Goal: Task Accomplishment & Management: Manage account settings

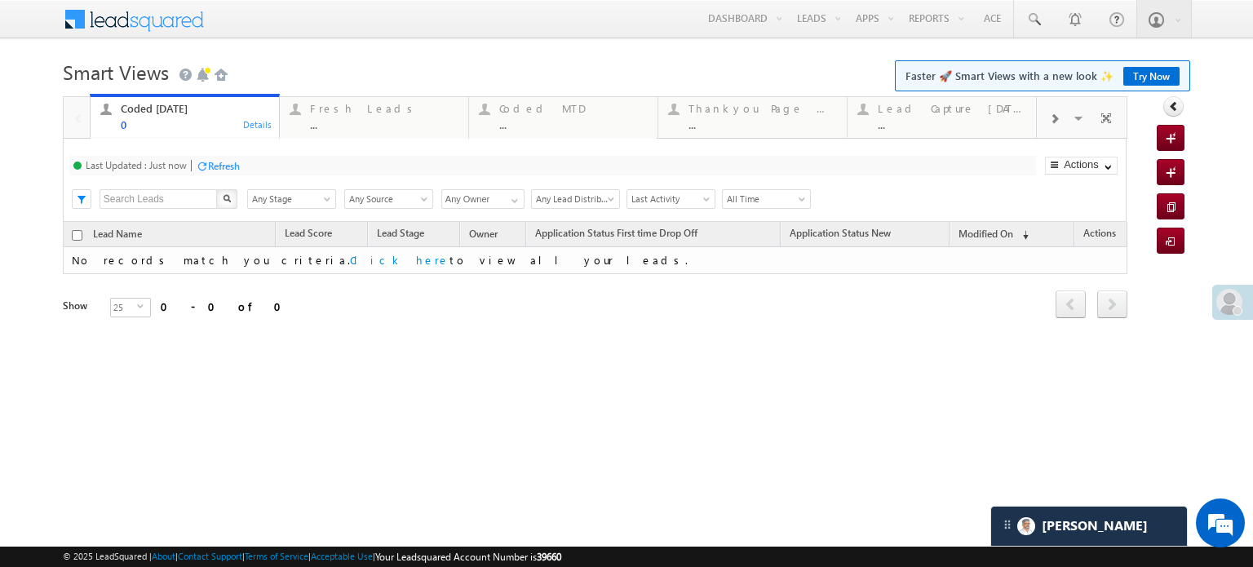
click at [223, 153] on div "Last Updated : Just now Refresh Refreshing... Search X Lead Stage Any Stage Any…" at bounding box center [595, 180] width 1064 height 83
click at [228, 166] on div "Refresh" at bounding box center [224, 166] width 32 height 12
click at [336, 107] on div "Fresh Leads" at bounding box center [384, 108] width 148 height 13
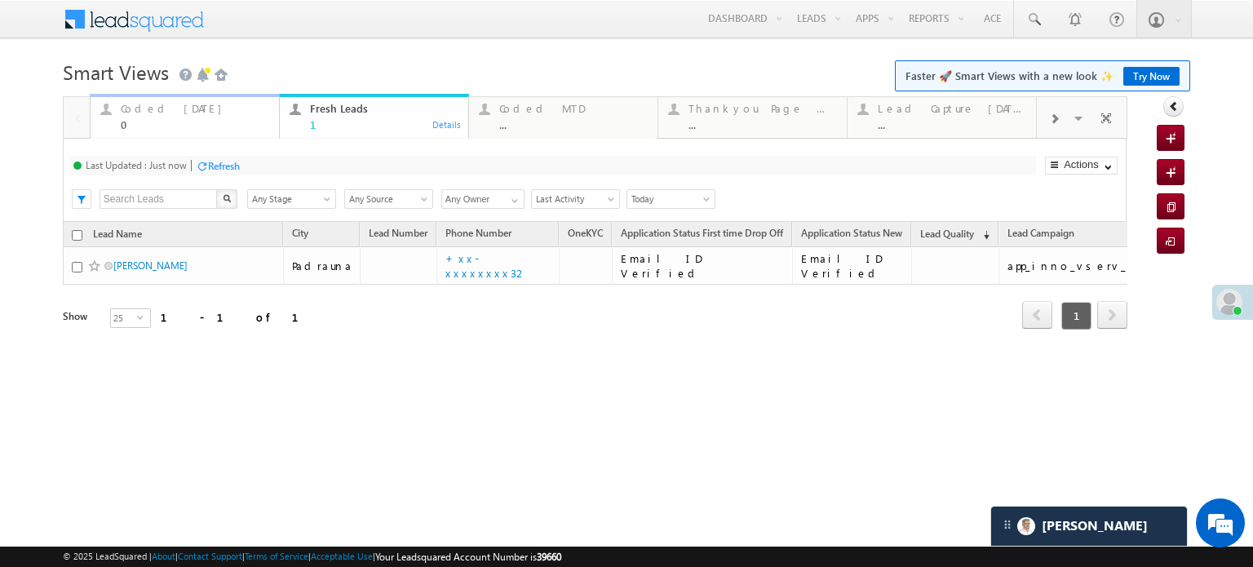
click at [164, 113] on div "Coded Today" at bounding box center [195, 108] width 148 height 13
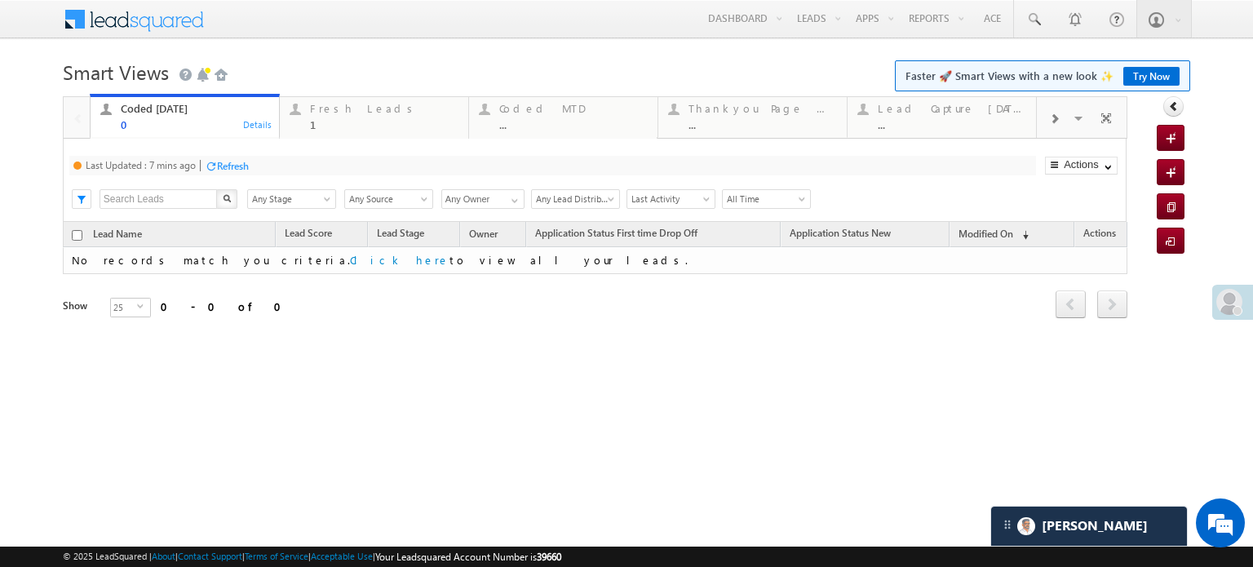
click at [228, 167] on div "Refresh" at bounding box center [233, 166] width 32 height 12
click at [343, 113] on div "Fresh Leads" at bounding box center [384, 108] width 148 height 13
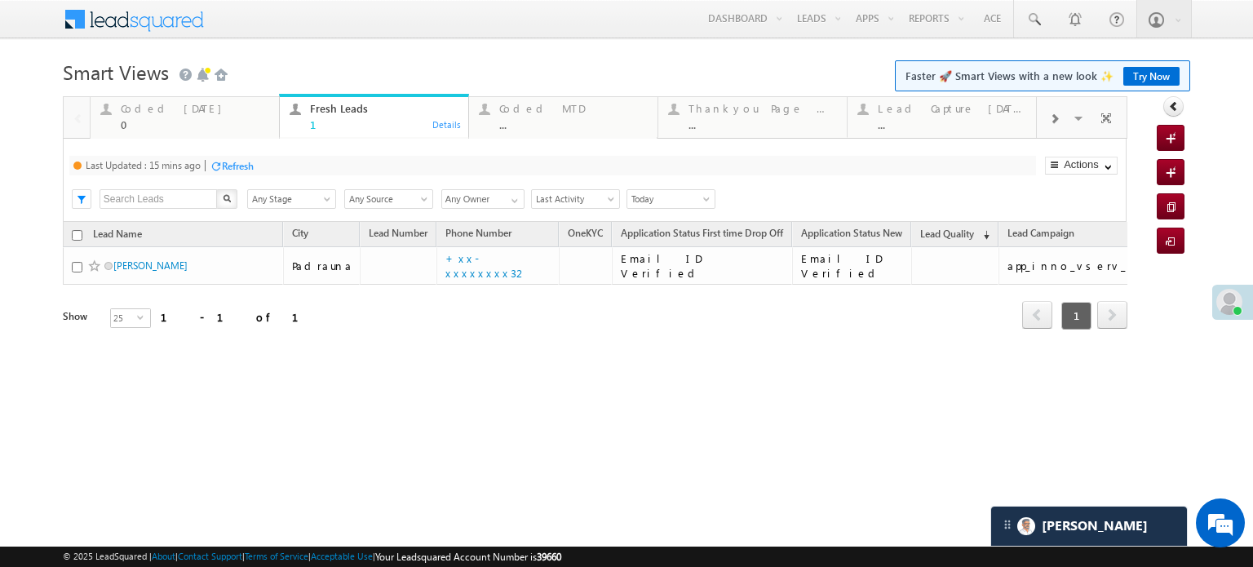
click at [243, 153] on div "Last Updated : 15 mins ago Refresh Refreshing... Search X Lead Stage Any Stage …" at bounding box center [595, 180] width 1064 height 83
click at [246, 160] on div "Refresh" at bounding box center [238, 166] width 32 height 12
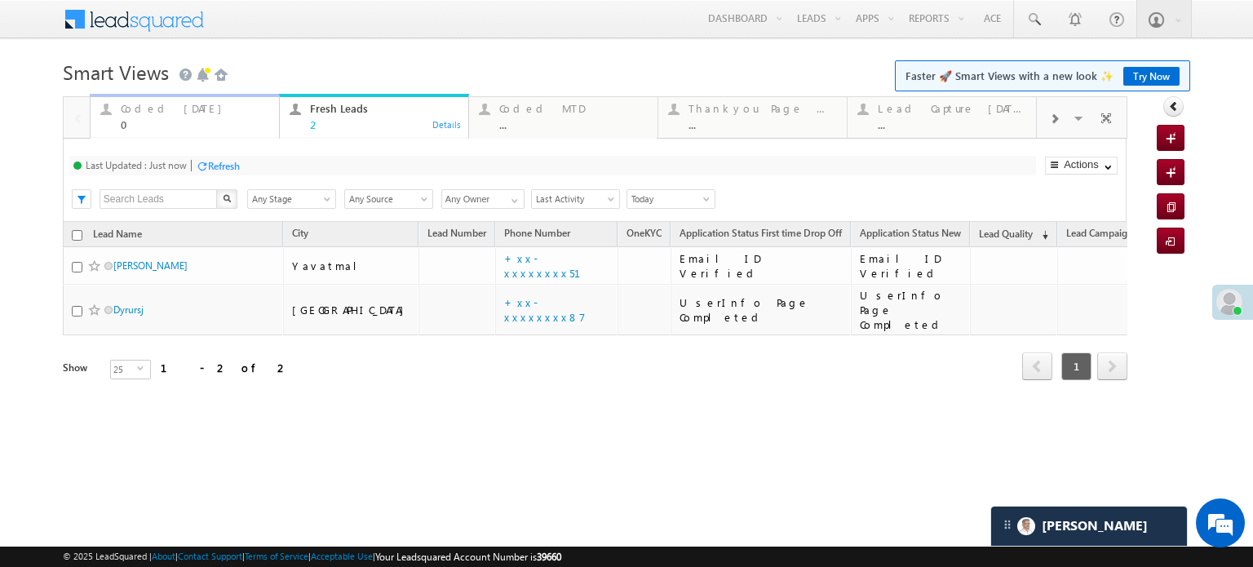
click at [183, 124] on div "0" at bounding box center [195, 124] width 148 height 12
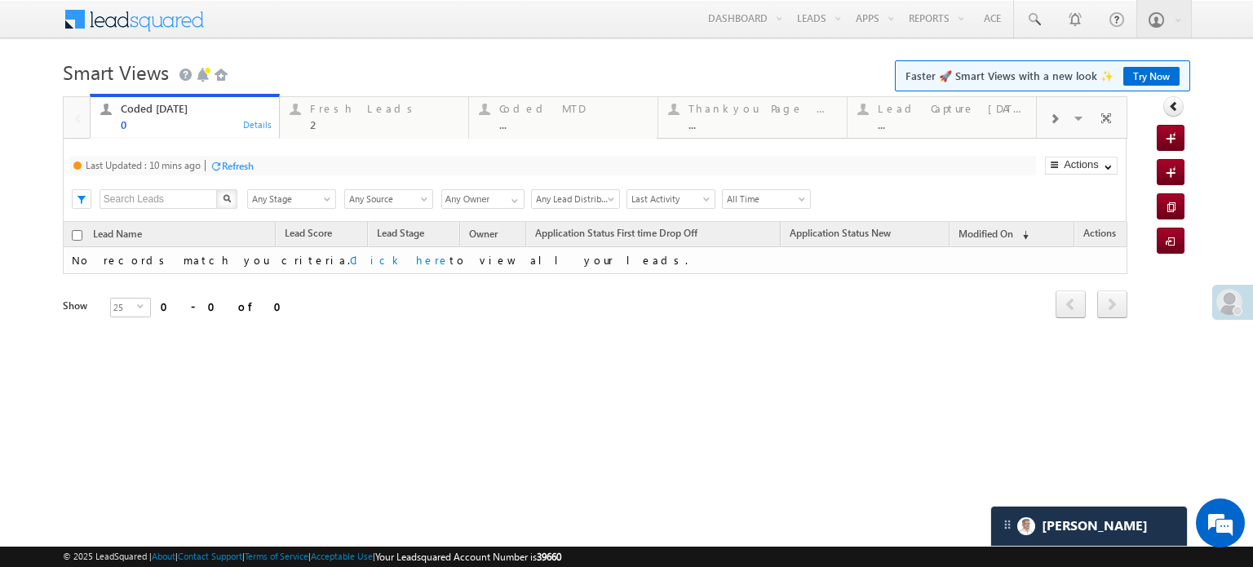
click at [220, 157] on div "Refresh" at bounding box center [232, 164] width 44 height 15
click at [361, 113] on div "Fresh Leads" at bounding box center [384, 108] width 148 height 13
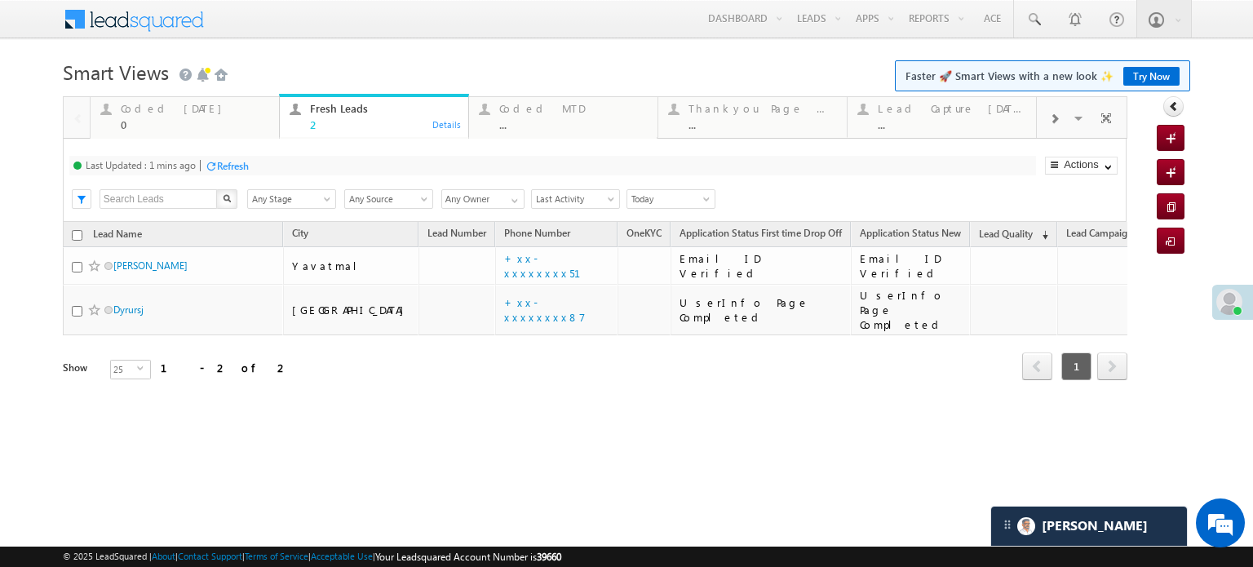
click at [245, 165] on div "Refresh" at bounding box center [233, 166] width 32 height 12
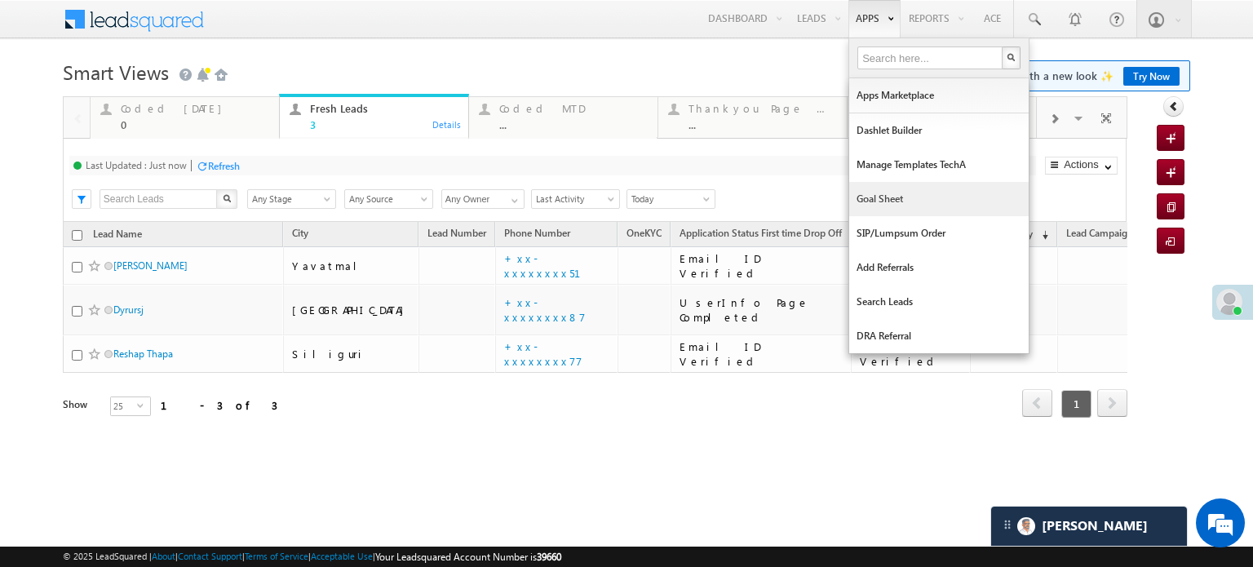
click at [869, 201] on link "Goal Sheet" at bounding box center [938, 199] width 179 height 34
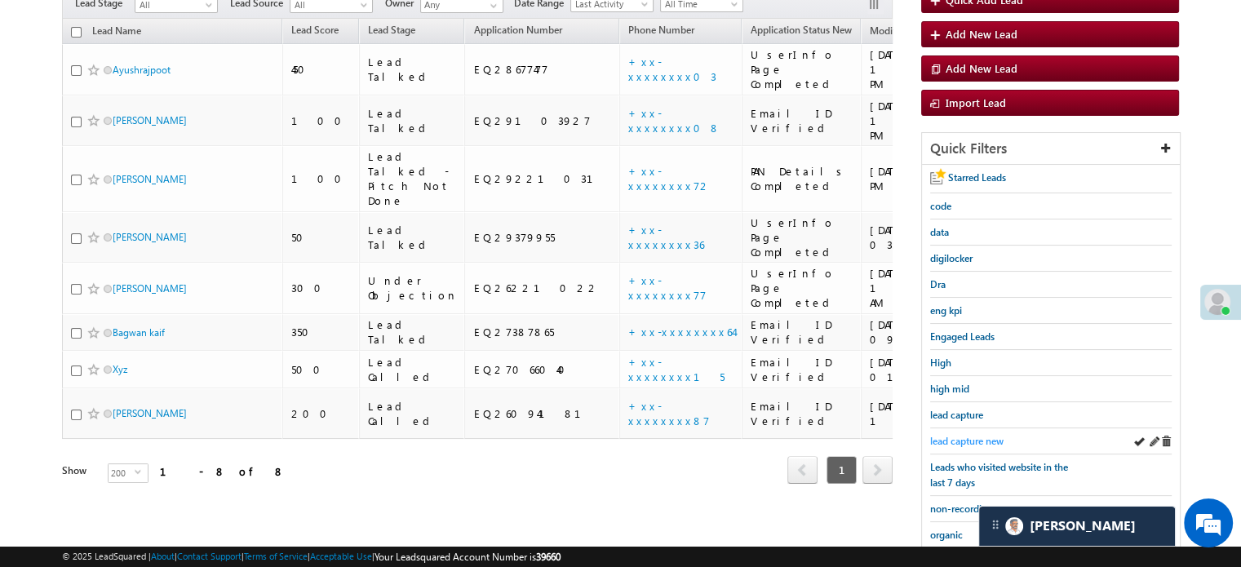
click at [959, 436] on span "lead capture new" at bounding box center [966, 441] width 73 height 12
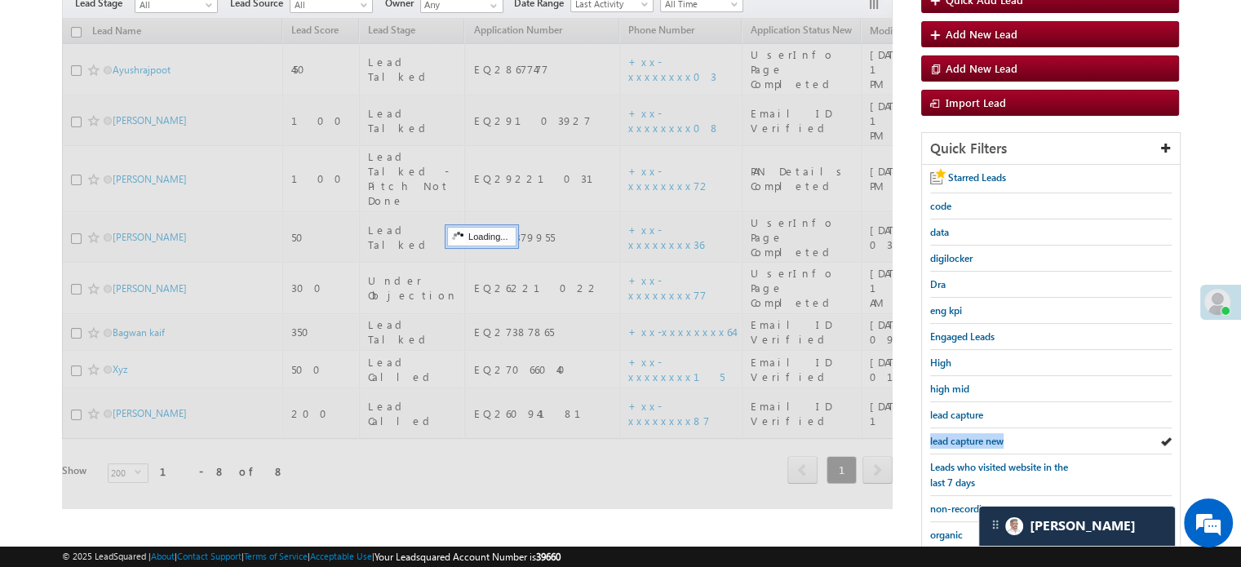
click at [959, 436] on span "lead capture new" at bounding box center [966, 441] width 73 height 12
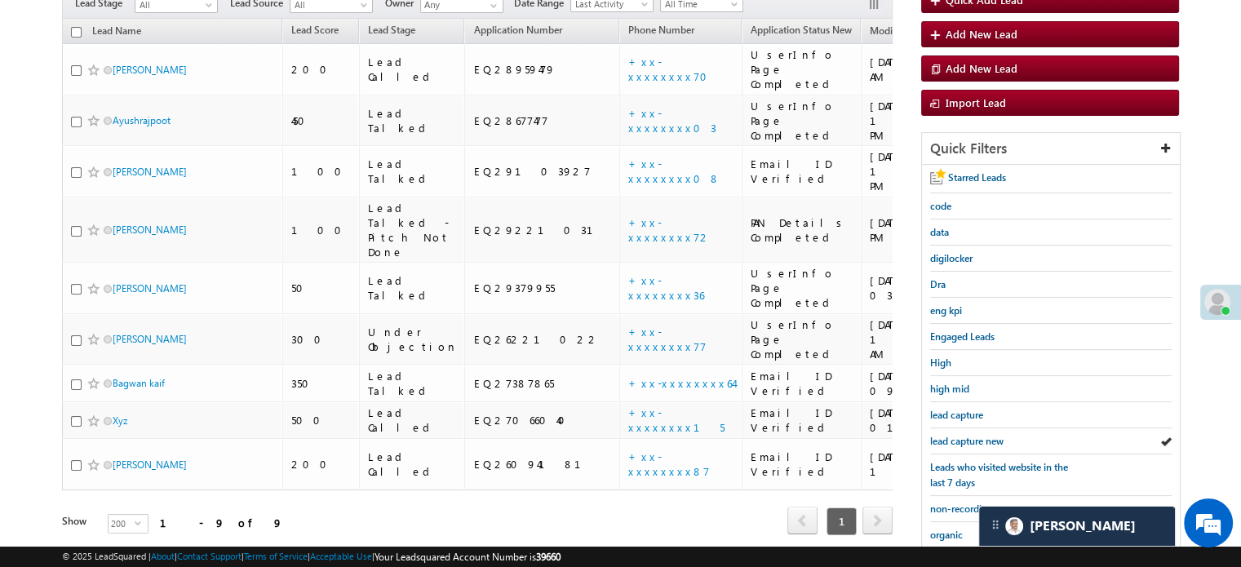
click at [959, 436] on span "lead capture new" at bounding box center [966, 441] width 73 height 12
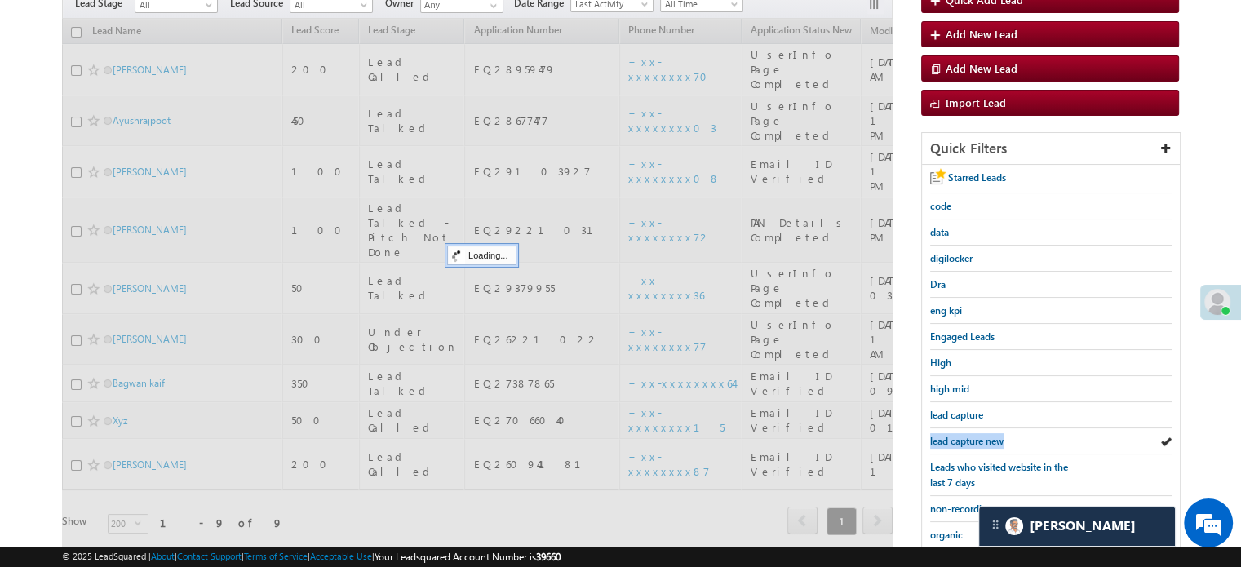
click at [959, 436] on span "lead capture new" at bounding box center [966, 441] width 73 height 12
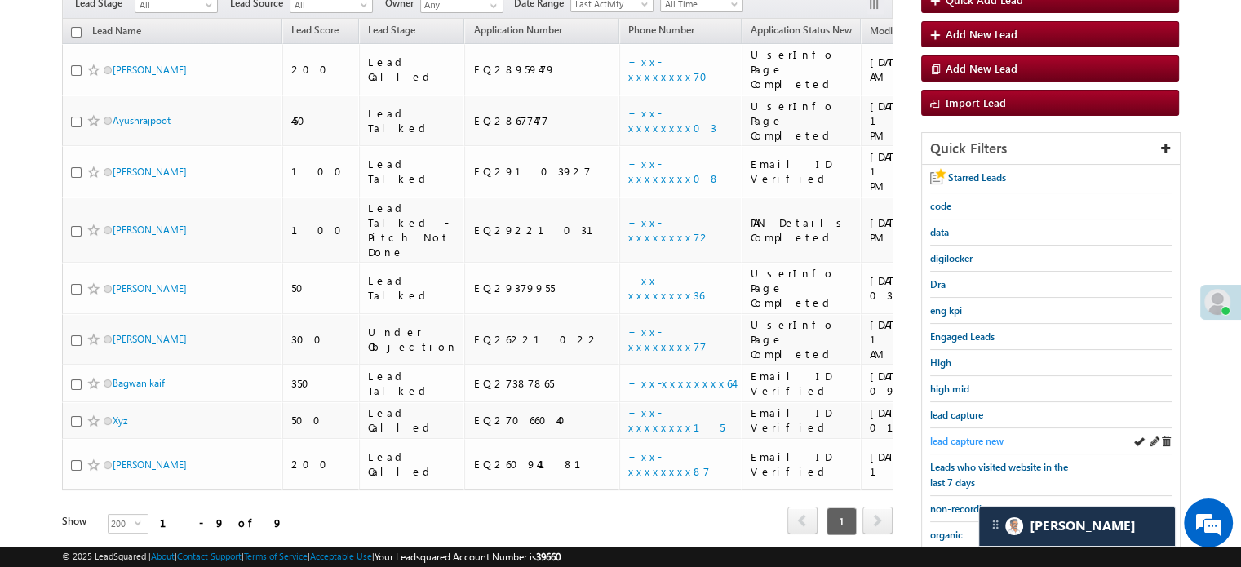
click at [979, 435] on span "lead capture new" at bounding box center [966, 441] width 73 height 12
click at [959, 435] on span "lead capture new" at bounding box center [966, 441] width 73 height 12
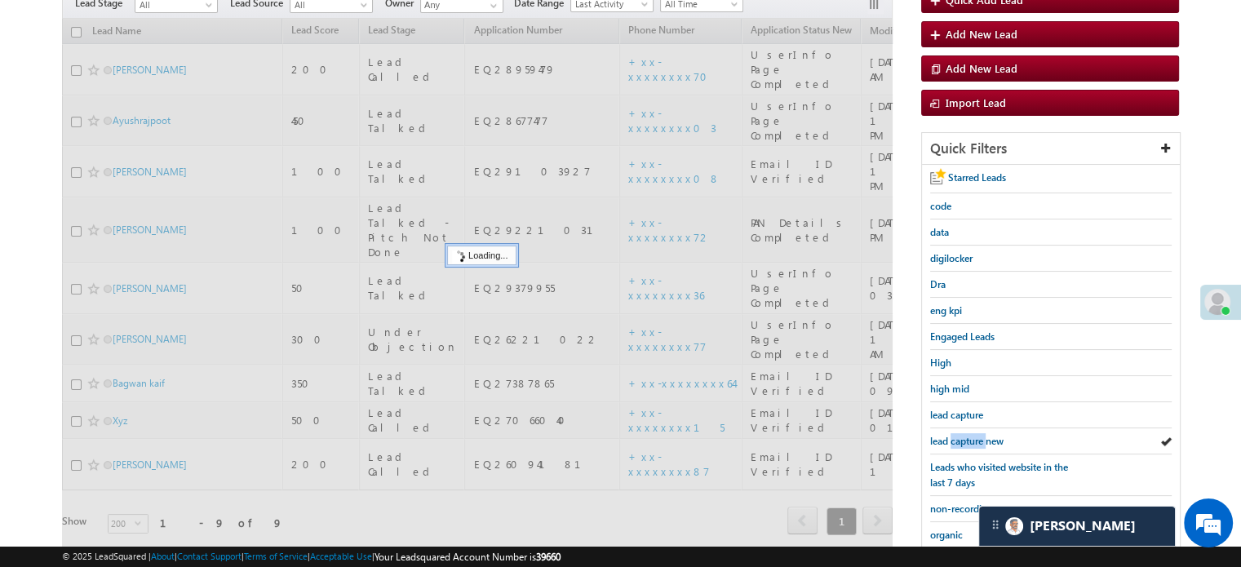
click at [959, 435] on span "lead capture new" at bounding box center [966, 441] width 73 height 12
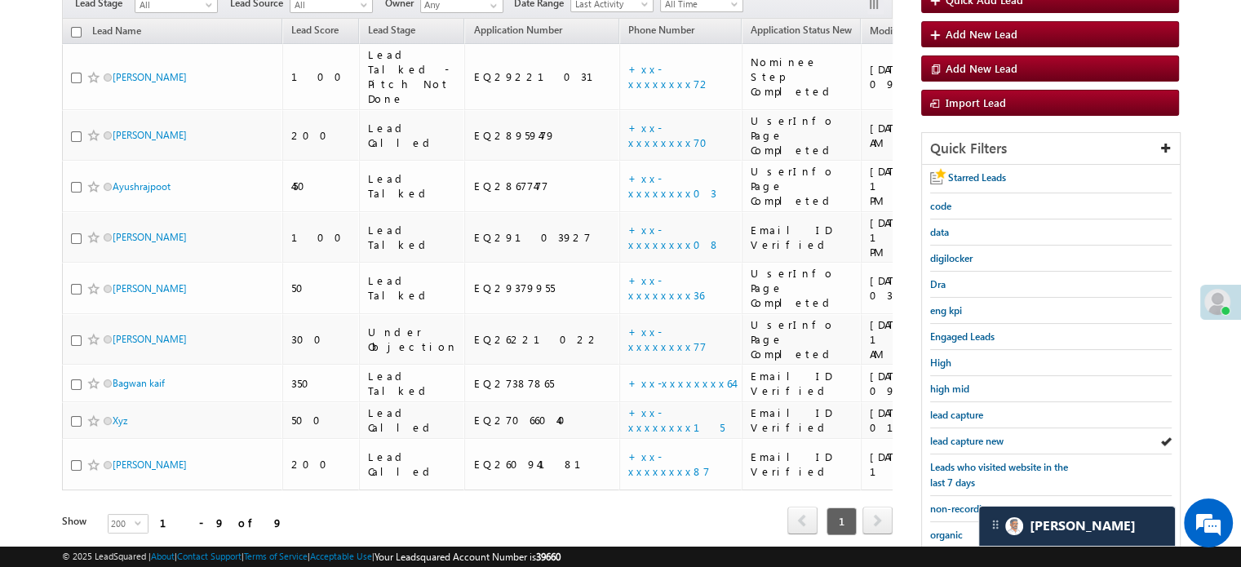
click at [959, 435] on span "lead capture new" at bounding box center [966, 441] width 73 height 12
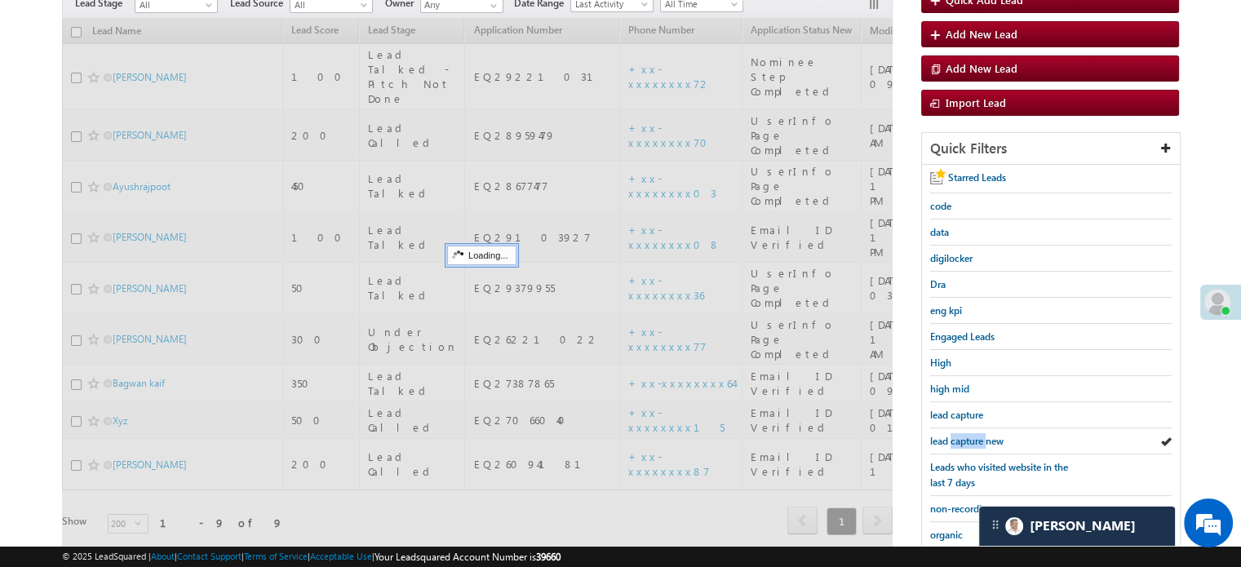
click at [959, 435] on span "lead capture new" at bounding box center [966, 441] width 73 height 12
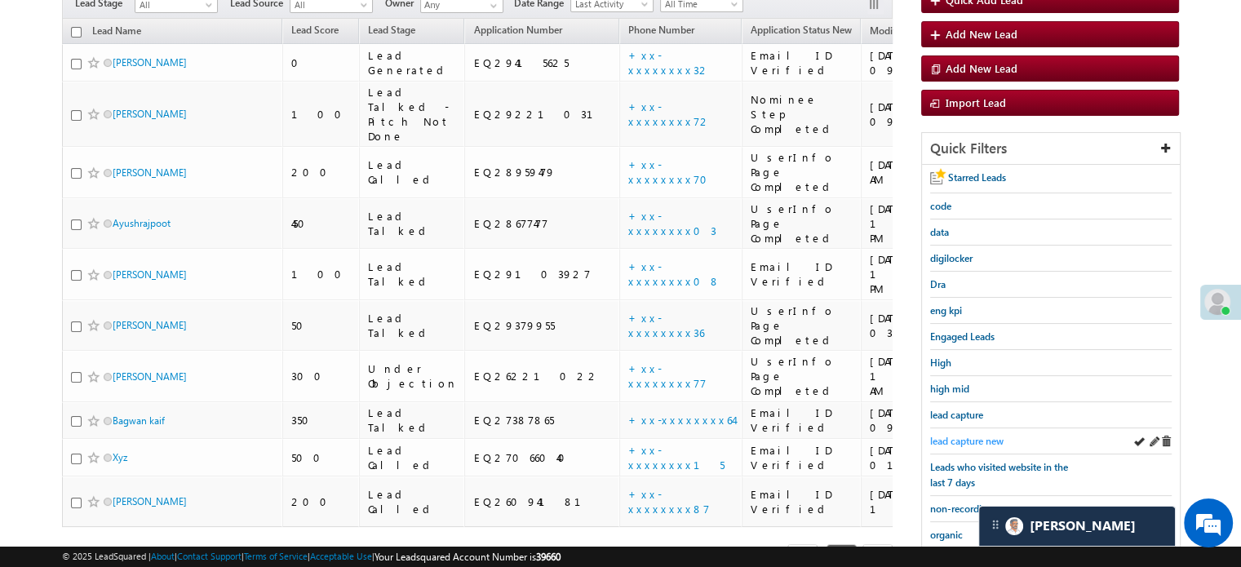
click at [952, 435] on span "lead capture new" at bounding box center [966, 441] width 73 height 12
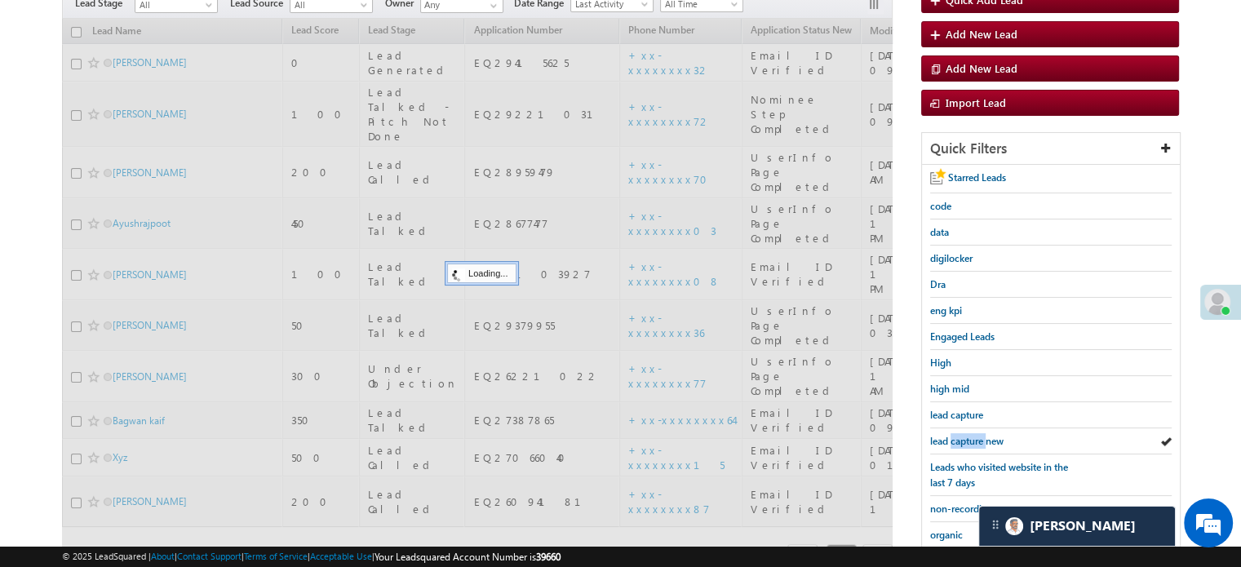
click at [952, 435] on span "lead capture new" at bounding box center [966, 441] width 73 height 12
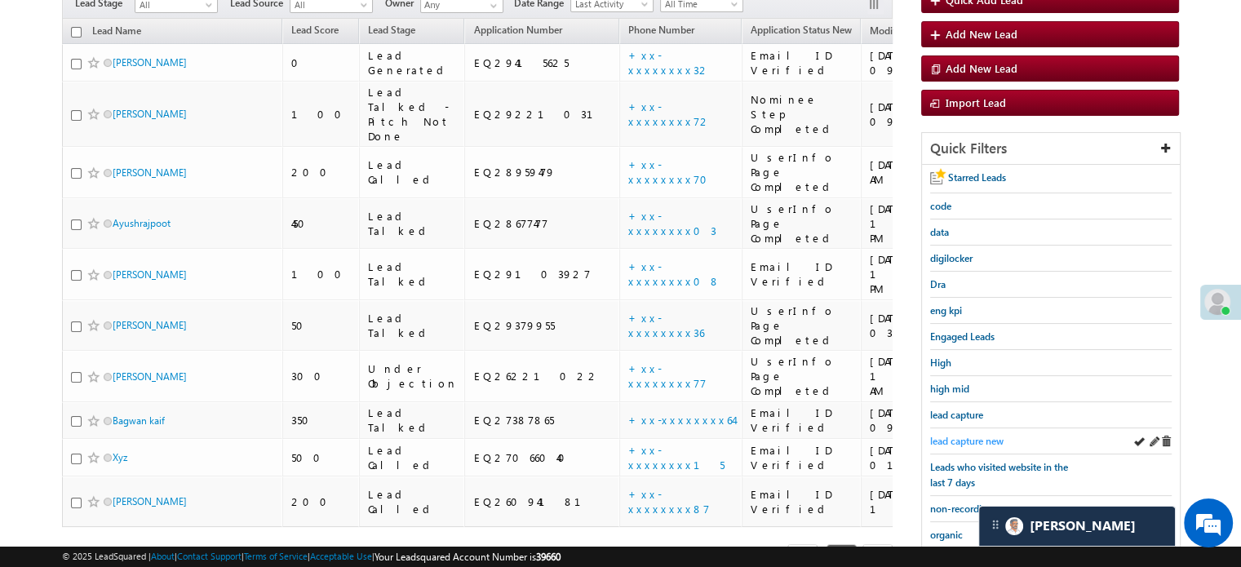
click at [964, 435] on span "lead capture new" at bounding box center [966, 441] width 73 height 12
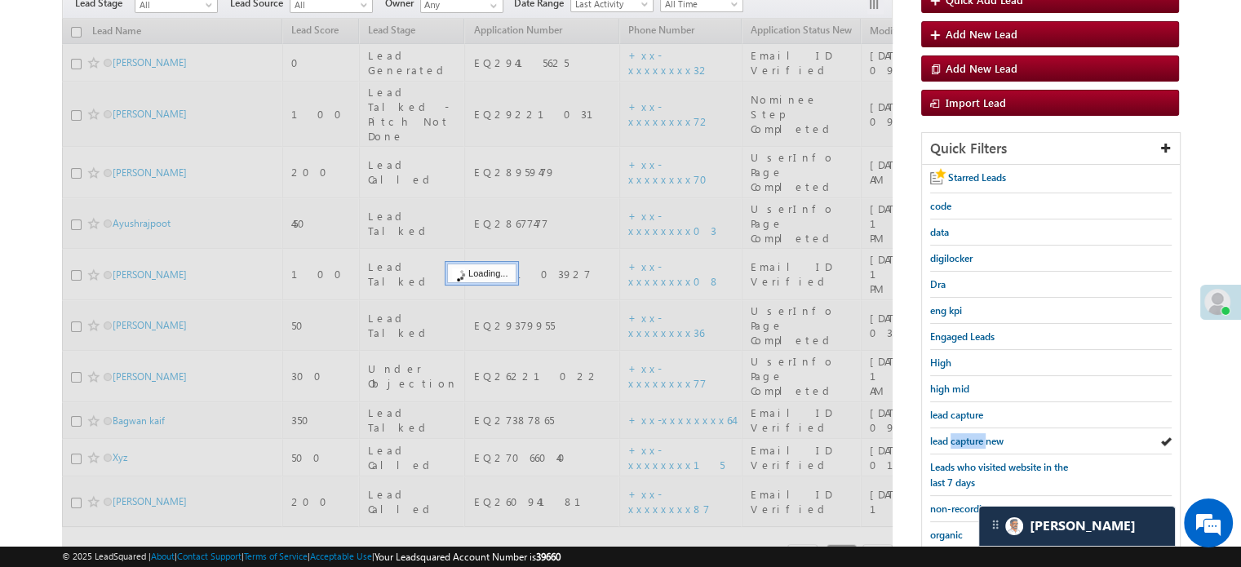
click at [964, 435] on span "lead capture new" at bounding box center [966, 441] width 73 height 12
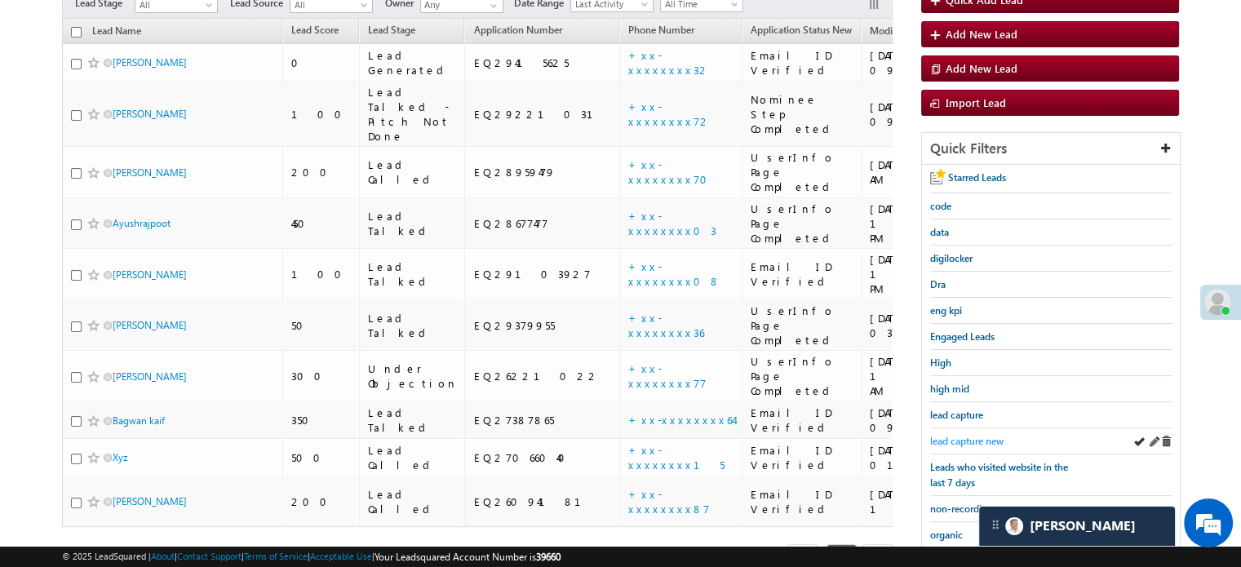
click at [962, 435] on span "lead capture new" at bounding box center [966, 441] width 73 height 12
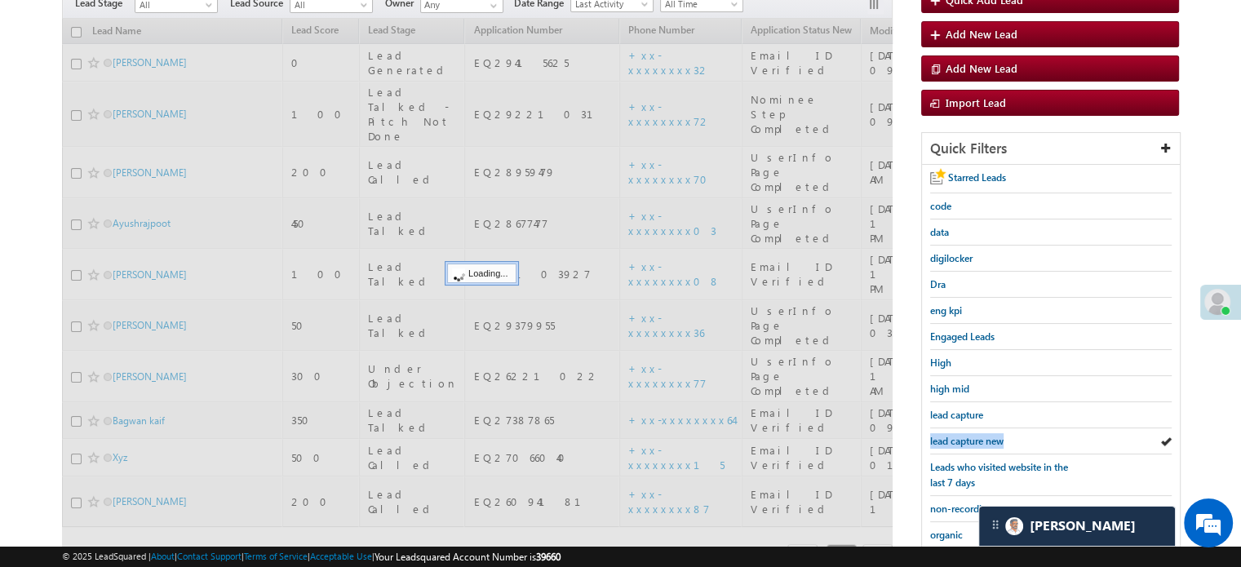
click at [962, 435] on span "lead capture new" at bounding box center [966, 441] width 73 height 12
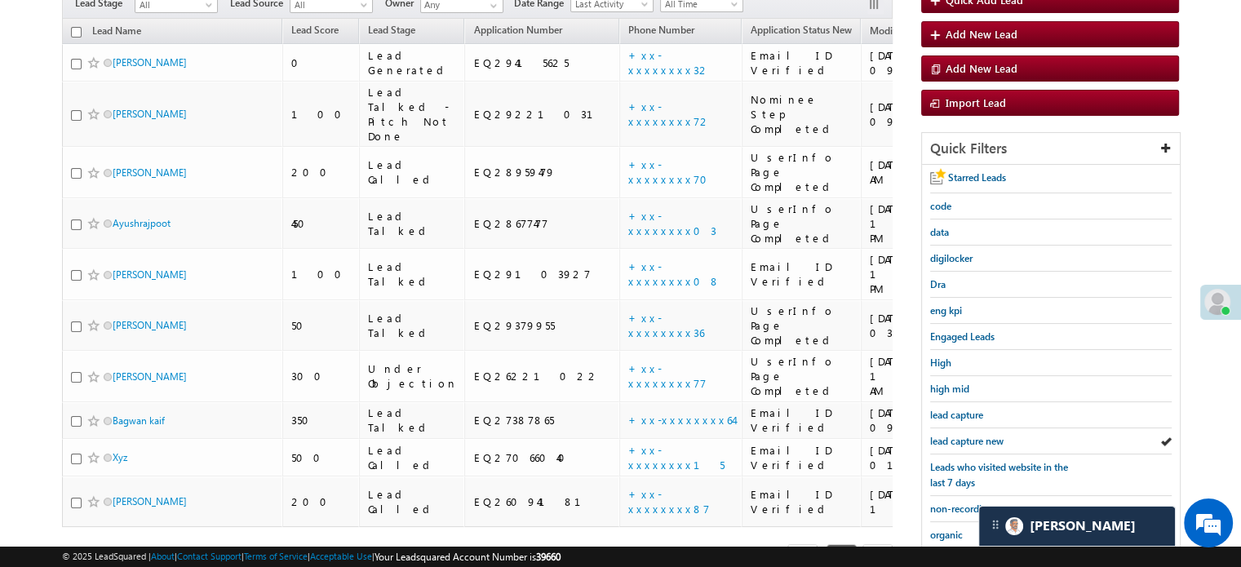
click at [962, 435] on span "lead capture new" at bounding box center [966, 441] width 73 height 12
click at [953, 435] on span "lead capture new" at bounding box center [966, 441] width 73 height 12
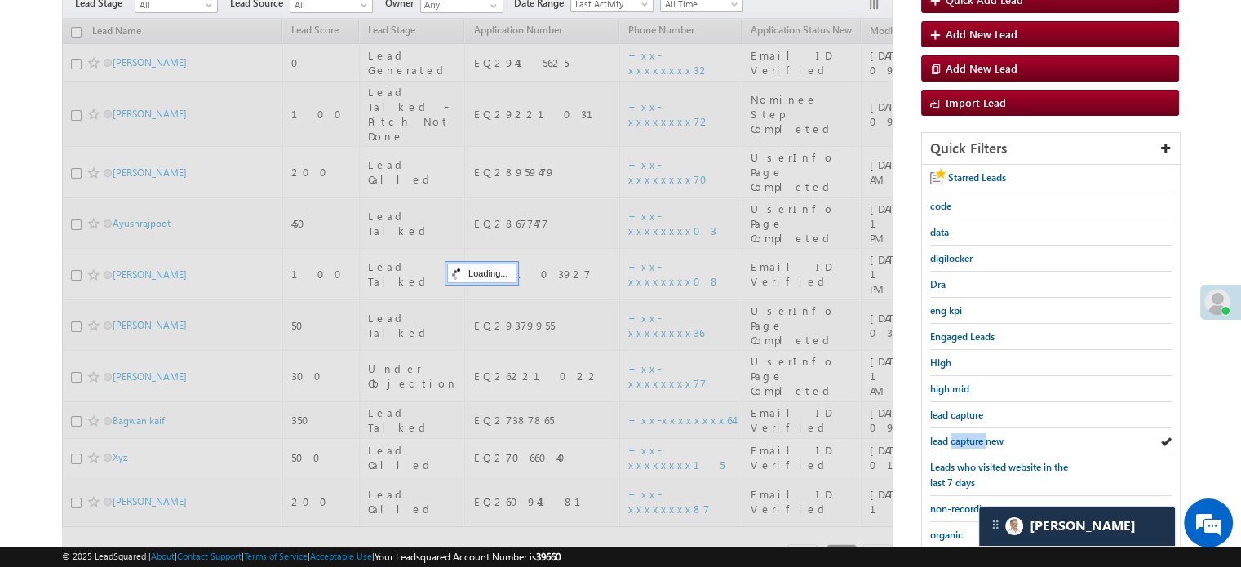
click at [953, 435] on span "lead capture new" at bounding box center [966, 441] width 73 height 12
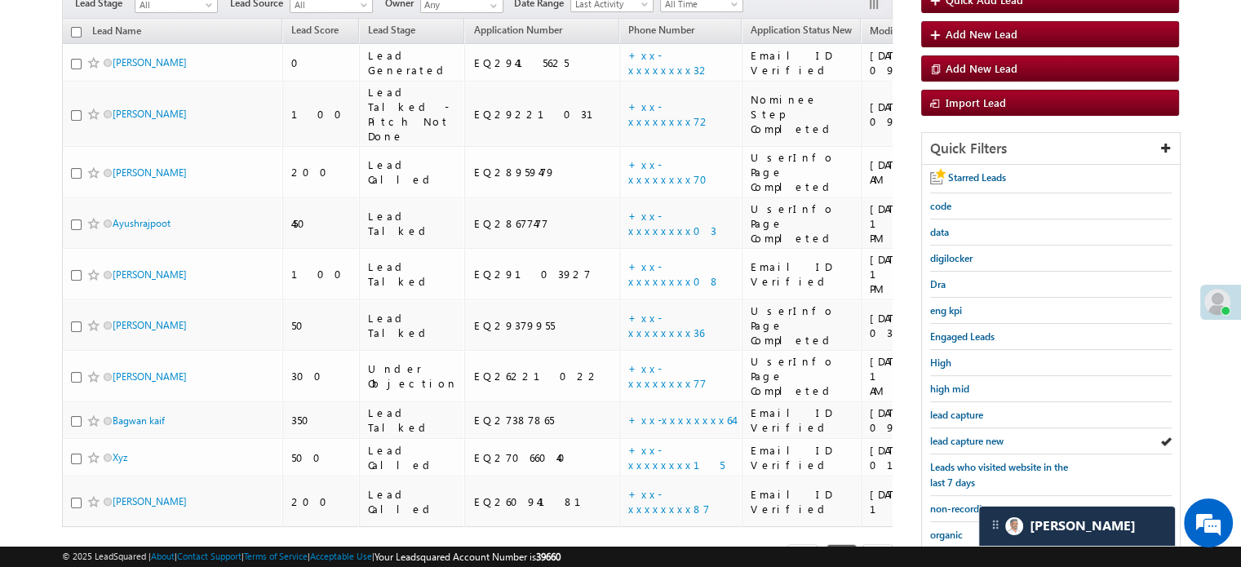
click at [953, 435] on span "lead capture new" at bounding box center [966, 441] width 73 height 12
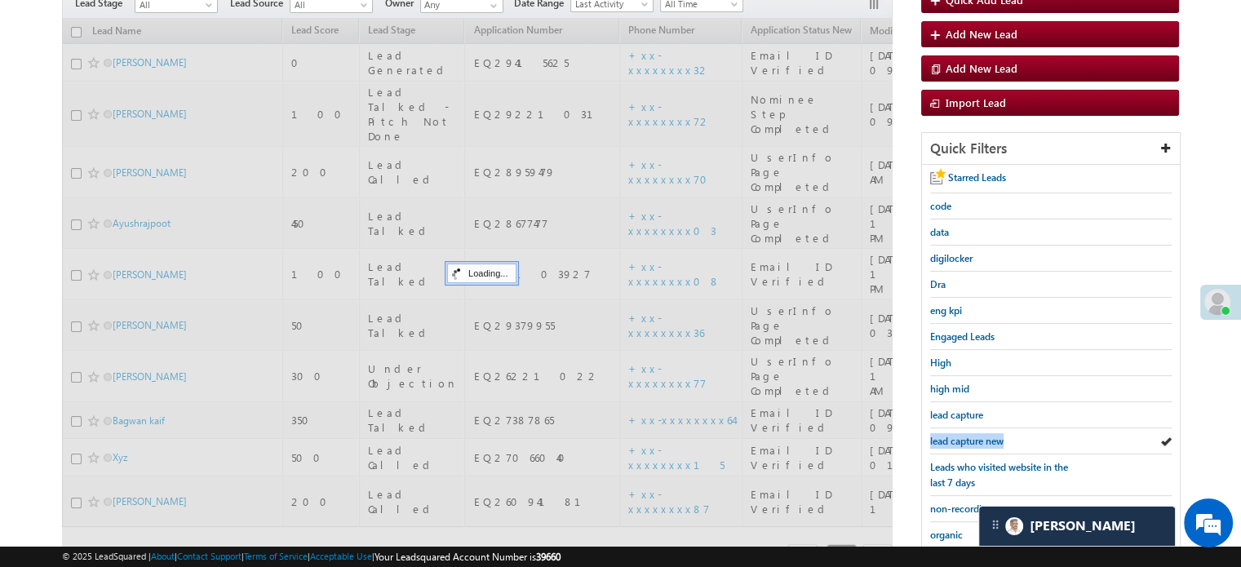
click at [953, 435] on span "lead capture new" at bounding box center [966, 441] width 73 height 12
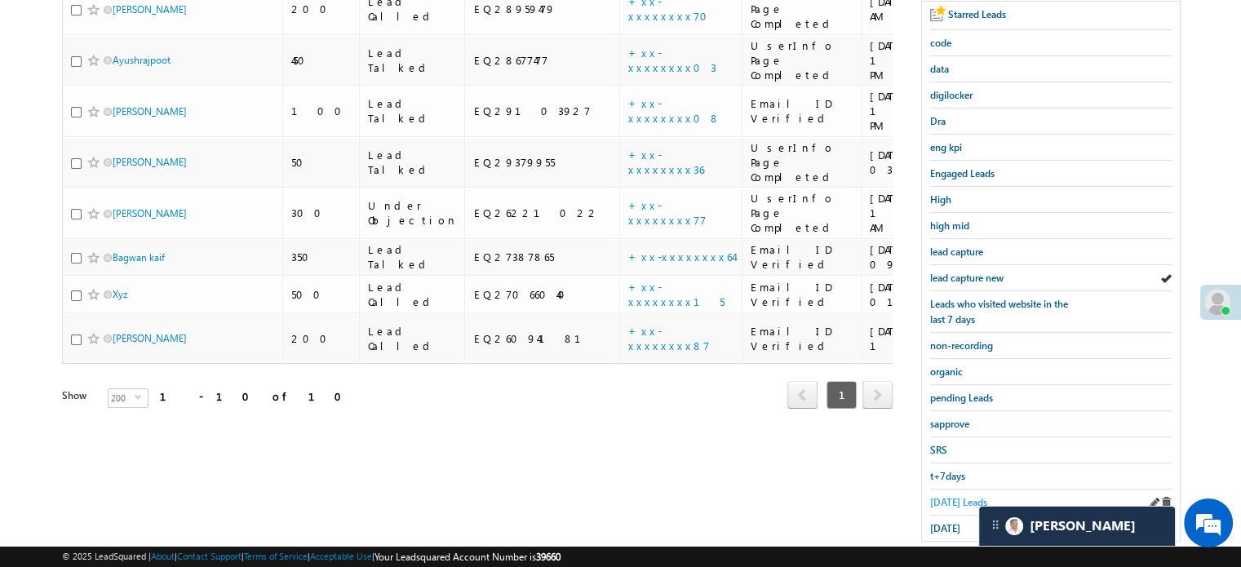
click at [940, 496] on span "Today's Leads" at bounding box center [958, 502] width 57 height 12
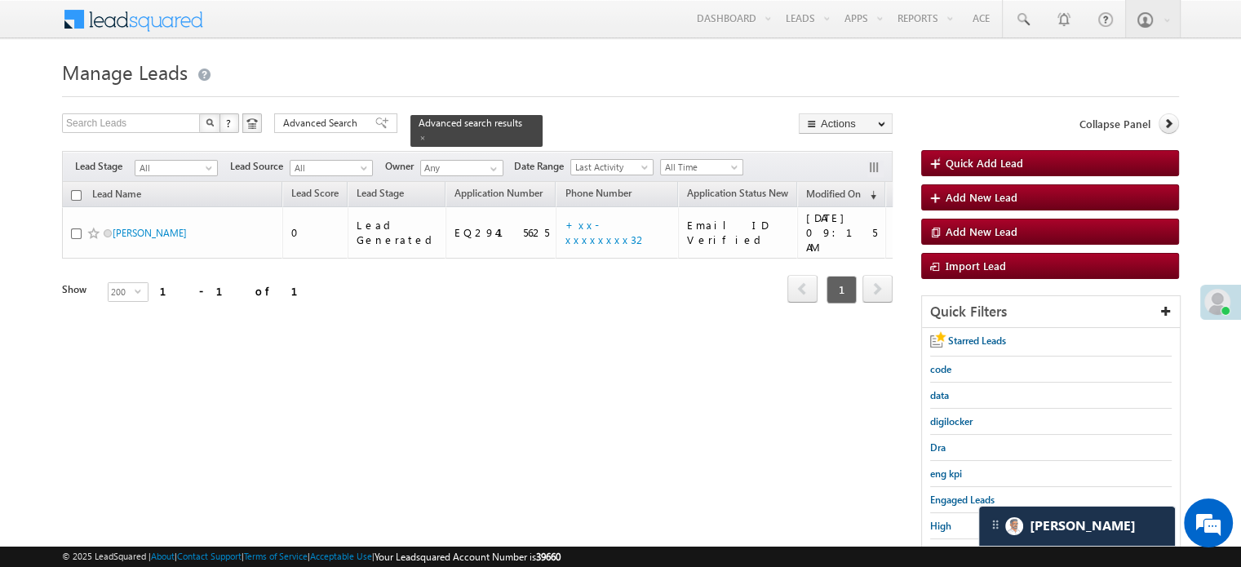
scroll to position [82, 0]
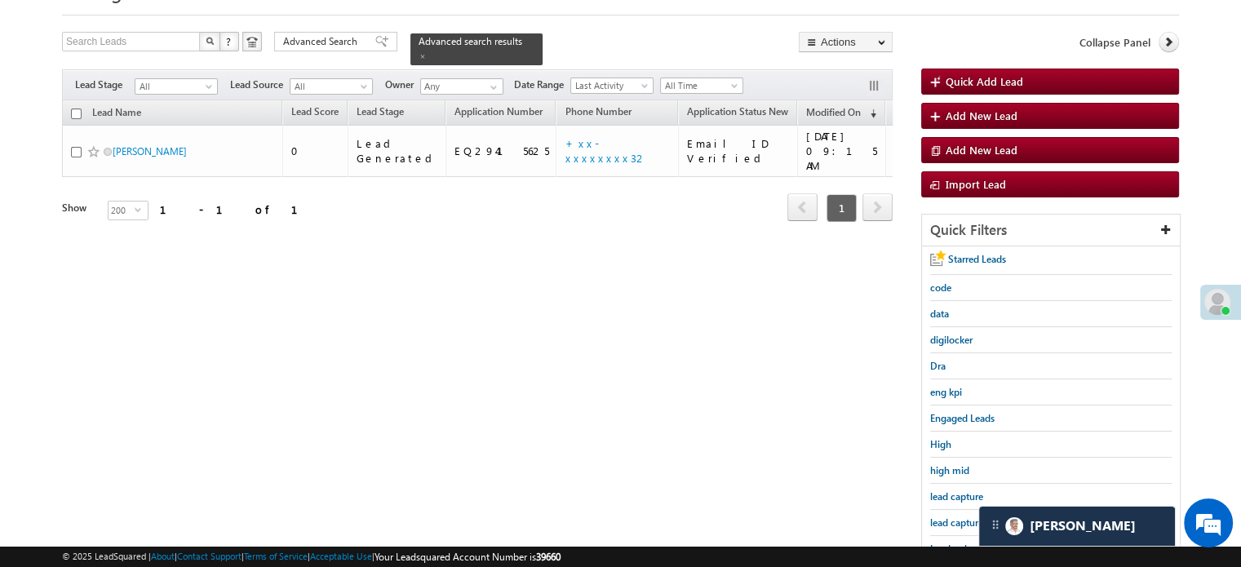
click at [940, 510] on div "lead capture new" at bounding box center [1050, 523] width 241 height 26
click at [946, 516] on span "lead capture new" at bounding box center [966, 522] width 73 height 12
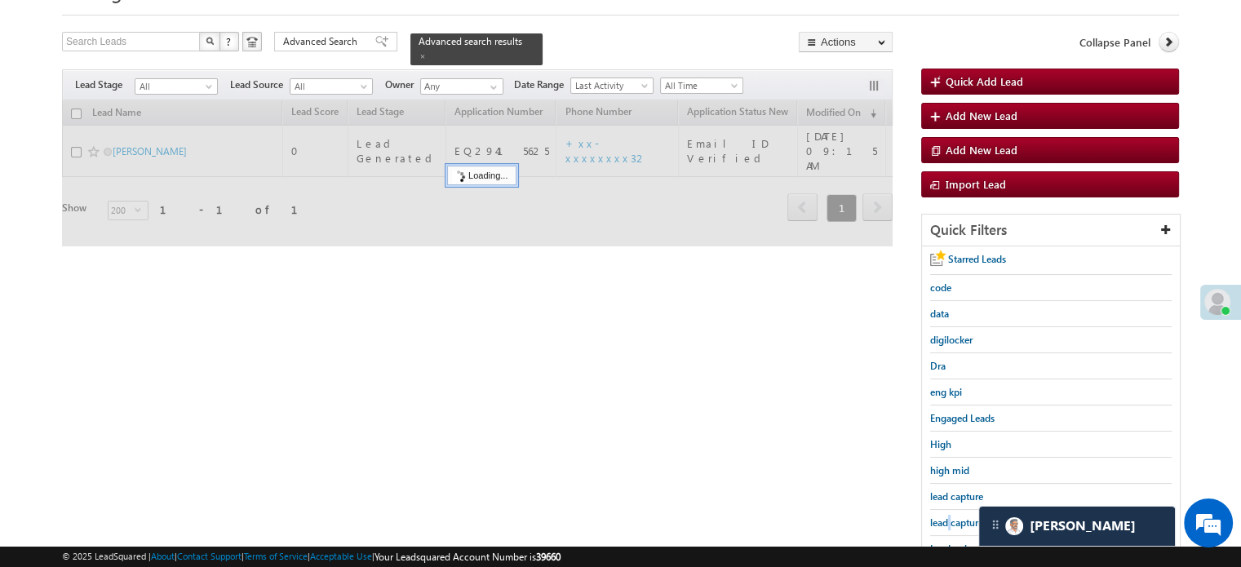
click at [946, 516] on span "lead capture new" at bounding box center [966, 522] width 73 height 12
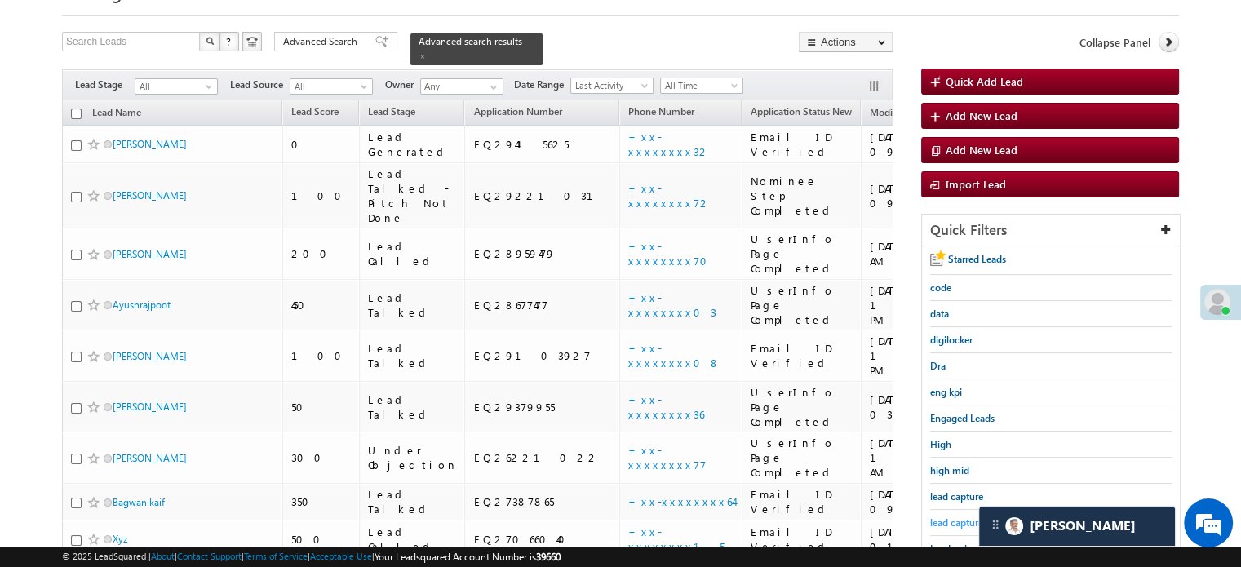
click at [951, 516] on span "lead capture new" at bounding box center [966, 522] width 73 height 12
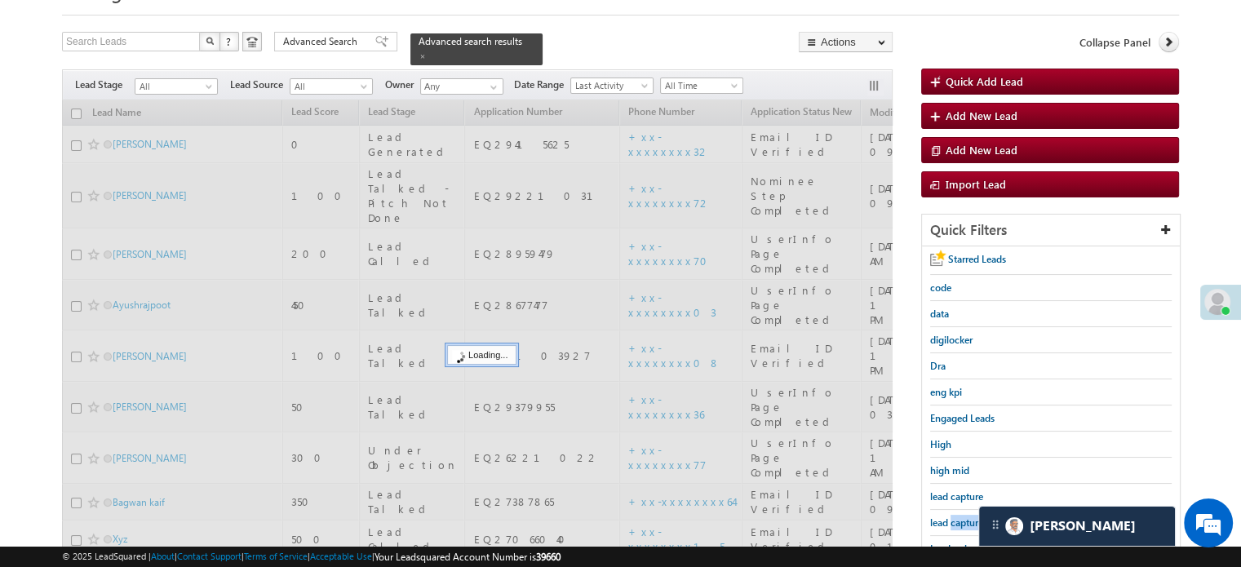
click at [951, 516] on span "lead capture new" at bounding box center [966, 522] width 73 height 12
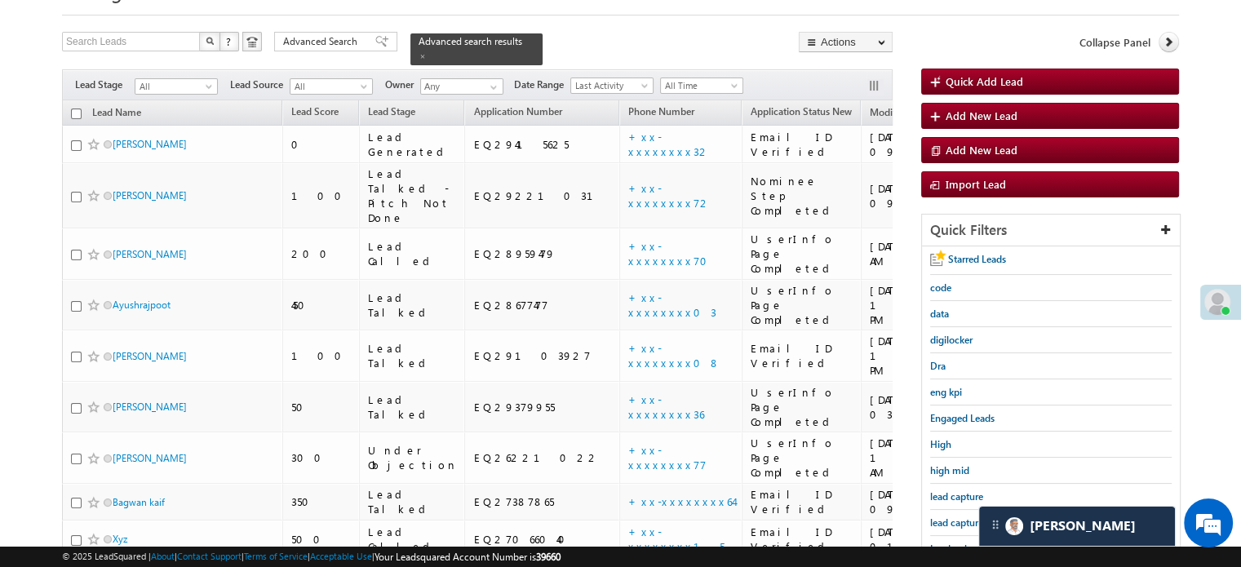
click at [951, 516] on span "lead capture new" at bounding box center [966, 522] width 73 height 12
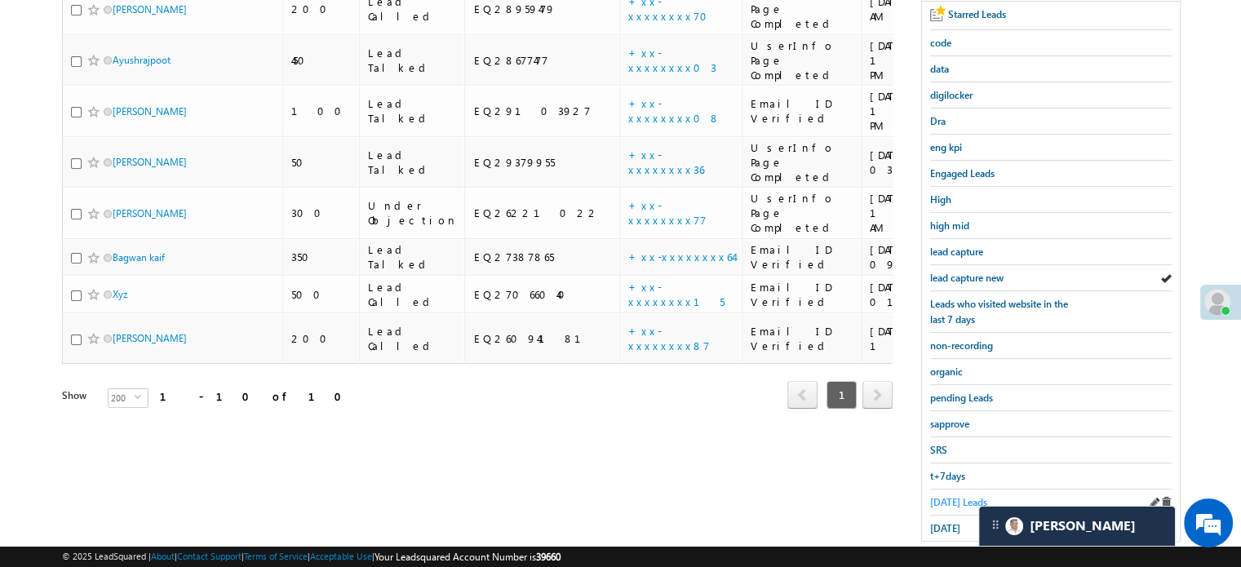
click at [956, 496] on span "Today's Leads" at bounding box center [958, 502] width 57 height 12
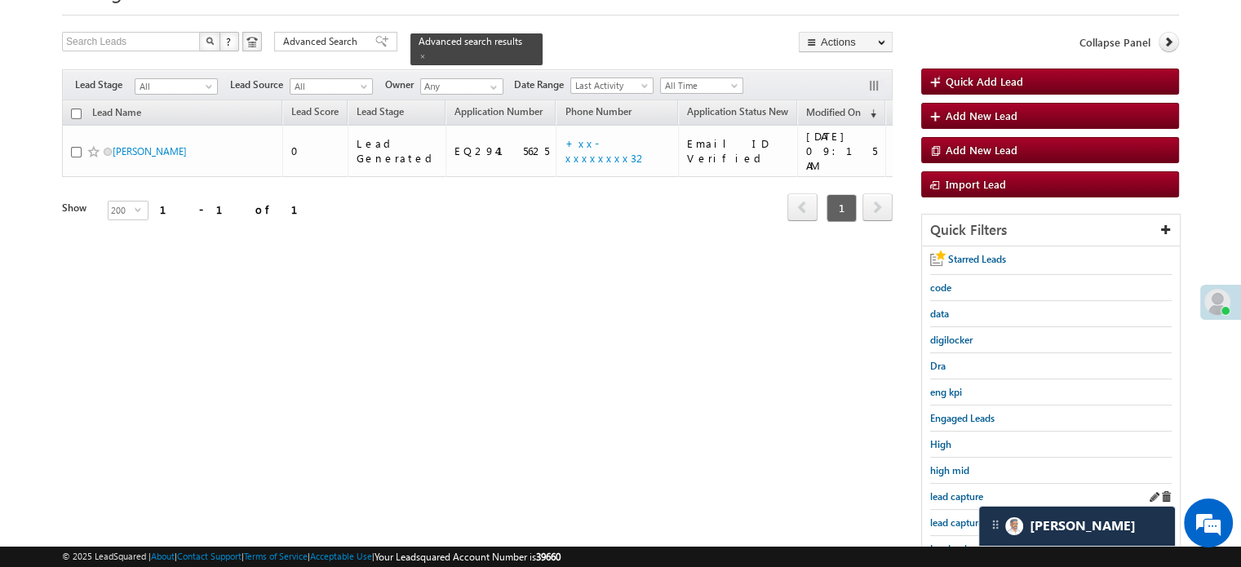
click at [957, 503] on div "lead capture" at bounding box center [1050, 497] width 241 height 26
click at [957, 521] on span "lead capture new" at bounding box center [966, 522] width 73 height 12
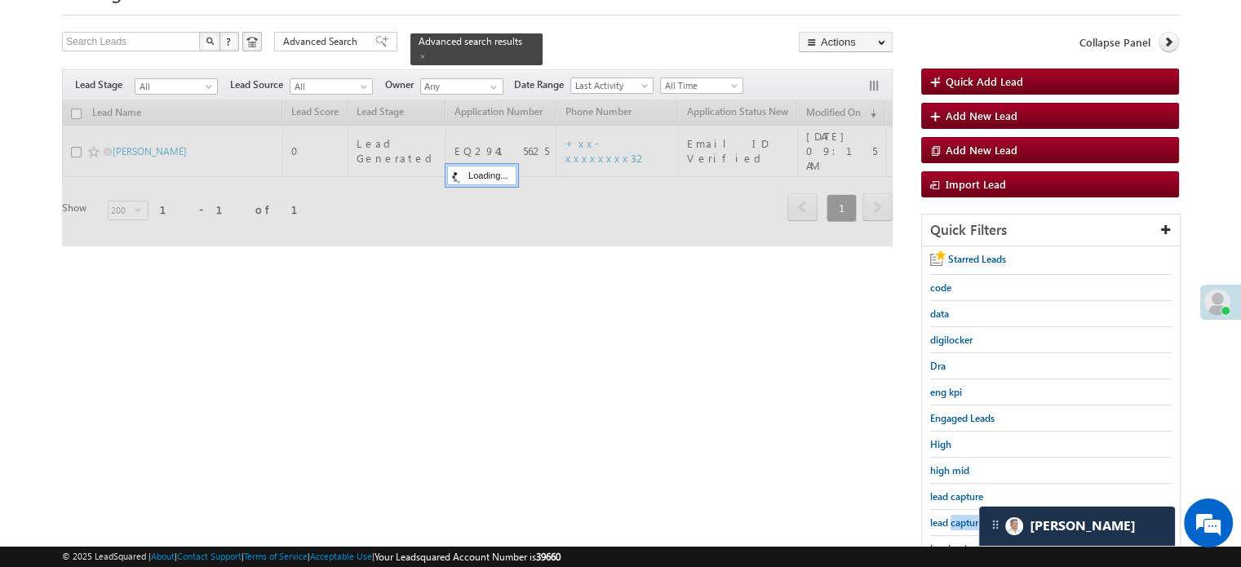
click at [957, 521] on span "lead capture new" at bounding box center [966, 522] width 73 height 12
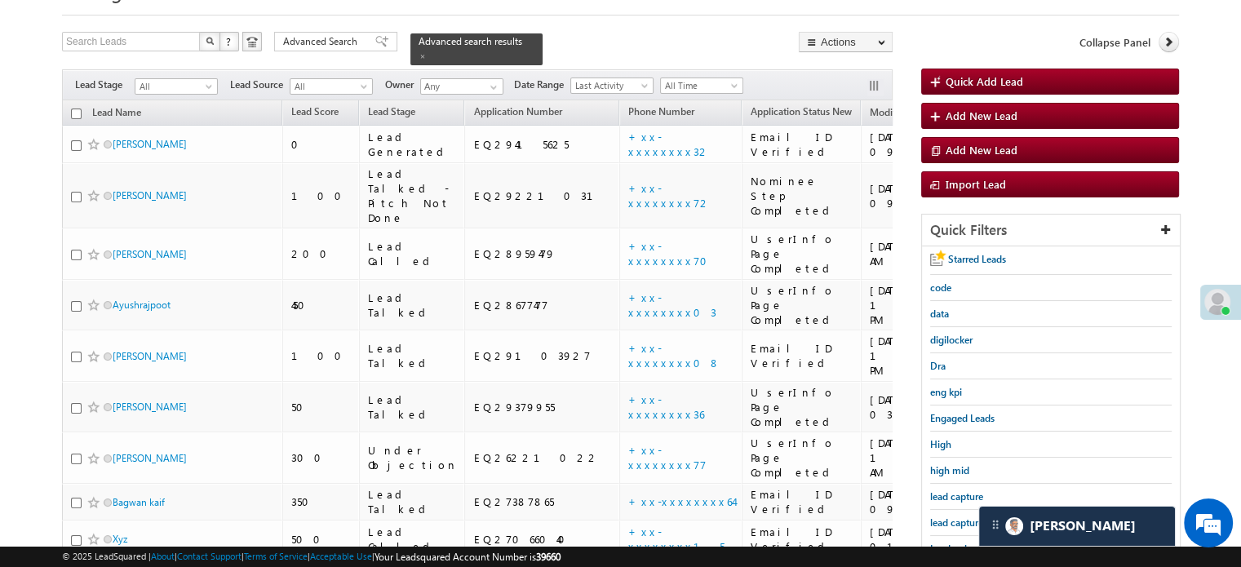
click at [957, 521] on span "lead capture new" at bounding box center [966, 522] width 73 height 12
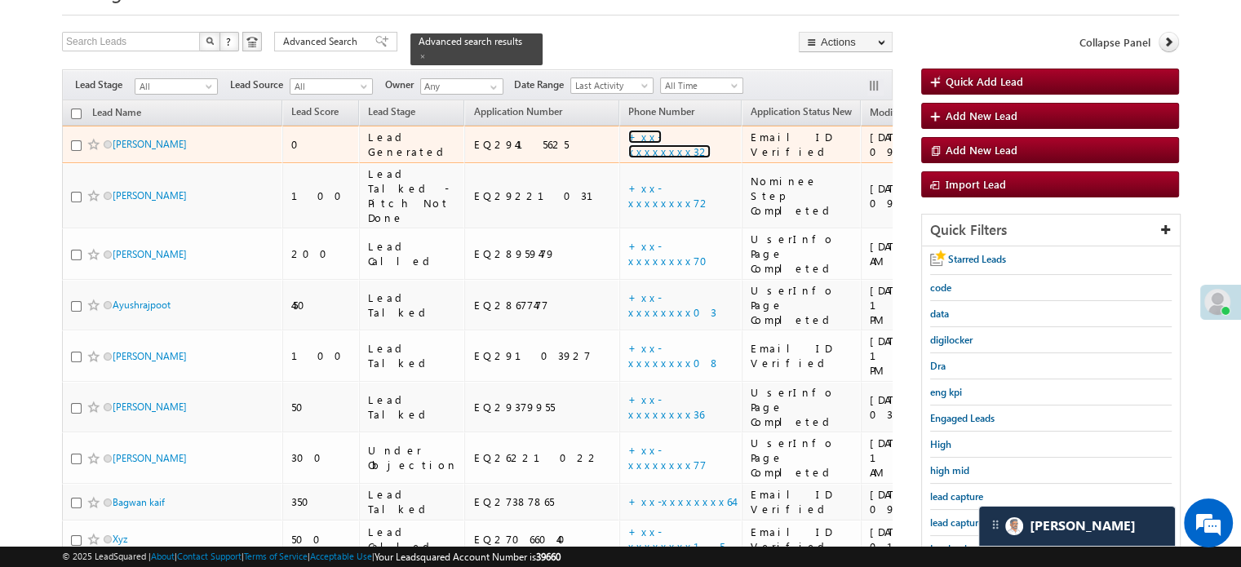
click at [628, 130] on link "+xx-xxxxxxxx32" at bounding box center [669, 144] width 82 height 29
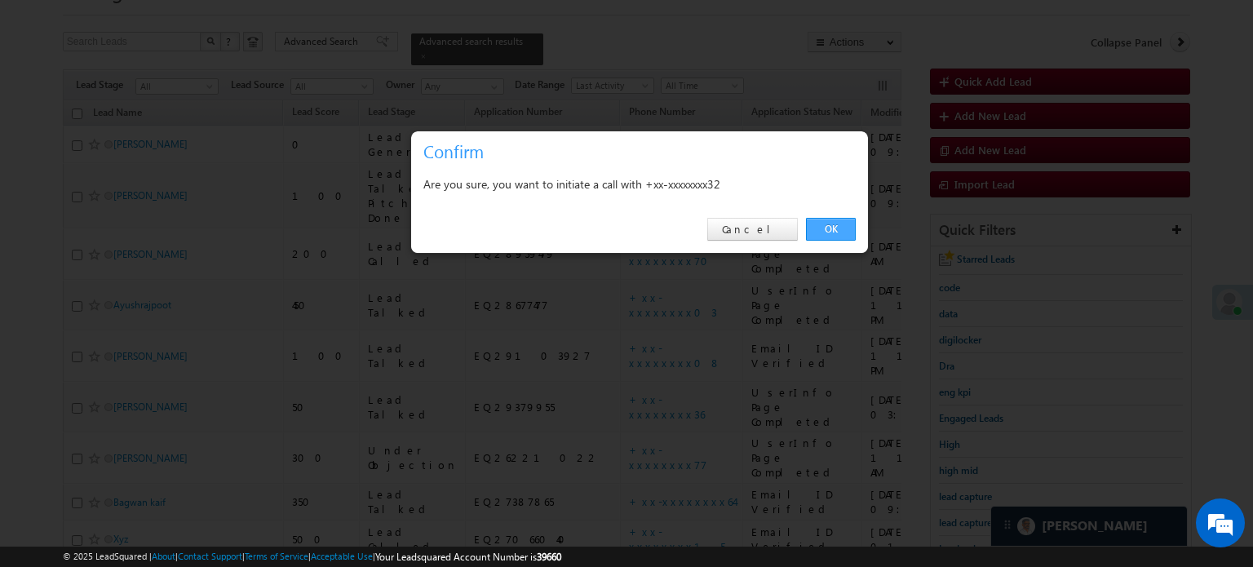
click at [848, 227] on link "OK" at bounding box center [831, 229] width 50 height 23
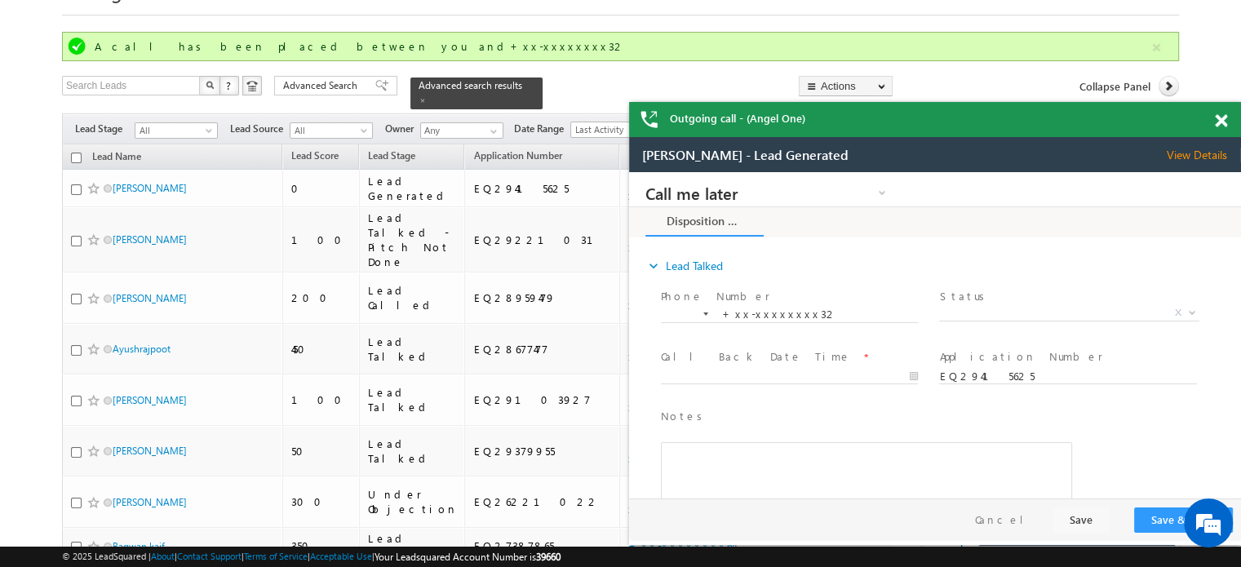
scroll to position [0, 0]
click at [1221, 119] on span at bounding box center [1220, 121] width 12 height 14
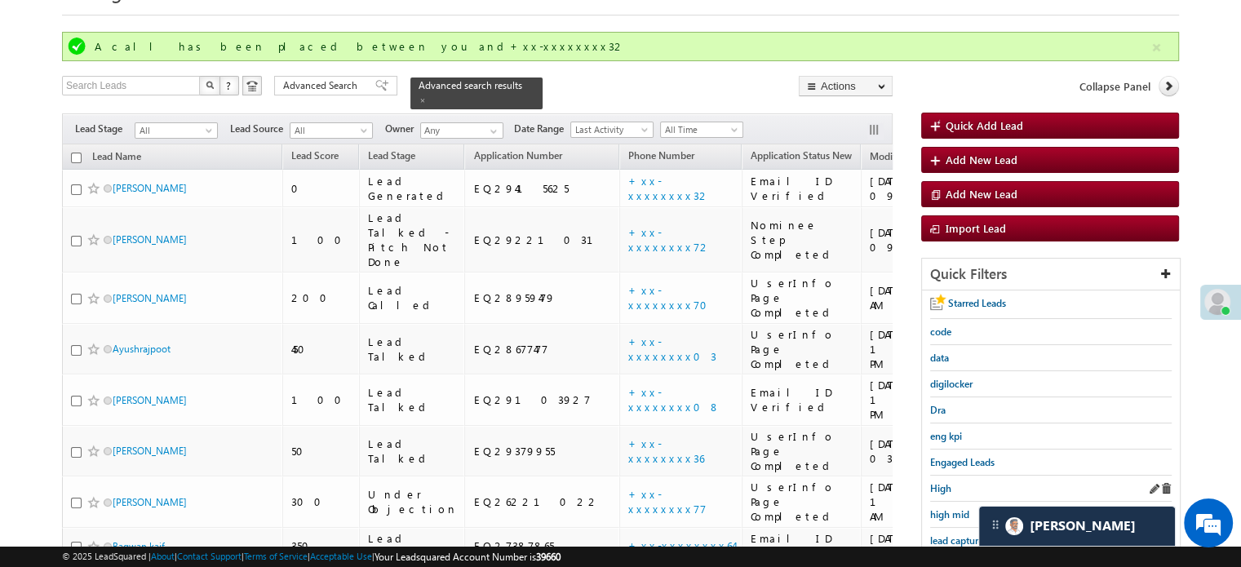
scroll to position [163, 0]
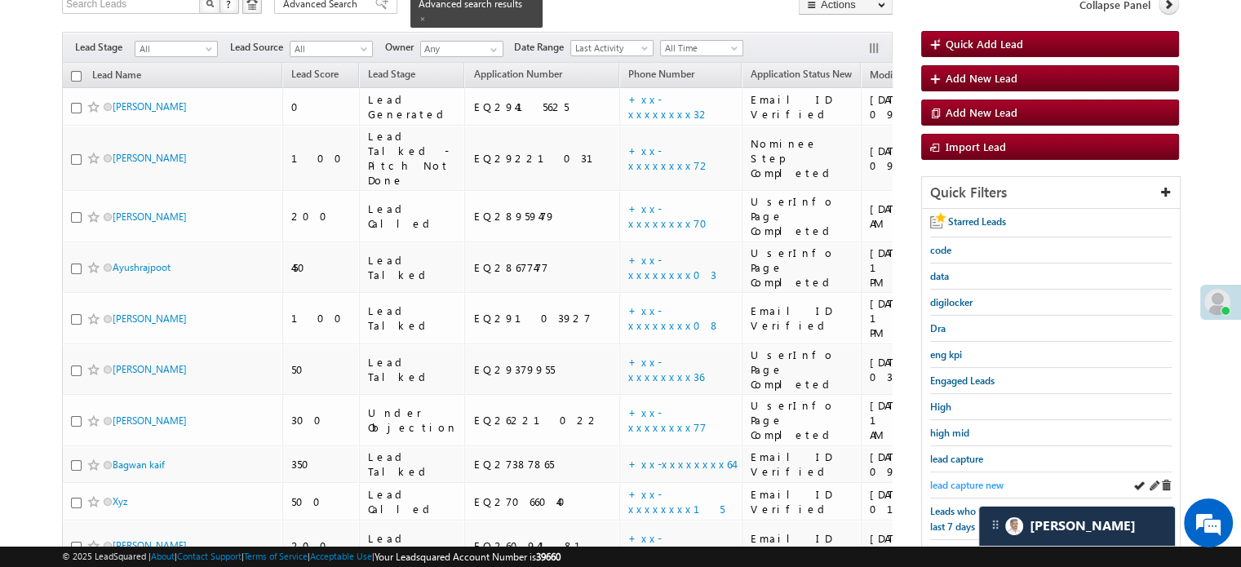
click at [973, 480] on span "lead capture new" at bounding box center [966, 485] width 73 height 12
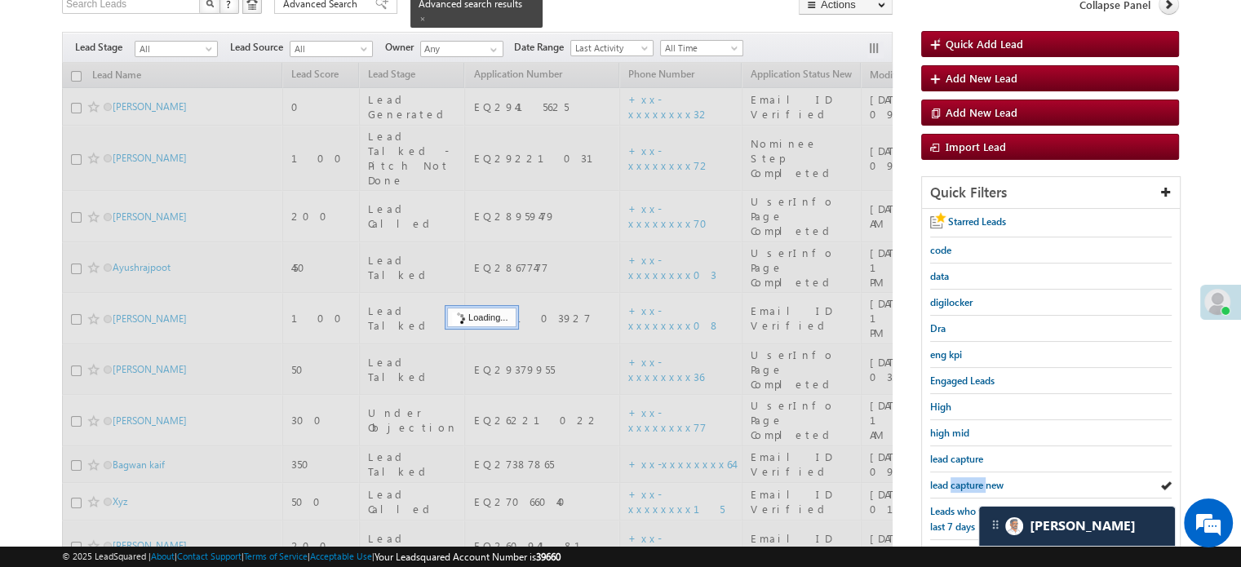
click at [973, 480] on span "lead capture new" at bounding box center [966, 485] width 73 height 12
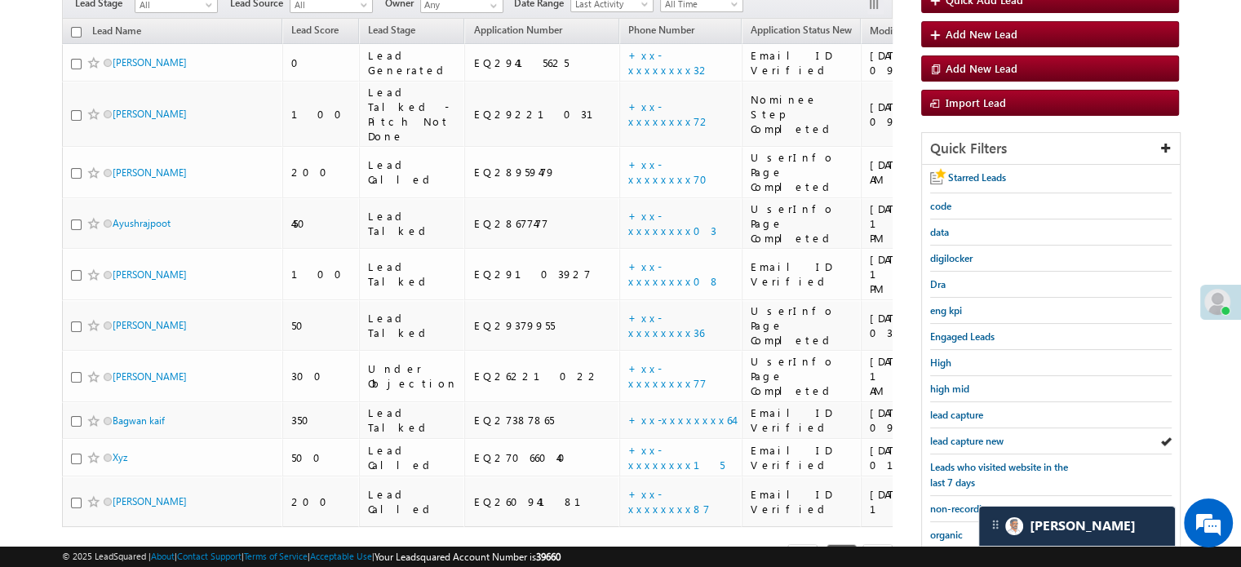
scroll to position [119, 0]
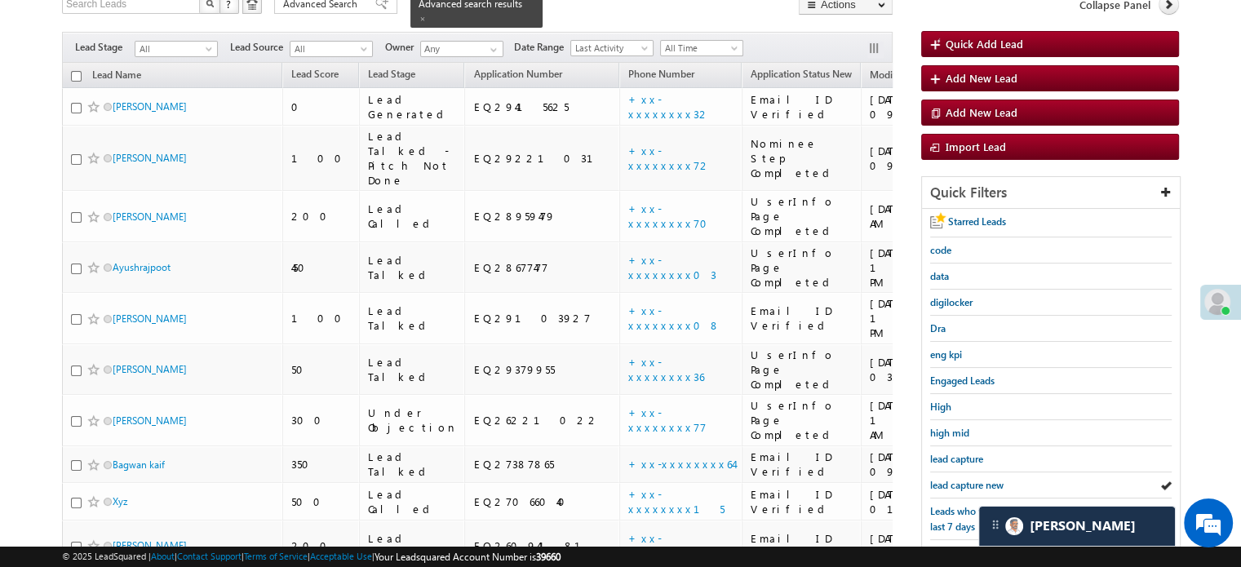
click at [973, 480] on span "lead capture new" at bounding box center [966, 485] width 73 height 12
click at [959, 479] on span "lead capture new" at bounding box center [966, 485] width 73 height 12
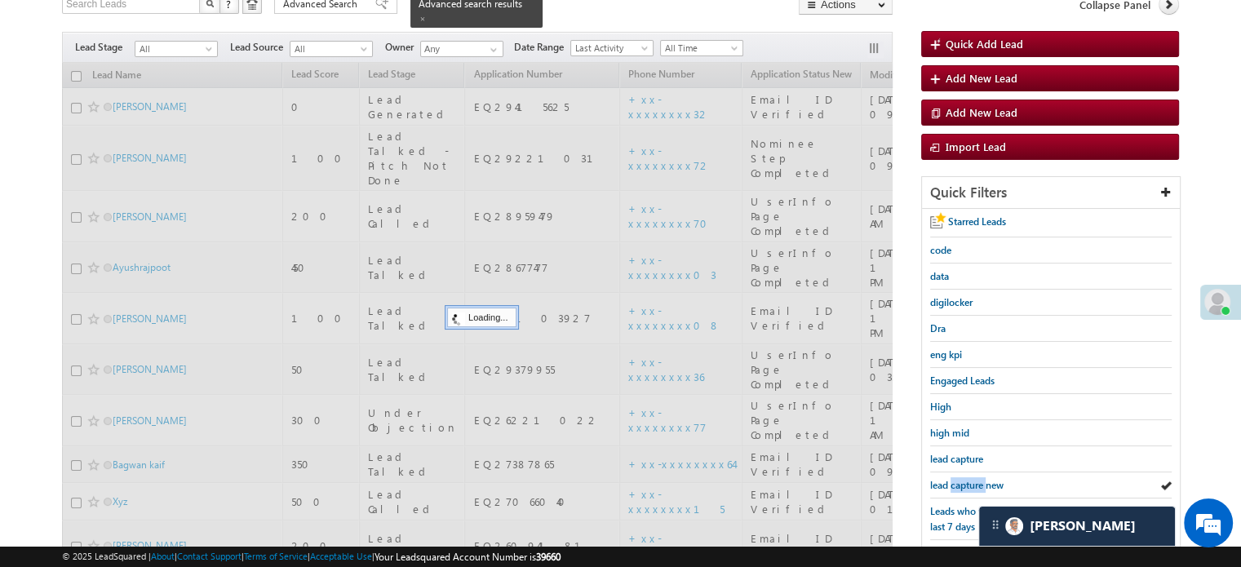
click at [959, 479] on span "lead capture new" at bounding box center [966, 485] width 73 height 12
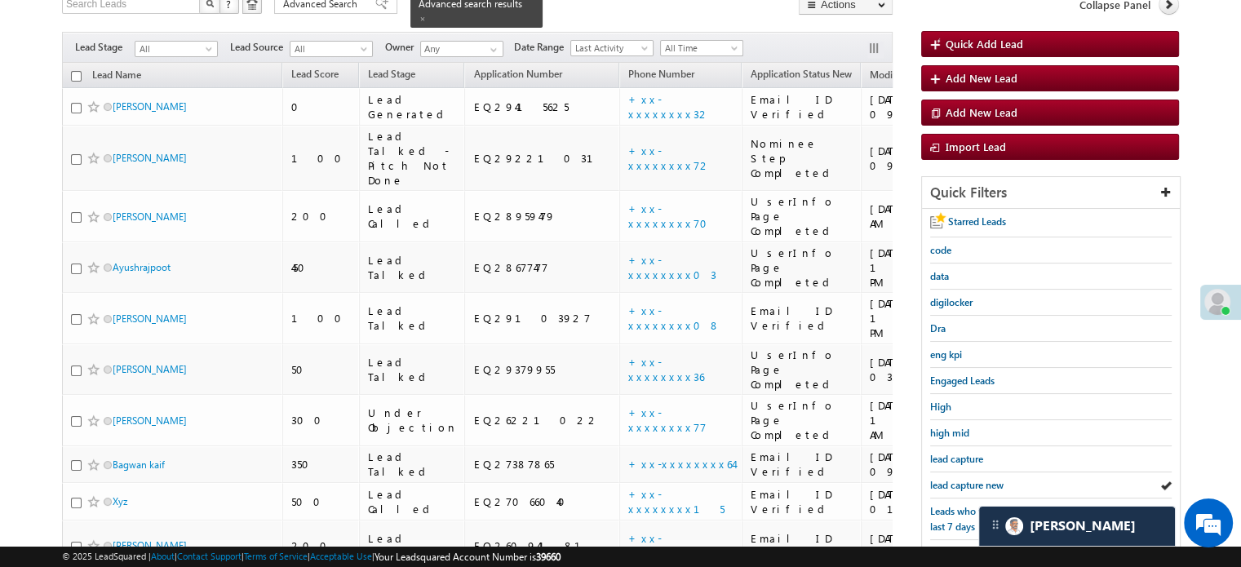
click at [959, 479] on span "lead capture new" at bounding box center [966, 485] width 73 height 12
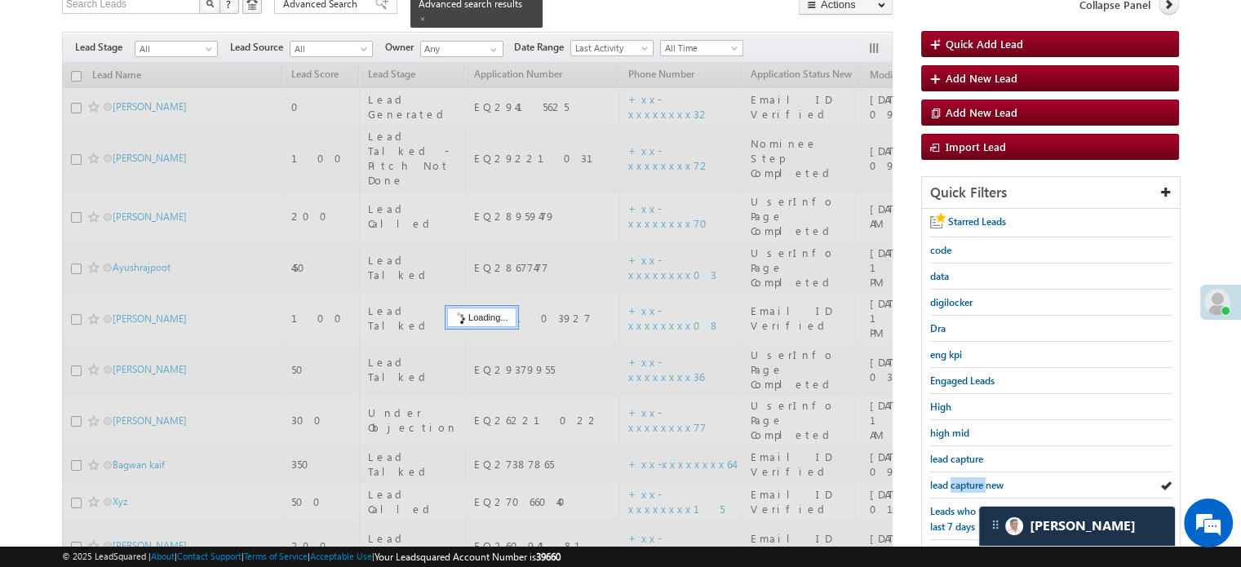
click at [959, 479] on span "lead capture new" at bounding box center [966, 485] width 73 height 12
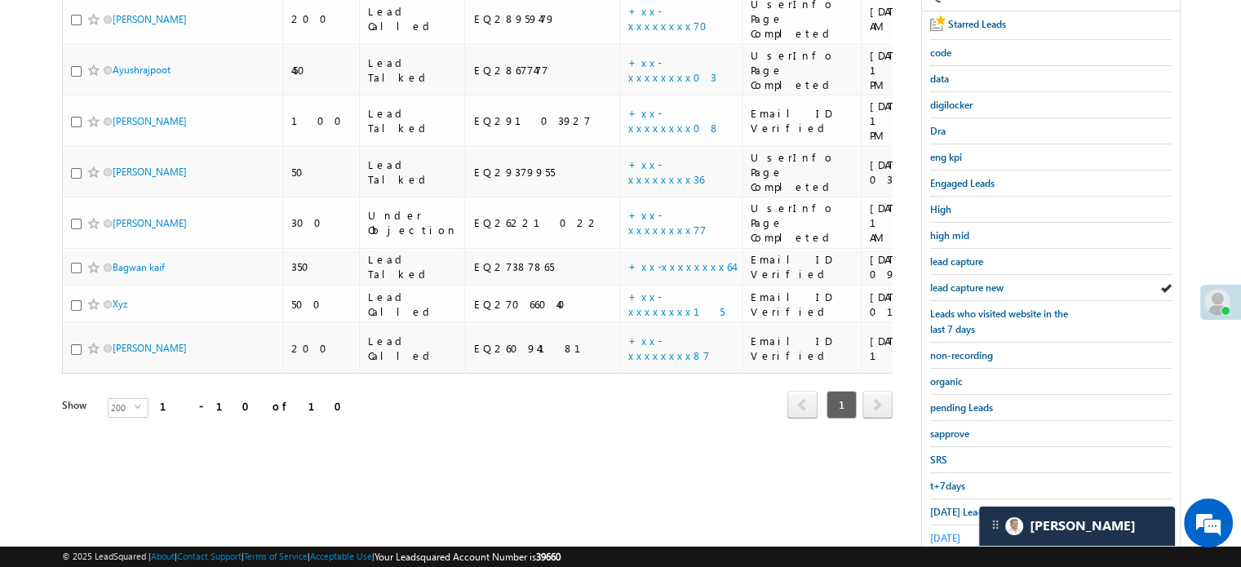
scroll to position [350, 0]
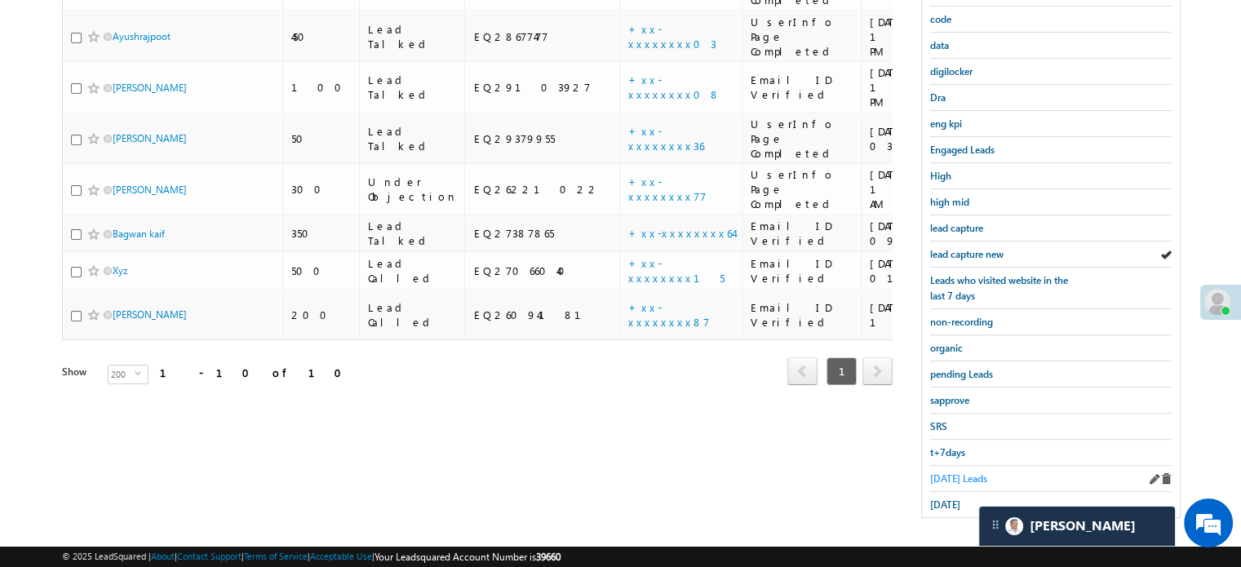
click at [952, 477] on span "Today's Leads" at bounding box center [958, 478] width 57 height 12
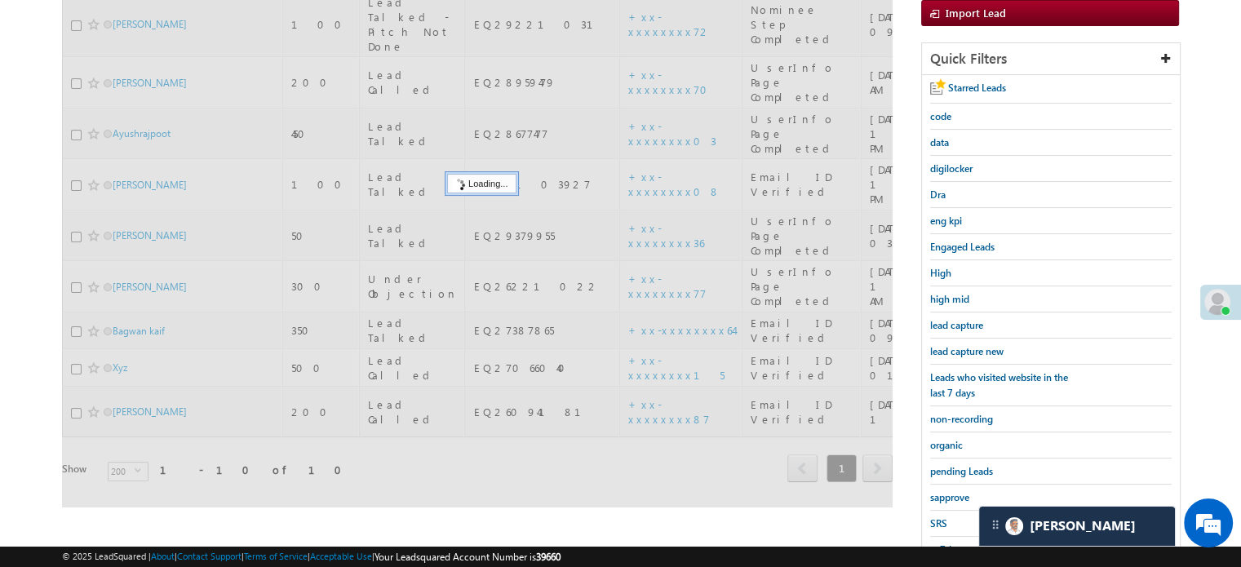
scroll to position [105, 0]
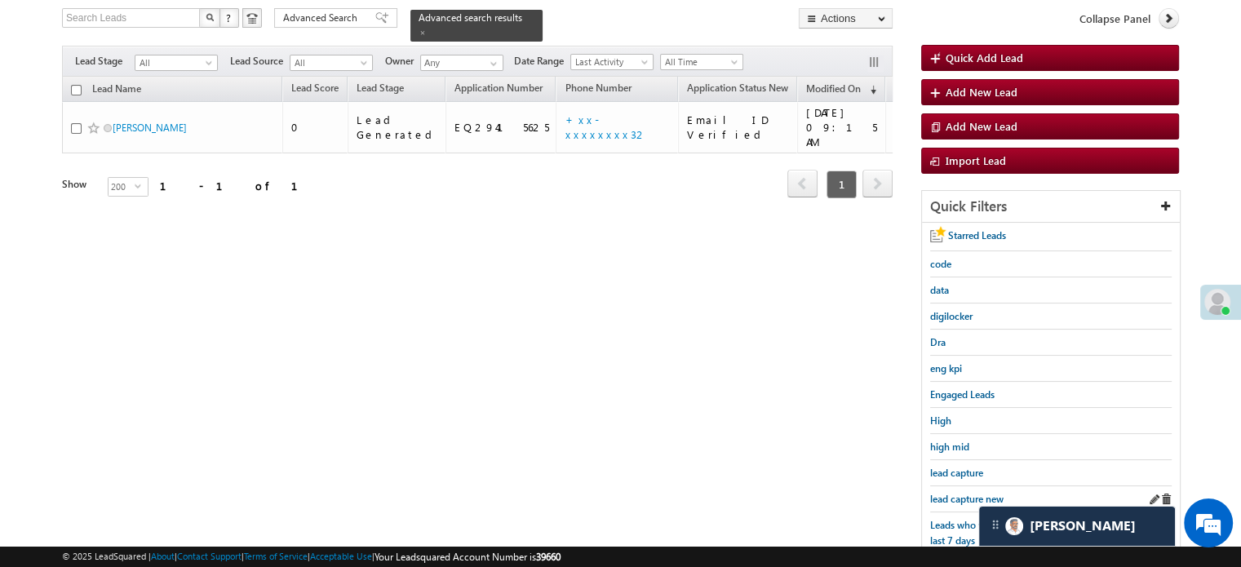
click at [952, 486] on div "lead capture new" at bounding box center [1050, 499] width 241 height 26
click at [952, 493] on span "lead capture new" at bounding box center [966, 499] width 73 height 12
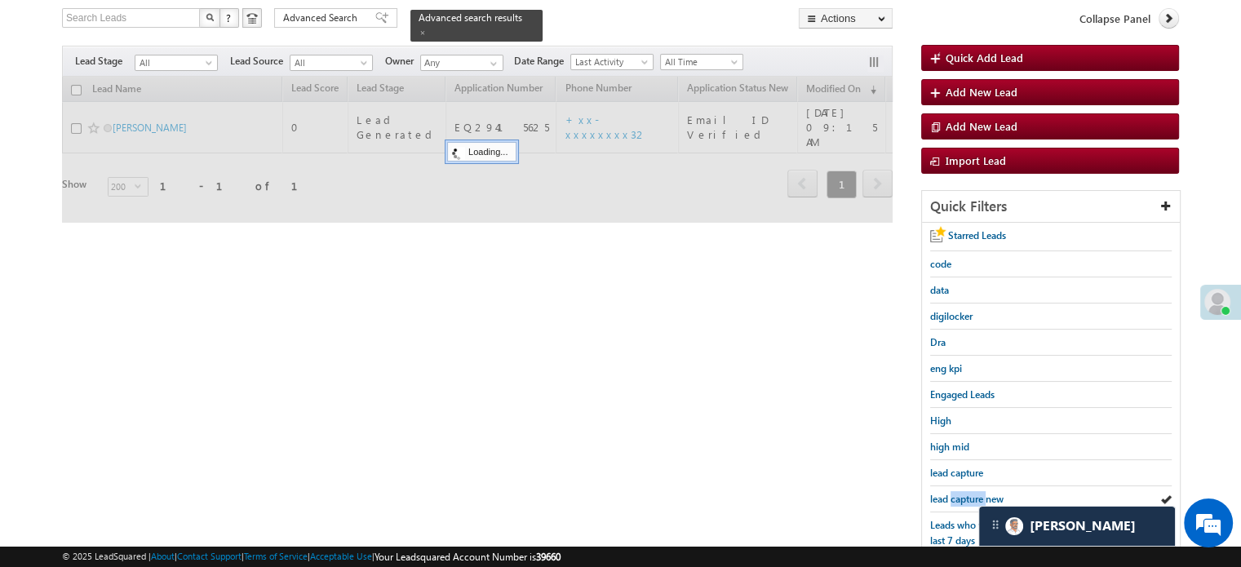
click at [952, 493] on span "lead capture new" at bounding box center [966, 499] width 73 height 12
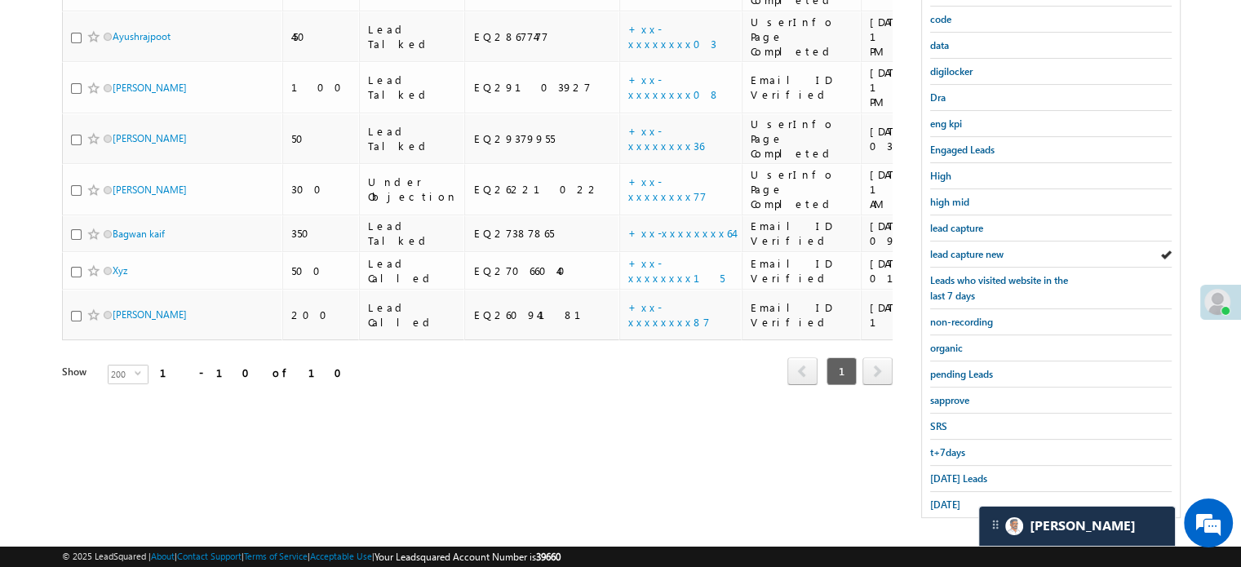
click at [952, 498] on span "yesterday" at bounding box center [945, 504] width 30 height 12
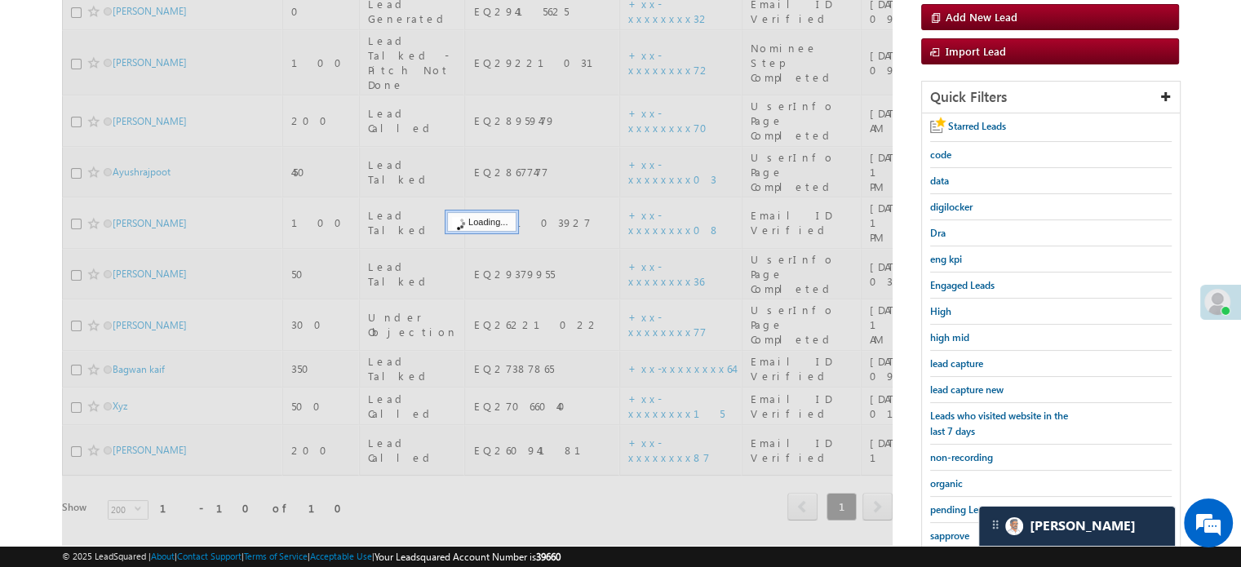
scroll to position [187, 0]
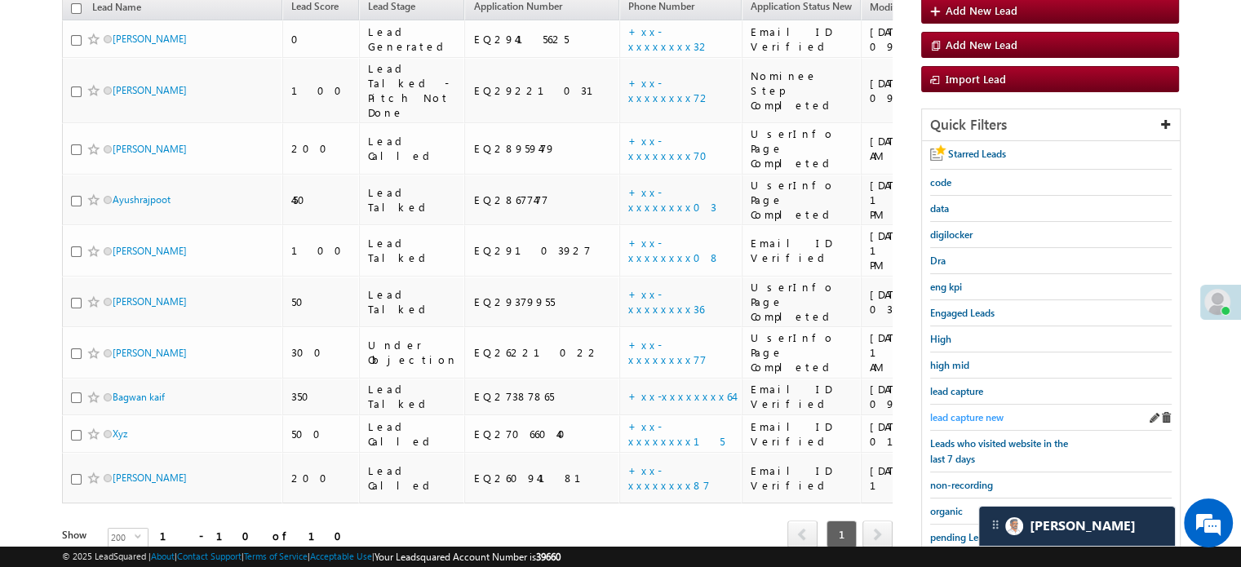
click at [979, 412] on span "lead capture new" at bounding box center [966, 417] width 73 height 12
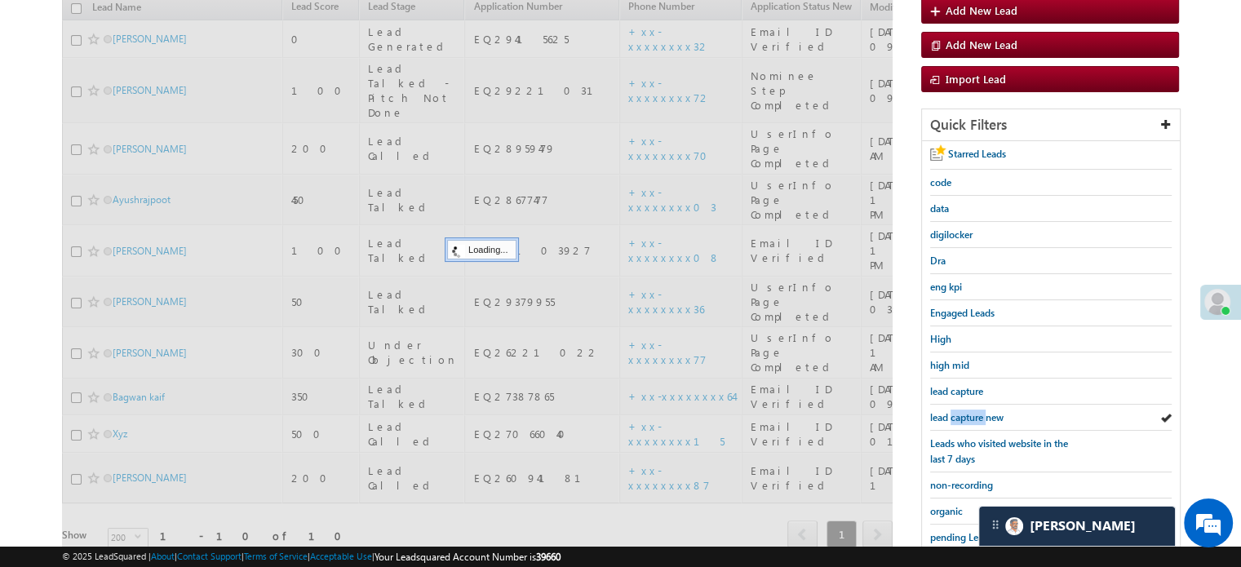
click at [979, 412] on span "lead capture new" at bounding box center [966, 417] width 73 height 12
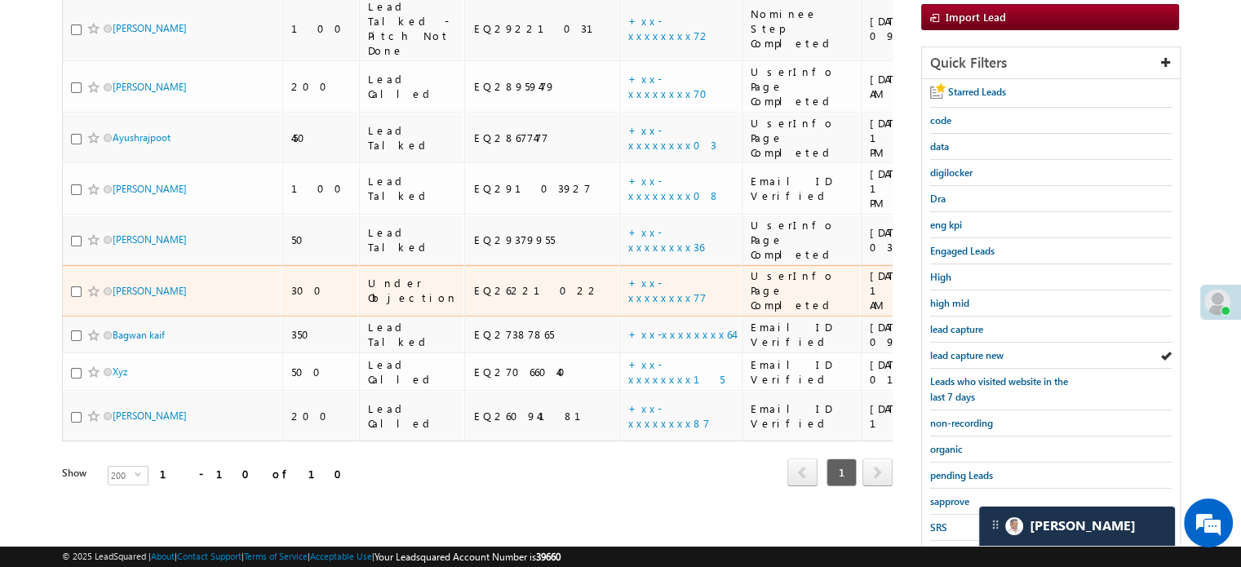
scroll to position [350, 0]
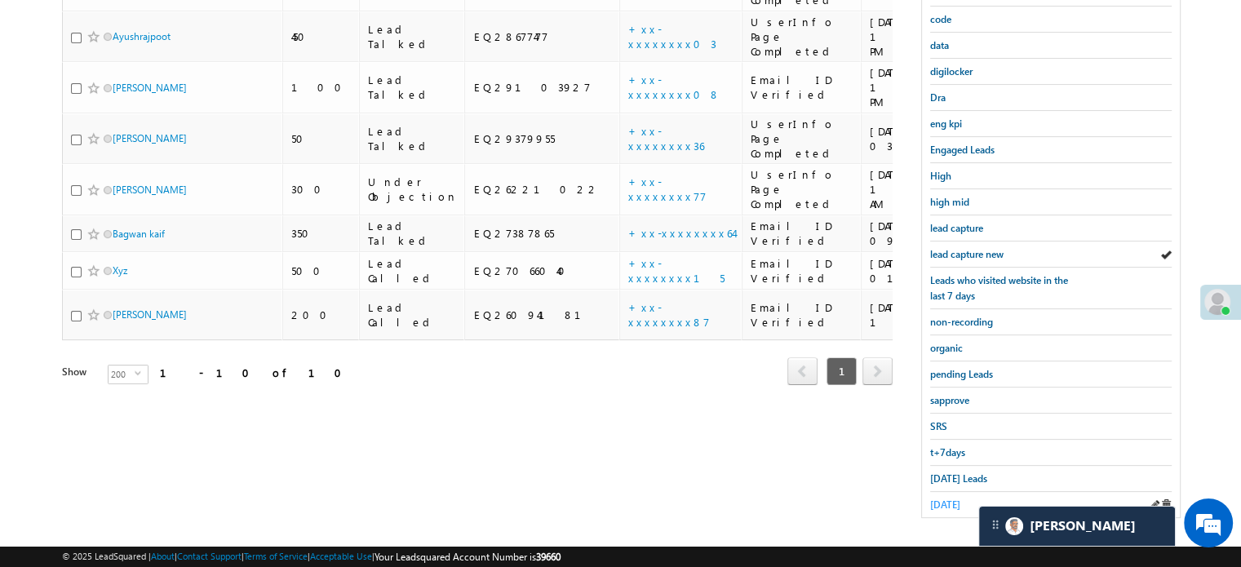
click at [943, 498] on span "yesterday" at bounding box center [945, 504] width 30 height 12
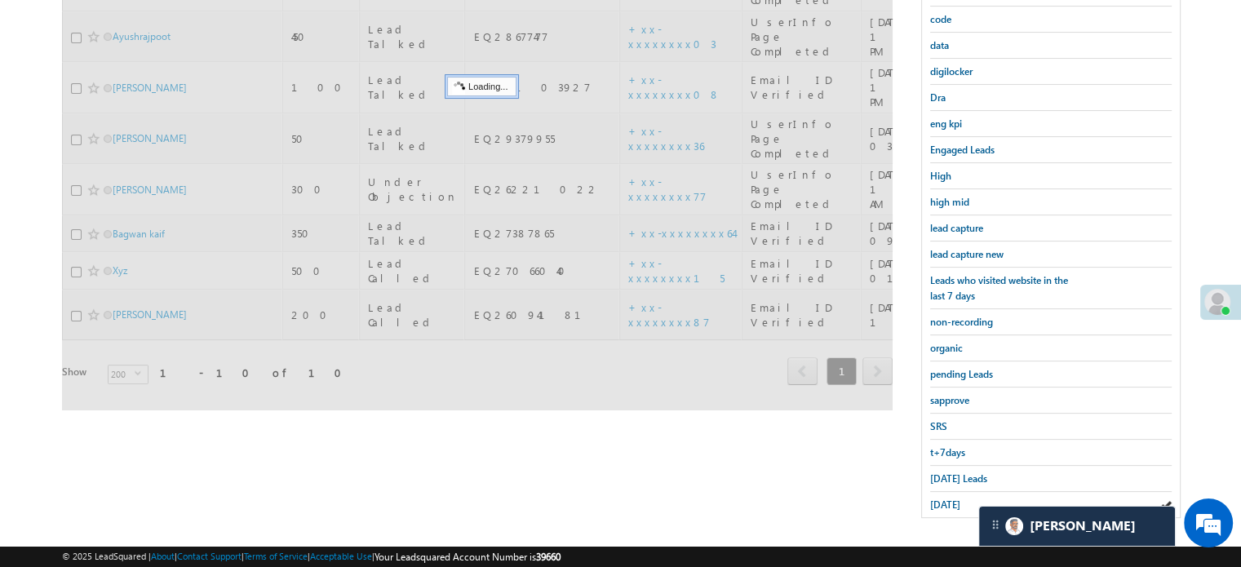
scroll to position [105, 0]
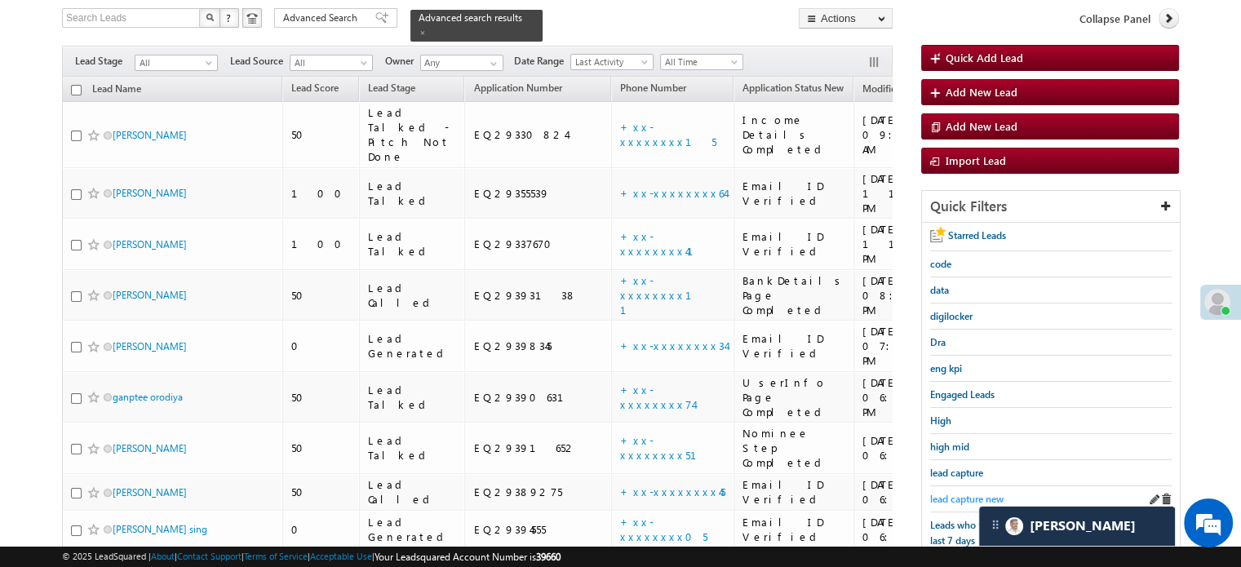
click at [975, 497] on span "lead capture new" at bounding box center [966, 499] width 73 height 12
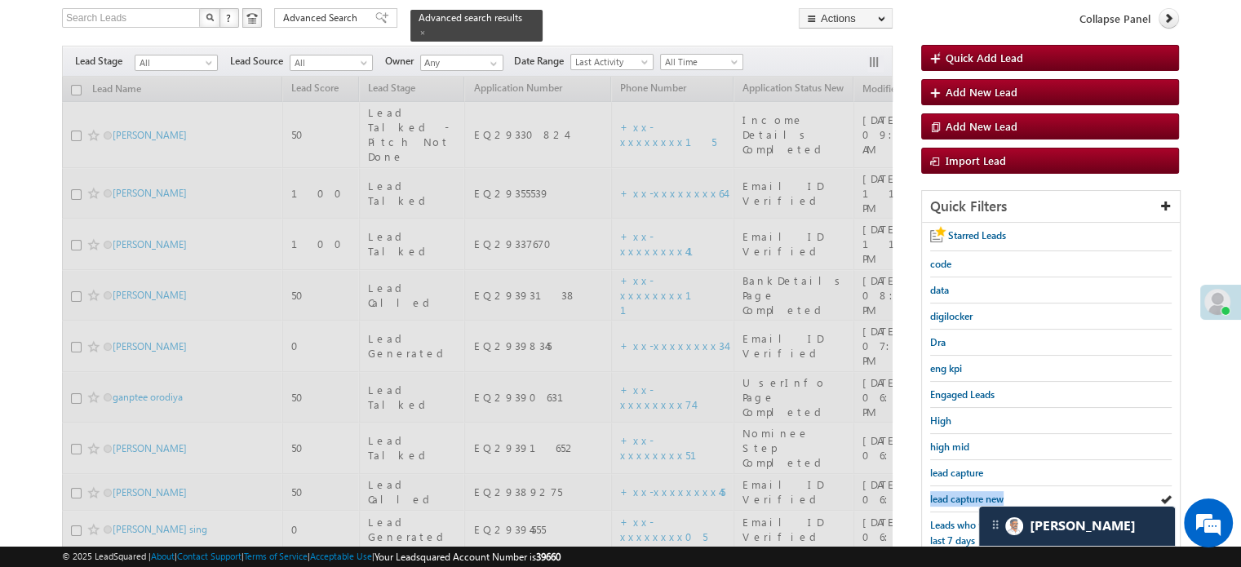
click at [975, 497] on span "lead capture new" at bounding box center [966, 499] width 73 height 12
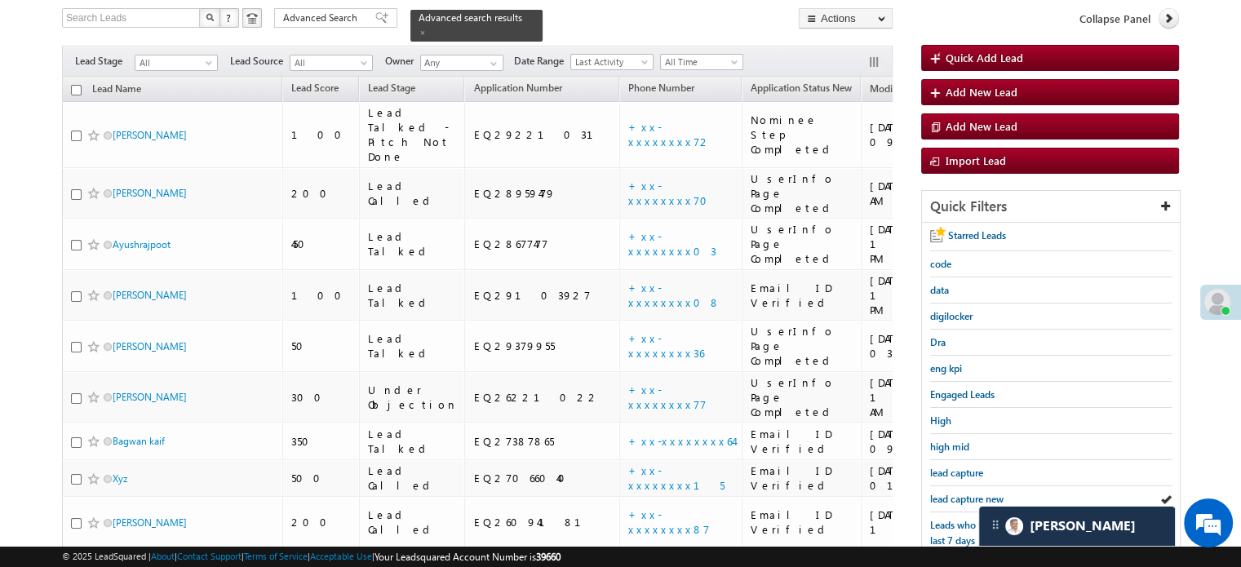
click at [975, 497] on span "lead capture new" at bounding box center [966, 499] width 73 height 12
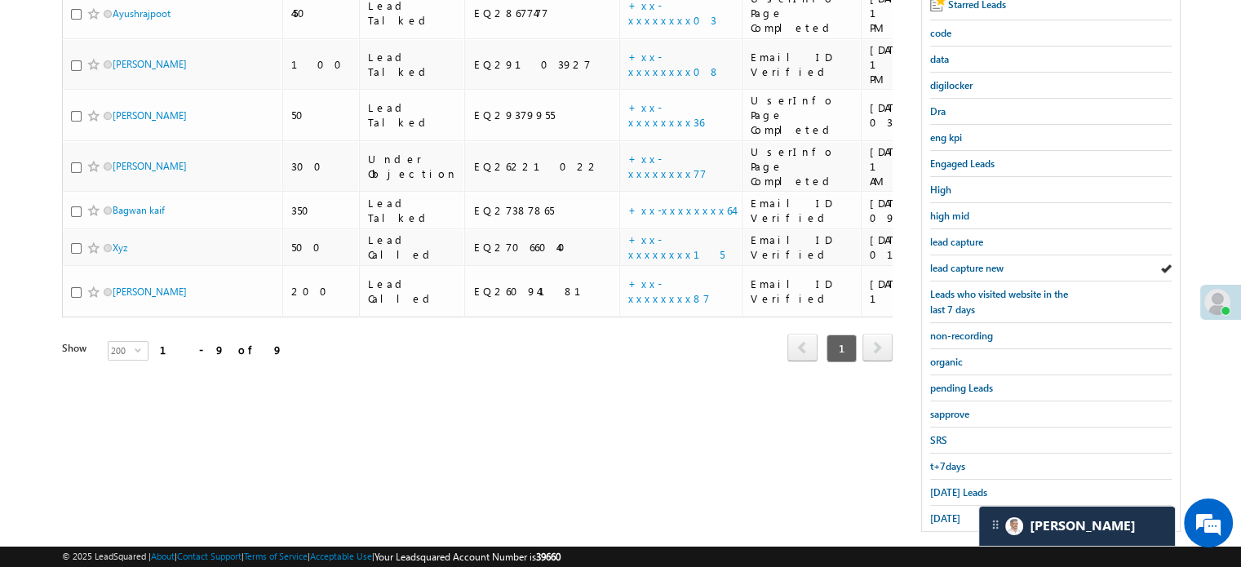
scroll to position [350, 0]
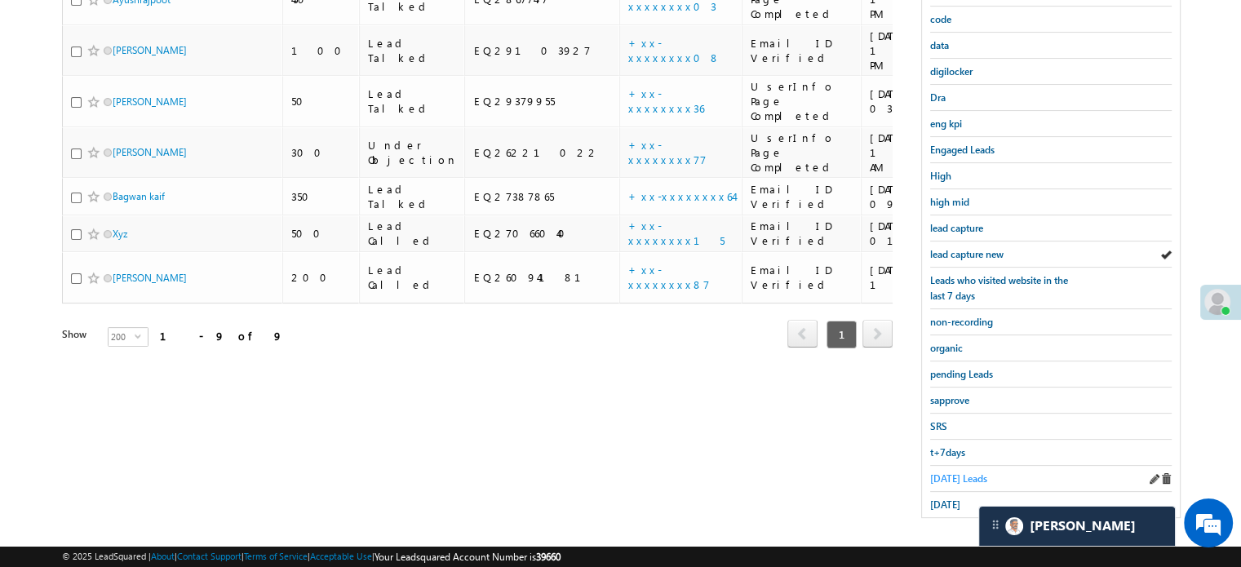
click at [966, 477] on span "Today's Leads" at bounding box center [958, 478] width 57 height 12
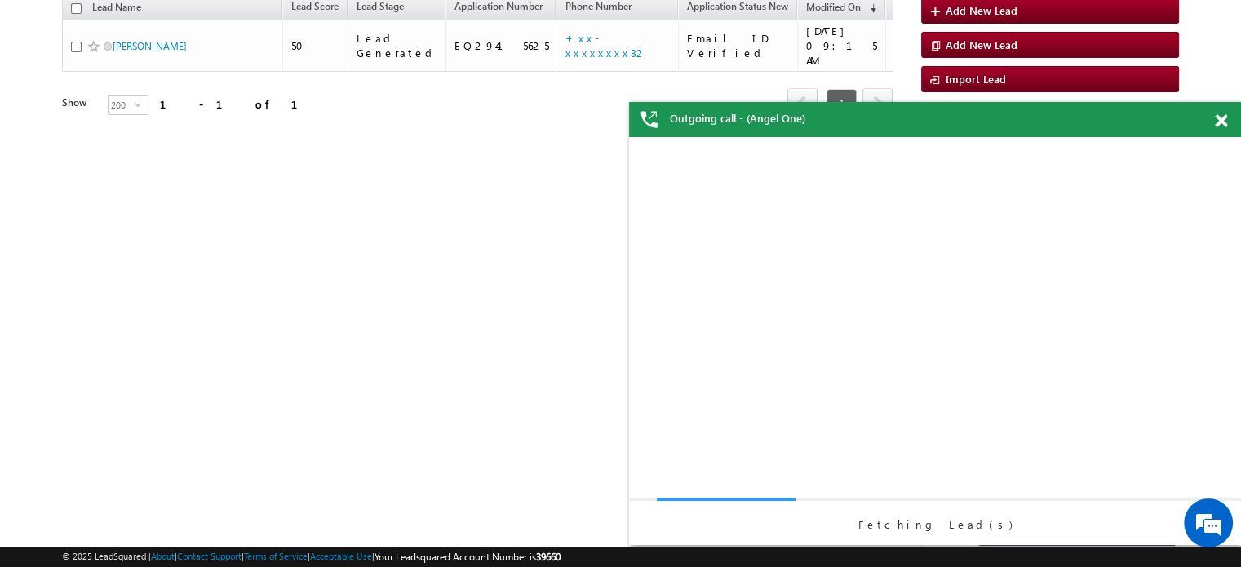
scroll to position [0, 0]
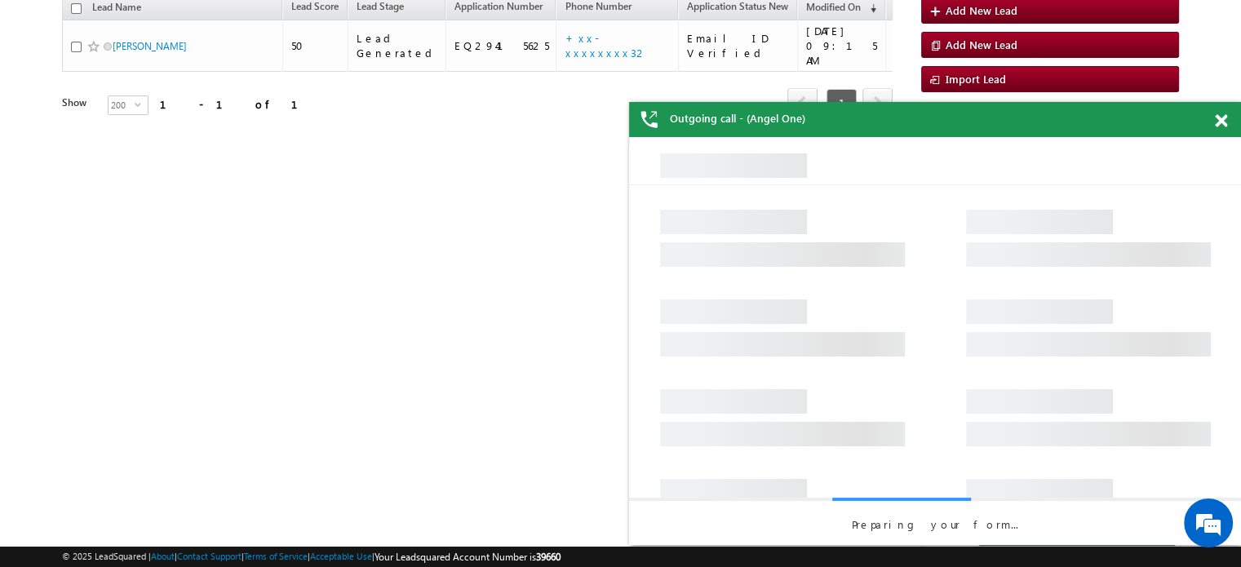
click at [1219, 117] on span at bounding box center [1220, 121] width 12 height 14
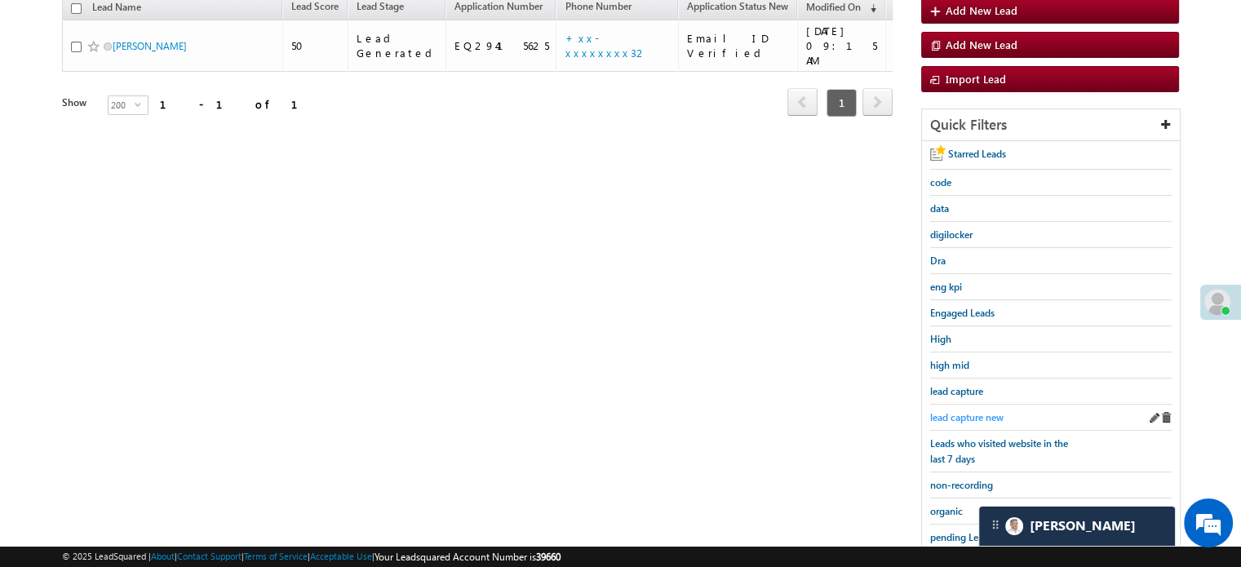
click at [985, 409] on link "lead capture new" at bounding box center [966, 416] width 73 height 15
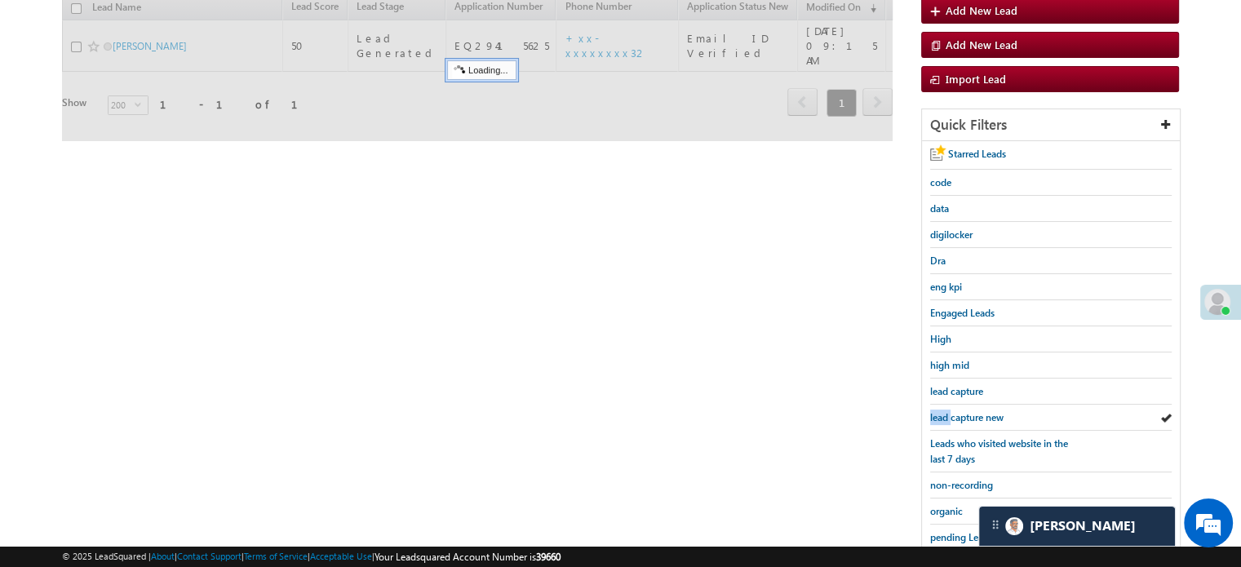
click at [985, 409] on link "lead capture new" at bounding box center [966, 416] width 73 height 15
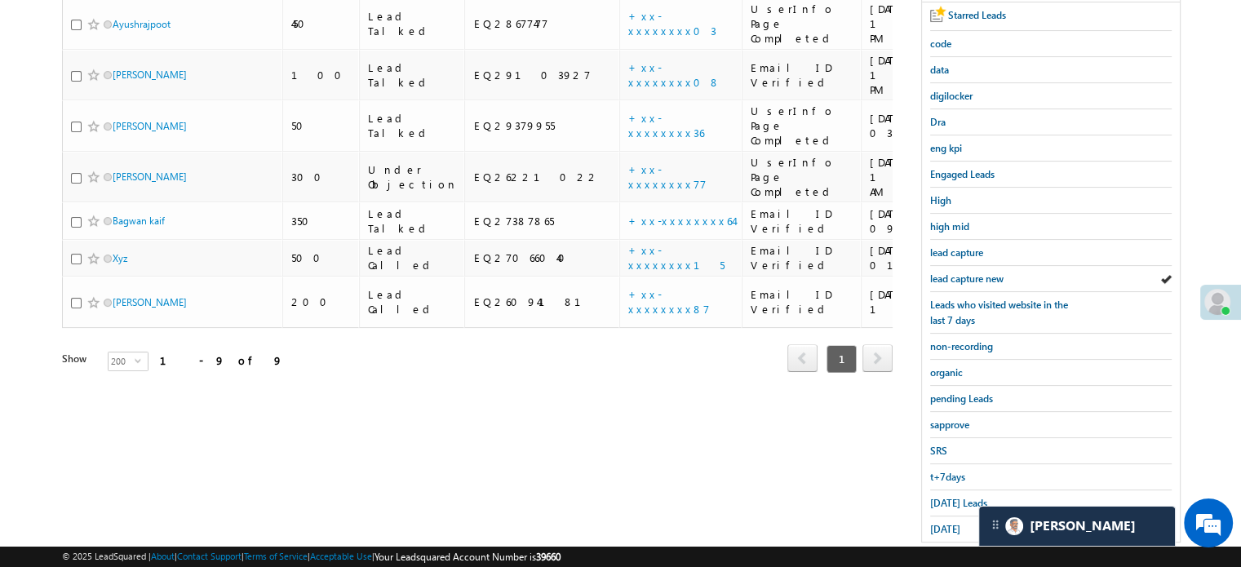
scroll to position [350, 0]
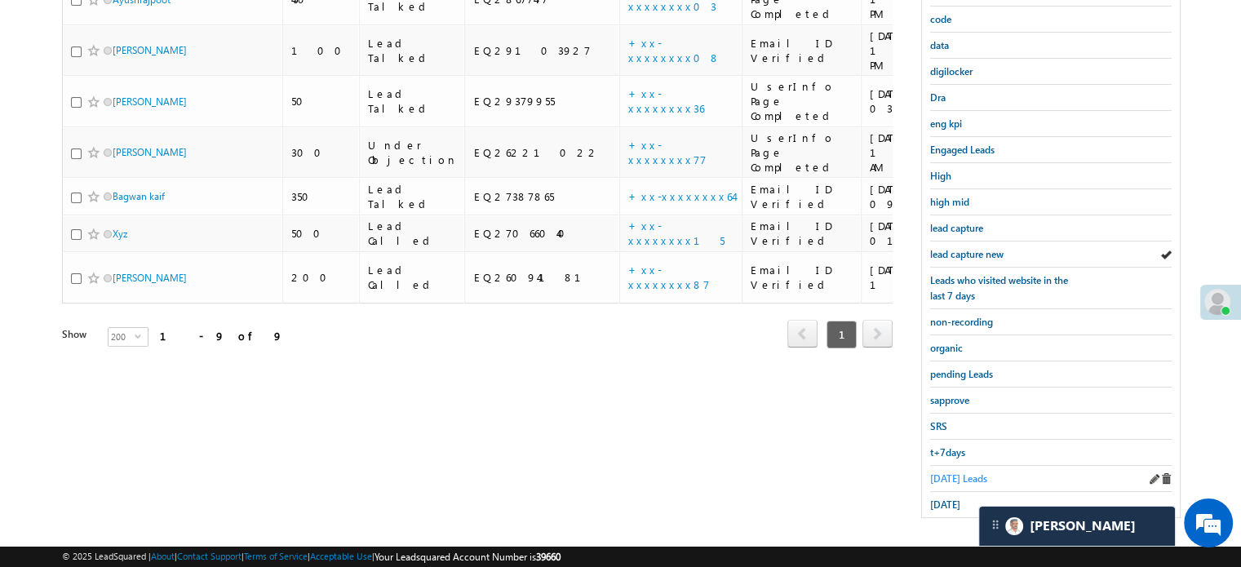
click at [949, 472] on span "Today's Leads" at bounding box center [958, 478] width 57 height 12
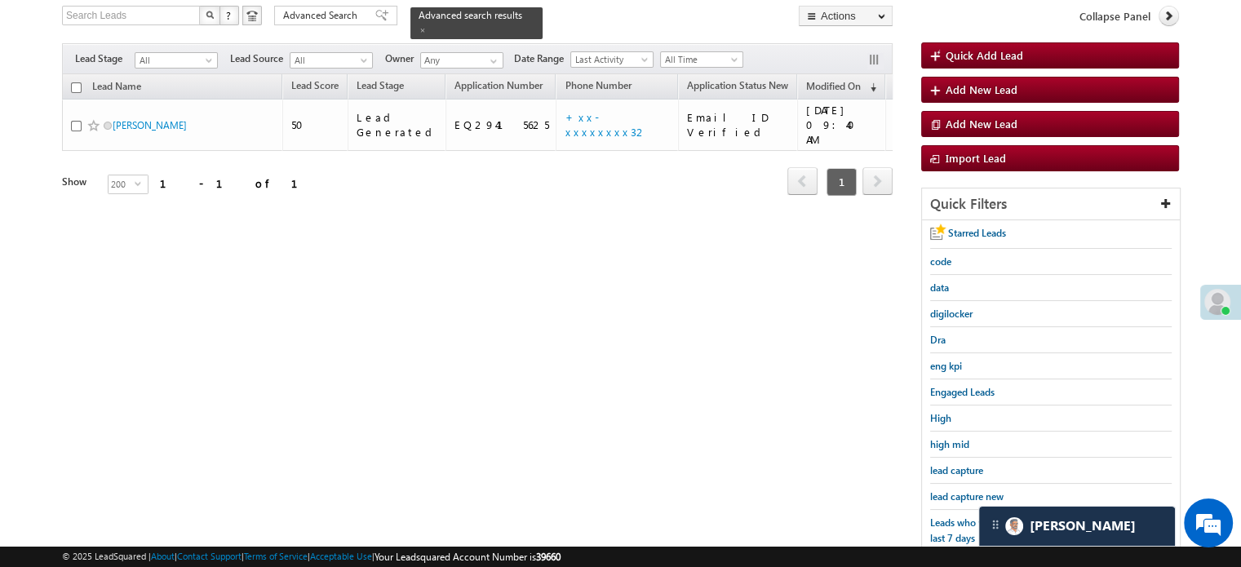
scroll to position [105, 0]
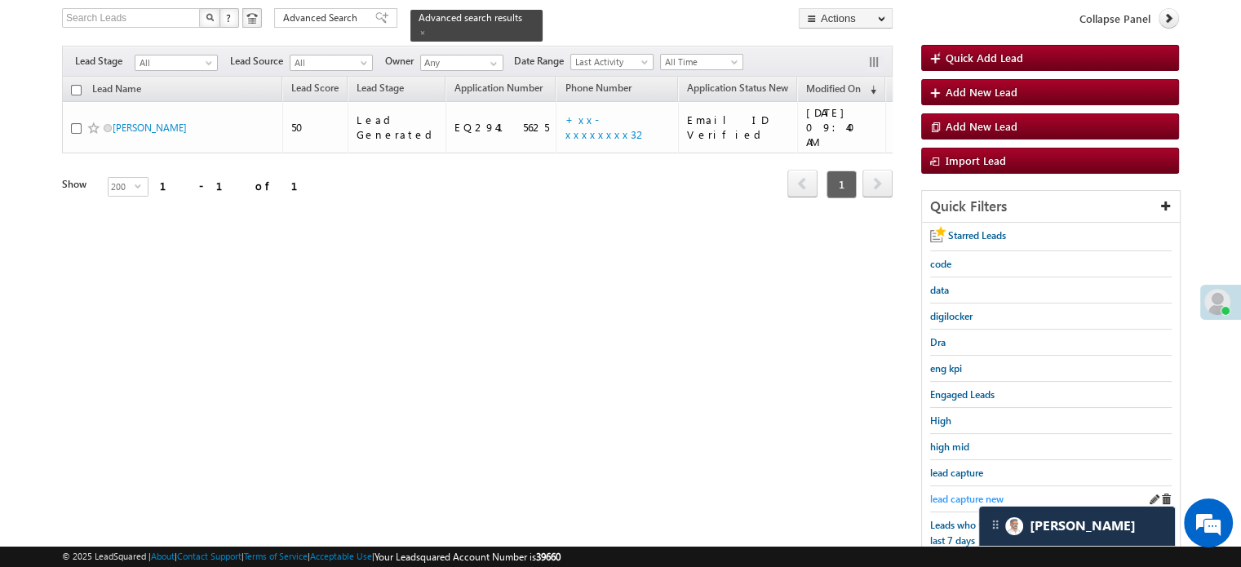
click at [966, 493] on span "lead capture new" at bounding box center [966, 499] width 73 height 12
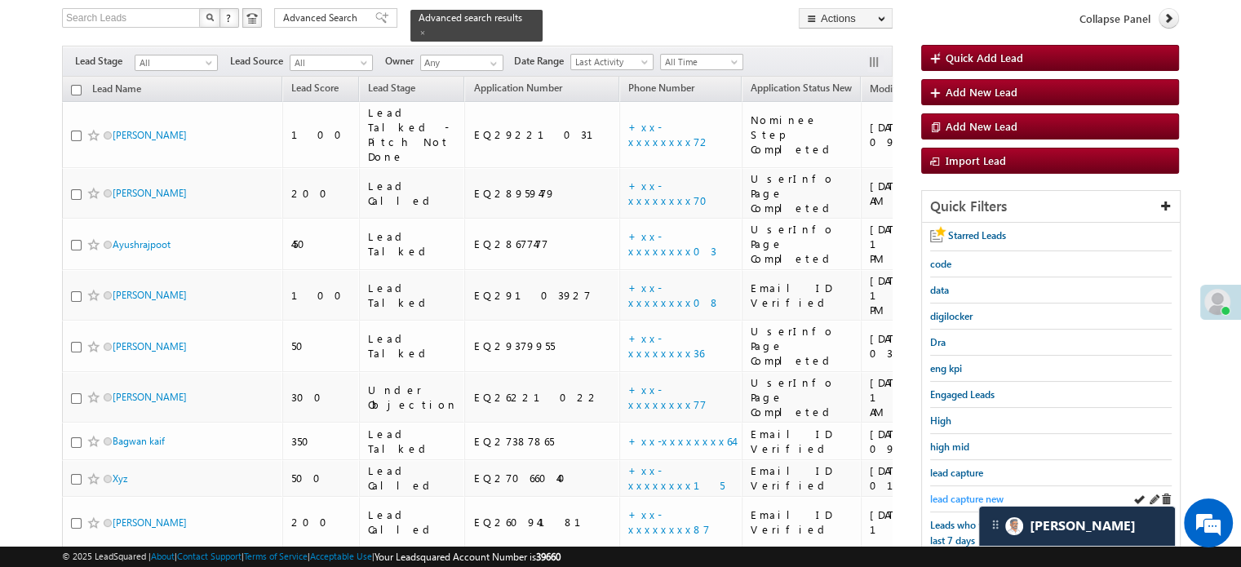
click at [959, 493] on span "lead capture new" at bounding box center [966, 499] width 73 height 12
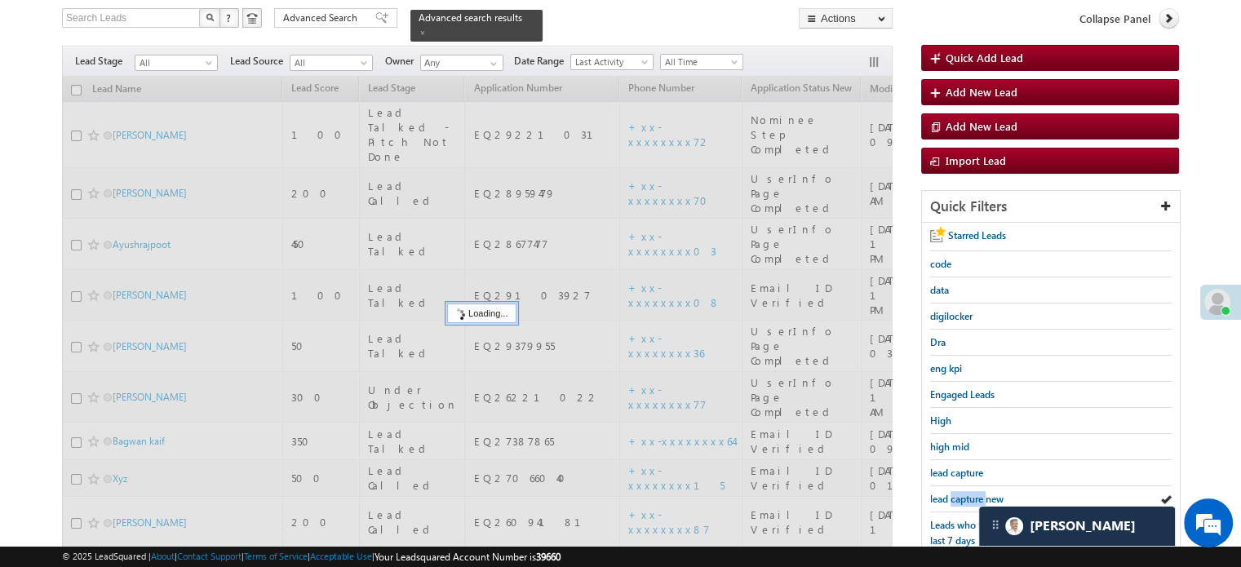
click at [959, 493] on span "lead capture new" at bounding box center [966, 499] width 73 height 12
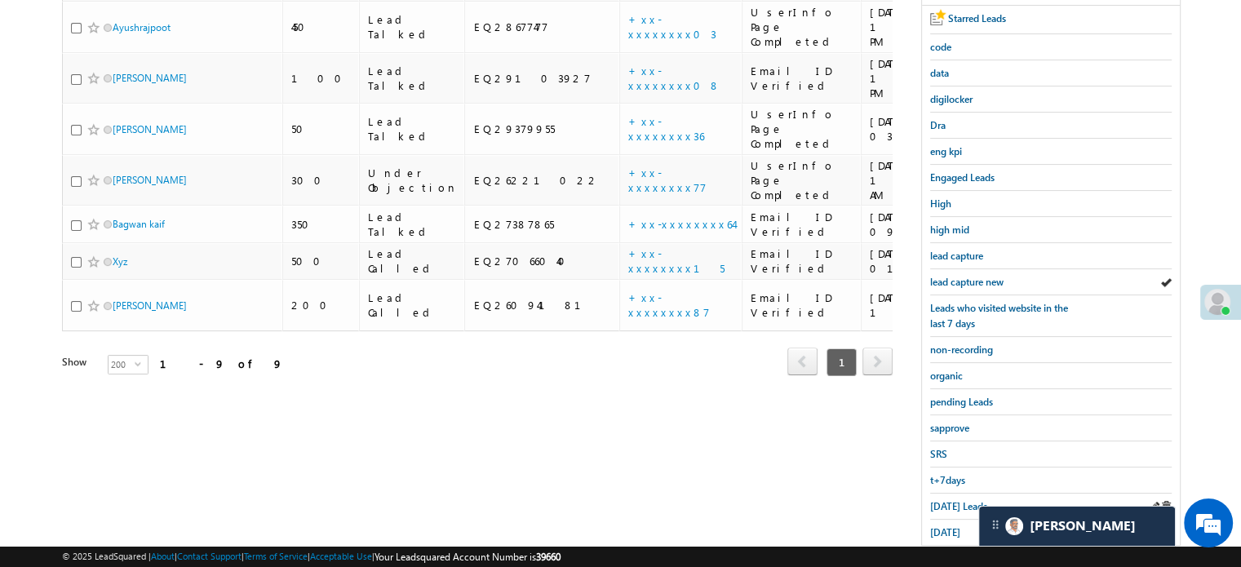
scroll to position [350, 0]
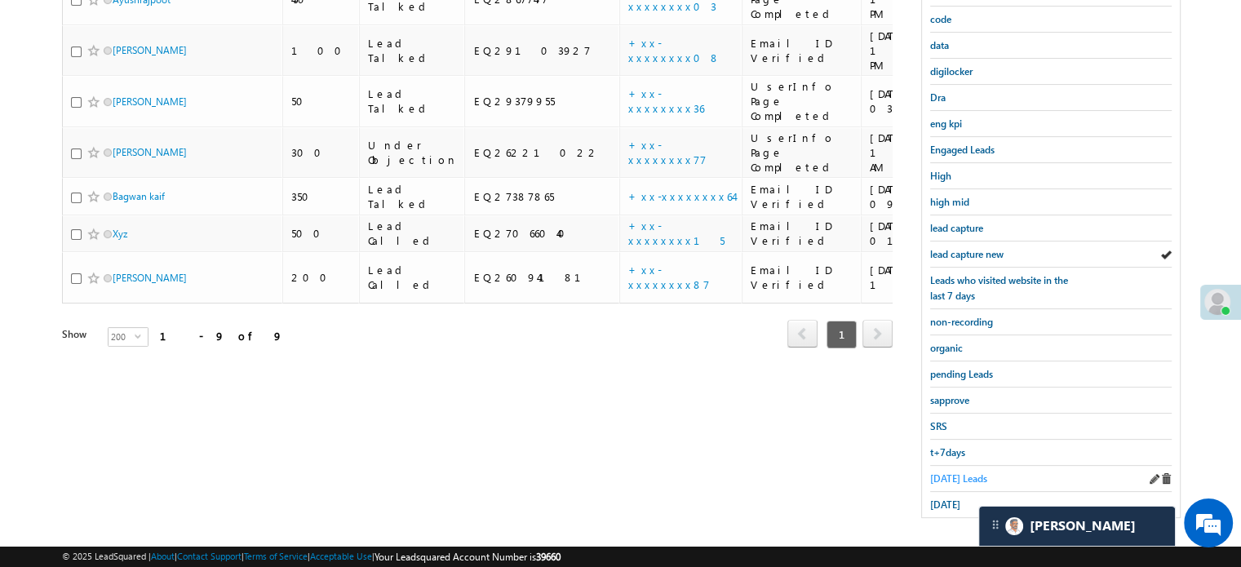
click at [953, 472] on span "Today's Leads" at bounding box center [958, 478] width 57 height 12
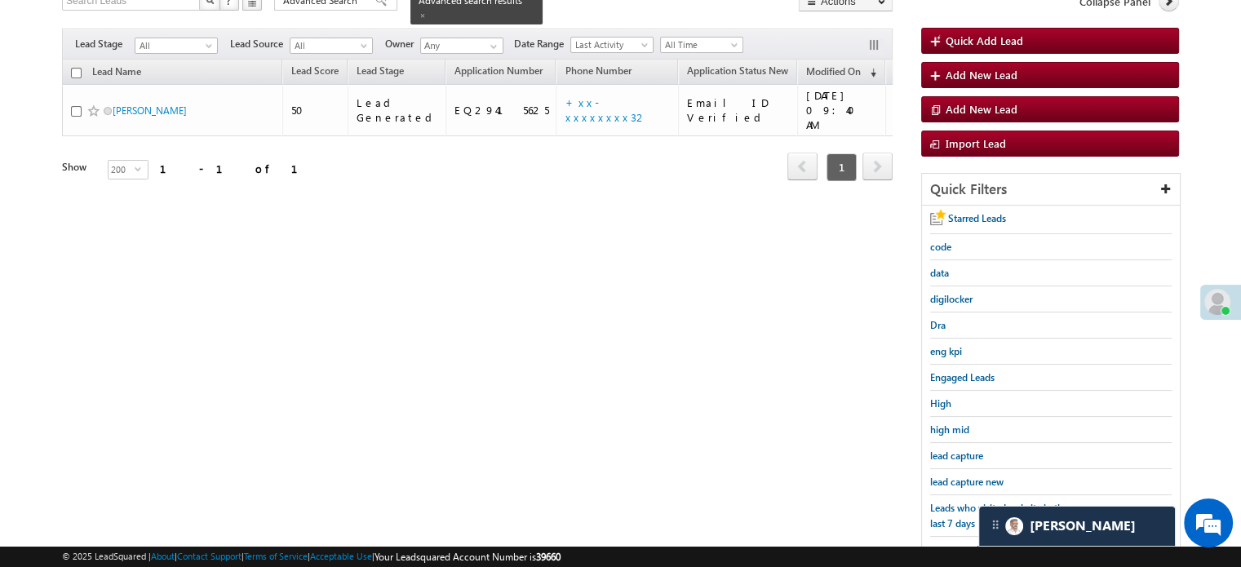
scroll to position [105, 0]
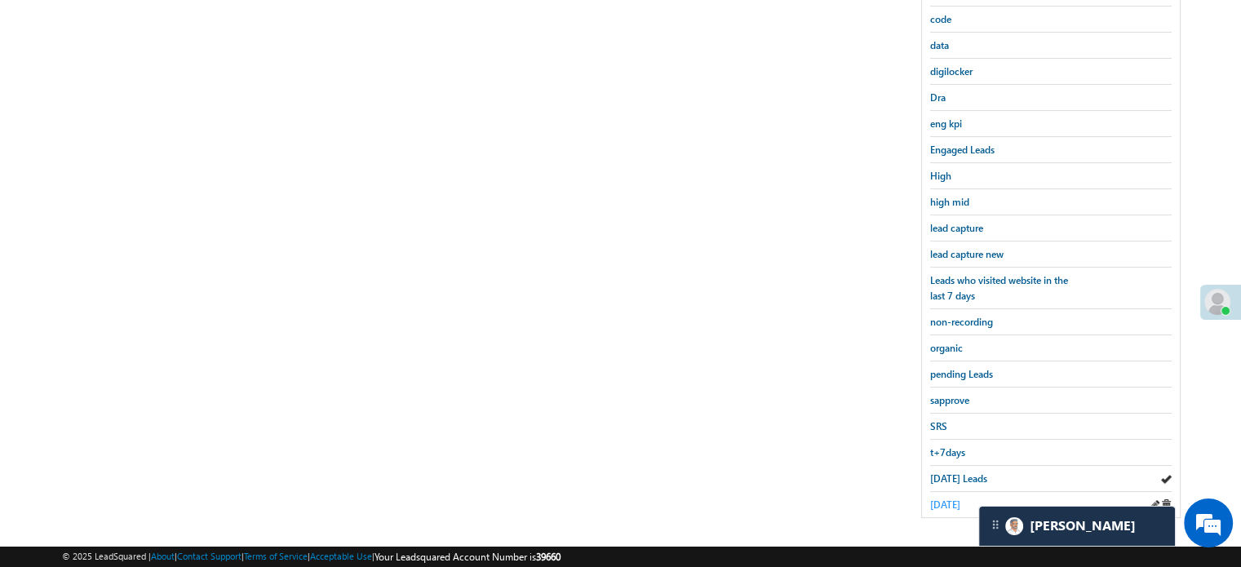
click at [944, 498] on span "yesterday" at bounding box center [945, 504] width 30 height 12
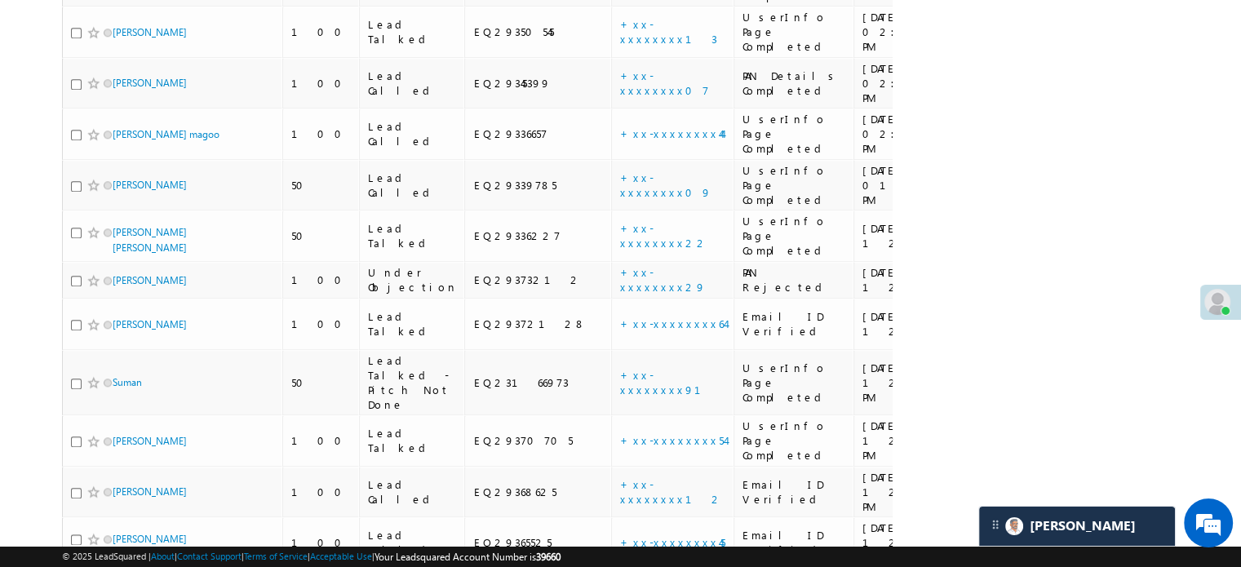
scroll to position [1873, 0]
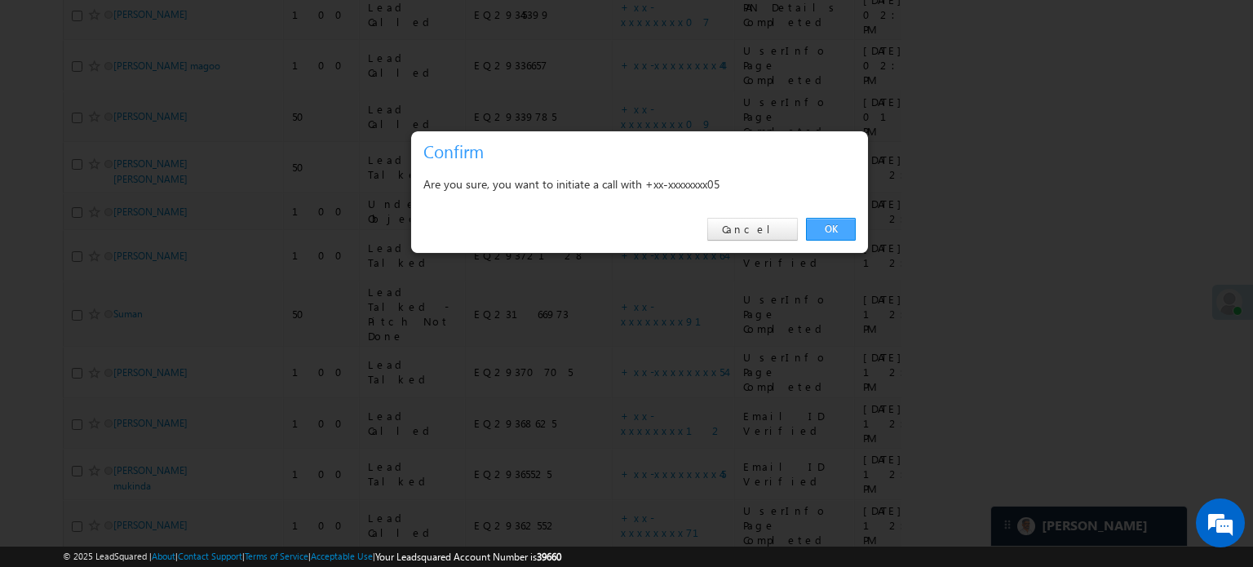
click at [816, 228] on link "OK" at bounding box center [831, 229] width 50 height 23
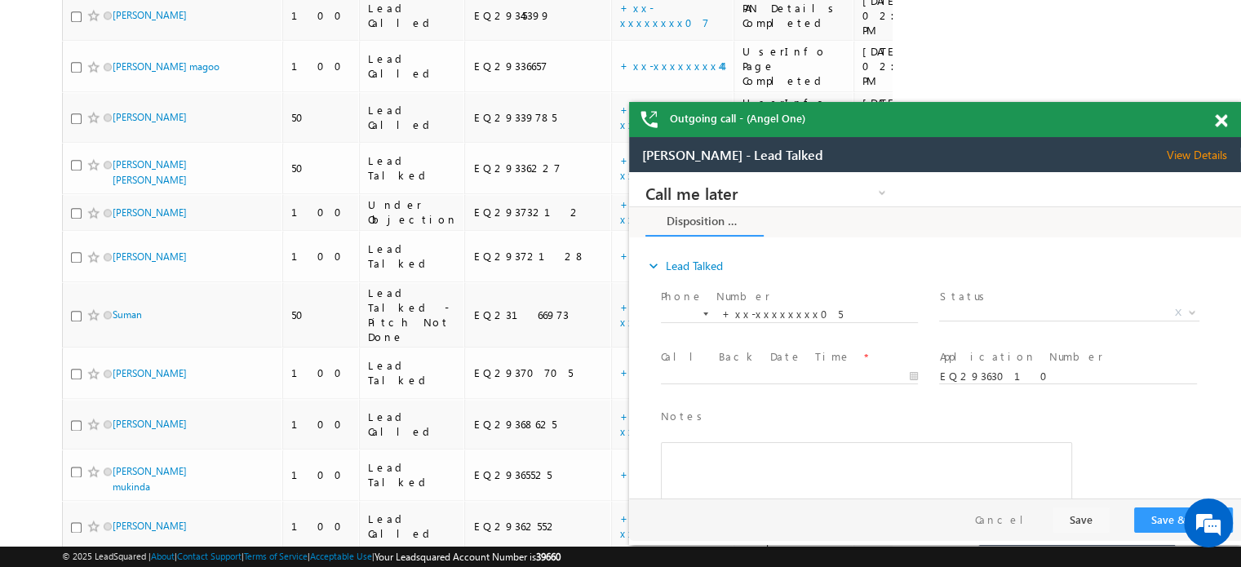
scroll to position [0, 0]
click at [1219, 124] on span at bounding box center [1220, 121] width 12 height 14
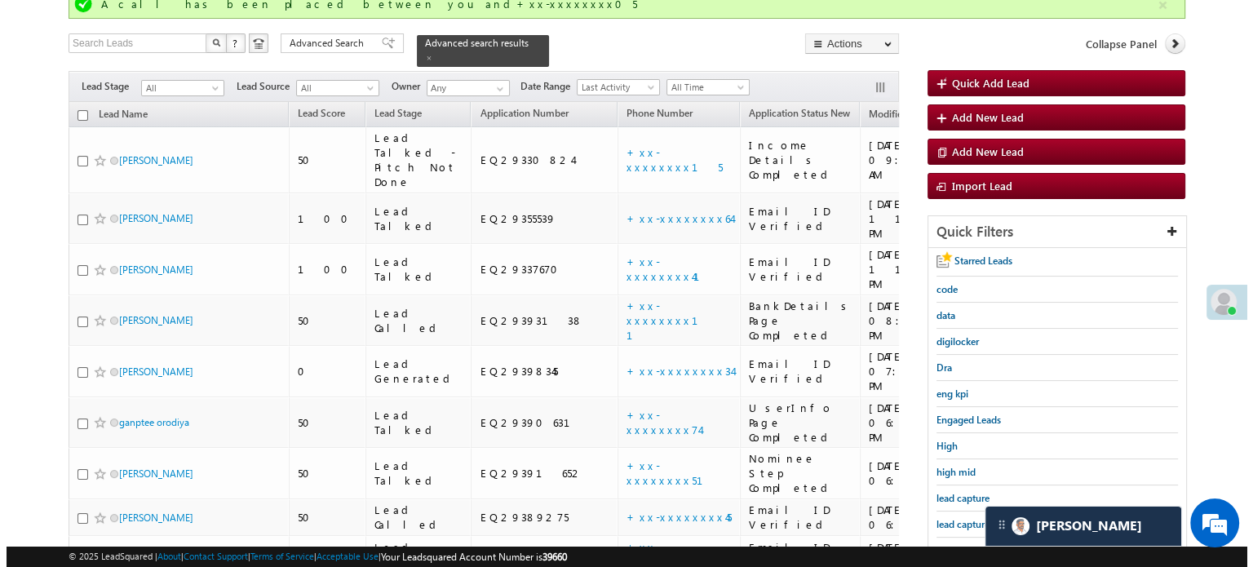
scroll to position [122, 0]
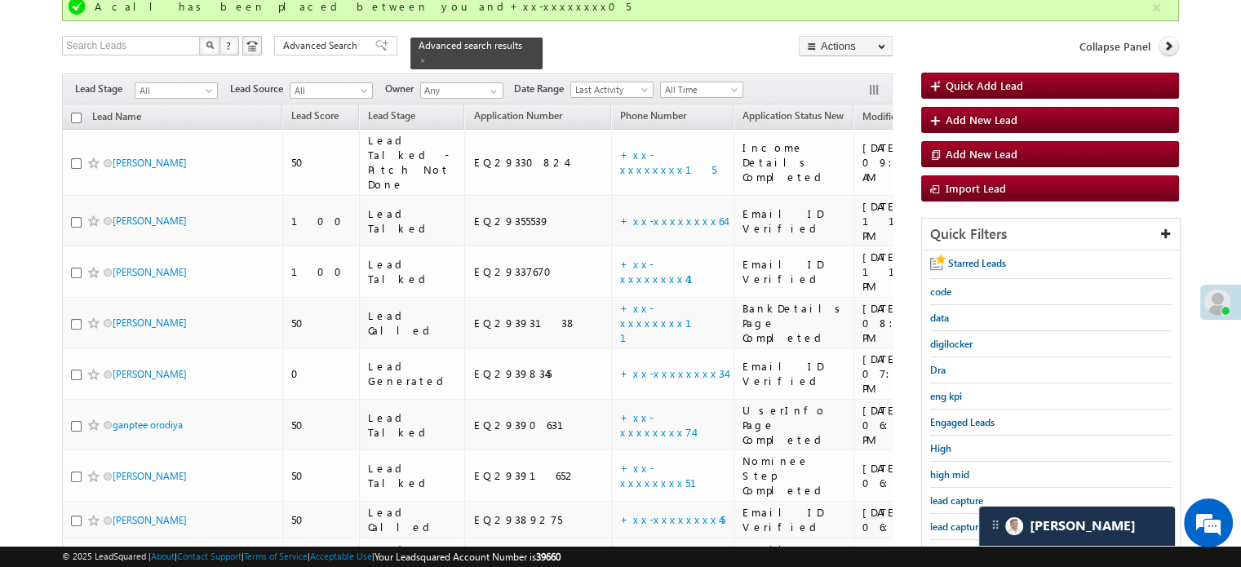
click at [77, 113] on input "checkbox" at bounding box center [76, 118] width 11 height 11
checkbox input "true"
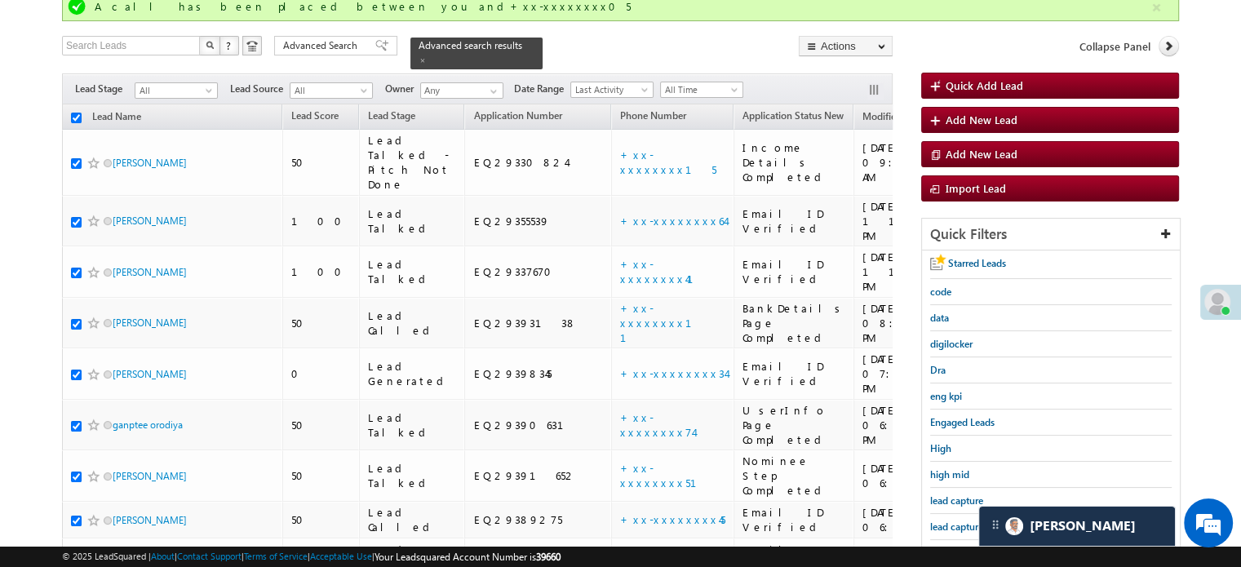
checkbox input "true"
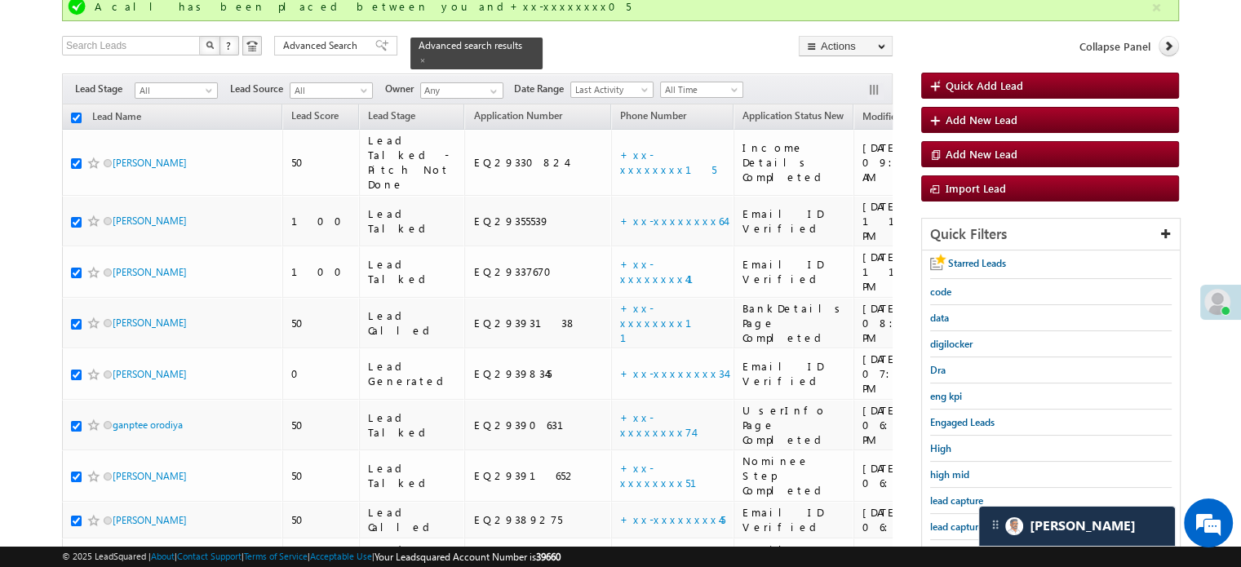
checkbox input "true"
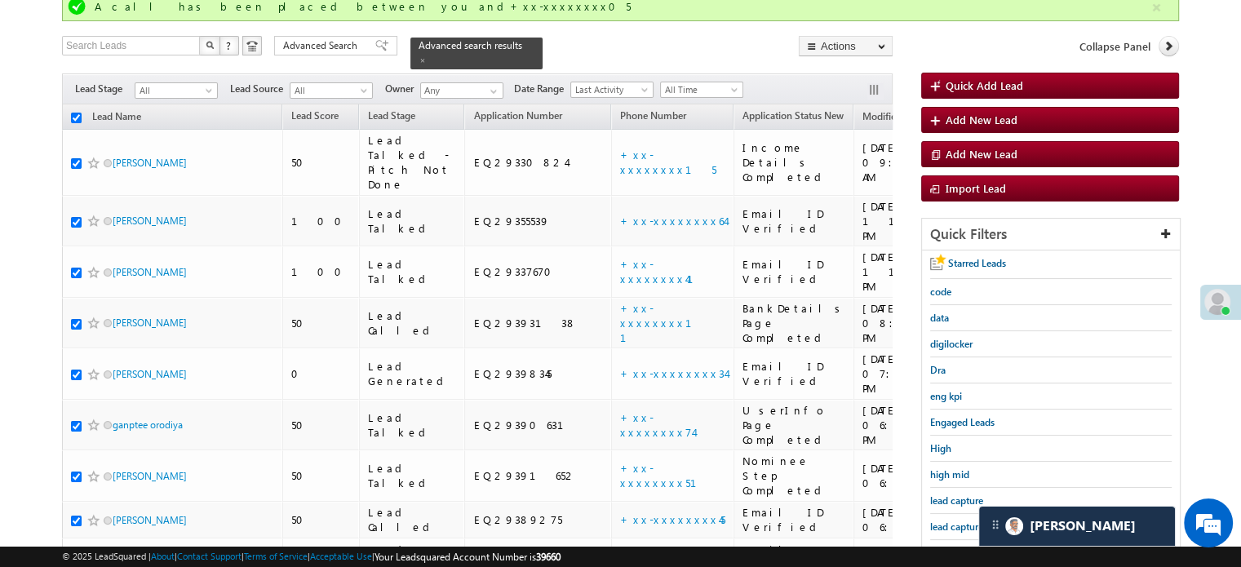
checkbox input "true"
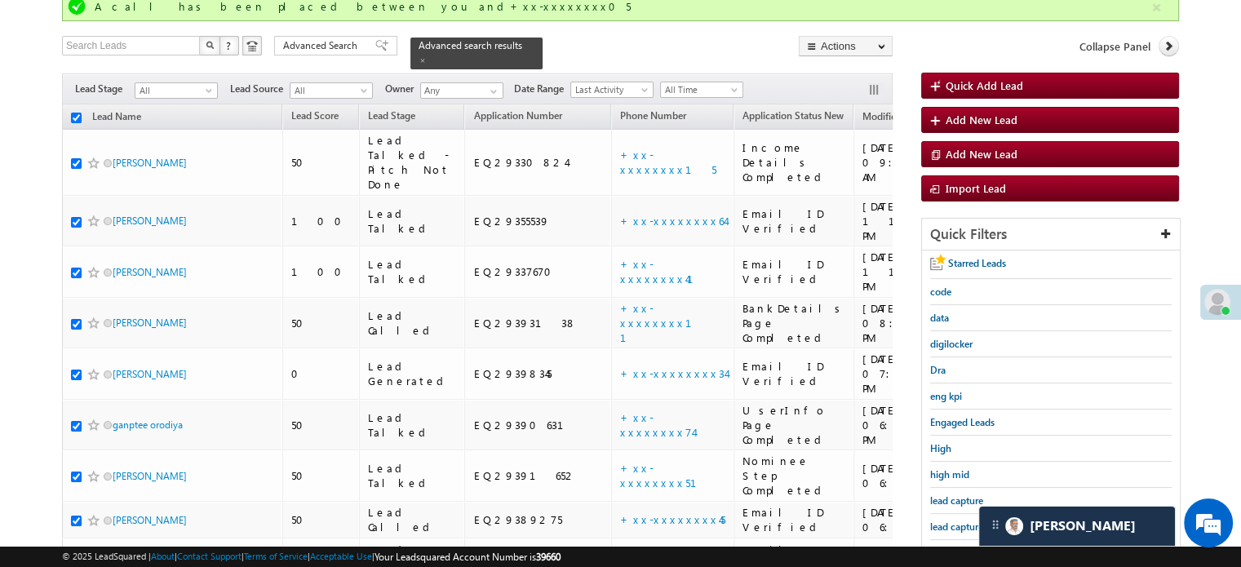
checkbox input "true"
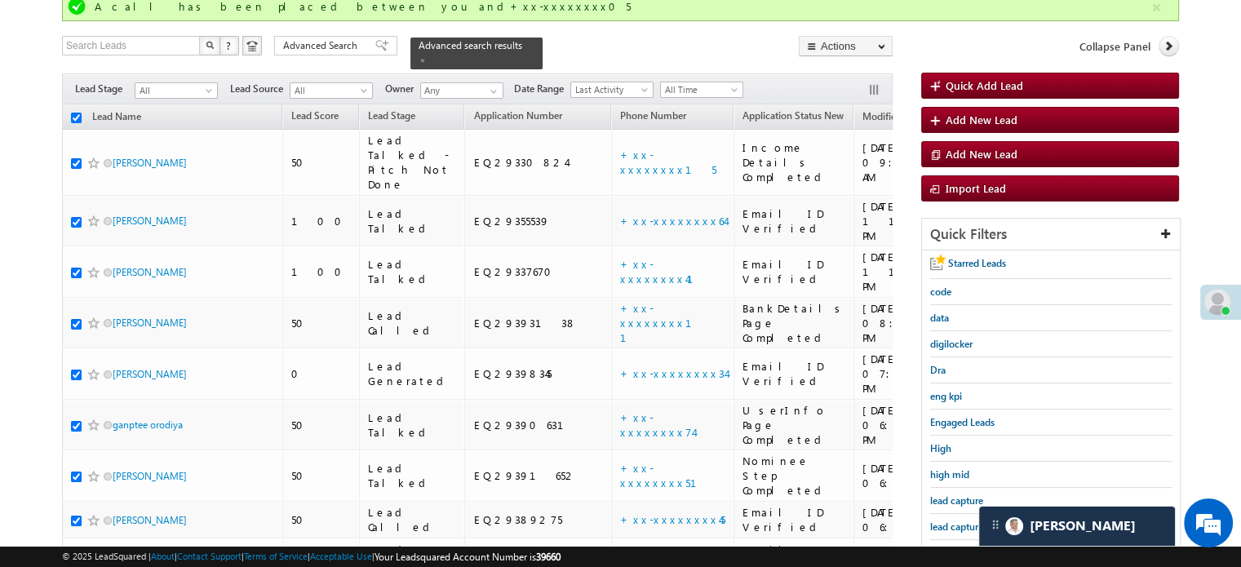
checkbox input "true"
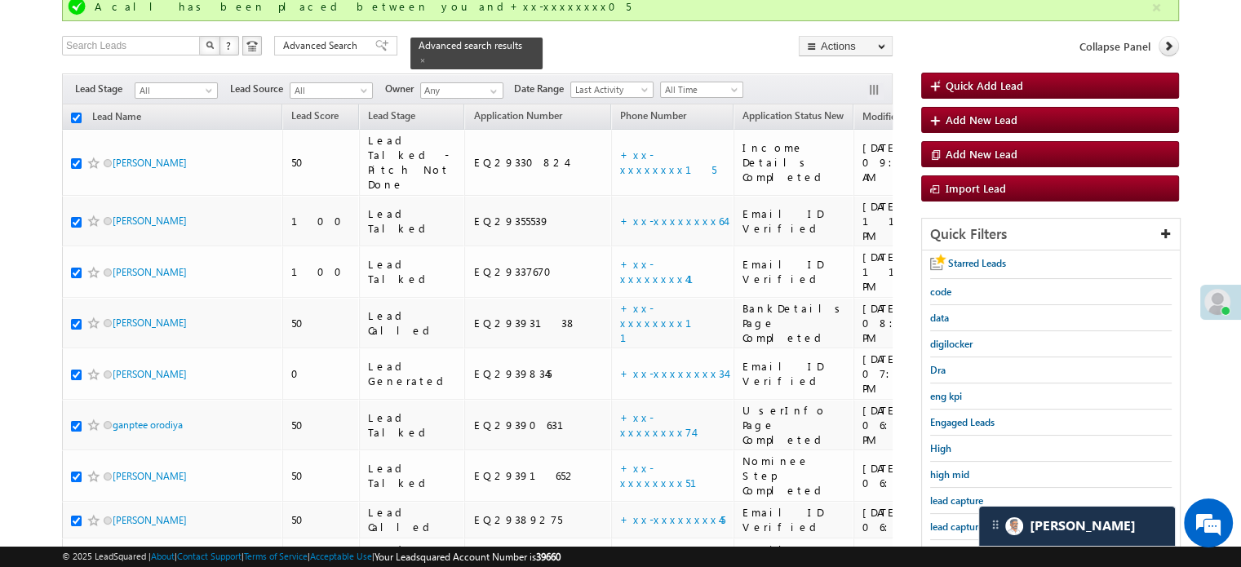
checkbox input "true"
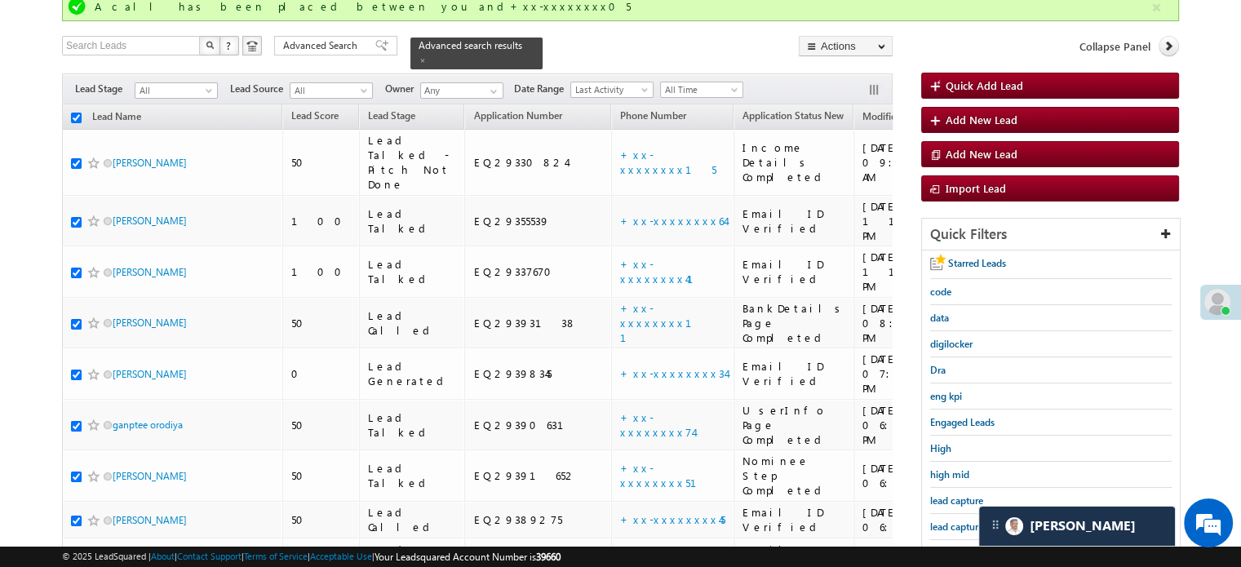
checkbox input "true"
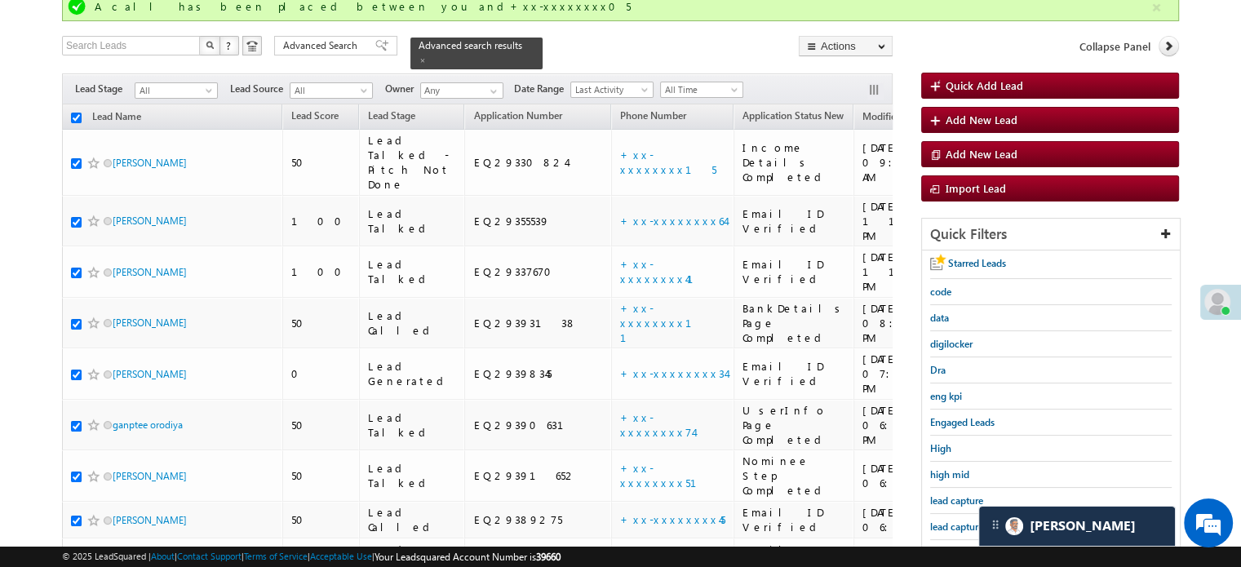
checkbox input "true"
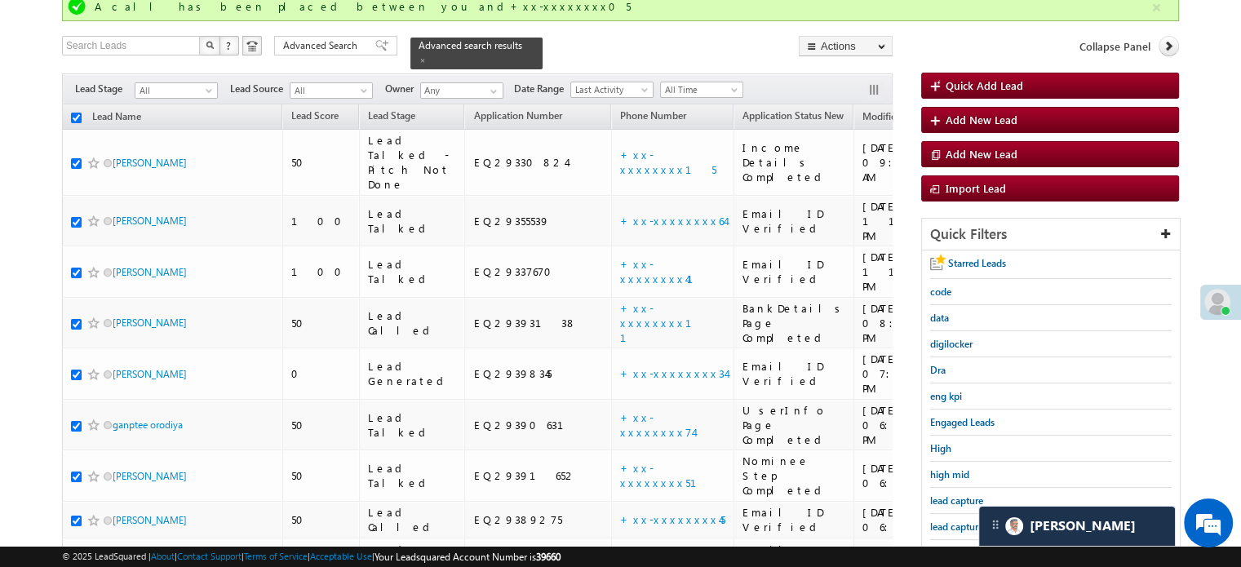
checkbox input "true"
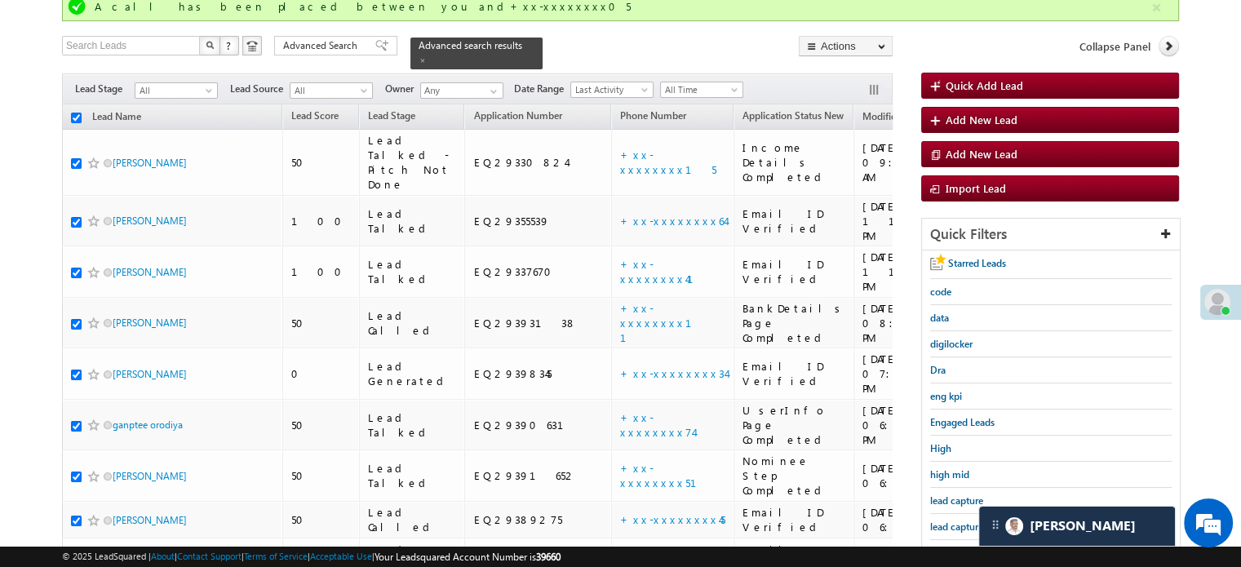
checkbox input "true"
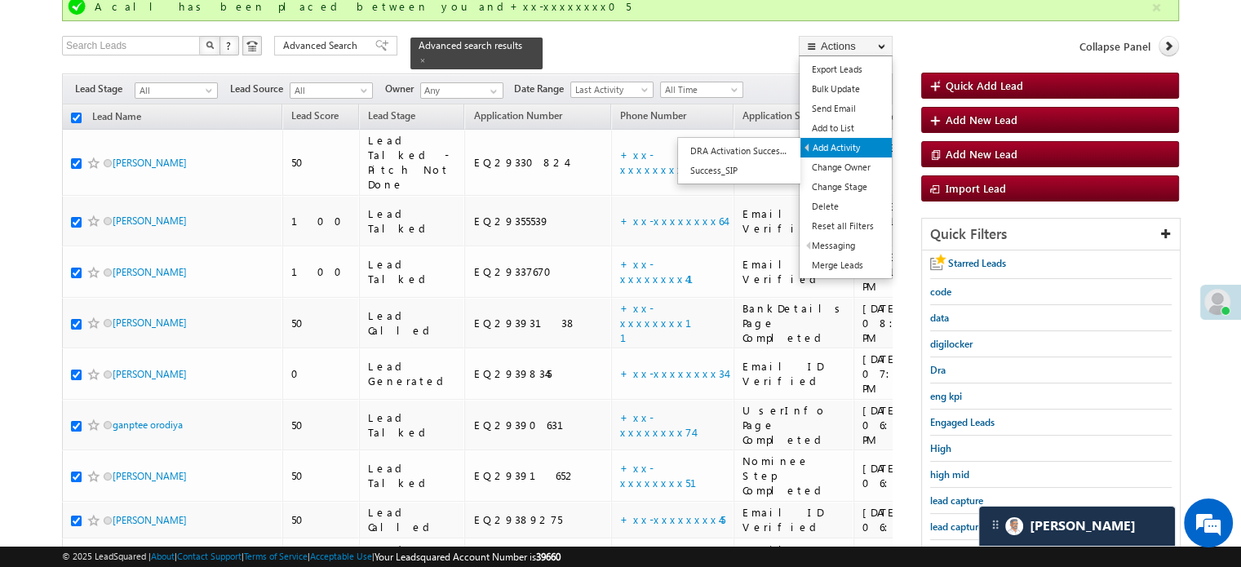
click at [838, 139] on link "Add Activity" at bounding box center [845, 148] width 91 height 20
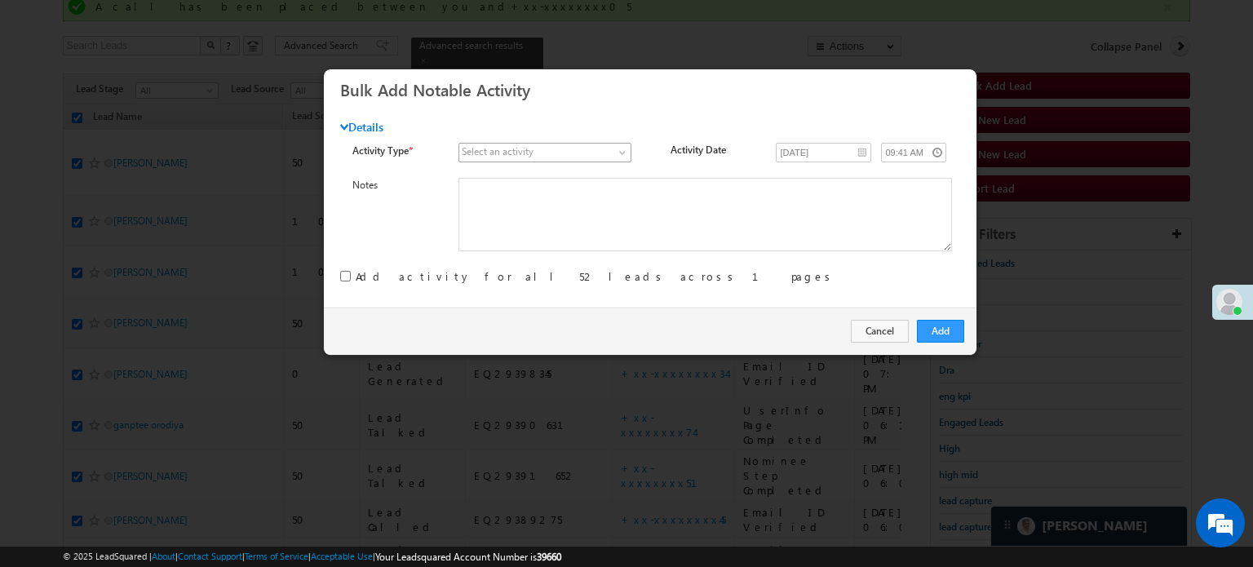
click at [557, 149] on span at bounding box center [536, 152] width 154 height 15
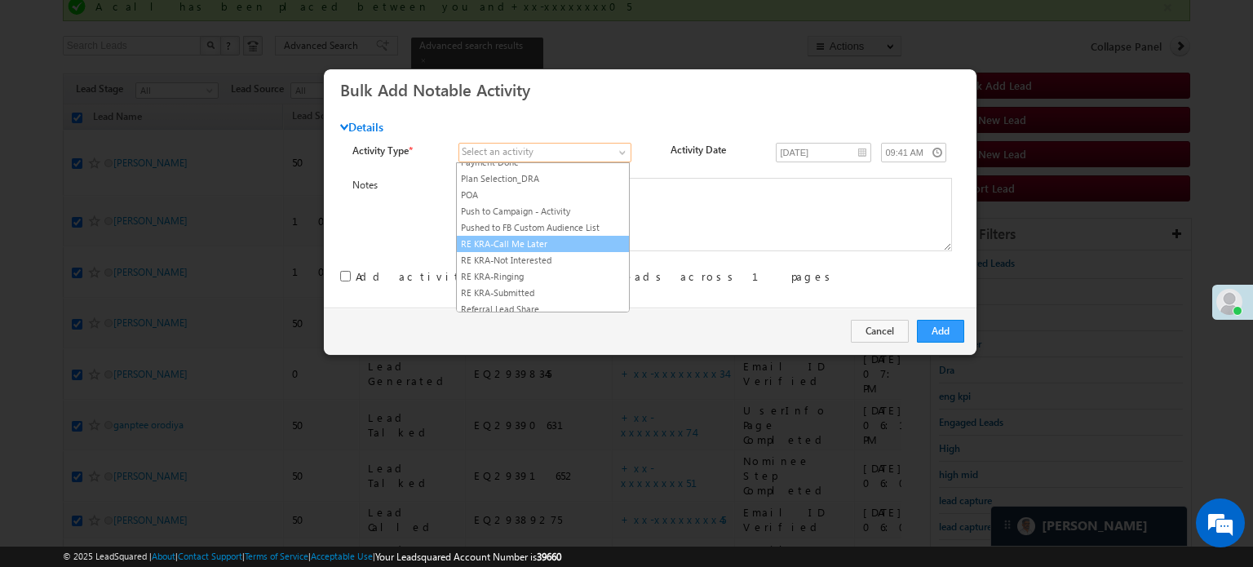
scroll to position [2055, 0]
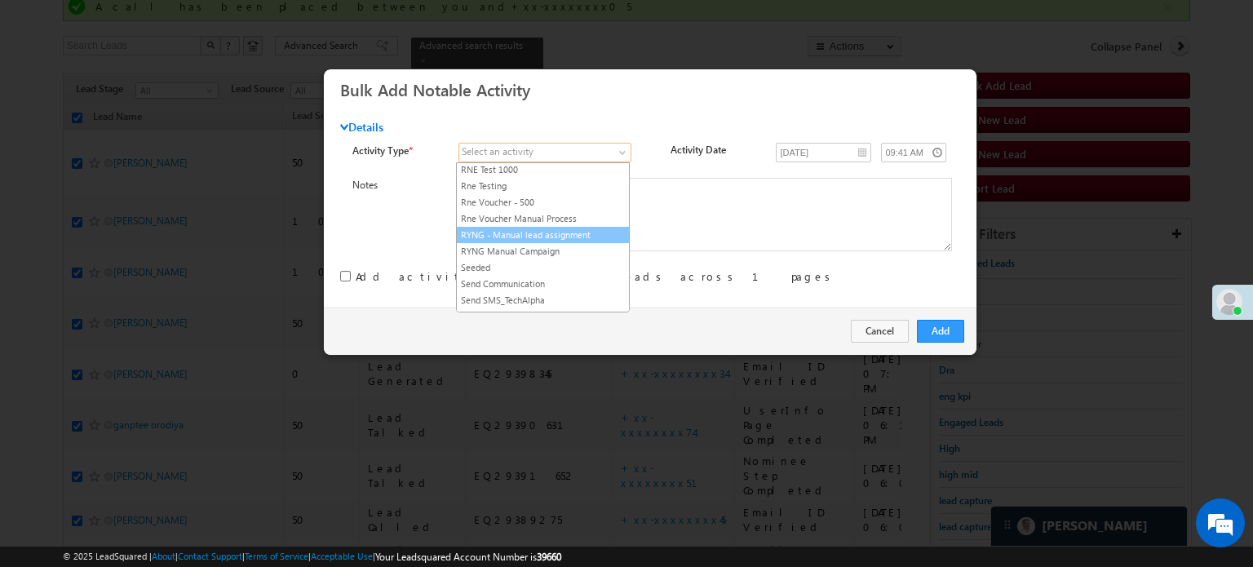
click at [528, 228] on link "RYNG - Manual lead assignment" at bounding box center [543, 235] width 172 height 15
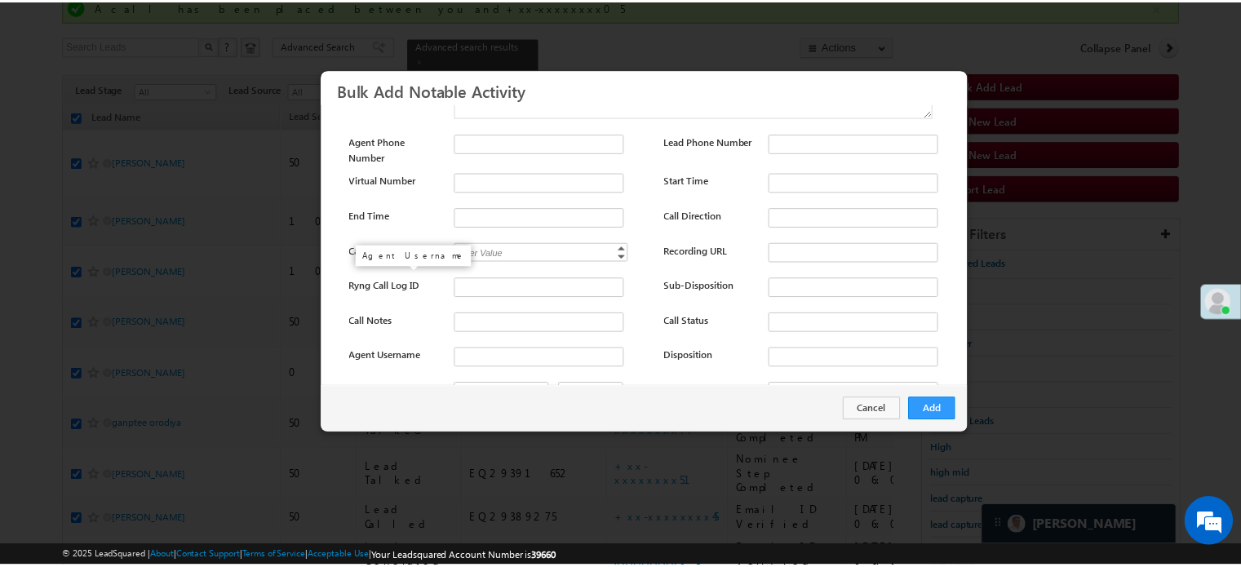
scroll to position [217, 0]
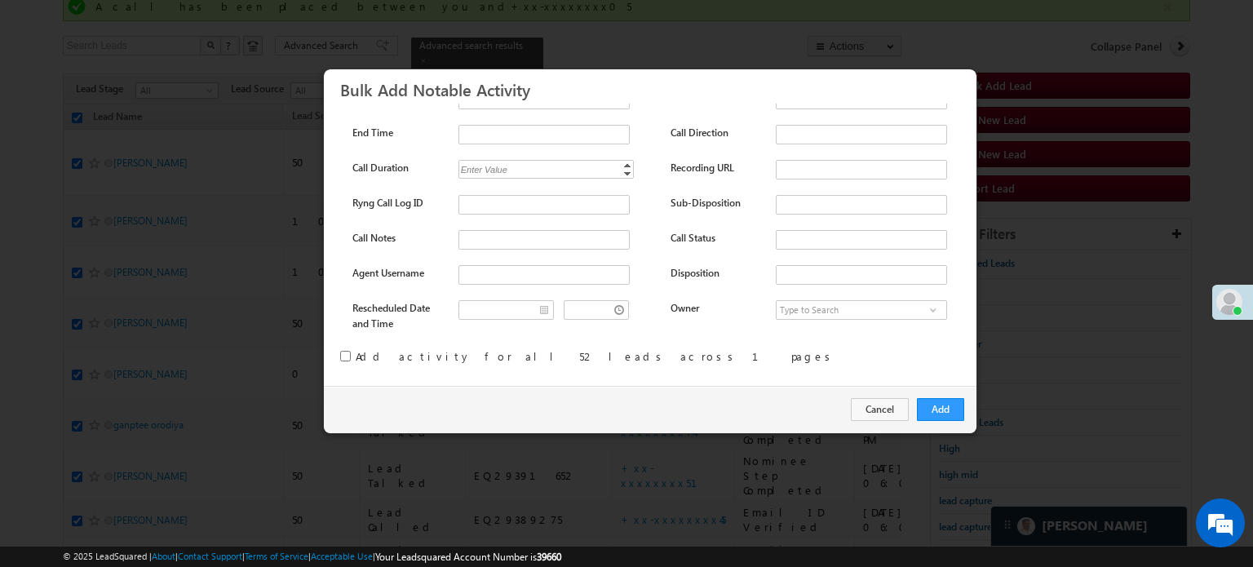
click at [346, 354] on input "checkbox" at bounding box center [345, 356] width 11 height 11
checkbox input "true"
click at [932, 400] on button "Add" at bounding box center [940, 409] width 47 height 23
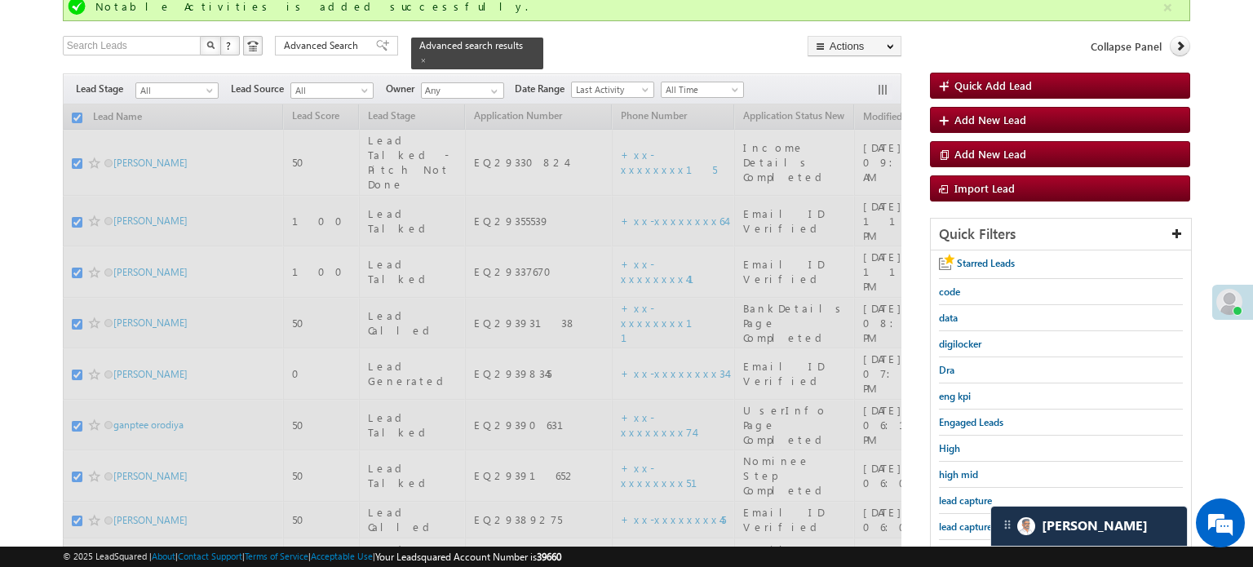
checkbox input "false"
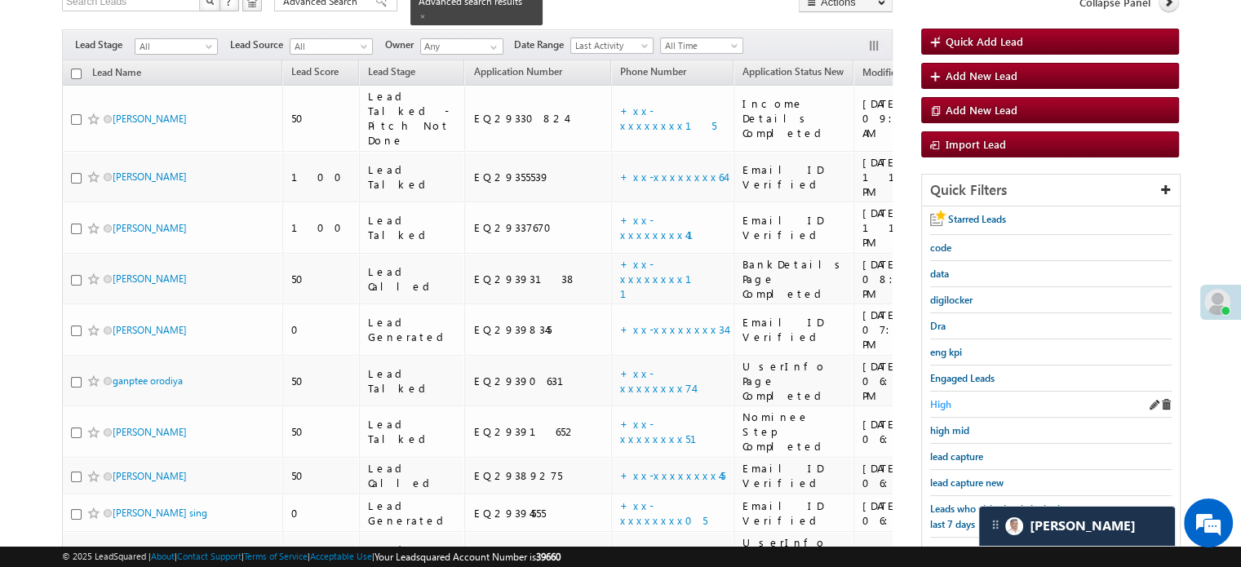
scroll to position [285, 0]
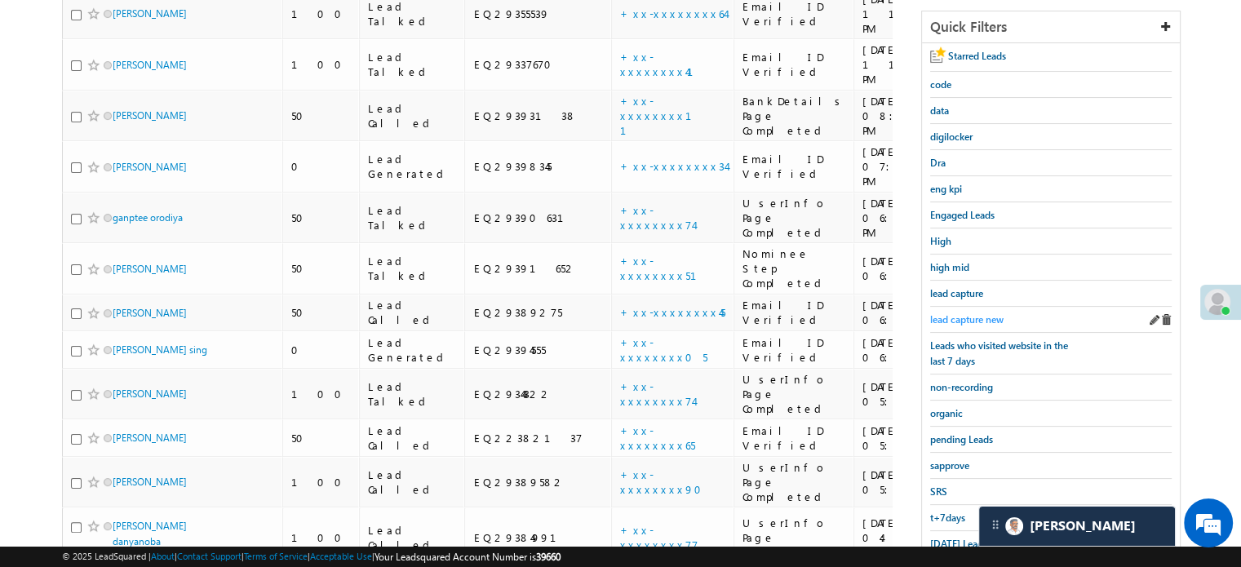
click at [987, 313] on span "lead capture new" at bounding box center [966, 319] width 73 height 12
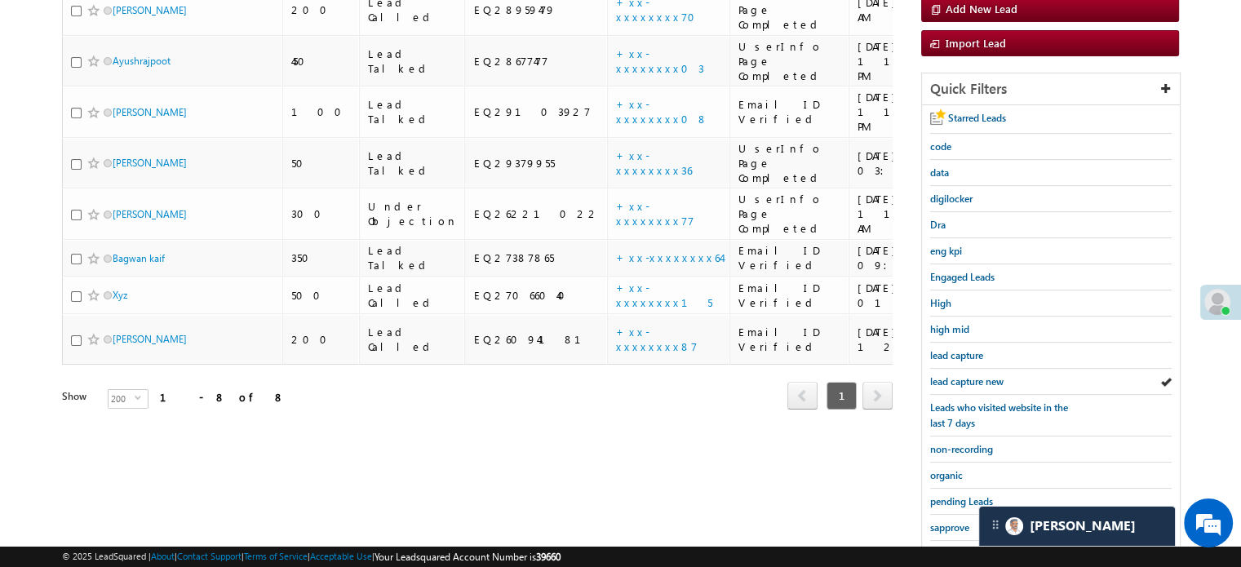
scroll to position [350, 0]
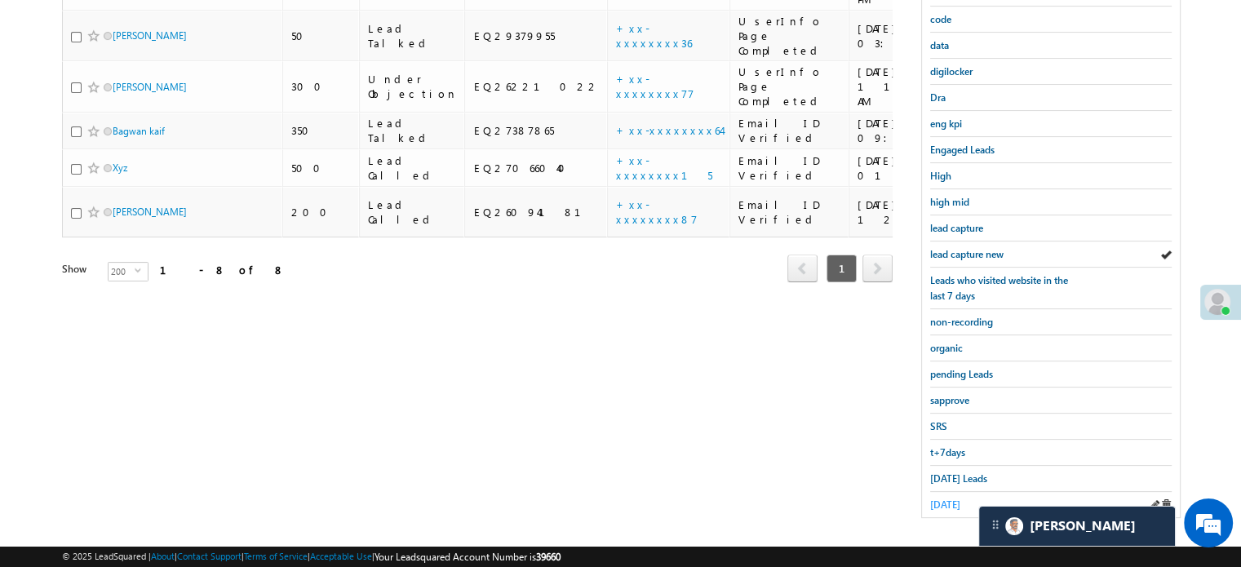
click at [946, 501] on span "yesterday" at bounding box center [945, 504] width 30 height 12
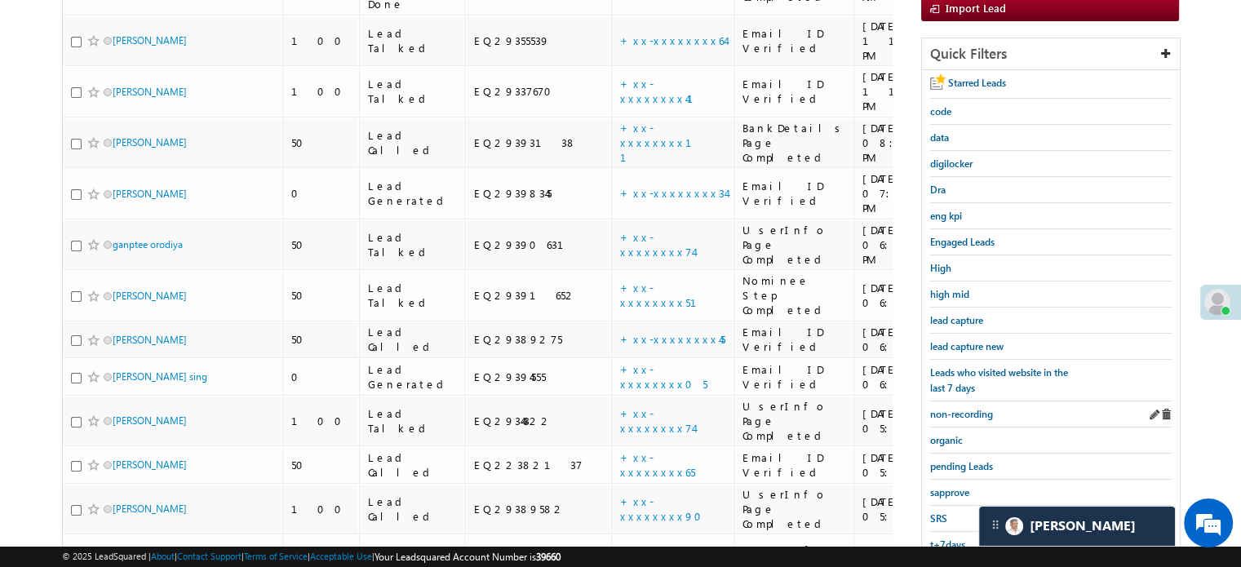
scroll to position [268, 0]
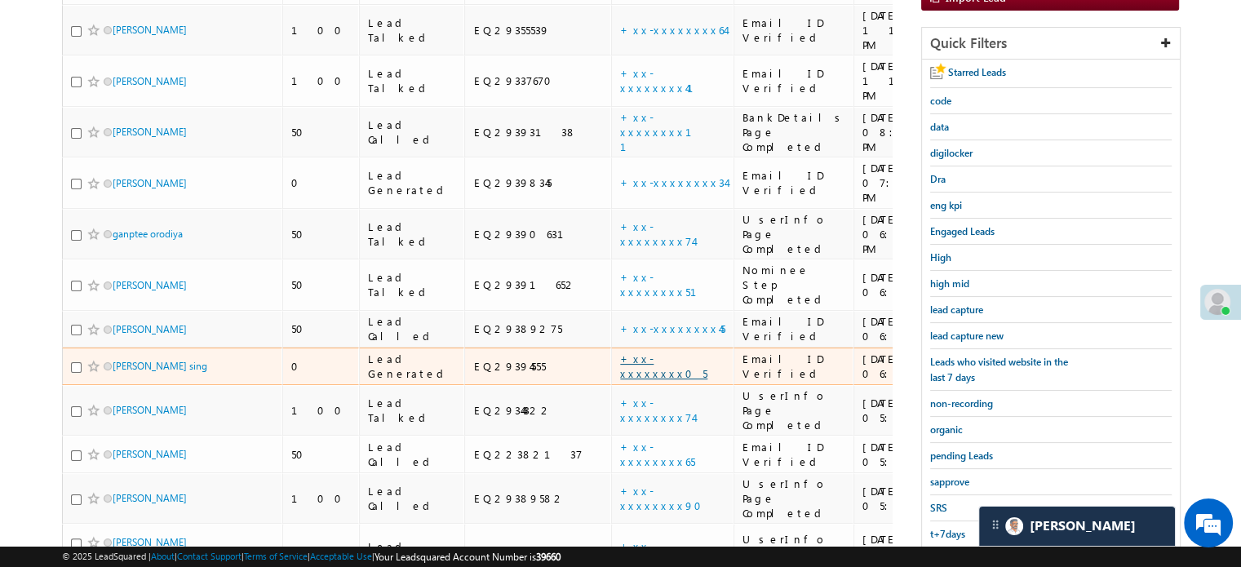
click at [620, 352] on link "+xx-xxxxxxxx05" at bounding box center [663, 366] width 87 height 29
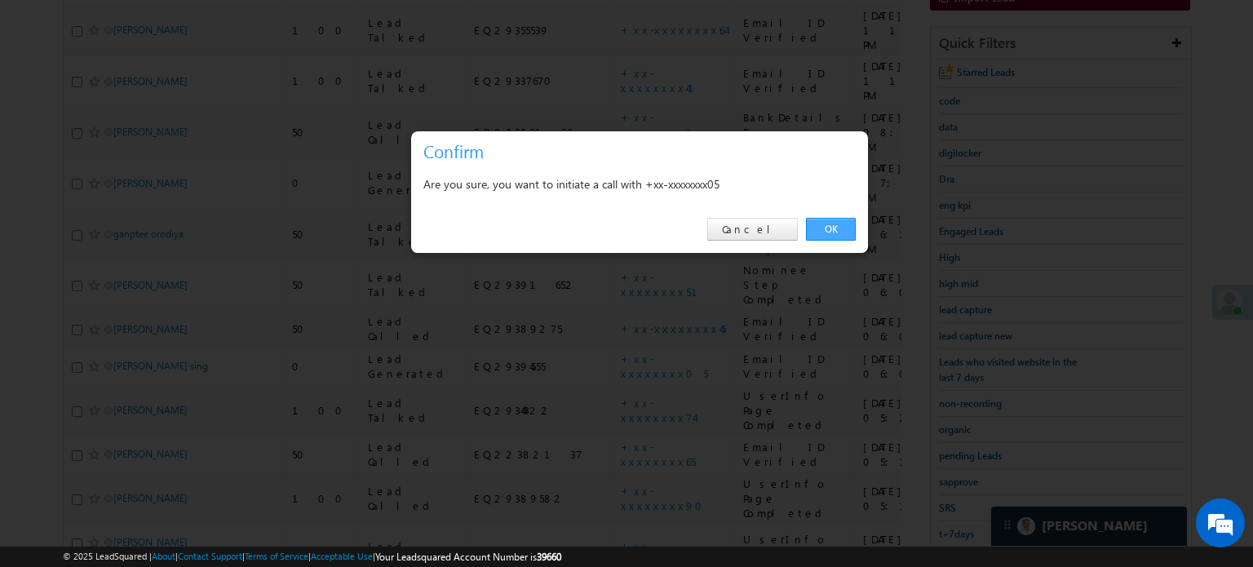
click at [841, 231] on link "OK" at bounding box center [831, 229] width 50 height 23
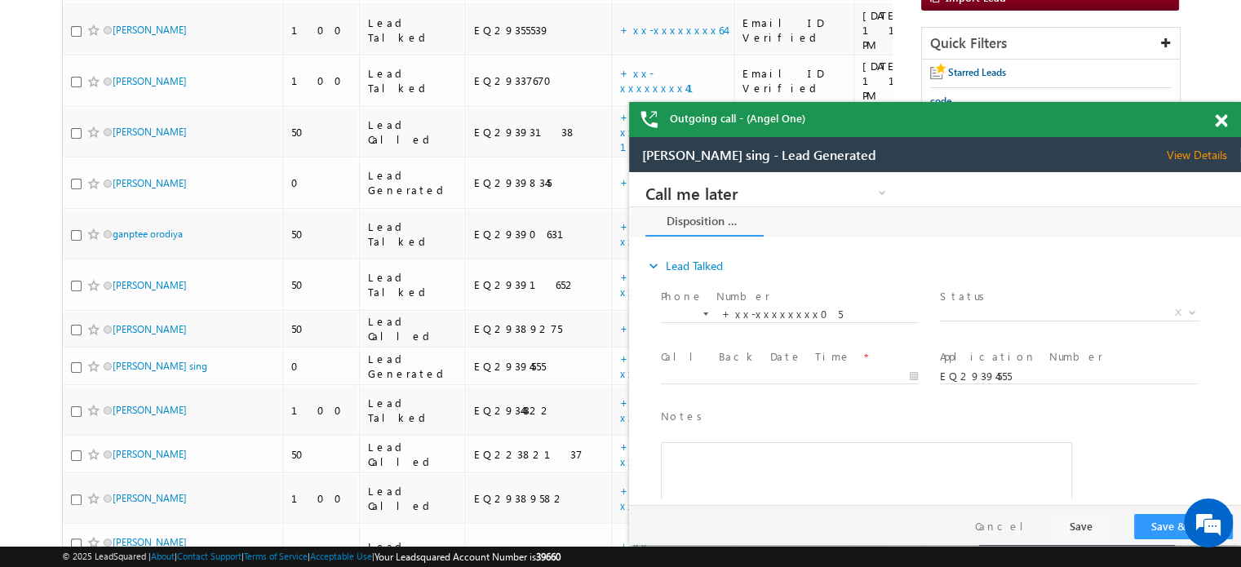
scroll to position [0, 0]
click at [1225, 117] on span at bounding box center [1220, 121] width 12 height 14
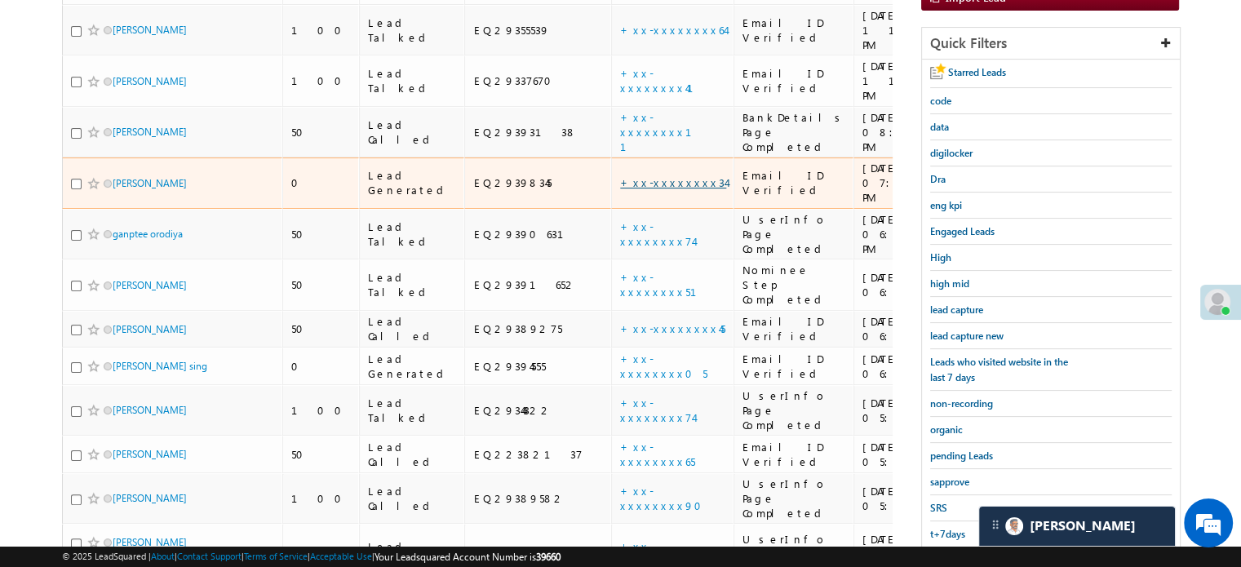
click at [620, 175] on link "+xx-xxxxxxxx34" at bounding box center [673, 182] width 106 height 14
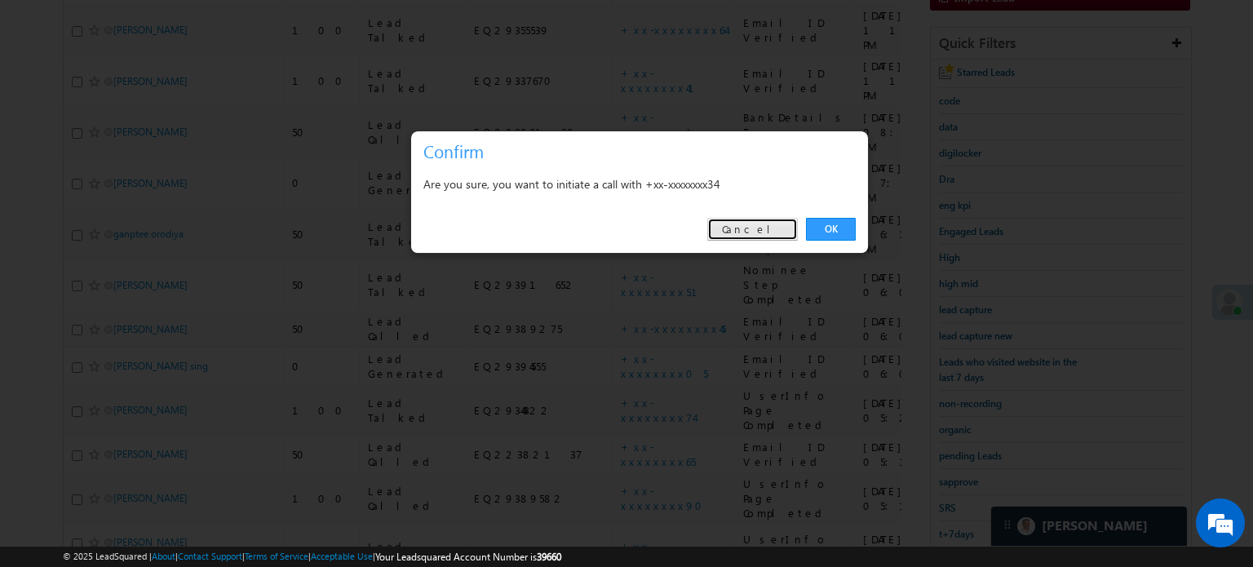
click at [772, 233] on link "Cancel" at bounding box center [752, 229] width 91 height 23
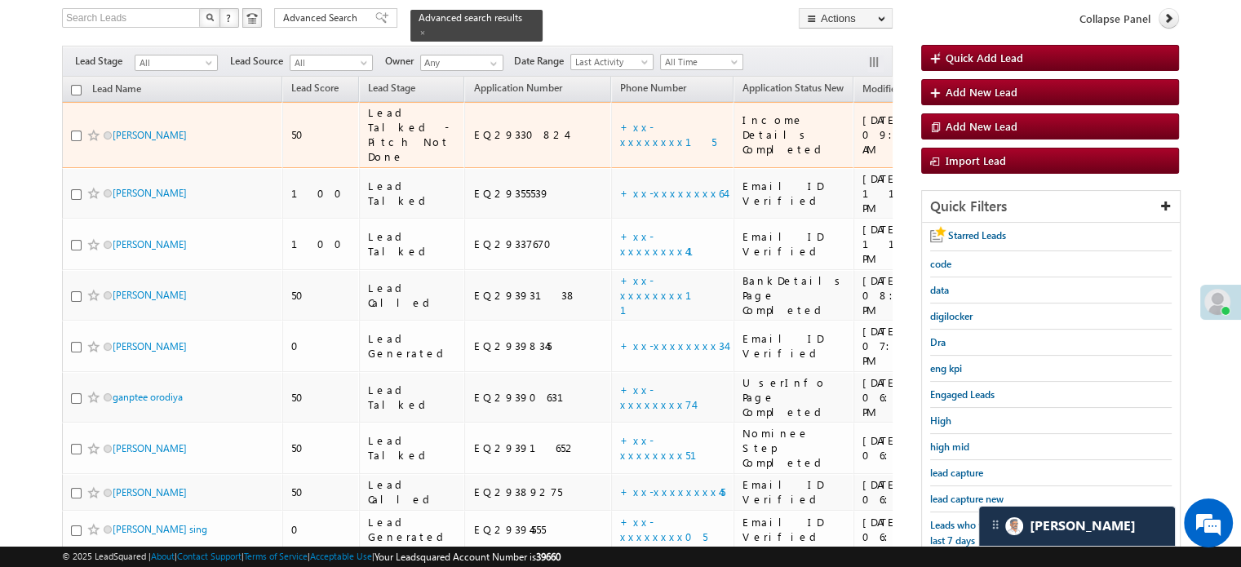
scroll to position [312, 0]
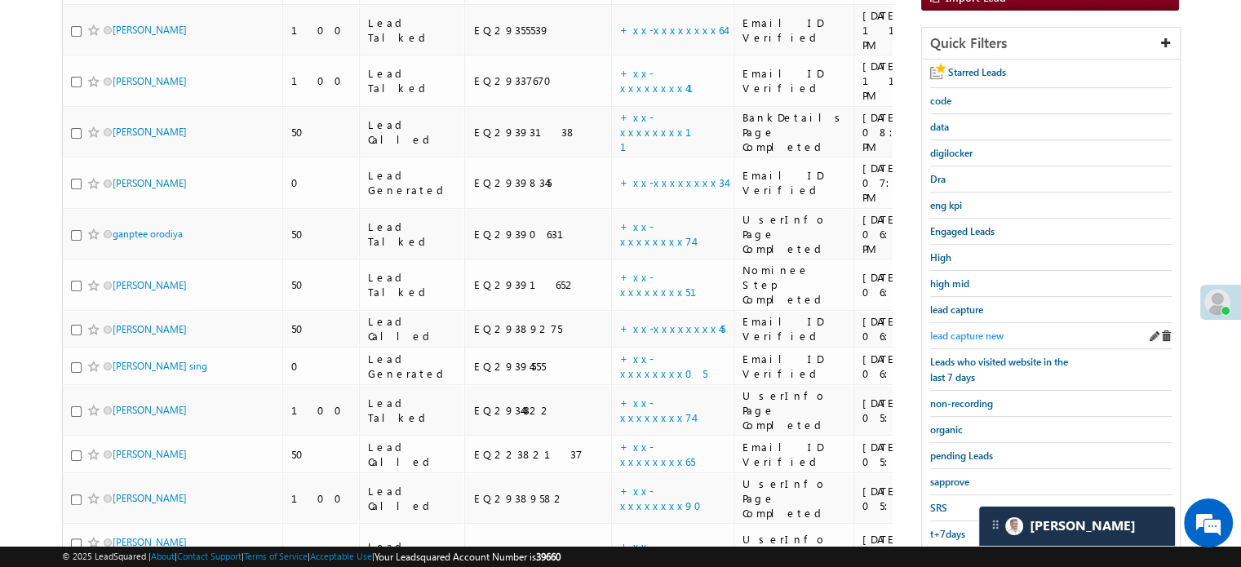
click at [951, 330] on span "lead capture new" at bounding box center [966, 336] width 73 height 12
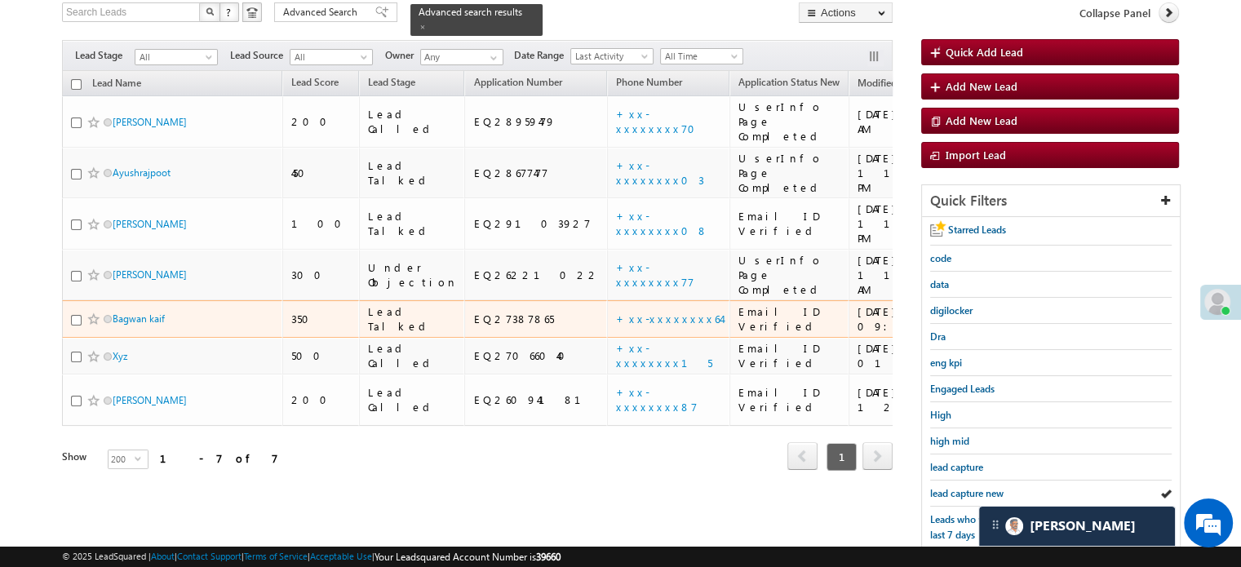
scroll to position [149, 0]
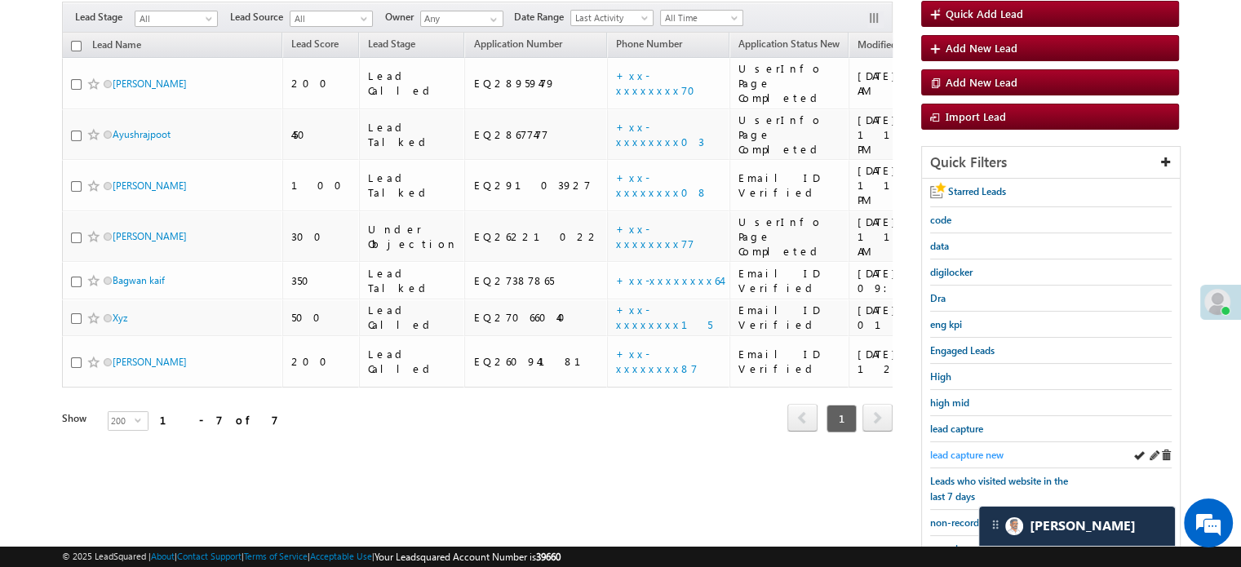
click at [957, 449] on span "lead capture new" at bounding box center [966, 455] width 73 height 12
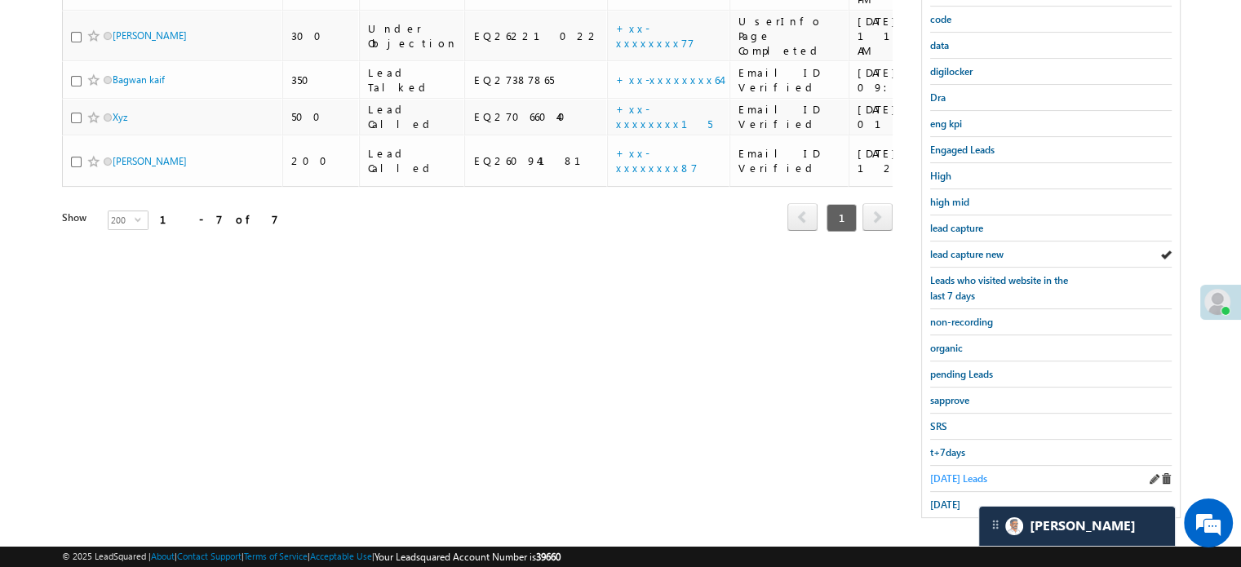
click at [953, 472] on span "Today's Leads" at bounding box center [958, 478] width 57 height 12
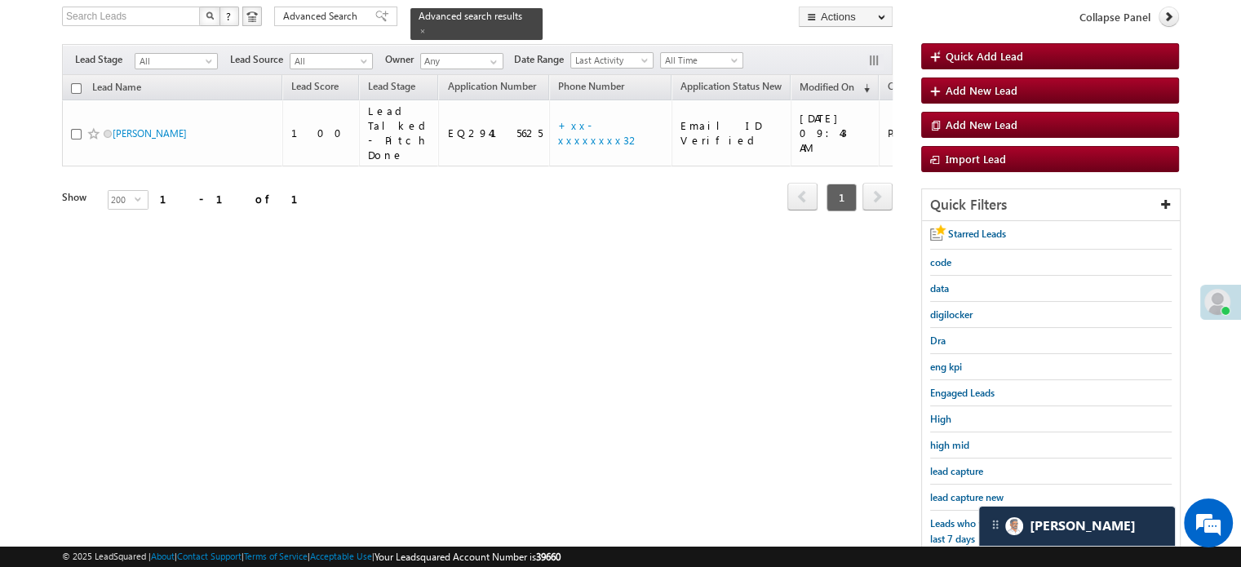
scroll to position [105, 0]
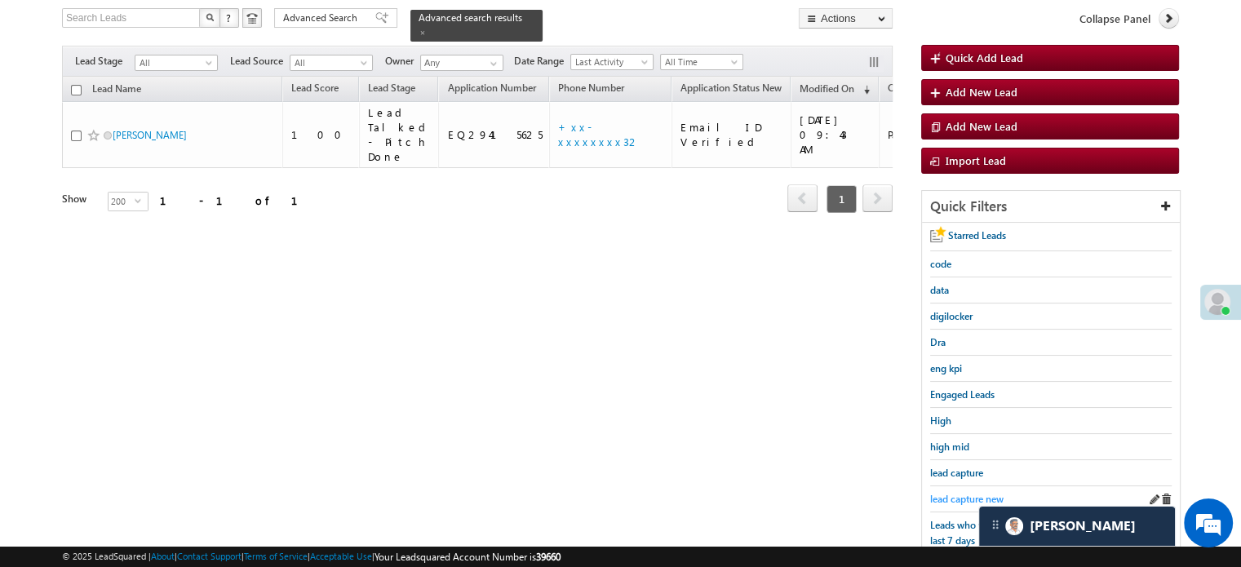
click at [949, 493] on span "lead capture new" at bounding box center [966, 499] width 73 height 12
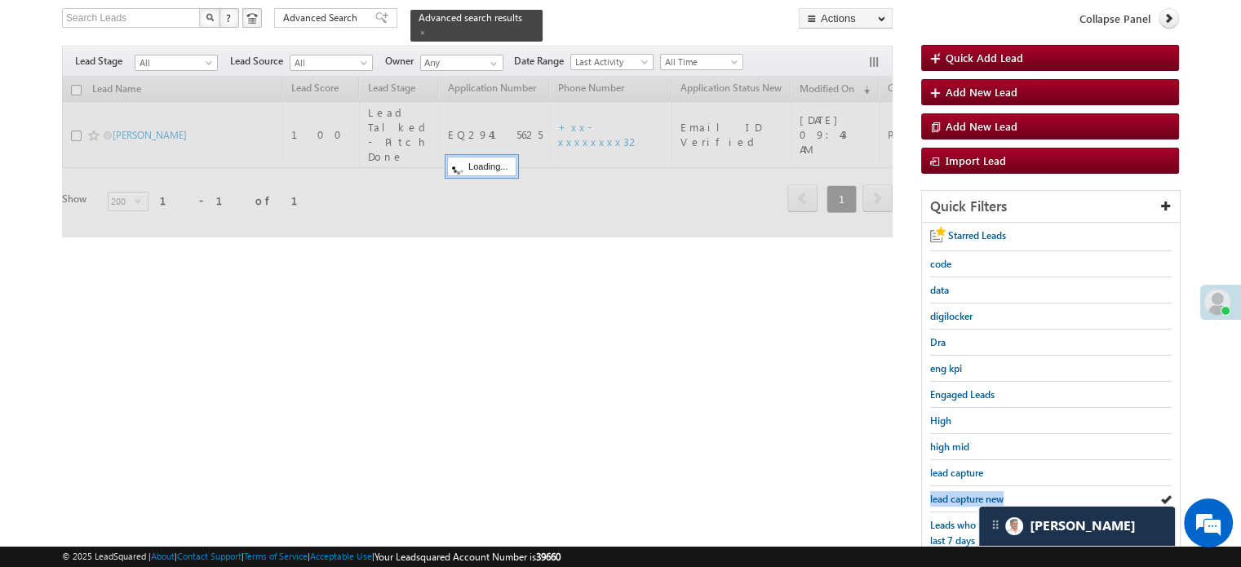
click at [949, 493] on span "lead capture new" at bounding box center [966, 499] width 73 height 12
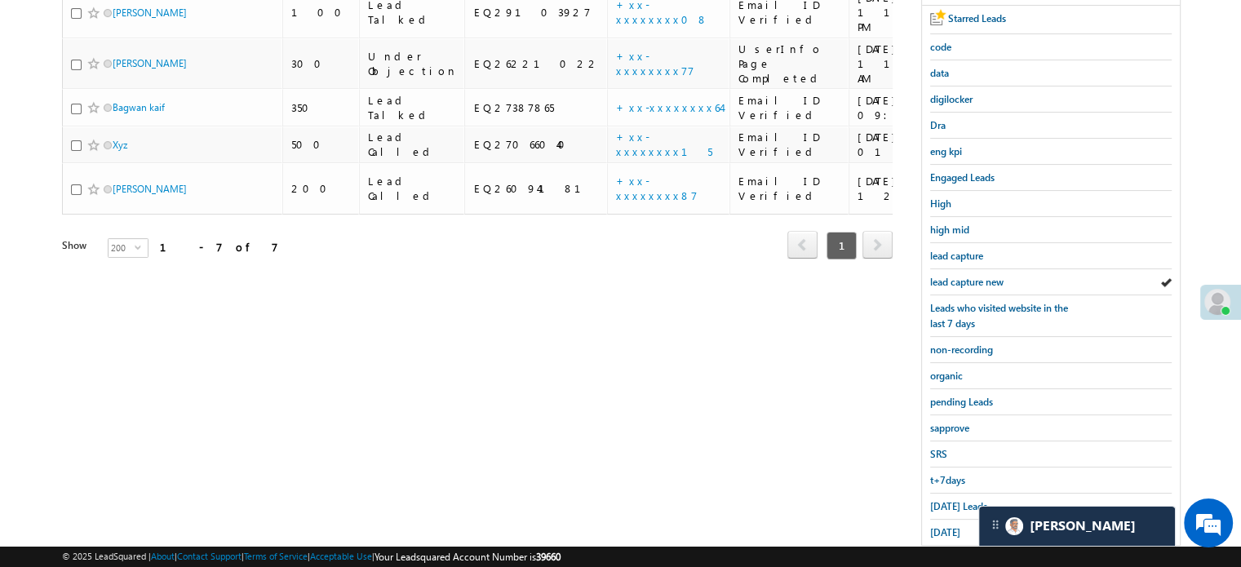
scroll to position [350, 0]
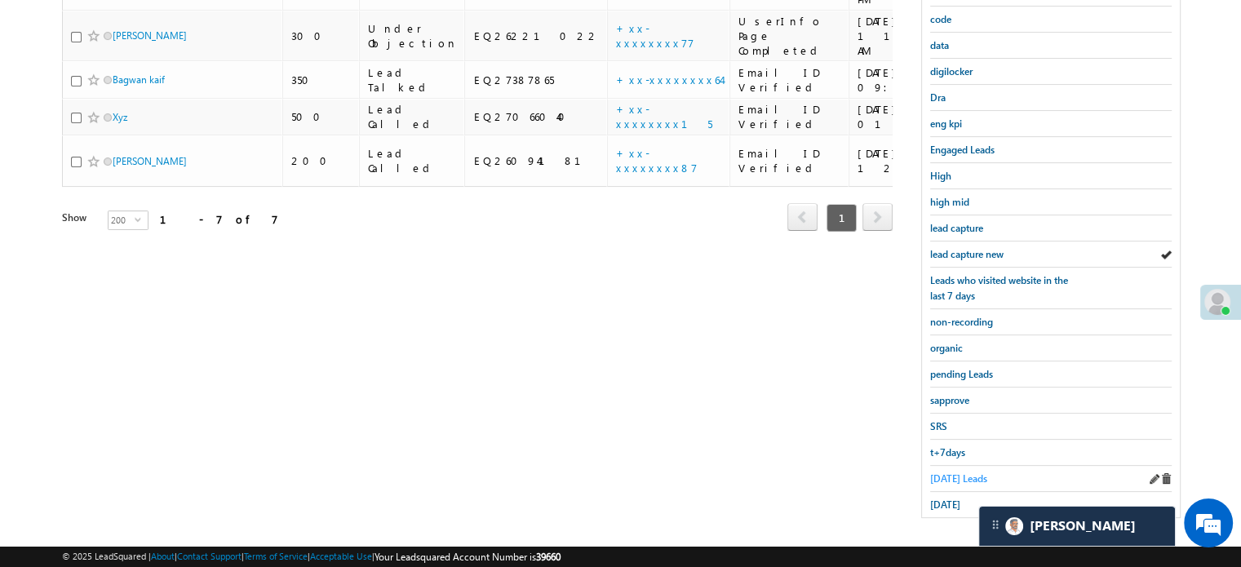
click at [931, 472] on span "Today's Leads" at bounding box center [958, 478] width 57 height 12
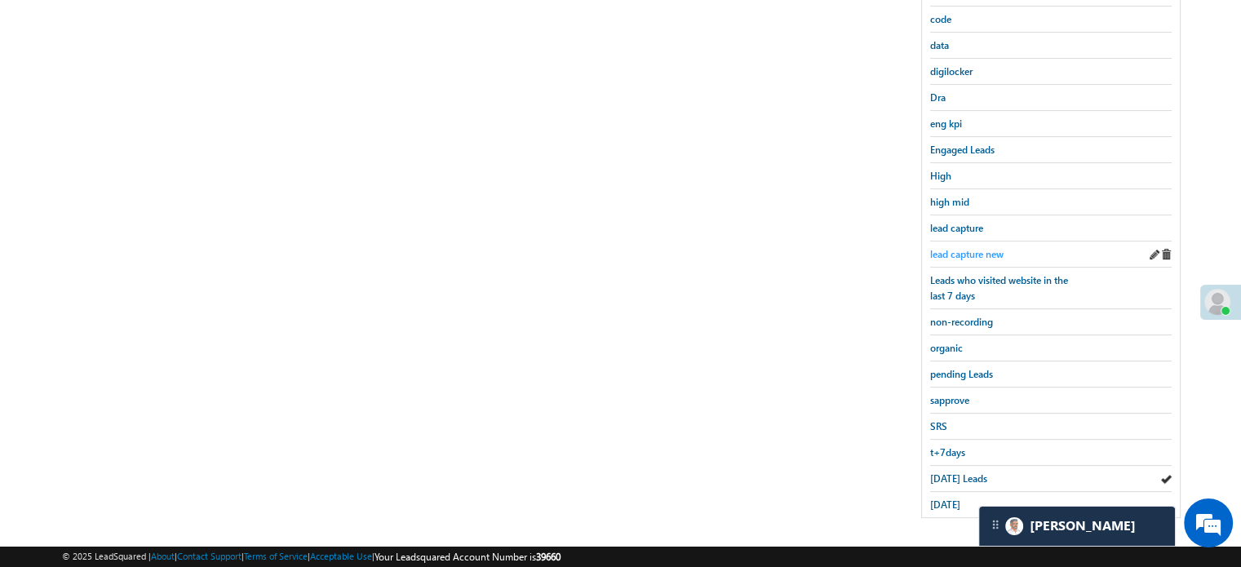
click at [962, 248] on span "lead capture new" at bounding box center [966, 254] width 73 height 12
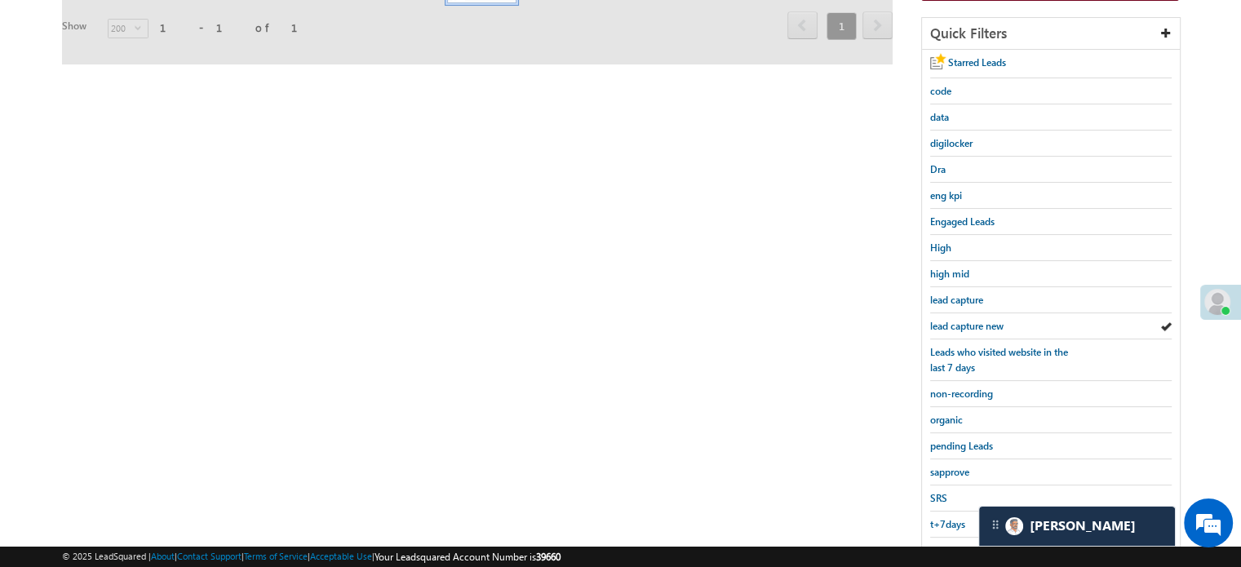
scroll to position [187, 0]
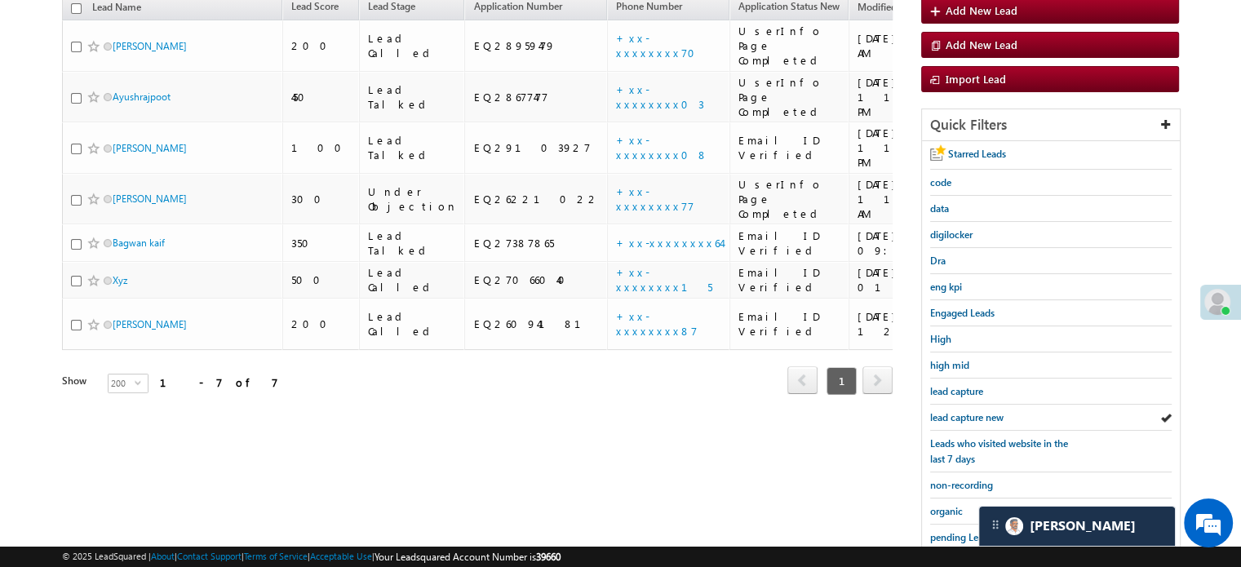
click at [587, 443] on div "Search Leads X ? 7 results found Advanced Search Advanced Search Advanced searc…" at bounding box center [620, 312] width 1117 height 771
click at [950, 411] on span "lead capture new" at bounding box center [966, 417] width 73 height 12
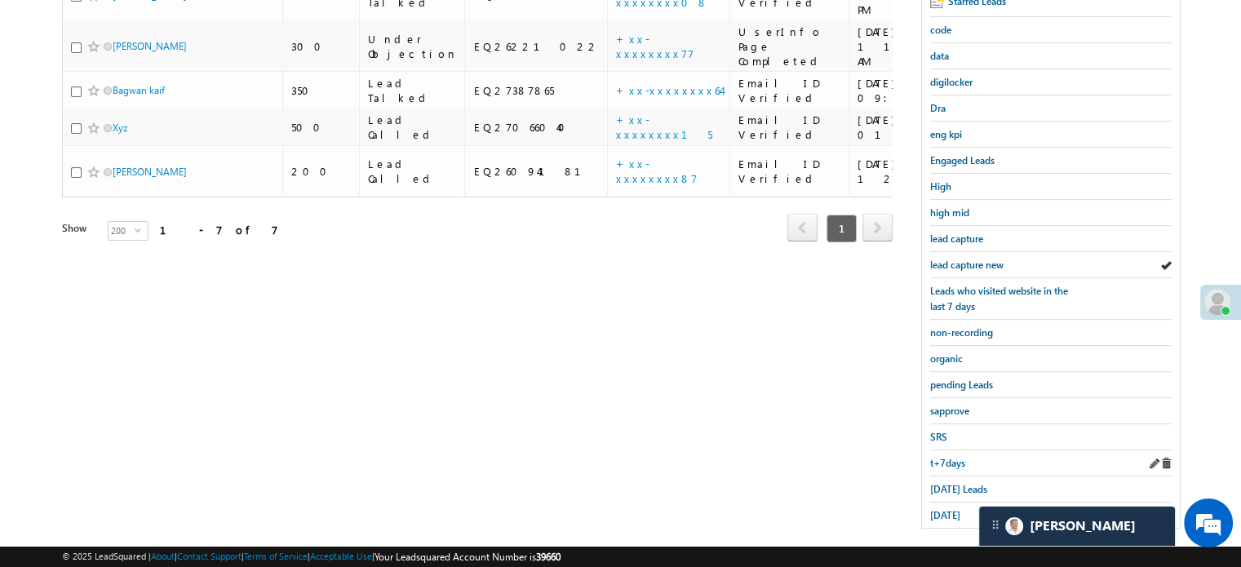
scroll to position [350, 0]
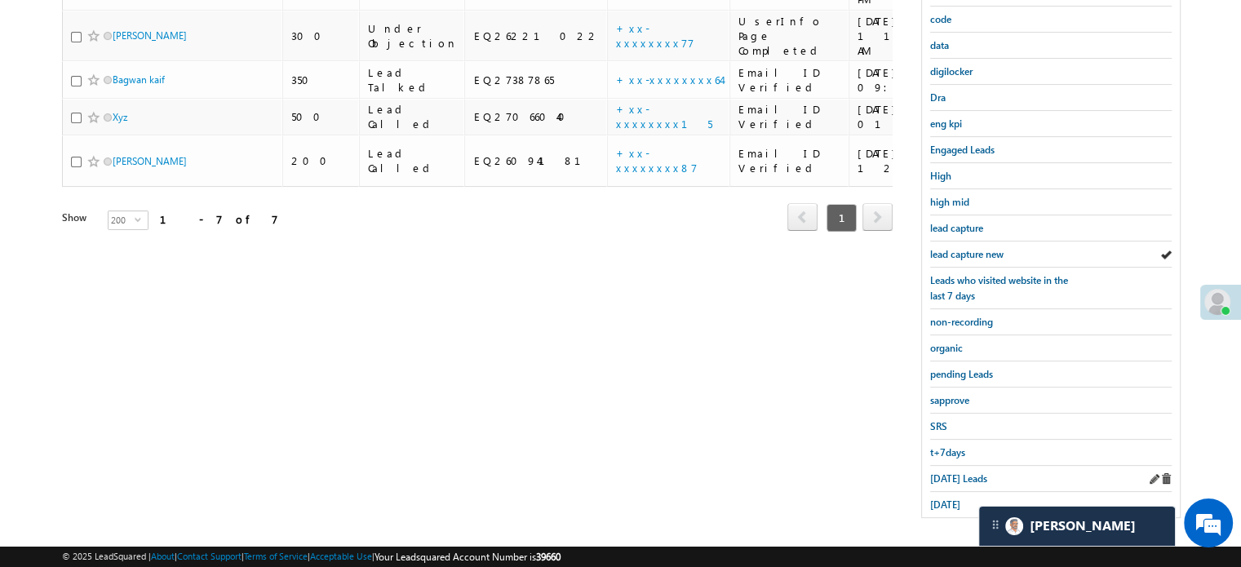
click at [944, 466] on div "Today's Leads" at bounding box center [1050, 479] width 241 height 26
click at [944, 475] on span "Today's Leads" at bounding box center [958, 478] width 57 height 12
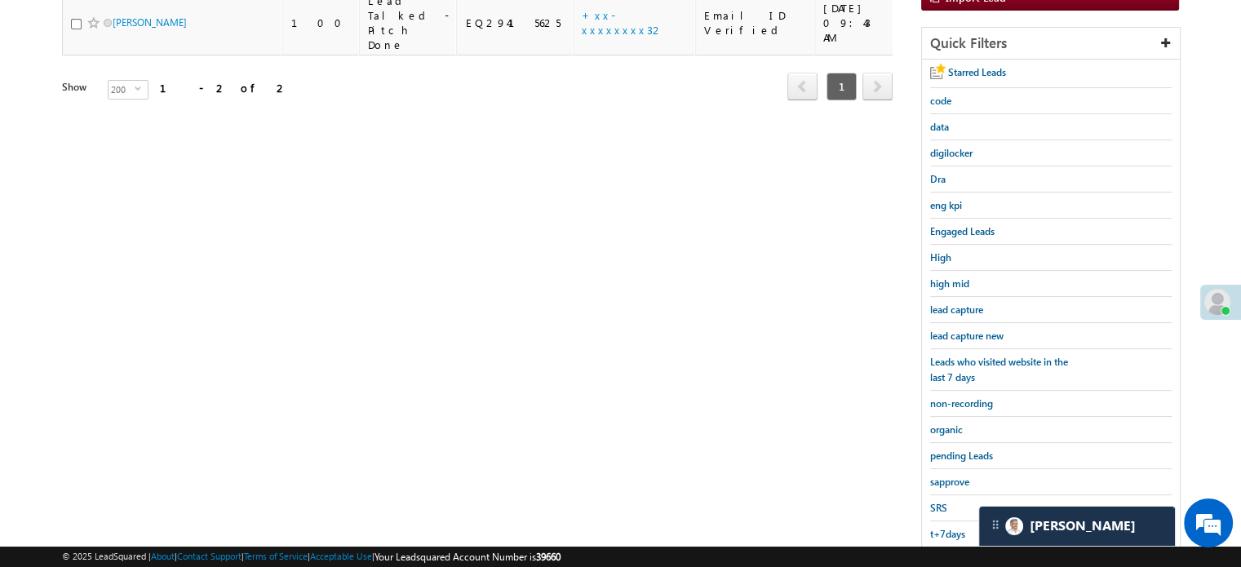
scroll to position [105, 0]
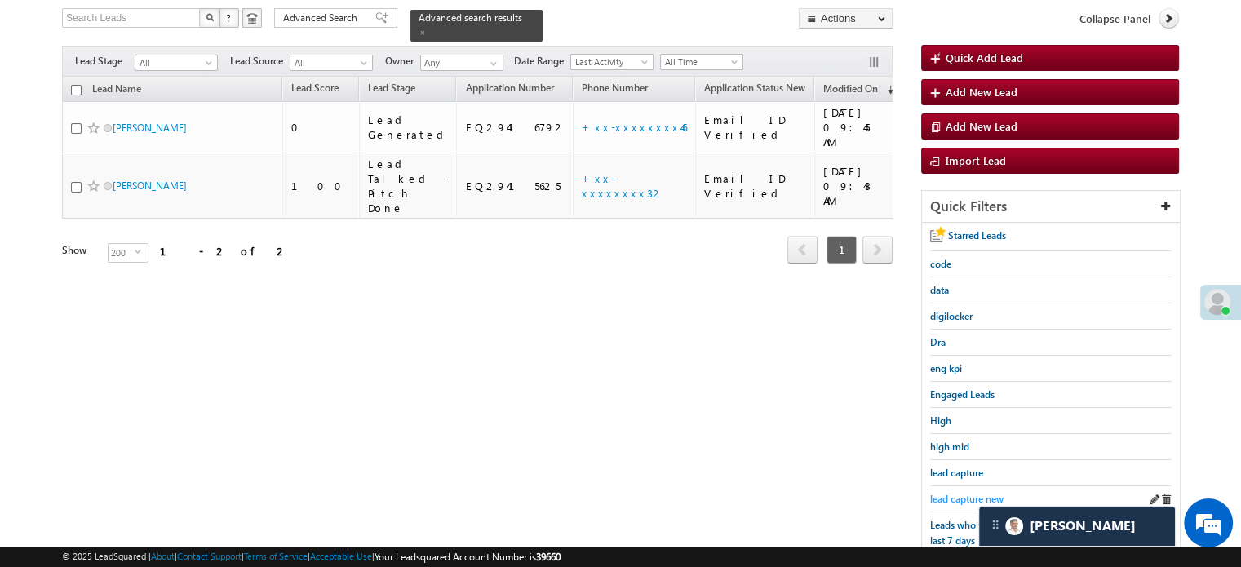
click at [951, 493] on span "lead capture new" at bounding box center [966, 499] width 73 height 12
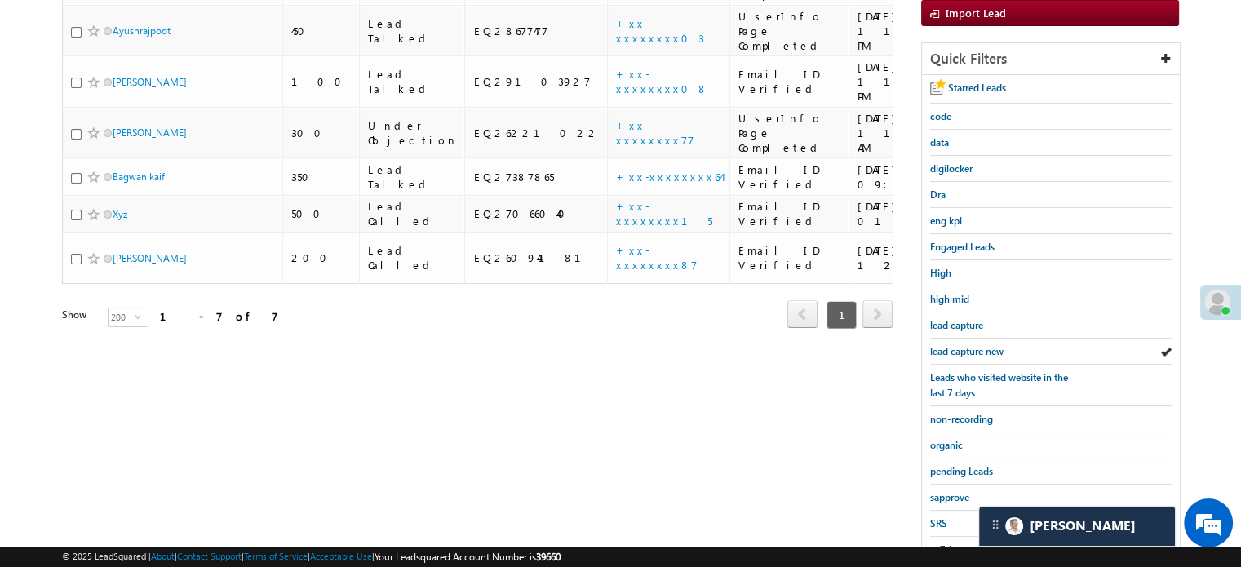
scroll to position [350, 0]
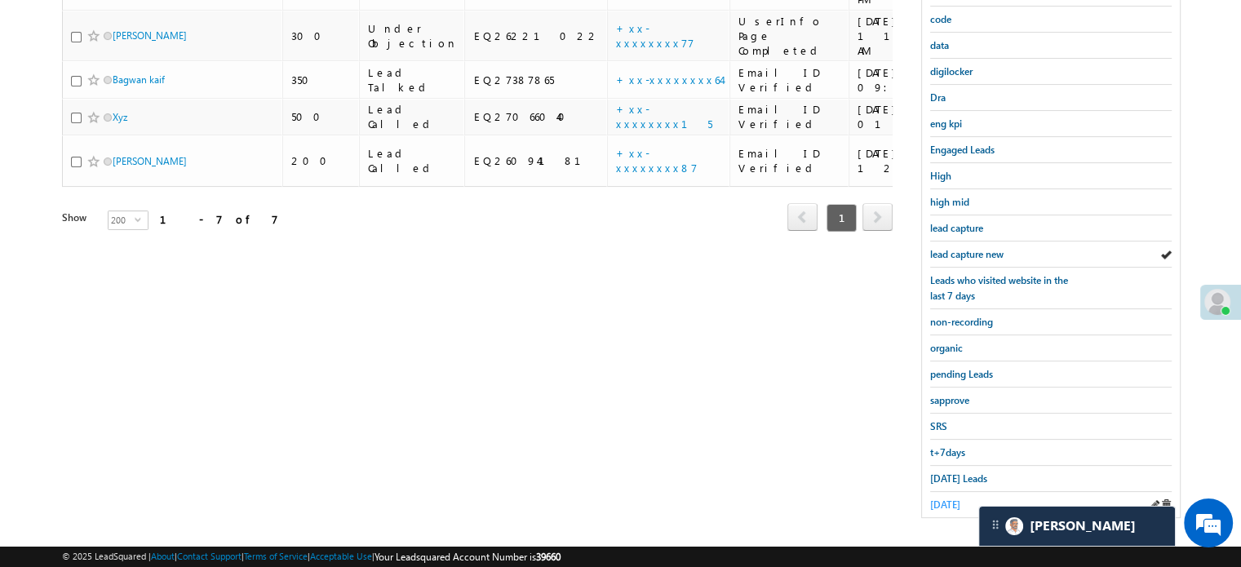
click at [953, 498] on span "yesterday" at bounding box center [945, 504] width 30 height 12
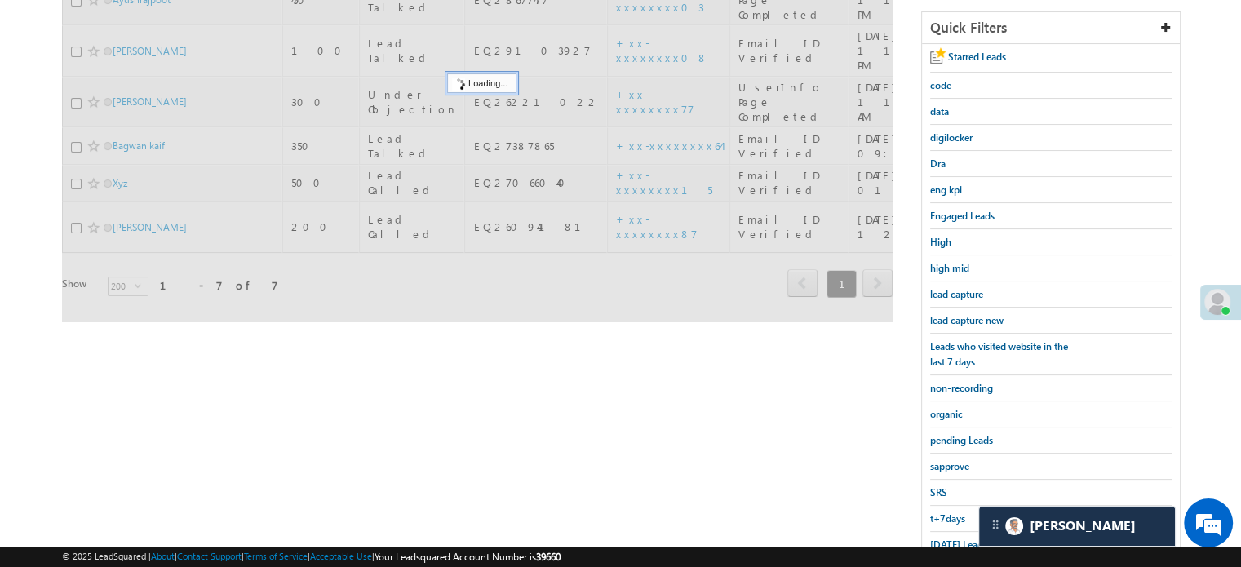
scroll to position [187, 0]
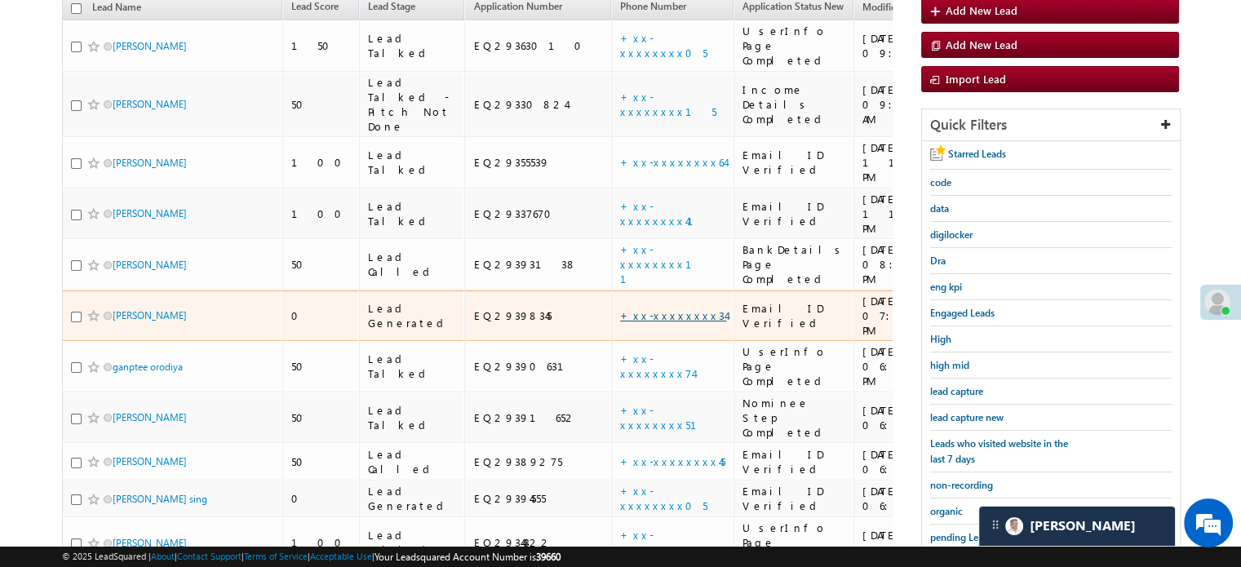
click at [620, 308] on link "+xx-xxxxxxxx34" at bounding box center [673, 315] width 106 height 14
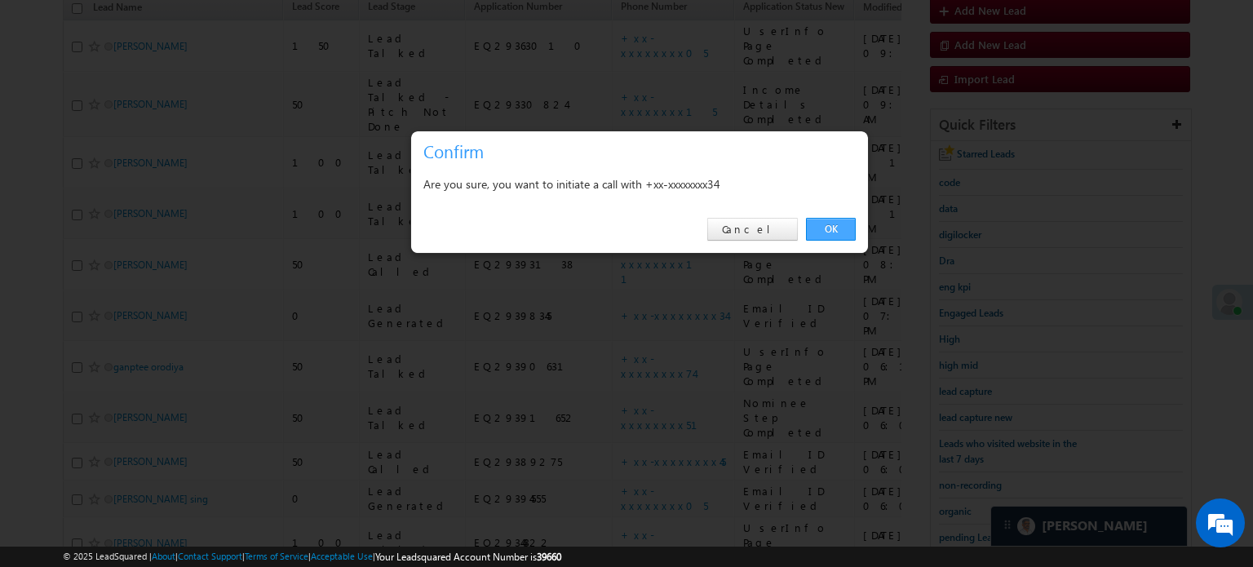
click at [836, 237] on link "OK" at bounding box center [831, 229] width 50 height 23
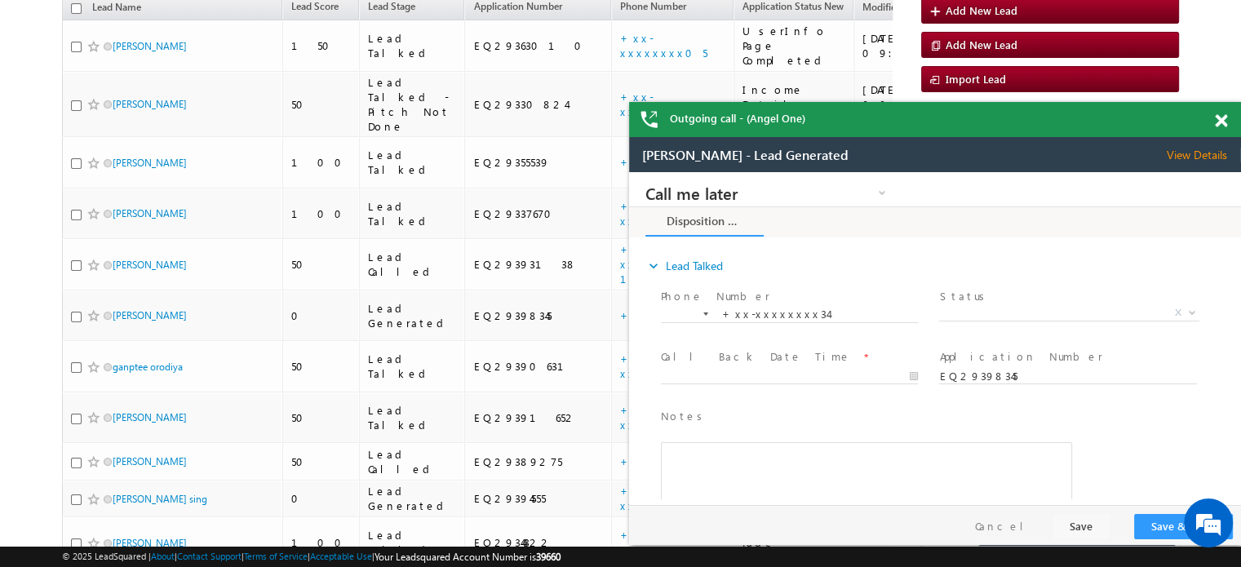
scroll to position [0, 0]
click at [1225, 116] on span at bounding box center [1220, 121] width 12 height 14
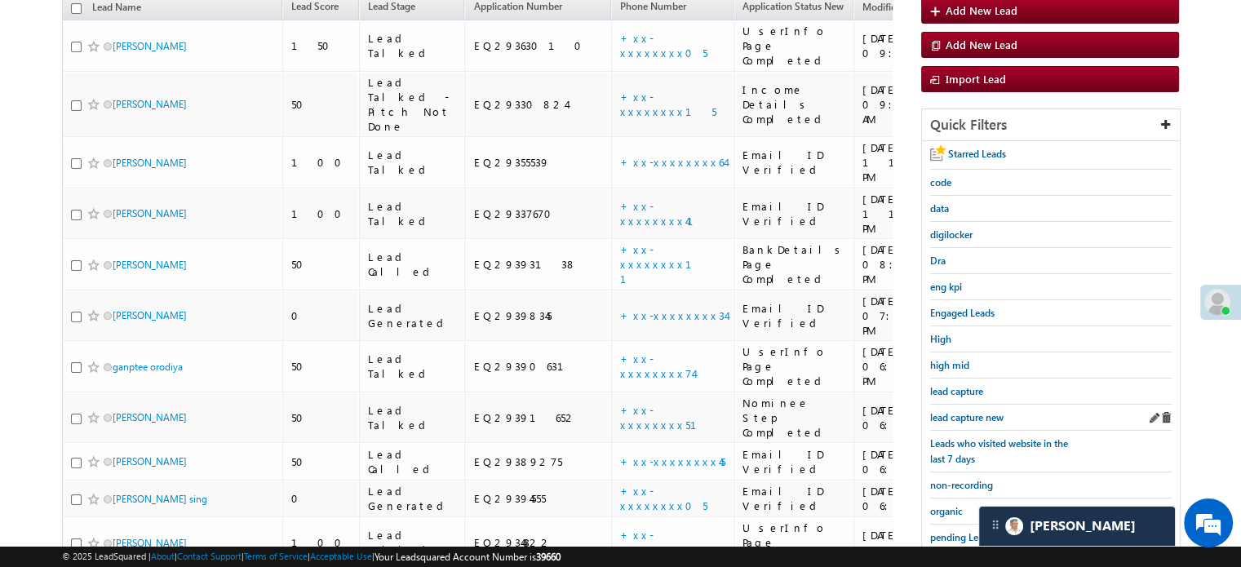
click at [959, 405] on div "lead capture new" at bounding box center [1050, 418] width 241 height 26
click at [959, 411] on span "lead capture new" at bounding box center [966, 417] width 73 height 12
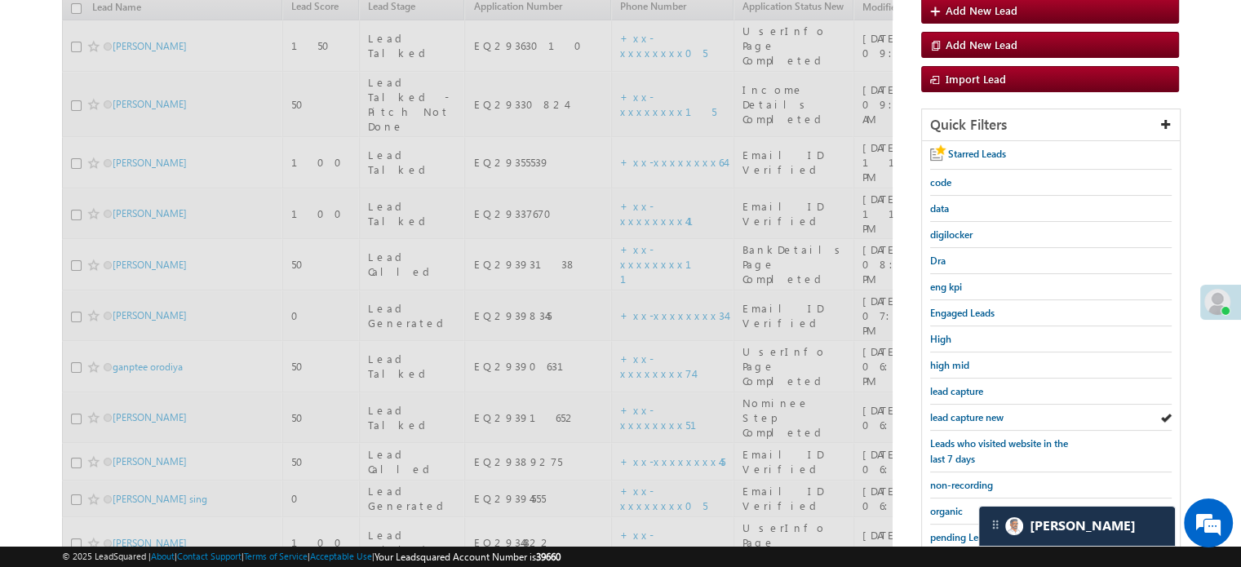
click at [959, 411] on span "lead capture new" at bounding box center [966, 417] width 73 height 12
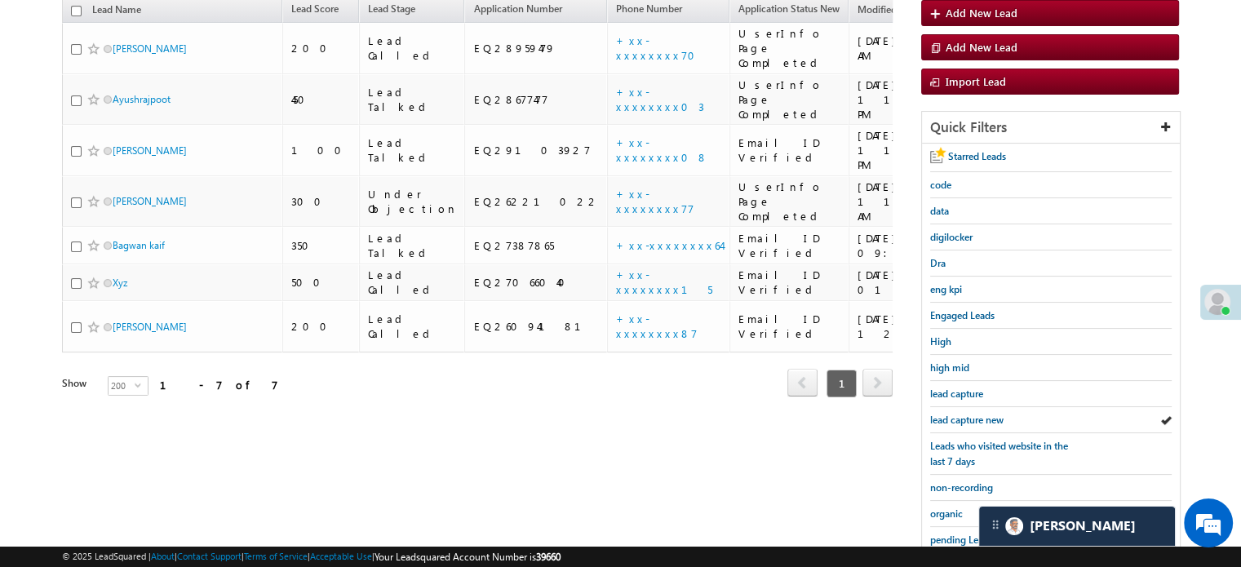
scroll to position [350, 0]
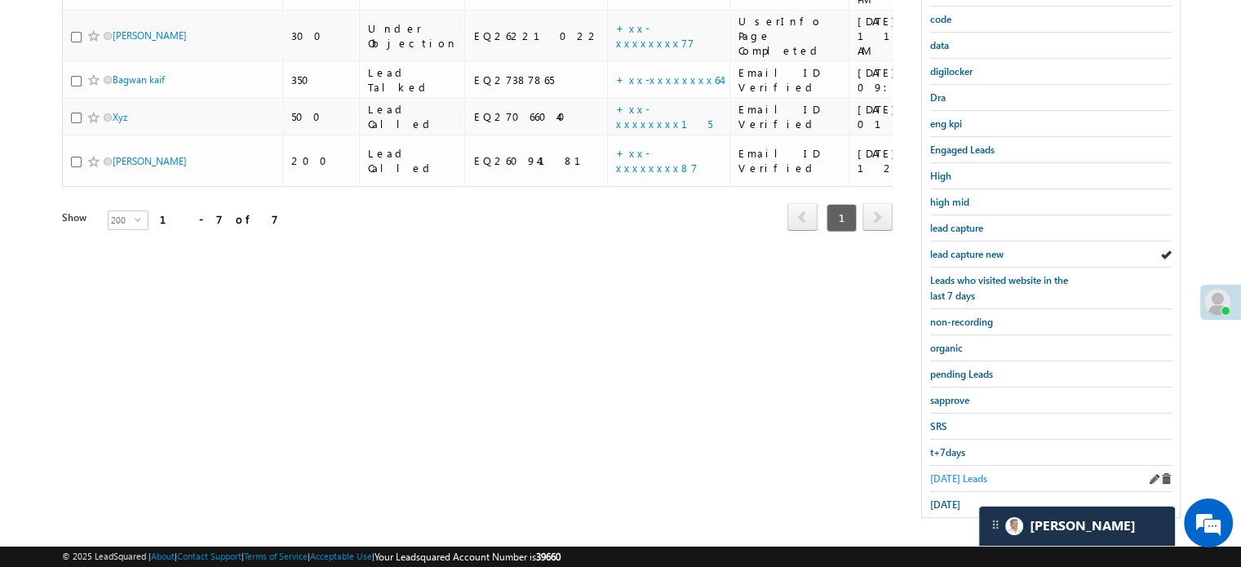
click at [956, 472] on span "Today's Leads" at bounding box center [958, 478] width 57 height 12
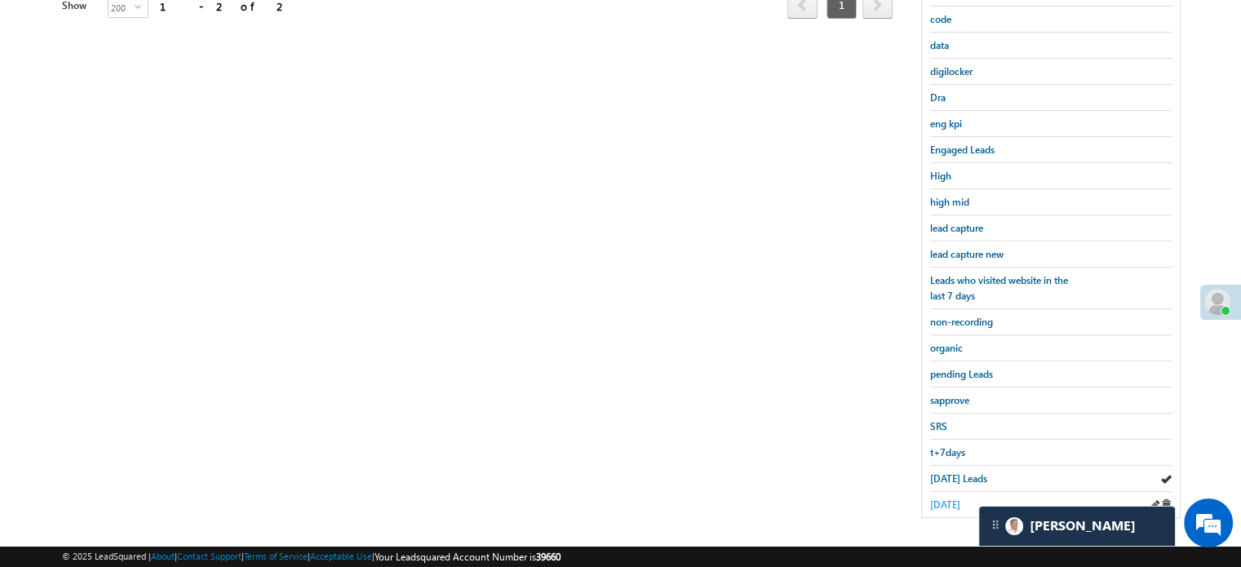
click at [955, 498] on span "yesterday" at bounding box center [945, 504] width 30 height 12
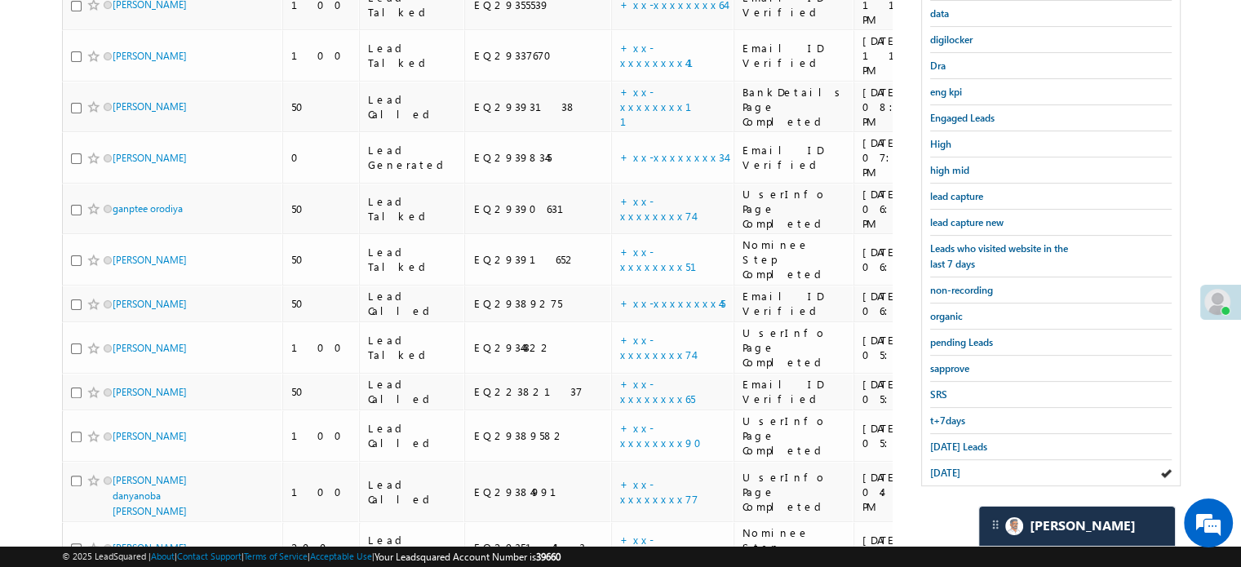
scroll to position [251, 0]
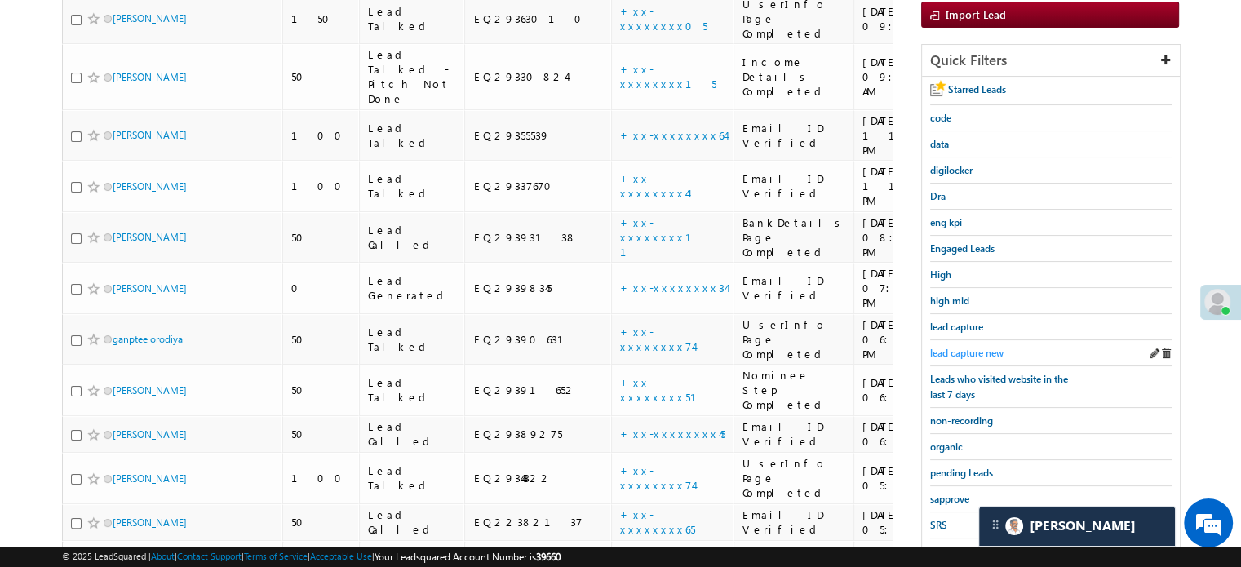
click at [997, 351] on span "lead capture new" at bounding box center [966, 353] width 73 height 12
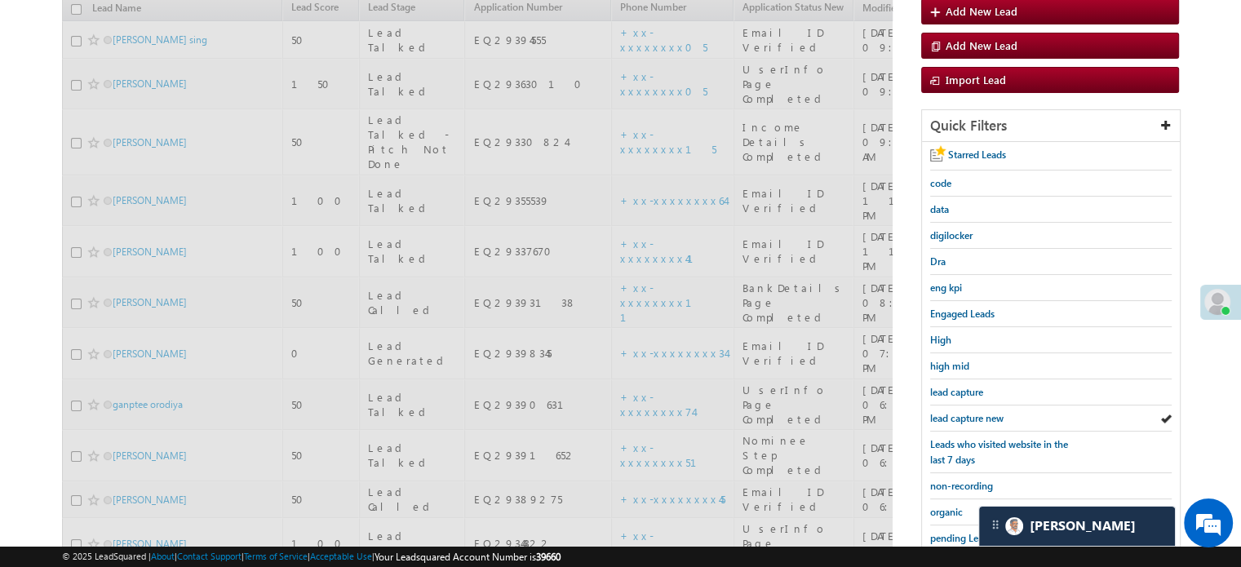
scroll to position [88, 0]
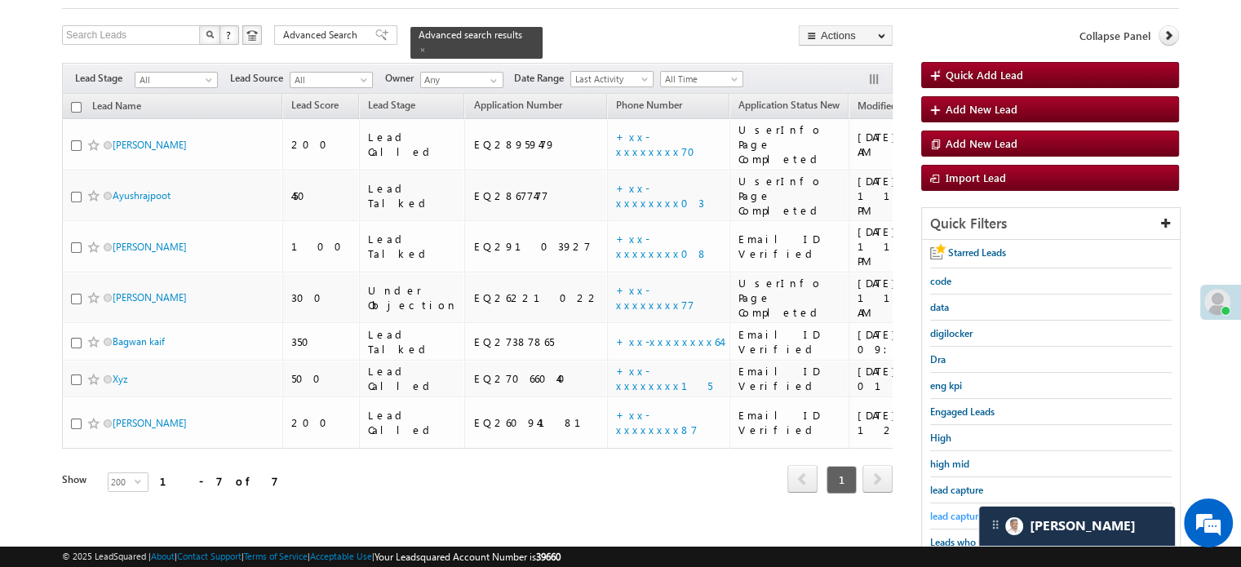
click at [953, 511] on span "lead capture new" at bounding box center [966, 516] width 73 height 12
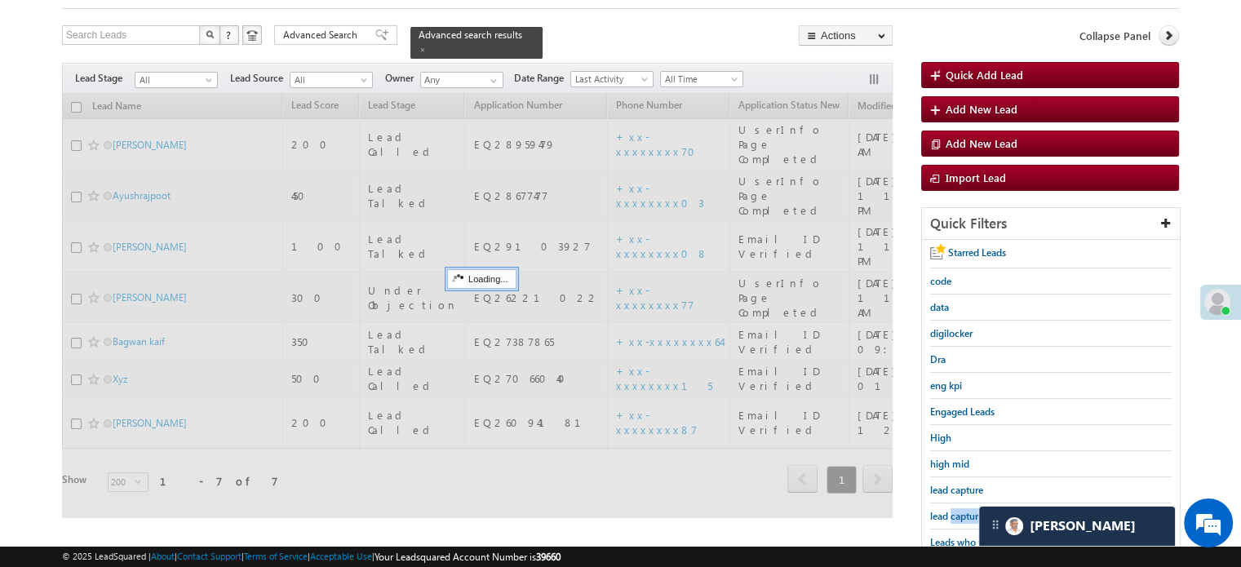
click at [953, 511] on span "lead capture new" at bounding box center [966, 516] width 73 height 12
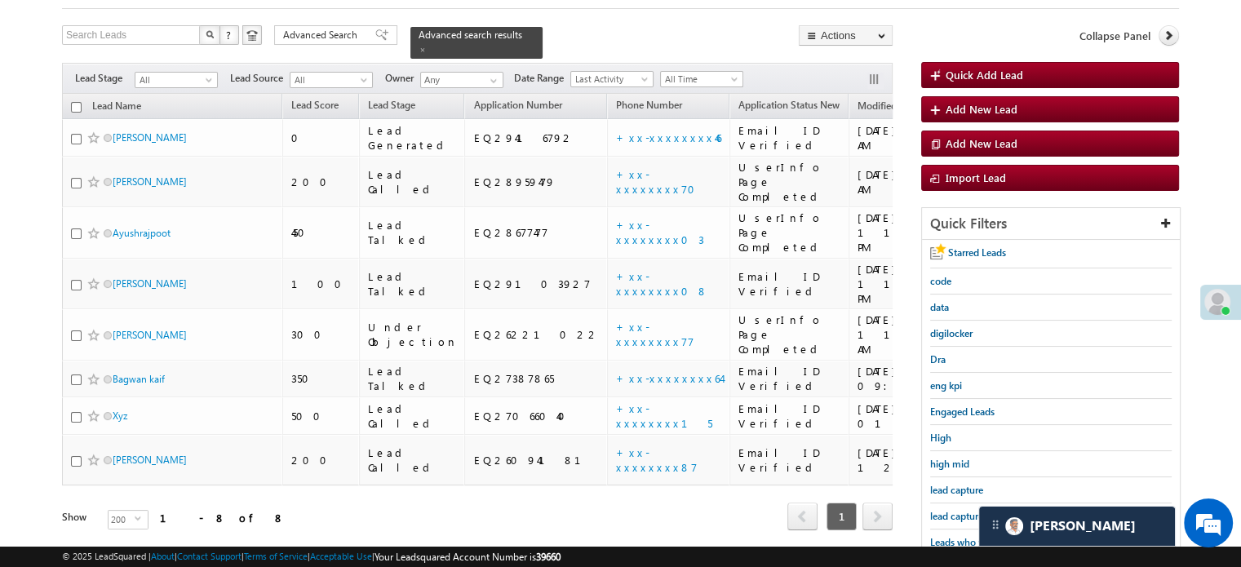
click at [953, 511] on span "lead capture new" at bounding box center [966, 516] width 73 height 12
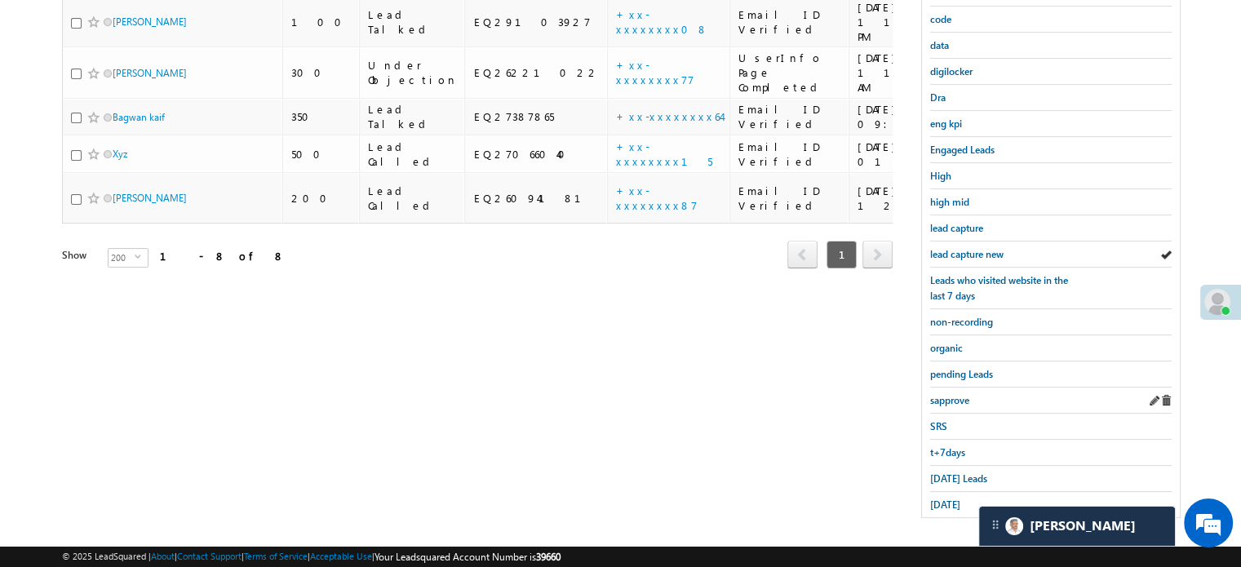
click at [953, 500] on span "yesterday" at bounding box center [945, 504] width 30 height 12
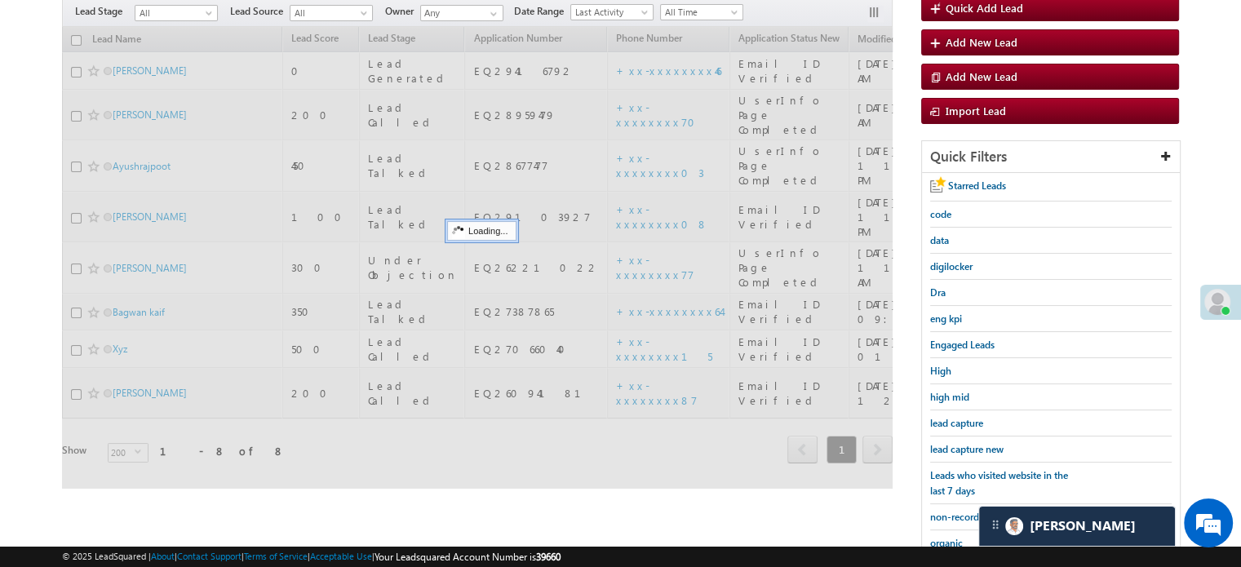
scroll to position [105, 0]
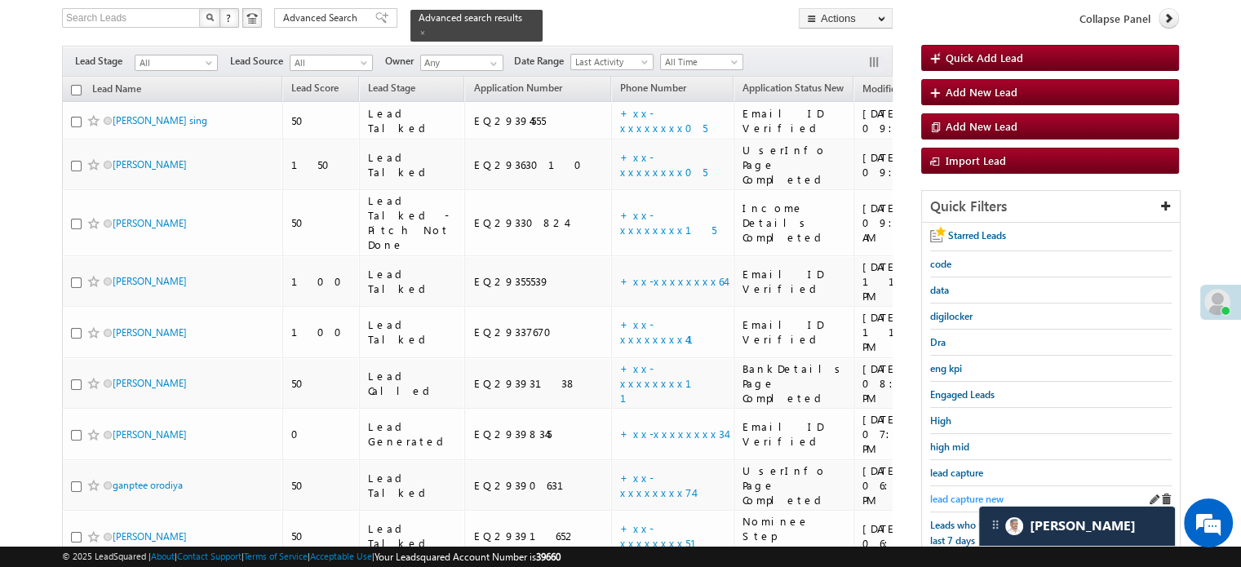
click at [955, 497] on span "lead capture new" at bounding box center [966, 499] width 73 height 12
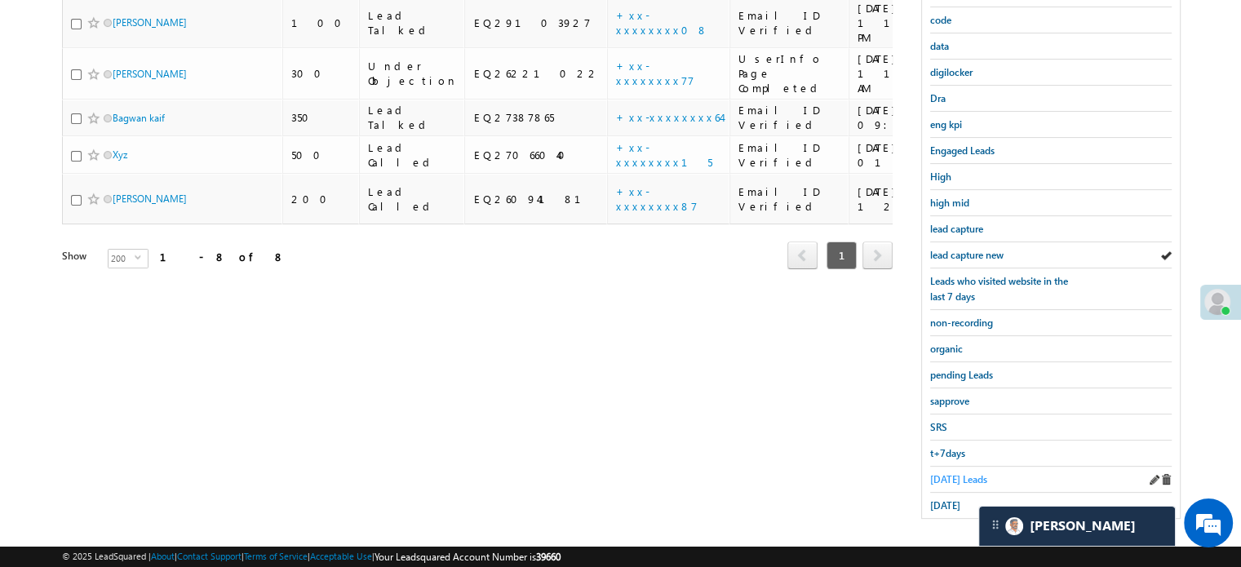
scroll to position [350, 0]
click at [953, 498] on span "yesterday" at bounding box center [945, 504] width 30 height 12
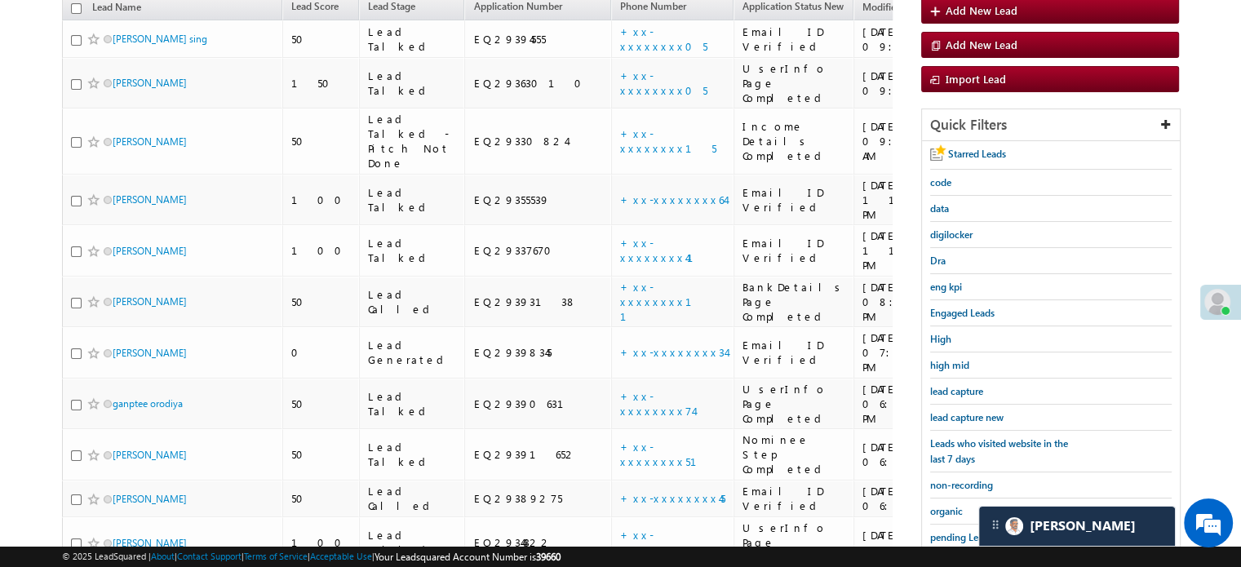
scroll to position [1873, 0]
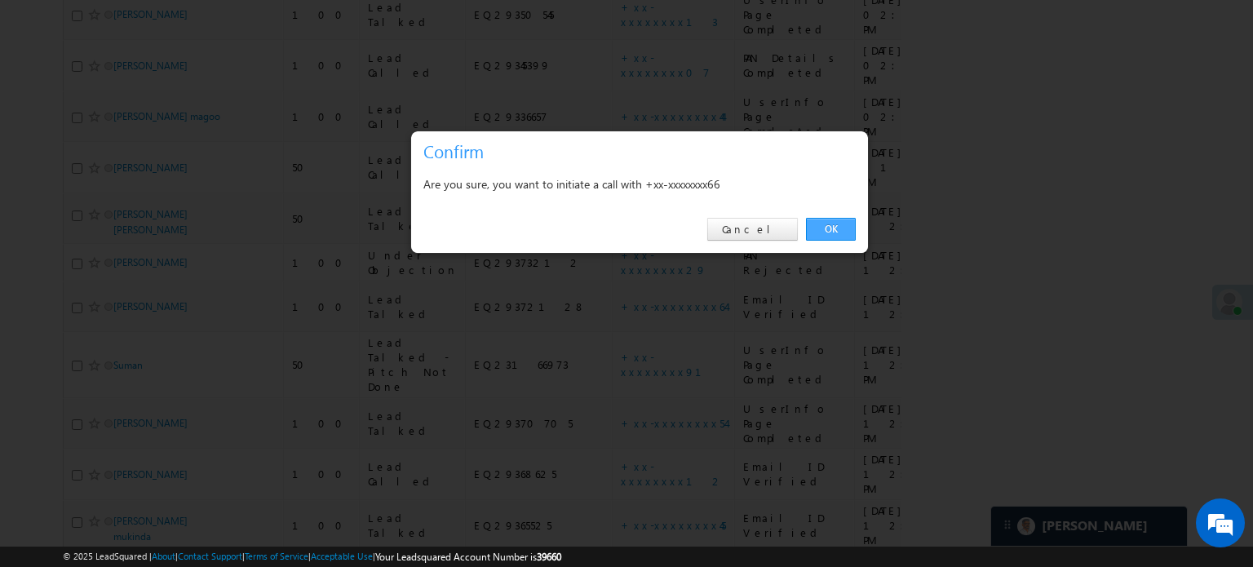
click at [817, 225] on link "OK" at bounding box center [831, 229] width 50 height 23
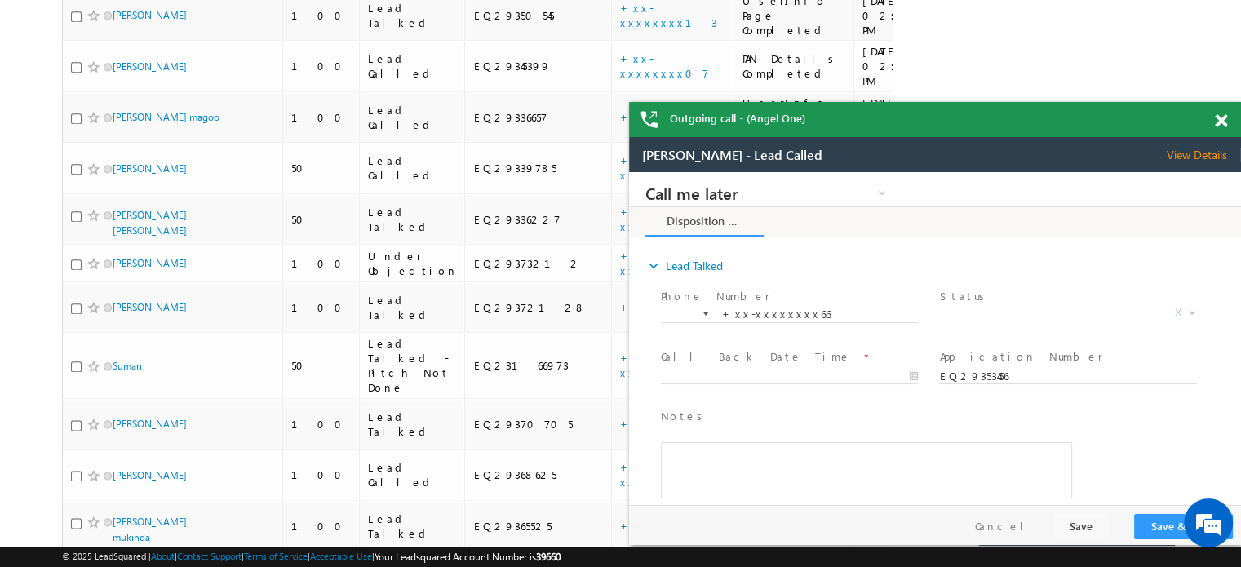
scroll to position [0, 0]
click at [1223, 117] on span at bounding box center [1220, 121] width 12 height 14
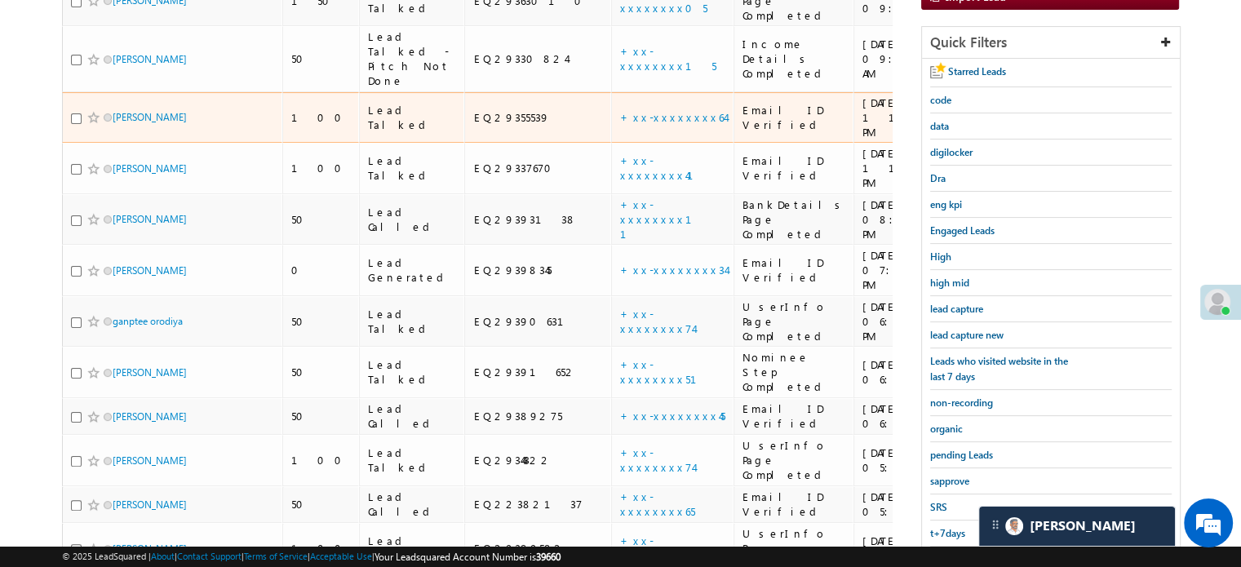
scroll to position [285, 0]
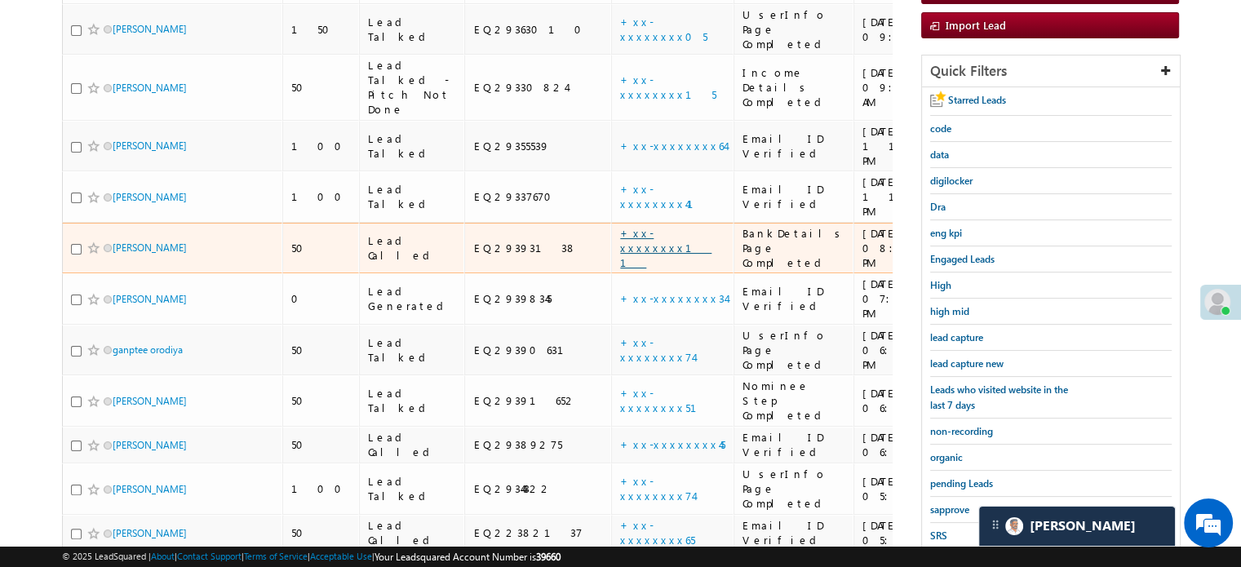
click at [620, 226] on link "+xx-xxxxxxxx11" at bounding box center [665, 247] width 91 height 43
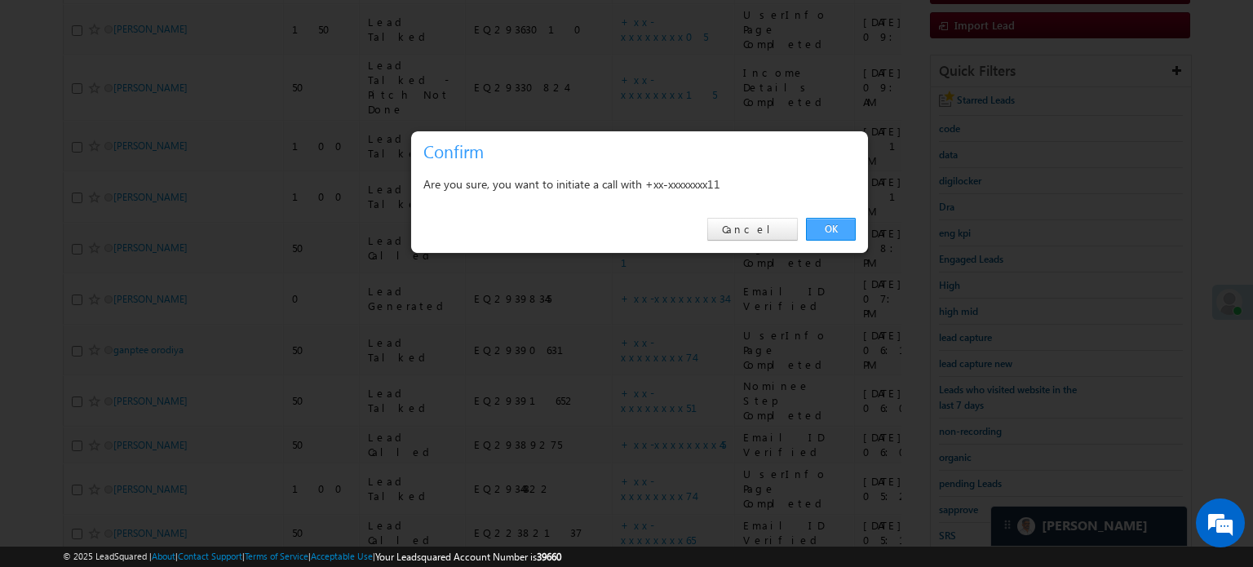
click at [846, 228] on link "OK" at bounding box center [831, 229] width 50 height 23
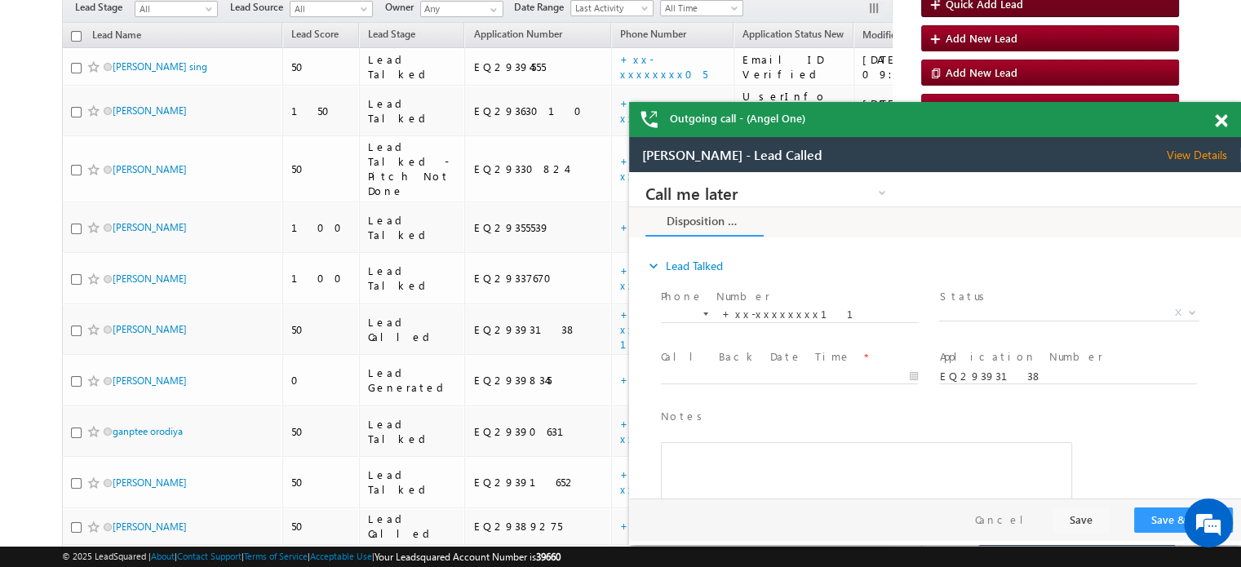
scroll to position [0, 0]
click at [1225, 123] on span at bounding box center [1220, 121] width 12 height 14
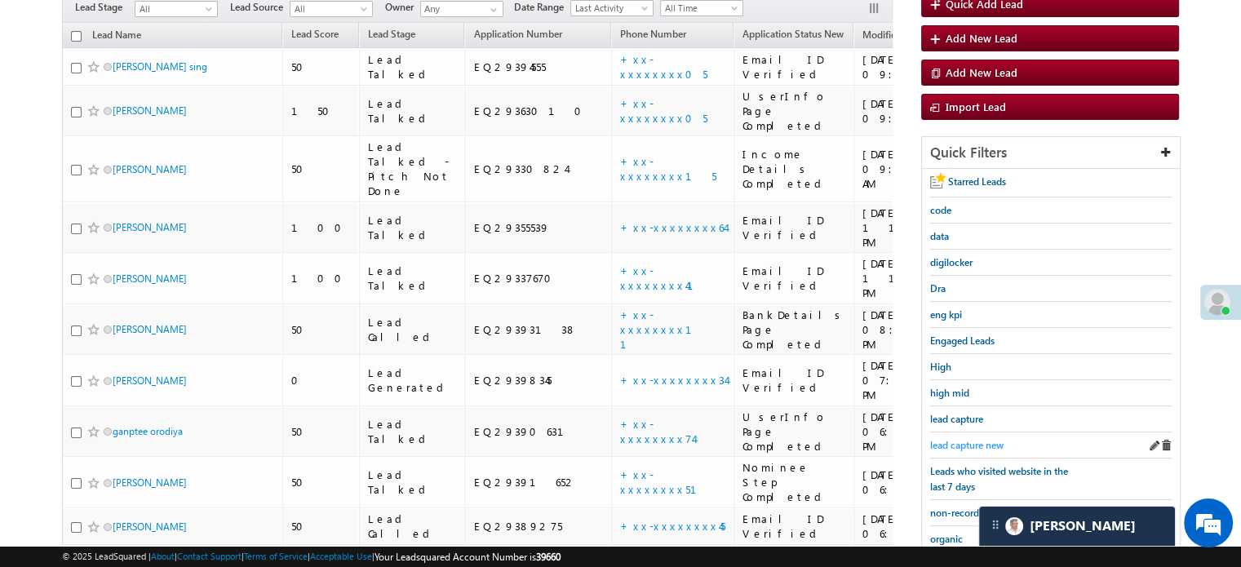
click at [987, 439] on span "lead capture new" at bounding box center [966, 445] width 73 height 12
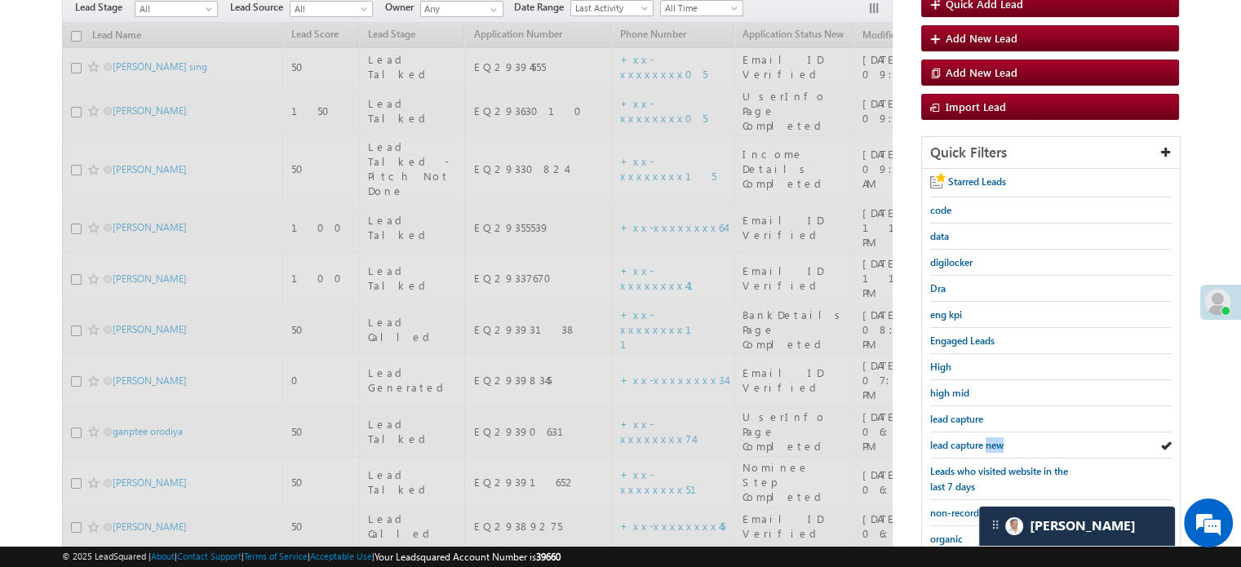
click at [987, 439] on span "lead capture new" at bounding box center [966, 445] width 73 height 12
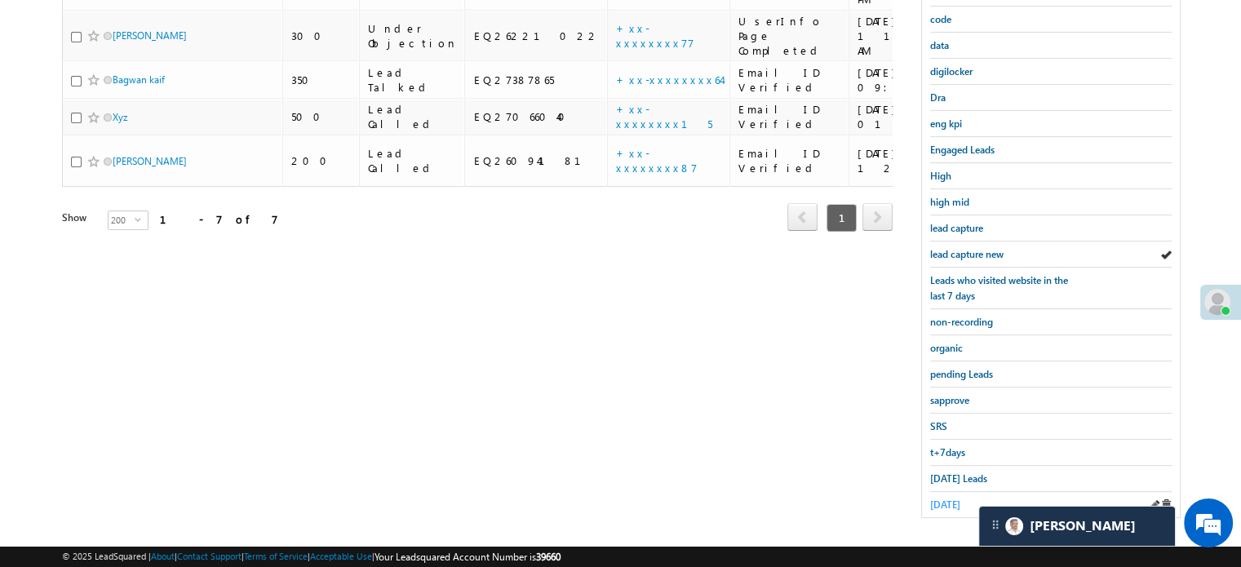
click at [954, 498] on span "yesterday" at bounding box center [945, 504] width 30 height 12
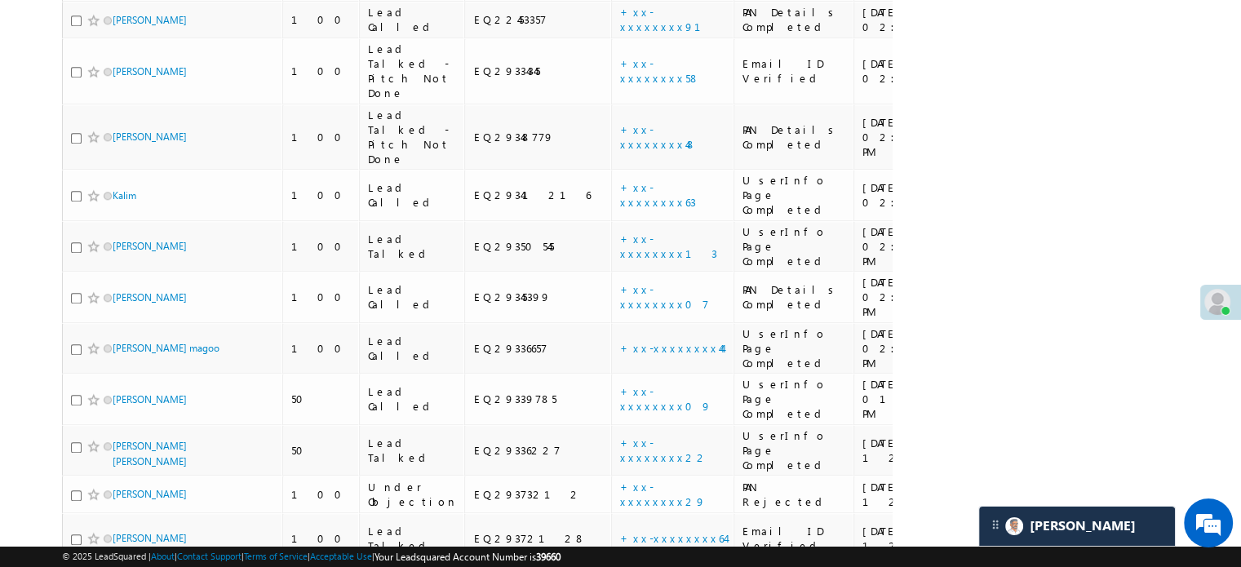
scroll to position [1873, 0]
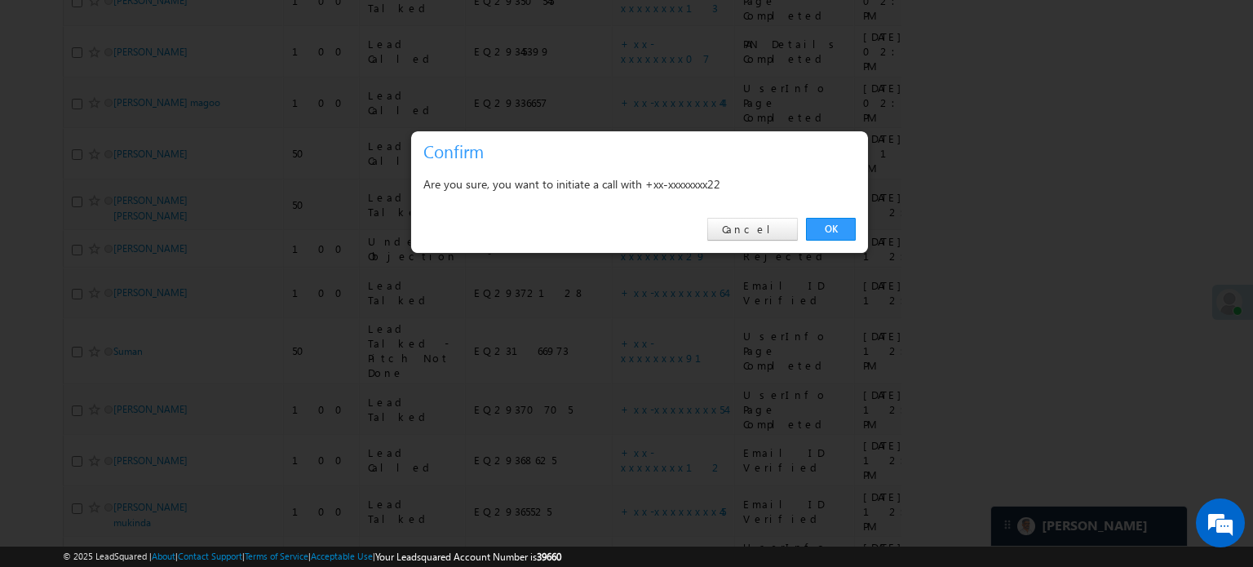
click at [822, 217] on div "OK Cancel" at bounding box center [639, 229] width 457 height 46
click at [821, 228] on link "OK" at bounding box center [831, 229] width 50 height 23
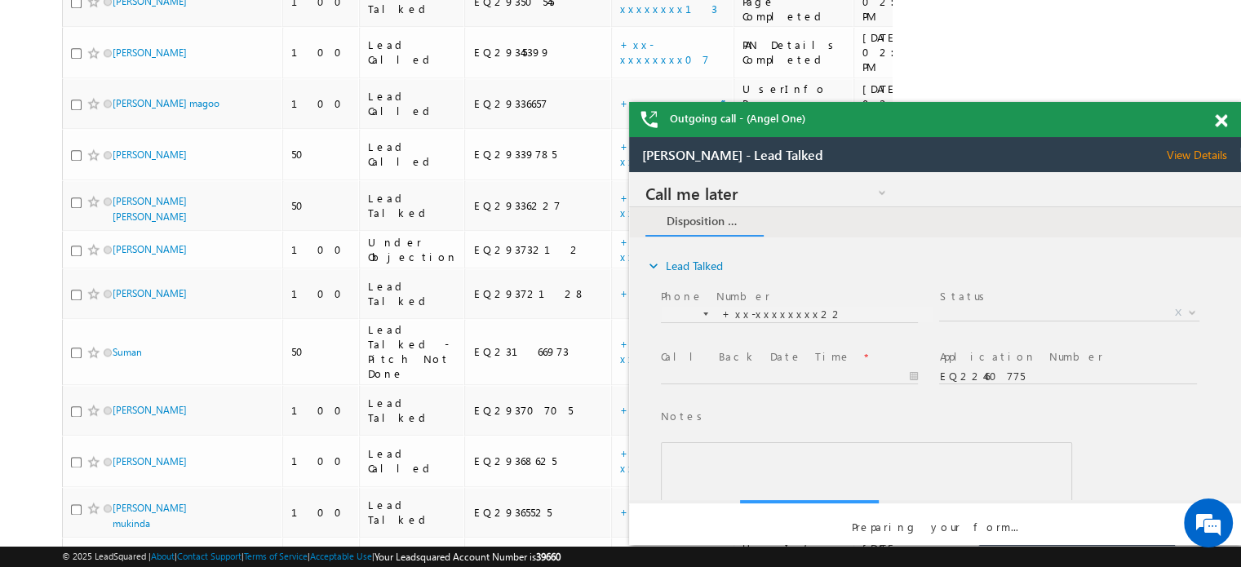
scroll to position [0, 0]
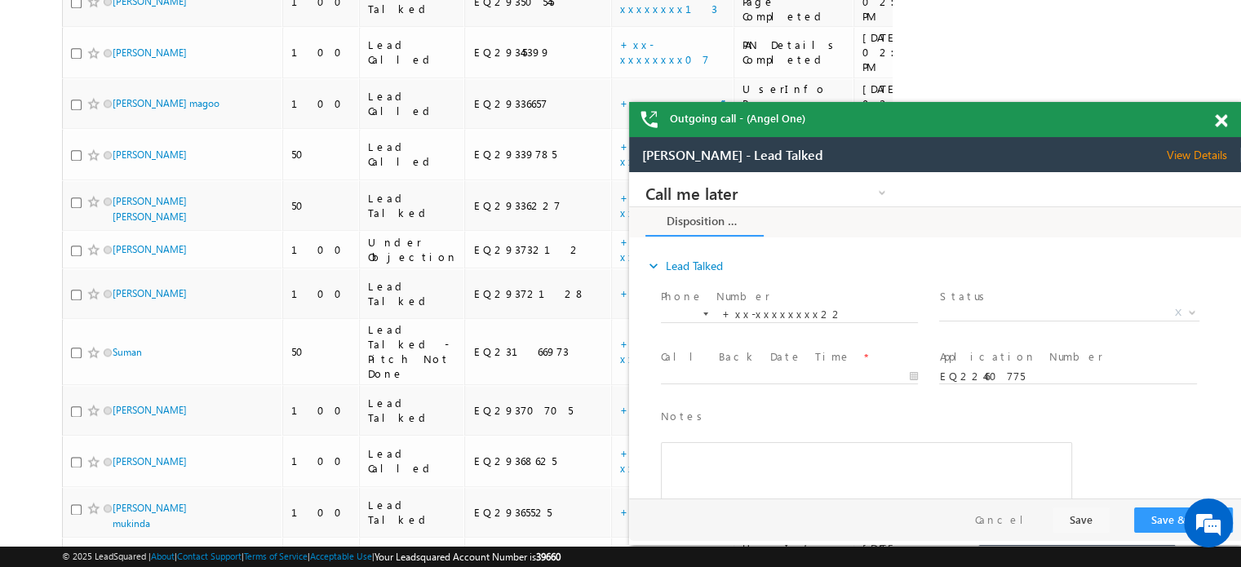
click at [1220, 122] on span at bounding box center [1220, 121] width 12 height 14
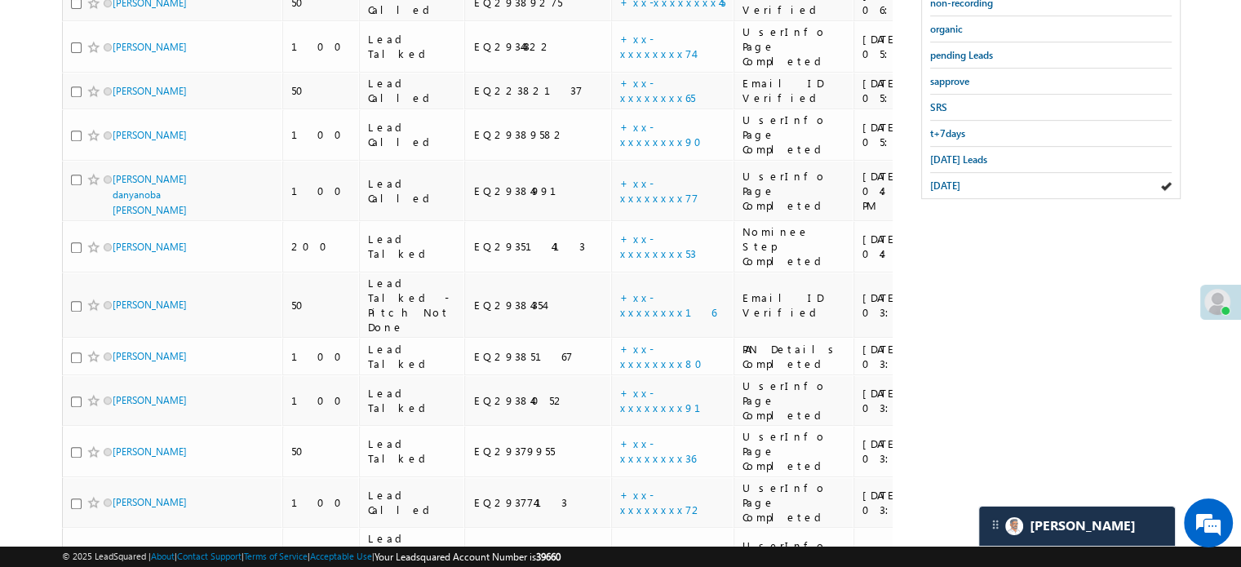
scroll to position [529, 0]
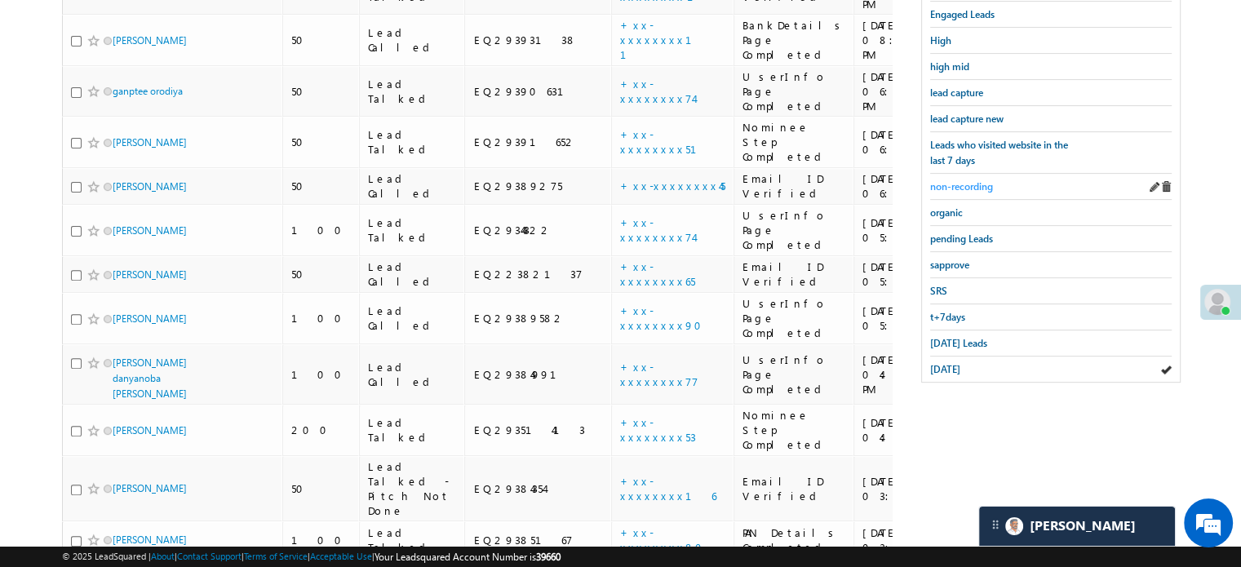
click at [972, 182] on span "non-recording" at bounding box center [961, 186] width 63 height 12
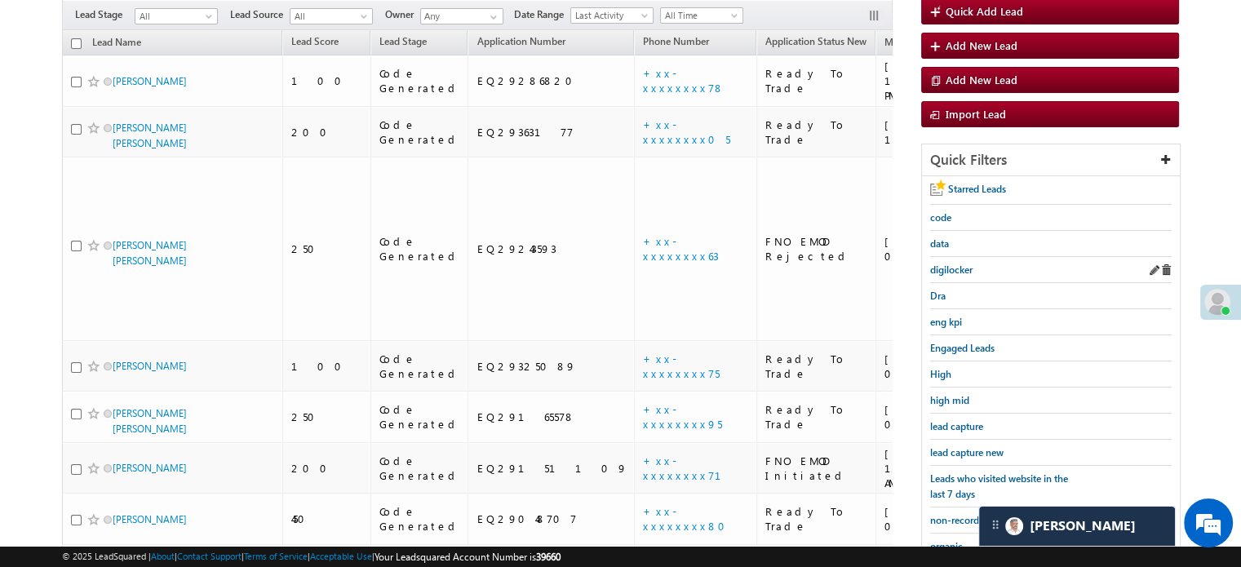
scroll to position [144, 0]
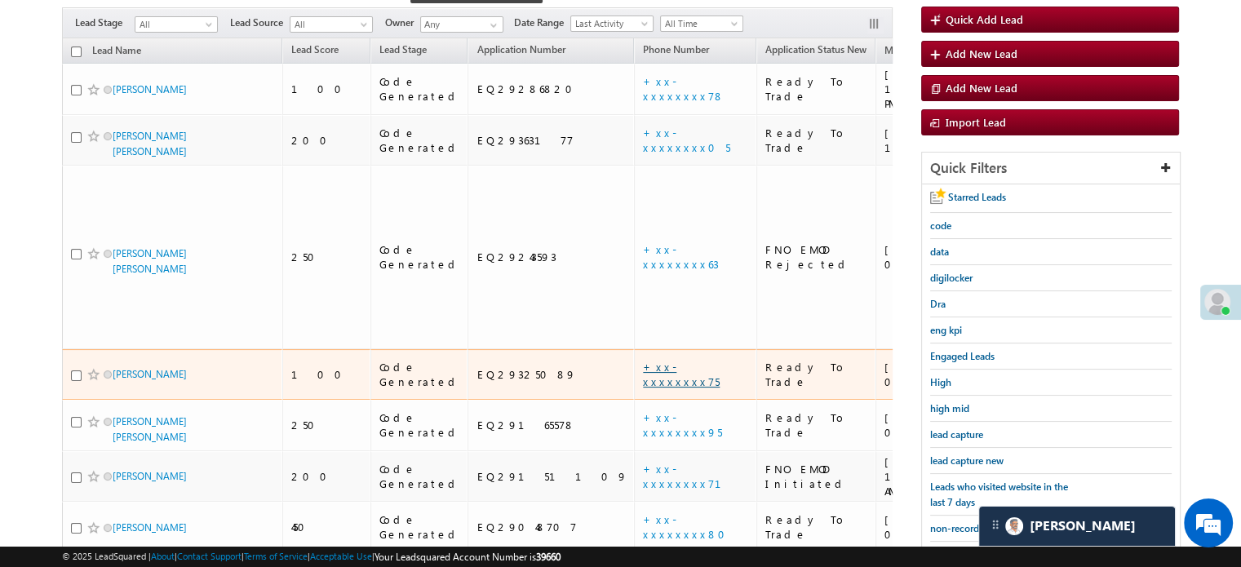
click at [643, 360] on link "+xx-xxxxxxxx75" at bounding box center [681, 374] width 77 height 29
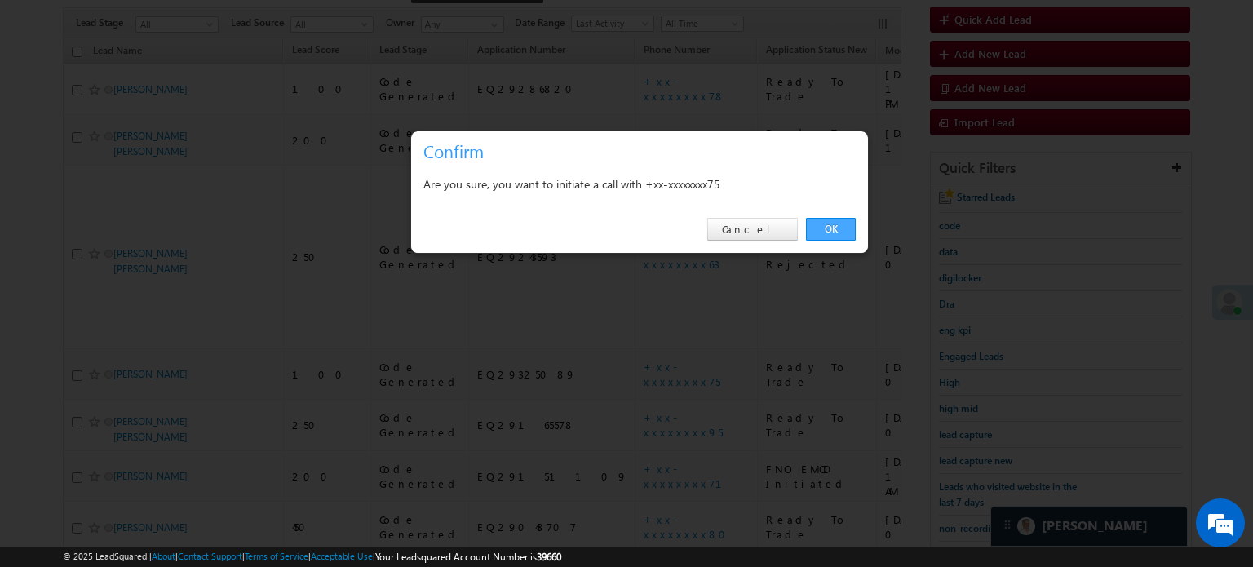
click at [824, 229] on link "OK" at bounding box center [831, 229] width 50 height 23
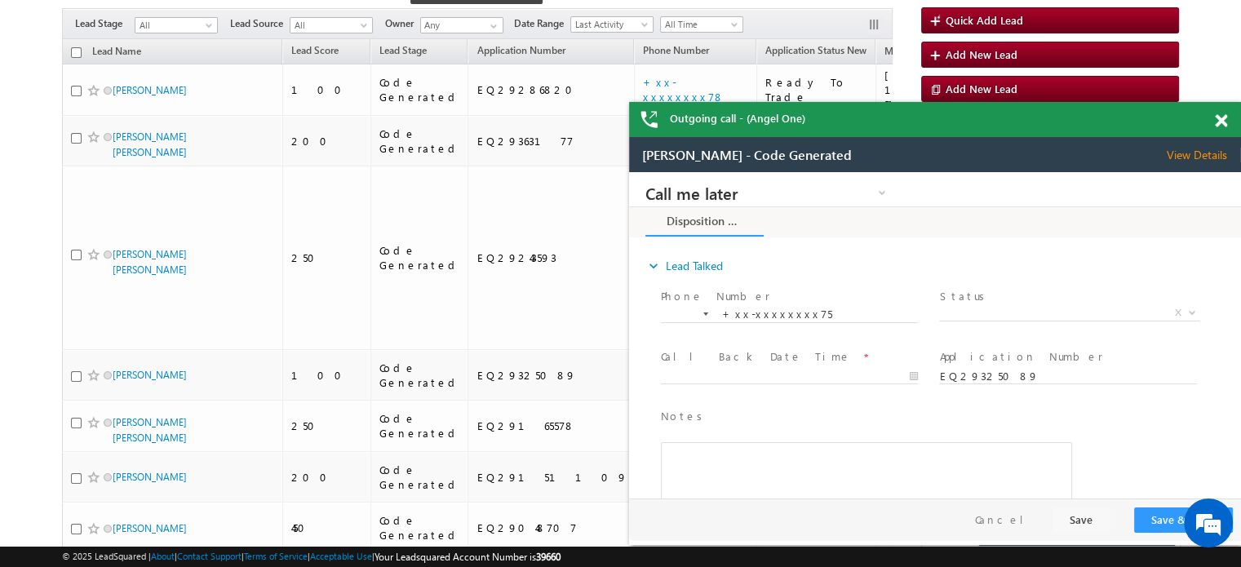
scroll to position [0, 0]
click at [1218, 116] on span at bounding box center [1220, 121] width 12 height 14
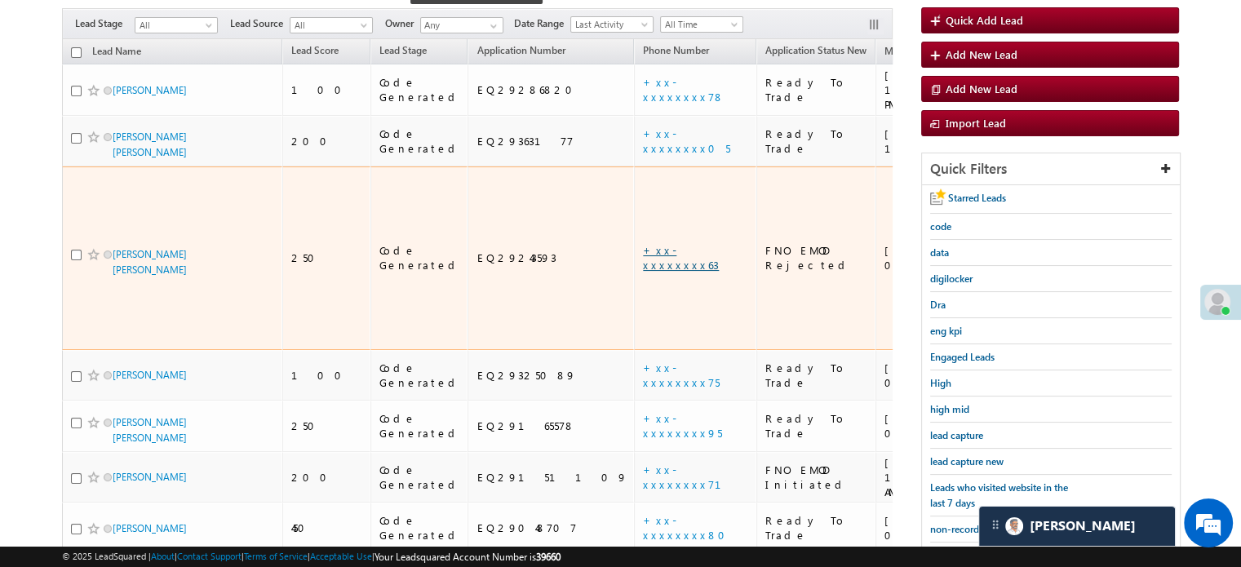
click at [643, 243] on link "+xx-xxxxxxxx63" at bounding box center [681, 257] width 76 height 29
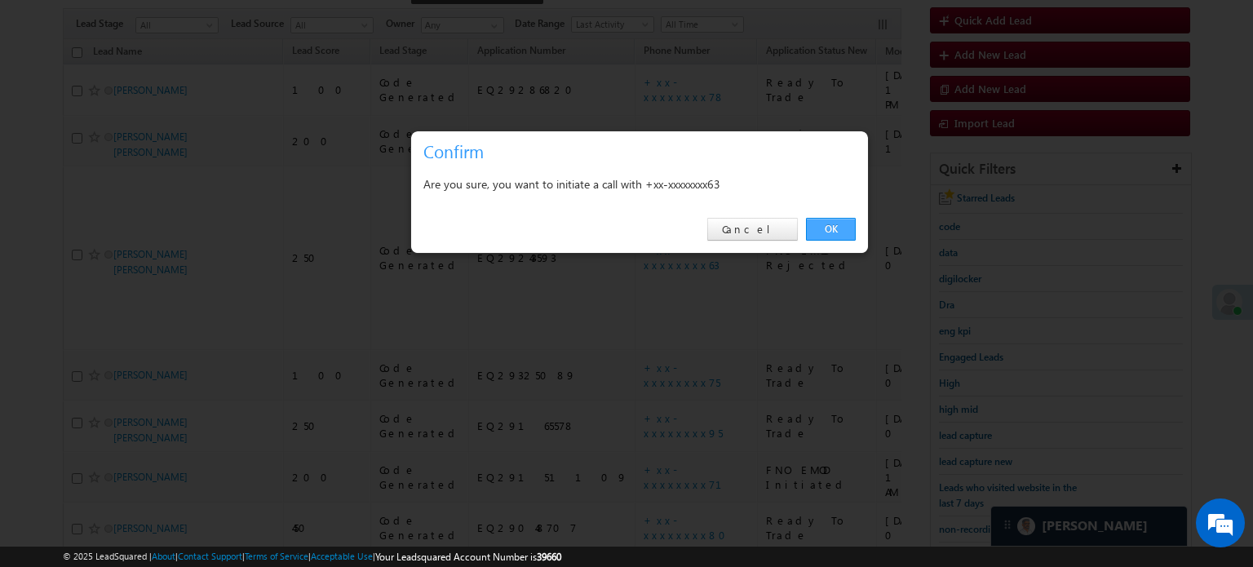
click at [829, 220] on link "OK" at bounding box center [831, 229] width 50 height 23
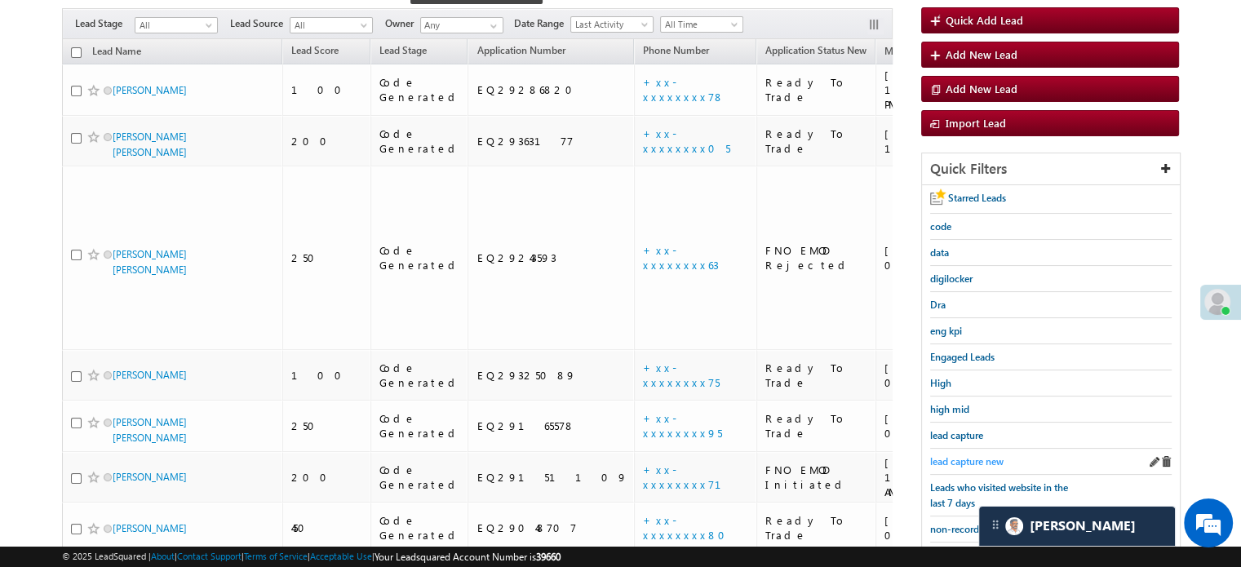
click at [957, 456] on span "lead capture new" at bounding box center [966, 461] width 73 height 12
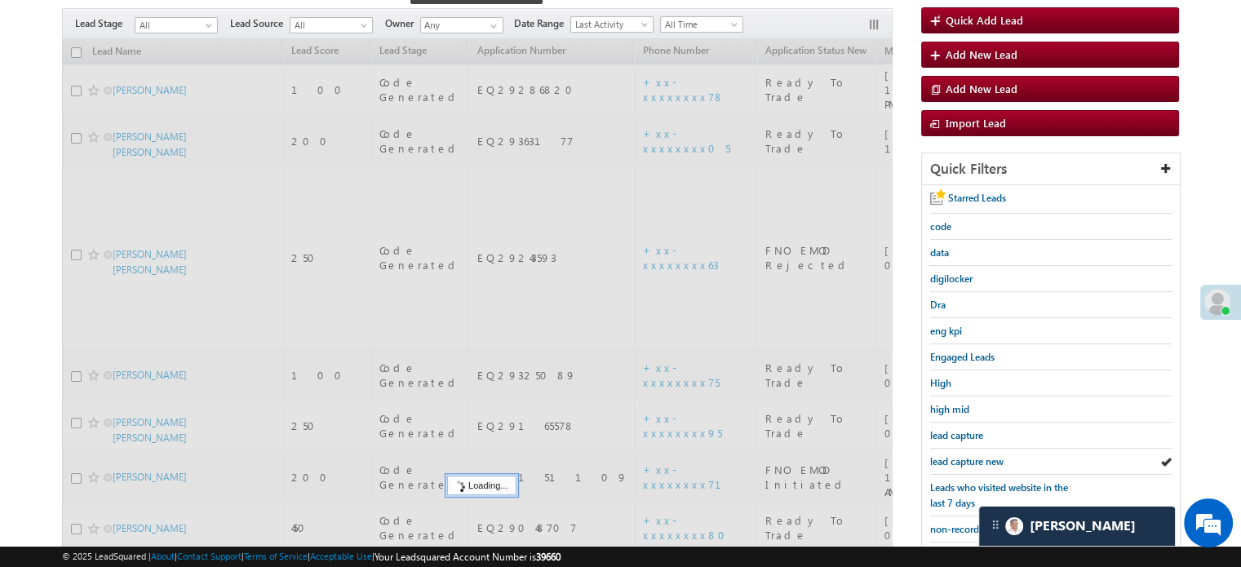
click at [957, 456] on span "lead capture new" at bounding box center [966, 461] width 73 height 12
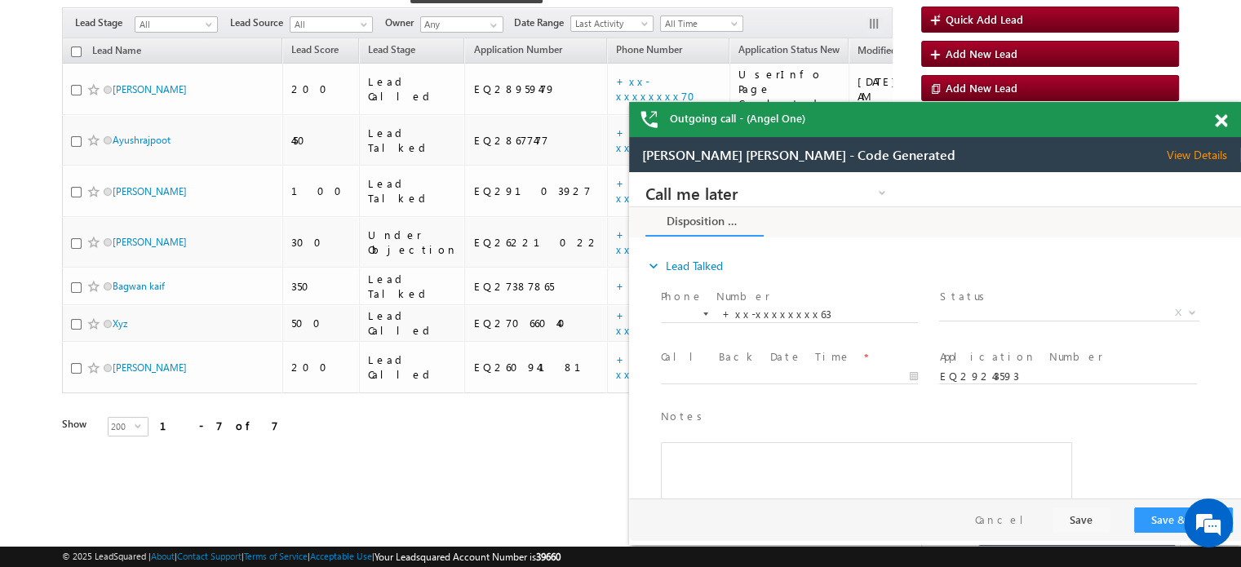
click at [1217, 117] on span at bounding box center [1220, 121] width 12 height 14
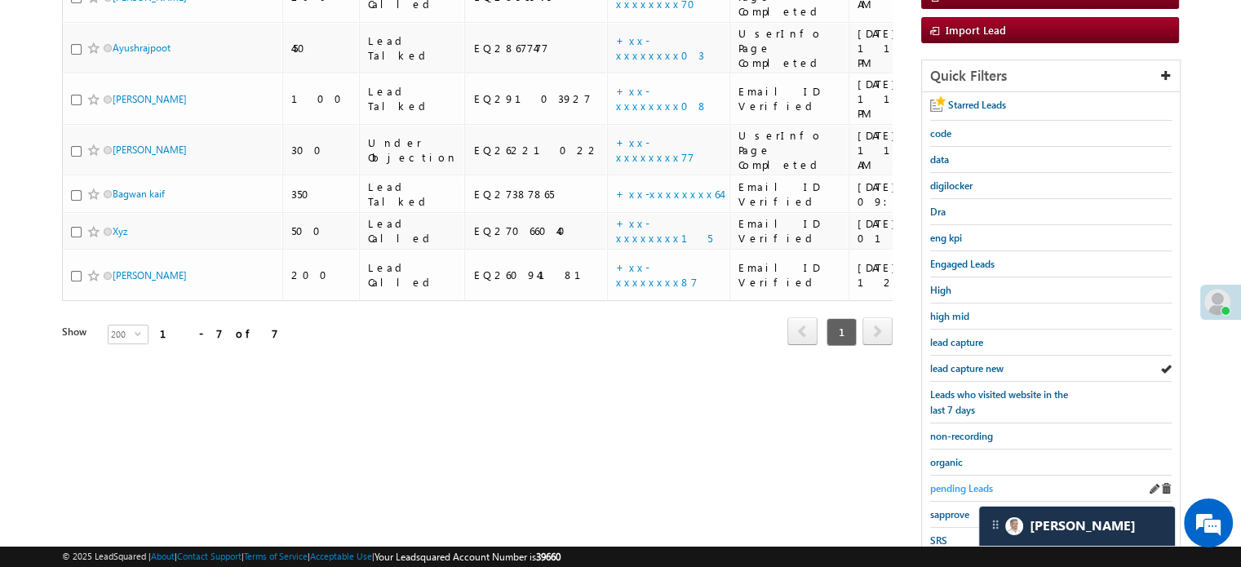
scroll to position [350, 0]
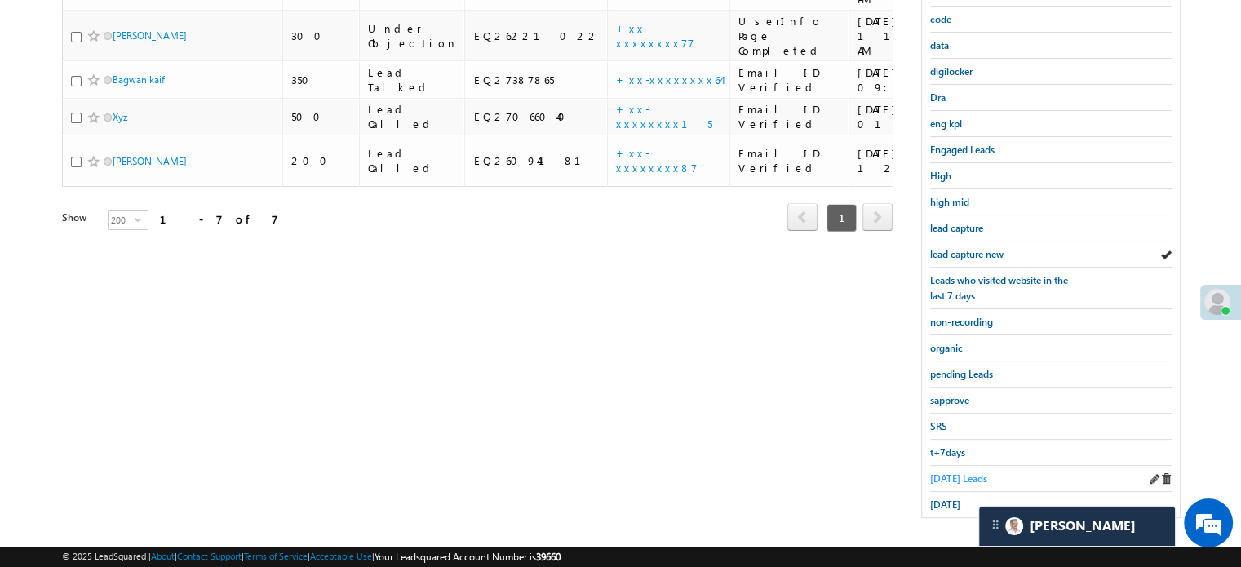
click at [949, 475] on span "Today's Leads" at bounding box center [958, 478] width 57 height 12
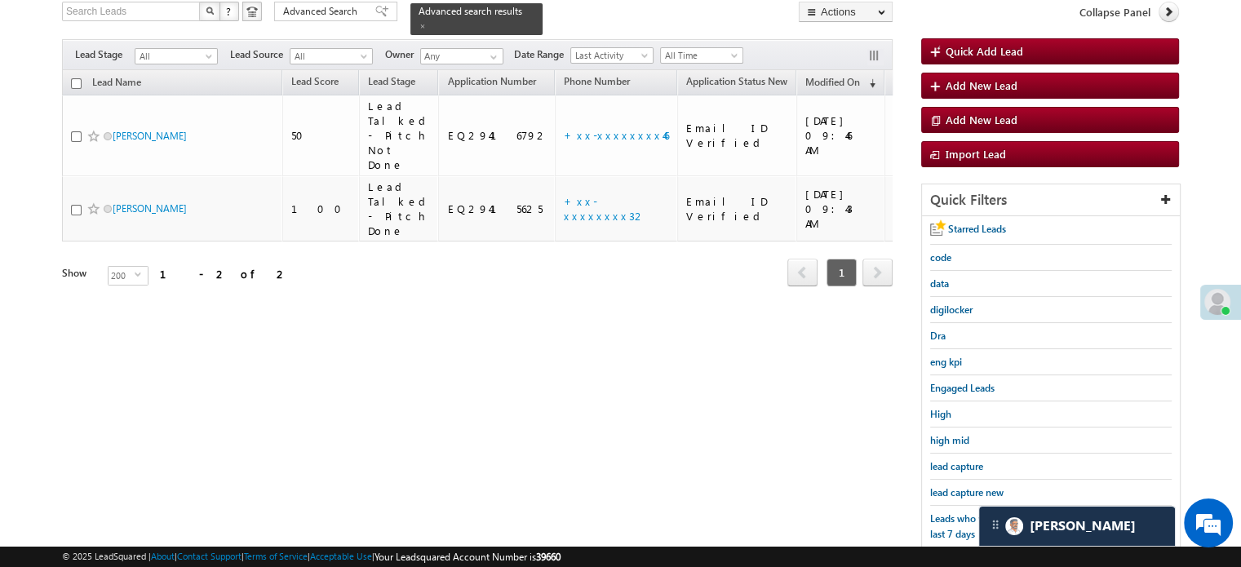
scroll to position [105, 0]
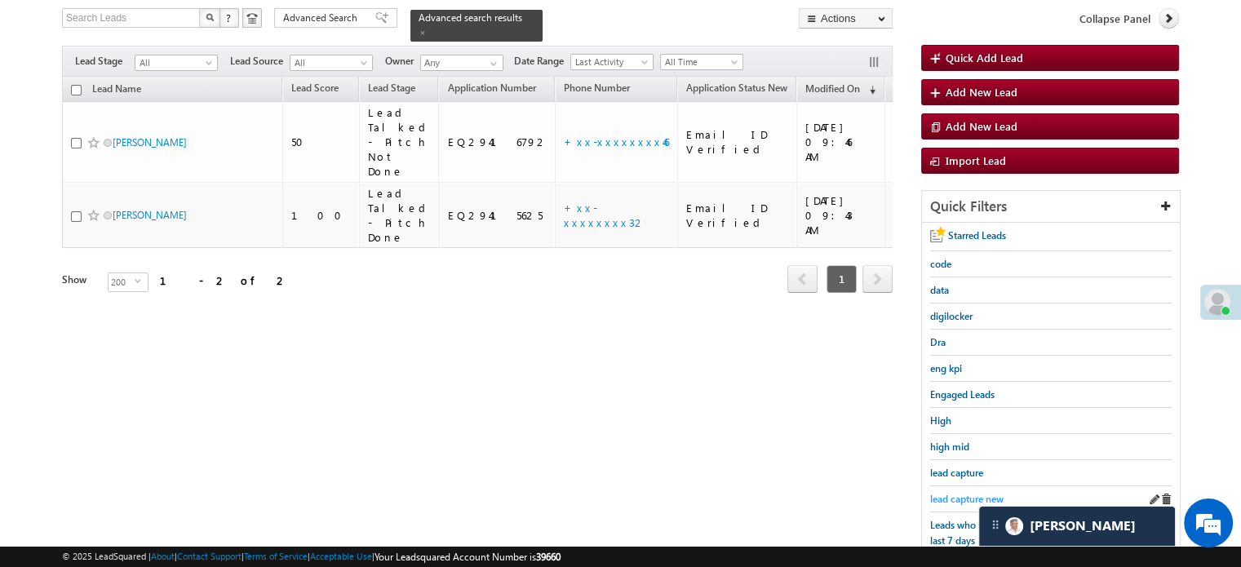
click at [949, 493] on span "lead capture new" at bounding box center [966, 499] width 73 height 12
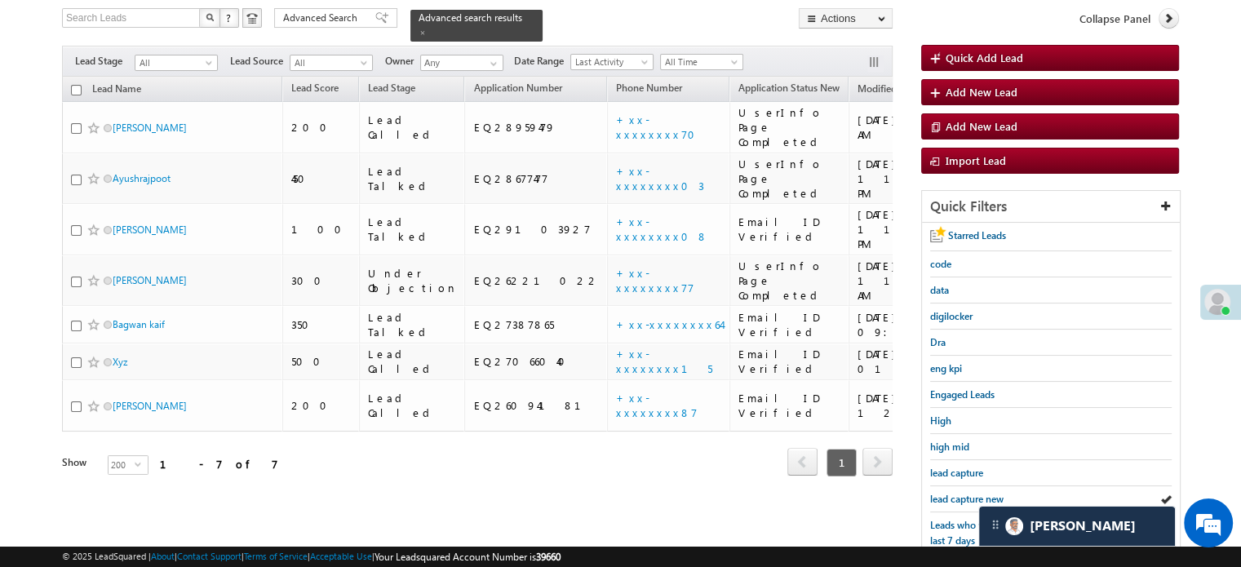
scroll to position [350, 0]
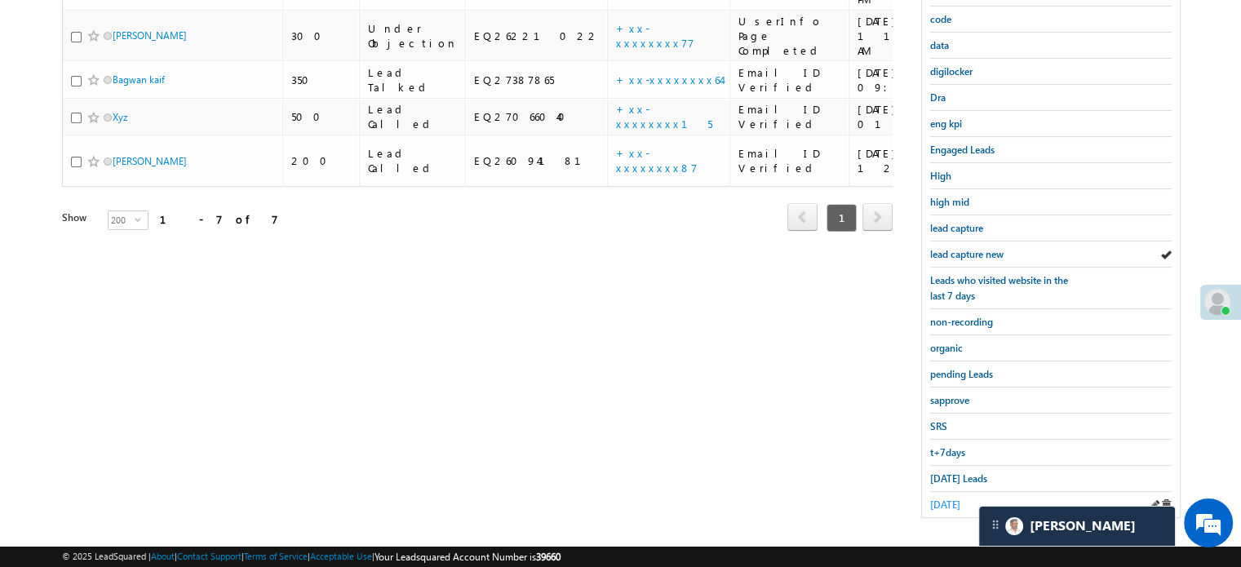
click at [951, 498] on span "yesterday" at bounding box center [945, 504] width 30 height 12
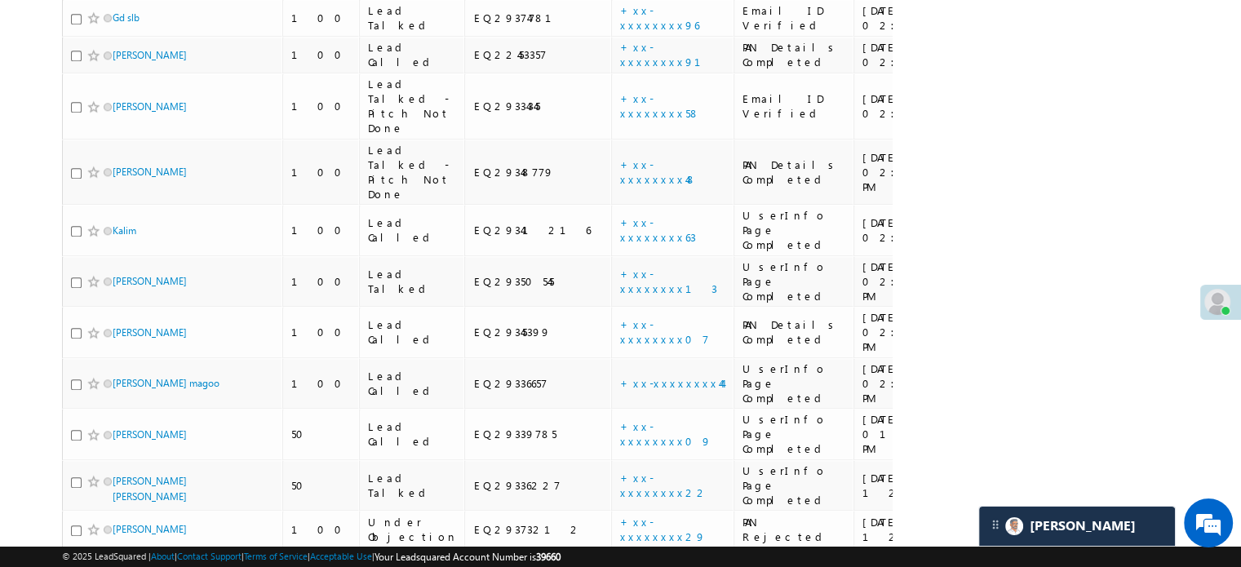
scroll to position [1873, 0]
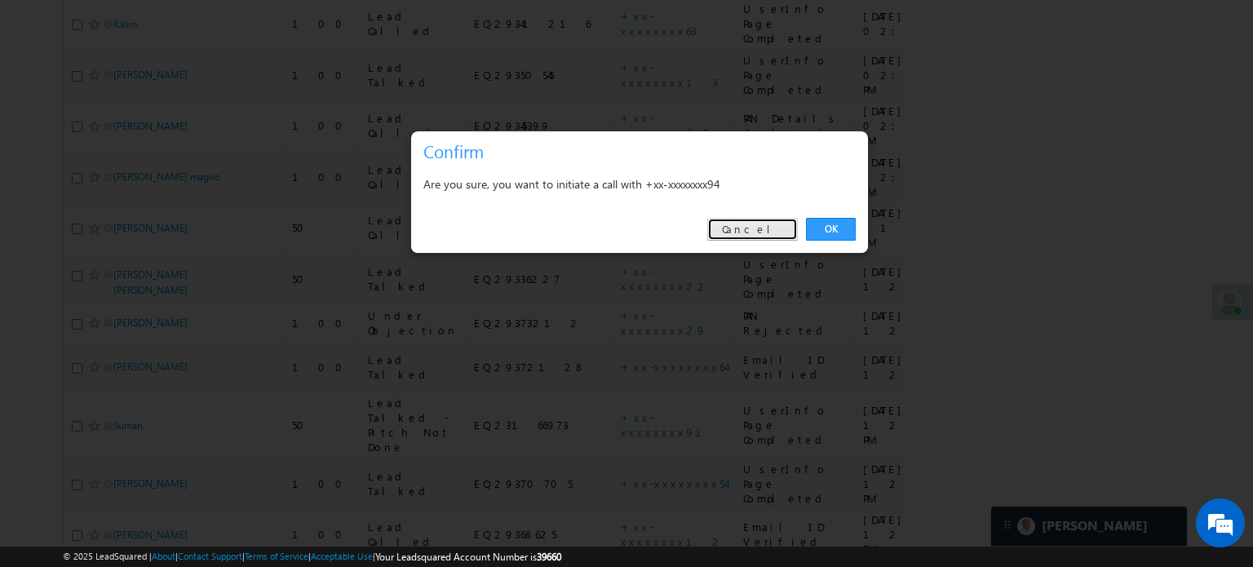
click at [779, 231] on link "Cancel" at bounding box center [752, 229] width 91 height 23
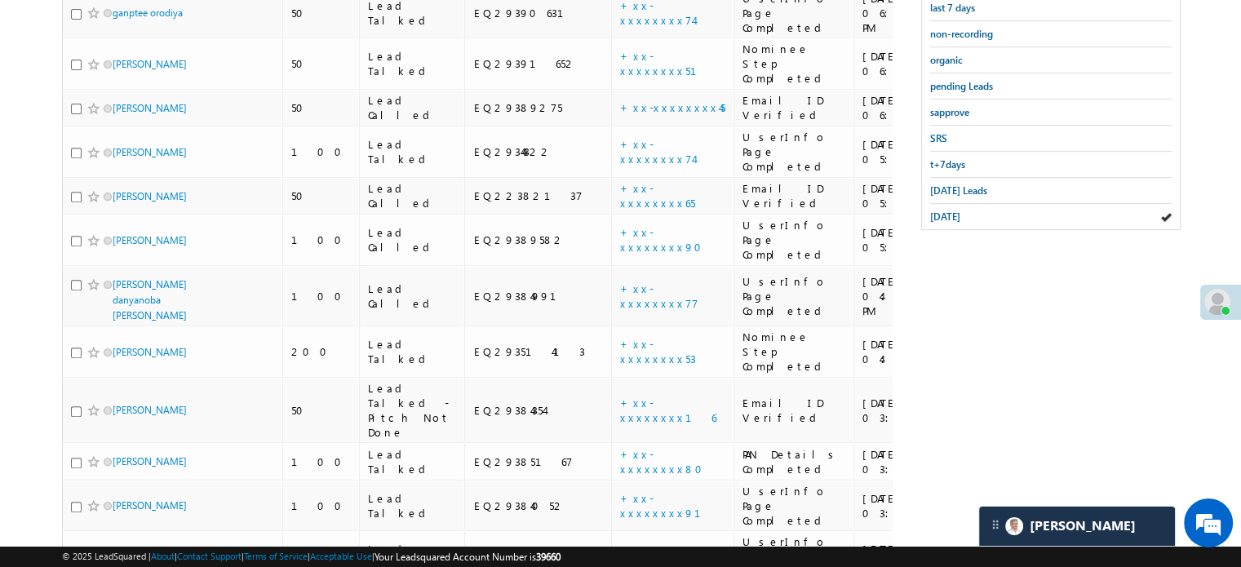
scroll to position [568, 0]
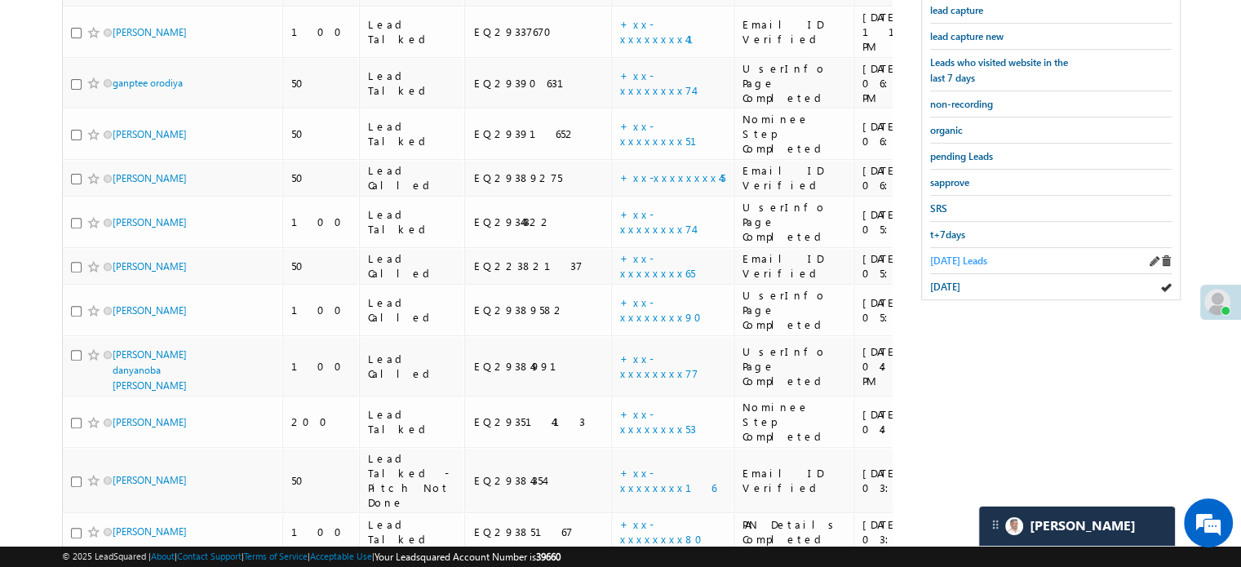
click at [966, 254] on span "Today's Leads" at bounding box center [958, 260] width 57 height 12
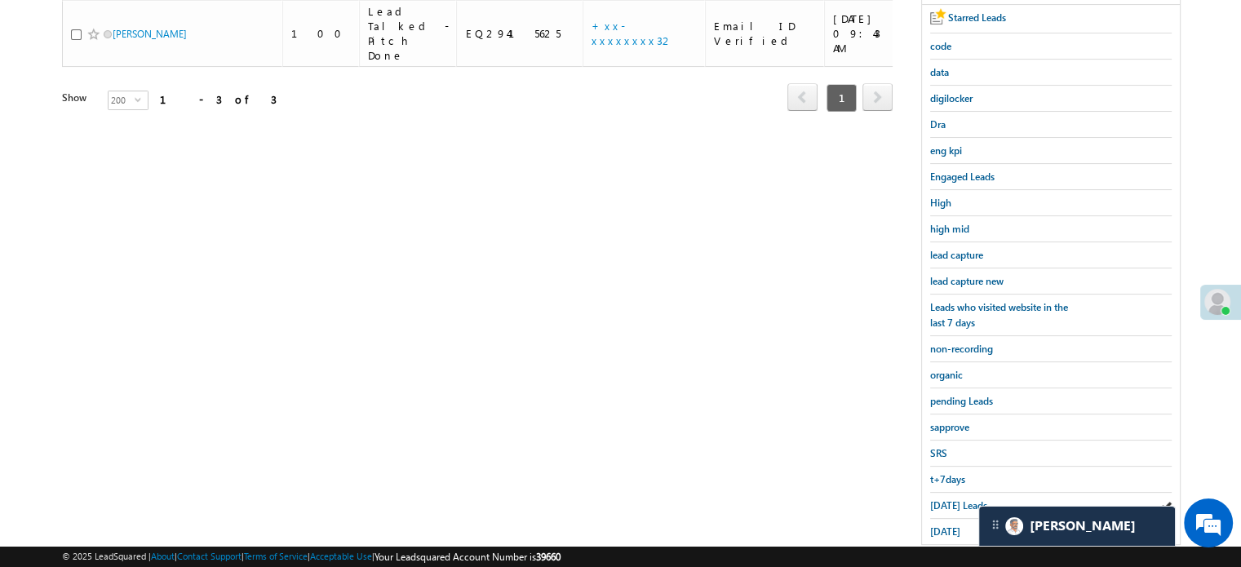
scroll to position [160, 0]
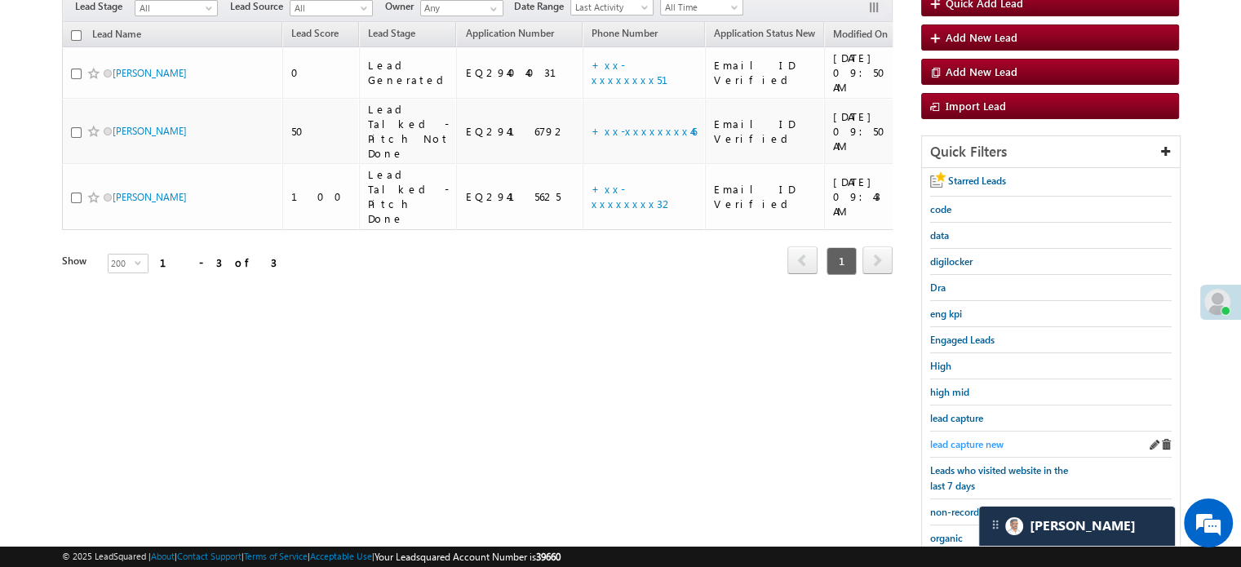
click at [958, 438] on span "lead capture new" at bounding box center [966, 444] width 73 height 12
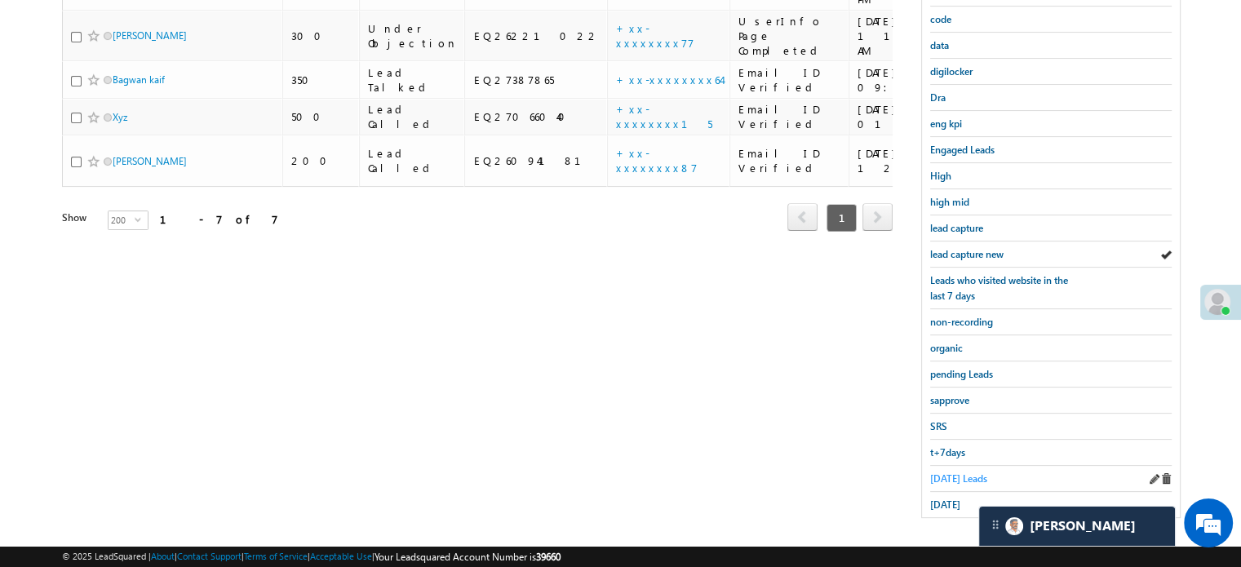
click at [956, 472] on span "Today's Leads" at bounding box center [958, 478] width 57 height 12
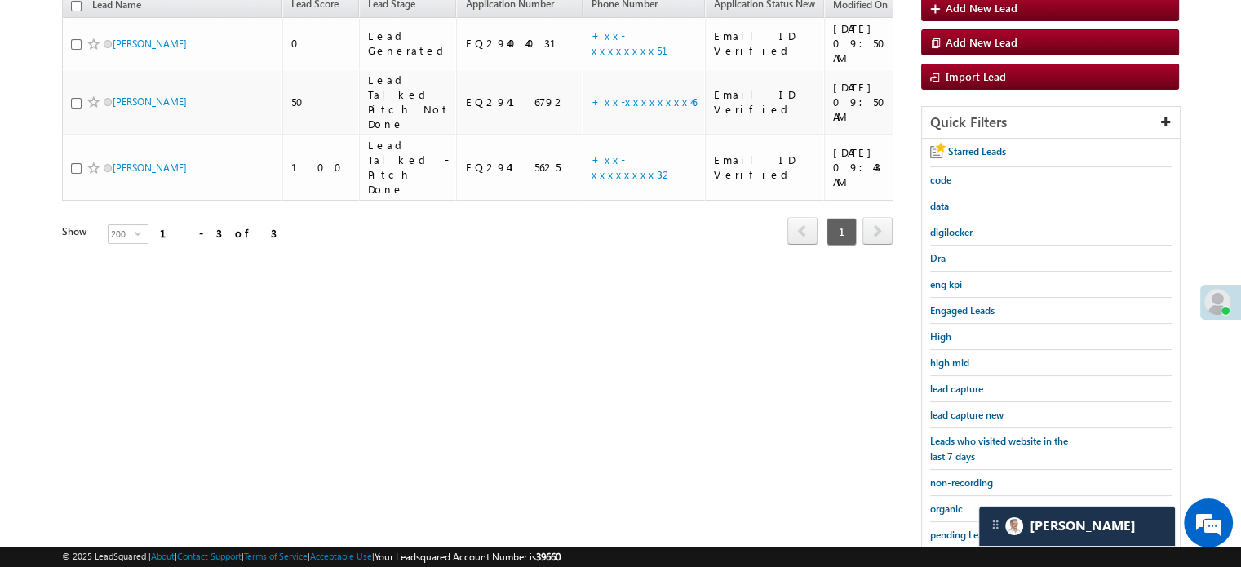
scroll to position [350, 0]
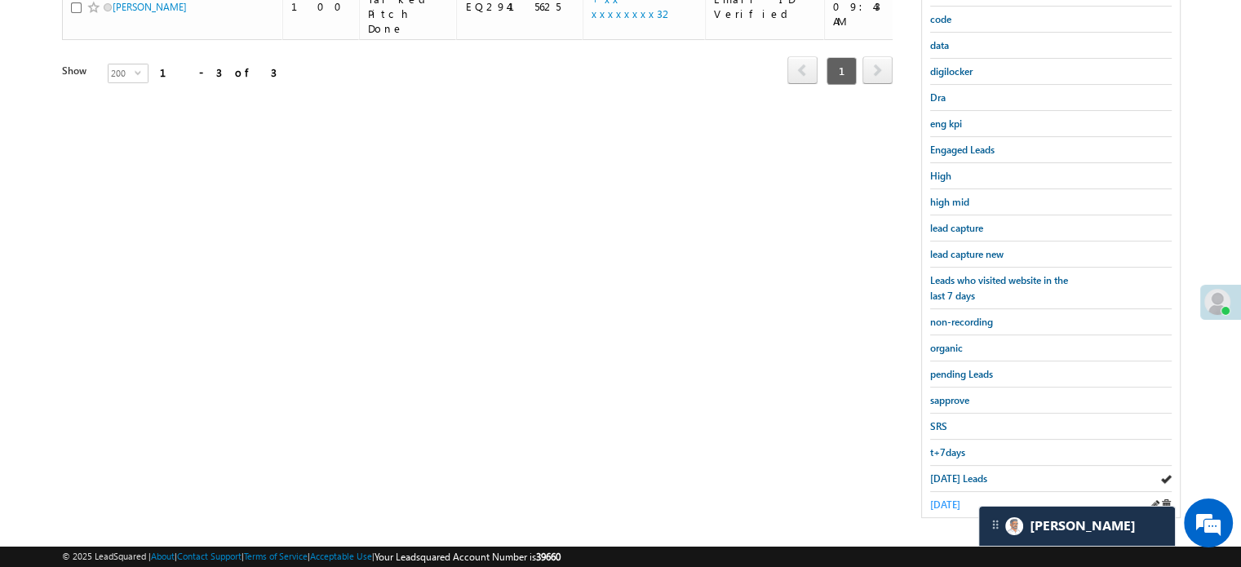
click at [953, 500] on span "yesterday" at bounding box center [945, 504] width 30 height 12
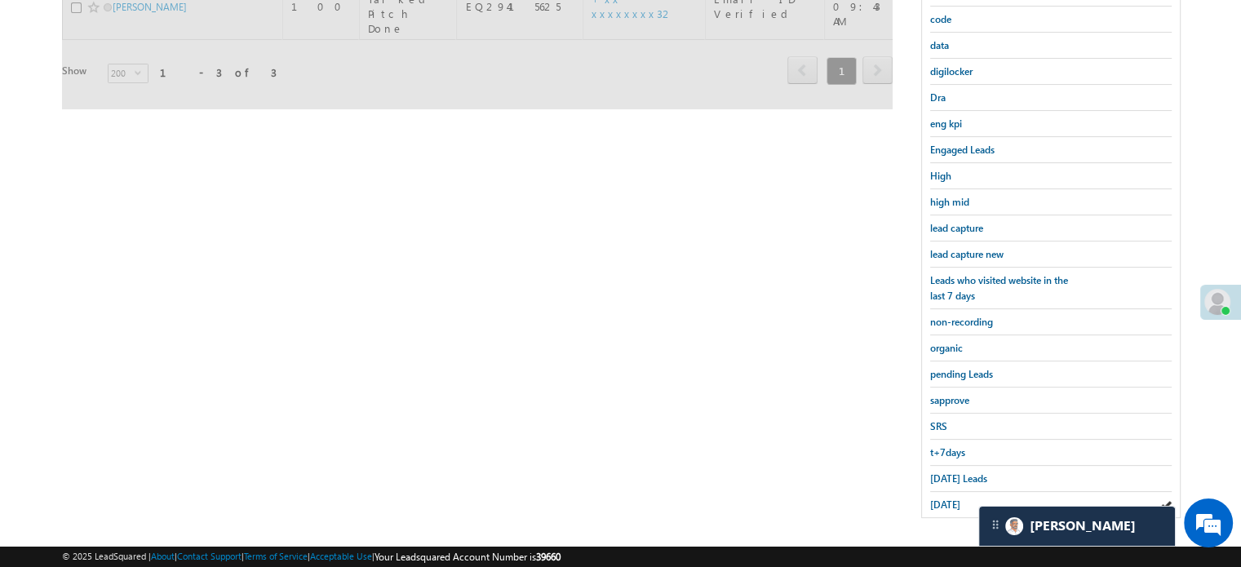
scroll to position [187, 0]
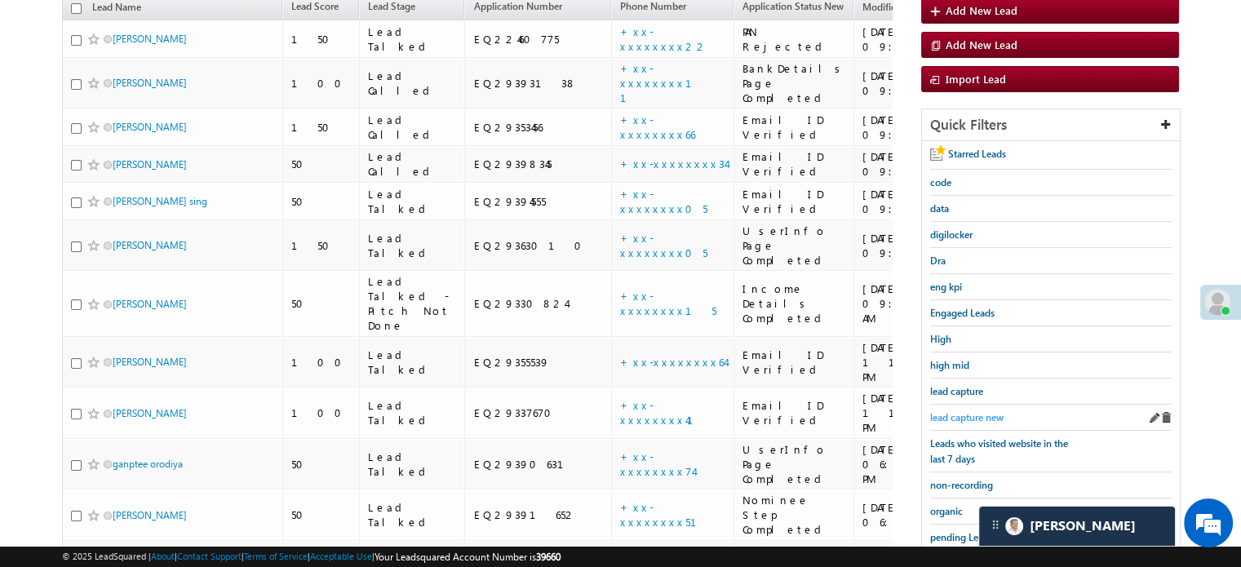
click at [965, 411] on span "lead capture new" at bounding box center [966, 417] width 73 height 12
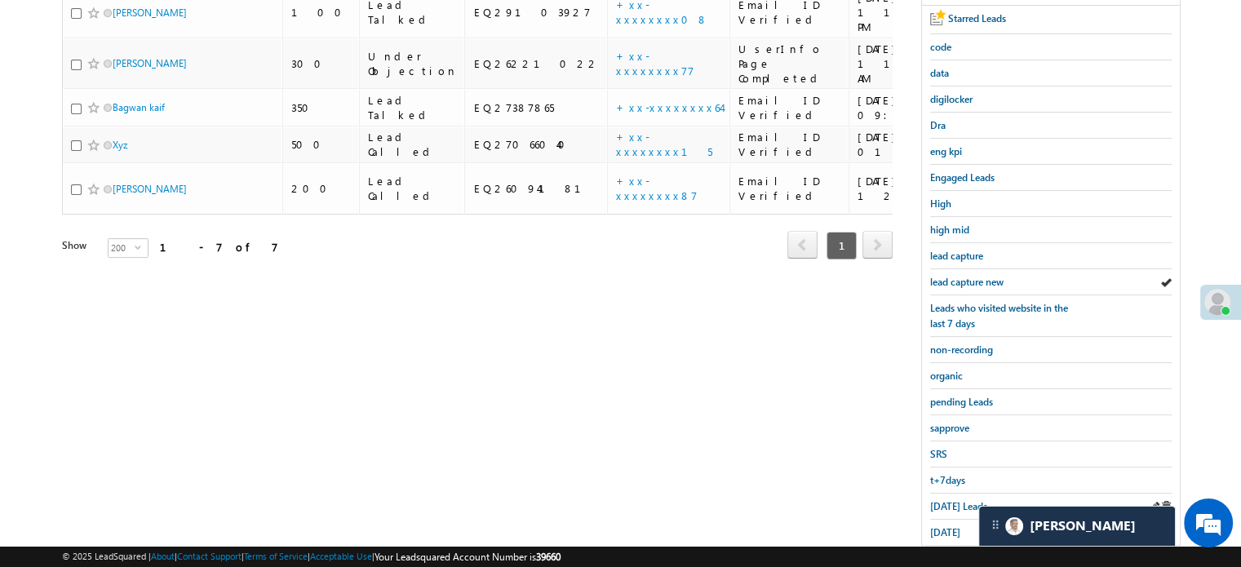
scroll to position [350, 0]
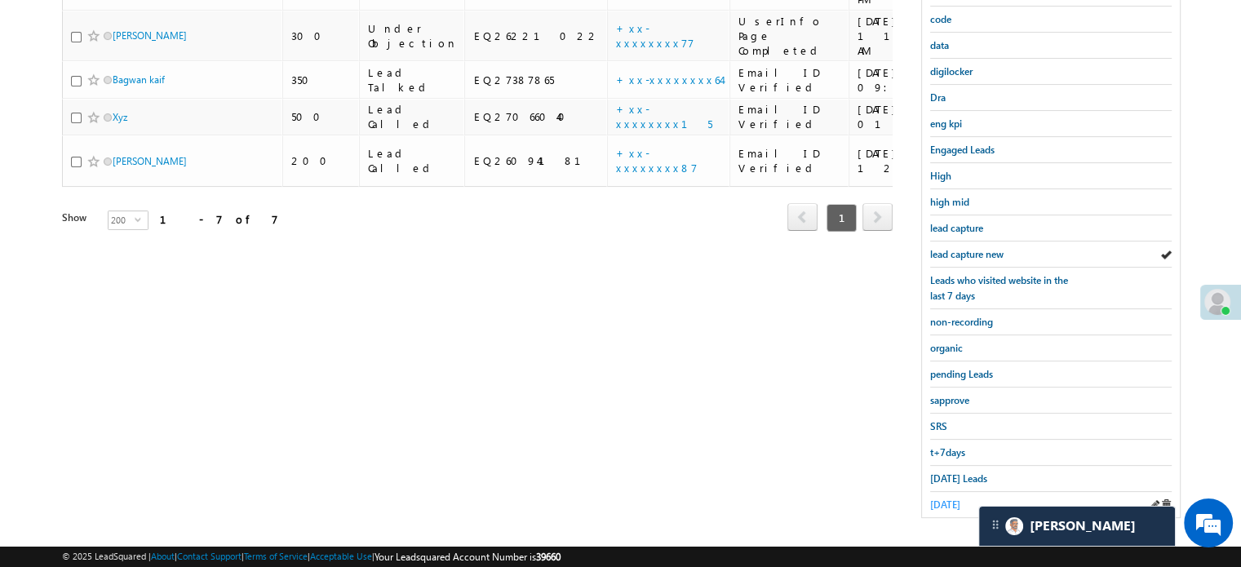
click at [953, 498] on span "yesterday" at bounding box center [945, 504] width 30 height 12
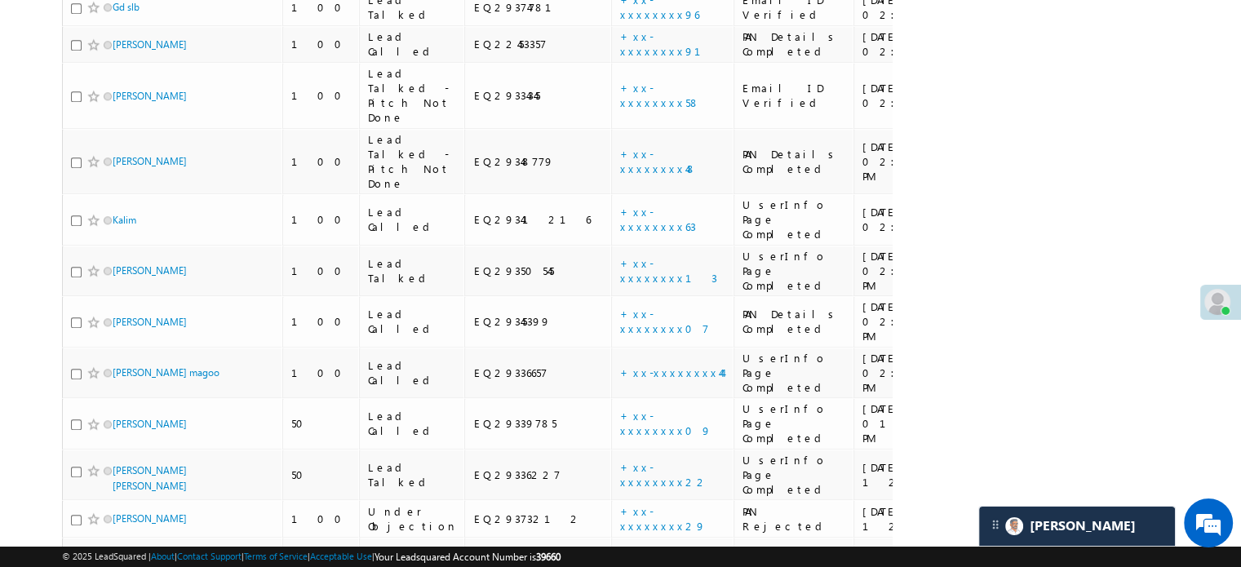
scroll to position [1873, 0]
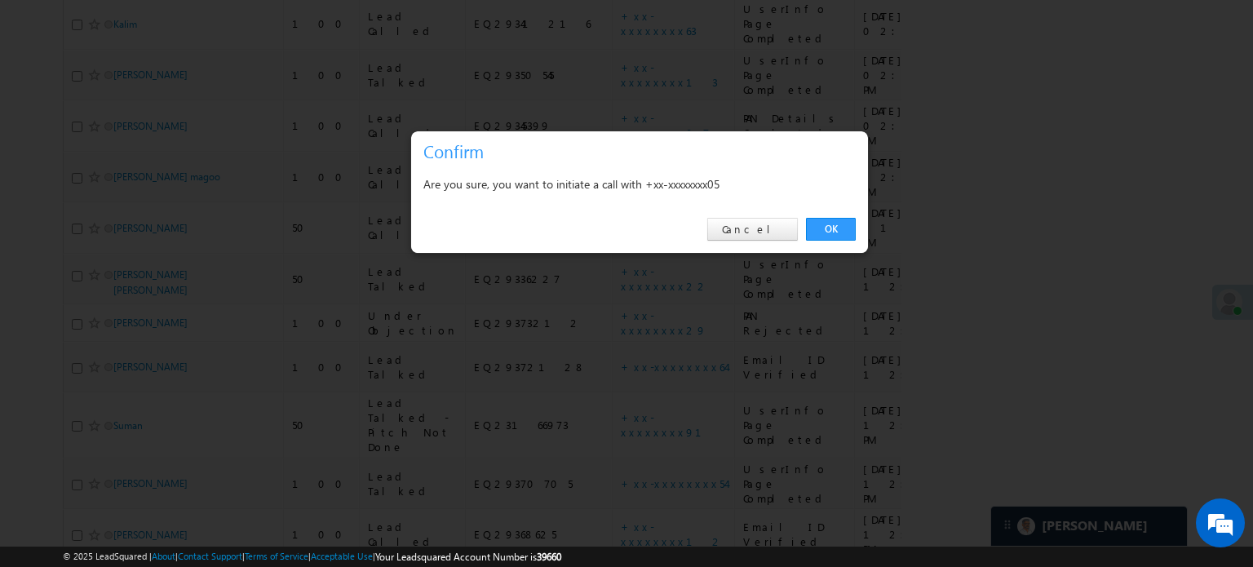
click at [823, 241] on div "OK Cancel" at bounding box center [639, 229] width 457 height 46
click at [825, 224] on link "OK" at bounding box center [831, 229] width 50 height 23
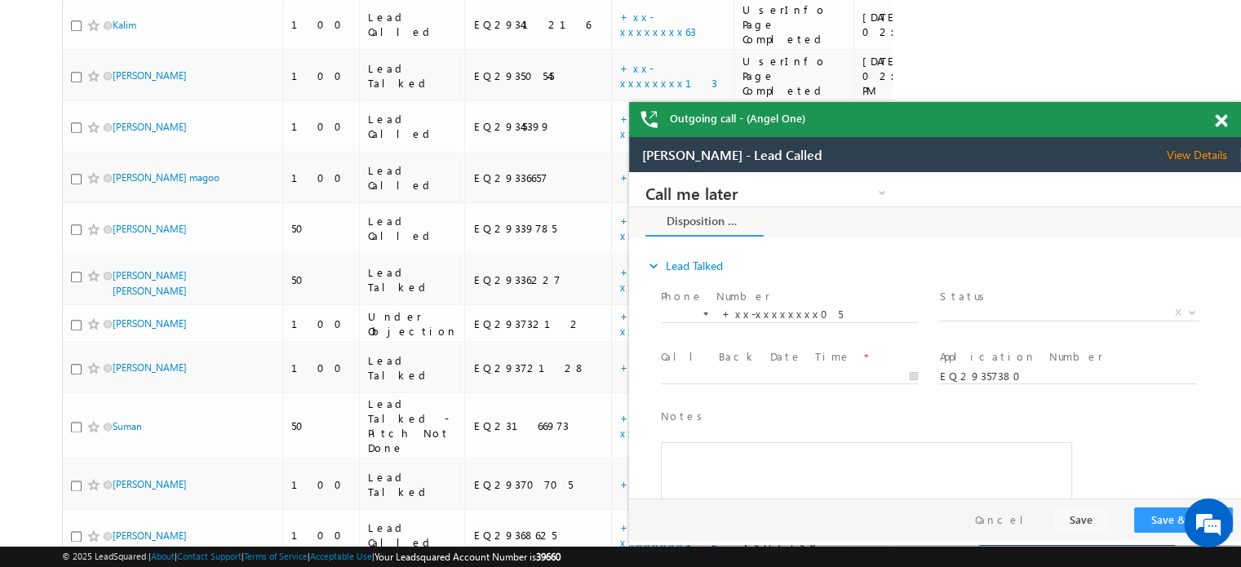
scroll to position [0, 0]
click at [1226, 118] on span at bounding box center [1220, 121] width 12 height 14
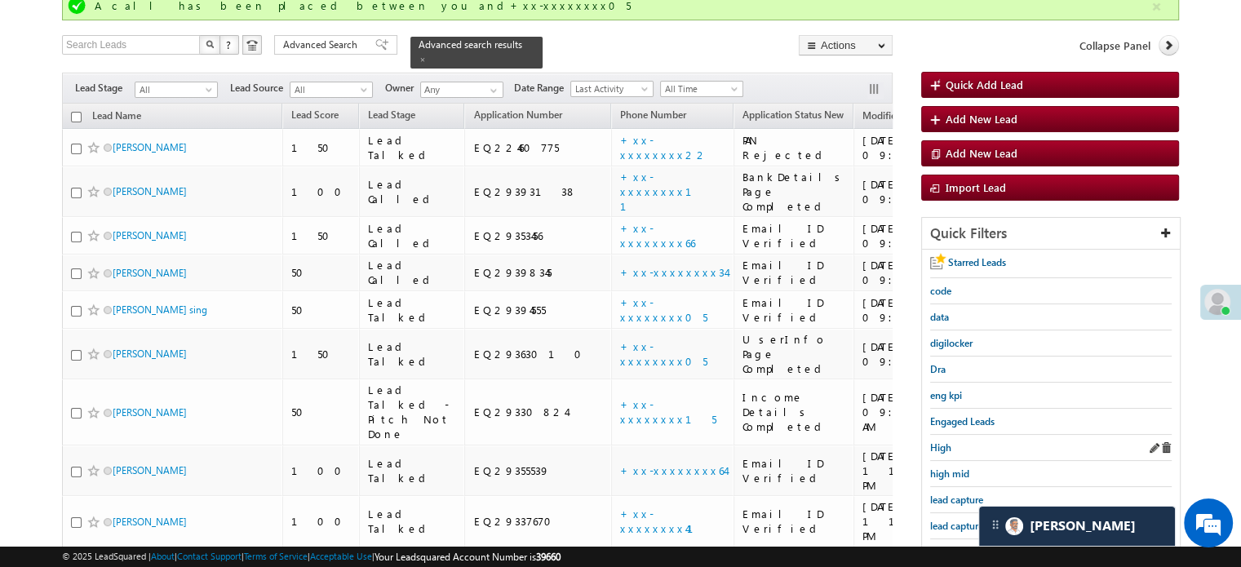
scroll to position [245, 0]
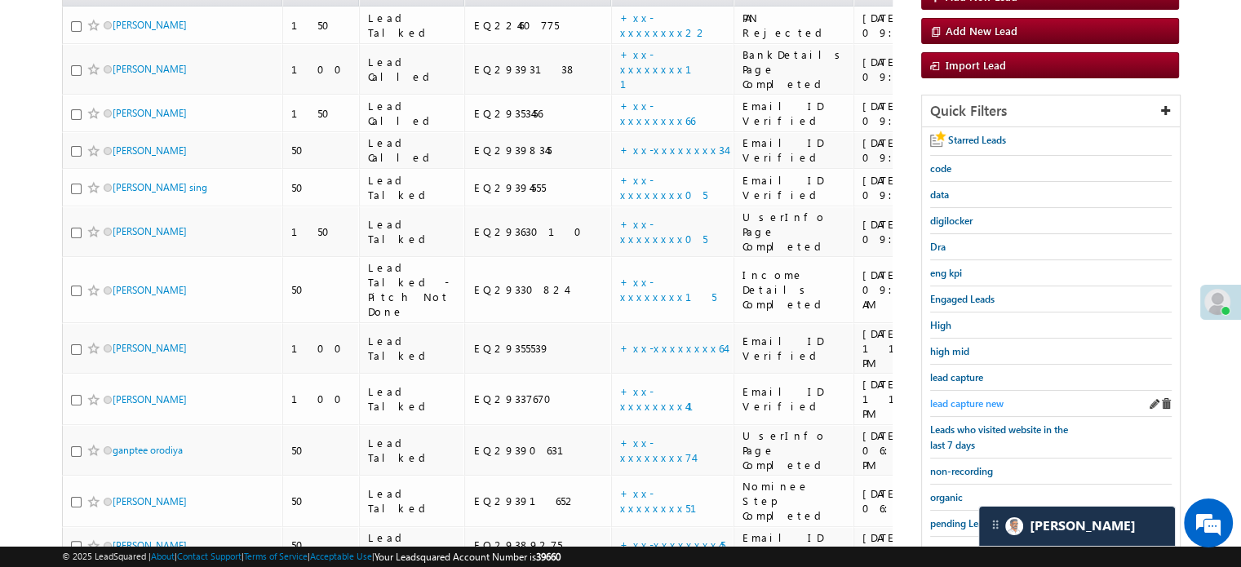
click at [962, 396] on link "lead capture new" at bounding box center [966, 403] width 73 height 15
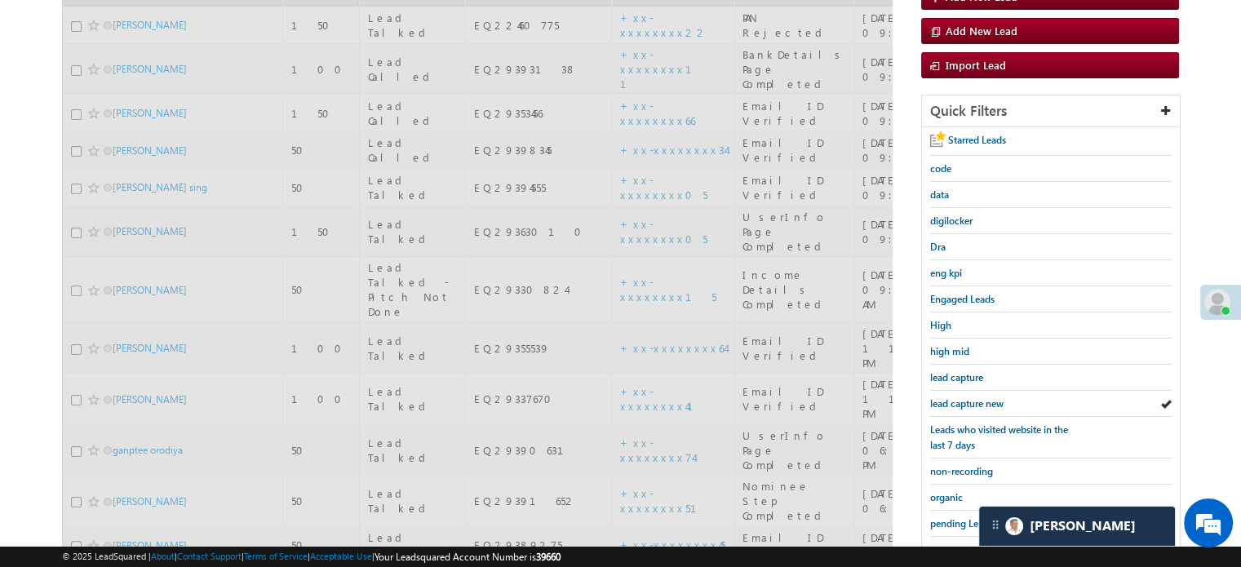
click at [962, 397] on span "lead capture new" at bounding box center [966, 403] width 73 height 12
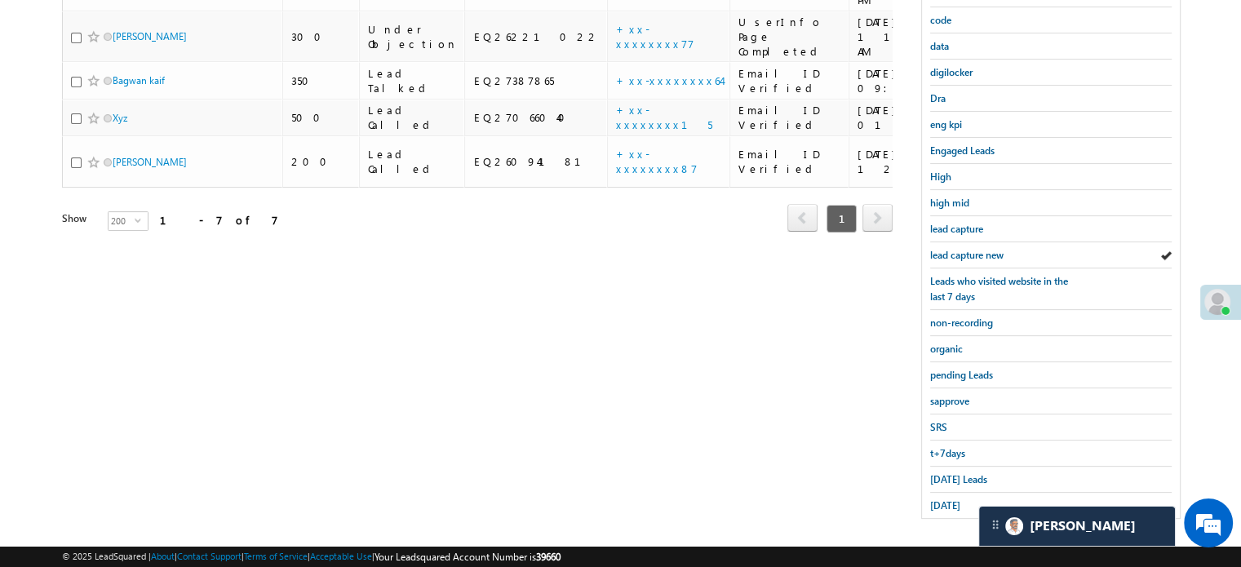
scroll to position [350, 0]
click at [937, 498] on span "yesterday" at bounding box center [945, 504] width 30 height 12
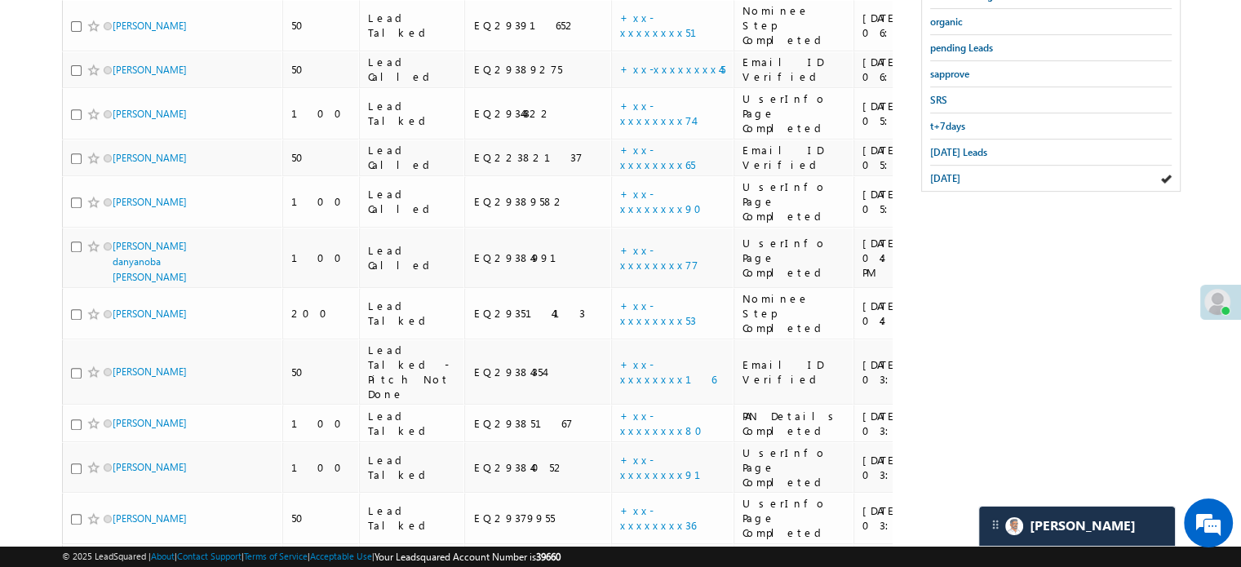
scroll to position [1873, 0]
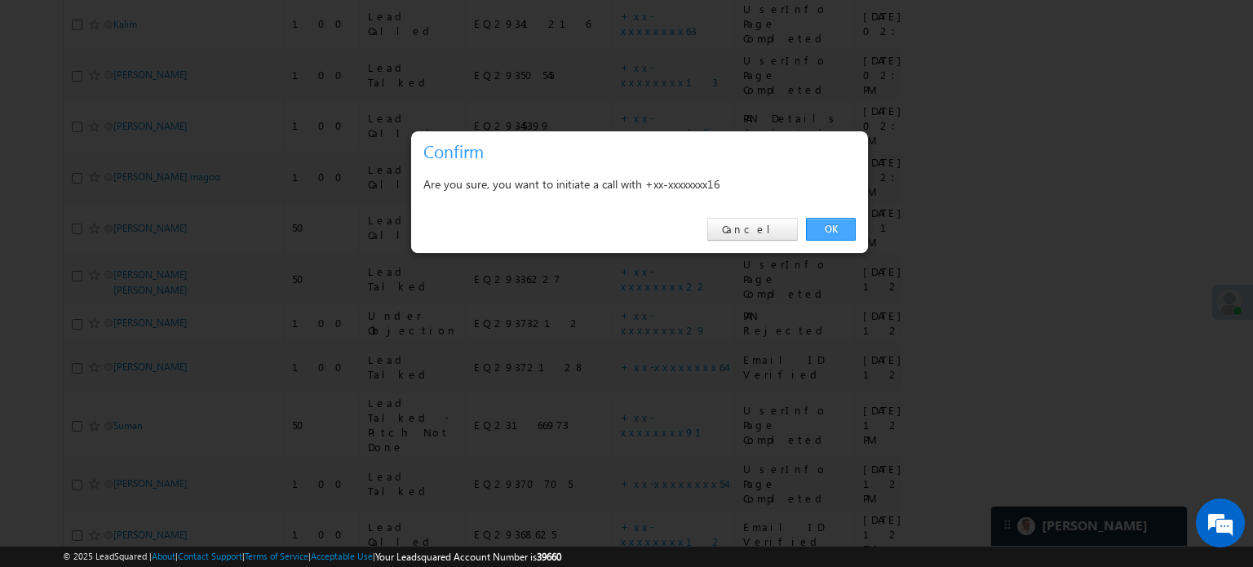
click at [819, 228] on link "OK" at bounding box center [831, 229] width 50 height 23
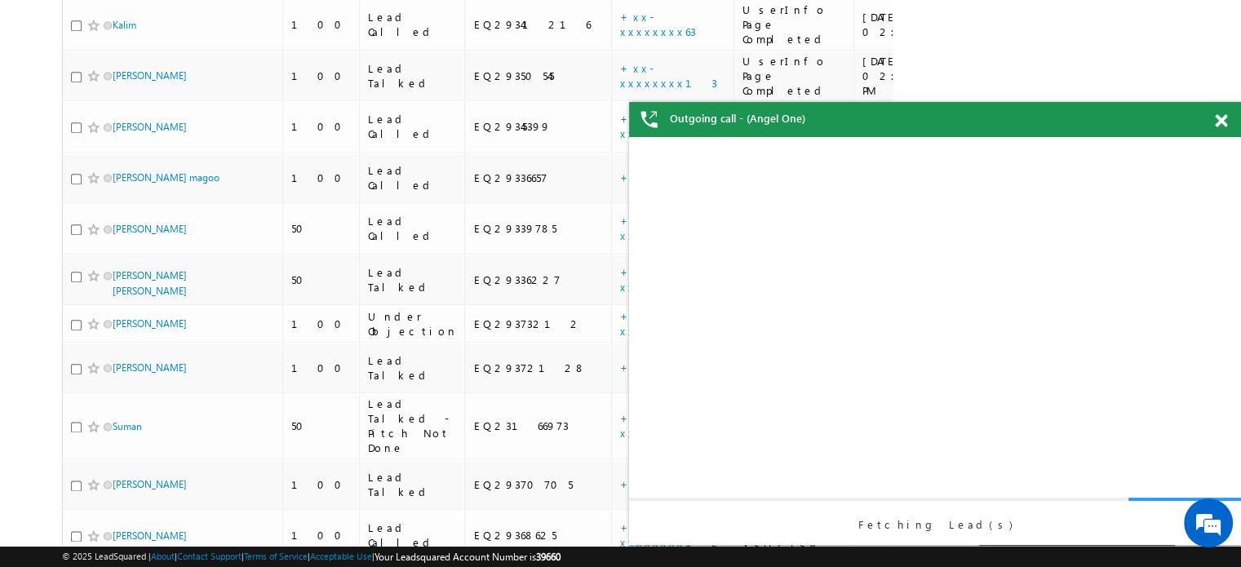
scroll to position [0, 0]
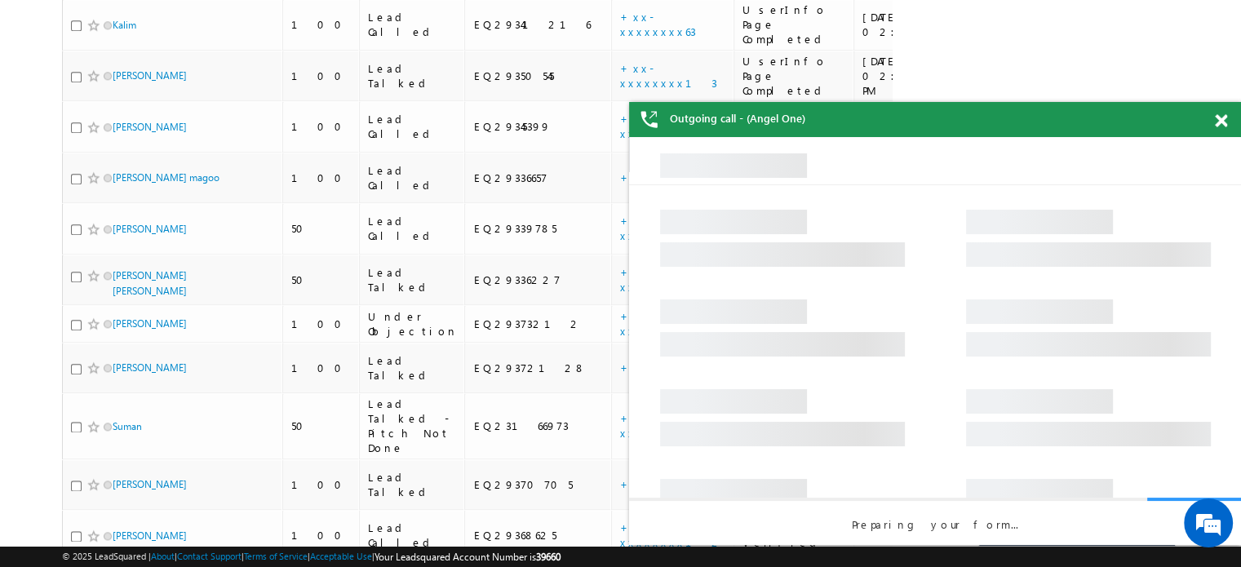
click at [1212, 124] on div "Outgoing call - (Angel One)" at bounding box center [935, 119] width 612 height 35
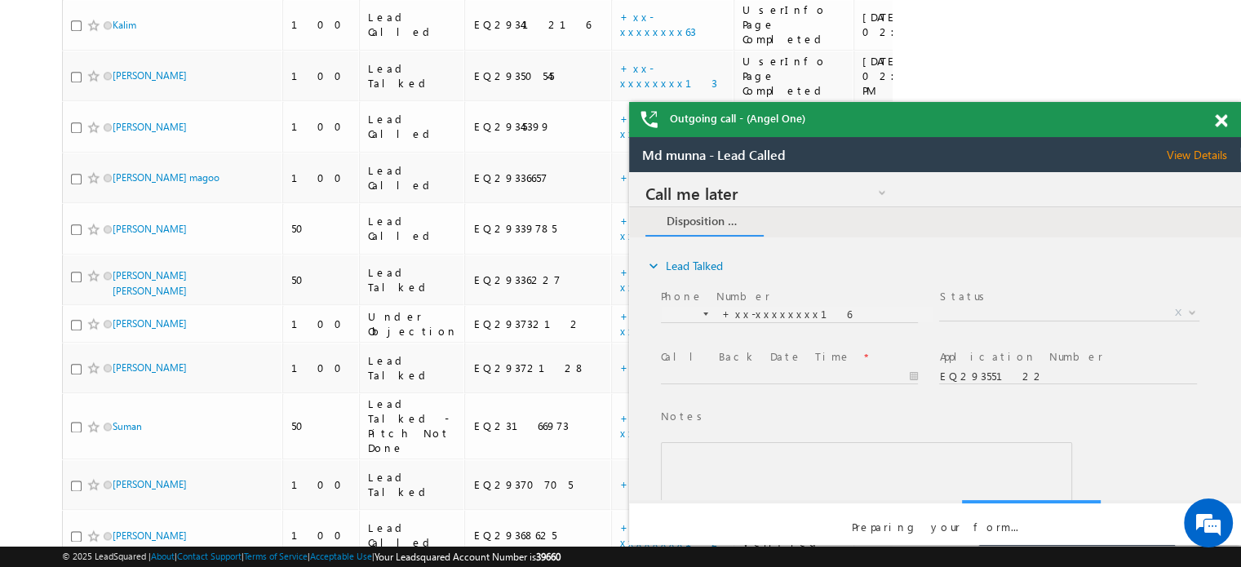
click at [1212, 124] on div "Outgoing call - (Angel One)" at bounding box center [935, 119] width 612 height 35
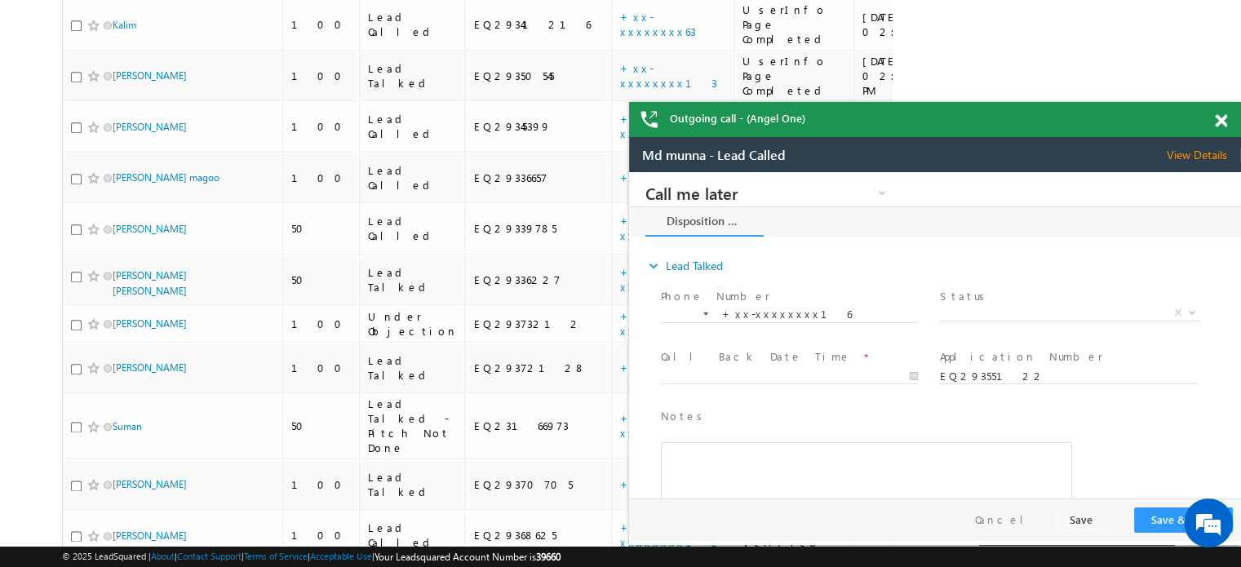
click at [1217, 122] on span at bounding box center [1220, 121] width 12 height 14
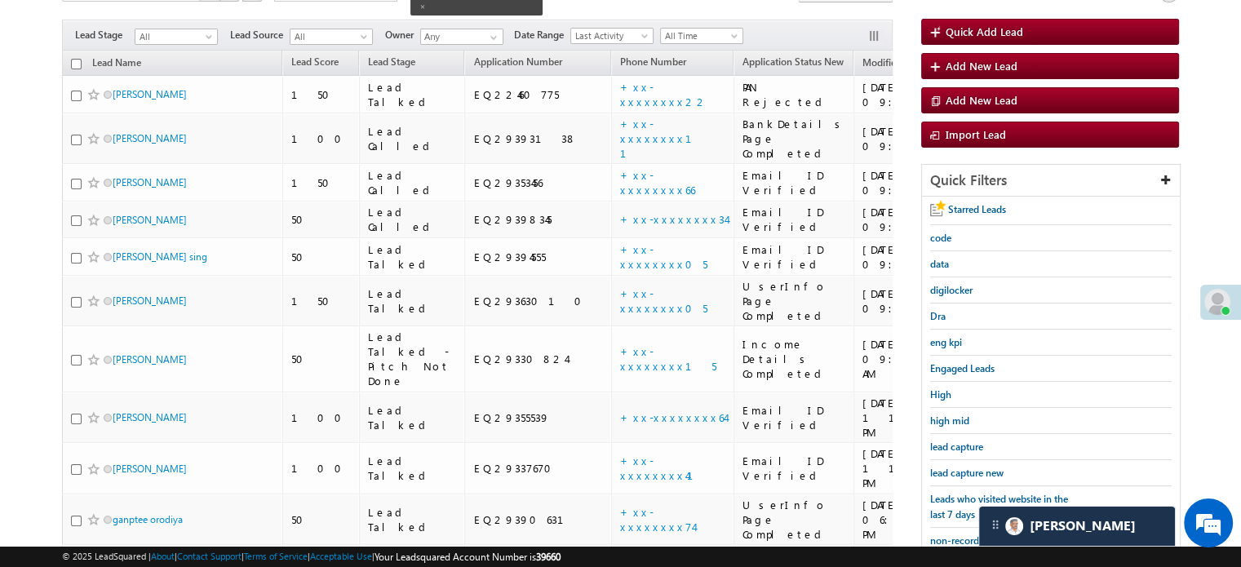
scroll to position [145, 0]
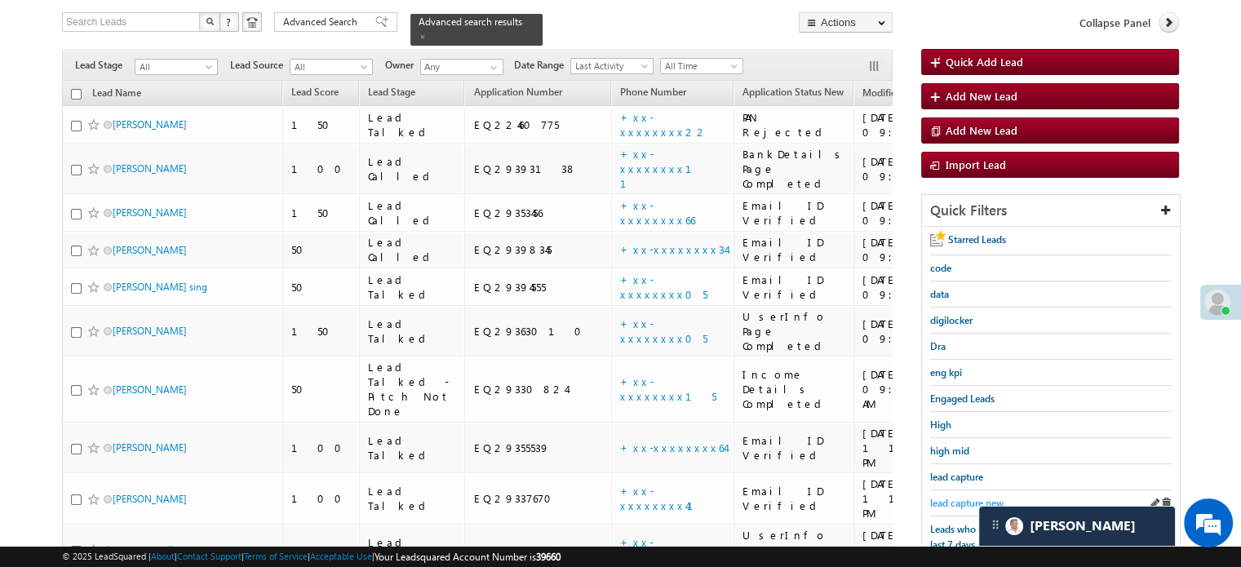
click at [981, 495] on link "lead capture new" at bounding box center [966, 502] width 73 height 15
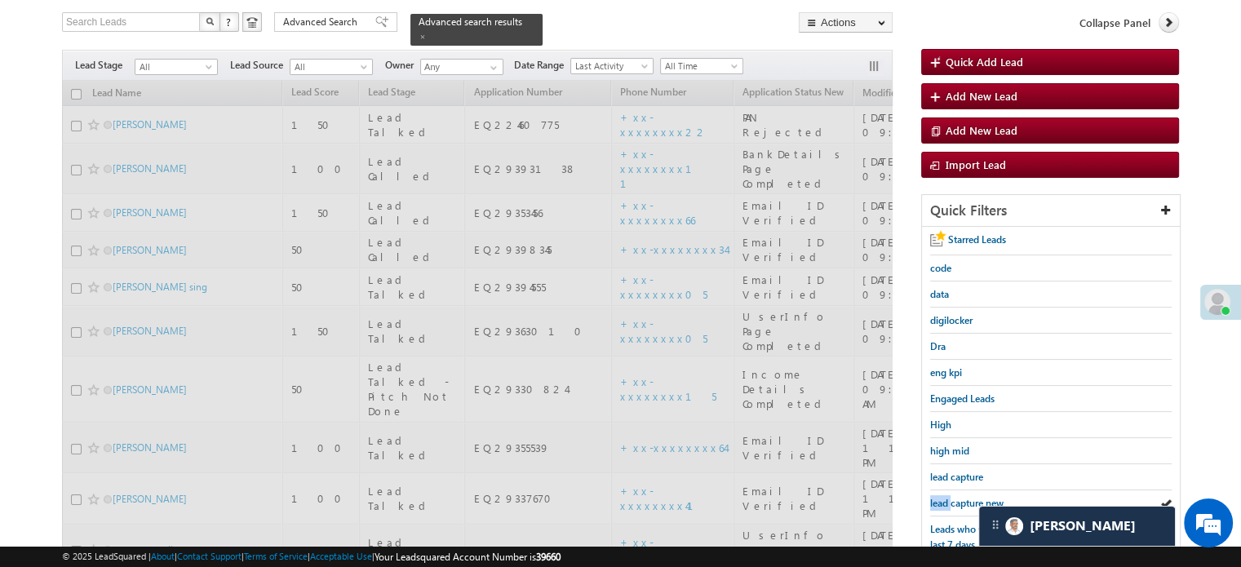
click at [981, 495] on link "lead capture new" at bounding box center [966, 502] width 73 height 15
click at [975, 497] on span "lead capture new" at bounding box center [966, 503] width 73 height 12
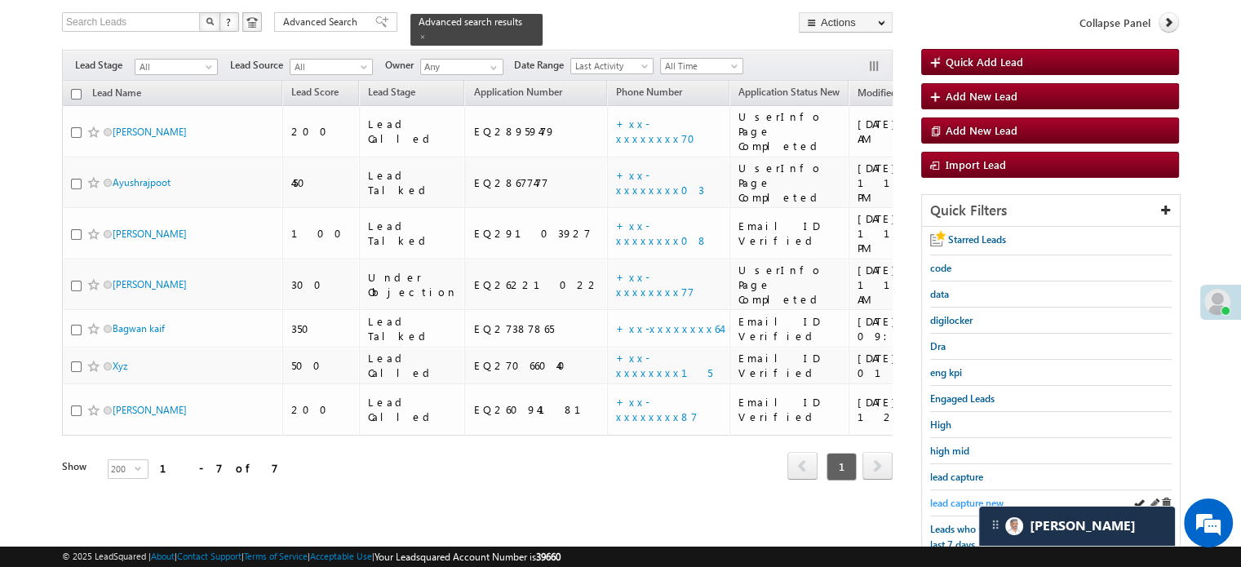
click at [972, 497] on span "lead capture new" at bounding box center [966, 503] width 73 height 12
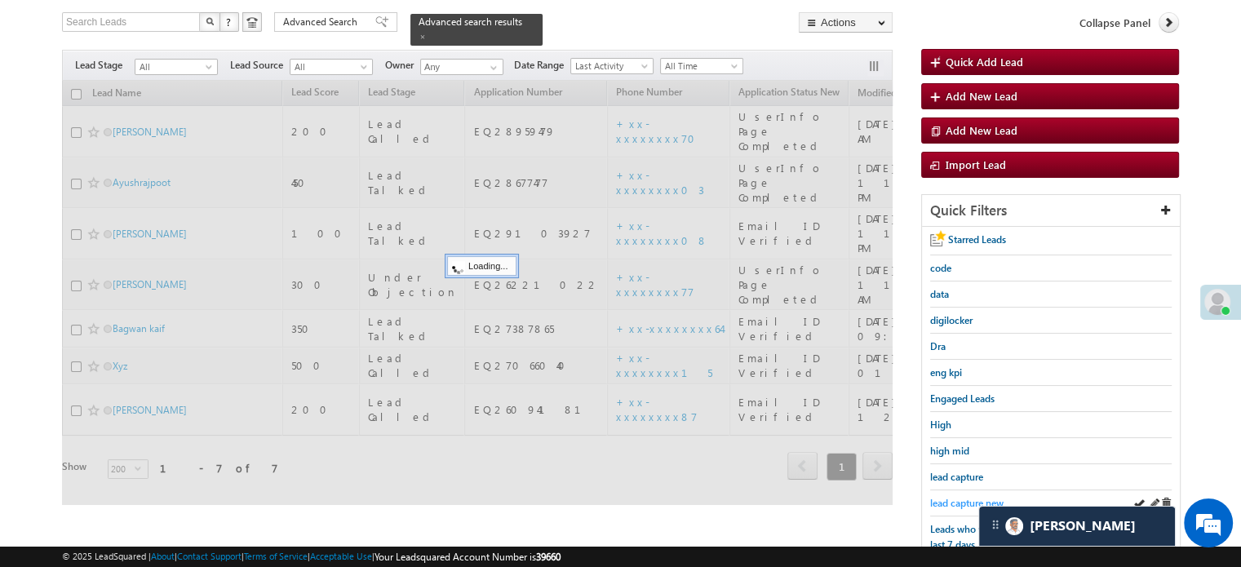
click at [970, 497] on span "lead capture new" at bounding box center [966, 503] width 73 height 12
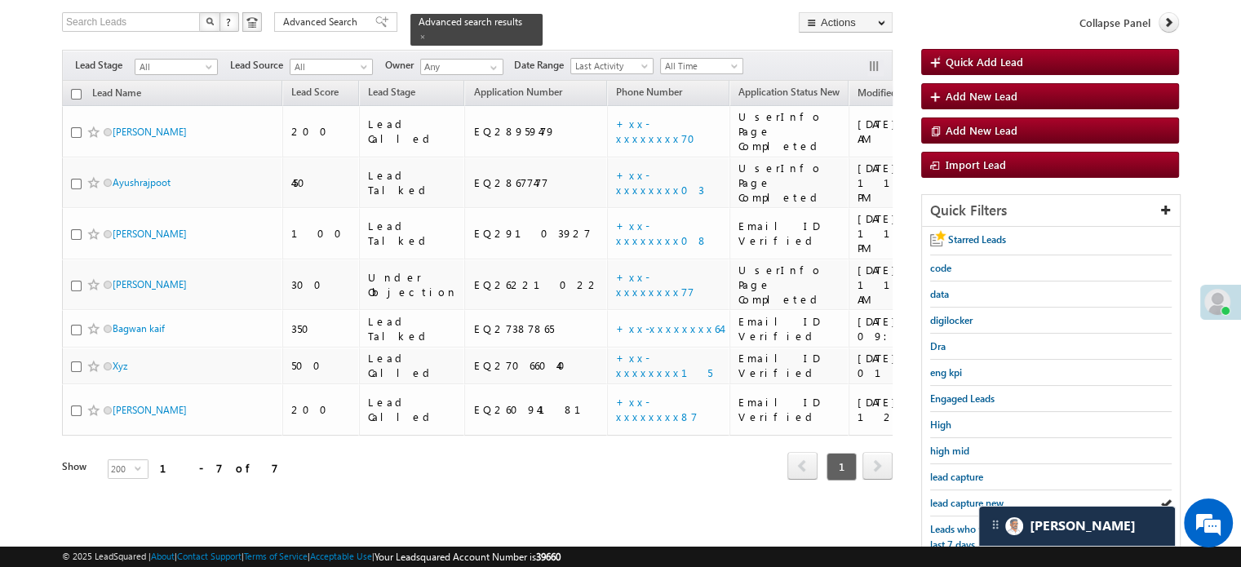
click at [970, 497] on span "lead capture new" at bounding box center [966, 503] width 73 height 12
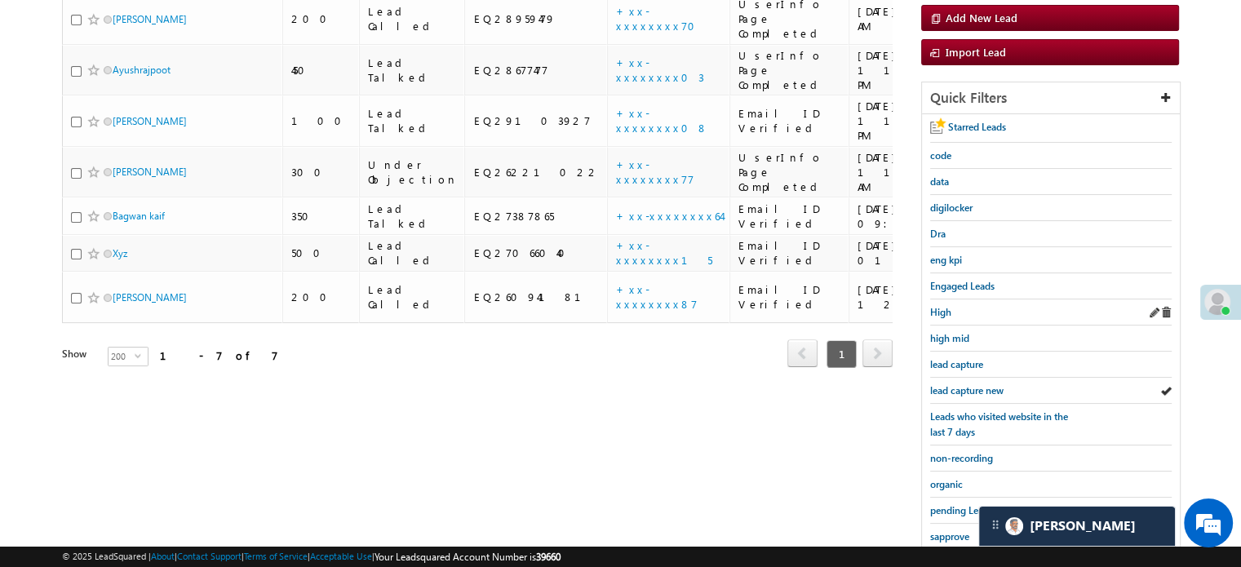
scroll to position [346, 0]
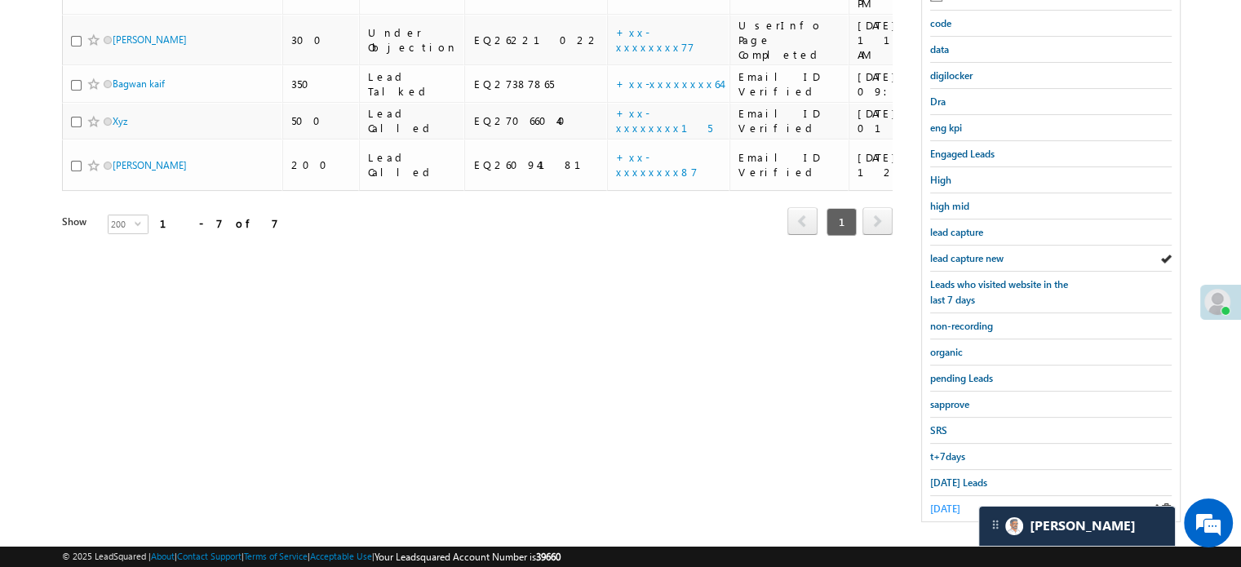
click at [950, 502] on span "yesterday" at bounding box center [945, 508] width 30 height 12
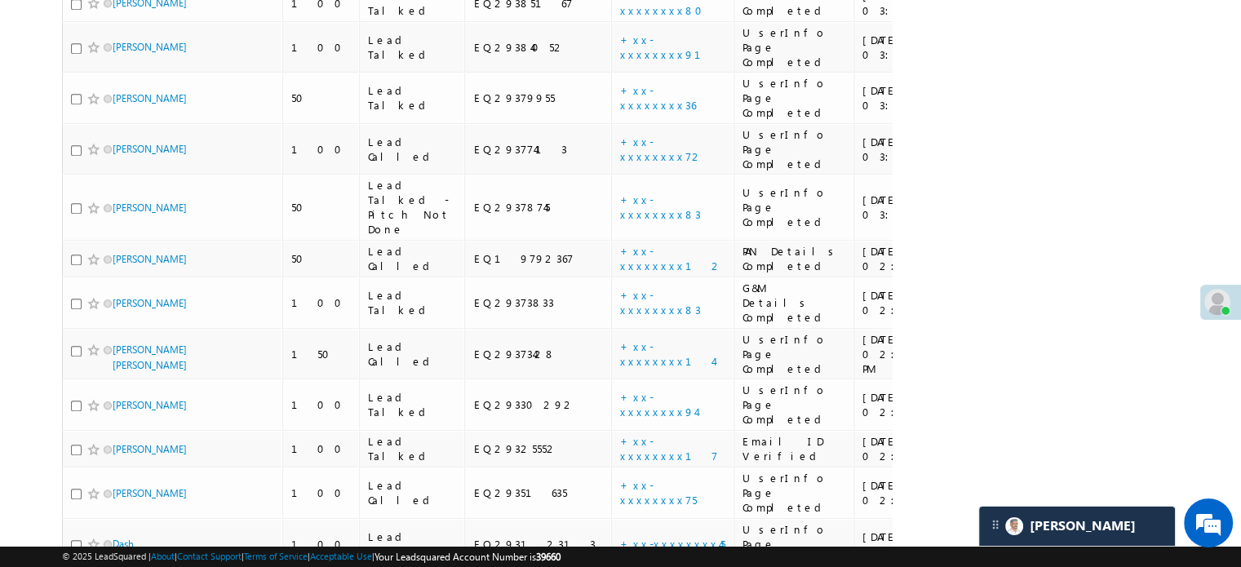
scroll to position [1873, 0]
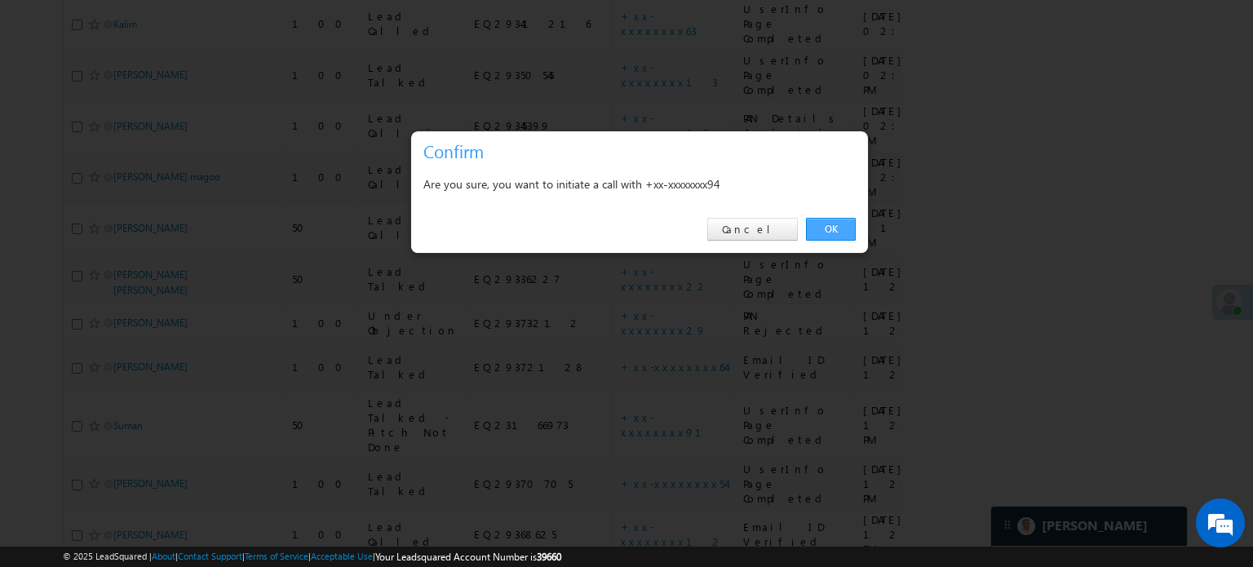
click at [838, 231] on link "OK" at bounding box center [831, 229] width 50 height 23
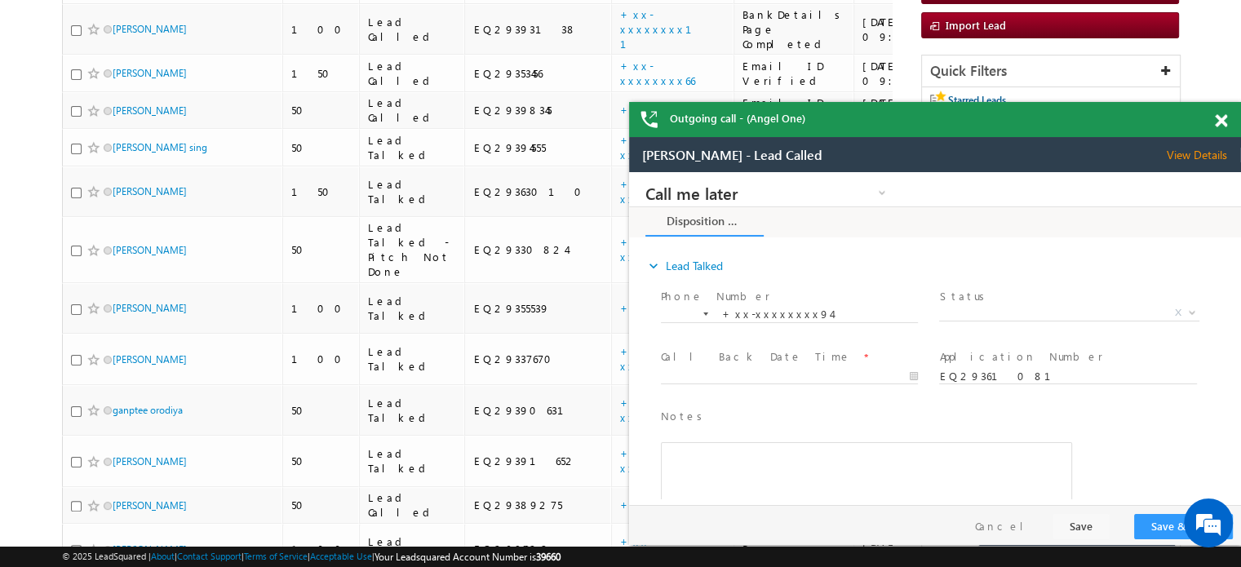
scroll to position [0, 0]
click at [1214, 120] on span at bounding box center [1220, 121] width 12 height 14
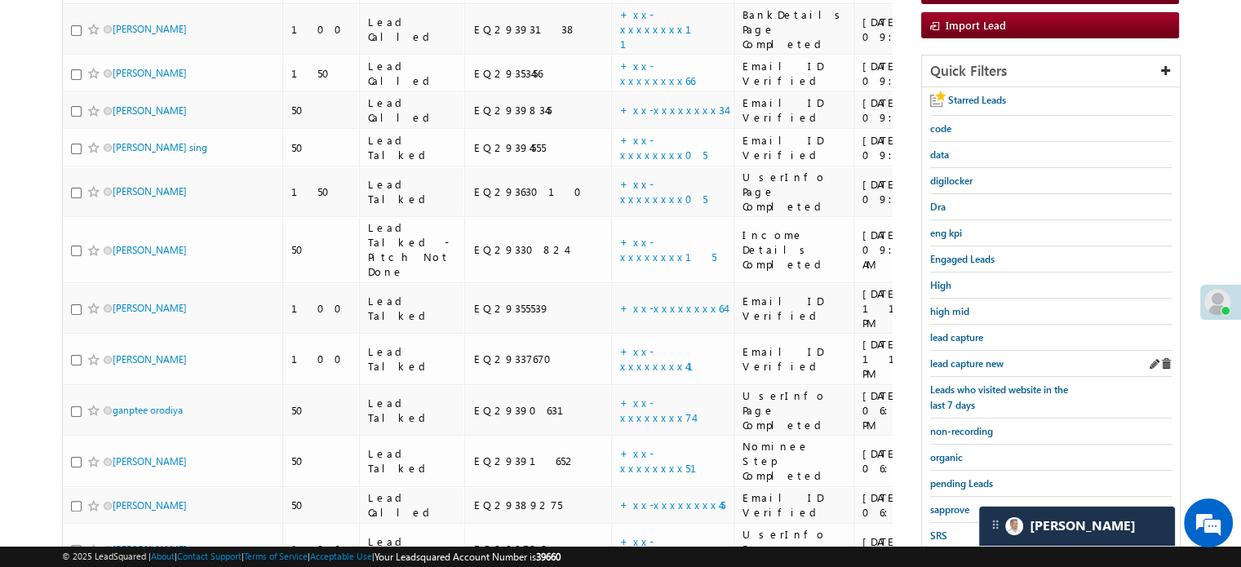
click at [957, 351] on div "lead capture new" at bounding box center [1050, 364] width 241 height 26
click at [964, 357] on span "lead capture new" at bounding box center [966, 363] width 73 height 12
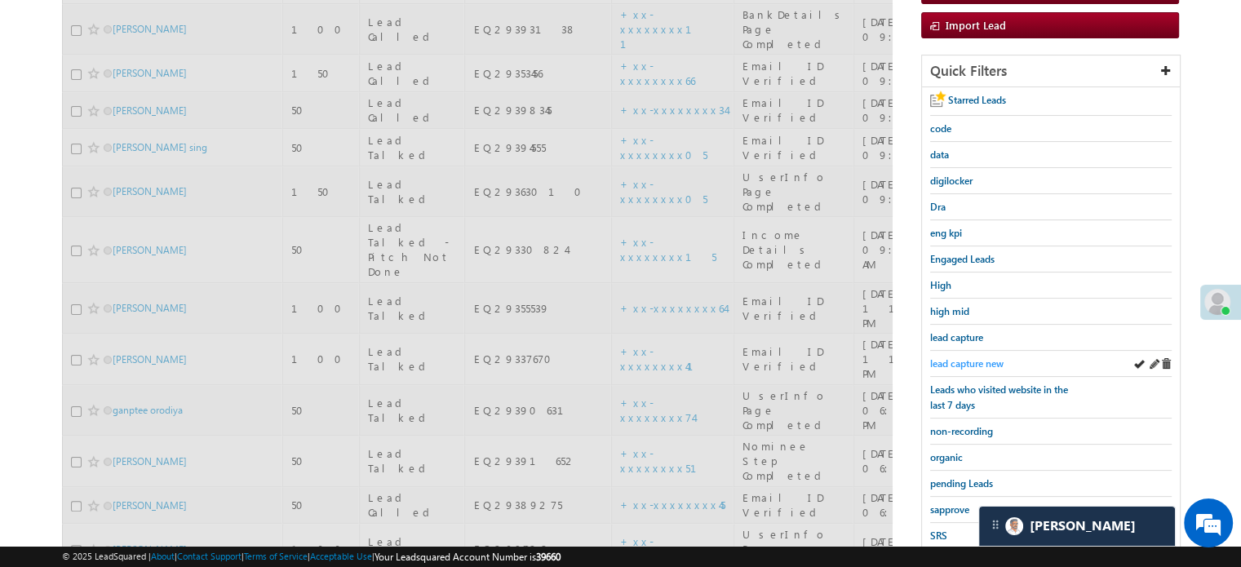
click at [959, 357] on span "lead capture new" at bounding box center [966, 363] width 73 height 12
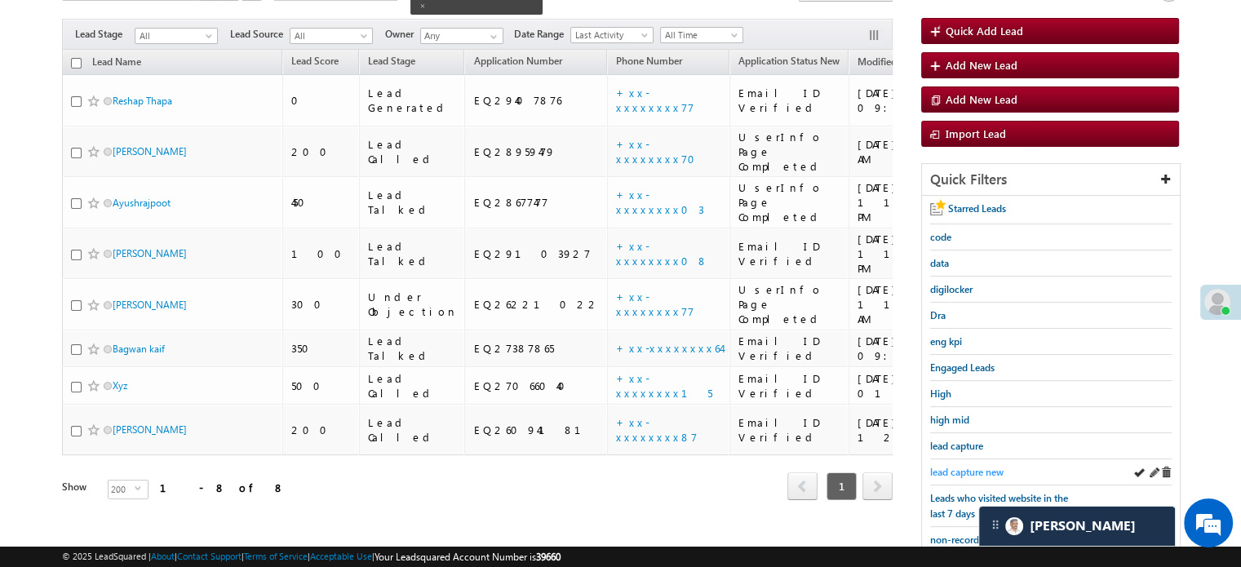
scroll to position [122, 0]
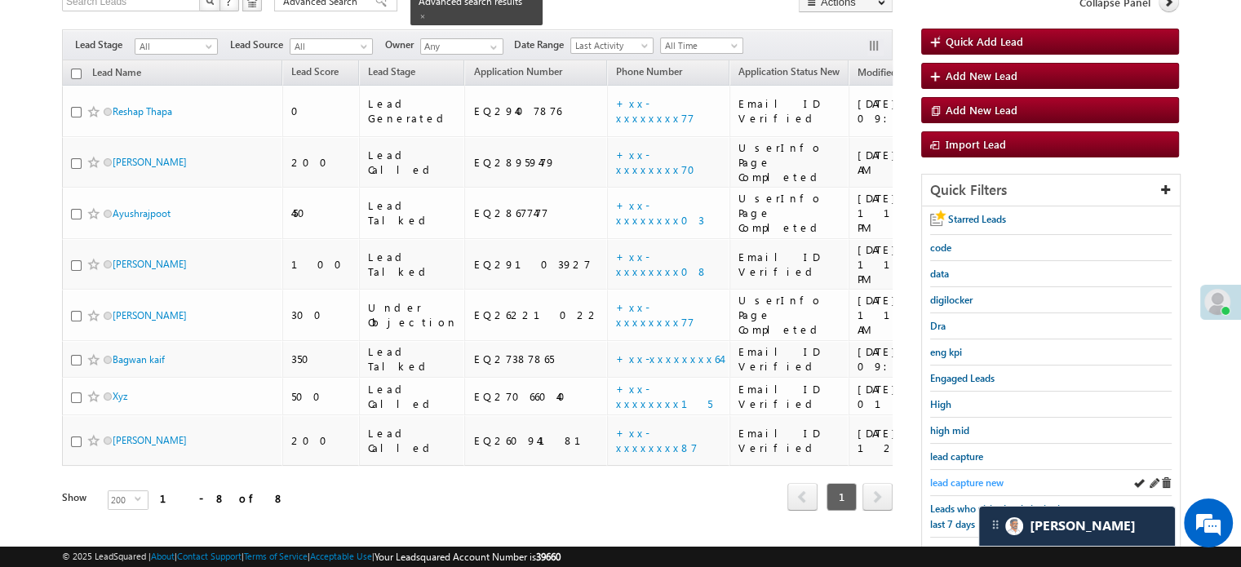
click at [953, 476] on span "lead capture new" at bounding box center [966, 482] width 73 height 12
click at [980, 480] on span "lead capture new" at bounding box center [966, 482] width 73 height 12
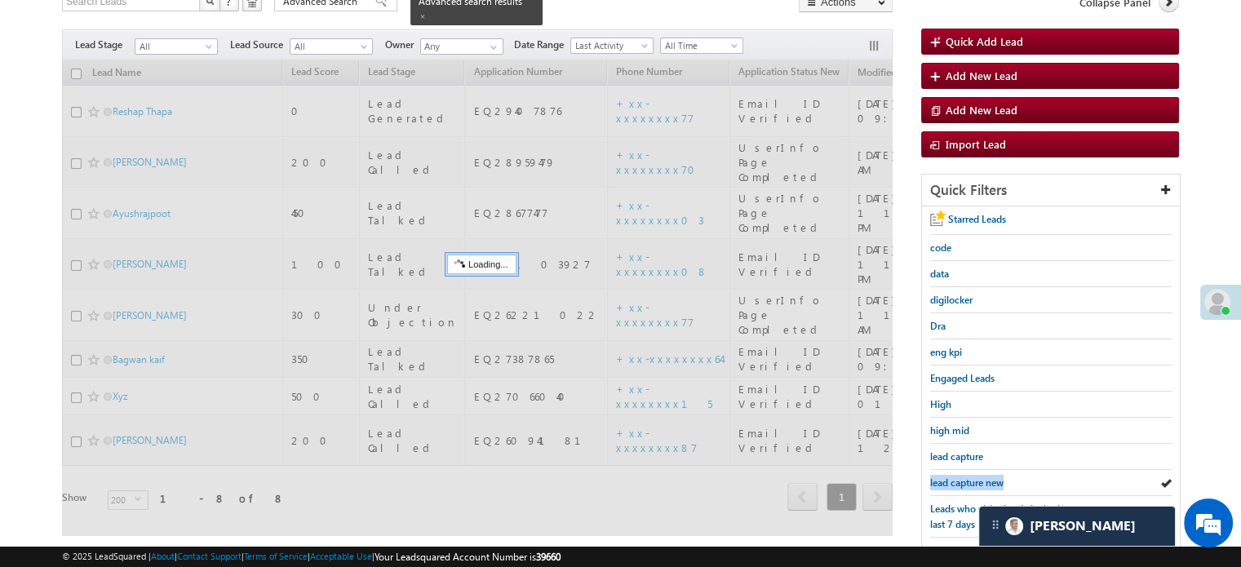
click at [980, 480] on span "lead capture new" at bounding box center [966, 482] width 73 height 12
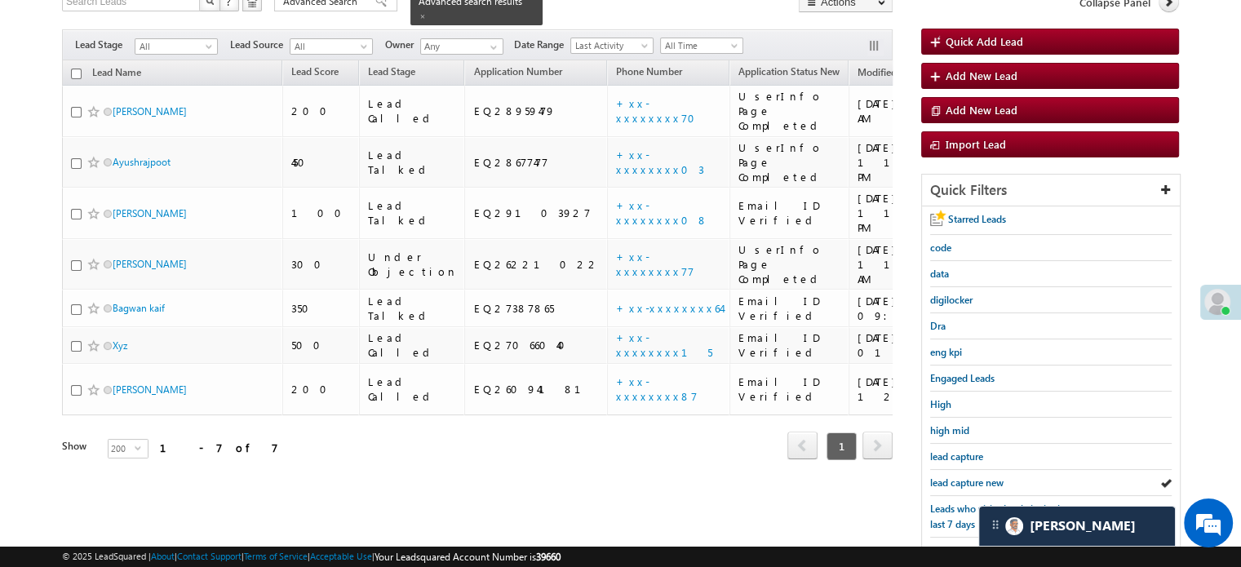
click at [980, 480] on span "lead capture new" at bounding box center [966, 482] width 73 height 12
click at [950, 476] on span "lead capture new" at bounding box center [966, 482] width 73 height 12
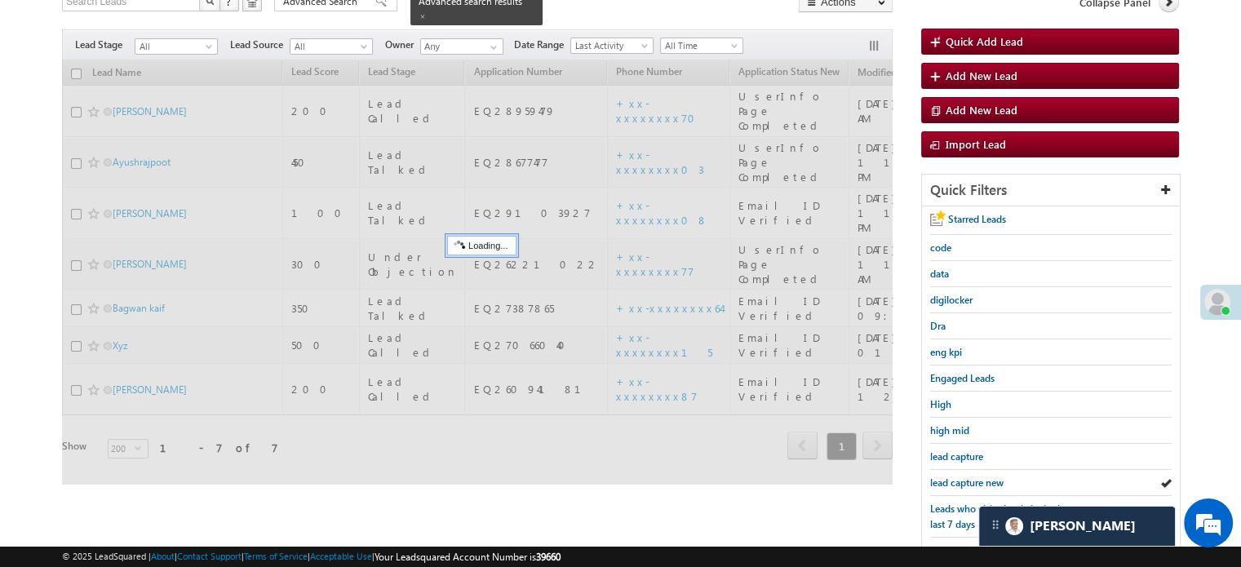
click at [950, 476] on span "lead capture new" at bounding box center [966, 482] width 73 height 12
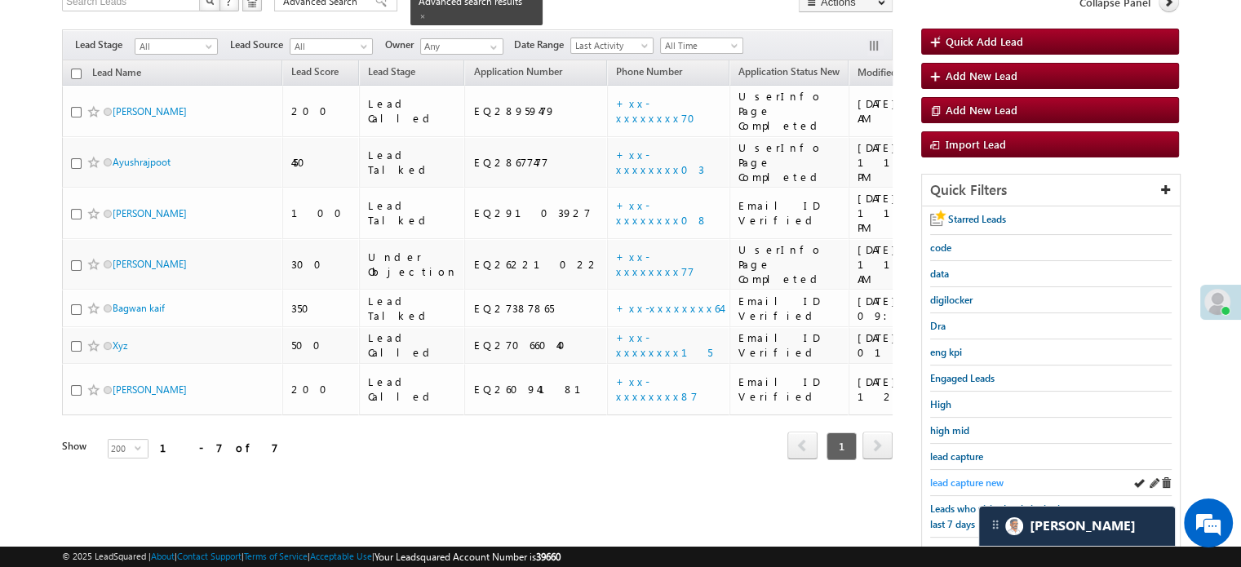
click at [975, 484] on span "lead capture new" at bounding box center [966, 482] width 73 height 12
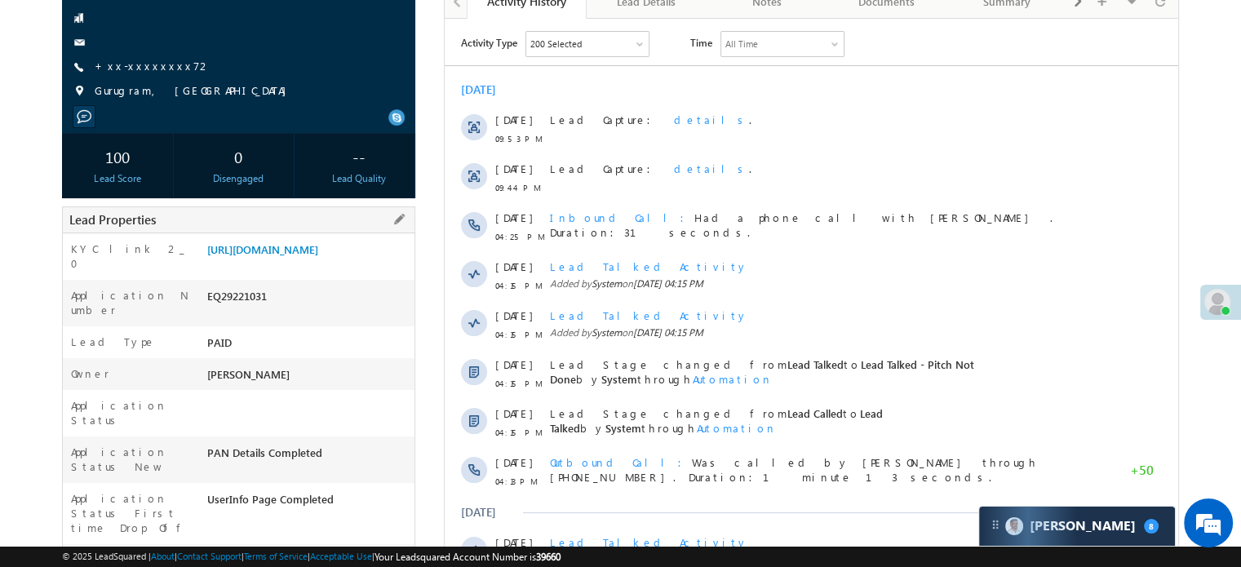
click at [318, 294] on div "Application Number EQ29221031" at bounding box center [239, 303] width 352 height 46
click at [318, 256] on link "https://angelbroking1-pk3em7sa.customui-test.leadsquared.com?leadId=695355e4-7a…" at bounding box center [262, 249] width 111 height 14
click at [291, 256] on link "https://angelbroking1-pk3em7sa.customui-test.leadsquared.com?leadId=695355e4-7a…" at bounding box center [262, 249] width 111 height 14
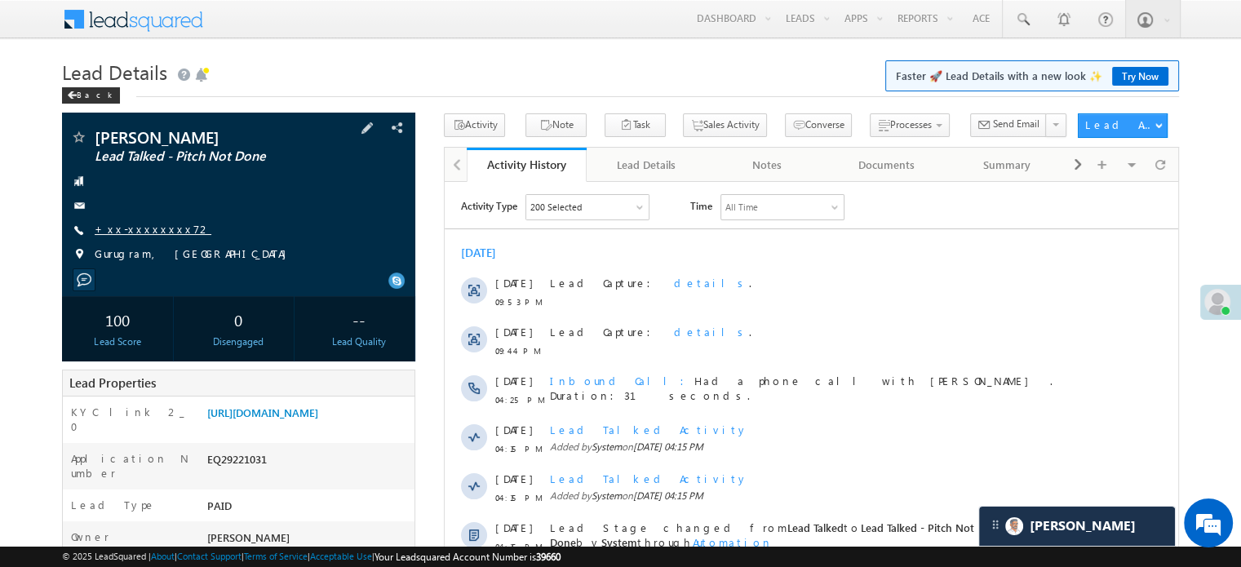
click at [144, 230] on link "+xx-xxxxxxxx72" at bounding box center [153, 229] width 117 height 14
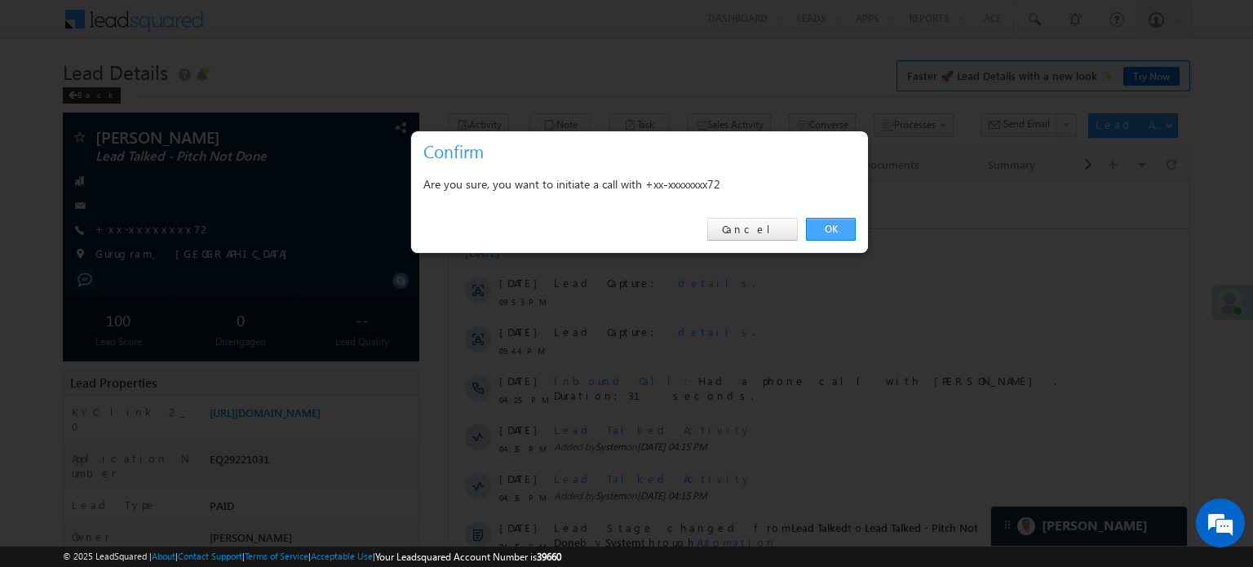
click at [832, 231] on link "OK" at bounding box center [831, 229] width 50 height 23
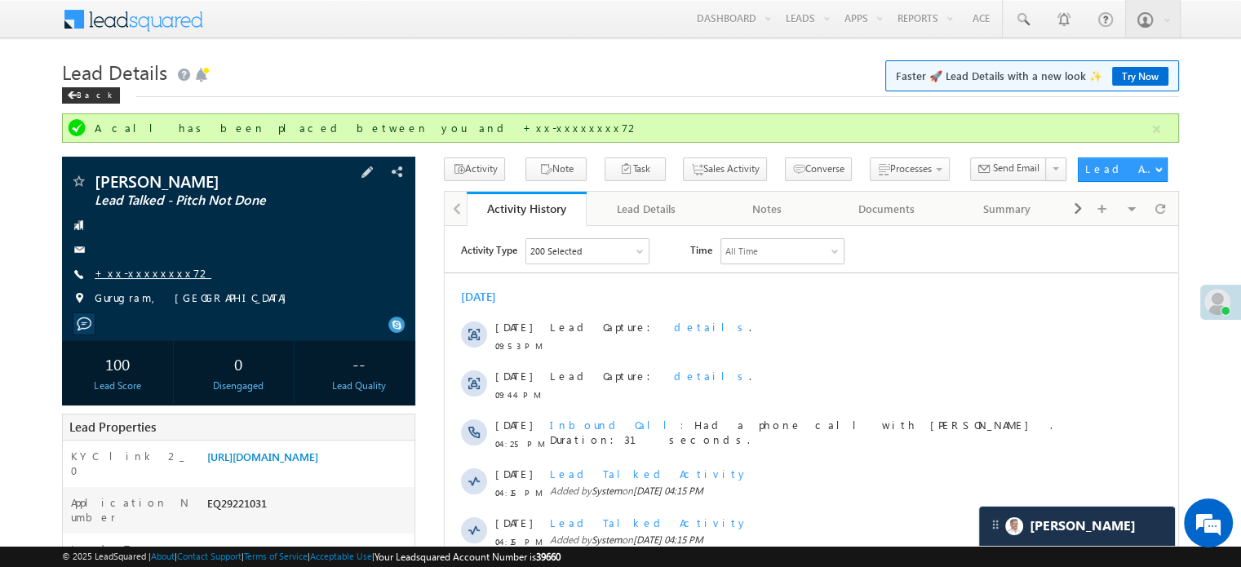
click at [157, 267] on link "+xx-xxxxxxxx72" at bounding box center [153, 273] width 117 height 14
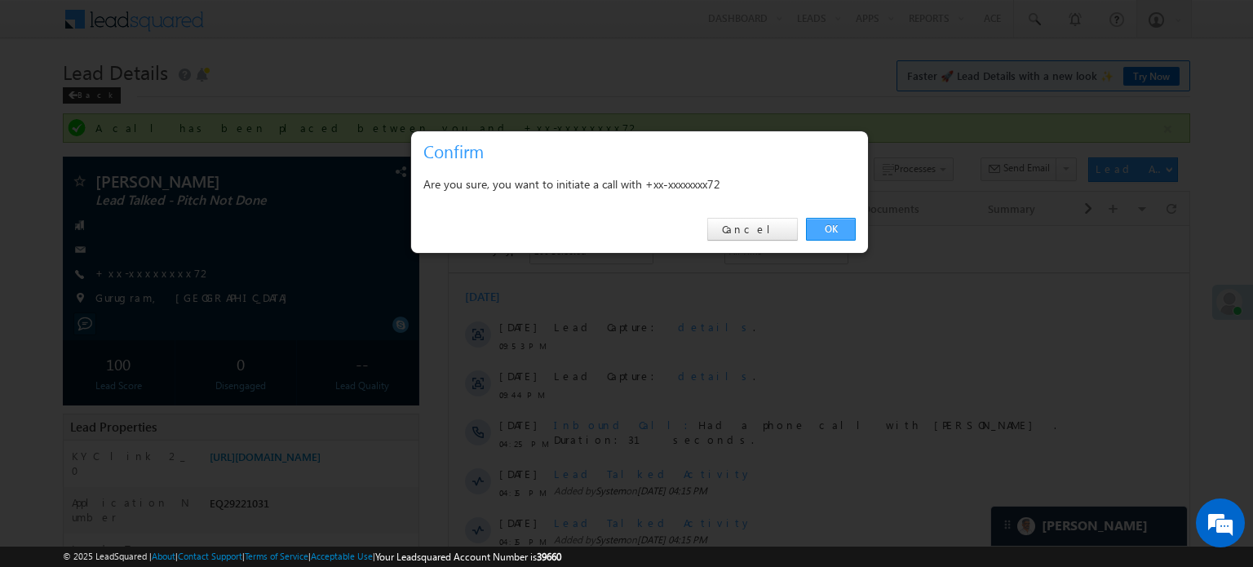
click at [809, 227] on link "OK" at bounding box center [831, 229] width 50 height 23
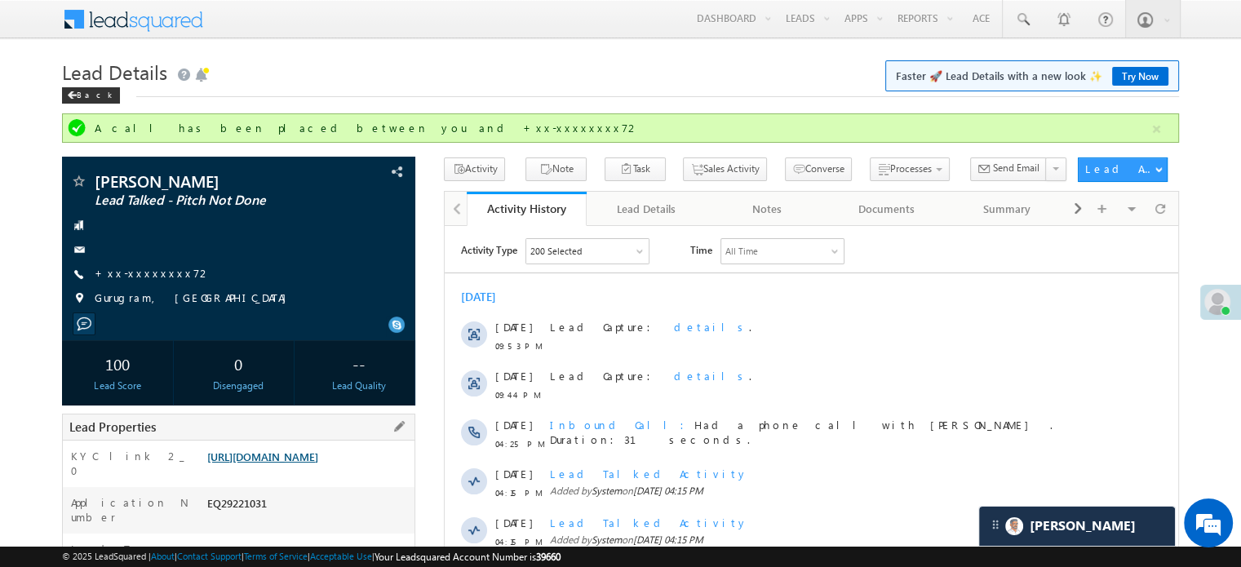
click at [261, 463] on link "https://angelbroking1-pk3em7sa.customui-test.leadsquared.com?leadId=695355e4-7a…" at bounding box center [262, 456] width 111 height 14
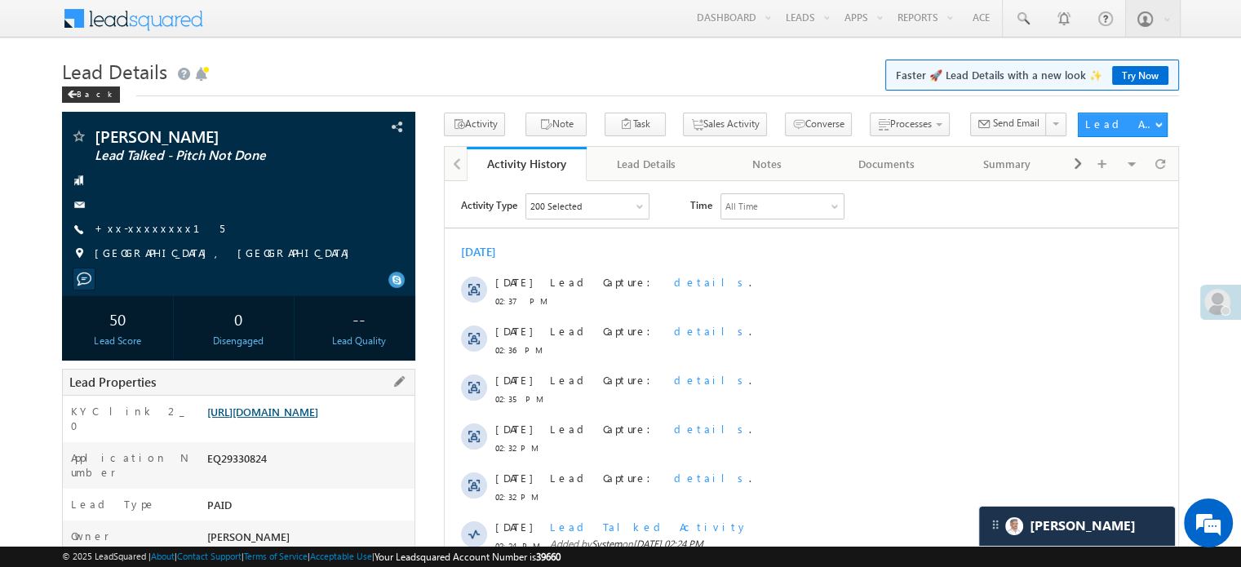
click at [261, 415] on link "https://angelbroking1-pk3em7sa.customui-test.leadsquared.com?leadId=d3e4e6c7-c1…" at bounding box center [262, 412] width 111 height 14
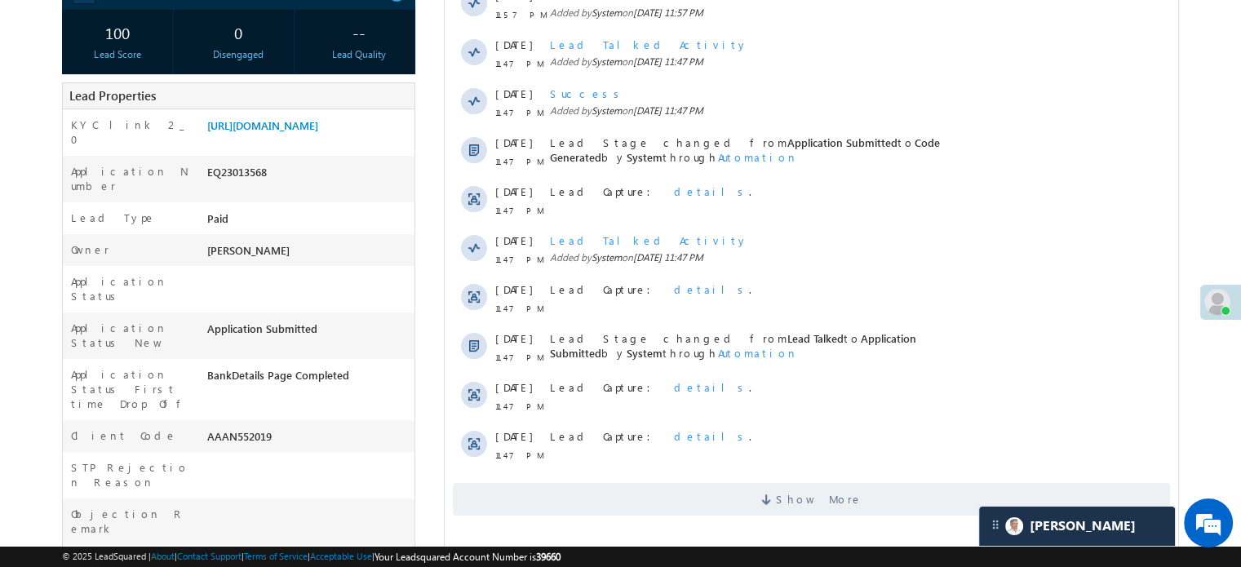
scroll to position [326, 0]
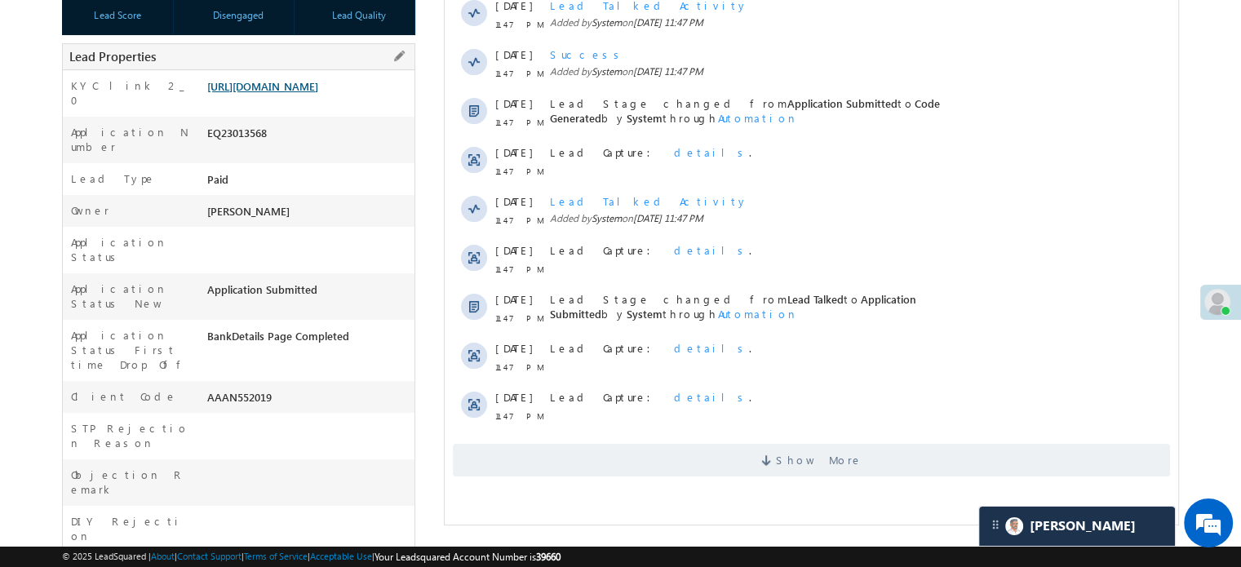
click at [290, 93] on link "[URL][DOMAIN_NAME]" at bounding box center [262, 86] width 111 height 14
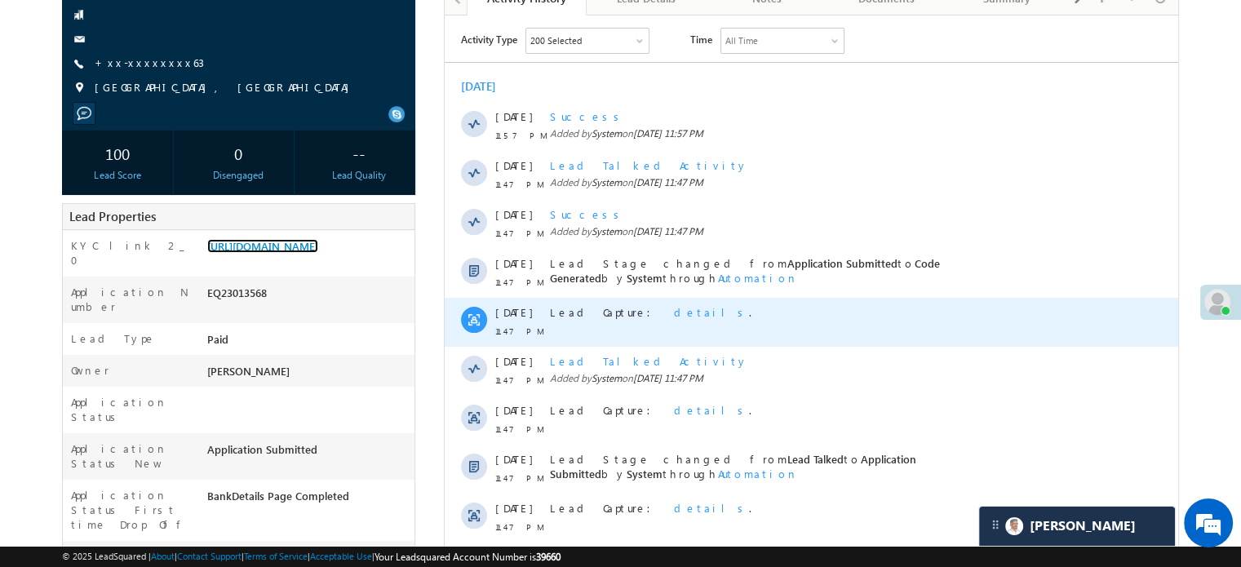
scroll to position [0, 0]
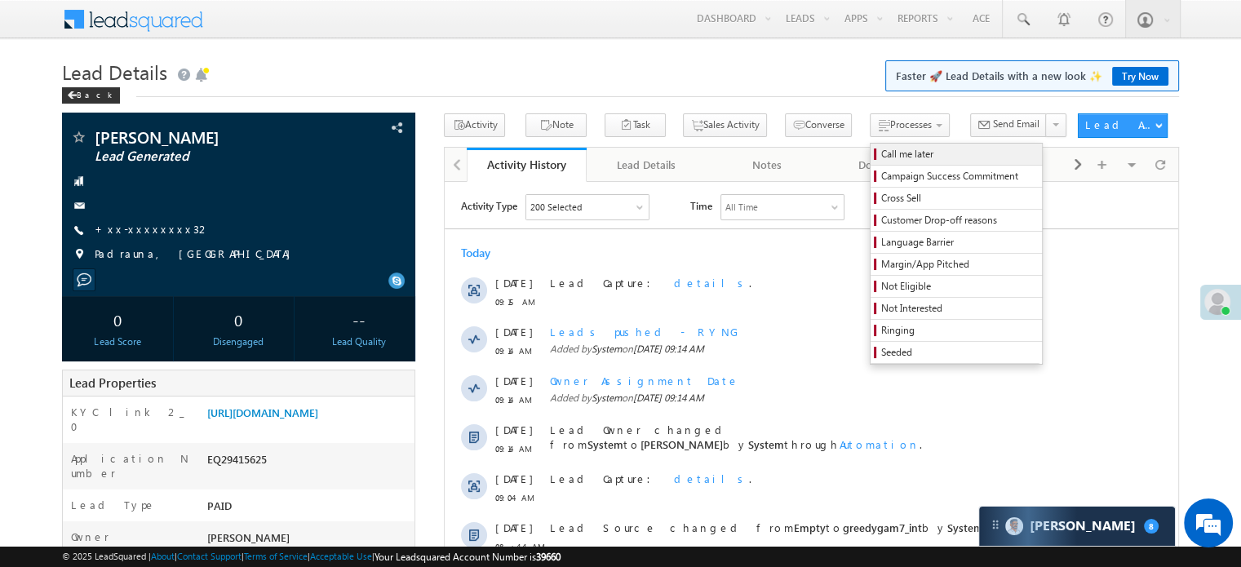
click at [881, 154] on span "Call me later" at bounding box center [958, 154] width 155 height 15
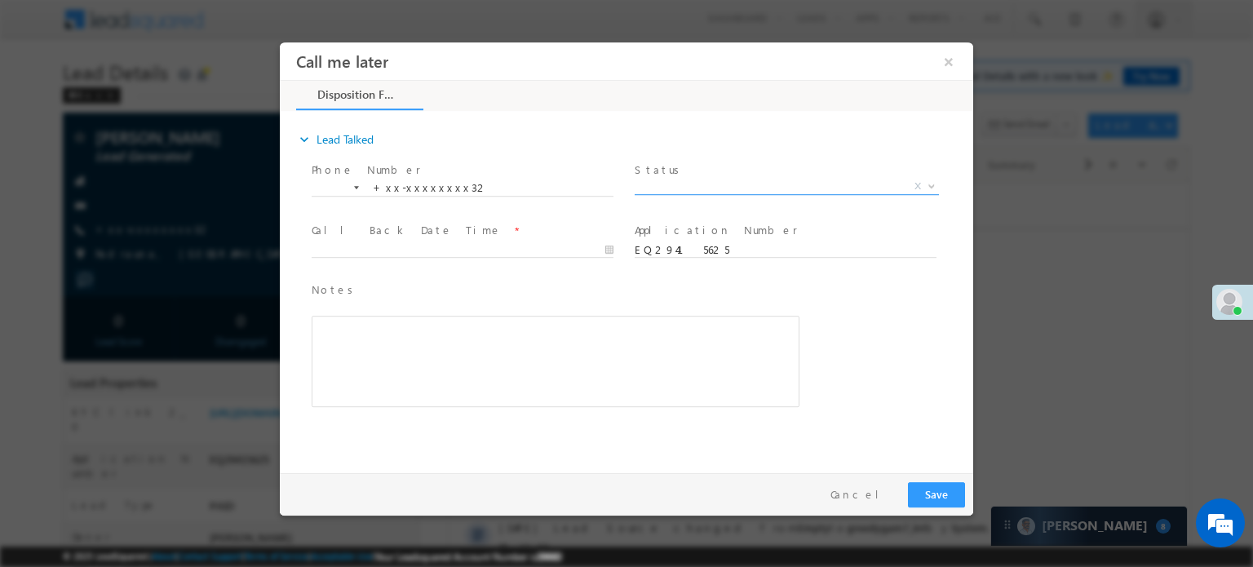
click at [690, 188] on span "X" at bounding box center [787, 186] width 304 height 16
click at [946, 55] on button "×" at bounding box center [949, 61] width 28 height 30
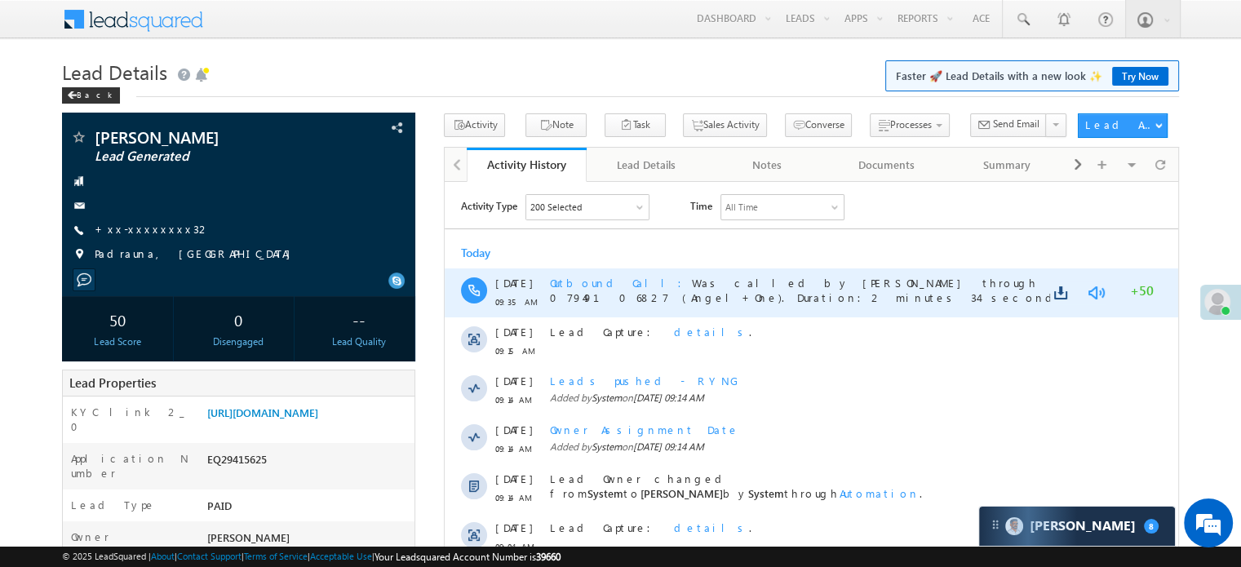
click at [1100, 291] on link at bounding box center [1096, 292] width 20 height 16
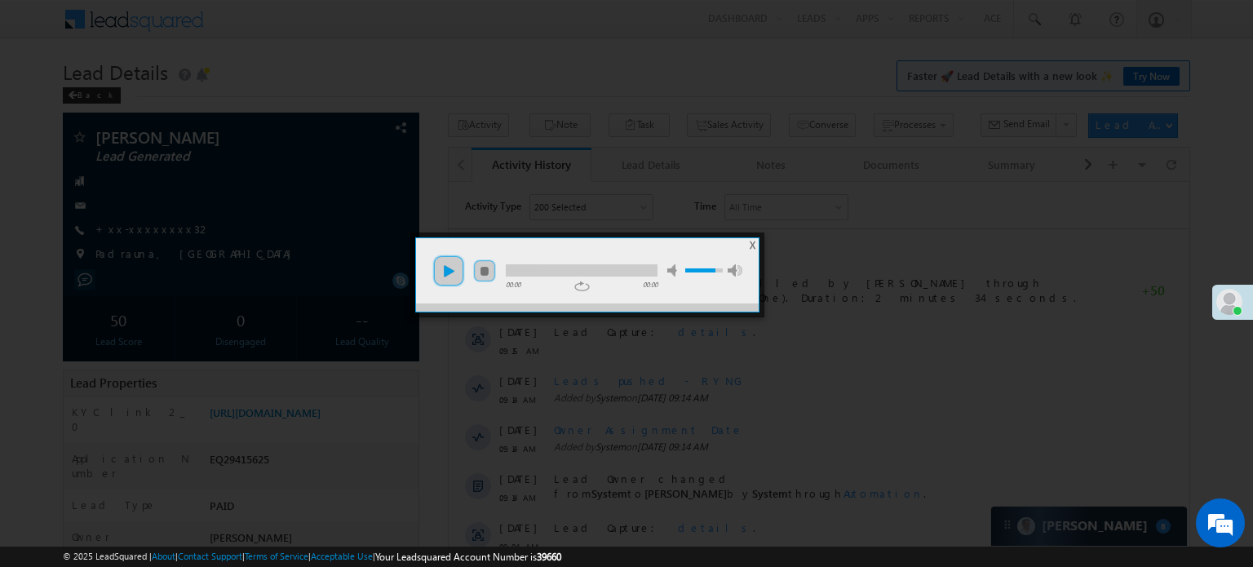
click at [457, 275] on link "play" at bounding box center [448, 270] width 33 height 33
click at [510, 269] on div at bounding box center [582, 270] width 152 height 12
click at [454, 257] on link "pause" at bounding box center [448, 270] width 33 height 33
click at [865, 132] on div at bounding box center [626, 283] width 1253 height 567
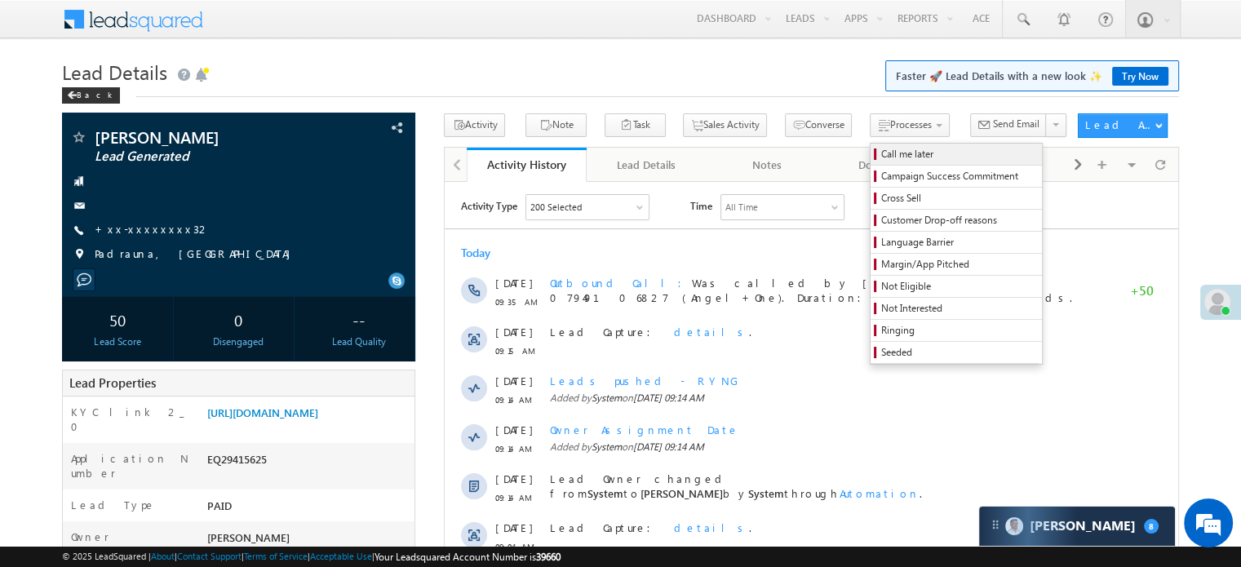
click at [881, 157] on span "Call me later" at bounding box center [958, 154] width 155 height 15
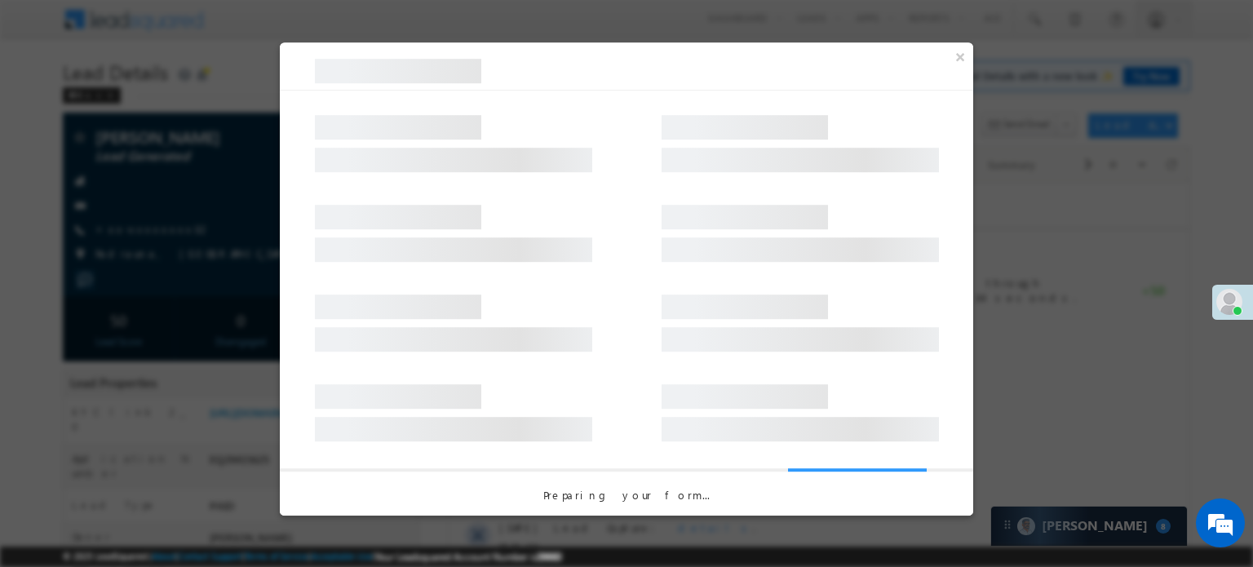
click at [700, 189] on div at bounding box center [626, 225] width 693 height 90
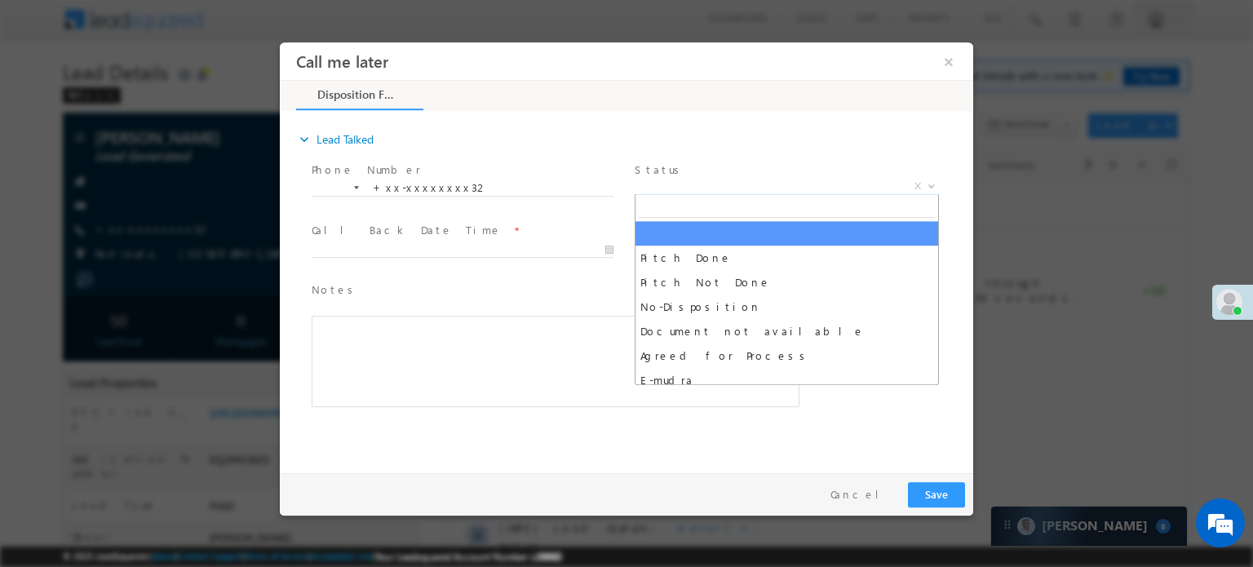
click at [700, 184] on span "X" at bounding box center [787, 186] width 304 height 16
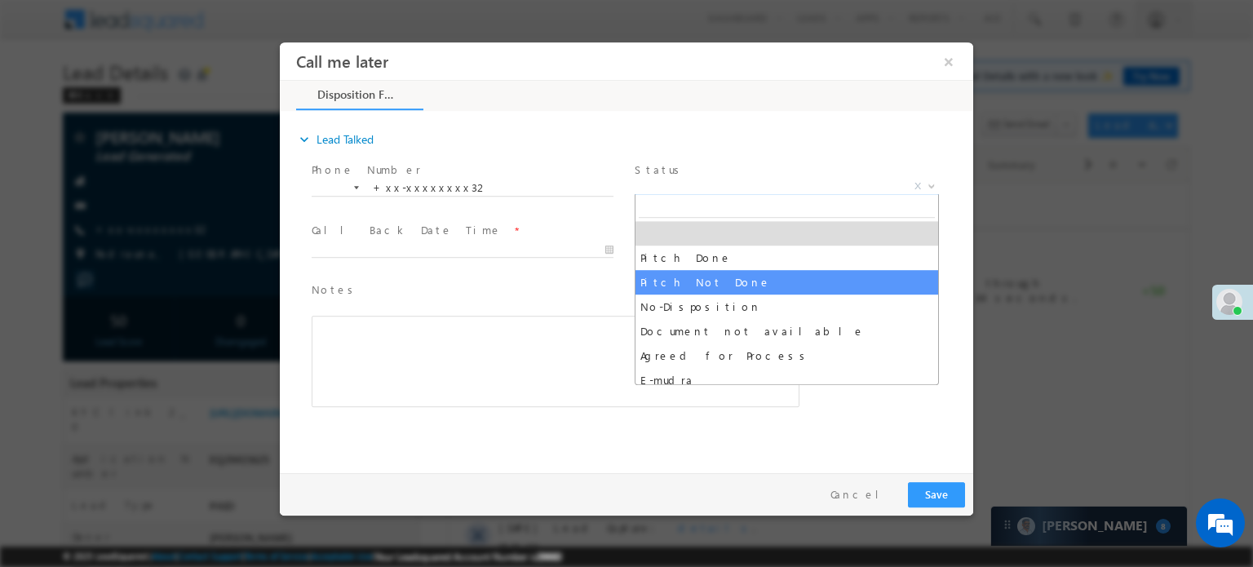
drag, startPoint x: 683, startPoint y: 269, endPoint x: 418, endPoint y: 253, distance: 265.6
click at [594, 269] on body "Call me later ×" at bounding box center [626, 253] width 693 height 423
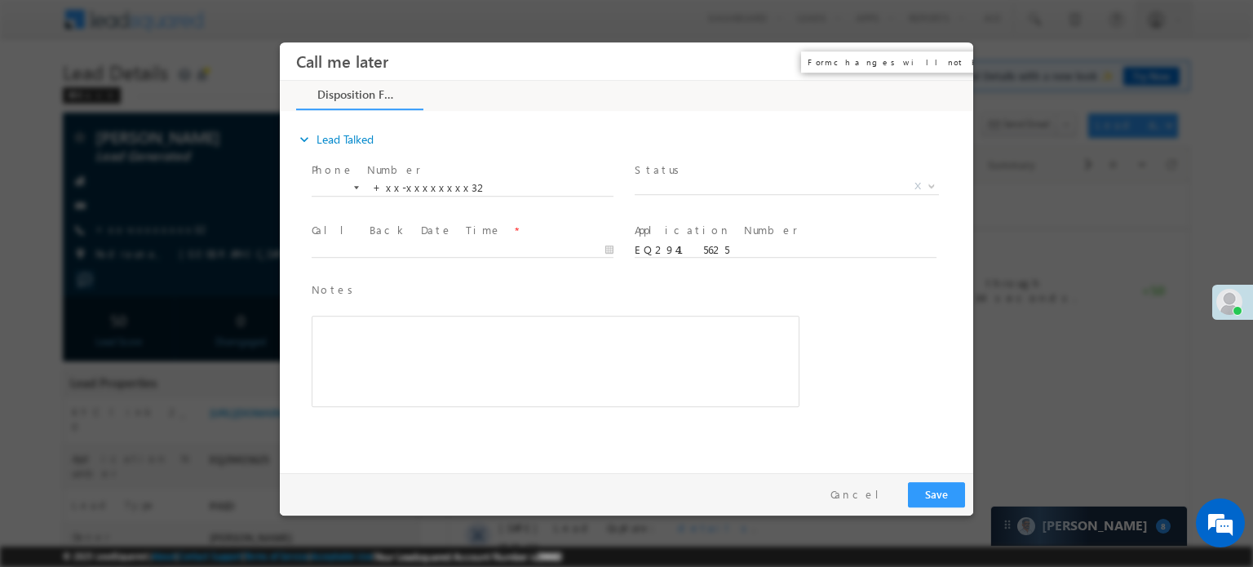
click at [942, 69] on button "×" at bounding box center [949, 61] width 28 height 30
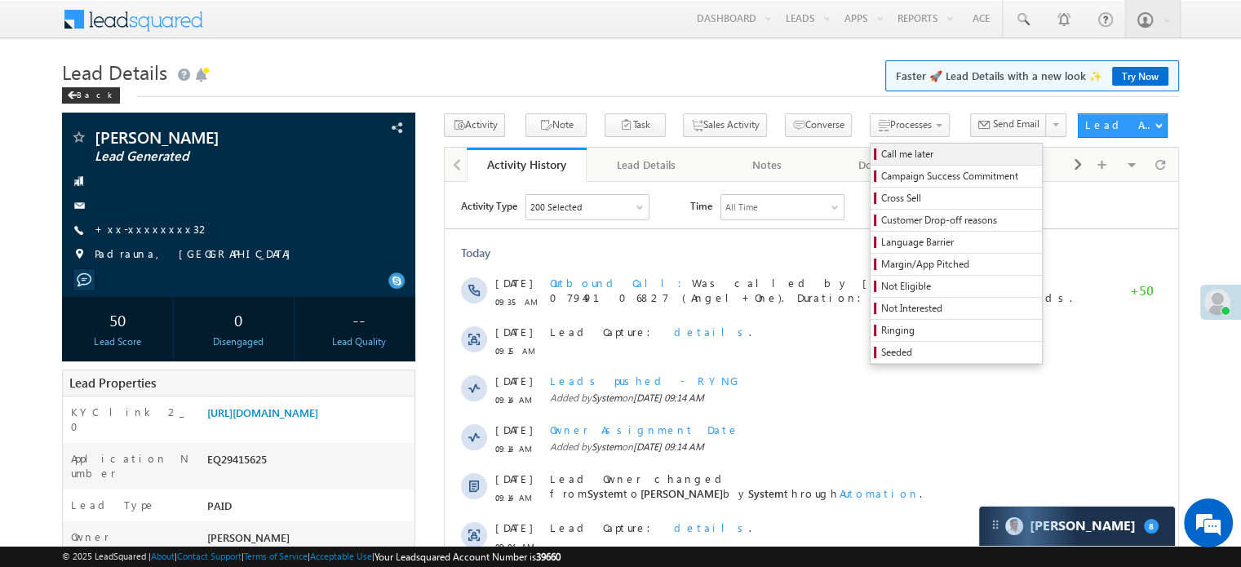
click at [881, 159] on span "Call me later" at bounding box center [958, 154] width 155 height 15
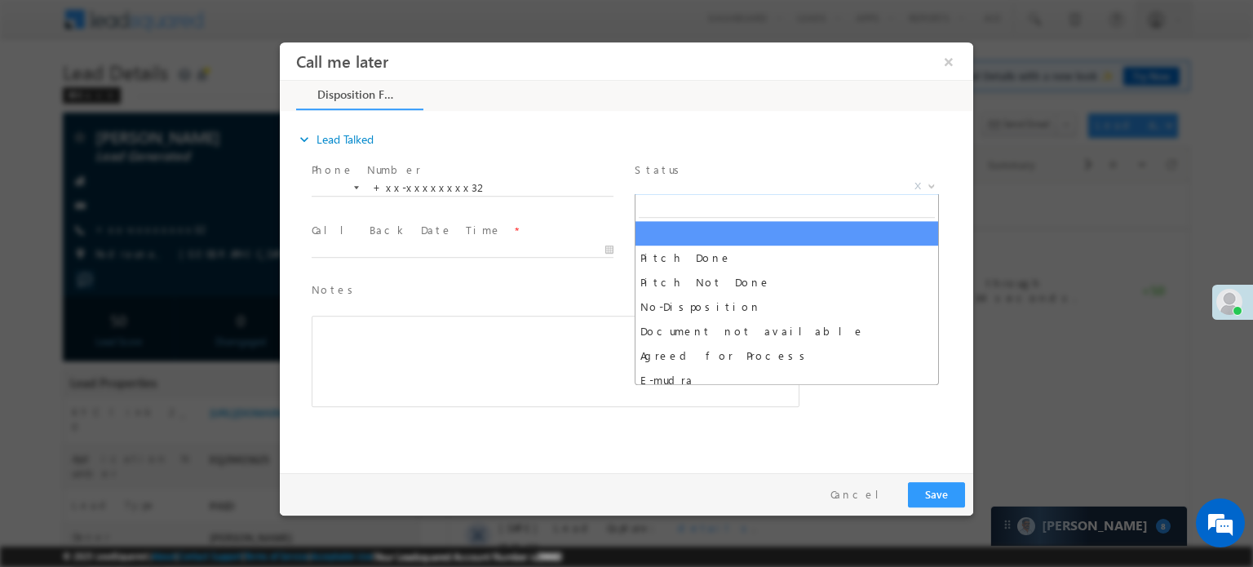
click at [682, 191] on span "X" at bounding box center [787, 186] width 304 height 16
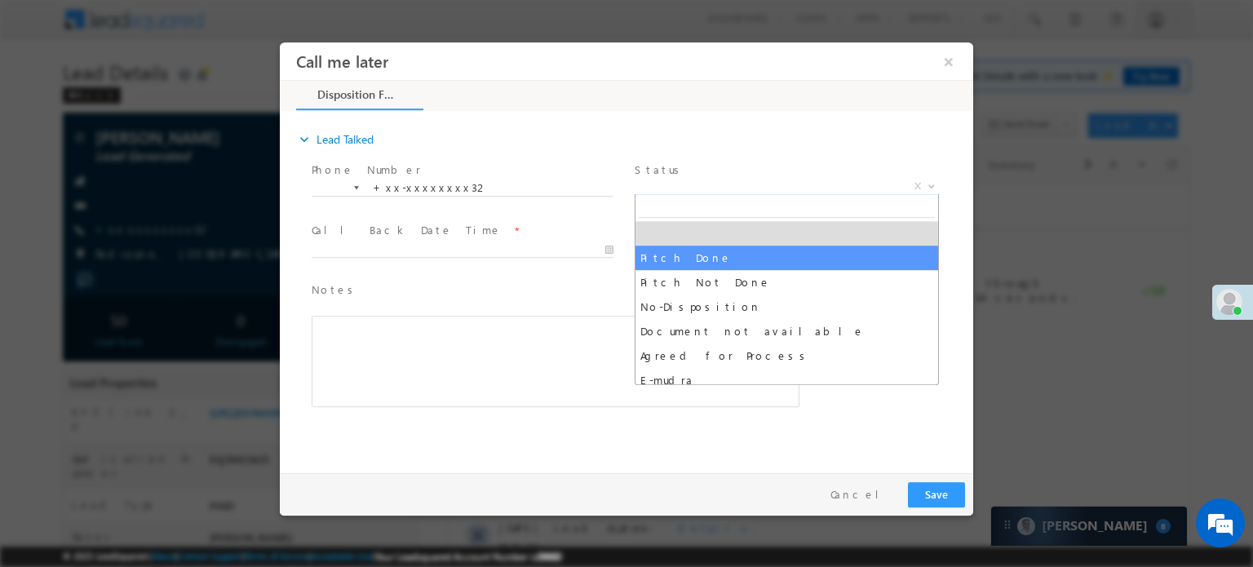
select select "Pitch Done"
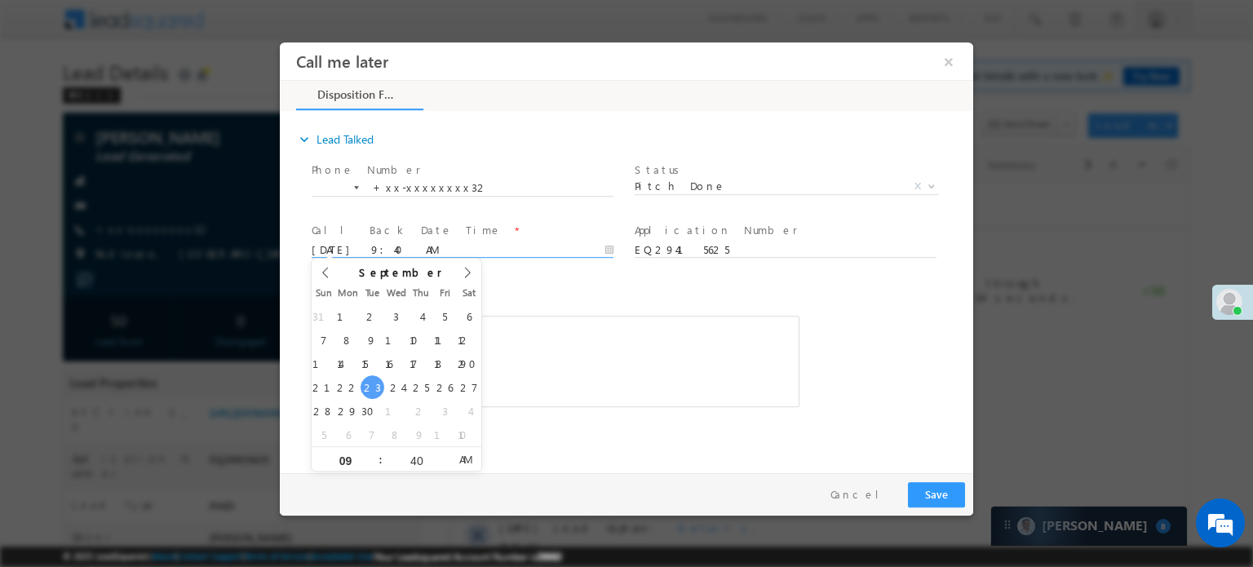
click at [450, 243] on input "09/23/25 9:40 AM" at bounding box center [463, 249] width 302 height 16
type input "09/24/25 10:40 AM"
type input "10"
click at [372, 452] on span at bounding box center [373, 452] width 11 height 12
type input "09/24/25 11:40 AM"
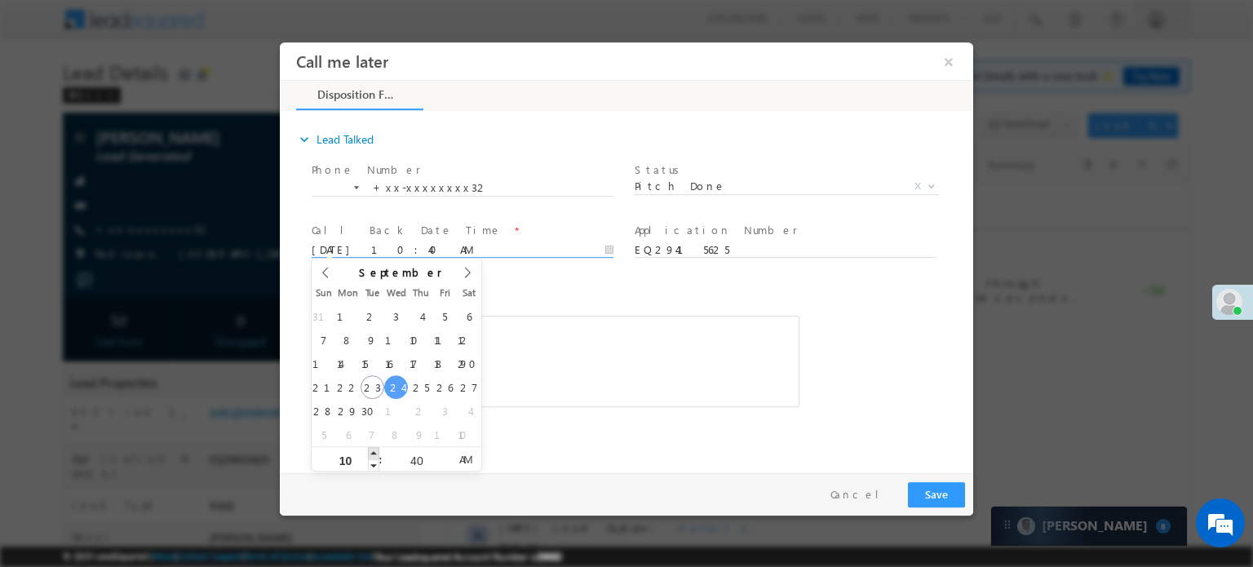
type input "11"
click at [372, 452] on span at bounding box center [373, 452] width 11 height 12
type input "09/24/25 12:40 PM"
type input "12"
click at [372, 452] on span at bounding box center [373, 452] width 11 height 12
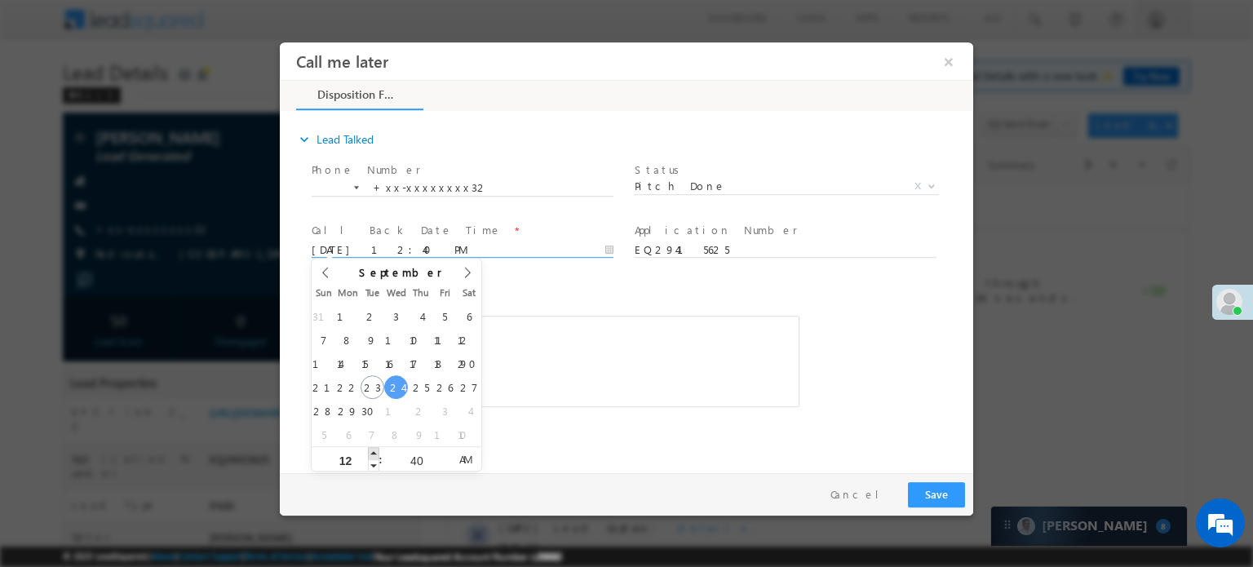
type input "09/24/25 1:40 PM"
type input "01"
click at [372, 452] on span at bounding box center [373, 452] width 11 height 12
type input "09/24/25 2:40 PM"
type input "02"
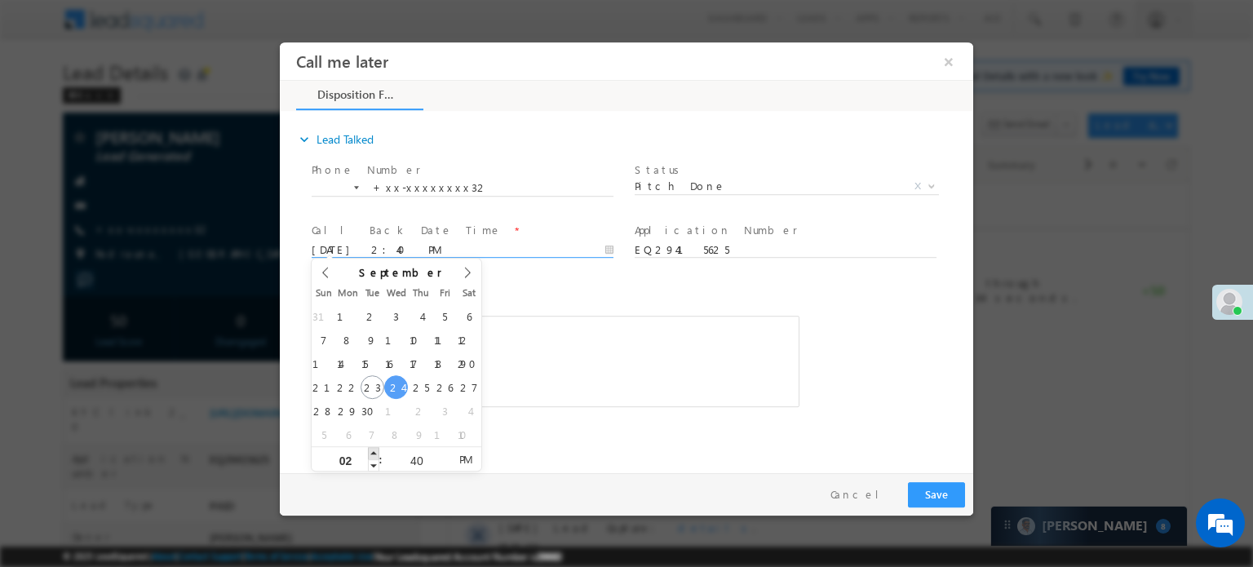
click at [372, 452] on span at bounding box center [373, 452] width 11 height 12
type input "09/24/25 3:40 PM"
type input "03"
click at [372, 452] on span at bounding box center [373, 452] width 11 height 12
type input "09/24/25 4:40 PM"
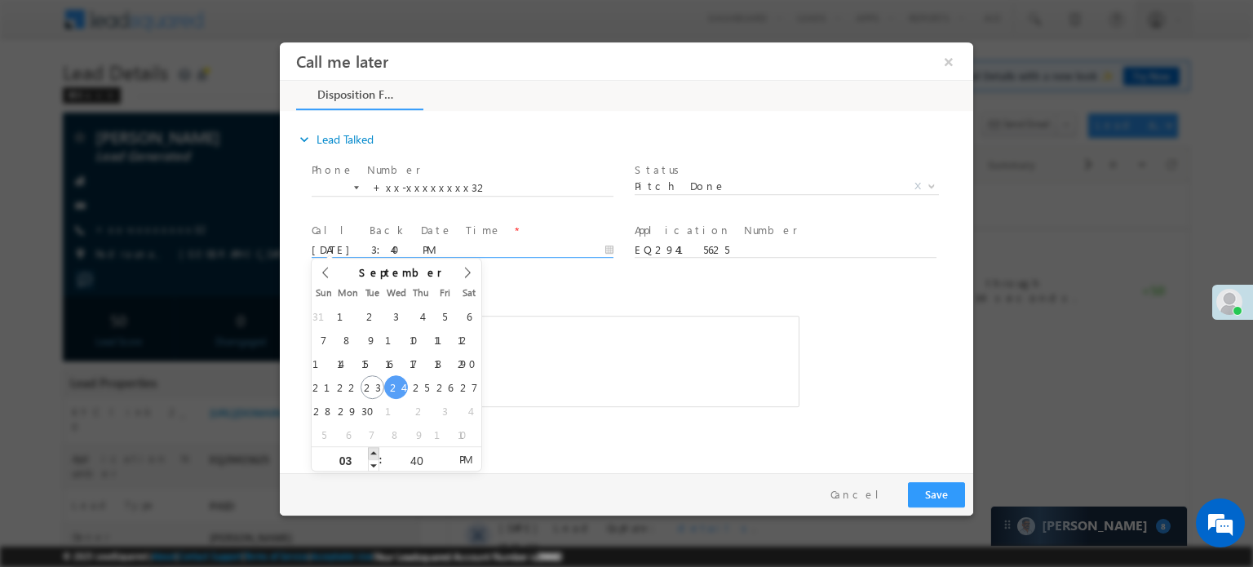
type input "04"
click at [372, 452] on span at bounding box center [373, 452] width 11 height 12
type input "09/24/25 5:40 PM"
type input "05"
click at [372, 452] on span at bounding box center [373, 452] width 11 height 12
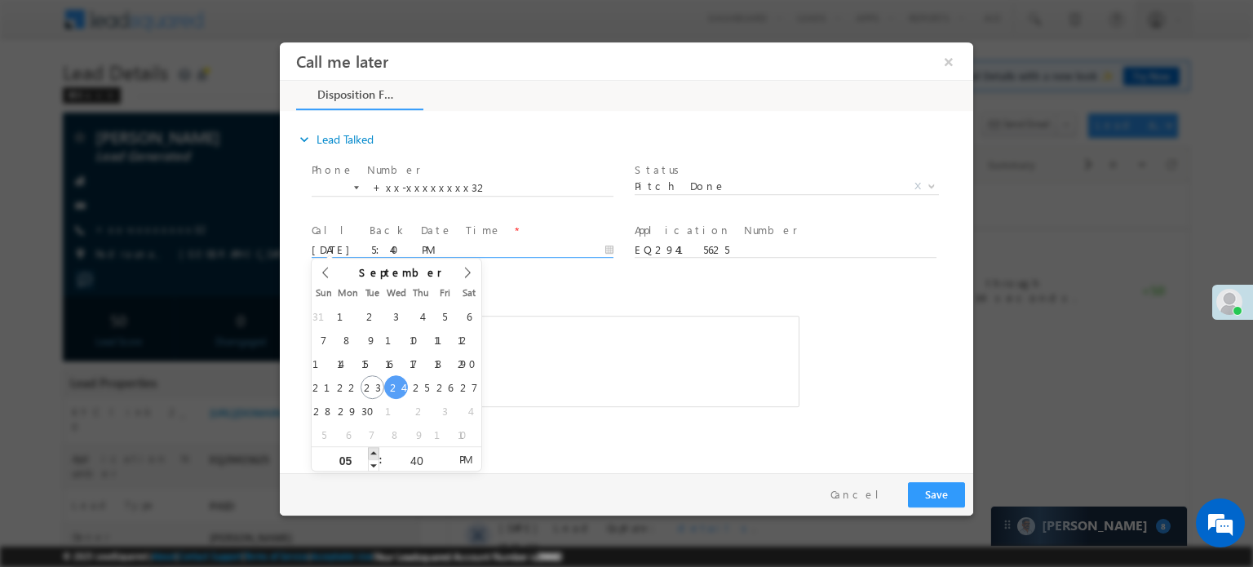
type input "09/24/25 6:40 PM"
type input "06"
click at [372, 452] on span at bounding box center [373, 452] width 11 height 12
type input "09/24/25 7:40 PM"
type input "07"
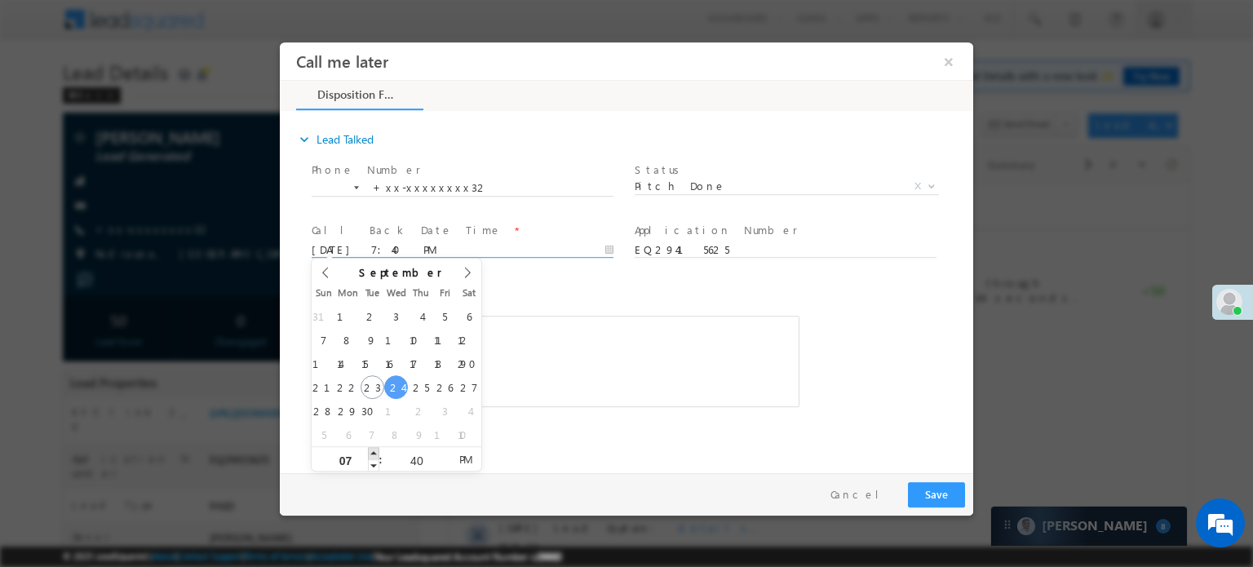
click at [372, 452] on span at bounding box center [373, 452] width 11 height 12
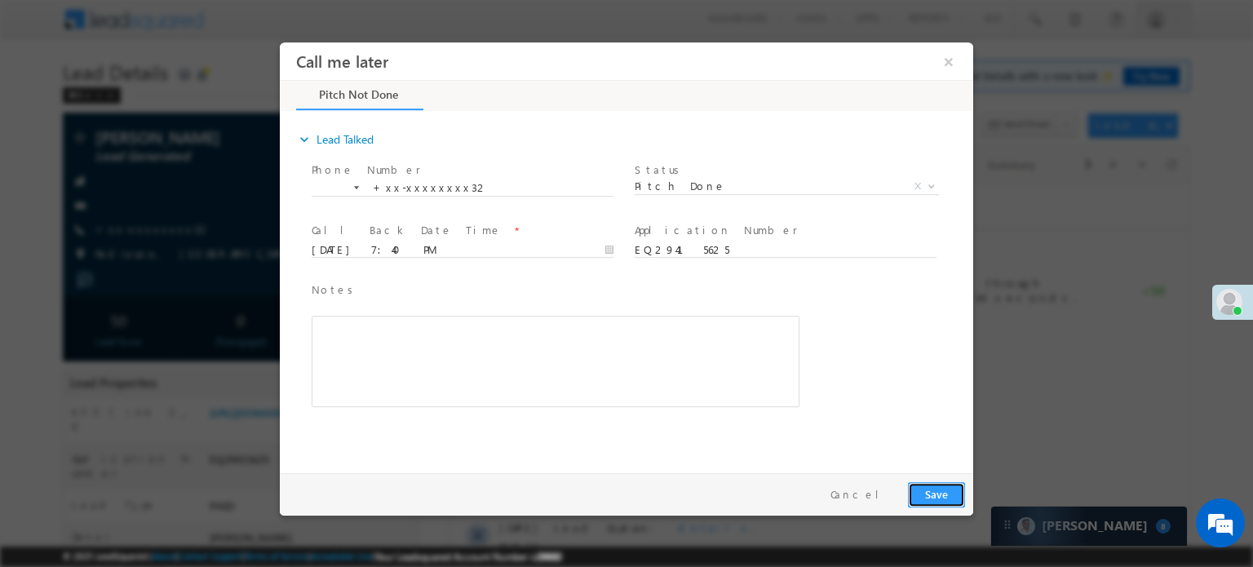
click at [944, 500] on button "Save" at bounding box center [936, 493] width 57 height 25
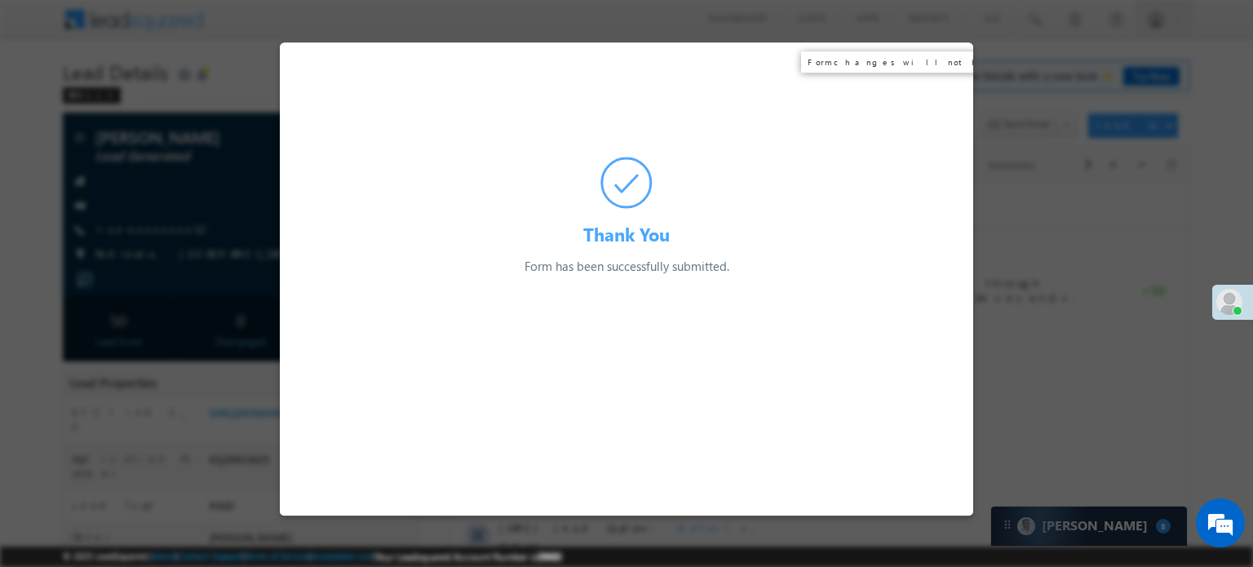
click at [946, 60] on div "Thank You Form has been successfully submitted. Preparing your form..." at bounding box center [626, 158] width 693 height 233
click at [811, 38] on div at bounding box center [626, 283] width 1253 height 567
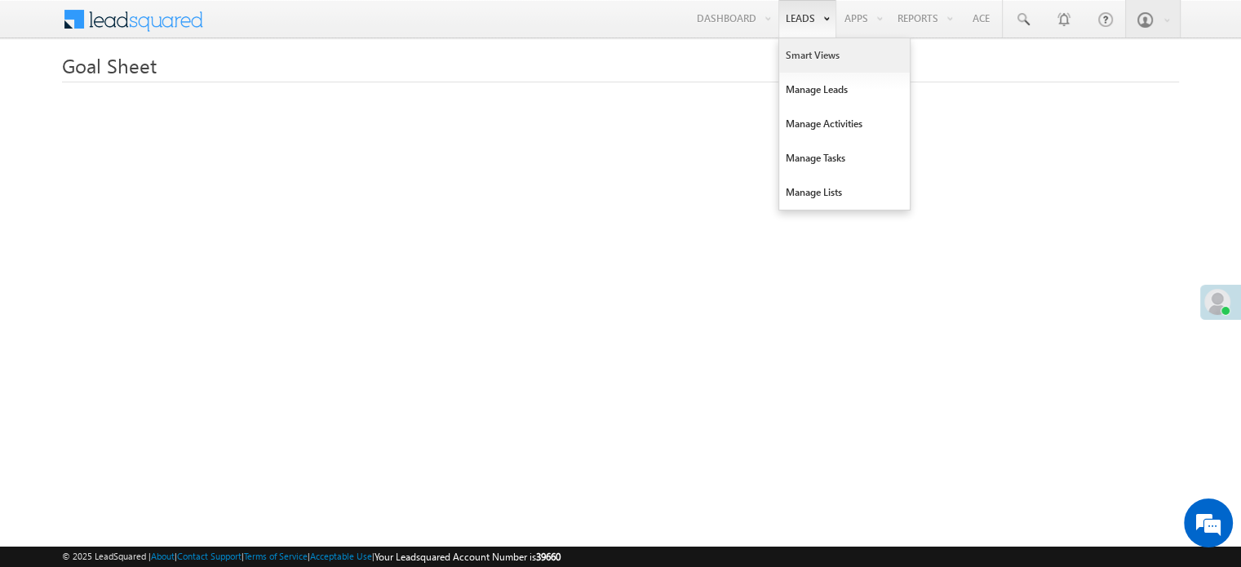
click at [819, 68] on link "Smart Views" at bounding box center [844, 55] width 130 height 34
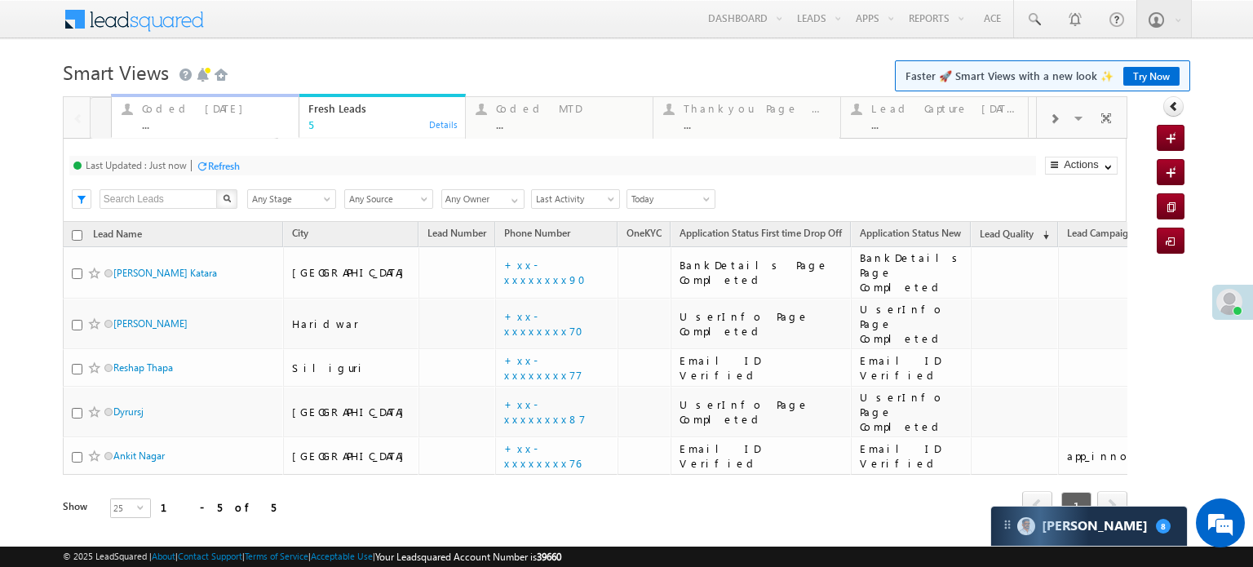
drag, startPoint x: 344, startPoint y: 117, endPoint x: 178, endPoint y: 107, distance: 166.7
click at [229, 166] on div "Refresh" at bounding box center [224, 166] width 32 height 12
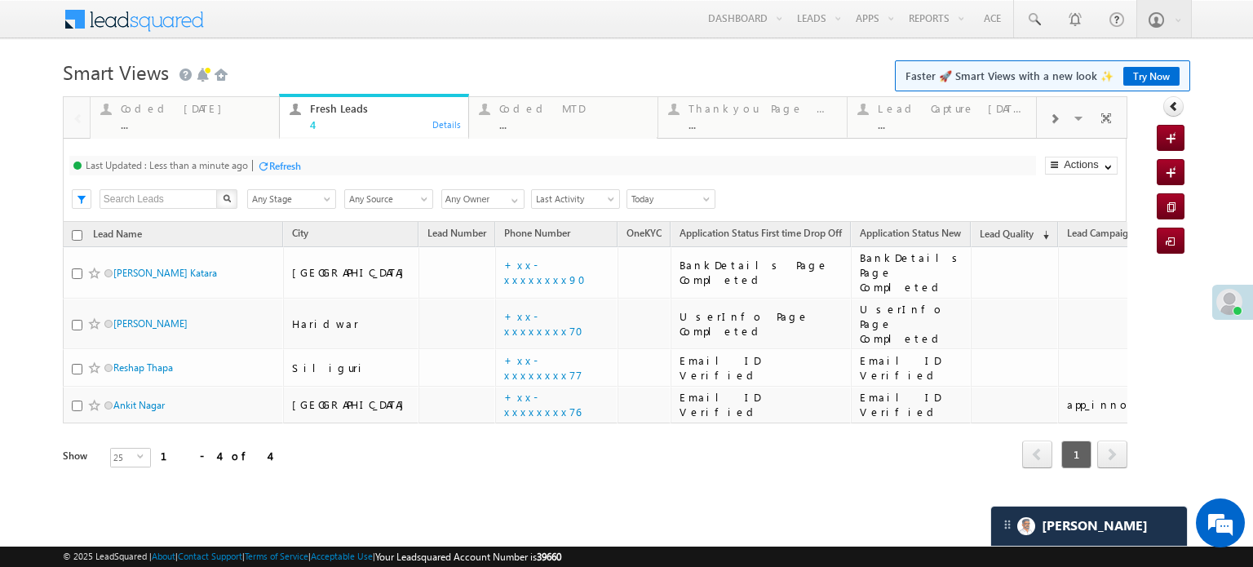
click at [272, 163] on div "Refresh" at bounding box center [285, 166] width 32 height 12
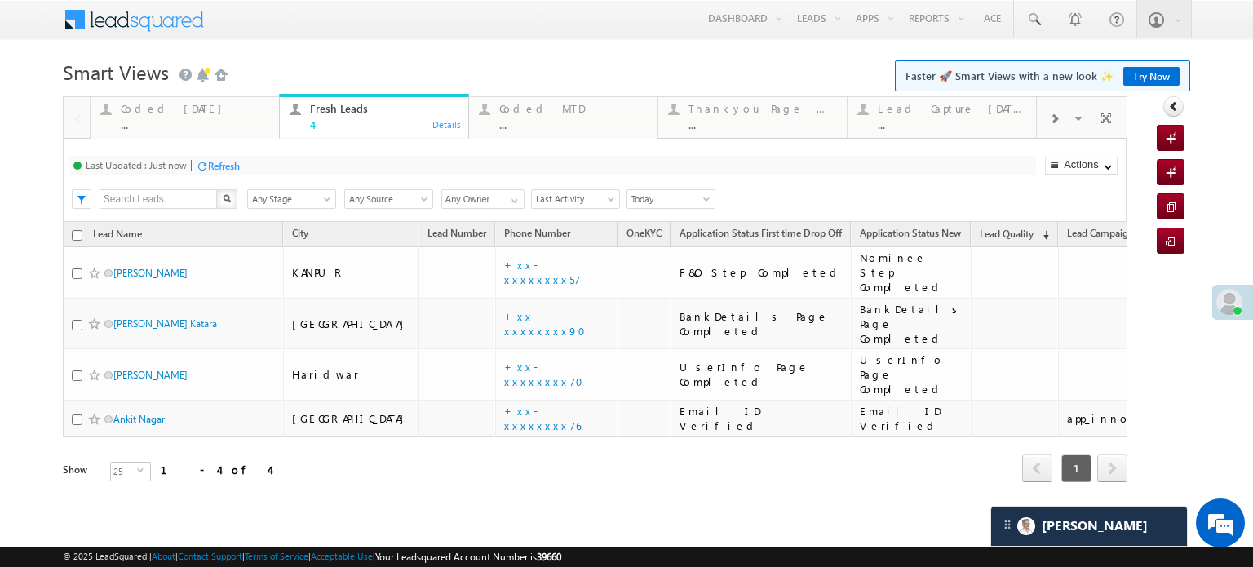
click at [222, 169] on div "Refresh" at bounding box center [224, 166] width 32 height 12
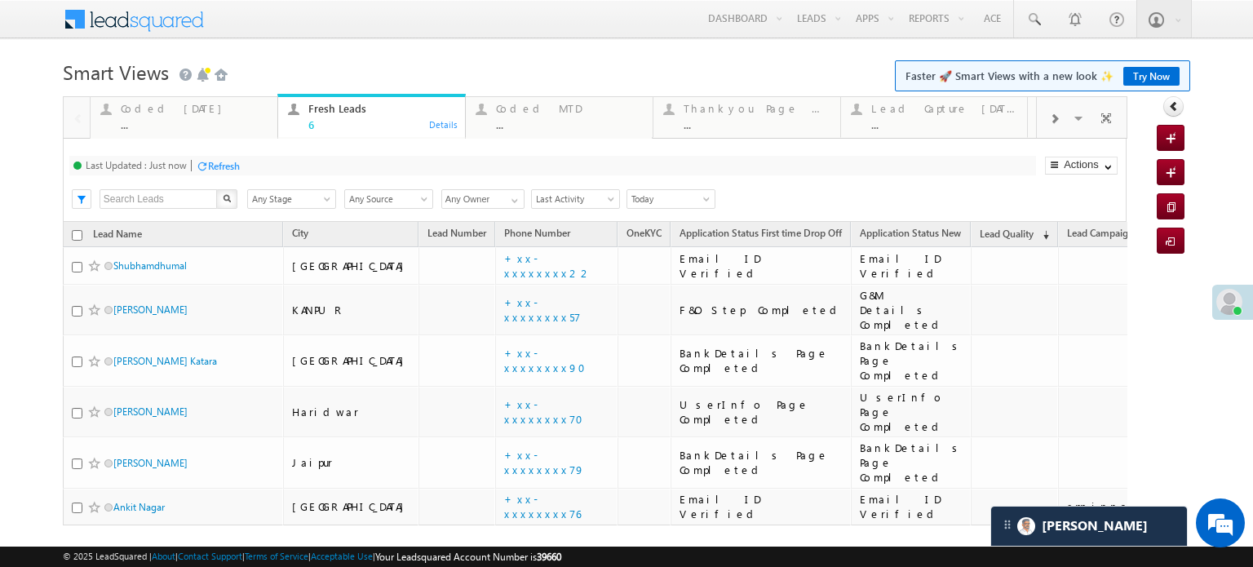
click at [236, 170] on div "Refresh" at bounding box center [224, 166] width 32 height 12
click at [235, 170] on div "Refresh" at bounding box center [224, 166] width 32 height 12
click at [181, 118] on div "..." at bounding box center [194, 124] width 147 height 12
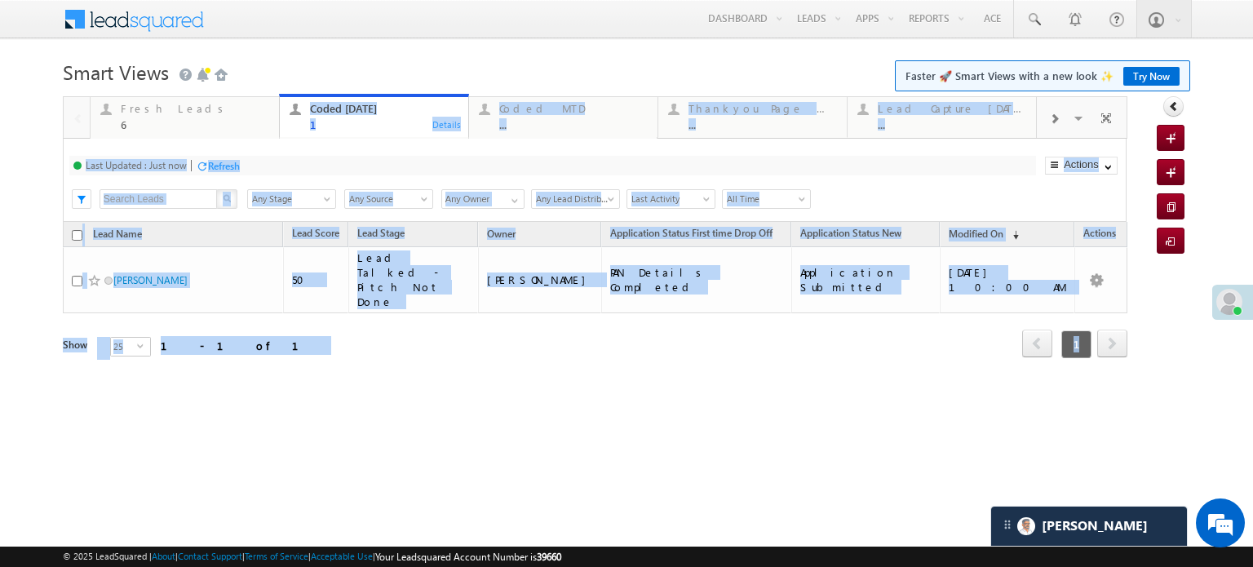
drag, startPoint x: 367, startPoint y: 120, endPoint x: 290, endPoint y: 136, distance: 78.4
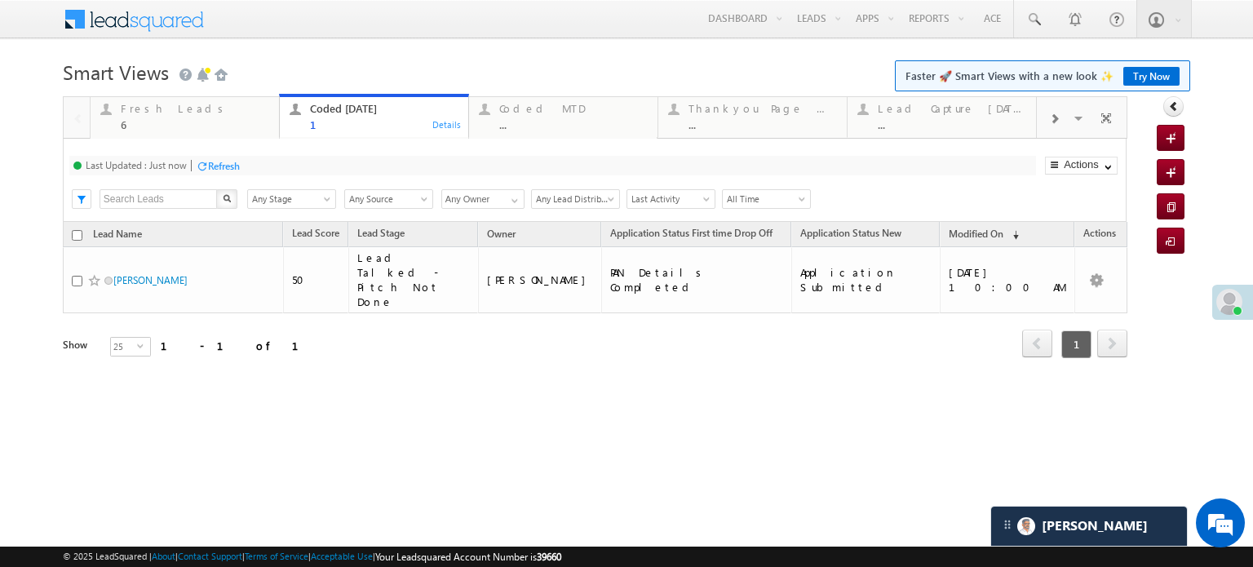
click at [288, 82] on h1 "Smart Views Getting Started Faster 🚀 Smart Views with a new look ✨ Try Now" at bounding box center [626, 71] width 1127 height 32
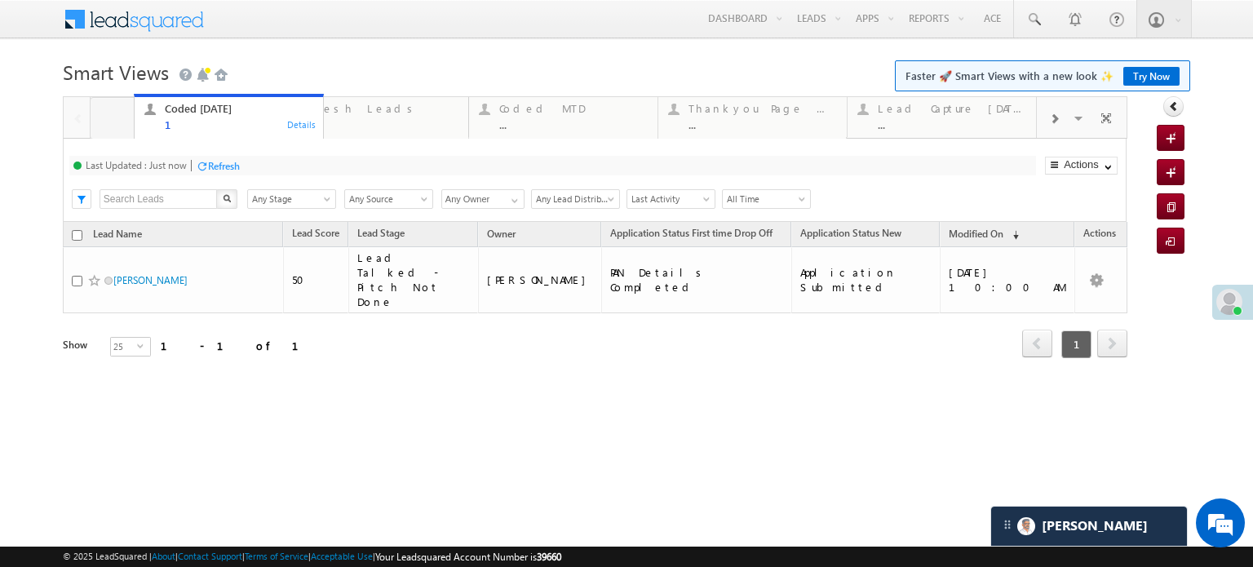
drag, startPoint x: 317, startPoint y: 117, endPoint x: 171, endPoint y: 120, distance: 146.0
click at [342, 117] on div "Fresh Leads 6" at bounding box center [384, 115] width 148 height 32
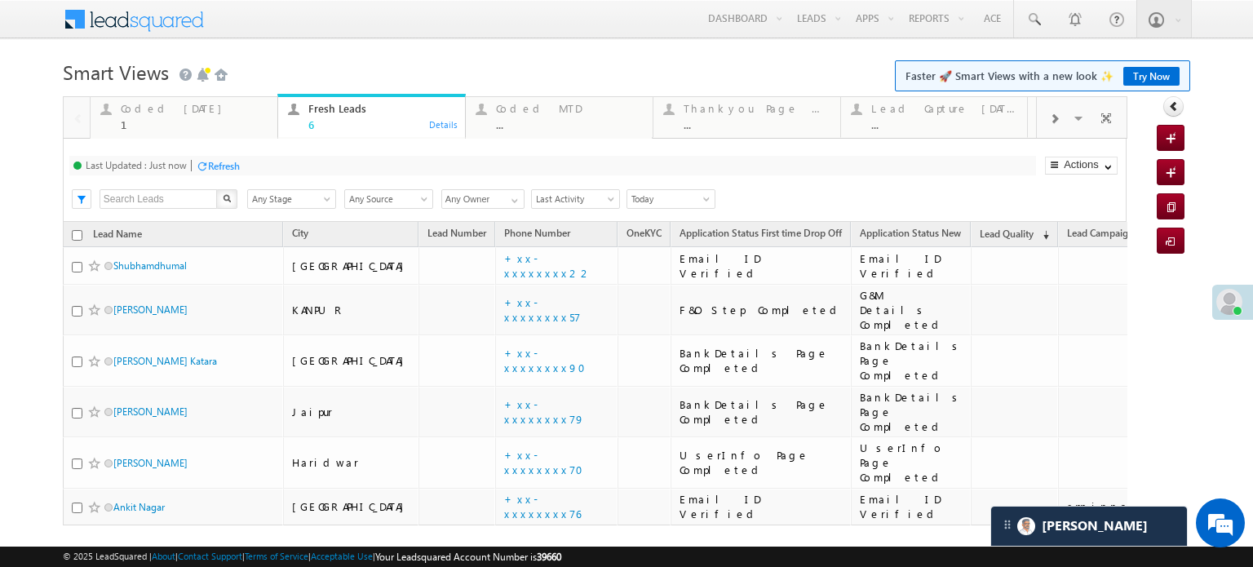
click at [227, 170] on div "Refresh" at bounding box center [224, 166] width 32 height 12
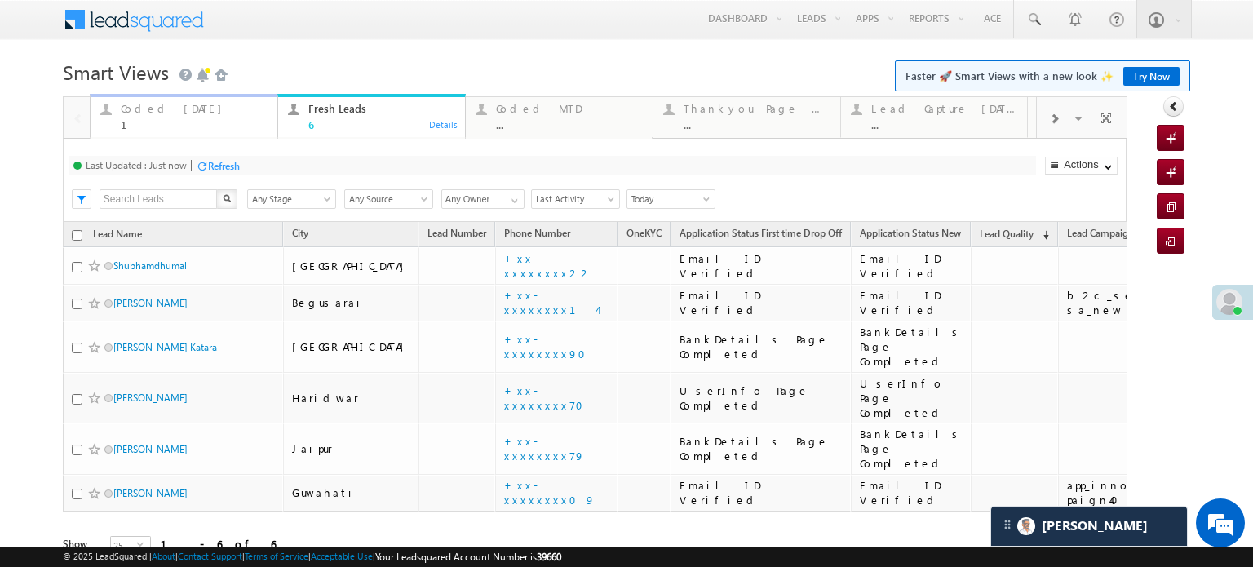
click at [170, 123] on div "1" at bounding box center [194, 124] width 147 height 12
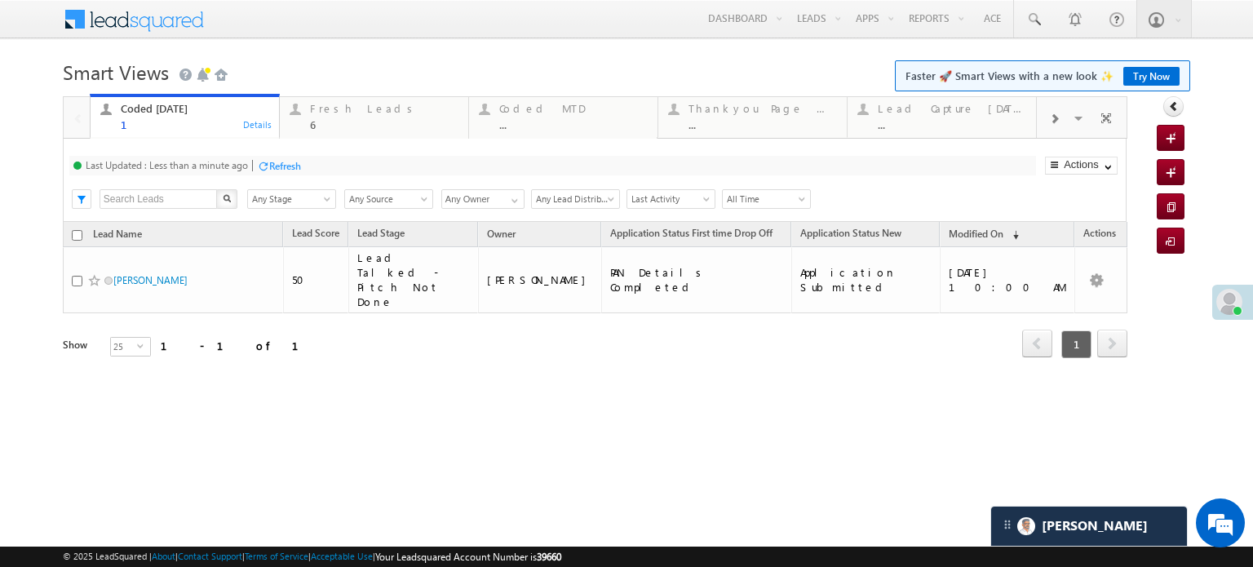
click at [271, 166] on div "Refresh" at bounding box center [285, 166] width 32 height 12
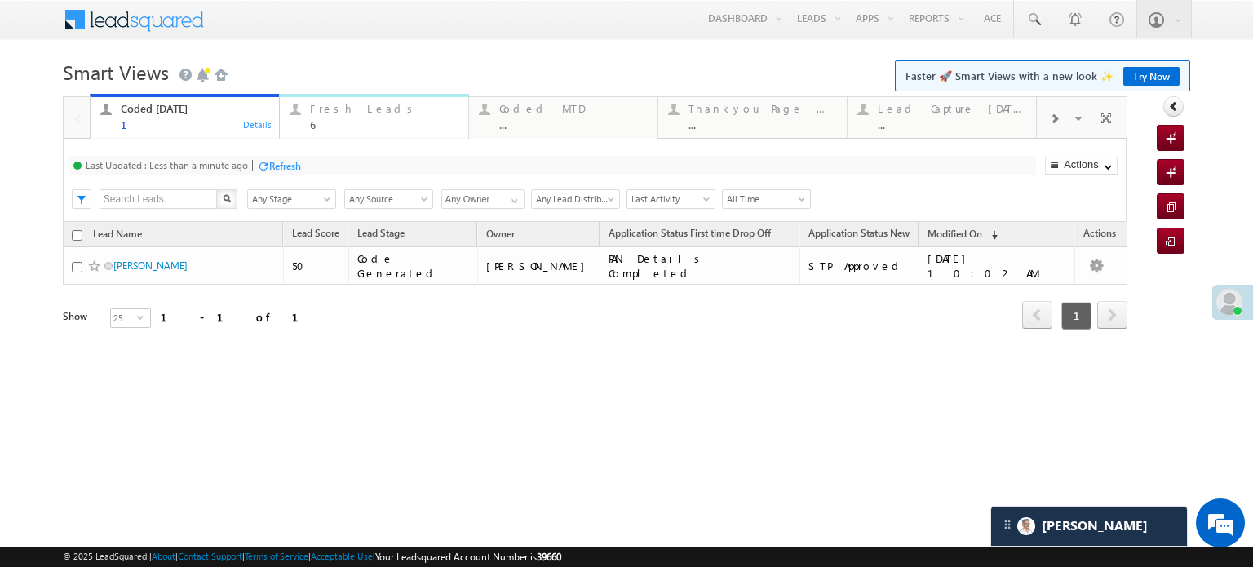
click at [339, 100] on div "Fresh Leads 6" at bounding box center [384, 115] width 148 height 32
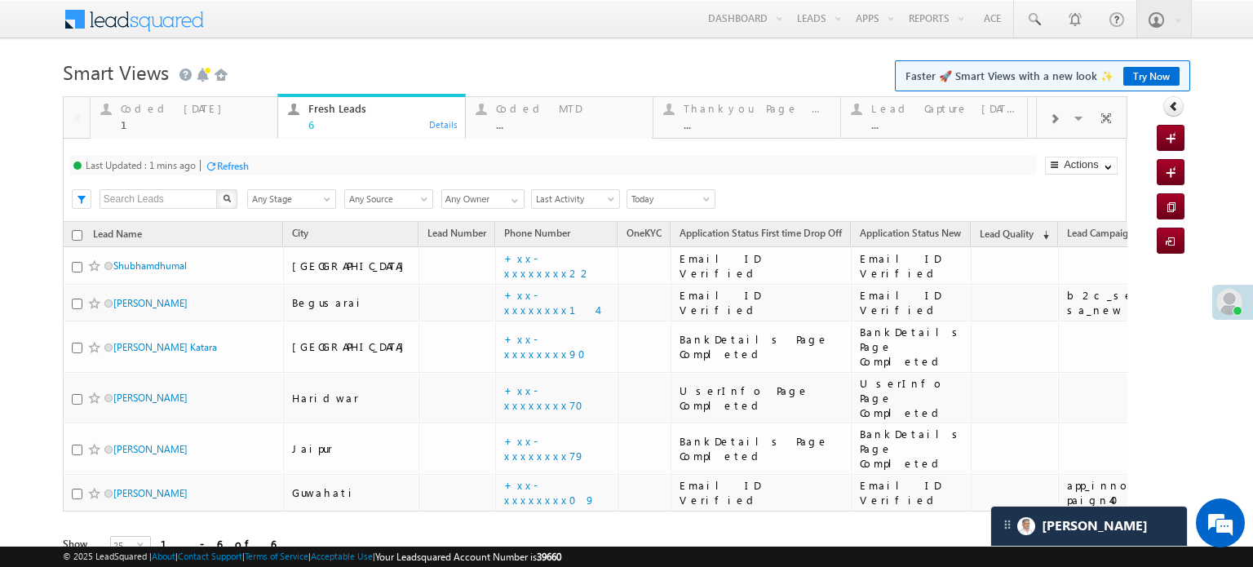
click at [226, 170] on div "Refresh" at bounding box center [233, 166] width 32 height 12
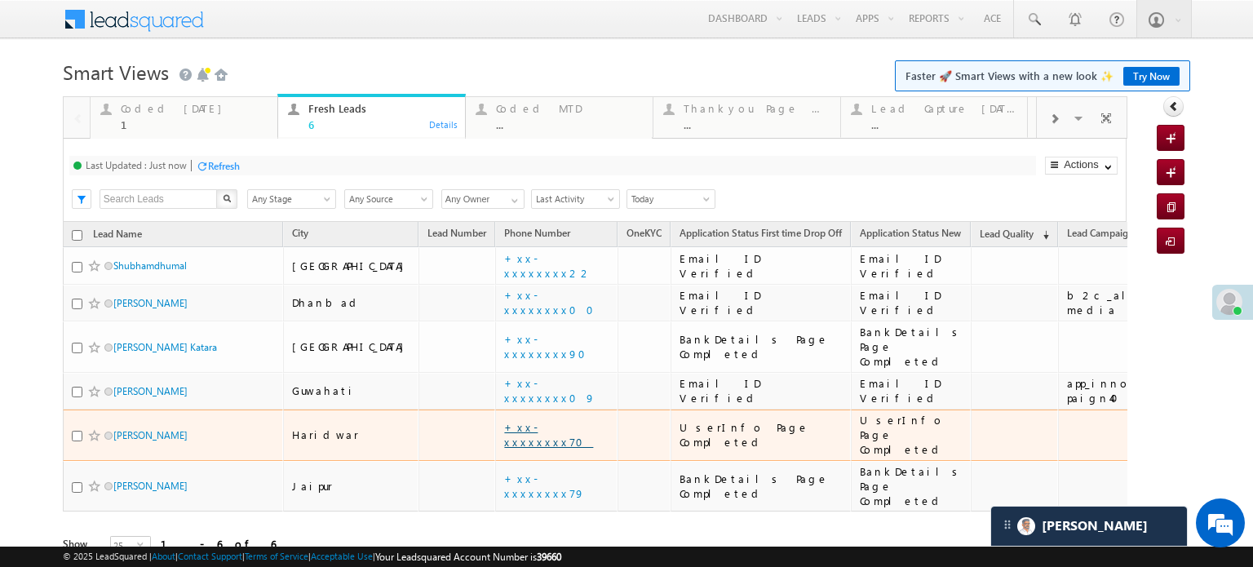
click at [504, 420] on link "+xx-xxxxxxxx70" at bounding box center [548, 434] width 89 height 29
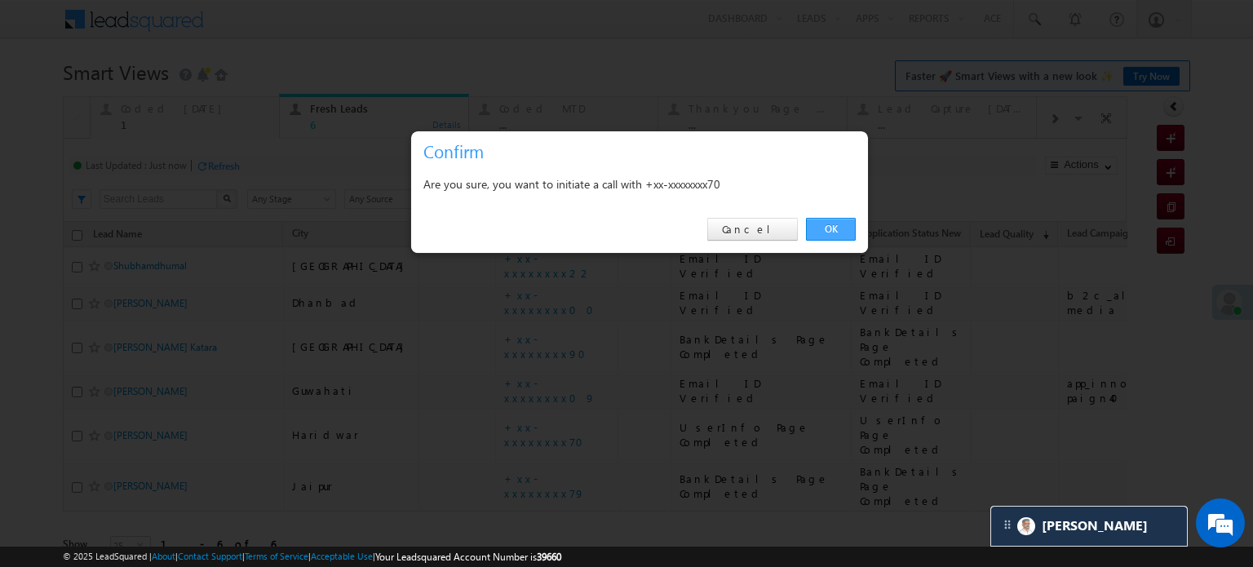
click at [852, 228] on link "OK" at bounding box center [831, 229] width 50 height 23
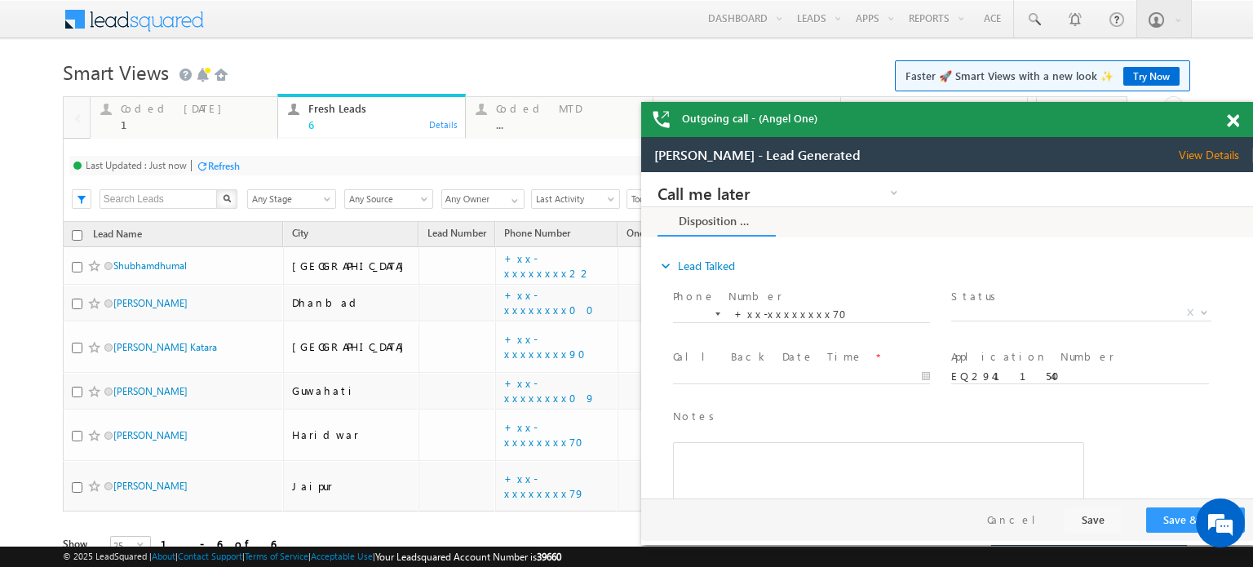
click at [1231, 119] on span at bounding box center [1233, 121] width 12 height 14
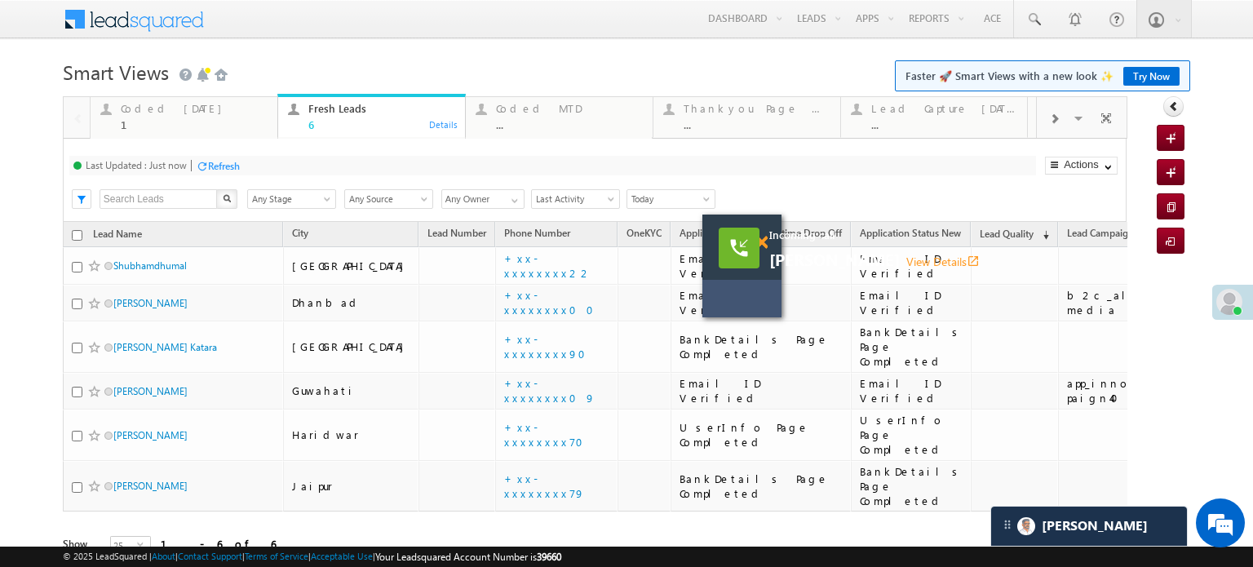
click at [765, 242] on span at bounding box center [761, 243] width 12 height 14
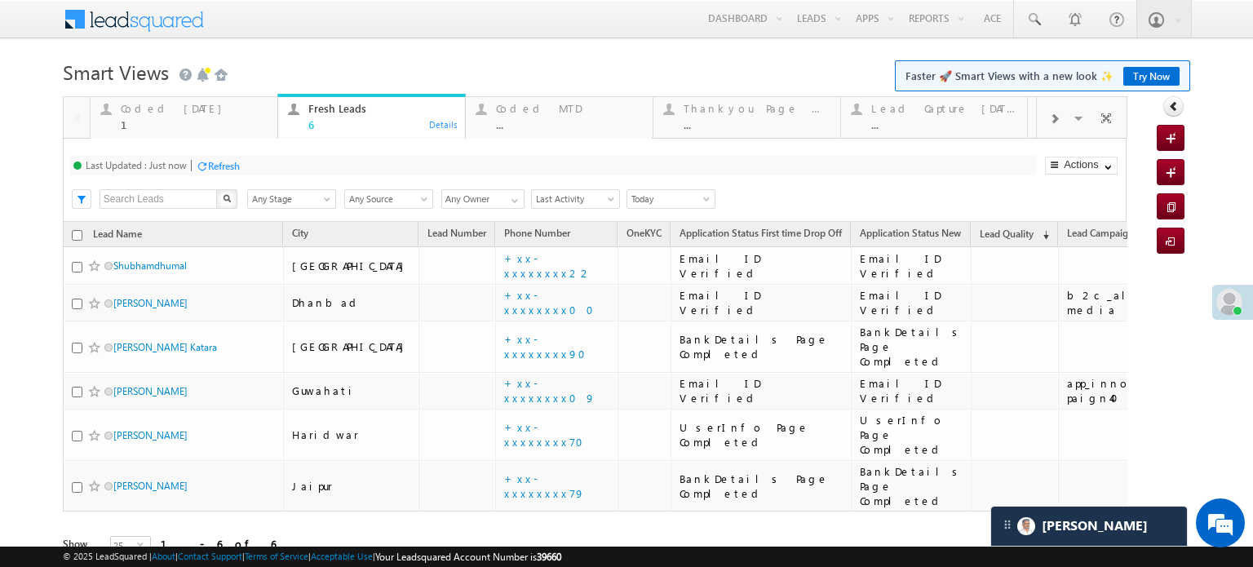
click at [222, 166] on div "Refresh" at bounding box center [224, 166] width 32 height 12
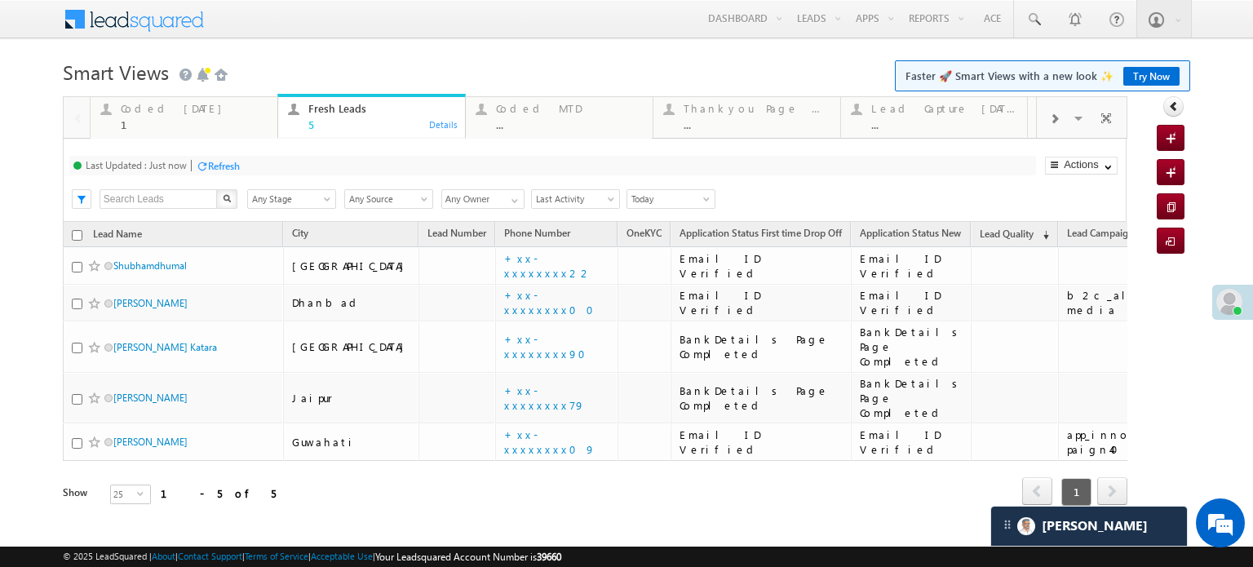
click at [220, 165] on div "Refresh" at bounding box center [224, 166] width 32 height 12
click at [287, 170] on div "Refresh" at bounding box center [285, 166] width 32 height 12
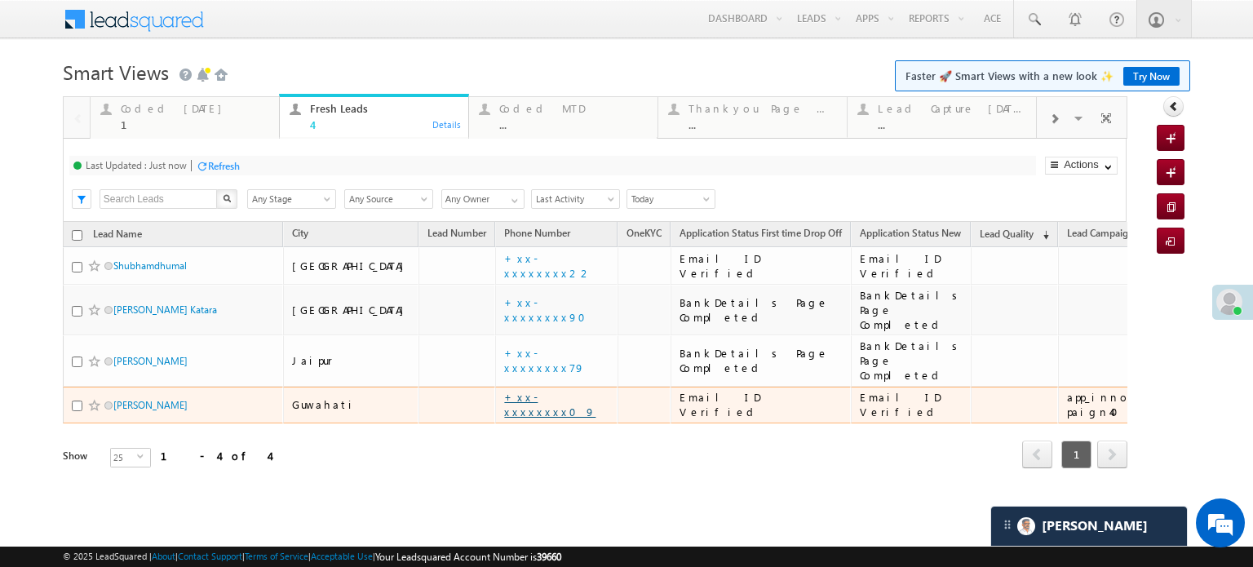
click at [504, 390] on link "+xx-xxxxxxxx09" at bounding box center [549, 404] width 91 height 29
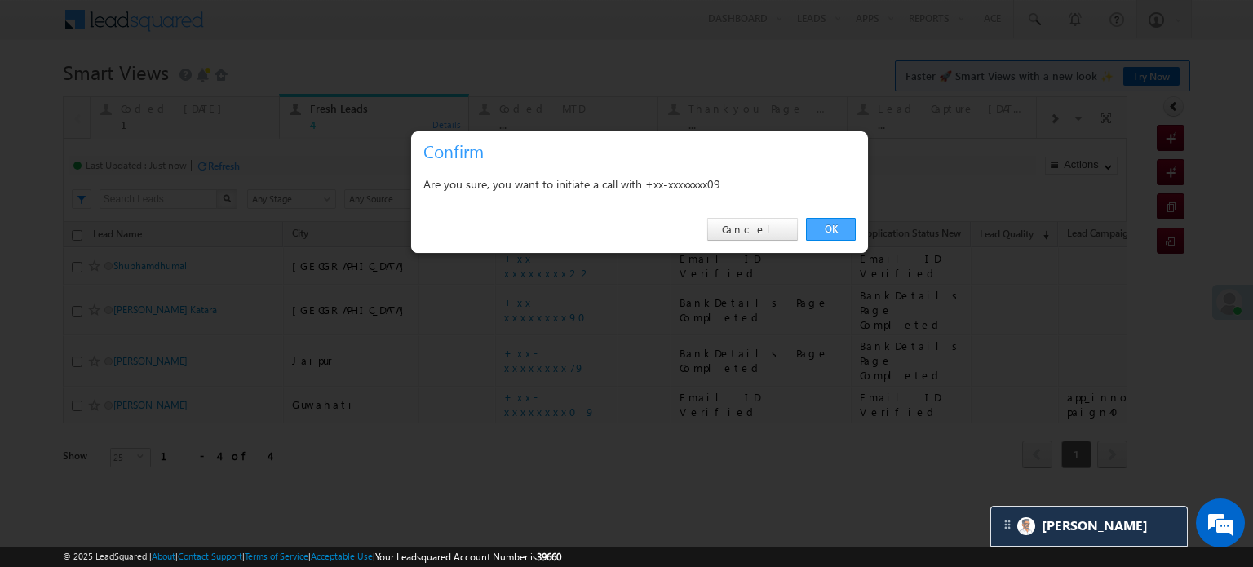
click at [835, 227] on link "OK" at bounding box center [831, 229] width 50 height 23
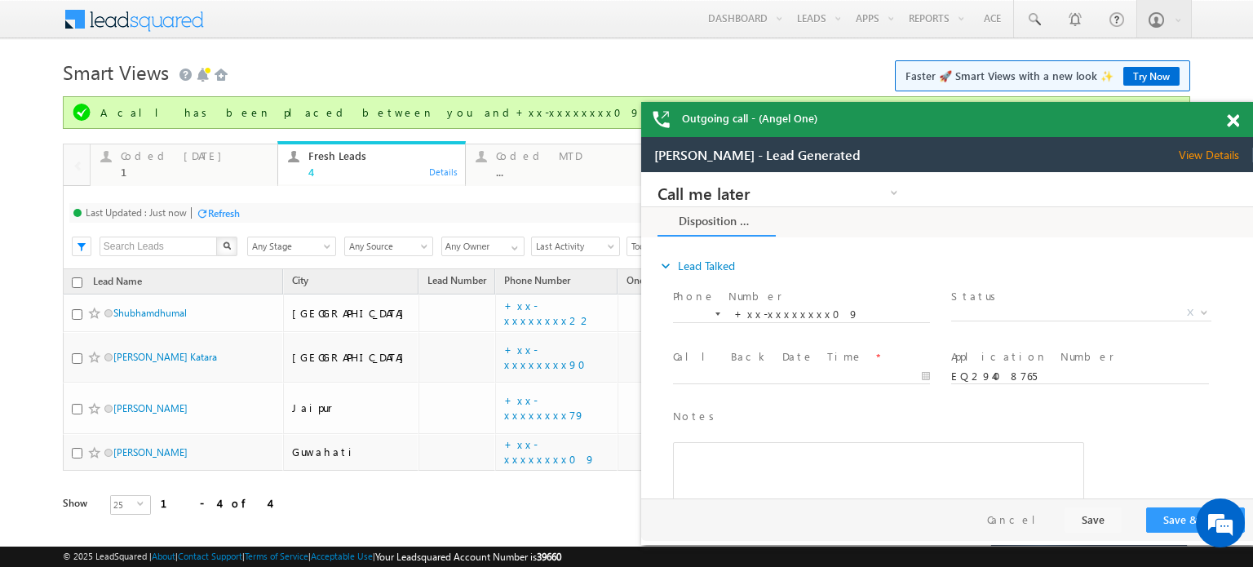
click at [1227, 120] on span at bounding box center [1233, 121] width 12 height 14
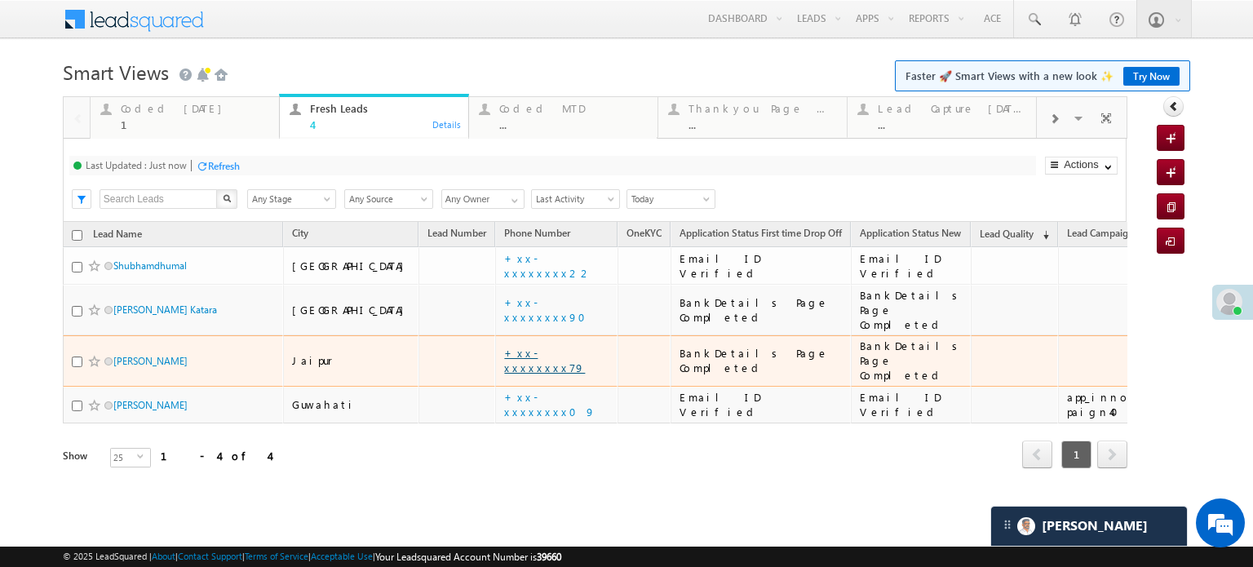
click at [504, 346] on link "+xx-xxxxxxxx79" at bounding box center [544, 360] width 81 height 29
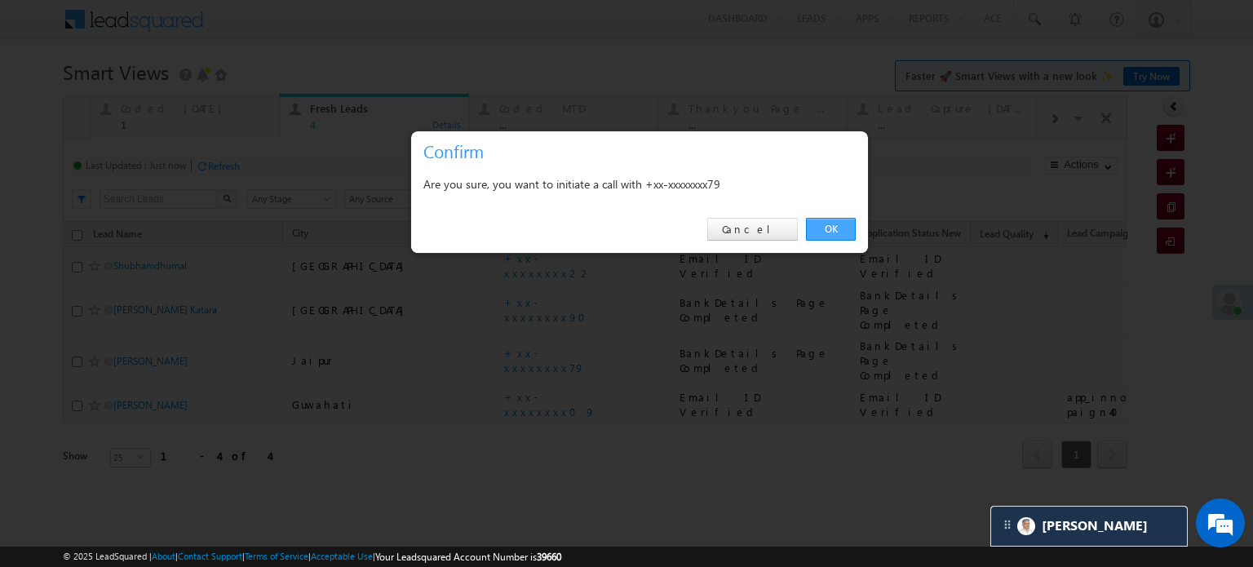
click at [820, 226] on link "OK" at bounding box center [831, 229] width 50 height 23
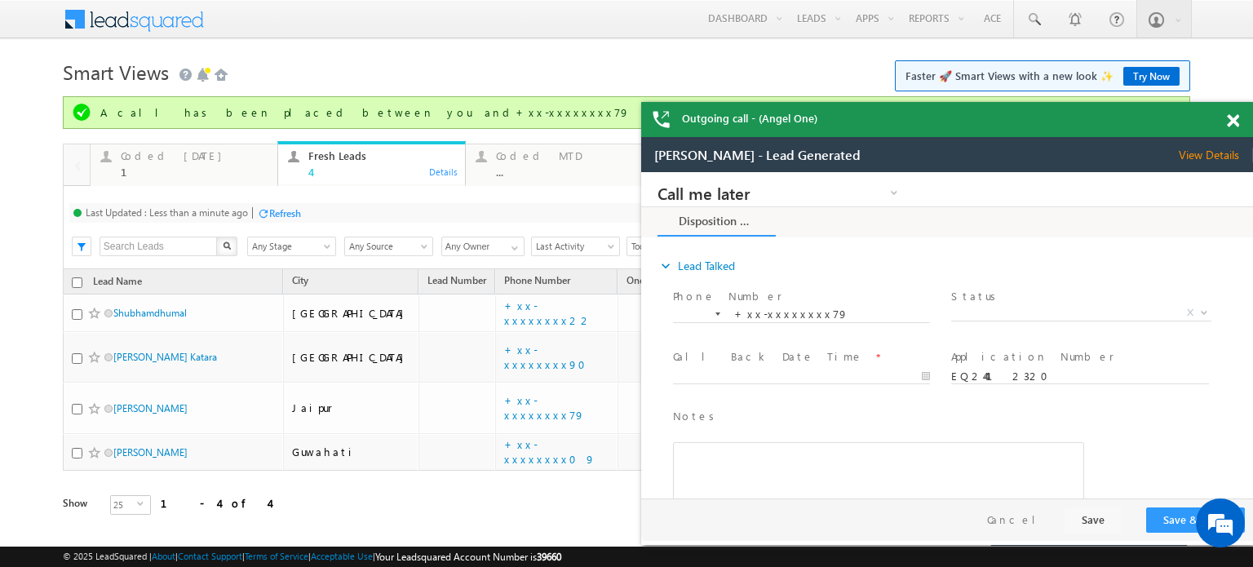
drag, startPoint x: 153, startPoint y: 427, endPoint x: 7, endPoint y: 352, distance: 164.5
click at [7, 352] on body "Menu Priya Rathore priya .rath ore@a ngelb rokin g.com" at bounding box center [626, 280] width 1253 height 561
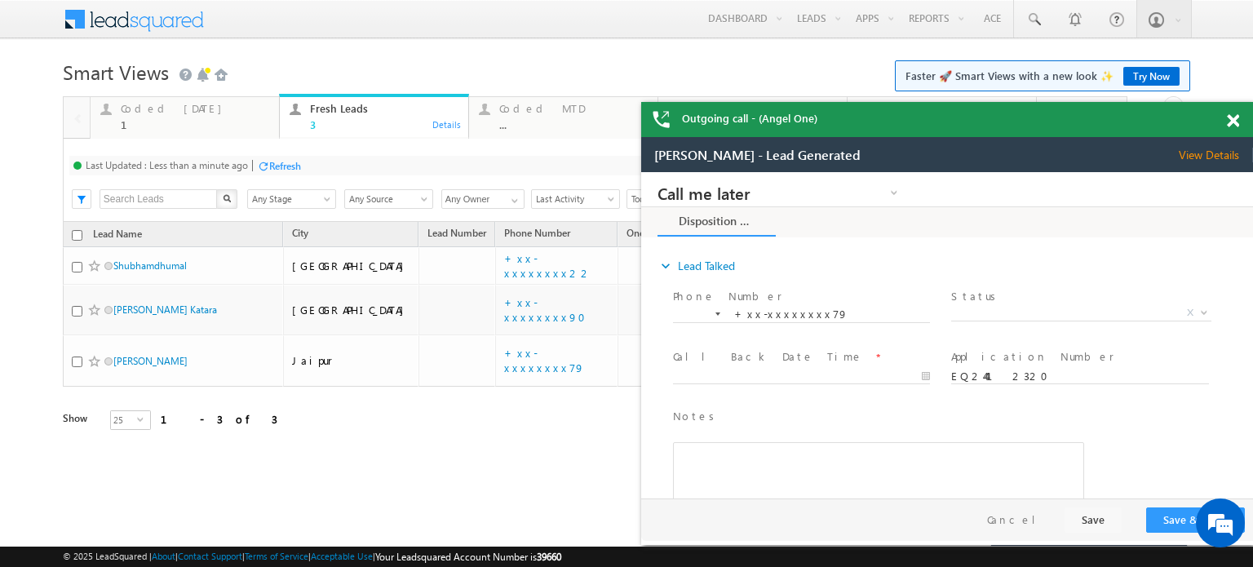
click at [1229, 120] on span at bounding box center [1233, 121] width 12 height 14
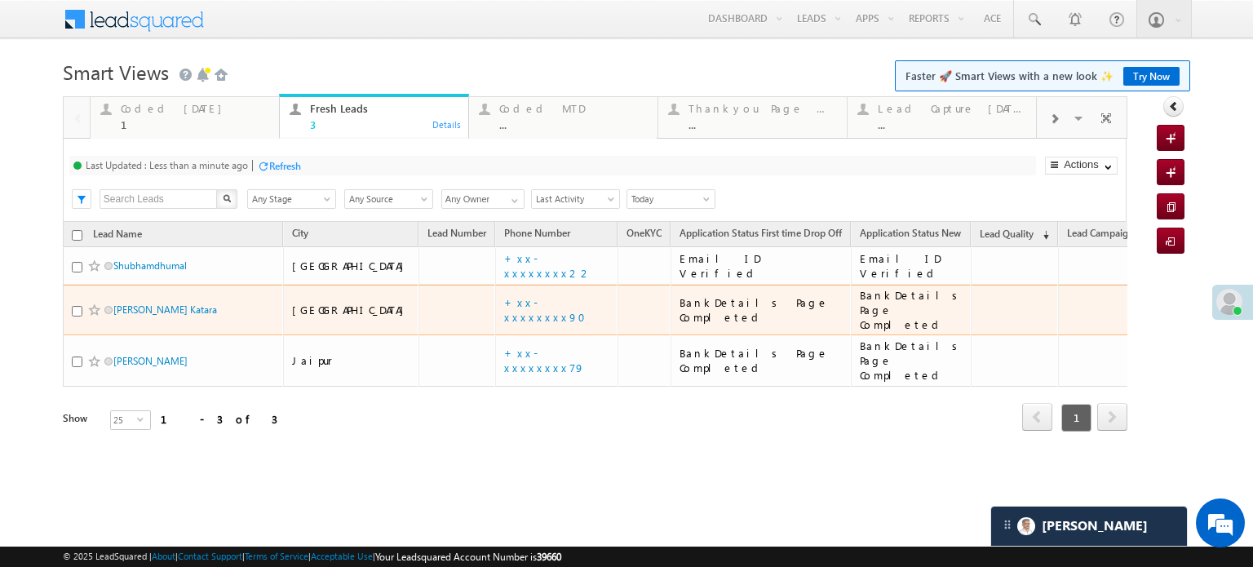
click at [501, 316] on td "+xx-xxxxxxxx90" at bounding box center [556, 310] width 122 height 51
click at [504, 300] on link "+xx-xxxxxxxx90" at bounding box center [549, 309] width 91 height 29
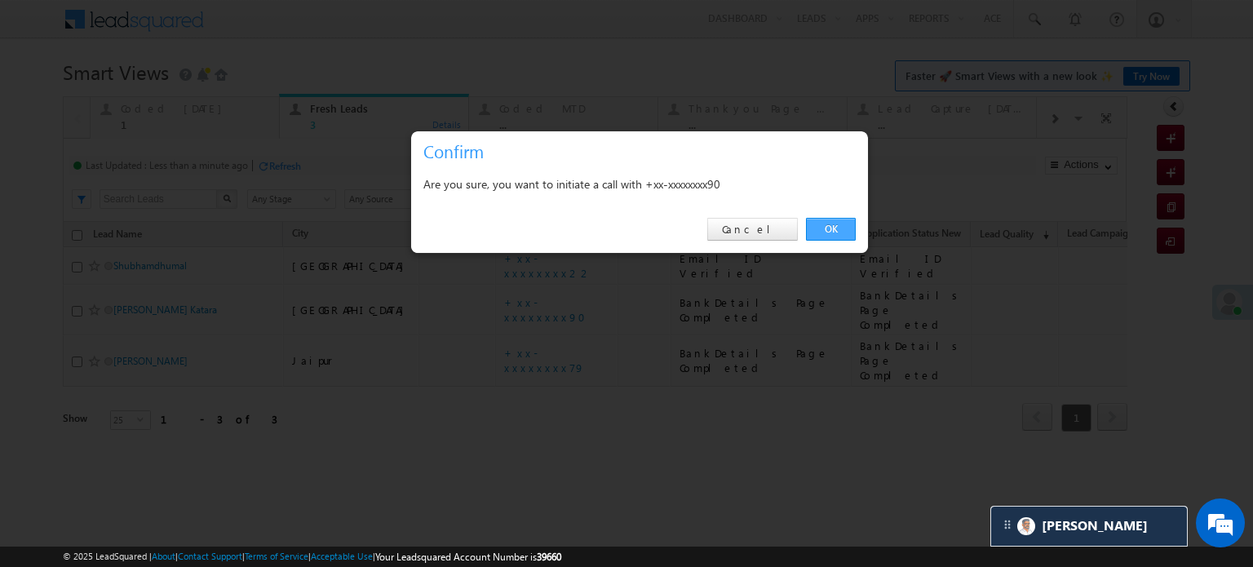
click at [832, 227] on link "OK" at bounding box center [831, 229] width 50 height 23
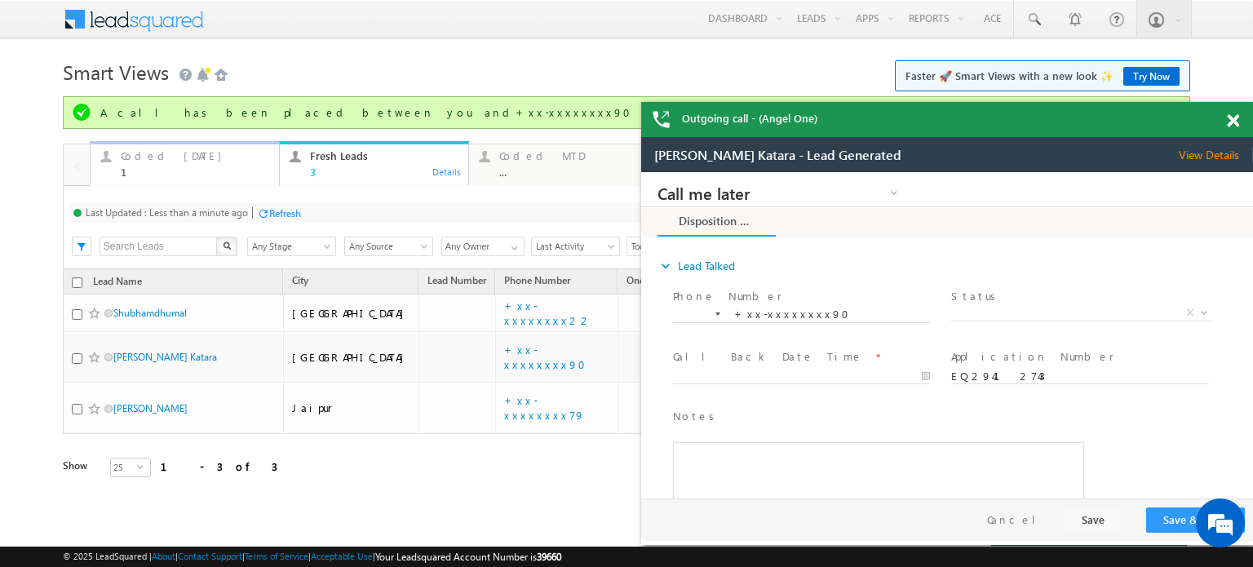
click at [141, 150] on div "Coded Today" at bounding box center [195, 155] width 148 height 13
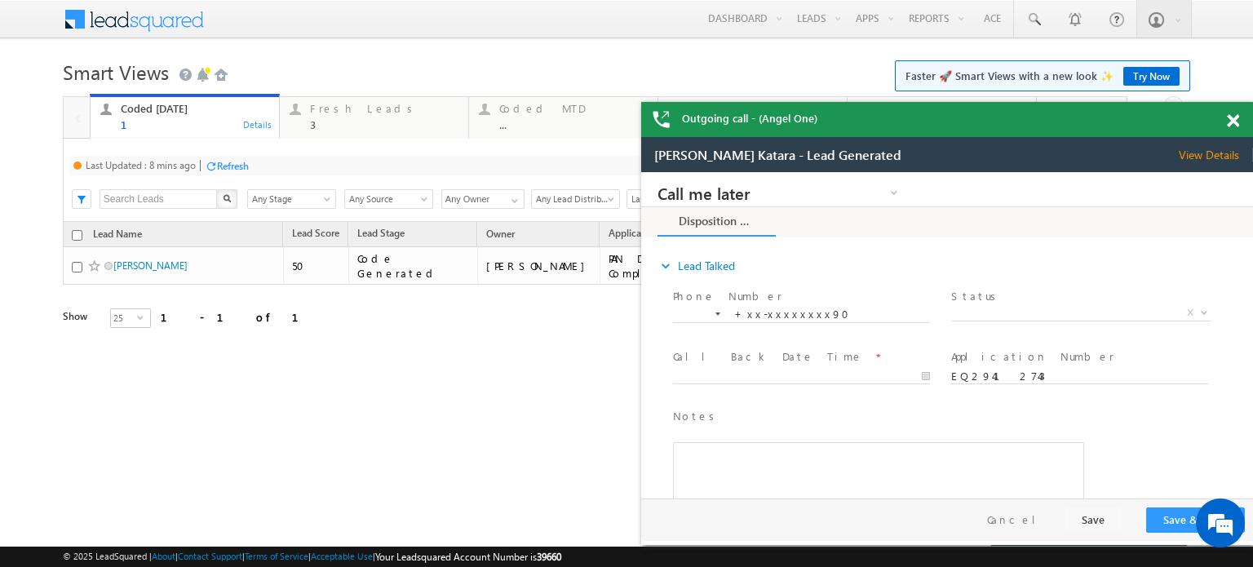
click at [245, 165] on div "Refresh" at bounding box center [233, 166] width 32 height 12
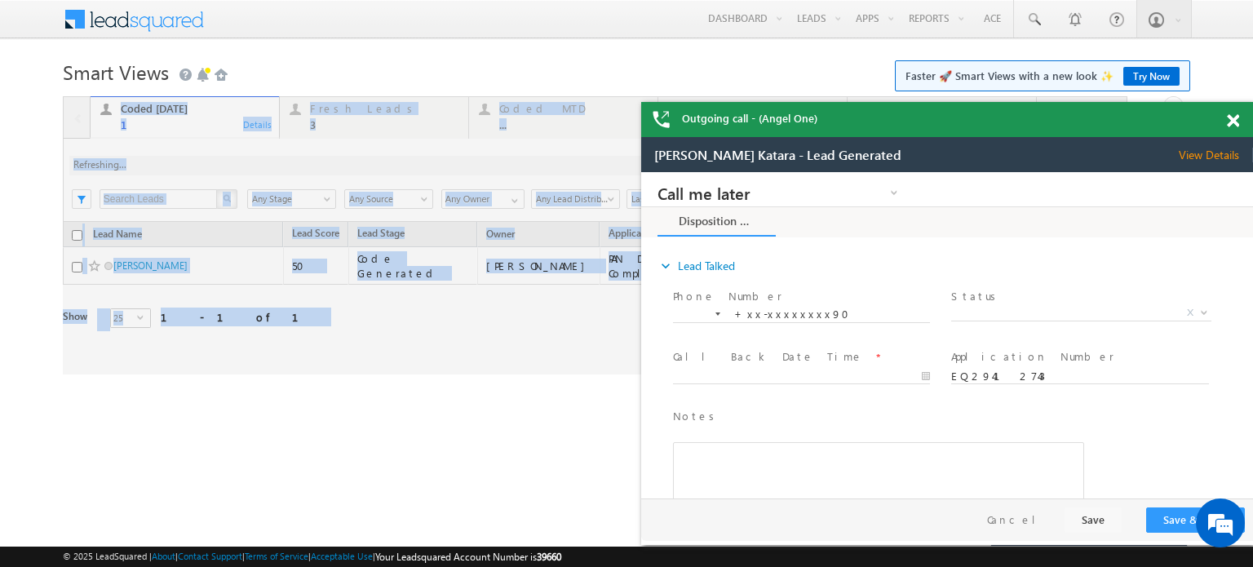
click at [245, 165] on div at bounding box center [595, 235] width 1064 height 278
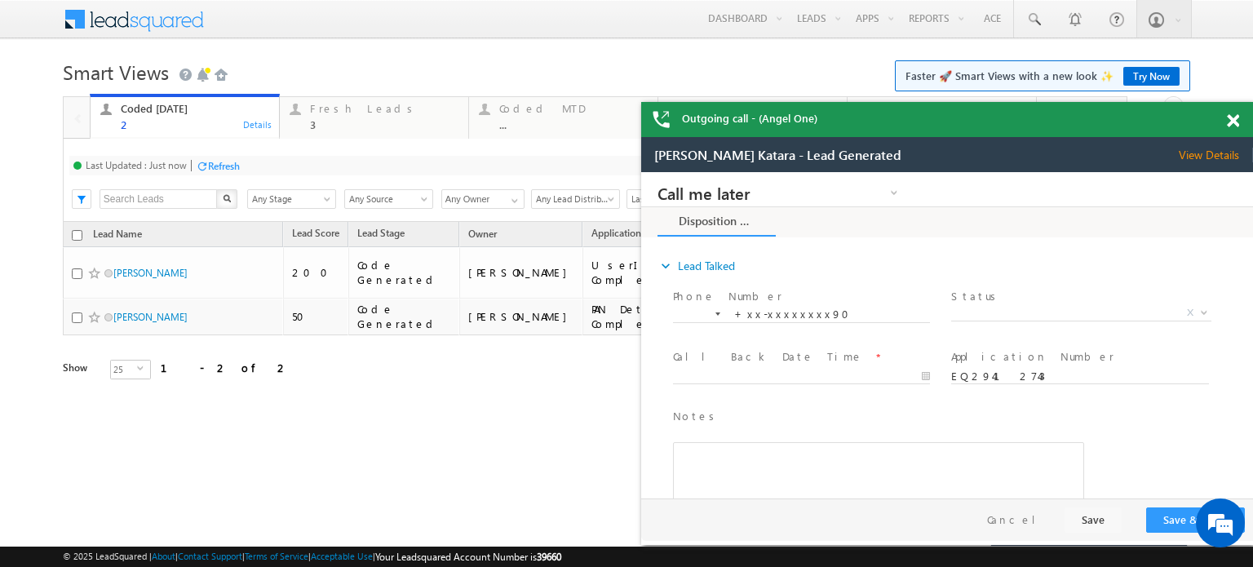
click at [1231, 117] on span at bounding box center [1233, 121] width 12 height 14
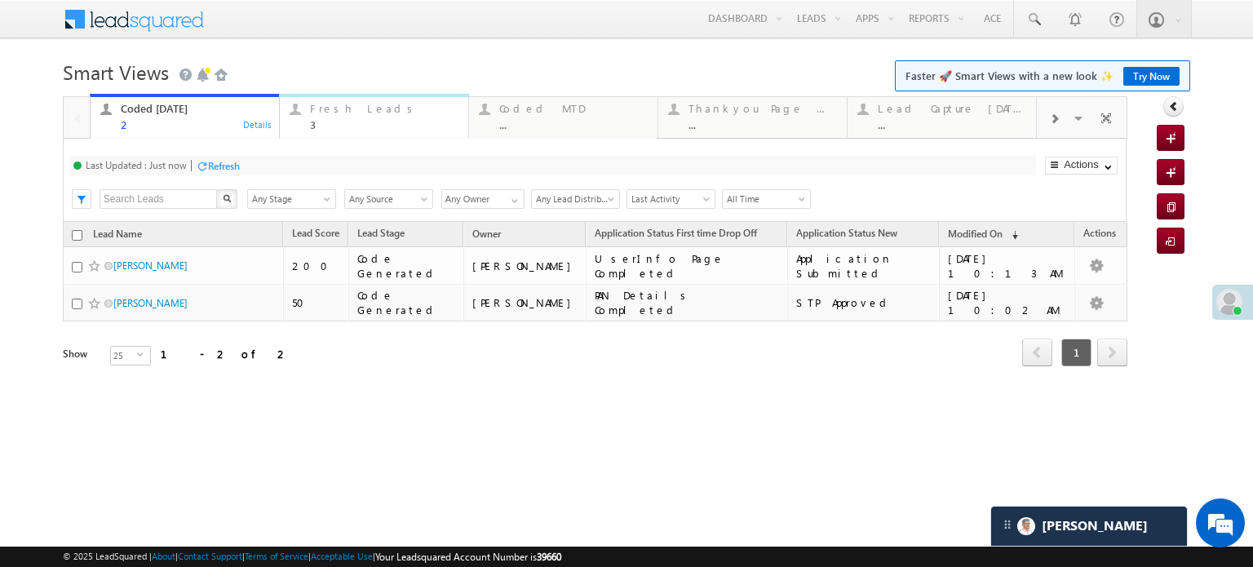
click at [323, 107] on div "Fresh Leads" at bounding box center [384, 108] width 148 height 13
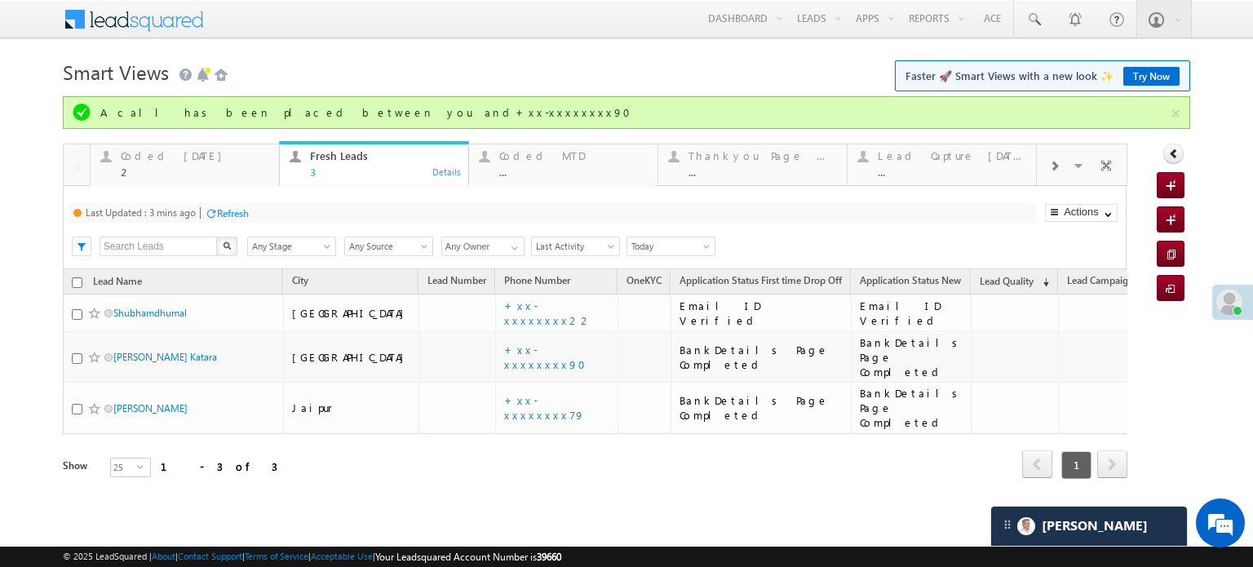
click at [214, 207] on div at bounding box center [211, 213] width 12 height 12
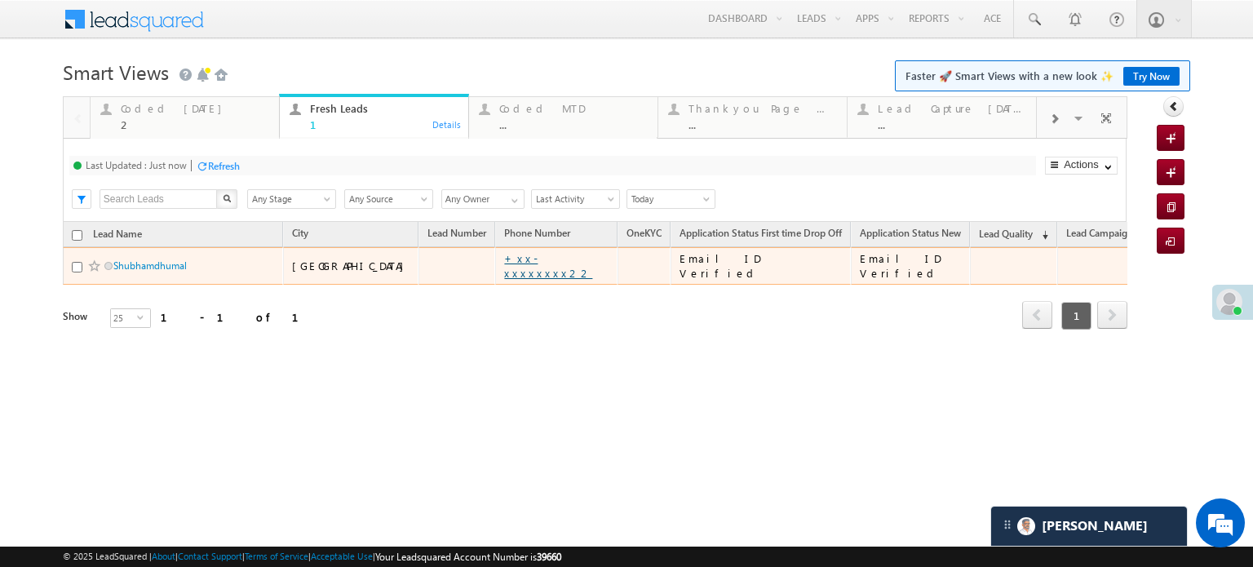
click at [504, 269] on link "+xx-xxxxxxxx22" at bounding box center [548, 265] width 88 height 29
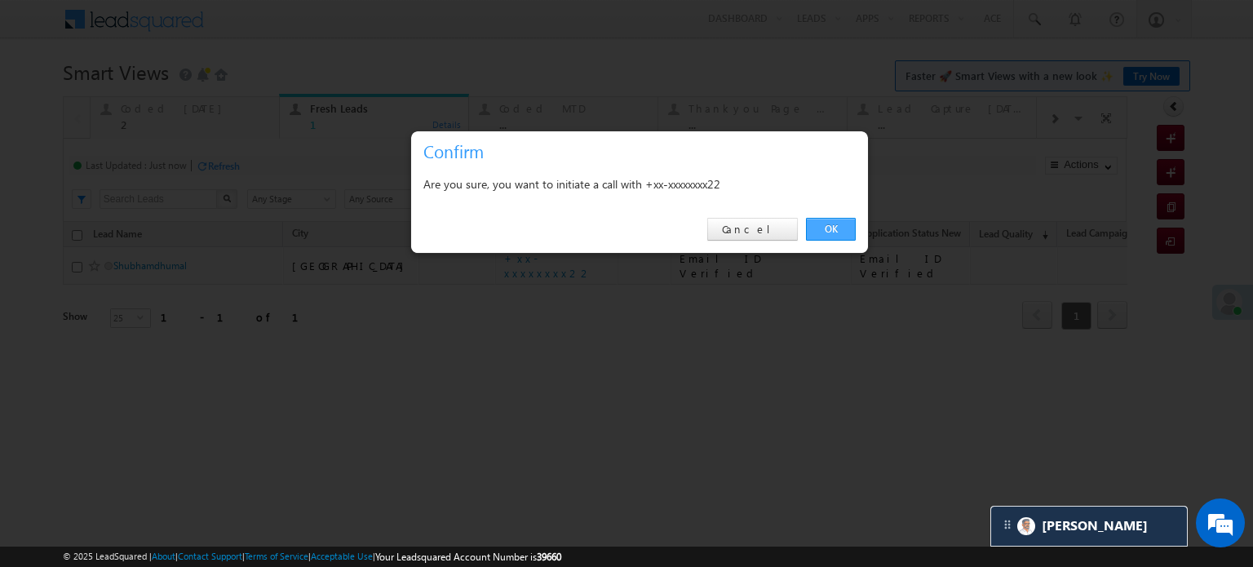
click at [816, 227] on link "OK" at bounding box center [831, 229] width 50 height 23
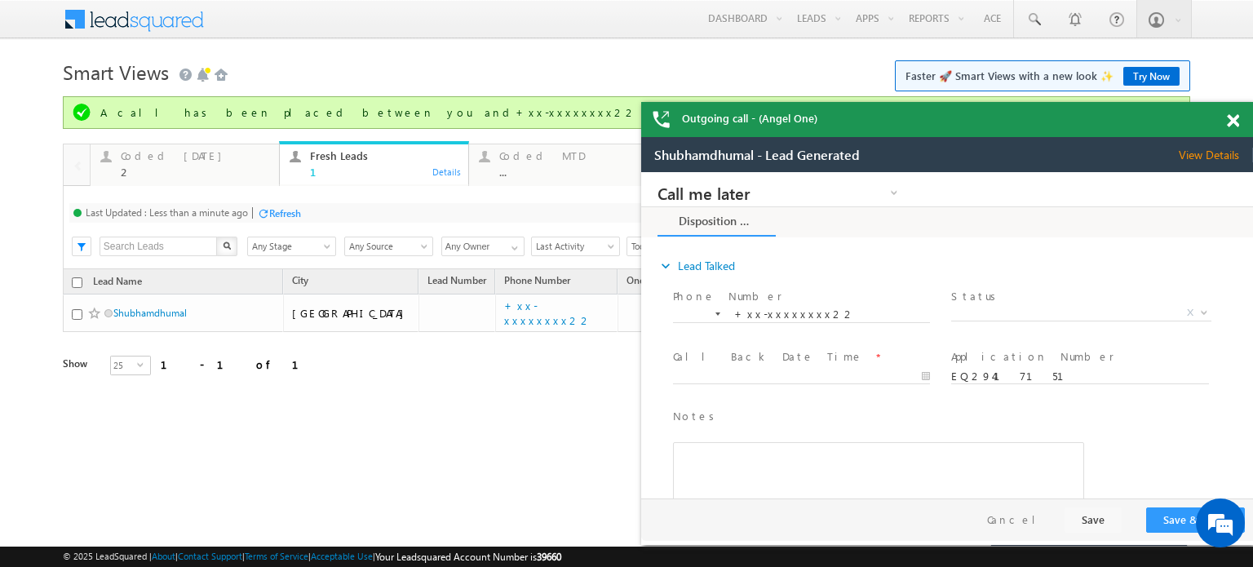
click at [1228, 117] on span at bounding box center [1233, 121] width 12 height 14
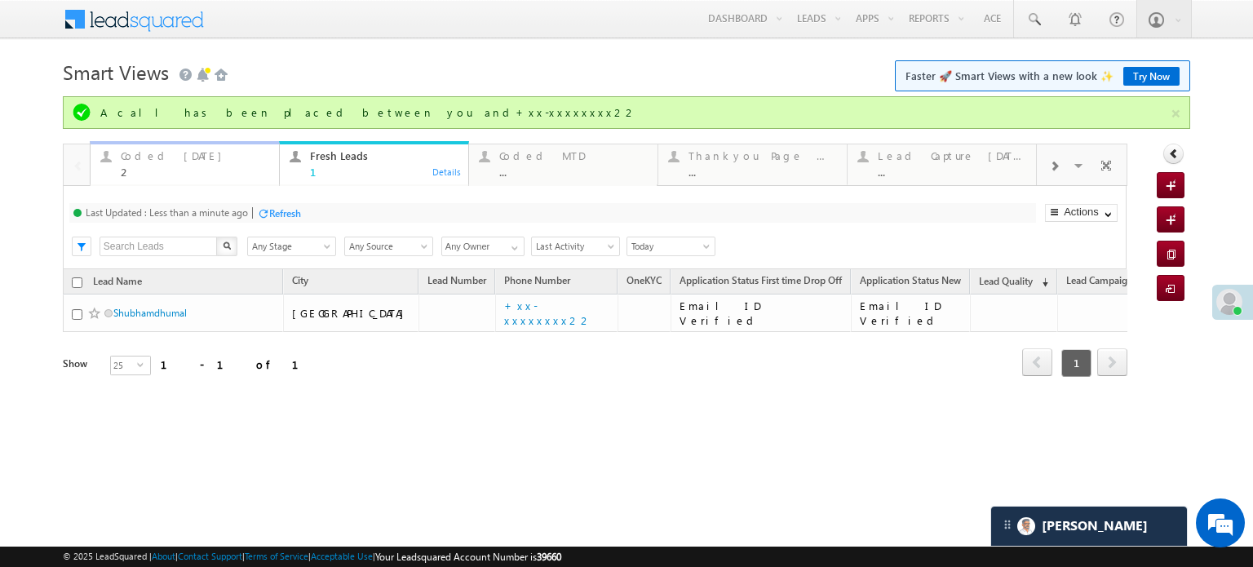
click at [185, 168] on div "2" at bounding box center [195, 172] width 148 height 12
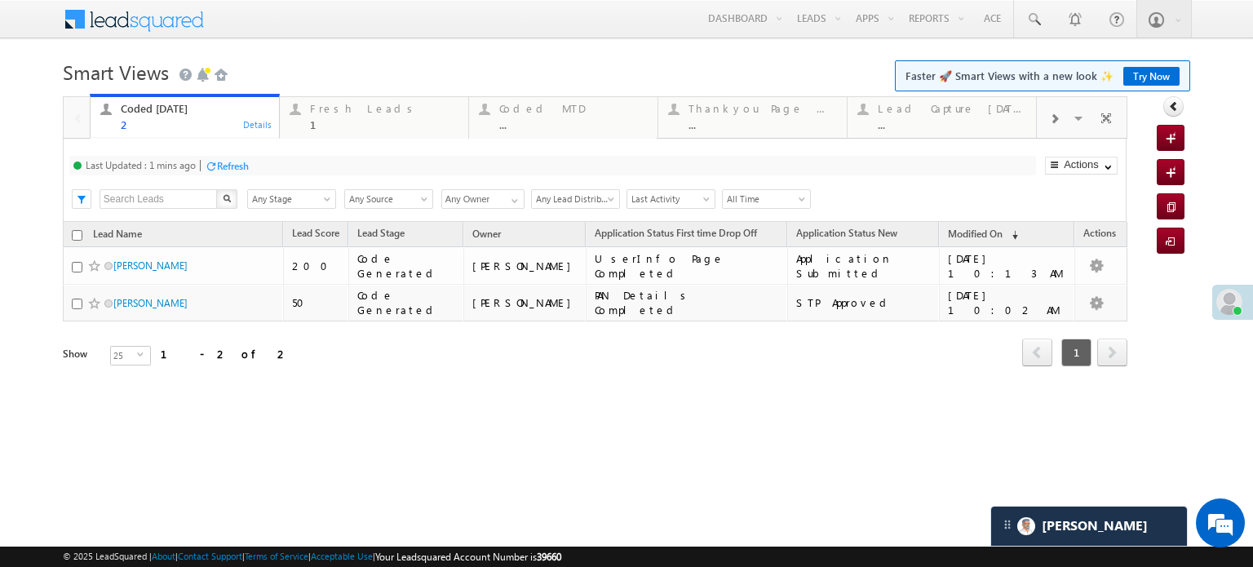
click at [247, 163] on div "Refresh" at bounding box center [233, 166] width 32 height 12
click at [321, 117] on div "Fresh Leads 1" at bounding box center [384, 115] width 148 height 32
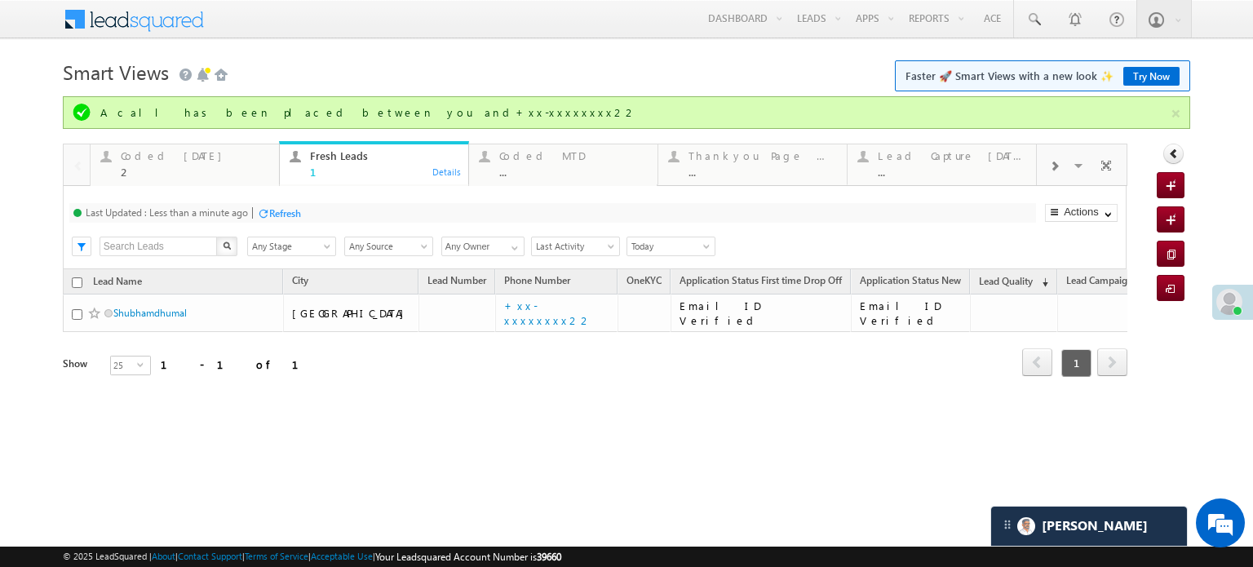
click at [284, 208] on div "Refresh" at bounding box center [285, 213] width 32 height 12
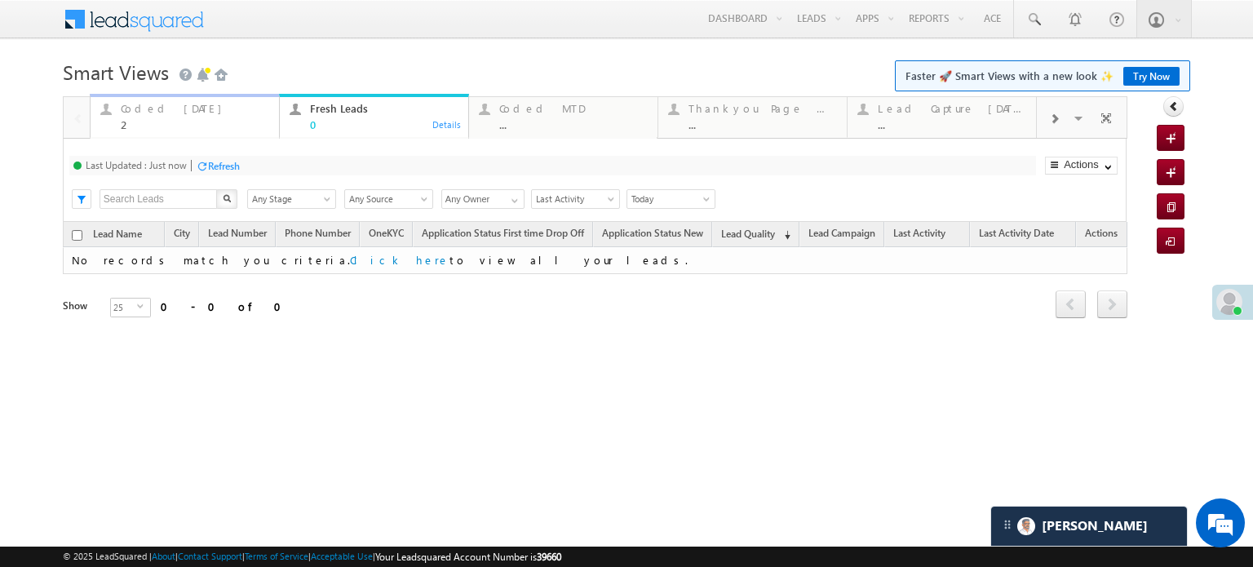
click at [160, 113] on div "Coded [DATE]" at bounding box center [195, 108] width 148 height 13
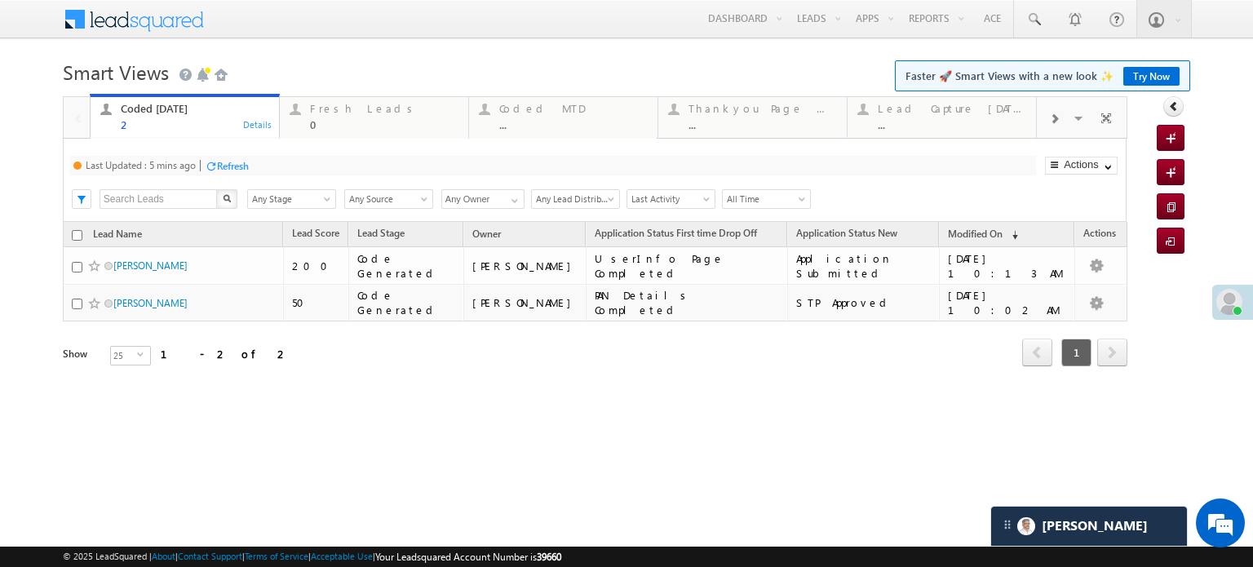
click at [245, 172] on div "Refresh" at bounding box center [233, 166] width 32 height 12
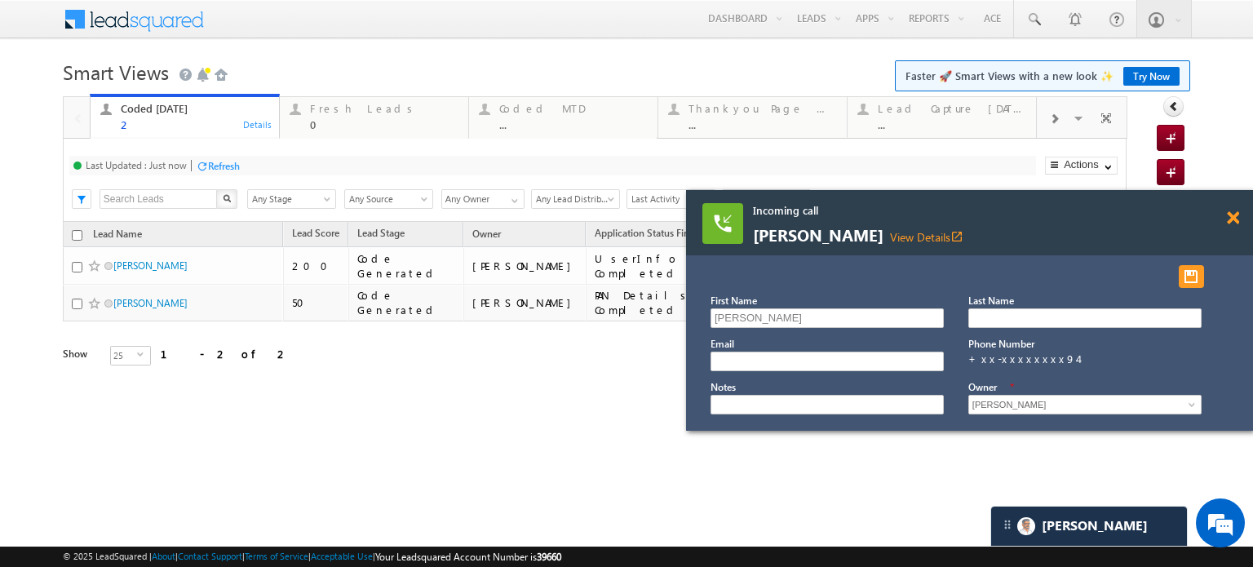
click at [1231, 216] on span at bounding box center [1233, 218] width 12 height 14
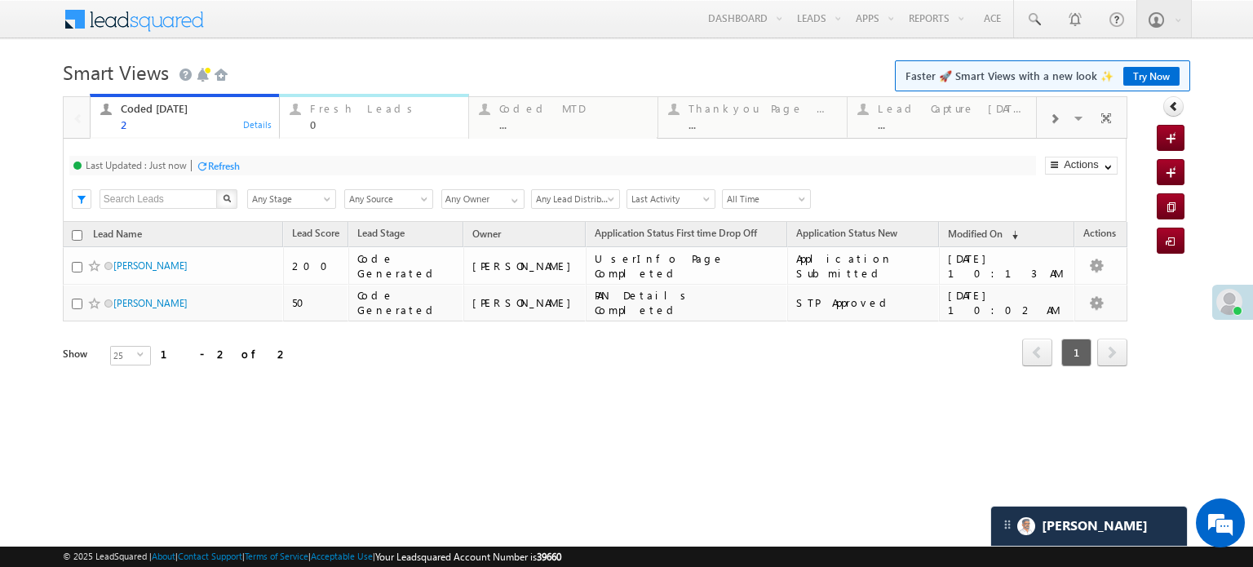
click at [316, 113] on div "Fresh Leads" at bounding box center [384, 108] width 148 height 13
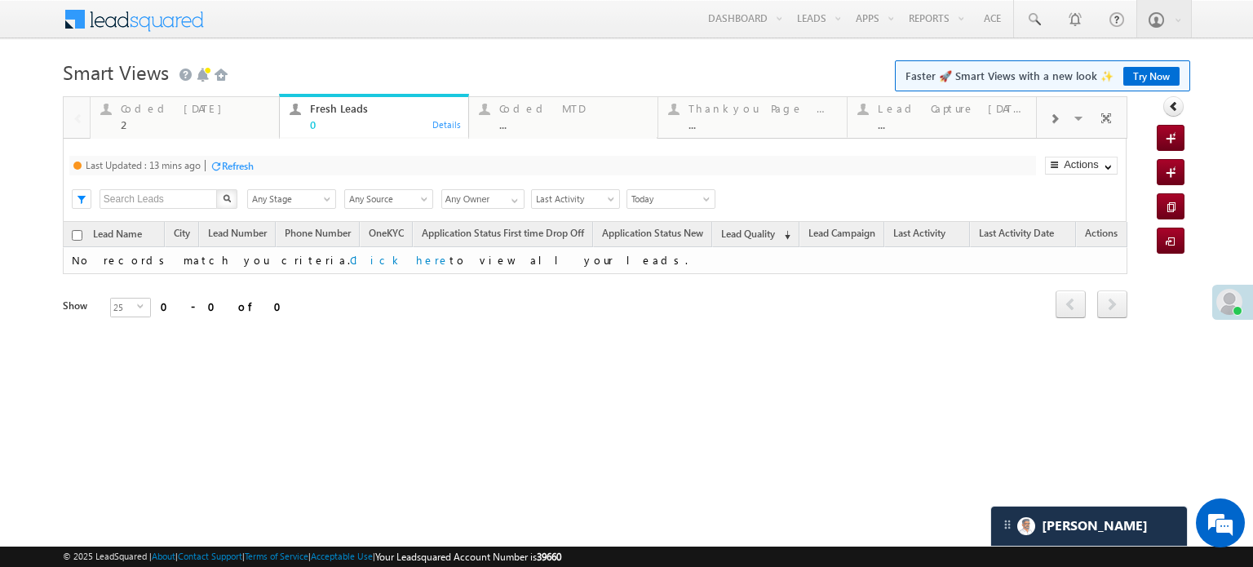
click at [238, 162] on div "Refresh" at bounding box center [238, 166] width 32 height 12
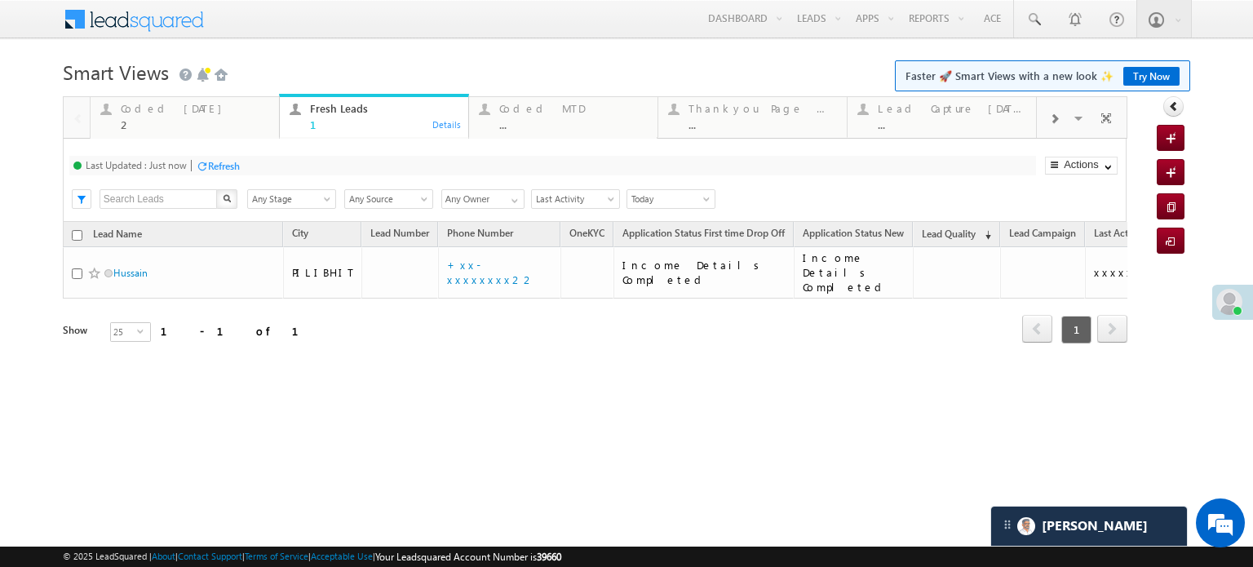
click at [237, 164] on div "Refresh" at bounding box center [224, 166] width 32 height 12
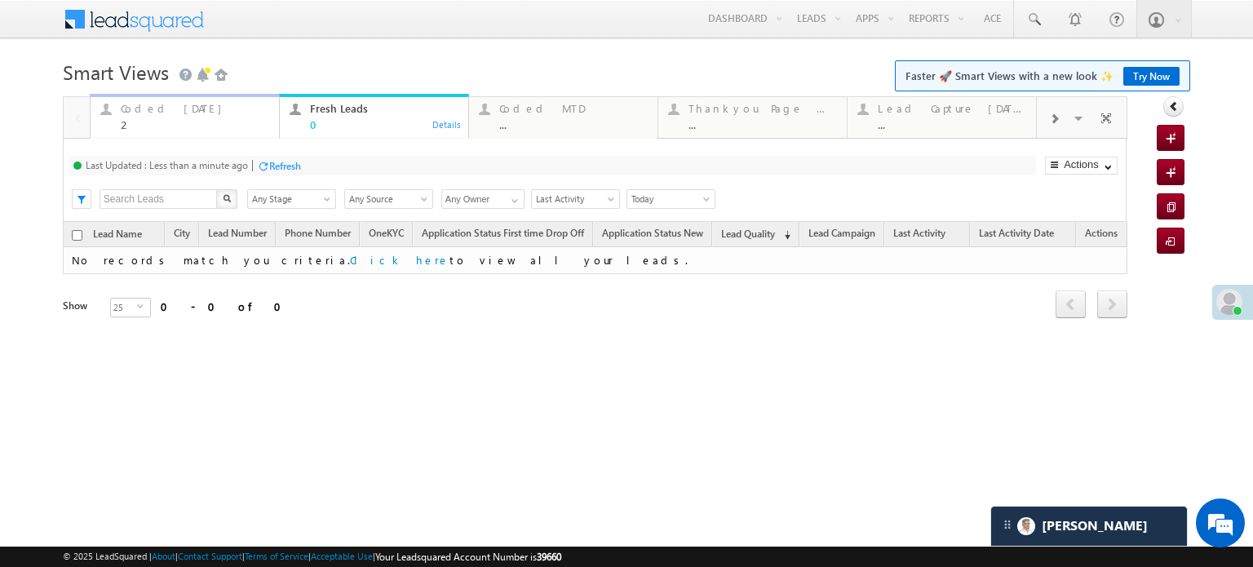
click at [153, 115] on div "Coded Today" at bounding box center [195, 108] width 148 height 13
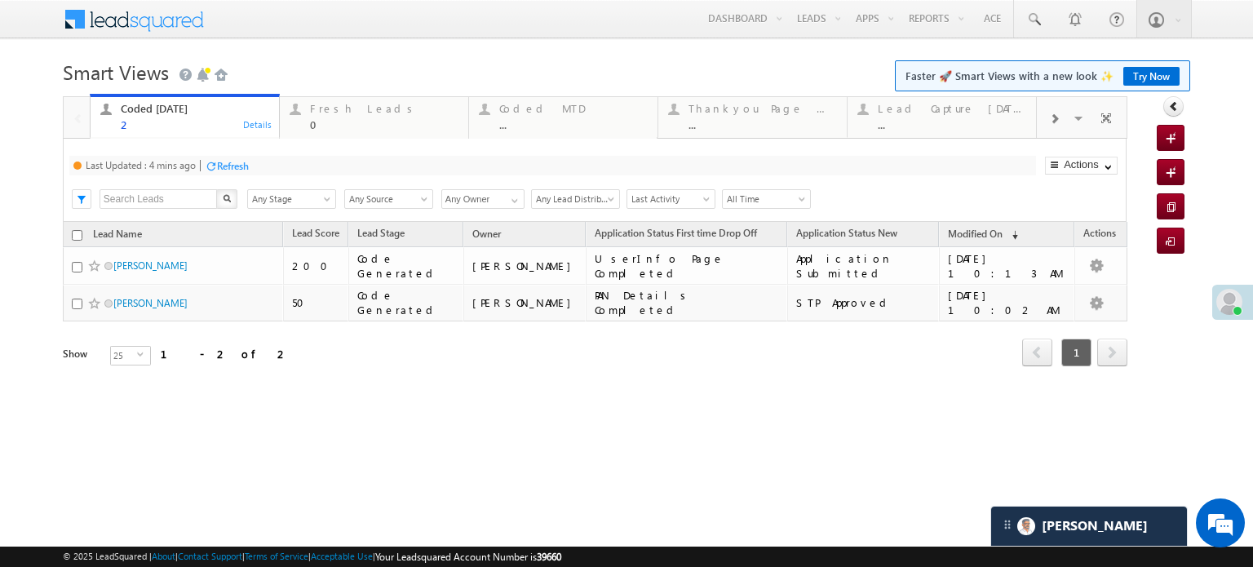
click at [224, 170] on div "Refresh" at bounding box center [233, 166] width 32 height 12
click at [222, 175] on div "Last Updated : Just now Refresh Refreshing..." at bounding box center [552, 166] width 966 height 20
click at [223, 164] on div "Refresh" at bounding box center [224, 166] width 32 height 12
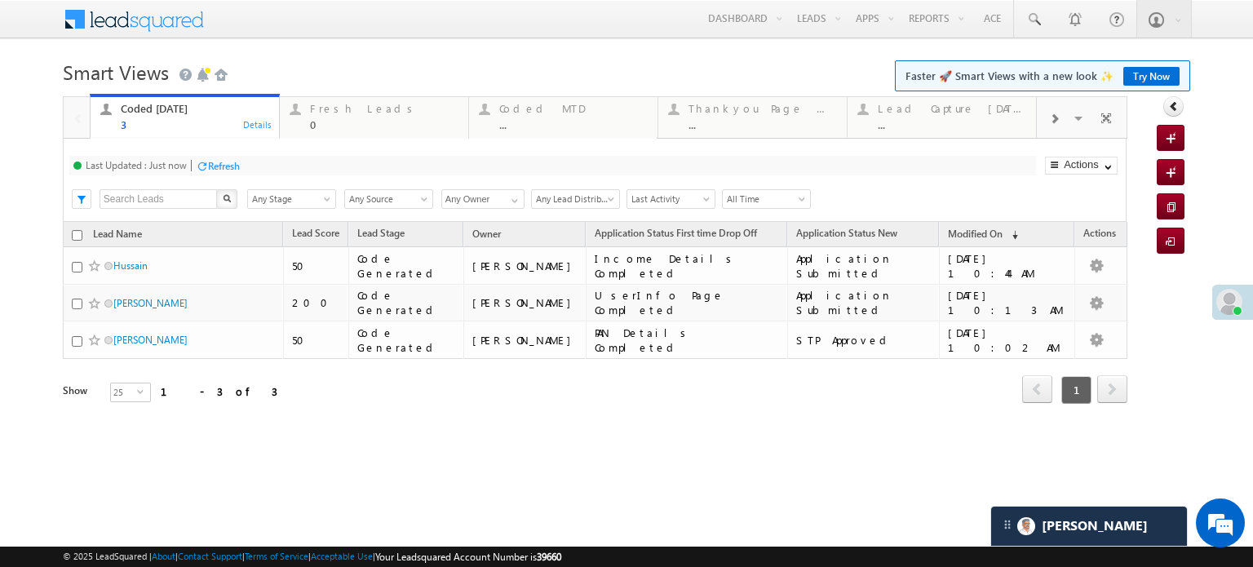
click at [222, 163] on div "Refresh" at bounding box center [224, 166] width 32 height 12
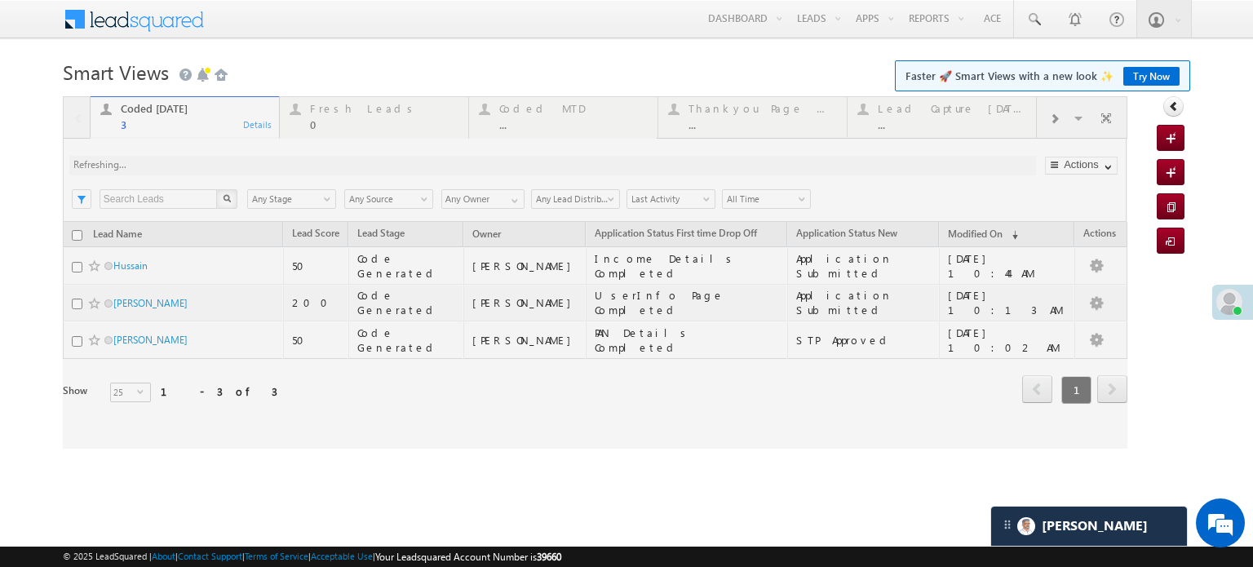
scroll to position [7690, 0]
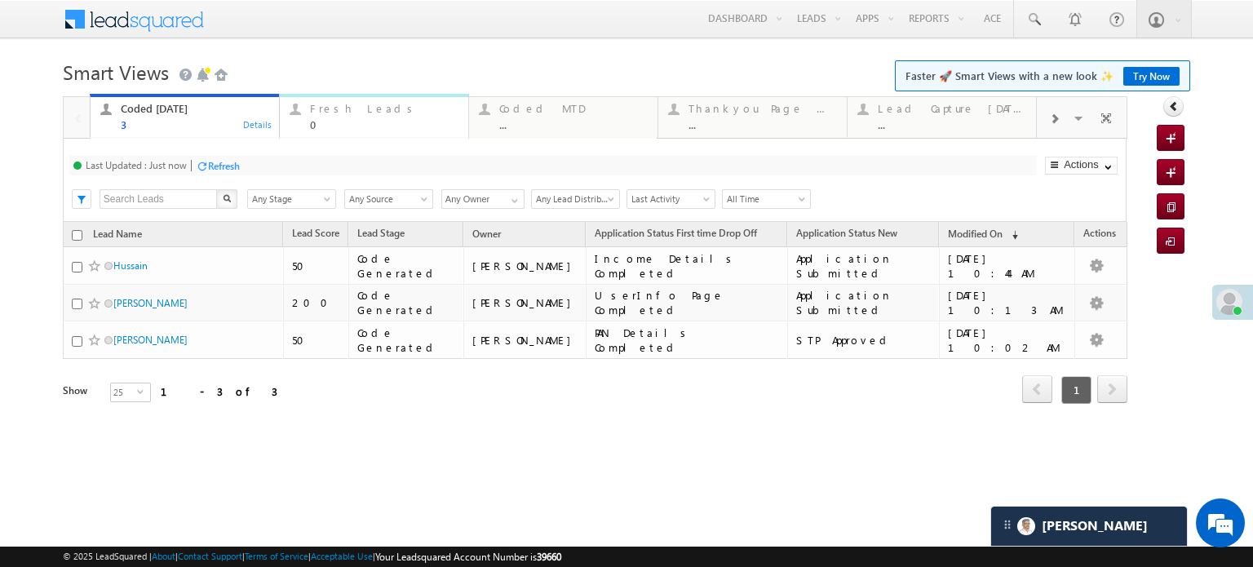
click at [338, 119] on div "0" at bounding box center [384, 124] width 148 height 12
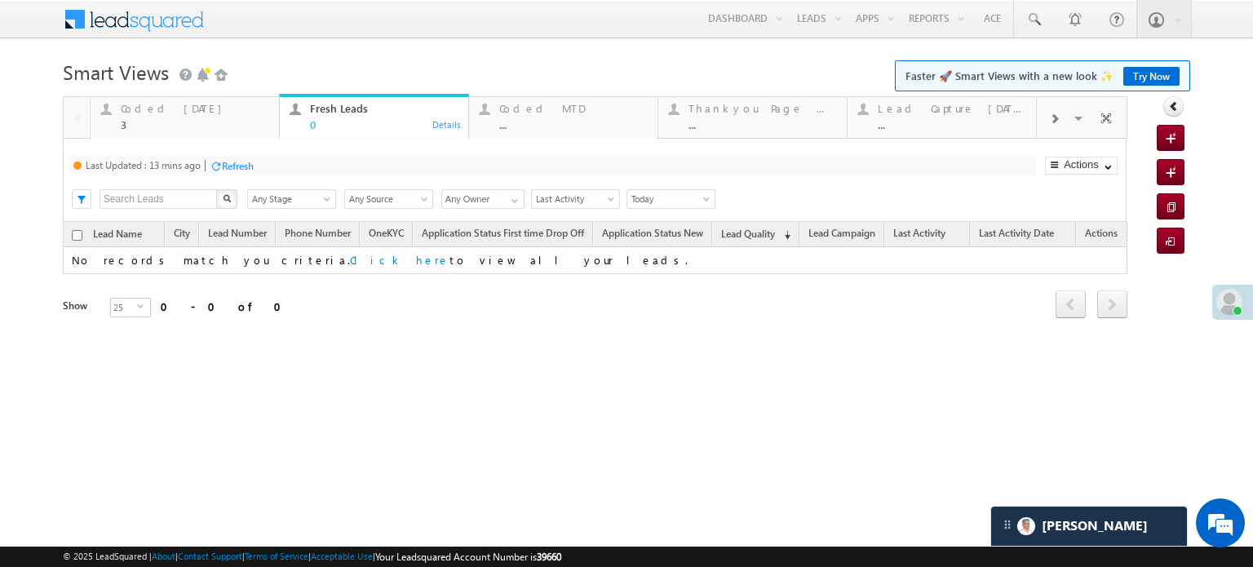
click at [215, 170] on div at bounding box center [216, 166] width 12 height 12
click at [176, 115] on div "Coded Today" at bounding box center [195, 108] width 148 height 13
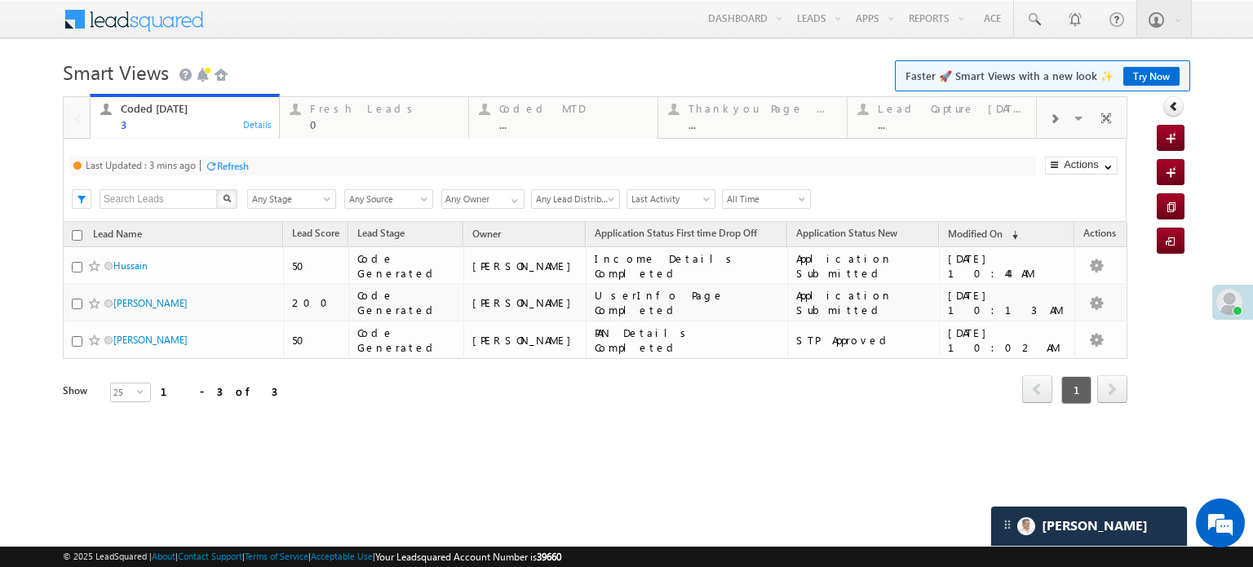
click at [235, 162] on div "Refresh" at bounding box center [233, 166] width 32 height 12
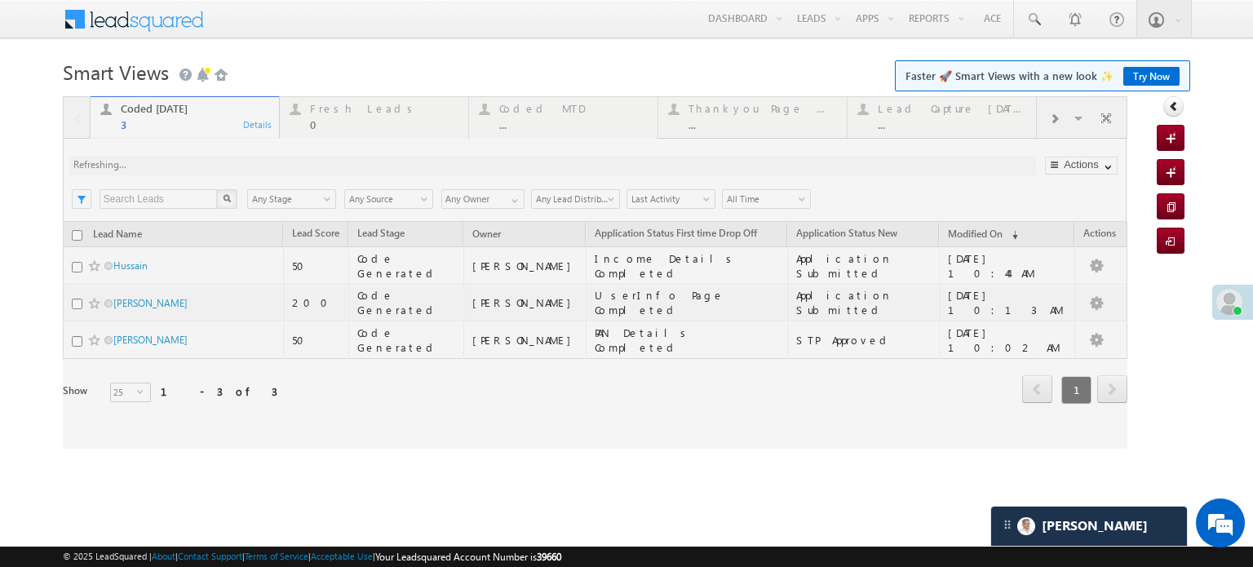
click at [235, 162] on div at bounding box center [595, 272] width 1064 height 352
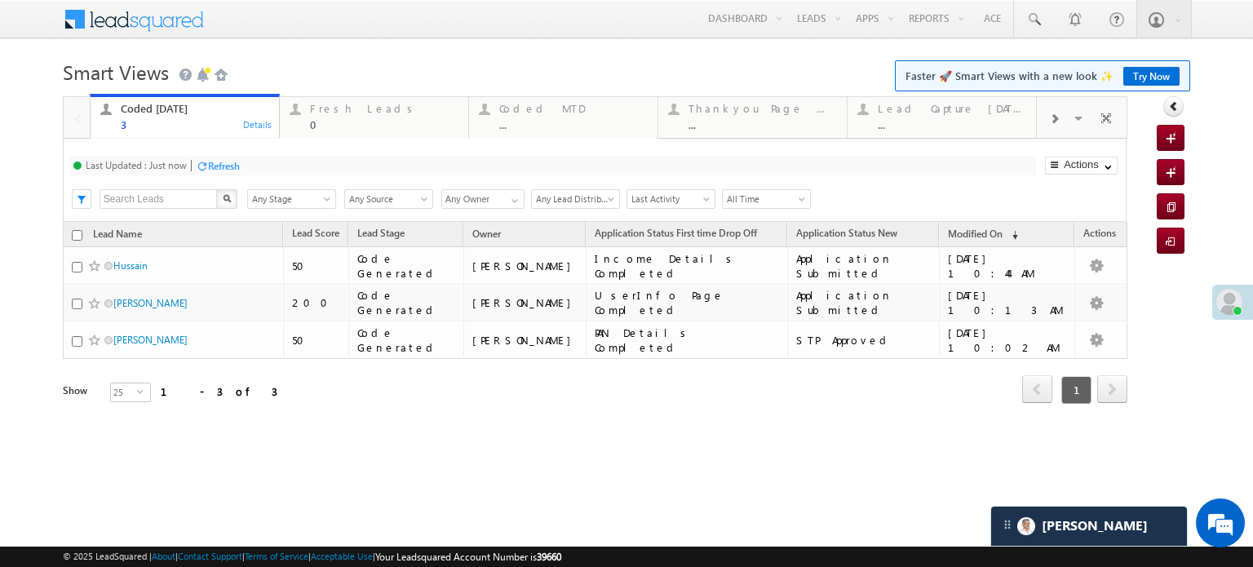
click at [235, 162] on div "Refresh" at bounding box center [224, 166] width 32 height 12
click at [363, 112] on div "Fresh Leads" at bounding box center [384, 108] width 148 height 13
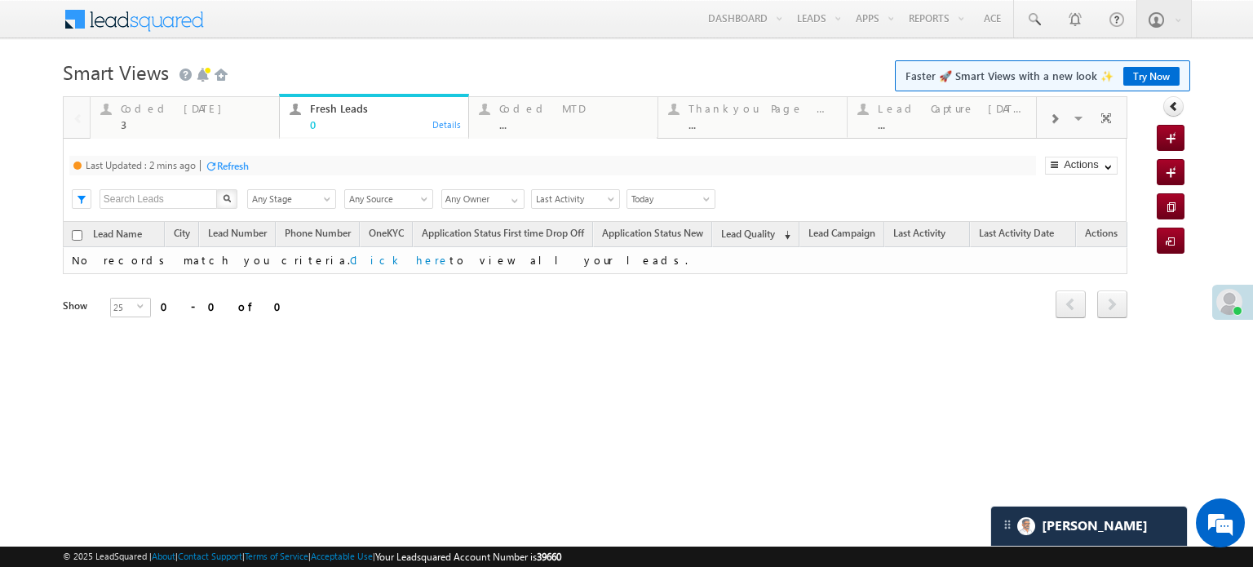
click at [210, 161] on div at bounding box center [211, 166] width 12 height 12
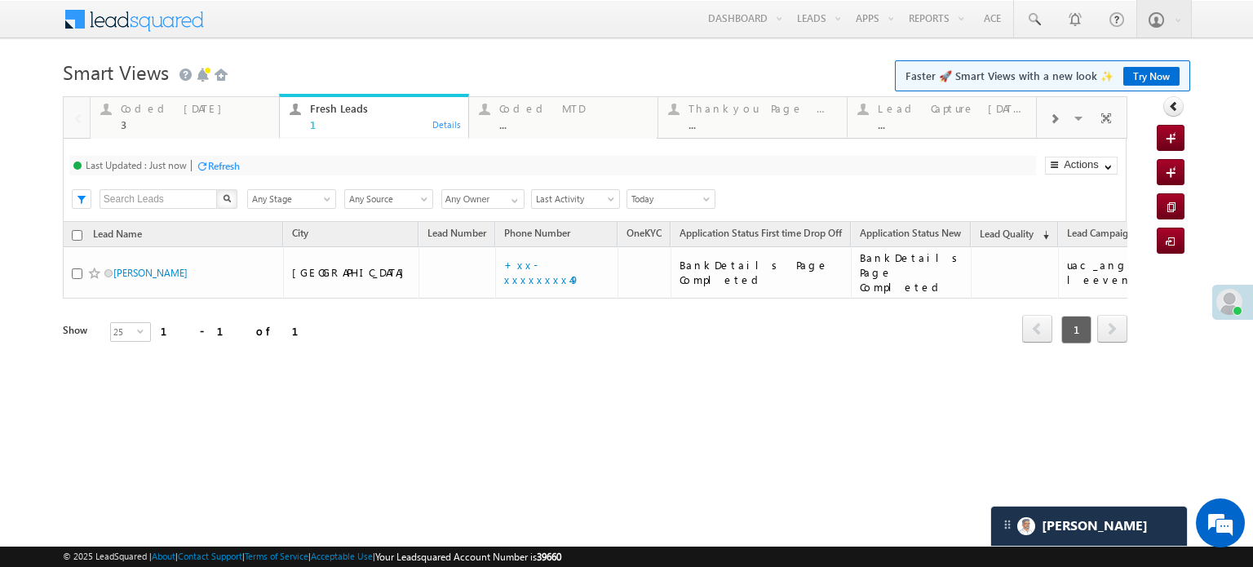
click at [235, 162] on div "Refresh" at bounding box center [224, 166] width 32 height 12
click at [189, 109] on div "Coded Today" at bounding box center [195, 108] width 148 height 13
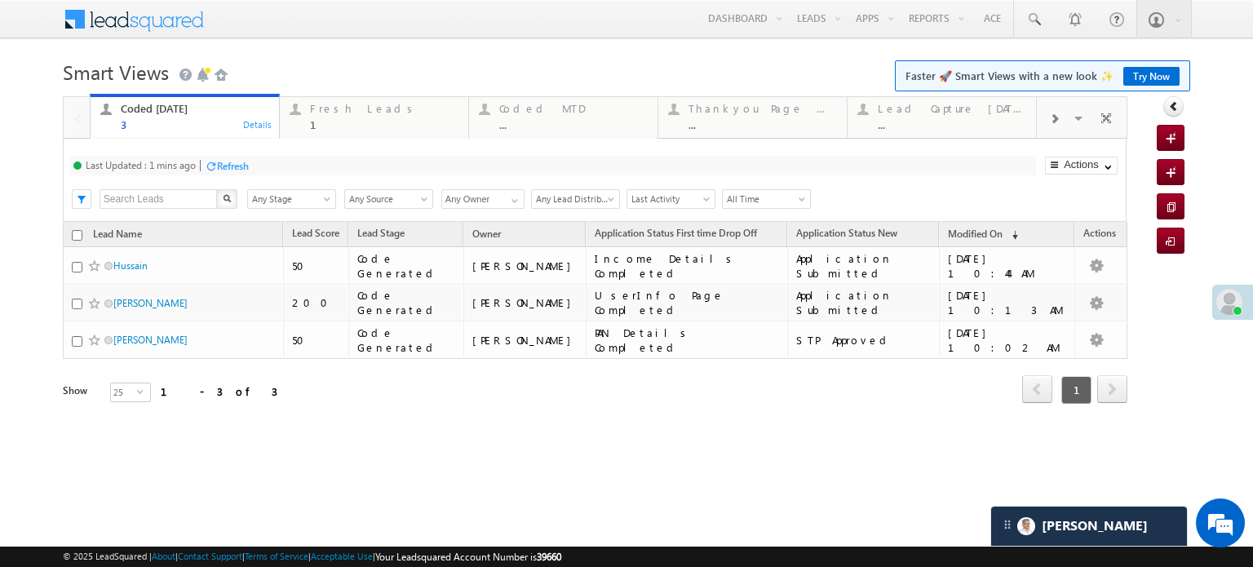
click at [244, 166] on div "Refresh" at bounding box center [233, 166] width 32 height 12
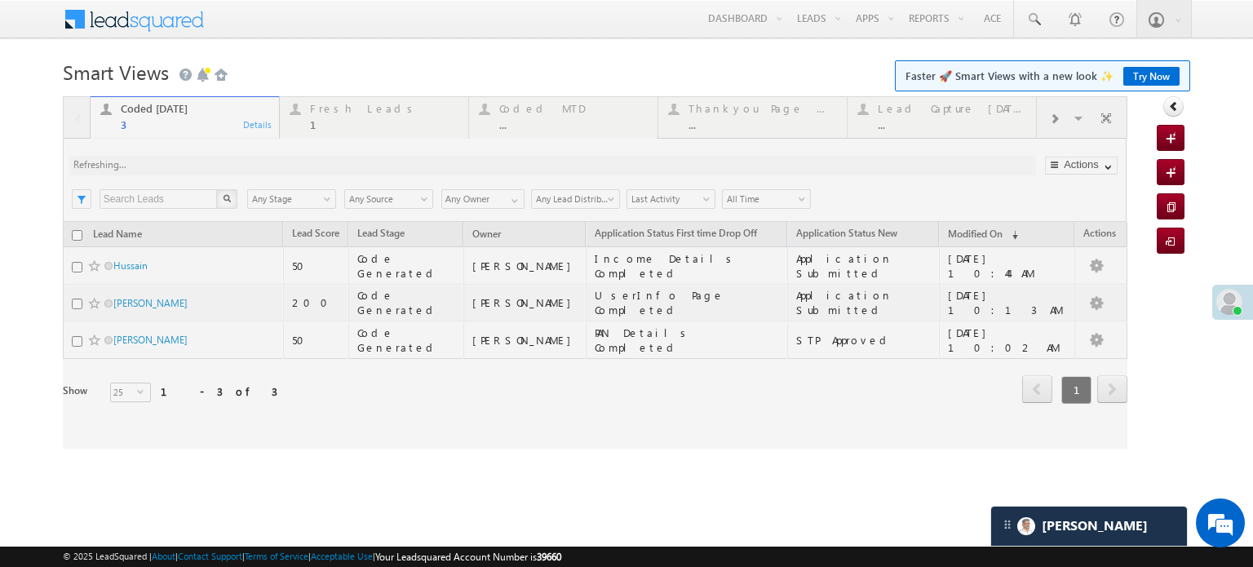
scroll to position [7867, 0]
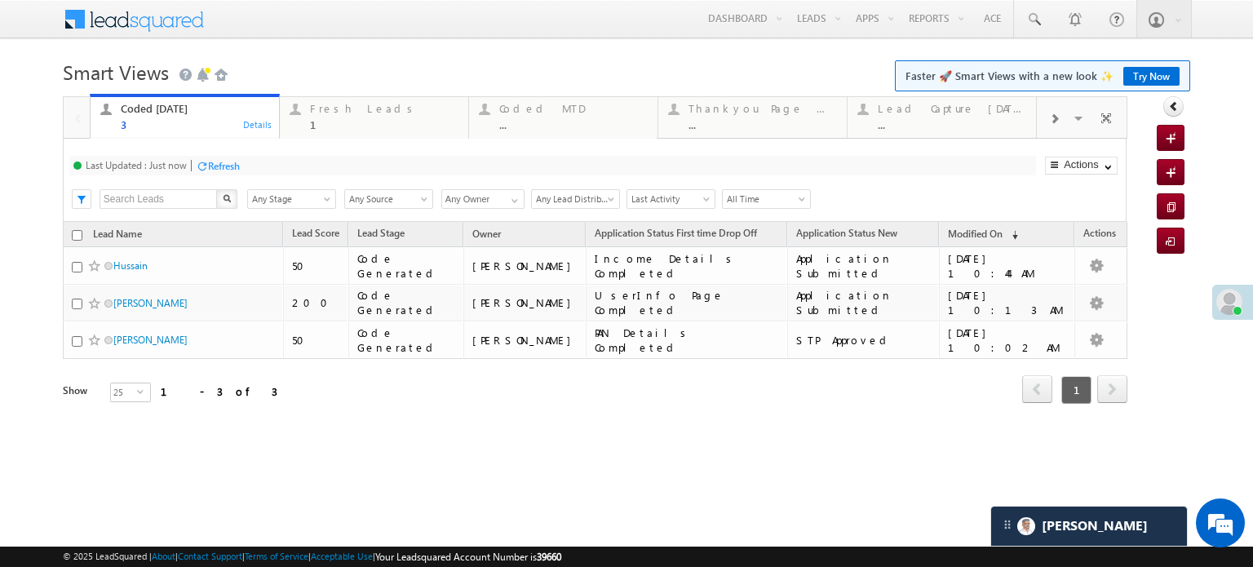
drag, startPoint x: 285, startPoint y: 145, endPoint x: 330, endPoint y: 110, distance: 56.9
click at [330, 110] on div "Fresh Leads" at bounding box center [384, 108] width 148 height 13
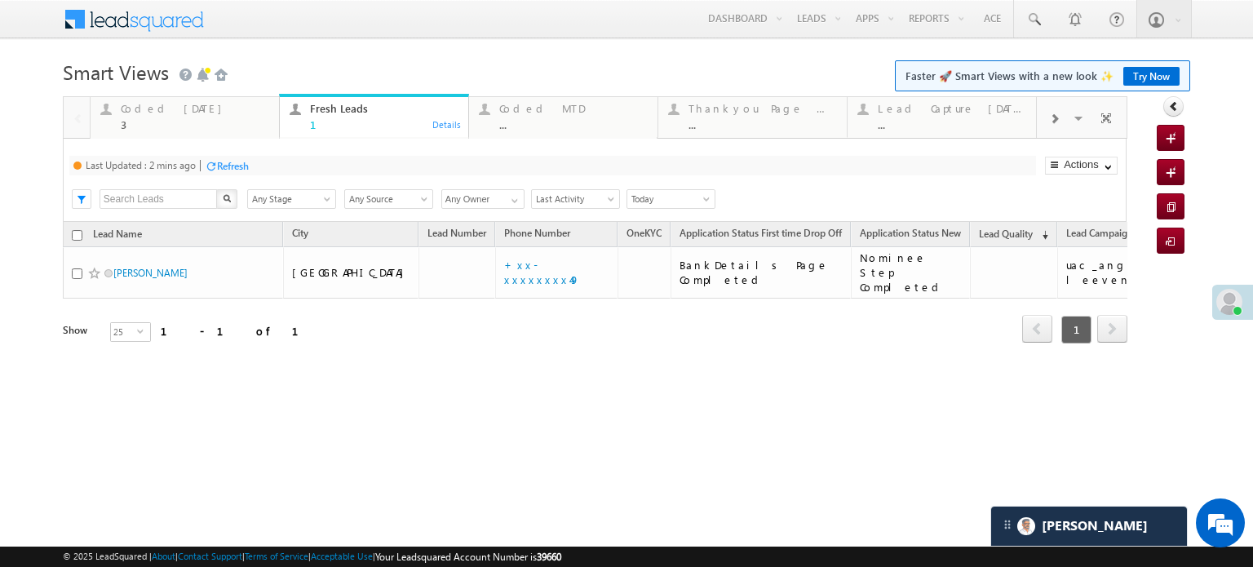
click at [248, 161] on div "Refresh" at bounding box center [233, 166] width 32 height 12
click at [257, 164] on div "Last Updated : Less than a minute ago Refresh Refreshing..." at bounding box center [552, 166] width 966 height 20
click at [274, 170] on div "Refresh" at bounding box center [285, 166] width 32 height 12
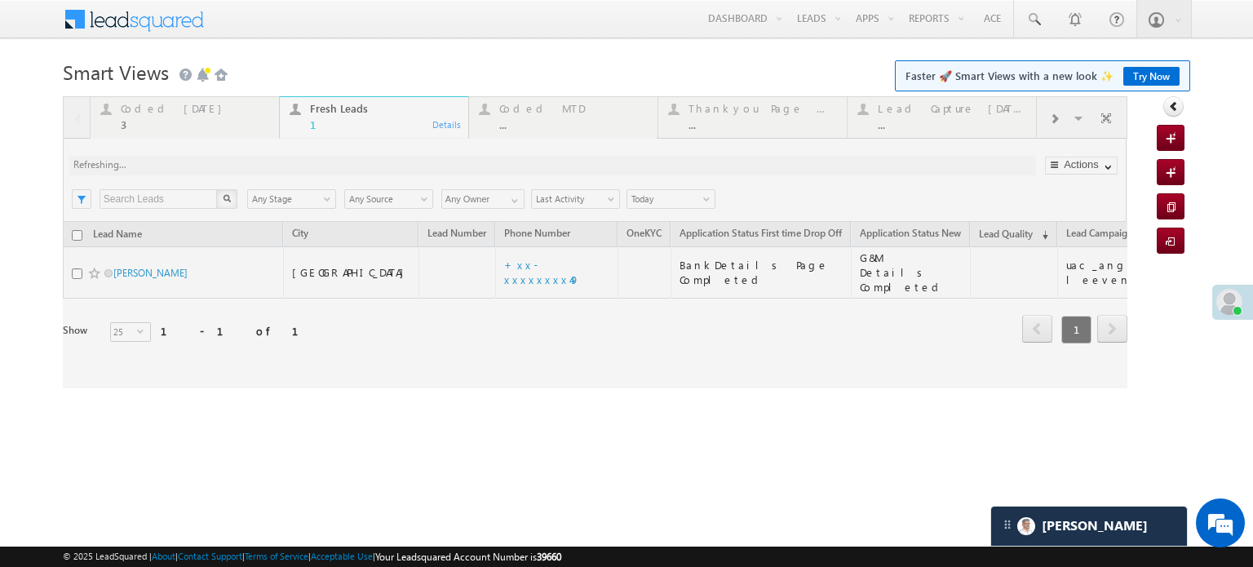
click at [274, 170] on div at bounding box center [595, 242] width 1064 height 292
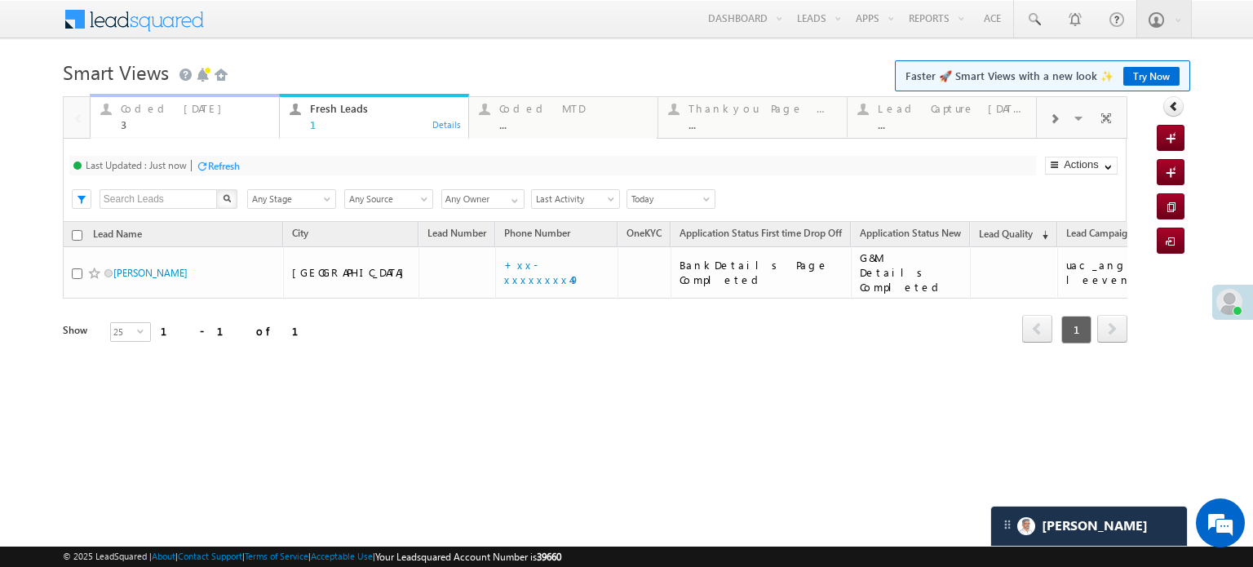
click at [144, 121] on div "3" at bounding box center [195, 124] width 148 height 12
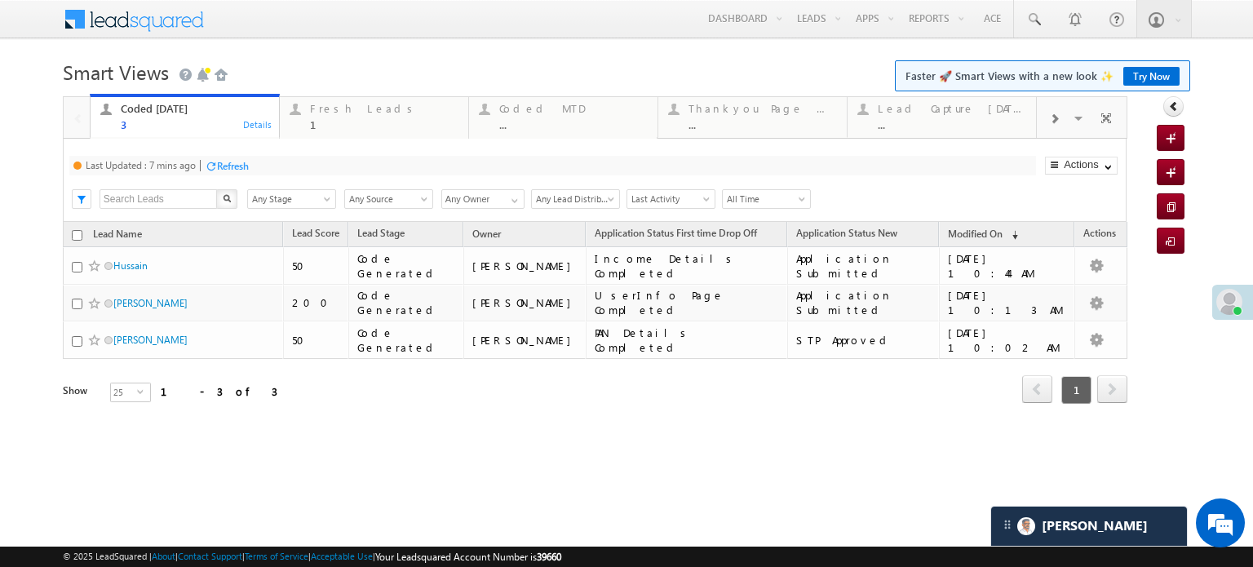
click at [221, 168] on div "Refresh" at bounding box center [233, 166] width 32 height 12
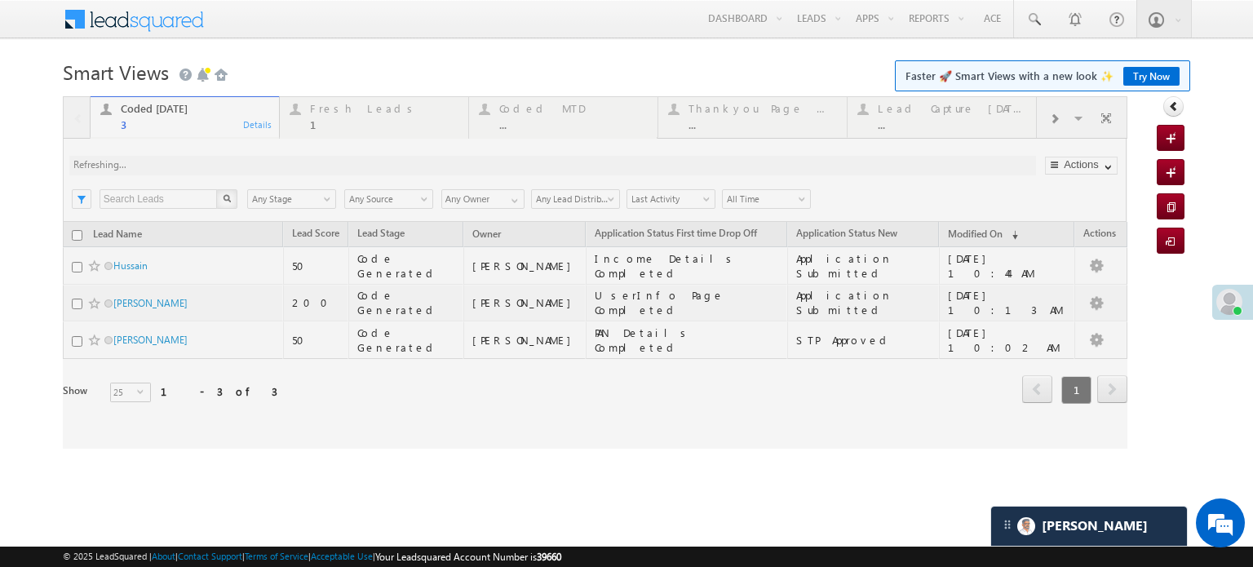
click at [221, 168] on div at bounding box center [595, 272] width 1064 height 352
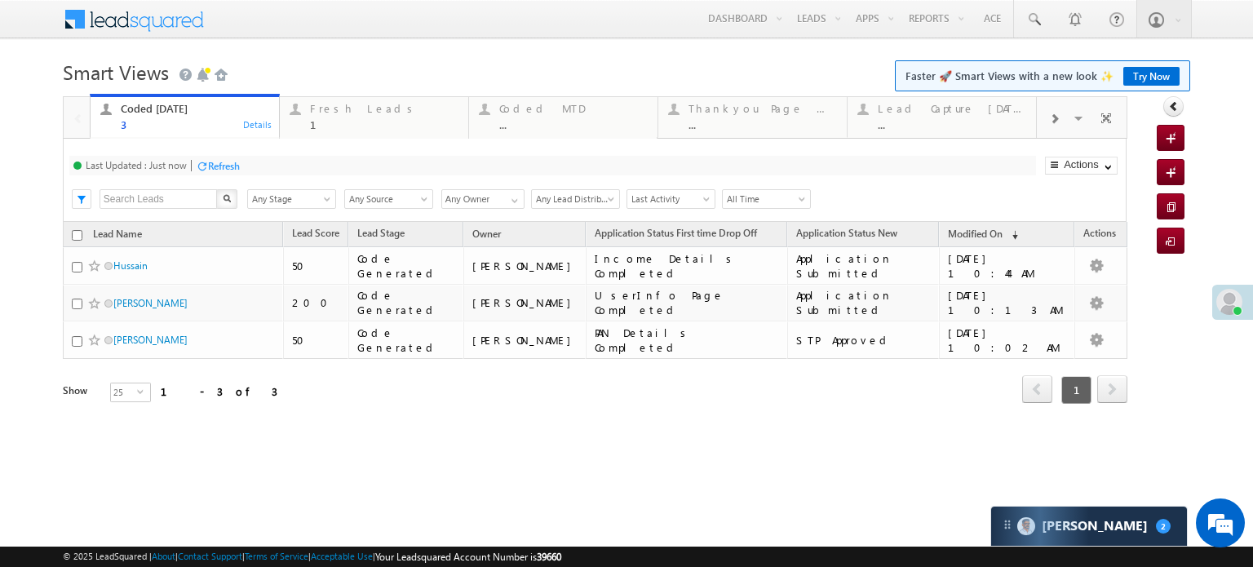
scroll to position [8044, 0]
click at [271, 160] on div "Refresh" at bounding box center [285, 166] width 32 height 12
click at [347, 113] on div "Fresh Leads" at bounding box center [384, 108] width 148 height 13
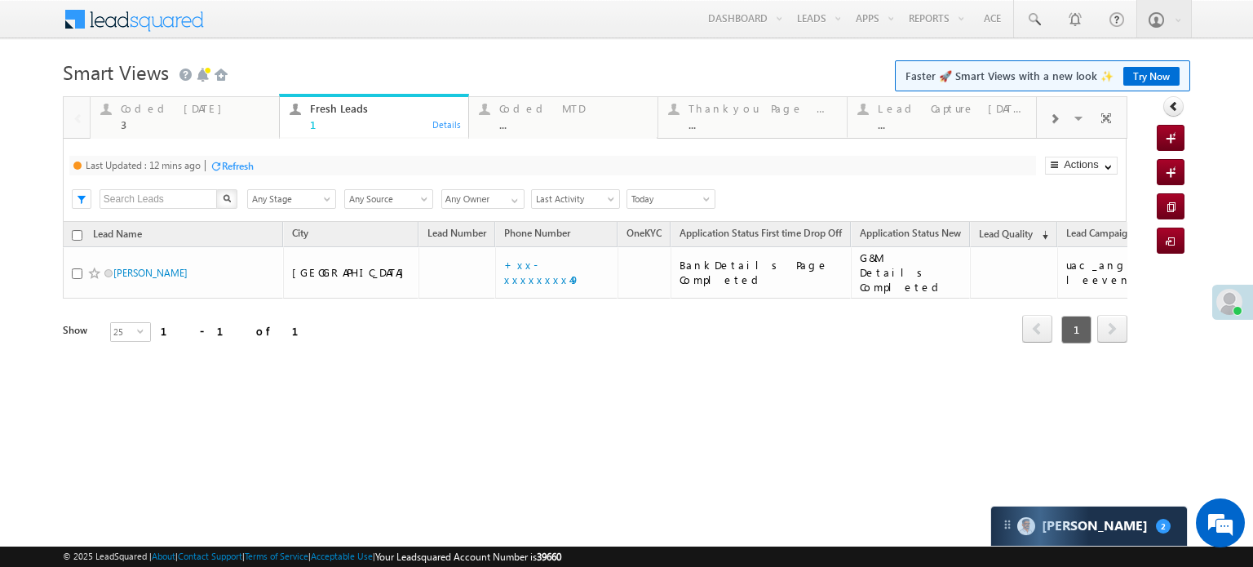
click at [251, 157] on div "Refresh" at bounding box center [232, 164] width 44 height 15
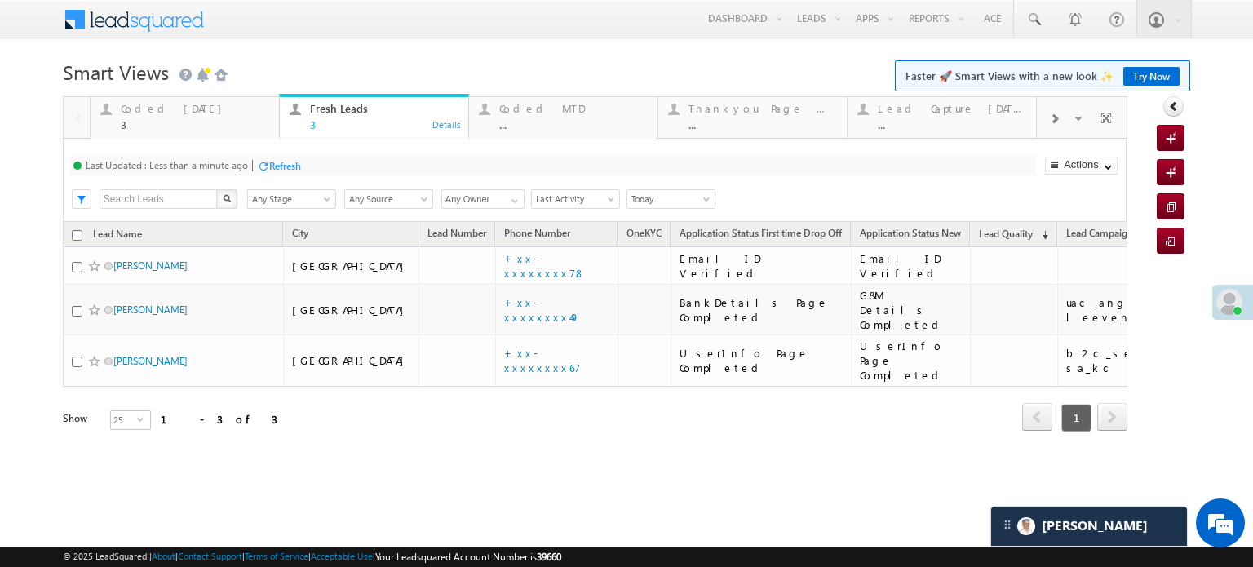
click at [280, 166] on div "Refresh" at bounding box center [285, 166] width 32 height 12
click at [171, 118] on div "3" at bounding box center [195, 124] width 148 height 12
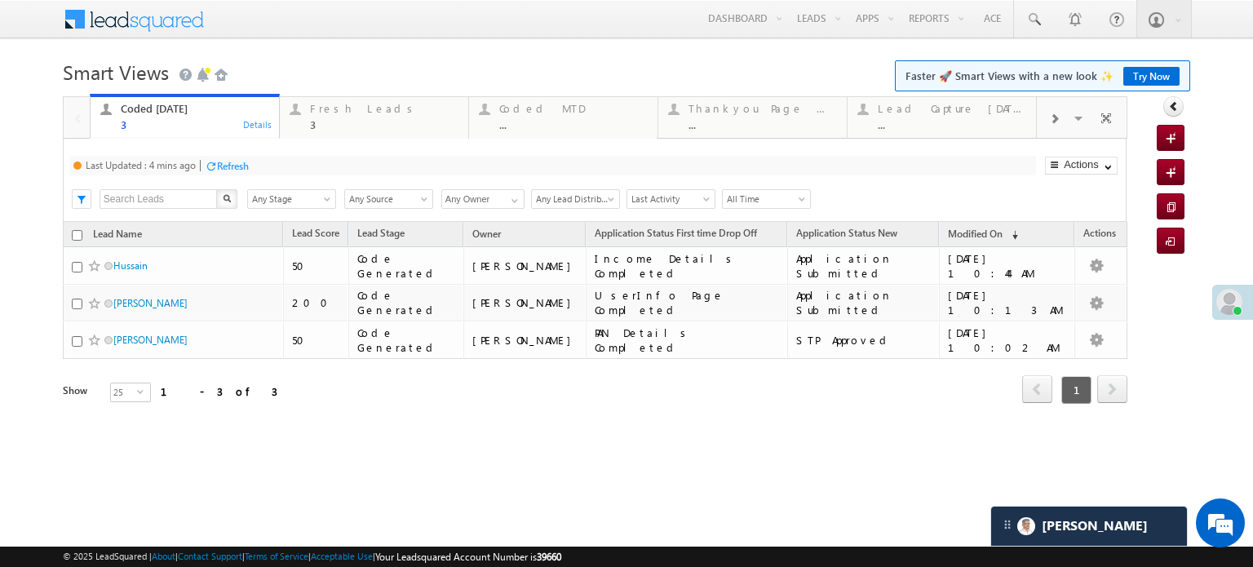
click at [220, 163] on div "Refresh" at bounding box center [233, 166] width 32 height 12
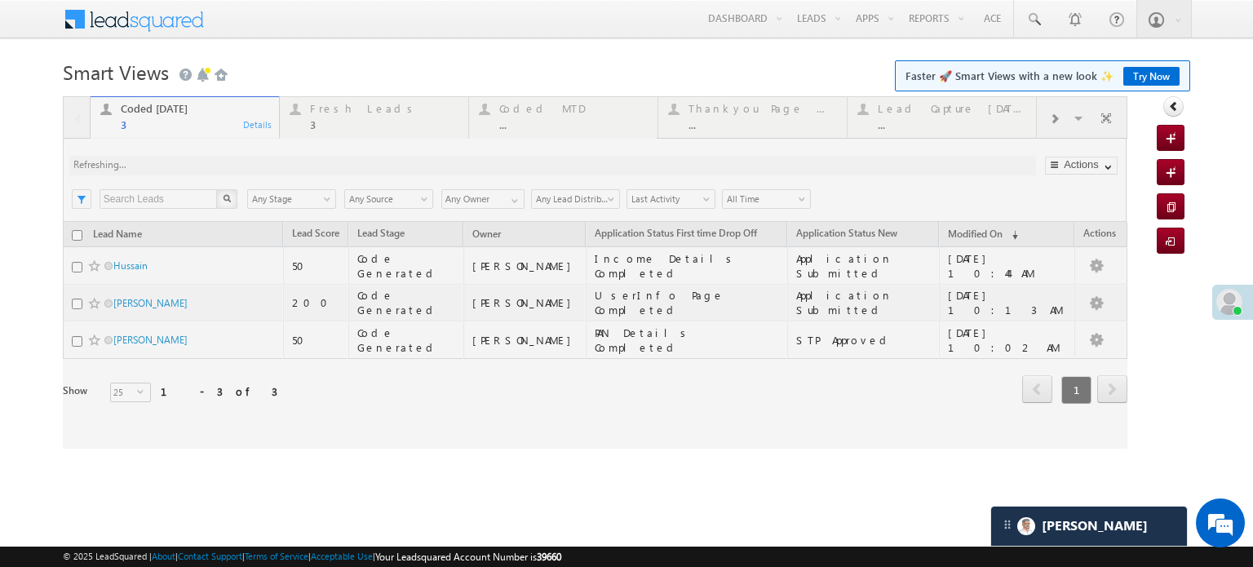
click at [334, 110] on div at bounding box center [595, 272] width 1064 height 352
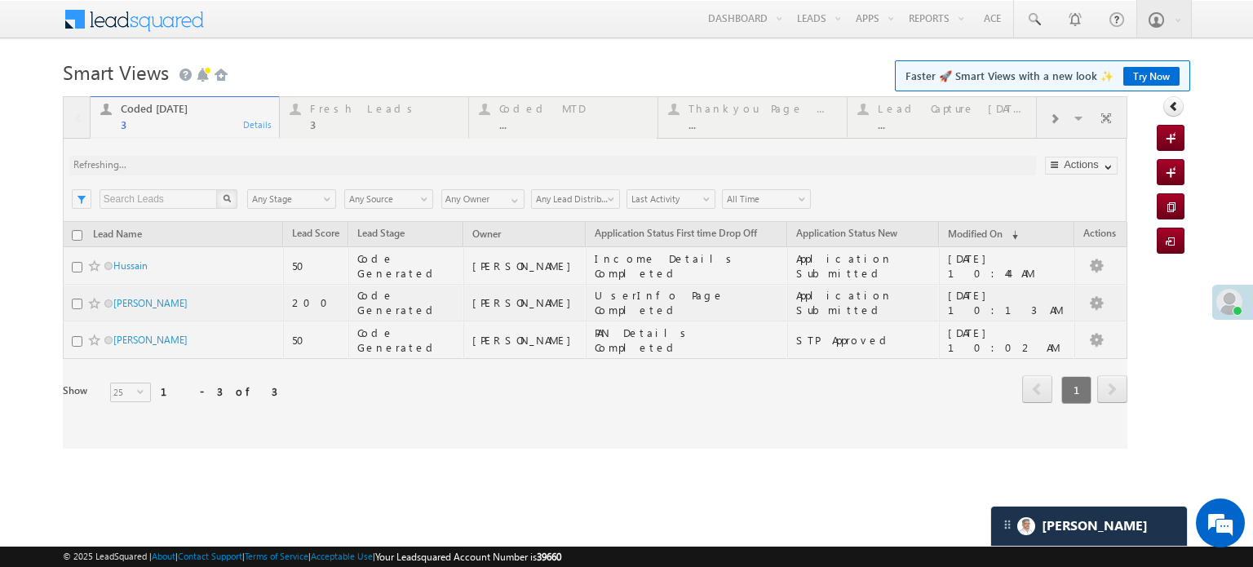
click at [334, 110] on div at bounding box center [595, 272] width 1064 height 352
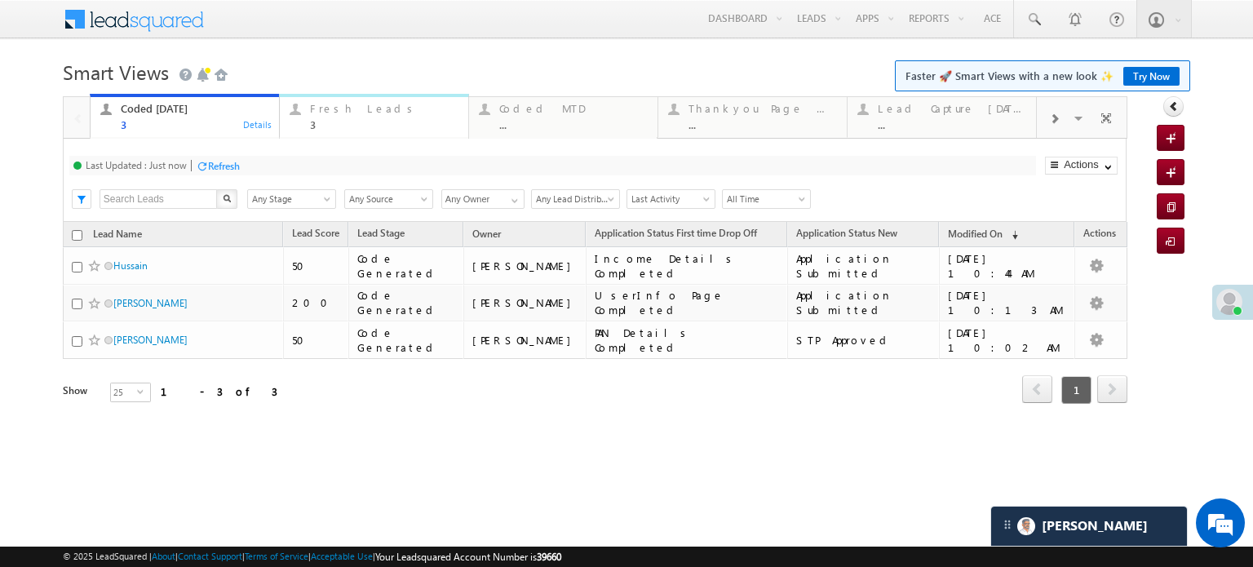
click at [334, 110] on div "Fresh Leads" at bounding box center [384, 108] width 148 height 13
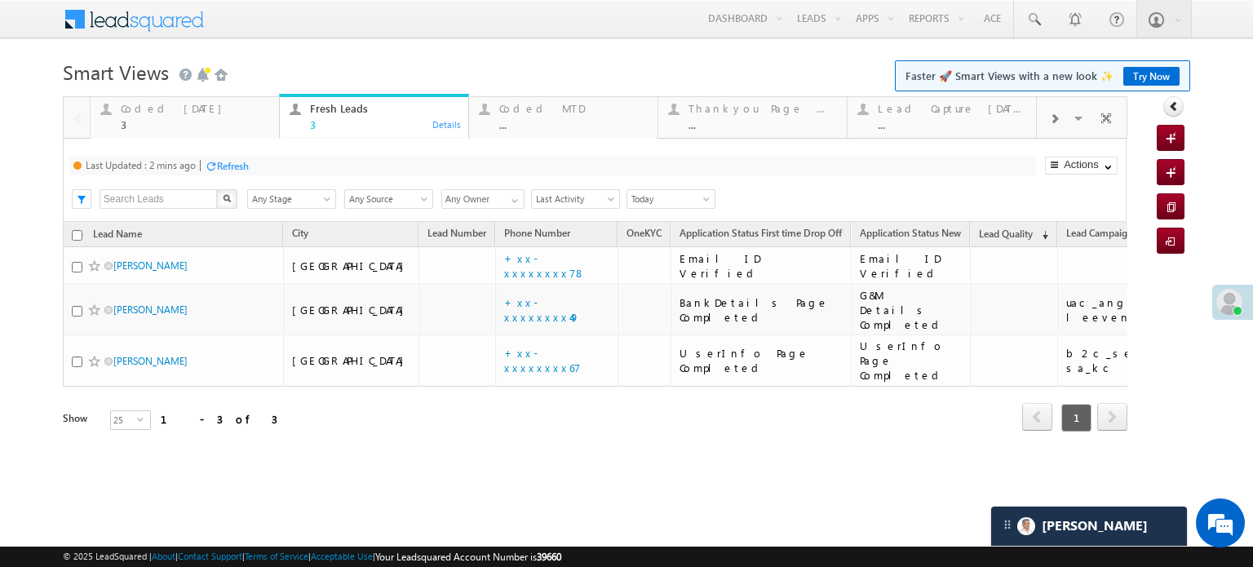
drag, startPoint x: 212, startPoint y: 172, endPoint x: 223, endPoint y: 167, distance: 11.7
click at [212, 172] on div at bounding box center [211, 166] width 12 height 12
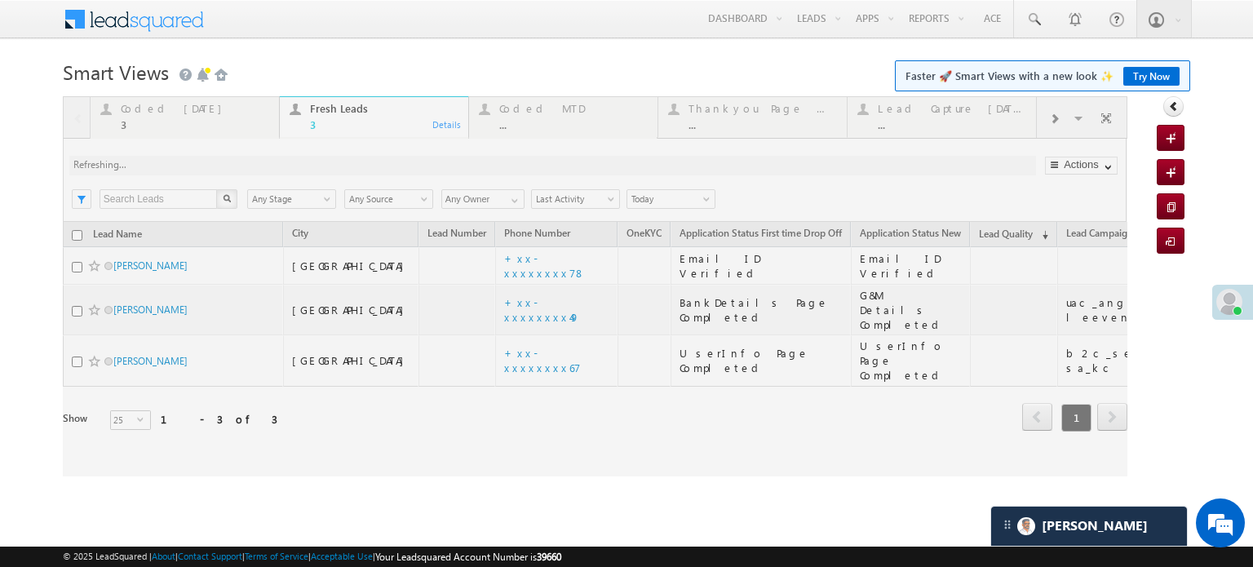
click at [239, 155] on div at bounding box center [595, 286] width 1064 height 380
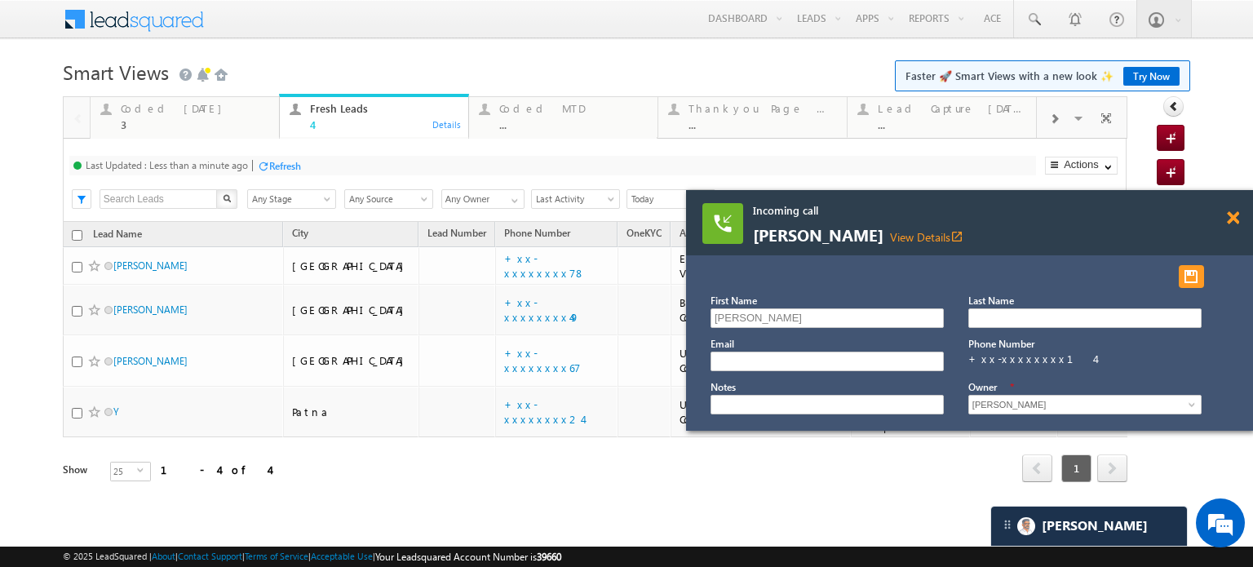
click at [1232, 215] on span at bounding box center [1233, 218] width 12 height 14
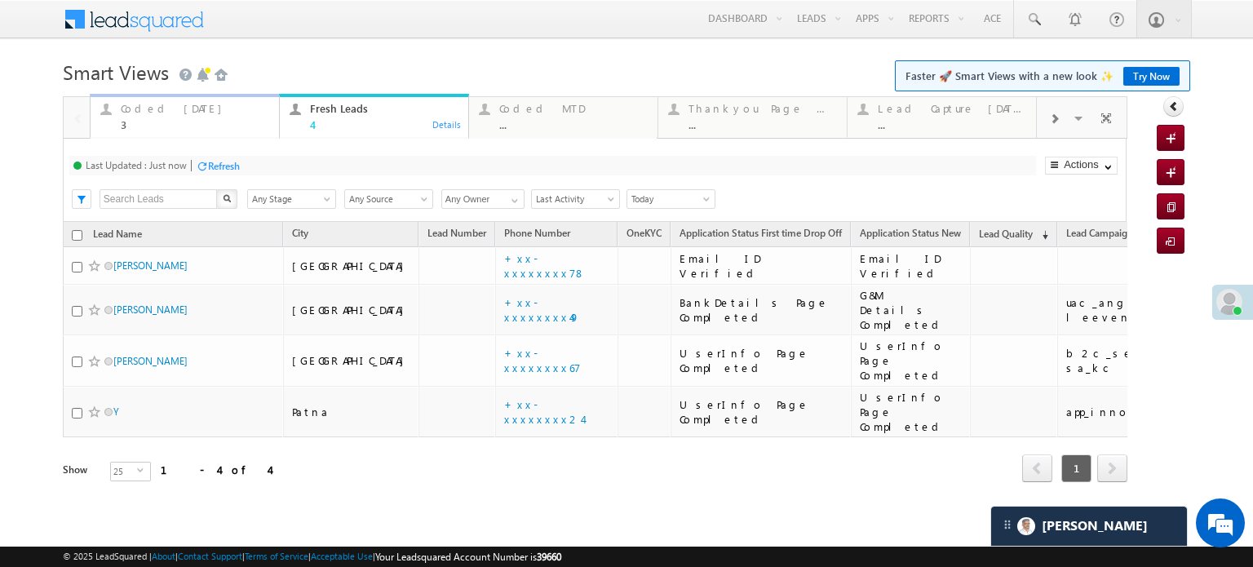
click at [148, 118] on div "3" at bounding box center [195, 124] width 148 height 12
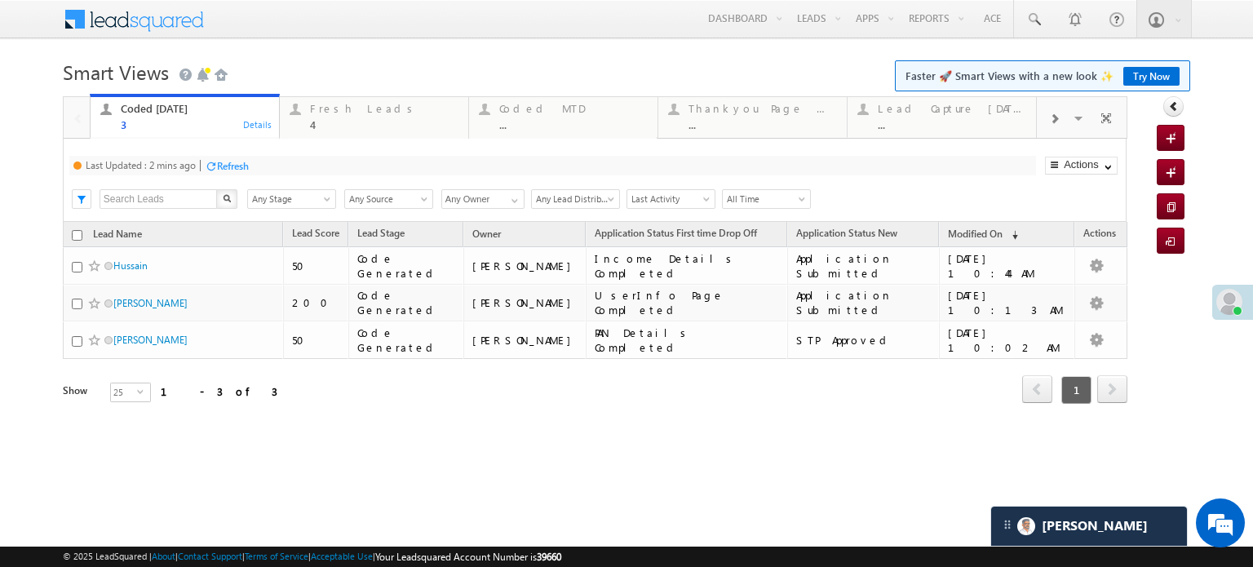
click at [238, 164] on div "Refresh" at bounding box center [233, 166] width 32 height 12
click at [216, 160] on div "Refresh" at bounding box center [224, 166] width 32 height 12
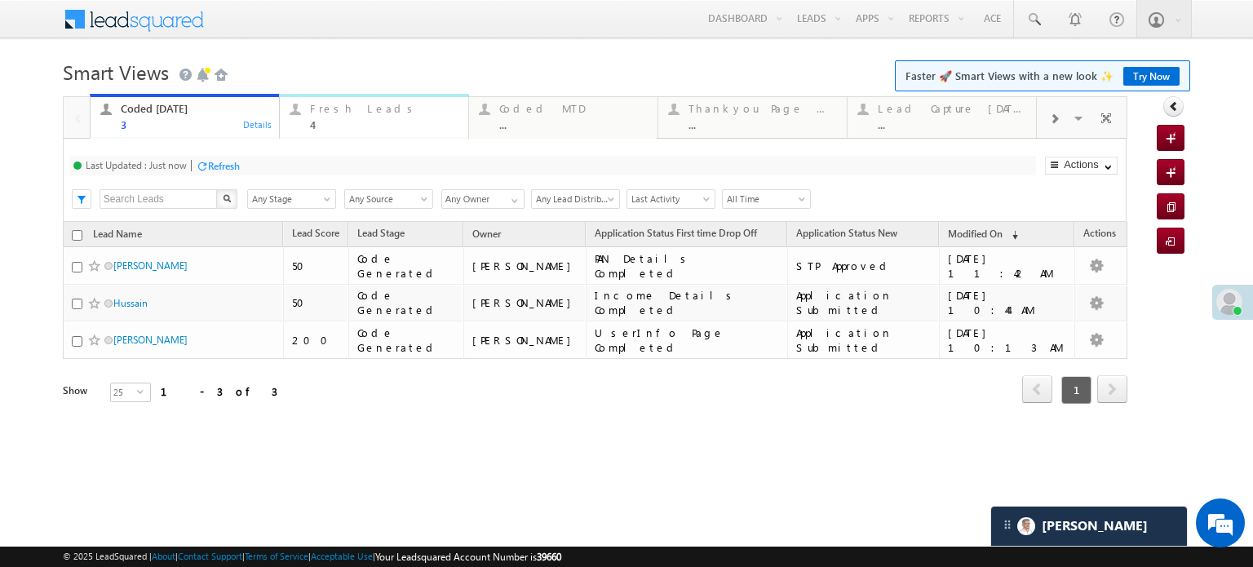
click at [352, 114] on div "Fresh Leads" at bounding box center [384, 108] width 148 height 13
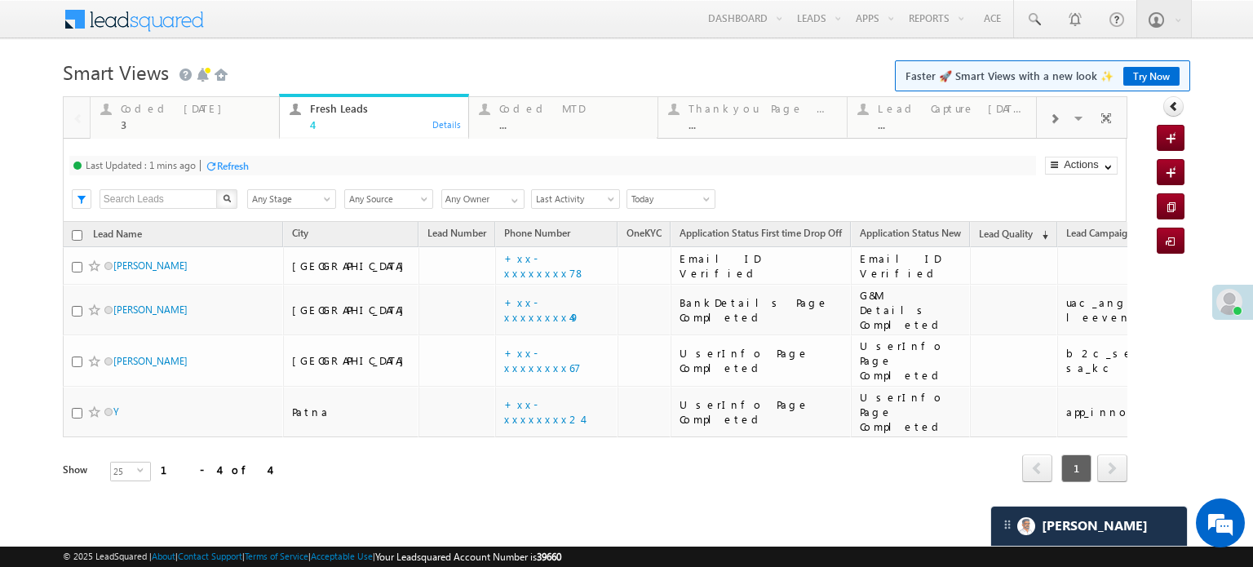
click at [232, 166] on div "Refresh" at bounding box center [233, 166] width 32 height 12
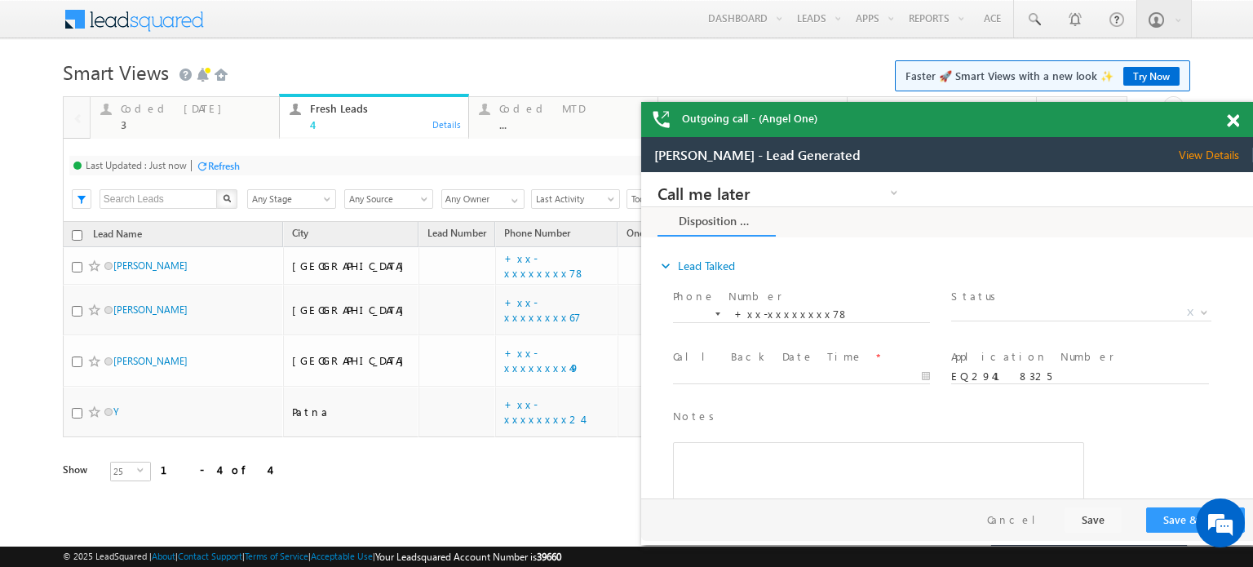
scroll to position [0, 0]
click at [1230, 123] on span at bounding box center [1233, 121] width 12 height 14
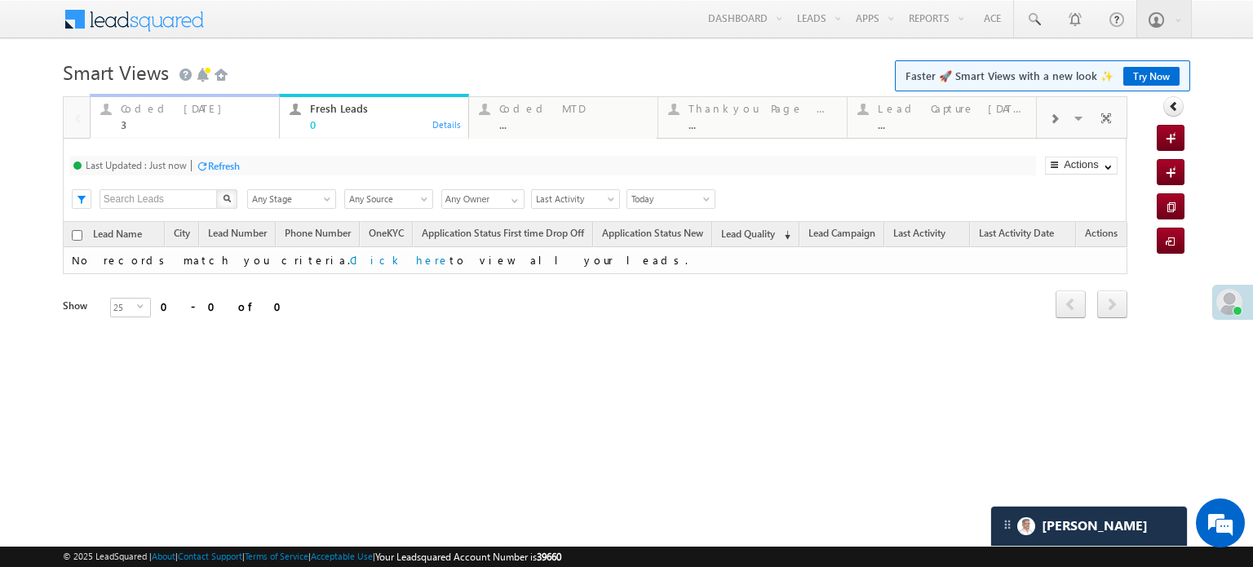
click at [168, 113] on div "Coded Today" at bounding box center [195, 108] width 148 height 13
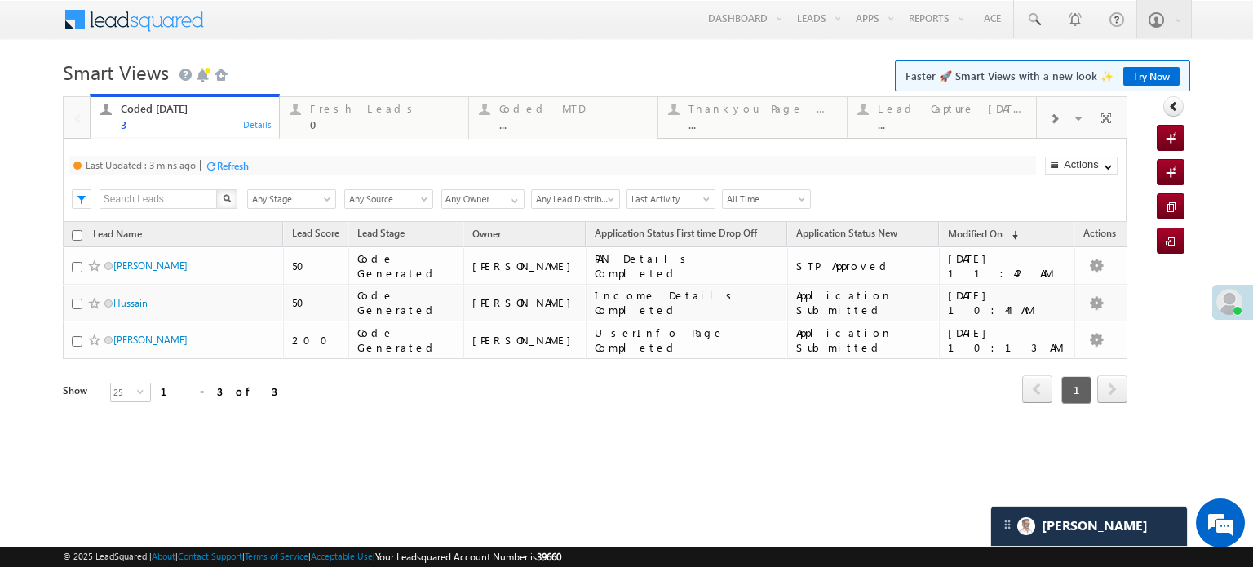
click at [231, 167] on div "Refresh" at bounding box center [233, 166] width 32 height 12
click at [1051, 27] on link at bounding box center [1033, 19] width 39 height 38
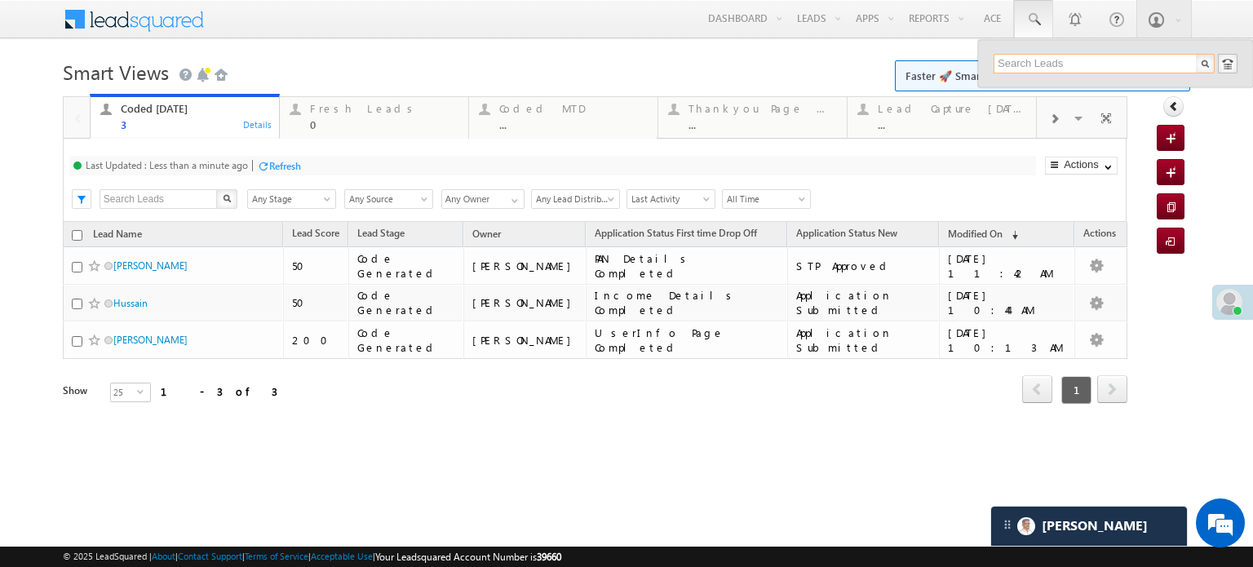
paste input "EQ23166973"
type input "EQ23166973"
click at [1086, 106] on div "+xx-xxxxxxxx91" at bounding box center [1111, 106] width 219 height 20
click at [1103, 94] on div "Suman" at bounding box center [1111, 87] width 219 height 18
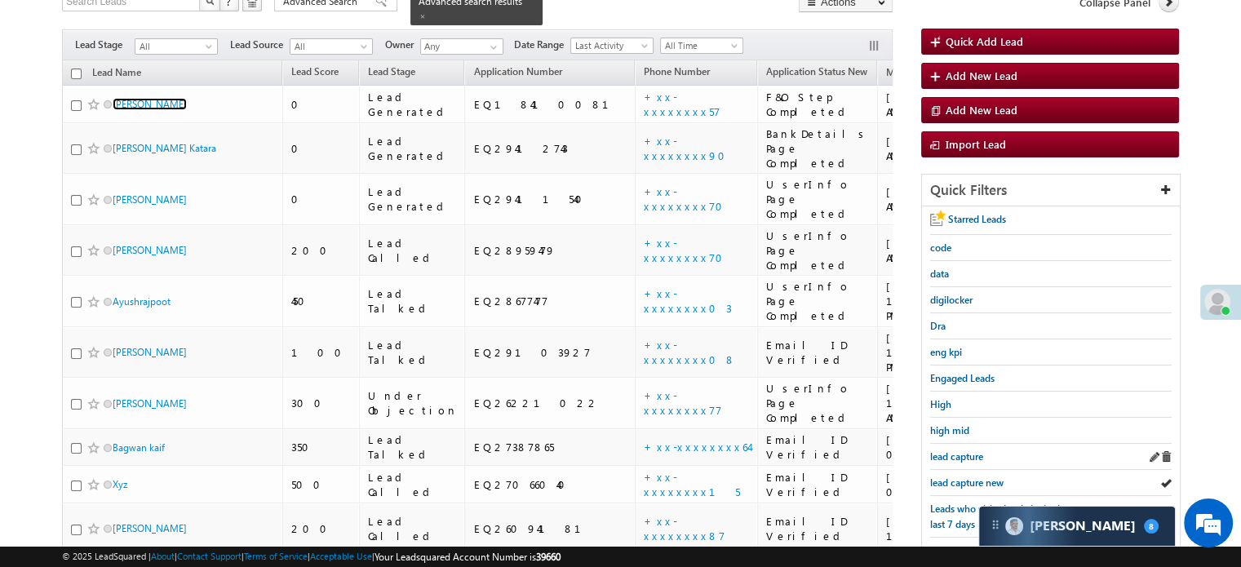
scroll to position [163, 0]
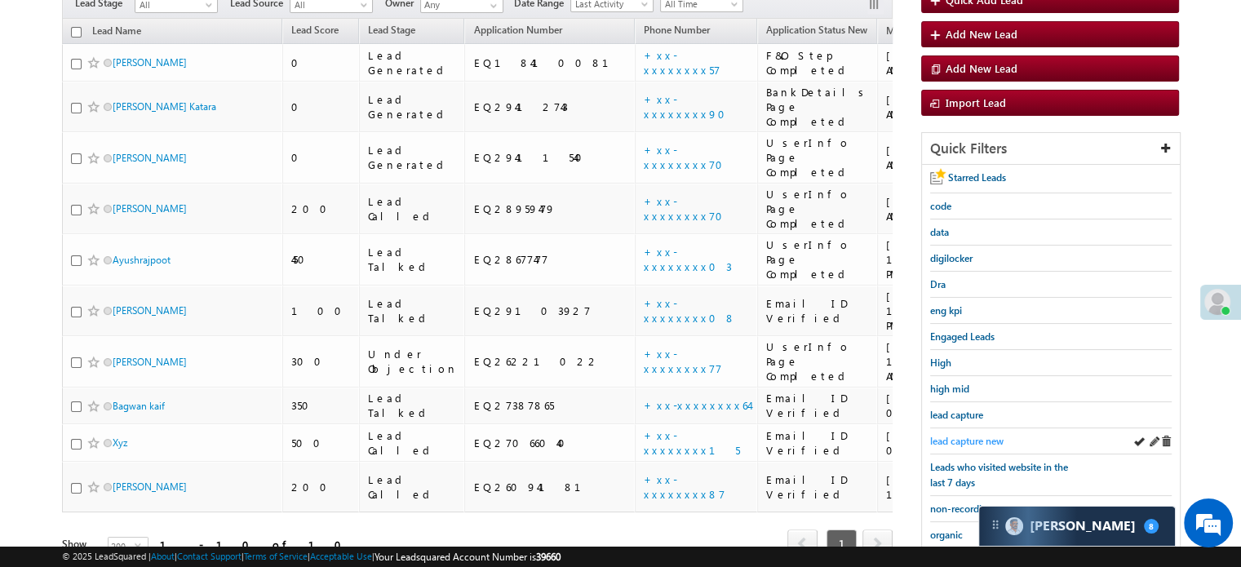
click at [962, 435] on span "lead capture new" at bounding box center [966, 441] width 73 height 12
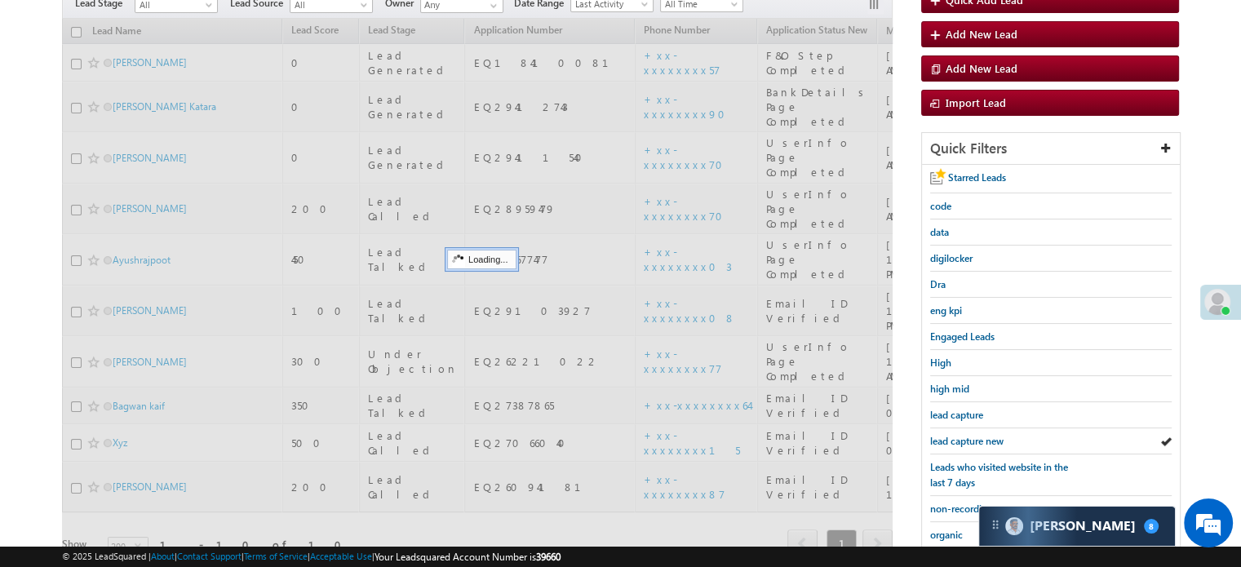
scroll to position [82, 0]
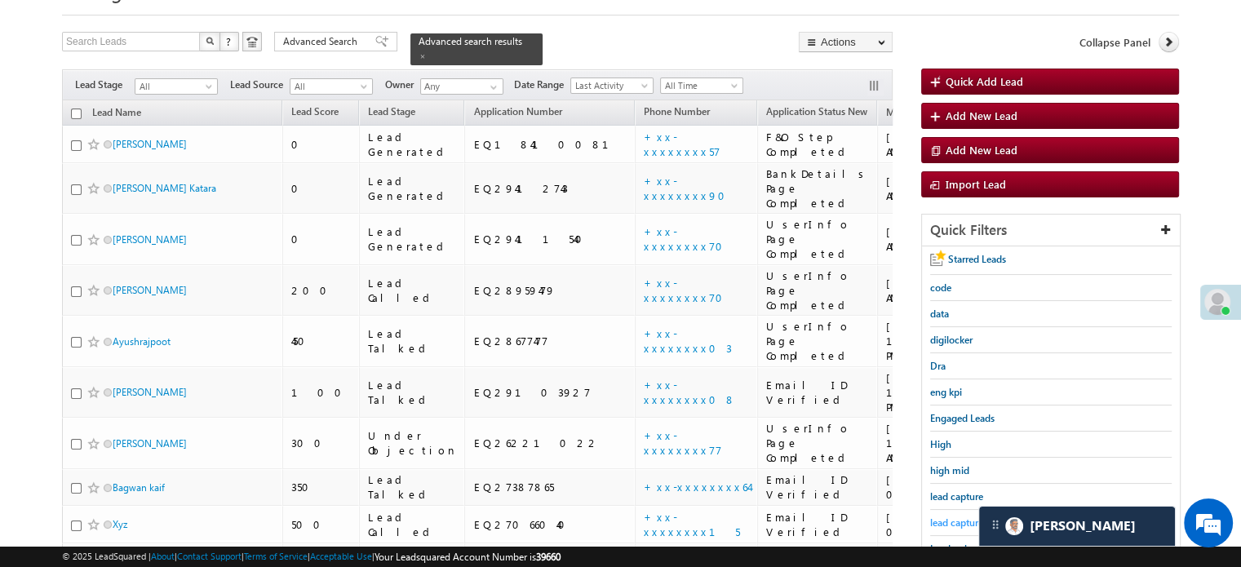
click at [952, 516] on span "lead capture new" at bounding box center [966, 522] width 73 height 12
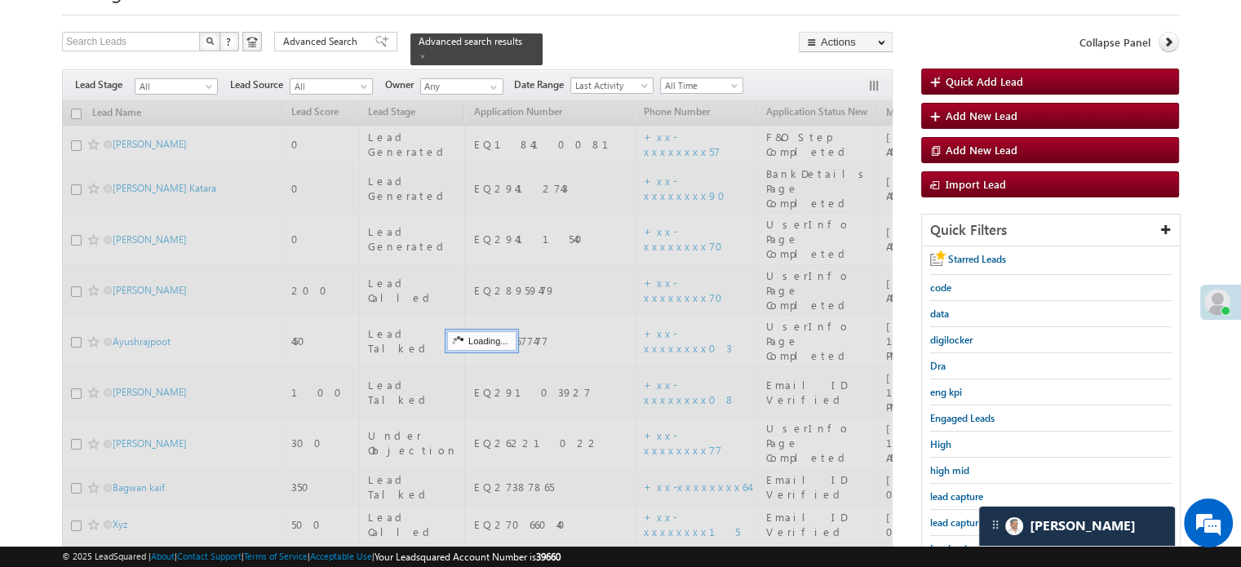
click at [952, 516] on span "lead capture new" at bounding box center [966, 522] width 73 height 12
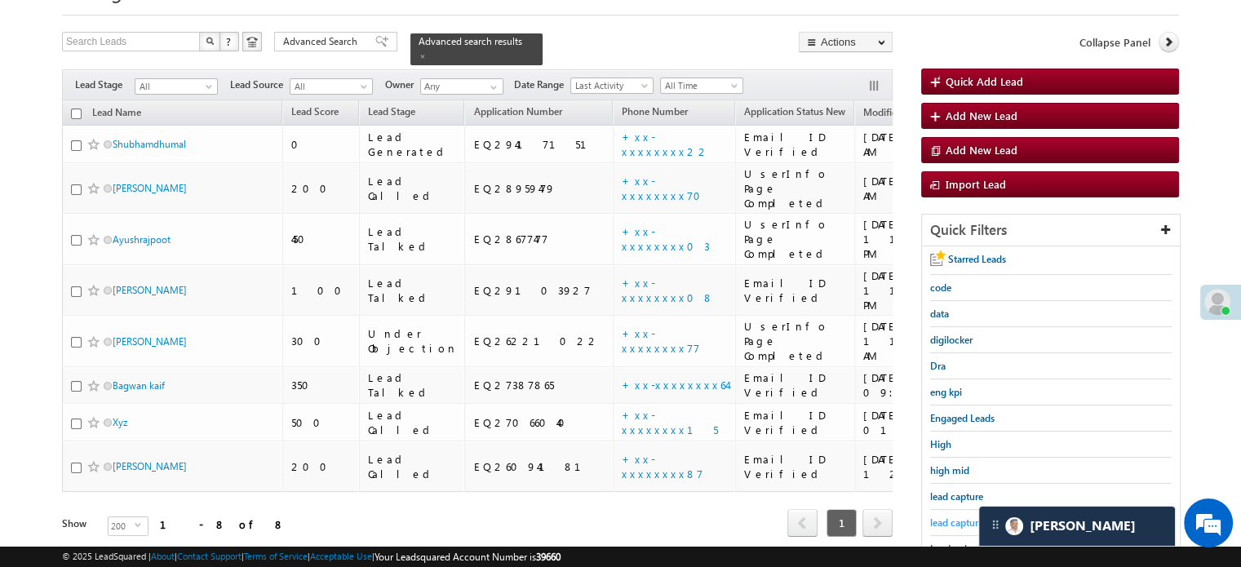
click at [954, 521] on span "lead capture new" at bounding box center [966, 522] width 73 height 12
click at [954, 523] on span "lead capture new" at bounding box center [966, 522] width 73 height 12
click at [958, 516] on span "lead capture new" at bounding box center [966, 522] width 73 height 12
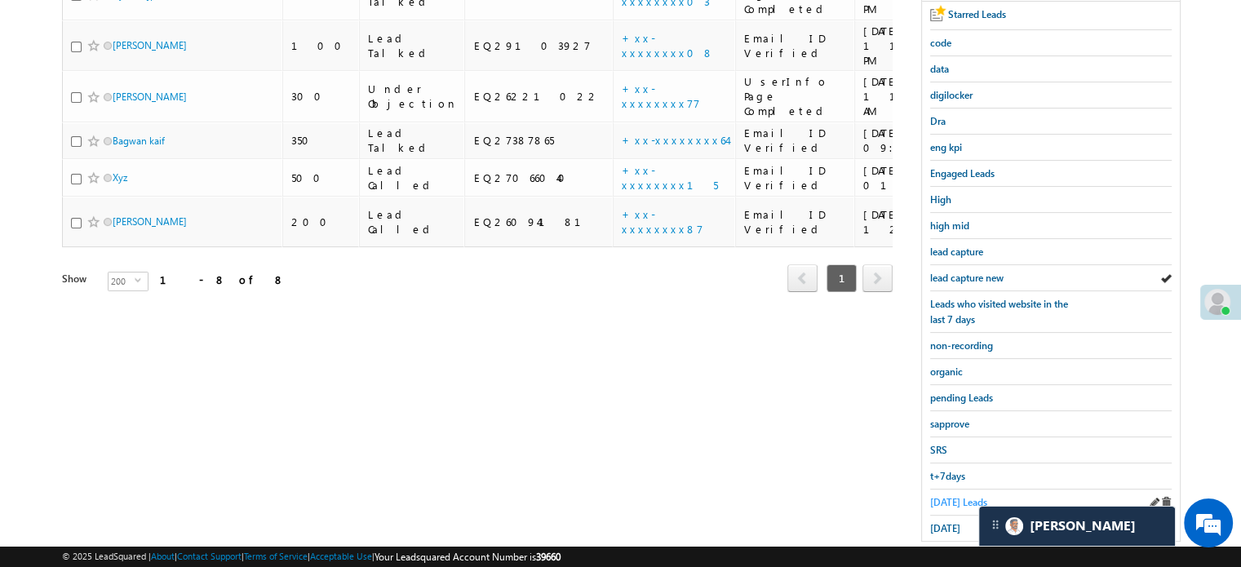
click at [954, 496] on span "Today's Leads" at bounding box center [958, 502] width 57 height 12
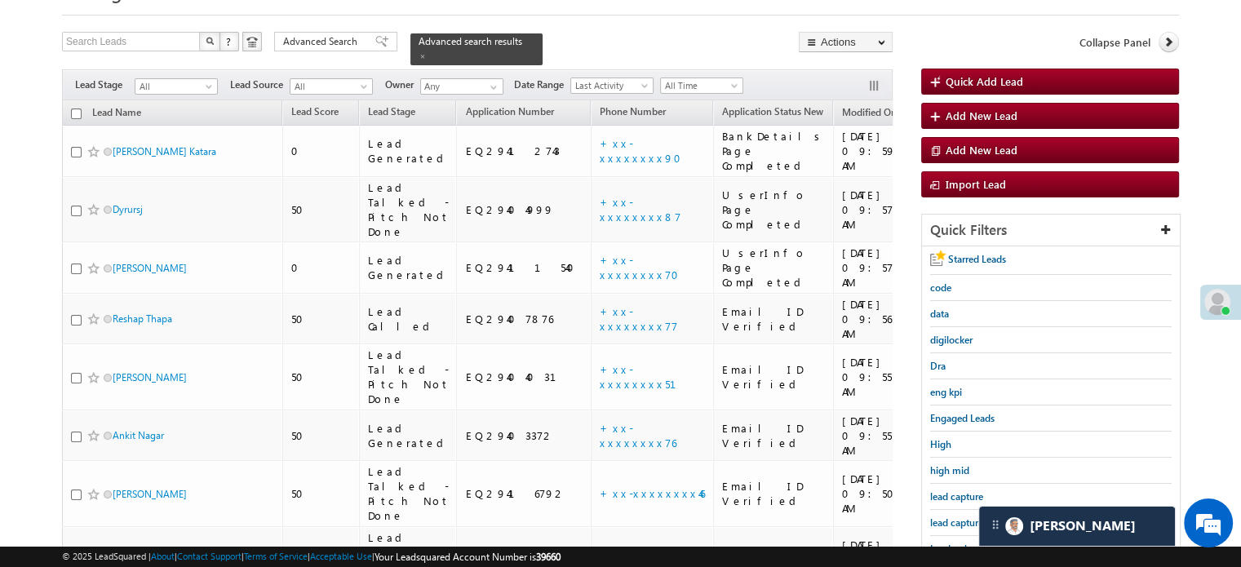
click at [951, 510] on div "lead capture new" at bounding box center [1050, 523] width 241 height 26
click at [951, 516] on span "lead capture new" at bounding box center [966, 522] width 73 height 12
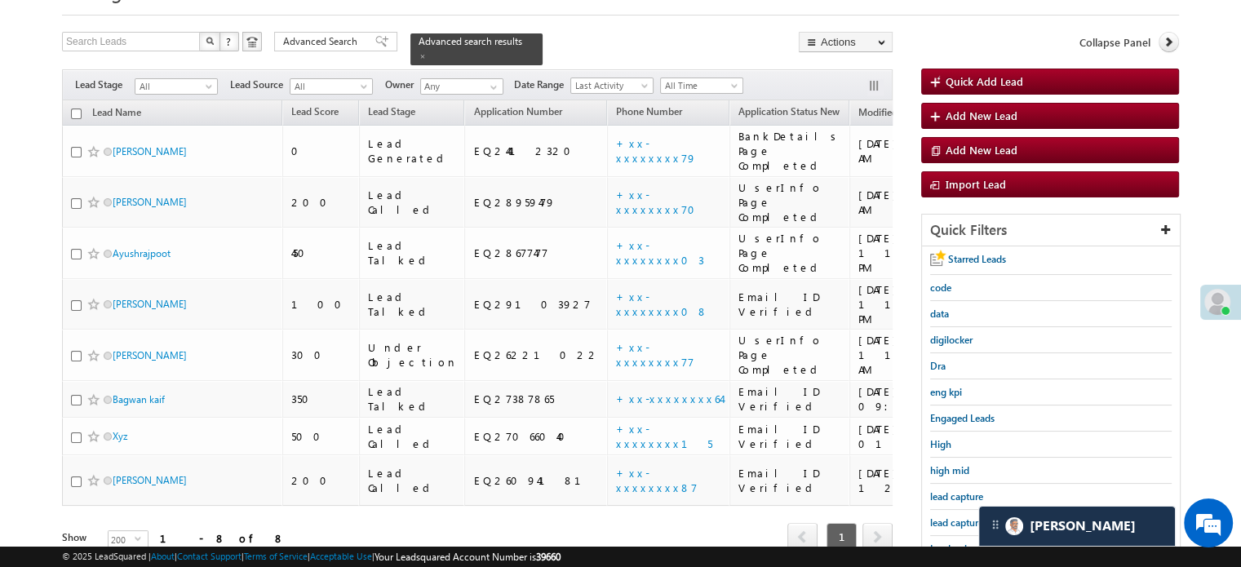
click at [951, 516] on span "lead capture new" at bounding box center [966, 522] width 73 height 12
click at [936, 516] on span "lead capture new" at bounding box center [966, 522] width 73 height 12
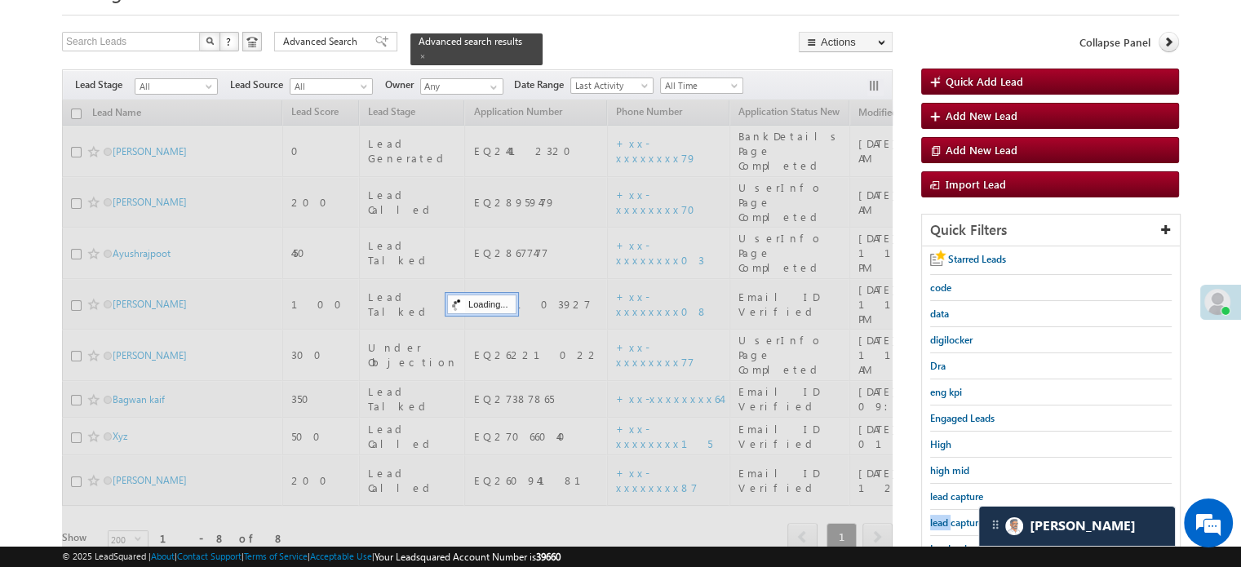
click at [936, 516] on span "lead capture new" at bounding box center [966, 522] width 73 height 12
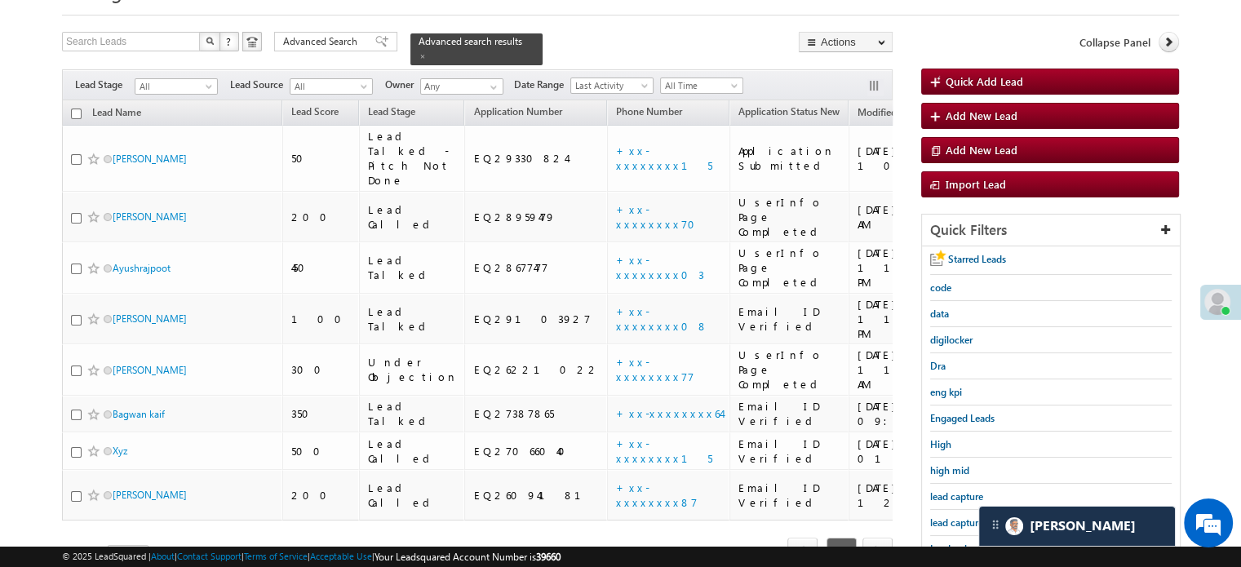
click at [936, 516] on span "lead capture new" at bounding box center [966, 522] width 73 height 12
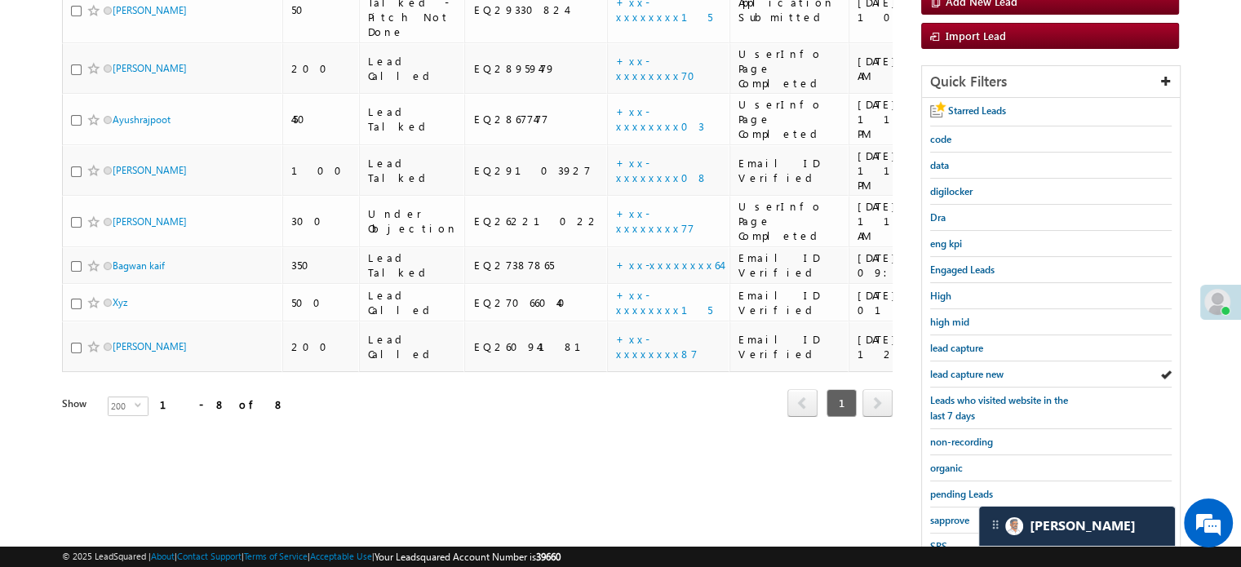
scroll to position [350, 0]
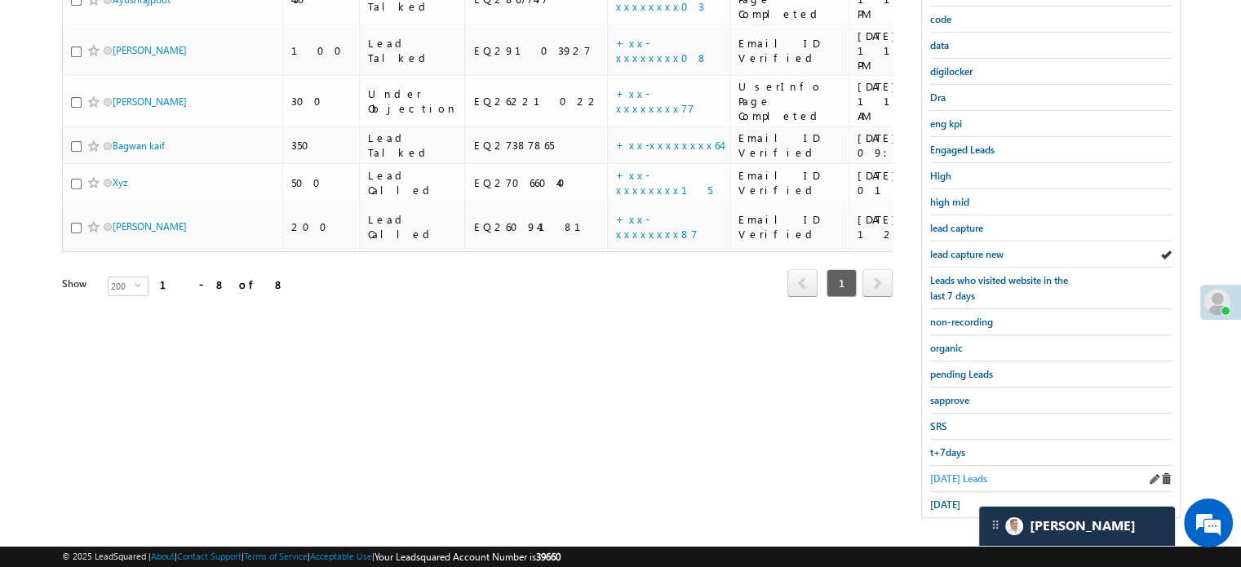
click at [949, 472] on span "Today's Leads" at bounding box center [958, 478] width 57 height 12
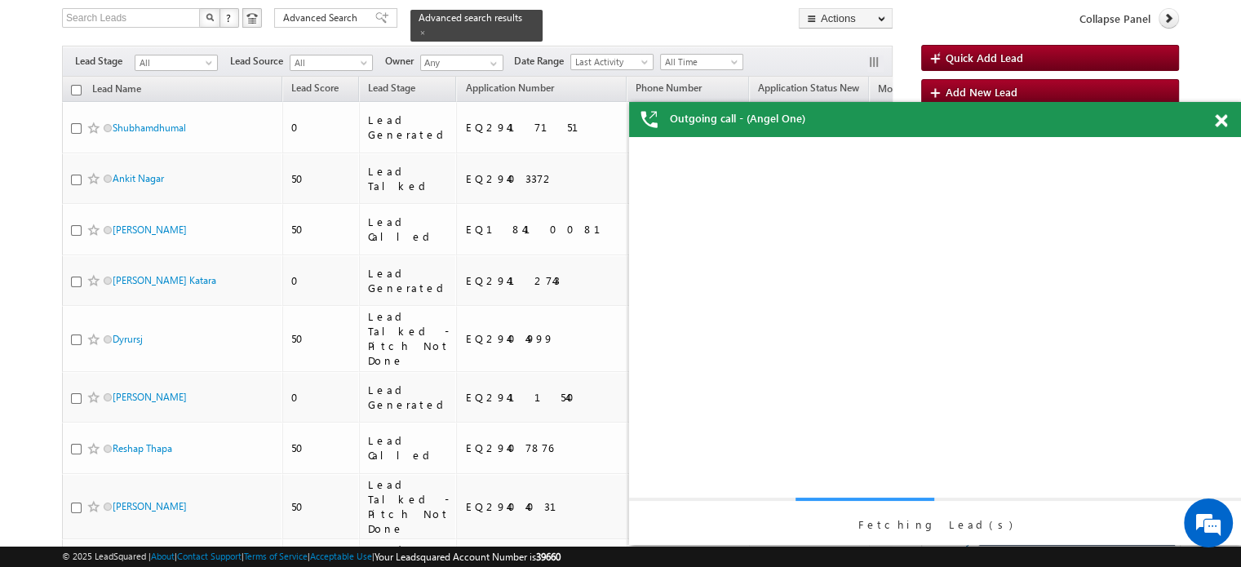
scroll to position [0, 0]
click at [1217, 117] on span at bounding box center [1220, 121] width 12 height 14
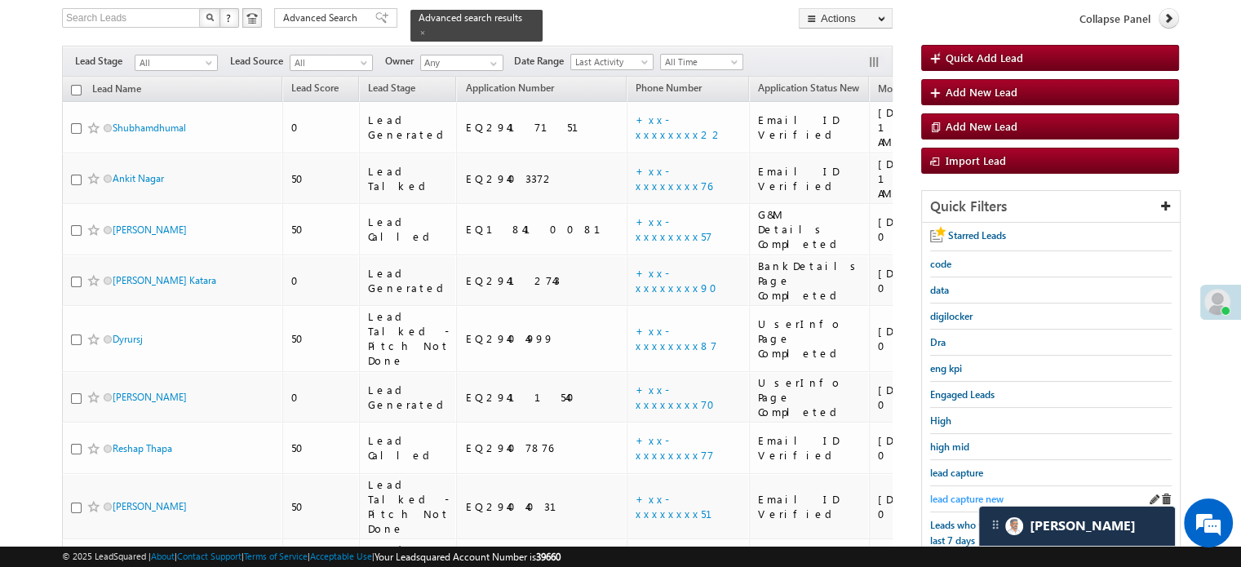
click at [963, 493] on span "lead capture new" at bounding box center [966, 499] width 73 height 12
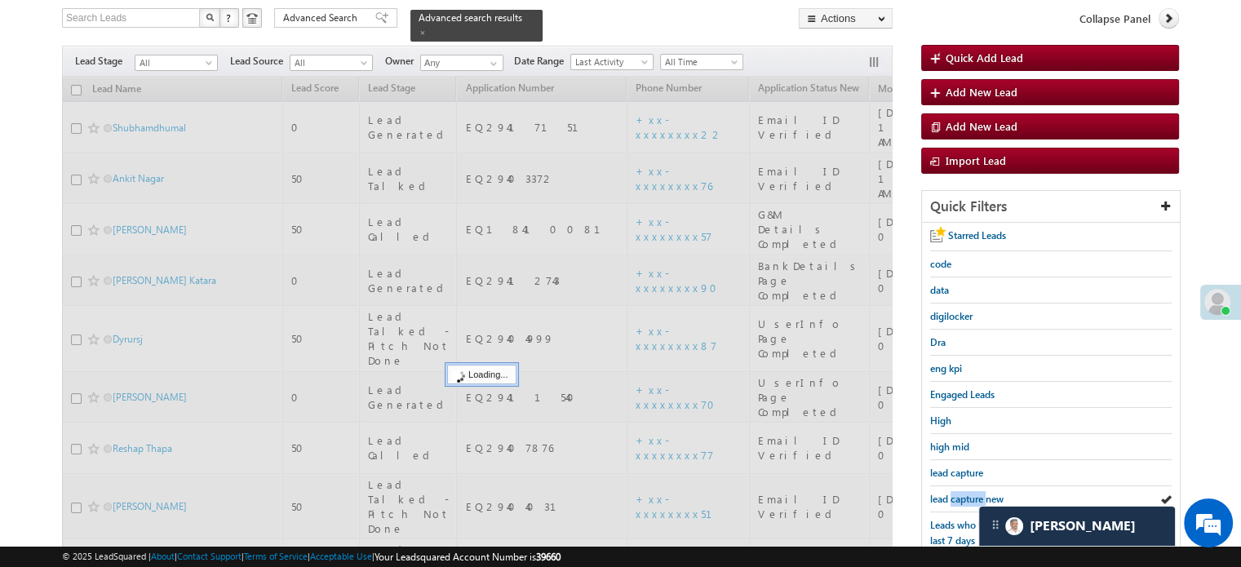
click at [963, 493] on span "lead capture new" at bounding box center [966, 499] width 73 height 12
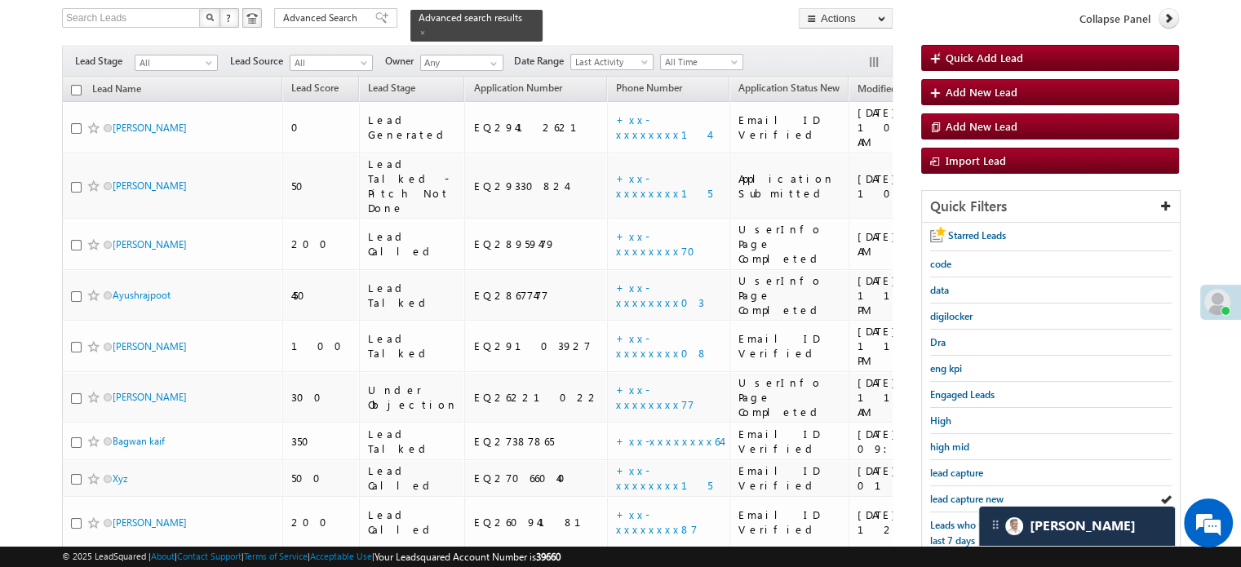
click at [963, 493] on span "lead capture new" at bounding box center [966, 499] width 73 height 12
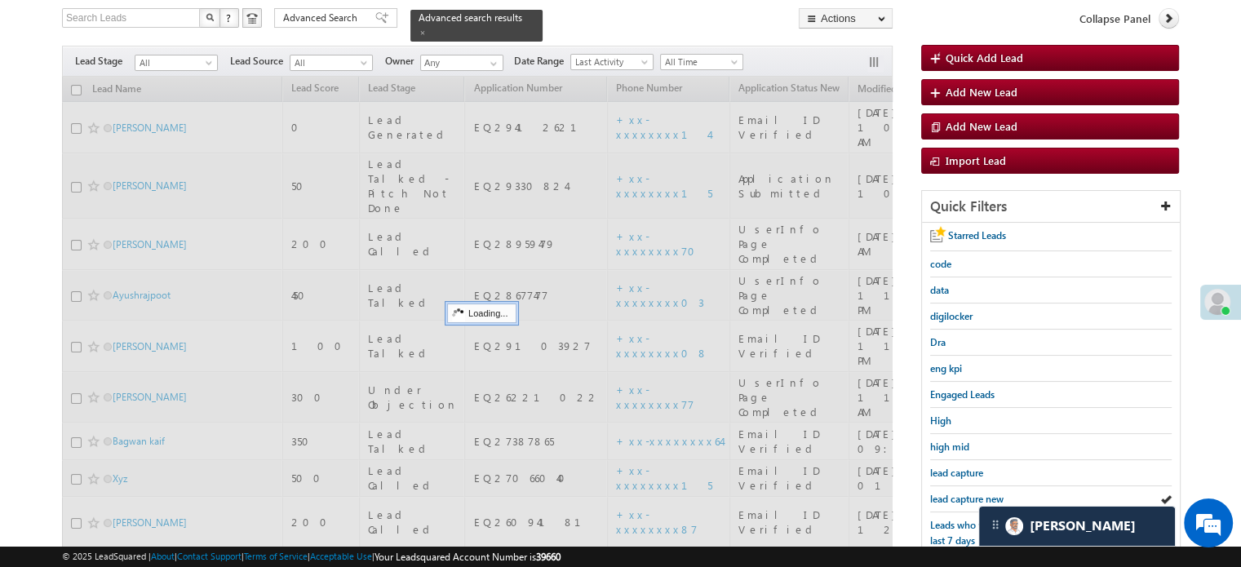
click at [963, 493] on span "lead capture new" at bounding box center [966, 499] width 73 height 12
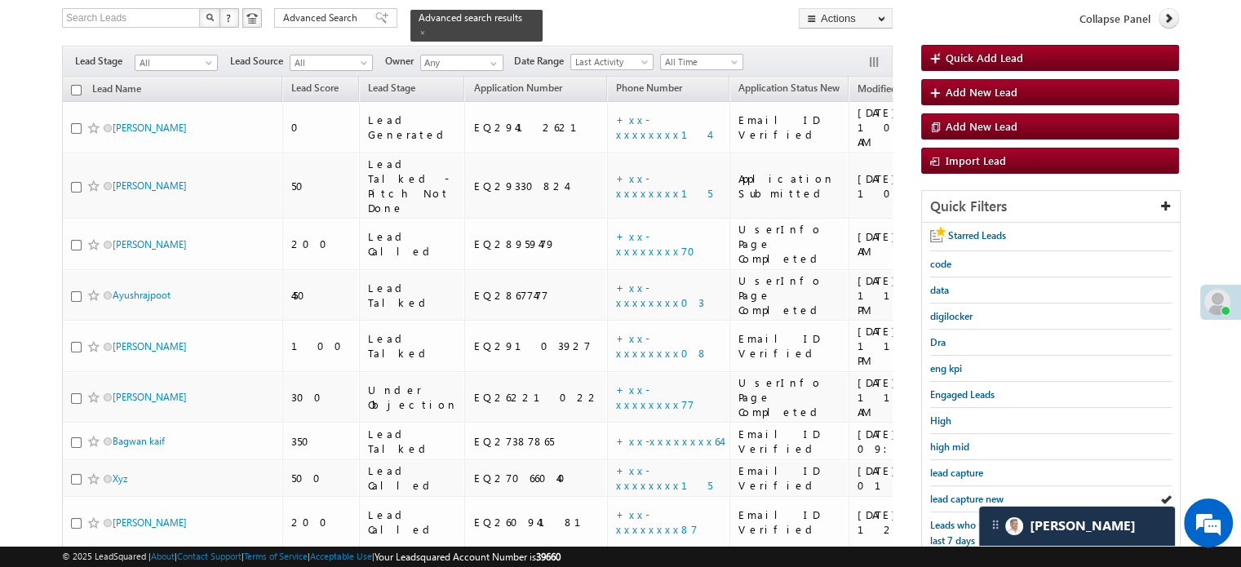
scroll to position [350, 0]
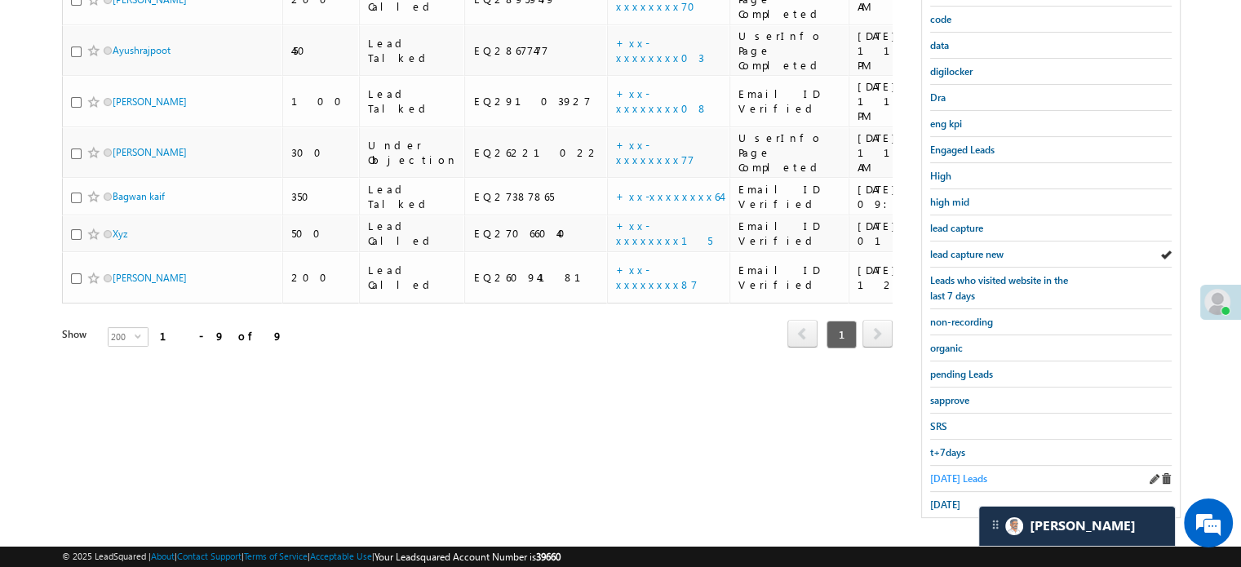
click at [958, 472] on span "Today's Leads" at bounding box center [958, 478] width 57 height 12
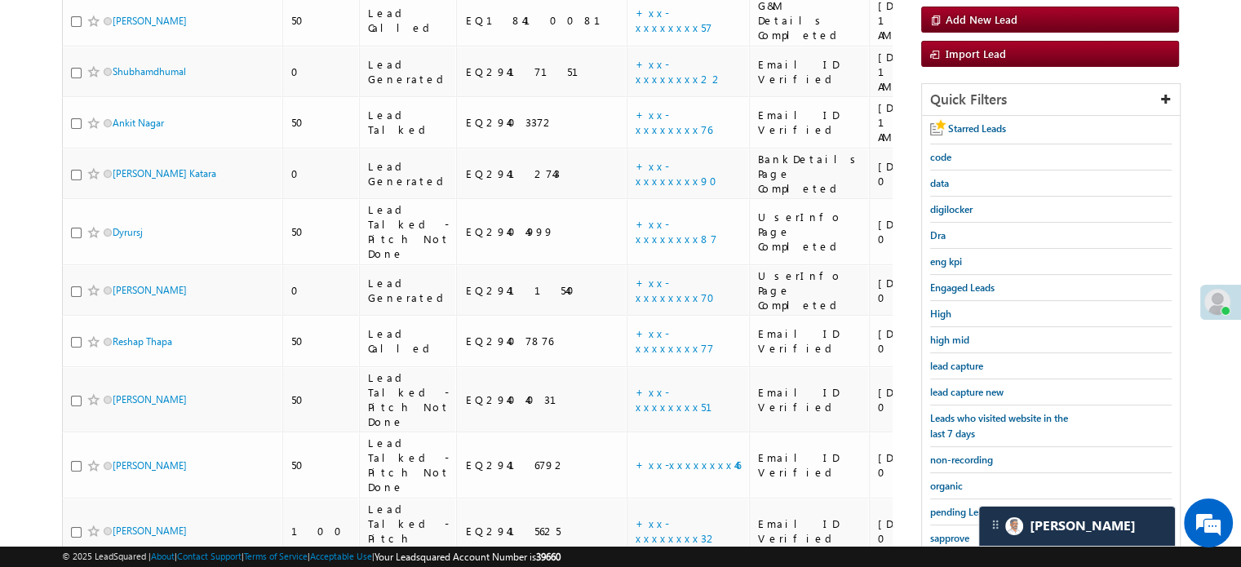
scroll to position [187, 0]
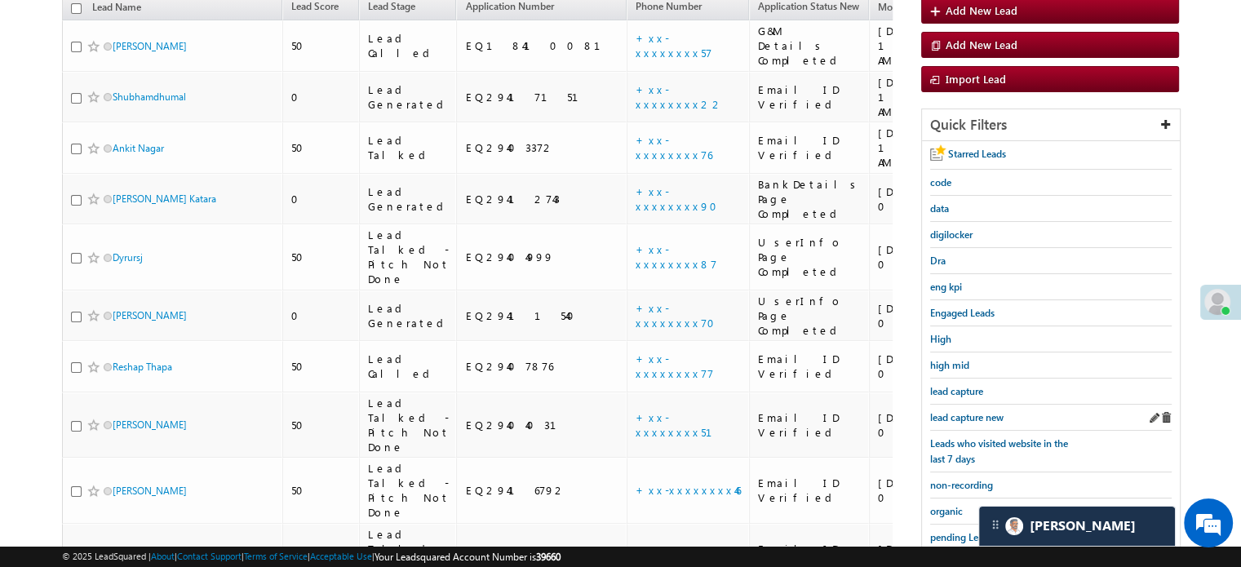
click at [973, 420] on div "lead capture new" at bounding box center [1050, 418] width 241 height 26
click at [970, 412] on span "lead capture new" at bounding box center [966, 417] width 73 height 12
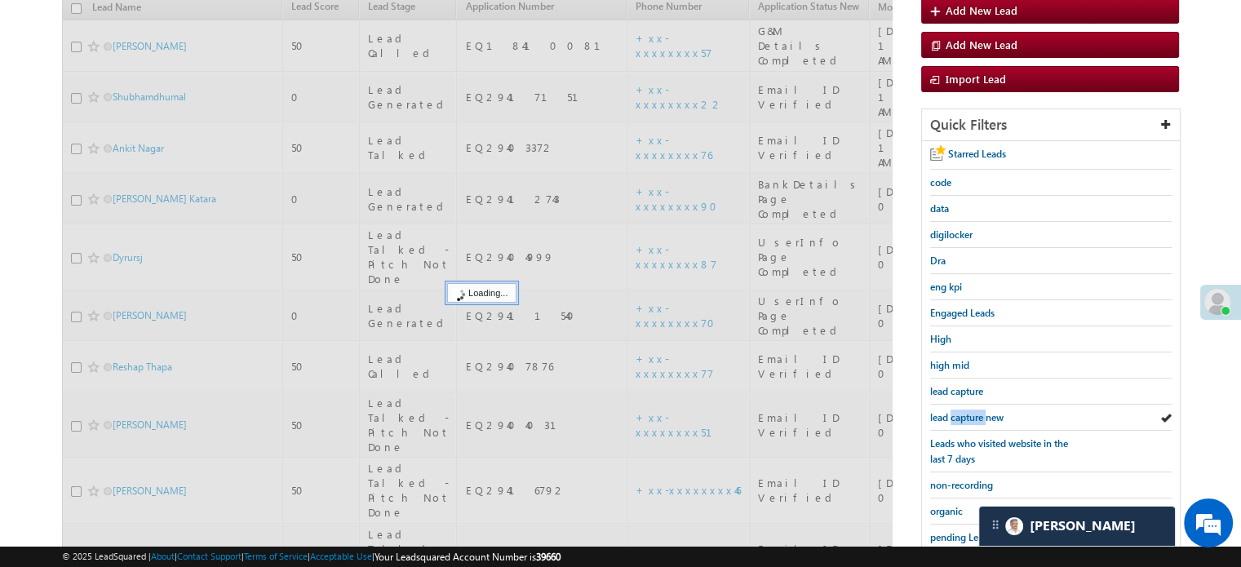
click at [970, 412] on span "lead capture new" at bounding box center [966, 417] width 73 height 12
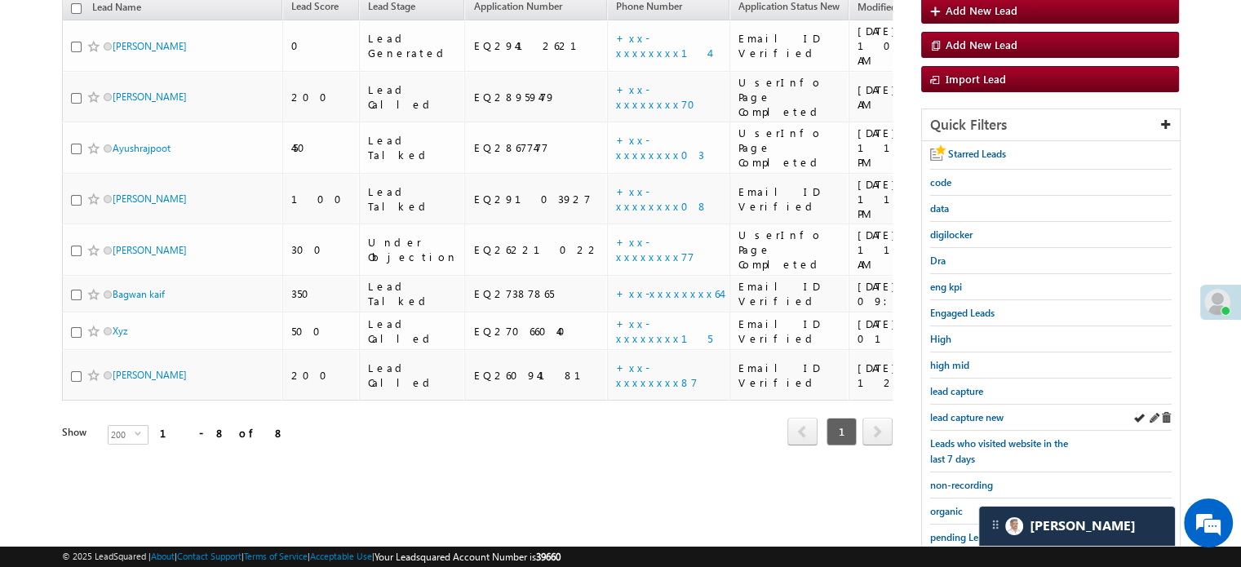
click at [972, 405] on div "lead capture new" at bounding box center [1050, 418] width 241 height 26
click at [975, 411] on span "lead capture new" at bounding box center [966, 417] width 73 height 12
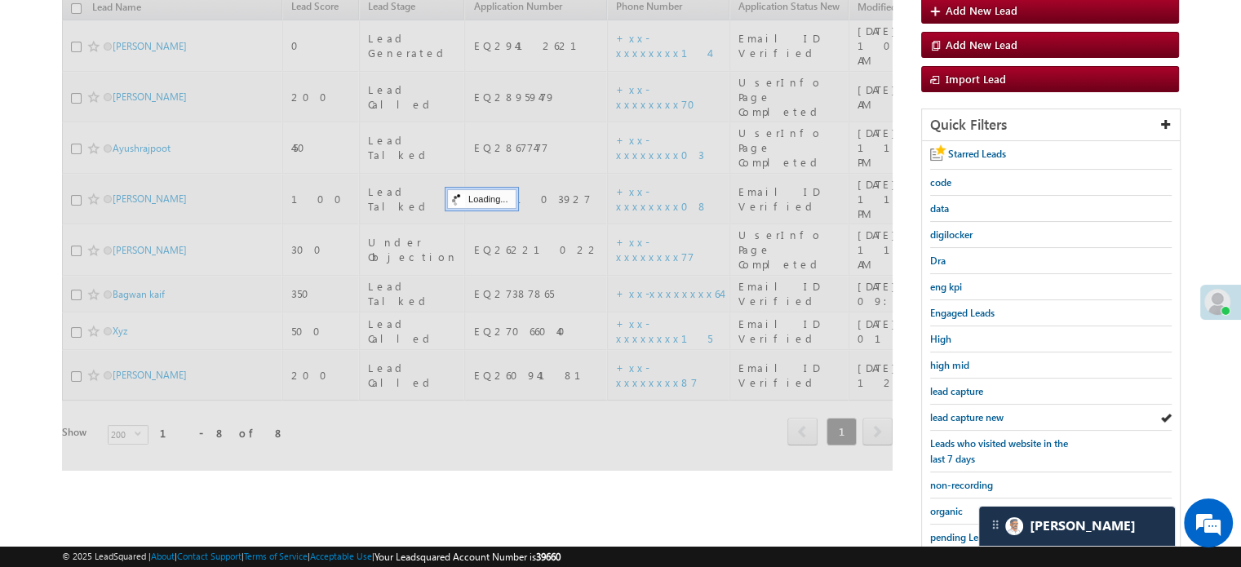
click at [975, 411] on span "lead capture new" at bounding box center [966, 417] width 73 height 12
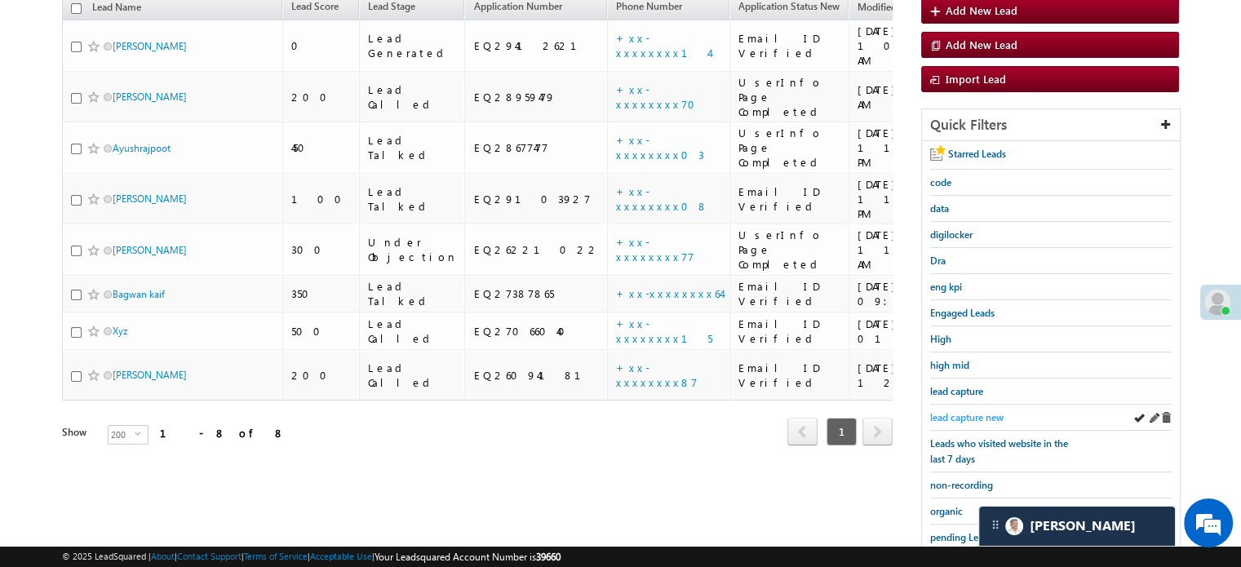
click at [971, 411] on span "lead capture new" at bounding box center [966, 417] width 73 height 12
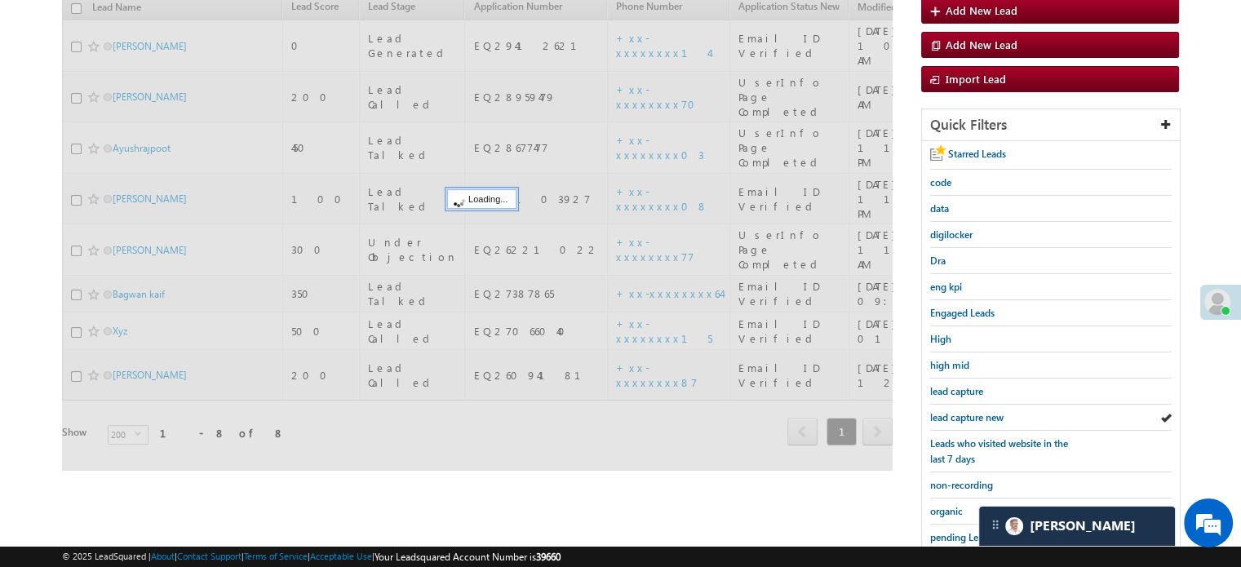
click at [971, 411] on span "lead capture new" at bounding box center [966, 417] width 73 height 12
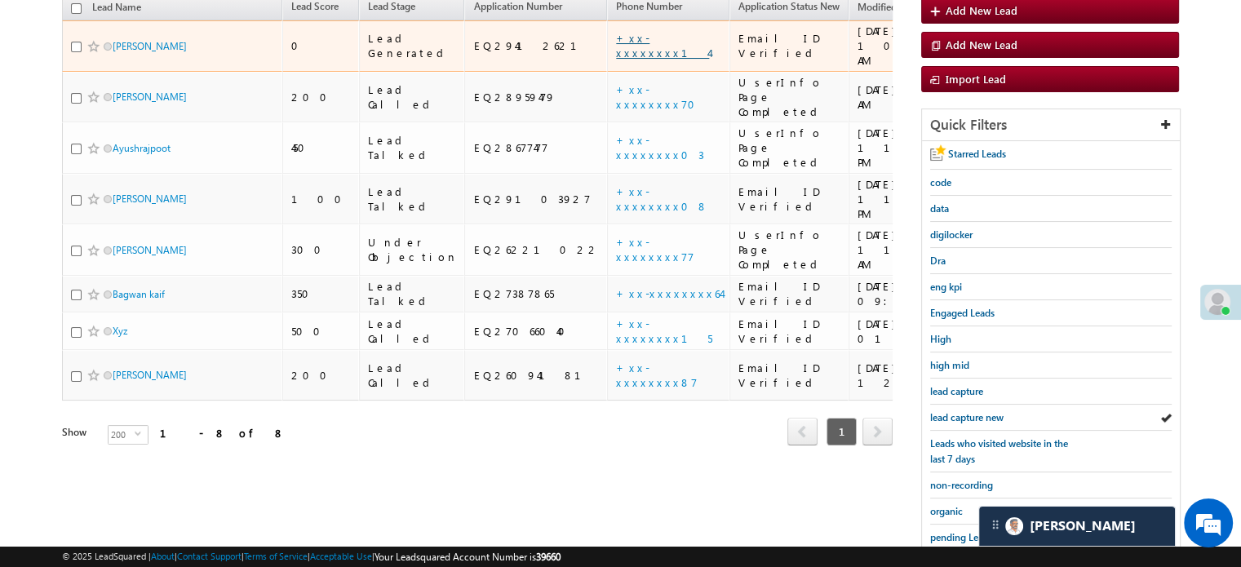
click at [616, 31] on link "+xx-xxxxxxxx14" at bounding box center [662, 45] width 93 height 29
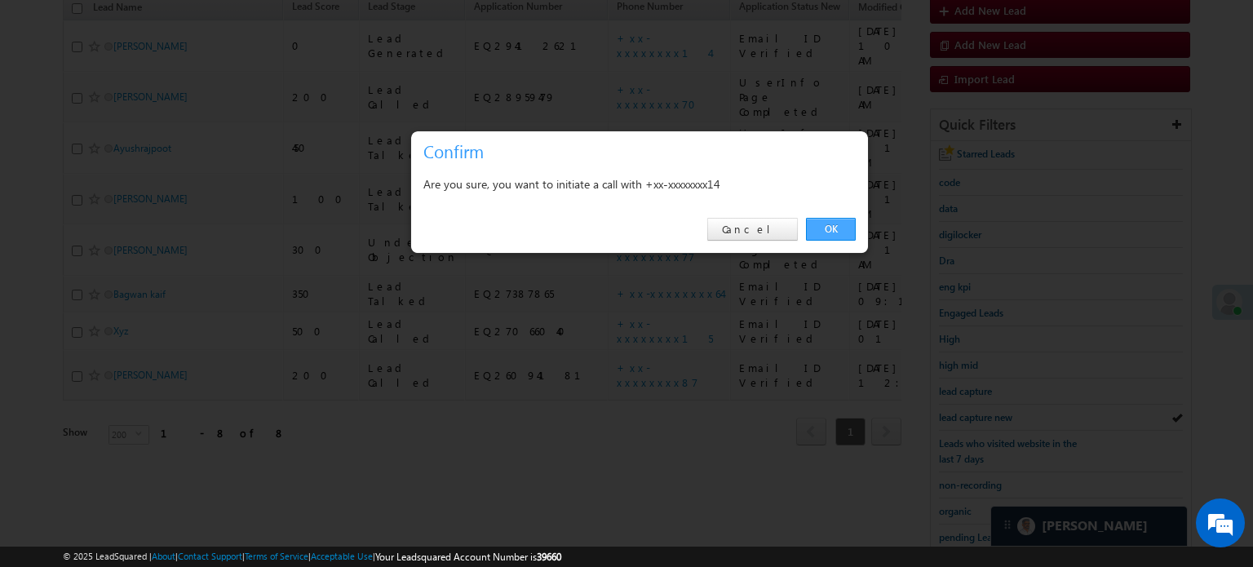
click at [813, 226] on link "OK" at bounding box center [831, 229] width 50 height 23
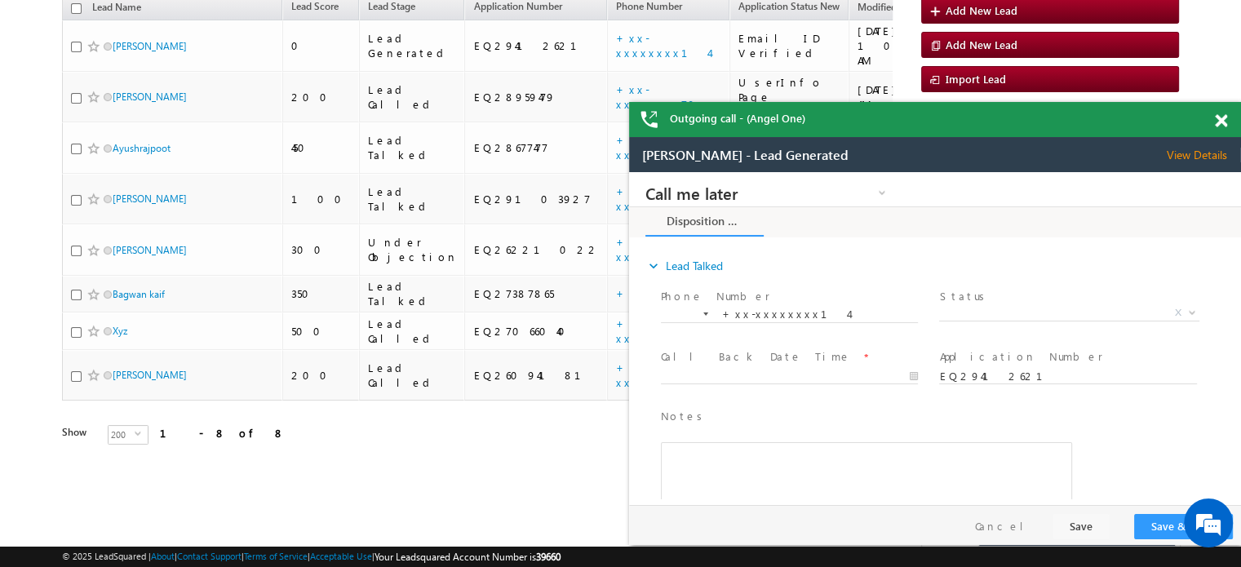
scroll to position [0, 0]
click at [1227, 125] on div at bounding box center [1230, 118] width 22 height 32
click at [1219, 117] on span at bounding box center [1220, 121] width 12 height 14
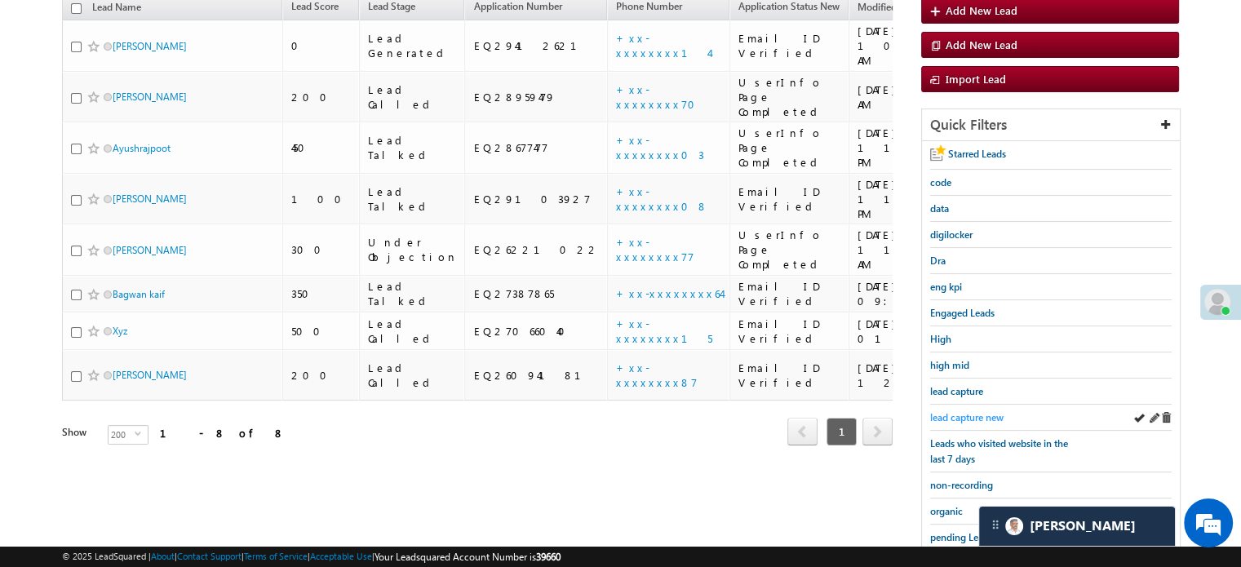
click at [982, 417] on span "lead capture new" at bounding box center [966, 417] width 73 height 12
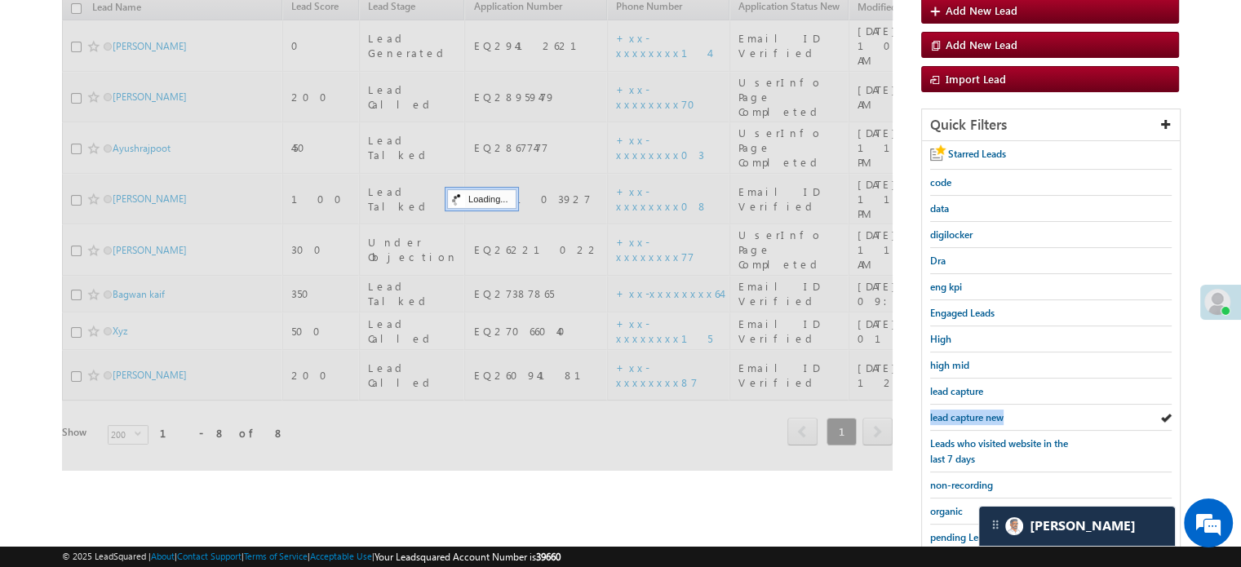
click at [982, 417] on span "lead capture new" at bounding box center [966, 417] width 73 height 12
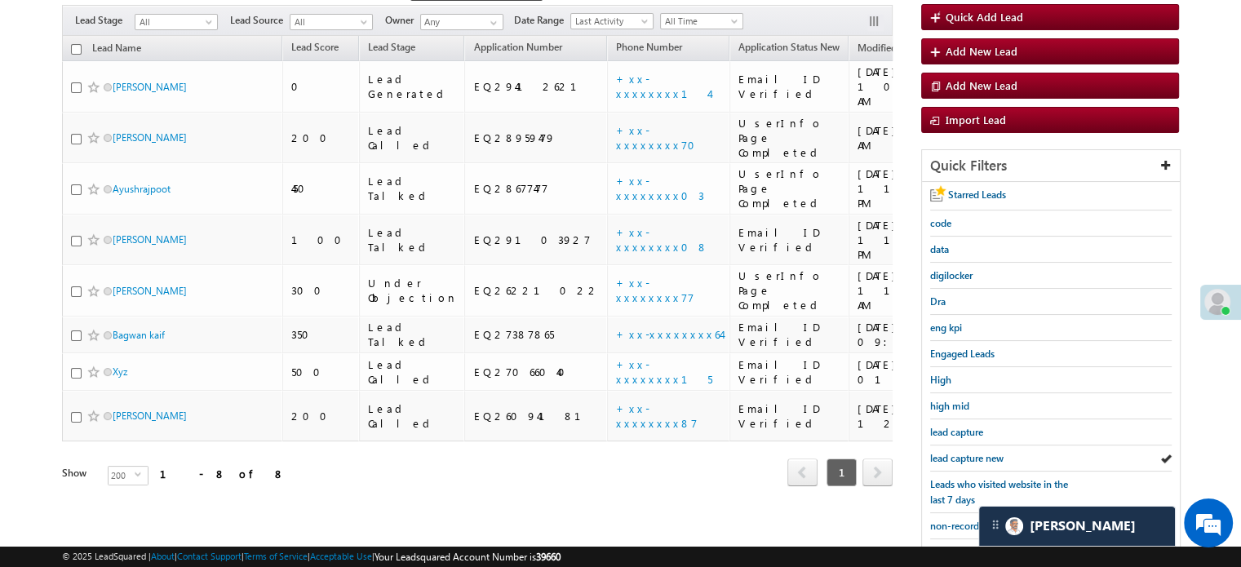
scroll to position [245, 0]
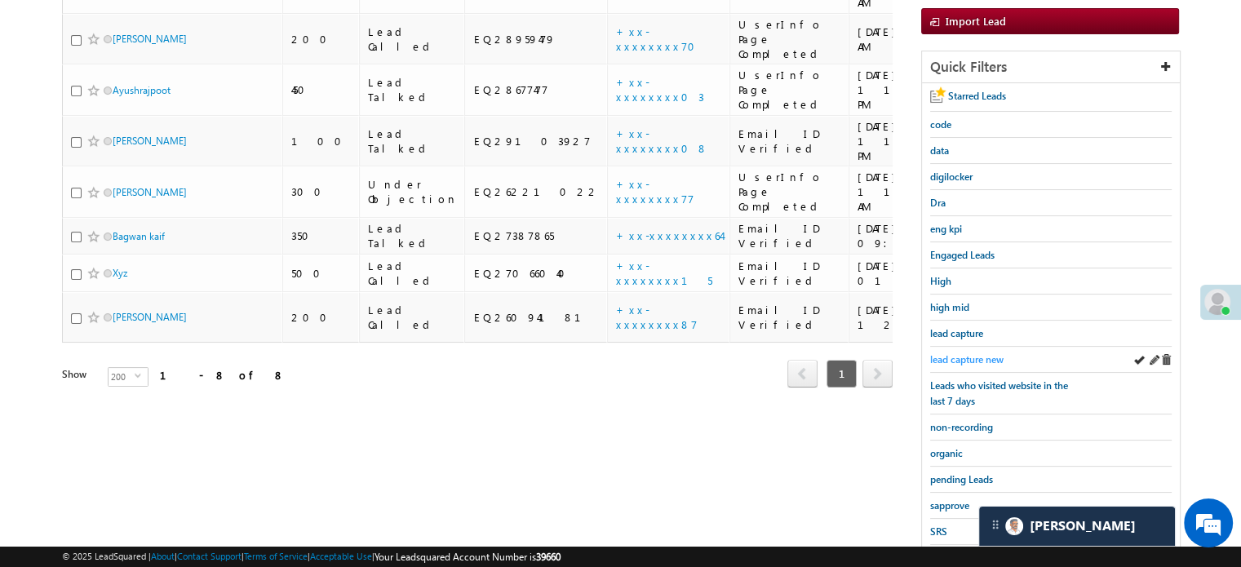
click at [971, 355] on span "lead capture new" at bounding box center [966, 359] width 73 height 12
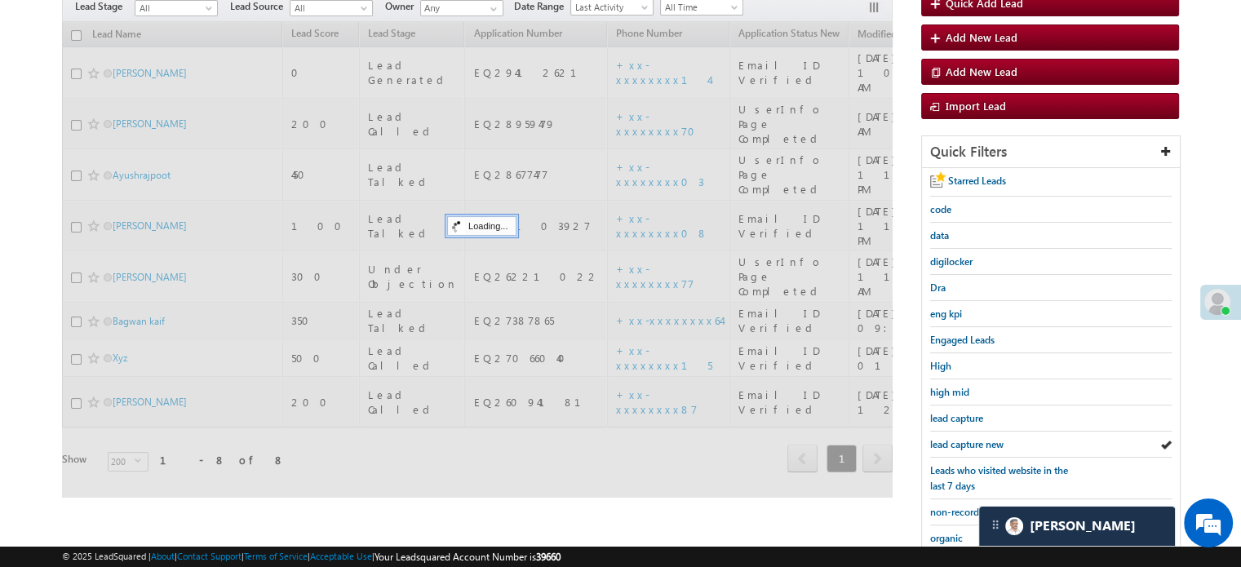
scroll to position [82, 0]
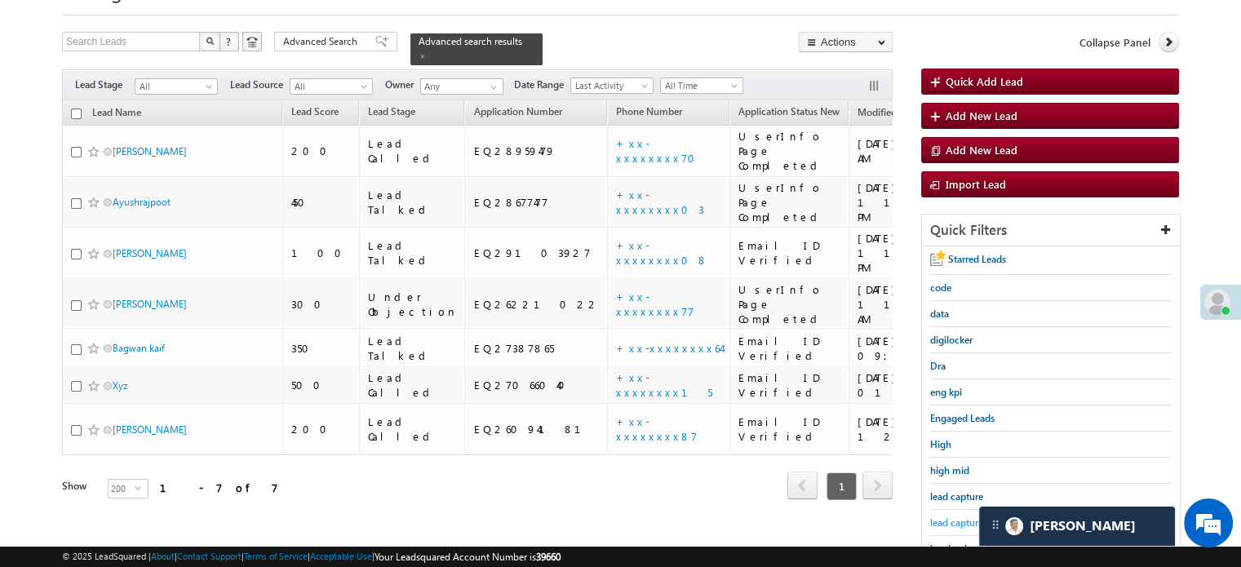
click at [955, 520] on span "lead capture new" at bounding box center [966, 522] width 73 height 12
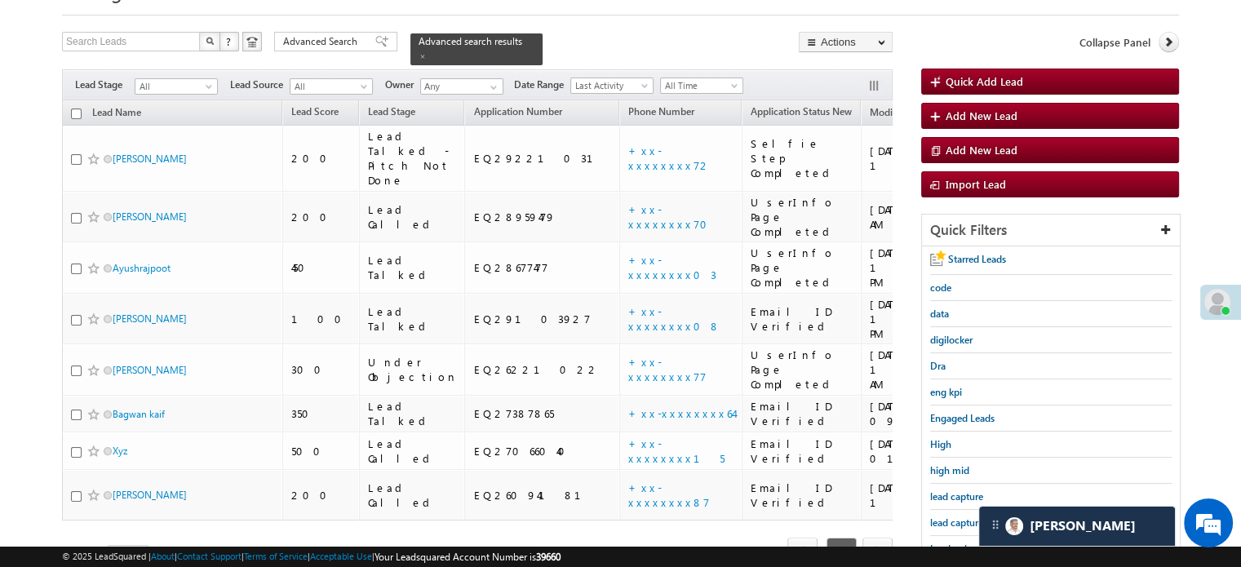
click at [955, 520] on span "lead capture new" at bounding box center [966, 522] width 73 height 12
click at [951, 518] on span "lead capture new" at bounding box center [966, 522] width 73 height 12
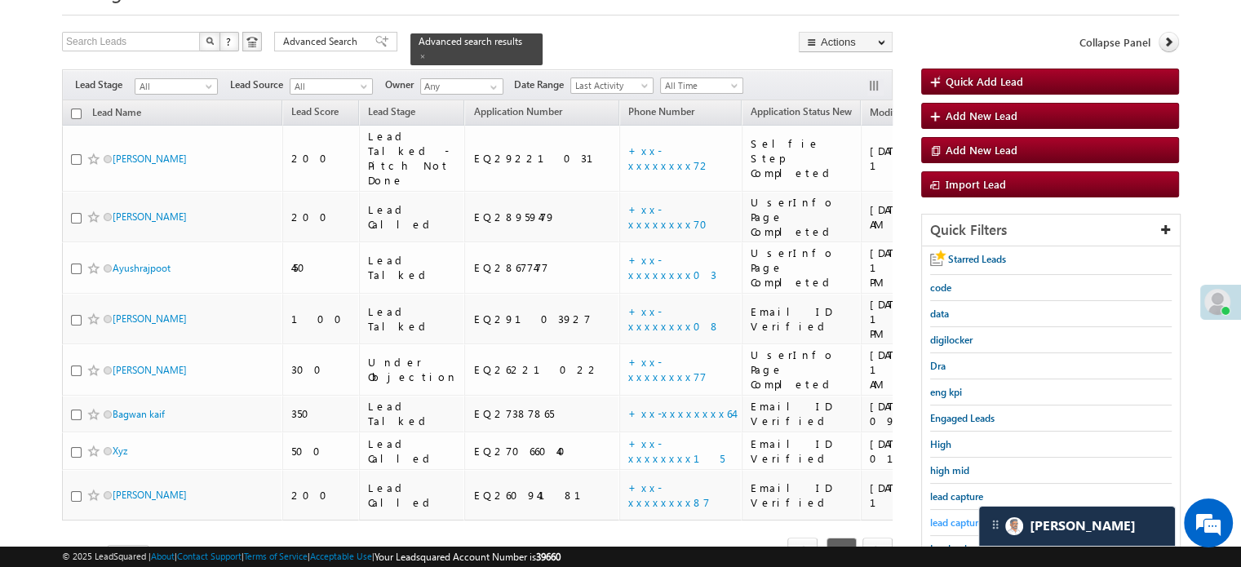
click at [966, 520] on span "lead capture new" at bounding box center [966, 522] width 73 height 12
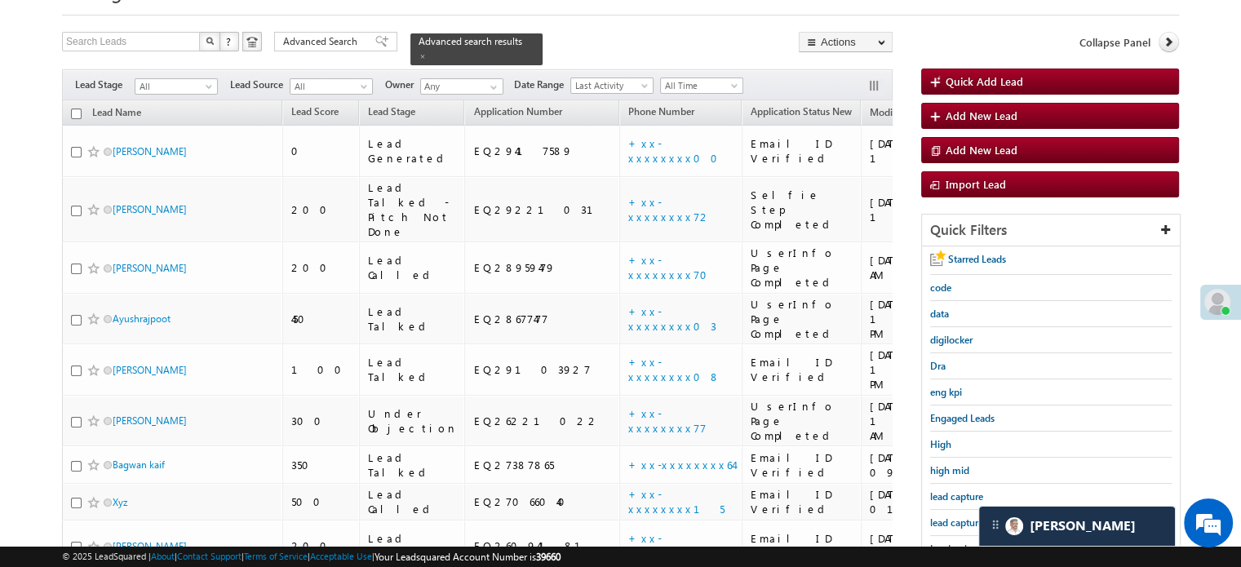
click at [966, 520] on span "lead capture new" at bounding box center [966, 522] width 73 height 12
click at [924, 511] on div "Starred Leads code data digilocker Dra eng kpi Engaged Leads High high mid lead…" at bounding box center [1051, 515] width 258 height 539
click at [940, 520] on span "lead capture new" at bounding box center [966, 522] width 73 height 12
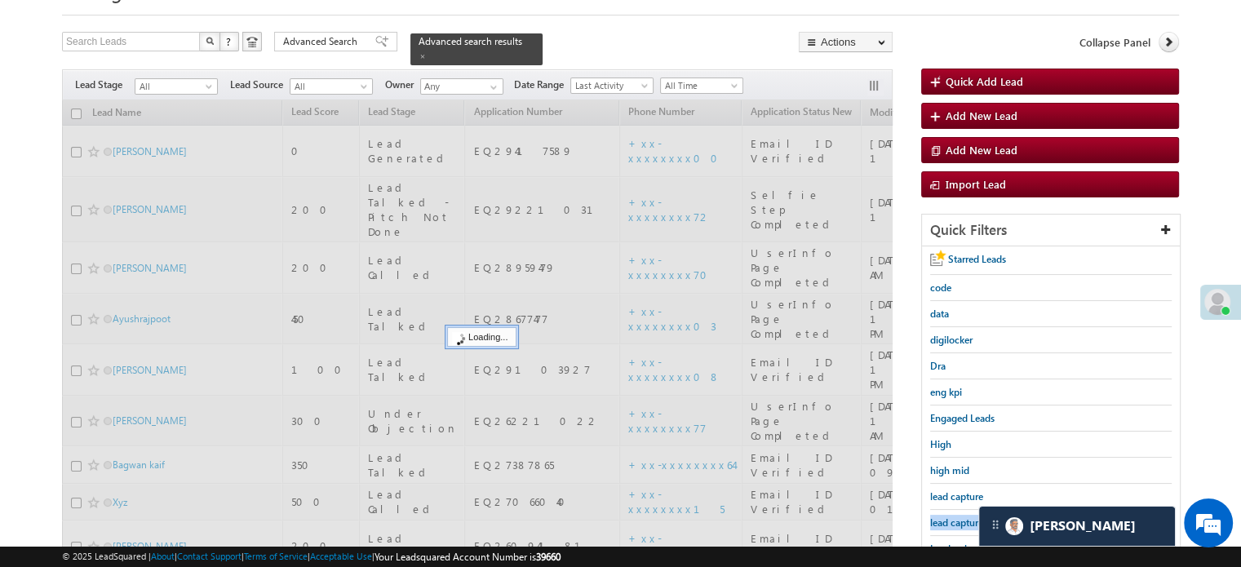
click at [940, 520] on span "lead capture new" at bounding box center [966, 522] width 73 height 12
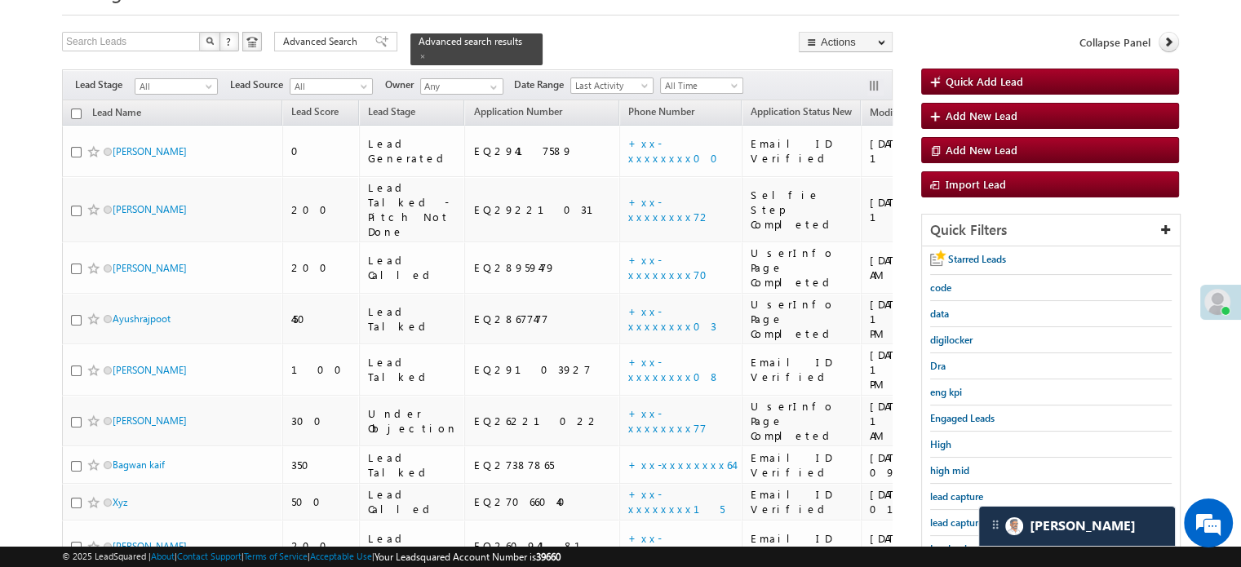
click at [940, 520] on span "lead capture new" at bounding box center [966, 522] width 73 height 12
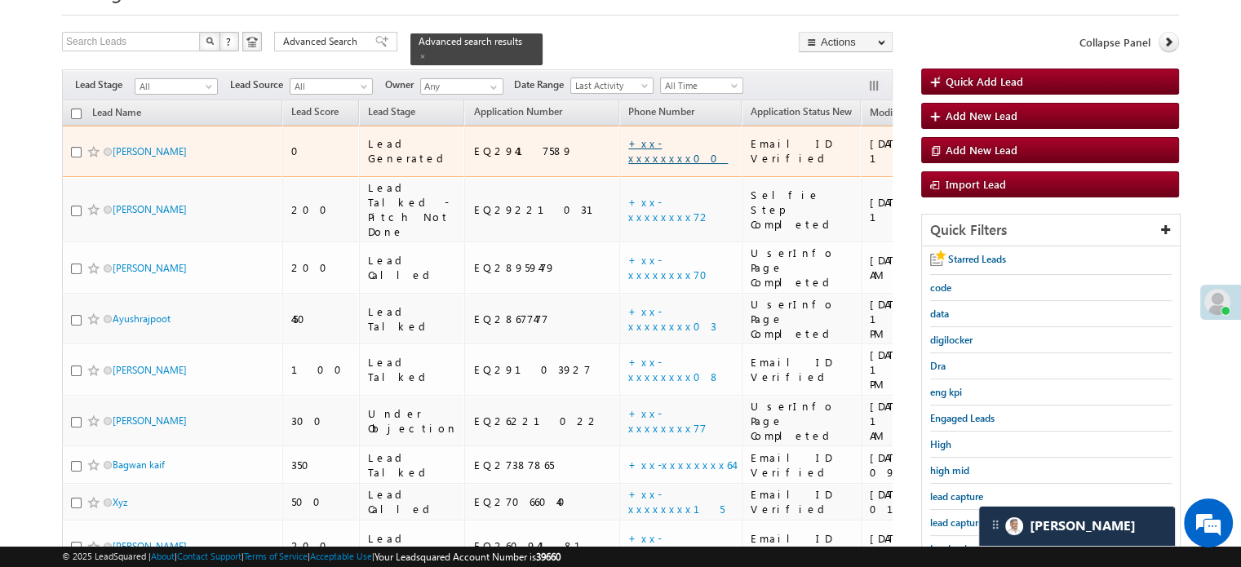
click at [628, 136] on link "+xx-xxxxxxxx00" at bounding box center [678, 150] width 100 height 29
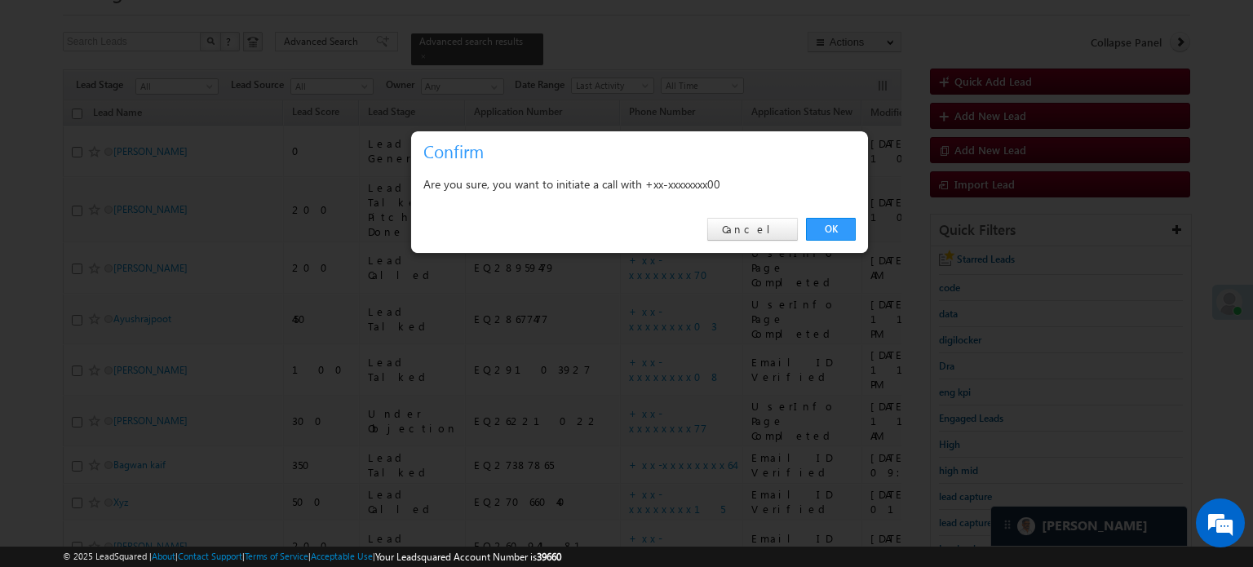
click at [815, 216] on div "OK Cancel" at bounding box center [639, 229] width 457 height 46
click at [831, 224] on link "OK" at bounding box center [831, 229] width 50 height 23
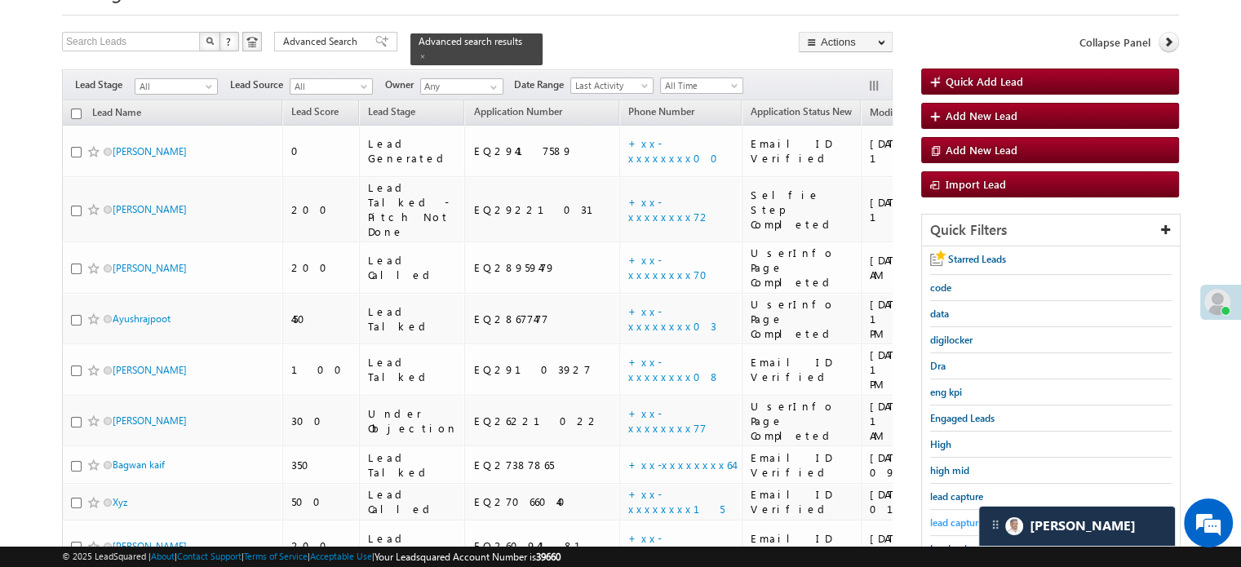
click at [942, 521] on span "lead capture new" at bounding box center [966, 522] width 73 height 12
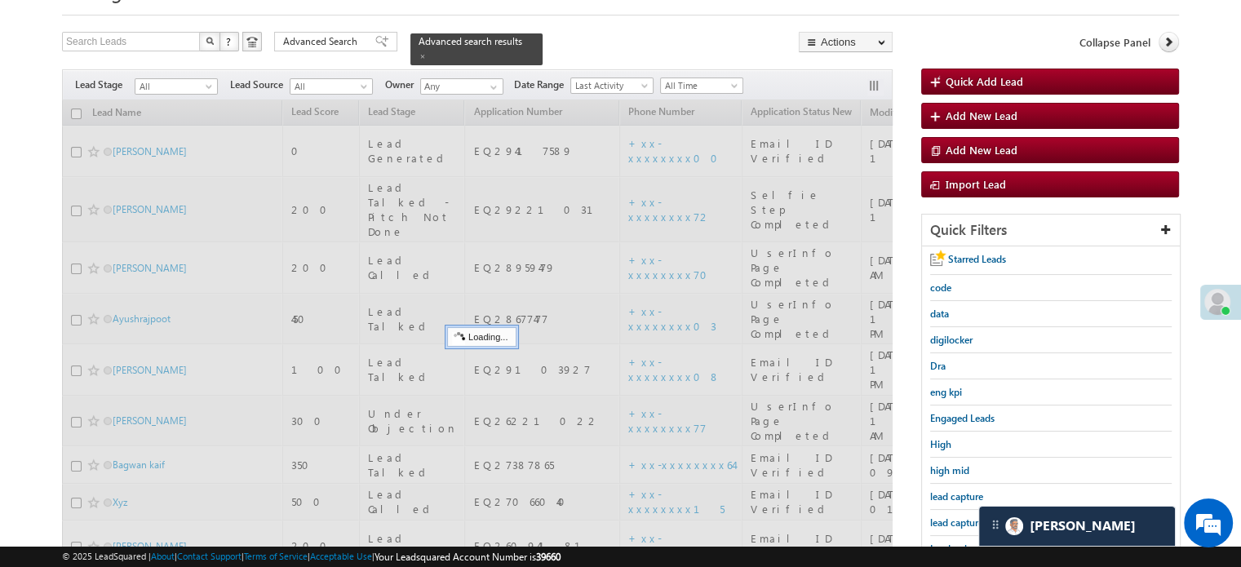
click at [942, 521] on span "lead capture new" at bounding box center [966, 522] width 73 height 12
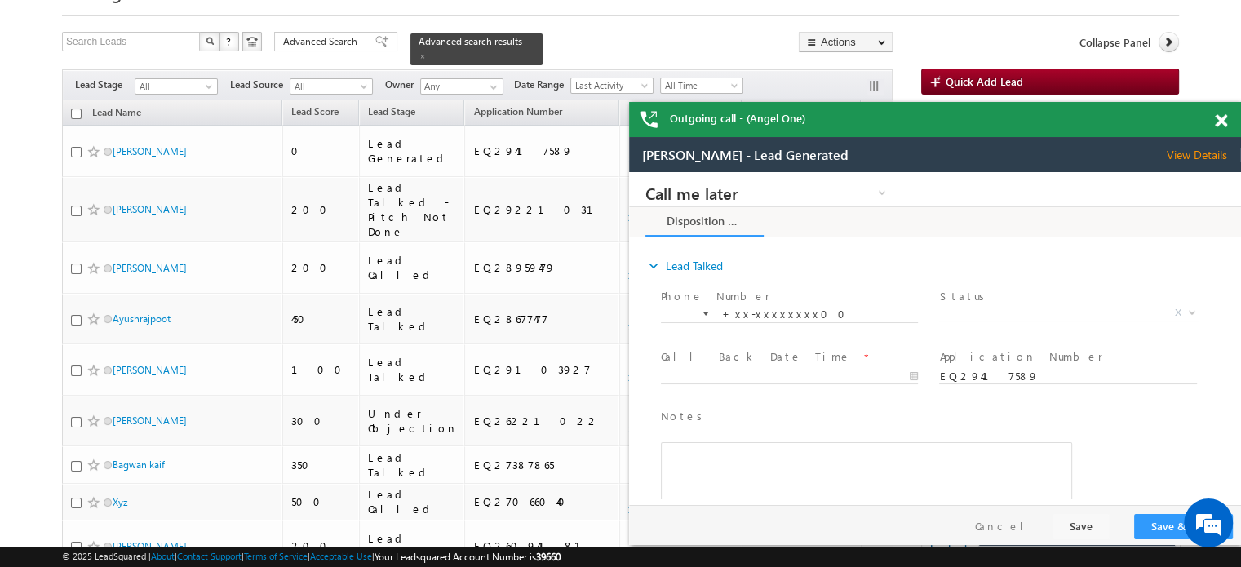
scroll to position [0, 0]
click at [1219, 122] on span at bounding box center [1220, 121] width 12 height 14
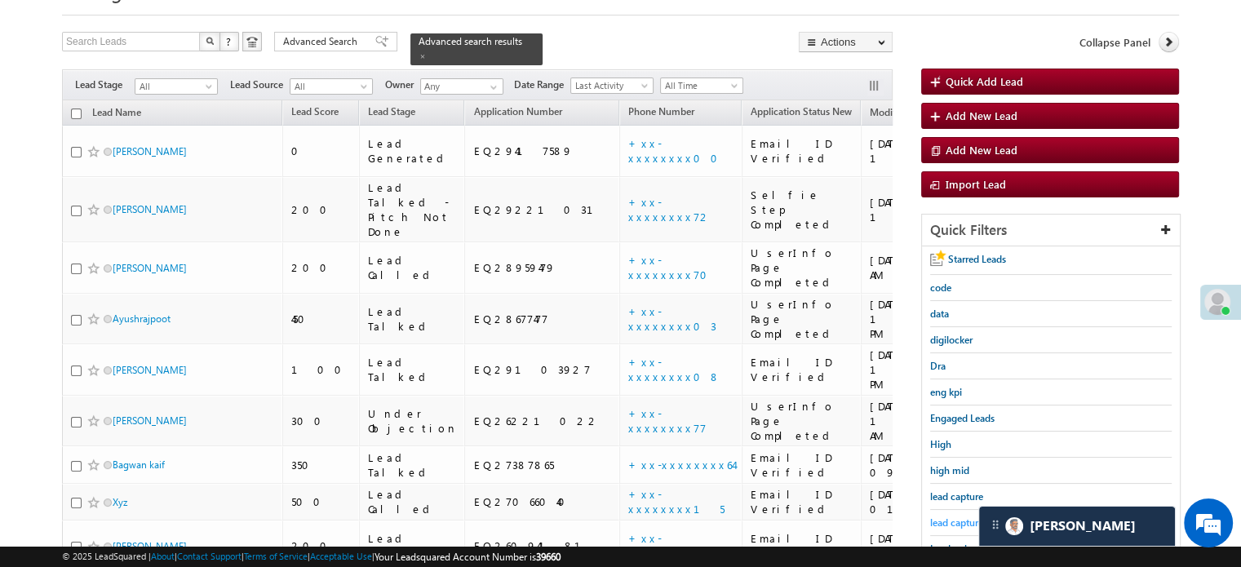
click at [942, 521] on span "lead capture new" at bounding box center [966, 522] width 73 height 12
click at [962, 518] on span "lead capture new" at bounding box center [966, 522] width 73 height 12
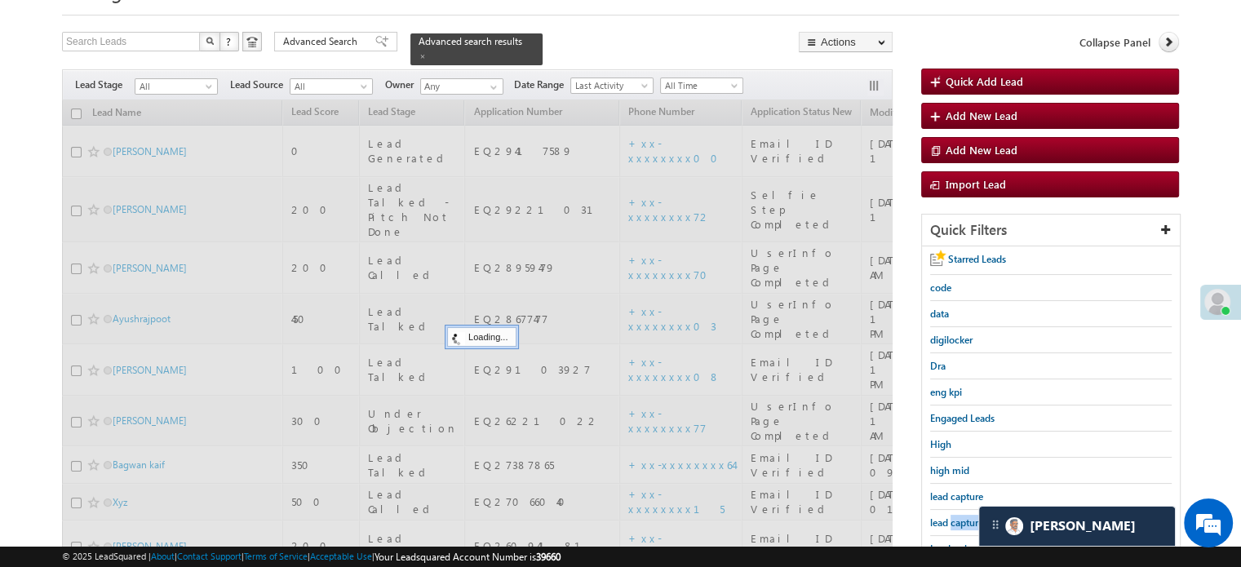
click at [962, 518] on span "lead capture new" at bounding box center [966, 522] width 73 height 12
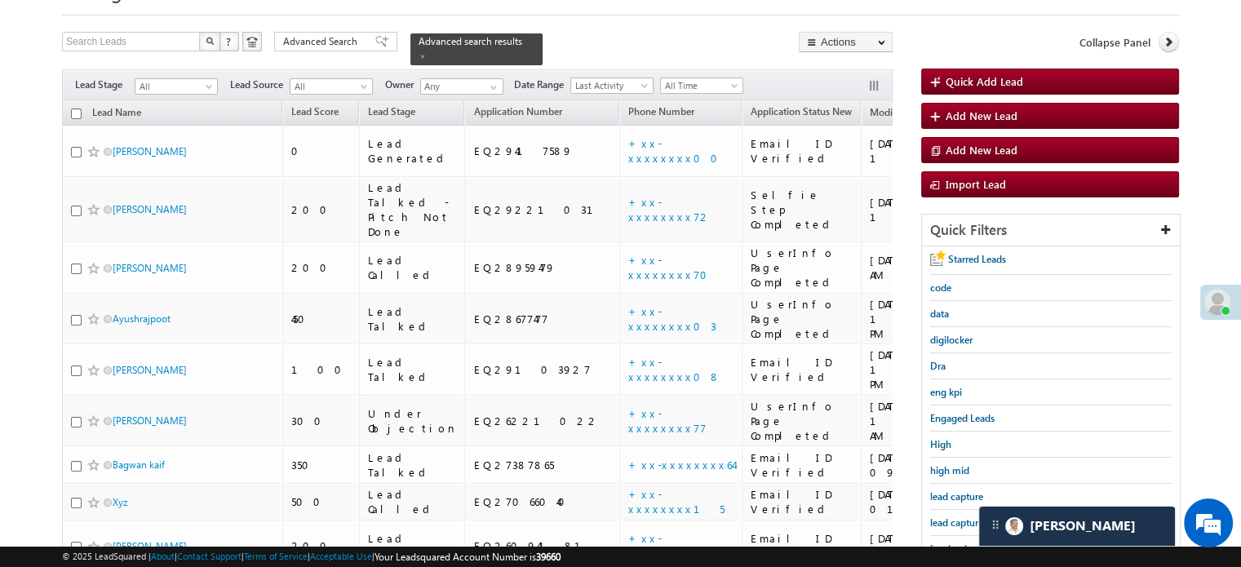
click at [962, 518] on span "lead capture new" at bounding box center [966, 522] width 73 height 12
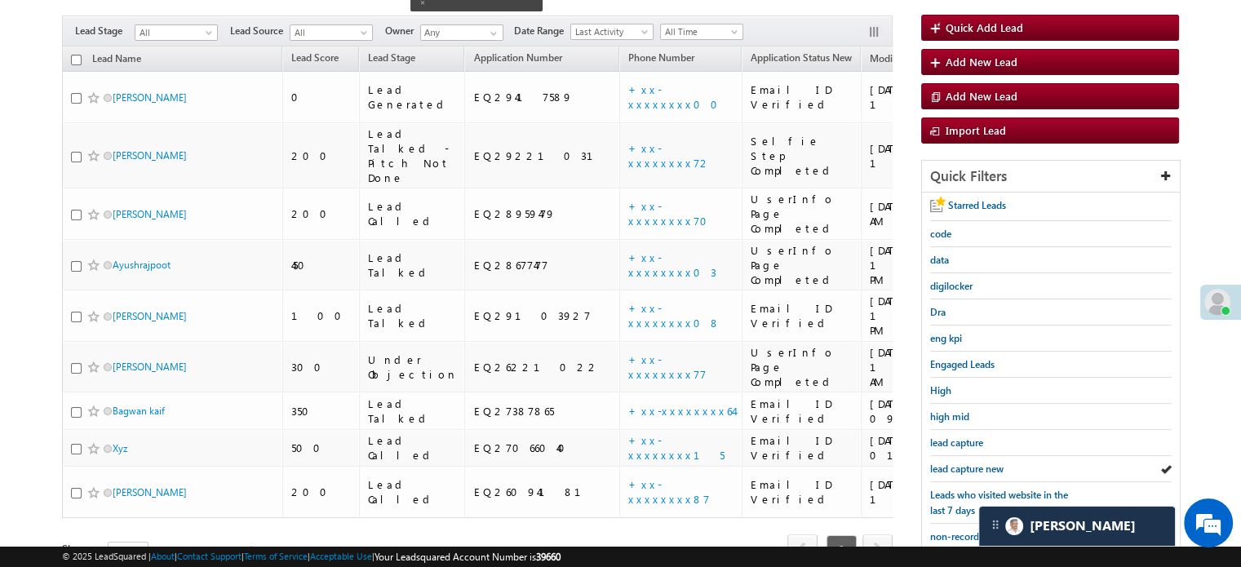
scroll to position [163, 0]
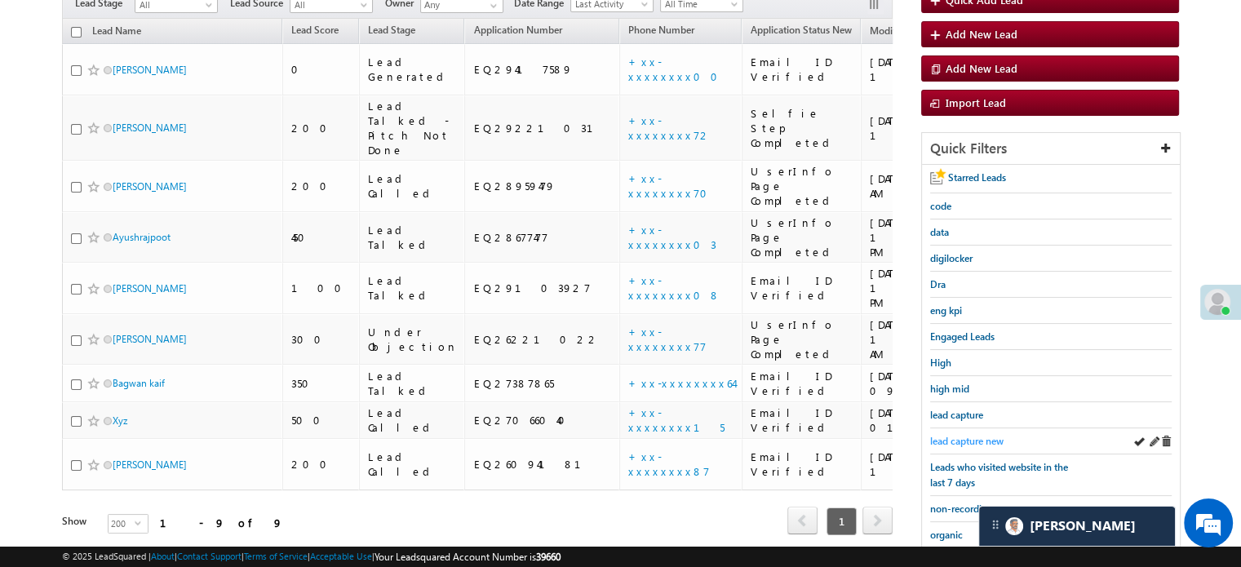
click at [955, 435] on span "lead capture new" at bounding box center [966, 441] width 73 height 12
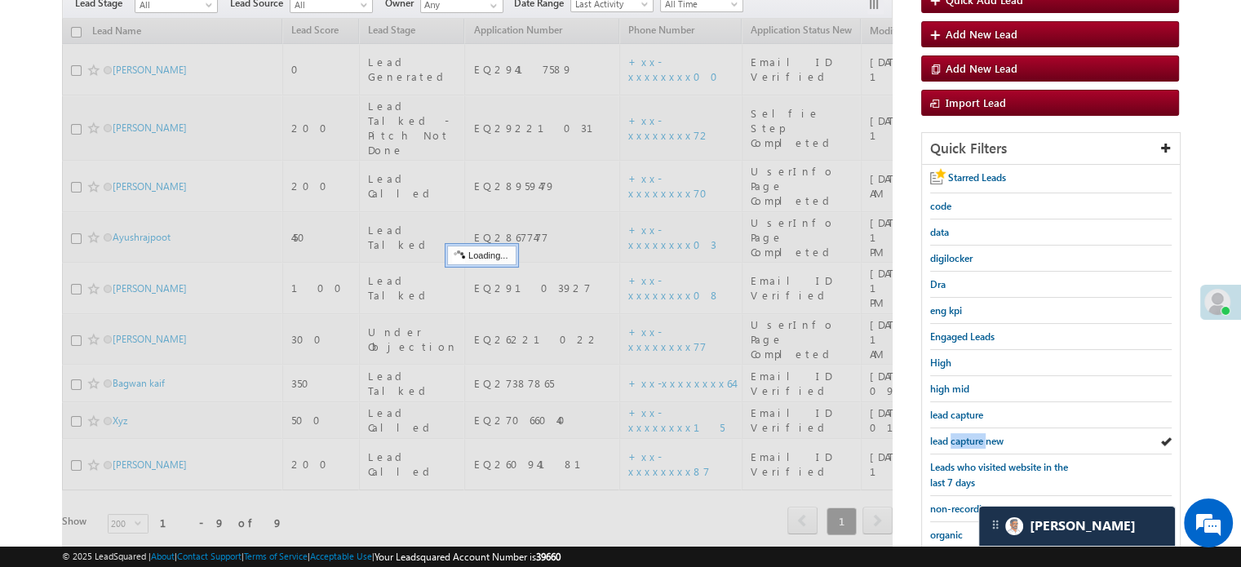
click at [955, 435] on span "lead capture new" at bounding box center [966, 441] width 73 height 12
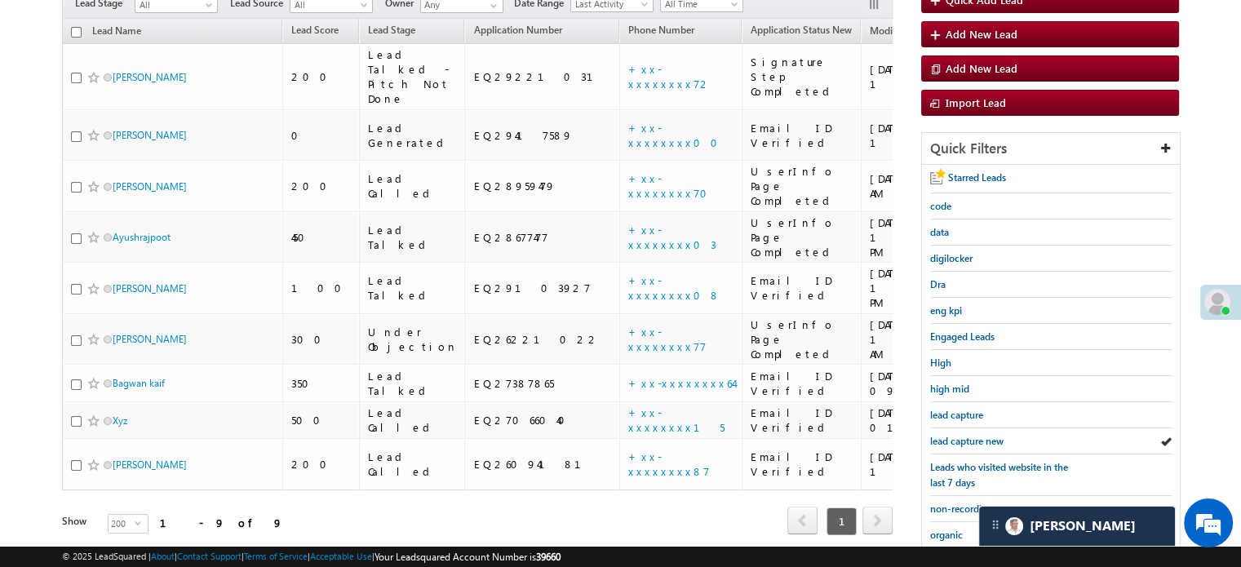
click at [955, 435] on span "lead capture new" at bounding box center [966, 441] width 73 height 12
click at [966, 435] on span "lead capture new" at bounding box center [966, 441] width 73 height 12
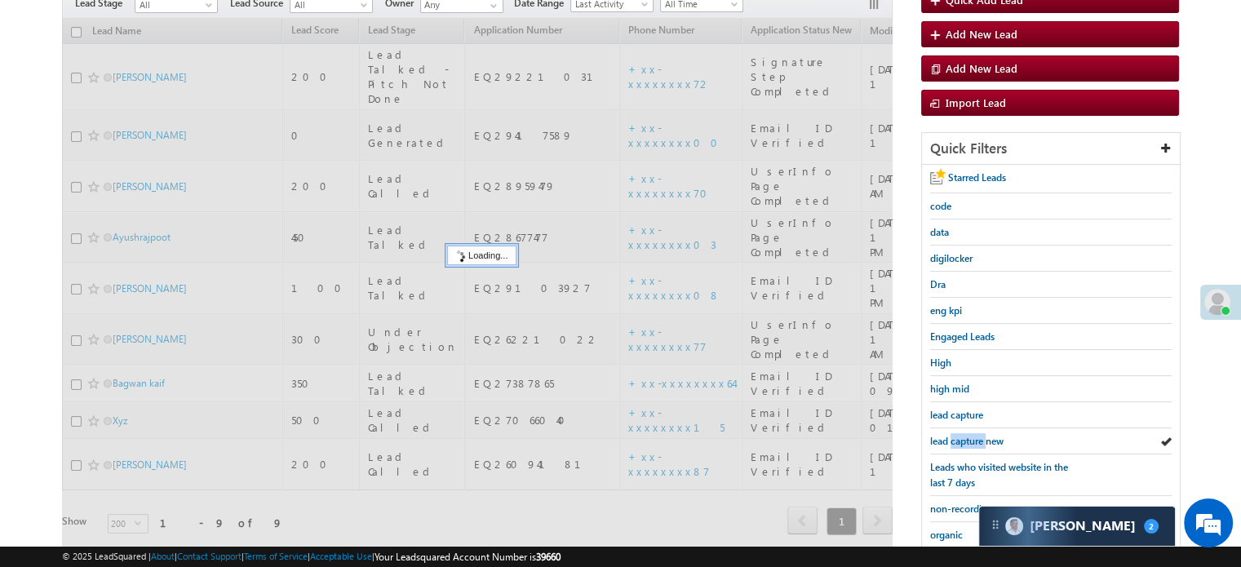
click at [966, 435] on span "lead capture new" at bounding box center [966, 441] width 73 height 12
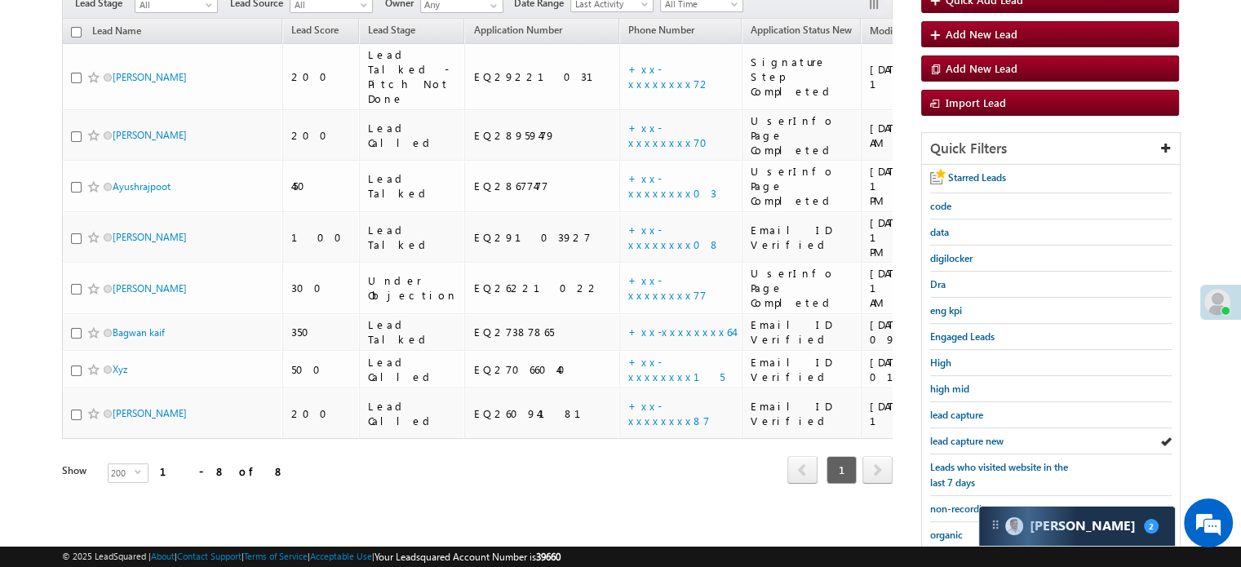
click at [966, 435] on span "lead capture new" at bounding box center [966, 441] width 73 height 12
click at [935, 435] on span "lead capture new" at bounding box center [966, 441] width 73 height 12
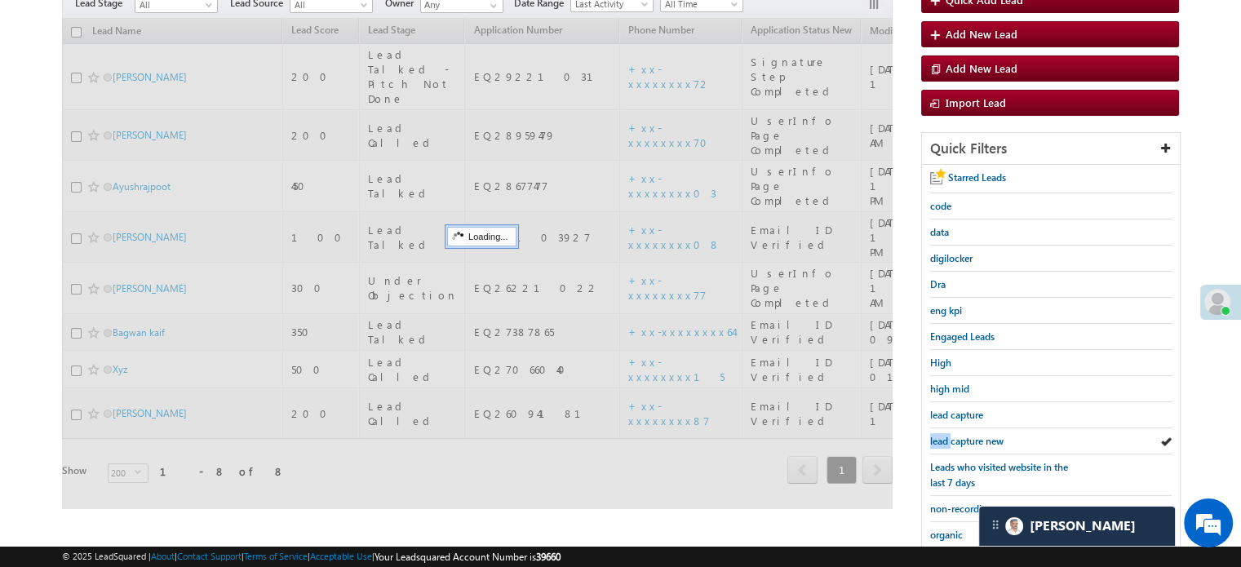
click at [935, 435] on span "lead capture new" at bounding box center [966, 441] width 73 height 12
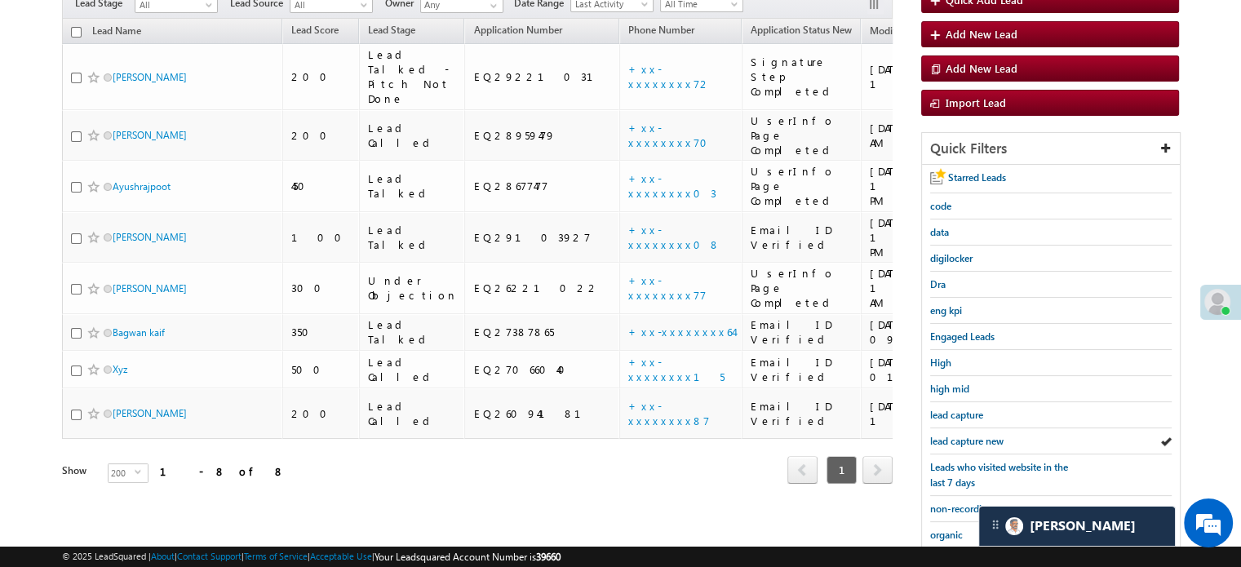
click at [935, 435] on span "lead capture new" at bounding box center [966, 441] width 73 height 12
click at [941, 435] on span "lead capture new" at bounding box center [966, 441] width 73 height 12
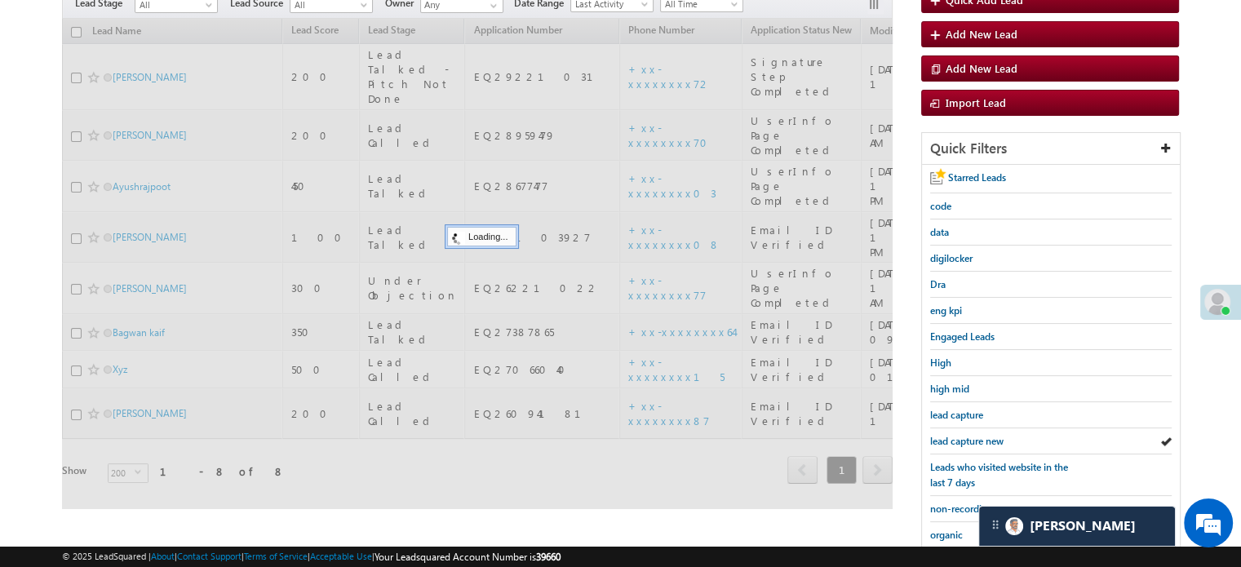
click at [941, 435] on span "lead capture new" at bounding box center [966, 441] width 73 height 12
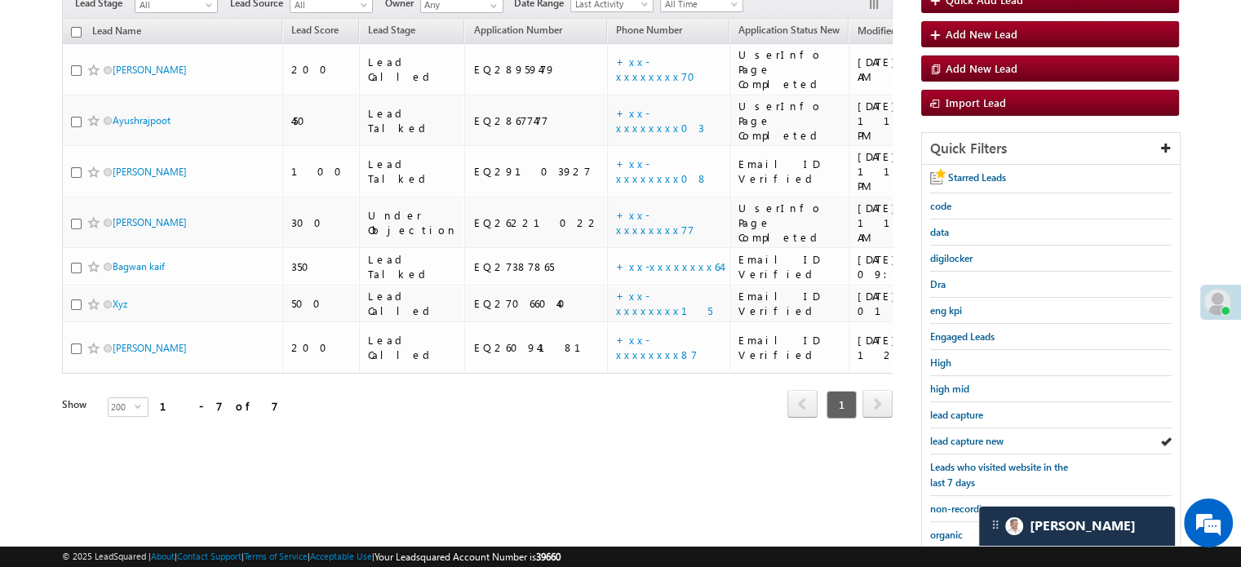
click at [941, 435] on span "lead capture new" at bounding box center [966, 441] width 73 height 12
click at [978, 435] on span "lead capture new" at bounding box center [966, 441] width 73 height 12
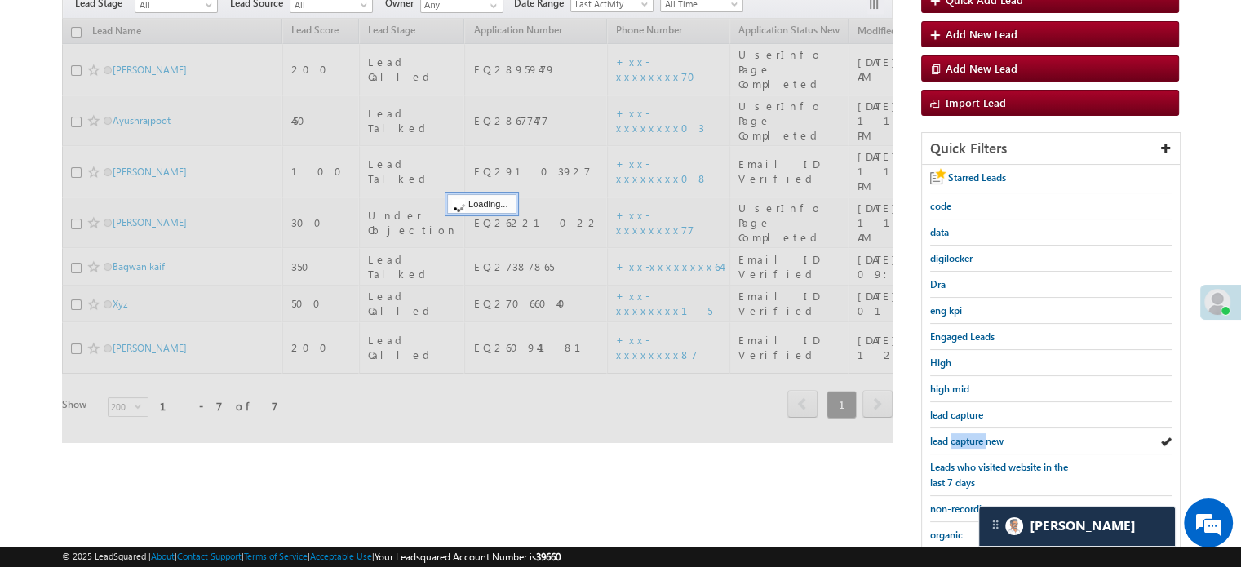
click at [978, 435] on span "lead capture new" at bounding box center [966, 441] width 73 height 12
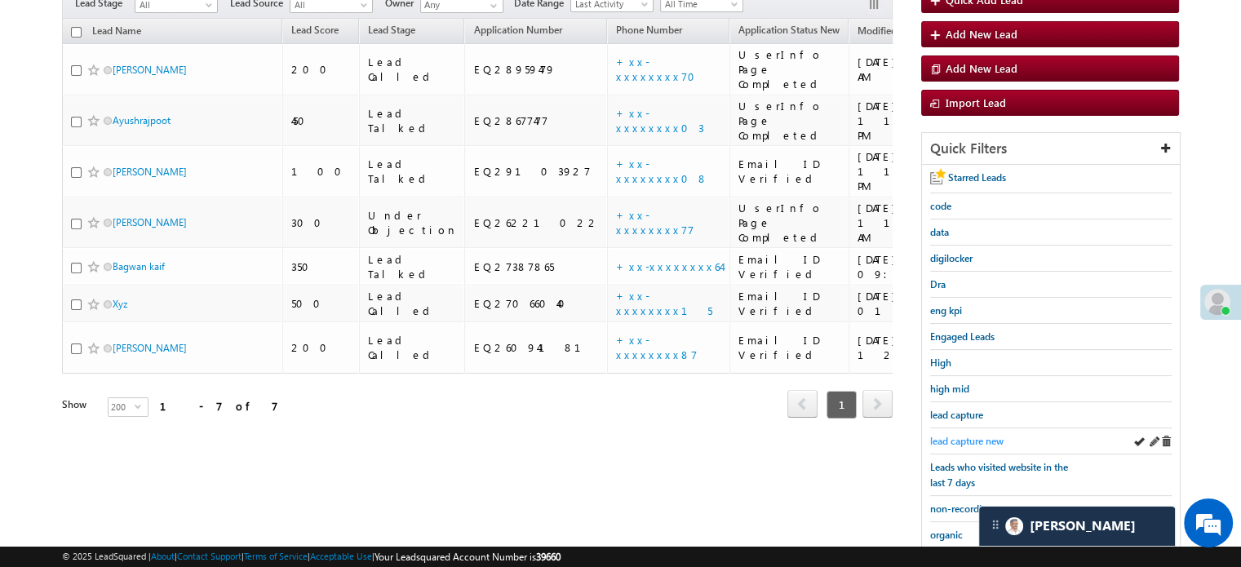
click at [975, 435] on span "lead capture new" at bounding box center [966, 441] width 73 height 12
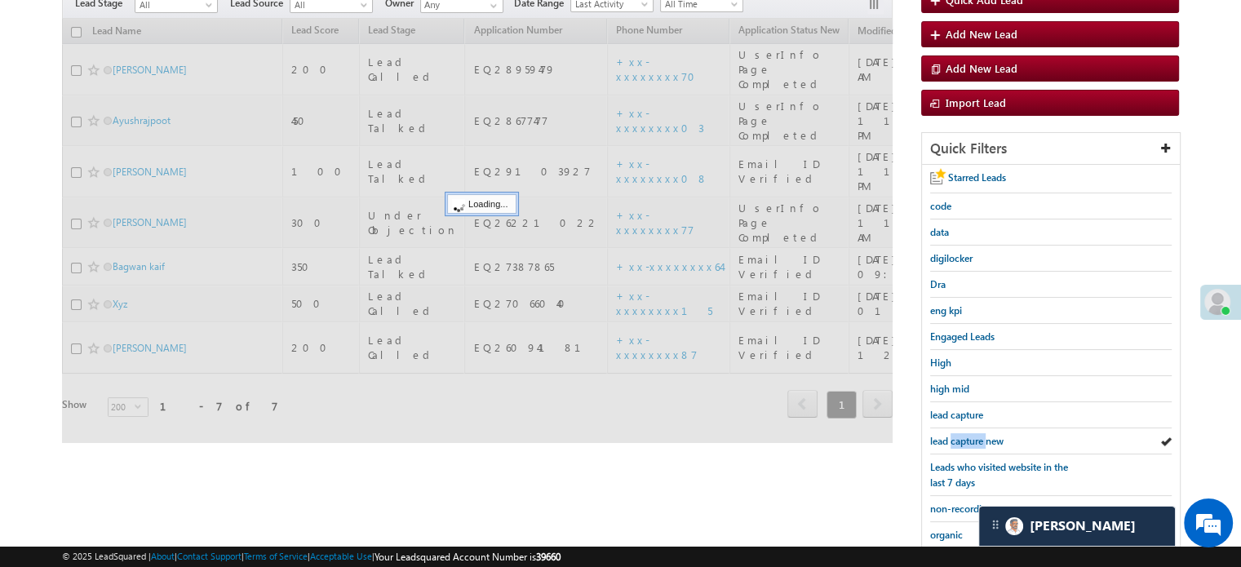
click at [975, 435] on span "lead capture new" at bounding box center [966, 441] width 73 height 12
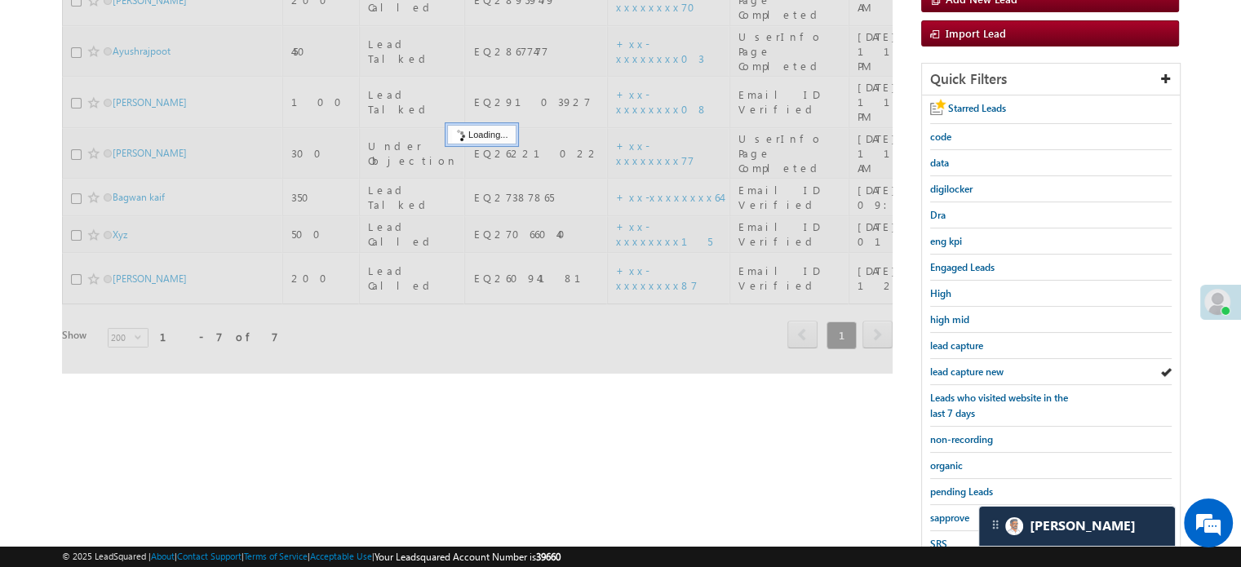
scroll to position [326, 0]
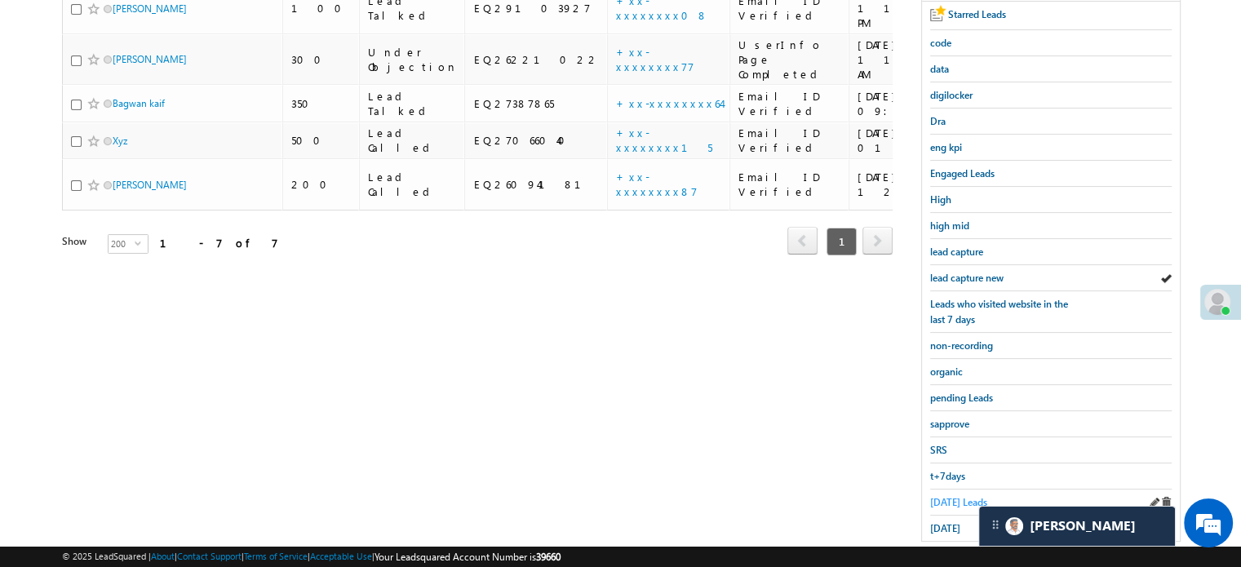
click at [959, 501] on span "Today's Leads" at bounding box center [958, 502] width 57 height 12
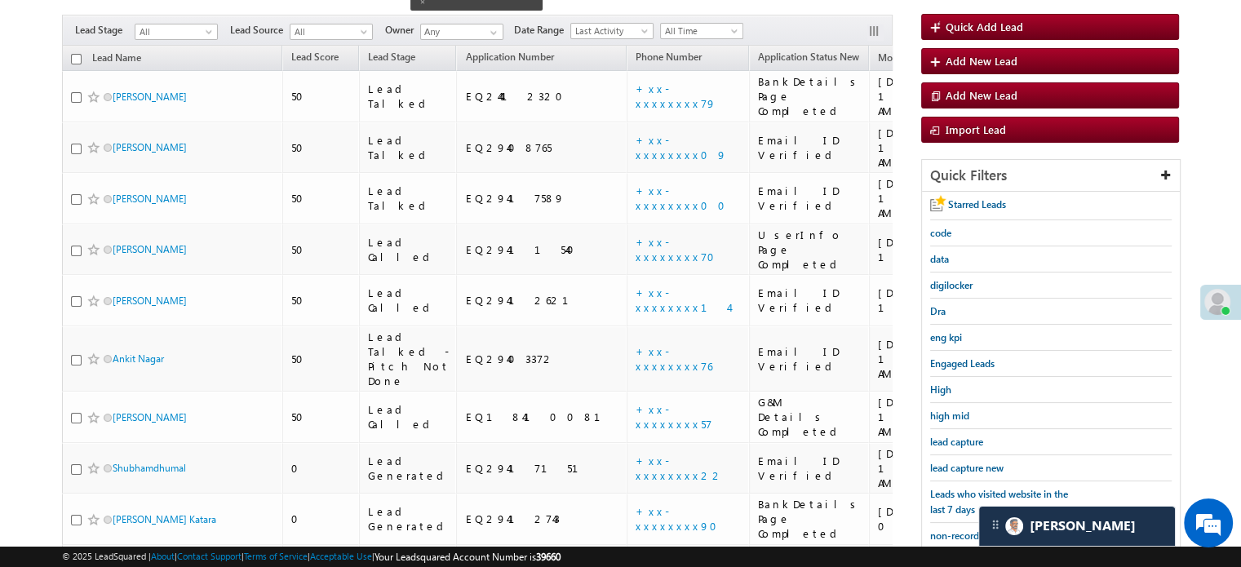
scroll to position [163, 0]
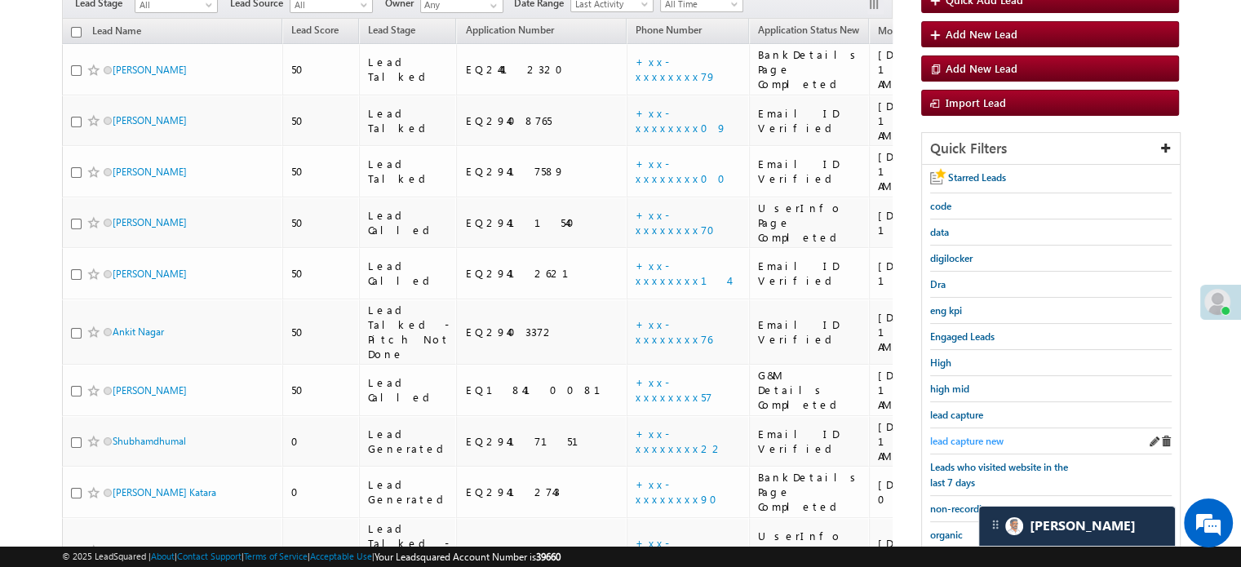
click at [949, 439] on span "lead capture new" at bounding box center [966, 441] width 73 height 12
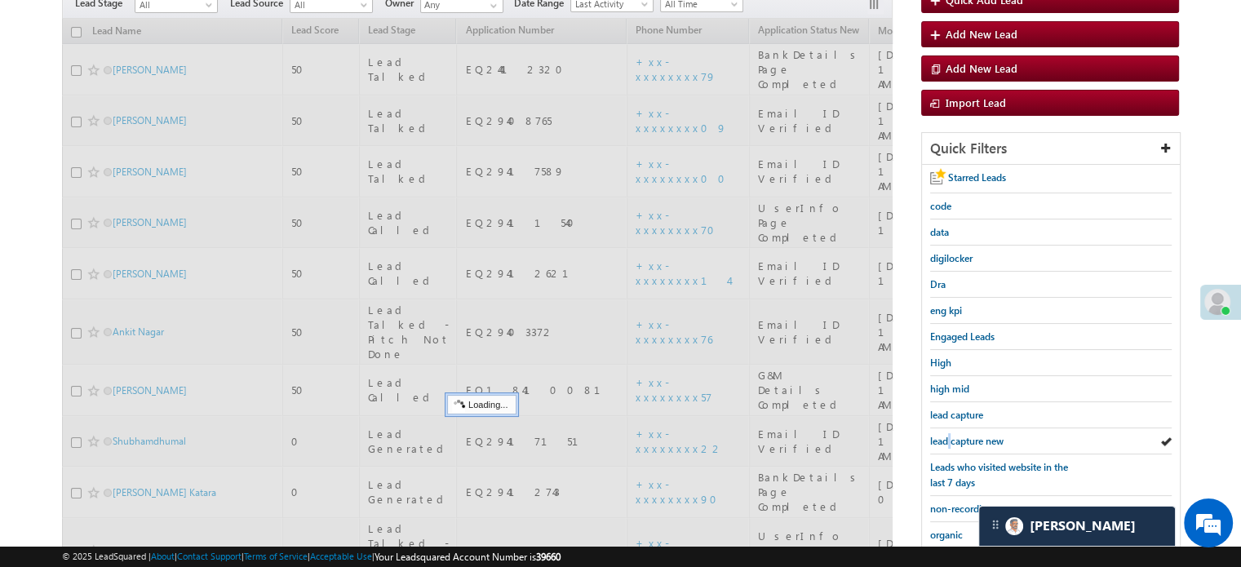
click at [949, 439] on span "lead capture new" at bounding box center [966, 441] width 73 height 12
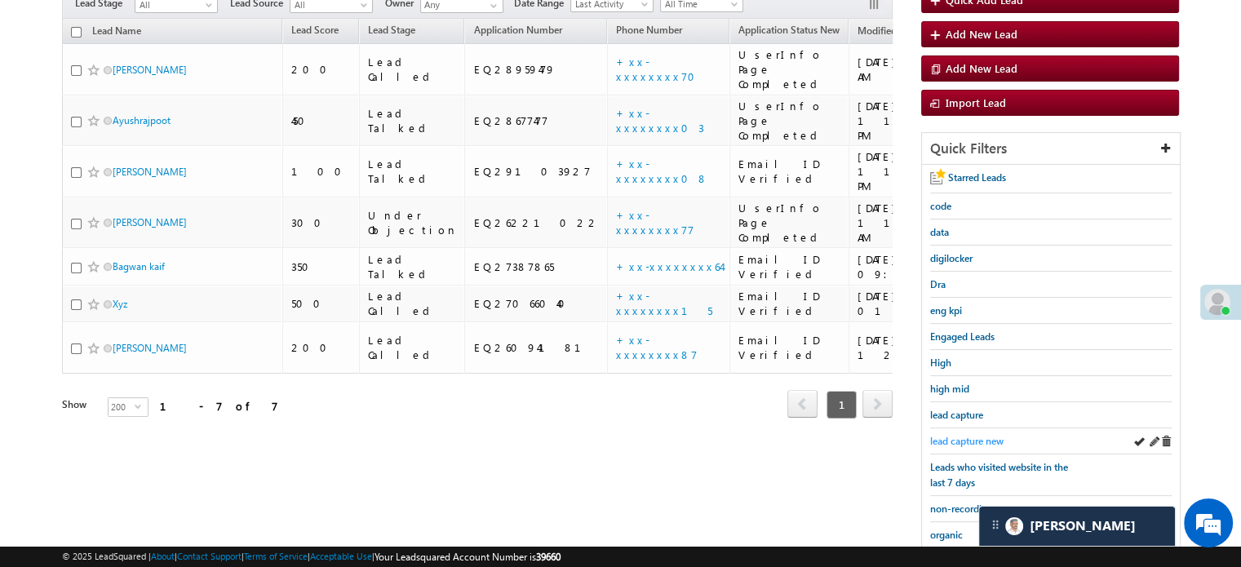
click at [975, 435] on span "lead capture new" at bounding box center [966, 441] width 73 height 12
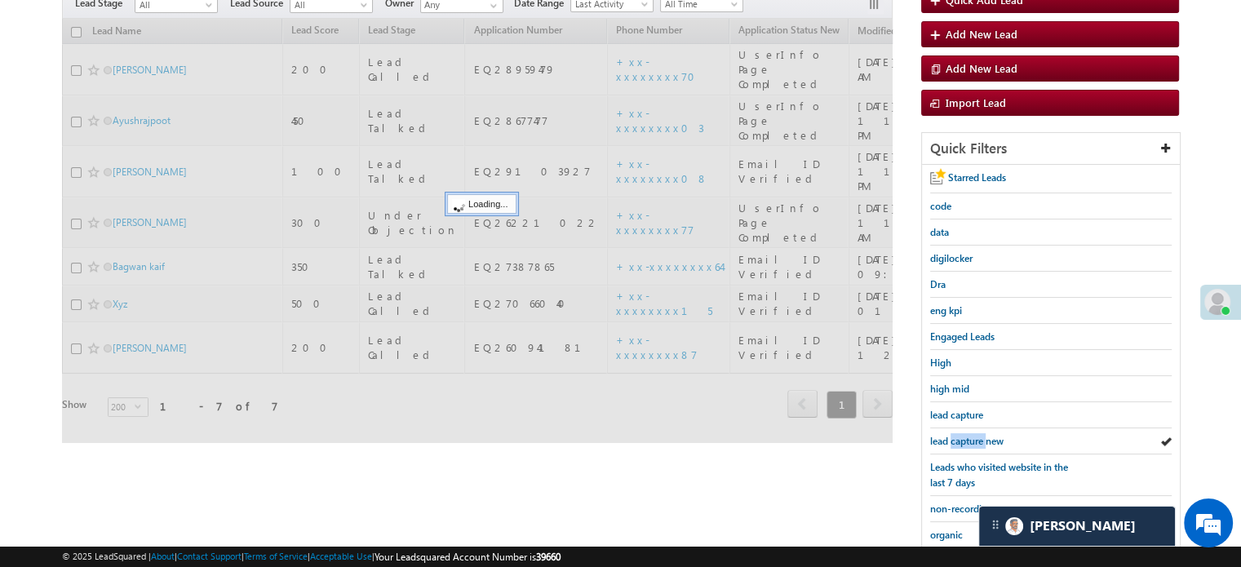
click at [975, 435] on span "lead capture new" at bounding box center [966, 441] width 73 height 12
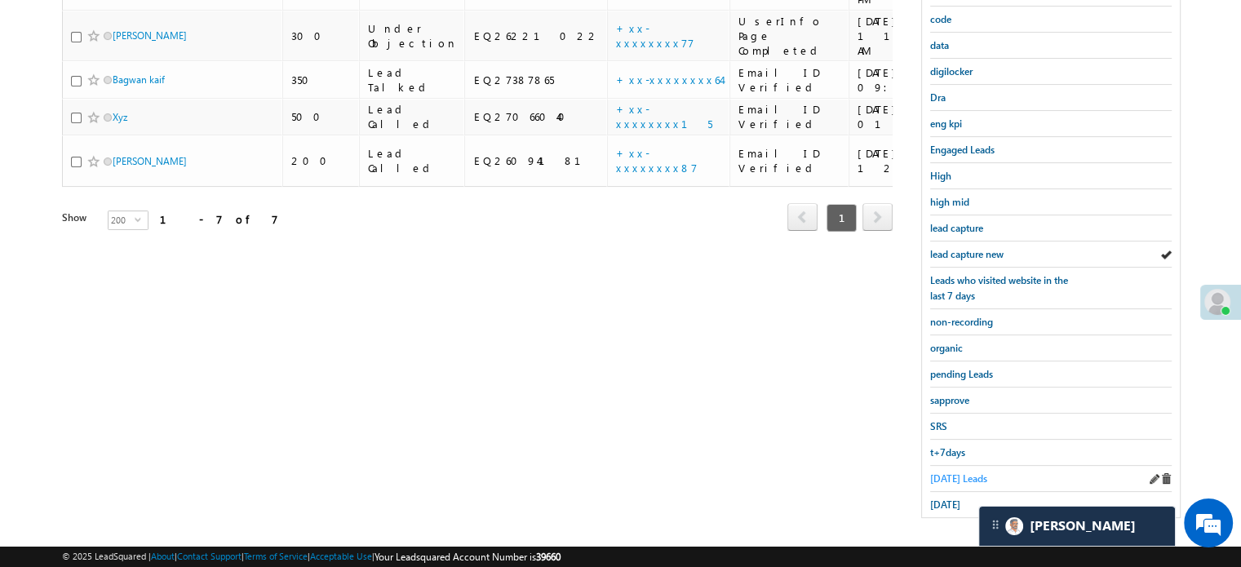
click at [959, 472] on span "Today's Leads" at bounding box center [958, 478] width 57 height 12
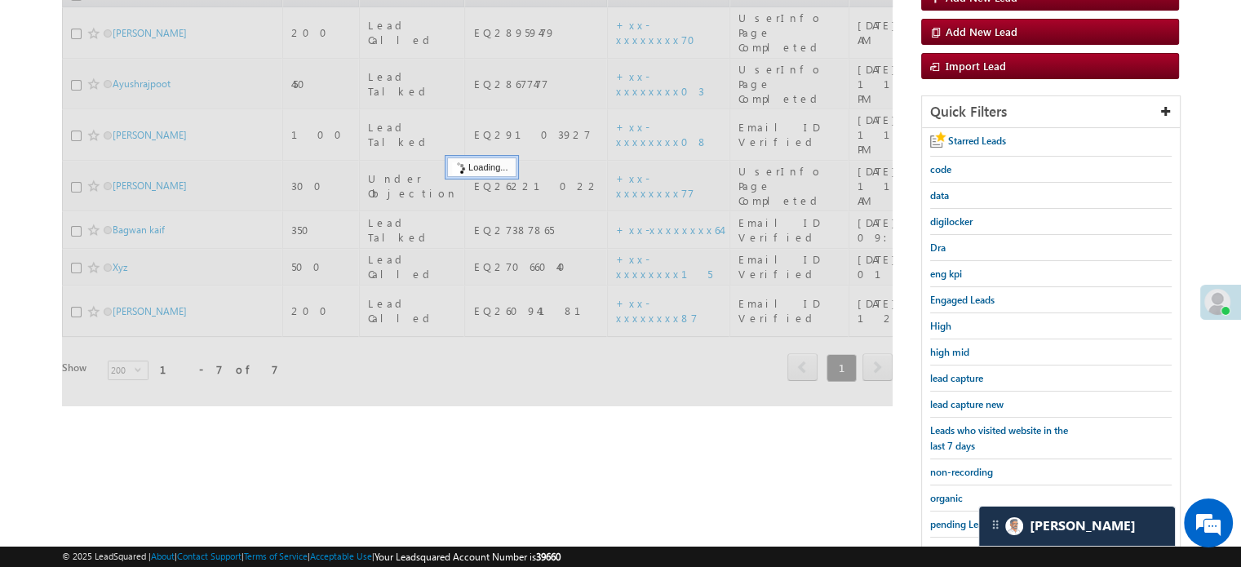
scroll to position [187, 0]
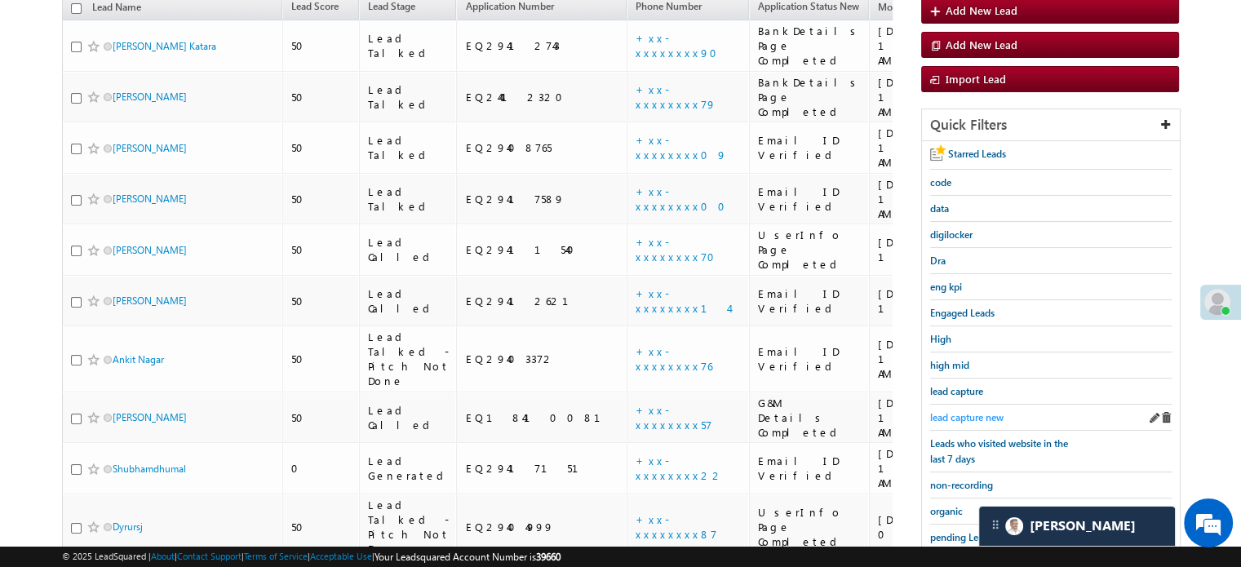
click at [971, 411] on span "lead capture new" at bounding box center [966, 417] width 73 height 12
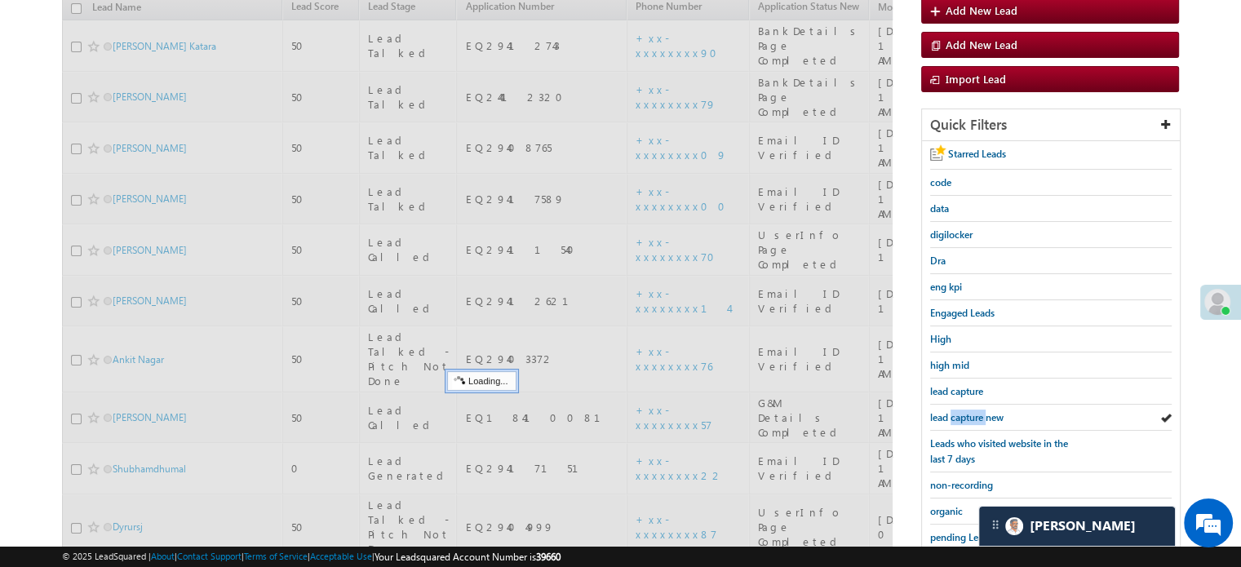
click at [971, 411] on span "lead capture new" at bounding box center [966, 417] width 73 height 12
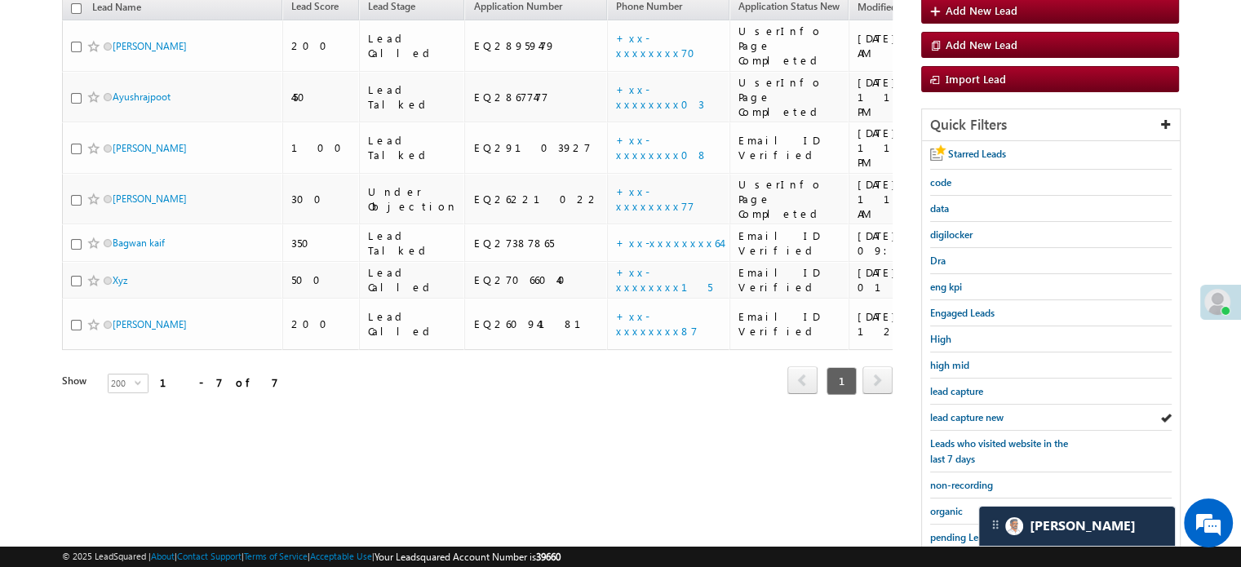
click at [971, 411] on span "lead capture new" at bounding box center [966, 417] width 73 height 12
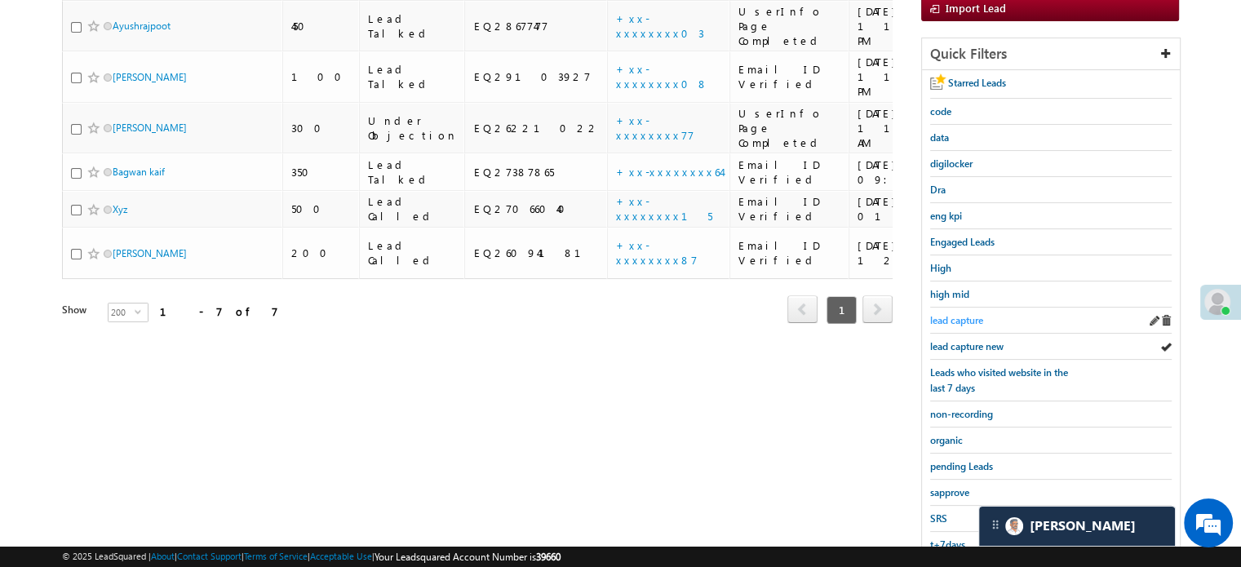
scroll to position [350, 0]
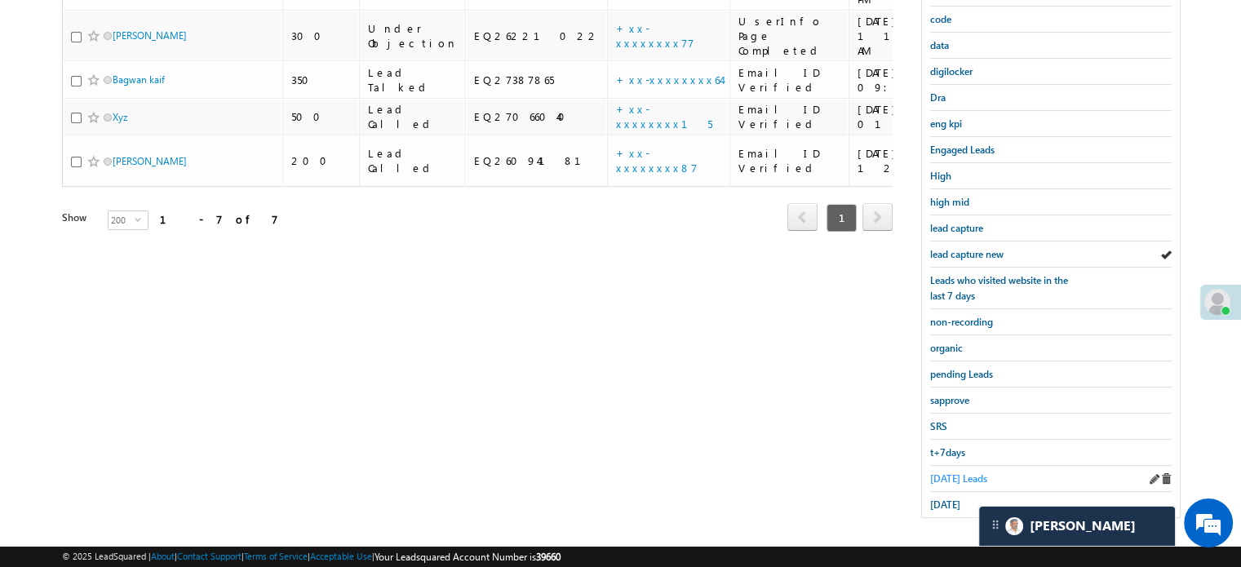
click at [951, 475] on span "Today's Leads" at bounding box center [958, 478] width 57 height 12
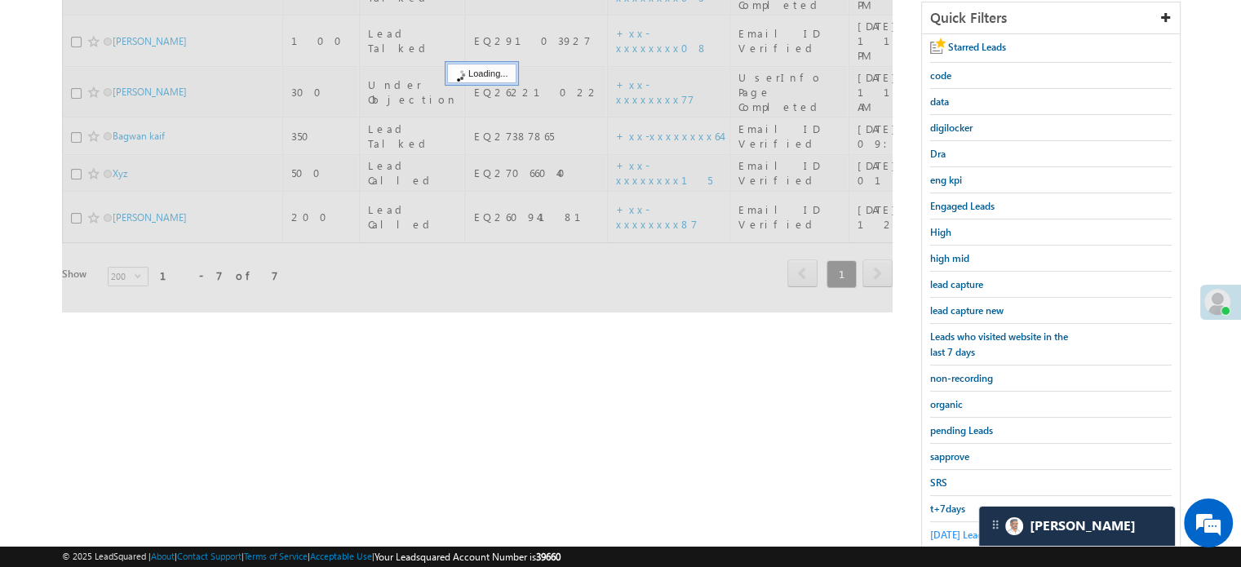
scroll to position [268, 0]
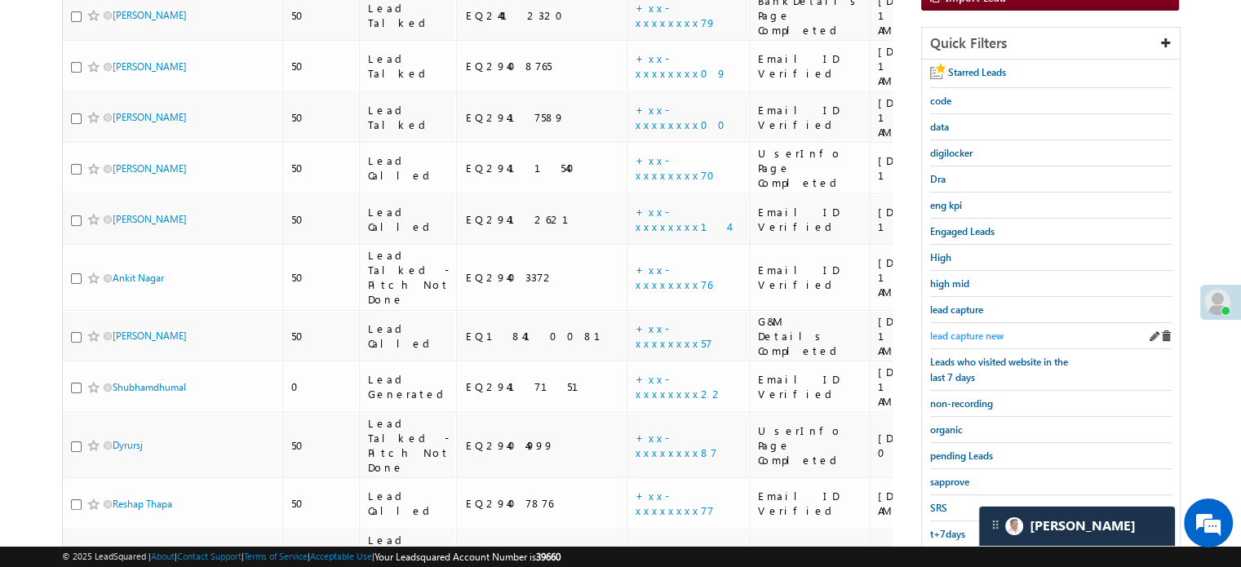
click at [950, 332] on span "lead capture new" at bounding box center [966, 336] width 73 height 12
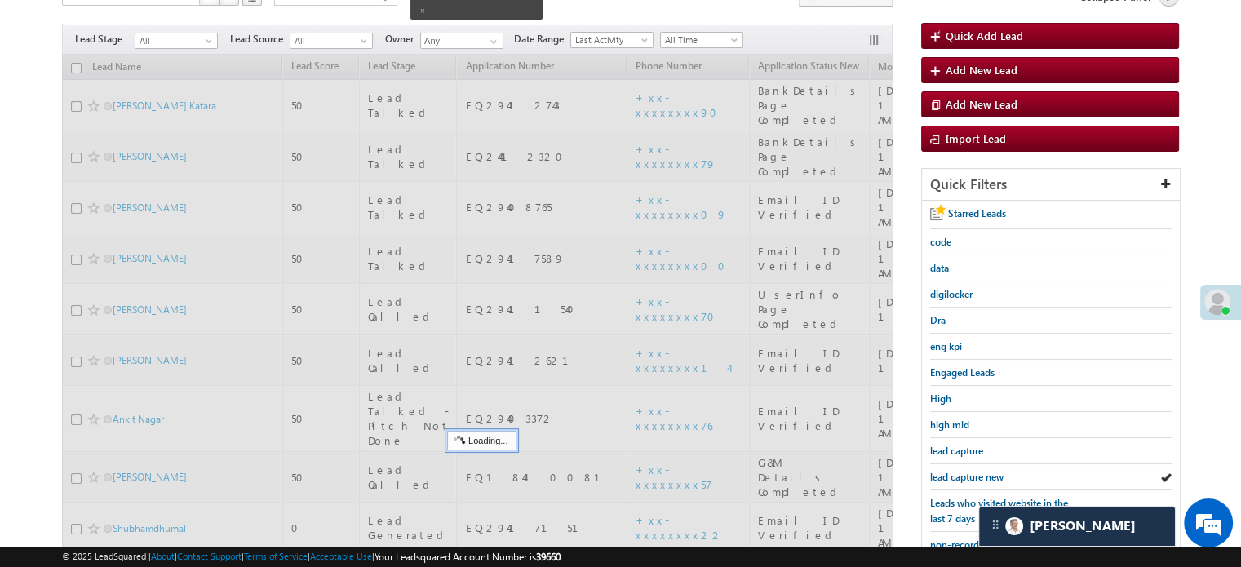
scroll to position [105, 0]
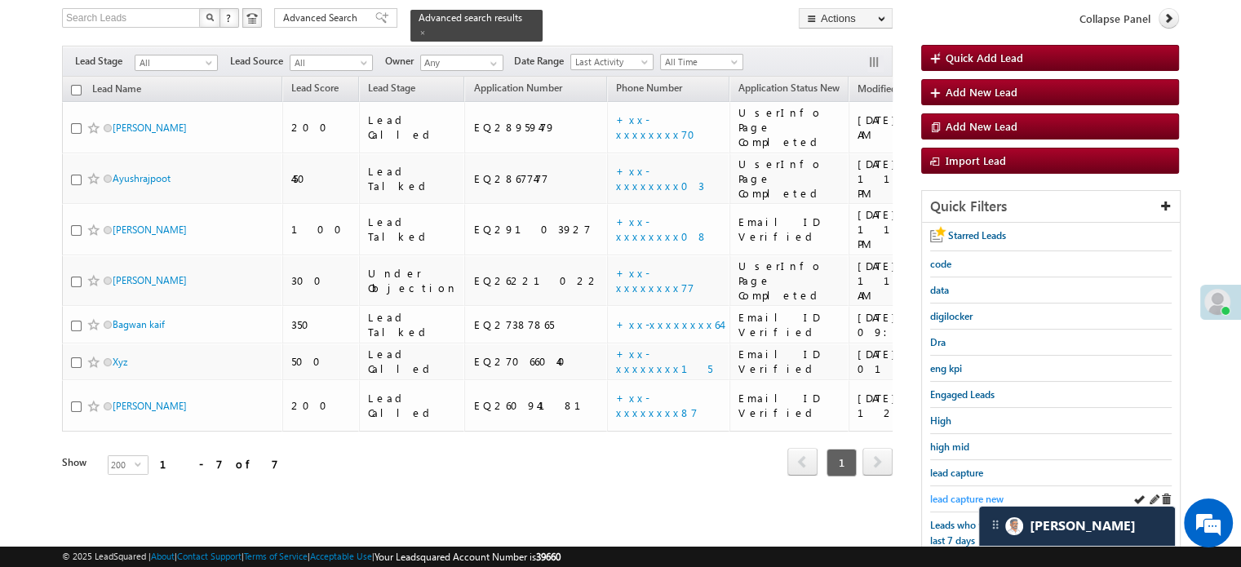
click at [964, 493] on span "lead capture new" at bounding box center [966, 499] width 73 height 12
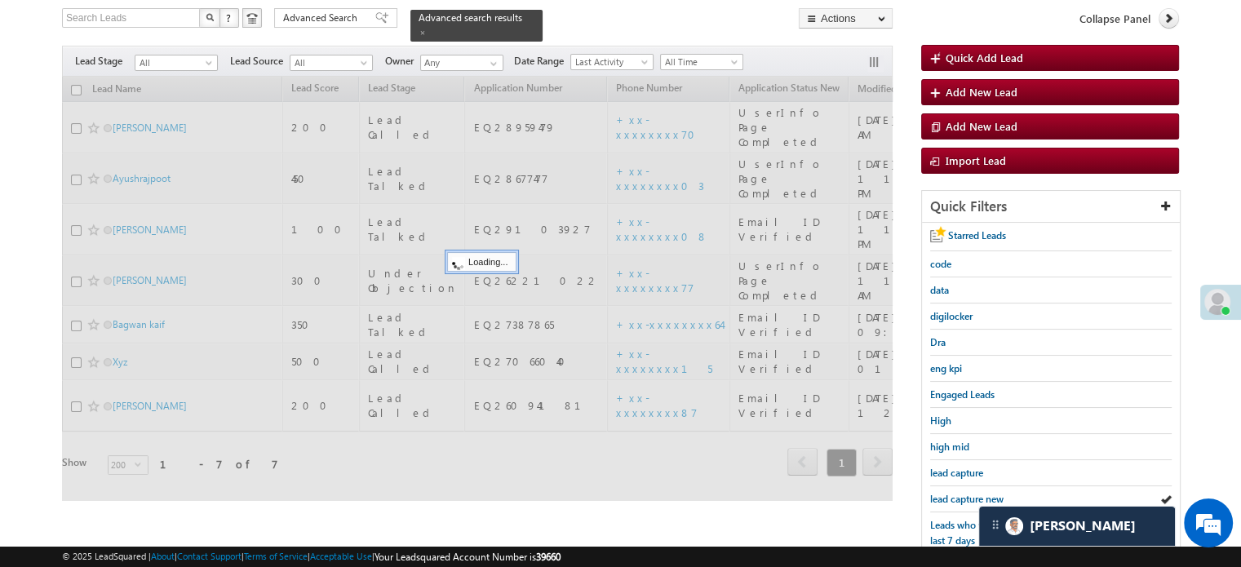
click at [964, 493] on span "lead capture new" at bounding box center [966, 499] width 73 height 12
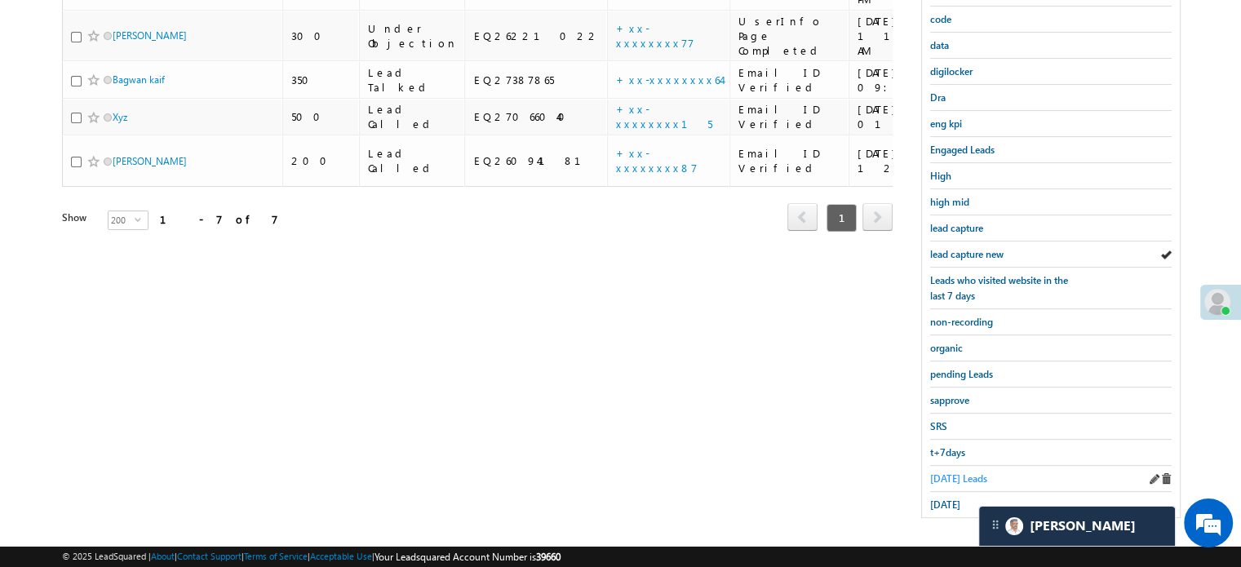
click at [962, 472] on span "Today's Leads" at bounding box center [958, 478] width 57 height 12
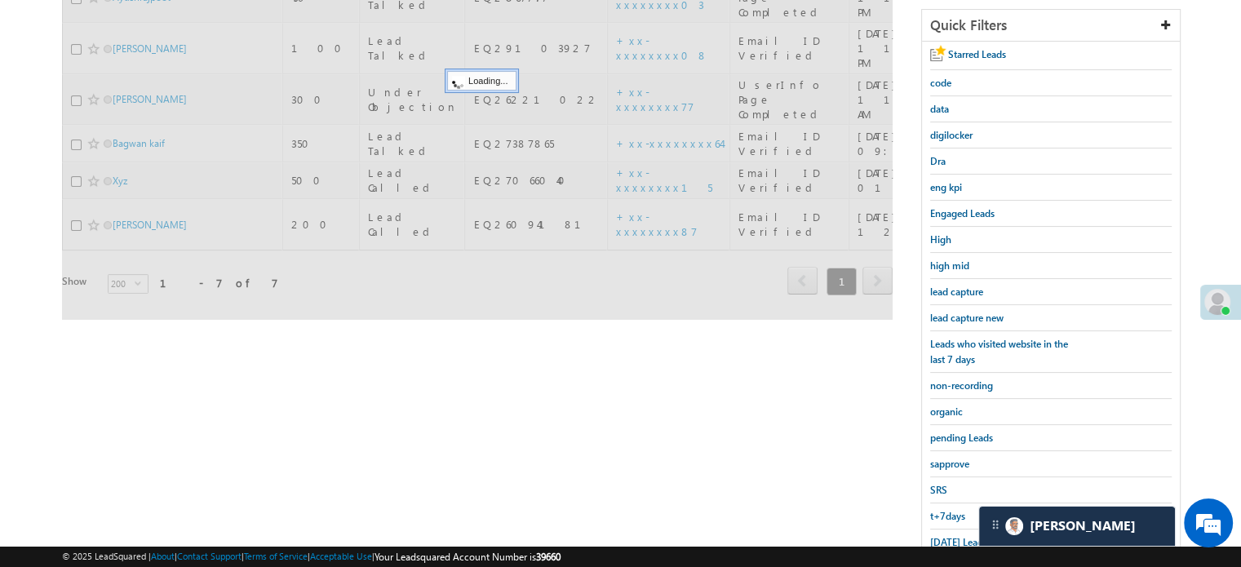
scroll to position [187, 0]
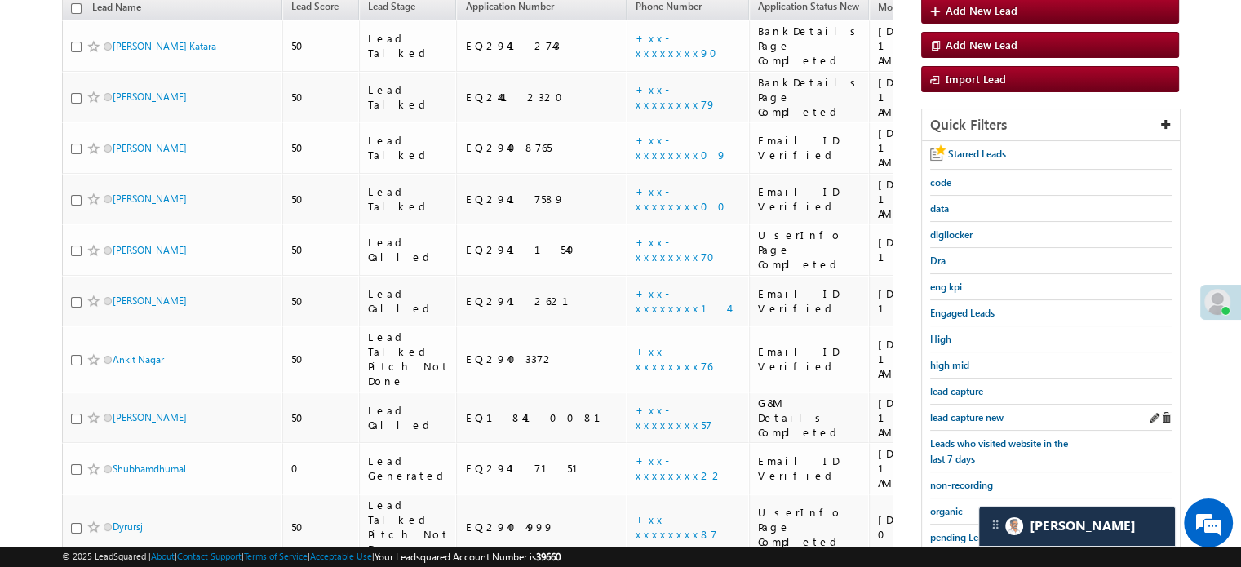
click at [972, 422] on div "lead capture new" at bounding box center [1050, 418] width 241 height 26
click at [972, 417] on span "lead capture new" at bounding box center [966, 417] width 73 height 12
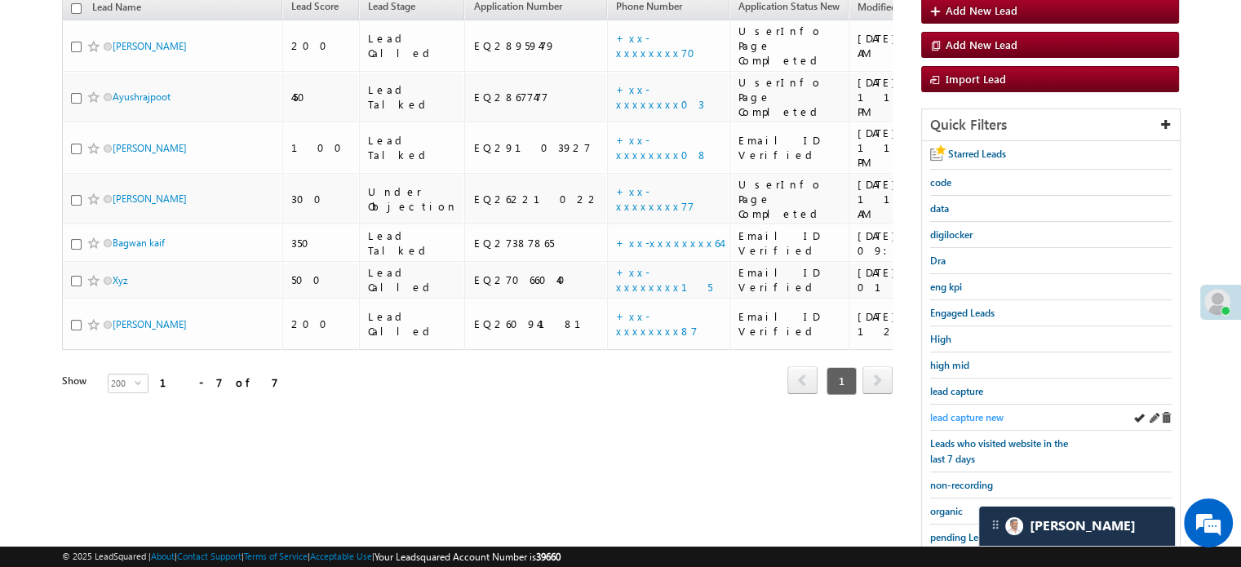
click at [963, 412] on span "lead capture new" at bounding box center [966, 417] width 73 height 12
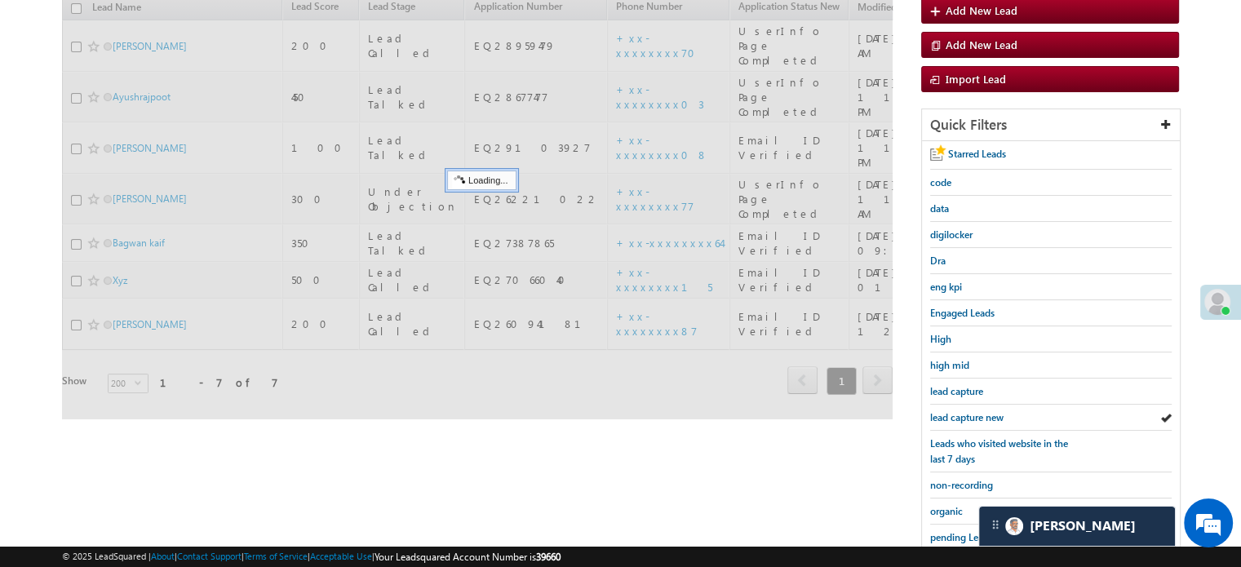
click at [963, 412] on span "lead capture new" at bounding box center [966, 417] width 73 height 12
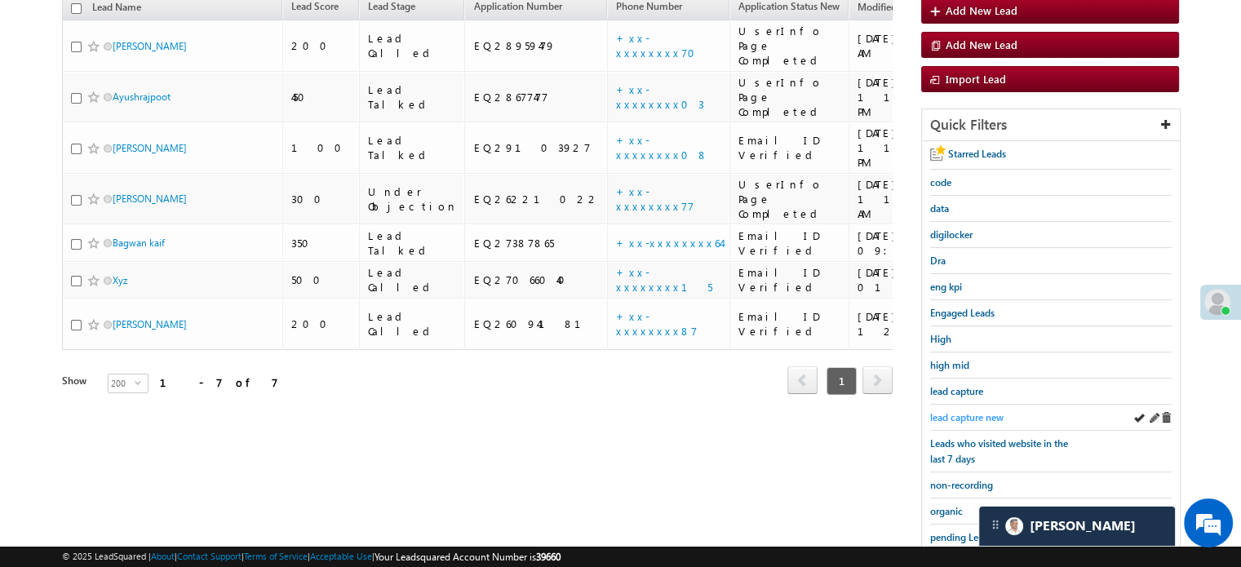
click at [938, 417] on span "lead capture new" at bounding box center [966, 417] width 73 height 12
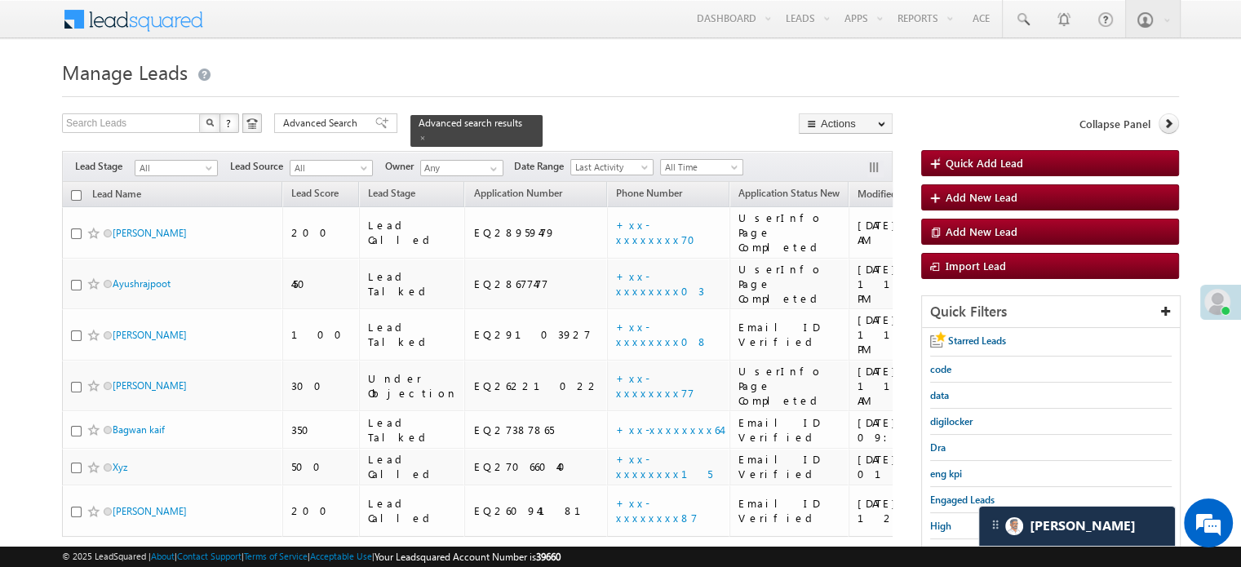
scroll to position [326, 0]
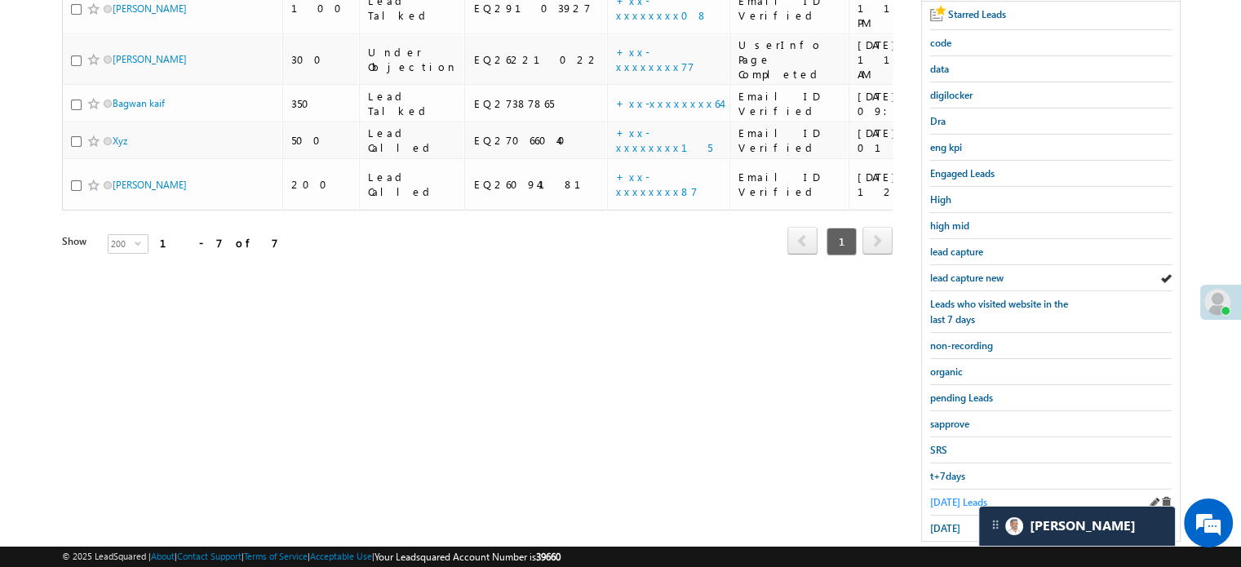
click at [971, 496] on span "Today's Leads" at bounding box center [958, 502] width 57 height 12
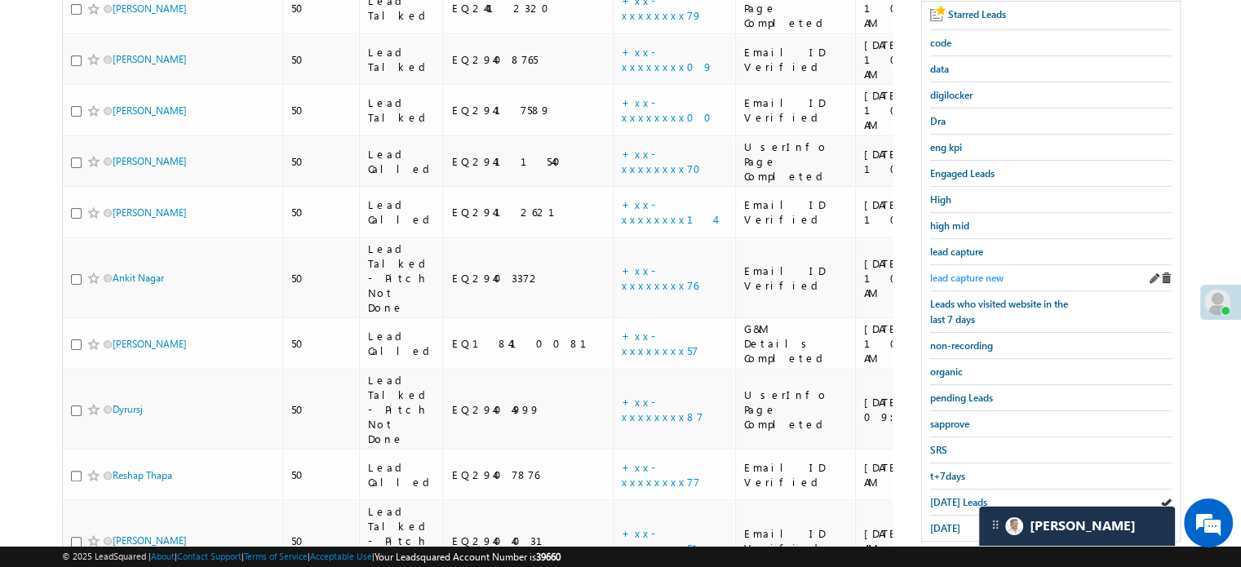
click at [977, 272] on span "lead capture new" at bounding box center [966, 278] width 73 height 12
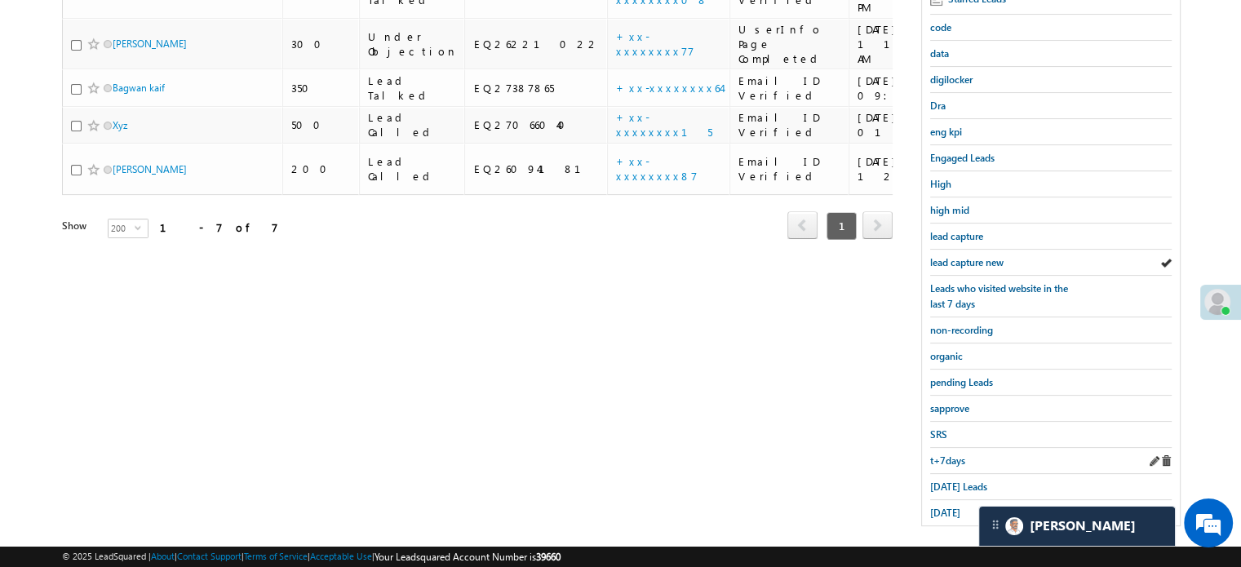
scroll to position [350, 0]
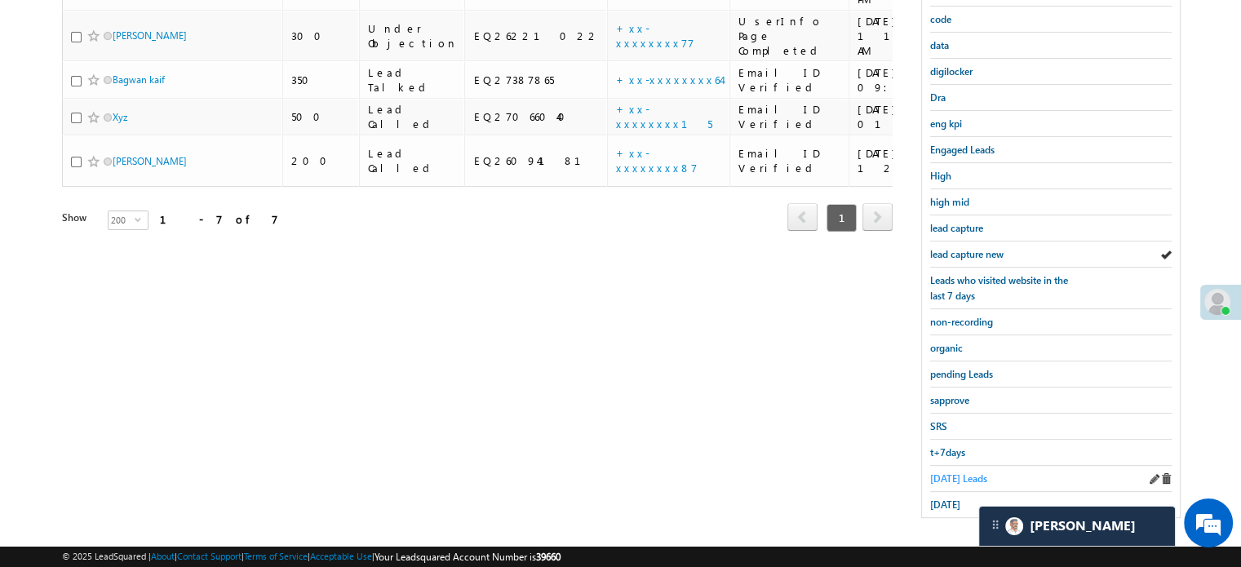
click at [949, 472] on span "Today's Leads" at bounding box center [958, 478] width 57 height 12
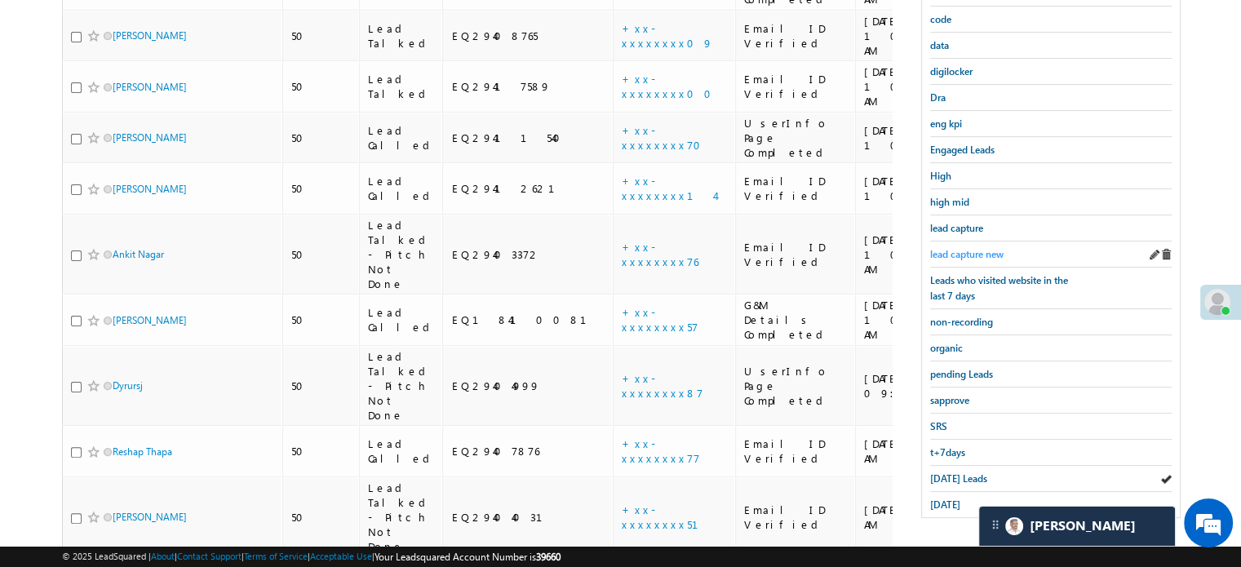
click at [984, 248] on span "lead capture new" at bounding box center [966, 254] width 73 height 12
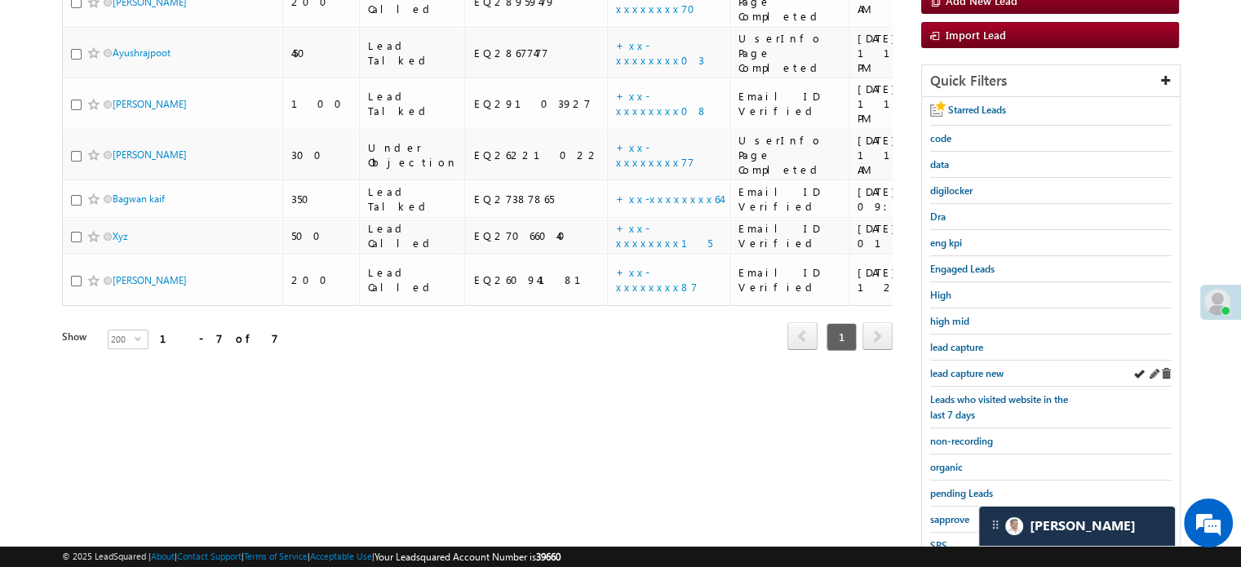
scroll to position [24, 0]
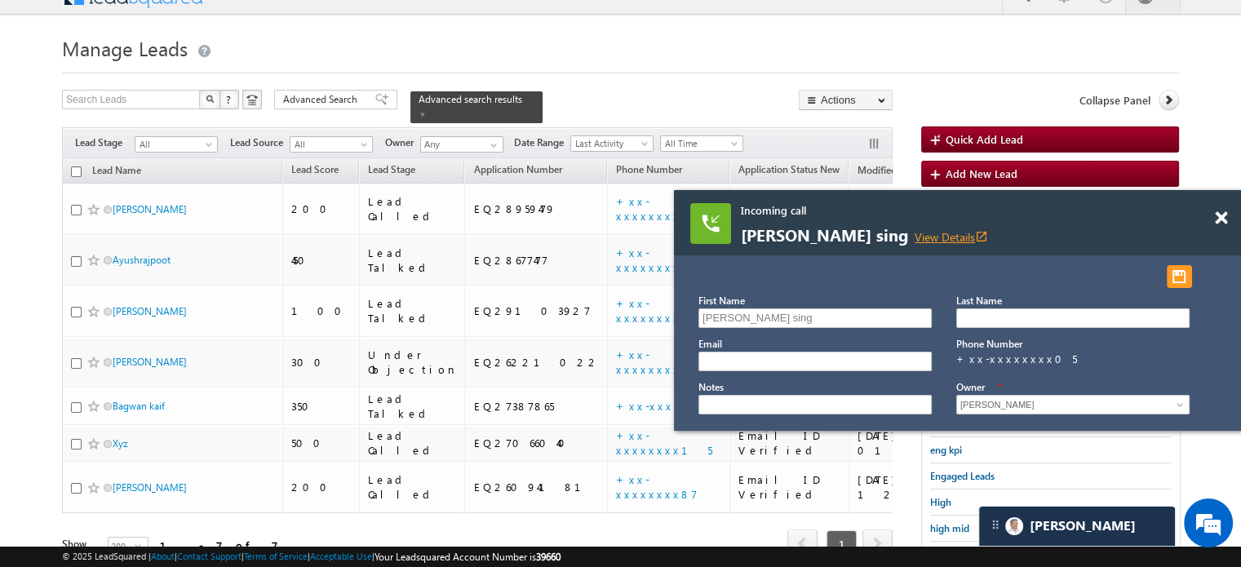
click at [914, 234] on link "View Details open_in_new" at bounding box center [950, 236] width 73 height 15
click at [1227, 218] on div at bounding box center [1230, 210] width 22 height 41
click at [1225, 219] on span at bounding box center [1220, 218] width 12 height 14
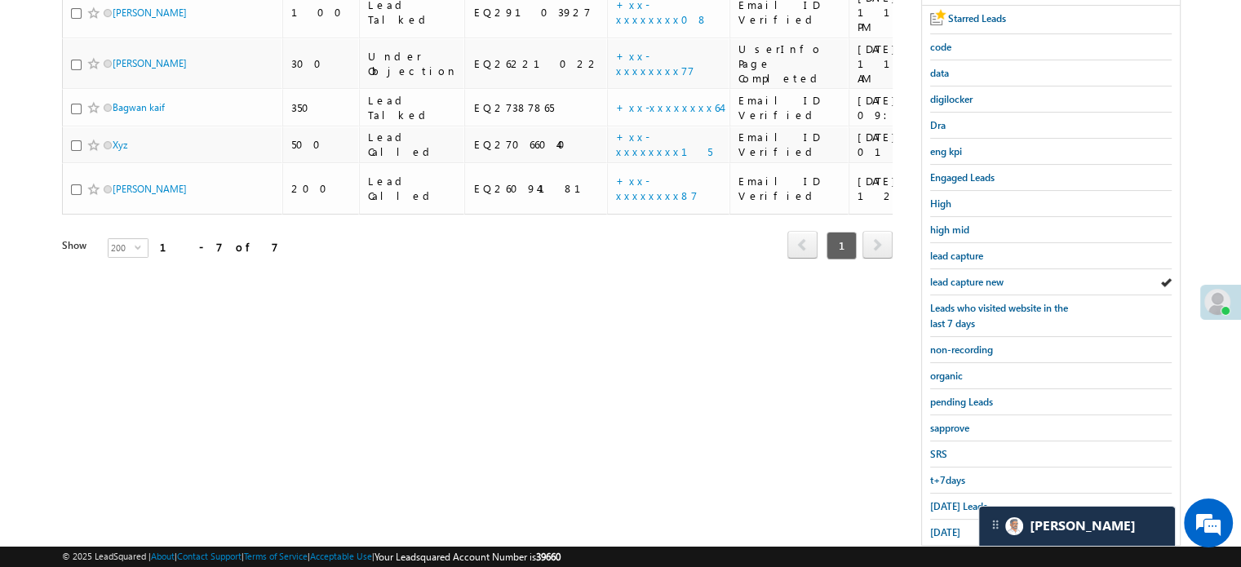
scroll to position [350, 0]
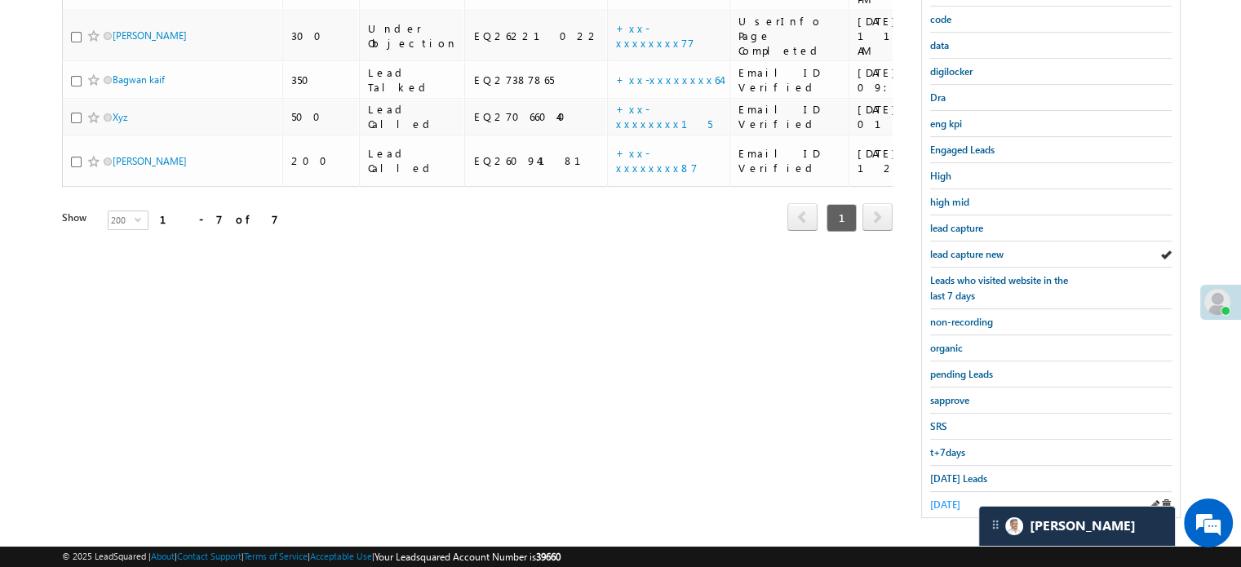
click at [943, 498] on span "yesterday" at bounding box center [945, 504] width 30 height 12
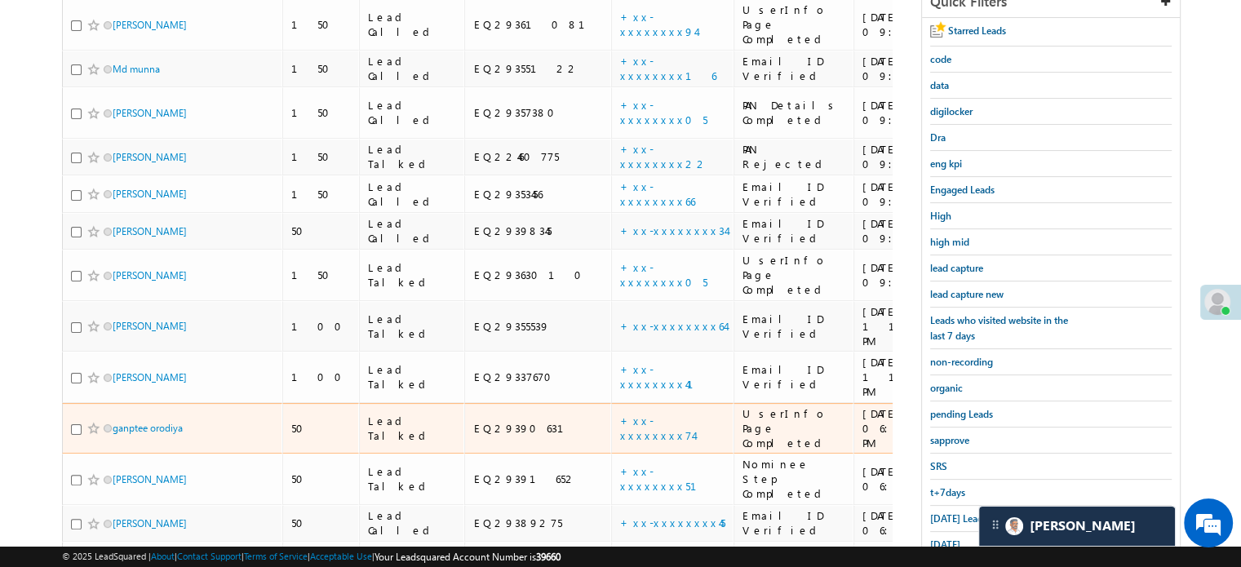
scroll to position [338, 0]
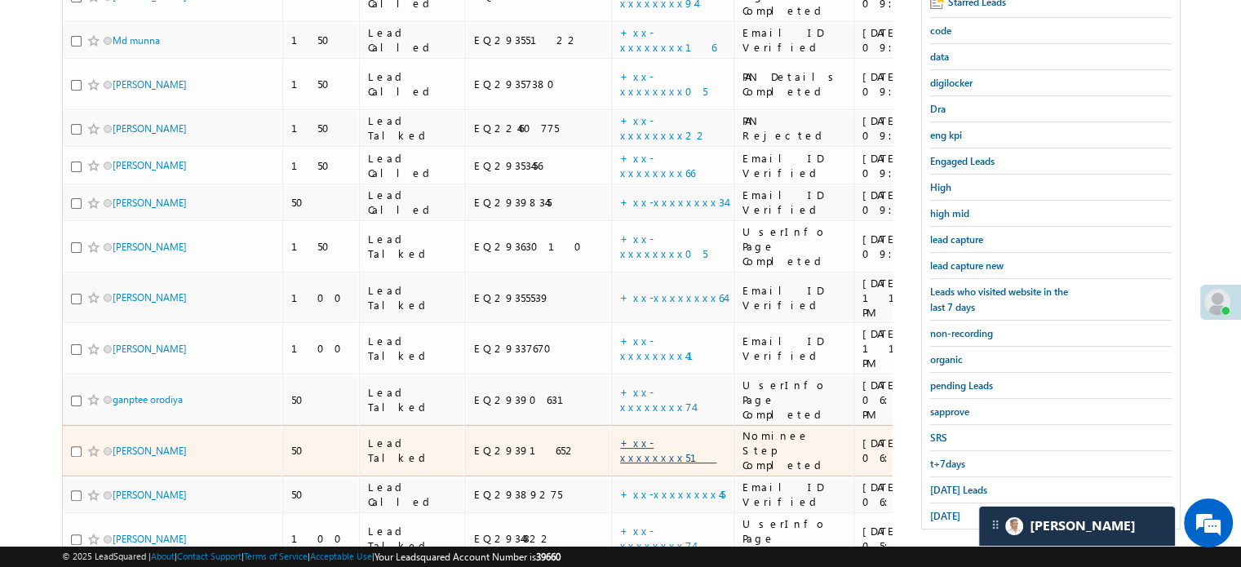
click at [620, 436] on link "+xx-xxxxxxxx51" at bounding box center [668, 450] width 96 height 29
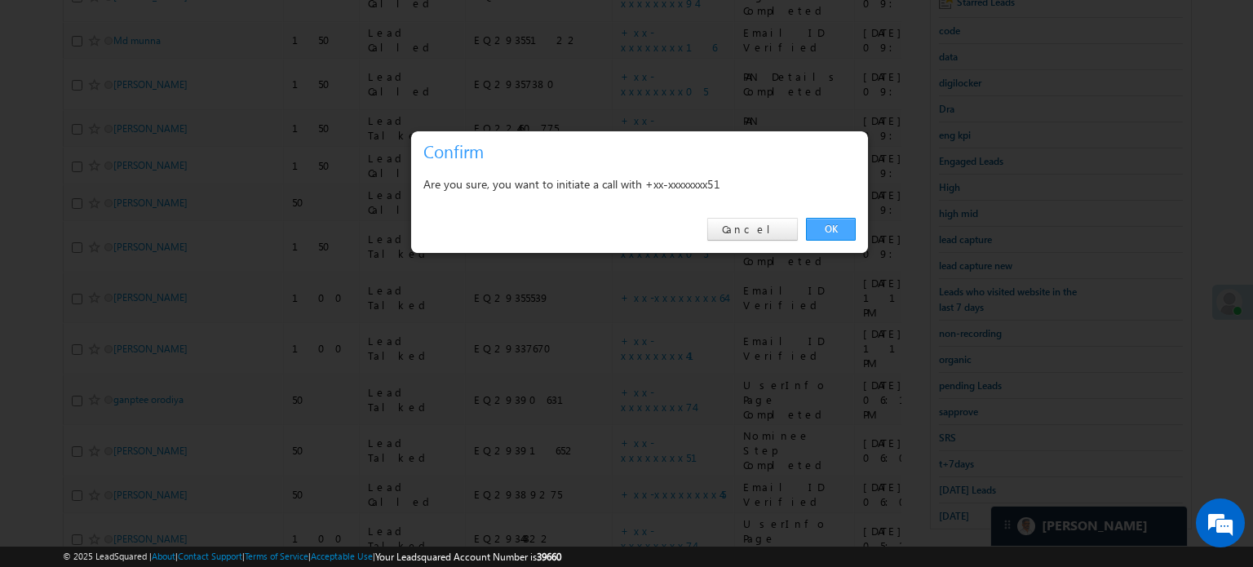
click at [838, 220] on link "OK" at bounding box center [831, 229] width 50 height 23
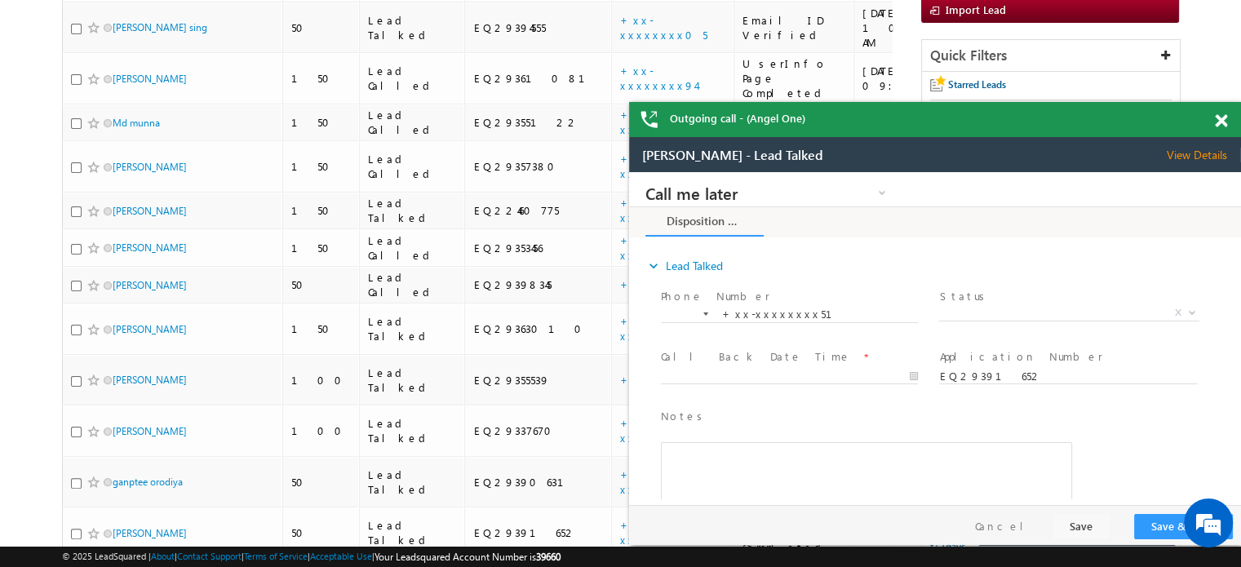
scroll to position [0, 0]
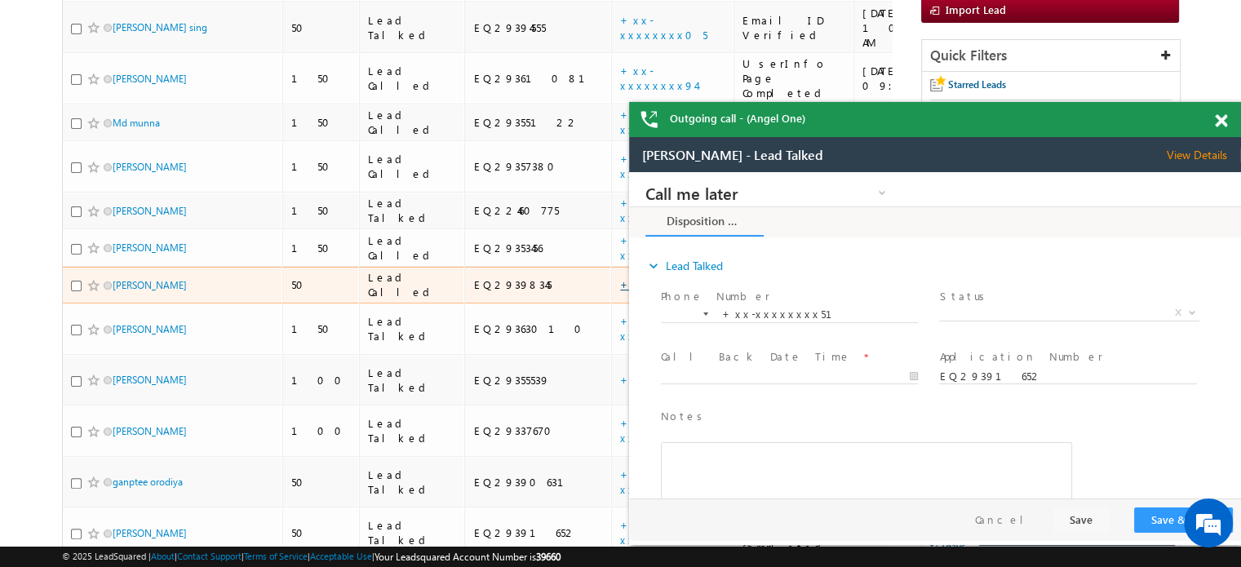
click at [620, 277] on link "+xx-xxxxxxxx34" at bounding box center [673, 284] width 106 height 14
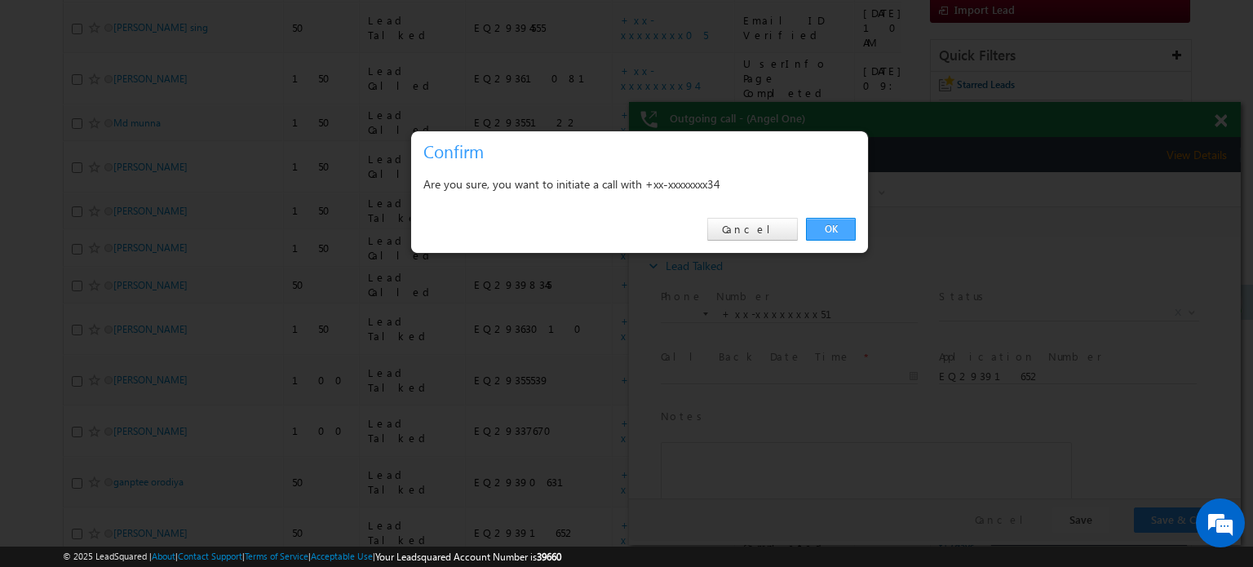
click at [818, 223] on link "OK" at bounding box center [831, 229] width 50 height 23
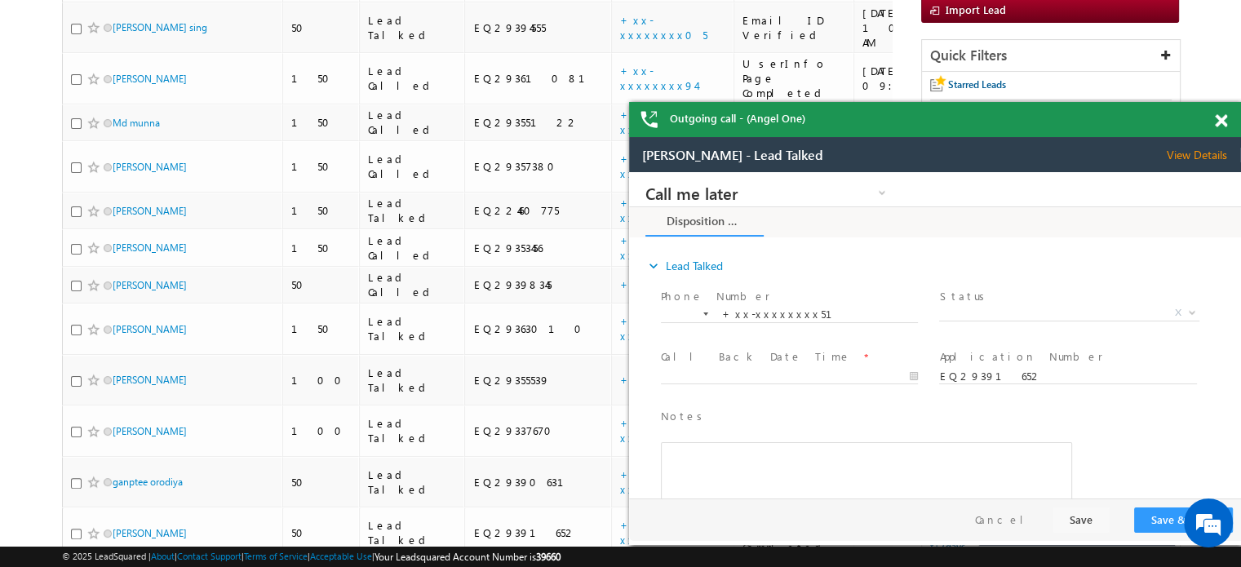
click at [1214, 122] on span at bounding box center [1220, 121] width 12 height 14
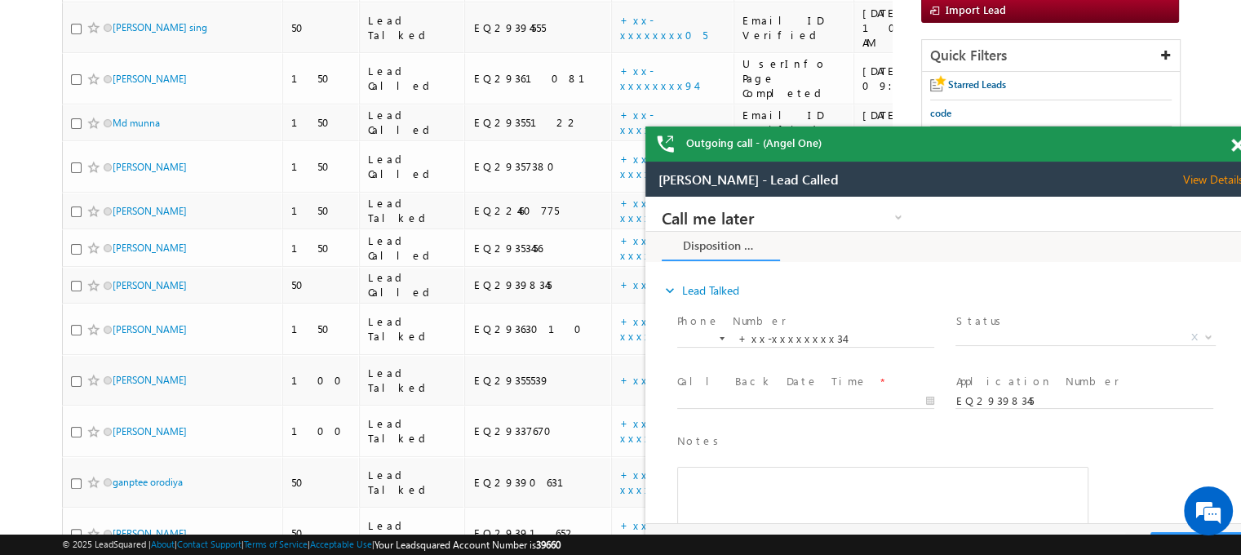
click at [1236, 141] on span at bounding box center [1237, 146] width 12 height 14
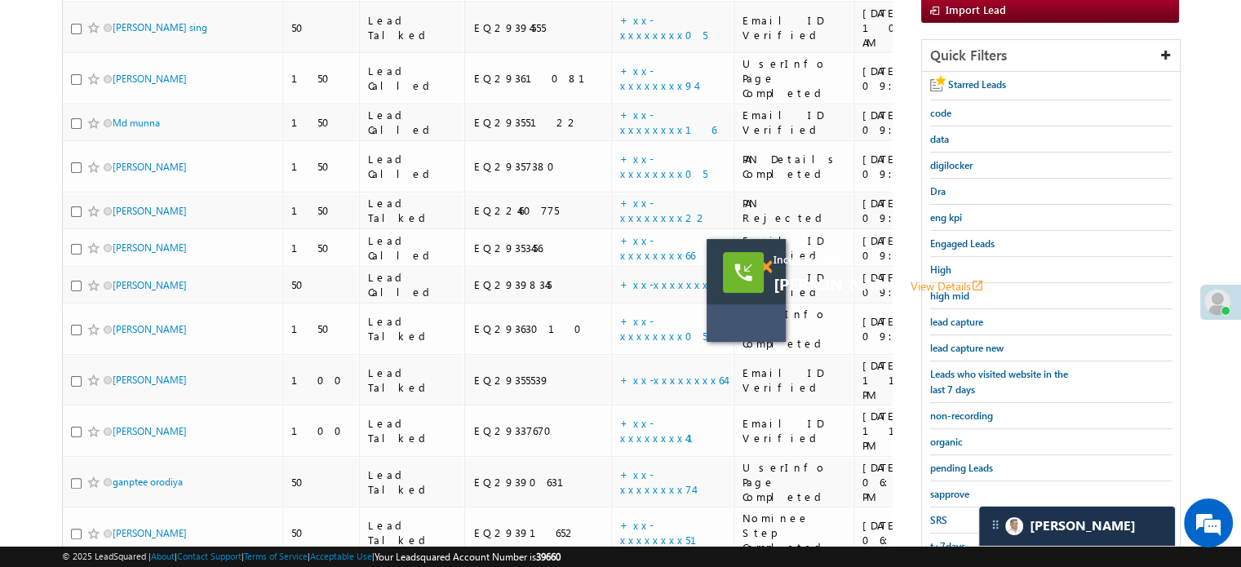
click at [764, 263] on span at bounding box center [765, 267] width 12 height 14
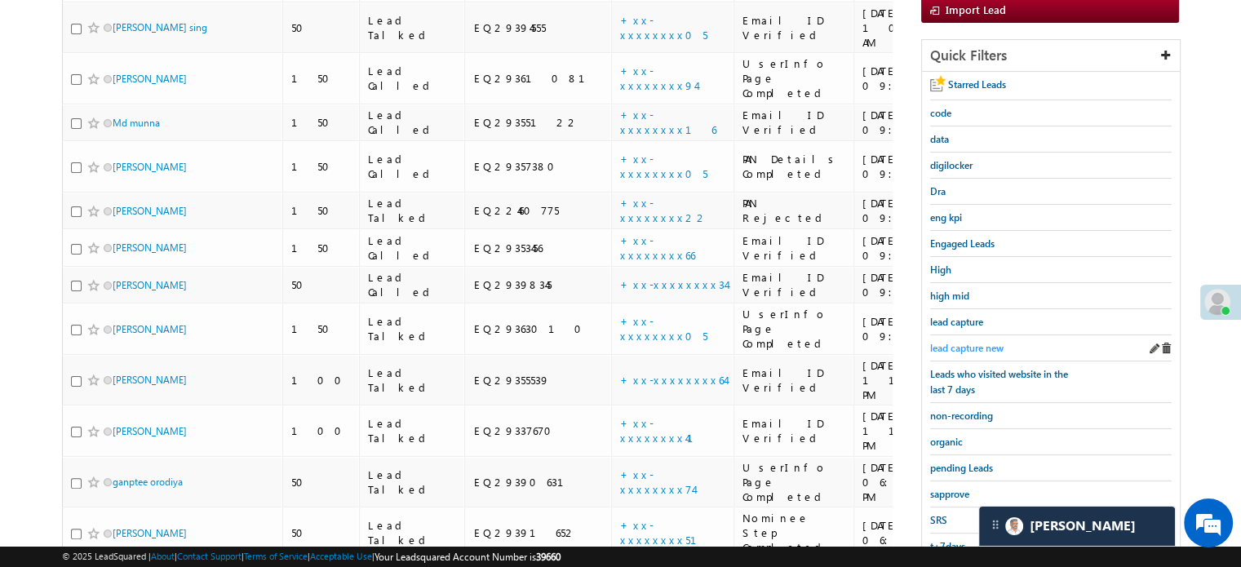
click at [945, 342] on span "lead capture new" at bounding box center [966, 348] width 73 height 12
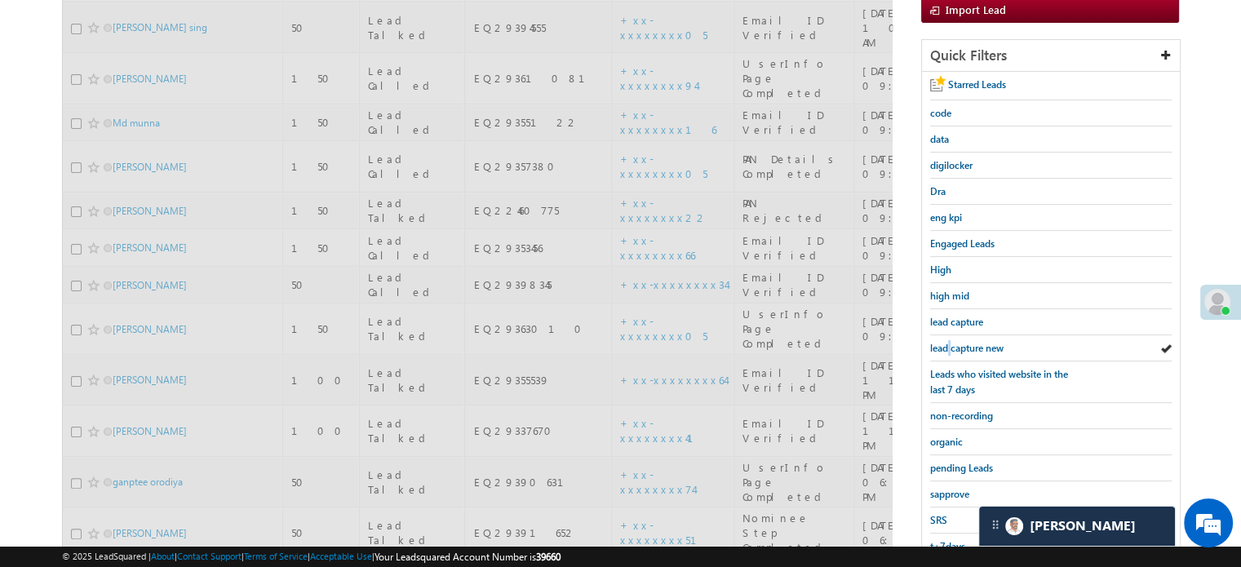
click at [945, 342] on span "lead capture new" at bounding box center [966, 348] width 73 height 12
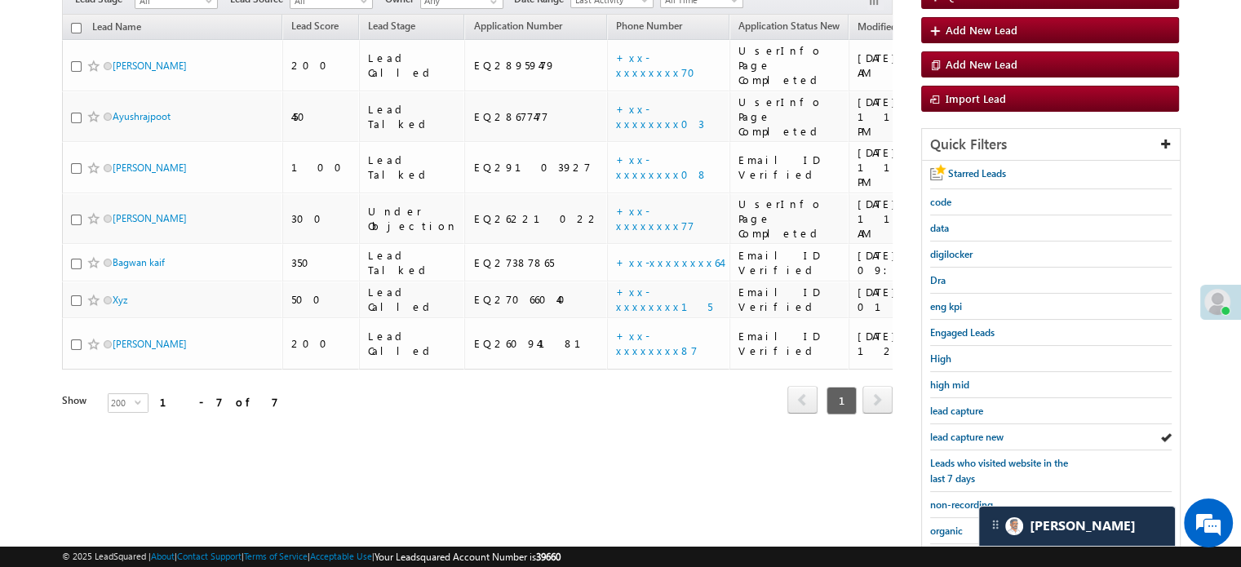
scroll to position [137, 0]
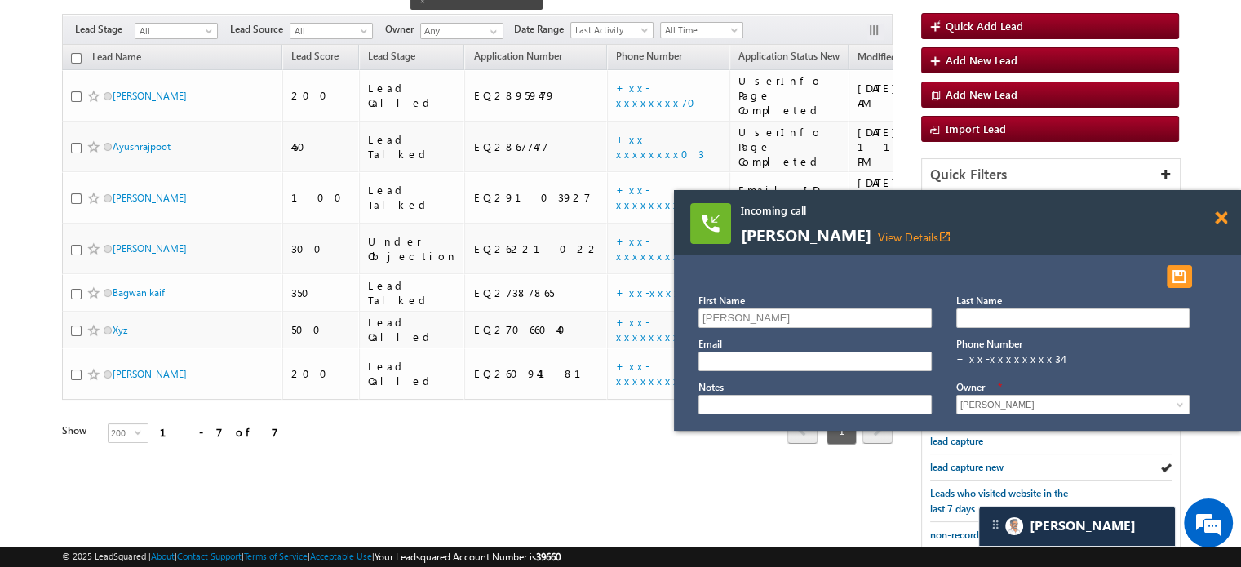
click at [1222, 223] on span at bounding box center [1220, 218] width 12 height 14
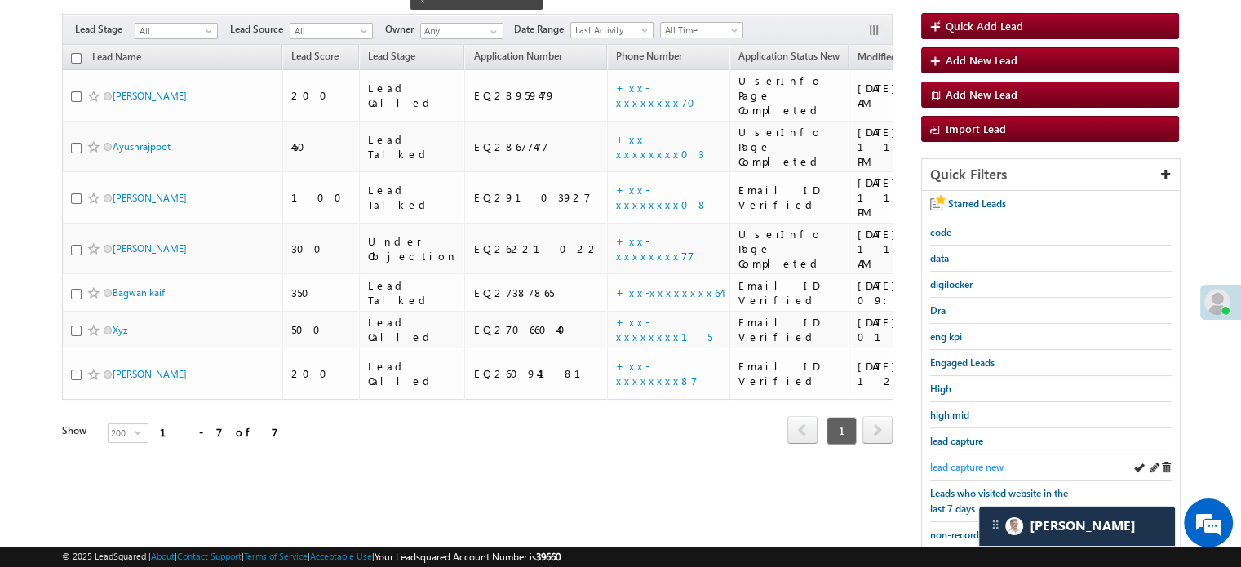
click at [956, 469] on link "lead capture new" at bounding box center [966, 466] width 73 height 15
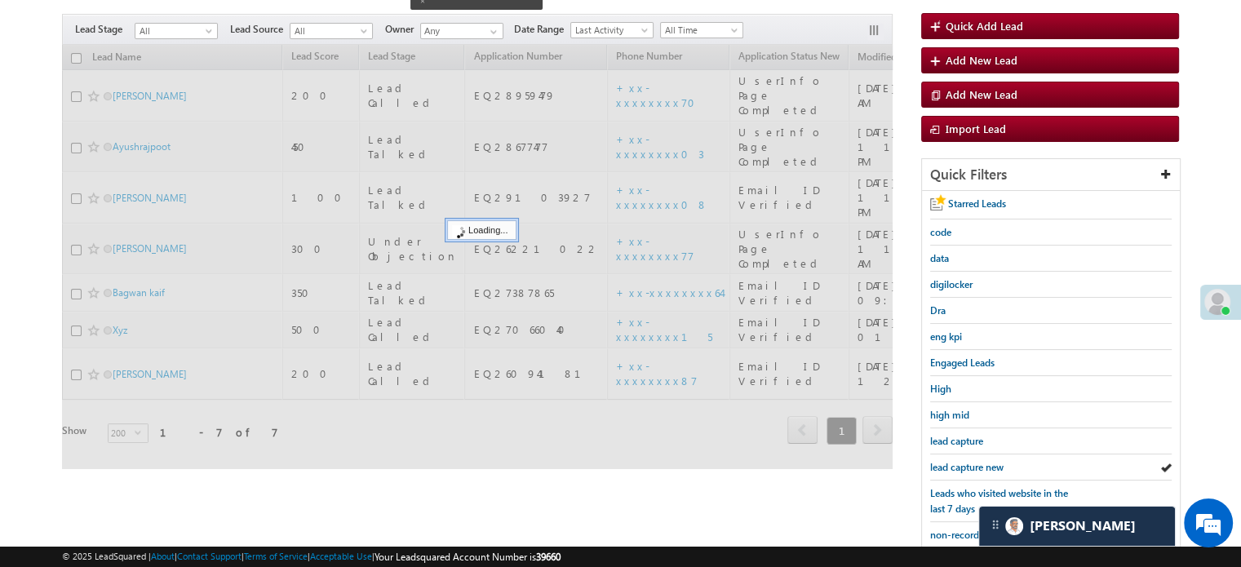
click at [959, 465] on span "lead capture new" at bounding box center [966, 467] width 73 height 12
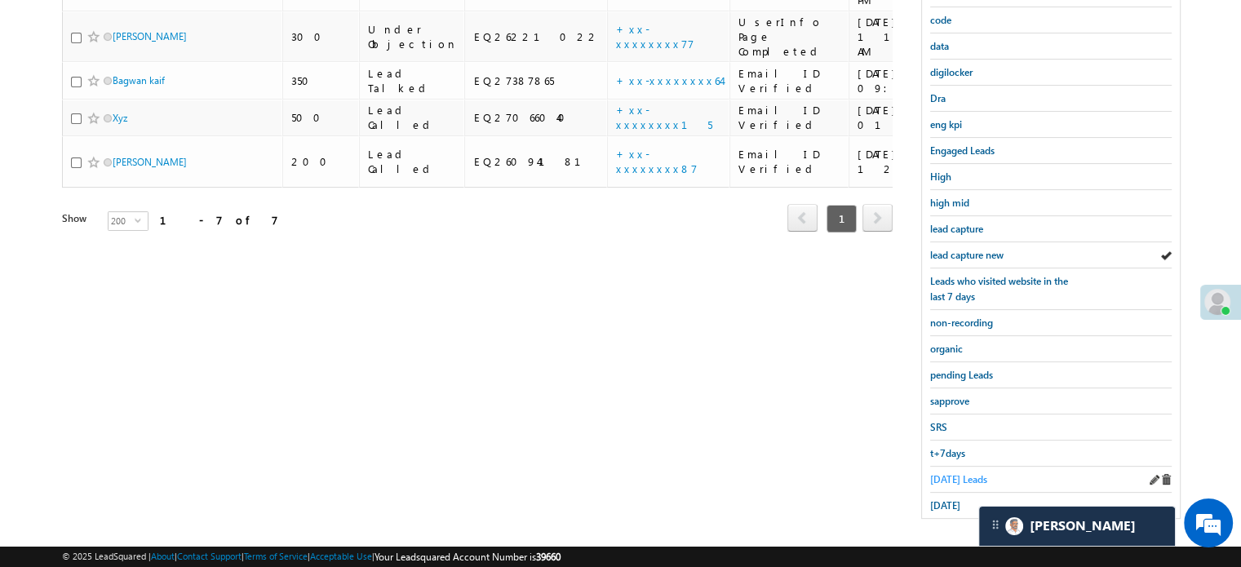
scroll to position [350, 0]
click at [961, 472] on span "Today's Leads" at bounding box center [958, 478] width 57 height 12
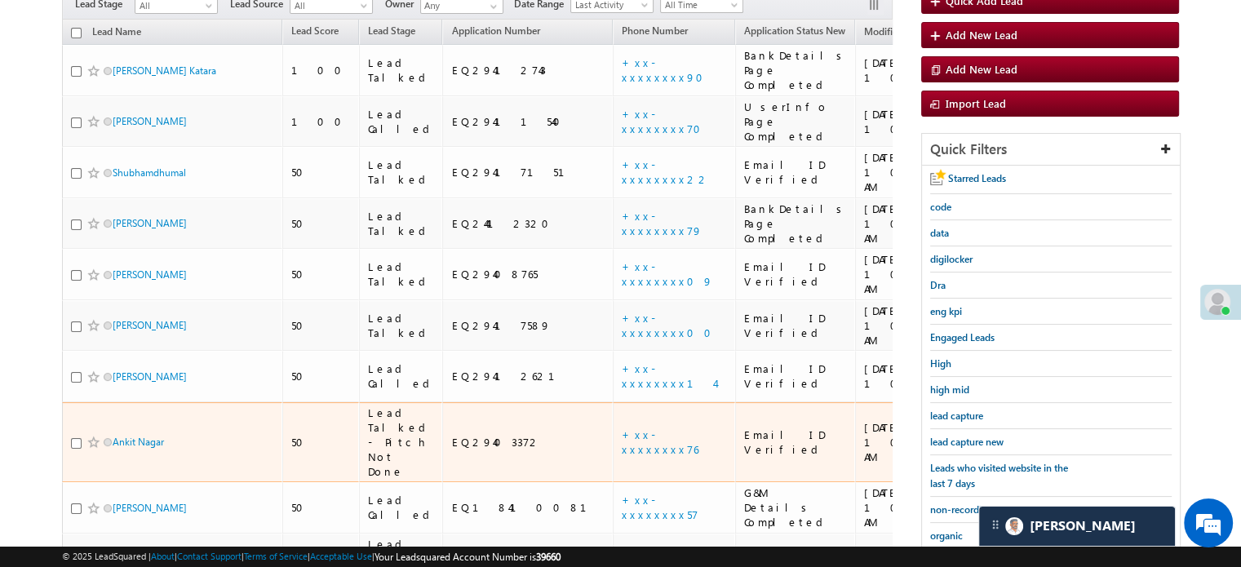
scroll to position [187, 0]
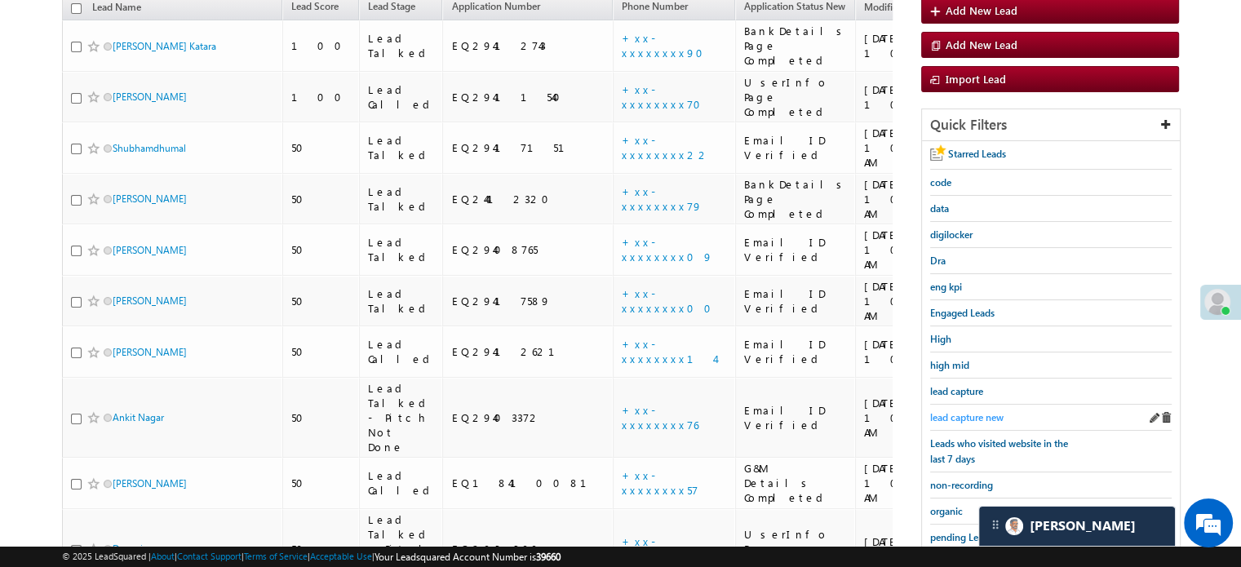
click at [930, 413] on span "lead capture new" at bounding box center [966, 417] width 73 height 12
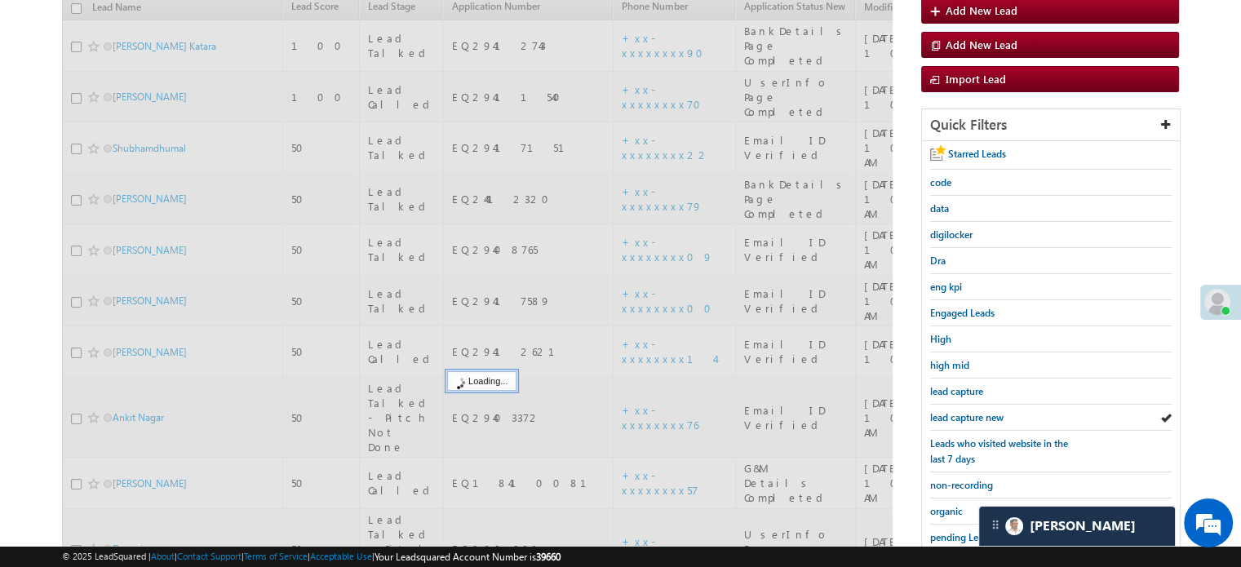
click at [933, 414] on span "lead capture new" at bounding box center [966, 417] width 73 height 12
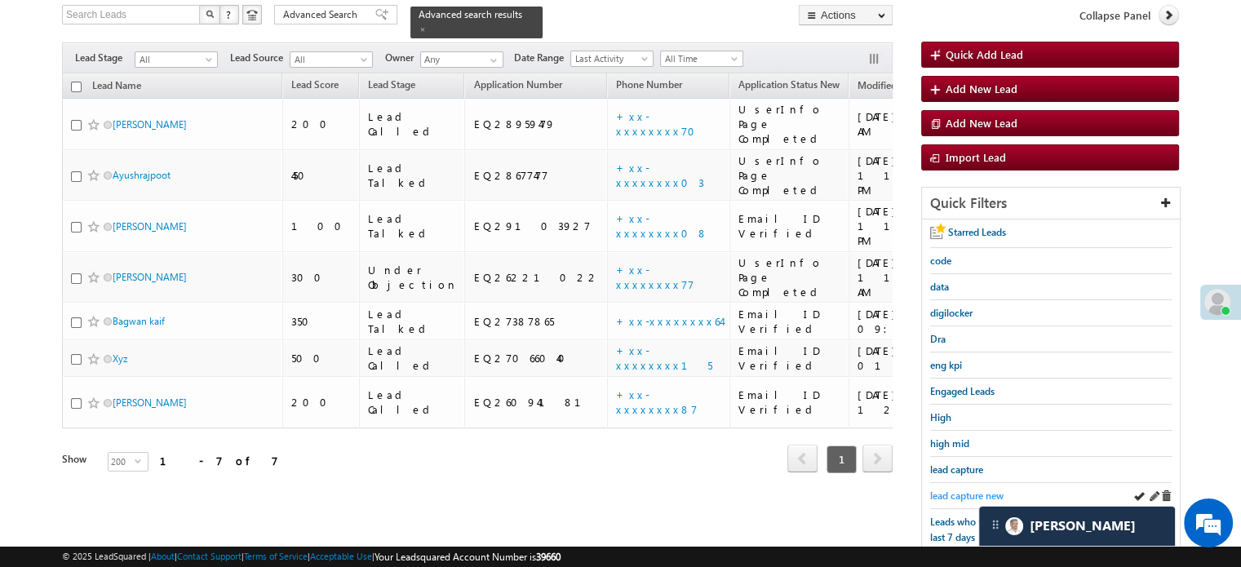
scroll to position [109, 0]
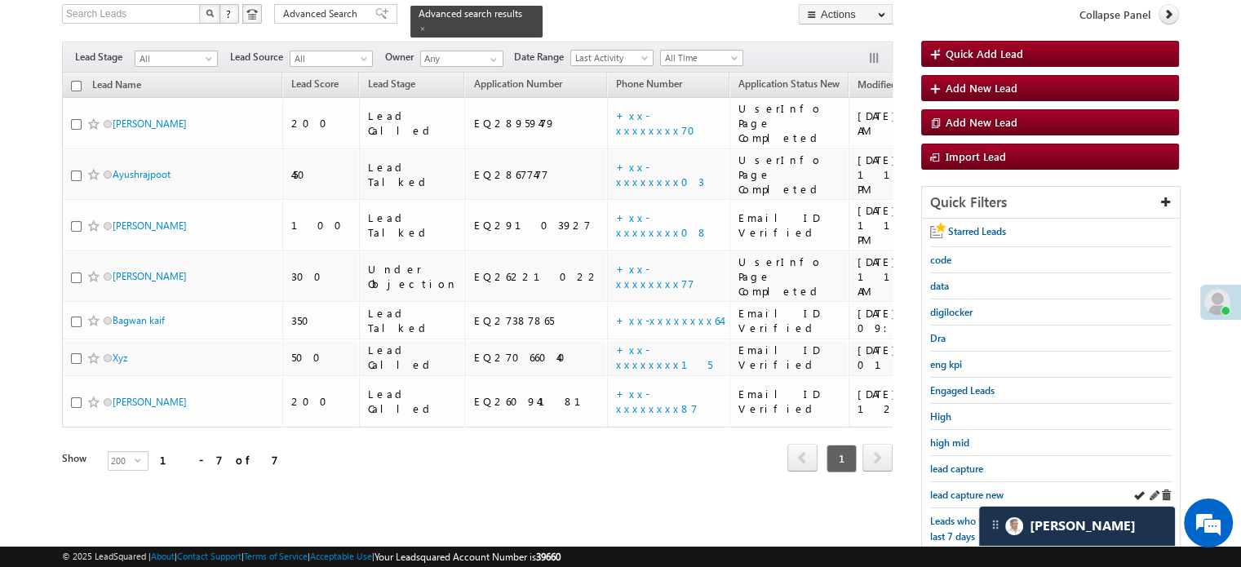
click at [958, 482] on div "lead capture new" at bounding box center [1050, 495] width 241 height 26
click at [959, 489] on span "lead capture new" at bounding box center [966, 495] width 73 height 12
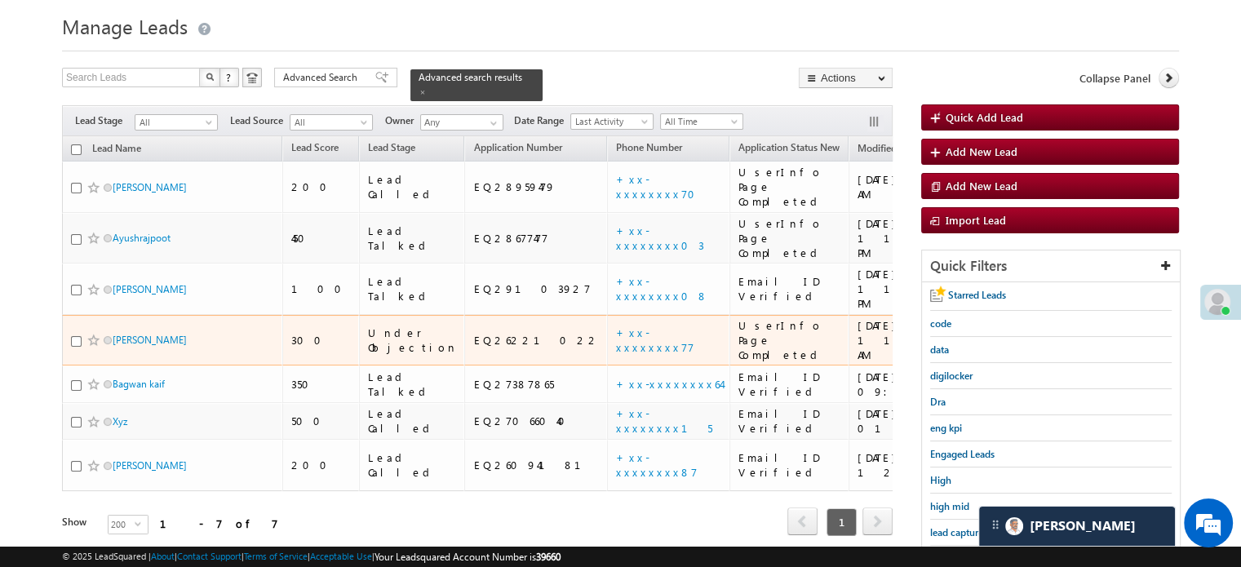
scroll to position [245, 0]
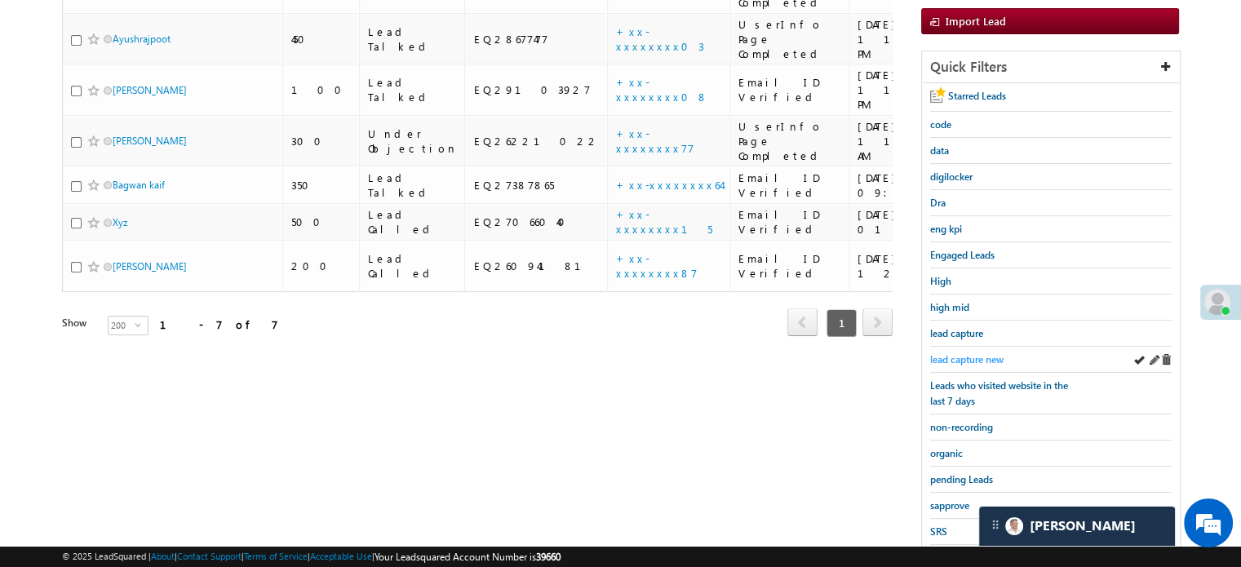
click at [975, 360] on span "lead capture new" at bounding box center [966, 359] width 73 height 12
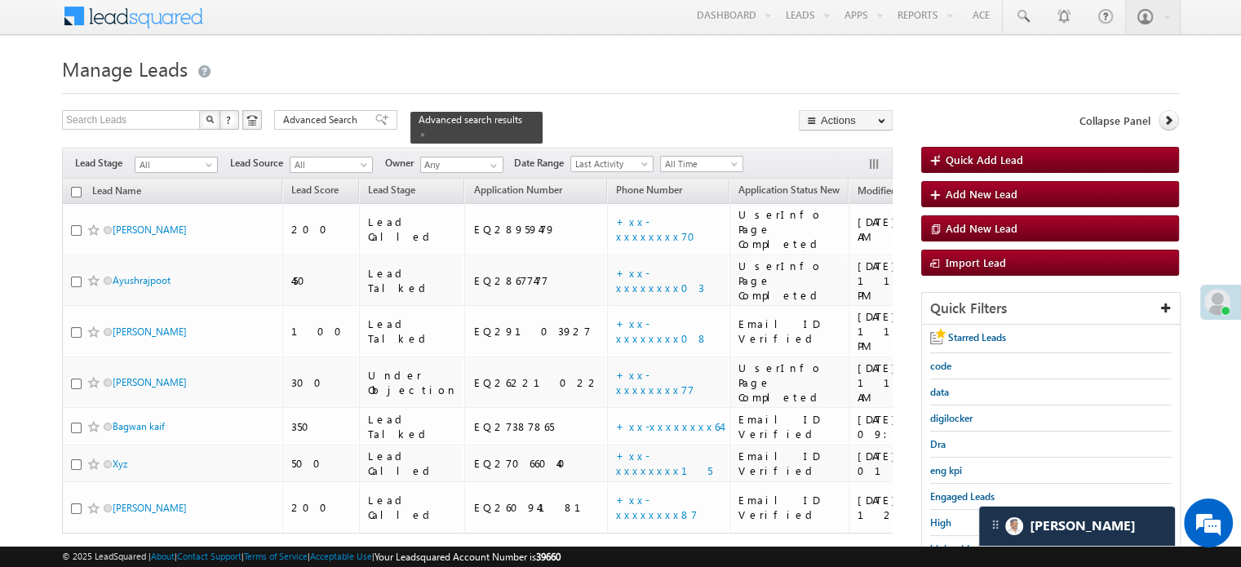
scroll to position [0, 0]
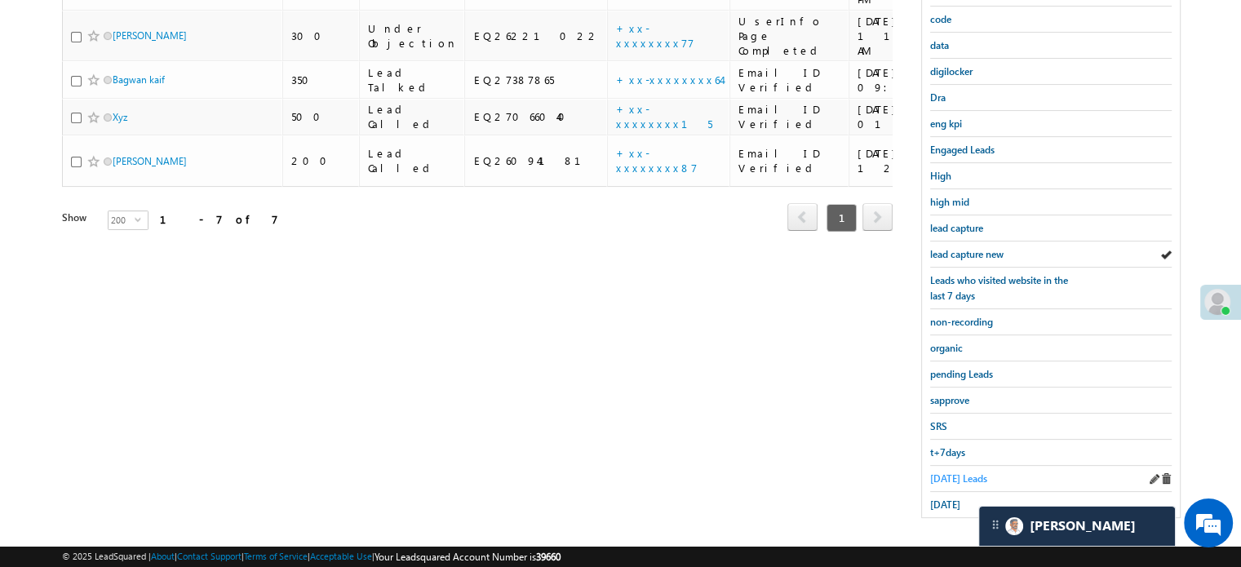
click at [935, 475] on span "Today's Leads" at bounding box center [958, 478] width 57 height 12
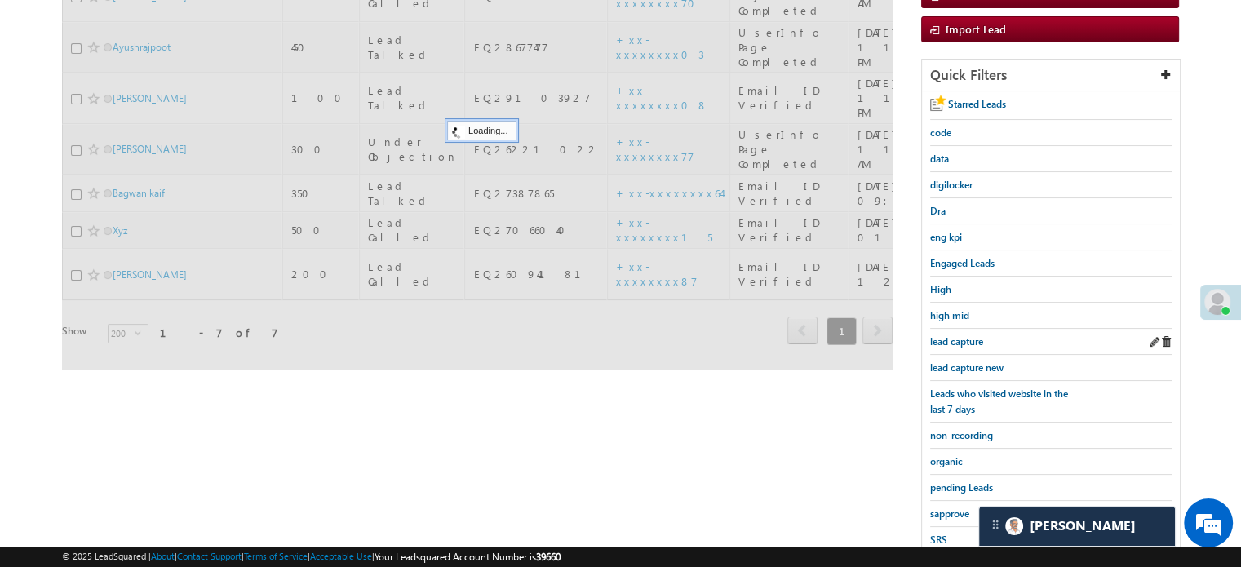
scroll to position [105, 0]
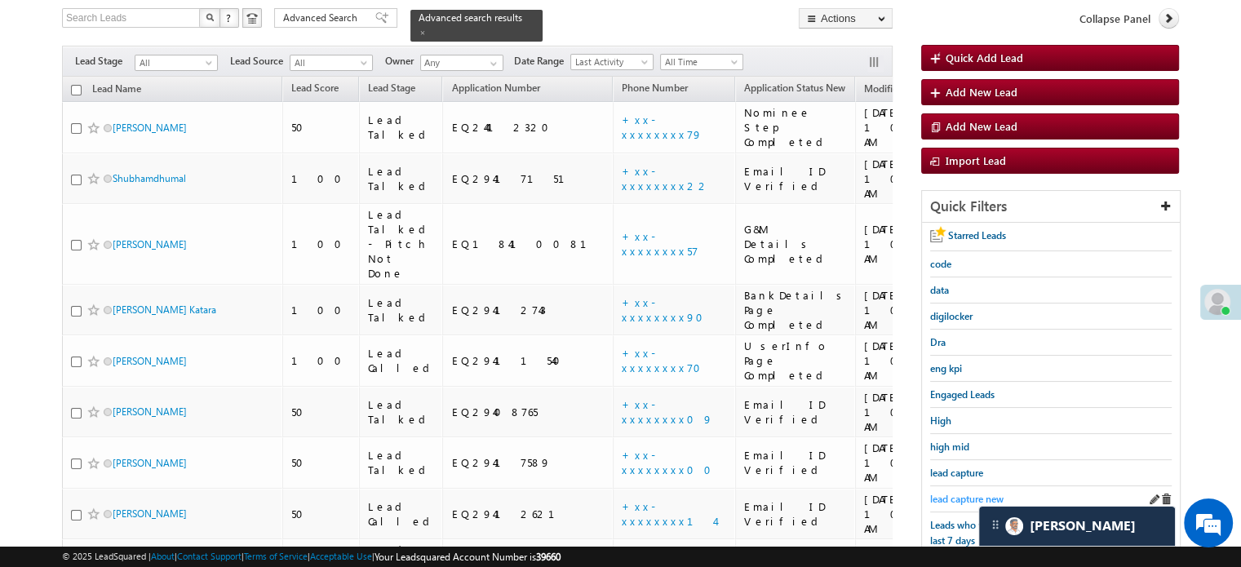
click at [959, 493] on span "lead capture new" at bounding box center [966, 499] width 73 height 12
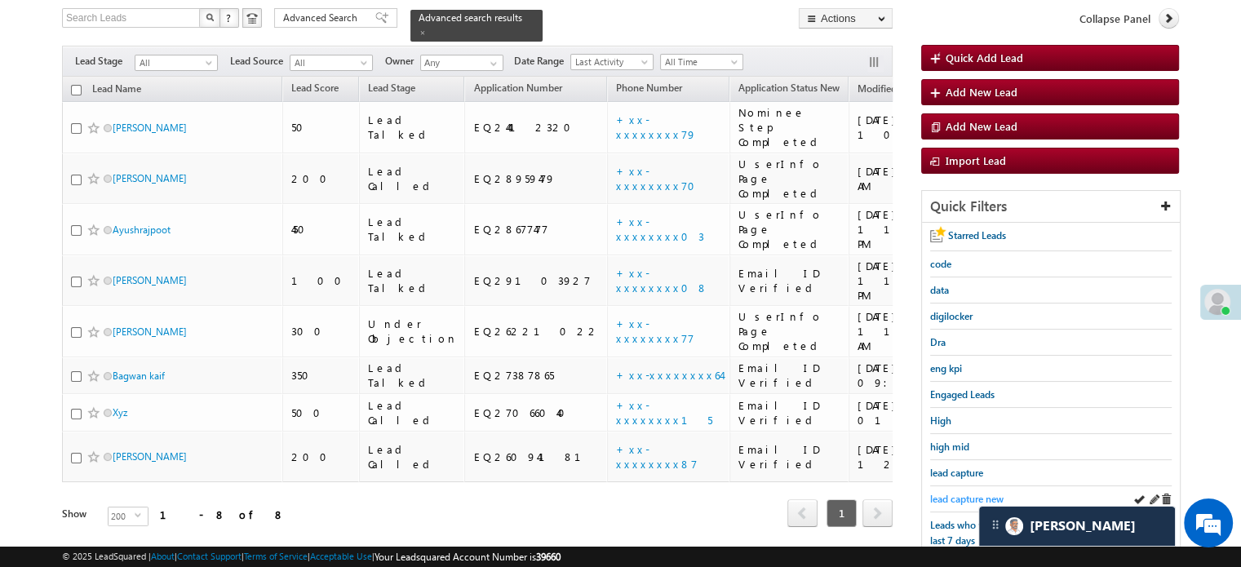
click at [953, 498] on span "lead capture new" at bounding box center [966, 499] width 73 height 12
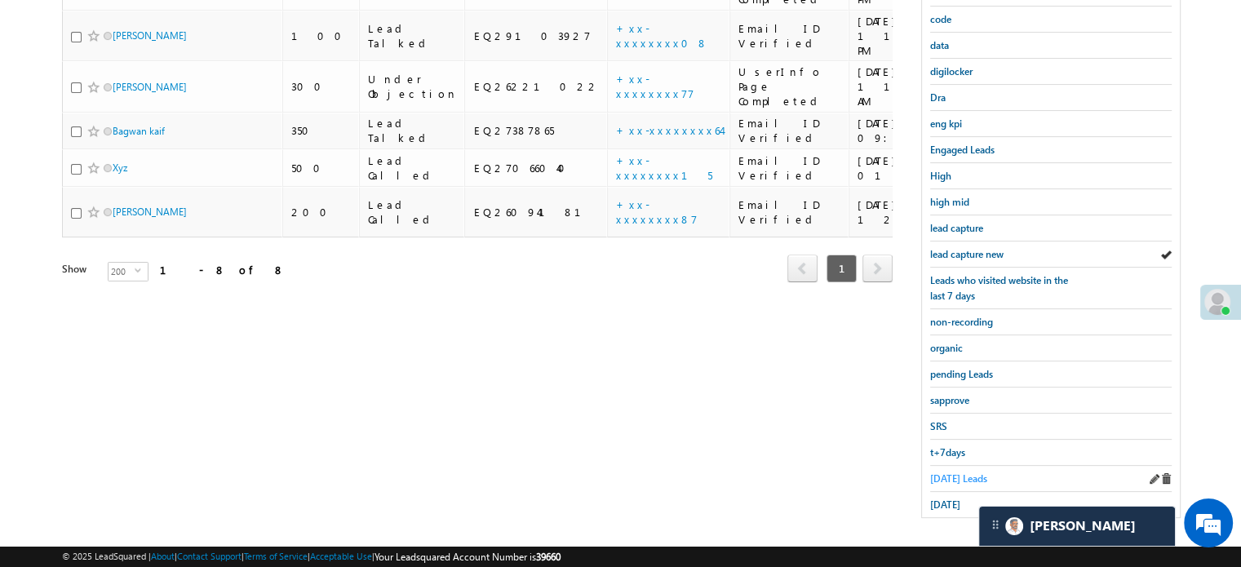
click at [953, 472] on span "Today's Leads" at bounding box center [958, 478] width 57 height 12
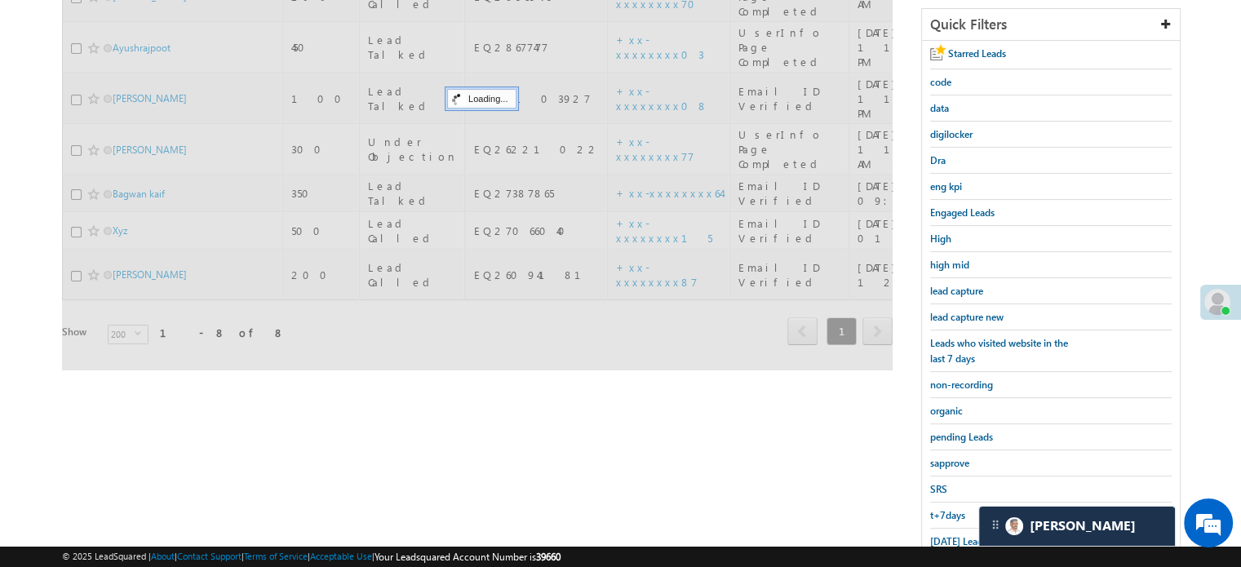
scroll to position [187, 0]
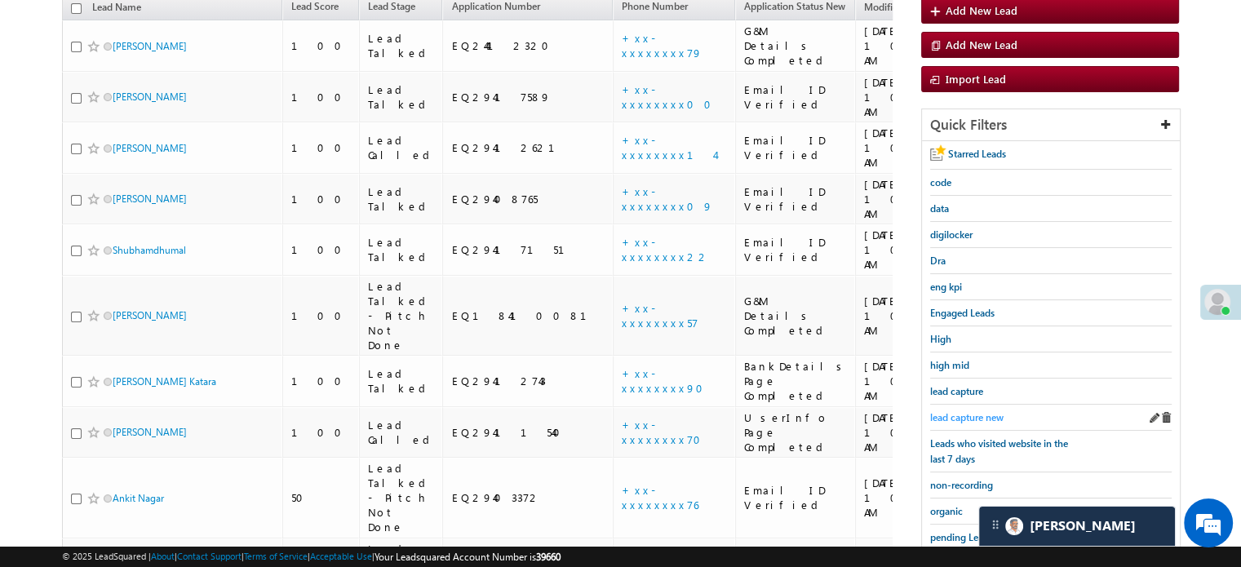
click at [969, 414] on span "lead capture new" at bounding box center [966, 417] width 73 height 12
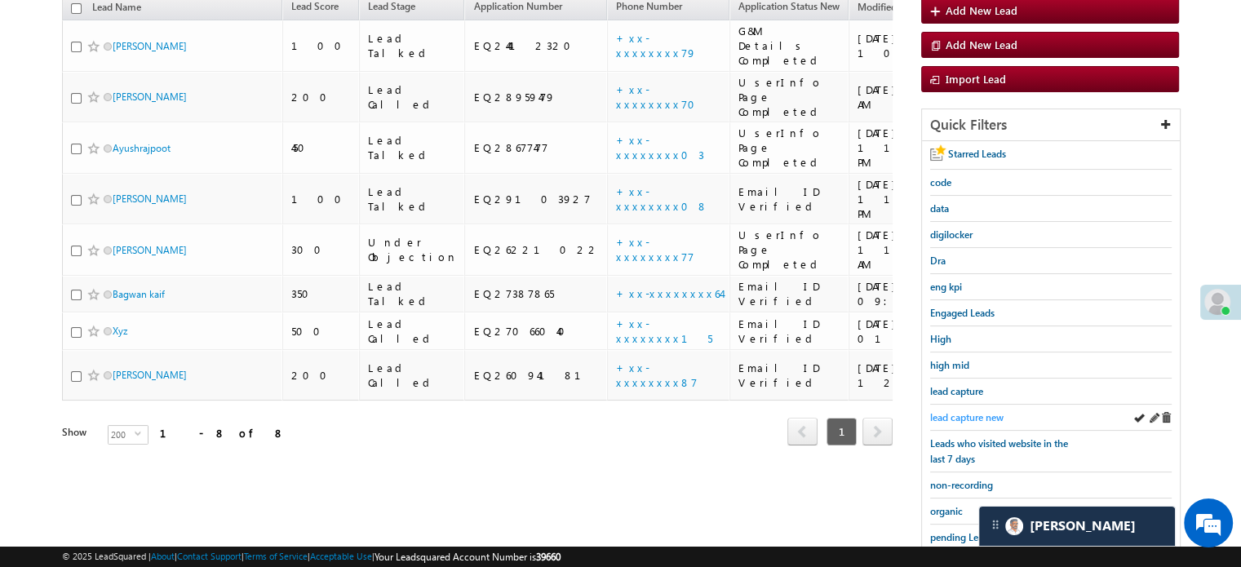
click at [962, 418] on span "lead capture new" at bounding box center [966, 417] width 73 height 12
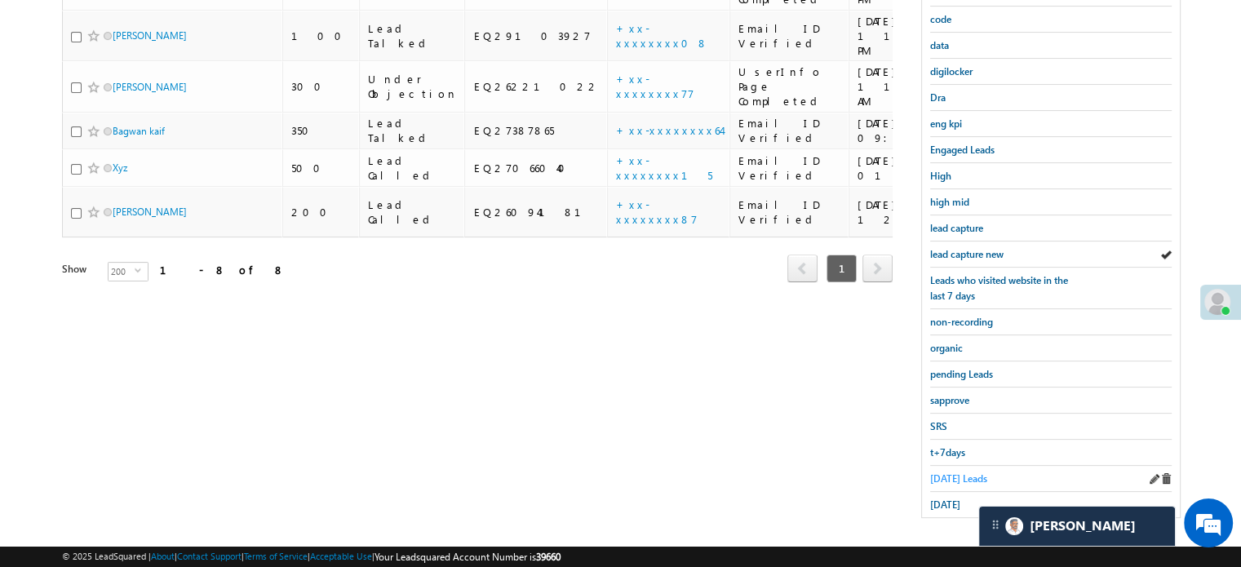
click at [943, 472] on span "Today's Leads" at bounding box center [958, 478] width 57 height 12
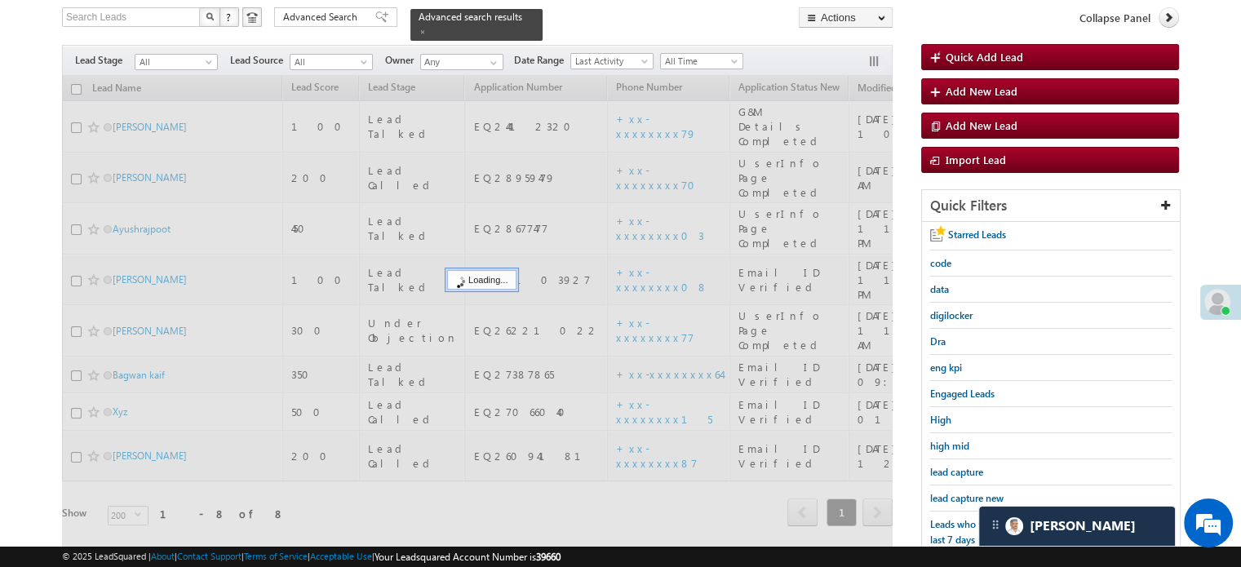
scroll to position [105, 0]
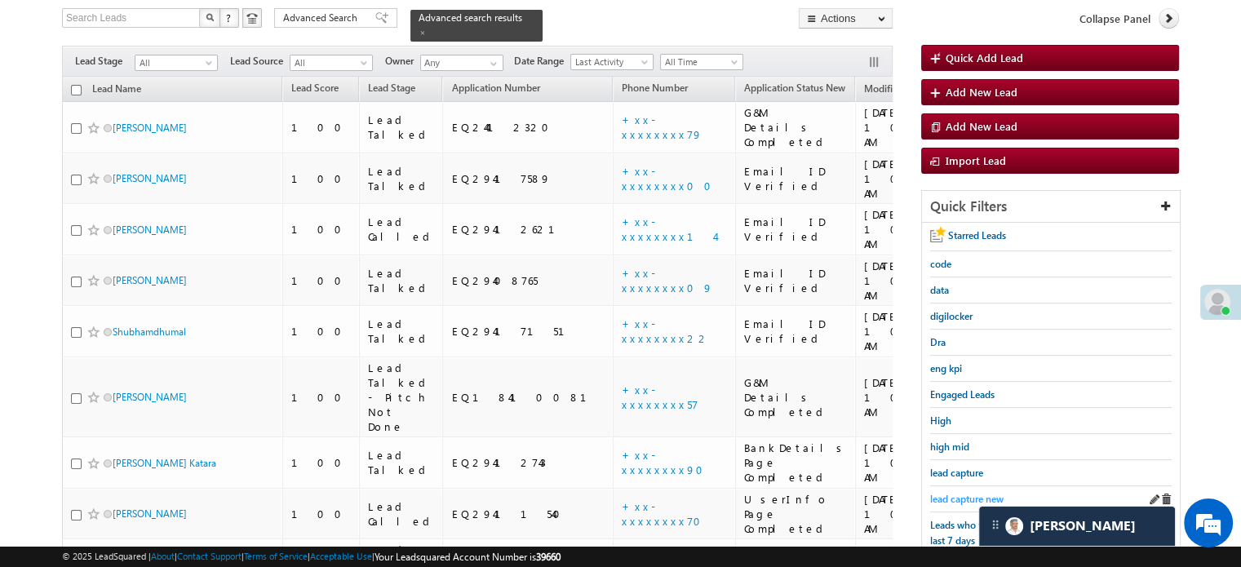
click at [949, 493] on span "lead capture new" at bounding box center [966, 499] width 73 height 12
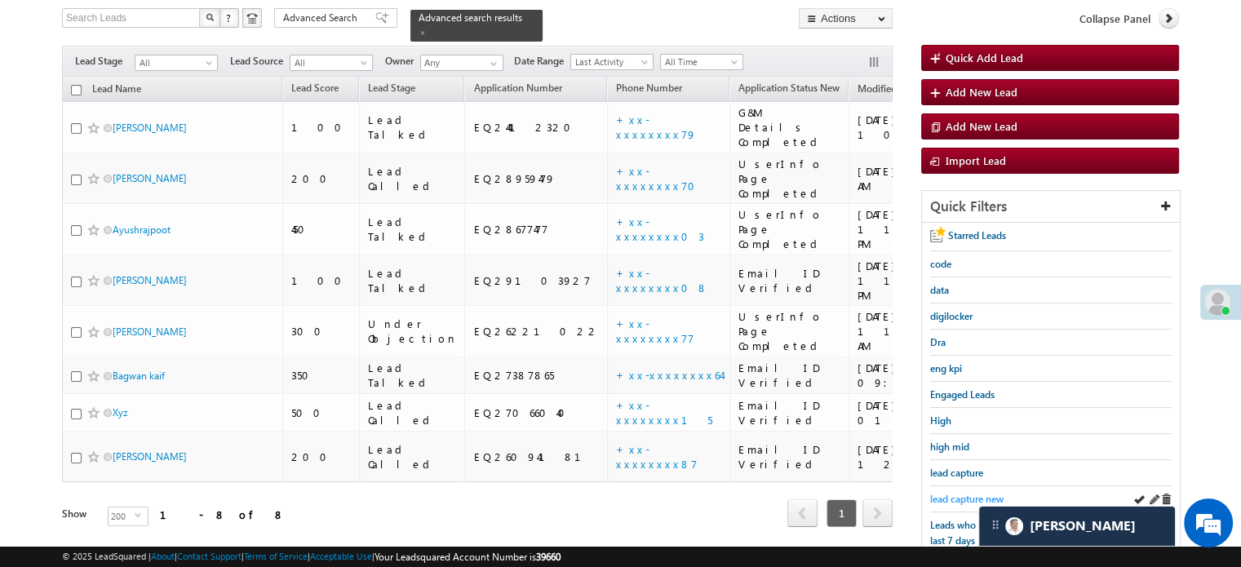
click at [971, 498] on span "lead capture new" at bounding box center [966, 499] width 73 height 12
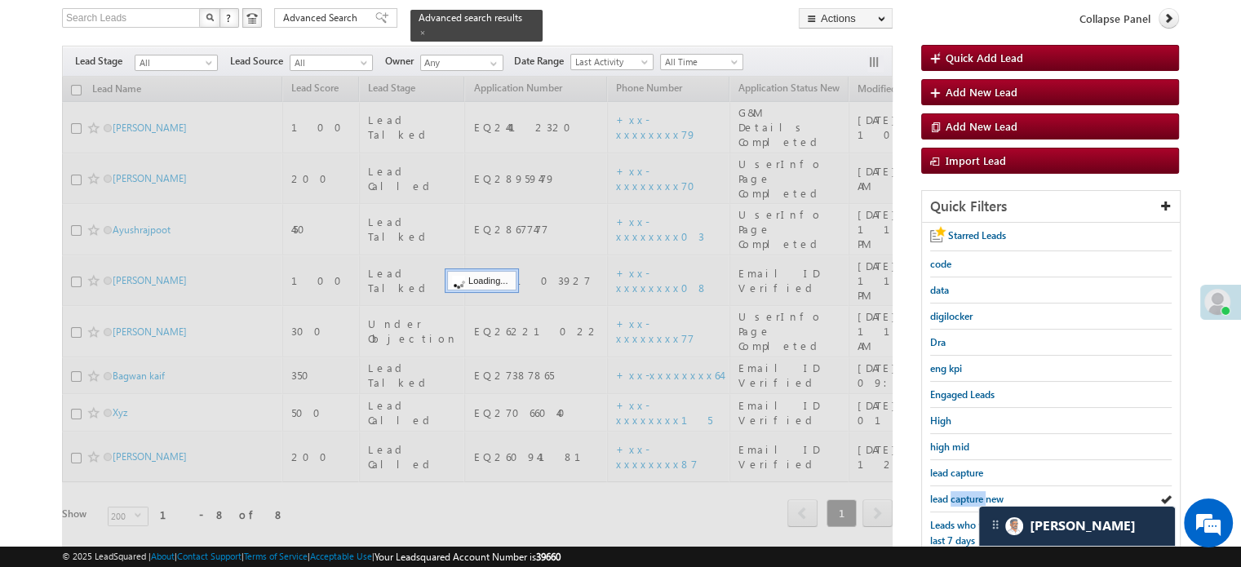
click at [971, 498] on span "lead capture new" at bounding box center [966, 499] width 73 height 12
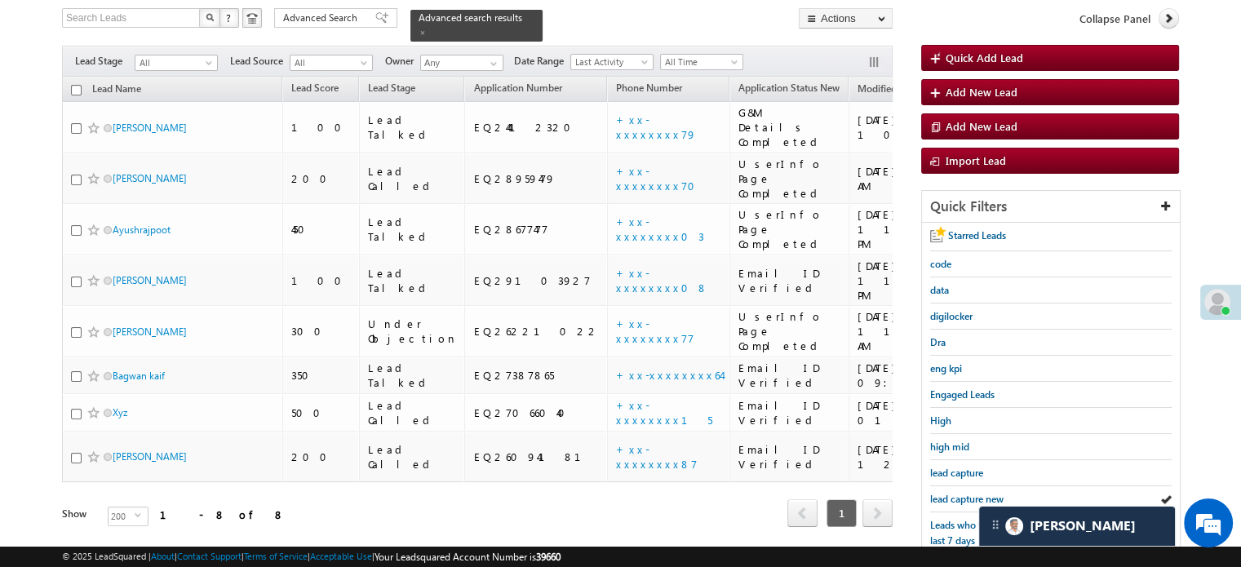
click at [953, 512] on div "Leads who visited website in the last 7 days" at bounding box center [1050, 533] width 241 height 42
click at [967, 493] on span "lead capture new" at bounding box center [966, 499] width 73 height 12
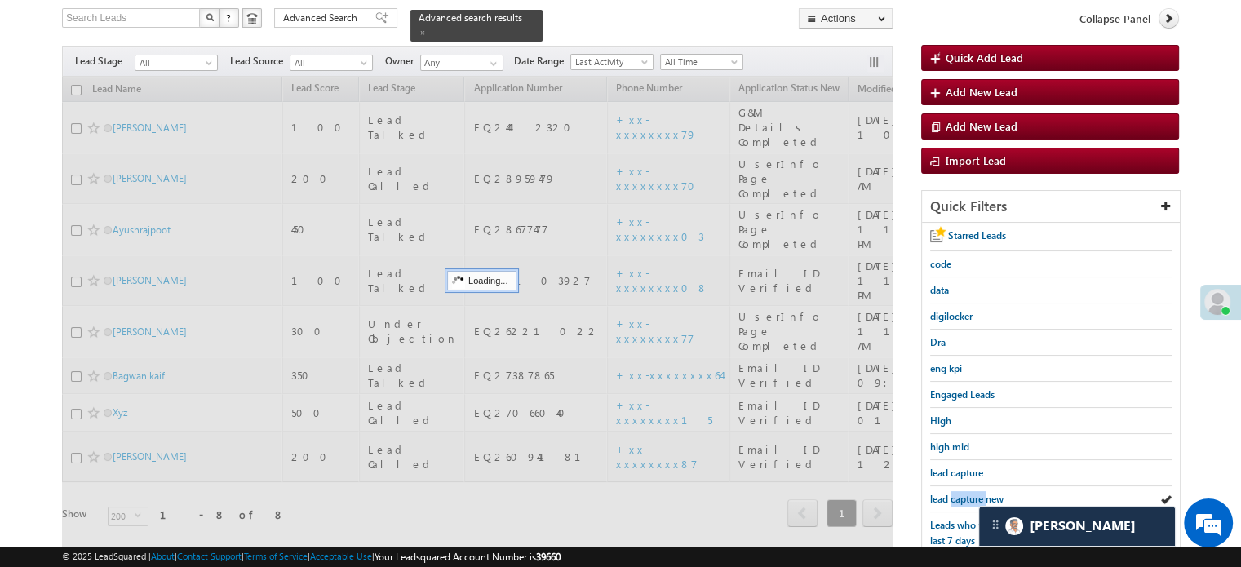
click at [967, 493] on span "lead capture new" at bounding box center [966, 499] width 73 height 12
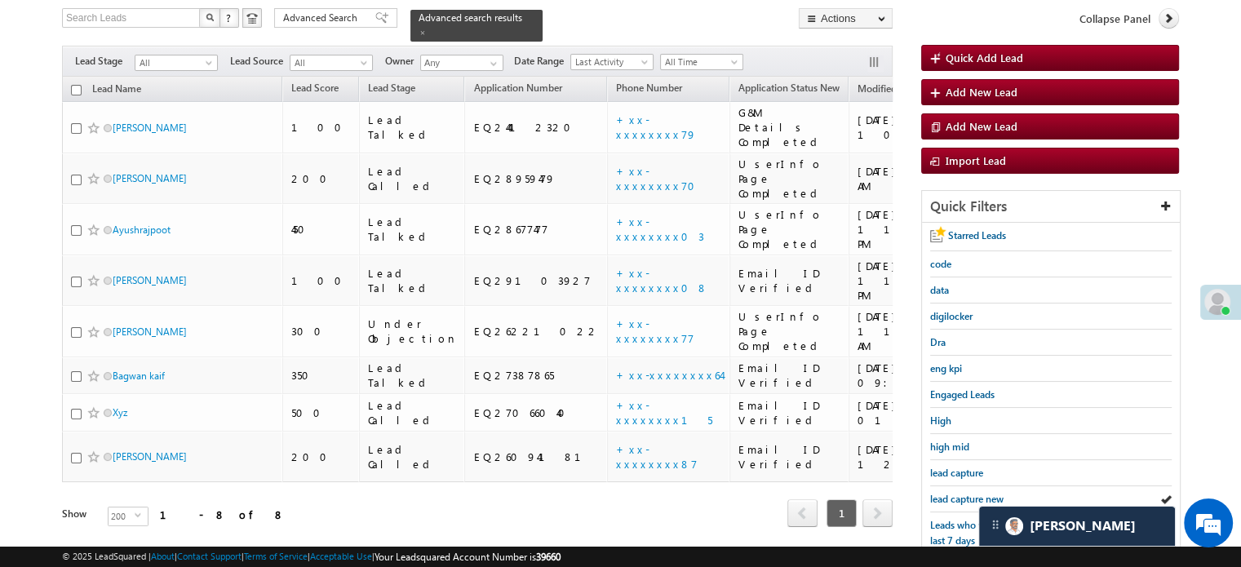
click at [967, 493] on span "lead capture new" at bounding box center [966, 499] width 73 height 12
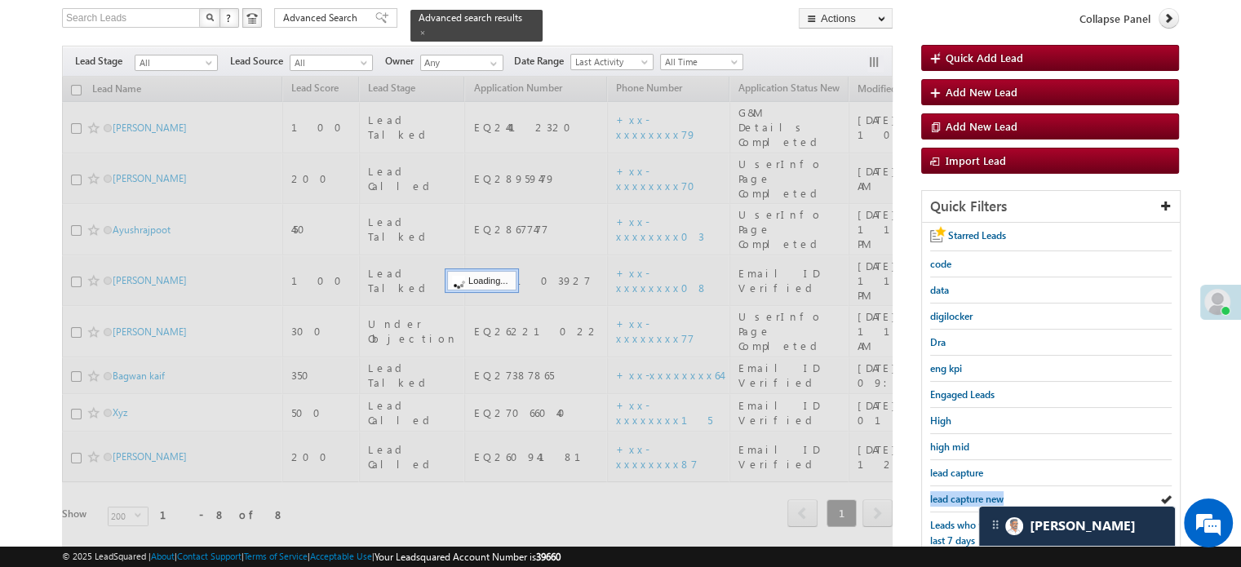
click at [967, 493] on span "lead capture new" at bounding box center [966, 499] width 73 height 12
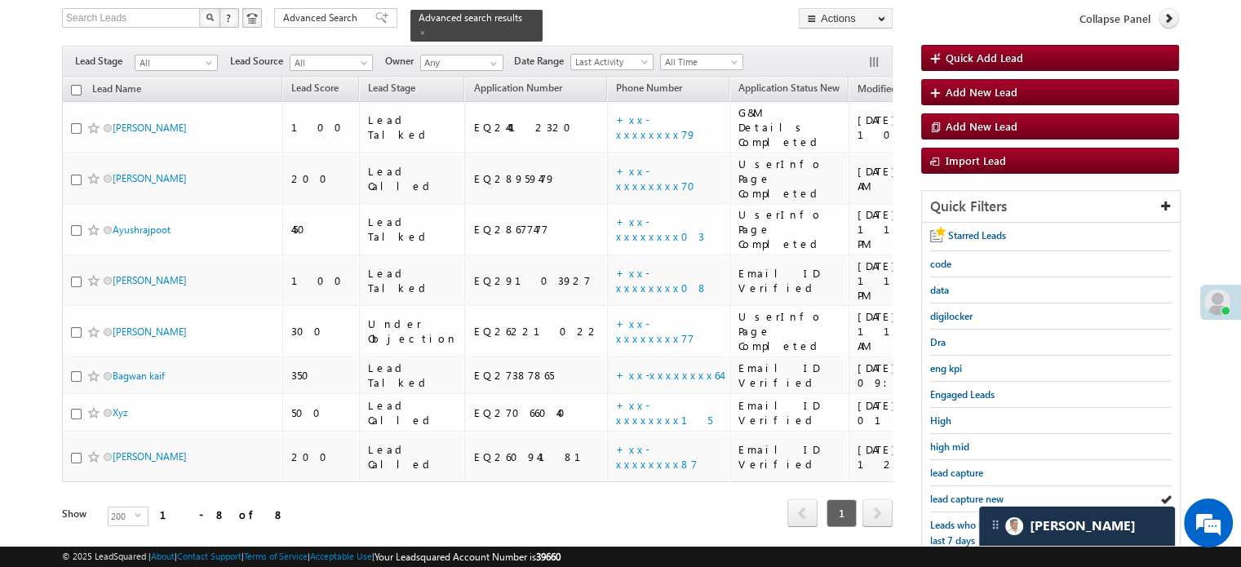
click at [967, 493] on span "lead capture new" at bounding box center [966, 499] width 73 height 12
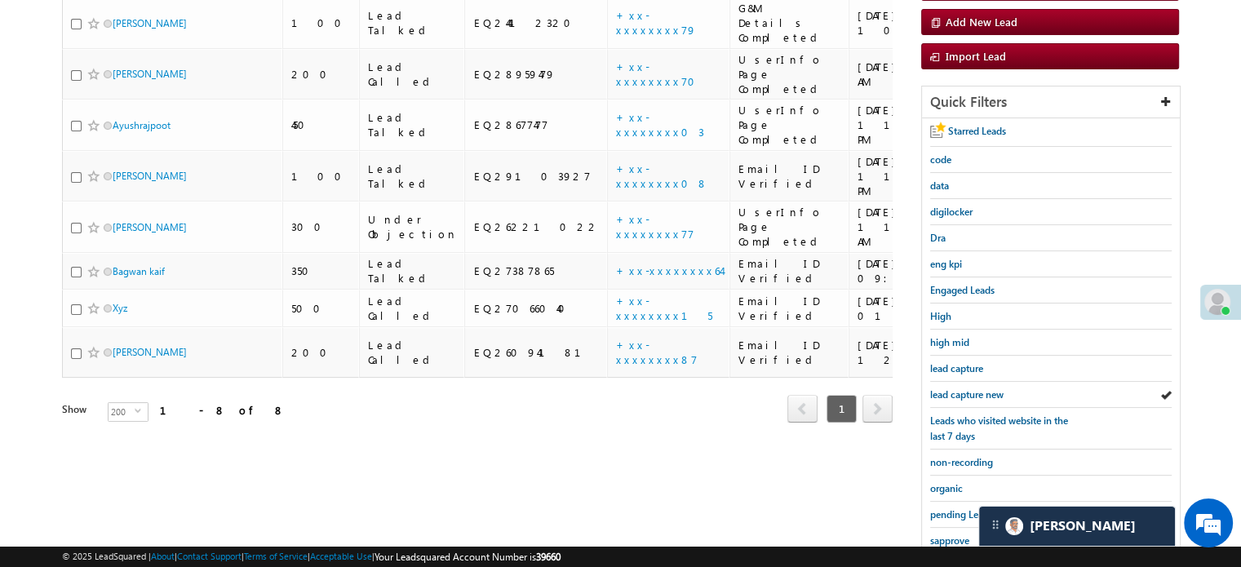
scroll to position [350, 0]
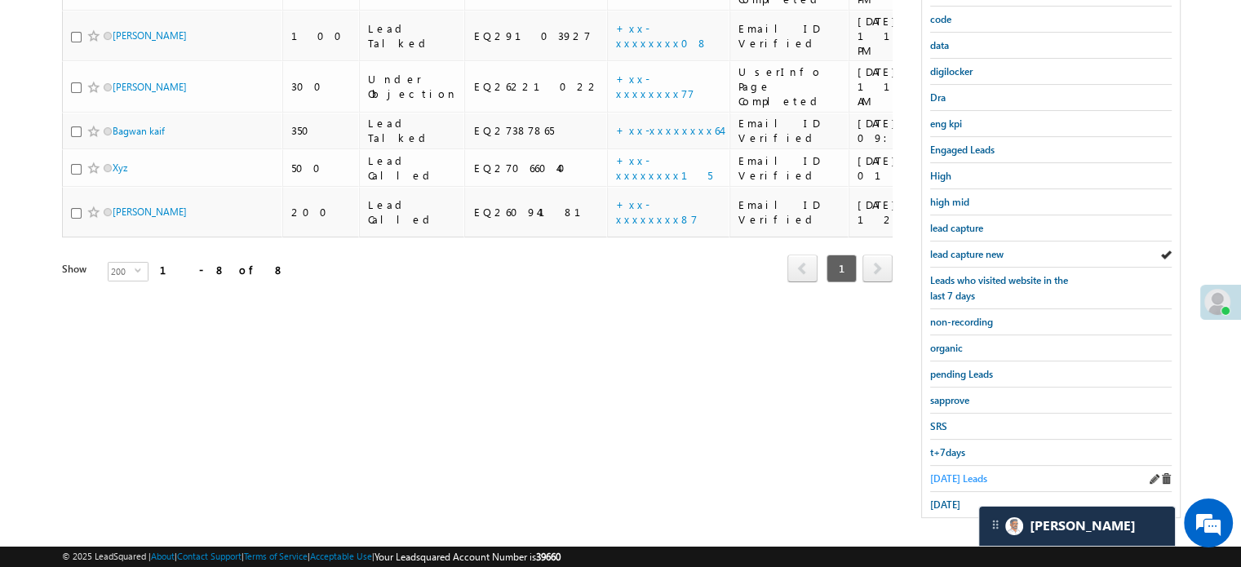
click at [960, 472] on span "Today's Leads" at bounding box center [958, 478] width 57 height 12
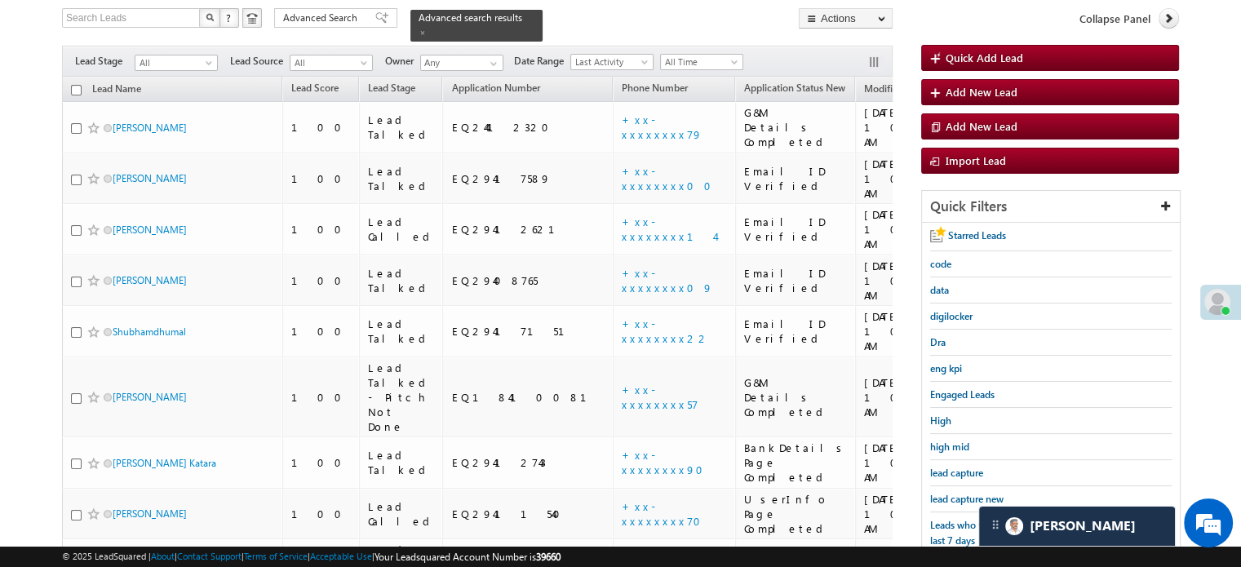
scroll to position [24, 0]
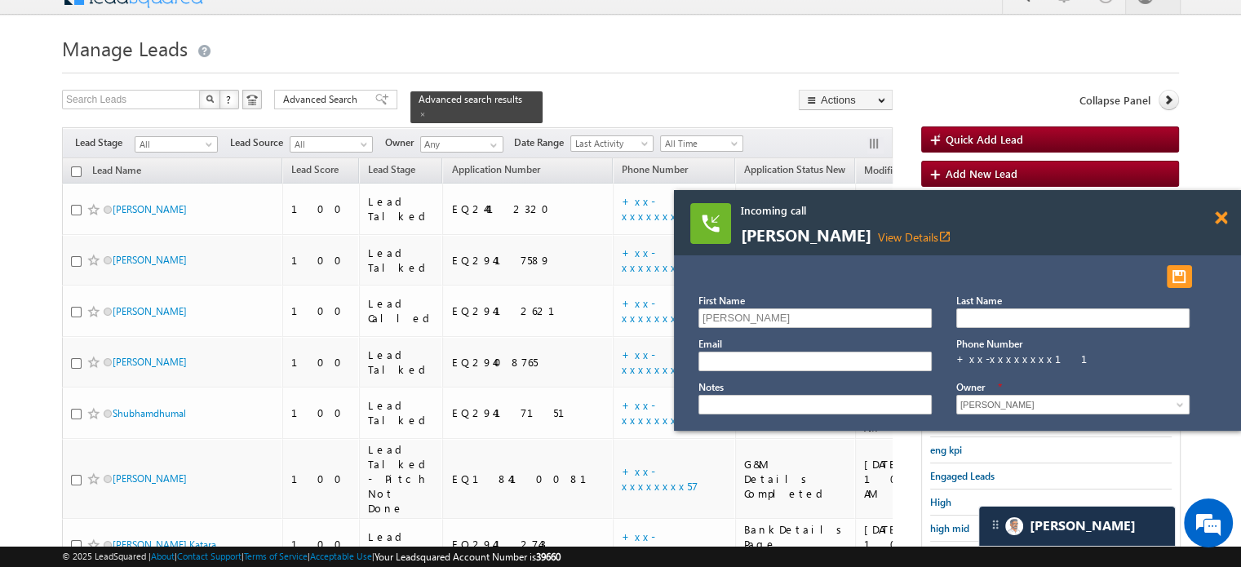
click at [1219, 218] on span at bounding box center [1220, 218] width 12 height 14
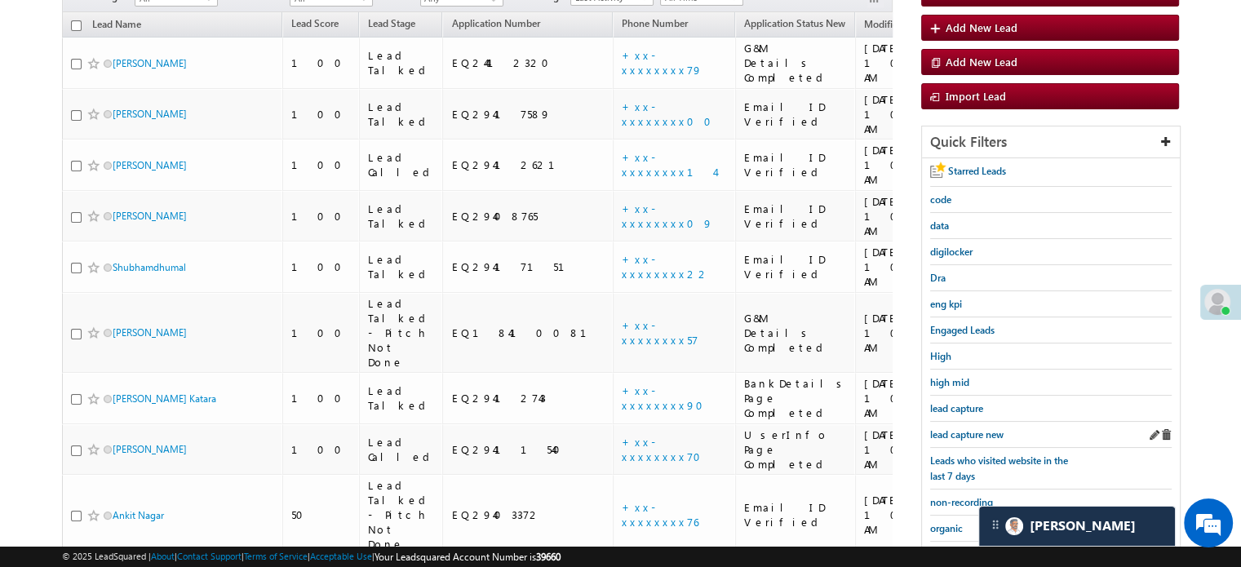
scroll to position [187, 0]
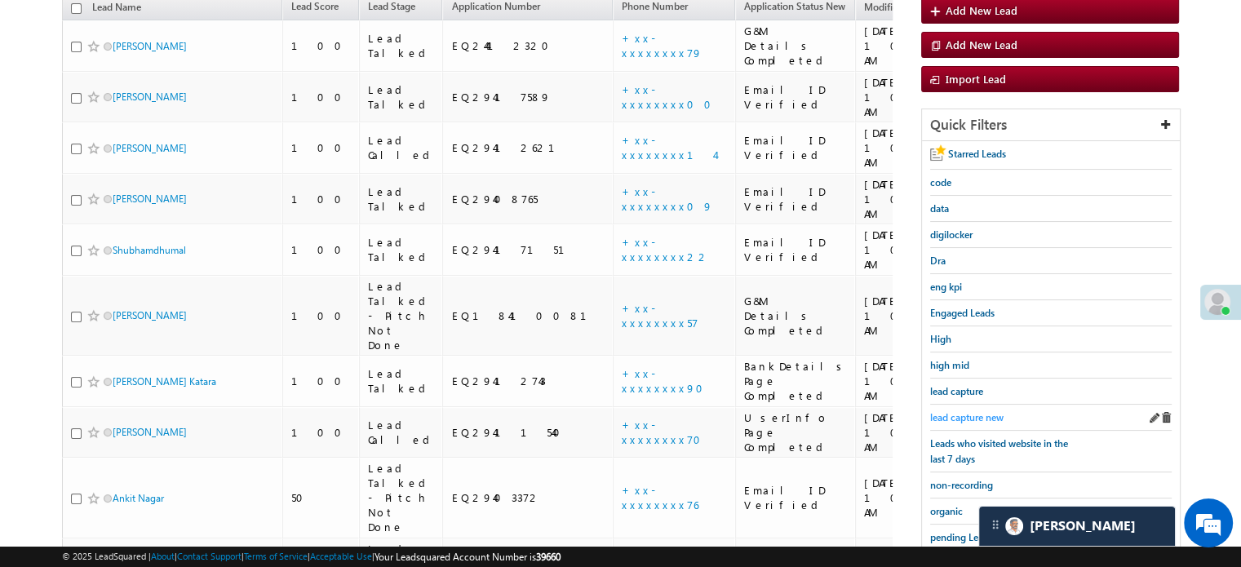
click at [1003, 411] on span "lead capture new" at bounding box center [966, 417] width 73 height 12
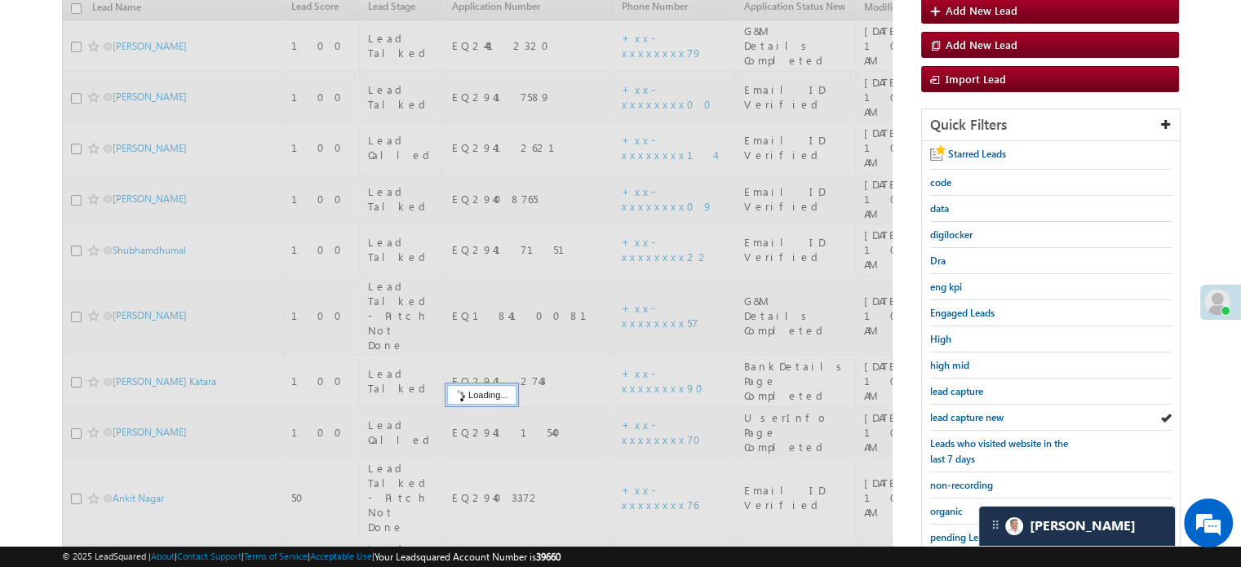
click at [994, 411] on span "lead capture new" at bounding box center [966, 417] width 73 height 12
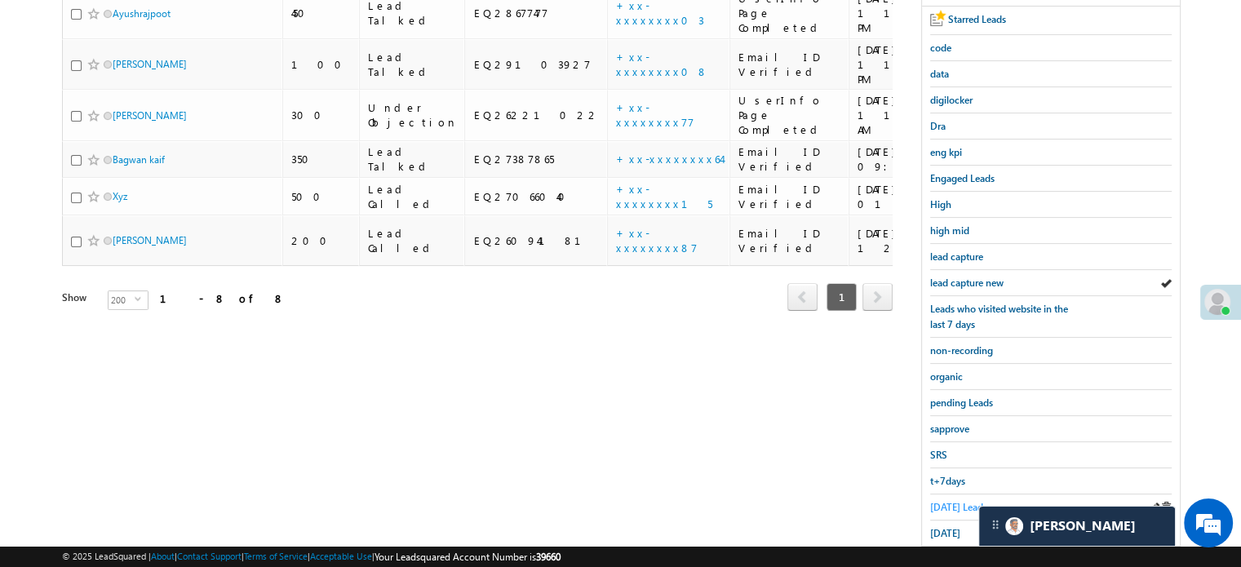
scroll to position [350, 0]
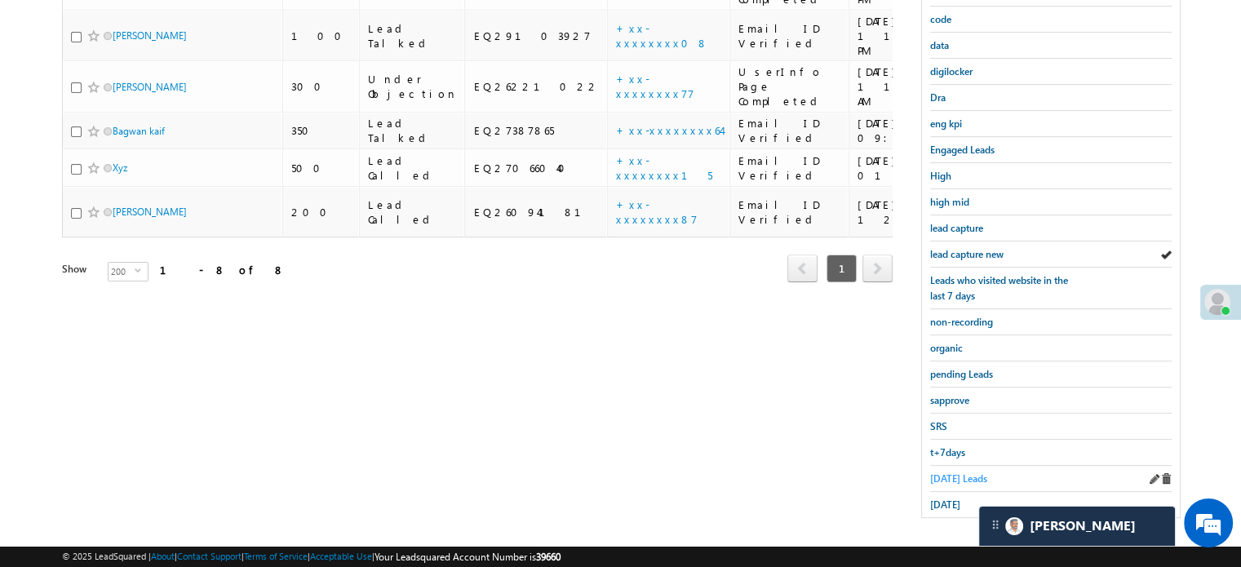
click at [960, 474] on span "Today's Leads" at bounding box center [958, 478] width 57 height 12
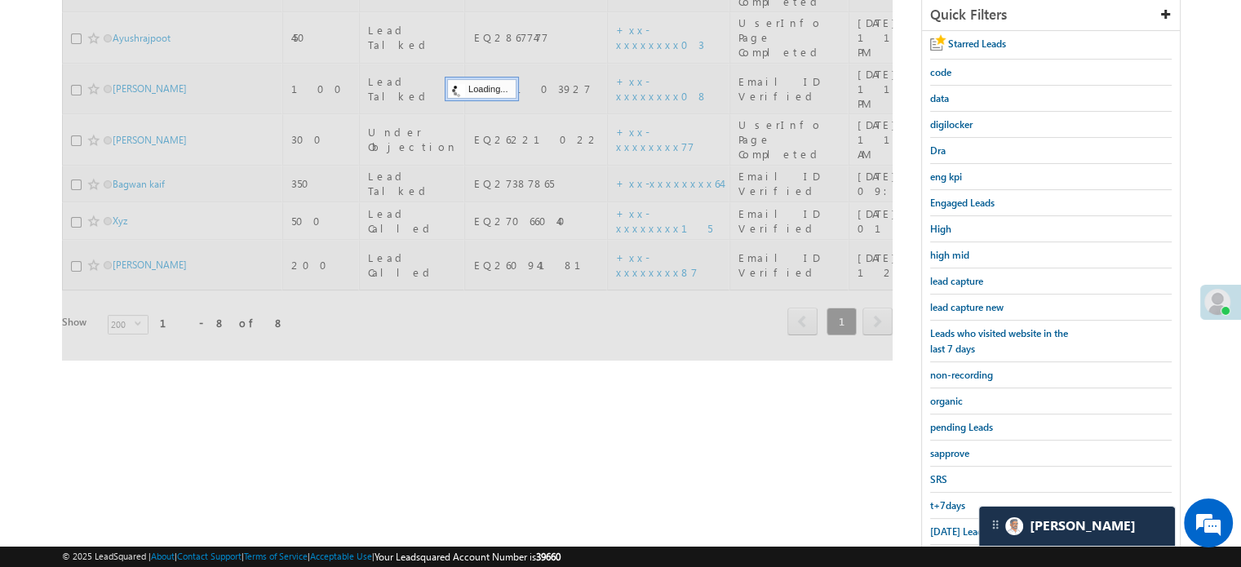
scroll to position [268, 0]
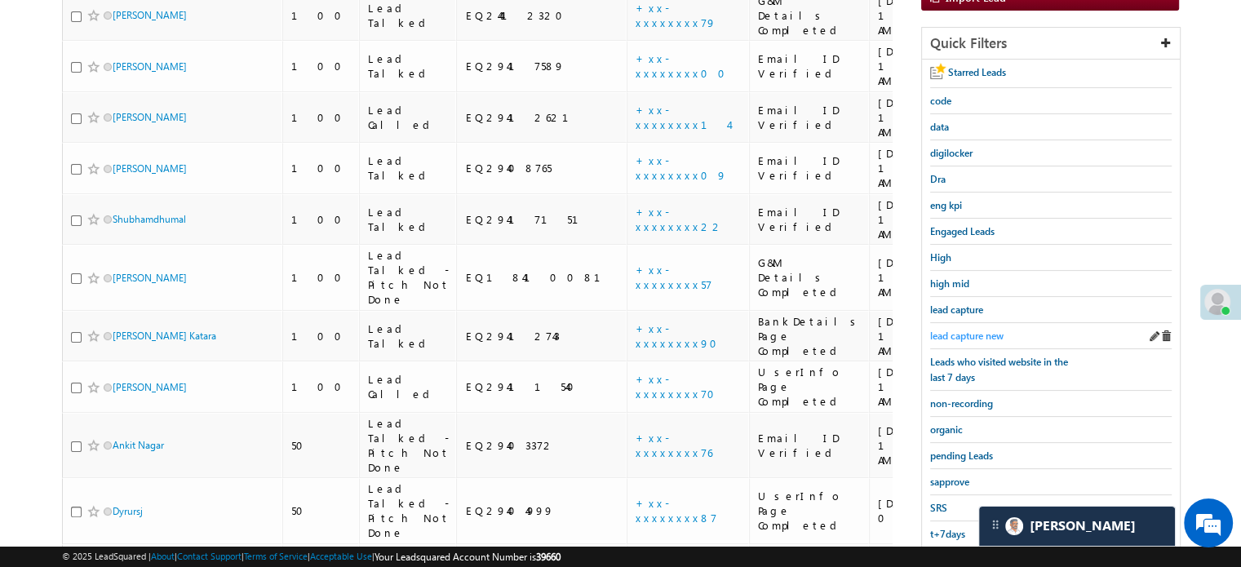
click at [974, 330] on span "lead capture new" at bounding box center [966, 336] width 73 height 12
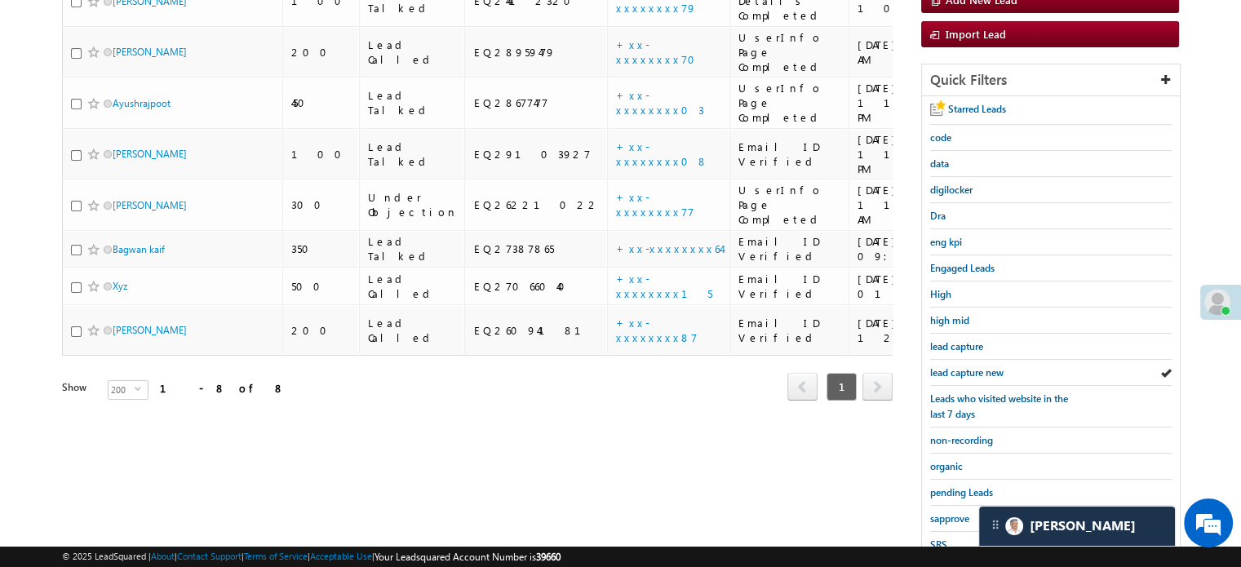
scroll to position [350, 0]
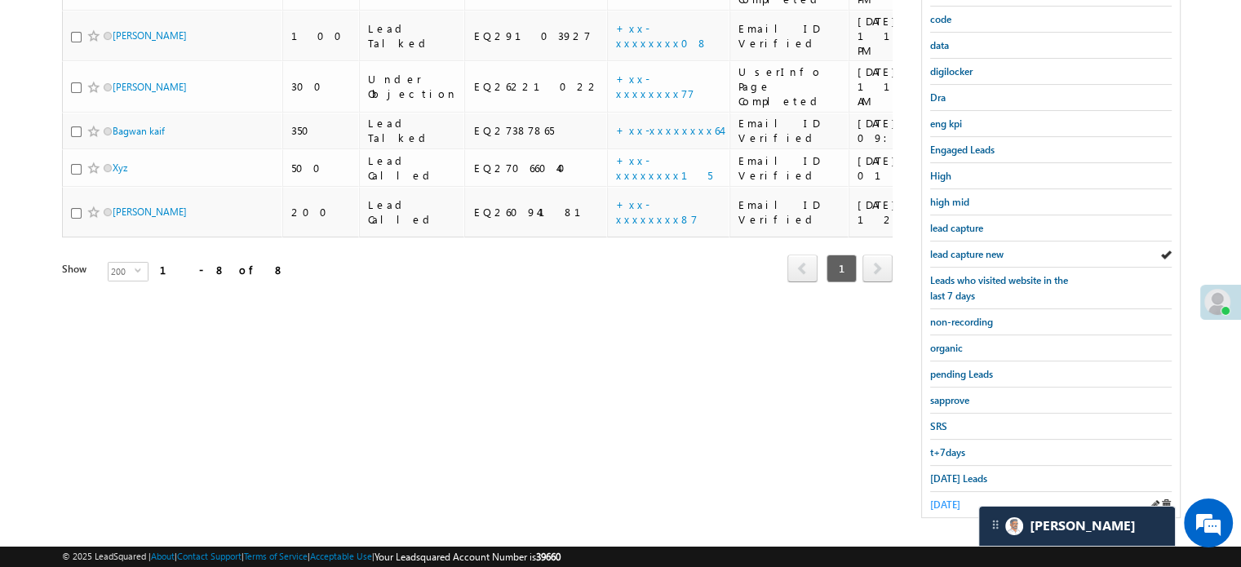
click at [950, 498] on span "[DATE]" at bounding box center [945, 504] width 30 height 12
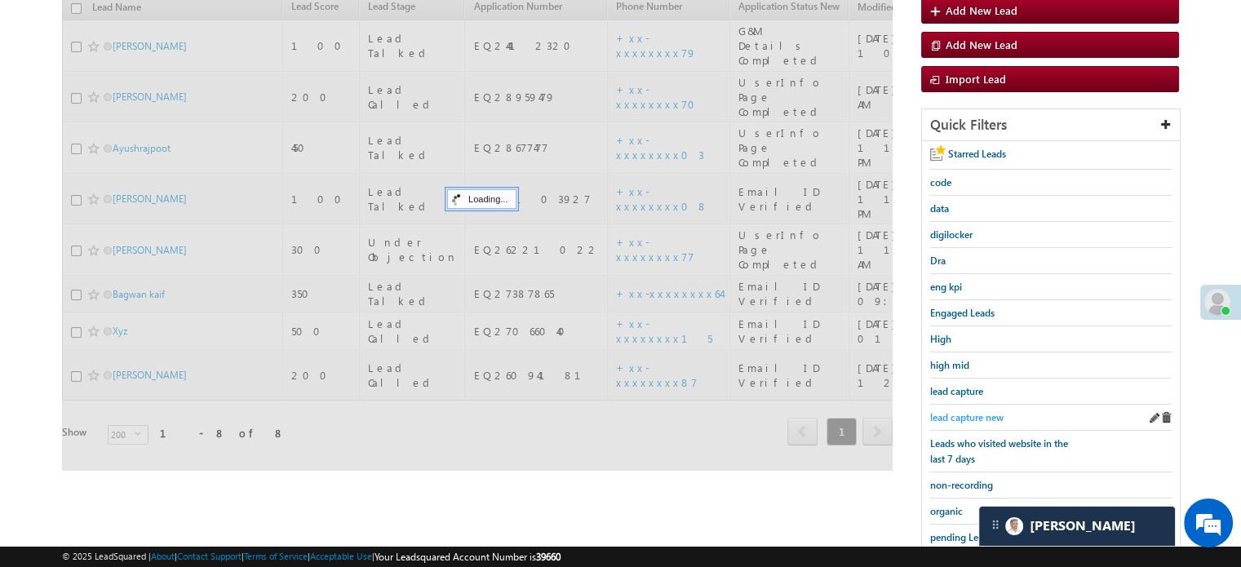
click at [956, 409] on link "lead capture new" at bounding box center [966, 416] width 73 height 15
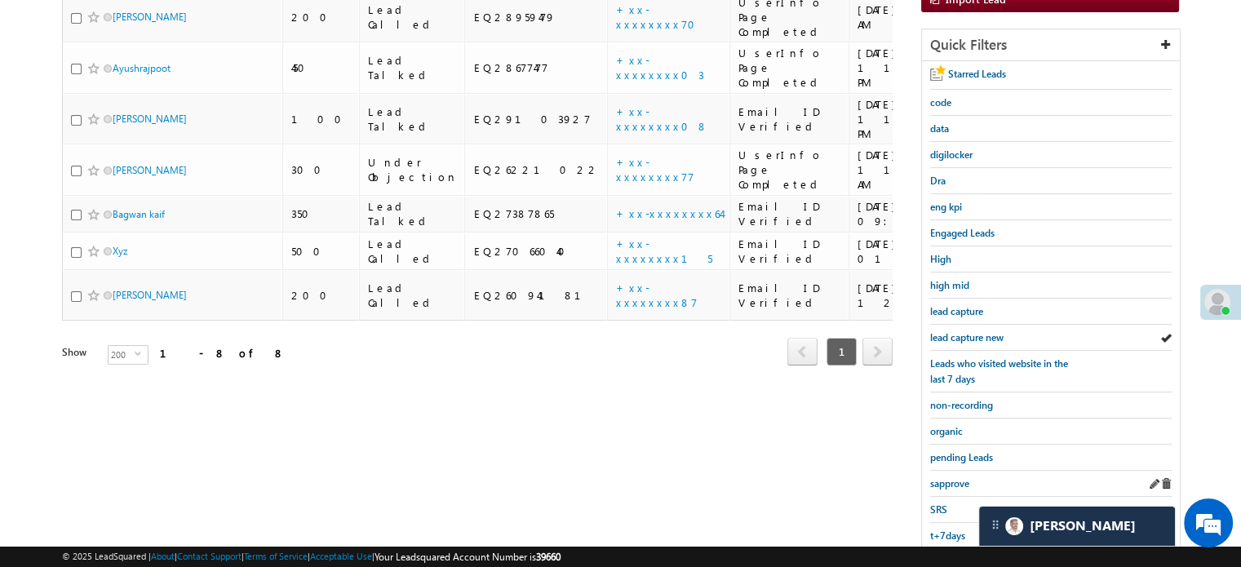
scroll to position [268, 0]
click at [969, 338] on div "lead capture new" at bounding box center [1050, 336] width 241 height 26
click at [970, 323] on div "lead capture new" at bounding box center [1050, 336] width 241 height 26
click at [967, 333] on span "lead capture new" at bounding box center [966, 336] width 73 height 12
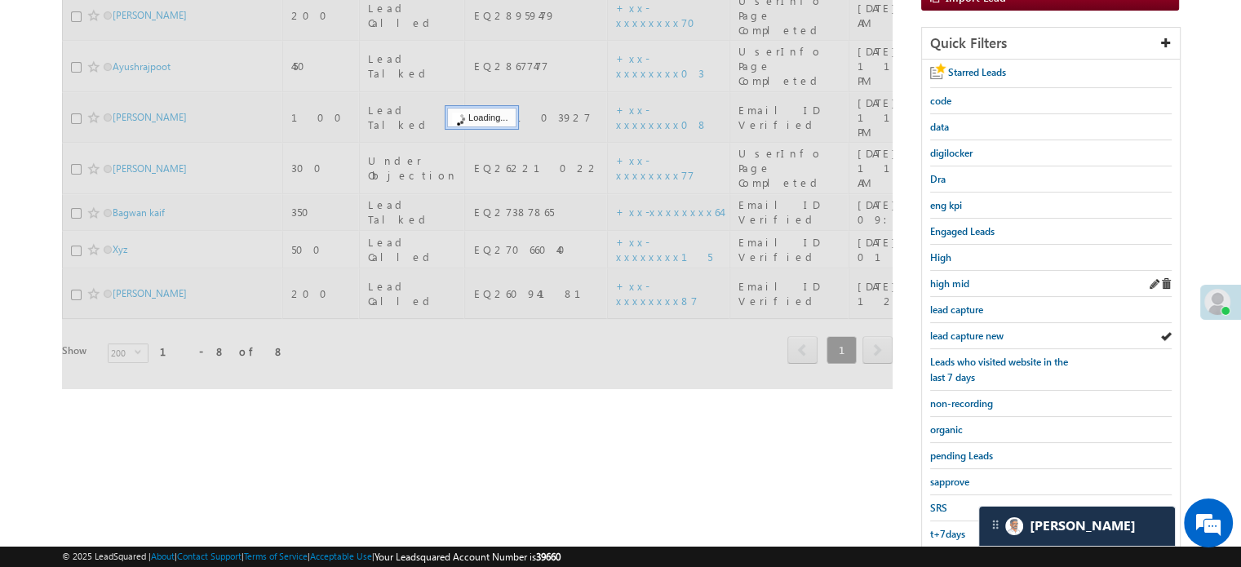
scroll to position [105, 0]
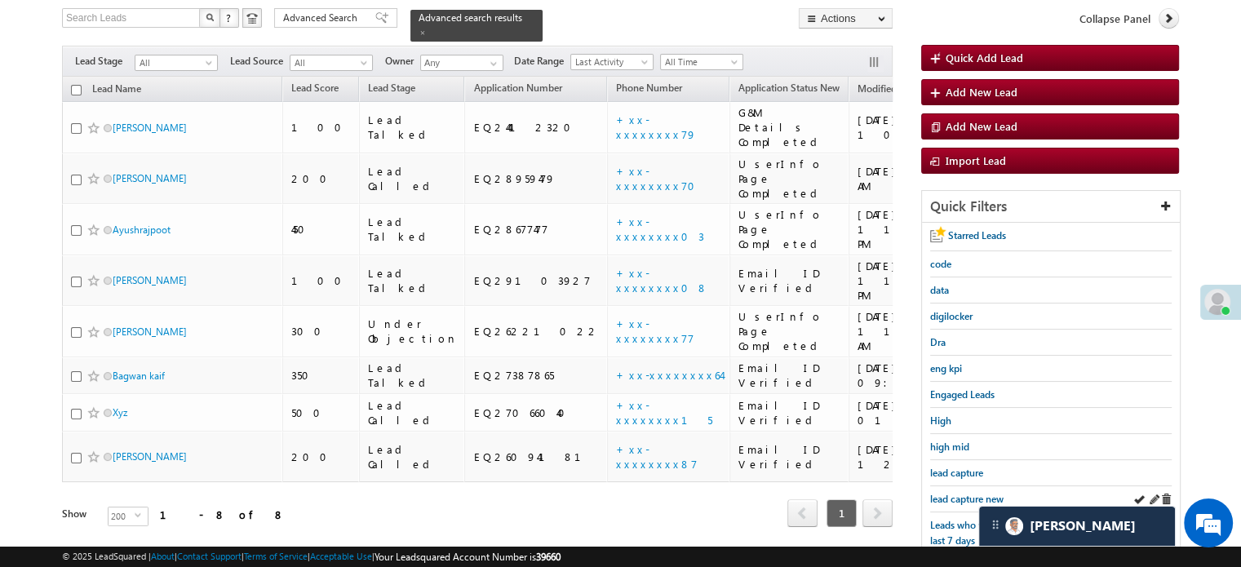
click at [953, 486] on div "lead capture new" at bounding box center [1050, 499] width 241 height 26
click at [951, 500] on span "lead capture new" at bounding box center [966, 499] width 73 height 12
click at [966, 493] on span "lead capture new" at bounding box center [966, 499] width 73 height 12
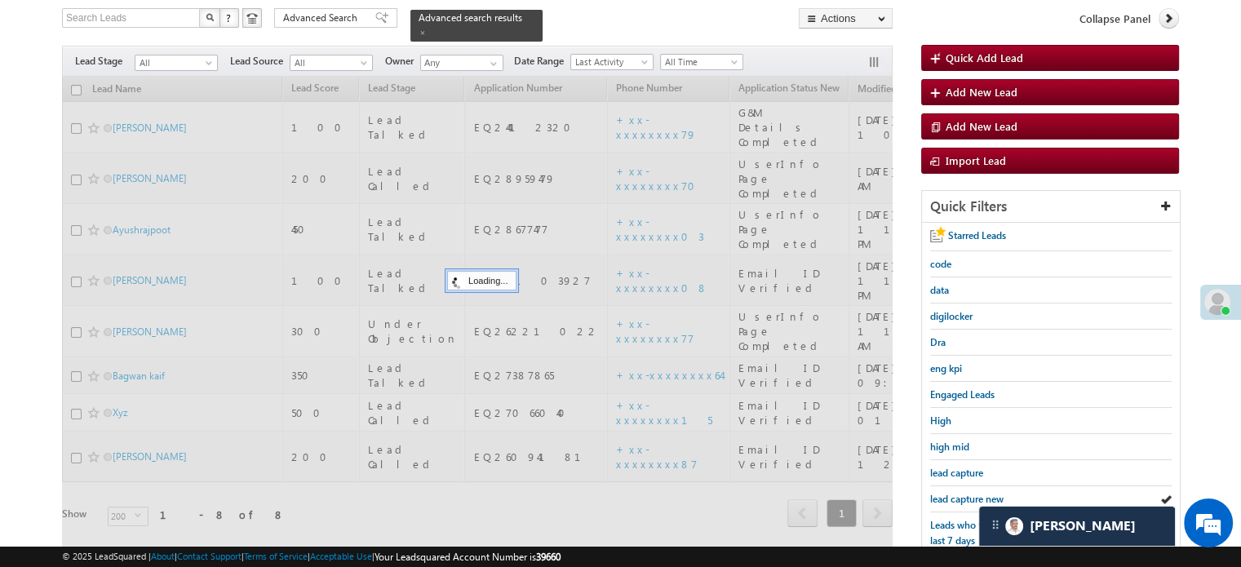
click at [966, 493] on span "lead capture new" at bounding box center [966, 499] width 73 height 12
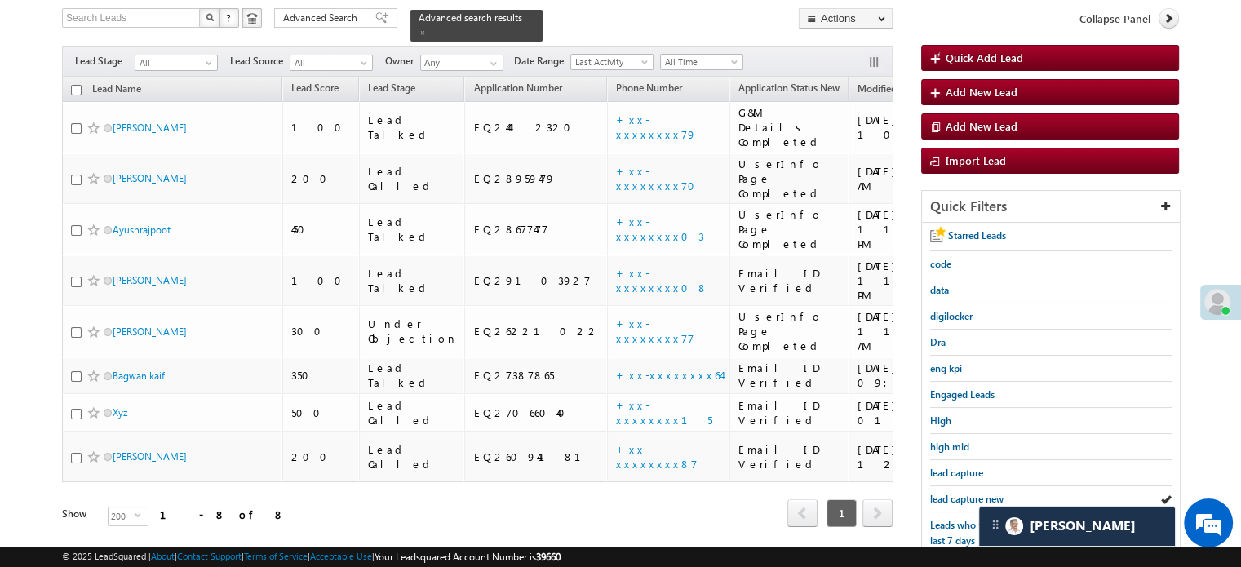
click at [966, 493] on span "lead capture new" at bounding box center [966, 499] width 73 height 12
click at [950, 493] on span "lead capture new" at bounding box center [966, 499] width 73 height 12
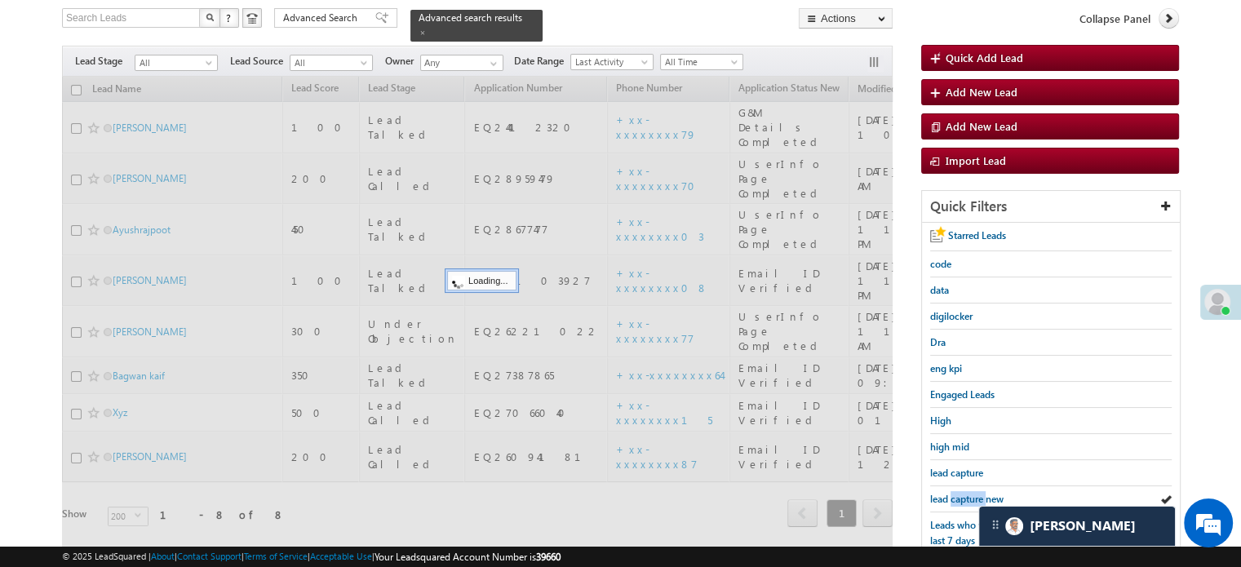
click at [950, 493] on span "lead capture new" at bounding box center [966, 499] width 73 height 12
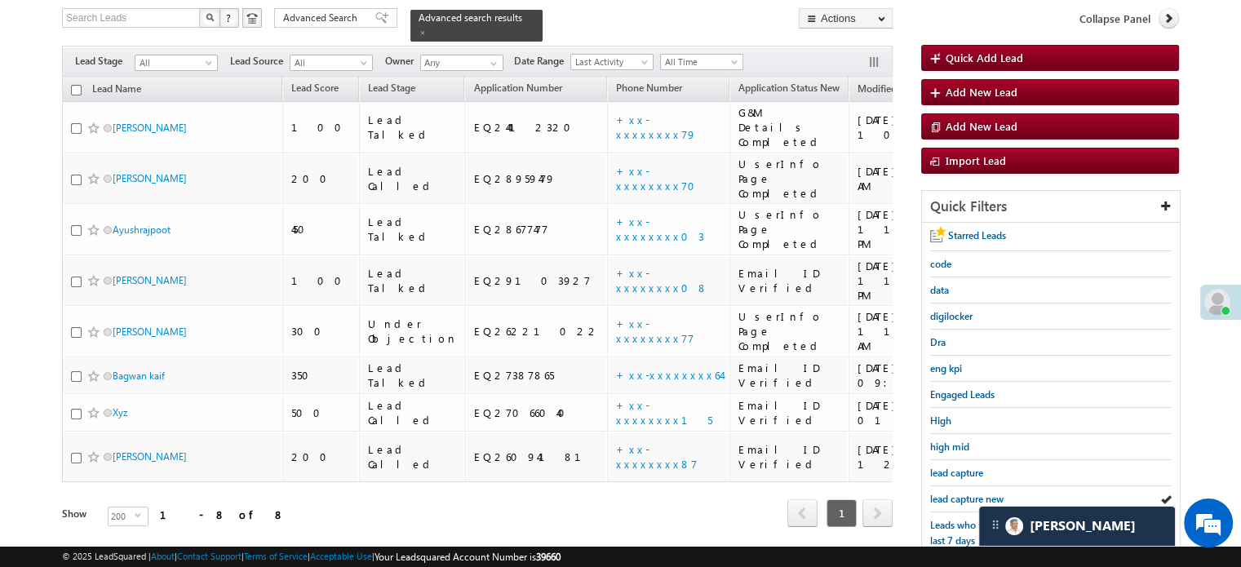
click at [950, 493] on span "lead capture new" at bounding box center [966, 499] width 73 height 12
click at [956, 495] on span "lead capture new" at bounding box center [966, 499] width 73 height 12
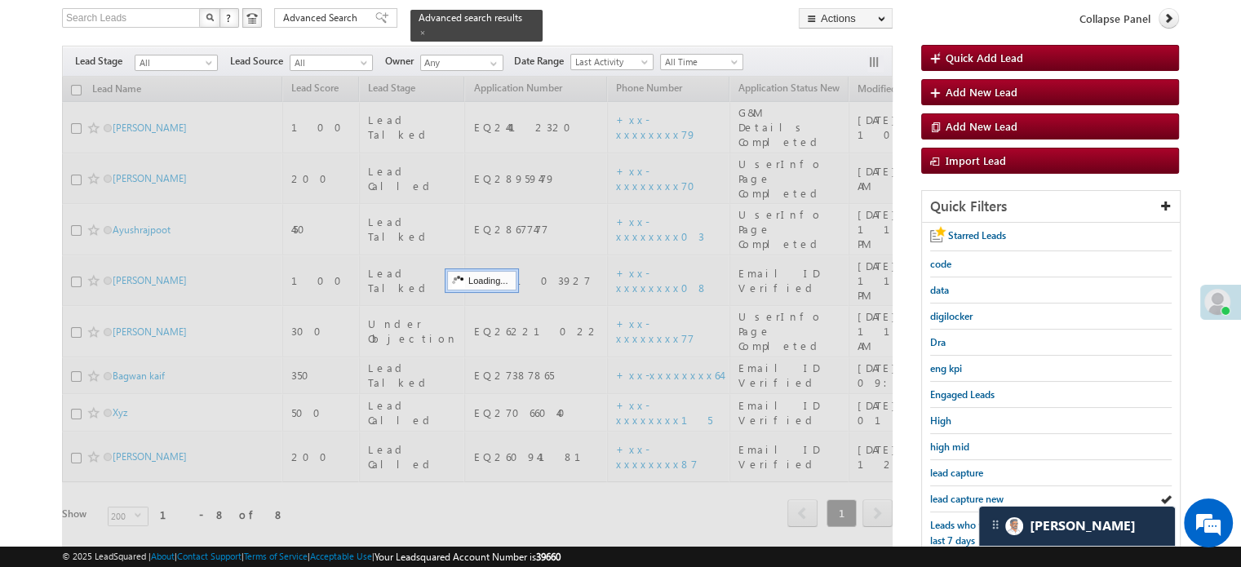
click at [956, 495] on span "lead capture new" at bounding box center [966, 499] width 73 height 12
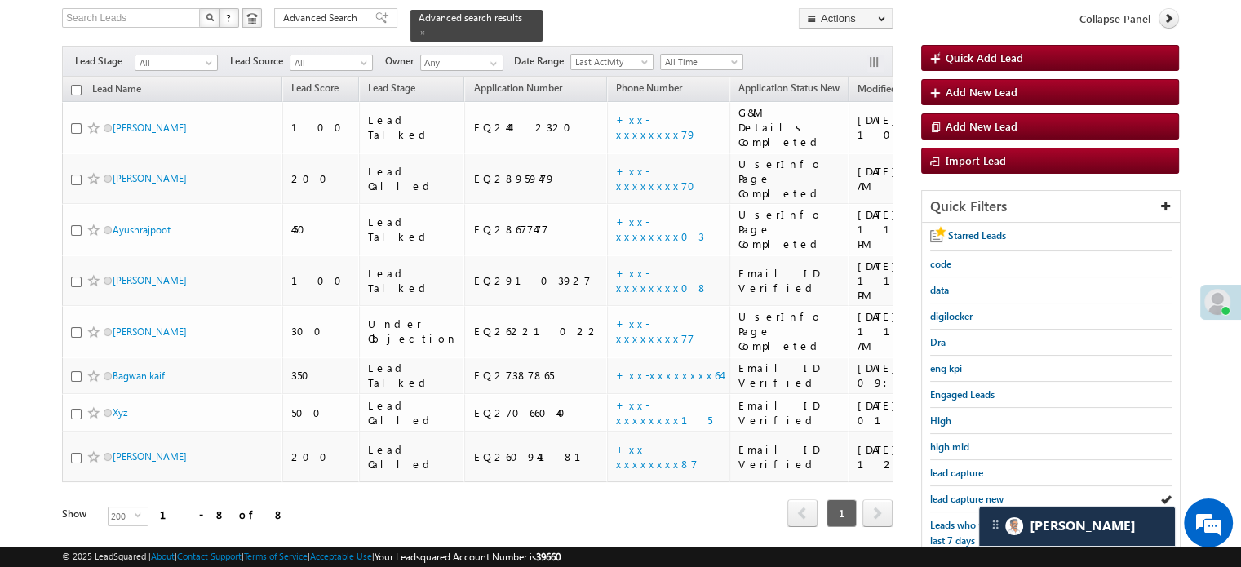
click at [956, 495] on span "lead capture new" at bounding box center [966, 499] width 73 height 12
click at [975, 493] on span "lead capture new" at bounding box center [966, 499] width 73 height 12
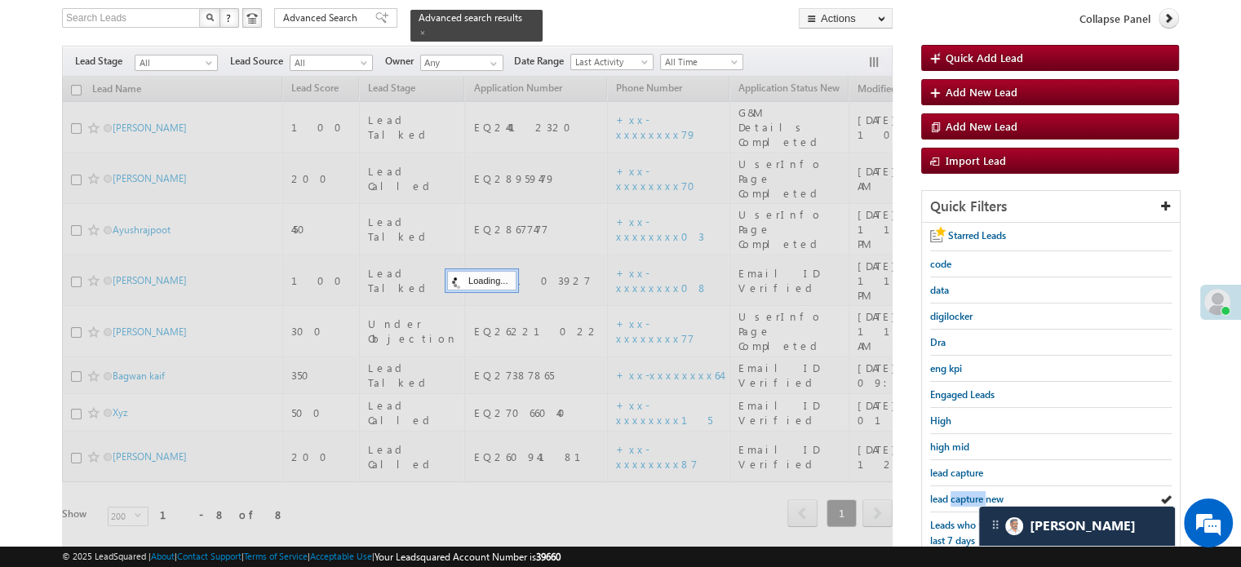
click at [975, 493] on span "lead capture new" at bounding box center [966, 499] width 73 height 12
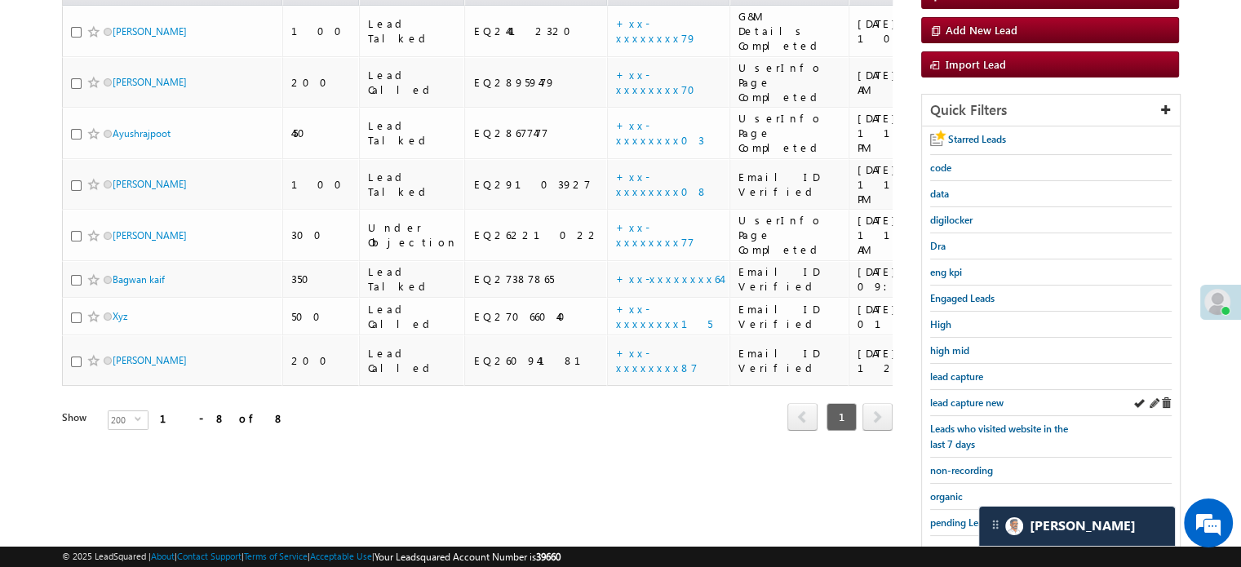
scroll to position [350, 0]
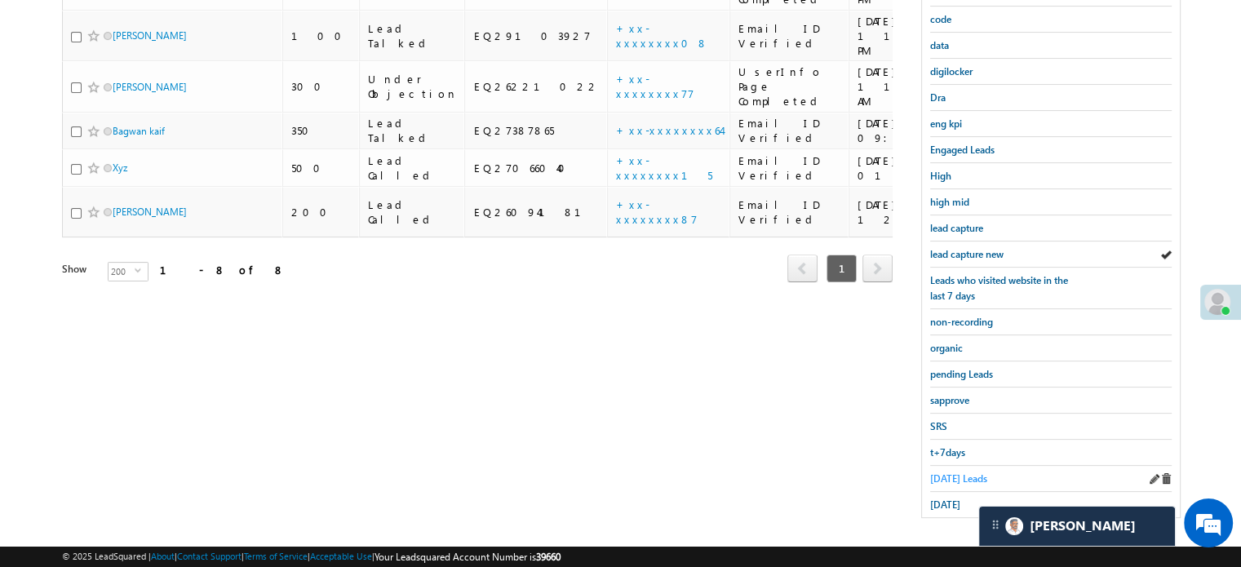
click at [975, 472] on span "Today's Leads" at bounding box center [958, 478] width 57 height 12
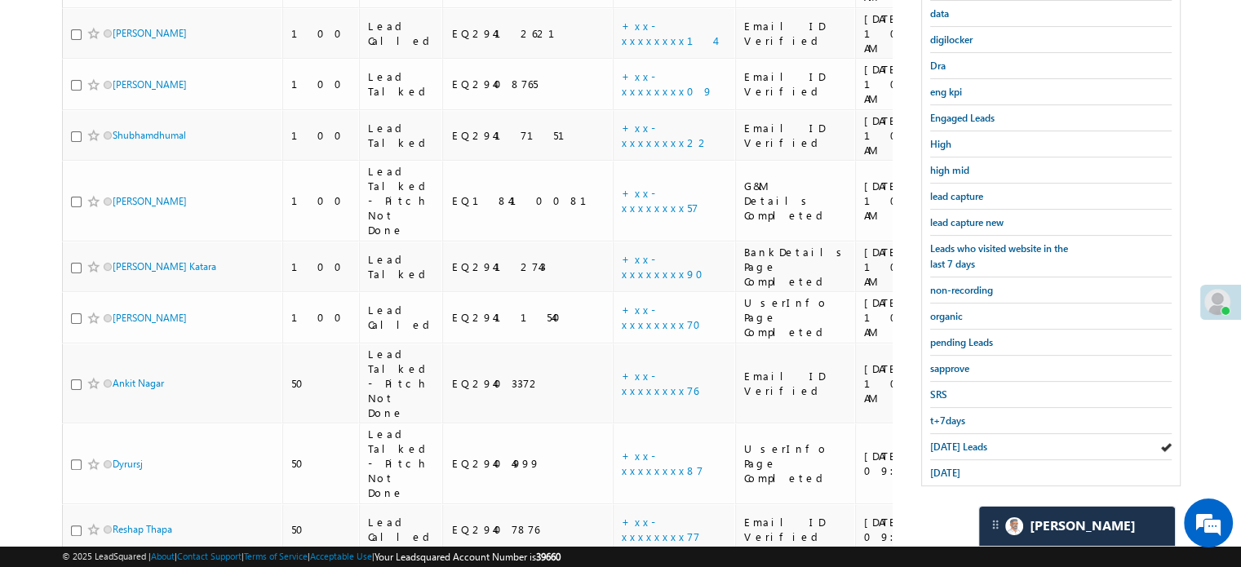
scroll to position [513, 0]
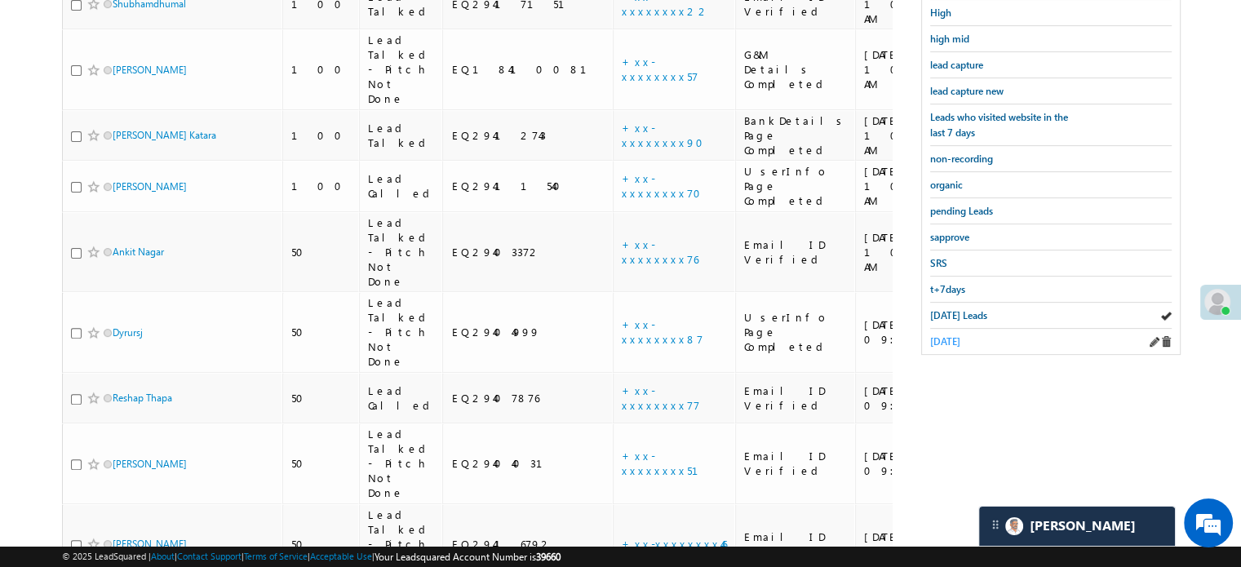
click at [960, 337] on span "yesterday" at bounding box center [945, 341] width 30 height 12
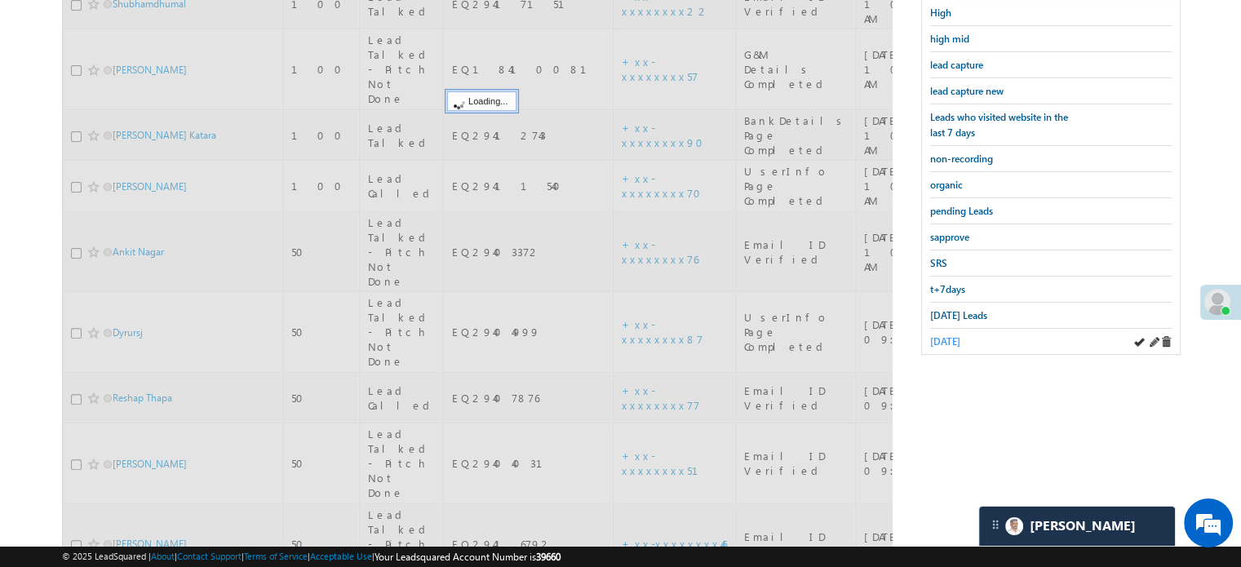
click at [960, 336] on span "yesterday" at bounding box center [945, 341] width 30 height 12
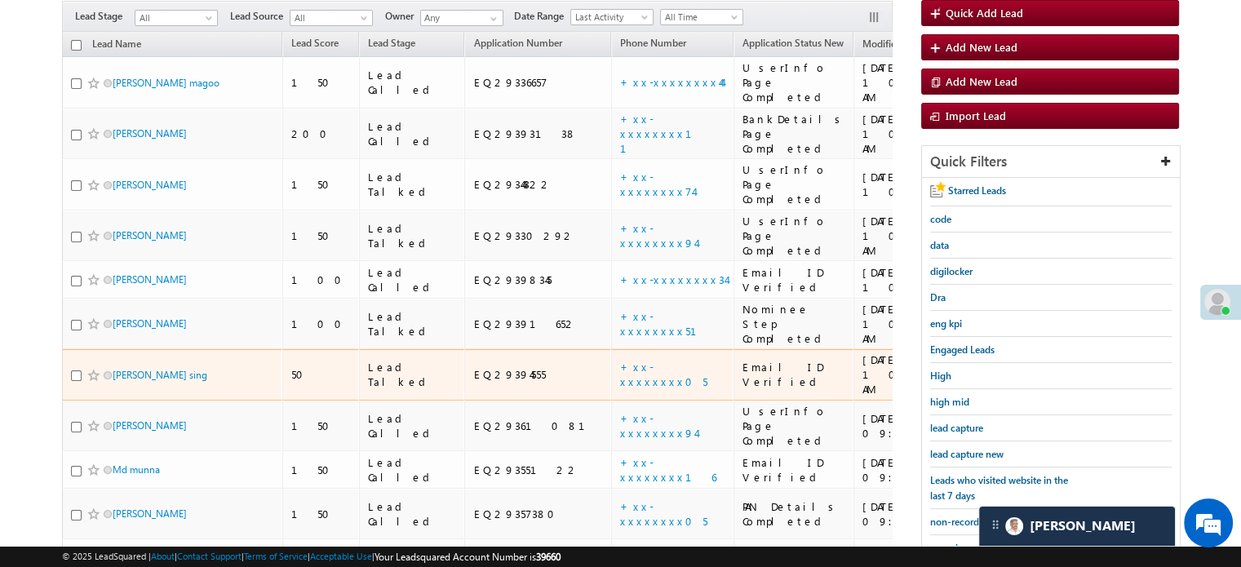
scroll to position [268, 0]
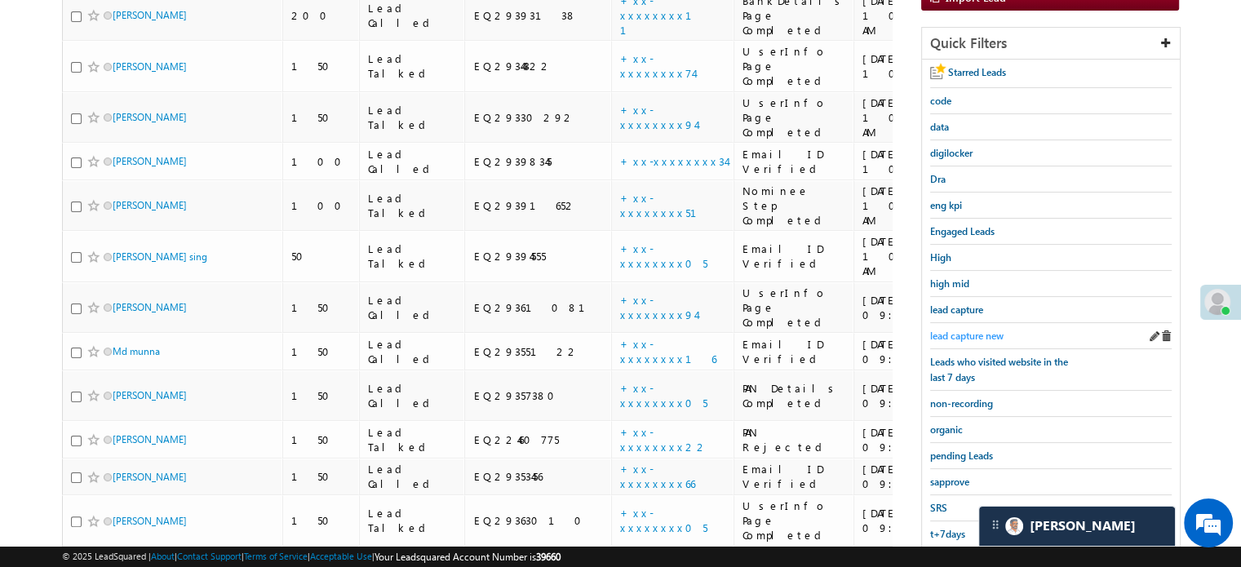
click at [950, 331] on span "lead capture new" at bounding box center [966, 336] width 73 height 12
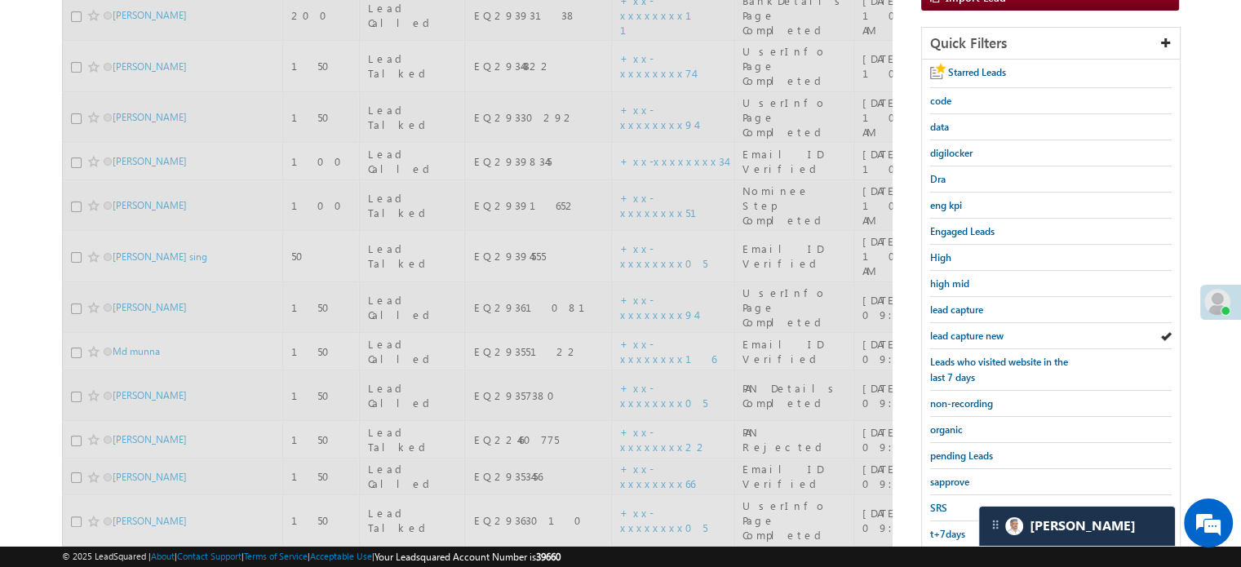
scroll to position [187, 0]
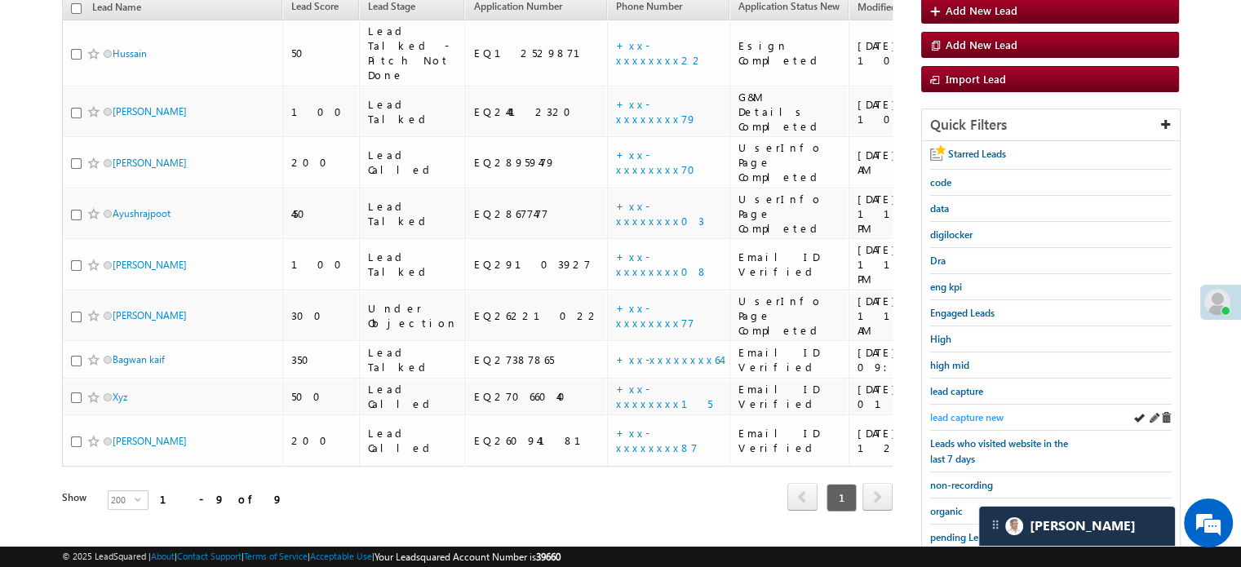
click at [971, 414] on span "lead capture new" at bounding box center [966, 417] width 73 height 12
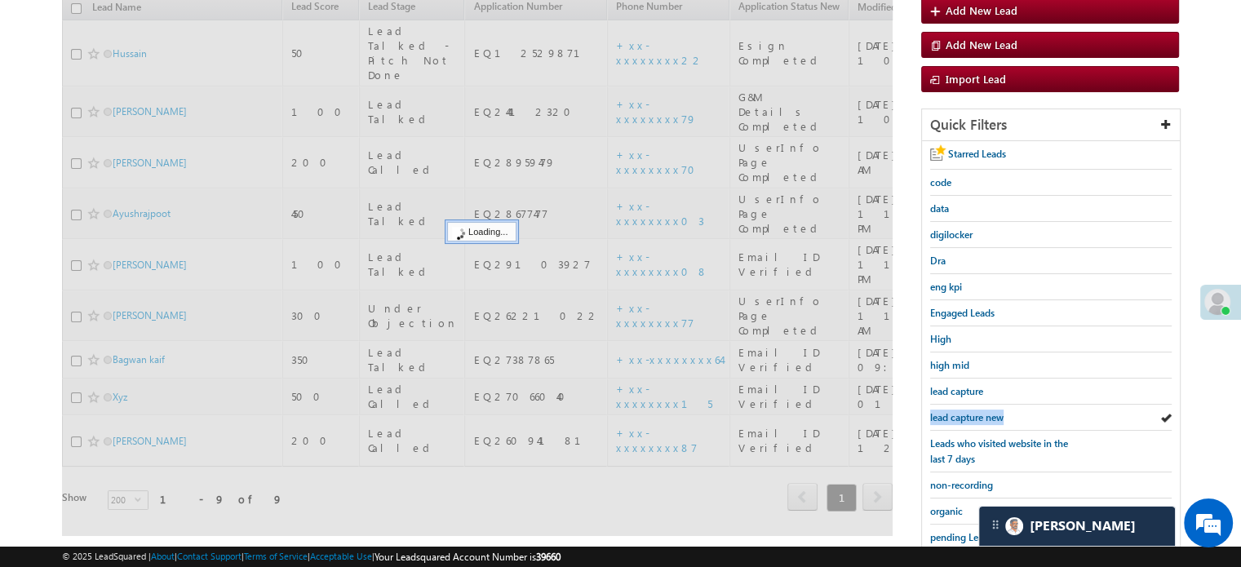
click at [971, 414] on span "lead capture new" at bounding box center [966, 417] width 73 height 12
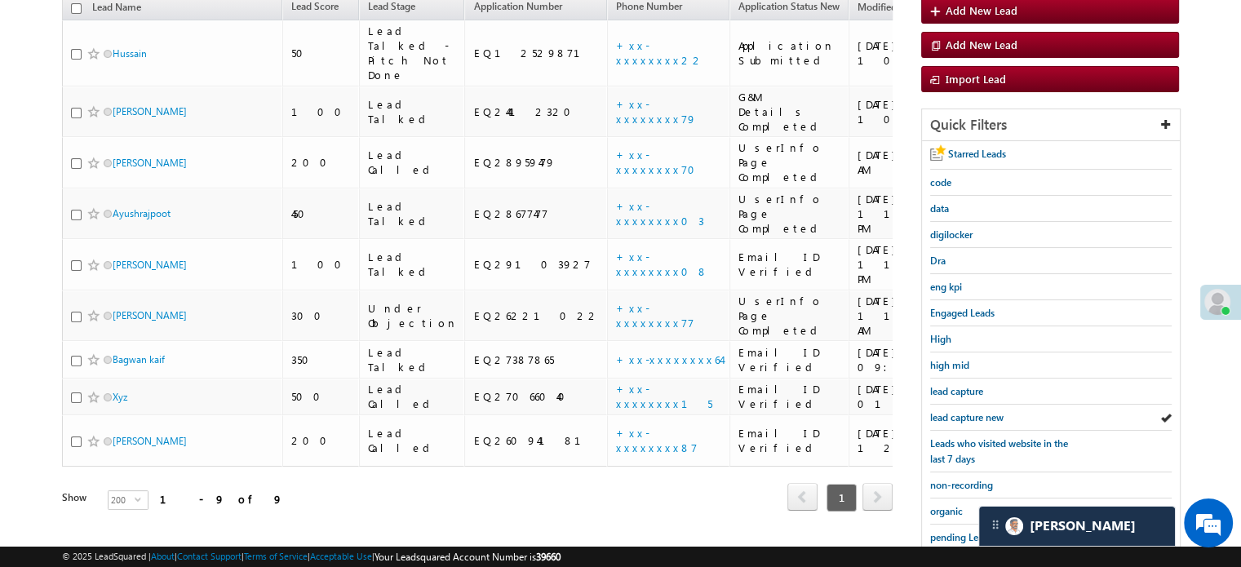
click at [971, 414] on span "lead capture new" at bounding box center [966, 417] width 73 height 12
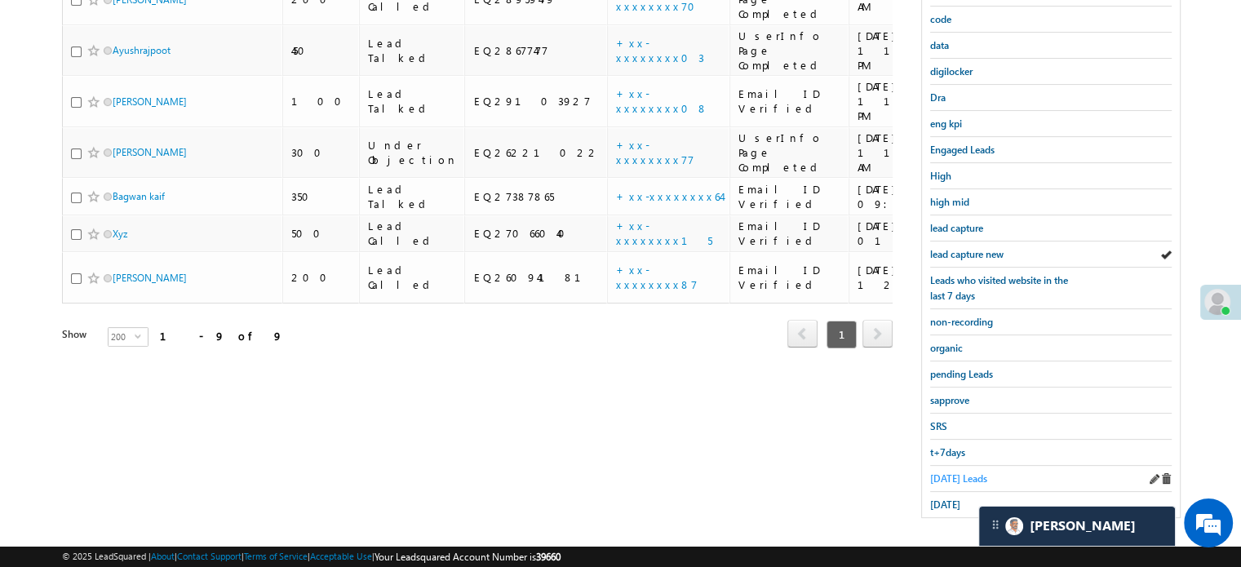
click at [948, 472] on span "Today's Leads" at bounding box center [958, 478] width 57 height 12
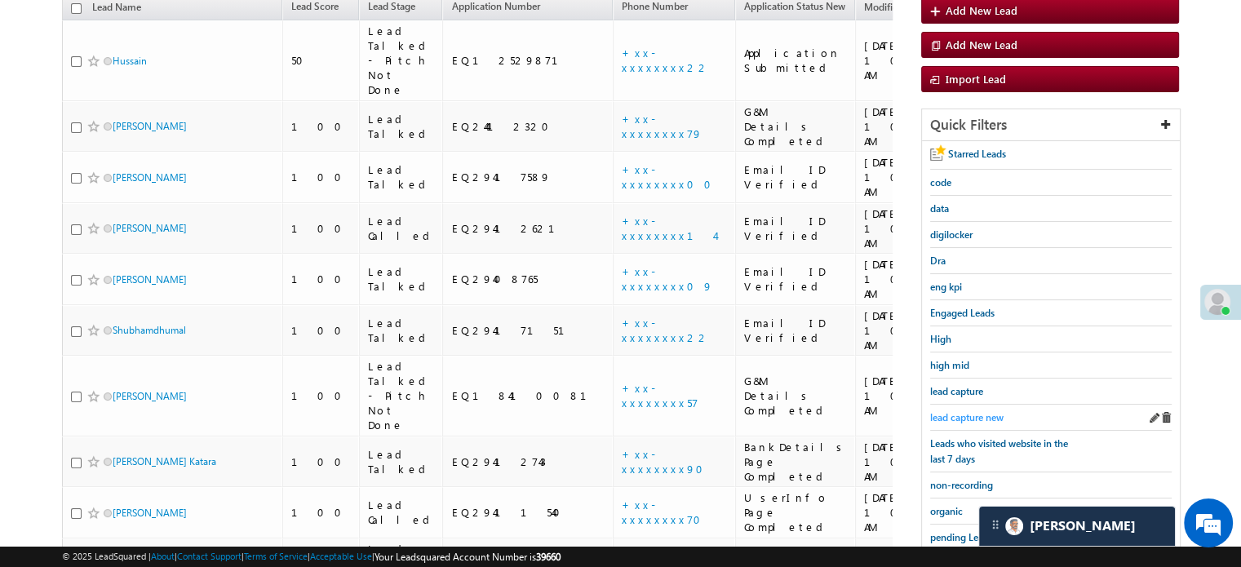
click at [966, 411] on span "lead capture new" at bounding box center [966, 417] width 73 height 12
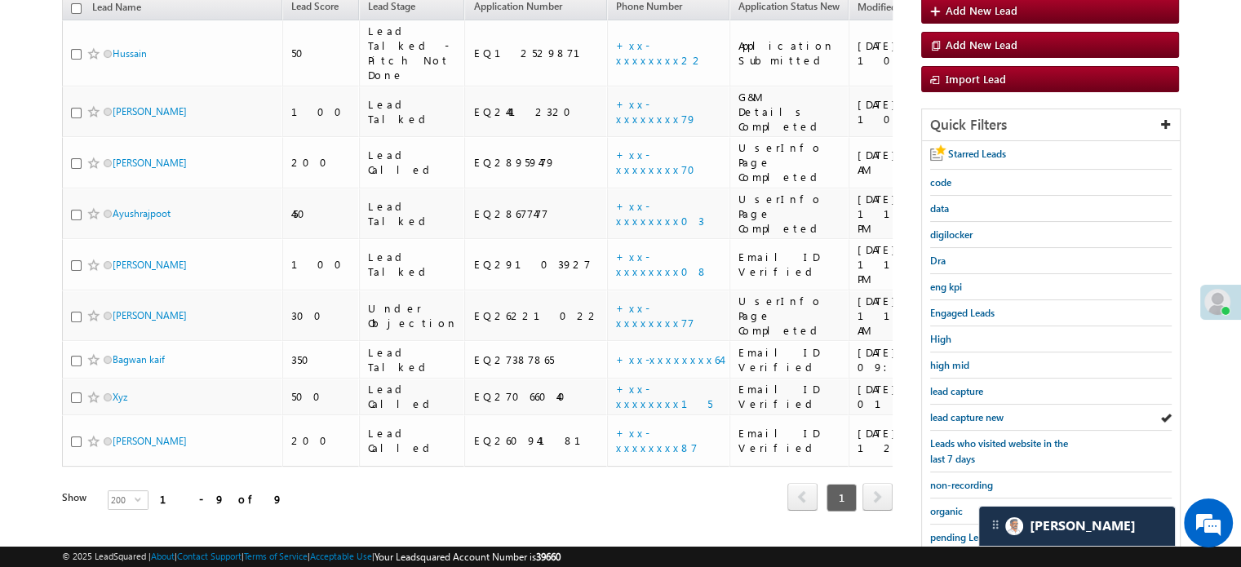
click at [966, 411] on span "lead capture new" at bounding box center [966, 417] width 73 height 12
click at [970, 414] on span "lead capture new" at bounding box center [966, 417] width 73 height 12
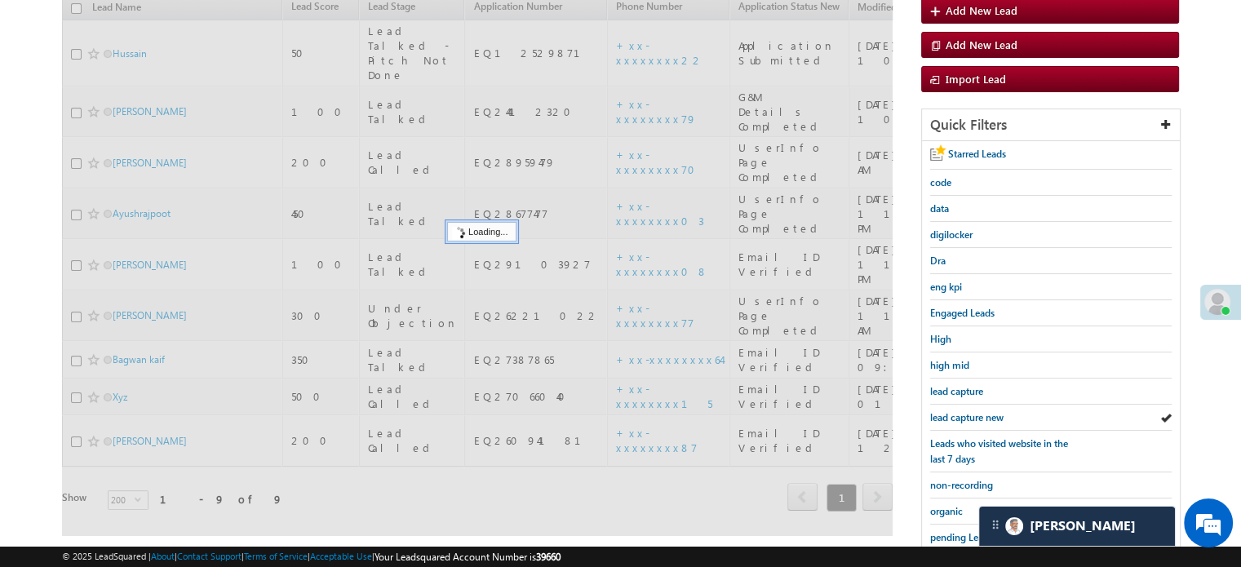
click at [970, 414] on span "lead capture new" at bounding box center [966, 417] width 73 height 12
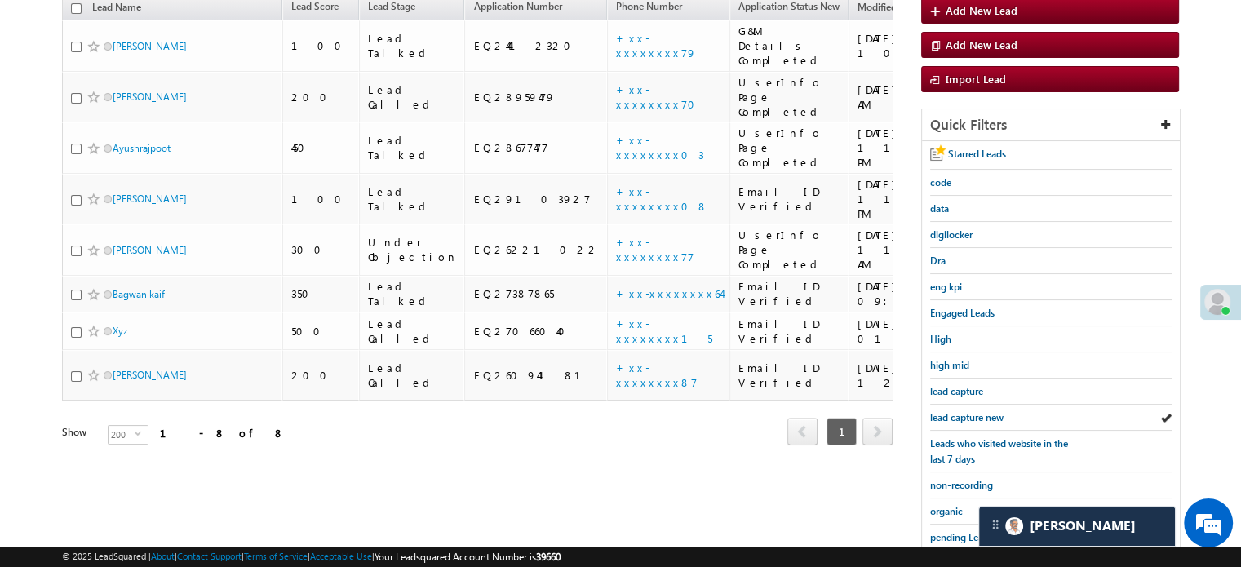
scroll to position [350, 0]
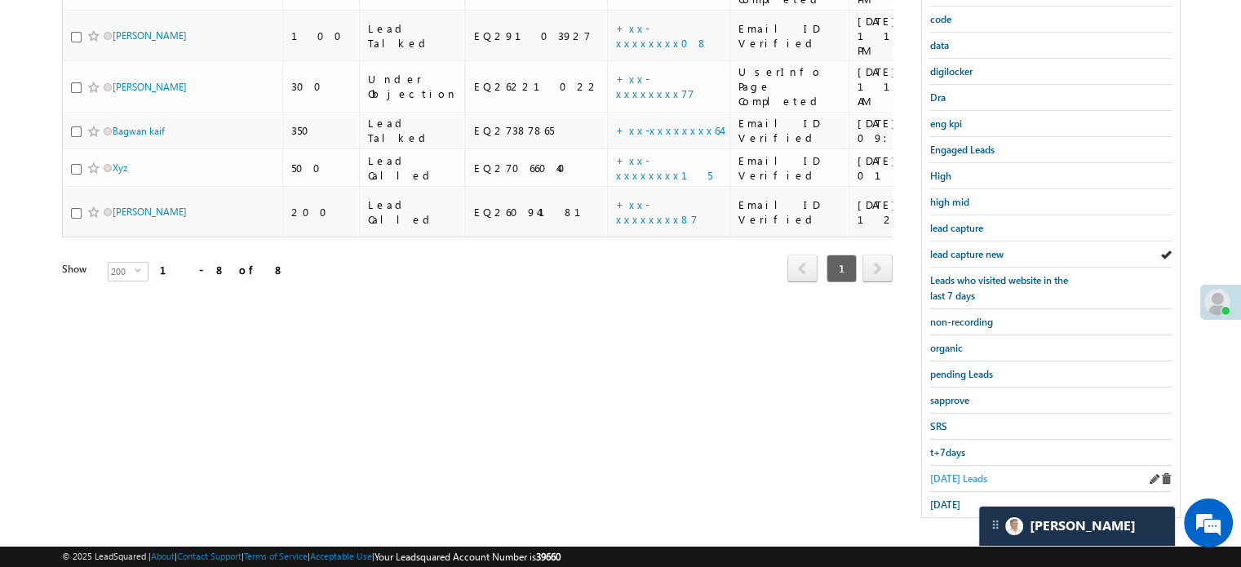
click at [949, 472] on span "Today's Leads" at bounding box center [958, 478] width 57 height 12
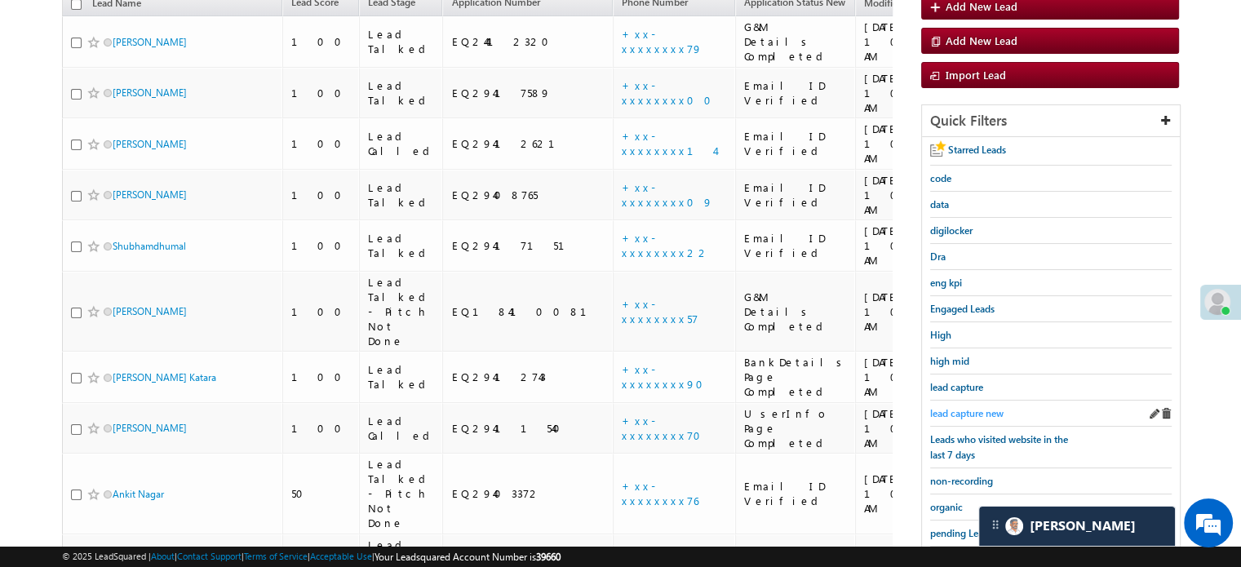
scroll to position [187, 0]
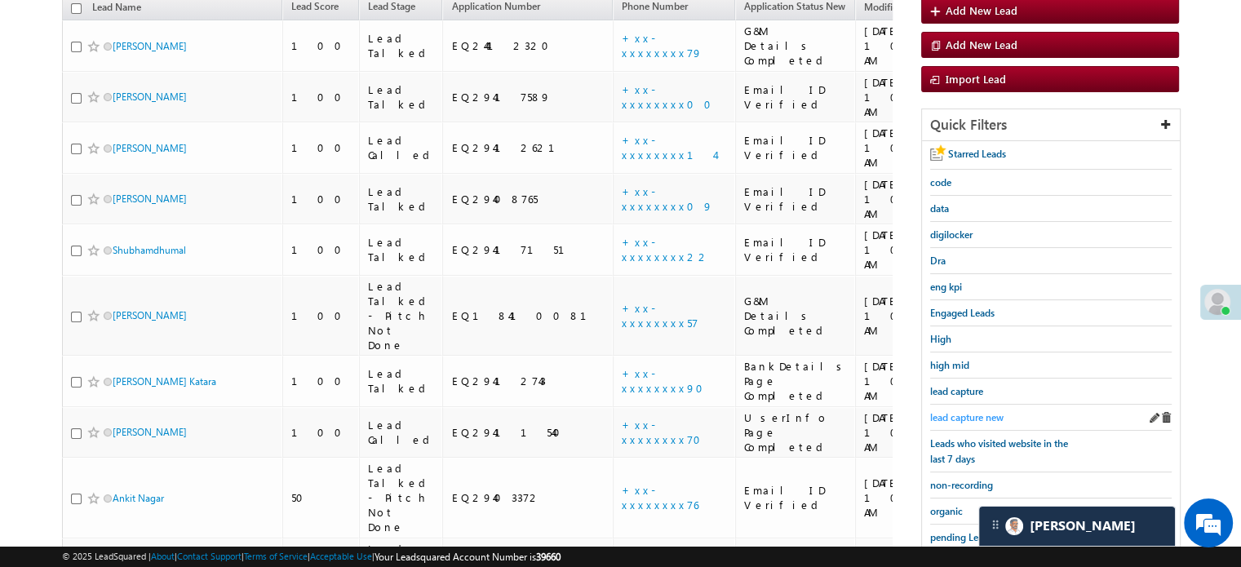
click at [980, 412] on span "lead capture new" at bounding box center [966, 417] width 73 height 12
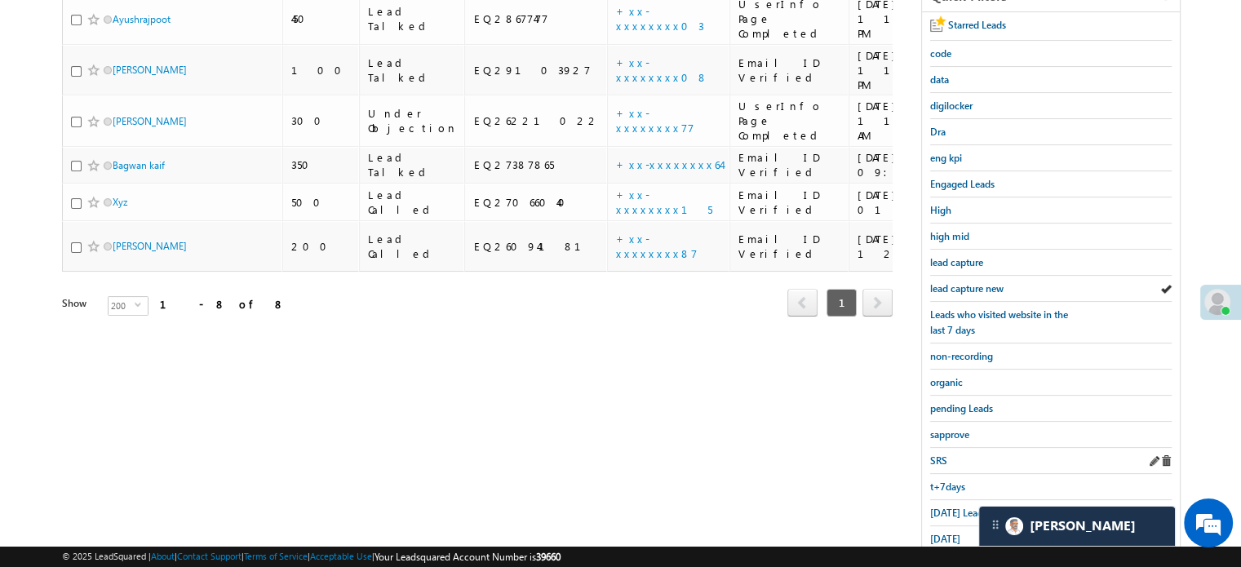
scroll to position [326, 0]
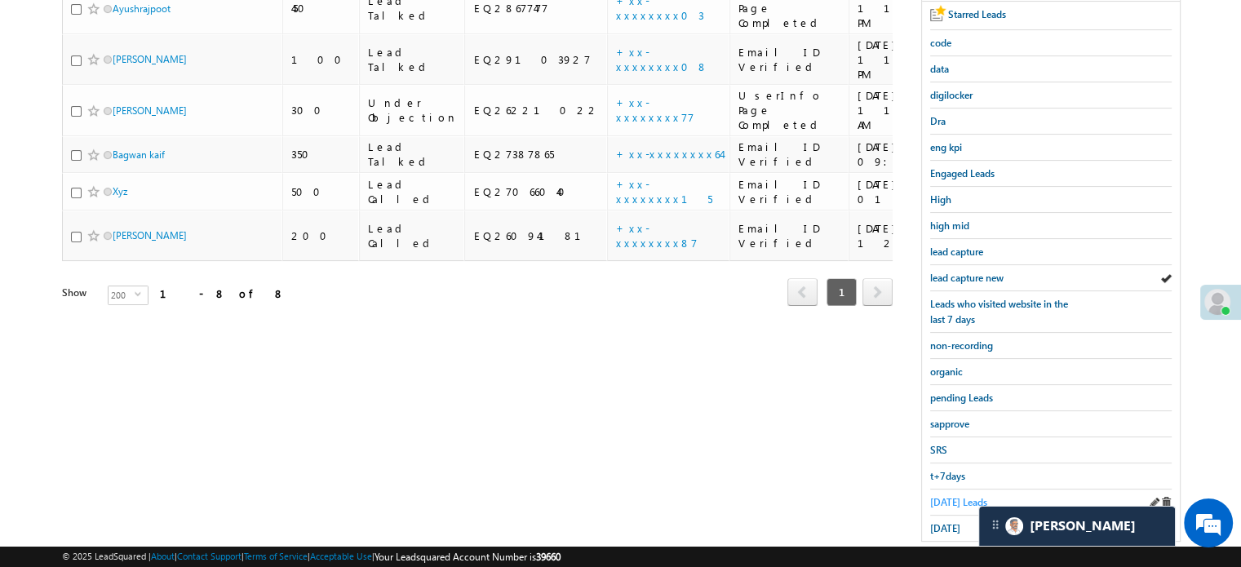
click at [943, 496] on span "Today's Leads" at bounding box center [958, 502] width 57 height 12
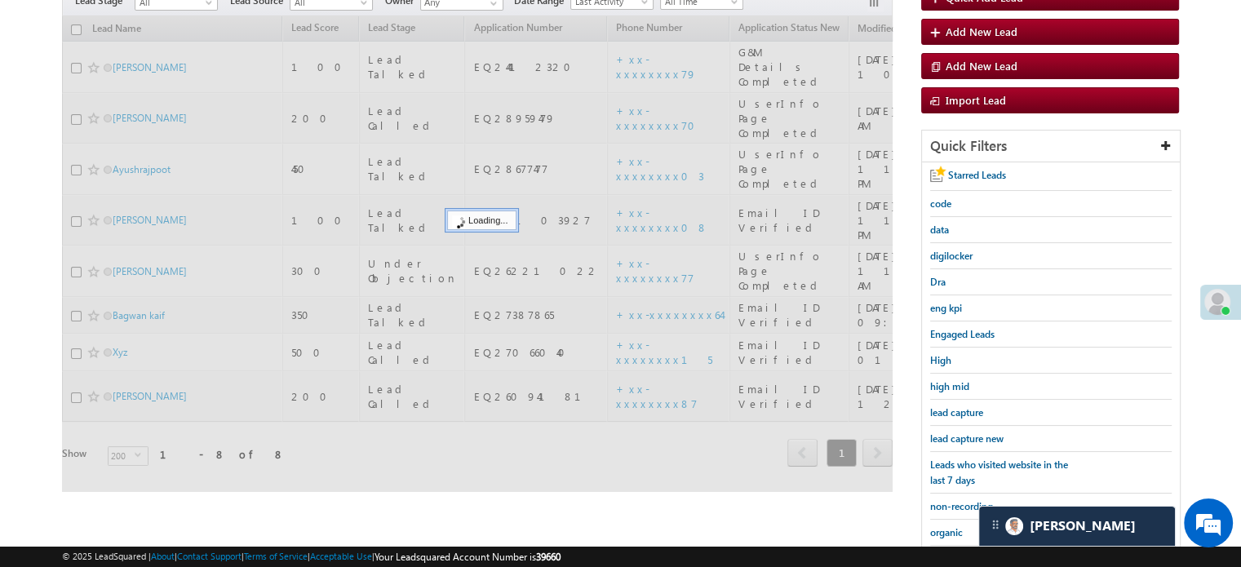
scroll to position [163, 0]
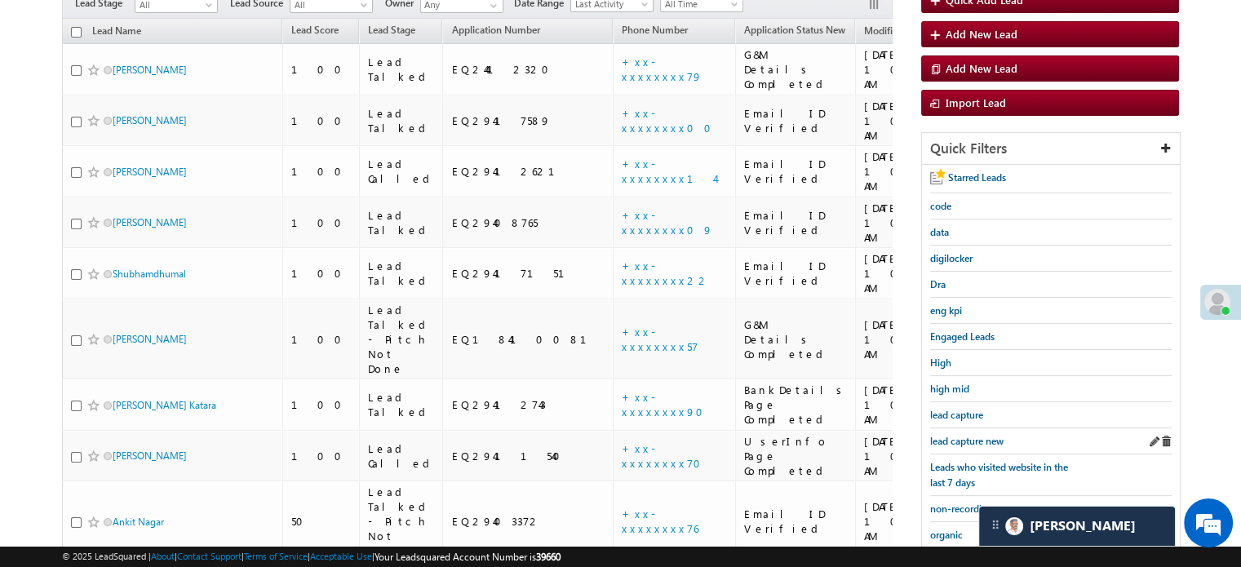
click at [973, 447] on div "lead capture new" at bounding box center [1050, 441] width 241 height 26
click at [972, 441] on span "lead capture new" at bounding box center [966, 441] width 73 height 12
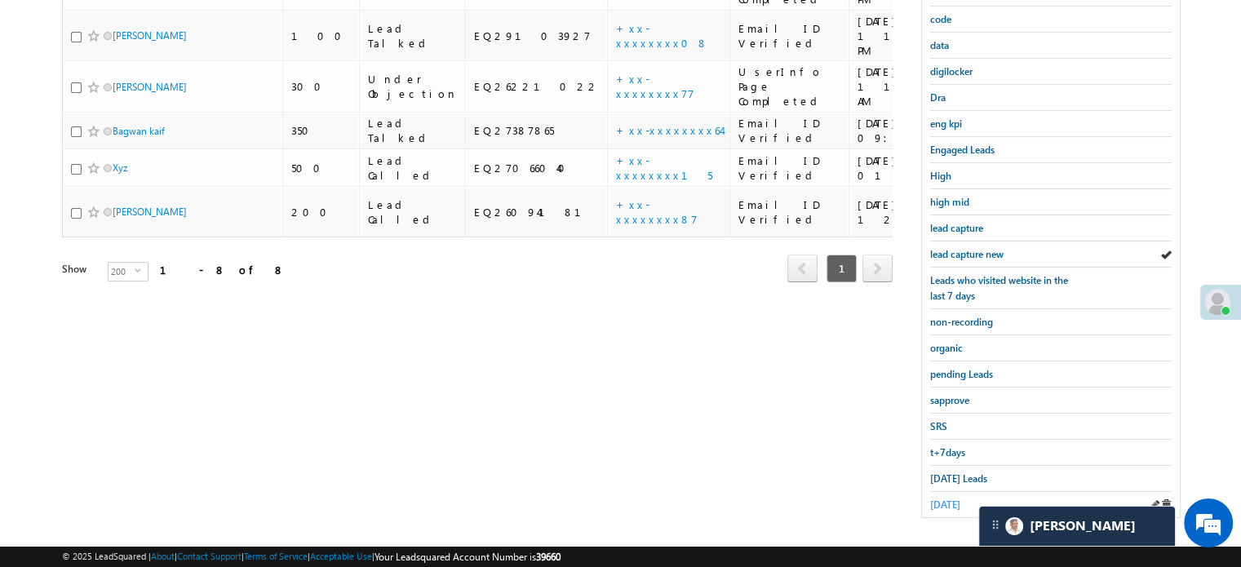
click at [946, 498] on span "yesterday" at bounding box center [945, 504] width 30 height 12
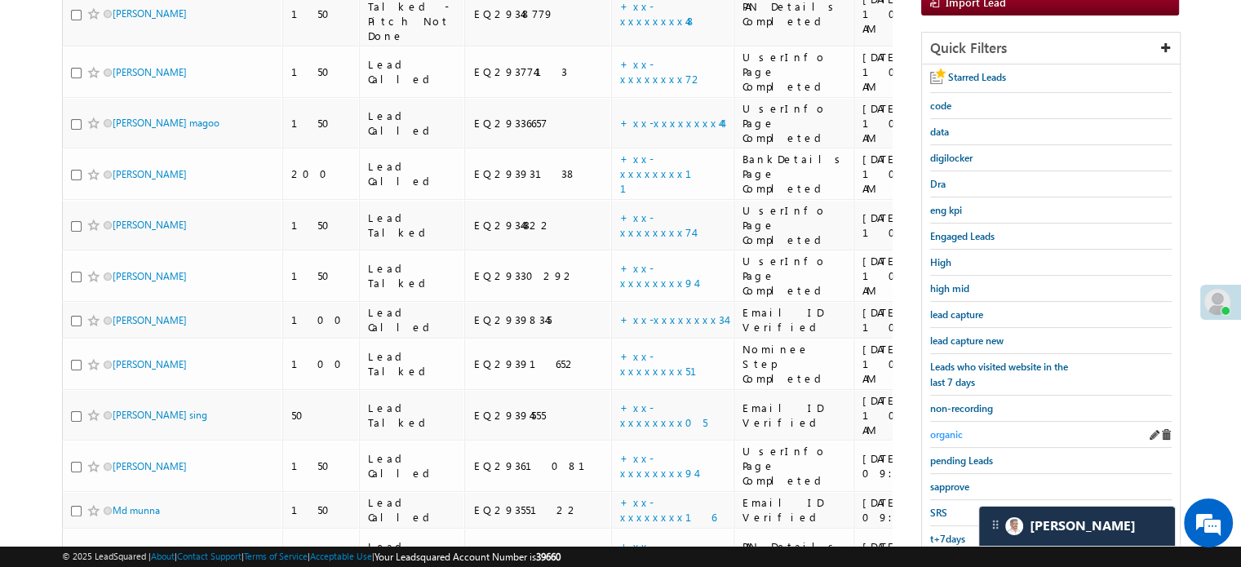
scroll to position [100, 0]
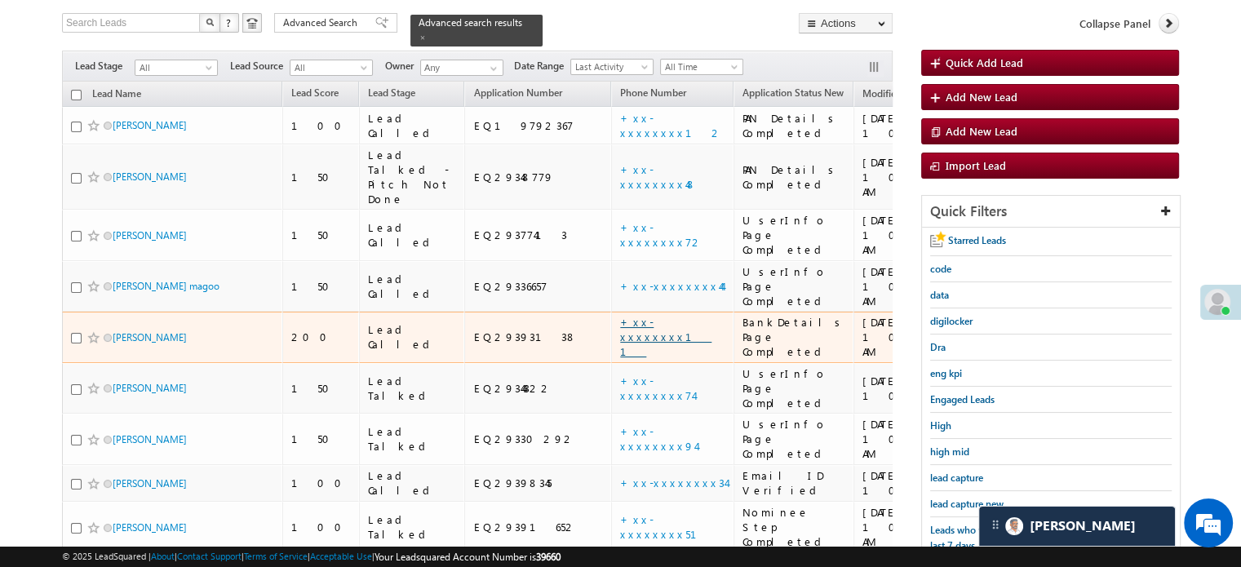
click at [620, 315] on link "+xx-xxxxxxxx11" at bounding box center [665, 336] width 91 height 43
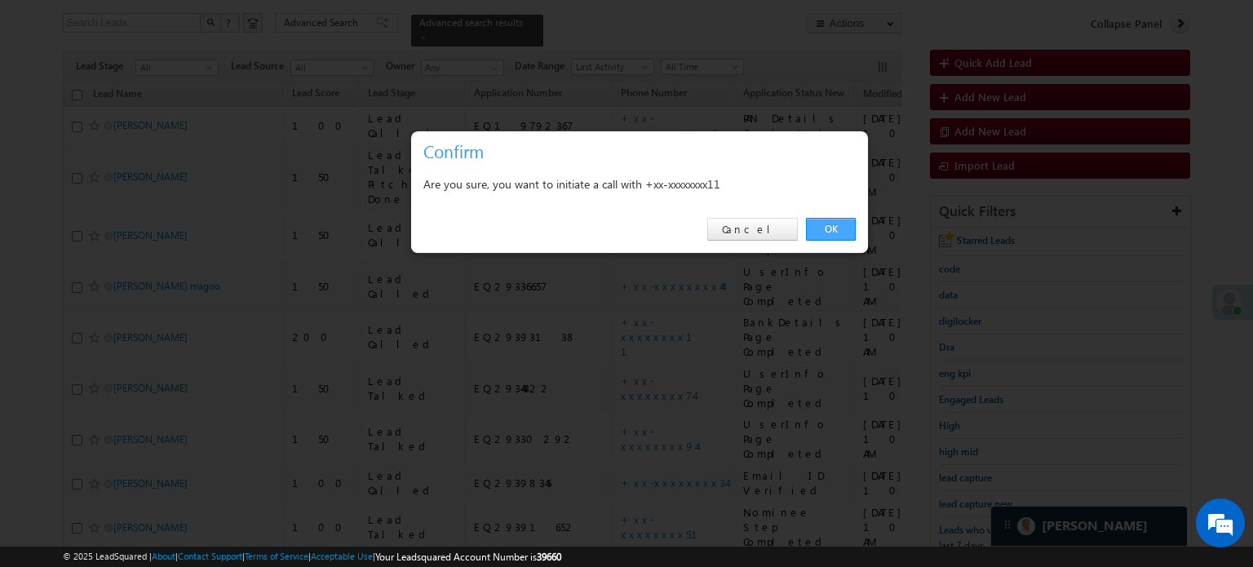
click at [815, 227] on link "OK" at bounding box center [831, 229] width 50 height 23
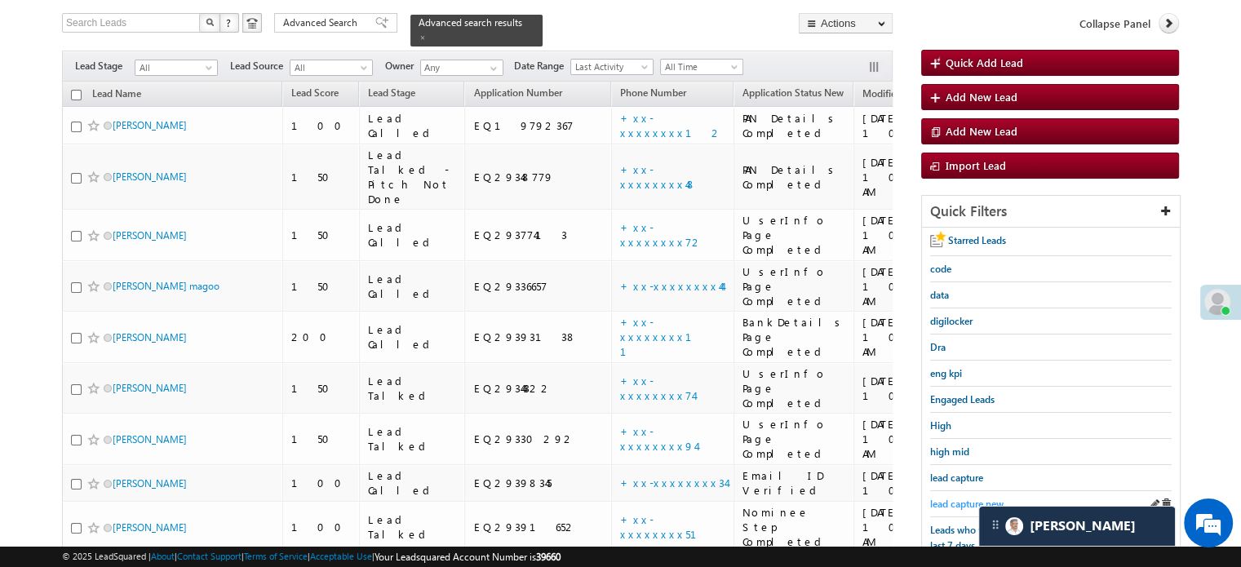
click at [957, 498] on span "lead capture new" at bounding box center [966, 504] width 73 height 12
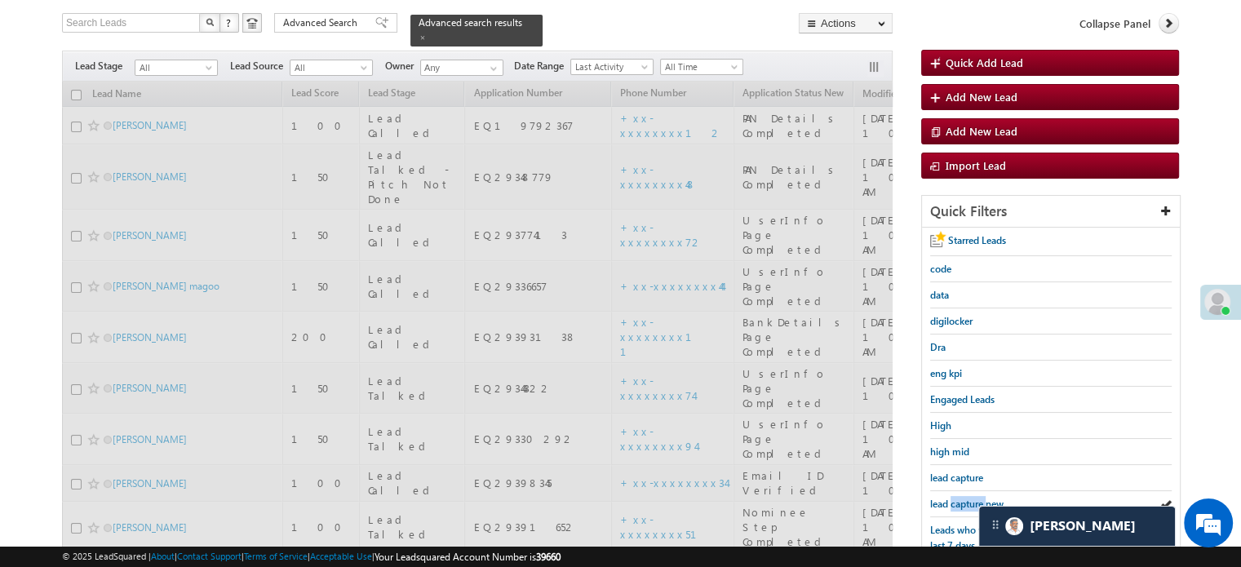
click at [957, 498] on span "lead capture new" at bounding box center [966, 504] width 73 height 12
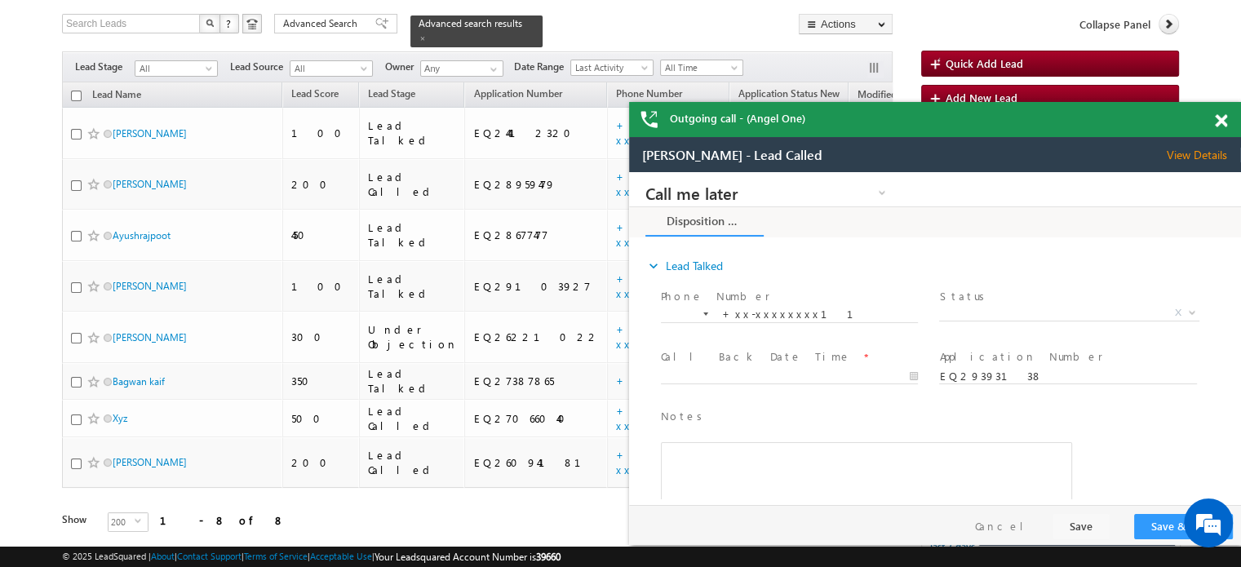
scroll to position [0, 0]
click at [1214, 124] on span at bounding box center [1220, 121] width 12 height 14
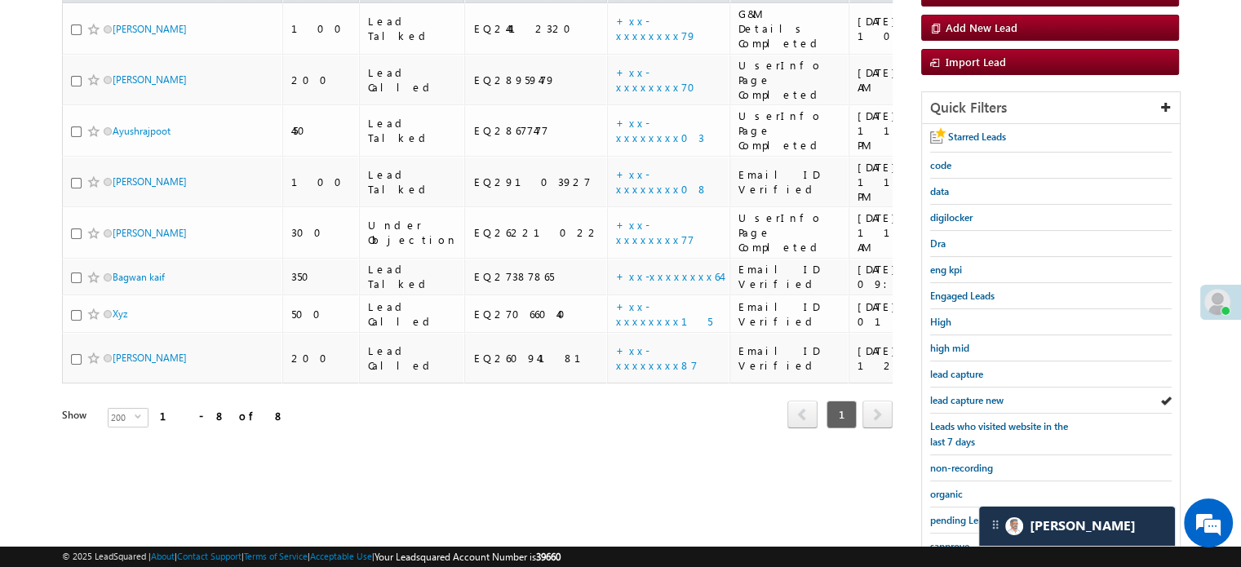
scroll to position [307, 0]
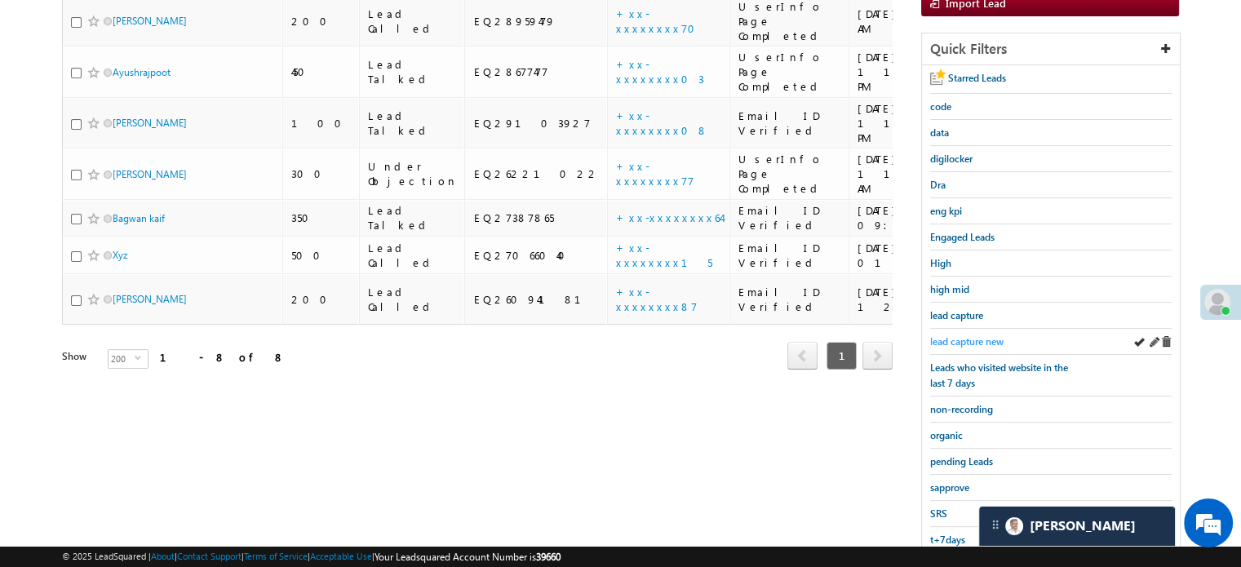
click at [938, 335] on span "lead capture new" at bounding box center [966, 341] width 73 height 12
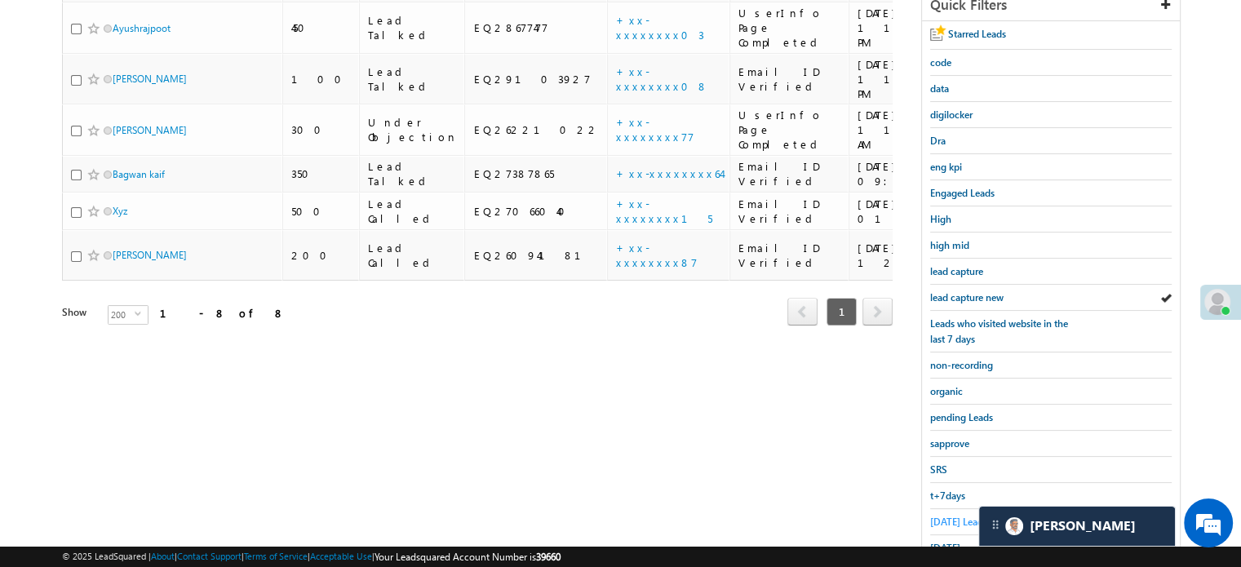
click at [940, 515] on span "Today's Leads" at bounding box center [958, 521] width 57 height 12
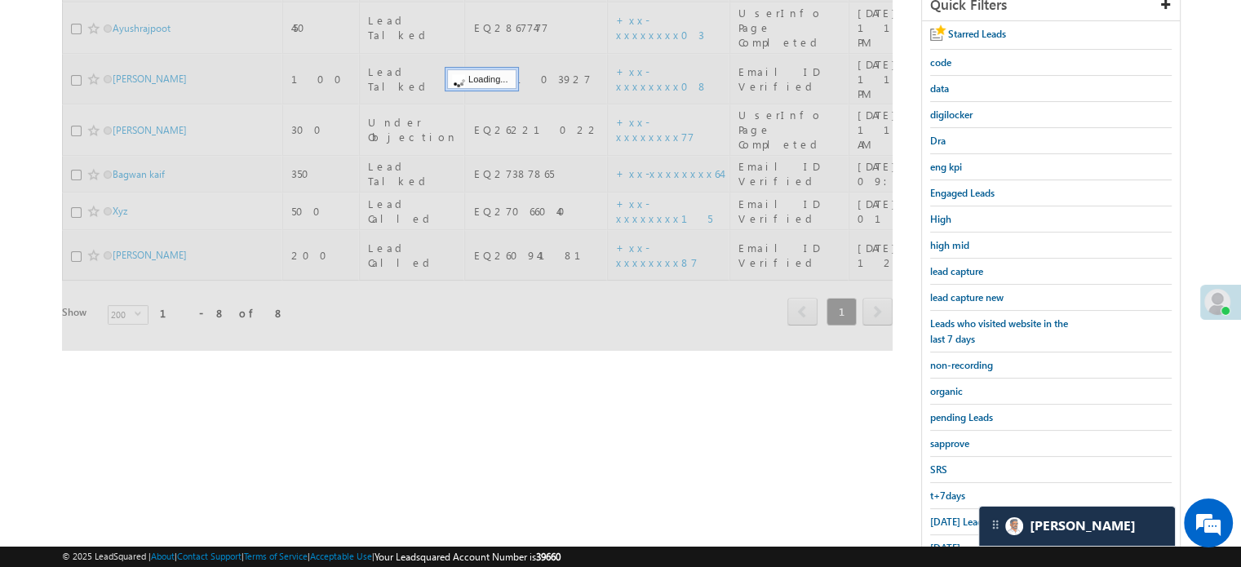
scroll to position [144, 0]
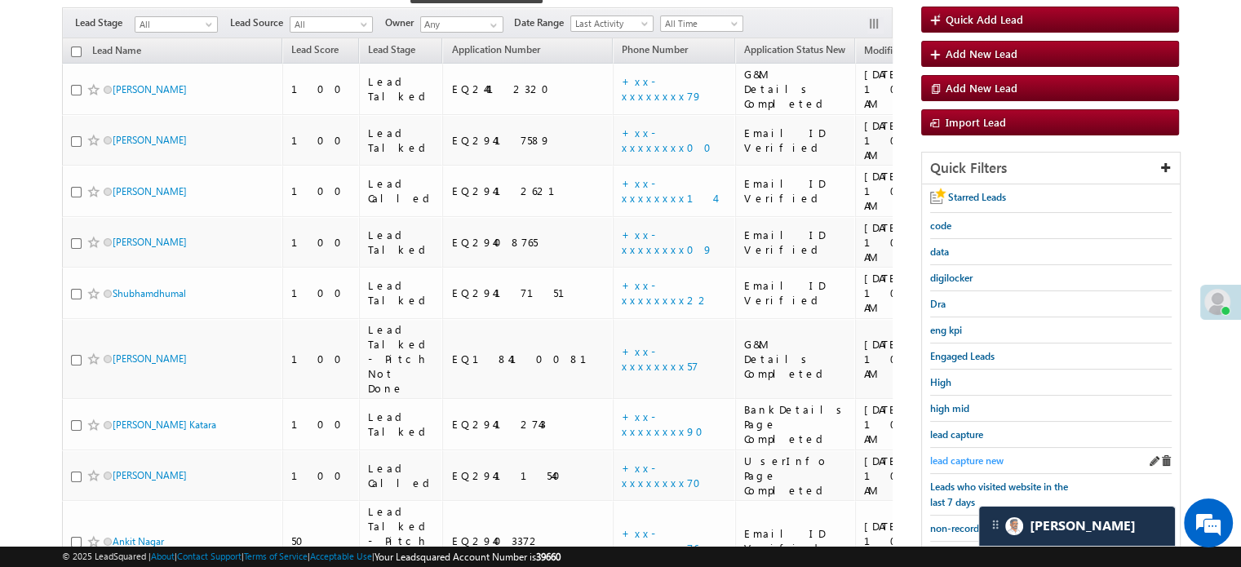
click at [964, 459] on span "lead capture new" at bounding box center [966, 460] width 73 height 12
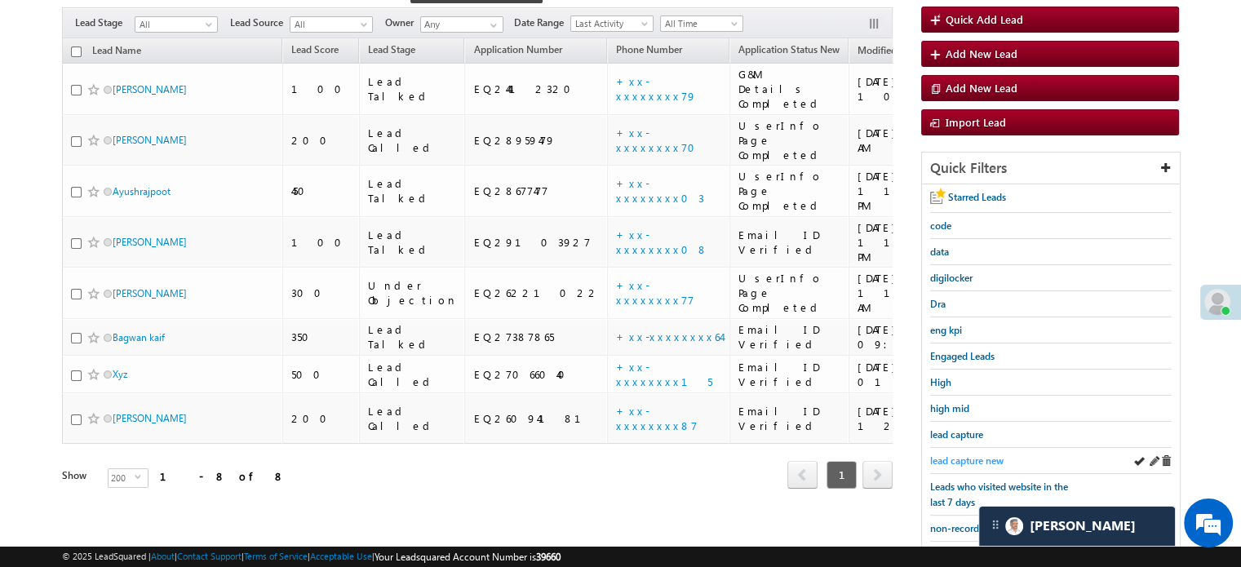
click at [956, 454] on span "lead capture new" at bounding box center [966, 460] width 73 height 12
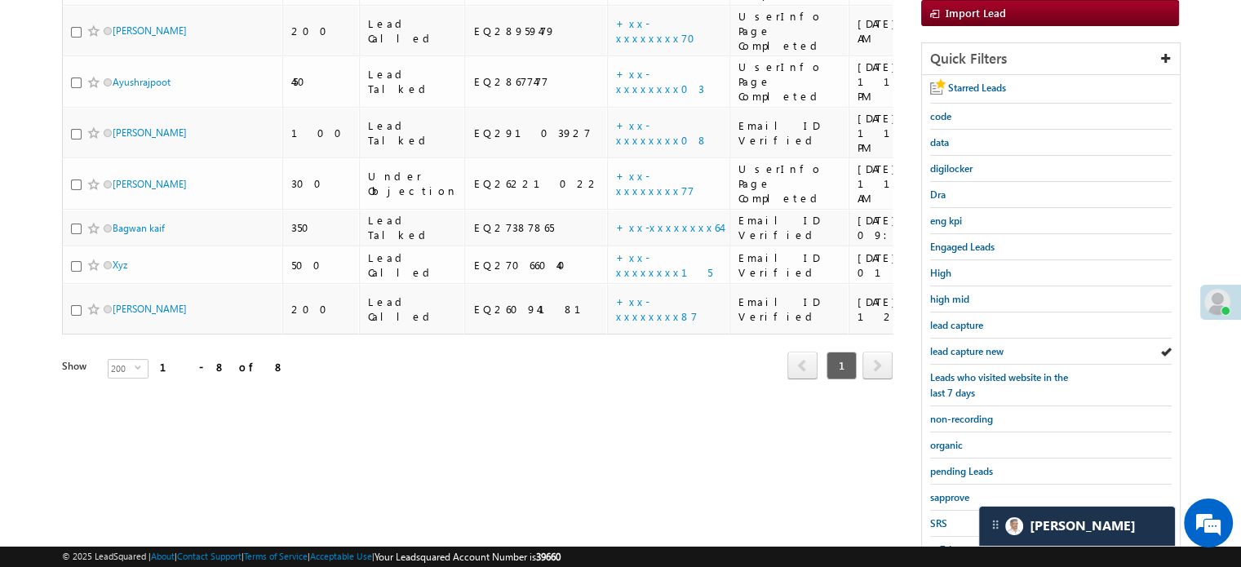
scroll to position [350, 0]
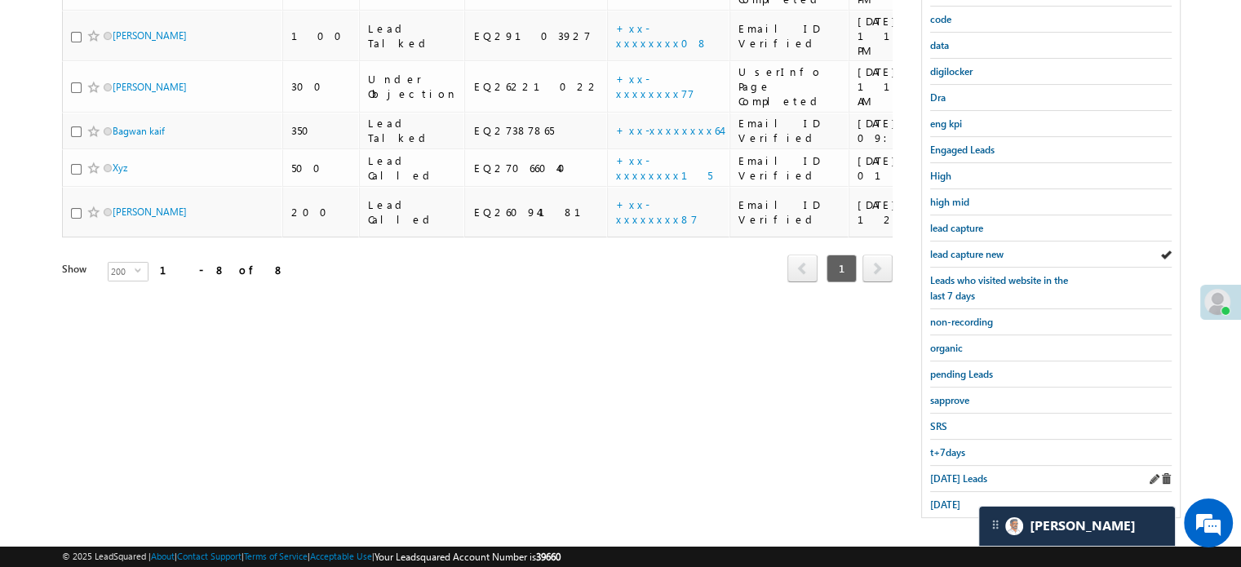
click at [962, 480] on div "Today's Leads" at bounding box center [1050, 479] width 241 height 26
click at [957, 472] on span "Today's Leads" at bounding box center [958, 478] width 57 height 12
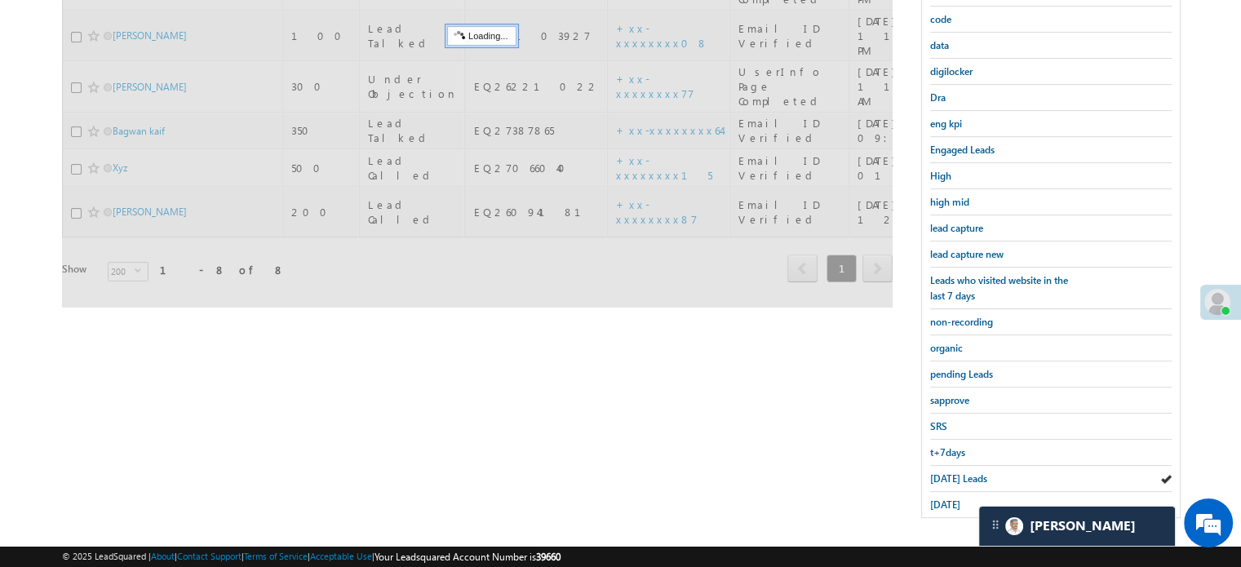
scroll to position [187, 0]
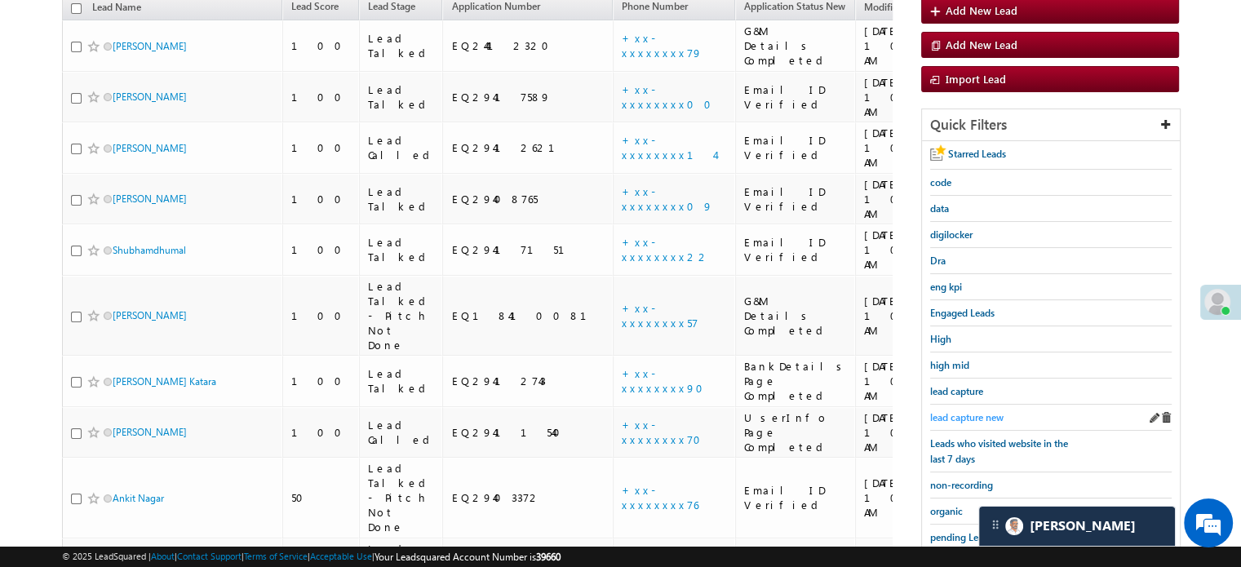
click at [975, 415] on span "lead capture new" at bounding box center [966, 417] width 73 height 12
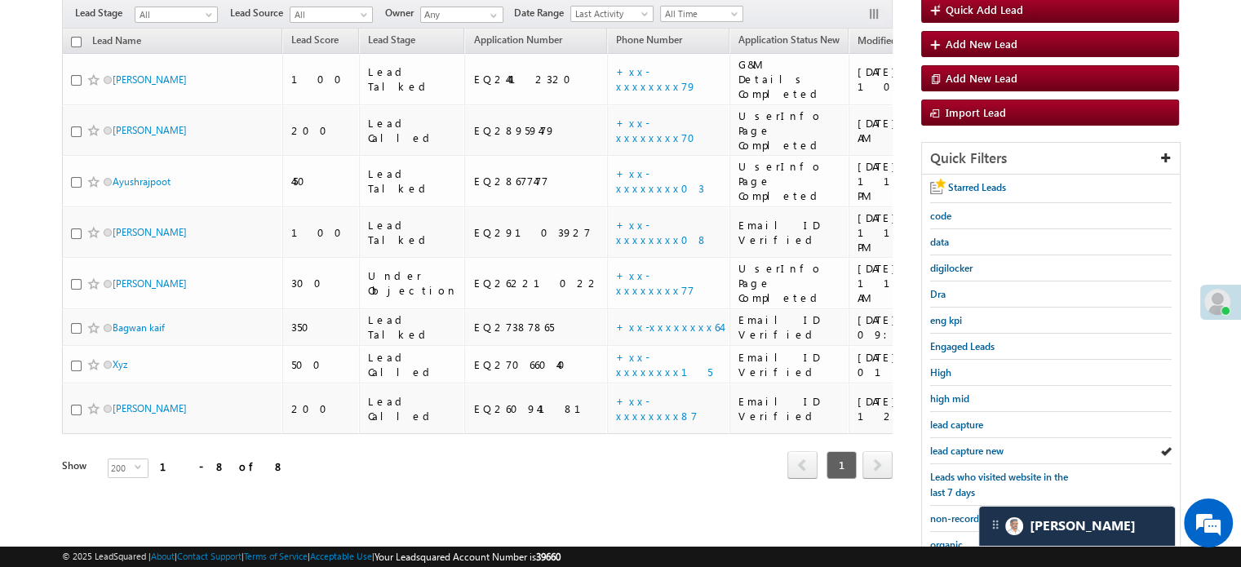
scroll to position [350, 0]
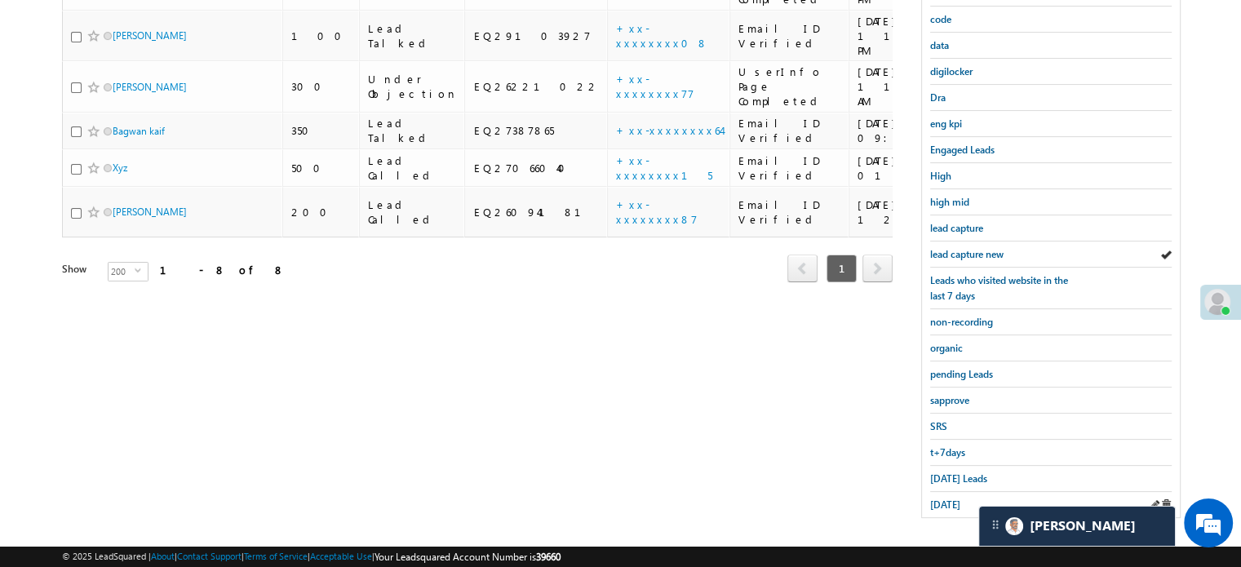
click at [940, 492] on div "yesterday" at bounding box center [1050, 504] width 241 height 25
click at [940, 498] on span "yesterday" at bounding box center [945, 504] width 30 height 12
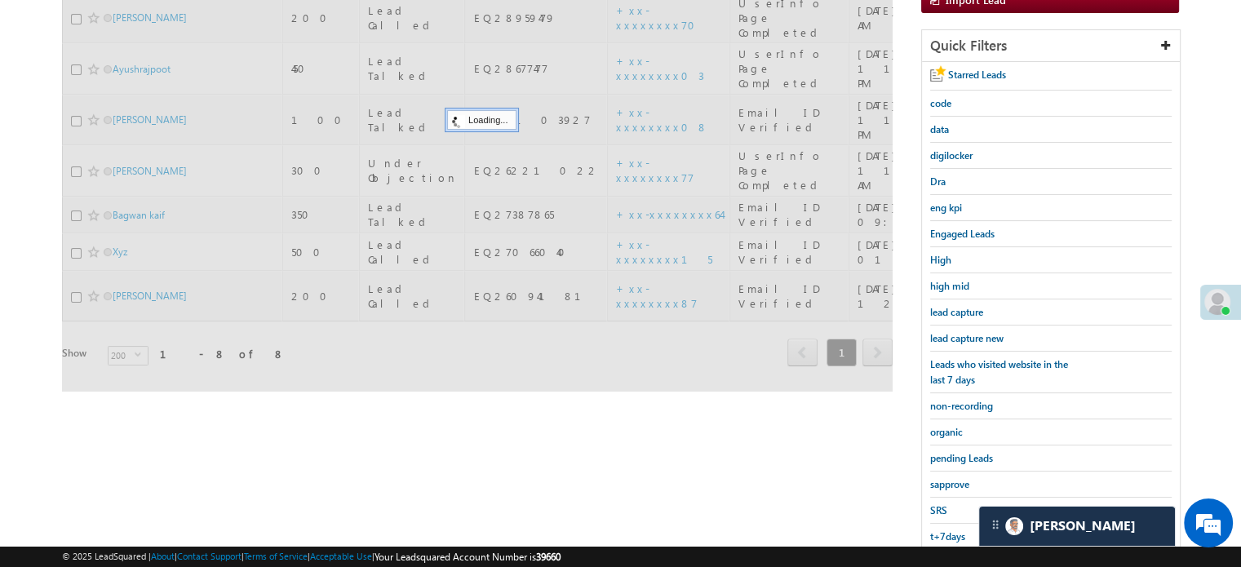
scroll to position [187, 0]
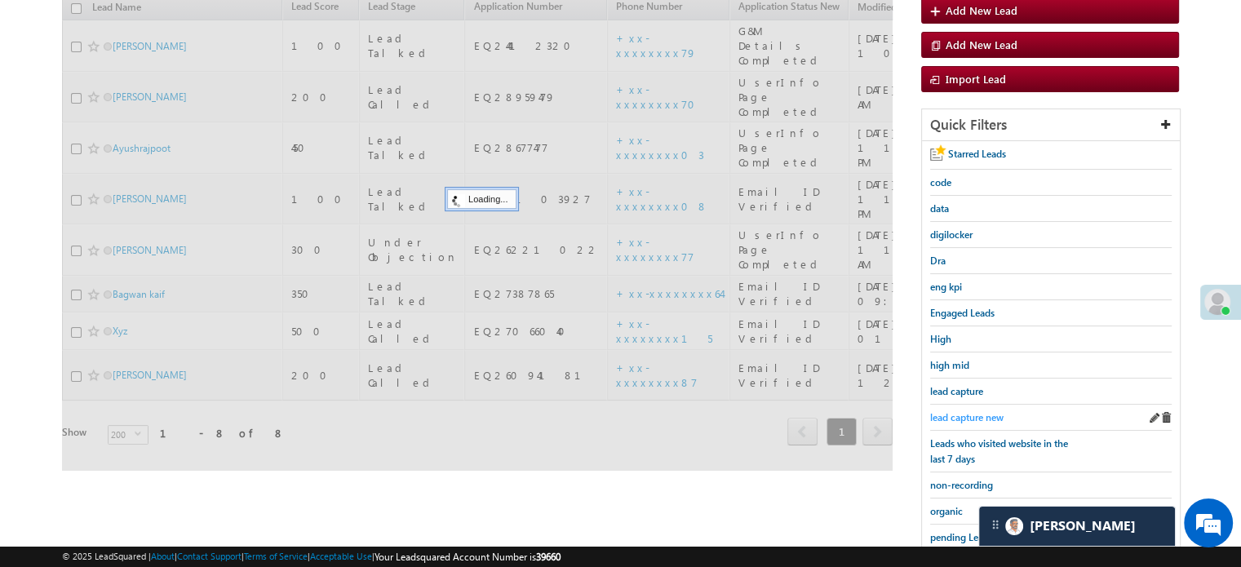
click at [968, 418] on span "lead capture new" at bounding box center [966, 417] width 73 height 12
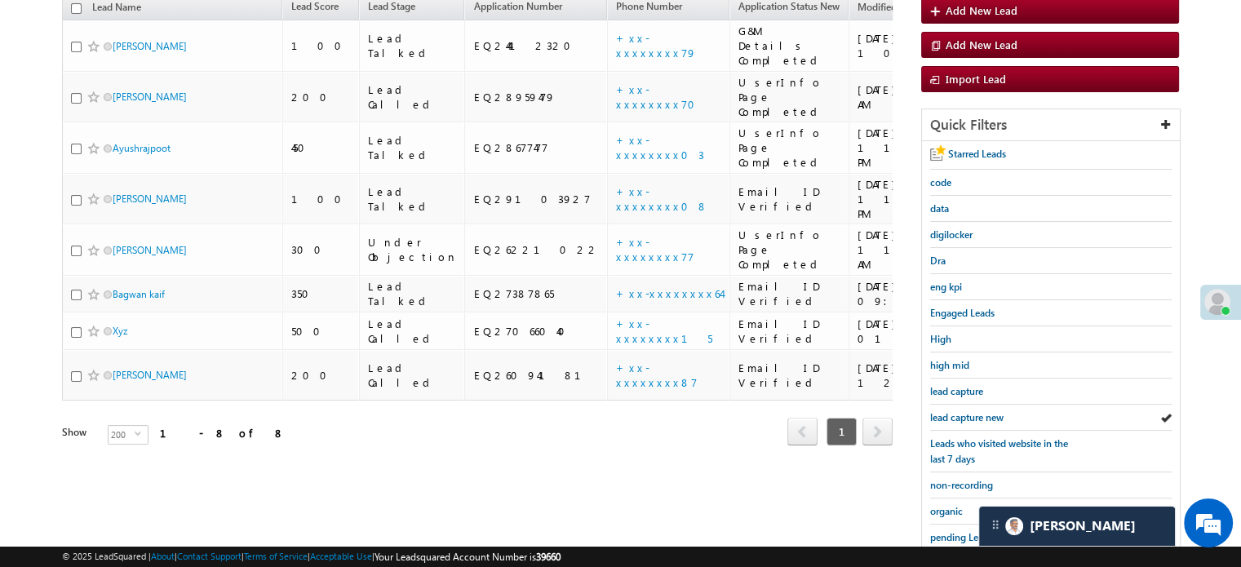
click at [968, 418] on span "lead capture new" at bounding box center [966, 417] width 73 height 12
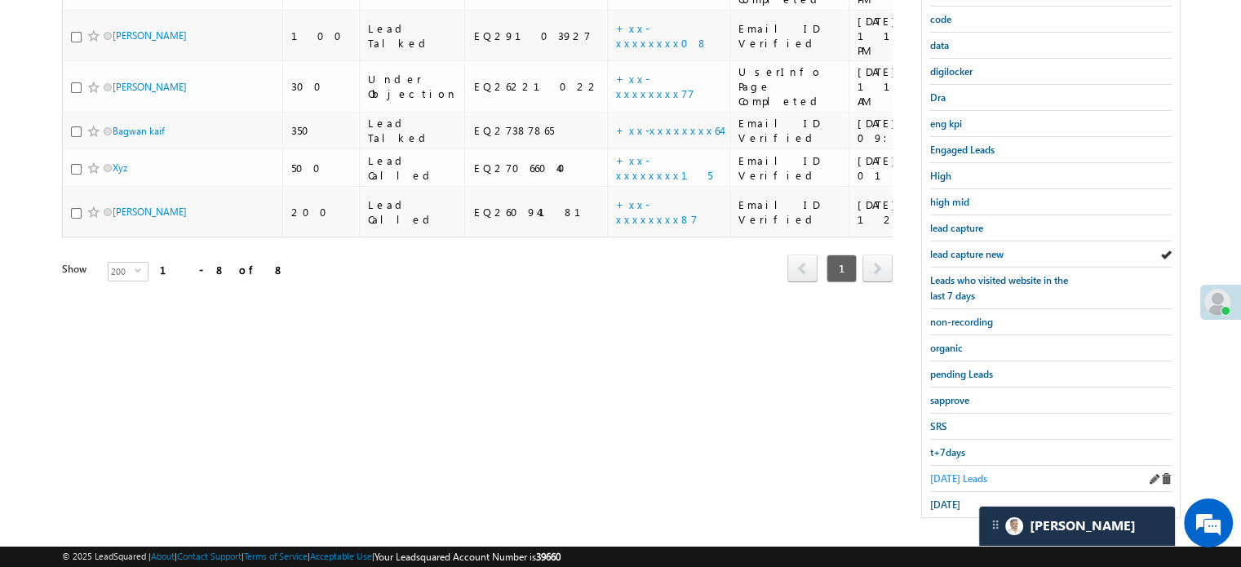
click at [962, 471] on link "Today's Leads" at bounding box center [958, 478] width 57 height 15
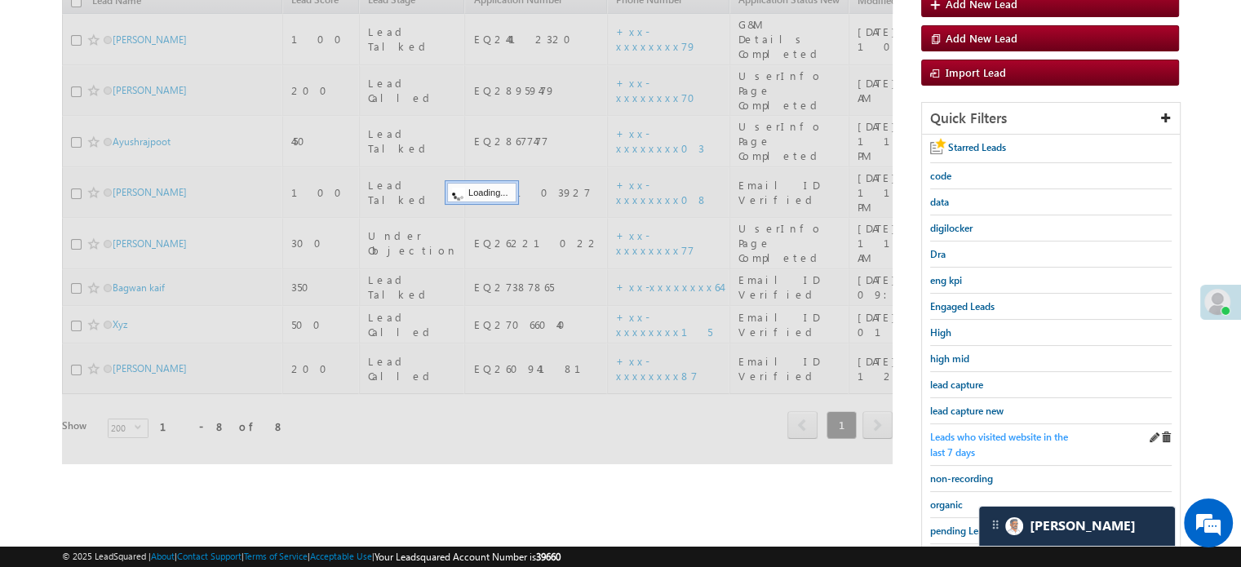
scroll to position [187, 0]
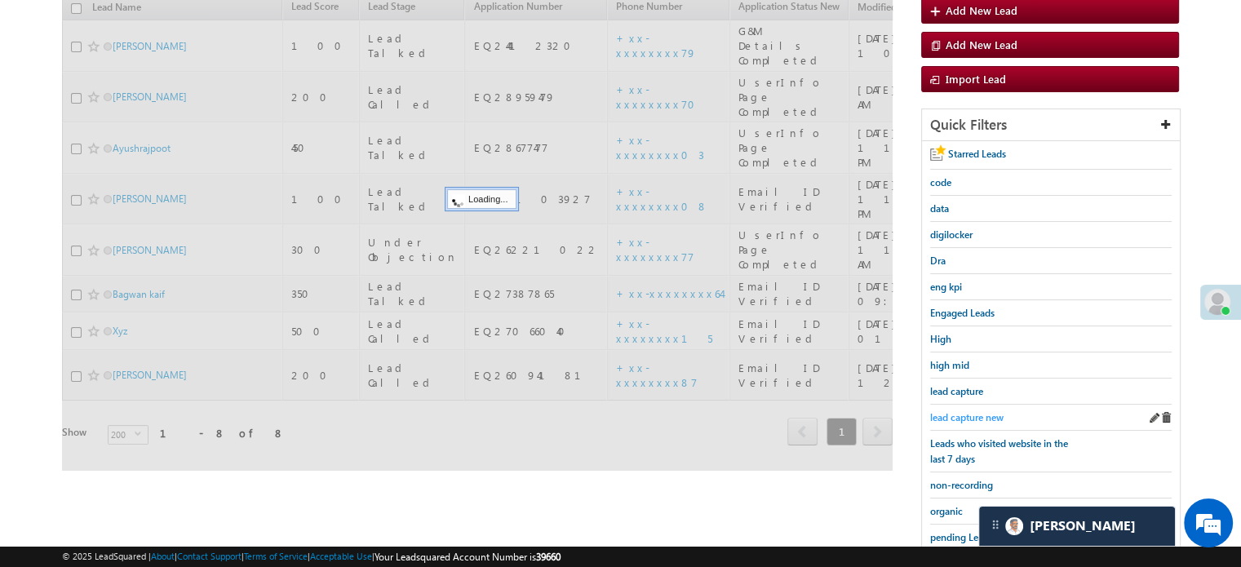
click at [971, 414] on span "lead capture new" at bounding box center [966, 417] width 73 height 12
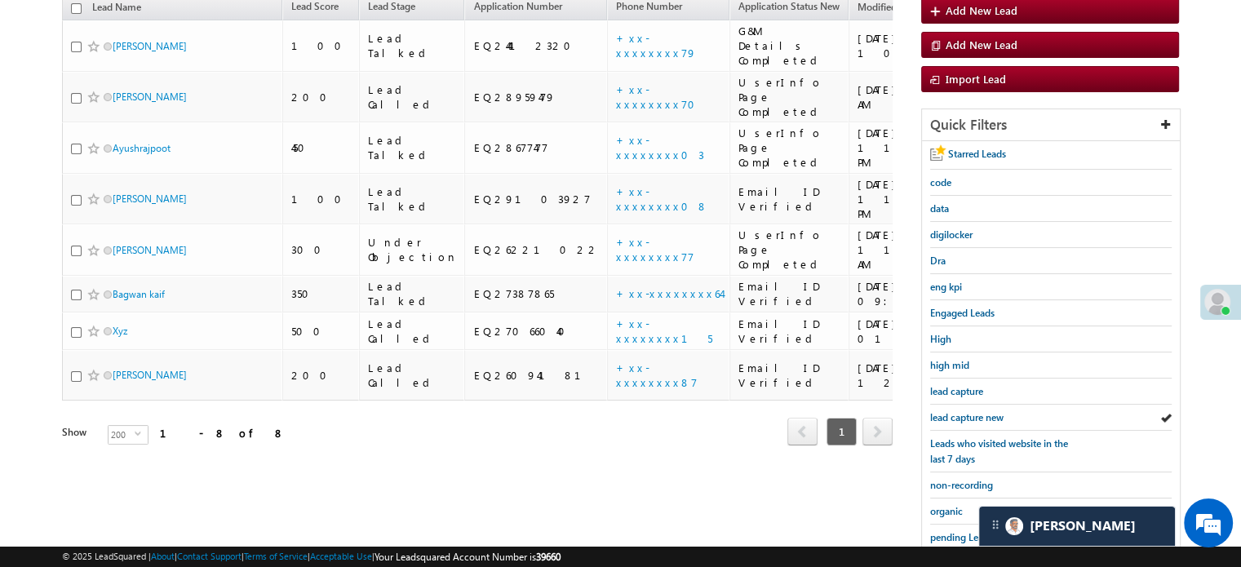
click at [971, 414] on span "lead capture new" at bounding box center [966, 417] width 73 height 12
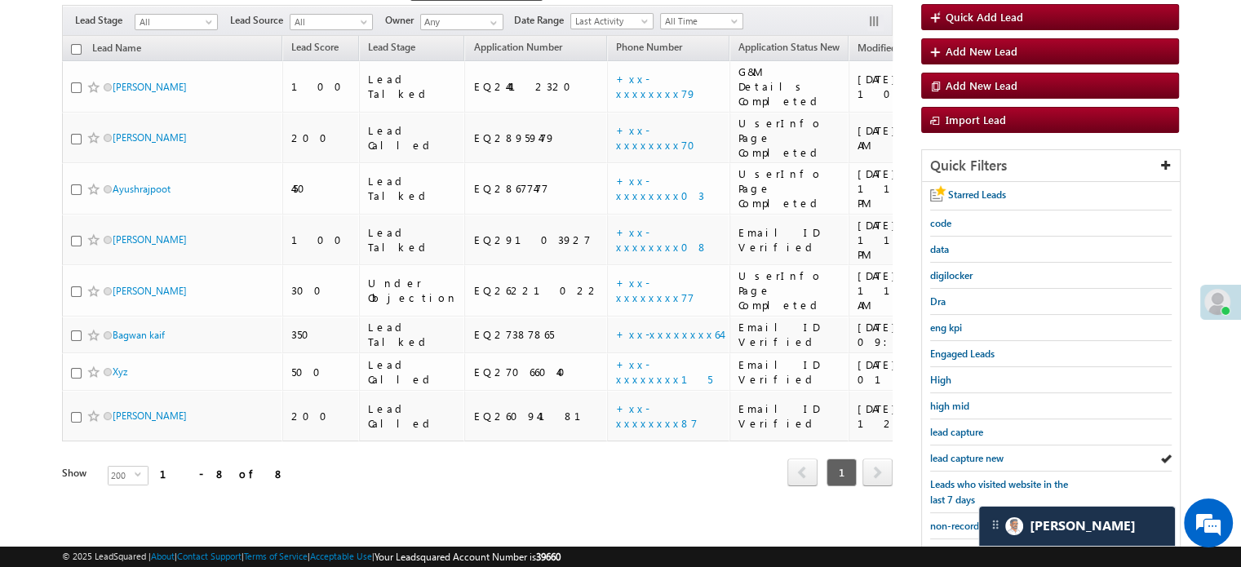
scroll to position [350, 0]
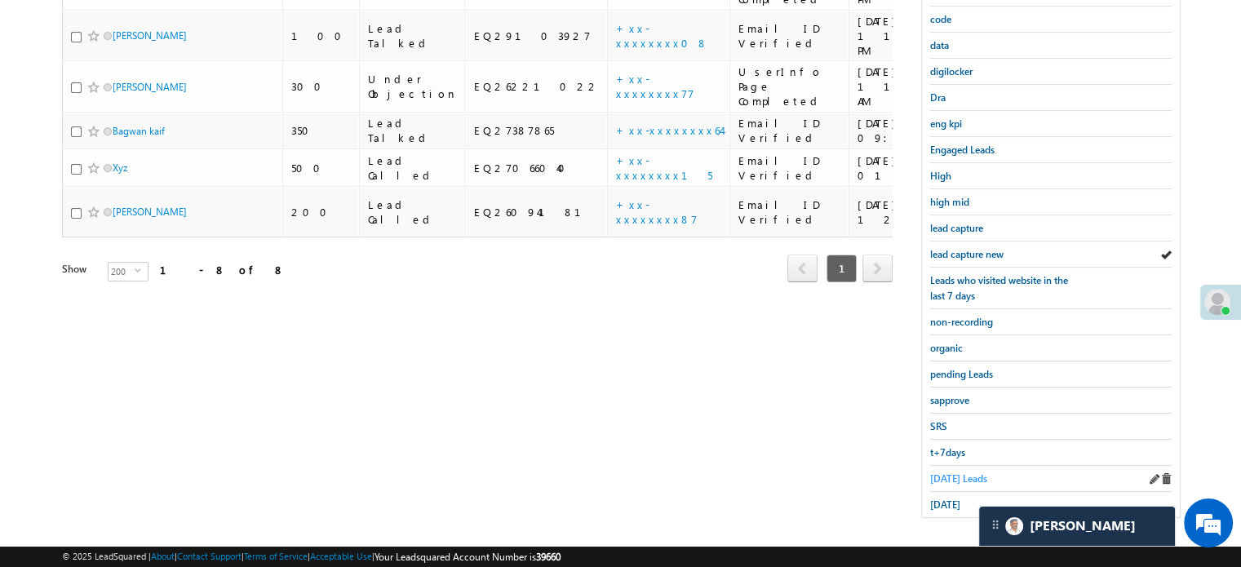
click at [953, 472] on span "Today's Leads" at bounding box center [958, 478] width 57 height 12
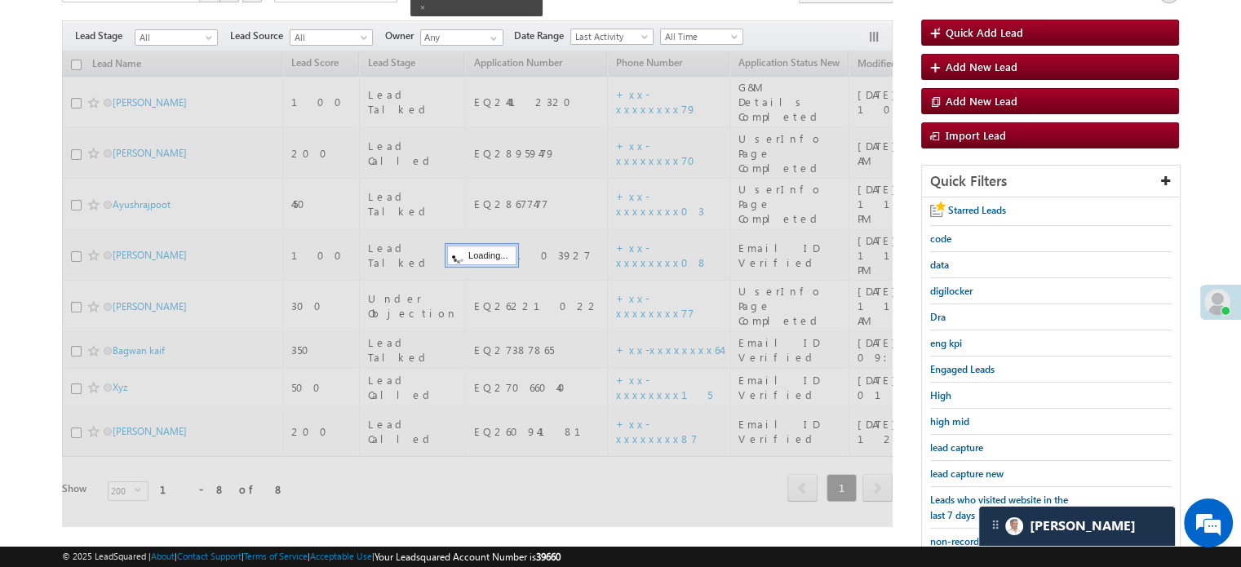
scroll to position [105, 0]
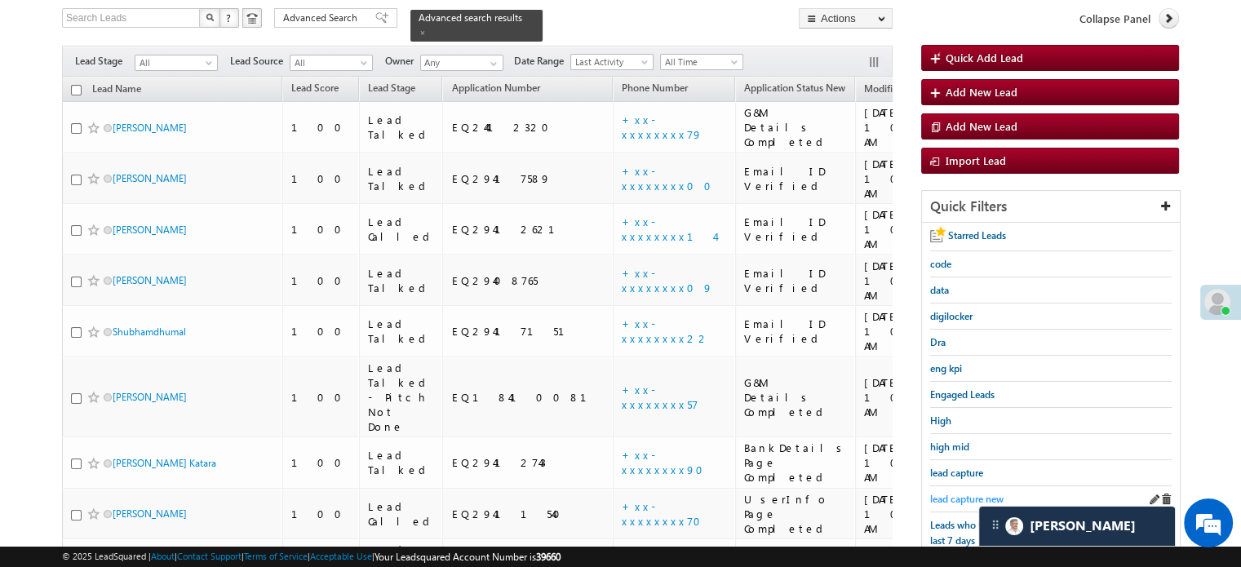
click at [956, 486] on div "lead capture new" at bounding box center [1050, 499] width 241 height 26
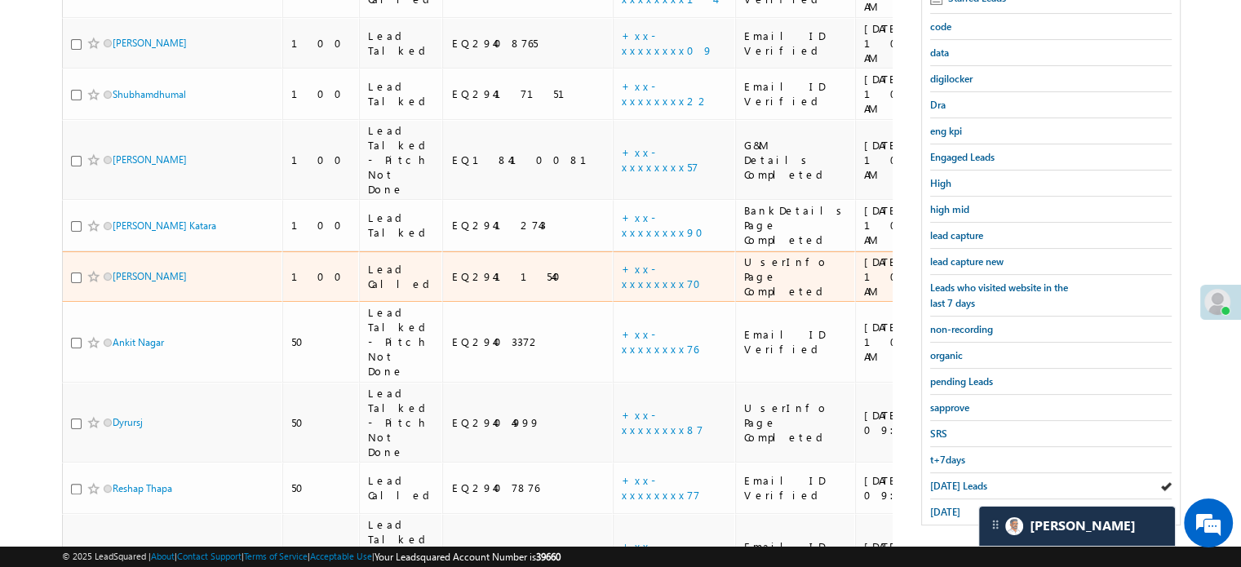
scroll to position [350, 0]
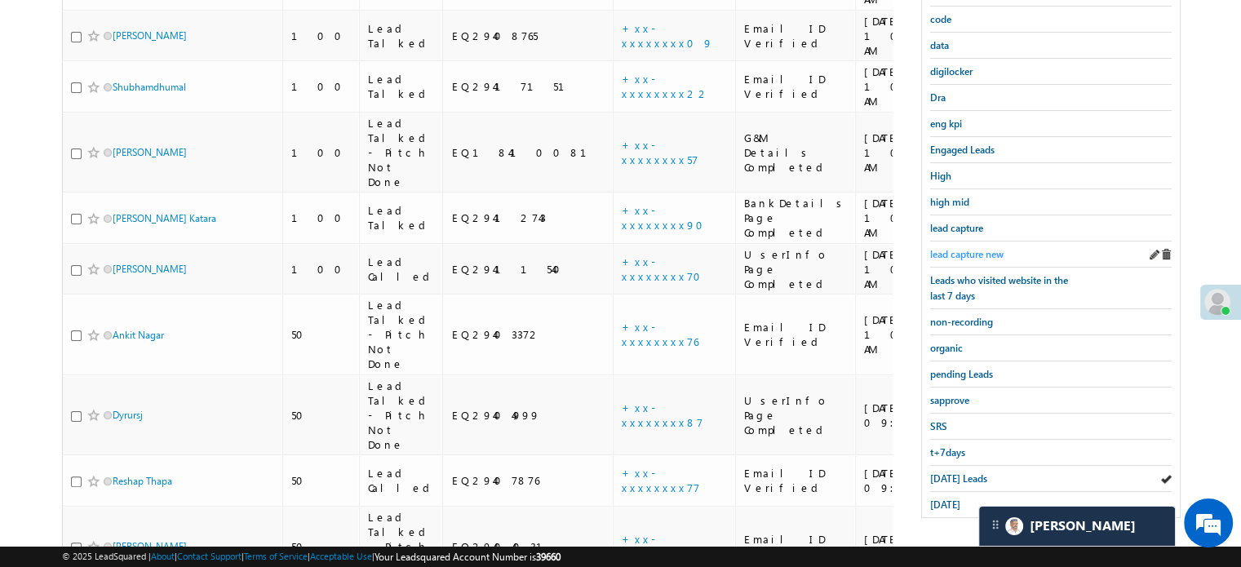
click at [973, 248] on span "lead capture new" at bounding box center [966, 254] width 73 height 12
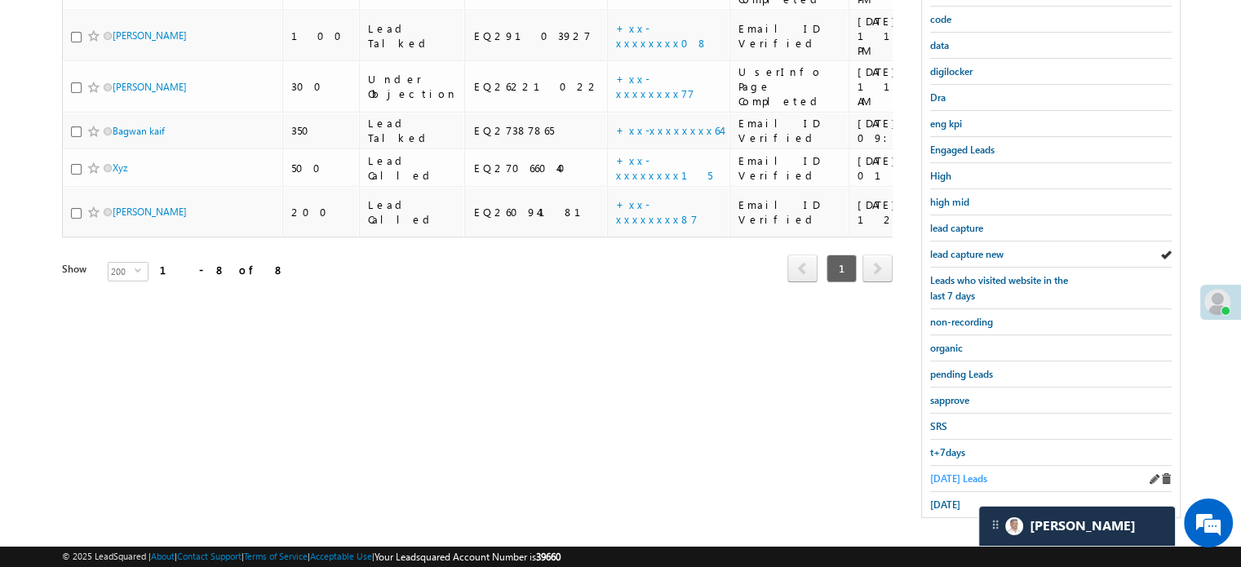
click at [936, 472] on span "Today's Leads" at bounding box center [958, 478] width 57 height 12
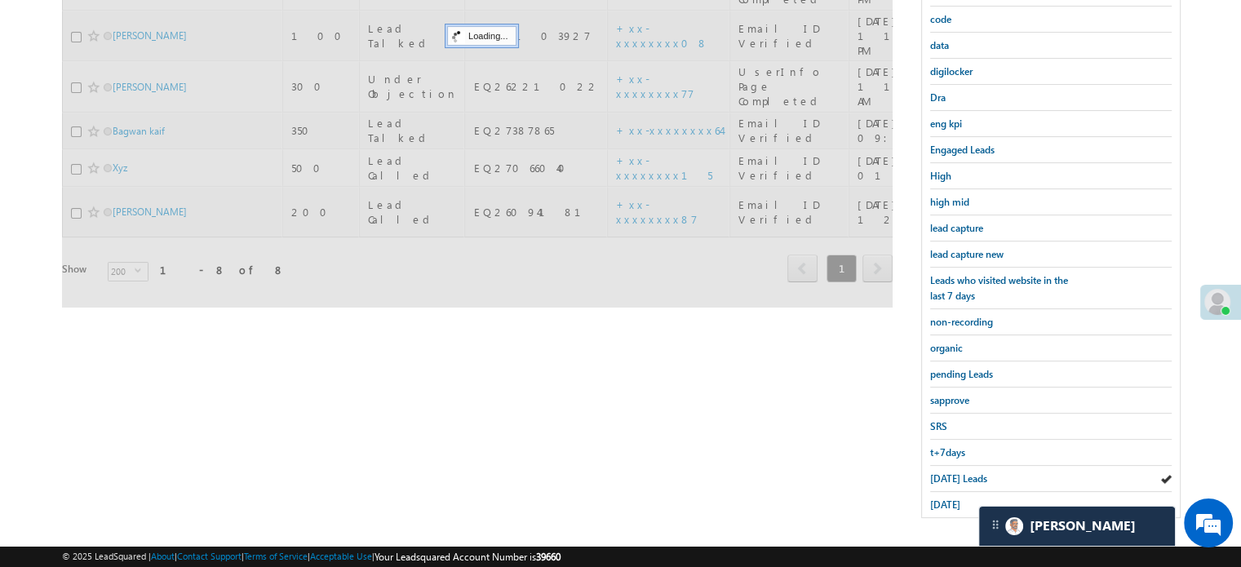
scroll to position [187, 0]
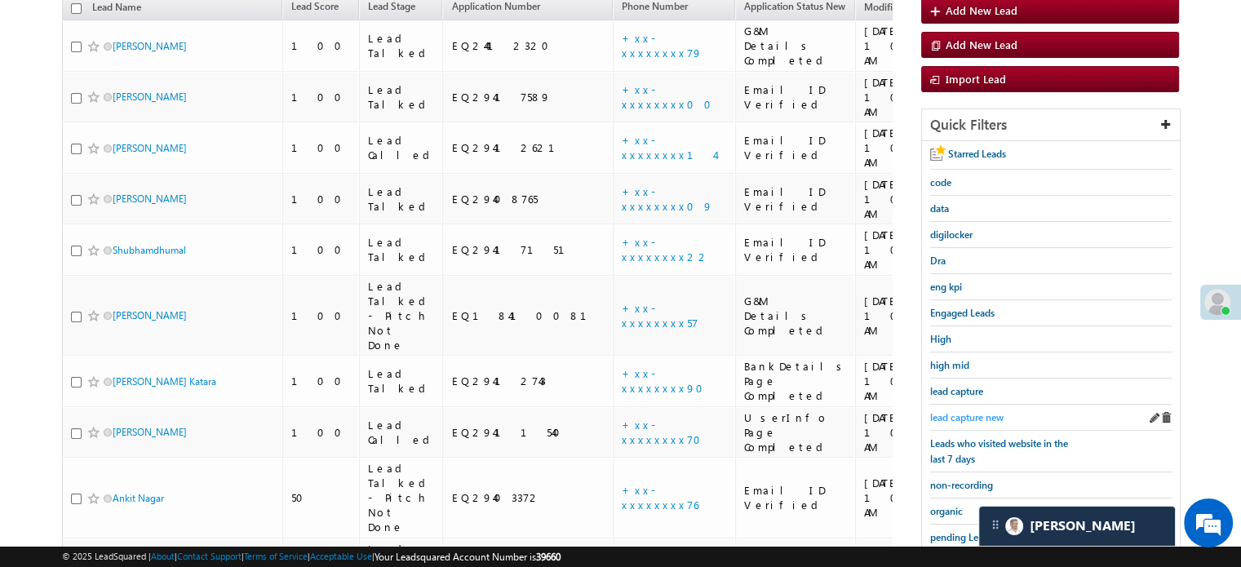
click at [983, 411] on span "lead capture new" at bounding box center [966, 417] width 73 height 12
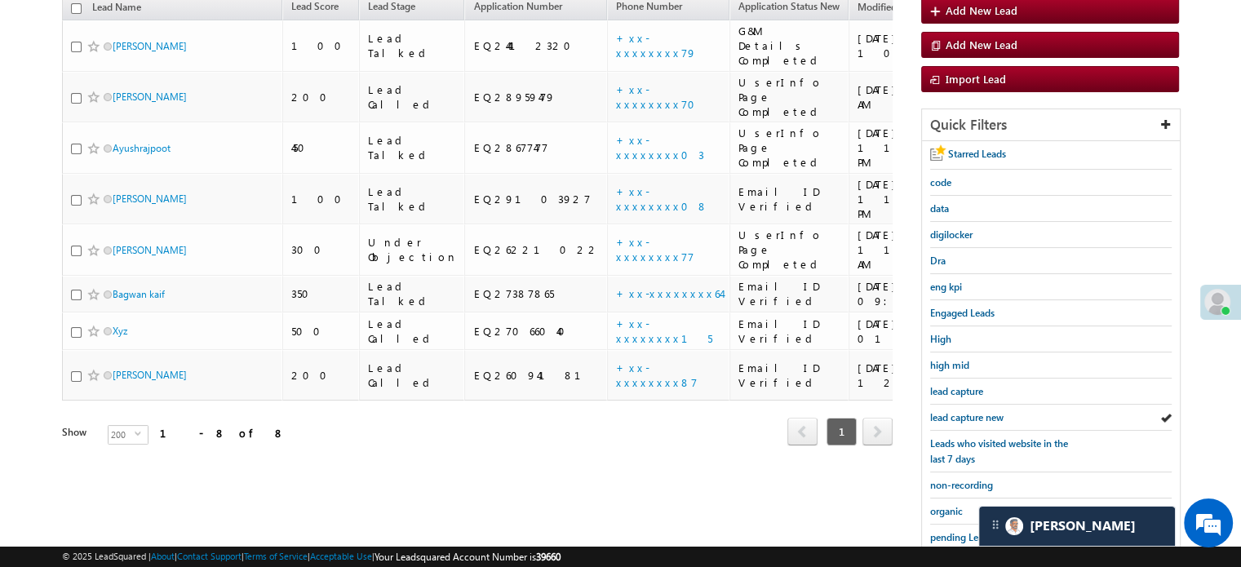
click at [983, 411] on span "lead capture new" at bounding box center [966, 417] width 73 height 12
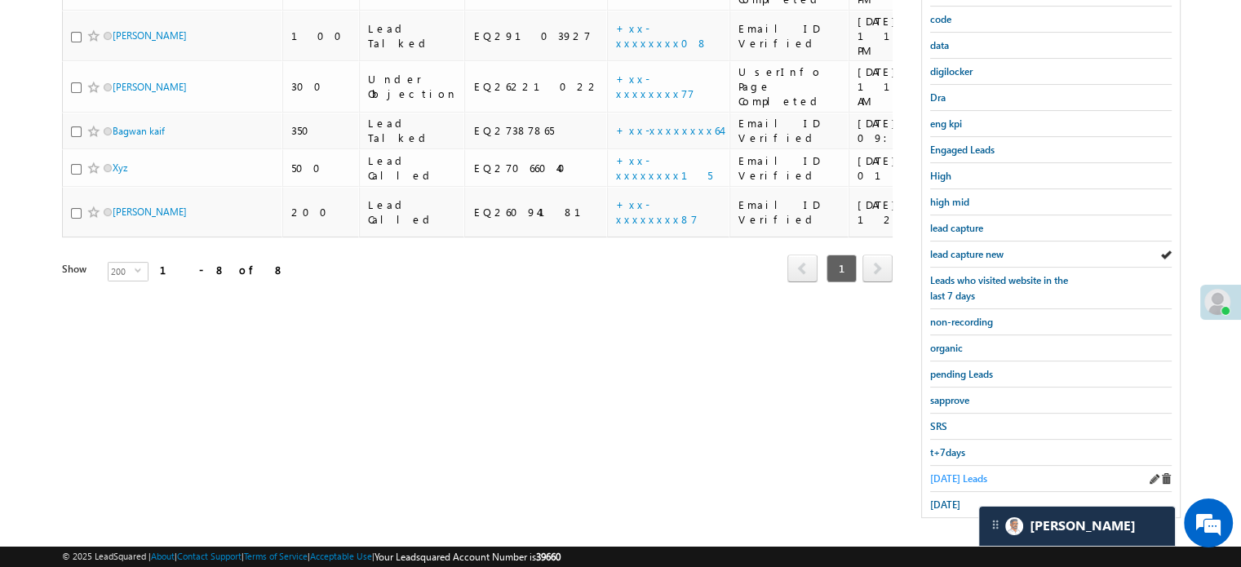
click at [943, 472] on span "Today's Leads" at bounding box center [958, 478] width 57 height 12
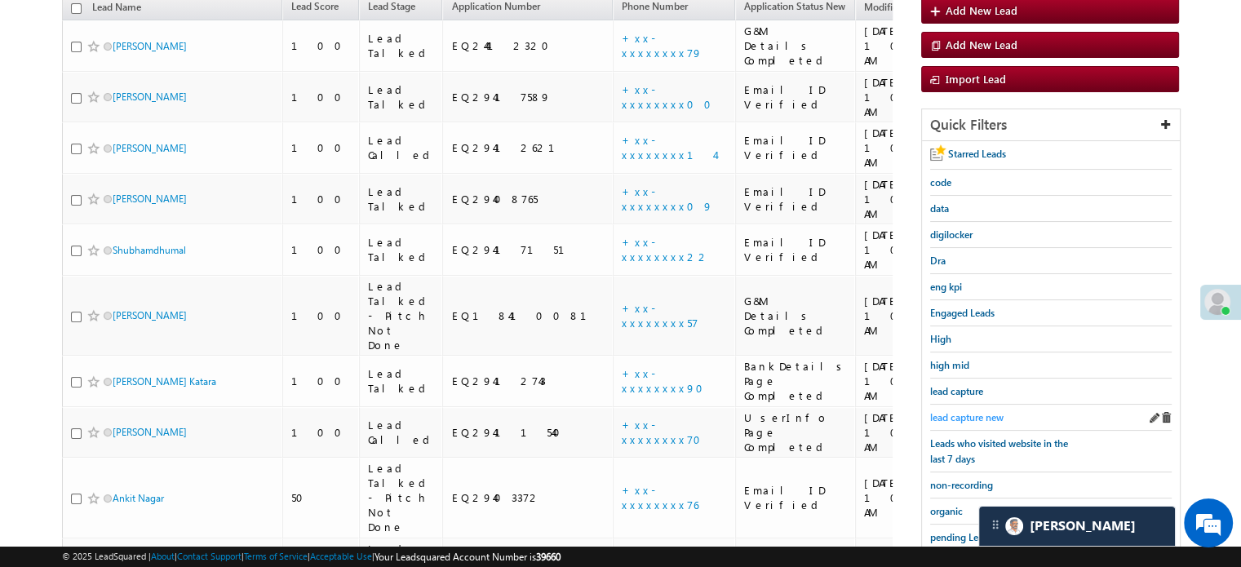
click at [970, 414] on span "lead capture new" at bounding box center [966, 417] width 73 height 12
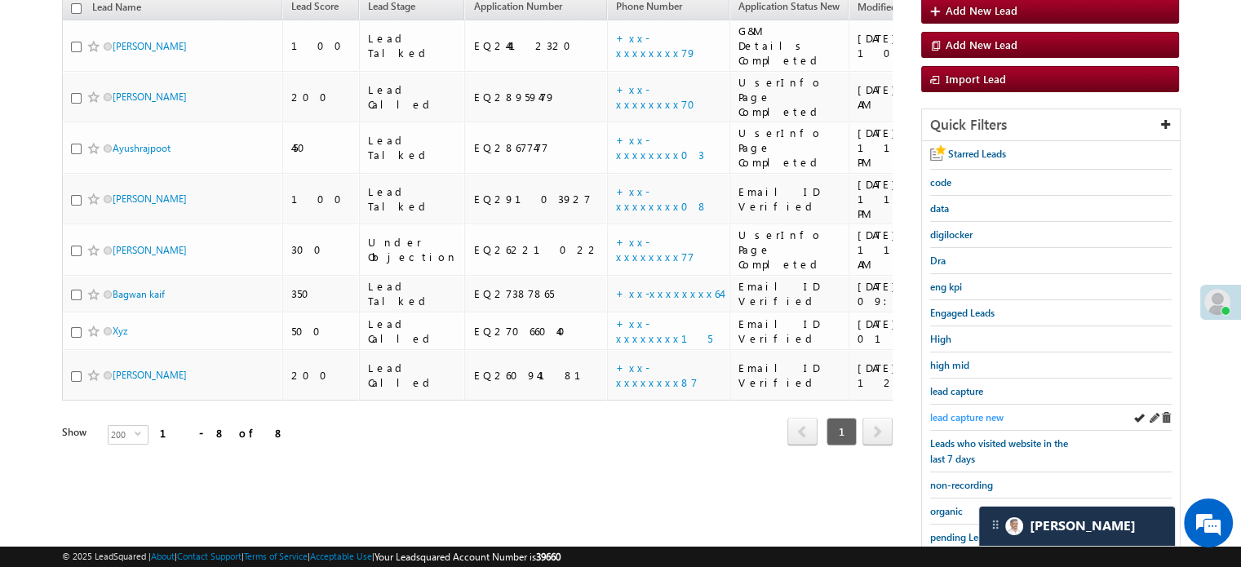
click at [975, 411] on span "lead capture new" at bounding box center [966, 417] width 73 height 12
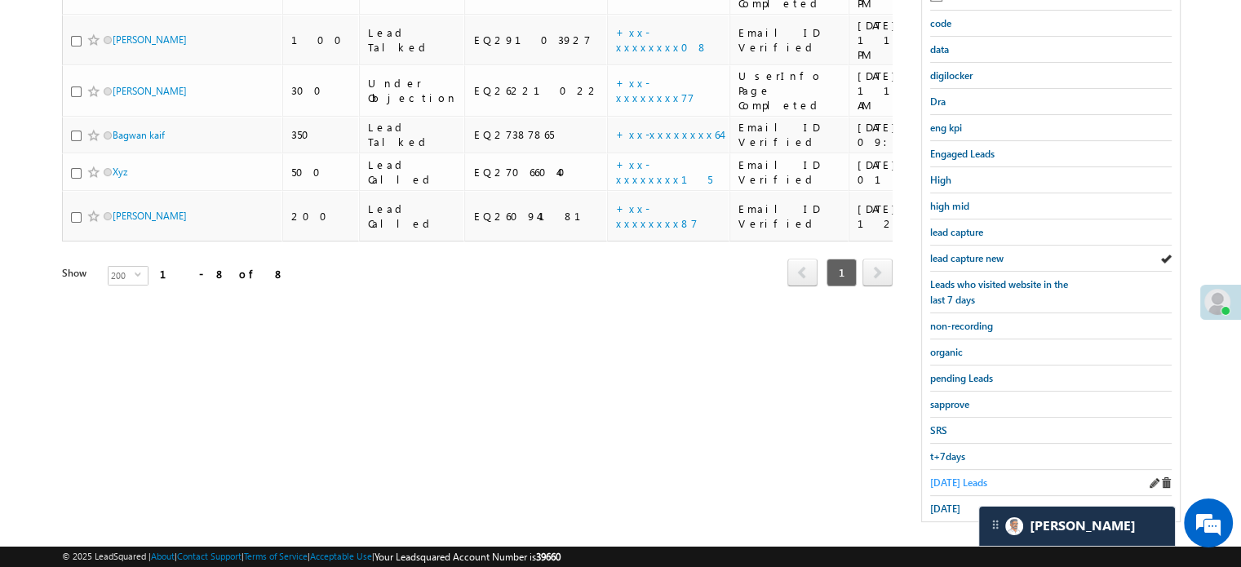
scroll to position [350, 0]
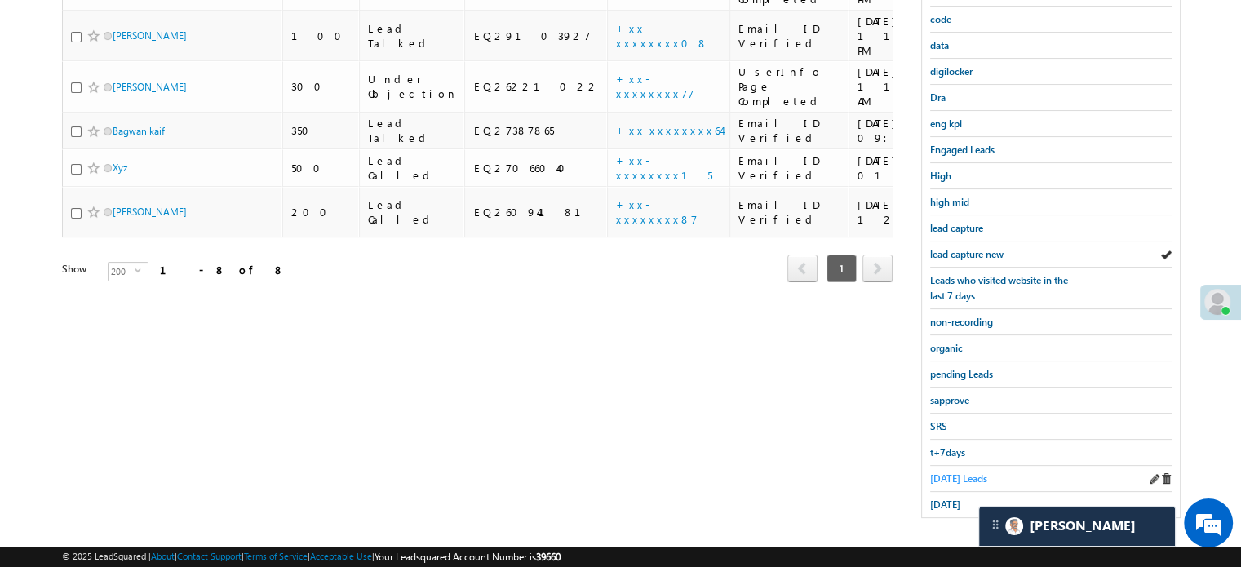
click at [952, 475] on span "Today's Leads" at bounding box center [958, 478] width 57 height 12
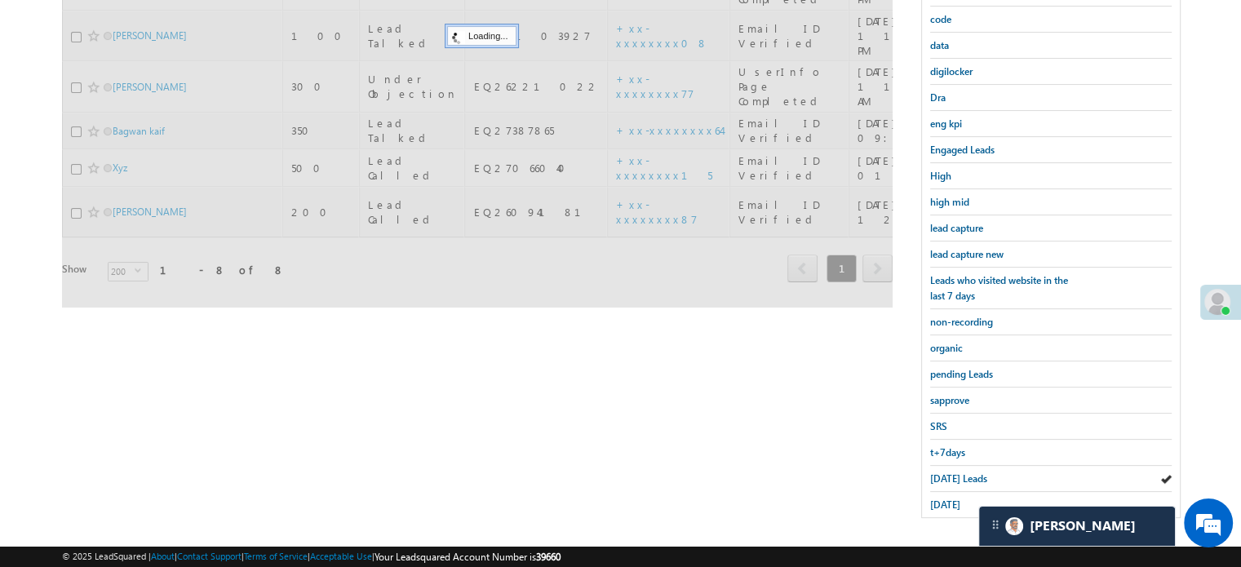
scroll to position [187, 0]
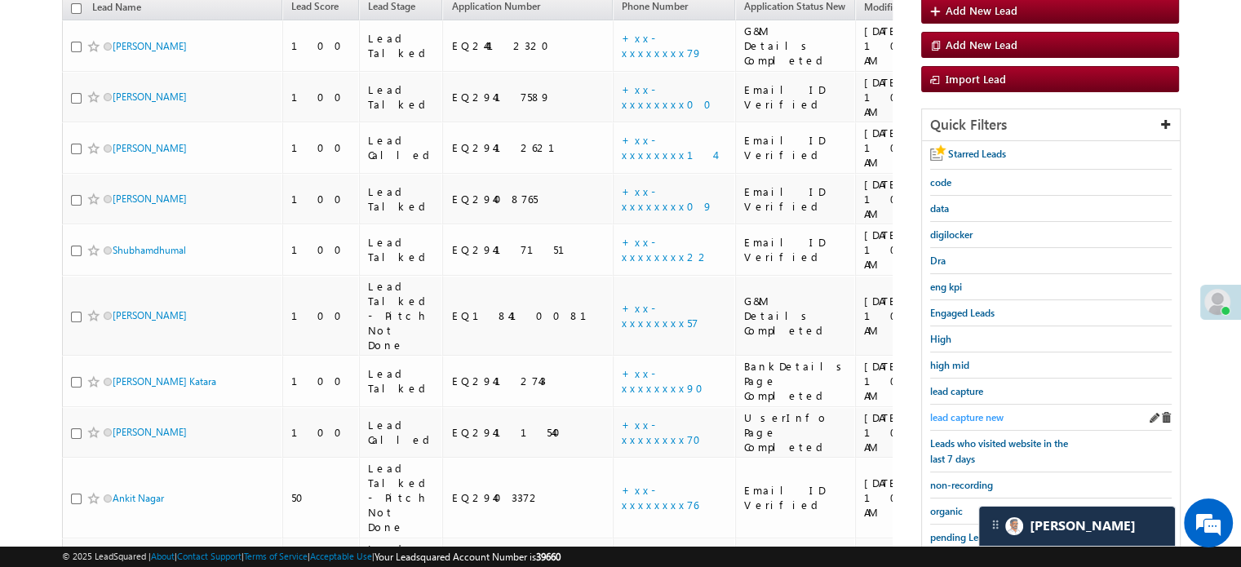
click at [958, 411] on span "lead capture new" at bounding box center [966, 417] width 73 height 12
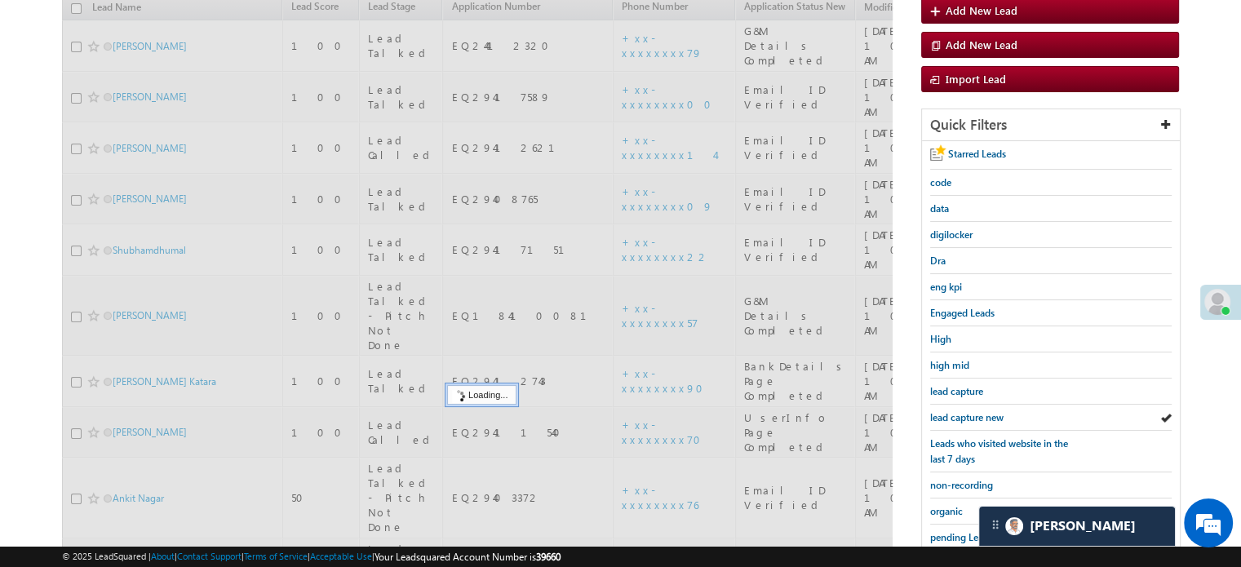
click at [958, 411] on span "lead capture new" at bounding box center [966, 417] width 73 height 12
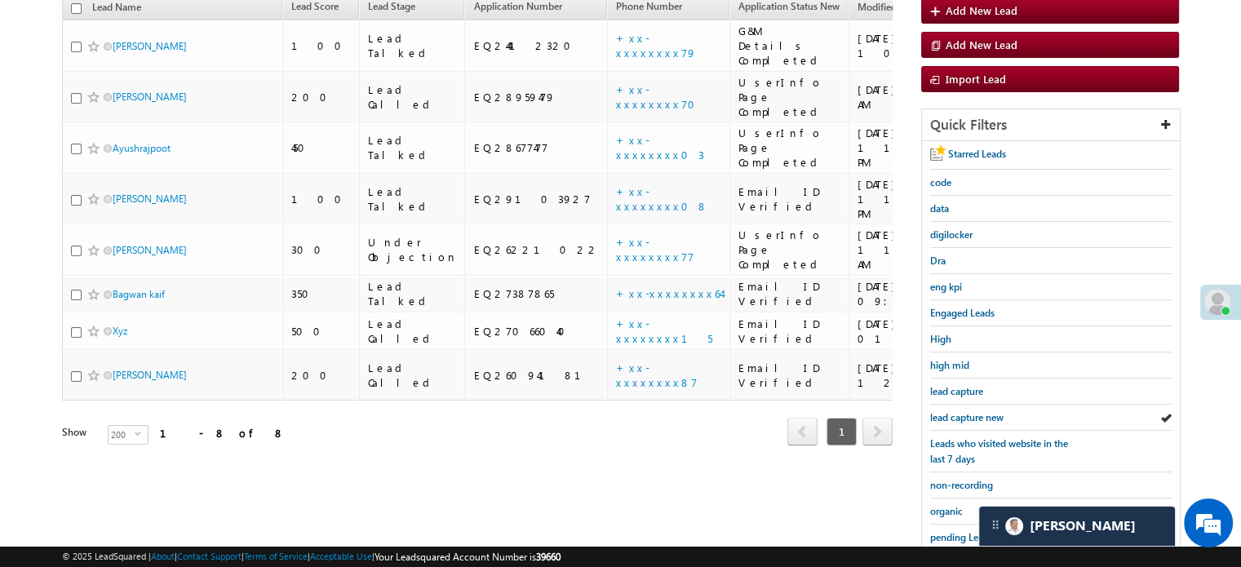
scroll to position [350, 0]
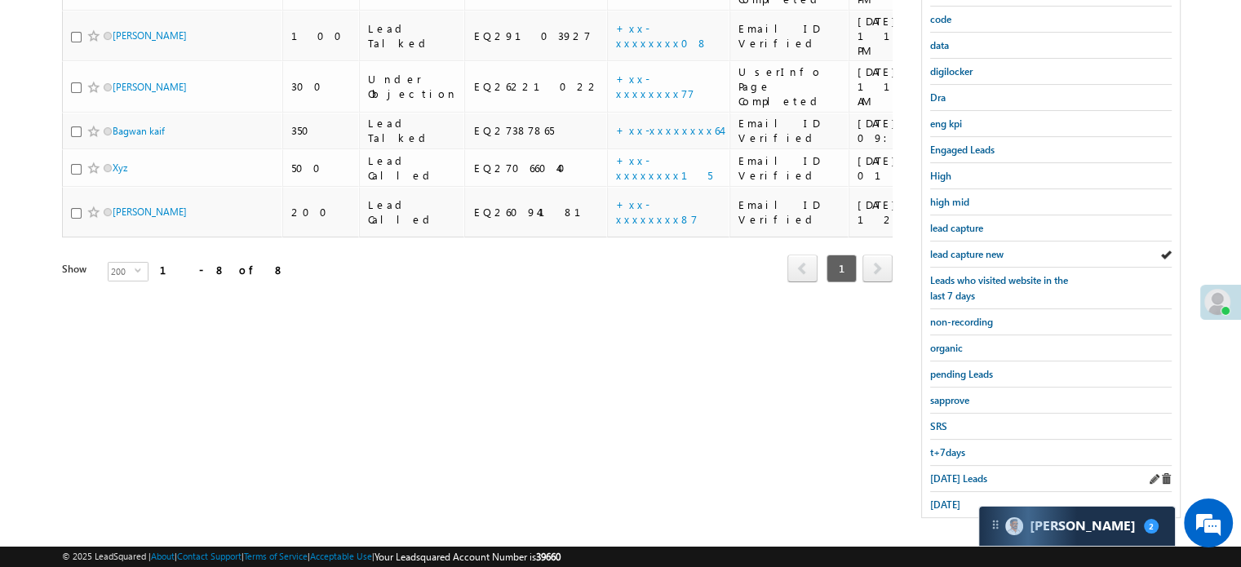
click at [944, 479] on div "Today's Leads" at bounding box center [1050, 479] width 241 height 26
click at [946, 472] on span "Today's Leads" at bounding box center [958, 478] width 57 height 12
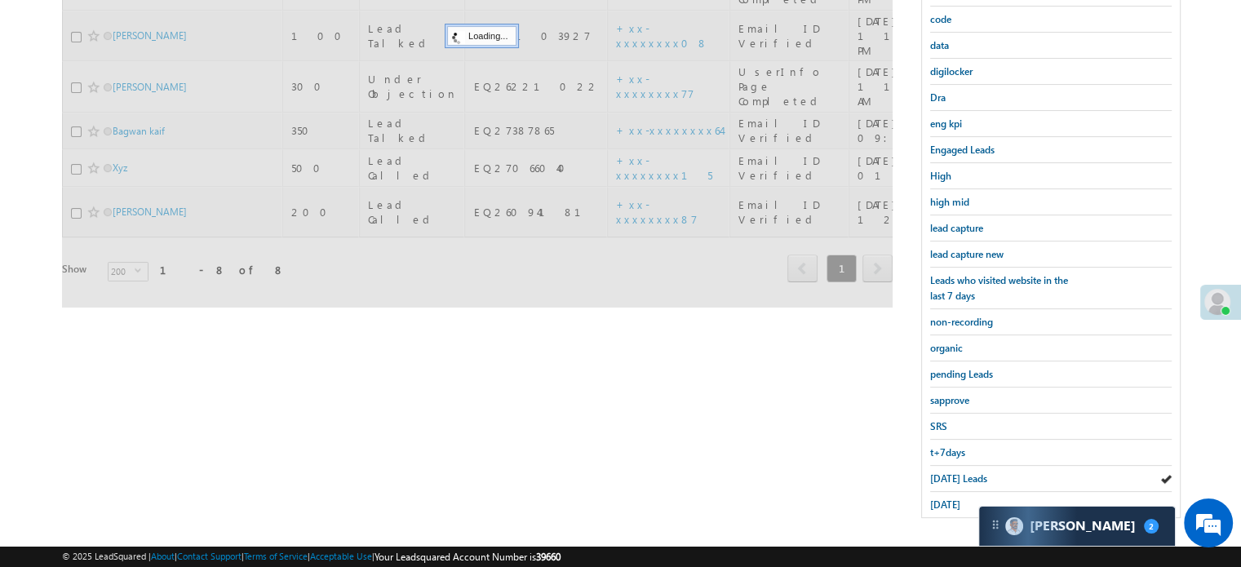
scroll to position [187, 0]
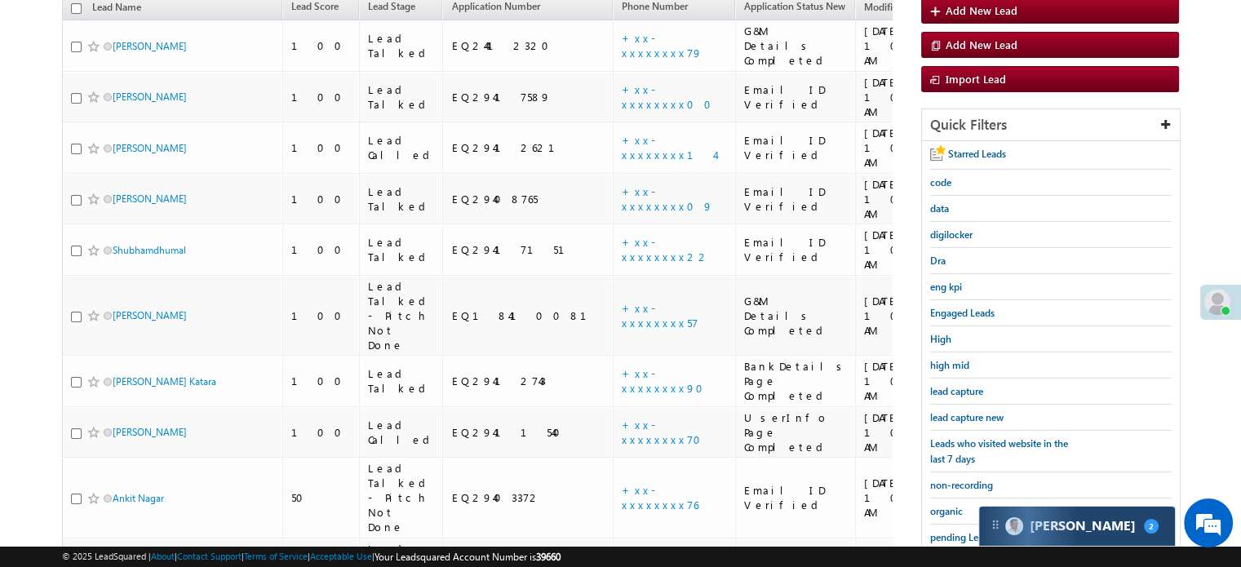
click at [1044, 515] on div "Carter 2" at bounding box center [1077, 525] width 196 height 39
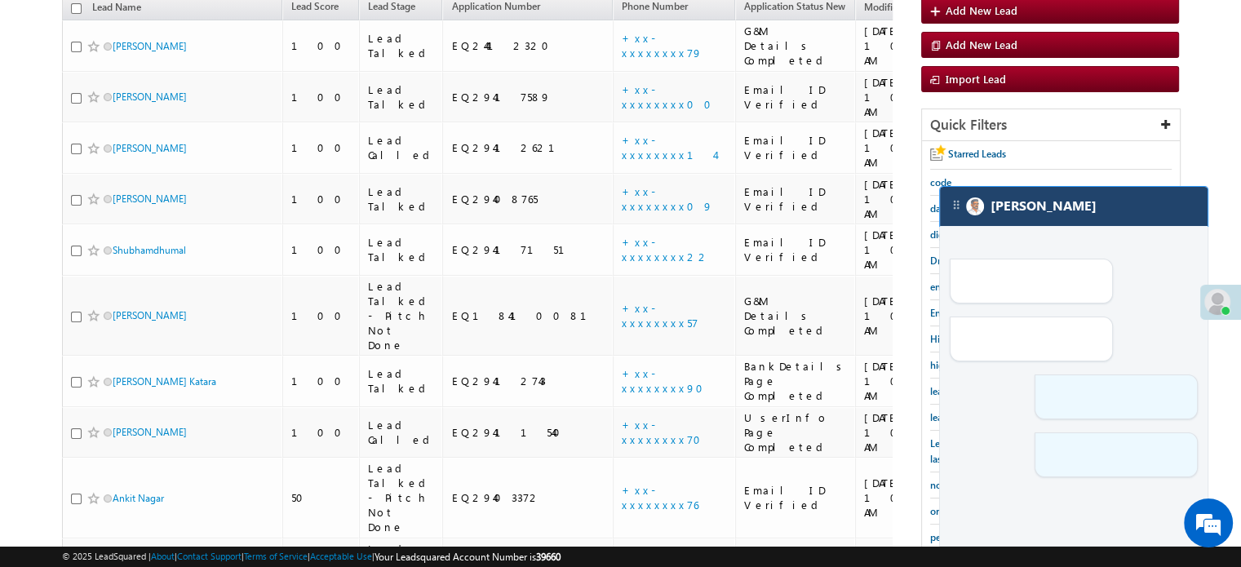
click at [1054, 222] on div "[PERSON_NAME]" at bounding box center [1074, 206] width 268 height 39
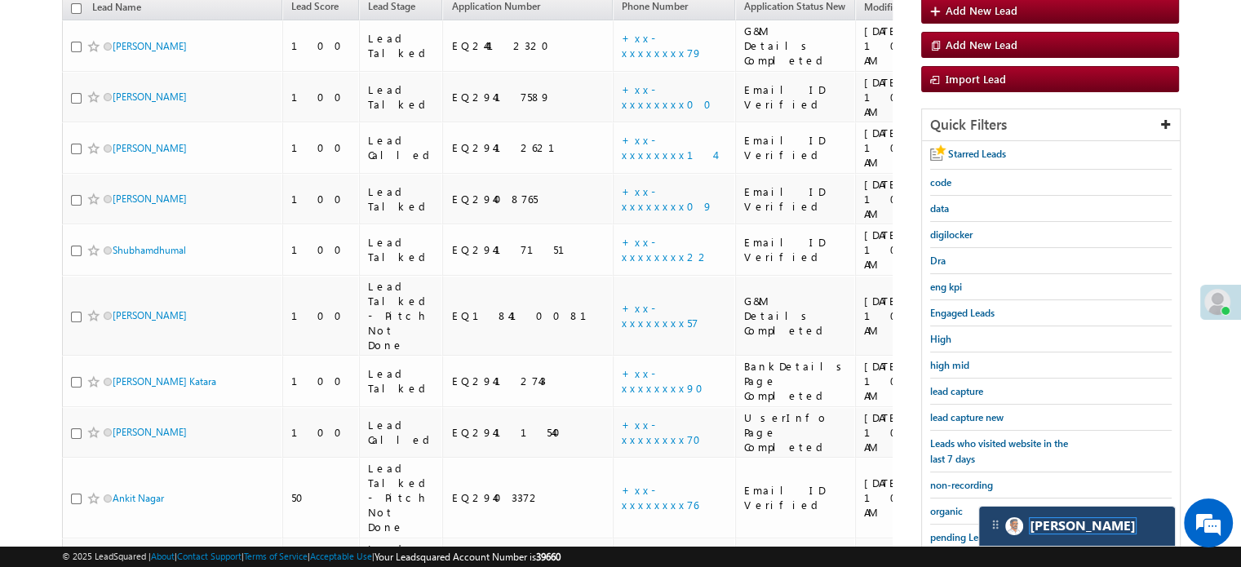
click at [1059, 529] on span "[PERSON_NAME]" at bounding box center [1082, 525] width 106 height 15
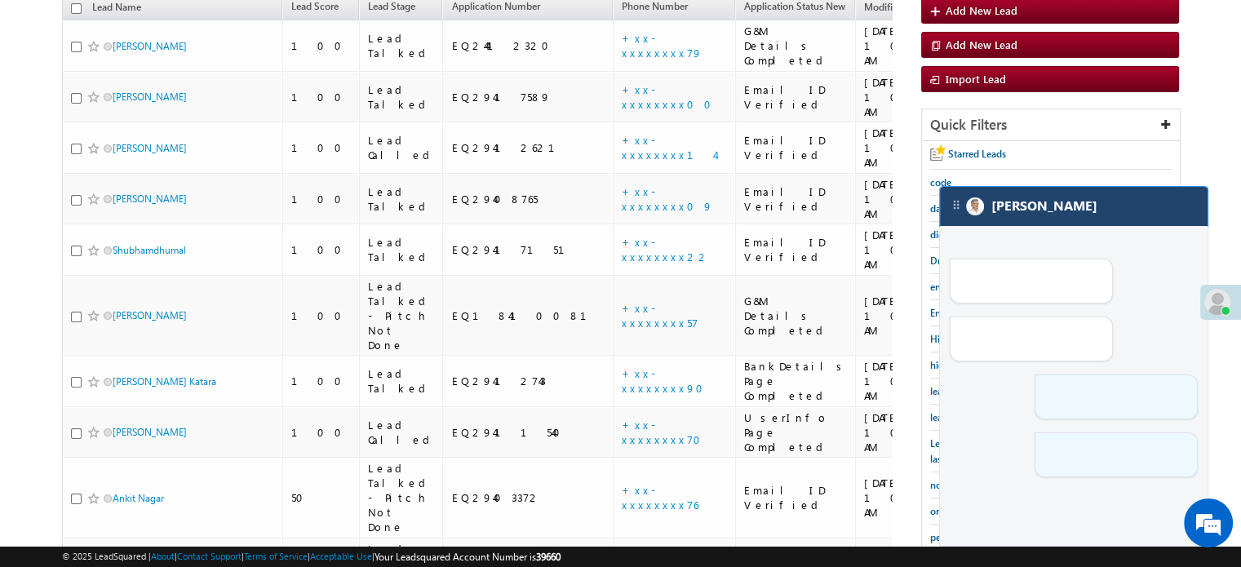
click at [1076, 222] on div "[PERSON_NAME]" at bounding box center [1074, 206] width 268 height 39
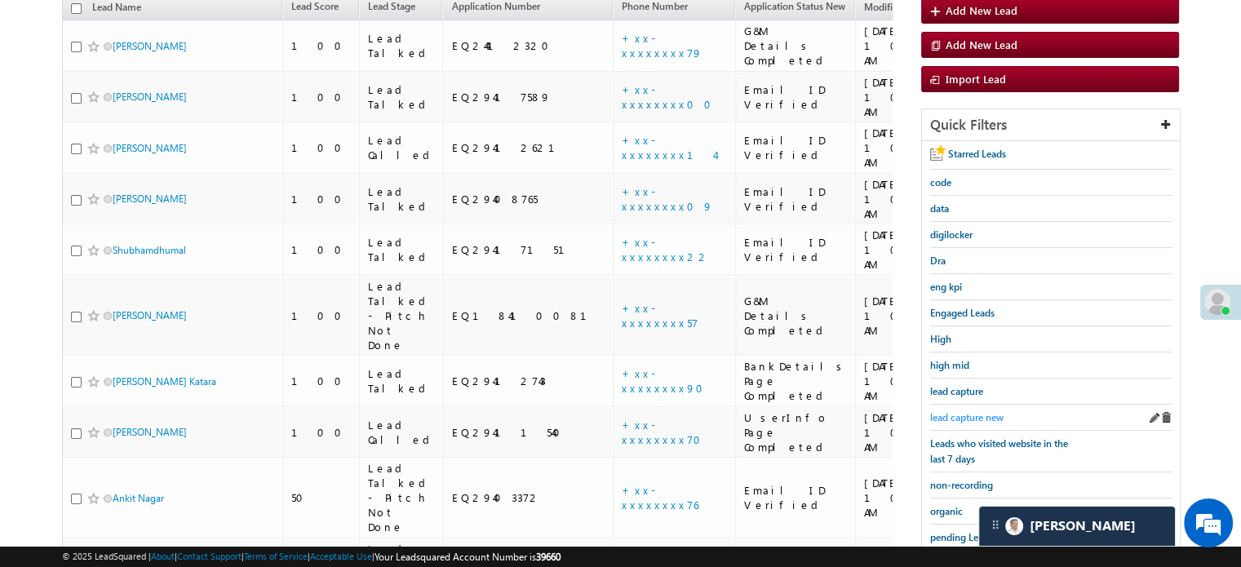
click at [987, 411] on span "lead capture new" at bounding box center [966, 417] width 73 height 12
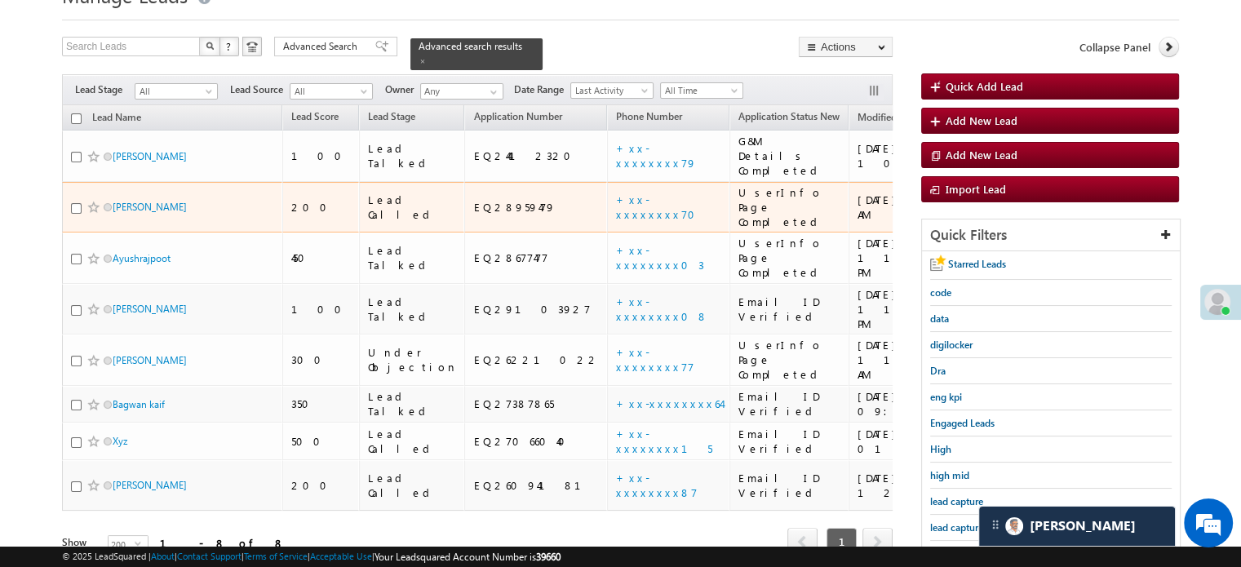
scroll to position [163, 0]
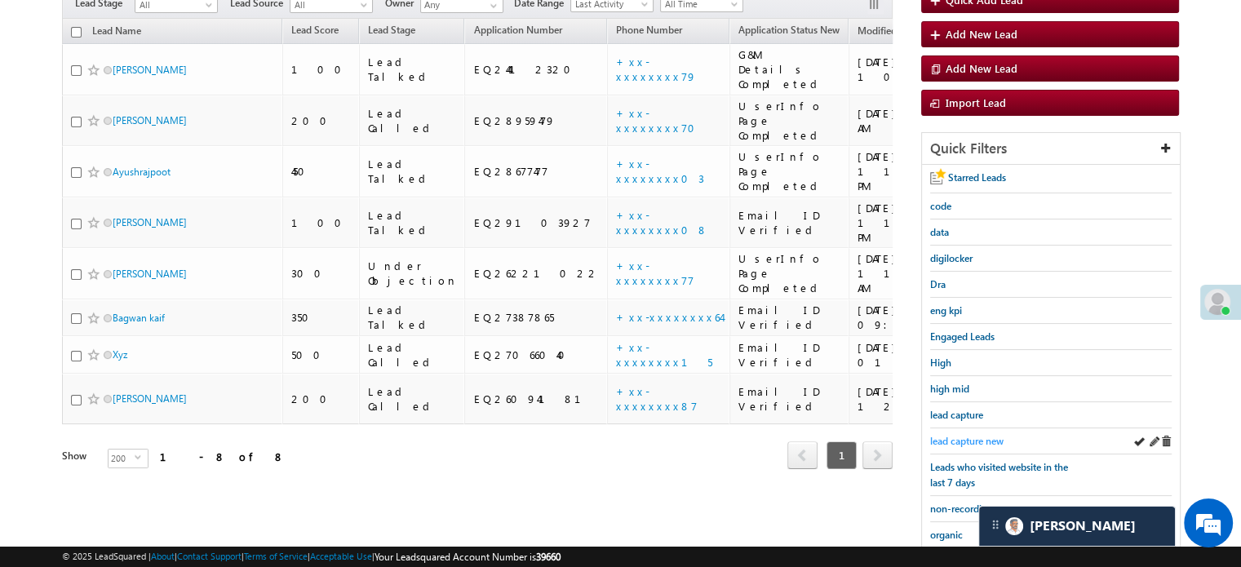
click at [985, 435] on span "lead capture new" at bounding box center [966, 441] width 73 height 12
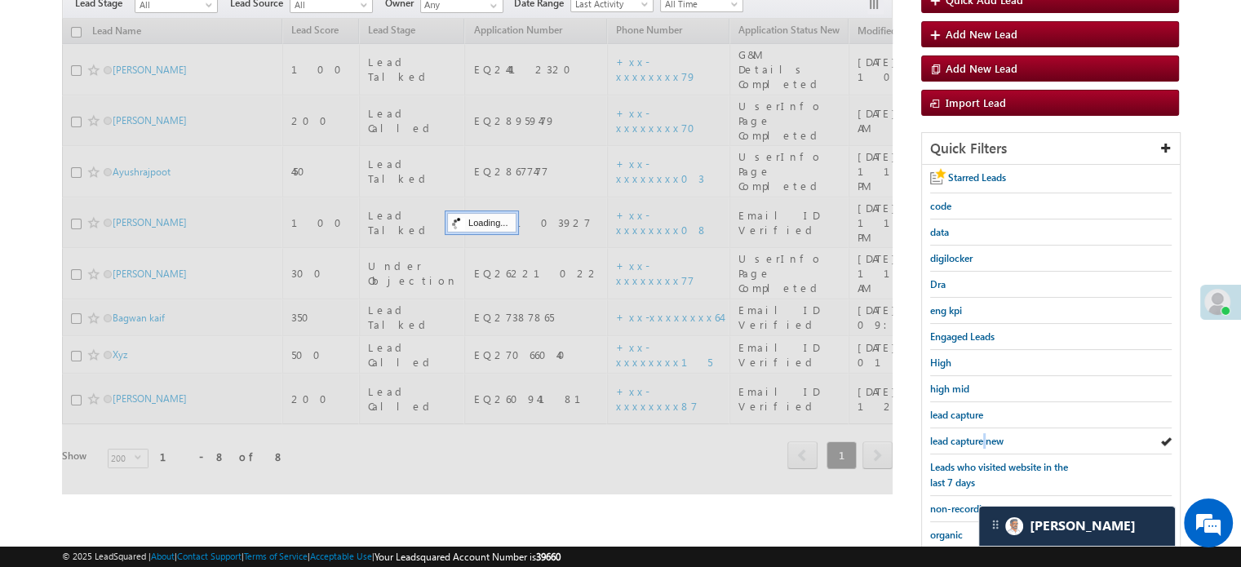
click at [985, 435] on span "lead capture new" at bounding box center [966, 441] width 73 height 12
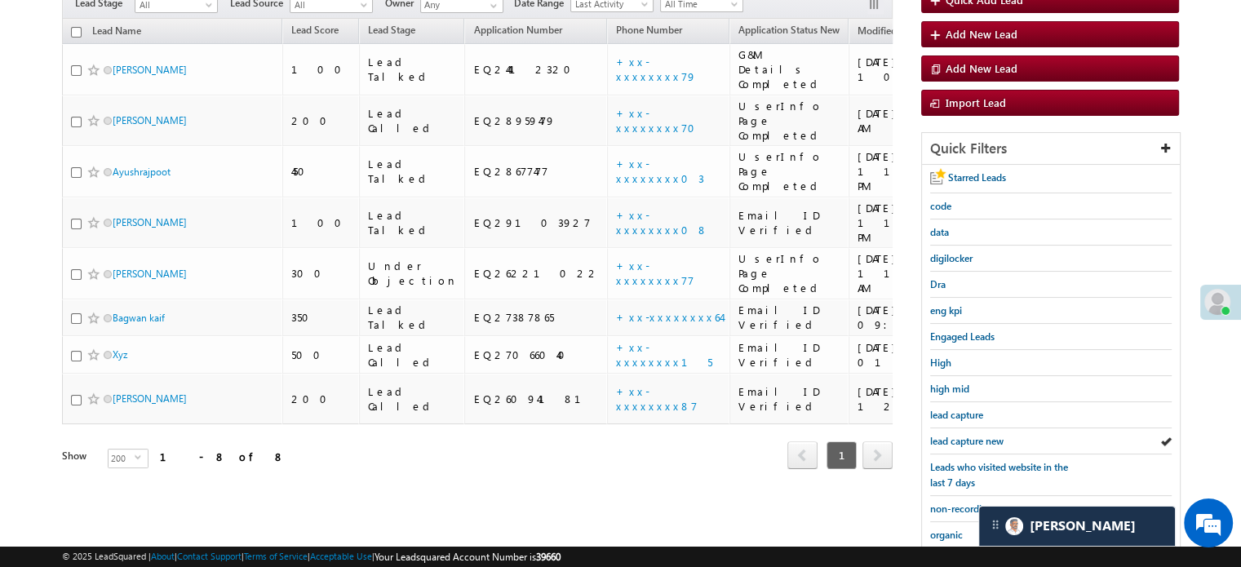
click at [985, 435] on span "lead capture new" at bounding box center [966, 441] width 73 height 12
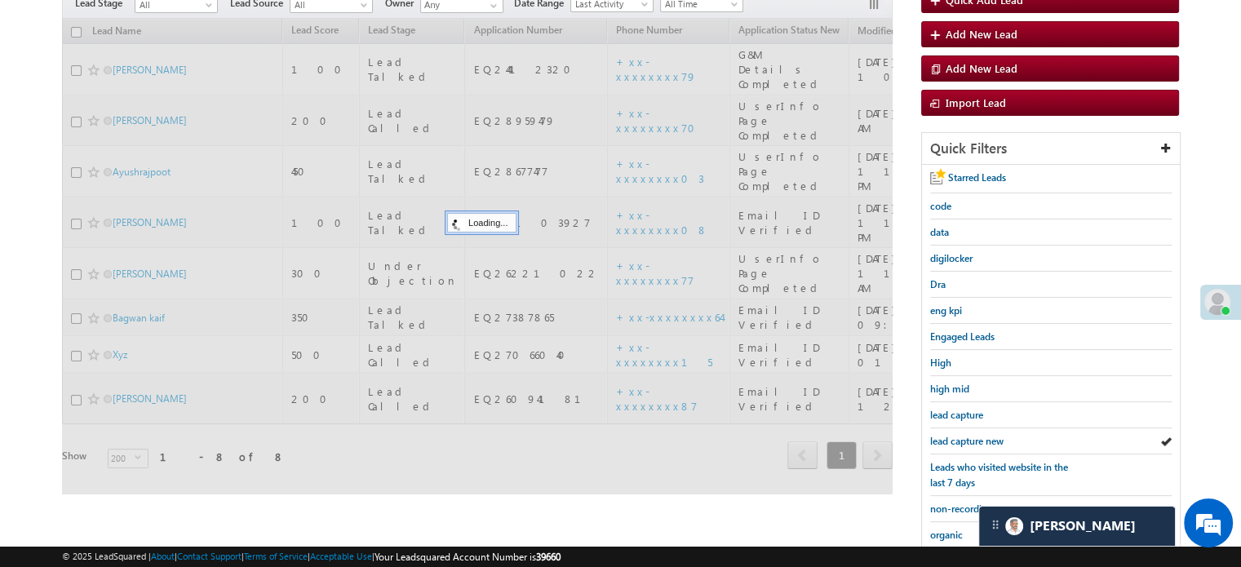
click at [985, 435] on span "lead capture new" at bounding box center [966, 441] width 73 height 12
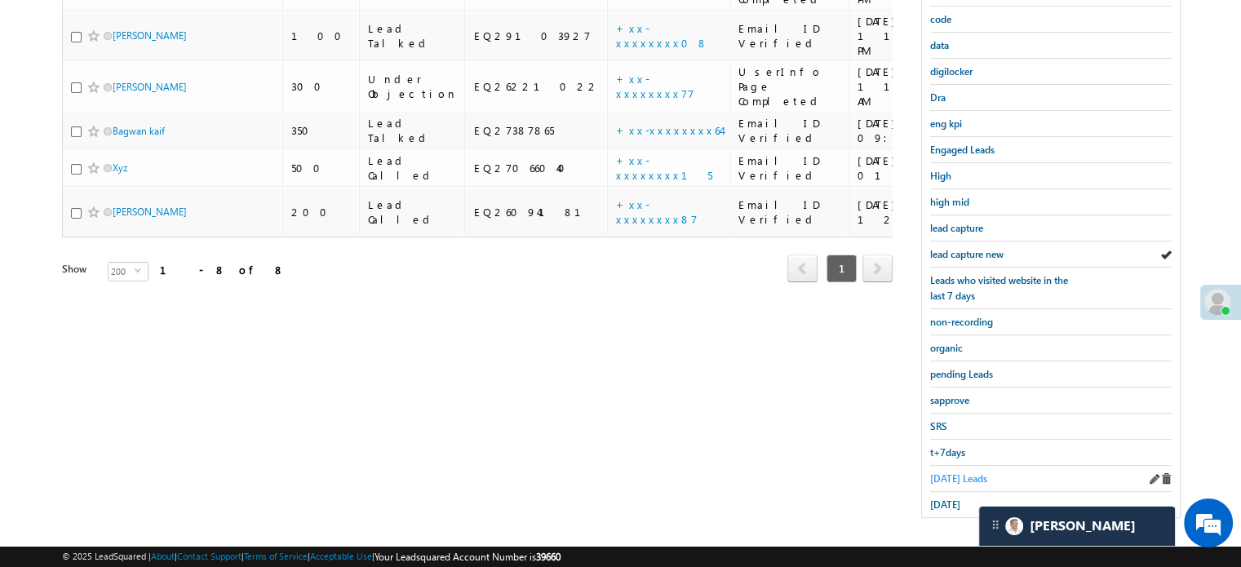
click at [966, 472] on span "Today's Leads" at bounding box center [958, 478] width 57 height 12
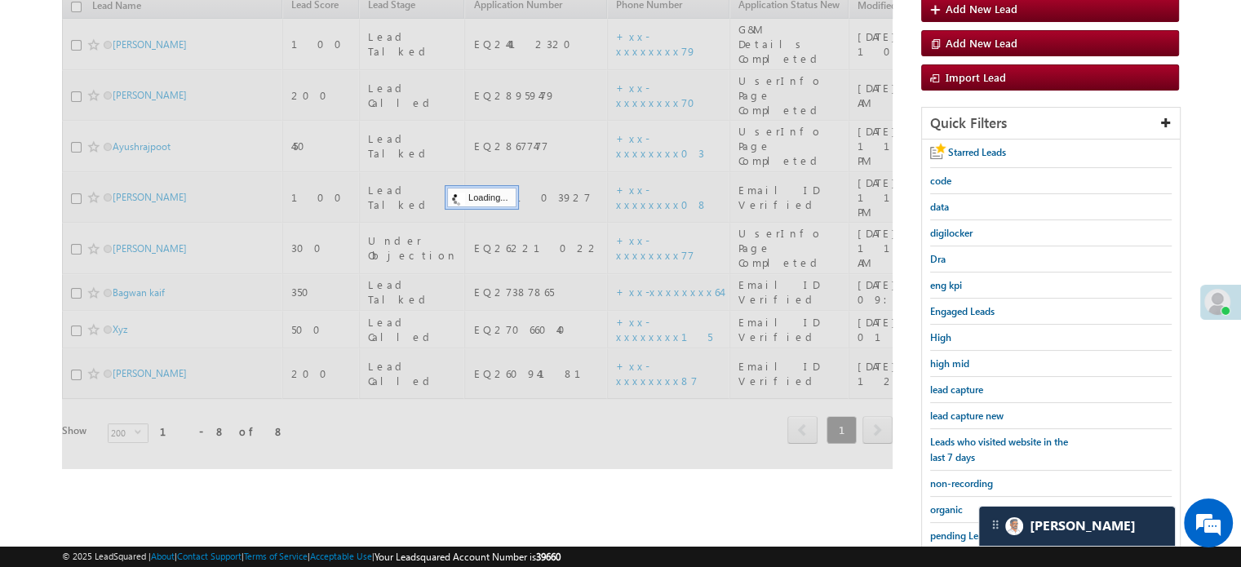
scroll to position [187, 0]
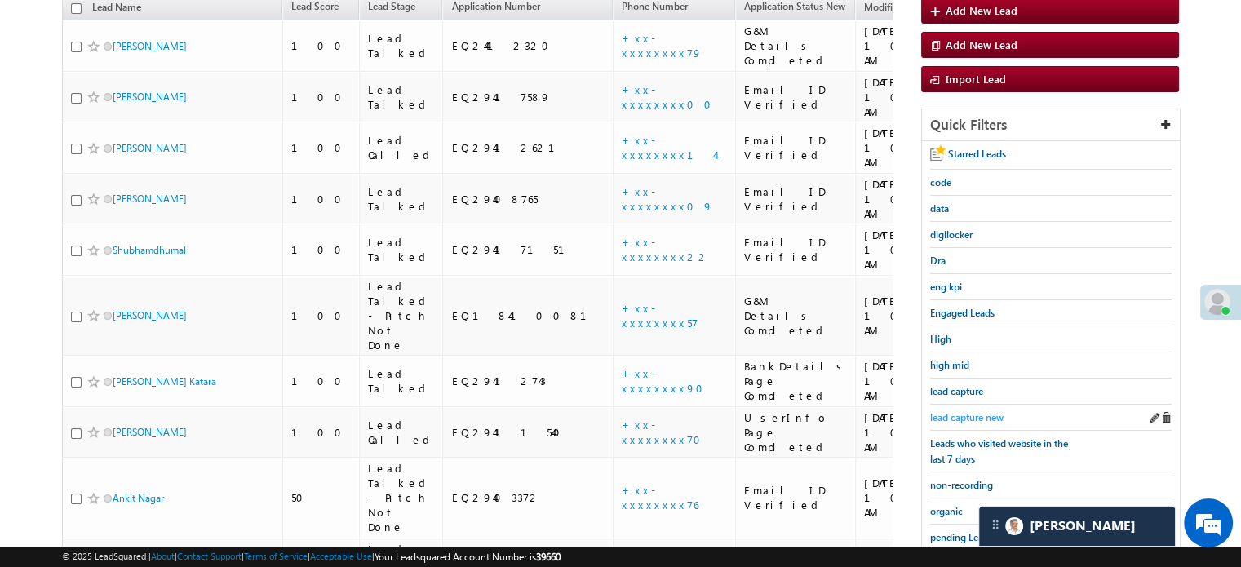
click at [977, 414] on span "lead capture new" at bounding box center [966, 417] width 73 height 12
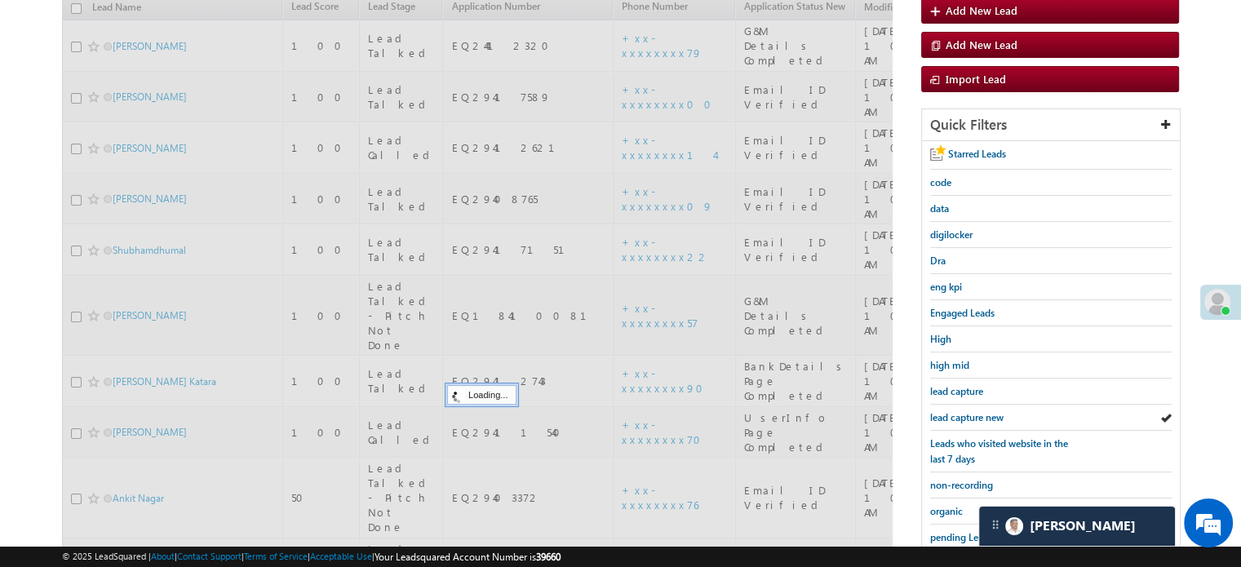
scroll to position [105, 0]
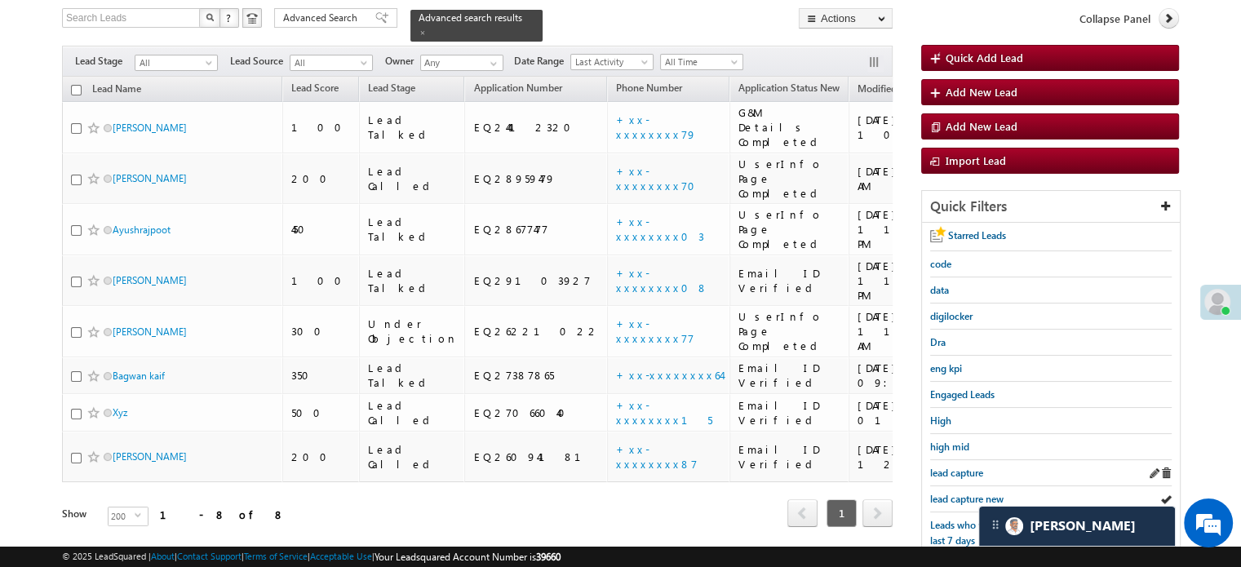
click at [935, 479] on div "lead capture" at bounding box center [1050, 473] width 241 height 26
click at [935, 486] on div "lead capture new" at bounding box center [1050, 499] width 241 height 26
click at [935, 493] on span "lead capture new" at bounding box center [966, 499] width 73 height 12
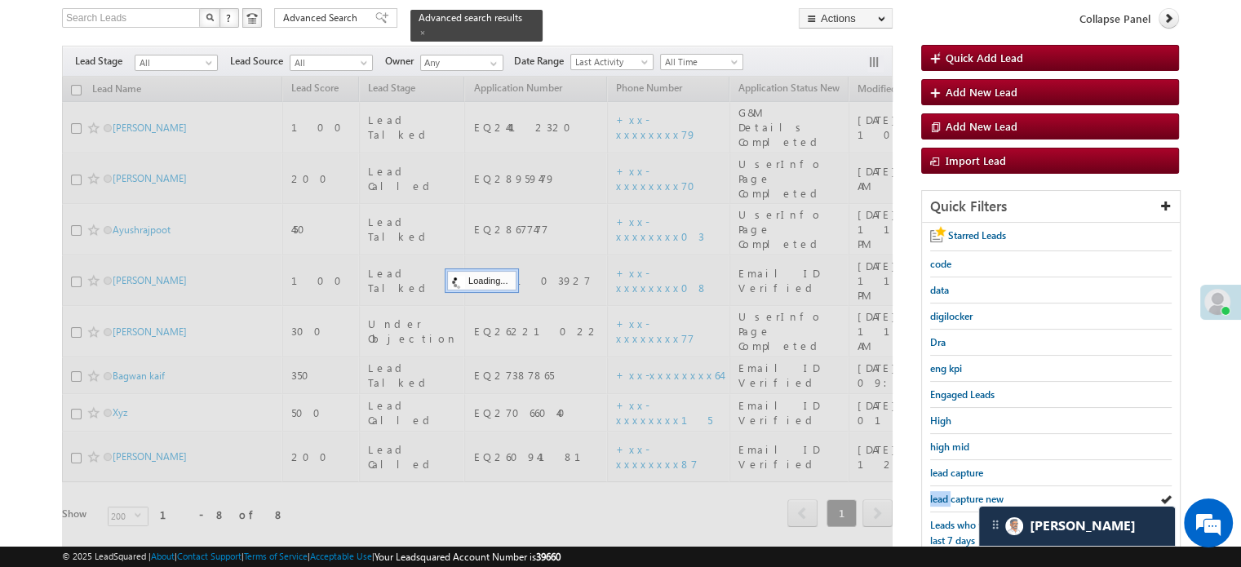
click at [935, 493] on span "lead capture new" at bounding box center [966, 499] width 73 height 12
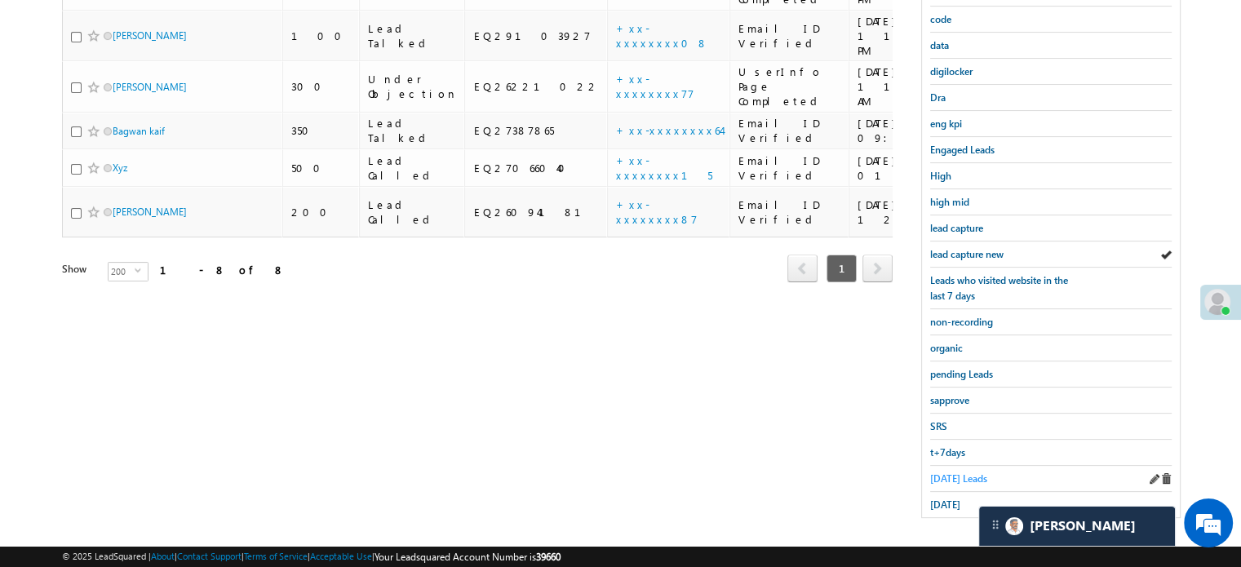
click at [948, 474] on span "Today's Leads" at bounding box center [958, 478] width 57 height 12
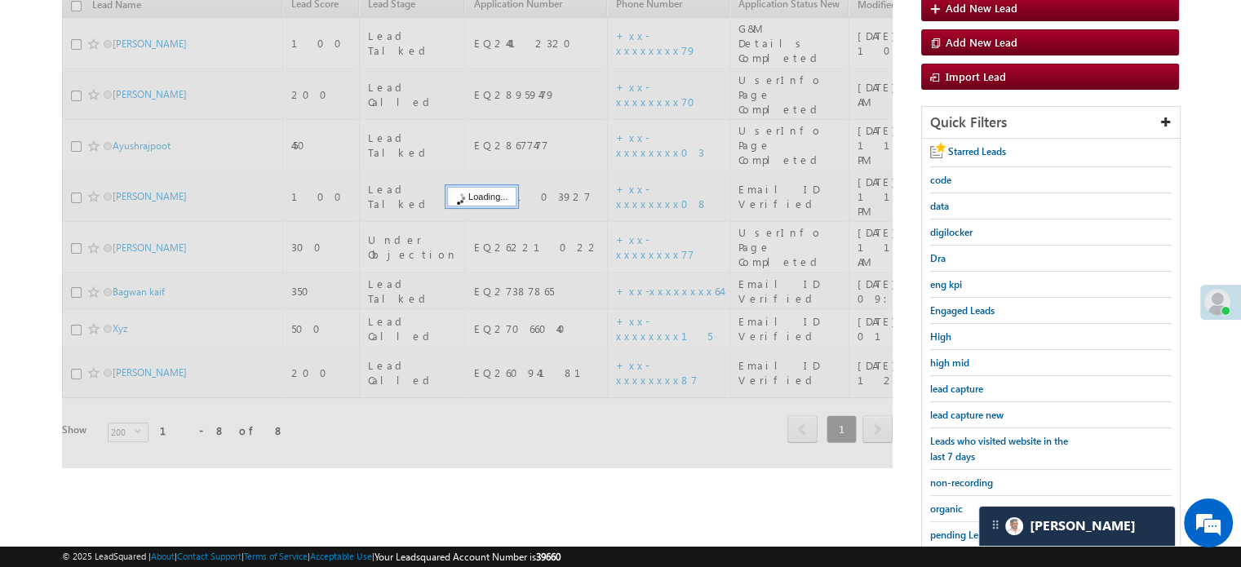
scroll to position [187, 0]
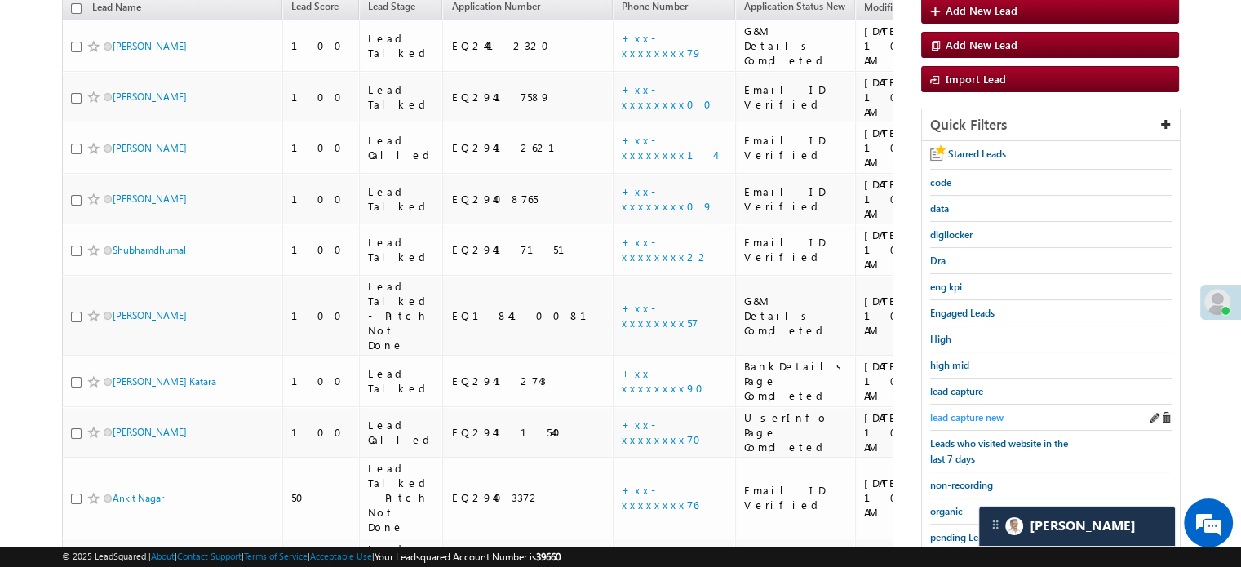
click at [973, 413] on span "lead capture new" at bounding box center [966, 417] width 73 height 12
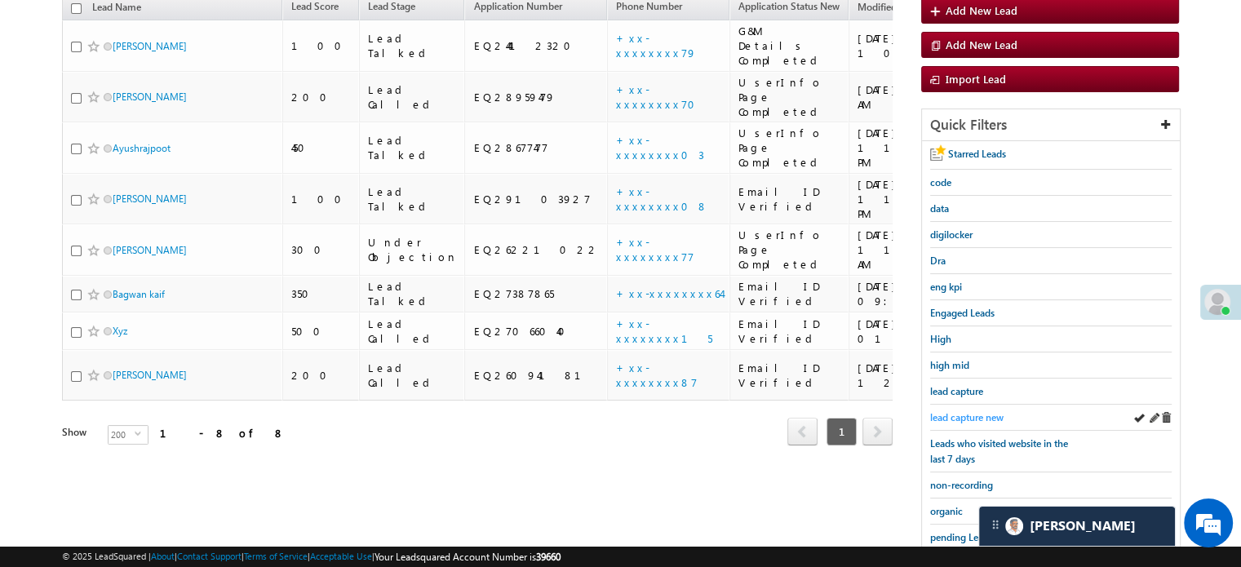
click at [949, 420] on div "lead capture new" at bounding box center [1050, 418] width 241 height 26
click at [954, 414] on span "lead capture new" at bounding box center [966, 417] width 73 height 12
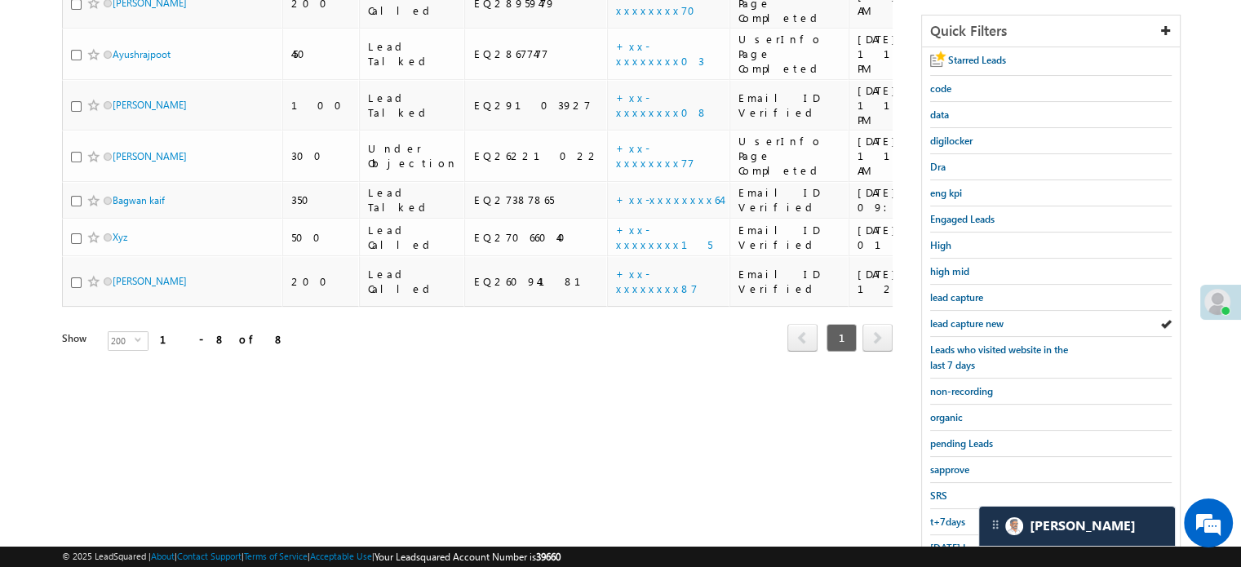
scroll to position [350, 0]
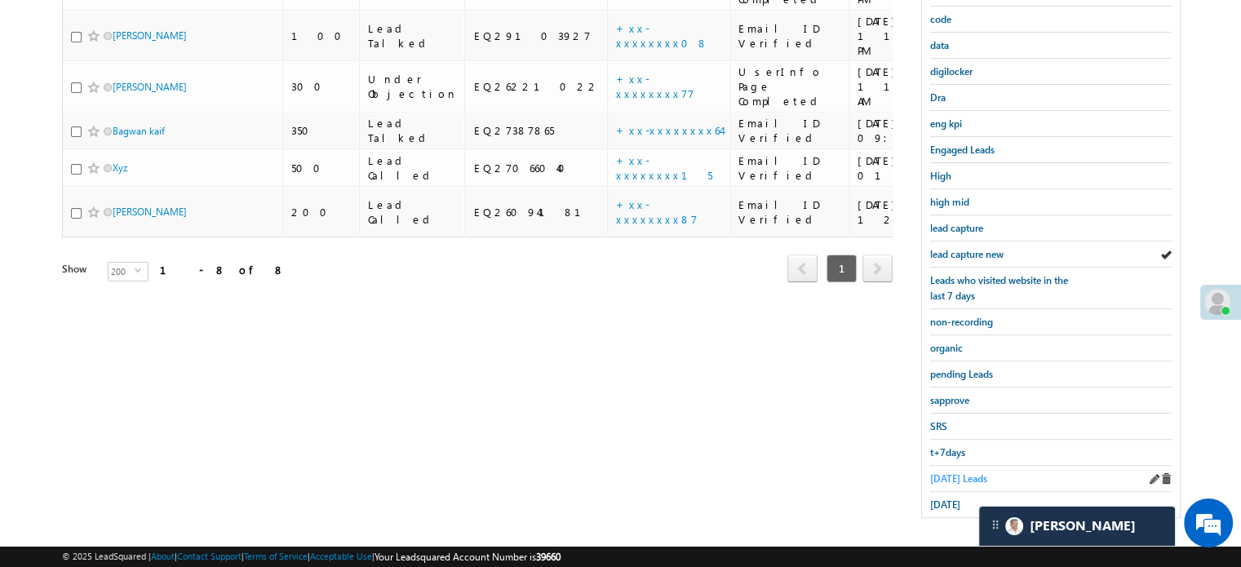
click at [950, 472] on span "Today's Leads" at bounding box center [958, 478] width 57 height 12
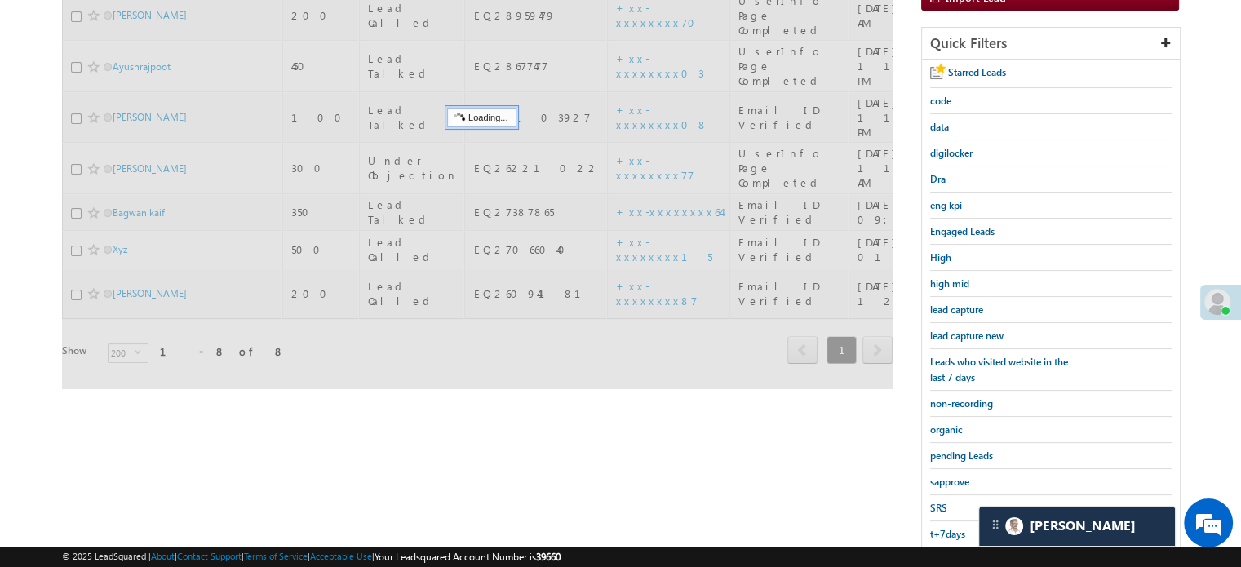
scroll to position [105, 0]
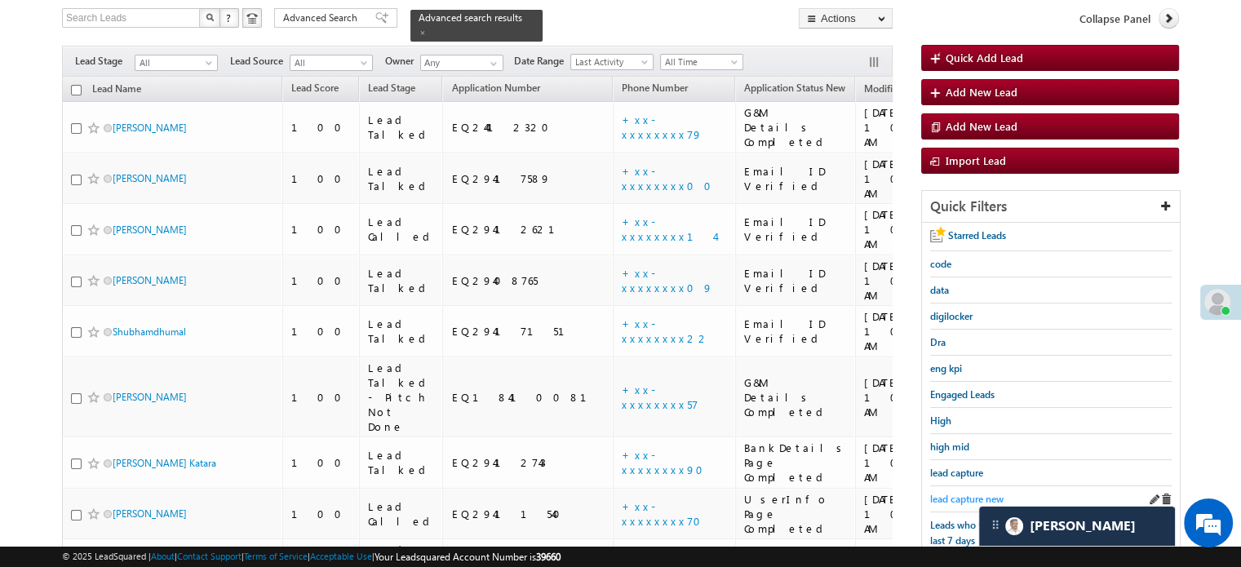
click at [962, 496] on span "lead capture new" at bounding box center [966, 499] width 73 height 12
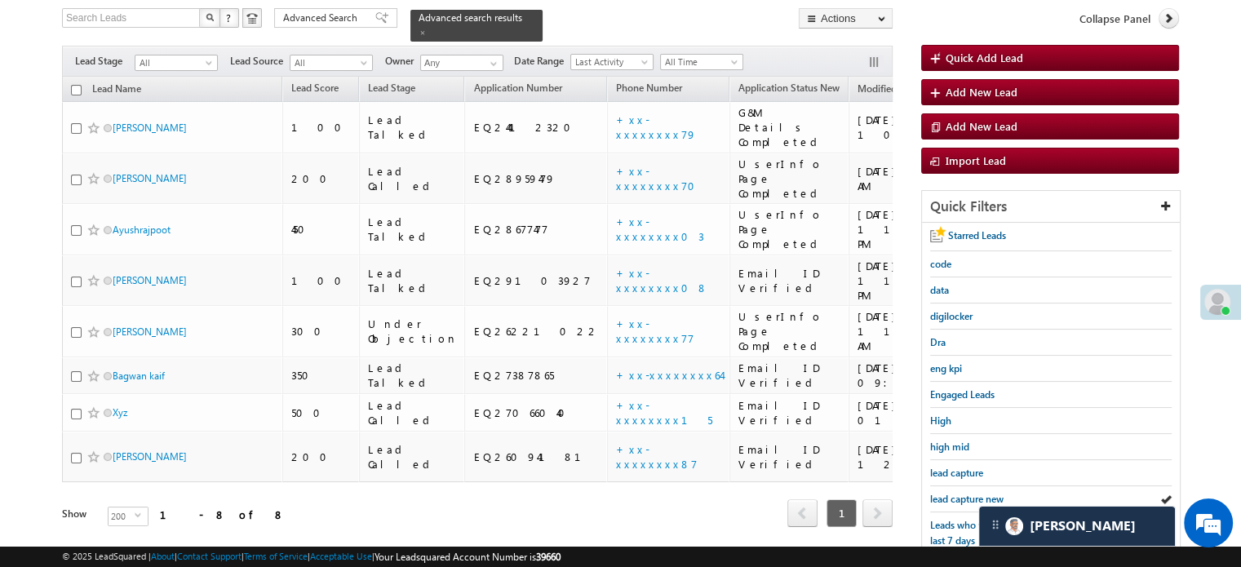
click at [962, 496] on span "lead capture new" at bounding box center [966, 499] width 73 height 12
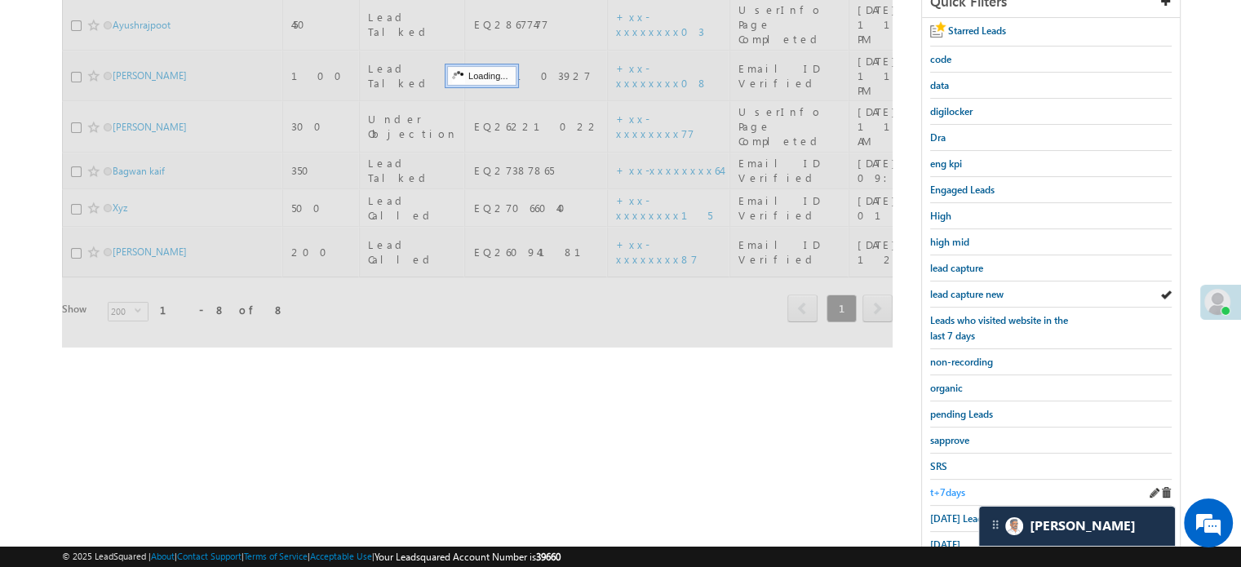
scroll to position [350, 0]
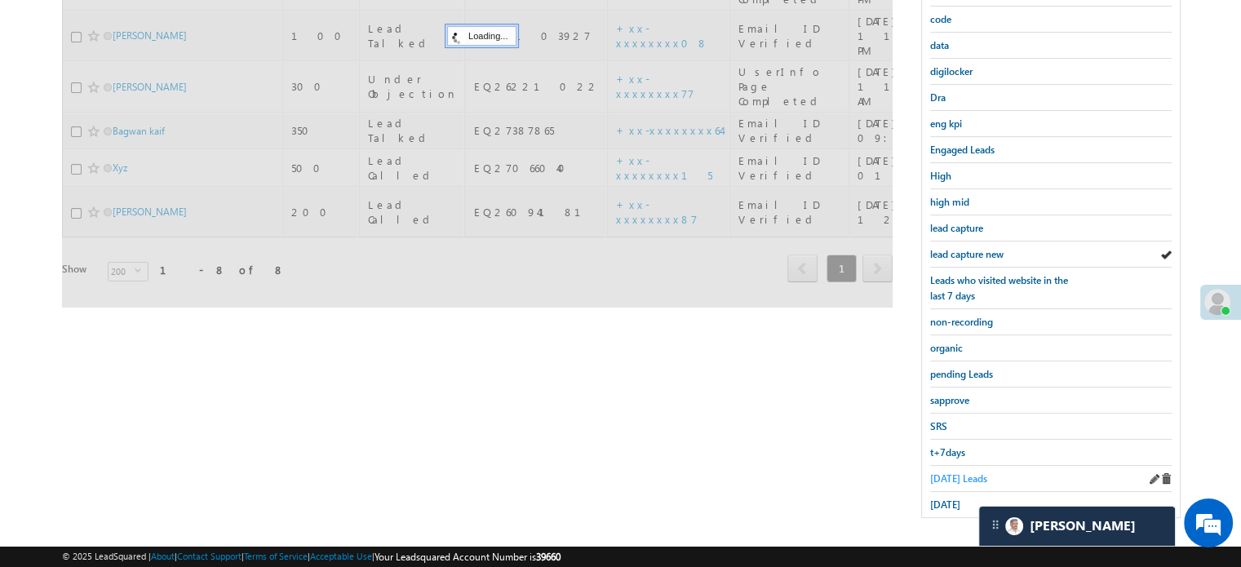
click at [953, 472] on span "Today's Leads" at bounding box center [958, 478] width 57 height 12
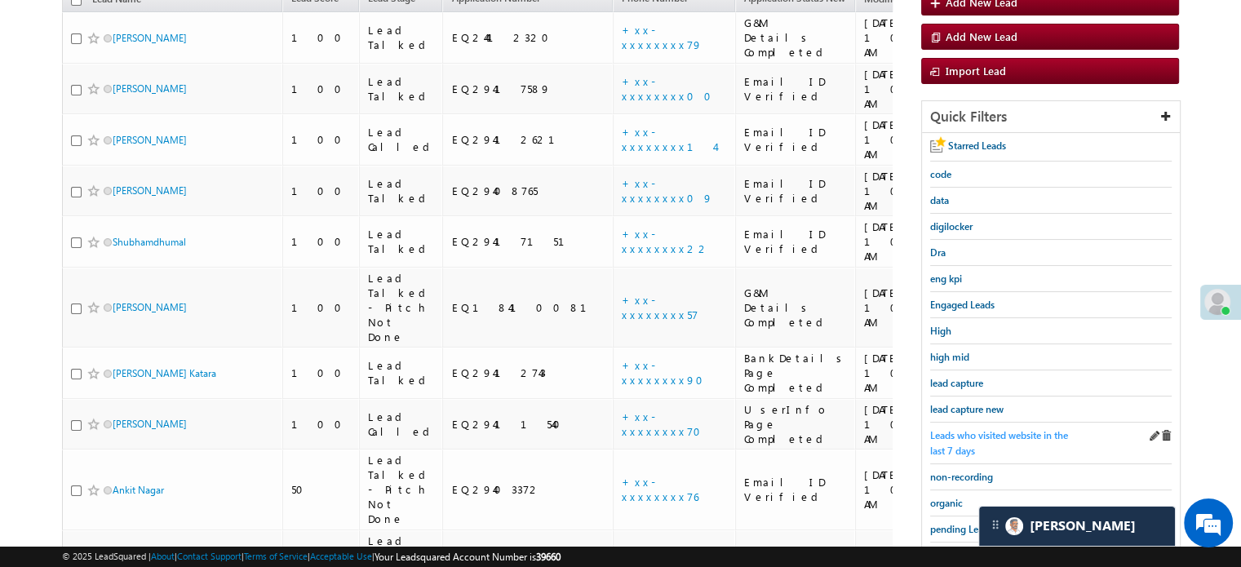
scroll to position [187, 0]
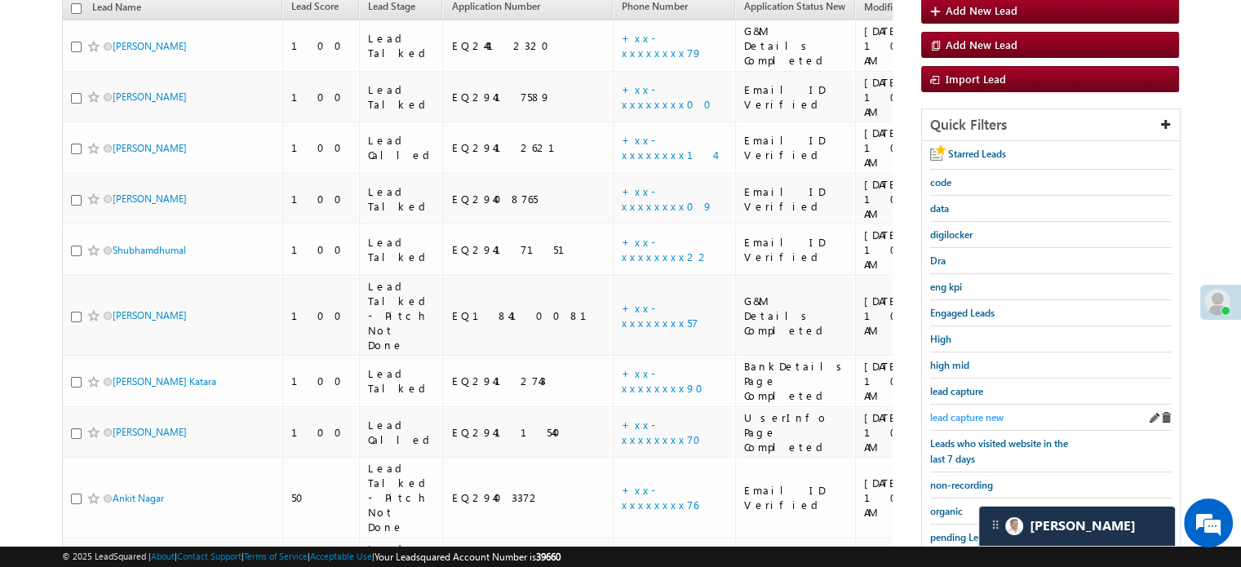
click at [971, 417] on span "lead capture new" at bounding box center [966, 417] width 73 height 12
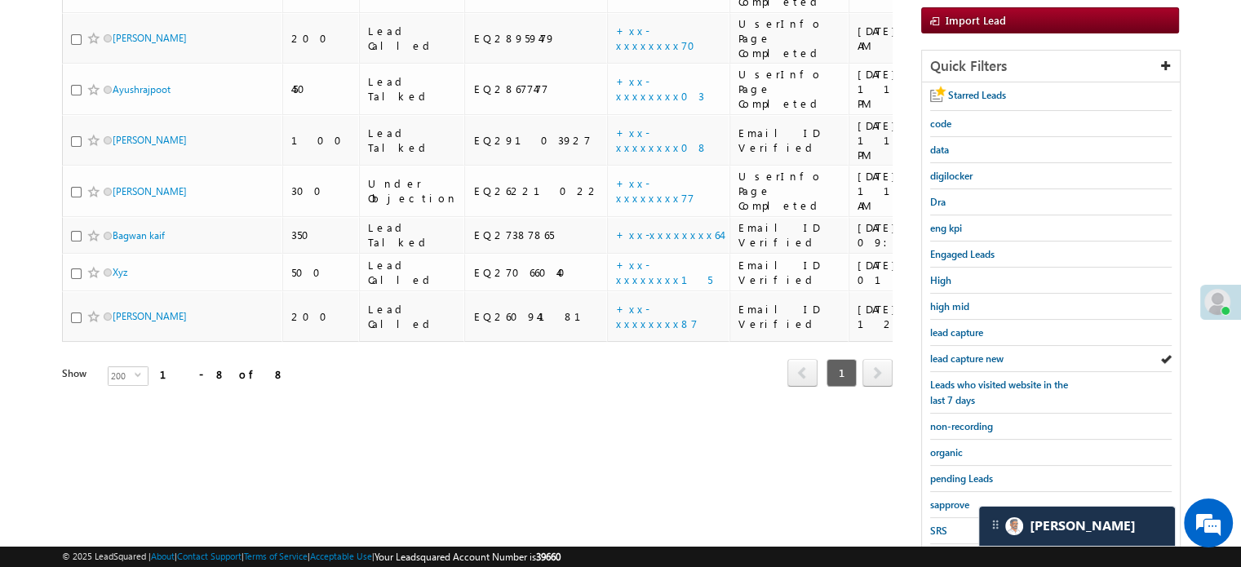
scroll to position [350, 0]
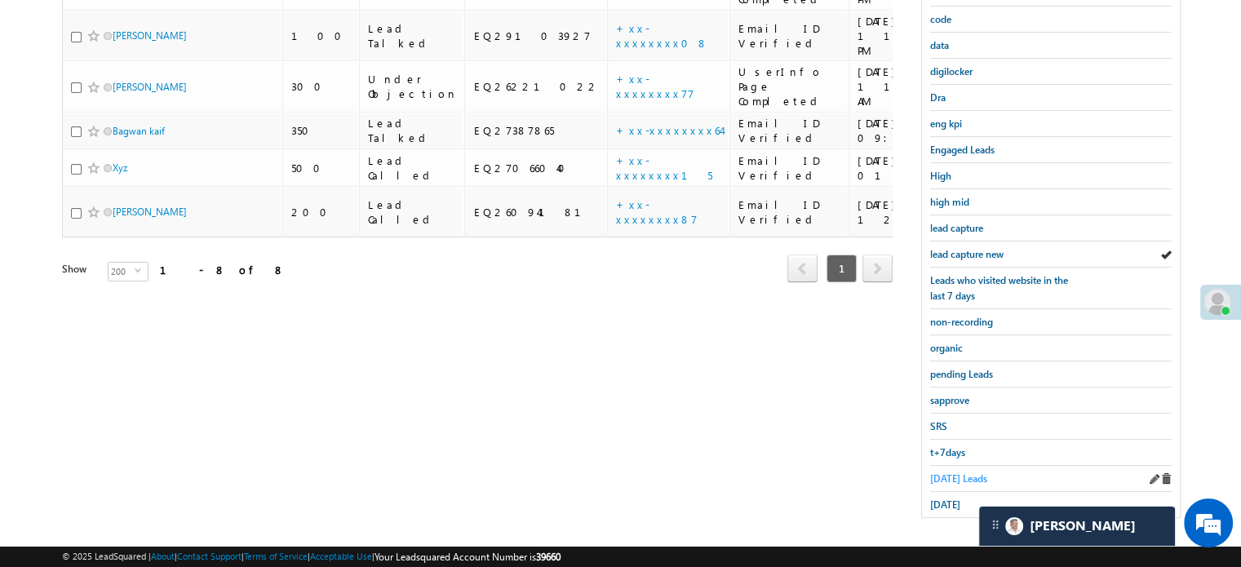
click at [962, 471] on link "Today's Leads" at bounding box center [958, 478] width 57 height 15
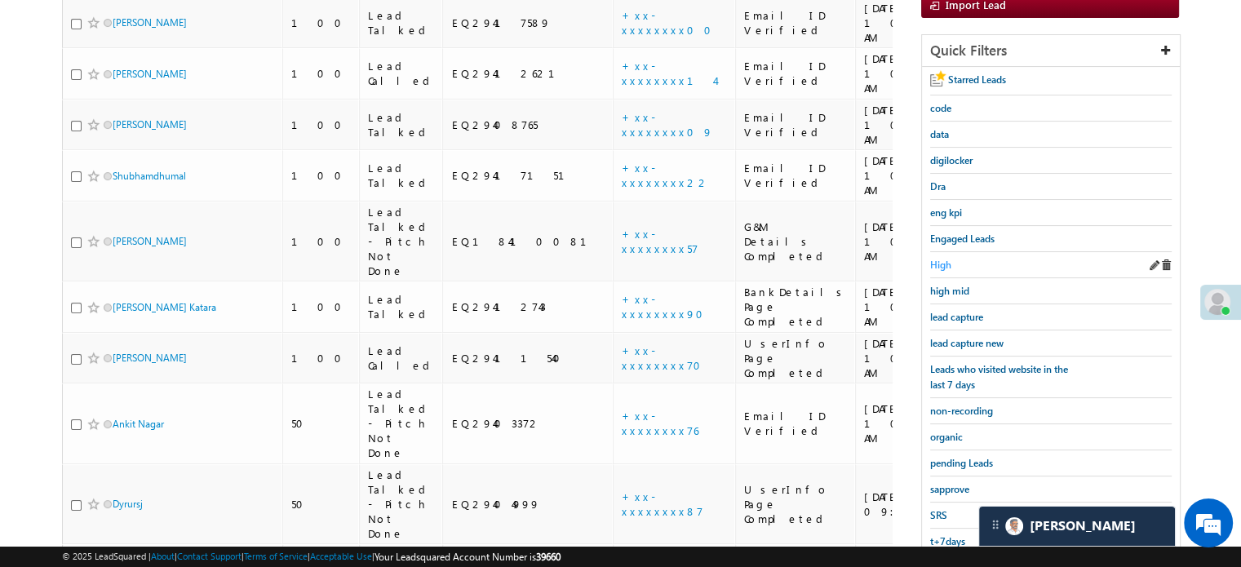
scroll to position [268, 0]
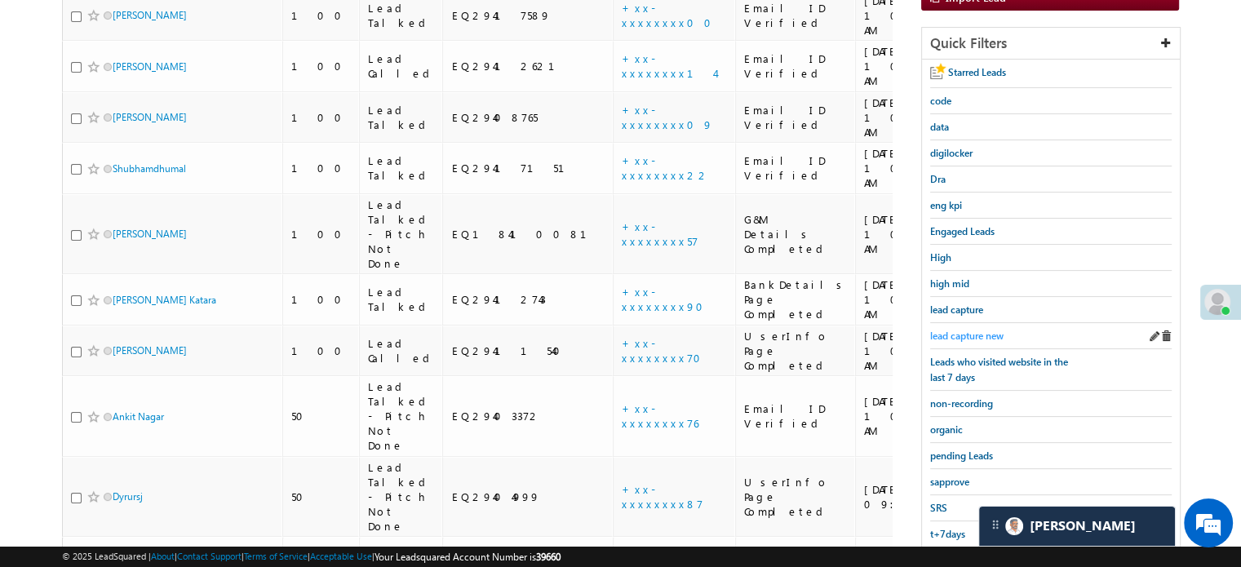
click at [979, 335] on span "lead capture new" at bounding box center [966, 336] width 73 height 12
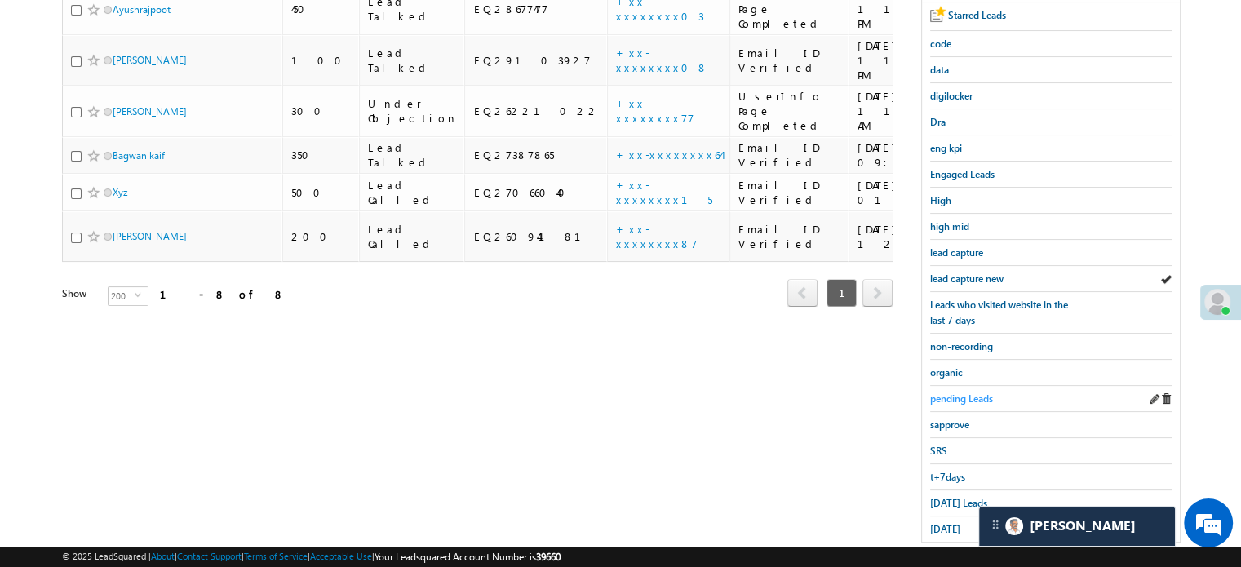
scroll to position [350, 0]
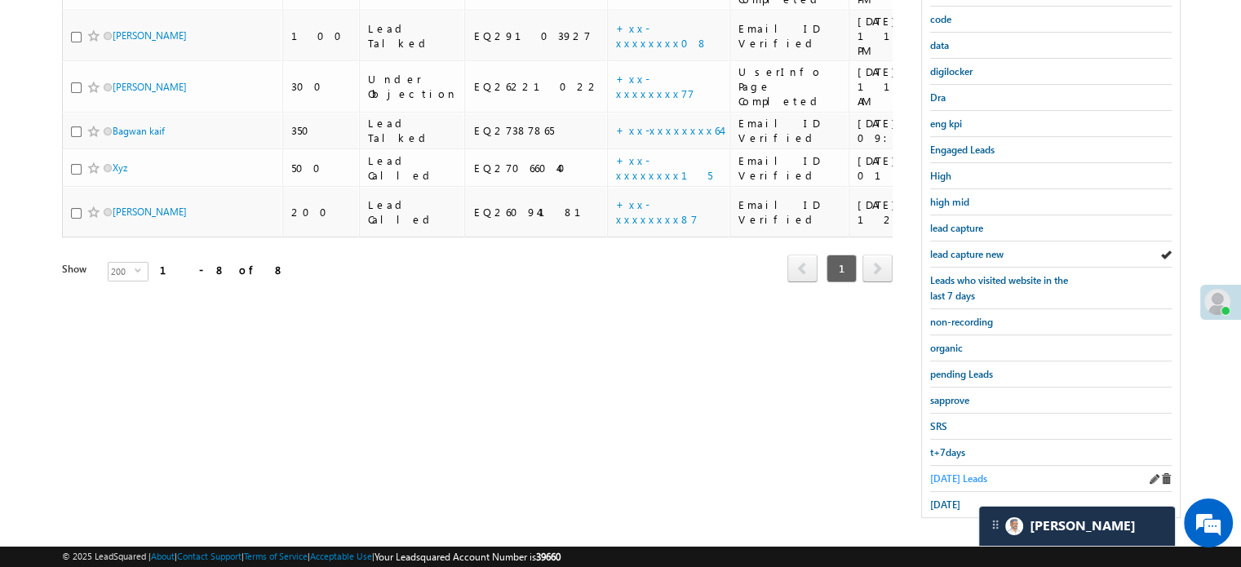
click at [946, 472] on span "Today's Leads" at bounding box center [958, 478] width 57 height 12
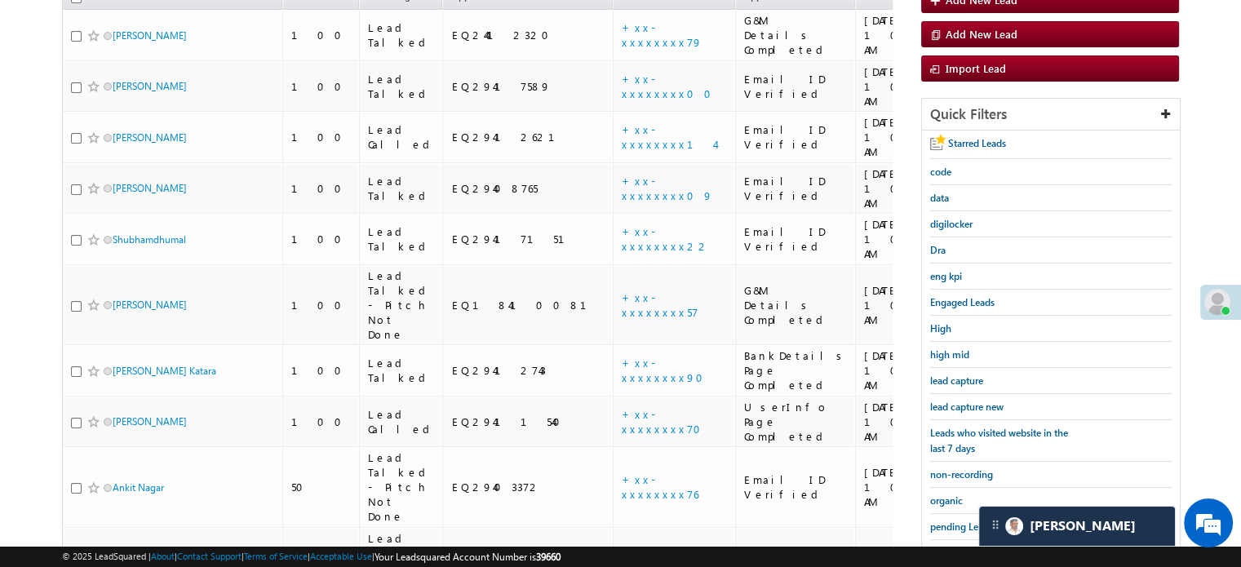
scroll to position [187, 0]
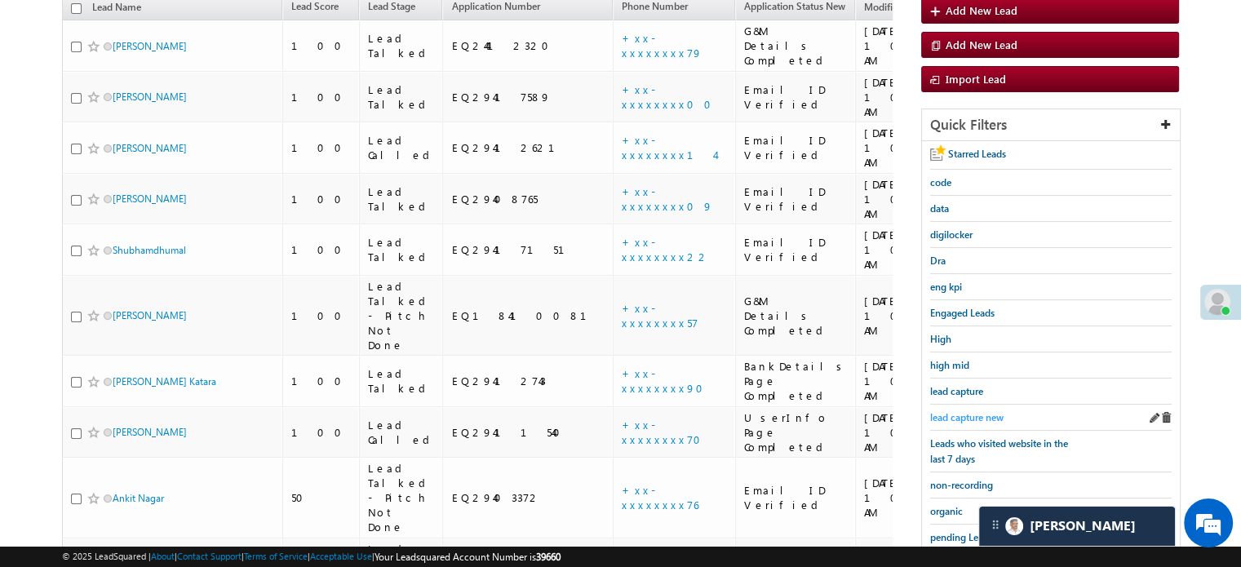
click at [971, 405] on div "lead capture new" at bounding box center [1050, 418] width 241 height 26
click at [975, 412] on span "lead capture new" at bounding box center [966, 417] width 73 height 12
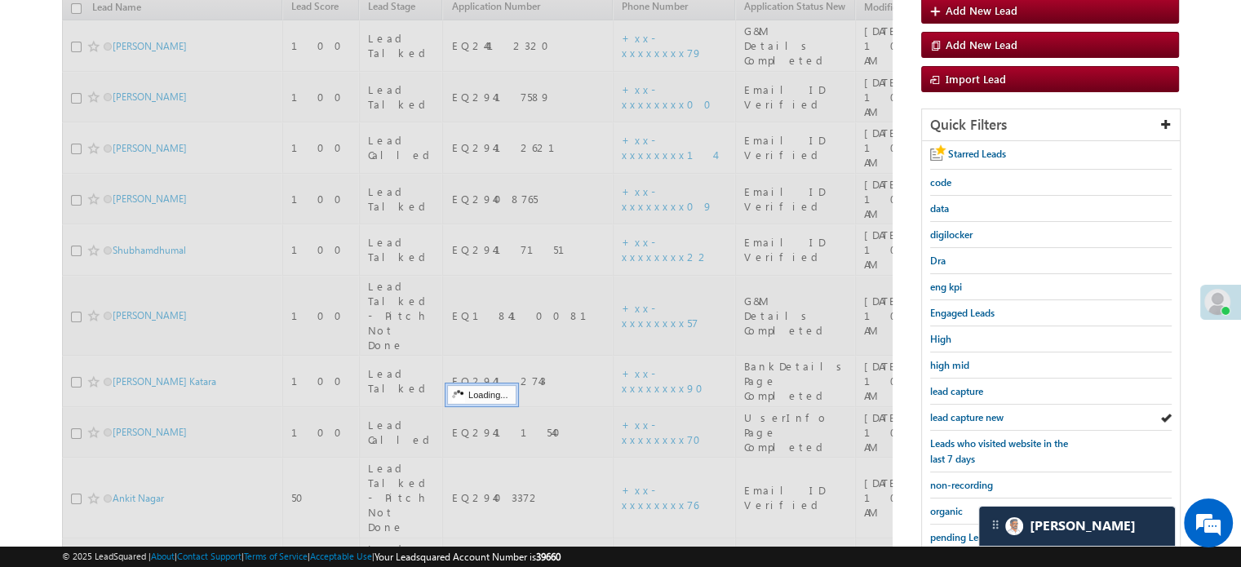
scroll to position [105, 0]
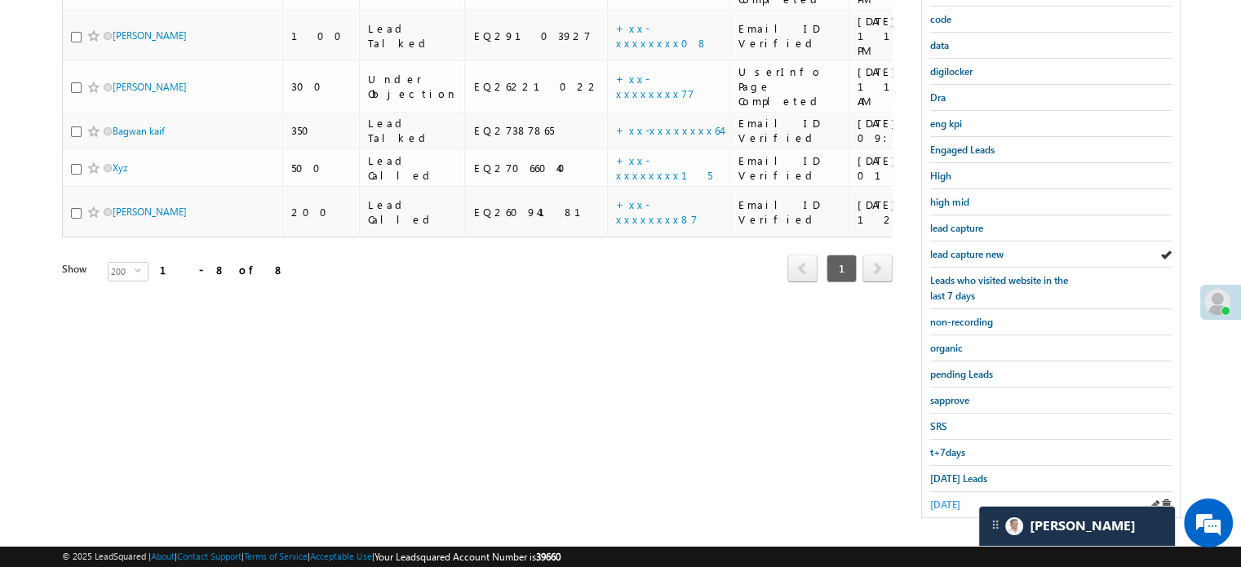
click at [960, 500] on span "yesterday" at bounding box center [945, 504] width 30 height 12
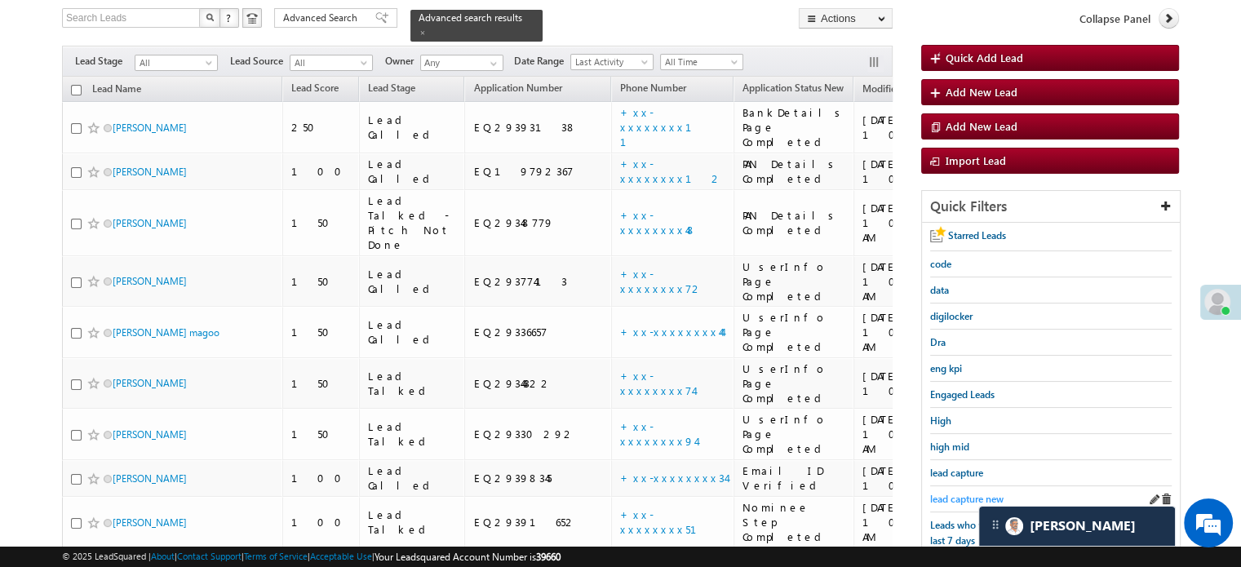
click at [958, 493] on span "lead capture new" at bounding box center [966, 499] width 73 height 12
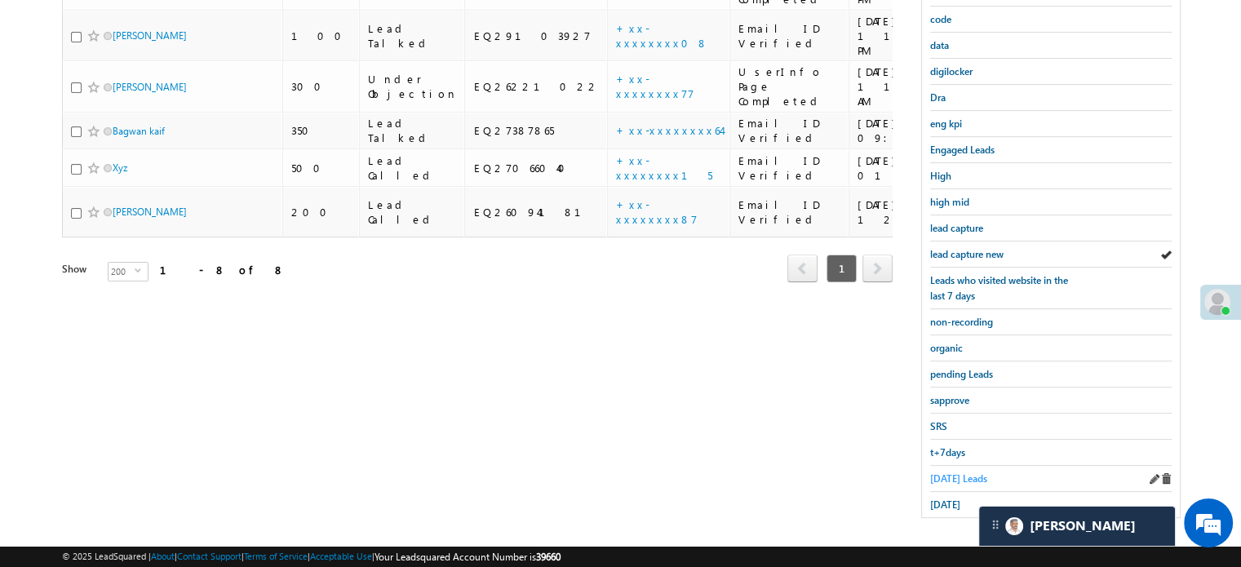
click at [955, 474] on span "Today's Leads" at bounding box center [958, 478] width 57 height 12
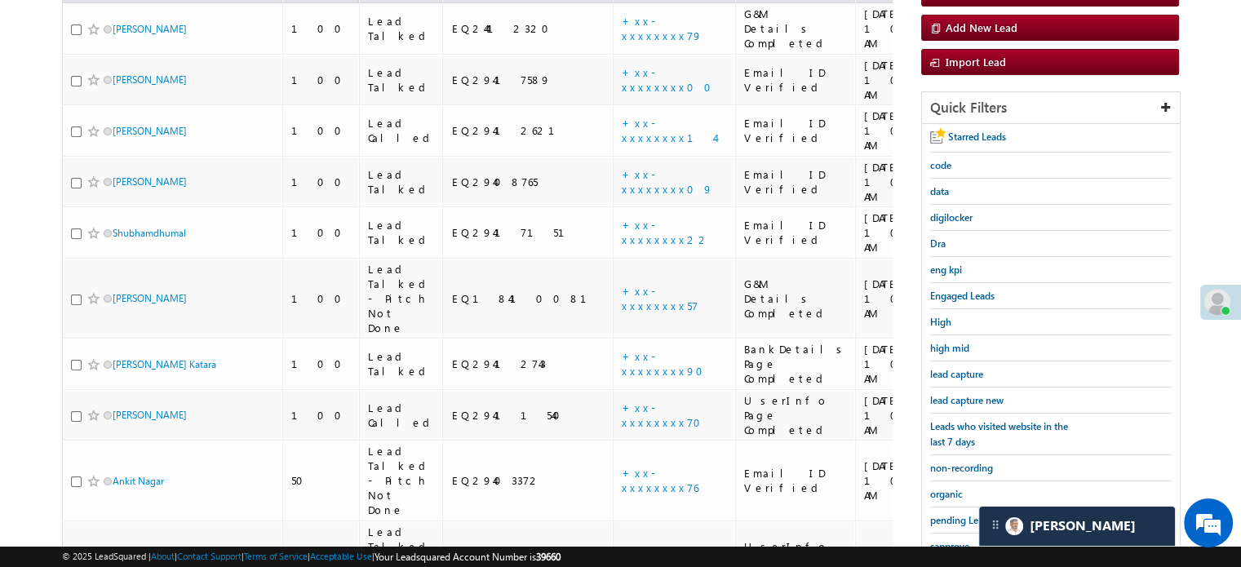
scroll to position [187, 0]
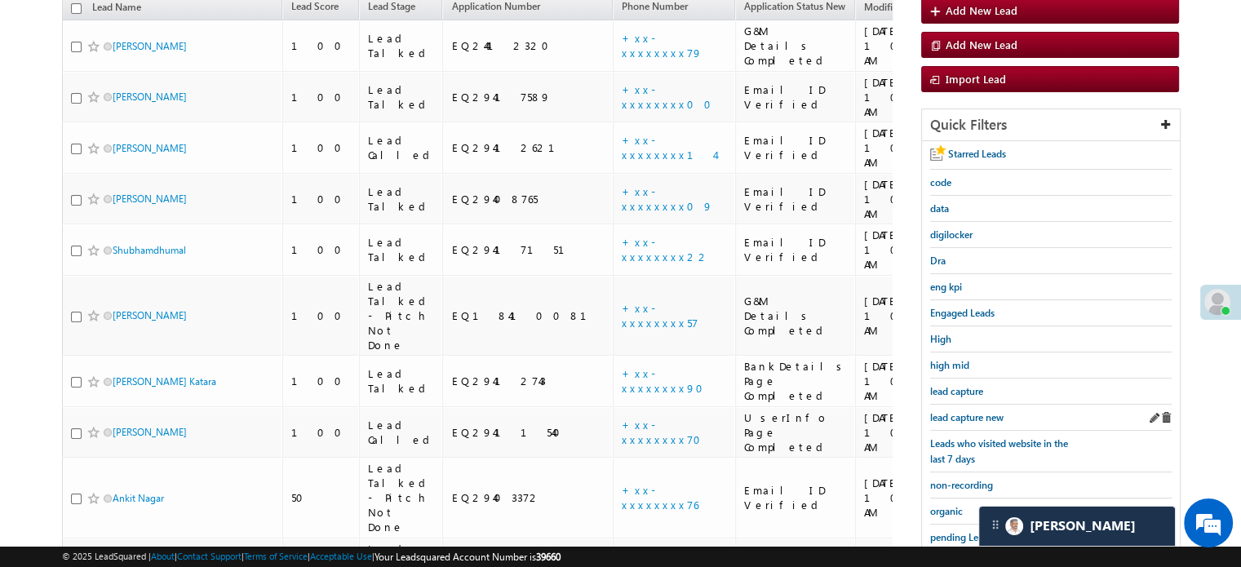
click at [967, 421] on div "lead capture new" at bounding box center [1050, 418] width 241 height 26
click at [969, 414] on span "lead capture new" at bounding box center [966, 417] width 73 height 12
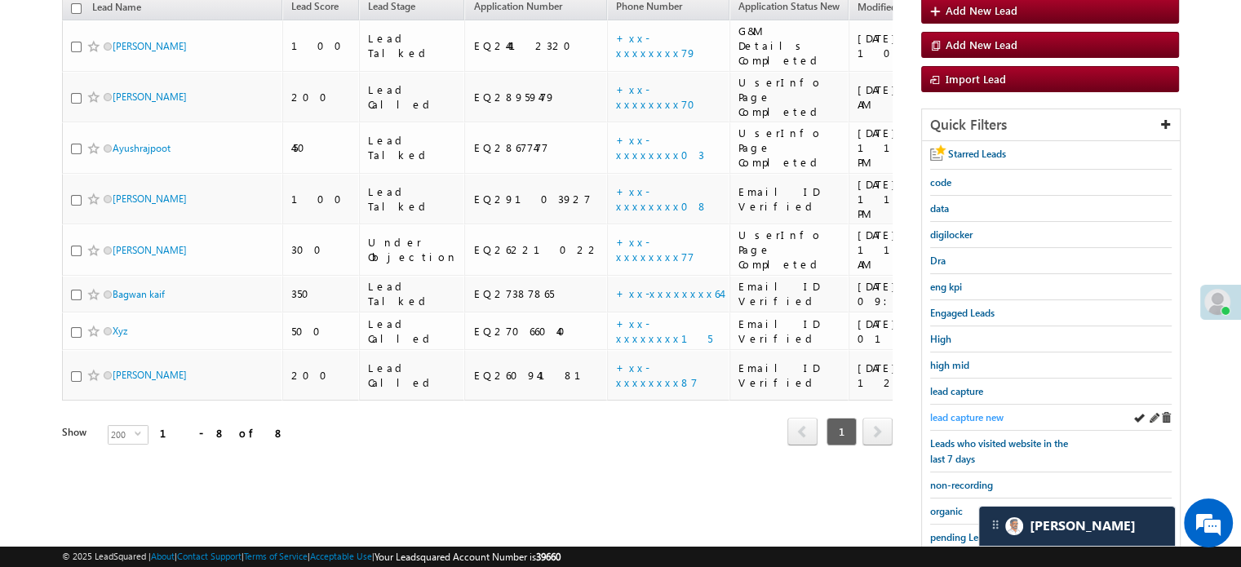
click at [956, 411] on span "lead capture new" at bounding box center [966, 417] width 73 height 12
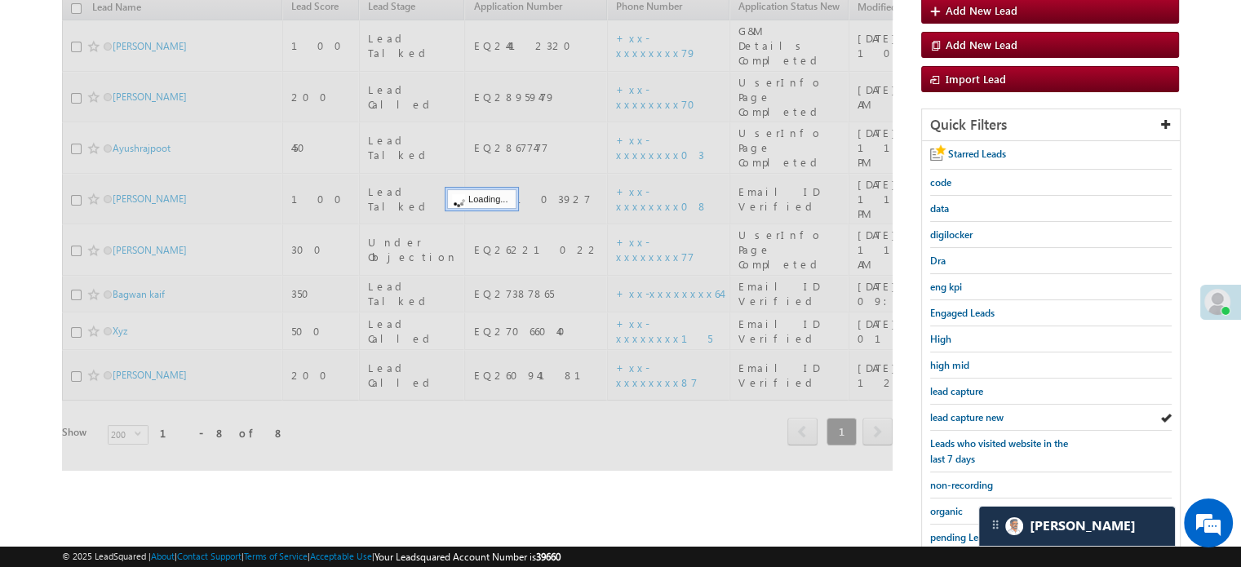
click at [956, 411] on span "lead capture new" at bounding box center [966, 417] width 73 height 12
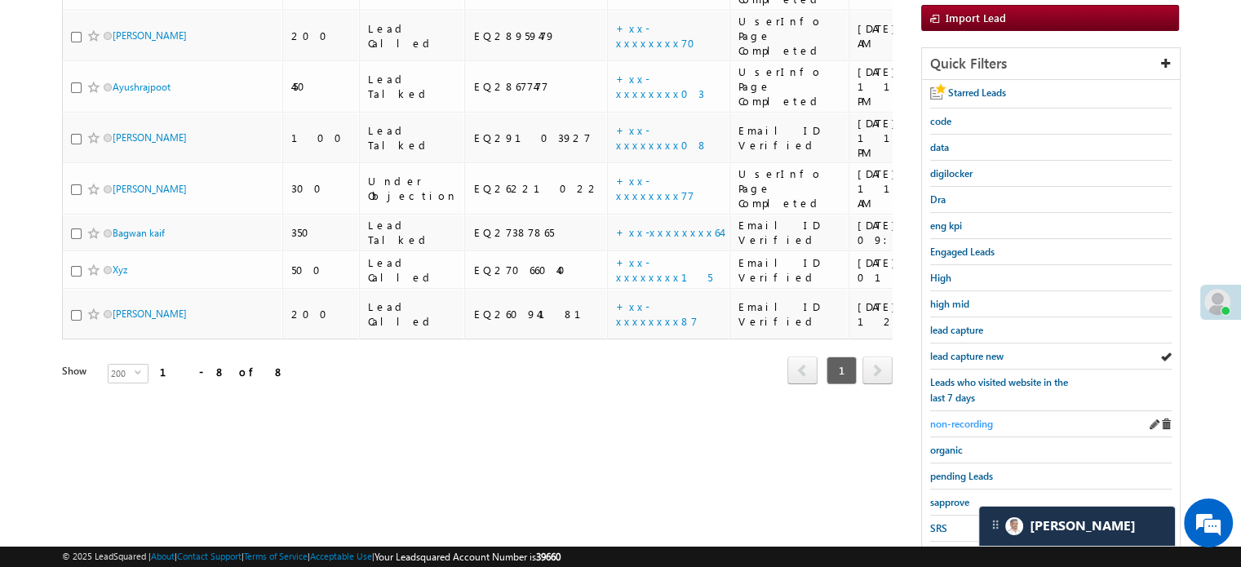
scroll to position [350, 0]
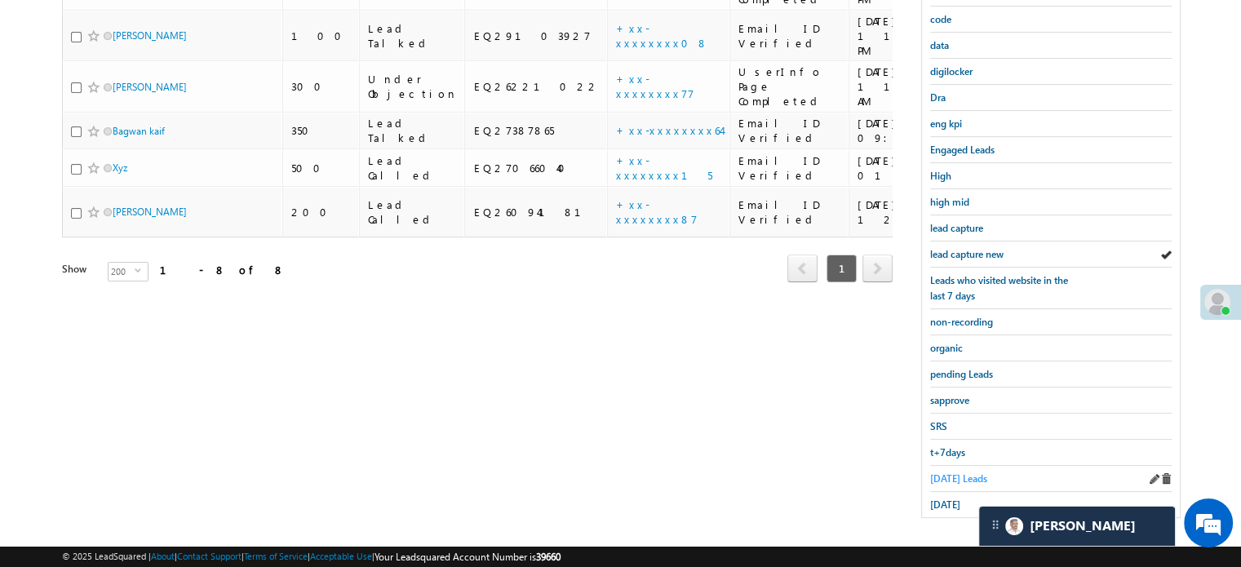
click at [943, 471] on link "Today's Leads" at bounding box center [958, 478] width 57 height 15
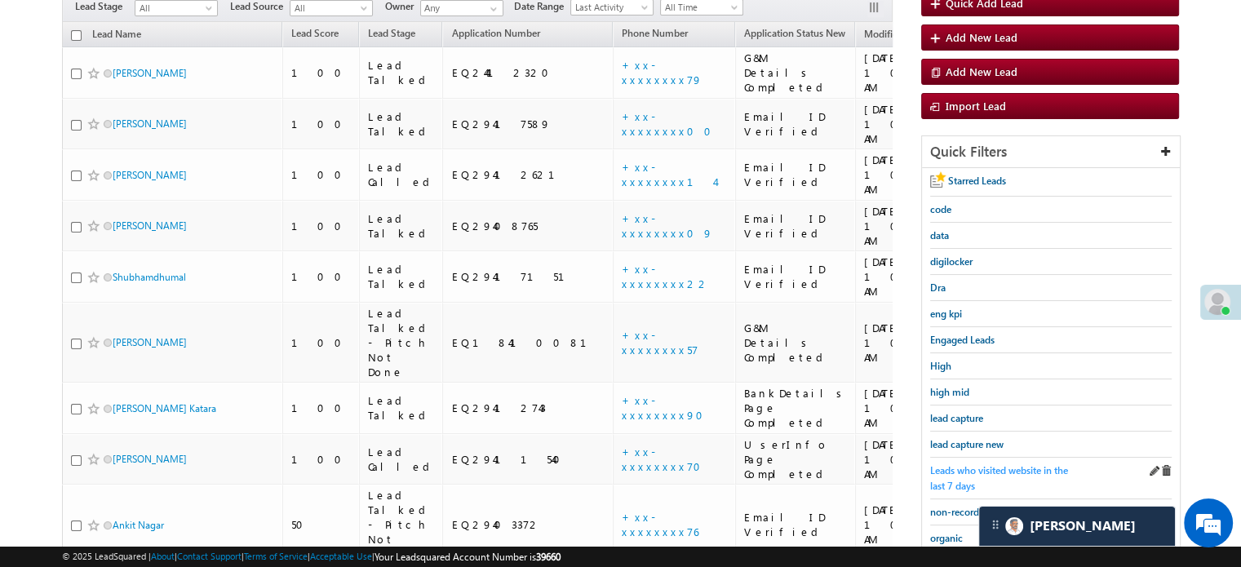
scroll to position [187, 0]
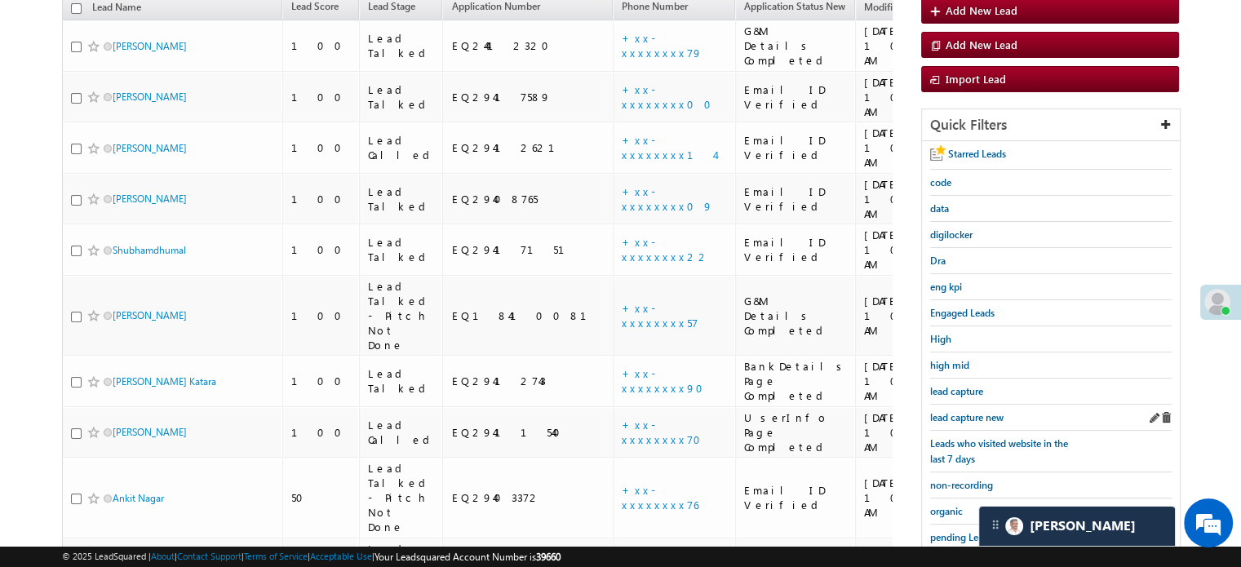
click at [942, 421] on div "lead capture new" at bounding box center [1050, 418] width 241 height 26
click at [942, 415] on span "lead capture new" at bounding box center [966, 417] width 73 height 12
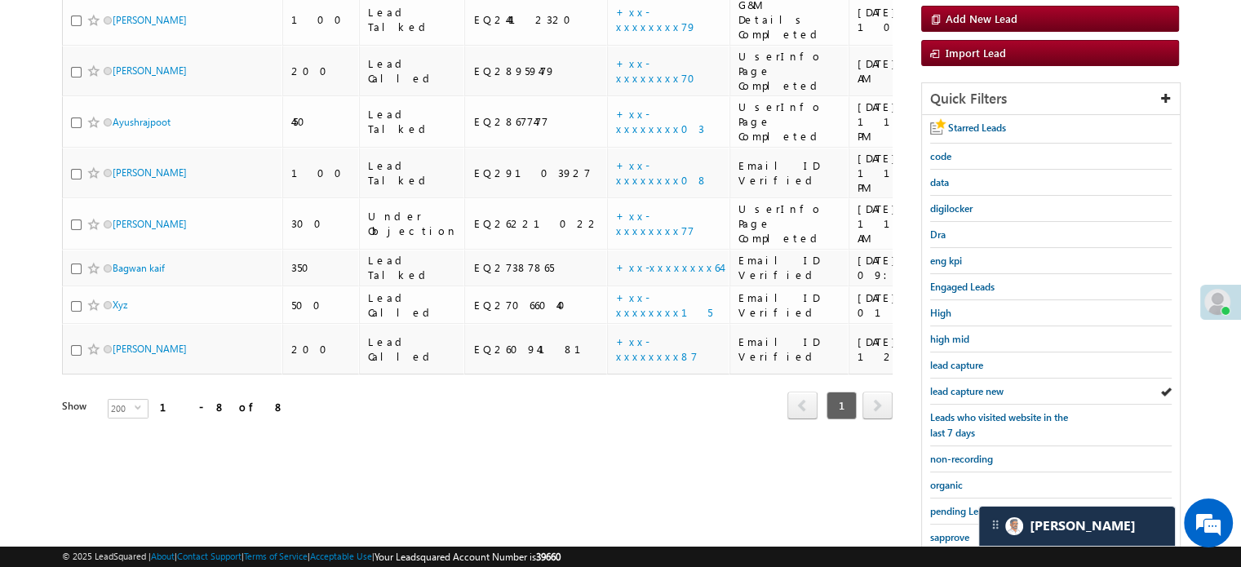
scroll to position [350, 0]
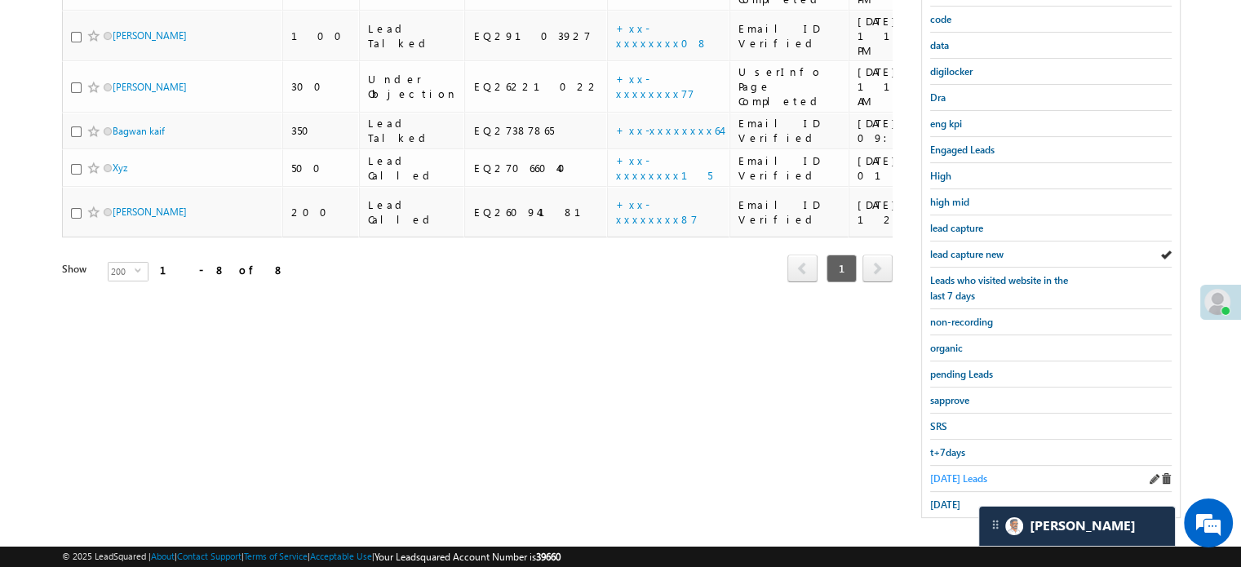
click at [934, 472] on span "Today's Leads" at bounding box center [958, 478] width 57 height 12
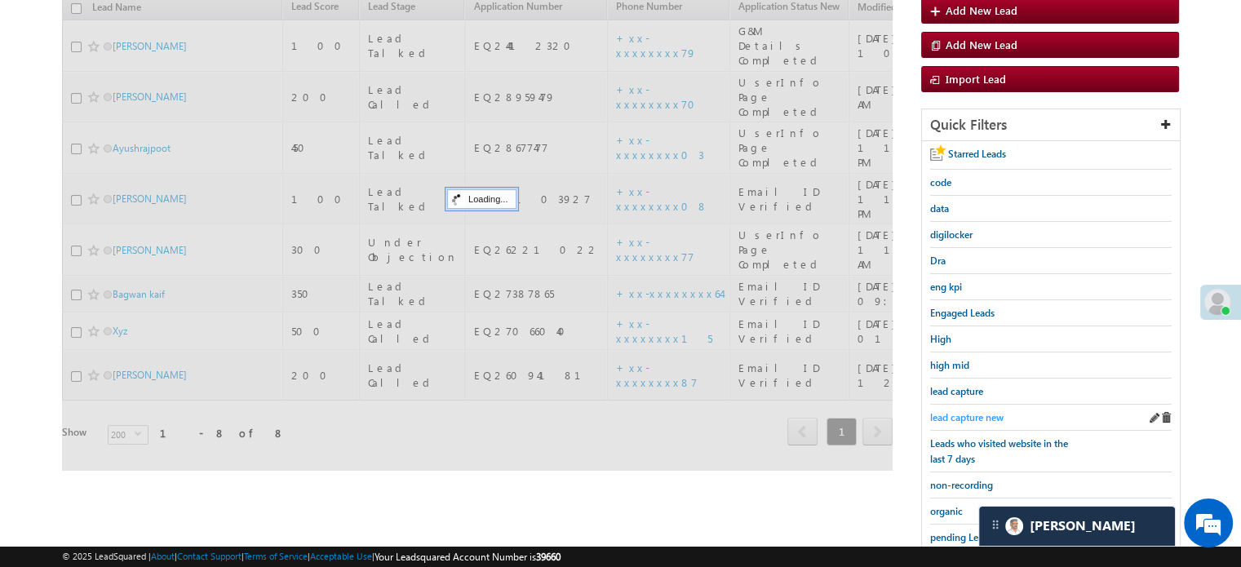
click at [960, 409] on link "lead capture new" at bounding box center [966, 416] width 73 height 15
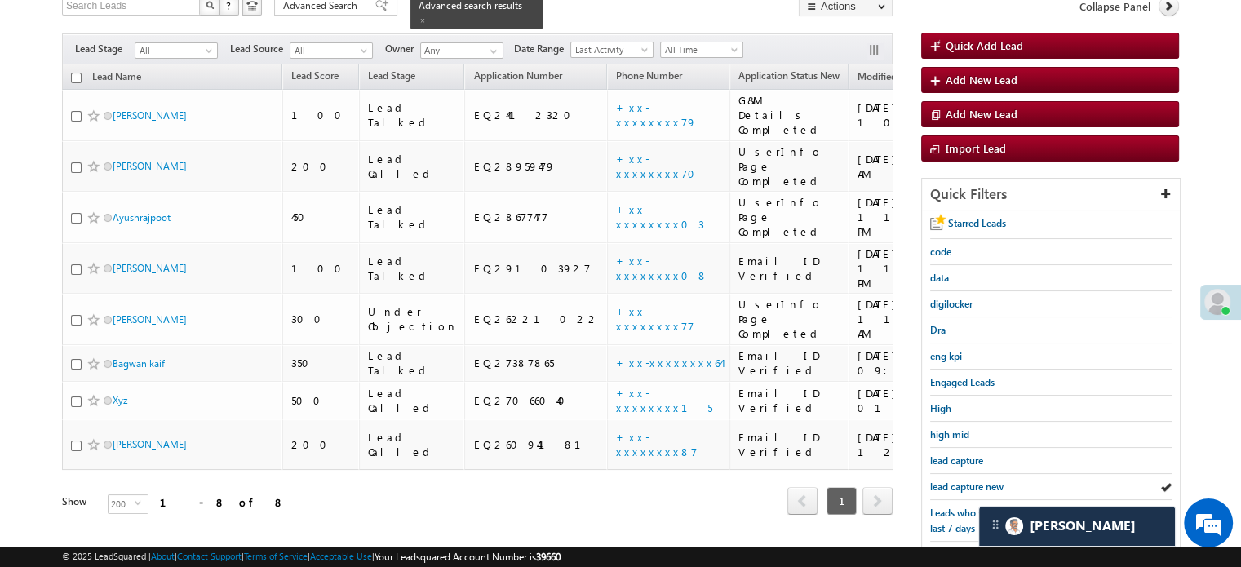
scroll to position [187, 0]
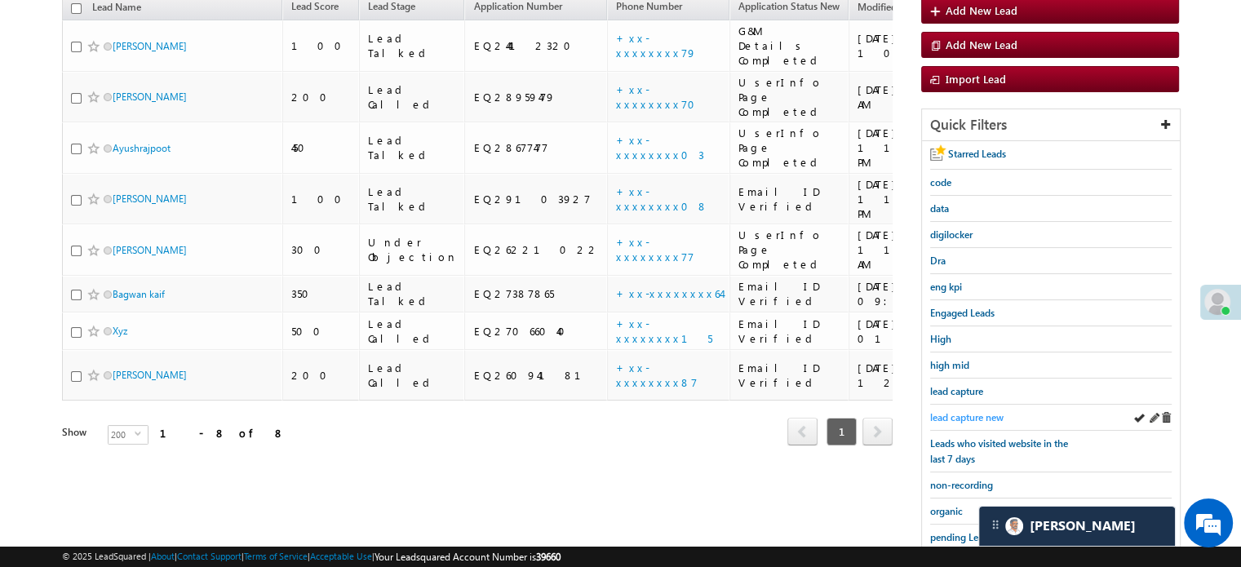
click at [946, 417] on span "lead capture new" at bounding box center [966, 417] width 73 height 12
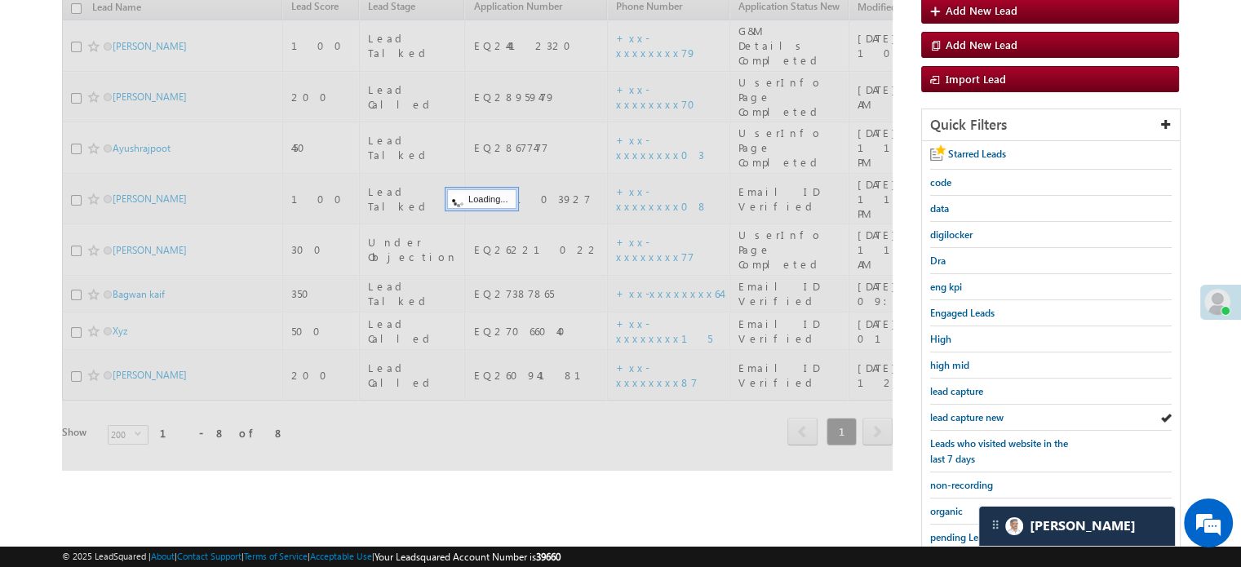
scroll to position [105, 0]
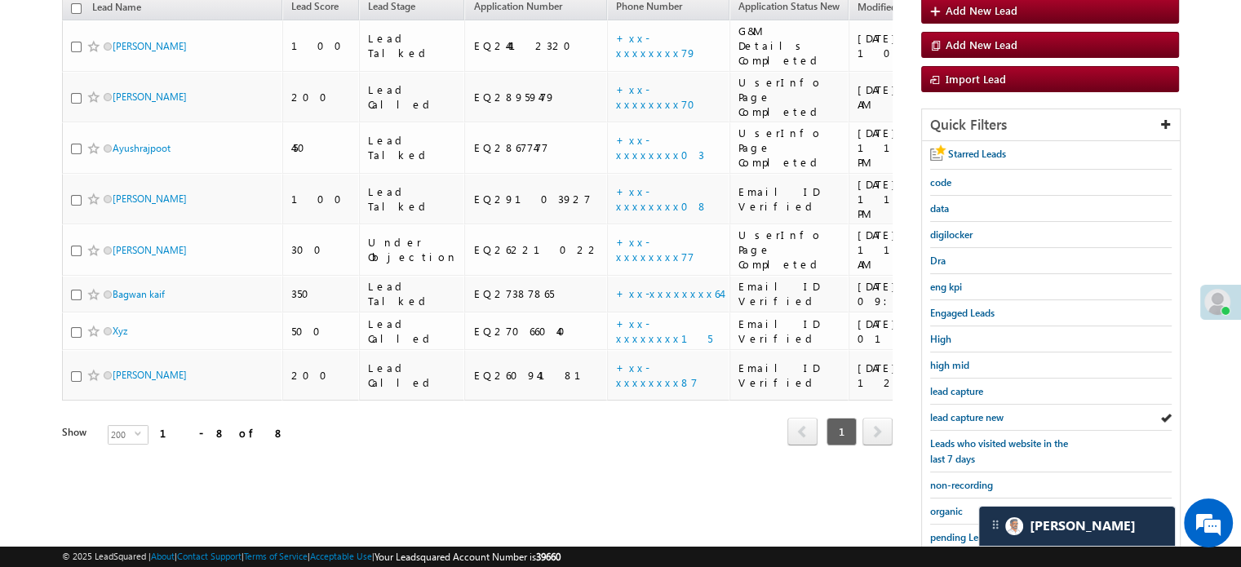
click at [946, 417] on span "lead capture new" at bounding box center [966, 417] width 73 height 12
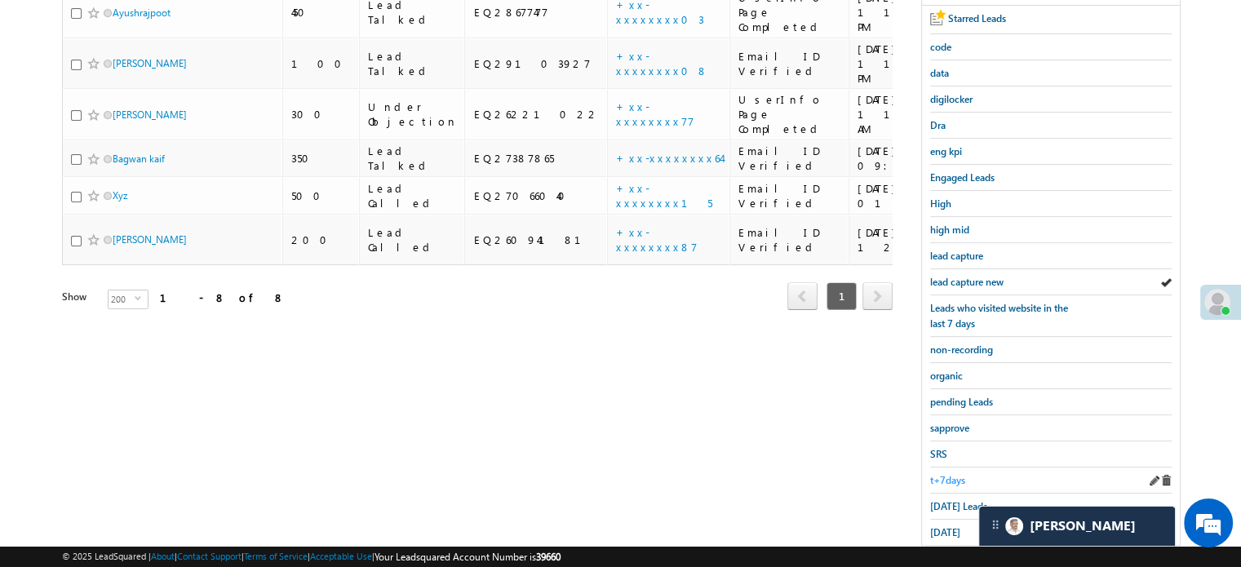
scroll to position [350, 0]
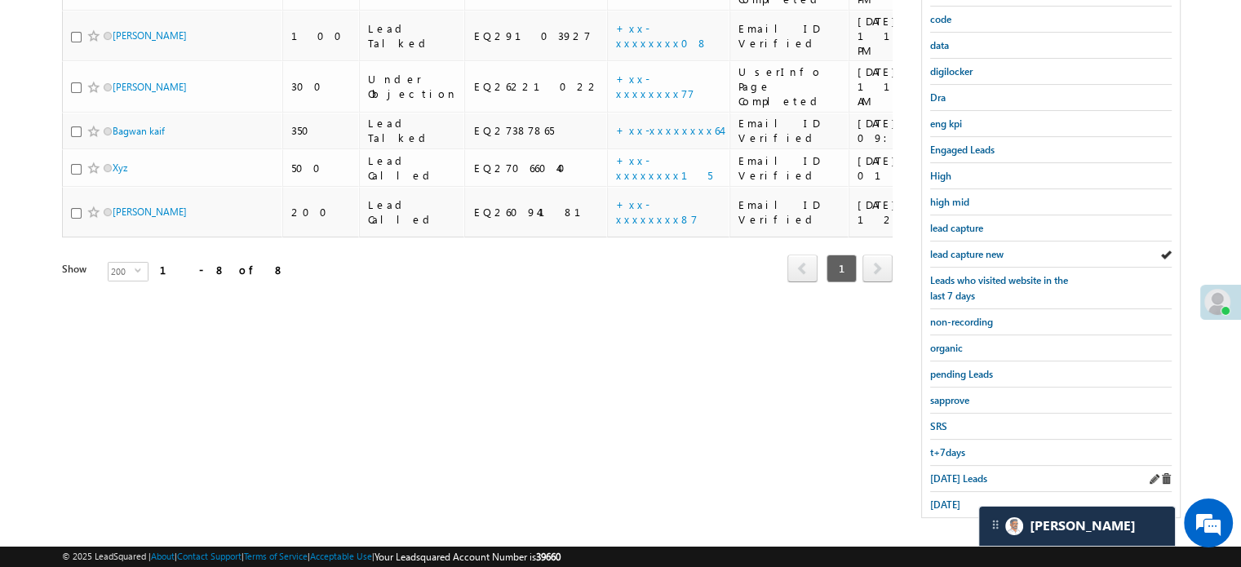
click at [946, 466] on div "Today's Leads" at bounding box center [1050, 479] width 241 height 26
drag, startPoint x: 946, startPoint y: 462, endPoint x: 953, endPoint y: 467, distance: 9.3
click at [948, 466] on div "Today's Leads" at bounding box center [1050, 479] width 241 height 26
click at [953, 472] on span "Today's Leads" at bounding box center [958, 478] width 57 height 12
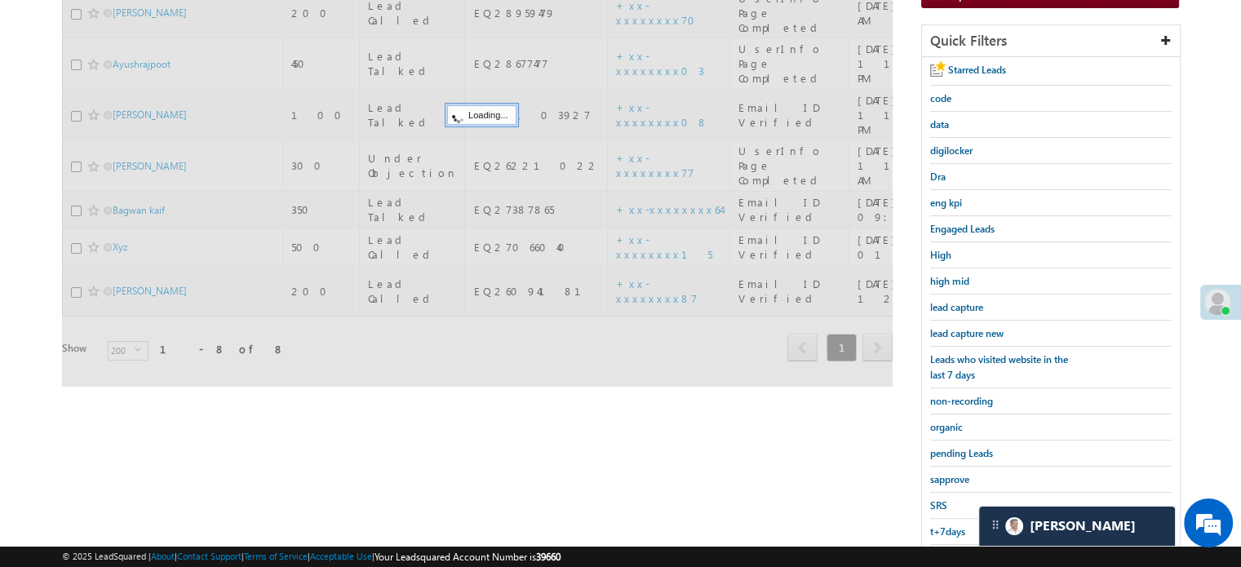
scroll to position [187, 0]
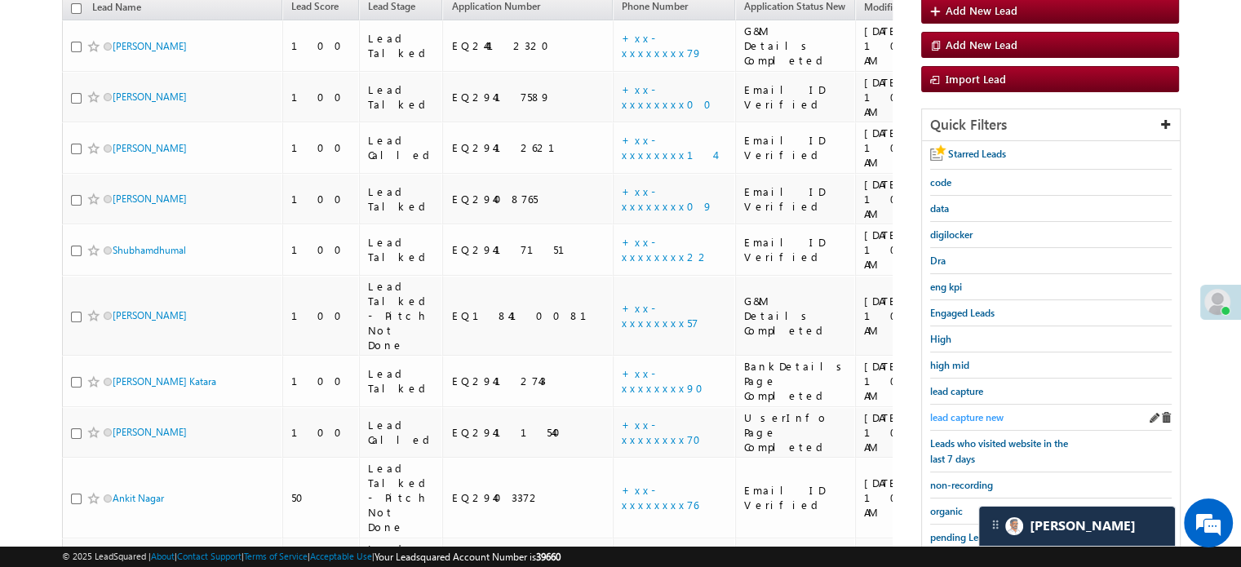
click at [968, 417] on span "lead capture new" at bounding box center [966, 417] width 73 height 12
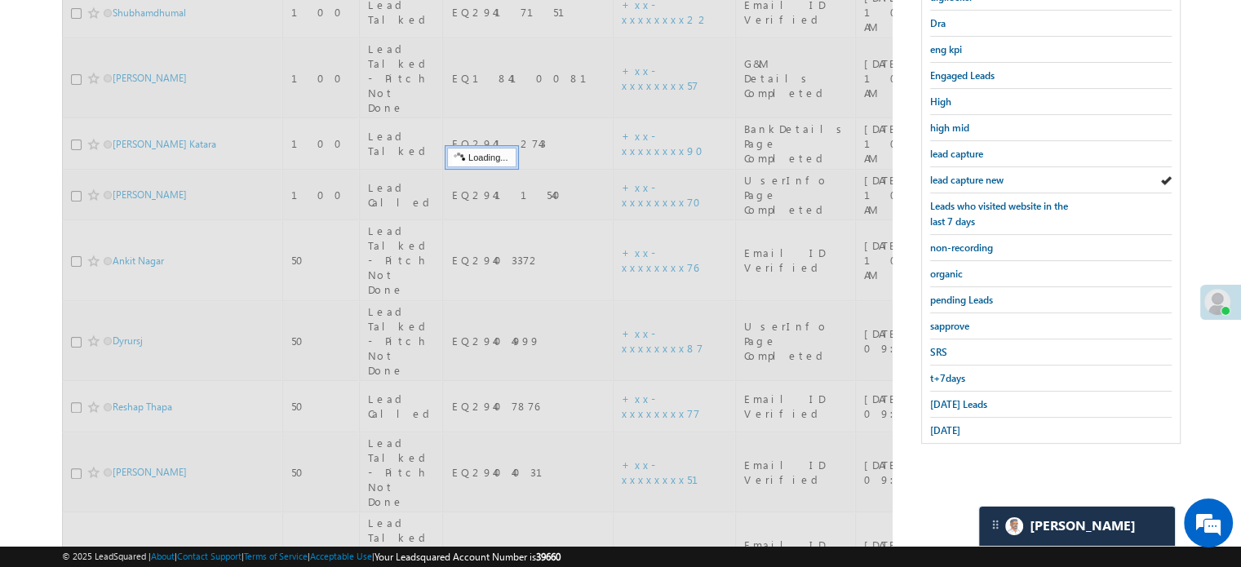
scroll to position [431, 0]
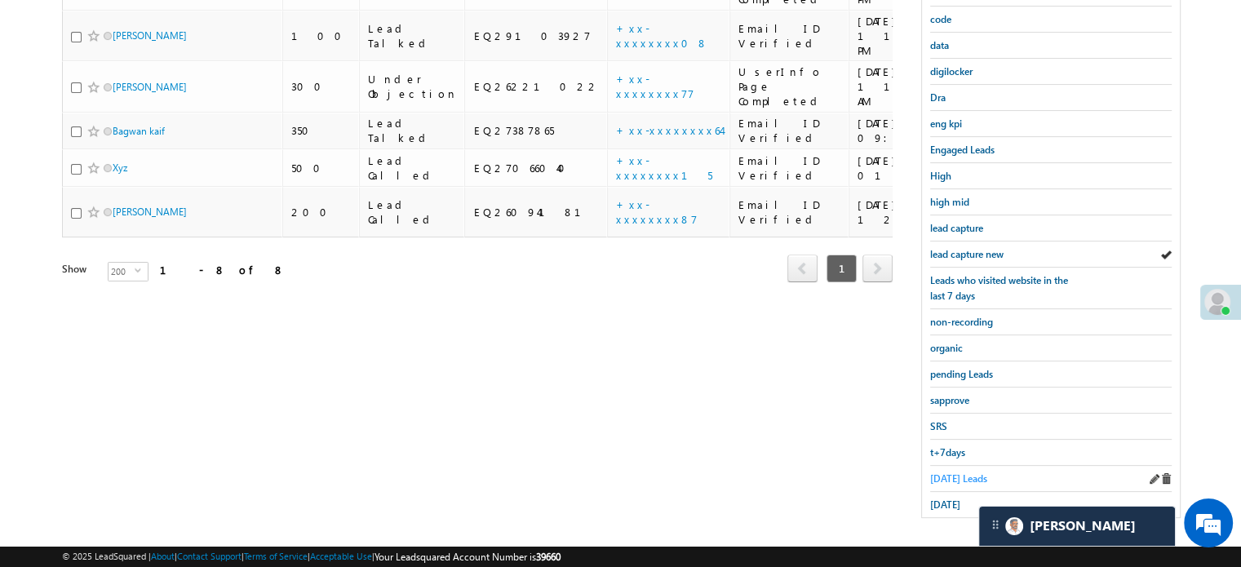
click at [953, 396] on span "sapprove" at bounding box center [949, 400] width 39 height 12
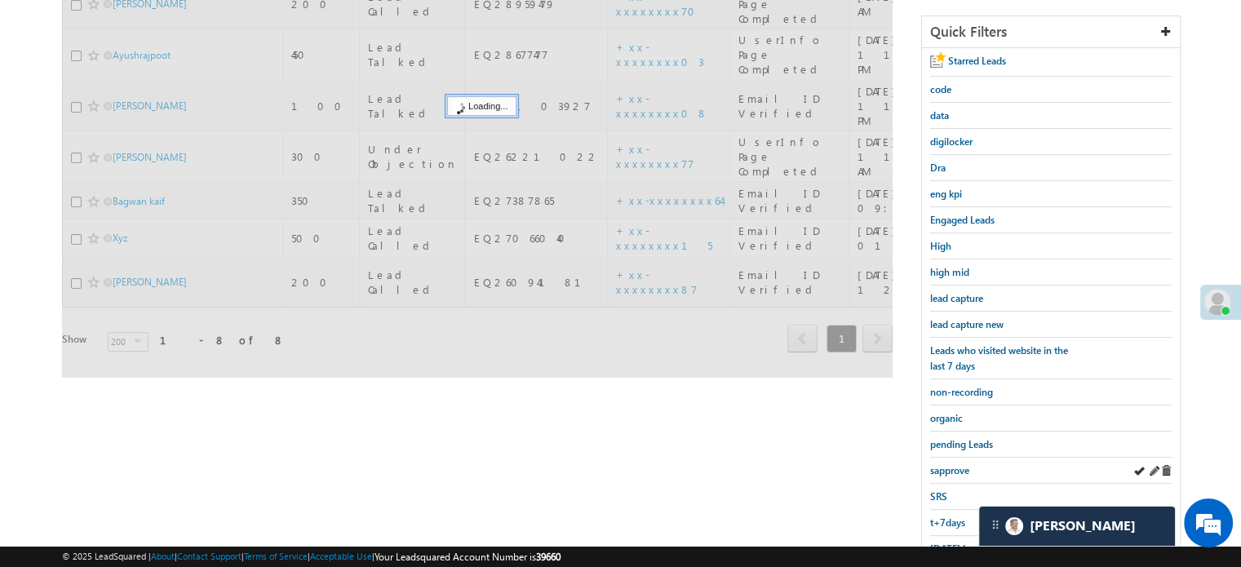
scroll to position [187, 0]
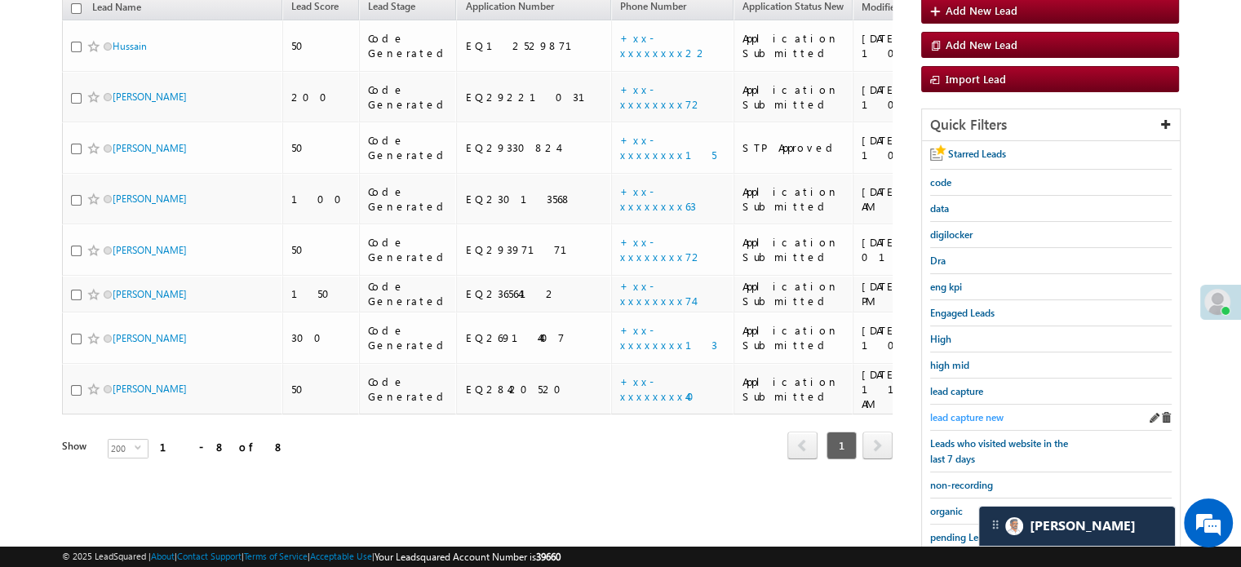
click at [974, 411] on span "lead capture new" at bounding box center [966, 417] width 73 height 12
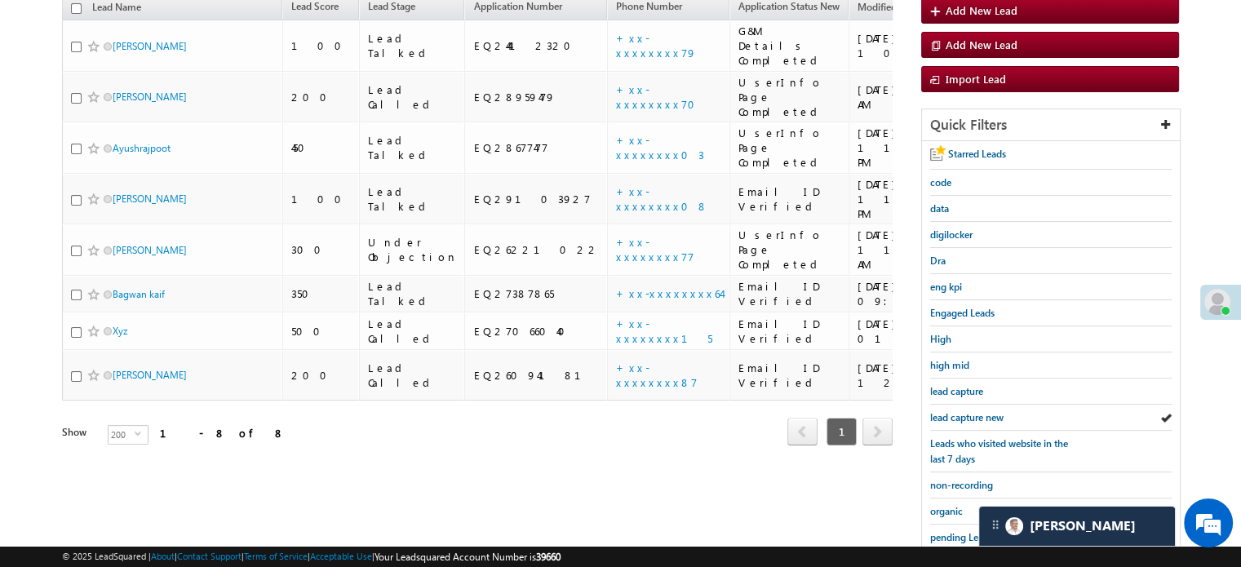
scroll to position [105, 0]
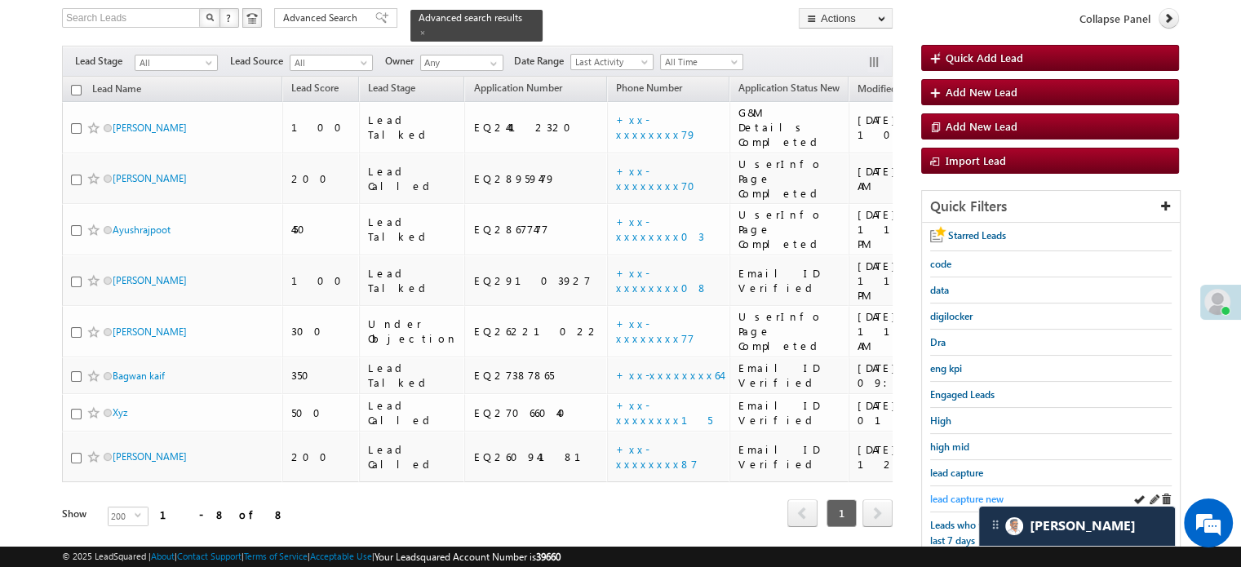
click at [953, 493] on span "lead capture new" at bounding box center [966, 499] width 73 height 12
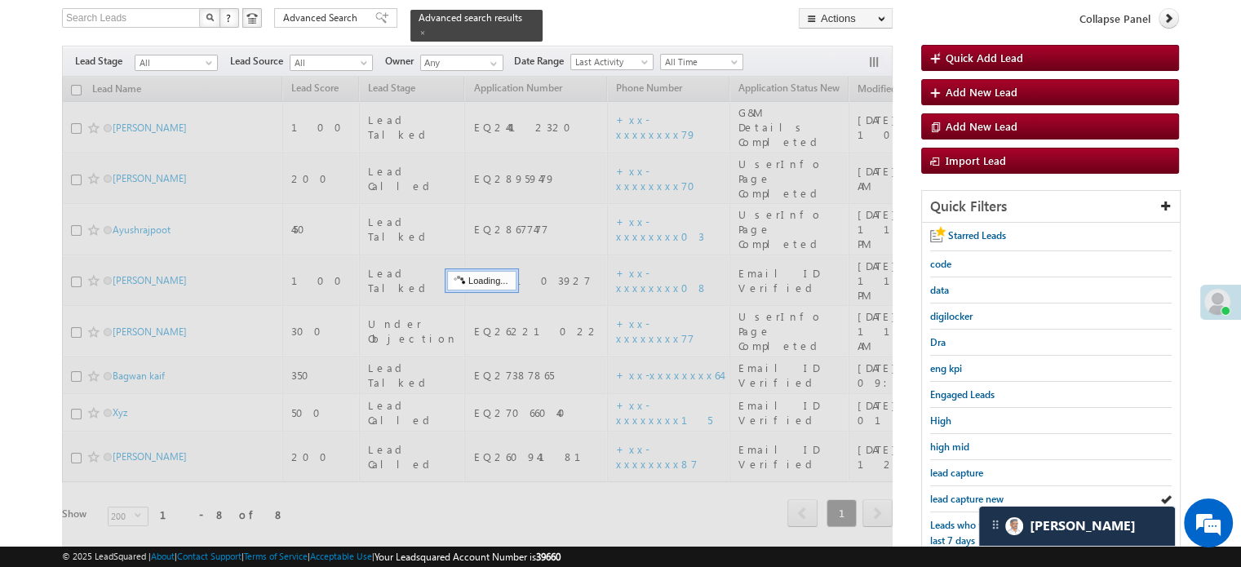
click at [953, 493] on span "lead capture new" at bounding box center [966, 499] width 73 height 12
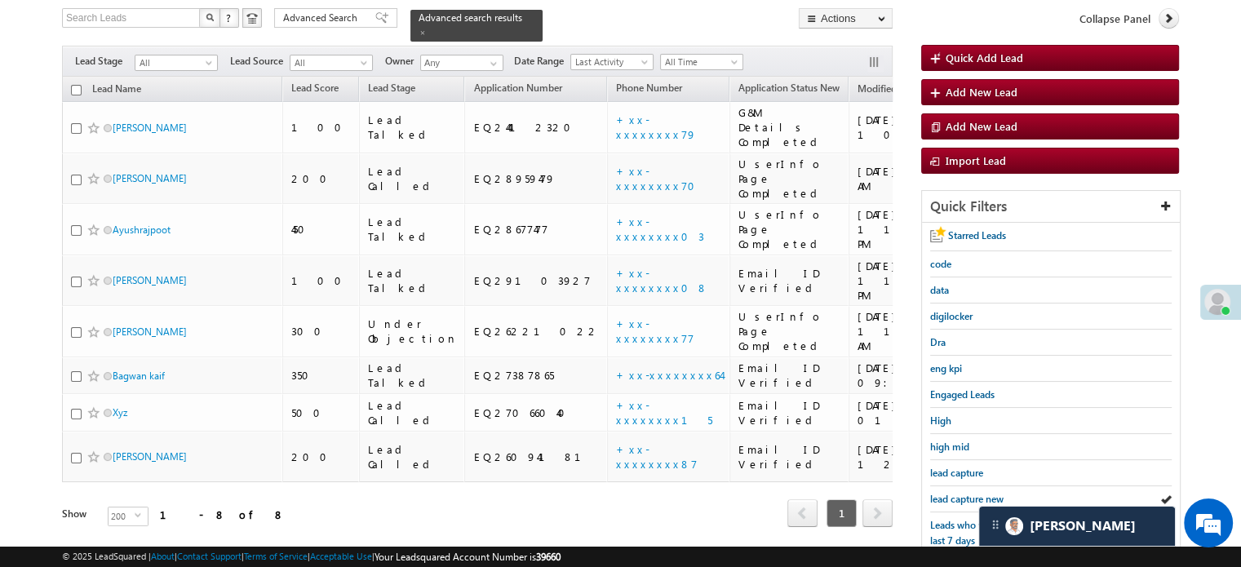
click at [953, 493] on span "lead capture new" at bounding box center [966, 499] width 73 height 12
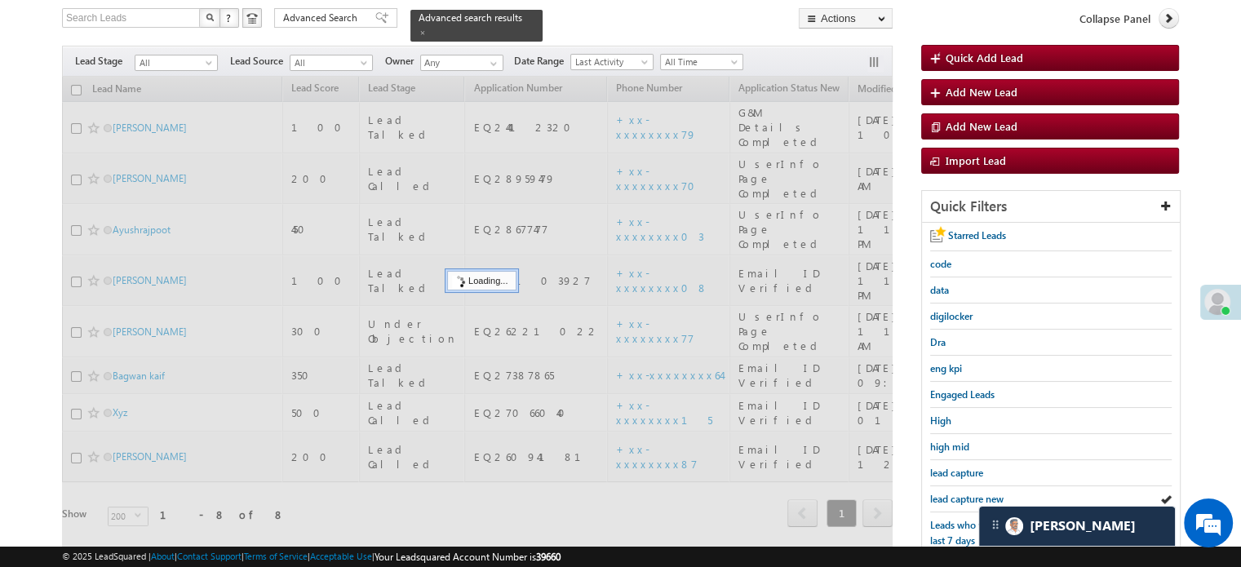
scroll to position [350, 0]
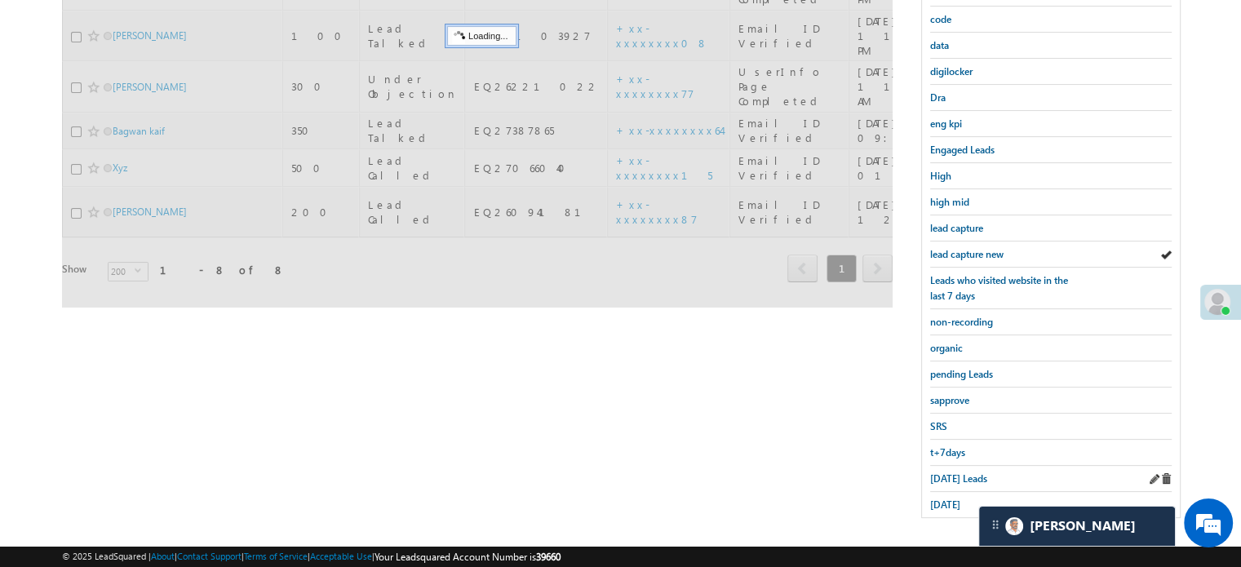
click at [954, 479] on div "Today's Leads" at bounding box center [1050, 479] width 241 height 26
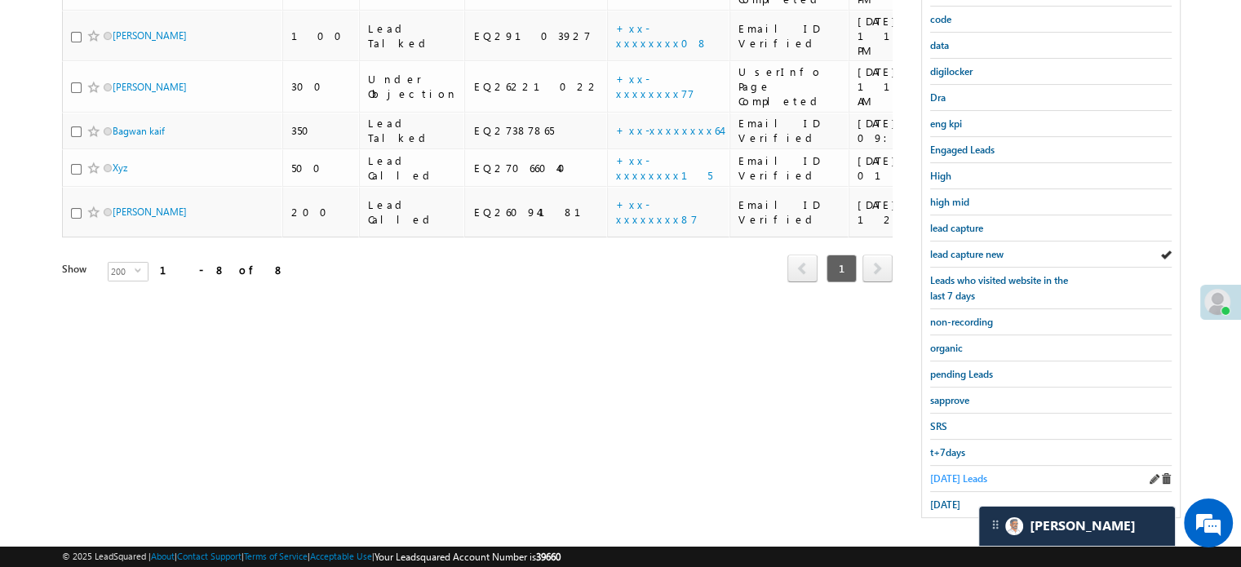
click at [954, 472] on span "Today's Leads" at bounding box center [958, 478] width 57 height 12
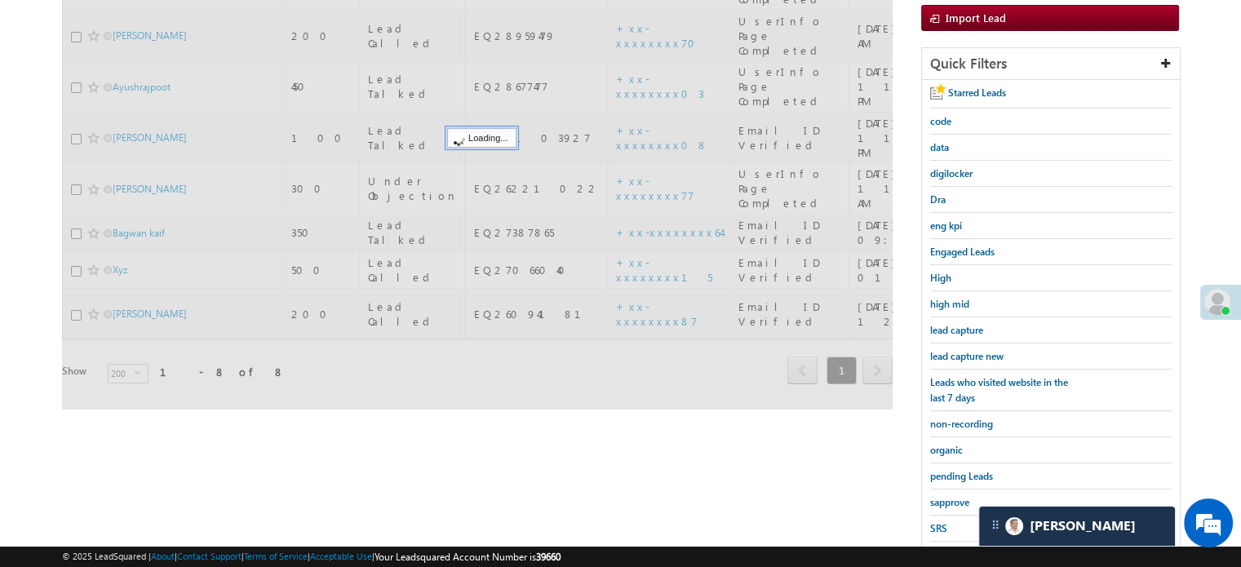
scroll to position [105, 0]
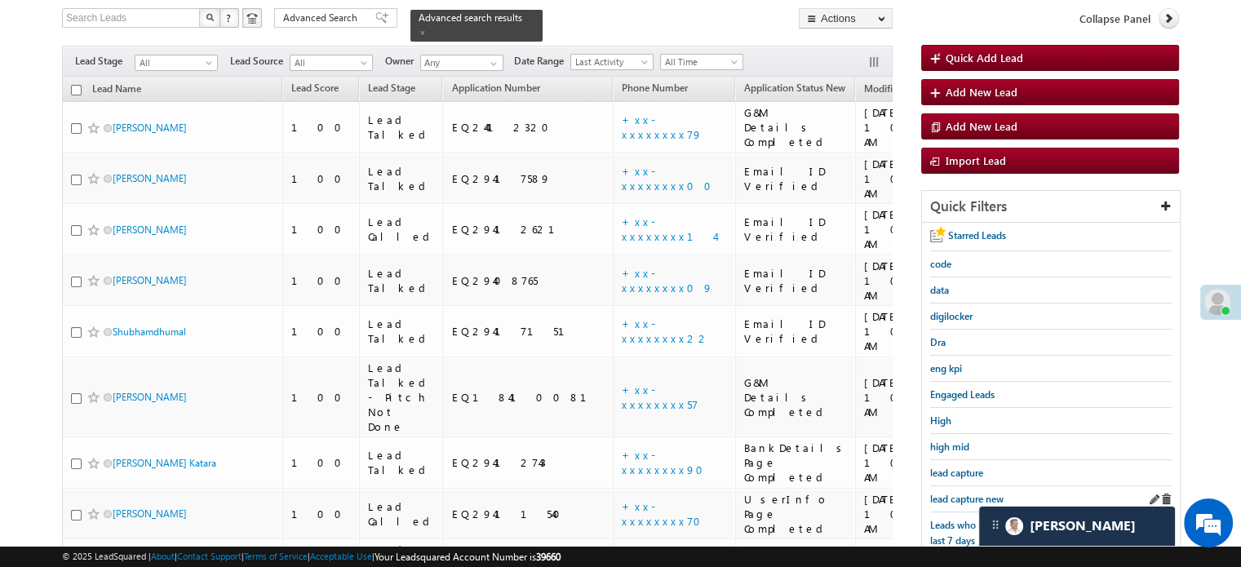
click at [971, 503] on div "lead capture new" at bounding box center [1050, 499] width 241 height 26
click at [968, 495] on span "lead capture new" at bounding box center [966, 499] width 73 height 12
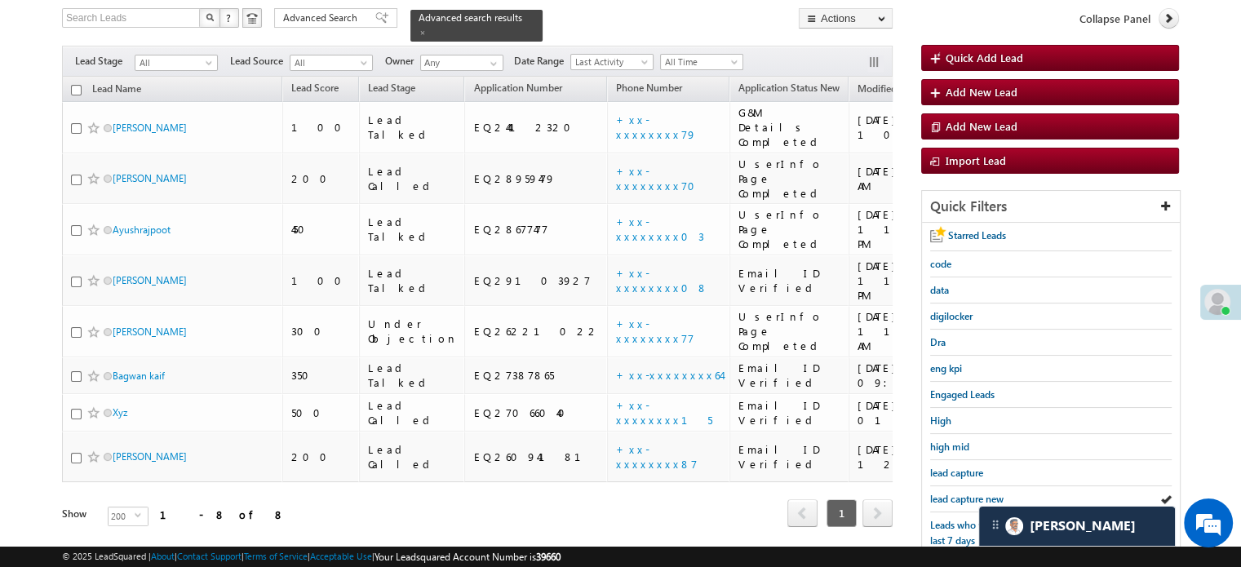
click at [967, 495] on span "lead capture new" at bounding box center [966, 499] width 73 height 12
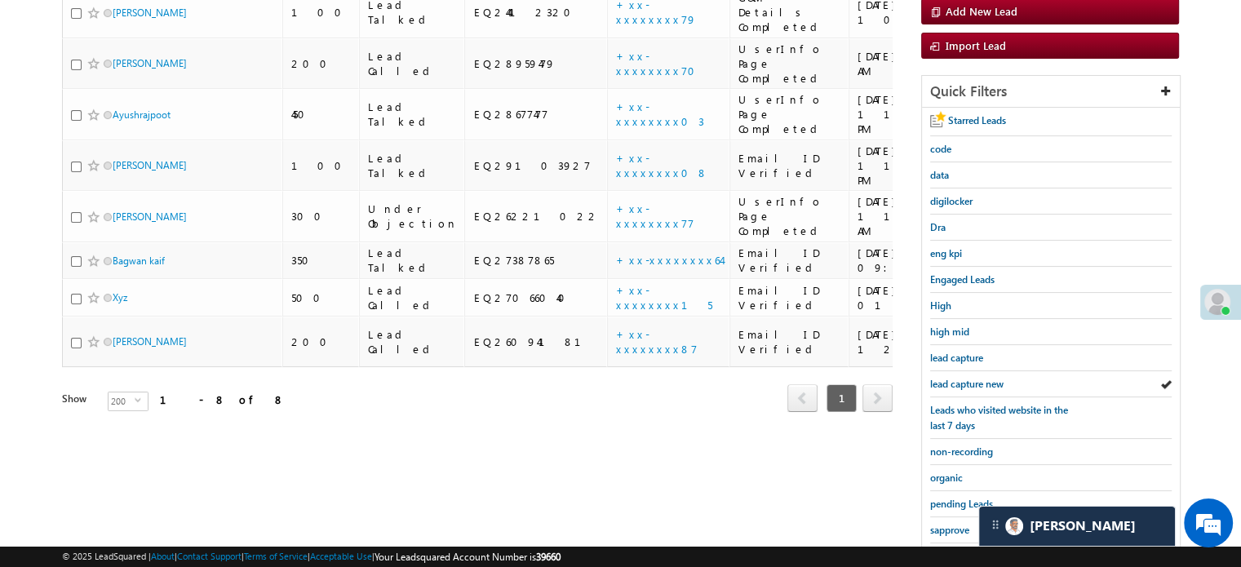
scroll to position [350, 0]
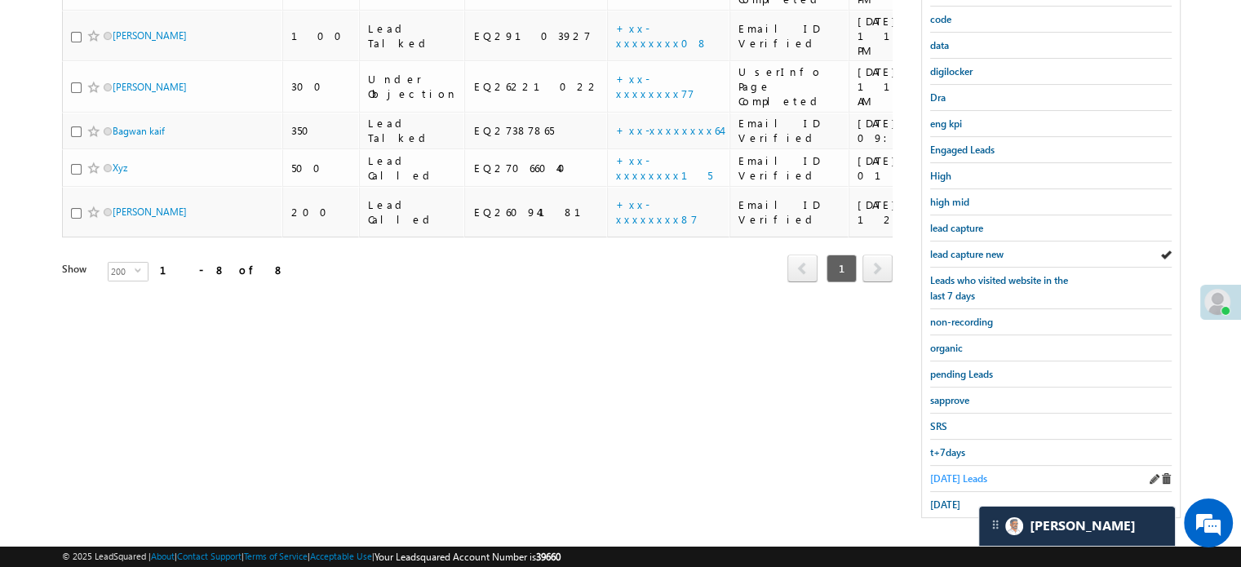
click at [962, 472] on span "Today's Leads" at bounding box center [958, 478] width 57 height 12
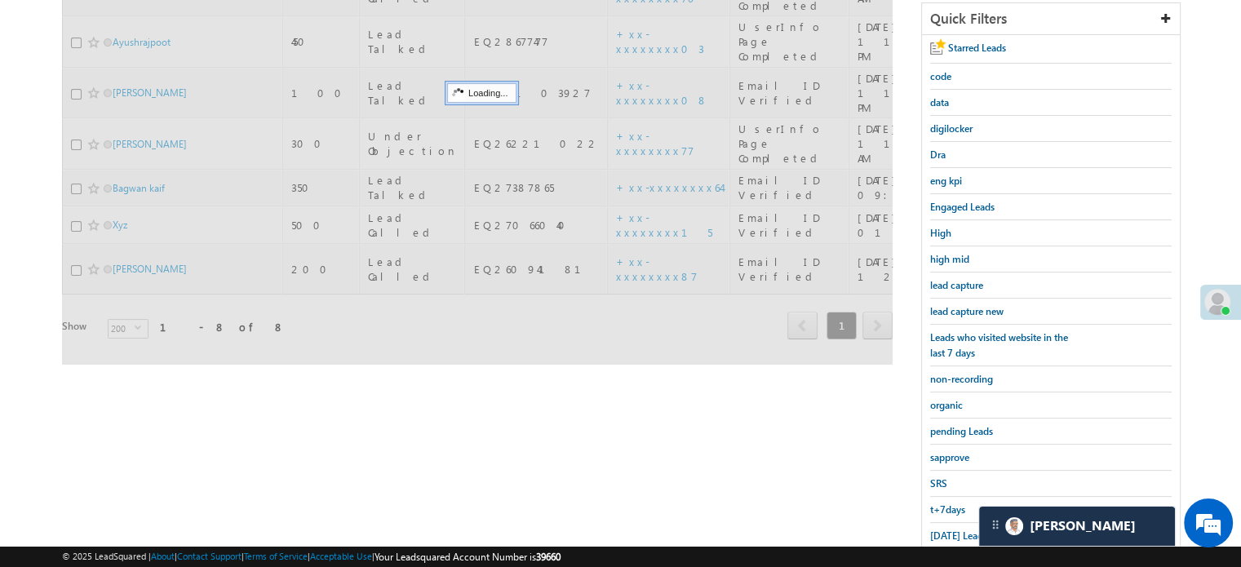
scroll to position [187, 0]
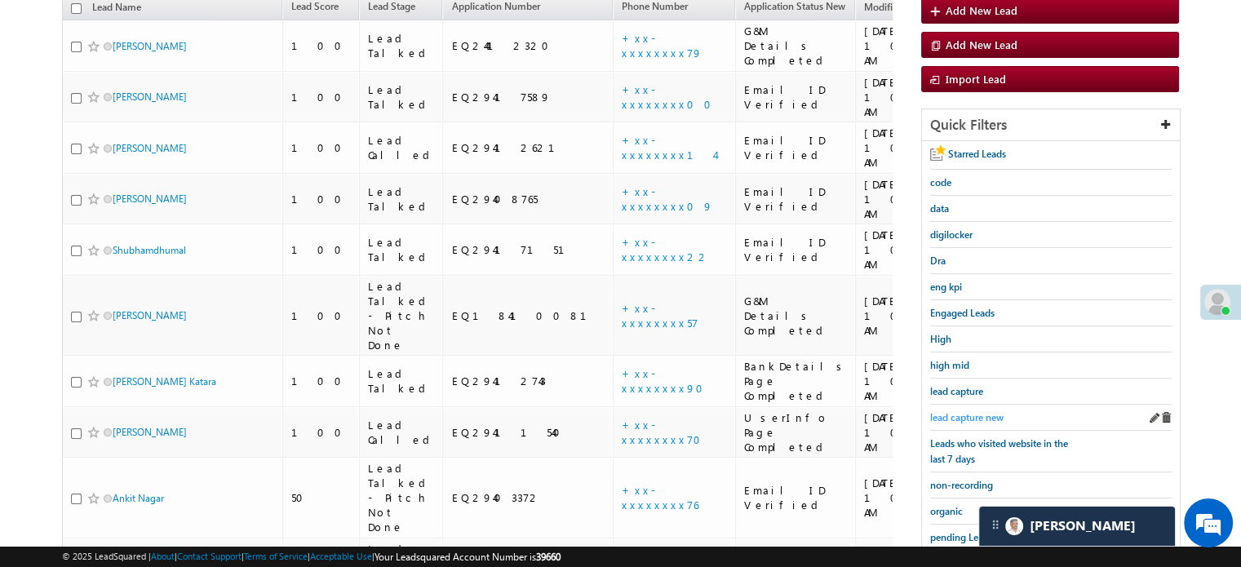
click at [972, 411] on span "lead capture new" at bounding box center [966, 417] width 73 height 12
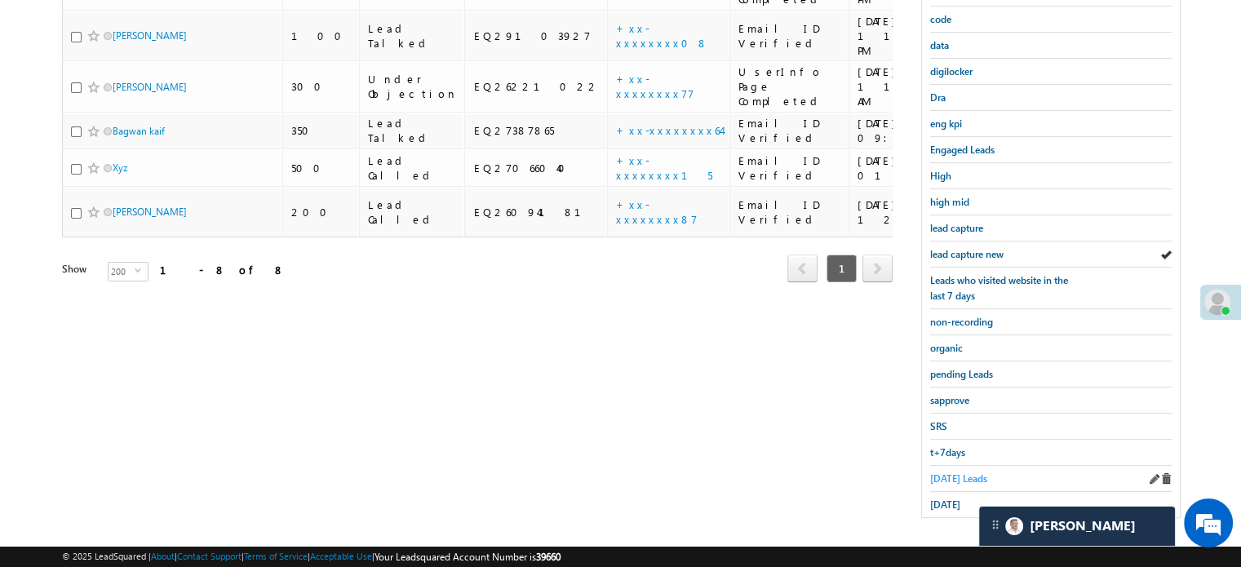
click at [970, 472] on span "Today's Leads" at bounding box center [958, 478] width 57 height 12
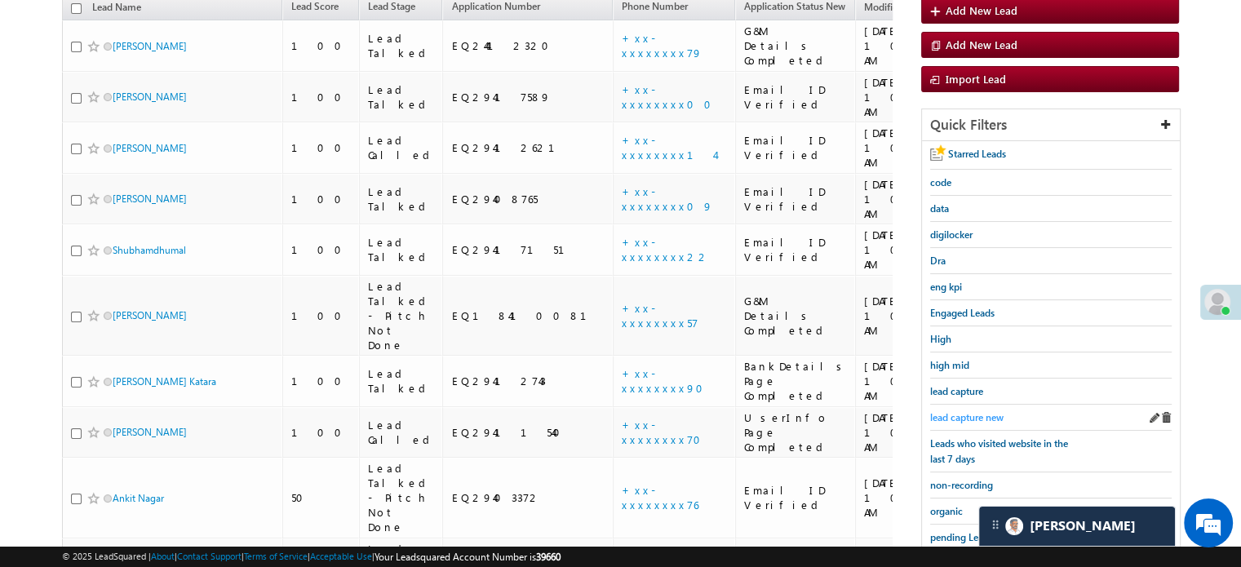
click at [974, 416] on span "lead capture new" at bounding box center [966, 417] width 73 height 12
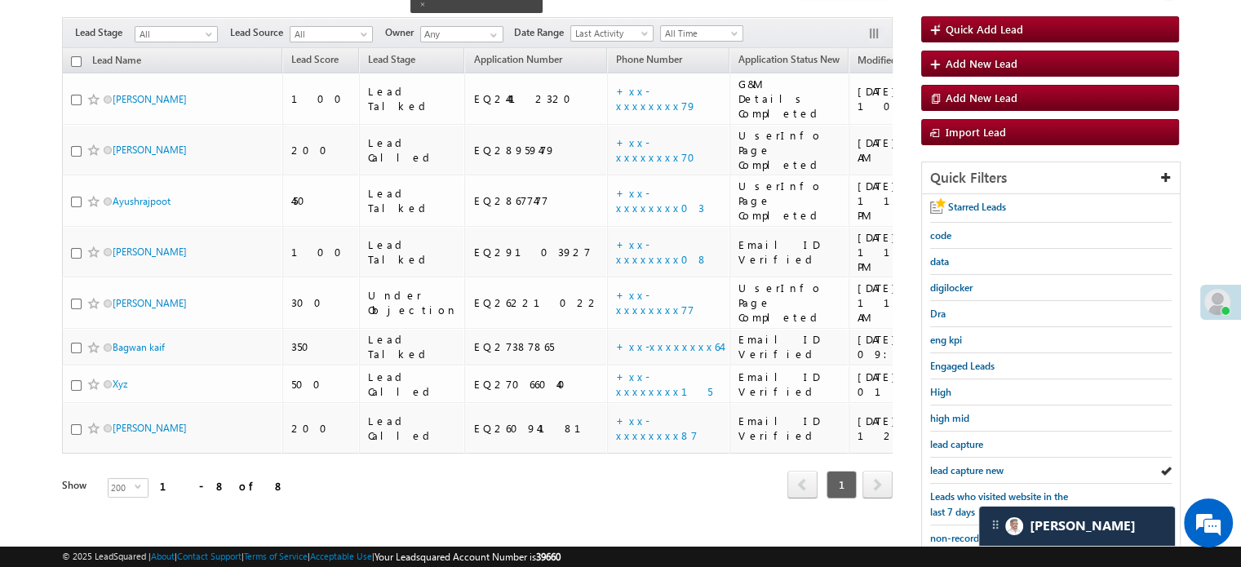
scroll to position [105, 0]
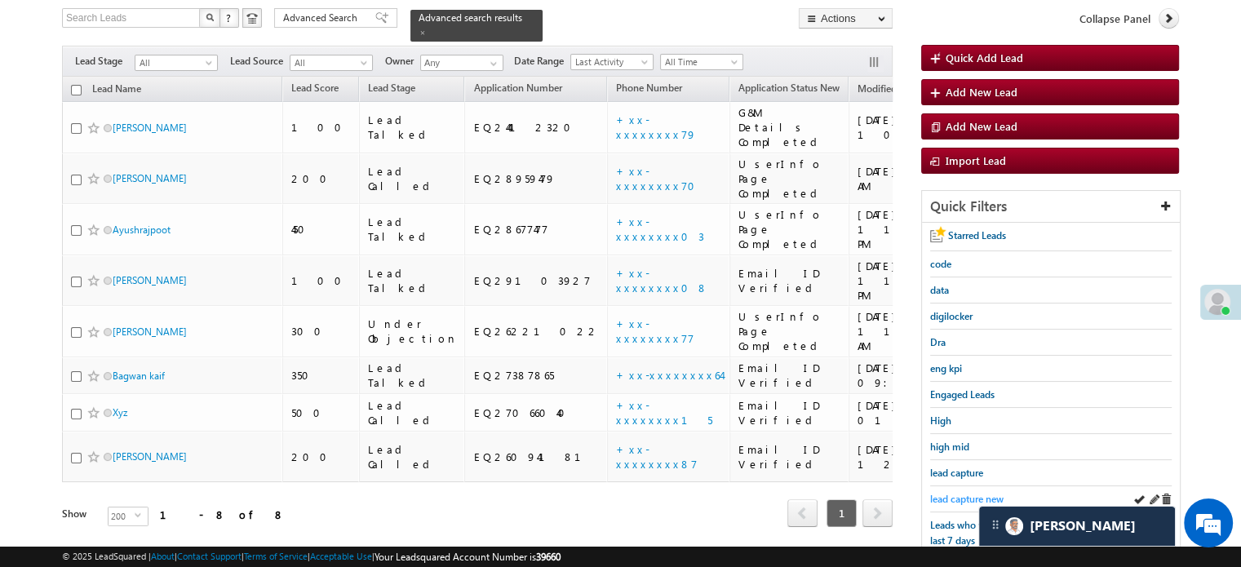
click at [956, 493] on span "lead capture new" at bounding box center [966, 499] width 73 height 12
click at [958, 498] on span "lead capture new" at bounding box center [966, 499] width 73 height 12
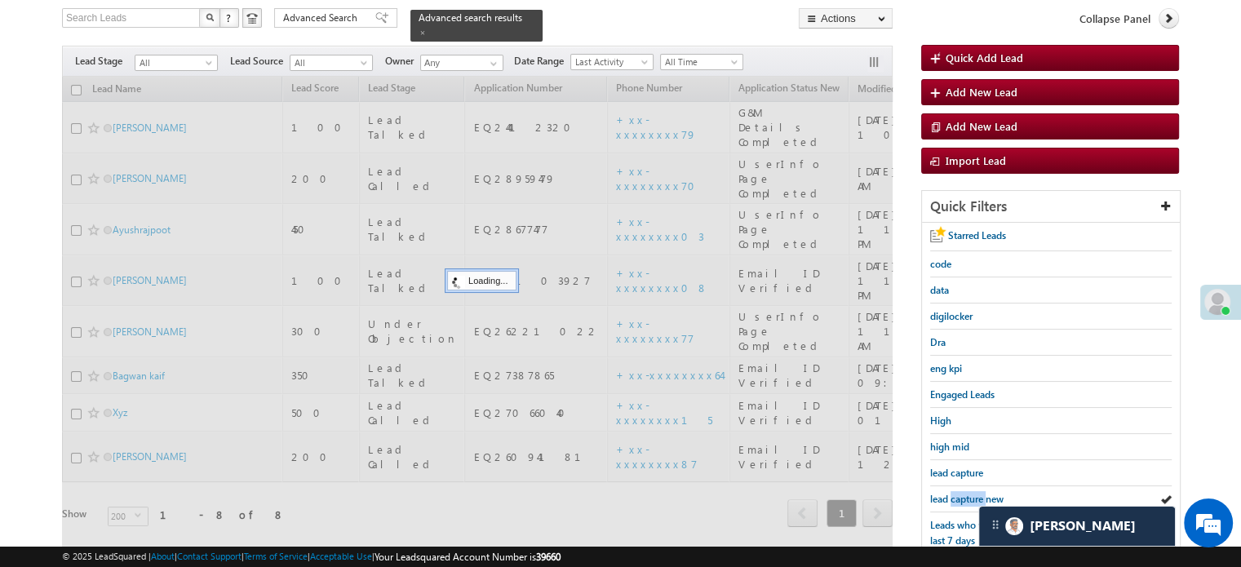
click at [958, 498] on span "lead capture new" at bounding box center [966, 499] width 73 height 12
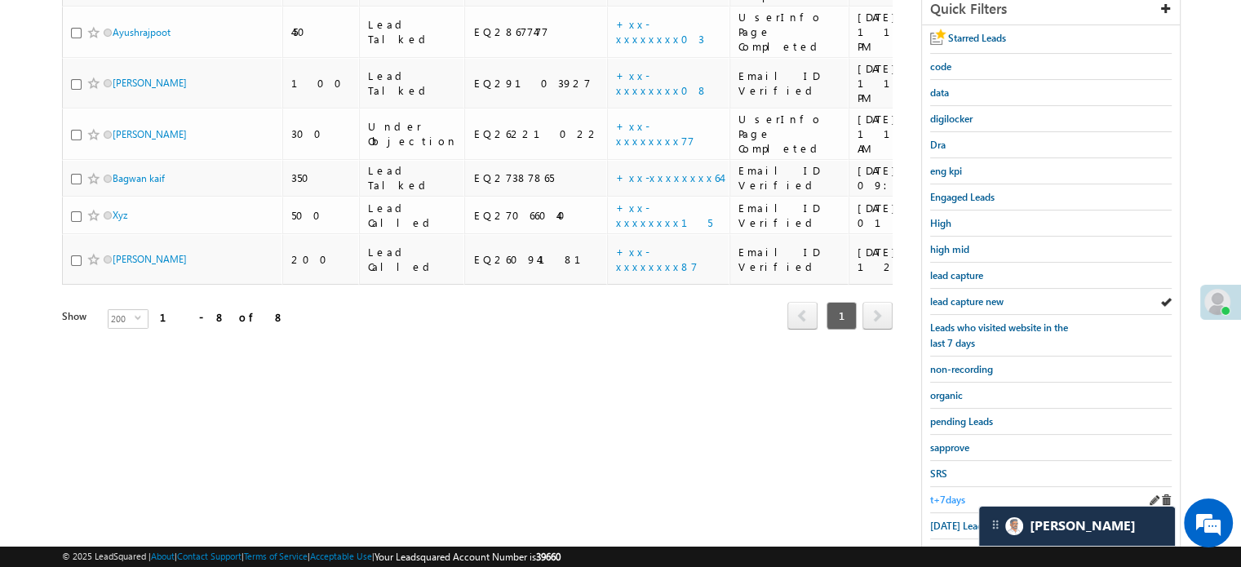
scroll to position [350, 0]
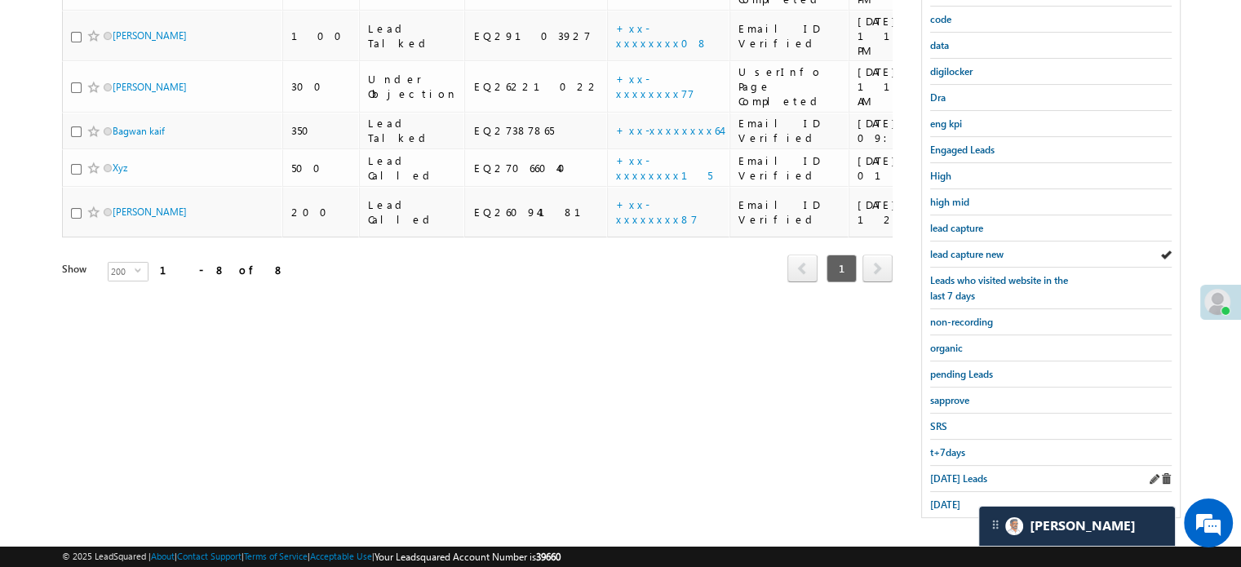
click at [948, 466] on div "Today's Leads" at bounding box center [1050, 479] width 241 height 26
click at [949, 473] on span "Today's Leads" at bounding box center [958, 478] width 57 height 12
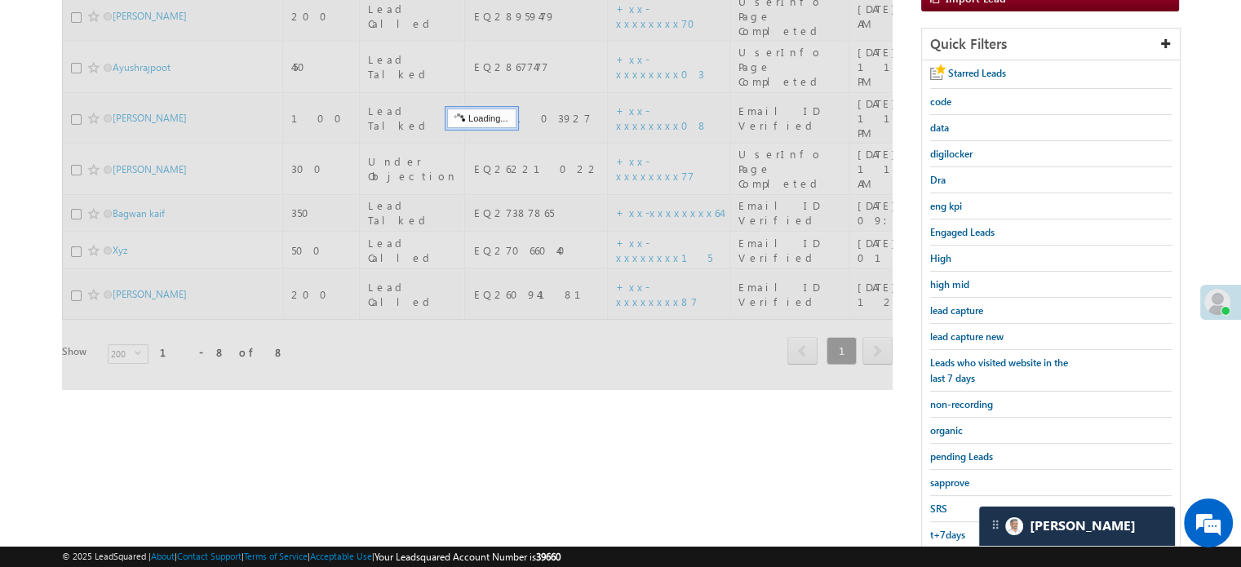
scroll to position [187, 0]
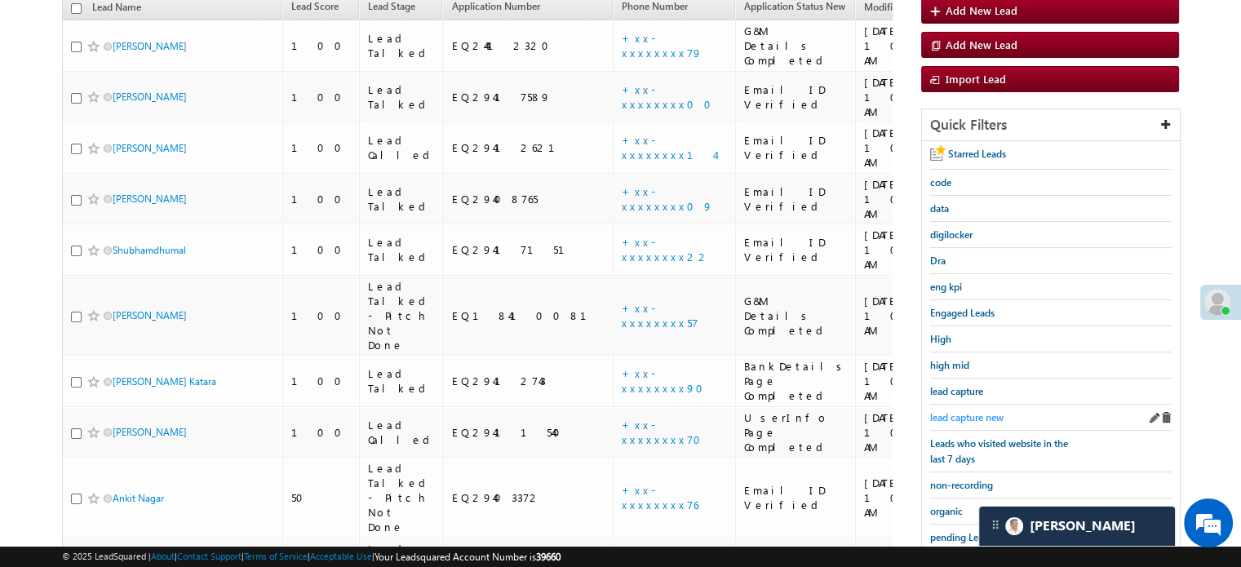
click at [979, 411] on span "lead capture new" at bounding box center [966, 417] width 73 height 12
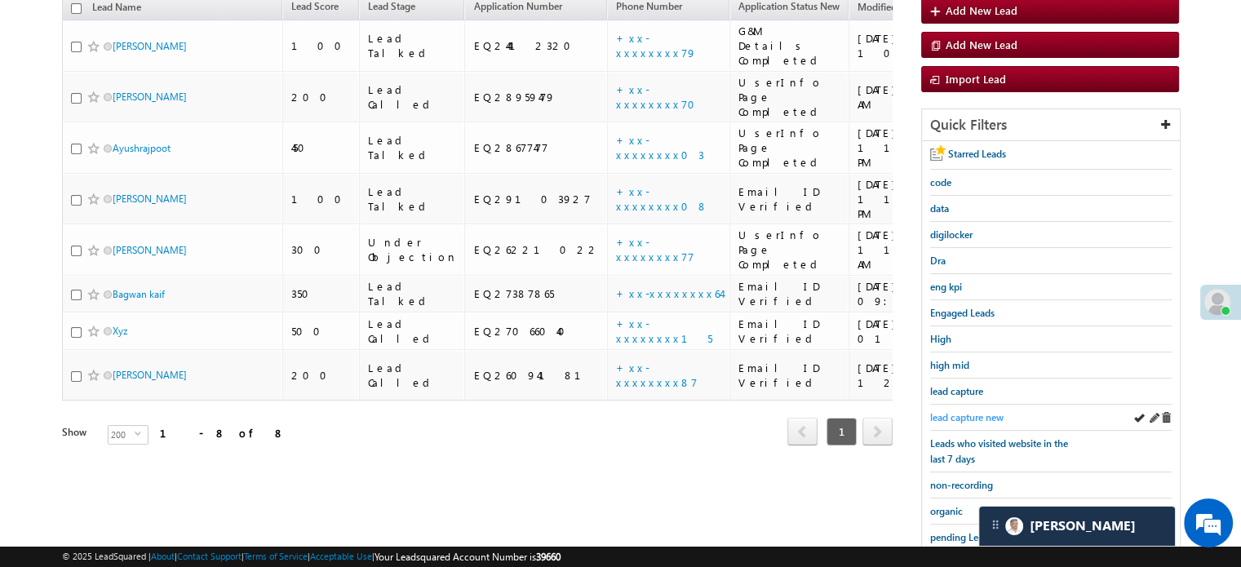
click at [966, 409] on link "lead capture new" at bounding box center [966, 416] width 73 height 15
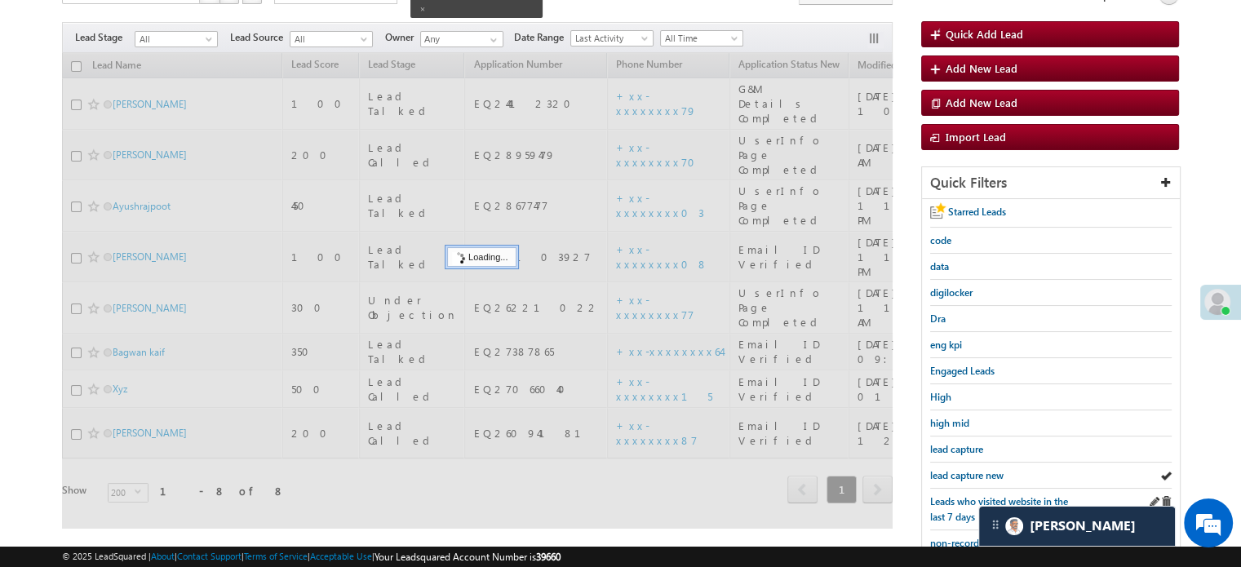
scroll to position [24, 0]
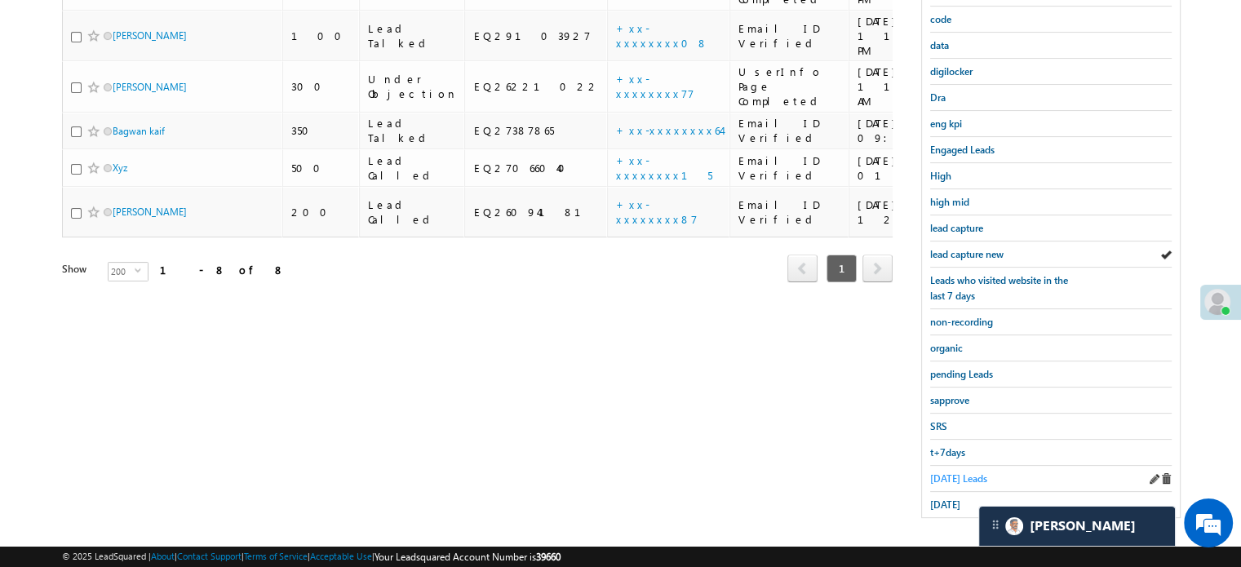
click at [930, 472] on span "Today's Leads" at bounding box center [958, 478] width 57 height 12
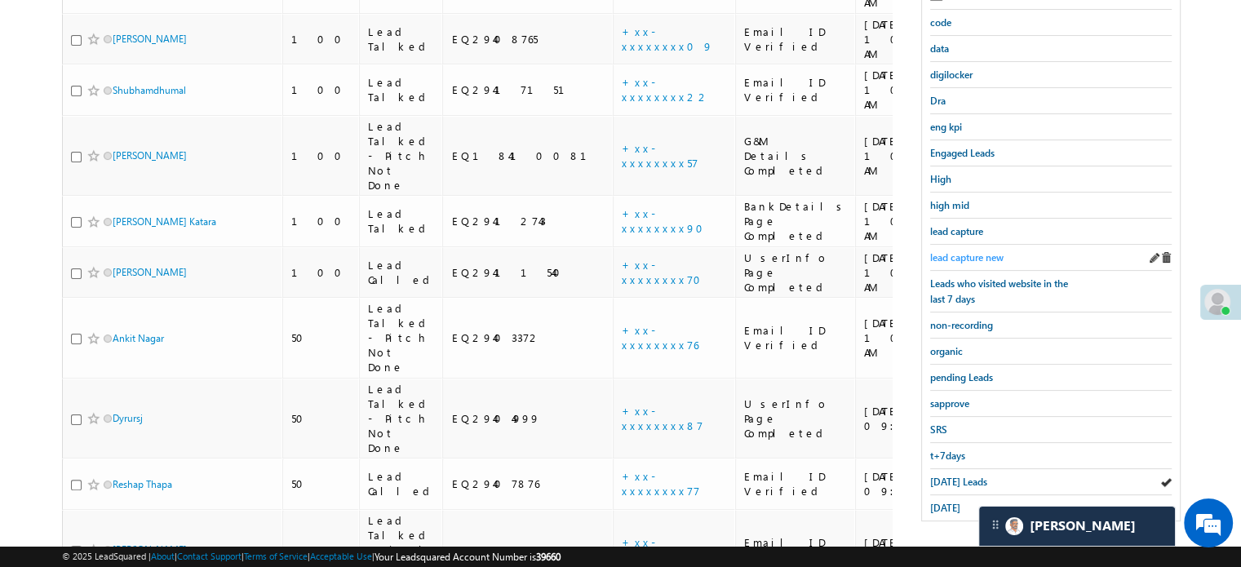
scroll to position [350, 0]
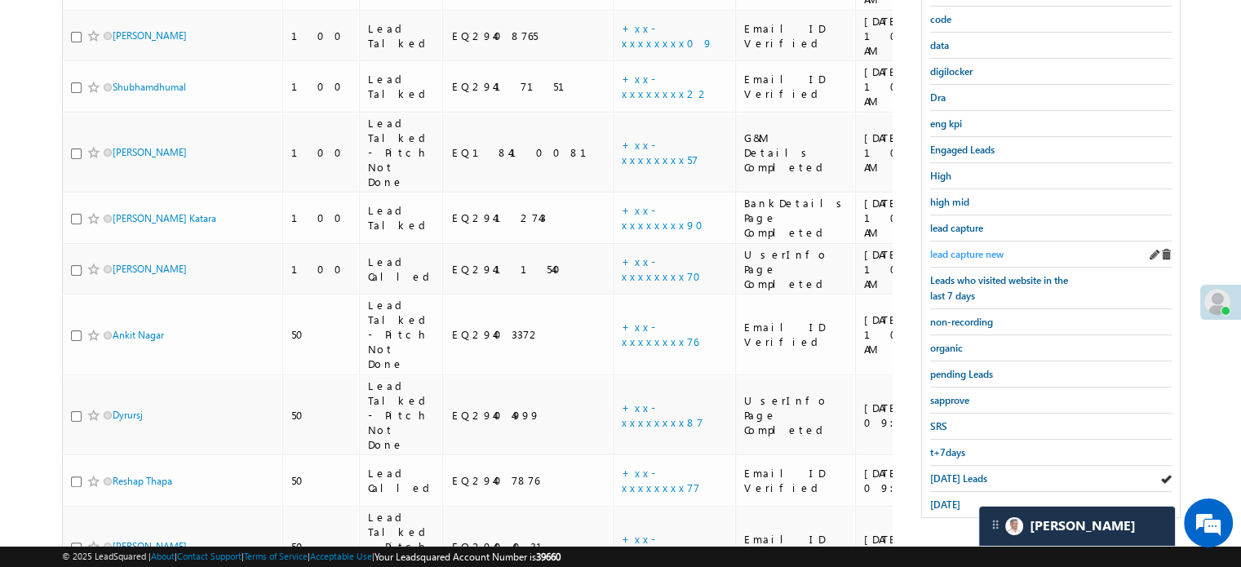
click at [966, 248] on span "lead capture new" at bounding box center [966, 254] width 73 height 12
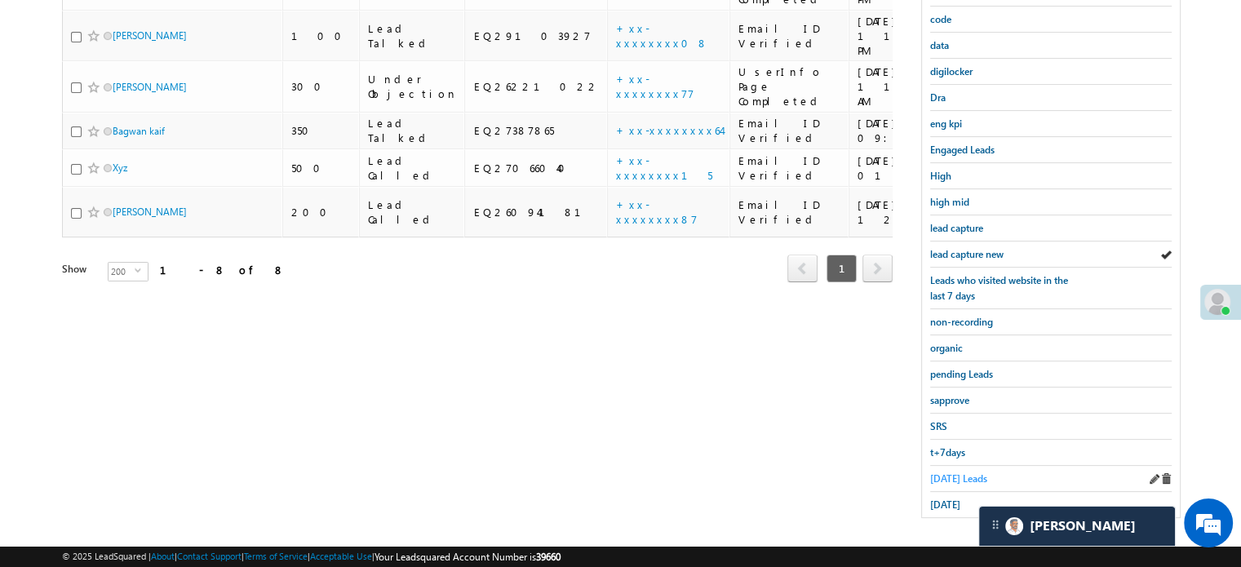
click at [935, 476] on span "Today's Leads" at bounding box center [958, 478] width 57 height 12
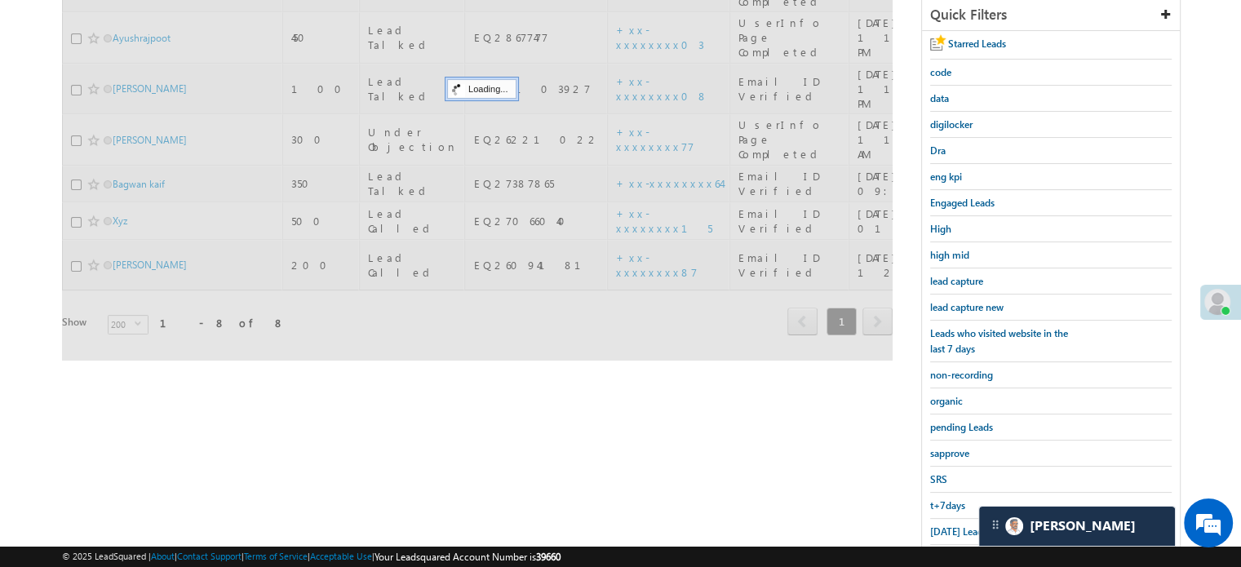
scroll to position [187, 0]
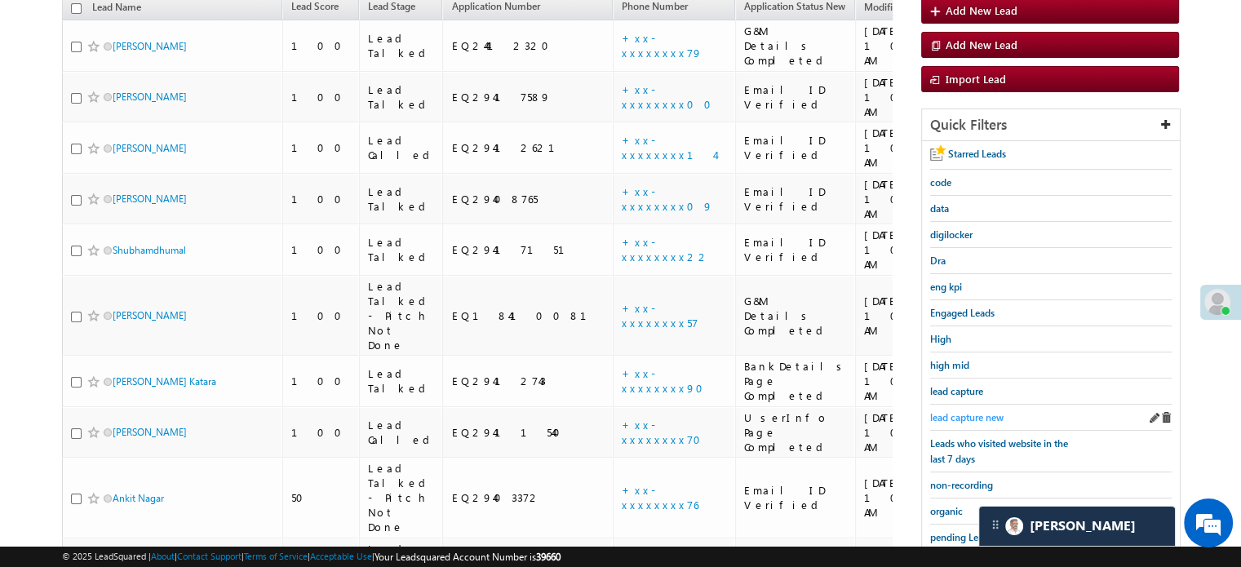
click at [962, 412] on span "lead capture new" at bounding box center [966, 417] width 73 height 12
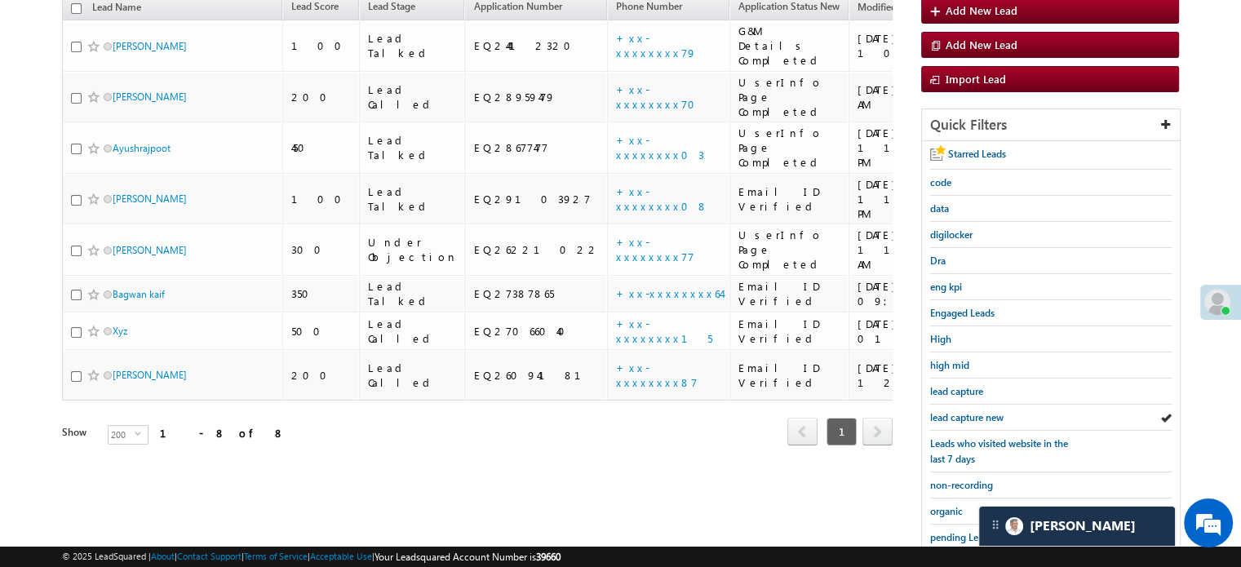
click at [962, 412] on span "lead capture new" at bounding box center [966, 417] width 73 height 12
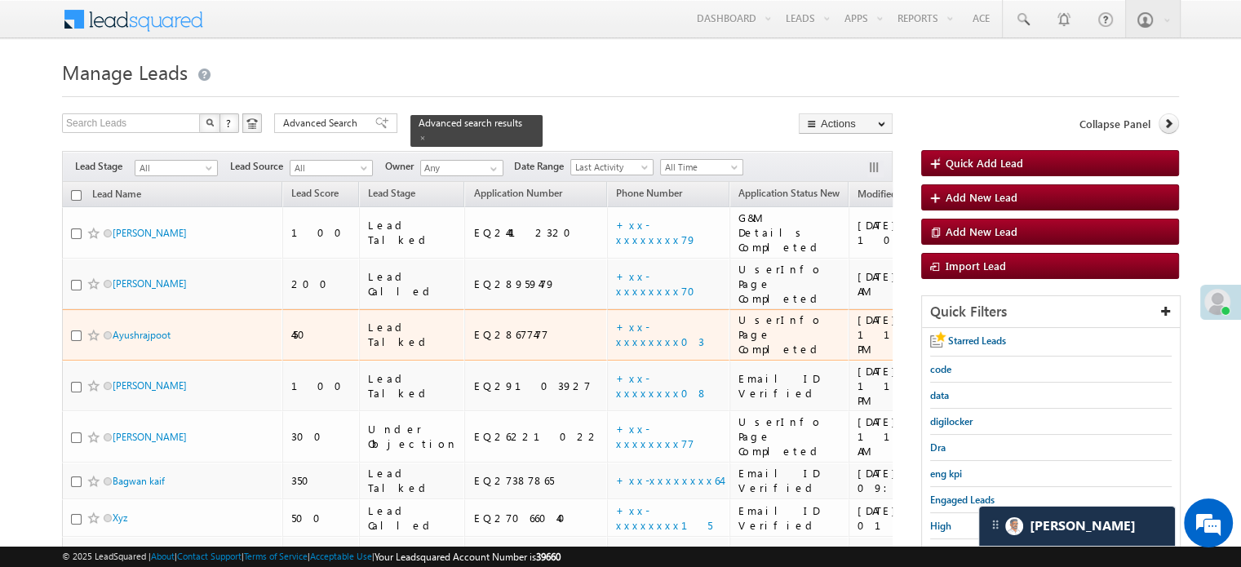
scroll to position [163, 0]
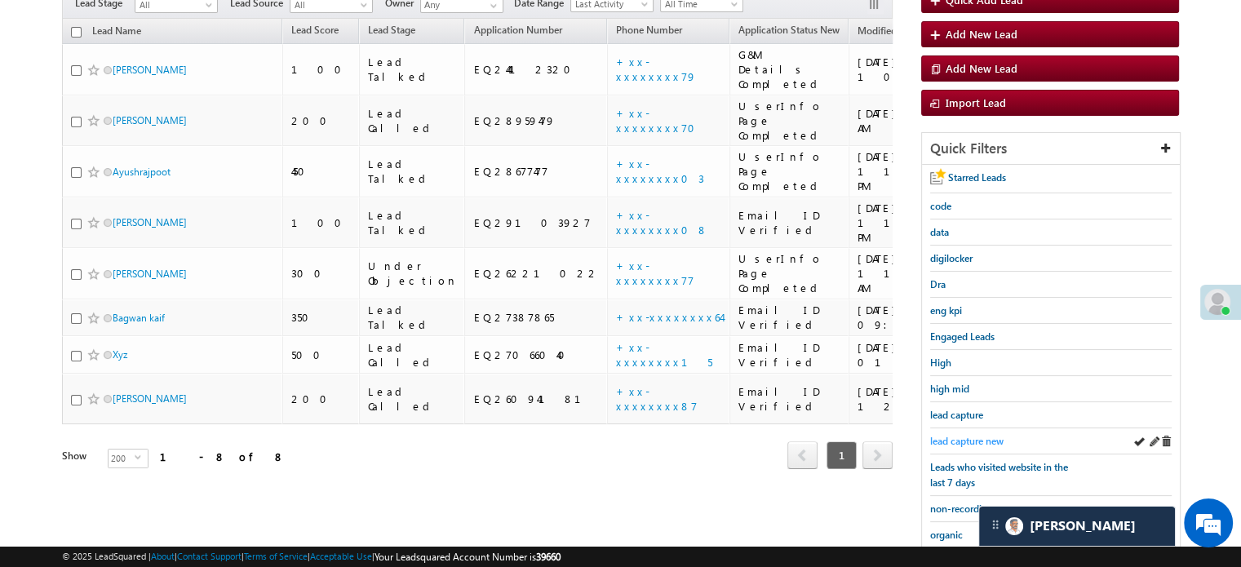
click at [956, 436] on span "lead capture new" at bounding box center [966, 441] width 73 height 12
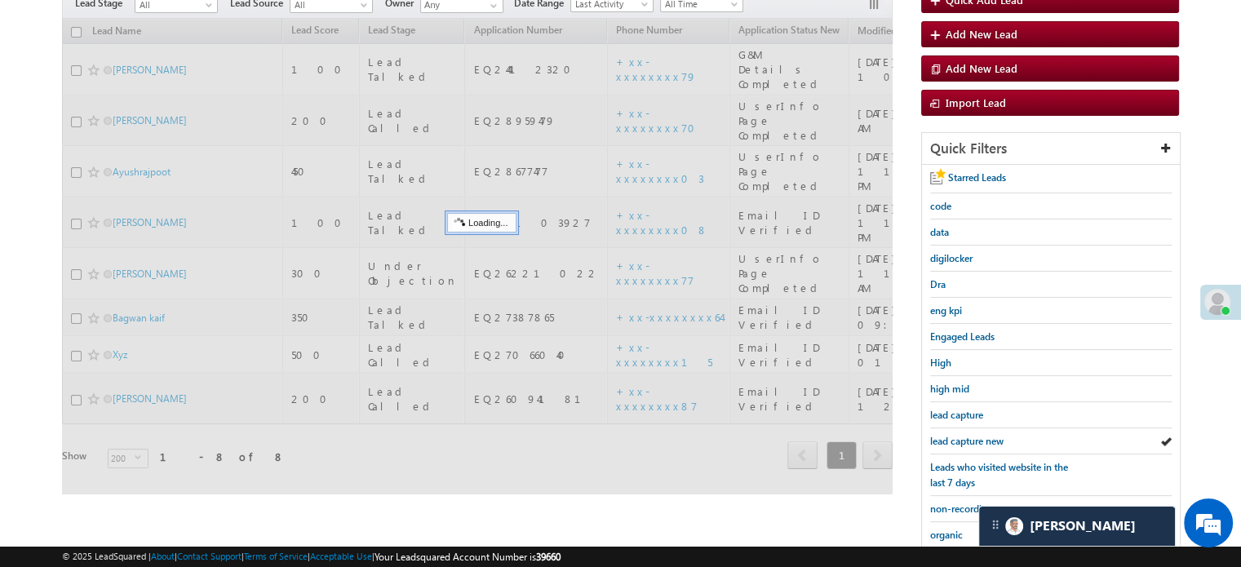
scroll to position [0, 0]
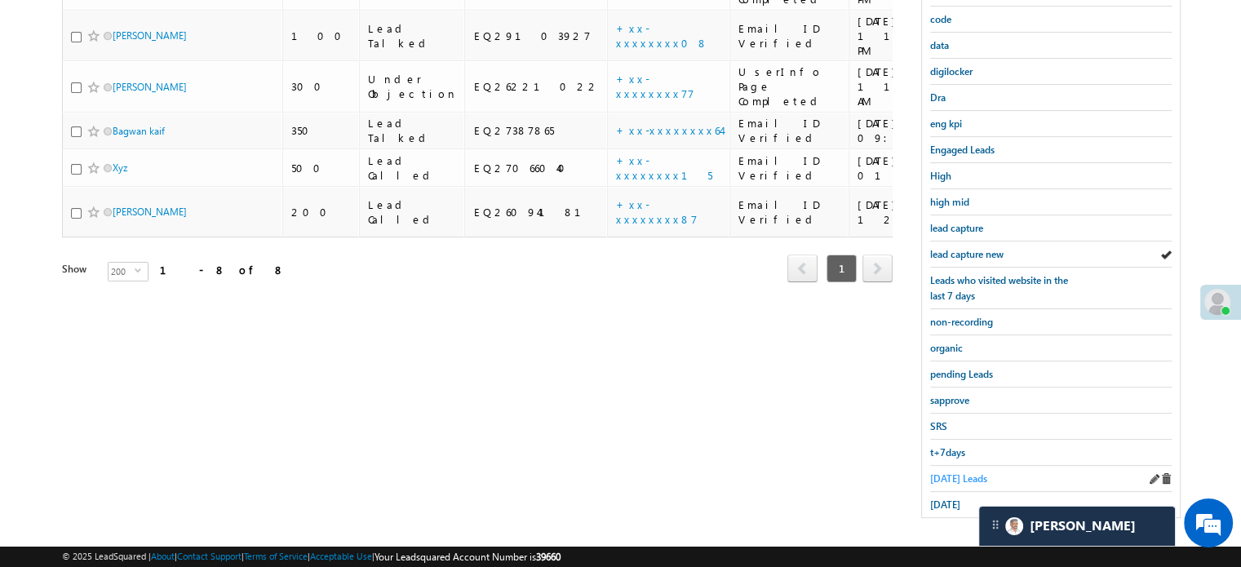
click at [932, 475] on span "Today's Leads" at bounding box center [958, 478] width 57 height 12
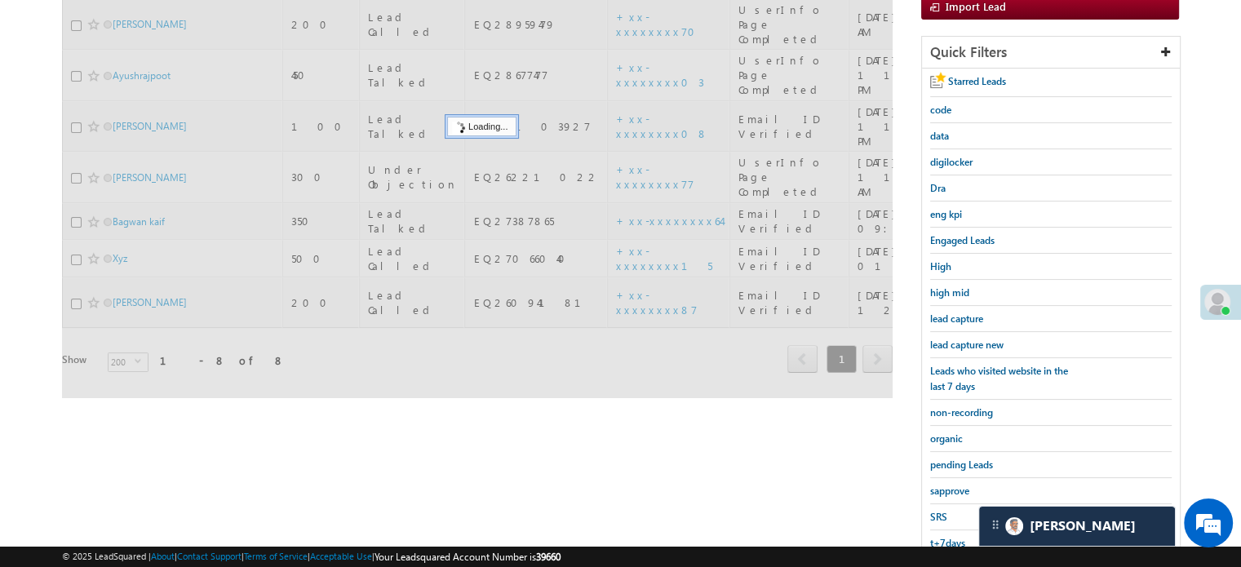
scroll to position [105, 0]
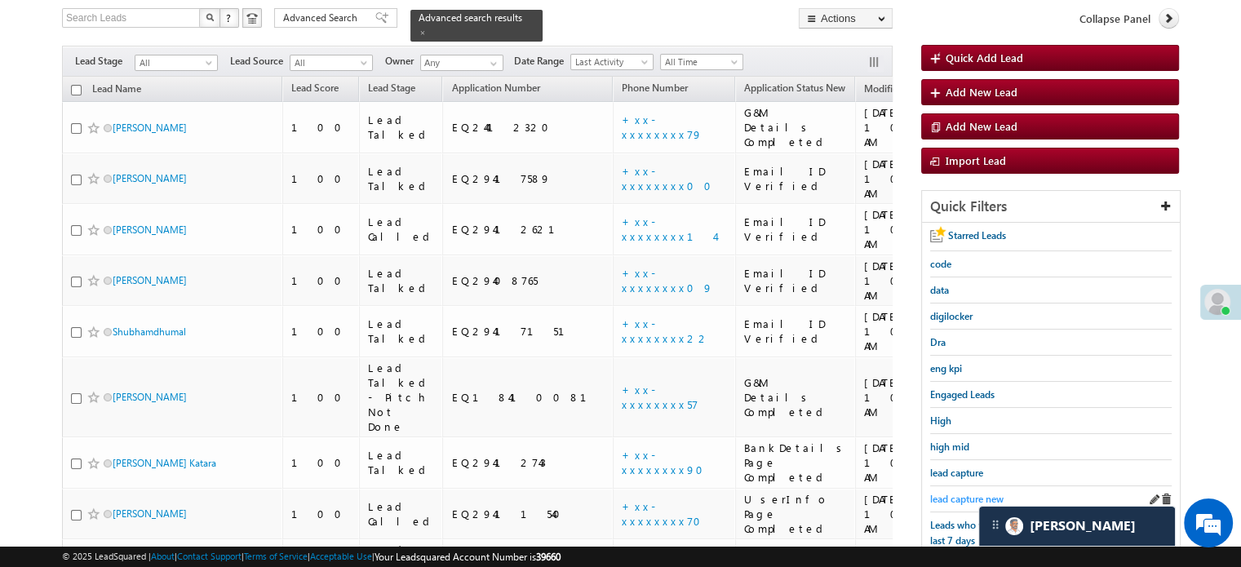
click at [953, 493] on span "lead capture new" at bounding box center [966, 499] width 73 height 12
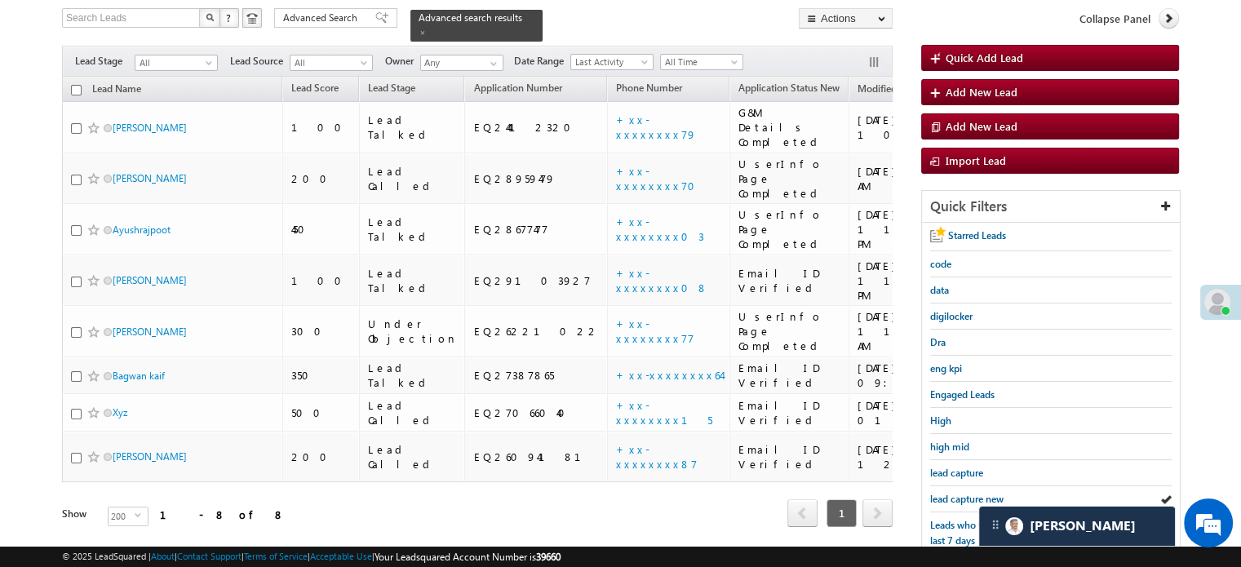
click at [953, 493] on span "lead capture new" at bounding box center [966, 499] width 73 height 12
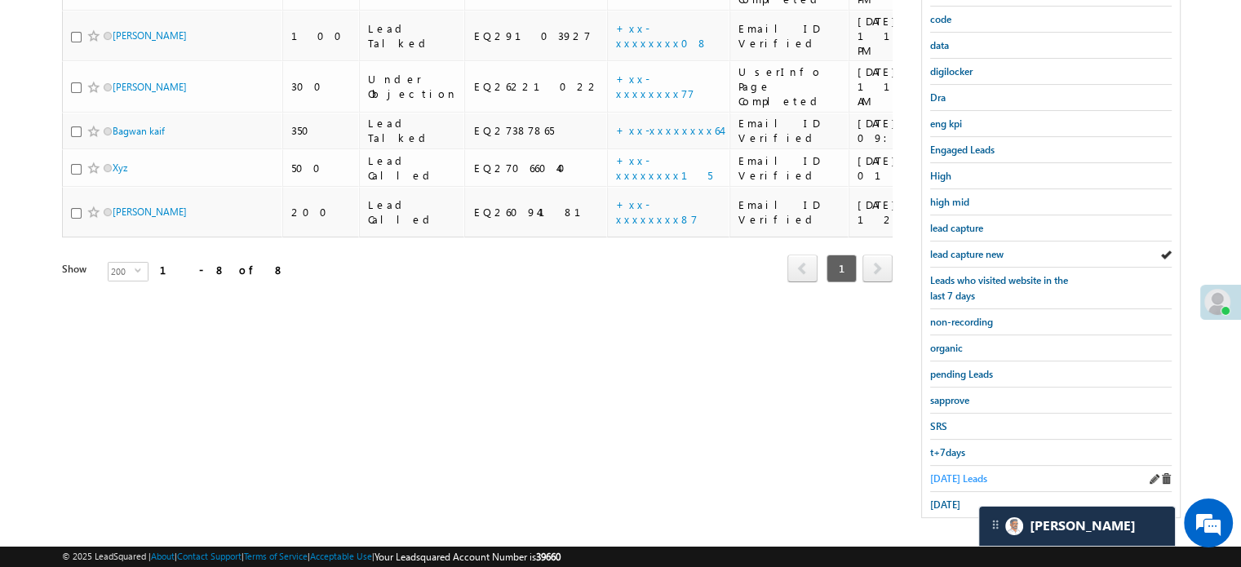
click at [951, 474] on span "Today's Leads" at bounding box center [958, 478] width 57 height 12
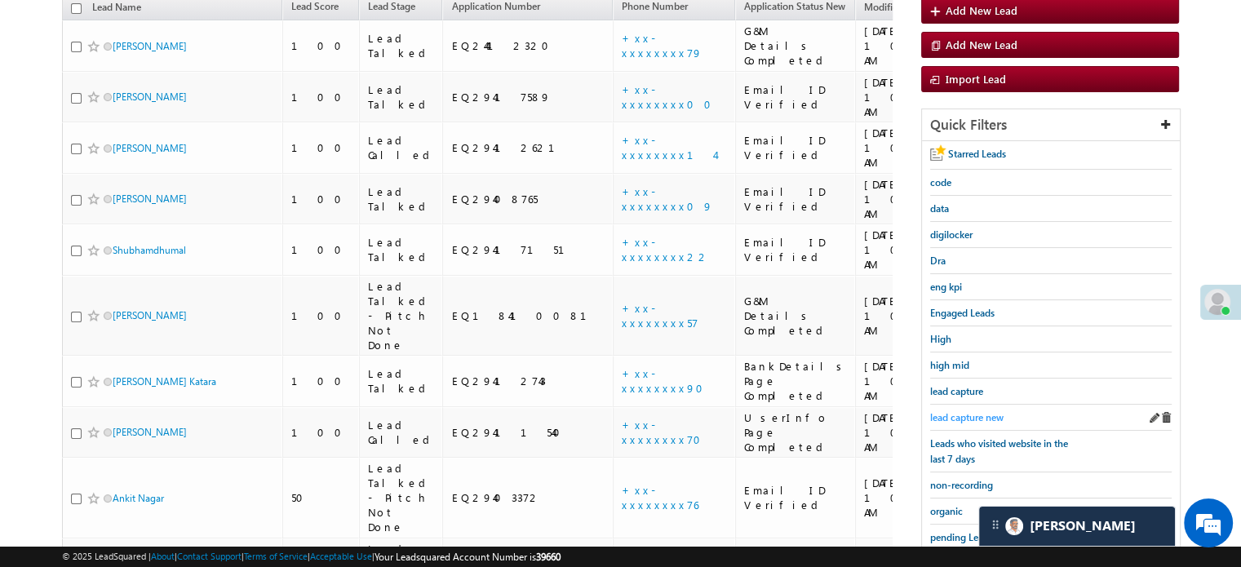
click at [958, 411] on span "lead capture new" at bounding box center [966, 417] width 73 height 12
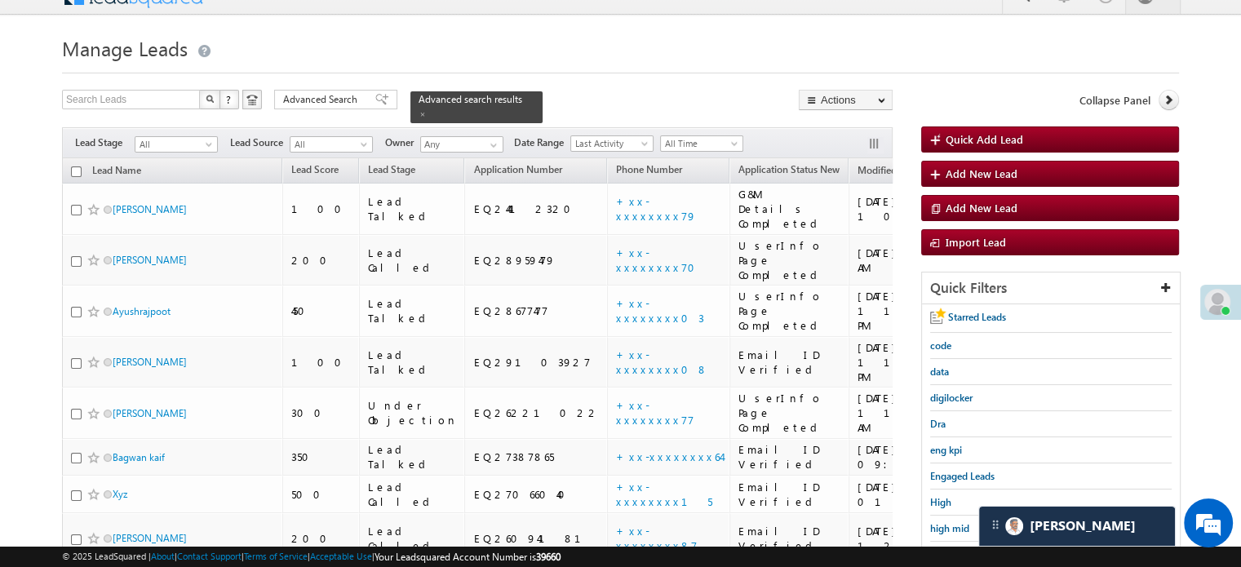
scroll to position [350, 0]
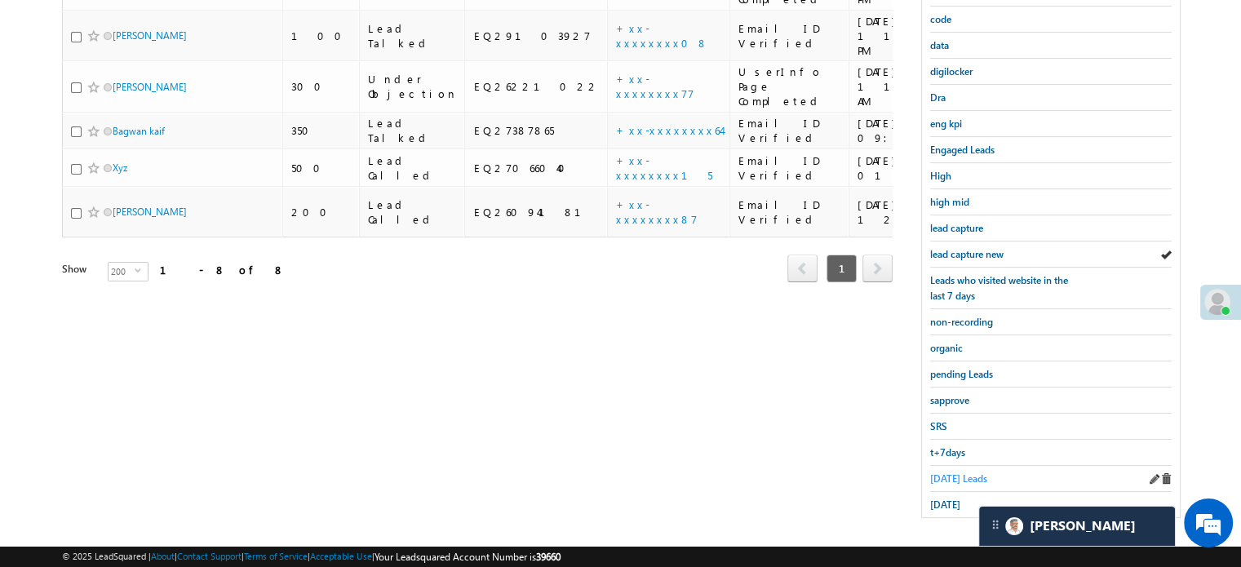
click at [959, 472] on span "Today's Leads" at bounding box center [958, 478] width 57 height 12
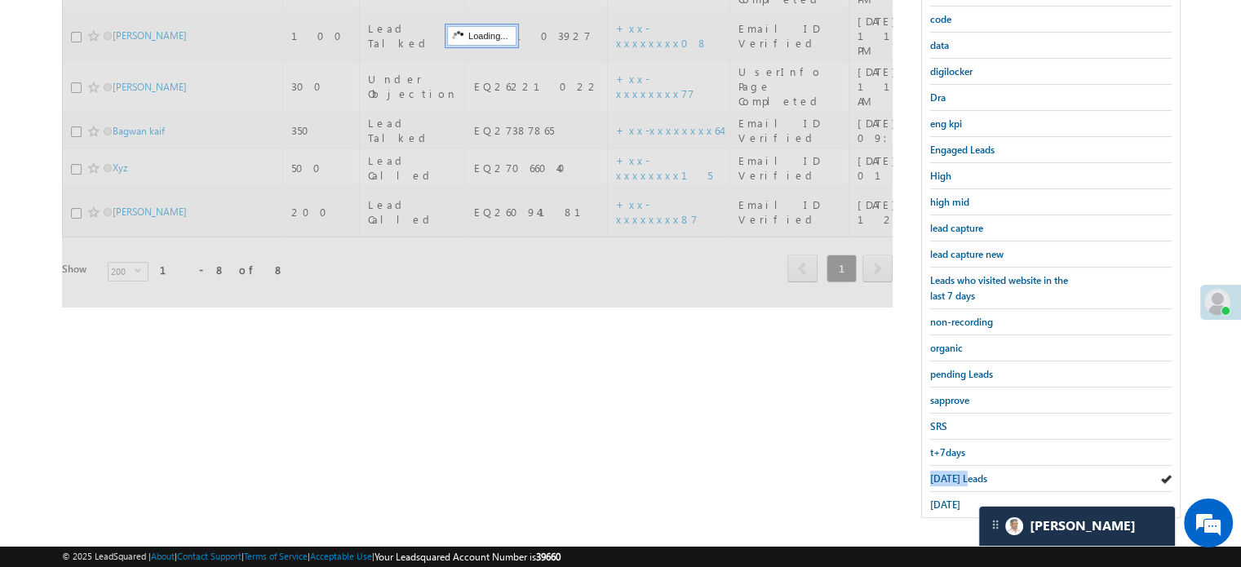
click at [959, 472] on span "Today's Leads" at bounding box center [958, 478] width 57 height 12
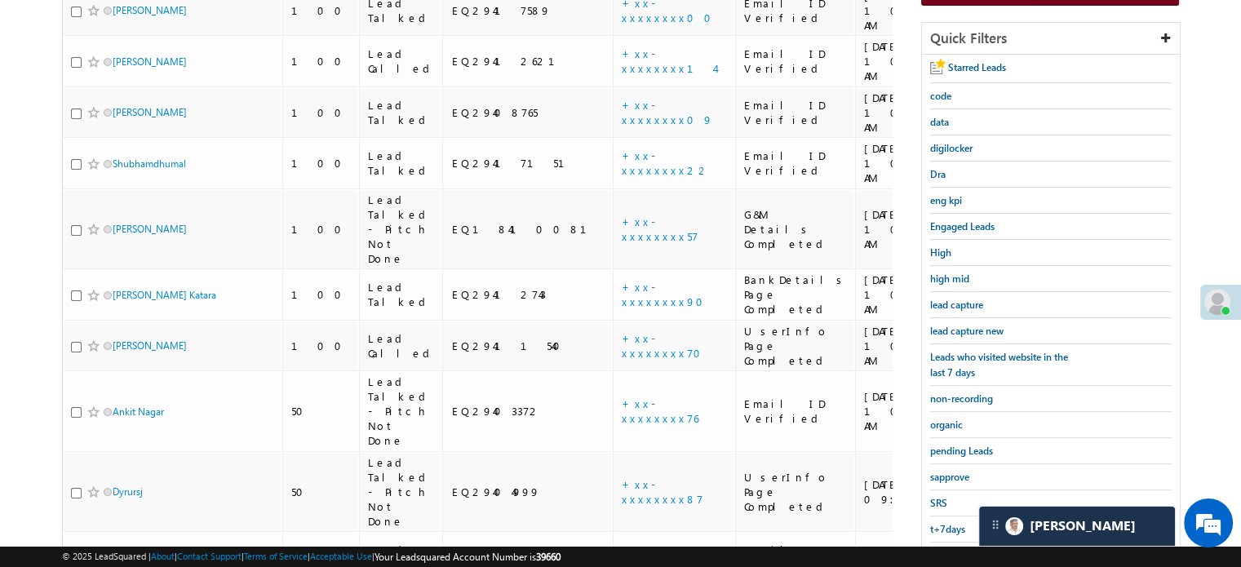
scroll to position [187, 0]
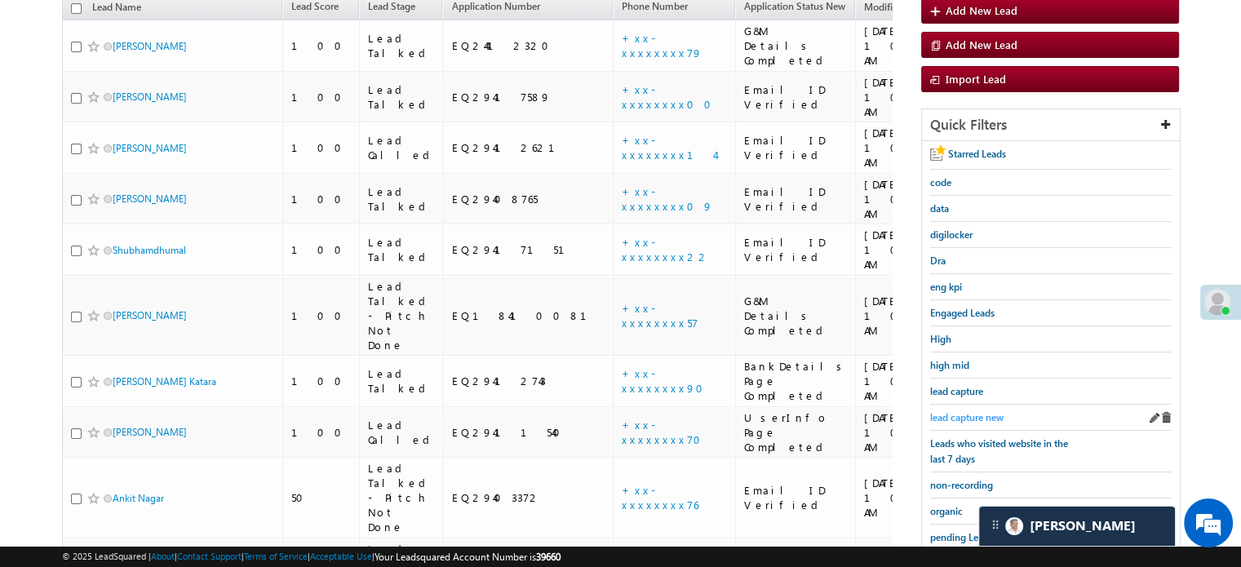
click at [962, 416] on span "lead capture new" at bounding box center [966, 417] width 73 height 12
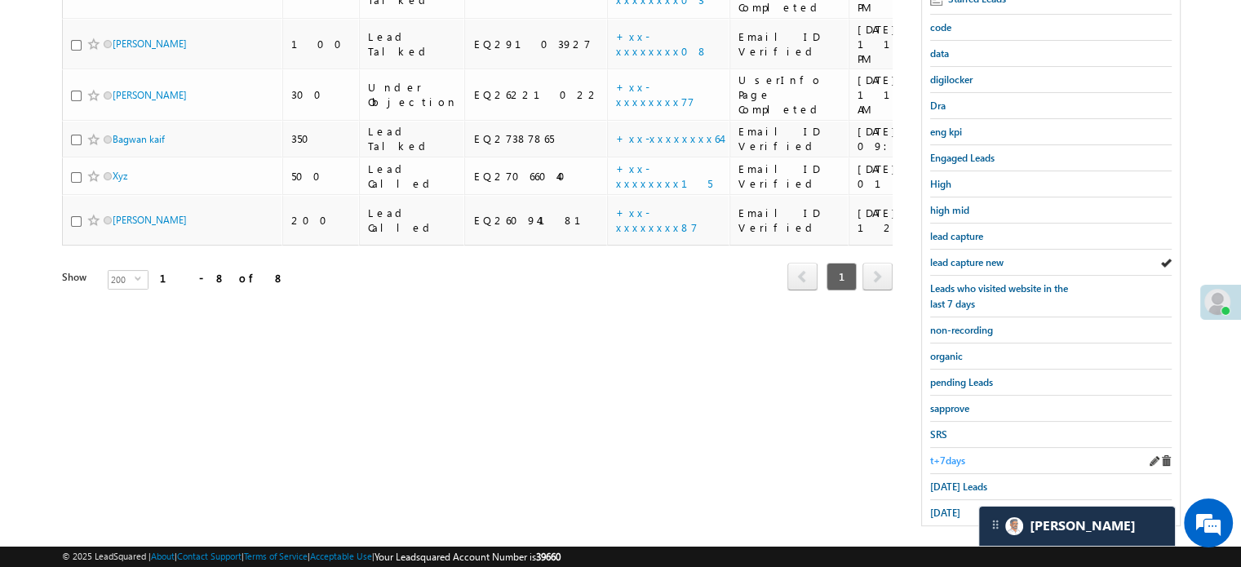
scroll to position [350, 0]
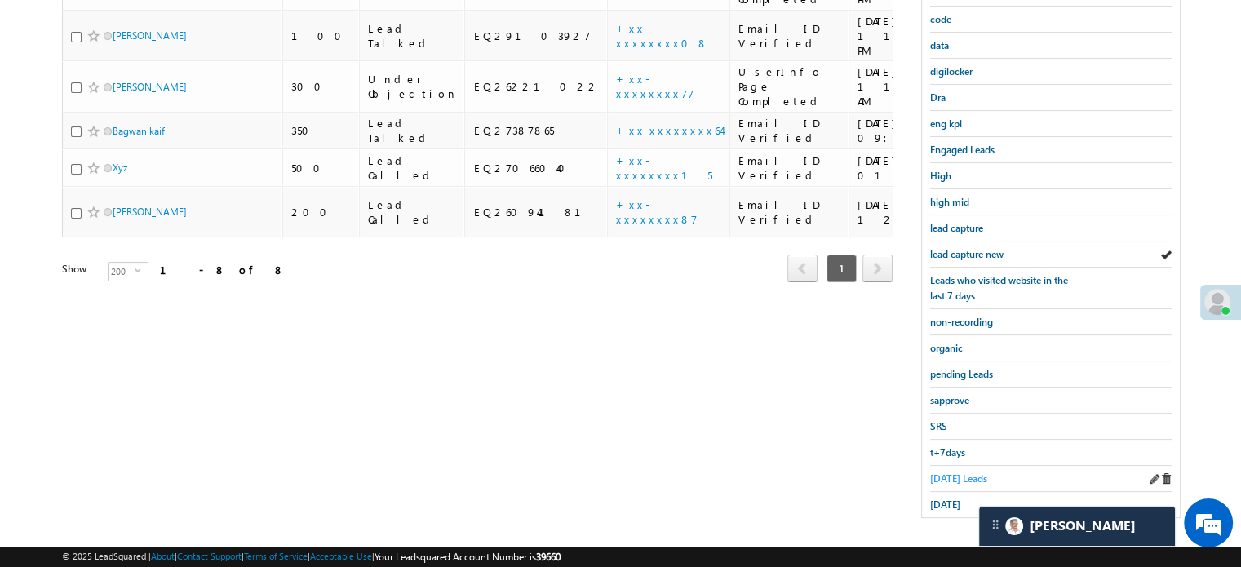
click at [956, 475] on span "Today's Leads" at bounding box center [958, 478] width 57 height 12
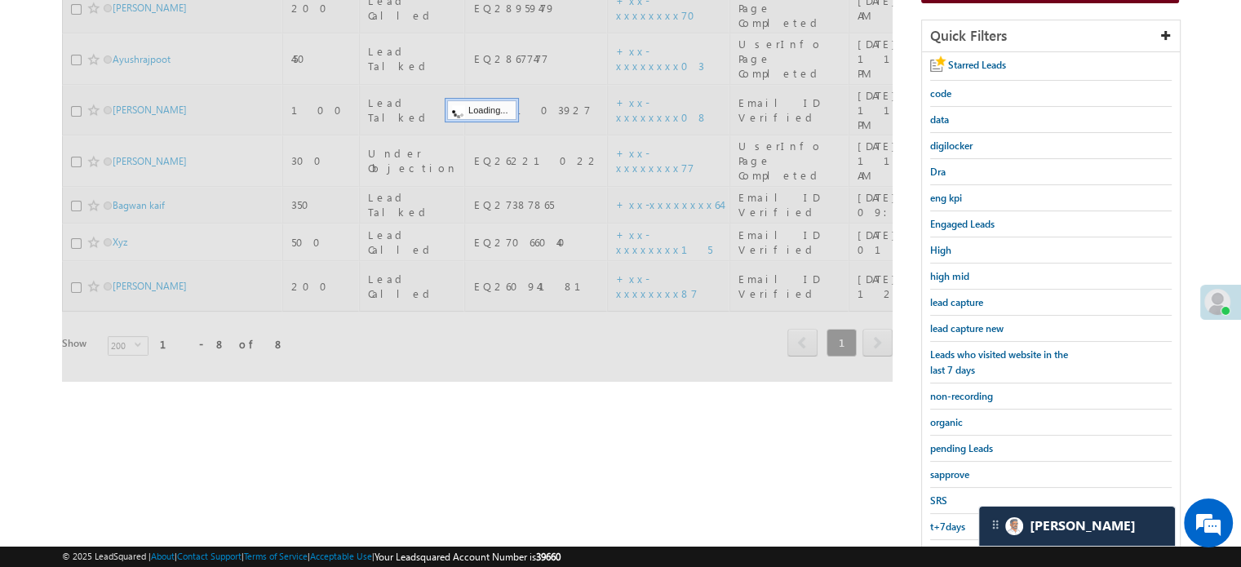
scroll to position [187, 0]
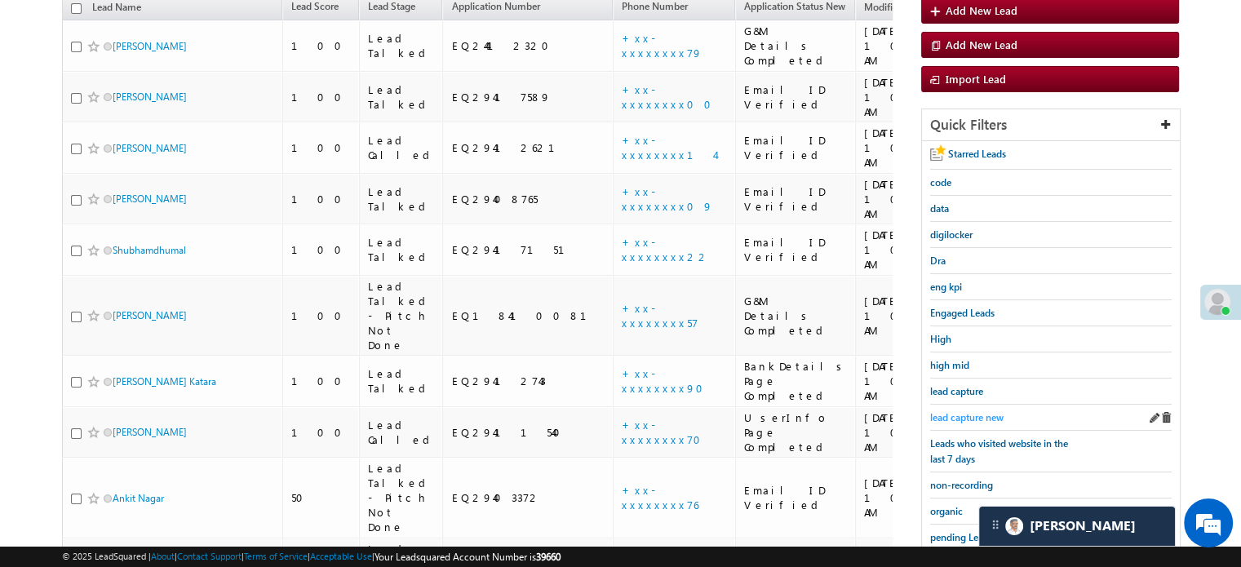
click at [957, 411] on span "lead capture new" at bounding box center [966, 417] width 73 height 12
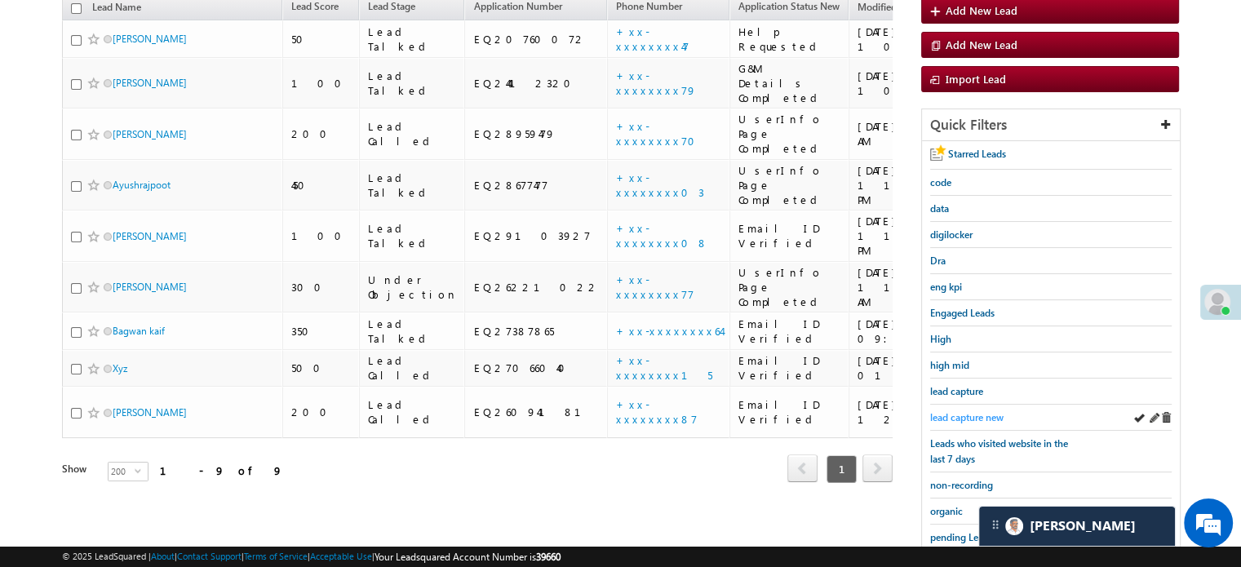
click at [963, 413] on span "lead capture new" at bounding box center [966, 417] width 73 height 12
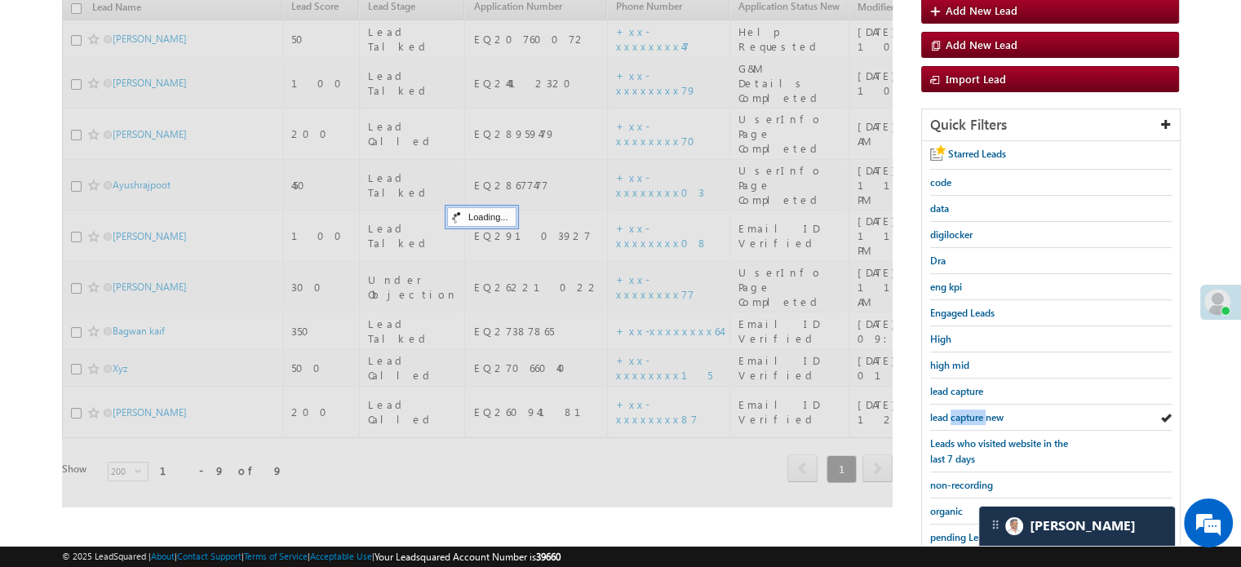
click at [963, 413] on span "lead capture new" at bounding box center [966, 417] width 73 height 12
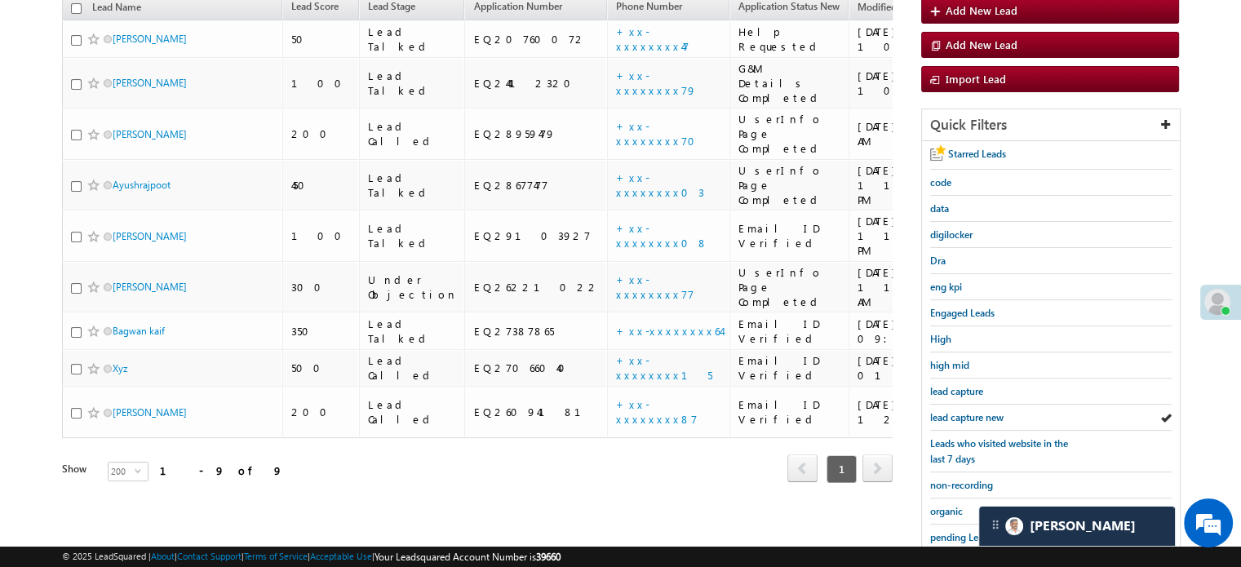
click at [963, 413] on span "lead capture new" at bounding box center [966, 417] width 73 height 12
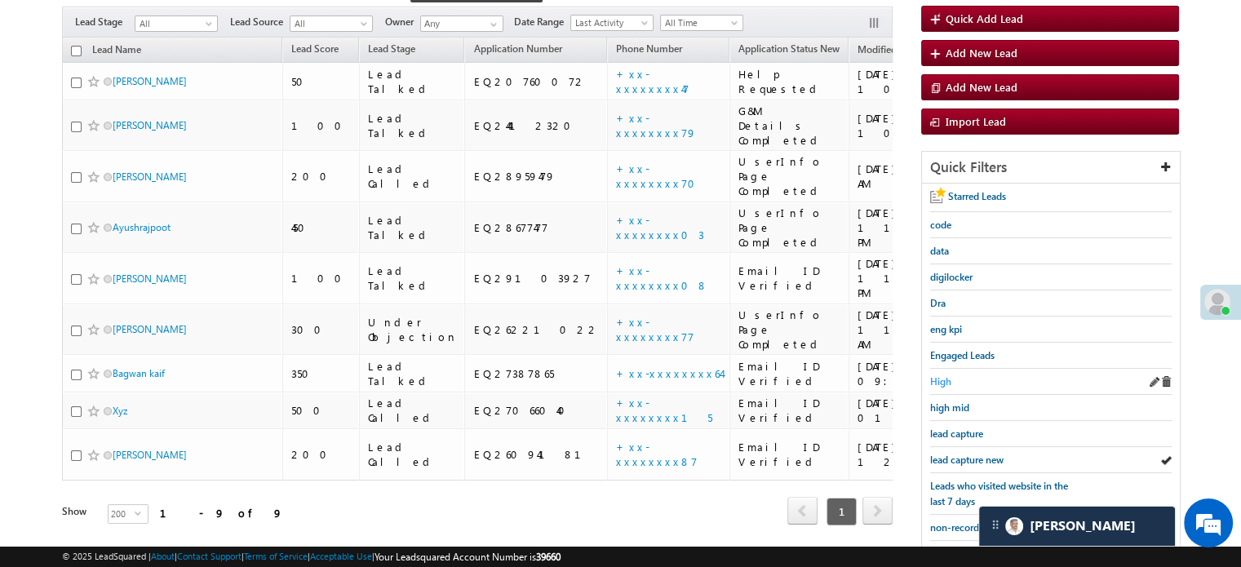
scroll to position [105, 0]
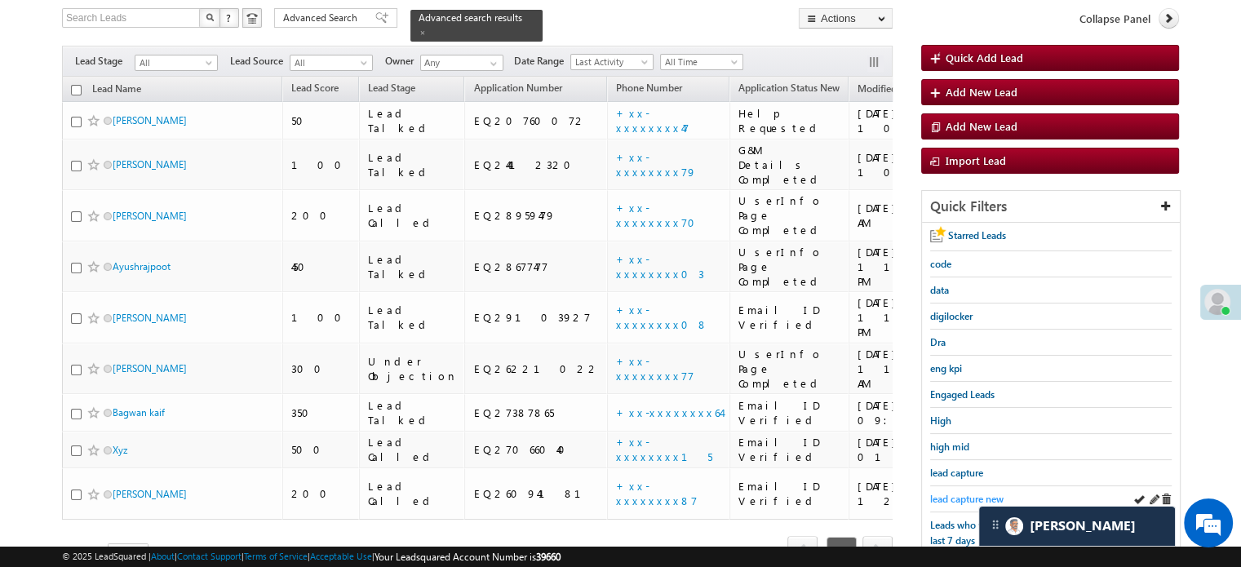
click at [975, 493] on span "lead capture new" at bounding box center [966, 499] width 73 height 12
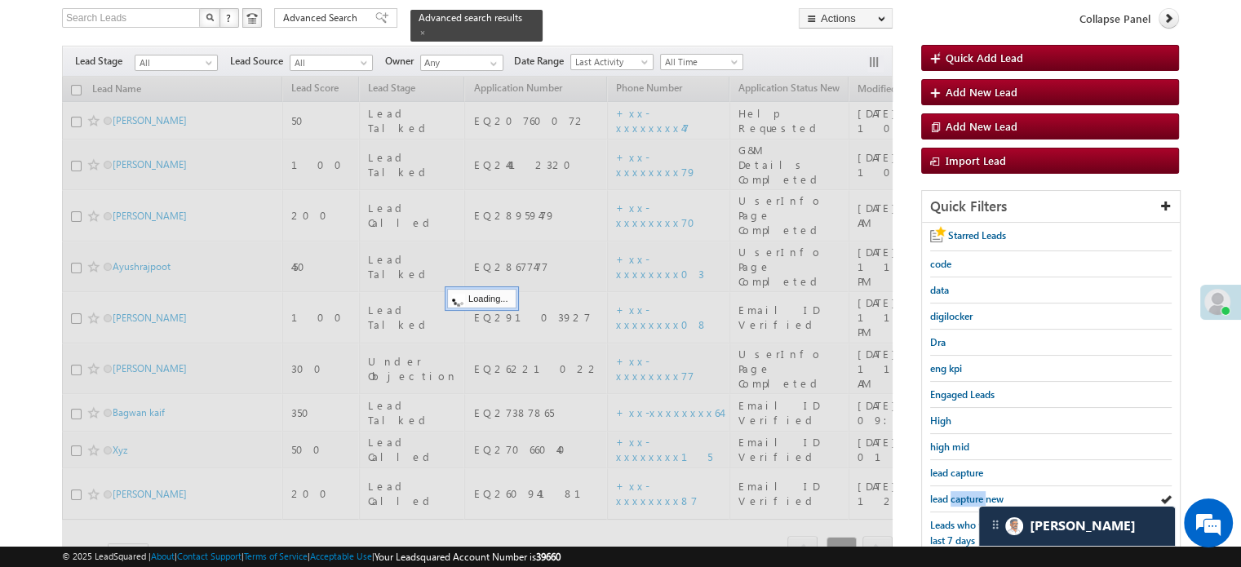
click at [975, 493] on span "lead capture new" at bounding box center [966, 499] width 73 height 12
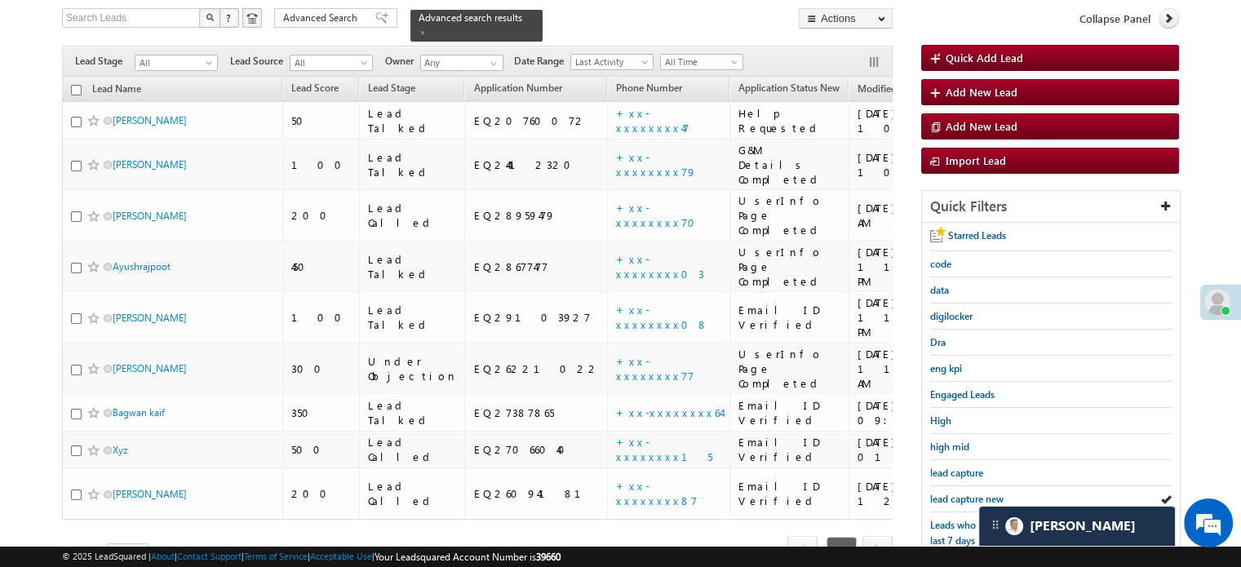
click at [975, 493] on span "lead capture new" at bounding box center [966, 499] width 73 height 12
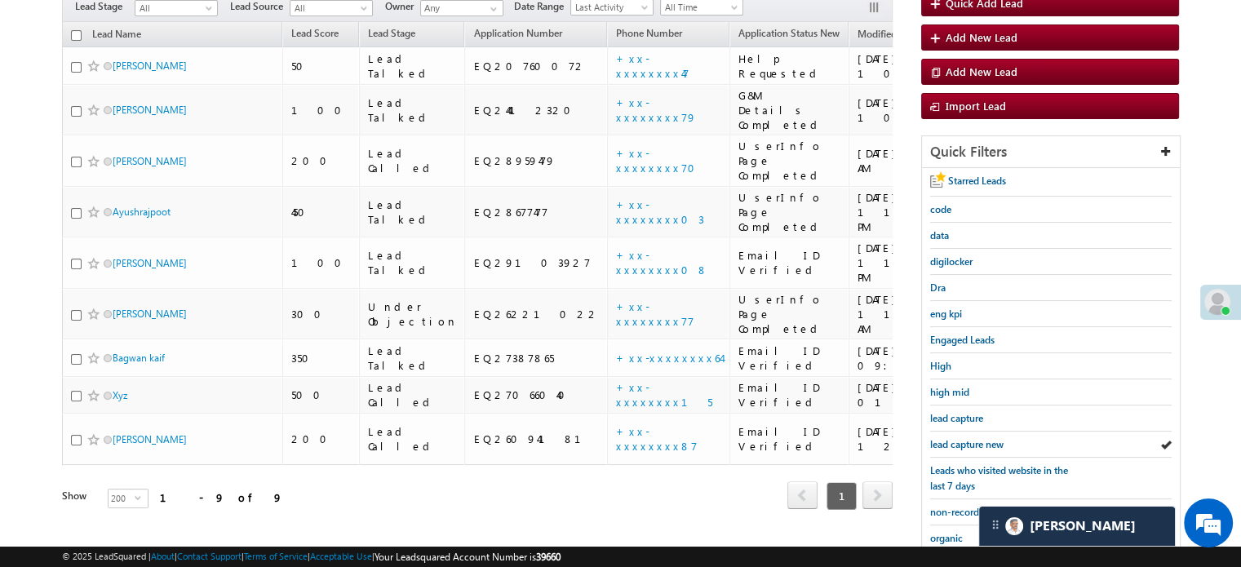
scroll to position [187, 0]
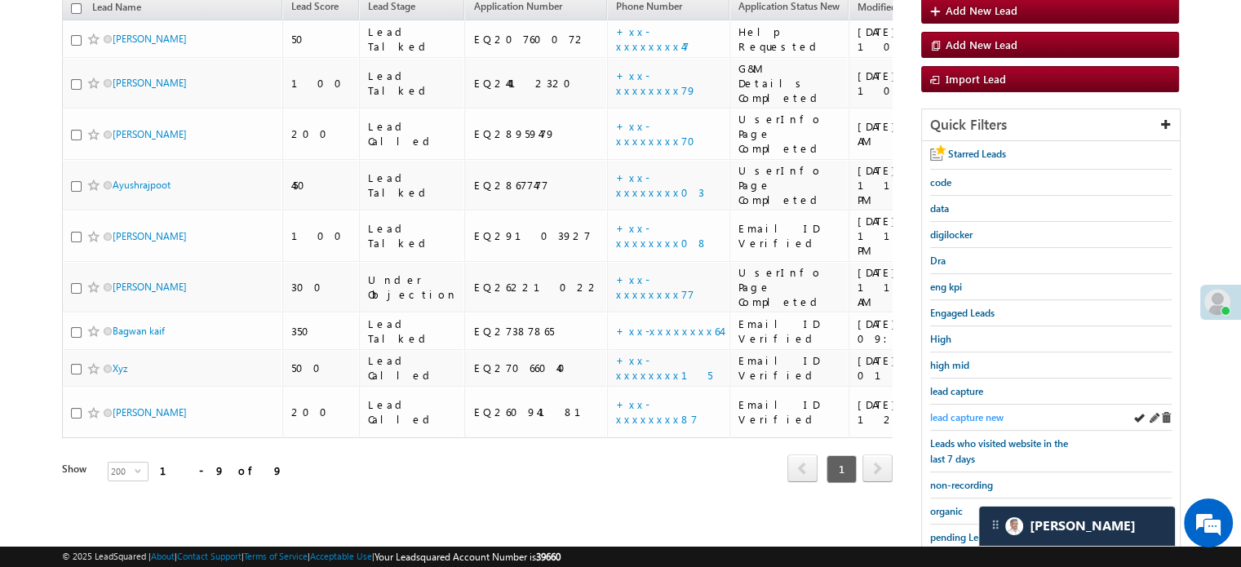
click at [938, 414] on span "lead capture new" at bounding box center [966, 417] width 73 height 12
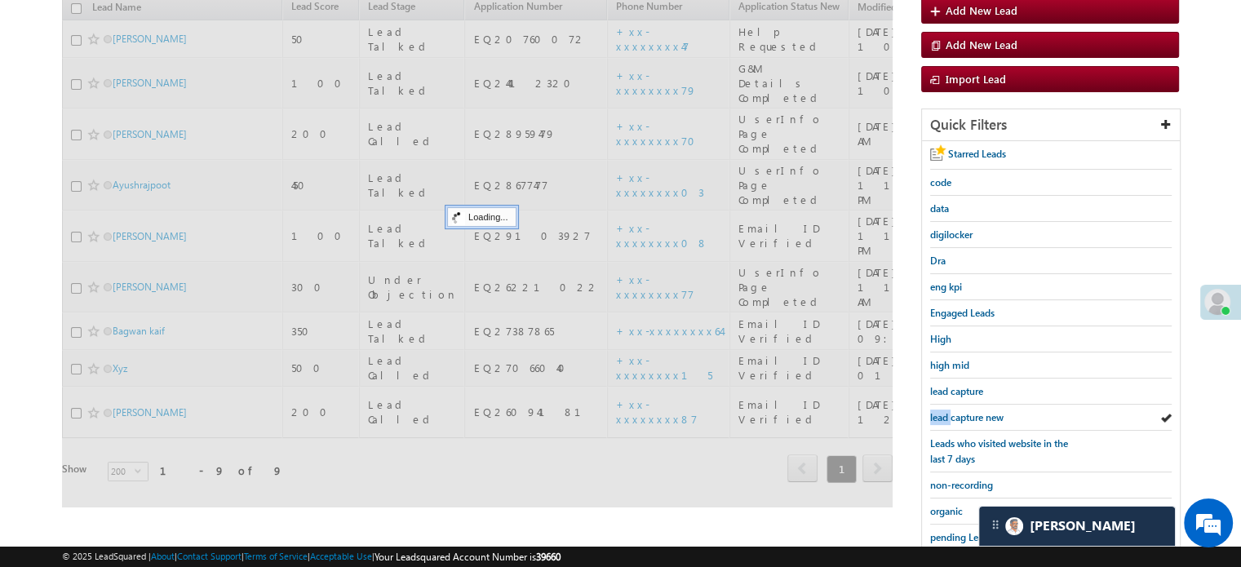
click at [938, 414] on span "lead capture new" at bounding box center [966, 417] width 73 height 12
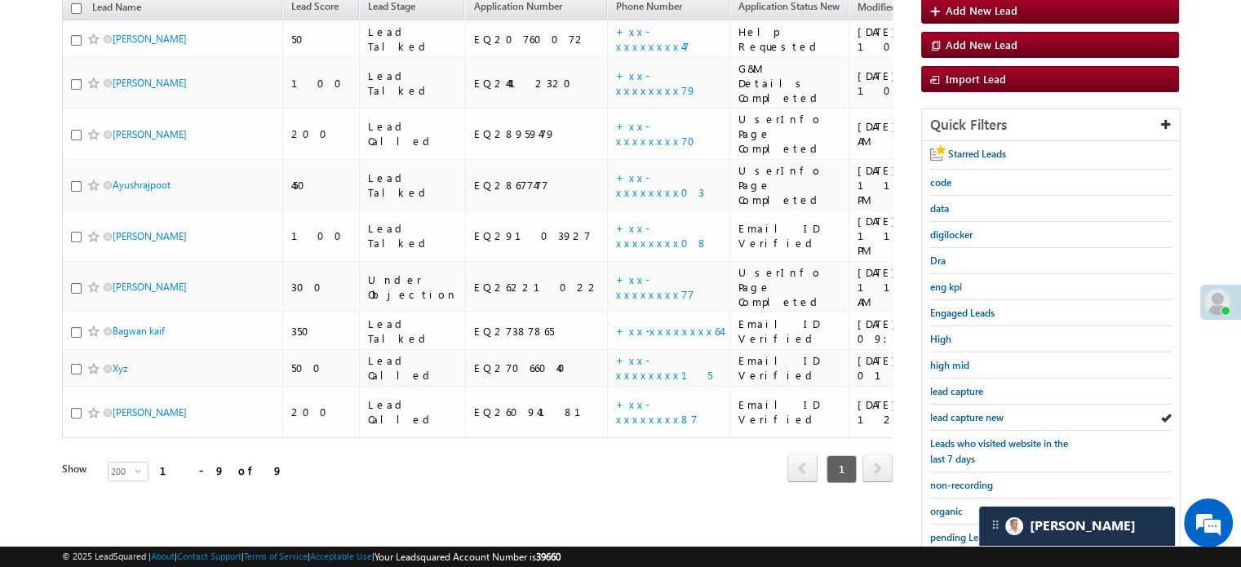
click at [938, 414] on span "lead capture new" at bounding box center [966, 417] width 73 height 12
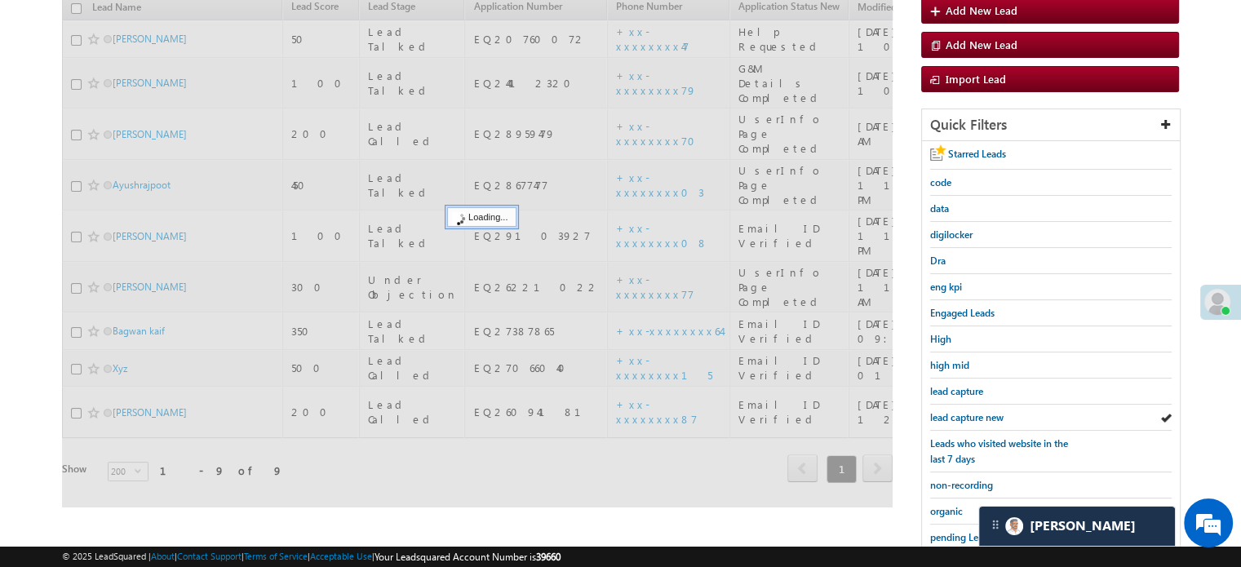
click at [938, 414] on span "lead capture new" at bounding box center [966, 417] width 73 height 12
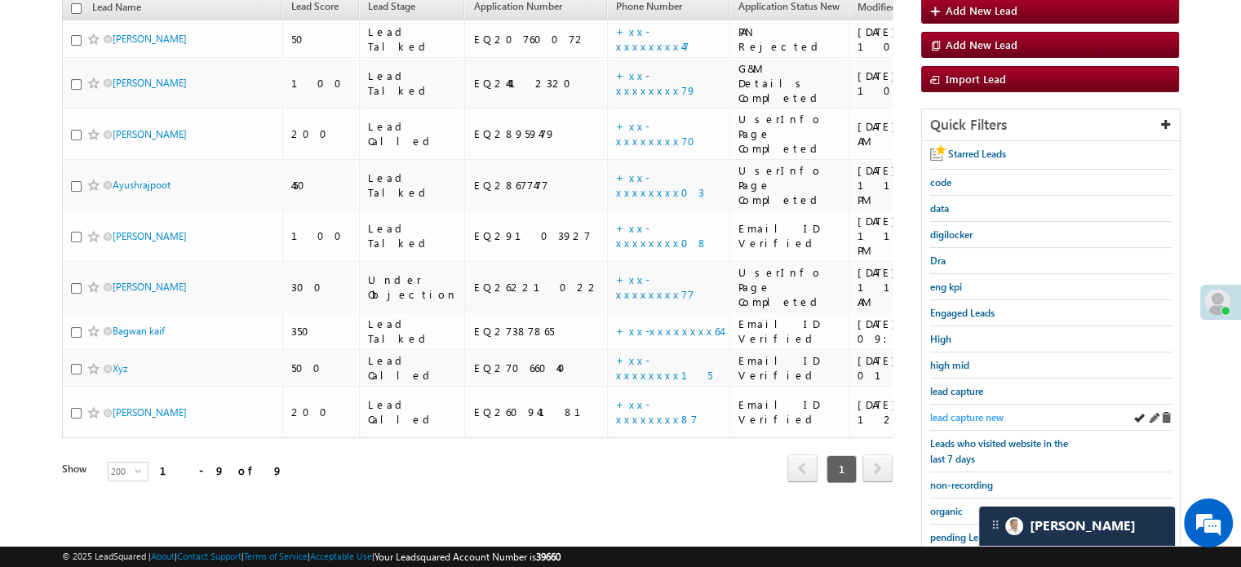
click at [980, 416] on span "lead capture new" at bounding box center [966, 417] width 73 height 12
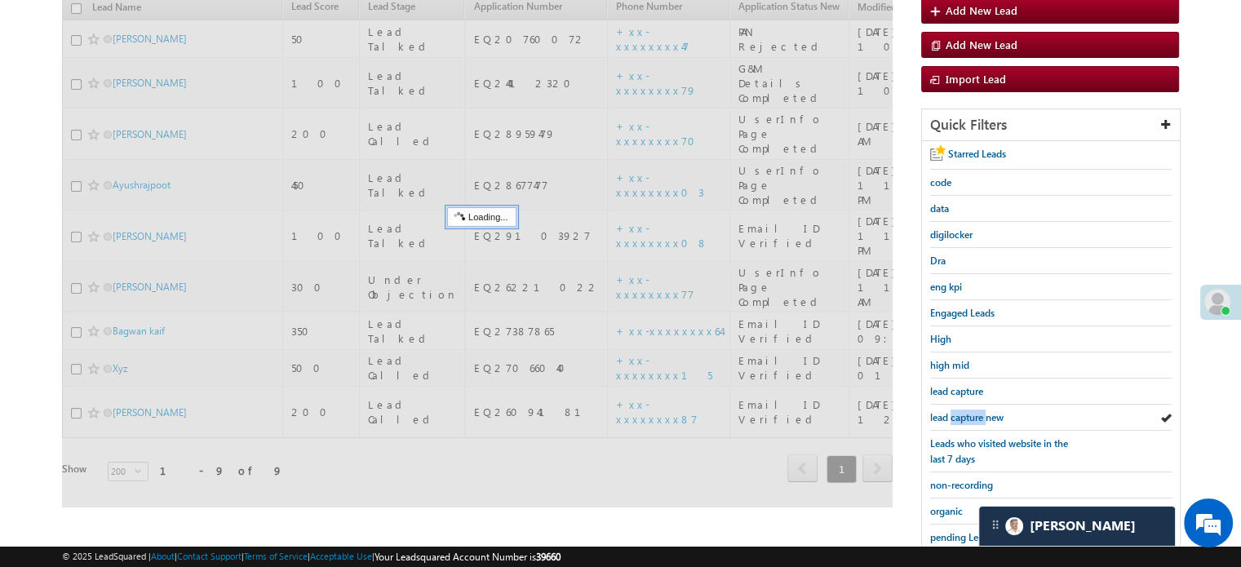
click at [980, 416] on span "lead capture new" at bounding box center [966, 417] width 73 height 12
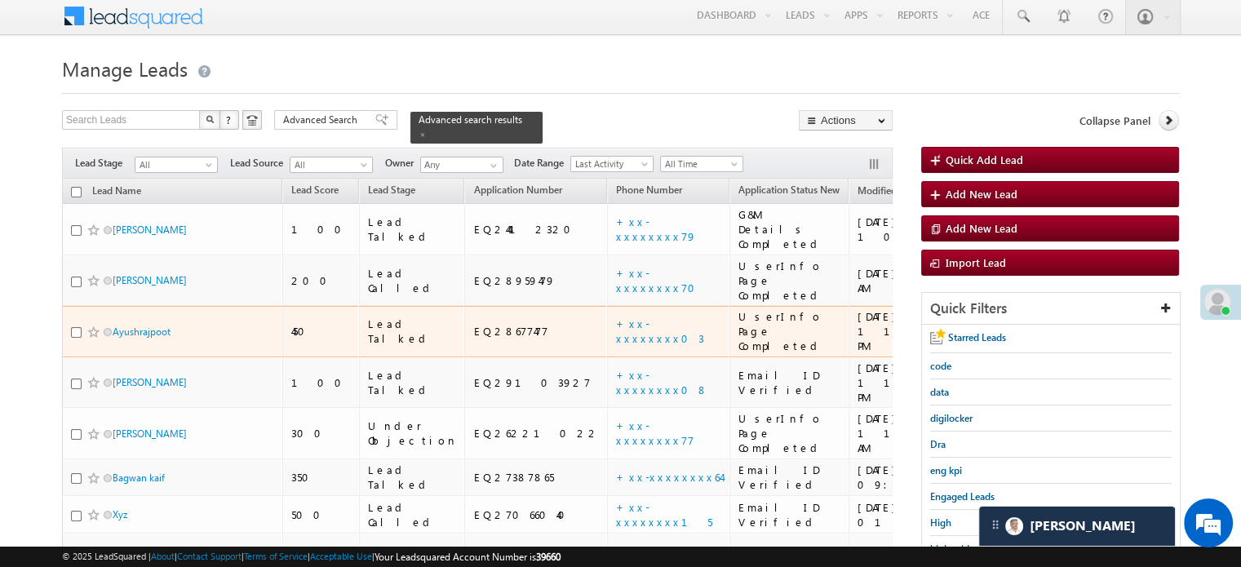
scroll to position [0, 0]
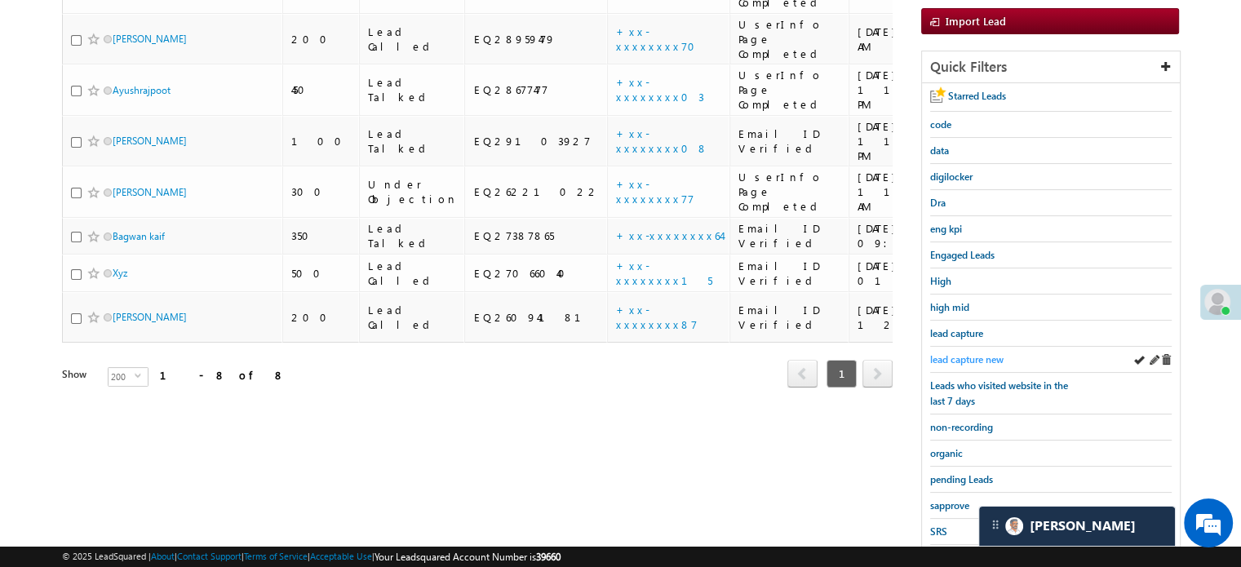
click at [951, 354] on span "lead capture new" at bounding box center [966, 359] width 73 height 12
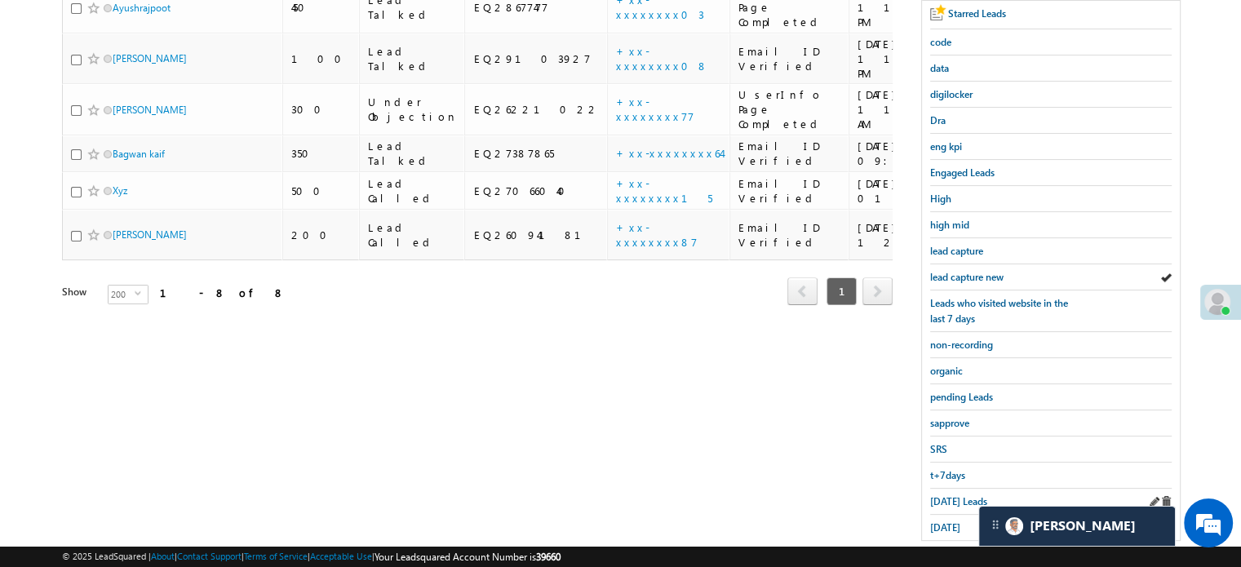
scroll to position [350, 0]
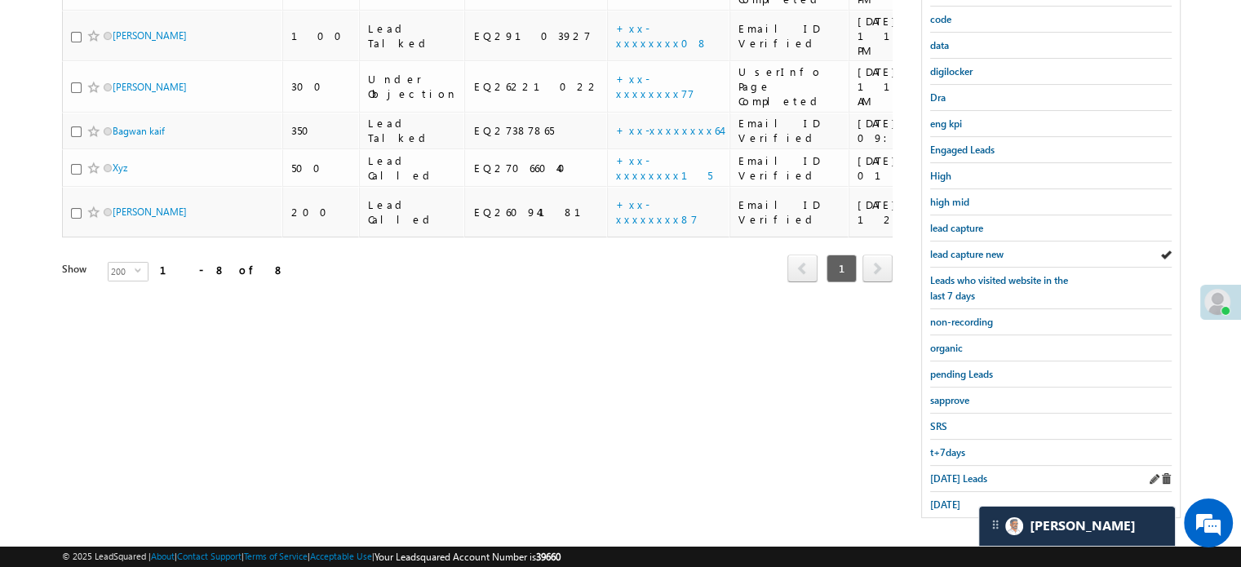
click at [948, 480] on div "Today's Leads" at bounding box center [1050, 479] width 241 height 26
click at [948, 472] on span "Today's Leads" at bounding box center [958, 478] width 57 height 12
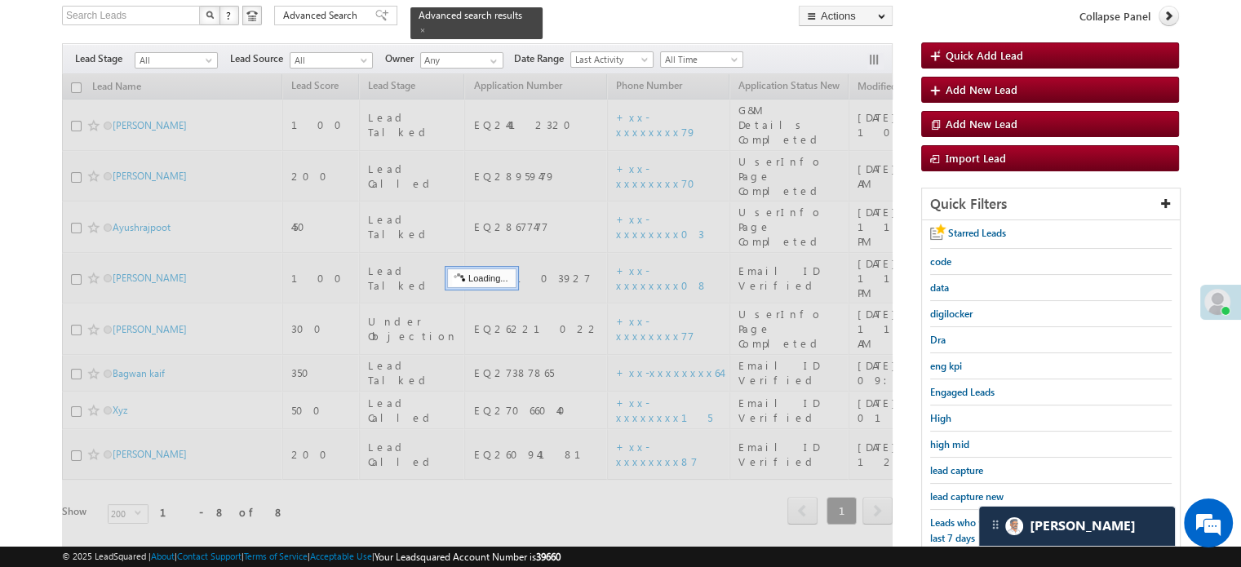
scroll to position [105, 0]
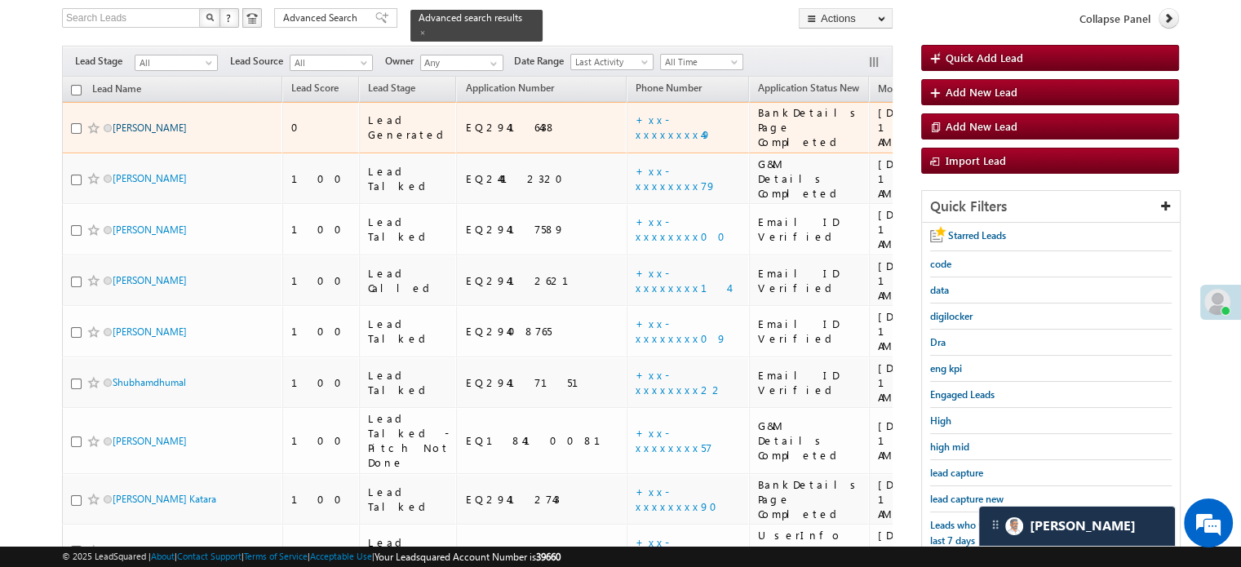
drag, startPoint x: 141, startPoint y: 120, endPoint x: 127, endPoint y: 110, distance: 17.0
drag, startPoint x: 127, startPoint y: 110, endPoint x: 147, endPoint y: 119, distance: 21.5
click at [147, 120] on div "Sargunjot singh" at bounding box center [173, 131] width 204 height 23
click at [147, 122] on link "Sargunjot singh" at bounding box center [150, 128] width 74 height 12
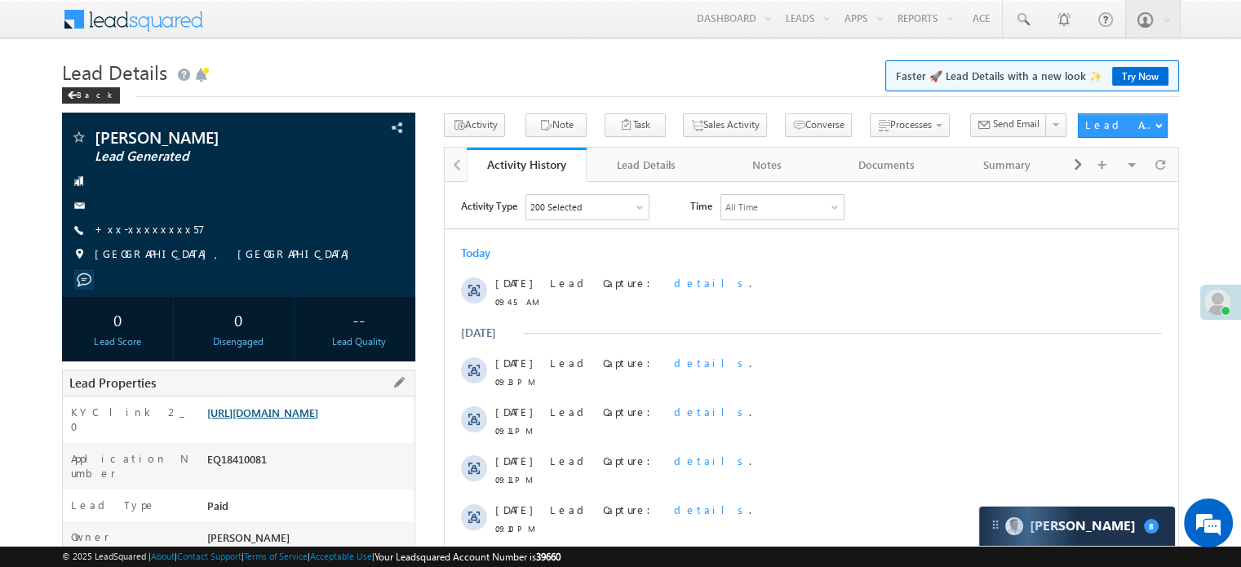
click at [318, 416] on link "[URL][DOMAIN_NAME]" at bounding box center [262, 412] width 111 height 14
click at [131, 228] on link "+xx-xxxxxxxx57" at bounding box center [150, 229] width 110 height 14
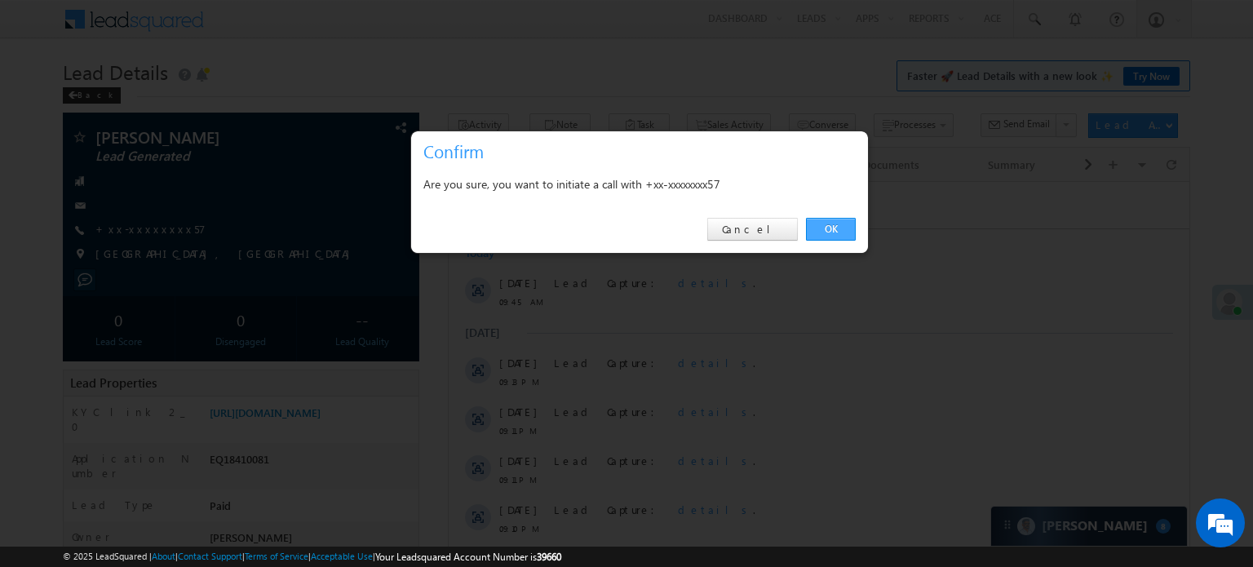
click at [829, 239] on link "OK" at bounding box center [831, 229] width 50 height 23
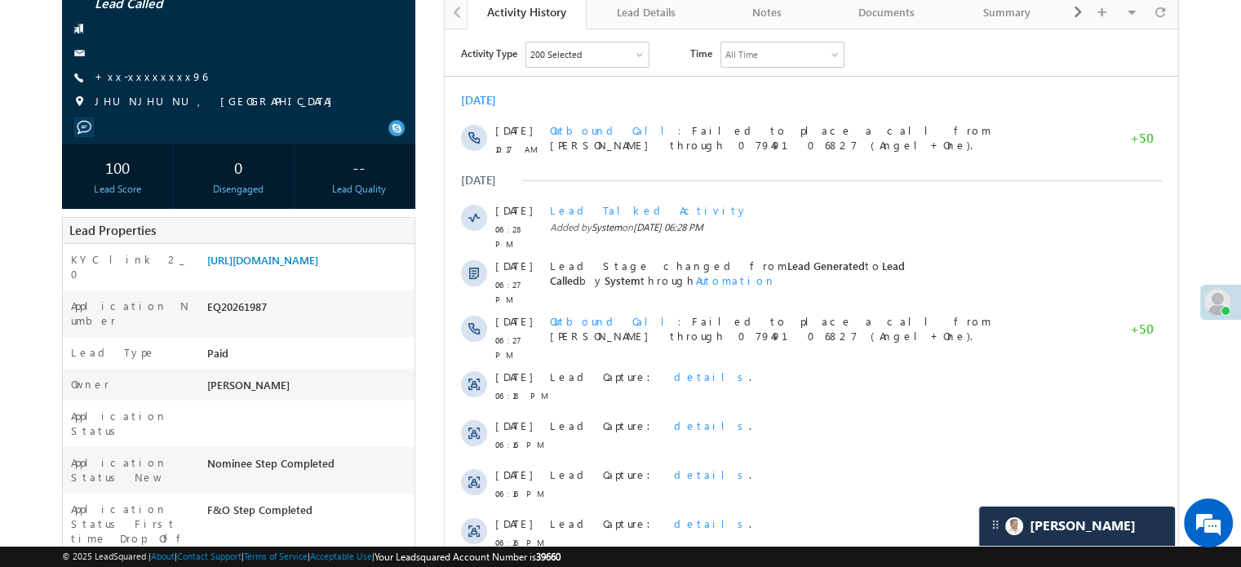
scroll to position [82, 0]
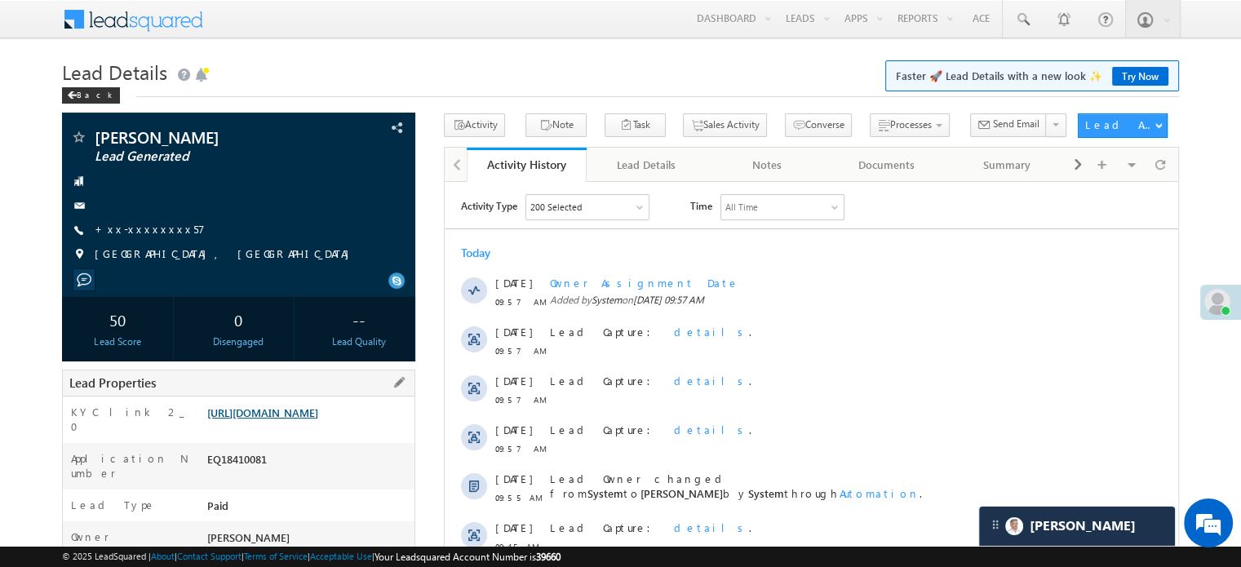
click at [289, 414] on link "[URL][DOMAIN_NAME]" at bounding box center [262, 412] width 111 height 14
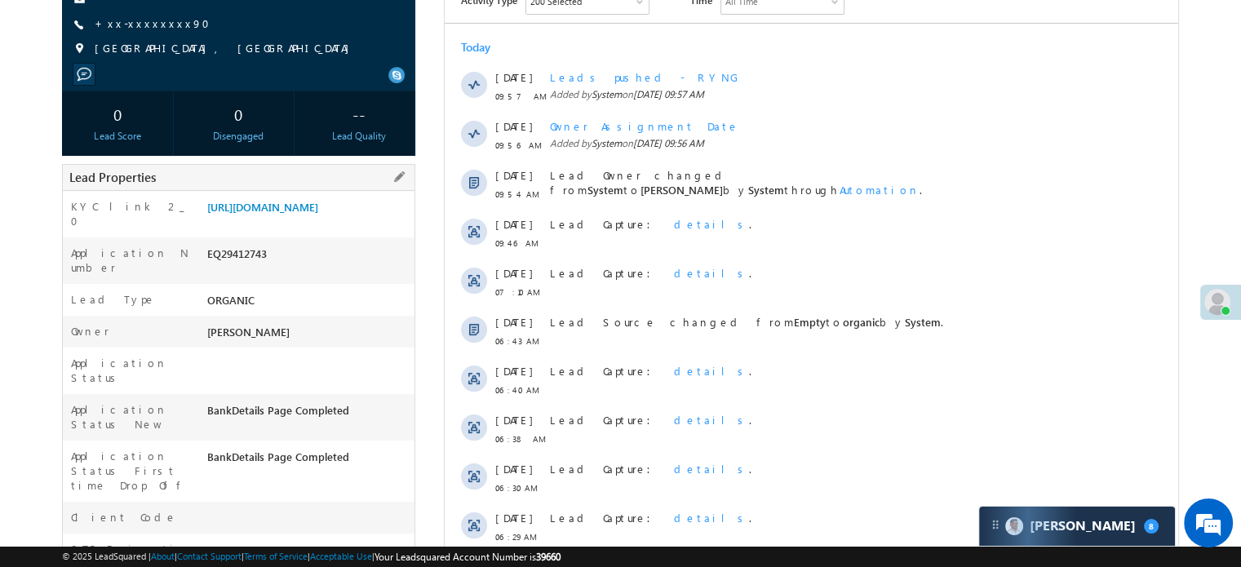
scroll to position [82, 0]
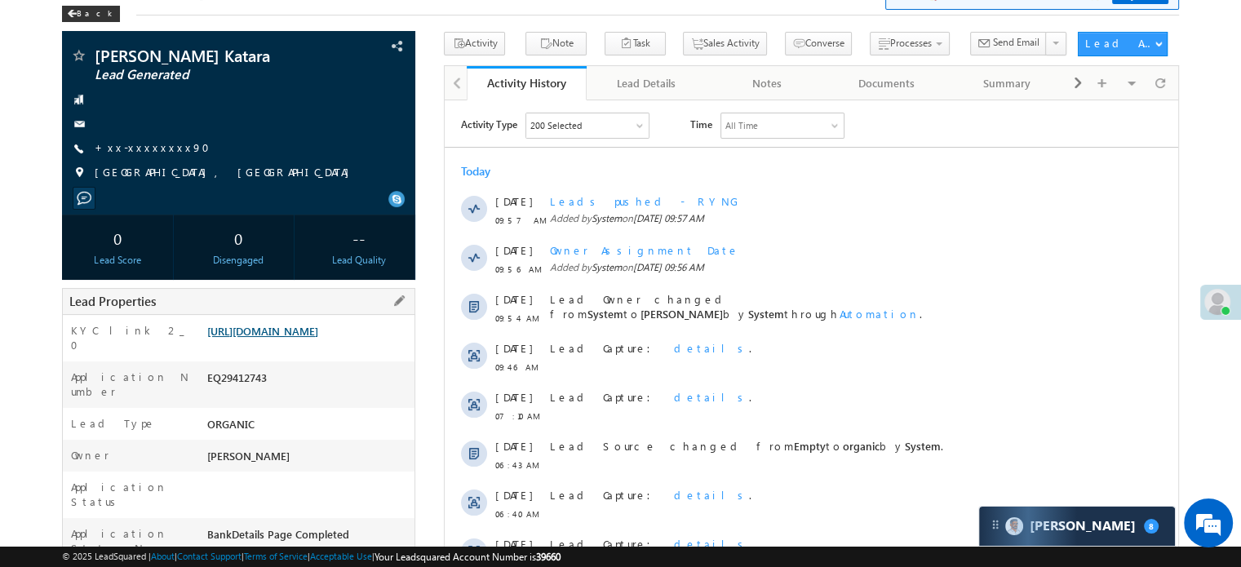
click at [263, 332] on link "[URL][DOMAIN_NAME]" at bounding box center [262, 331] width 111 height 14
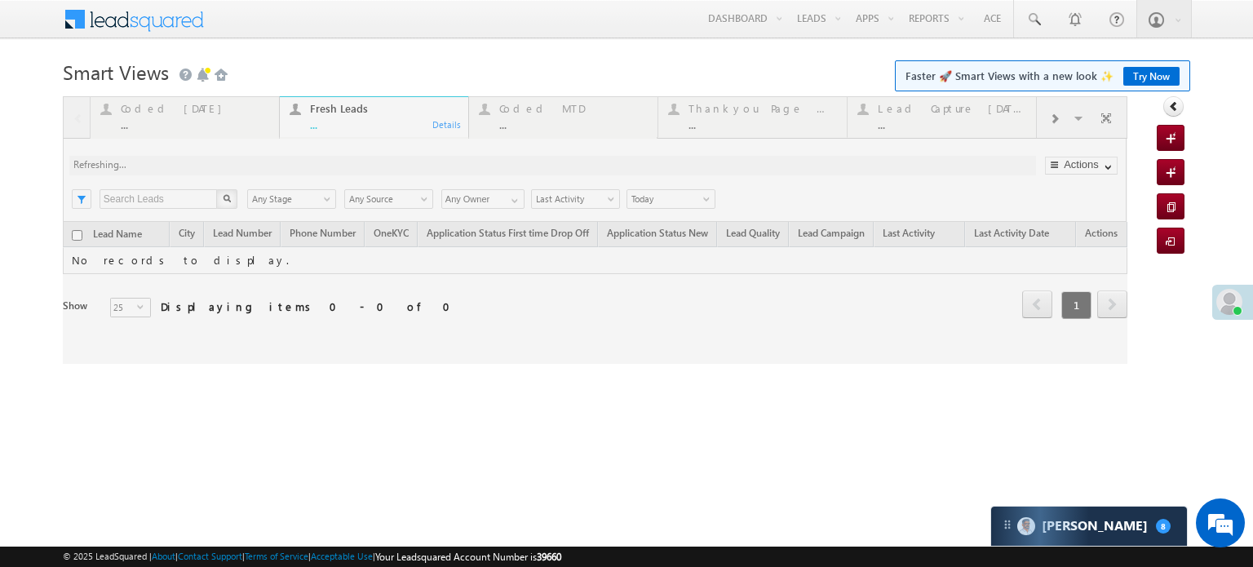
click at [1143, 73] on link "Try Now" at bounding box center [1151, 76] width 56 height 19
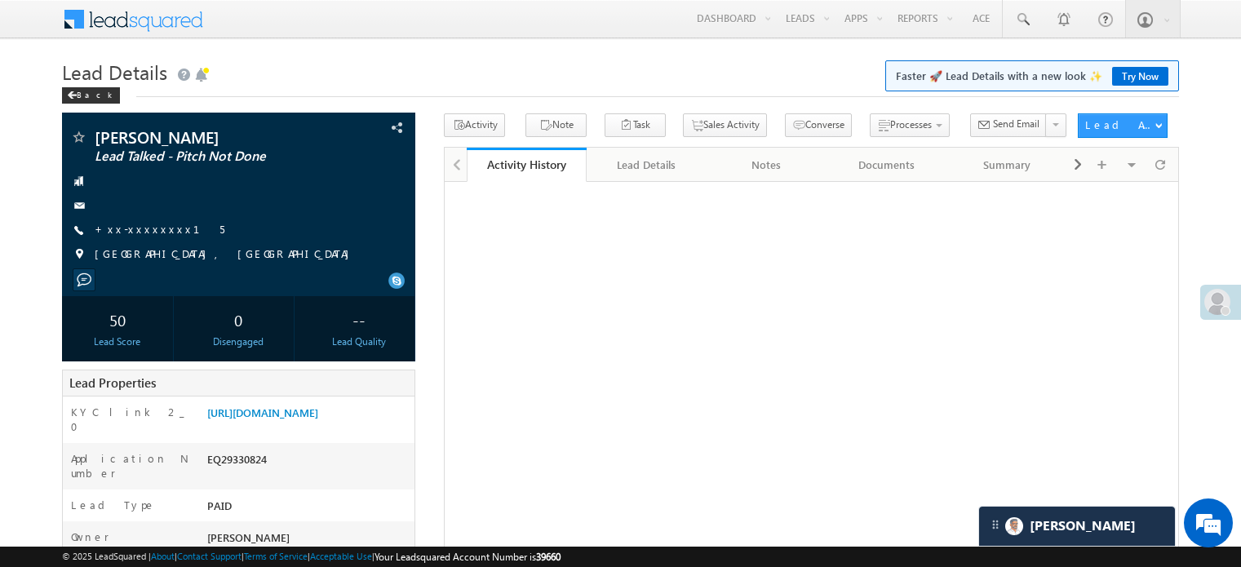
scroll to position [1, 0]
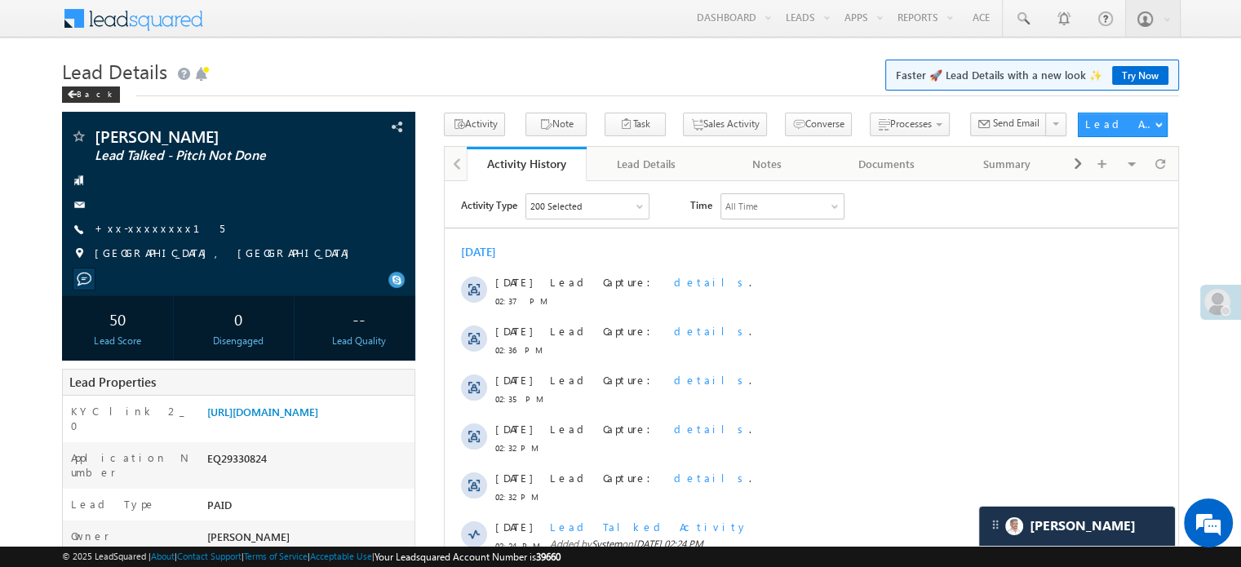
click at [318, 418] on link "[URL][DOMAIN_NAME]" at bounding box center [262, 412] width 111 height 14
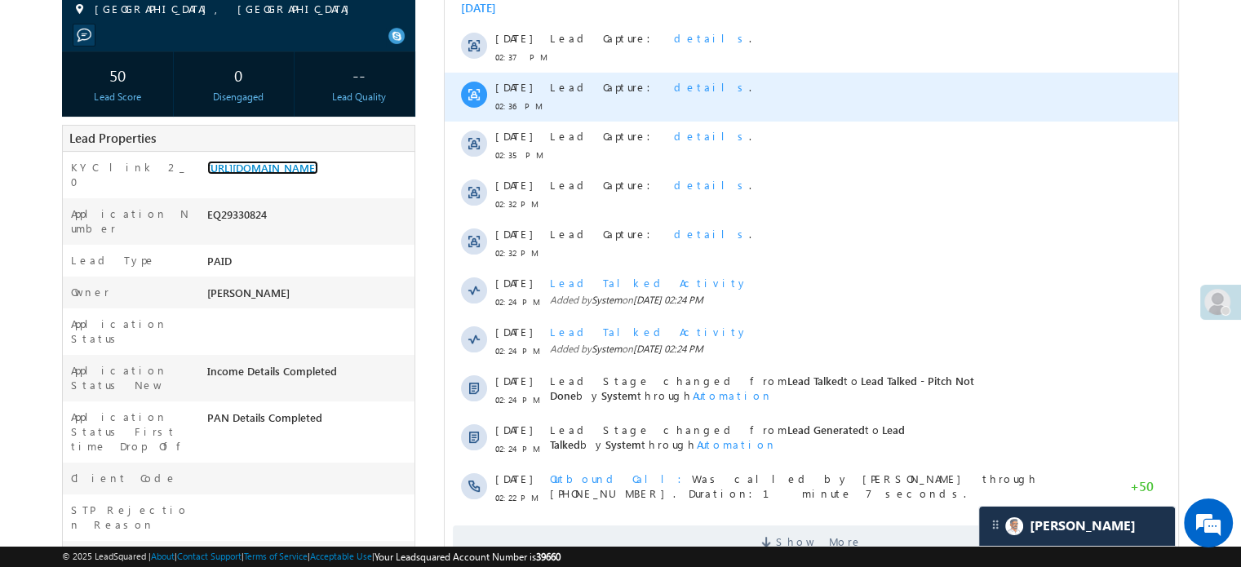
scroll to position [245, 0]
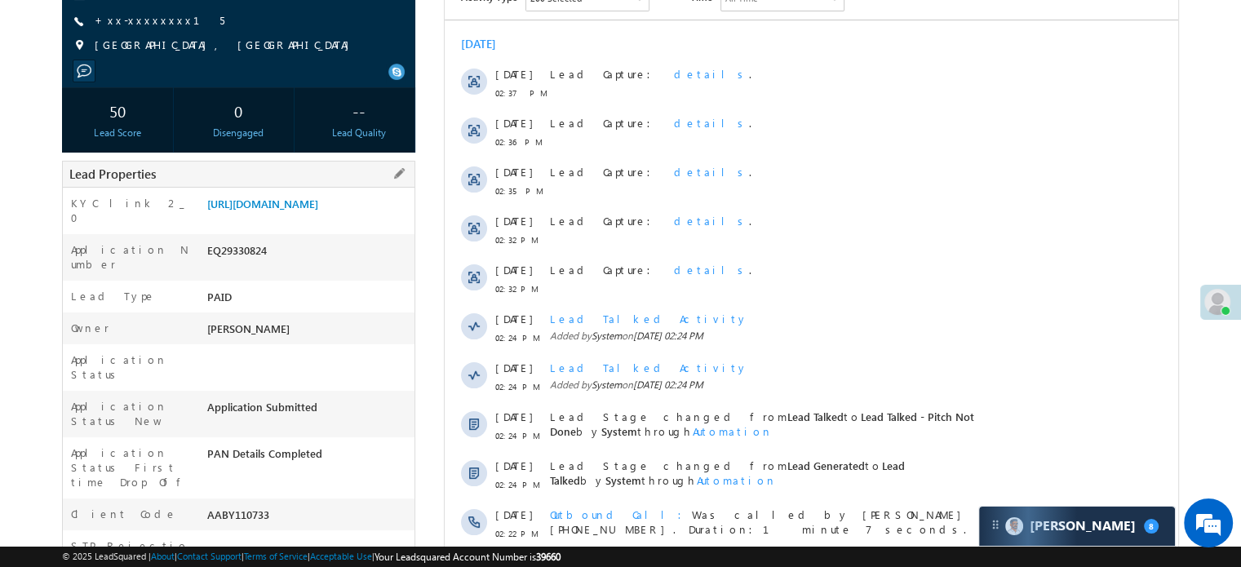
scroll to position [1, 0]
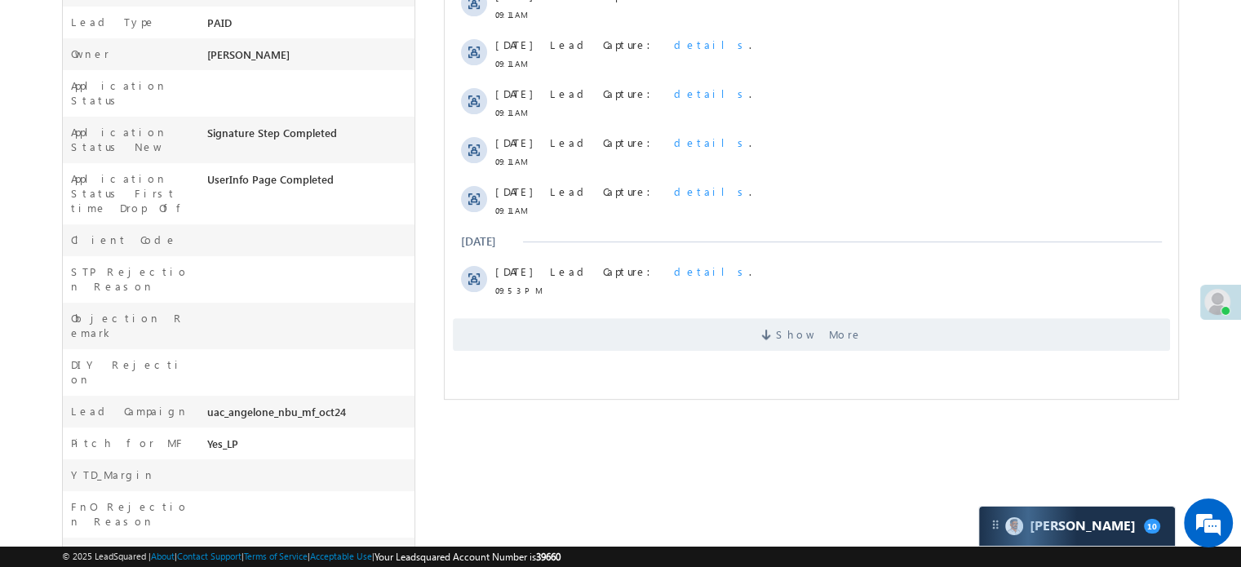
scroll to position [489, 0]
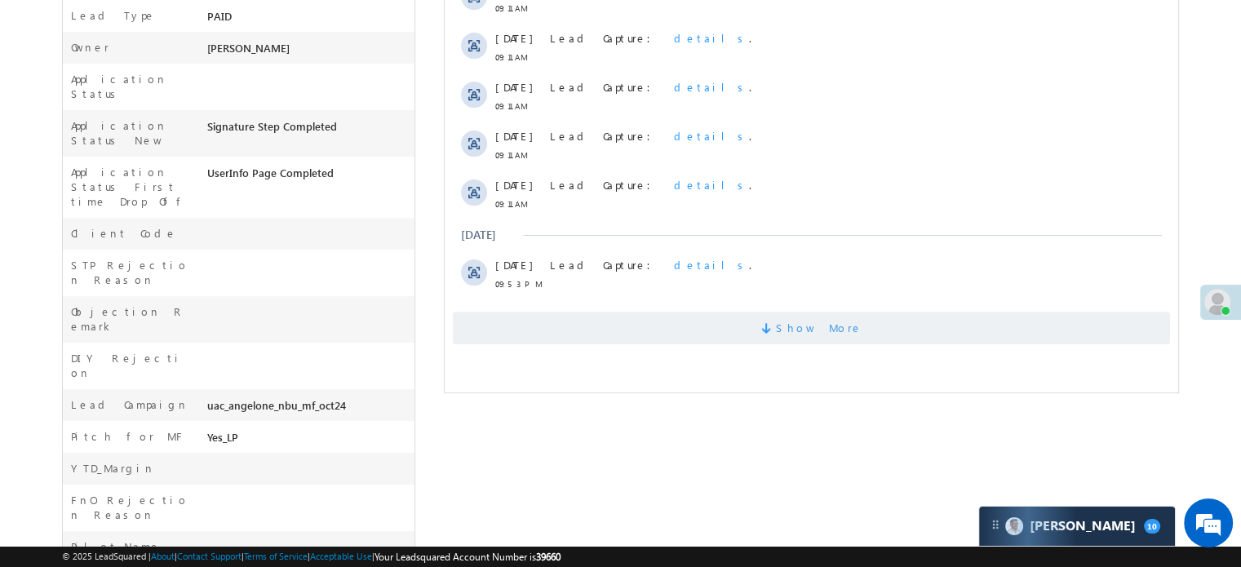
click at [800, 328] on span "Show More" at bounding box center [819, 328] width 86 height 33
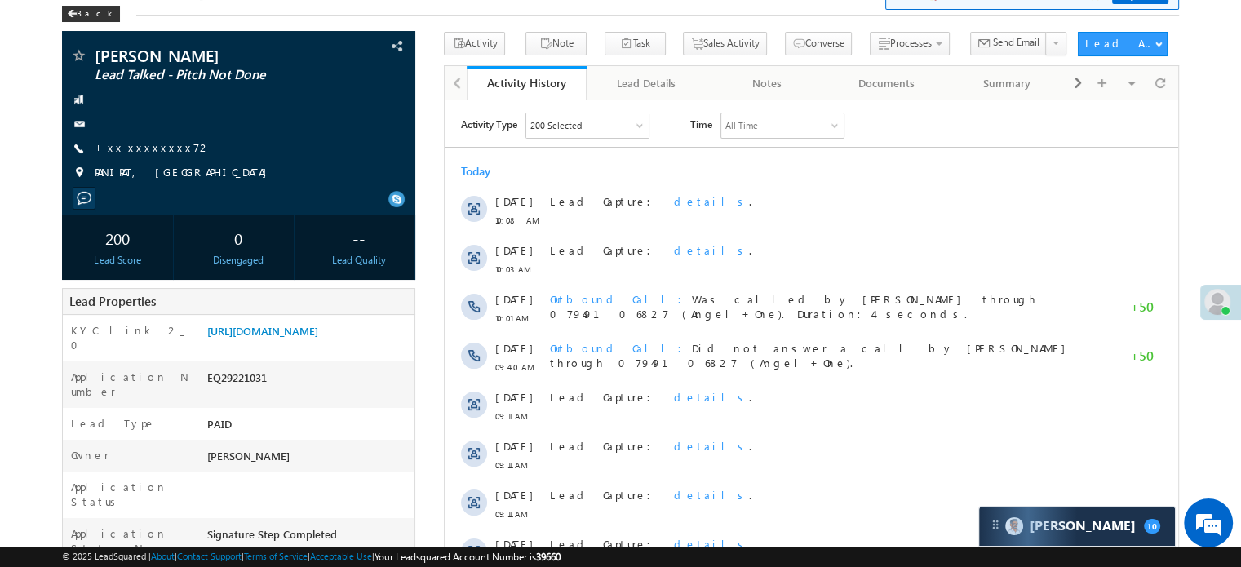
scroll to position [0, 0]
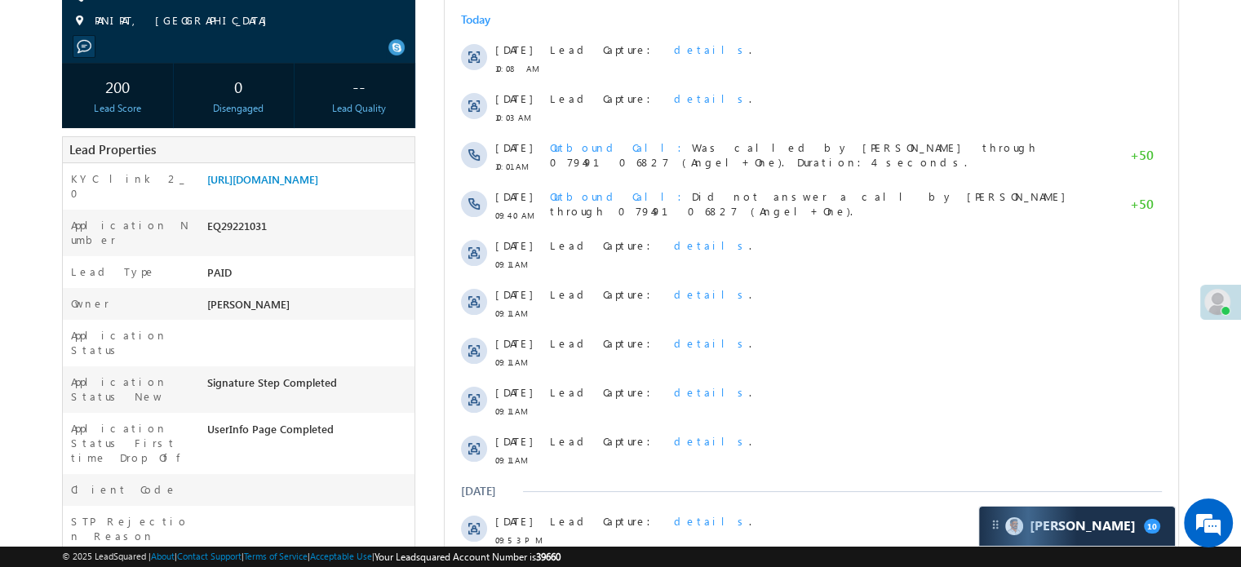
scroll to position [408, 0]
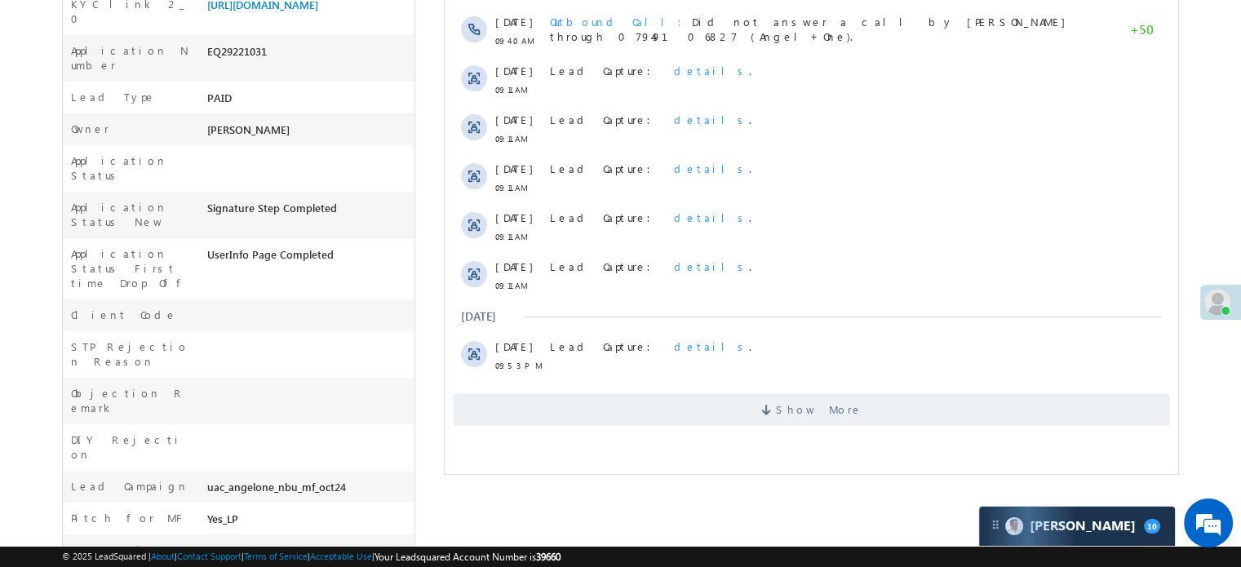
click at [593, 387] on div "Show More" at bounding box center [811, 403] width 733 height 45
click at [597, 415] on span "Show More" at bounding box center [811, 409] width 717 height 33
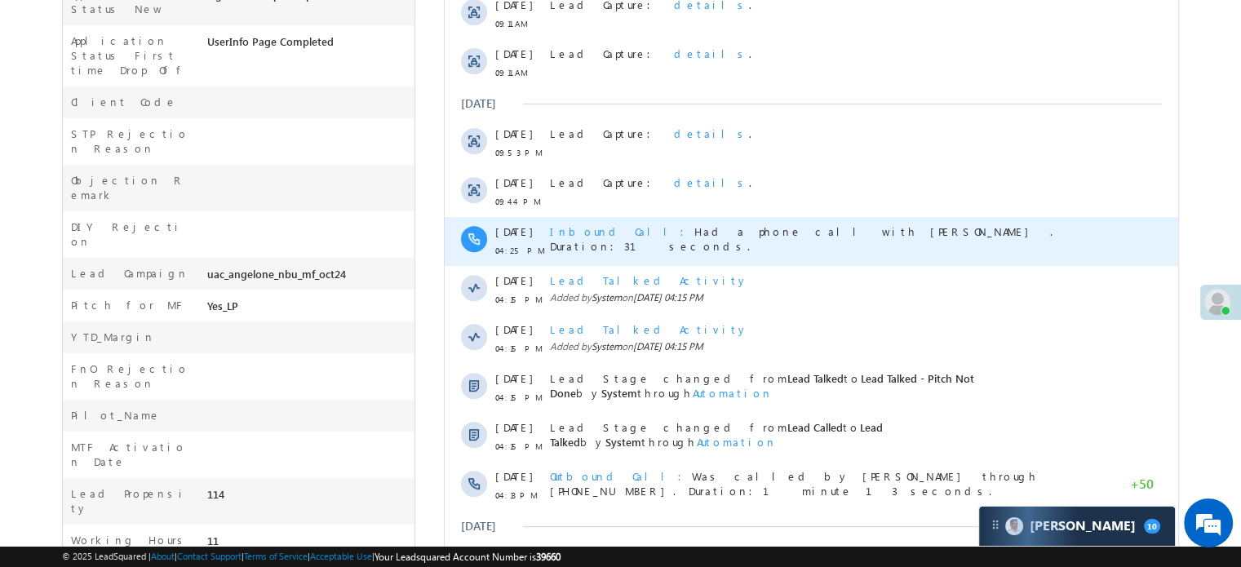
scroll to position [784, 0]
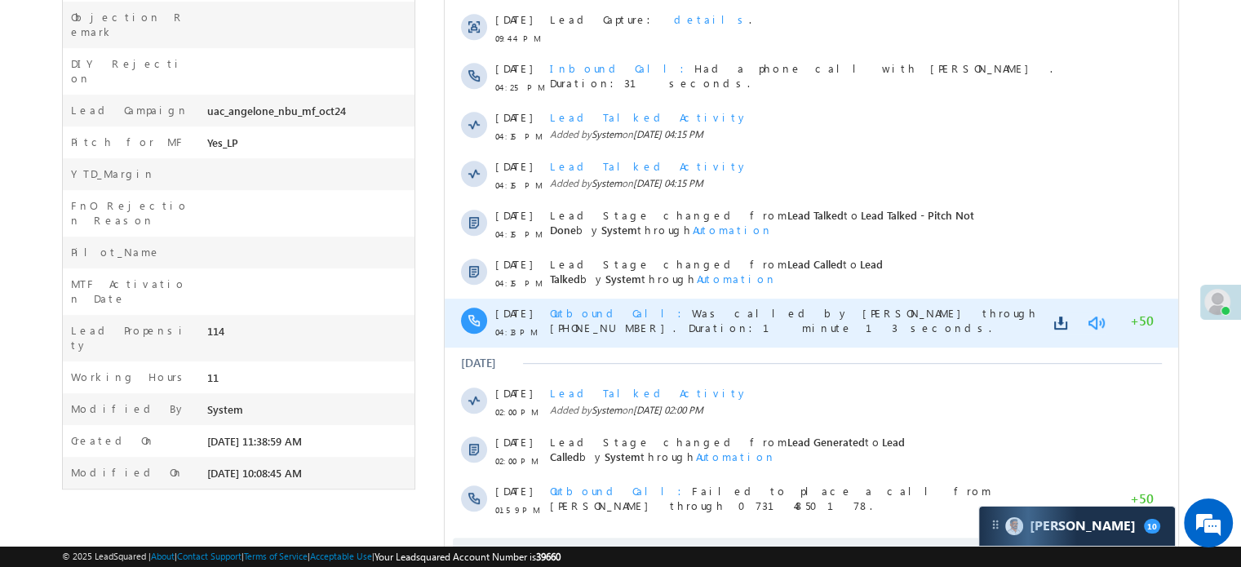
click at [1099, 319] on link at bounding box center [1096, 323] width 20 height 16
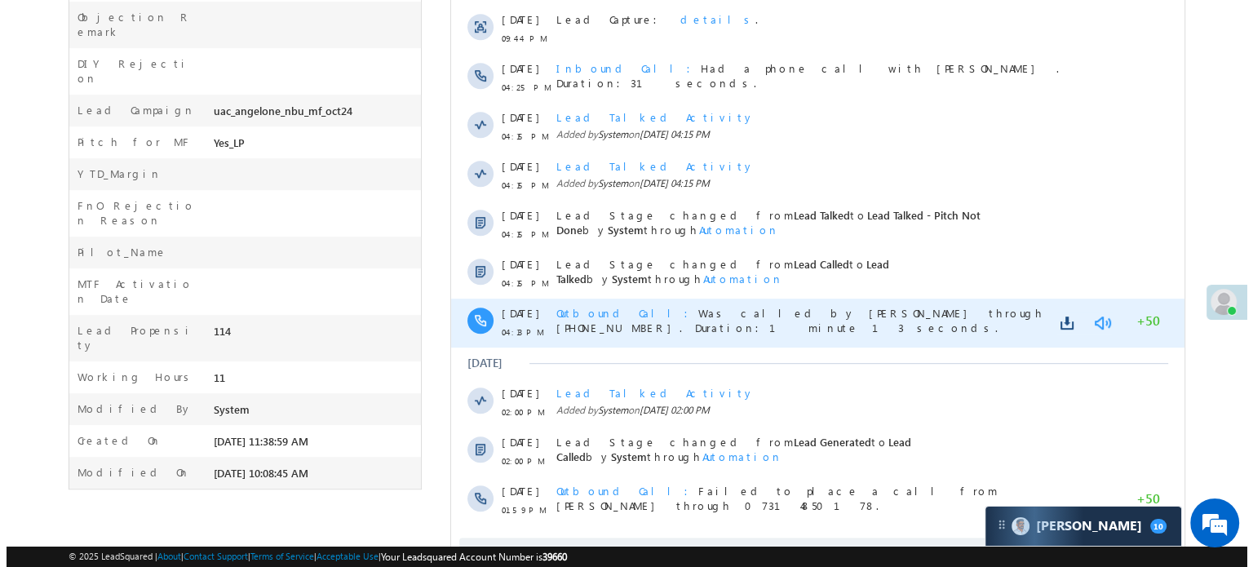
scroll to position [0, 0]
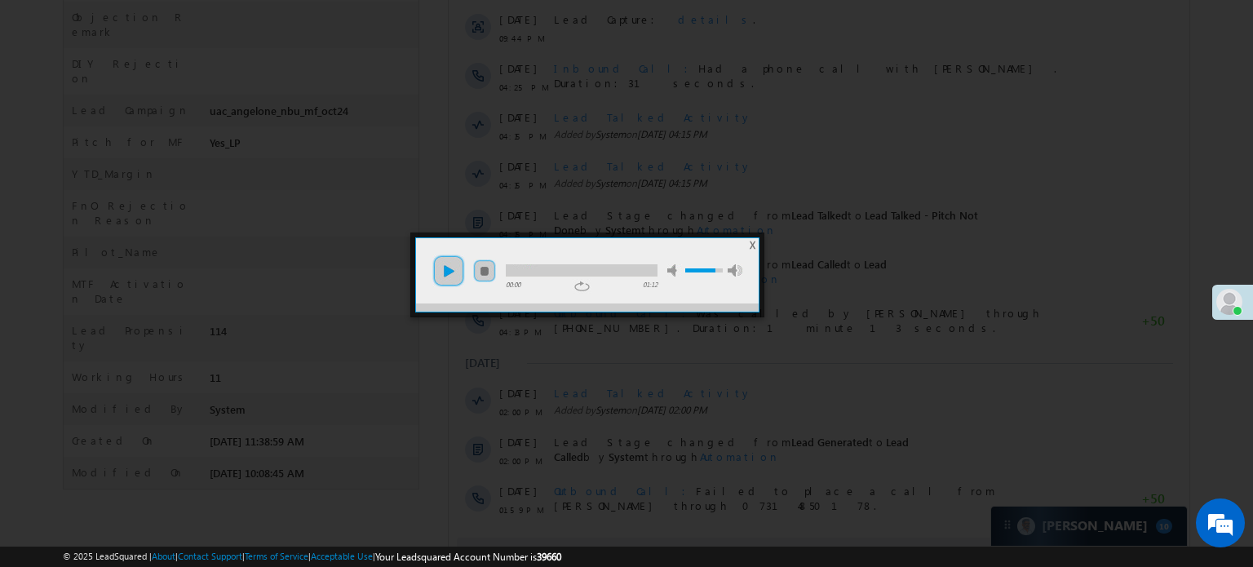
click at [461, 267] on link "play" at bounding box center [448, 270] width 33 height 33
click at [542, 264] on div at bounding box center [582, 270] width 152 height 12
click at [590, 264] on div at bounding box center [582, 270] width 152 height 12
click at [450, 270] on link "pause" at bounding box center [448, 270] width 33 height 33
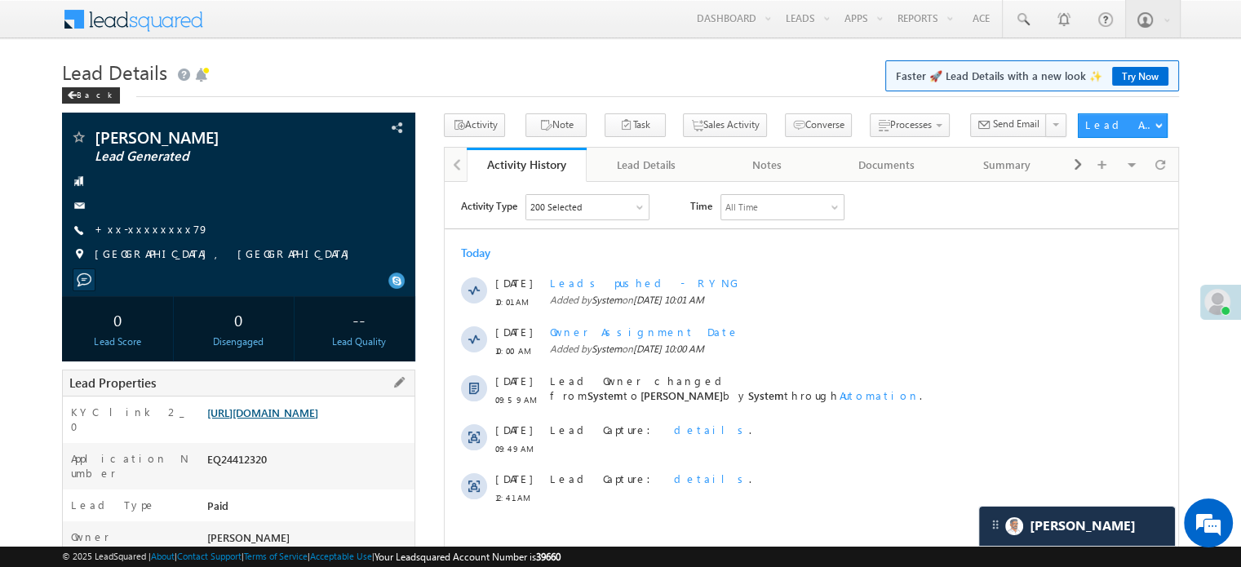
click at [306, 415] on link "[URL][DOMAIN_NAME]" at bounding box center [262, 412] width 111 height 14
click at [318, 419] on link "[URL][DOMAIN_NAME]" at bounding box center [262, 412] width 111 height 14
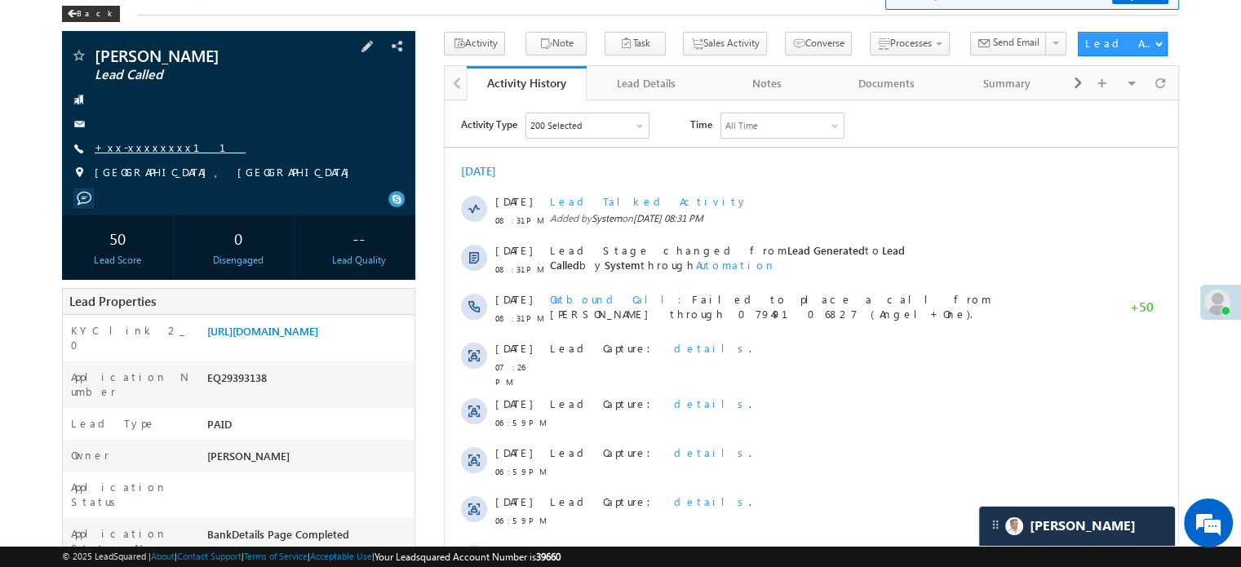
click at [122, 154] on link "+xx-xxxxxxxx11" at bounding box center [170, 147] width 151 height 14
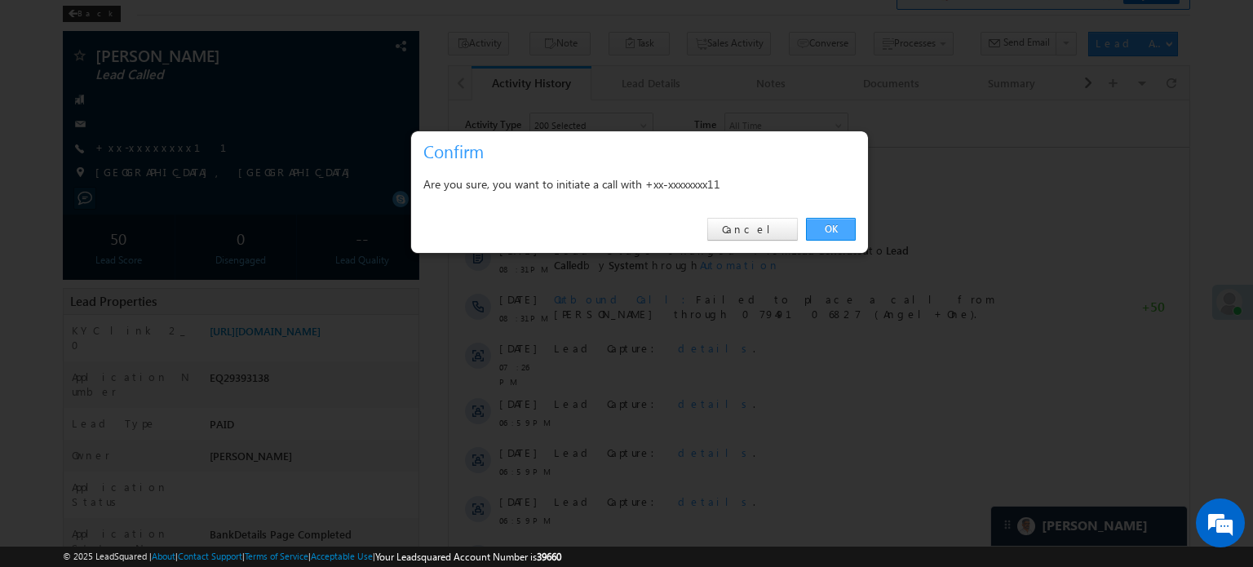
click at [834, 220] on link "OK" at bounding box center [831, 229] width 50 height 23
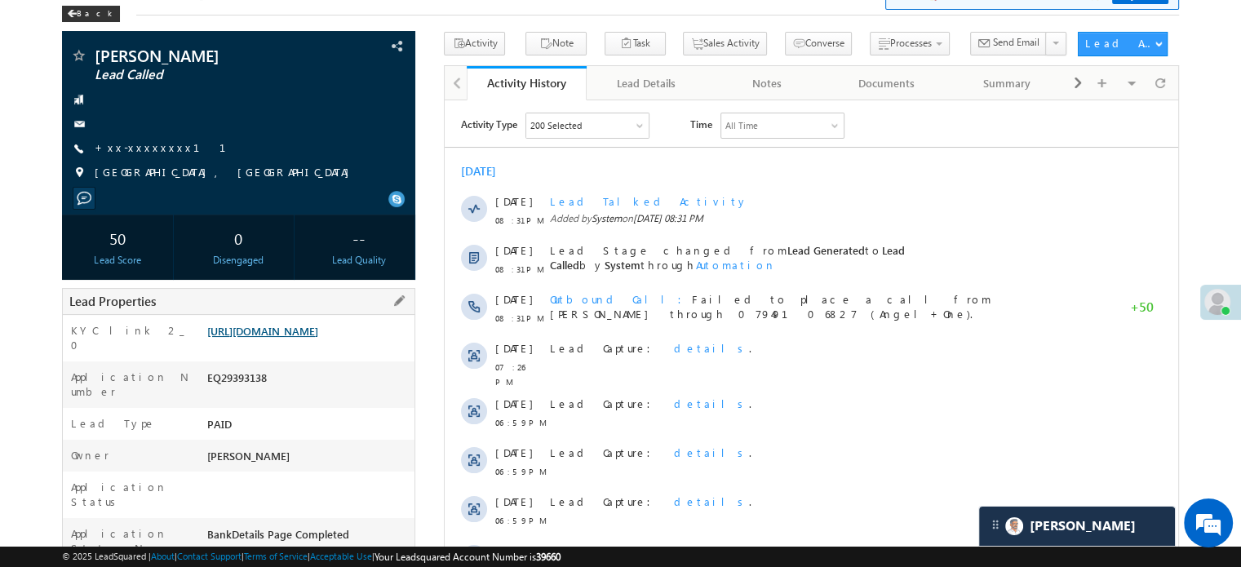
click at [314, 338] on link "[URL][DOMAIN_NAME]" at bounding box center [262, 331] width 111 height 14
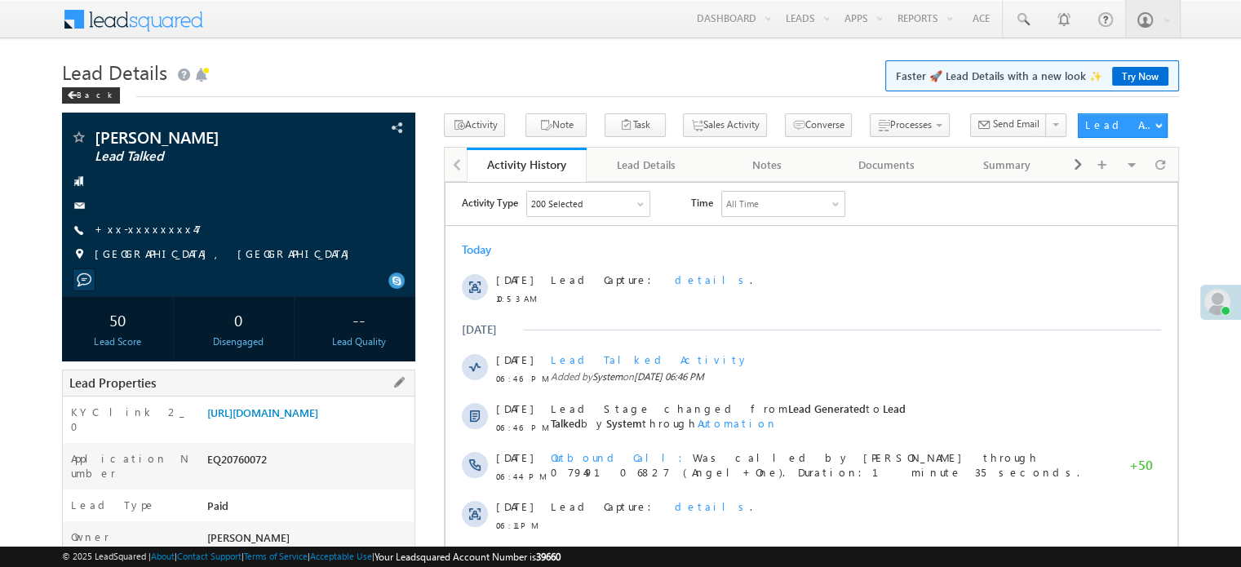
click at [290, 398] on div "KYC link 2_0 [URL][DOMAIN_NAME]" at bounding box center [239, 419] width 352 height 46
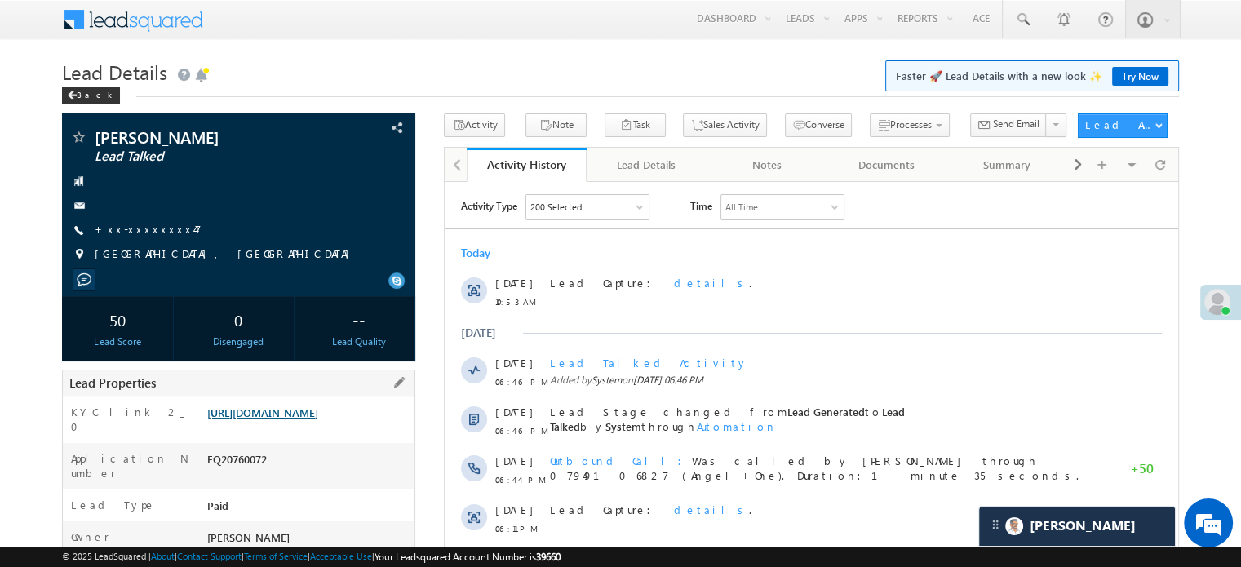
click at [292, 415] on link "[URL][DOMAIN_NAME]" at bounding box center [262, 412] width 111 height 14
click at [252, 419] on link "[URL][DOMAIN_NAME]" at bounding box center [262, 412] width 111 height 14
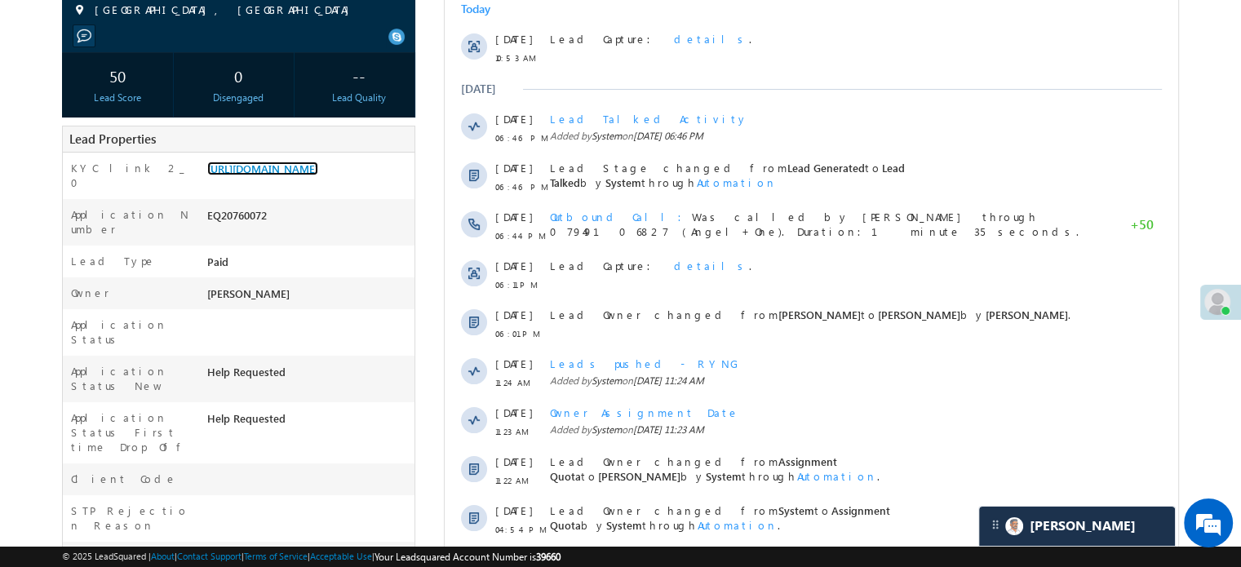
scroll to position [245, 0]
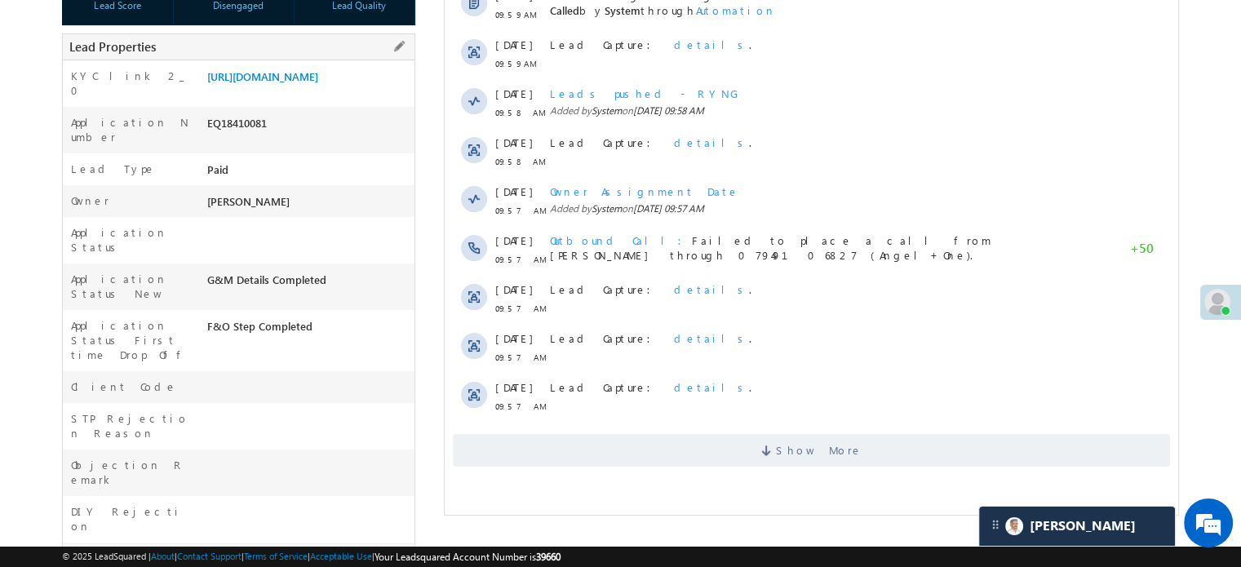
scroll to position [408, 0]
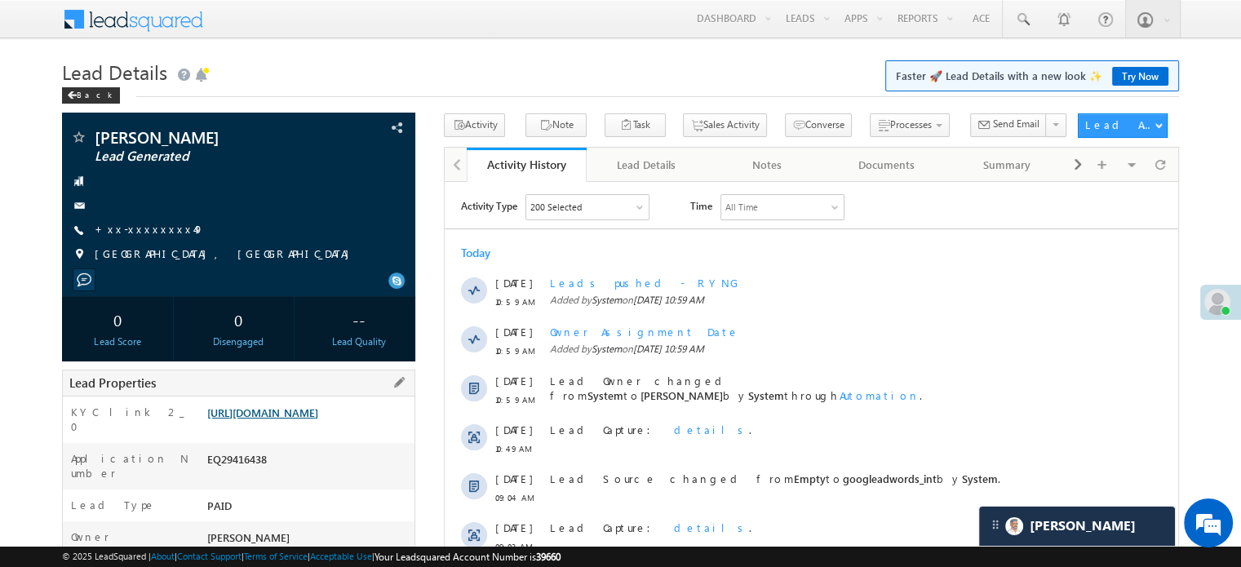
click at [284, 419] on link "https://angelbroking1-pk3em7sa.customui-test.leadsquared.com?leadId=dc0b6f53-5e…" at bounding box center [262, 412] width 111 height 14
click at [290, 419] on link "https://angelbroking1-pk3em7sa.customui-test.leadsquared.com?leadId=dc0b6f53-5e…" at bounding box center [262, 412] width 111 height 14
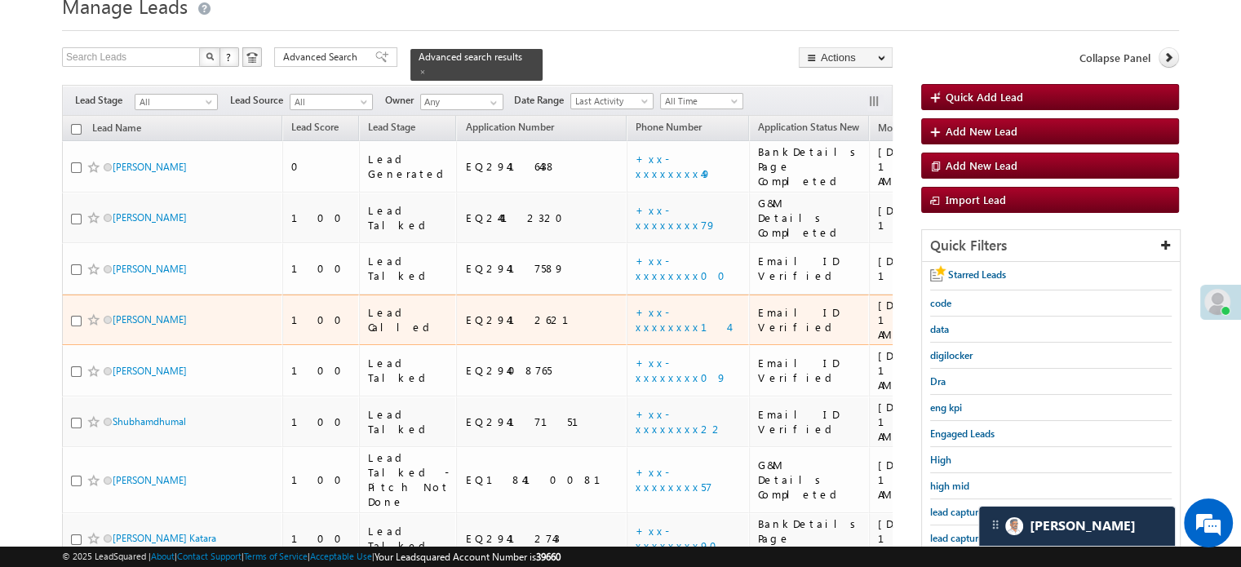
scroll to position [163, 0]
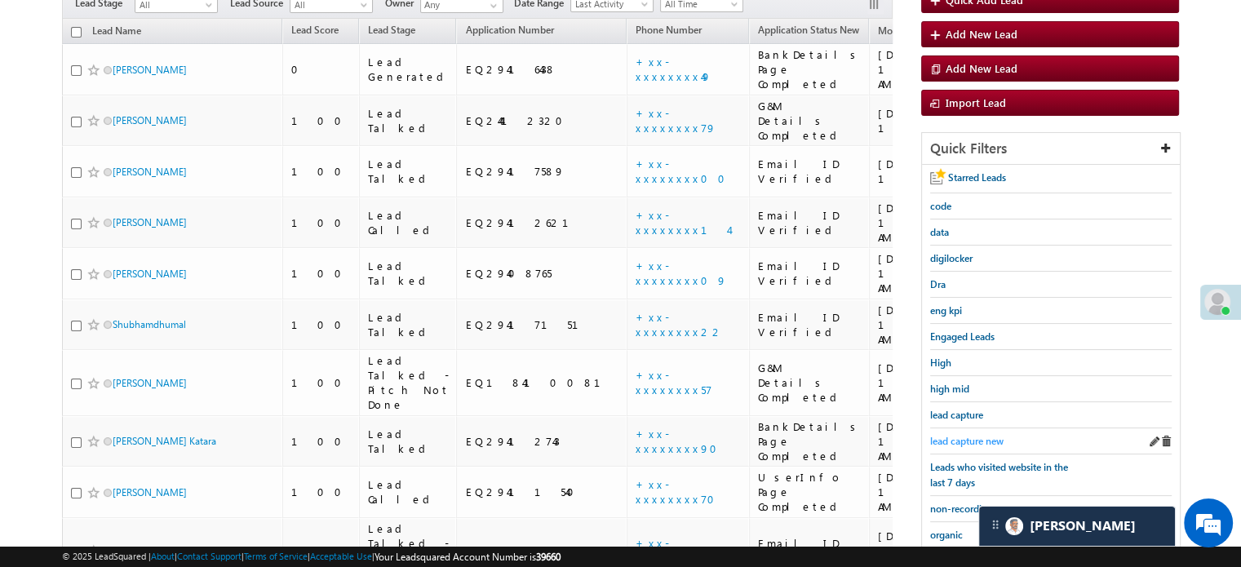
click at [971, 435] on span "lead capture new" at bounding box center [966, 441] width 73 height 12
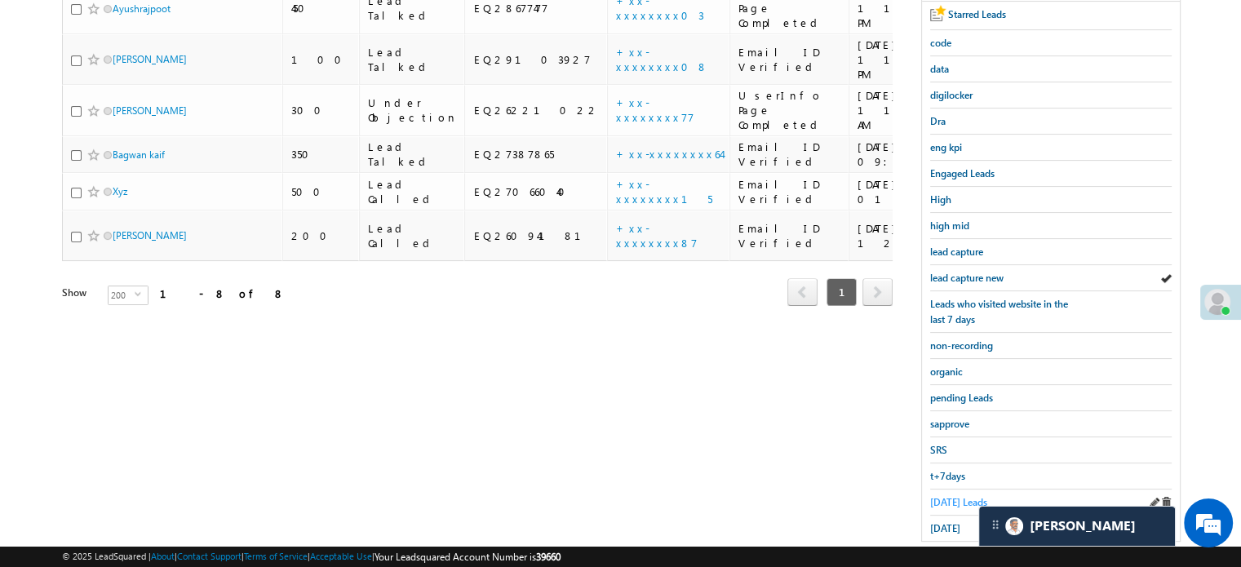
click at [953, 496] on span "[DATE] Leads" at bounding box center [958, 502] width 57 height 12
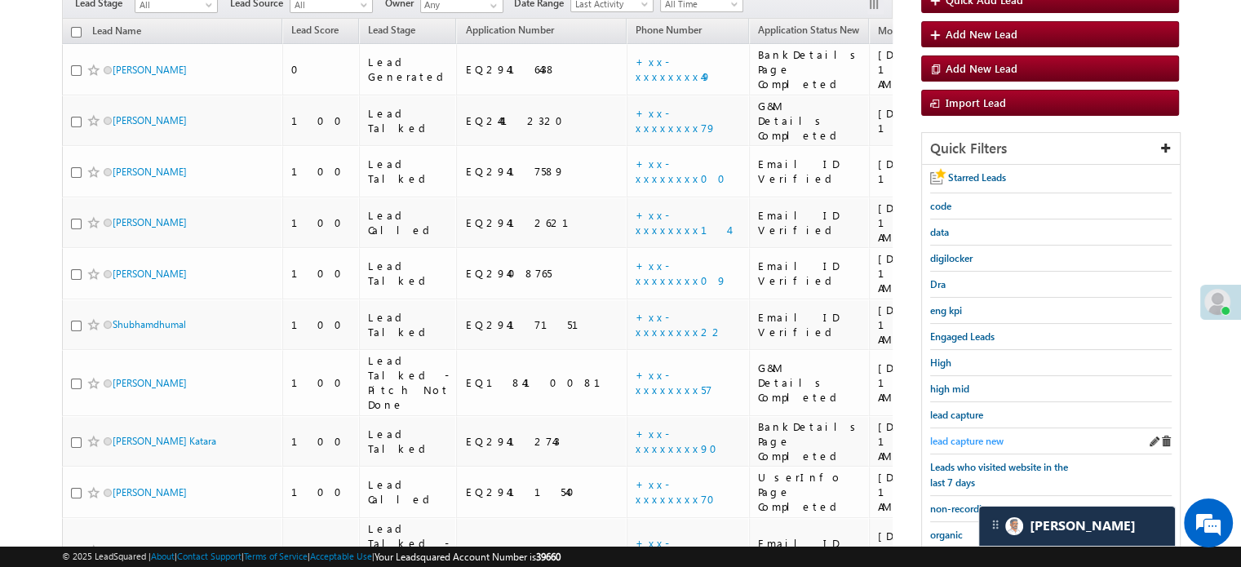
click at [977, 440] on span "lead capture new" at bounding box center [966, 441] width 73 height 12
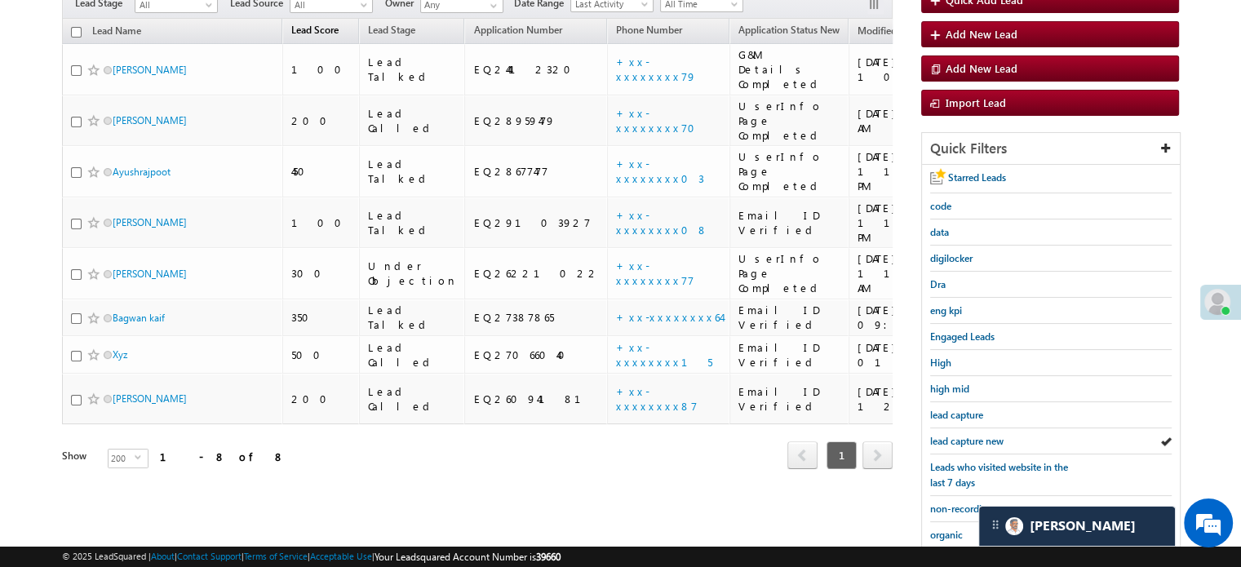
scroll to position [0, 0]
click at [980, 435] on span "lead capture new" at bounding box center [966, 441] width 73 height 12
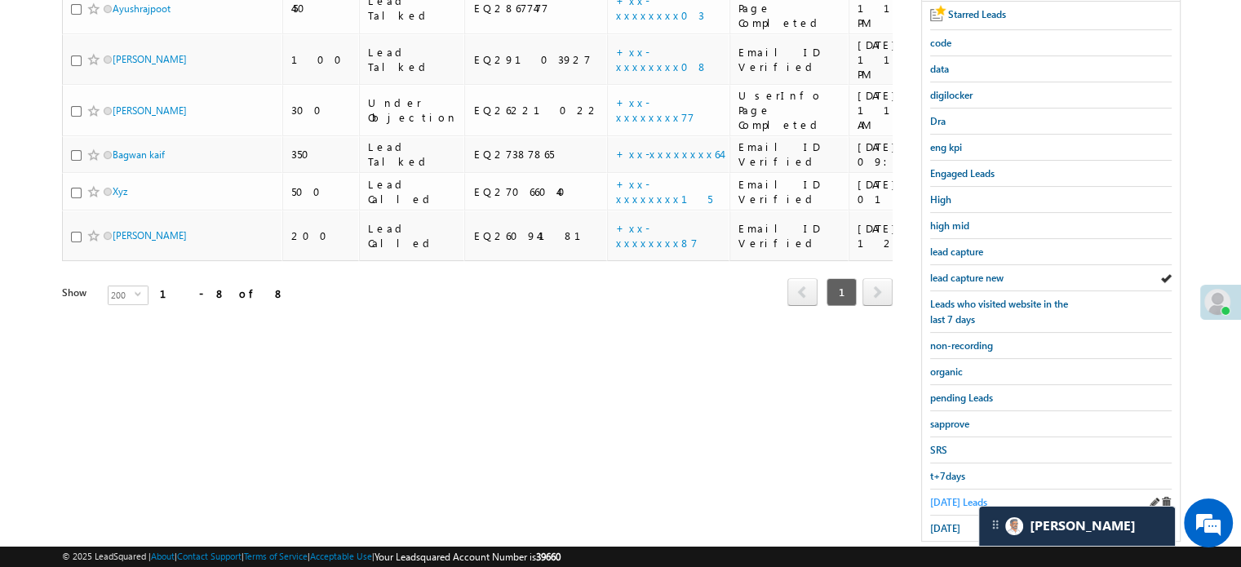
click at [943, 496] on span "[DATE] Leads" at bounding box center [958, 502] width 57 height 12
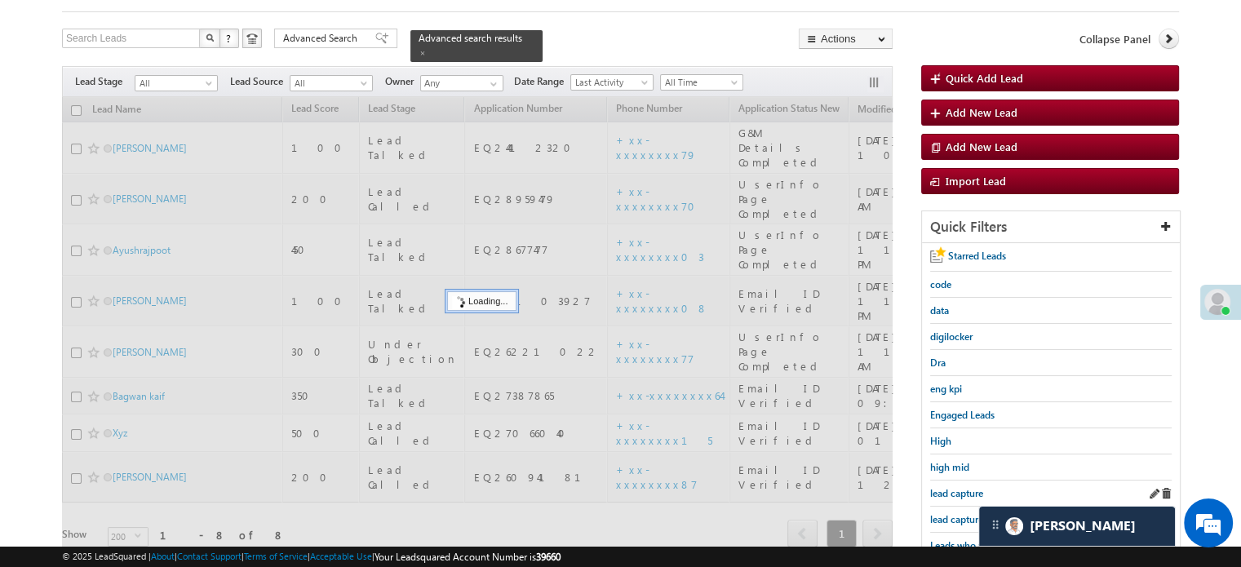
scroll to position [82, 0]
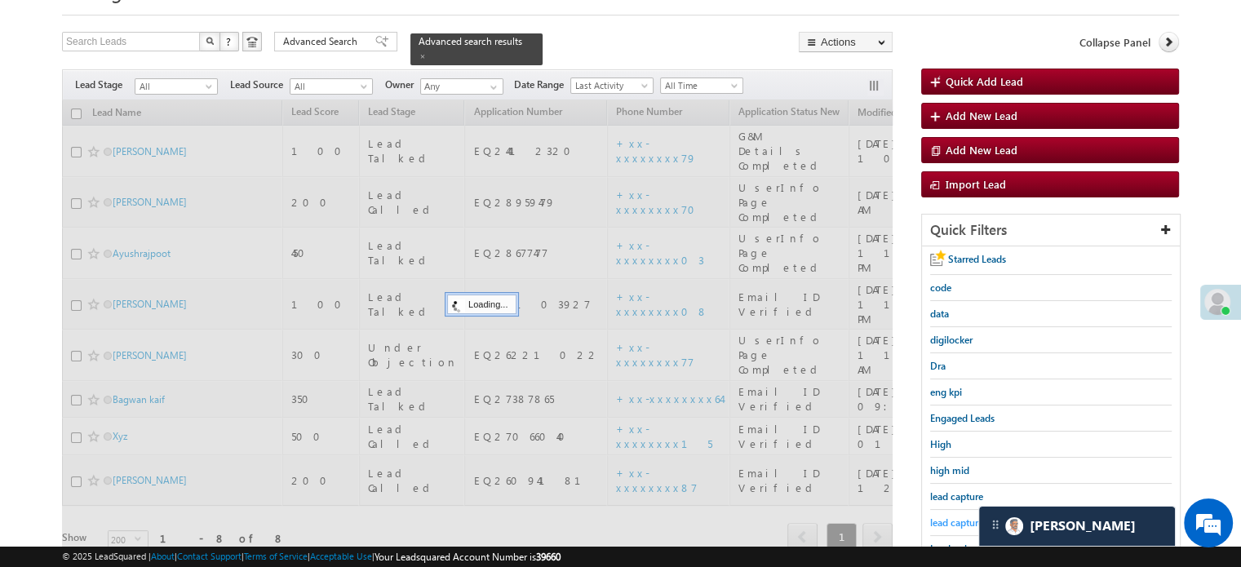
click at [944, 515] on link "lead capture new" at bounding box center [966, 522] width 73 height 15
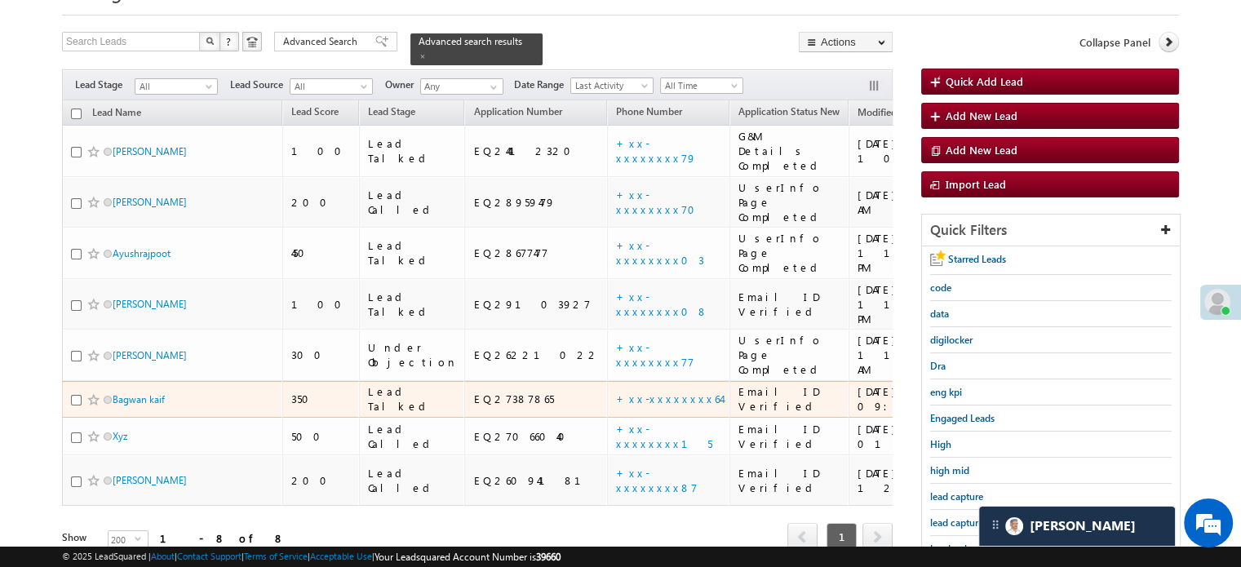
scroll to position [245, 0]
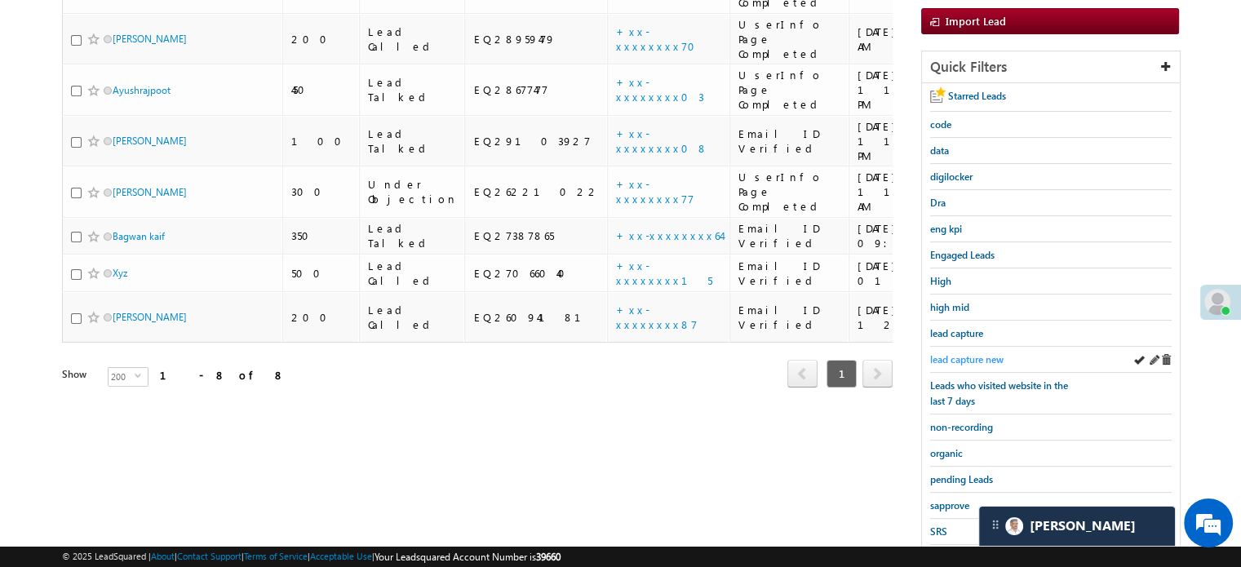
click at [972, 353] on span "lead capture new" at bounding box center [966, 359] width 73 height 12
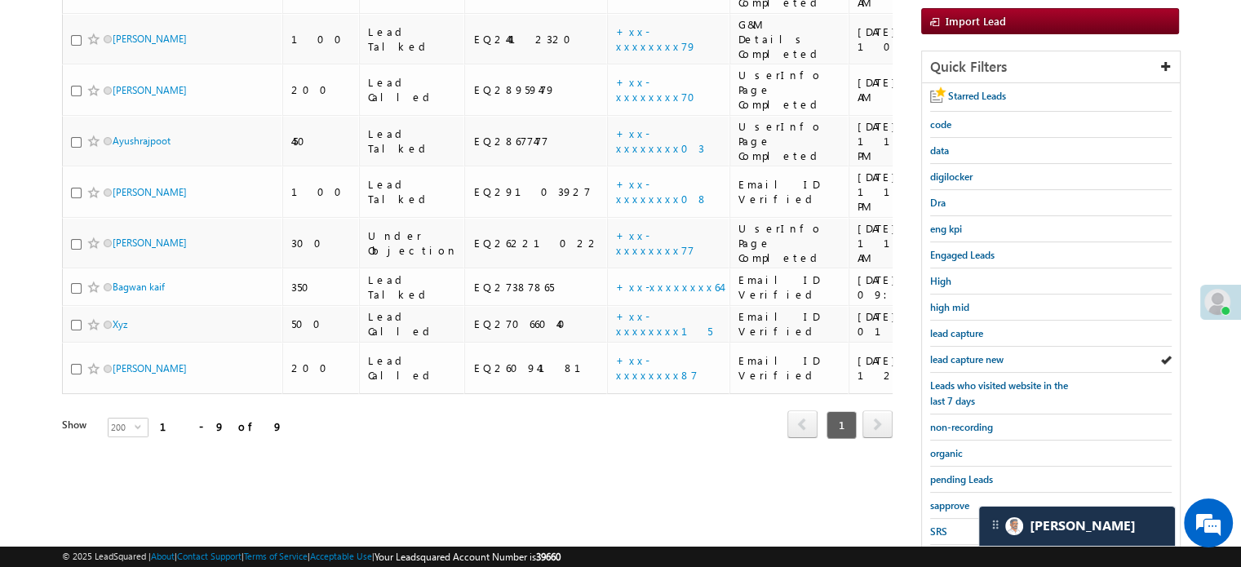
scroll to position [350, 0]
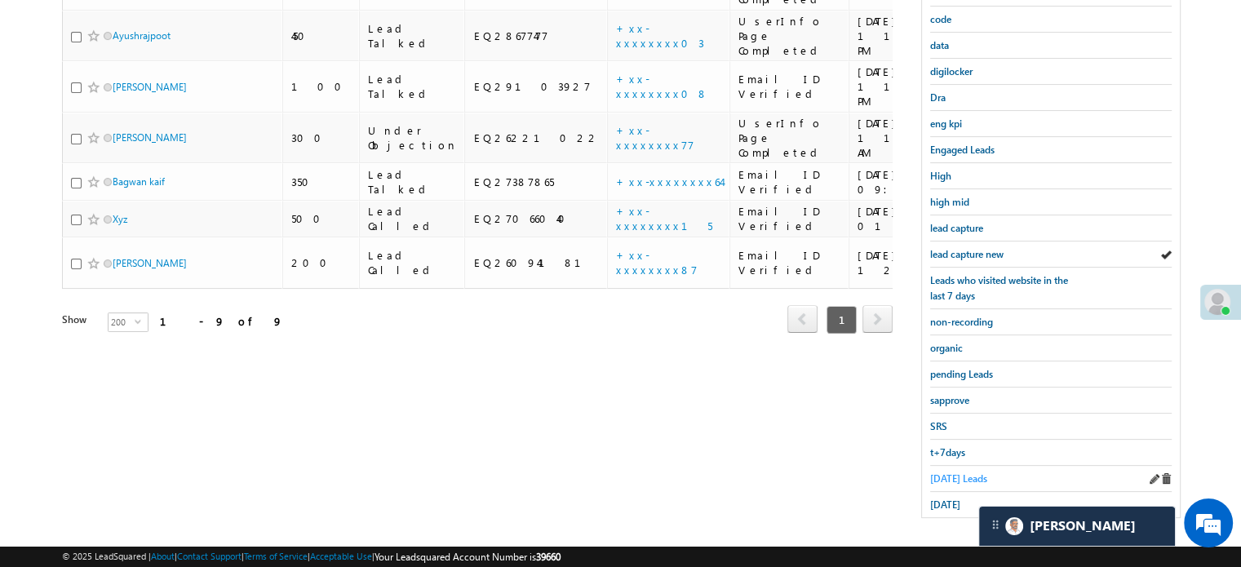
click at [951, 471] on link "[DATE] Leads" at bounding box center [958, 478] width 57 height 15
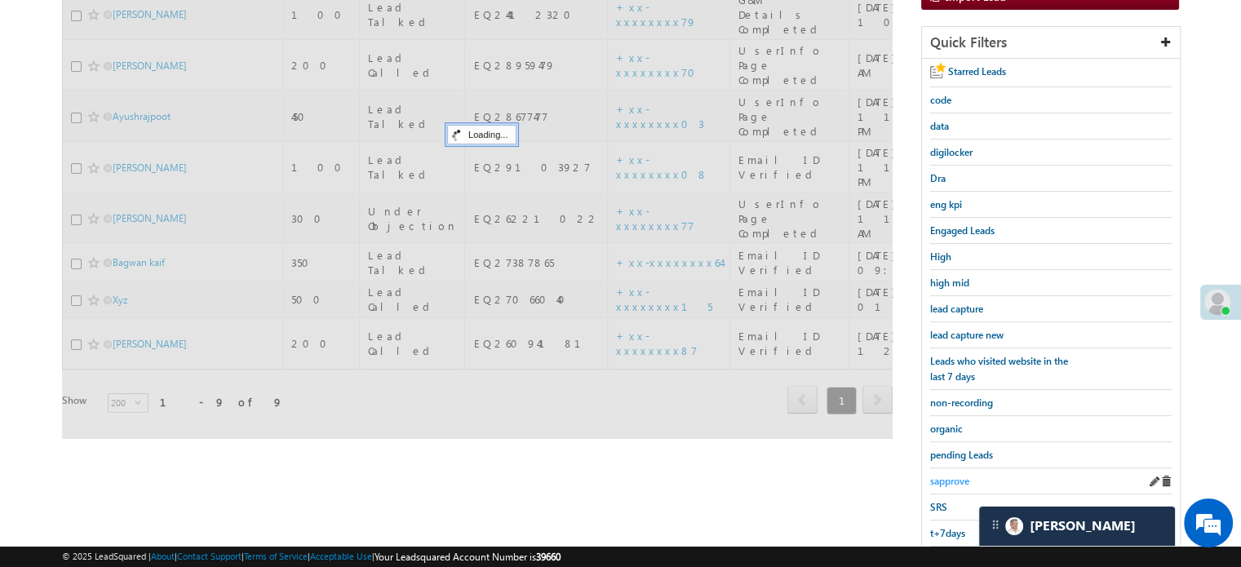
scroll to position [105, 0]
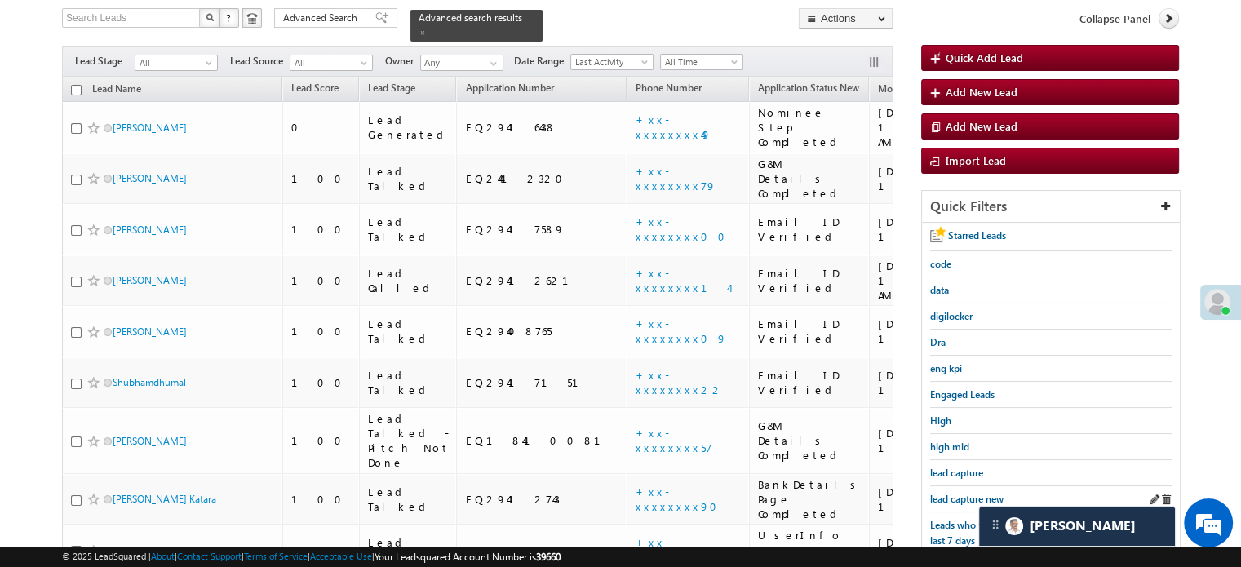
click at [939, 486] on div "lead capture new" at bounding box center [1050, 499] width 241 height 26
click at [942, 486] on div "lead capture new" at bounding box center [1050, 499] width 241 height 26
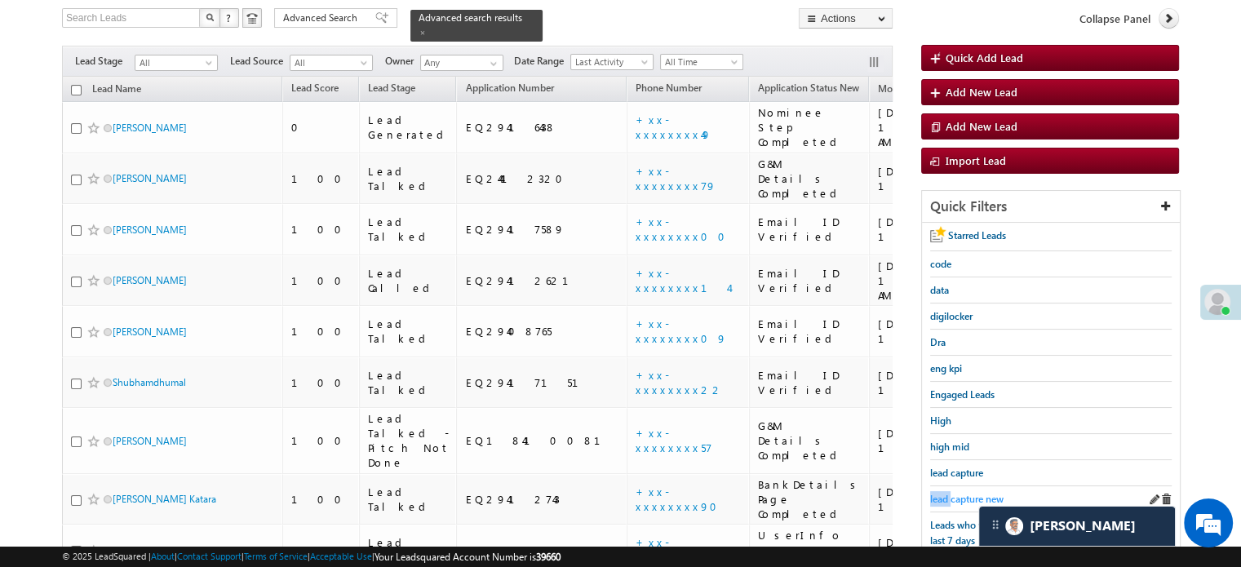
click at [952, 493] on span "lead capture new" at bounding box center [966, 499] width 73 height 12
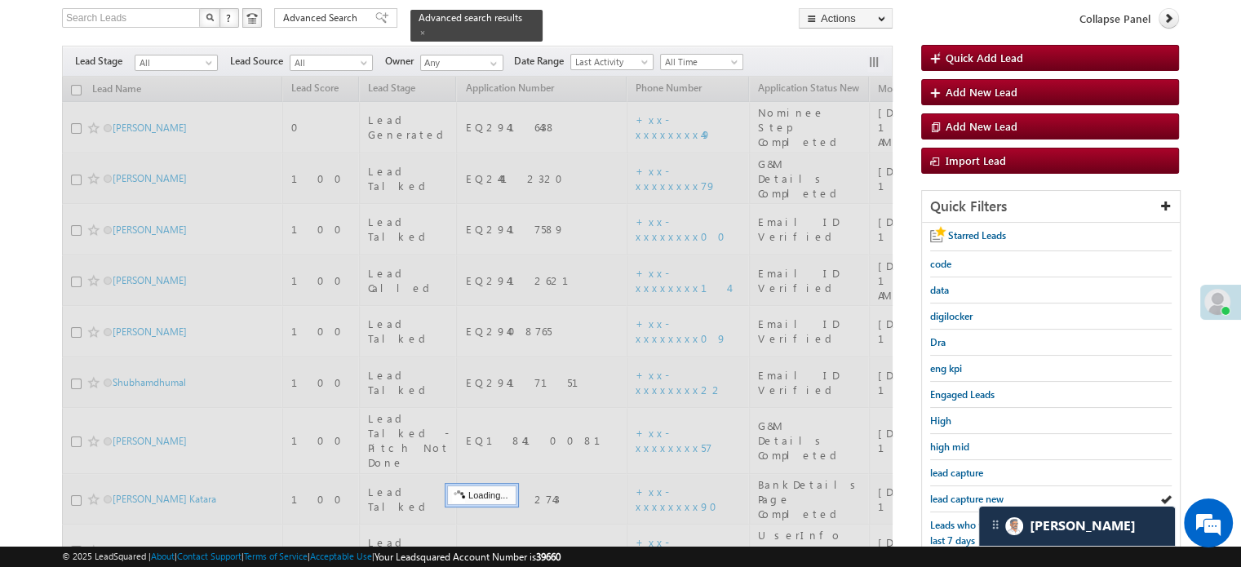
click at [952, 493] on span "lead capture new" at bounding box center [966, 499] width 73 height 12
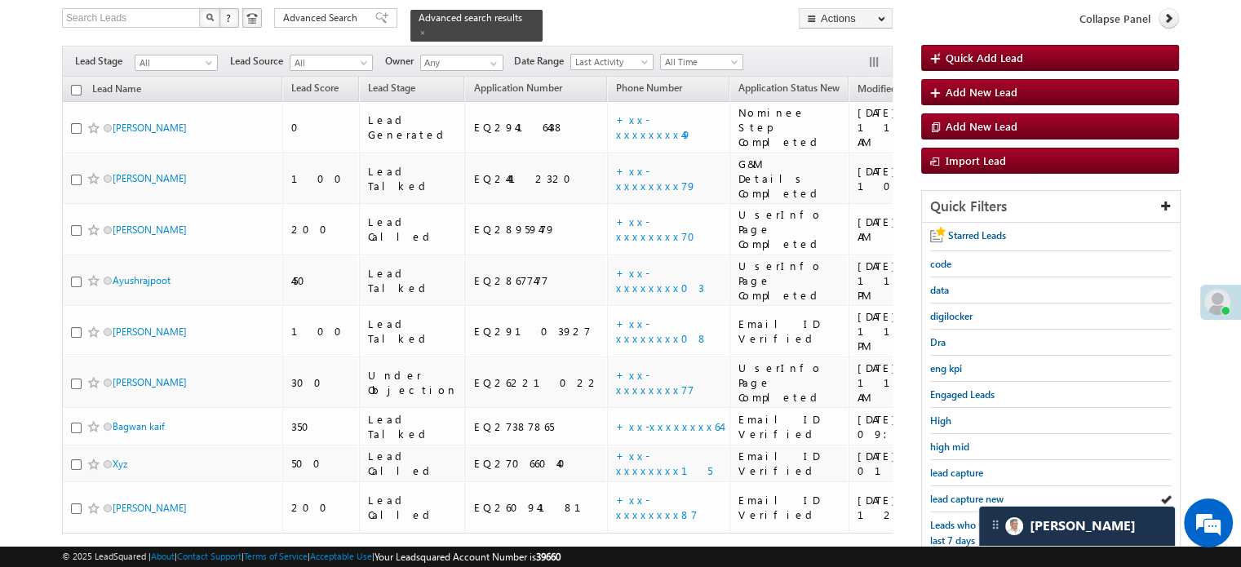
click at [952, 493] on span "lead capture new" at bounding box center [966, 499] width 73 height 12
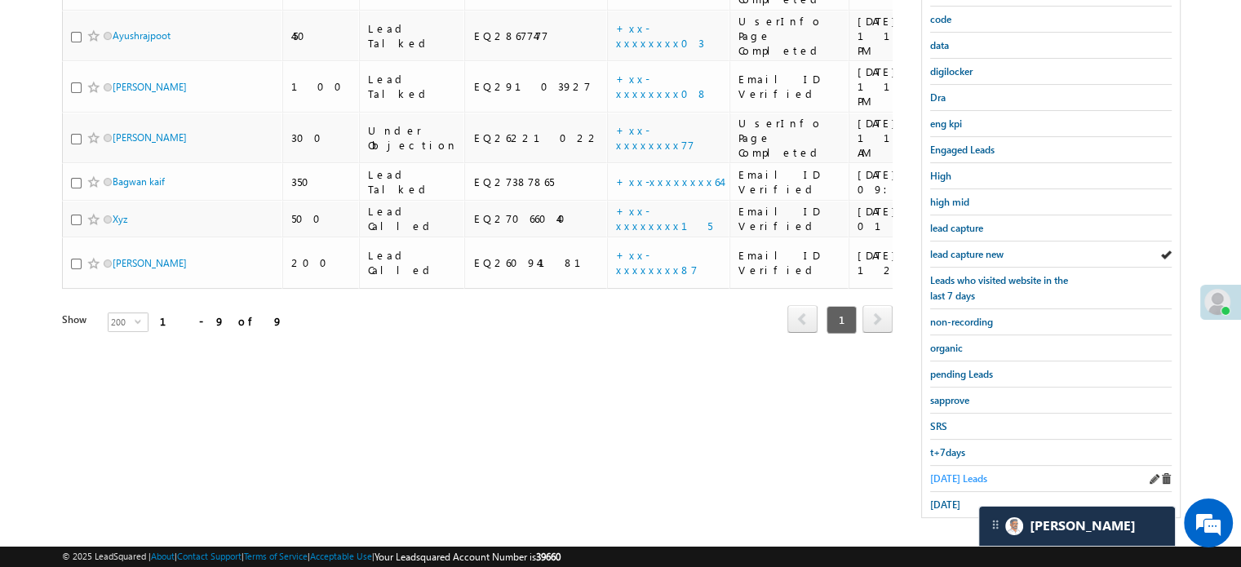
click at [947, 473] on span "[DATE] Leads" at bounding box center [958, 478] width 57 height 12
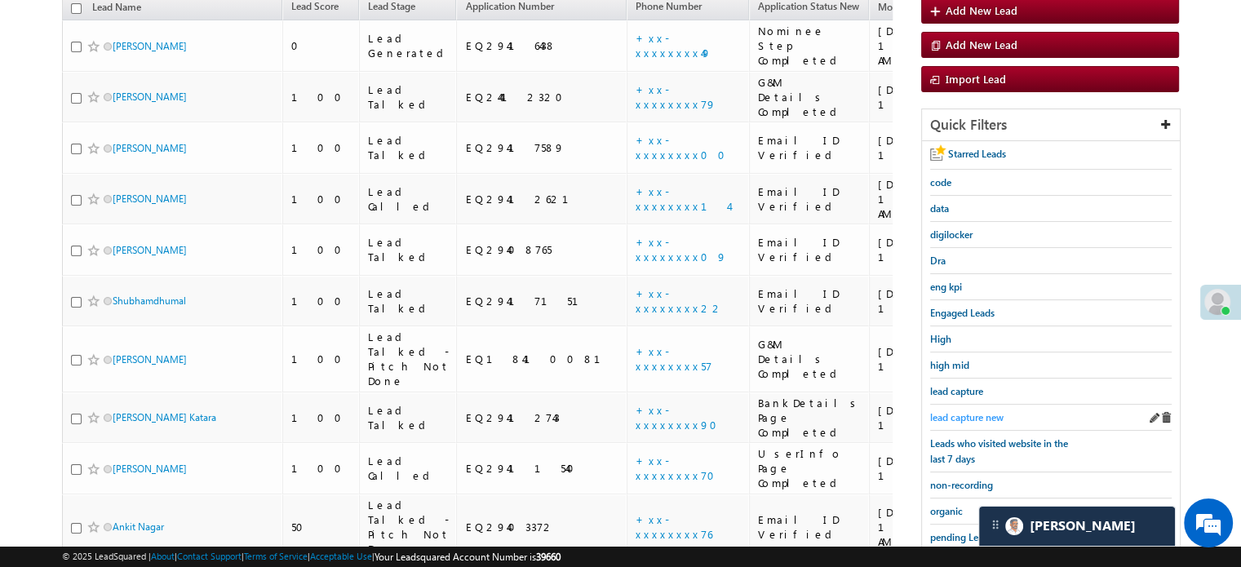
click at [961, 412] on span "lead capture new" at bounding box center [966, 417] width 73 height 12
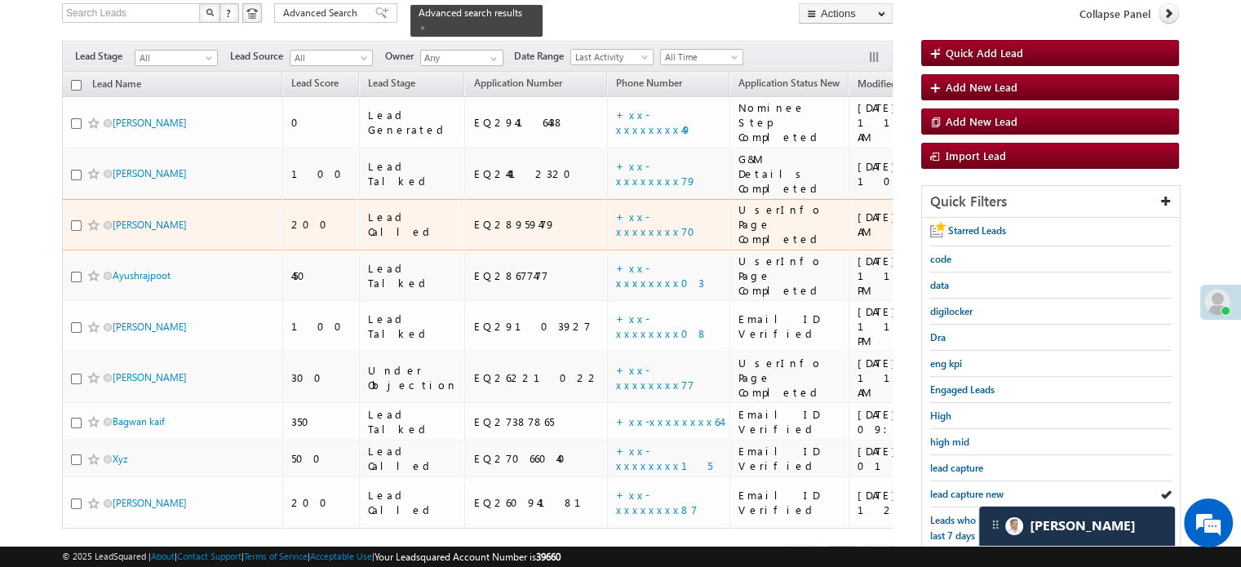
scroll to position [326, 0]
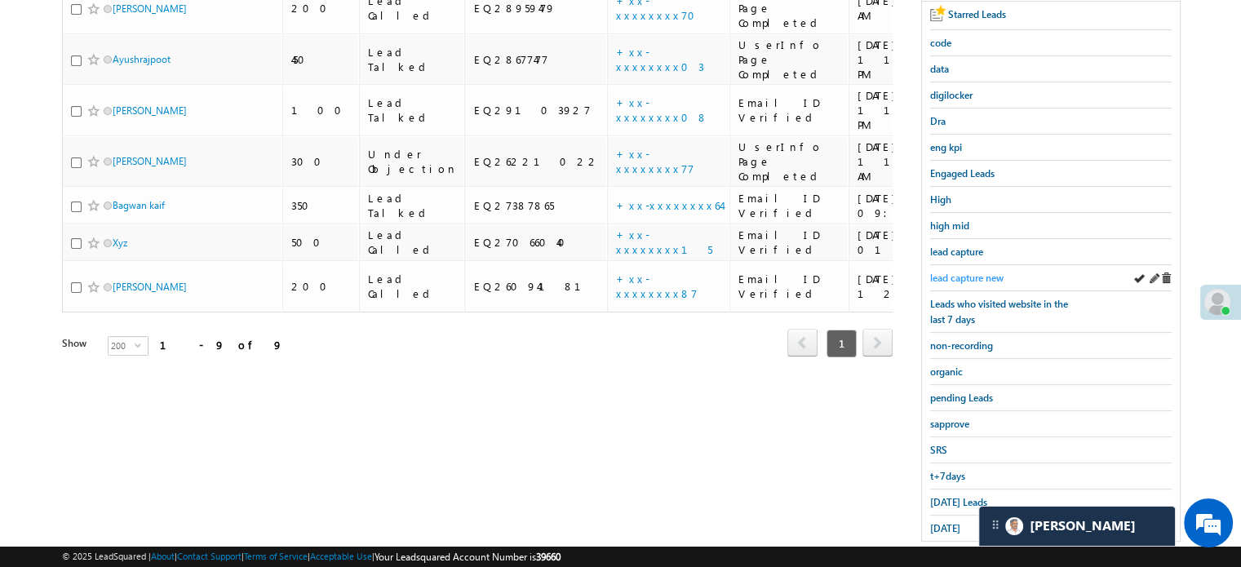
click at [935, 277] on span "lead capture new" at bounding box center [966, 278] width 73 height 12
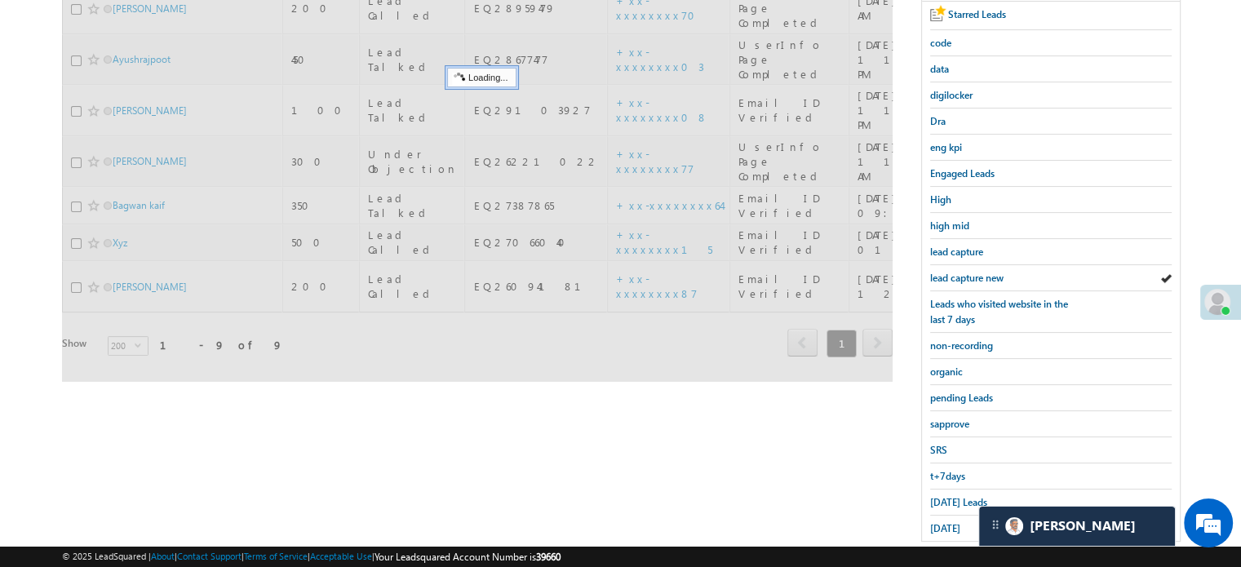
click at [935, 277] on span "lead capture new" at bounding box center [966, 278] width 73 height 12
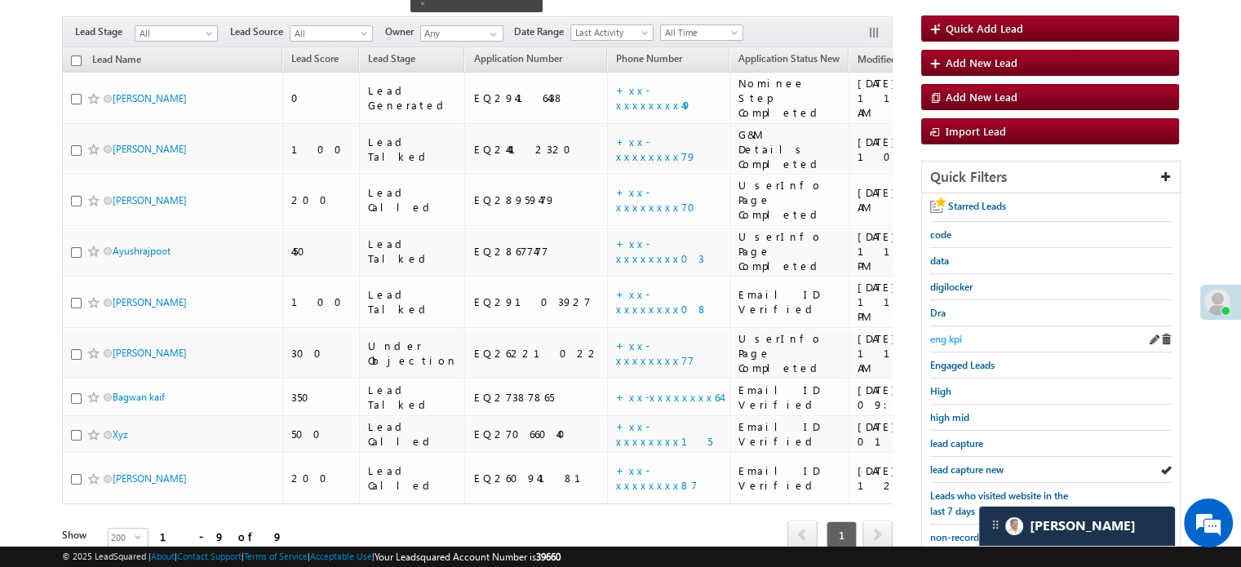
scroll to position [163, 0]
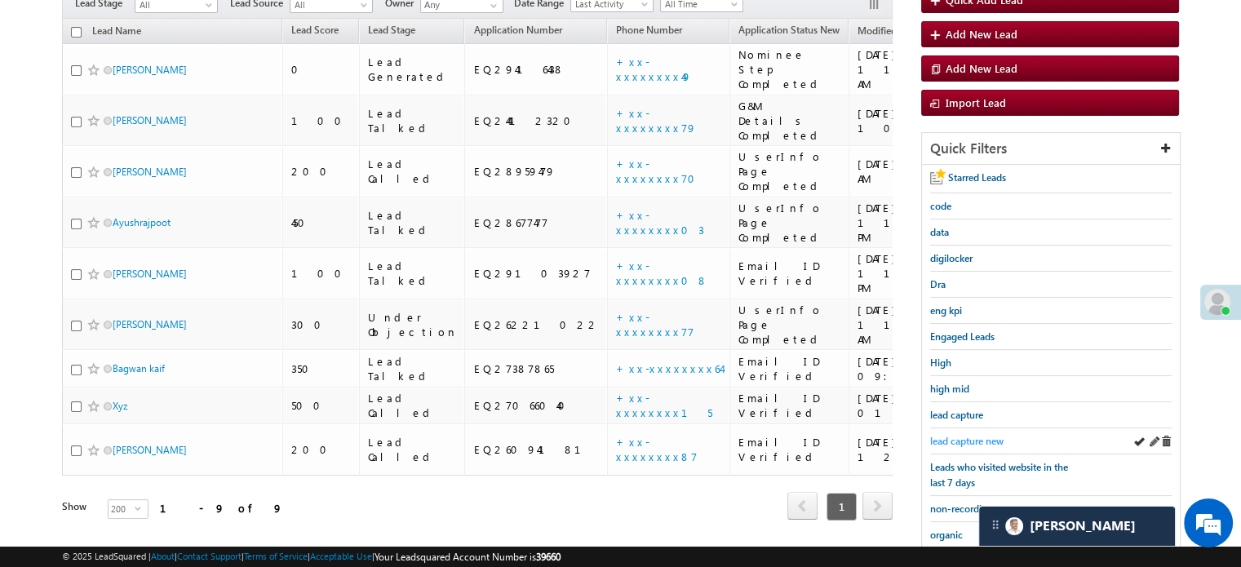
click at [952, 435] on span "lead capture new" at bounding box center [966, 441] width 73 height 12
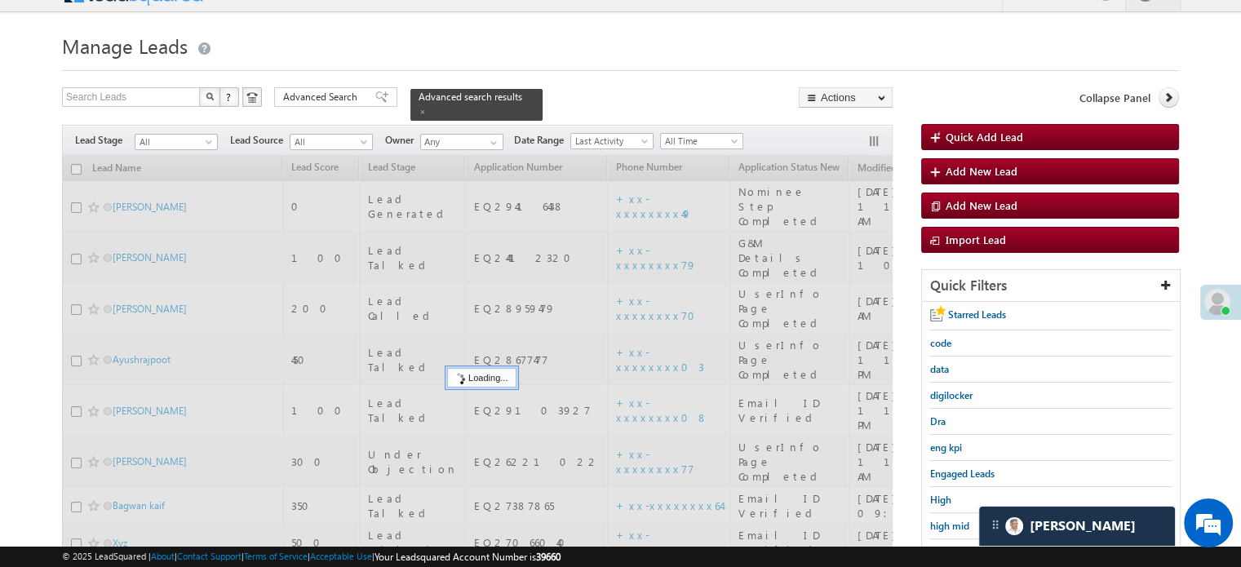
scroll to position [0, 0]
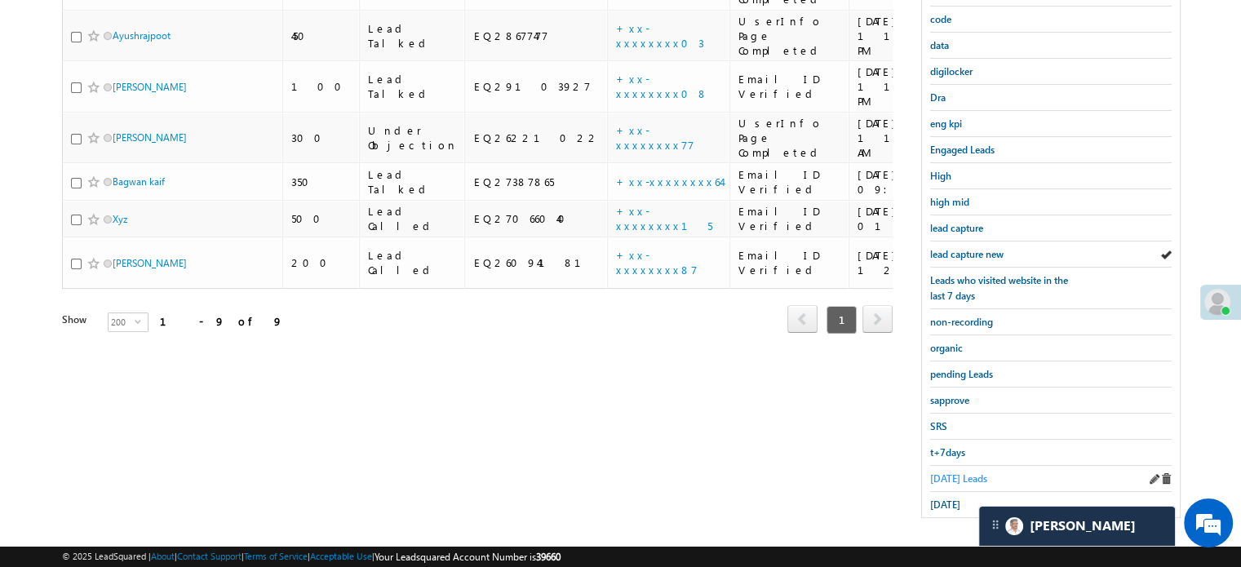
click at [936, 500] on span "[DATE]" at bounding box center [945, 504] width 30 height 12
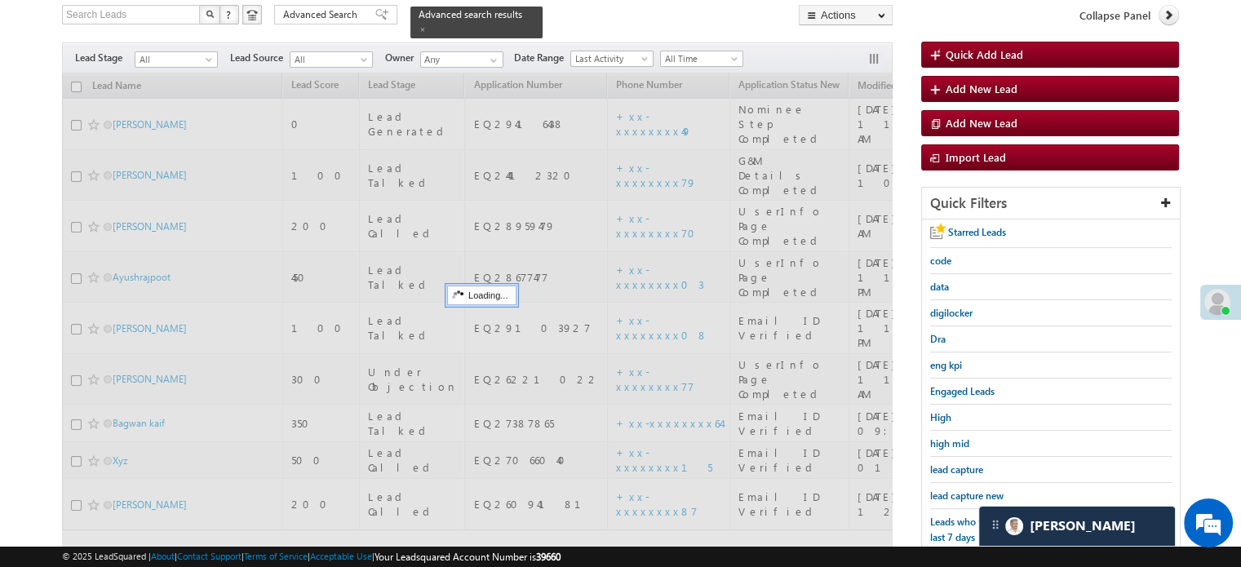
scroll to position [105, 0]
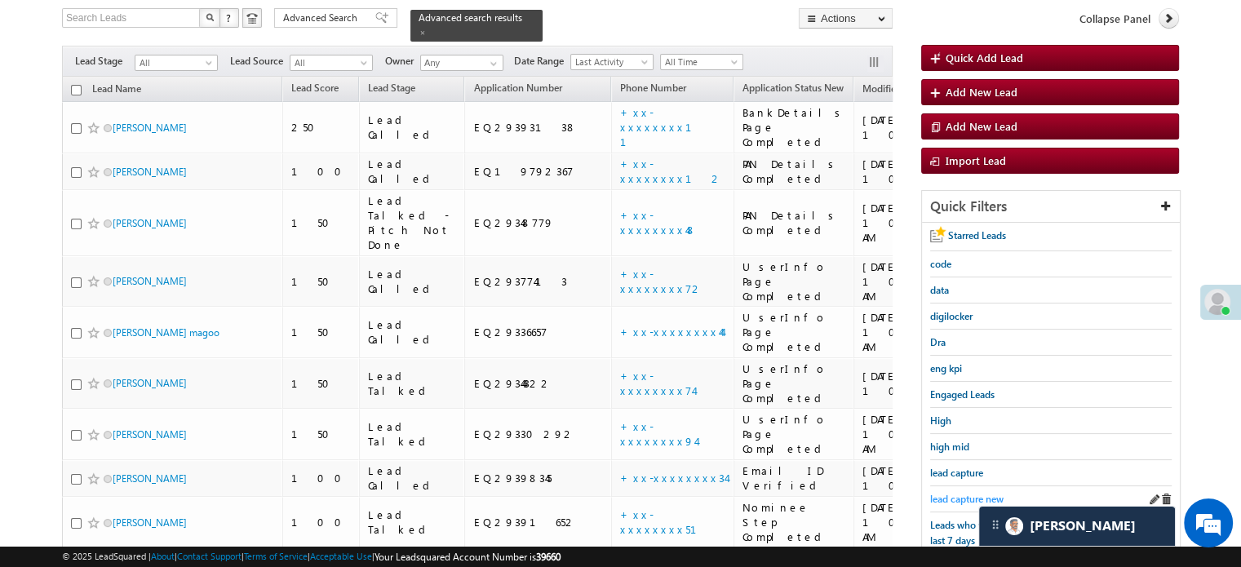
click at [944, 495] on span "lead capture new" at bounding box center [966, 499] width 73 height 12
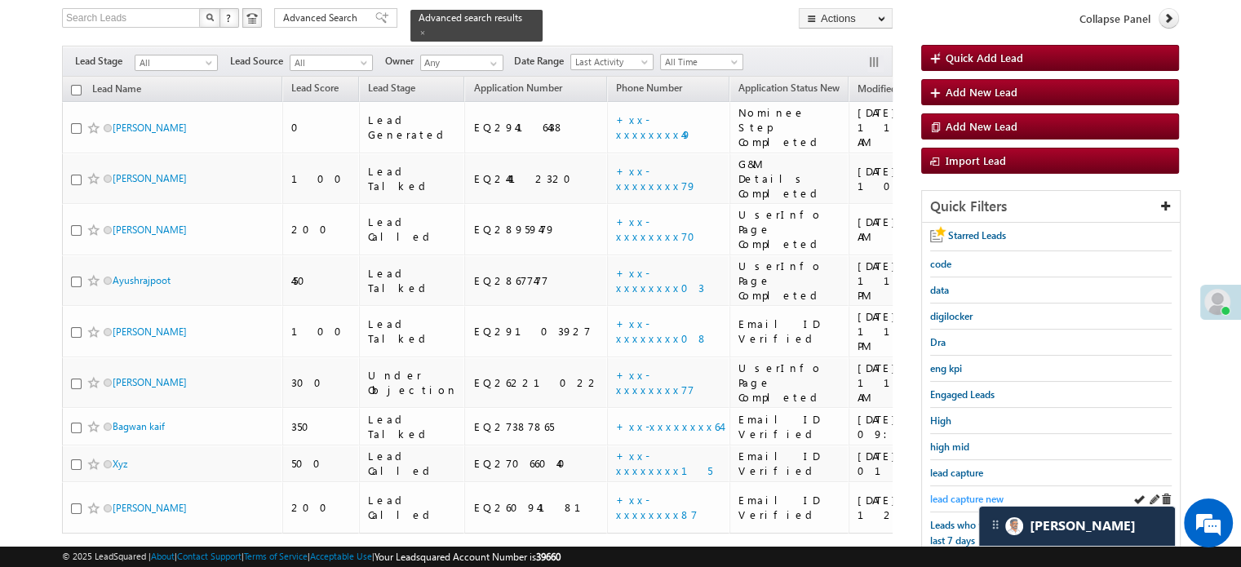
click at [944, 495] on span "lead capture new" at bounding box center [966, 499] width 73 height 12
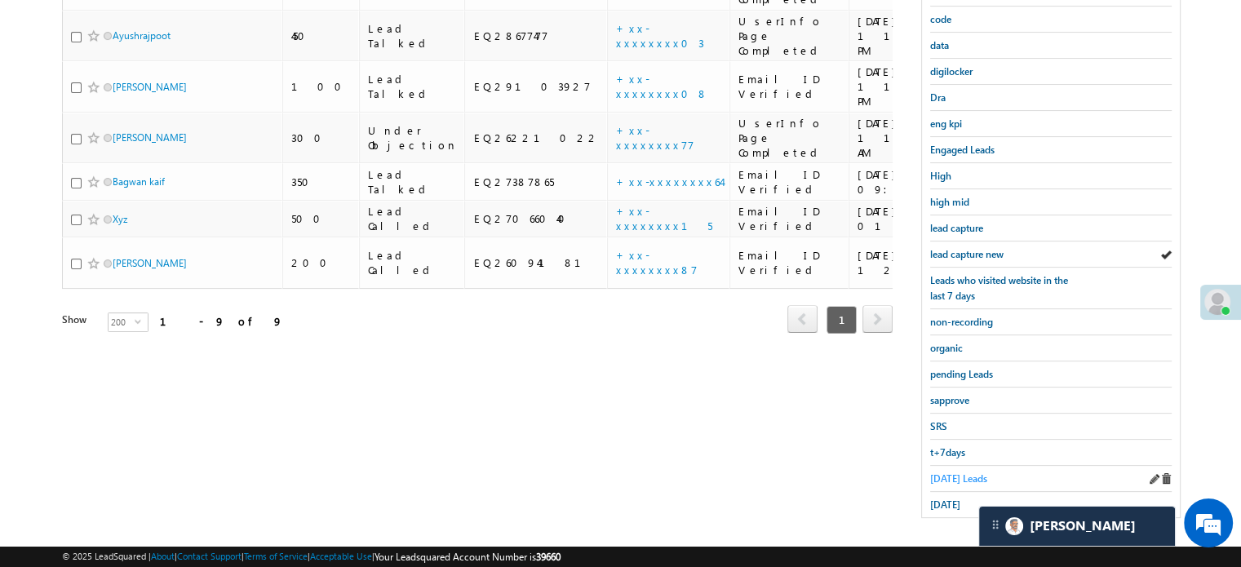
click at [946, 474] on span "[DATE] Leads" at bounding box center [958, 478] width 57 height 12
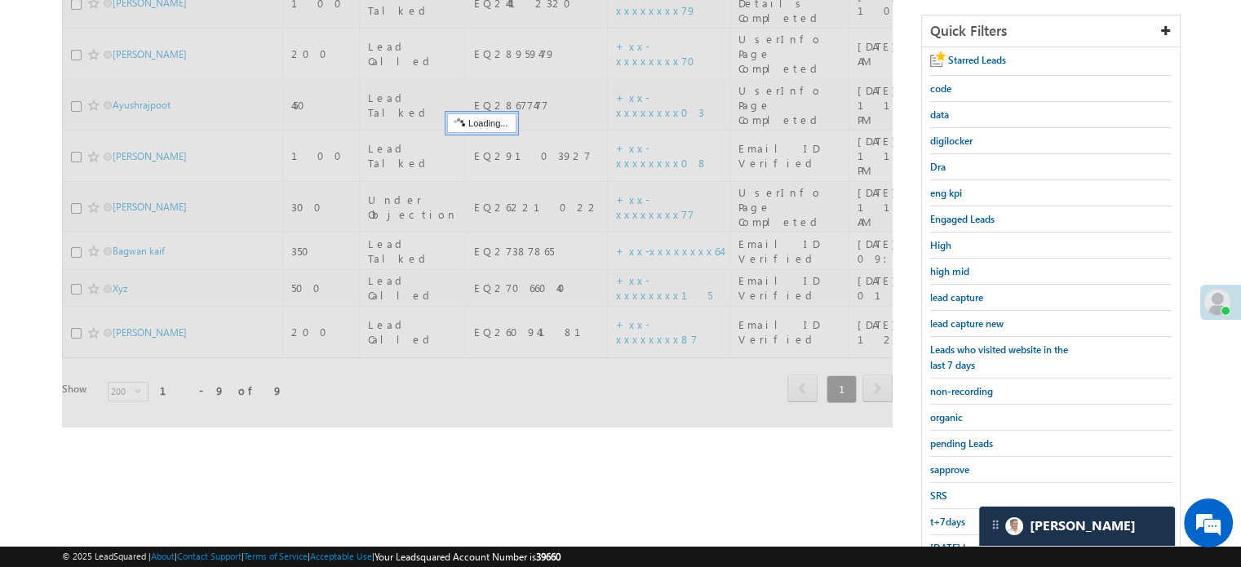
scroll to position [187, 0]
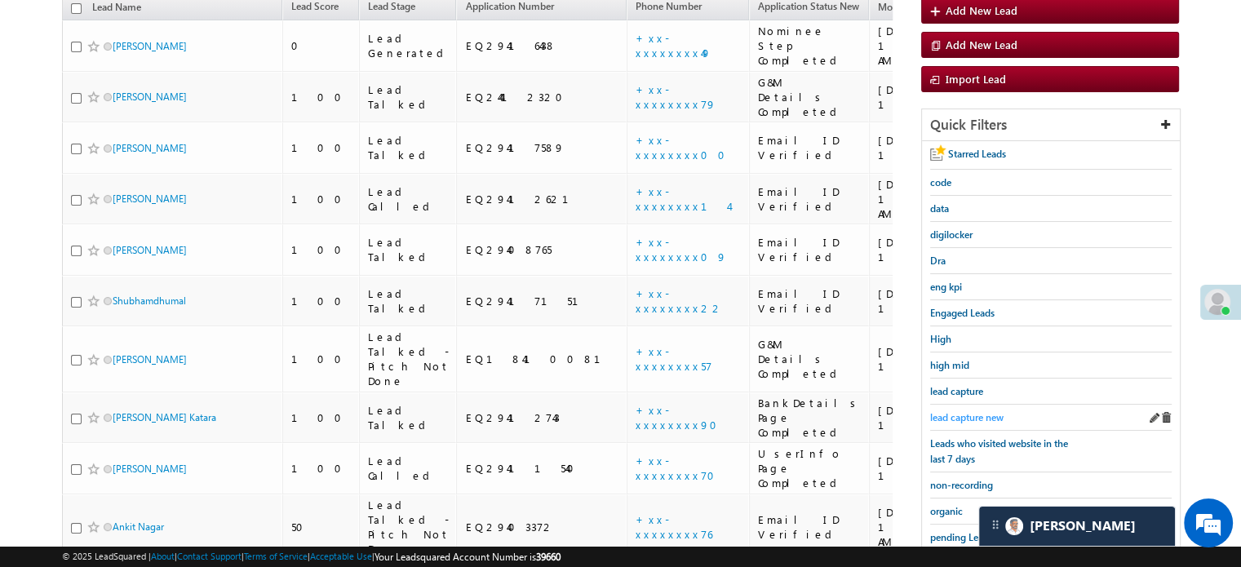
click at [971, 414] on span "lead capture new" at bounding box center [966, 417] width 73 height 12
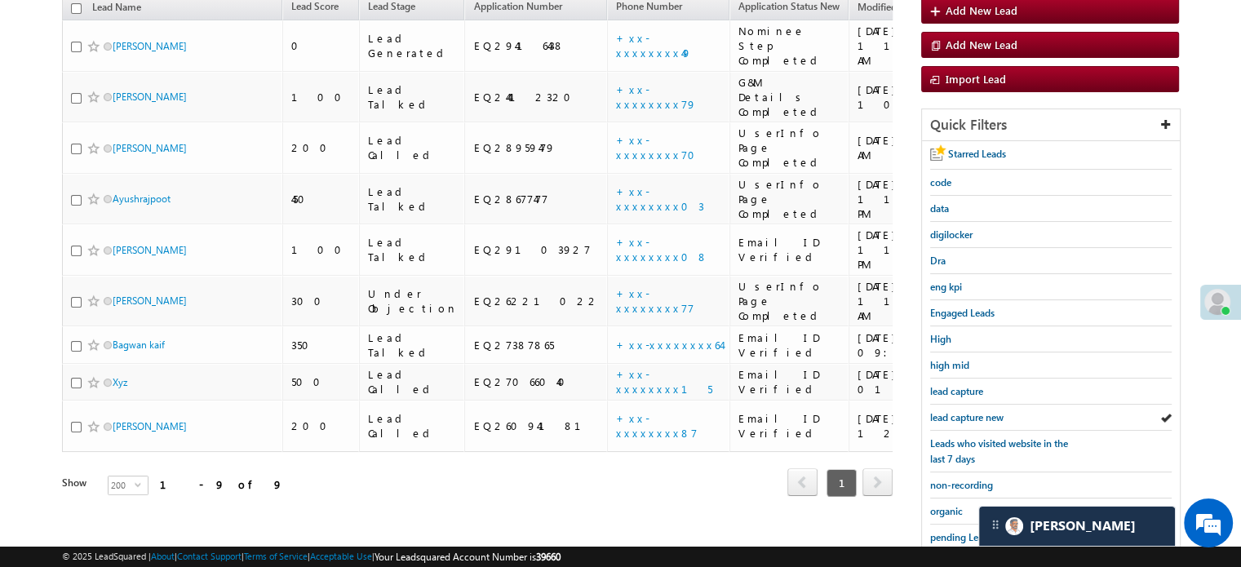
click at [971, 414] on span "lead capture new" at bounding box center [966, 417] width 73 height 12
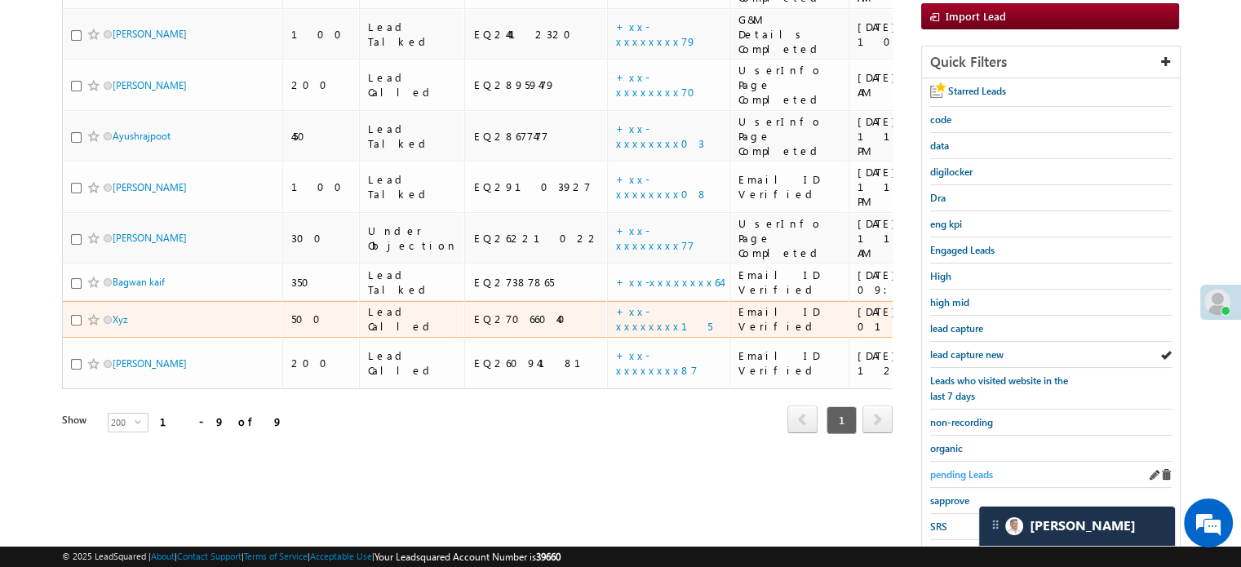
scroll to position [350, 0]
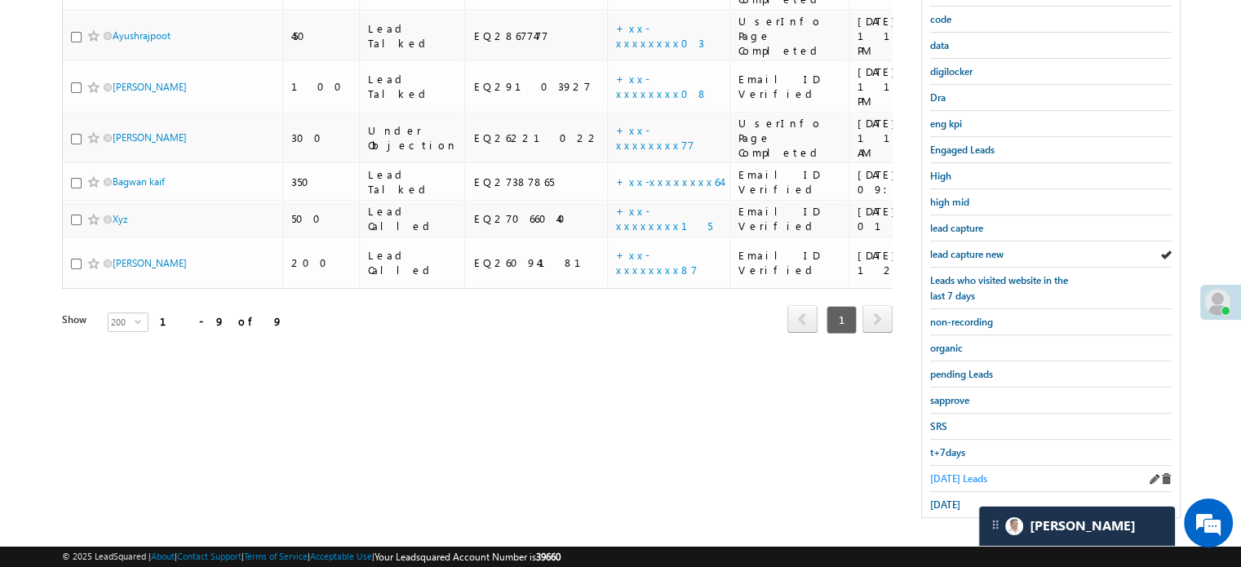
click at [938, 472] on span "[DATE] Leads" at bounding box center [958, 478] width 57 height 12
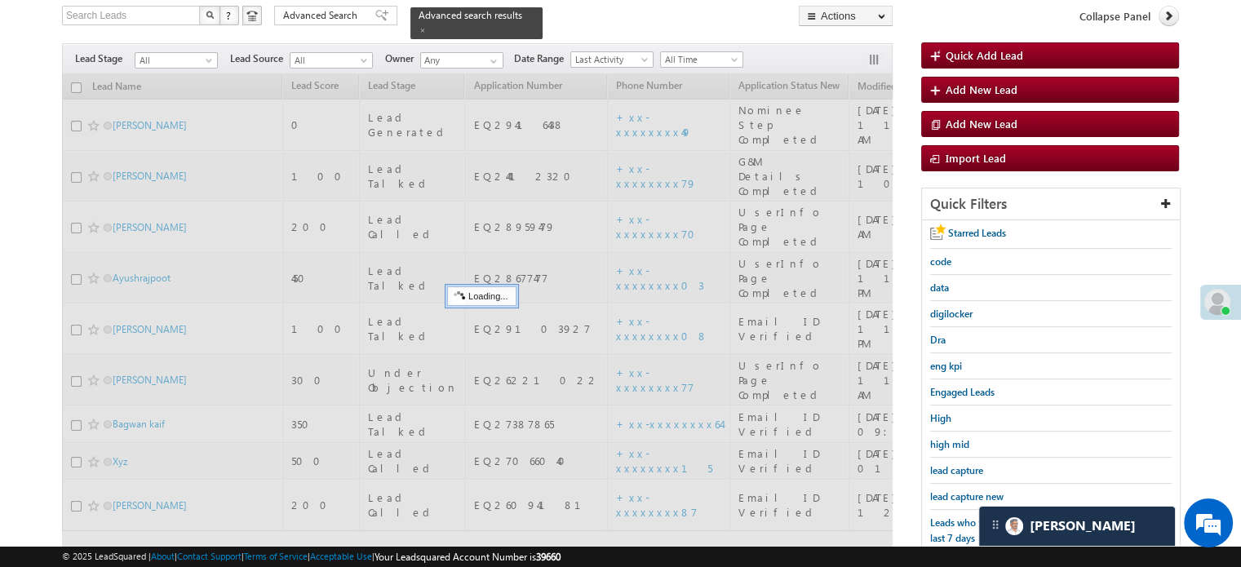
scroll to position [105, 0]
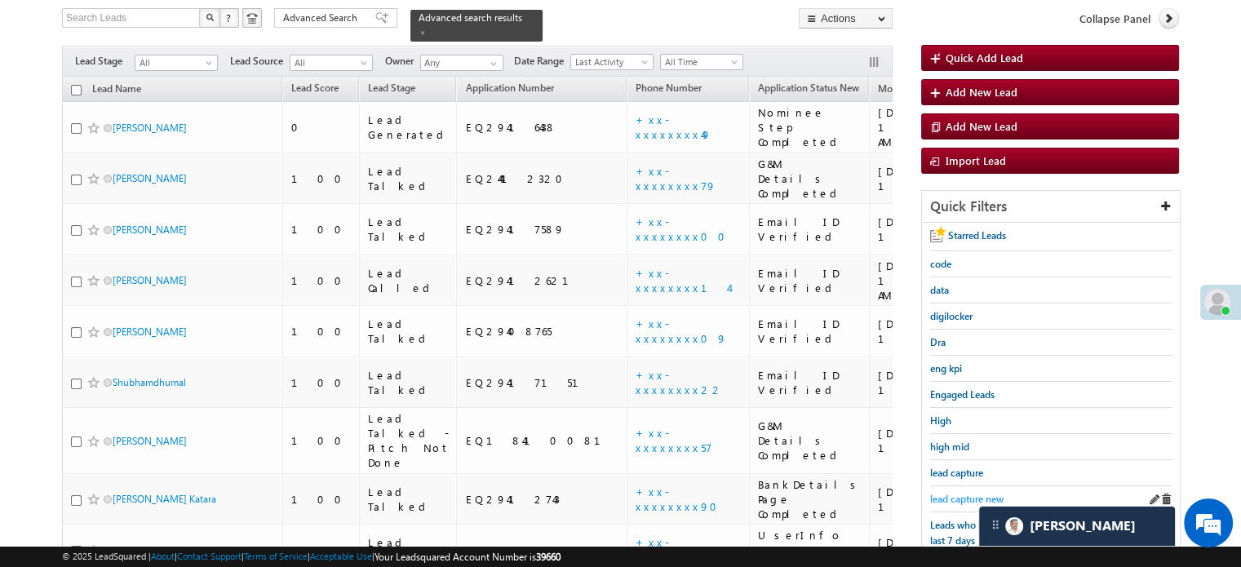
click at [954, 493] on span "lead capture new" at bounding box center [966, 499] width 73 height 12
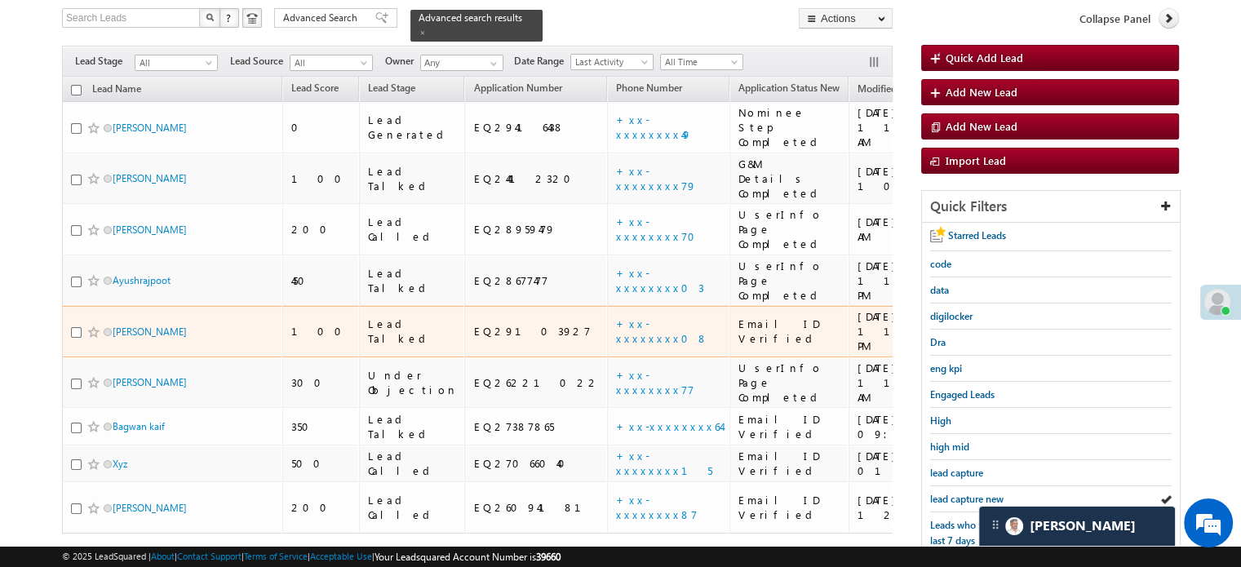
scroll to position [268, 0]
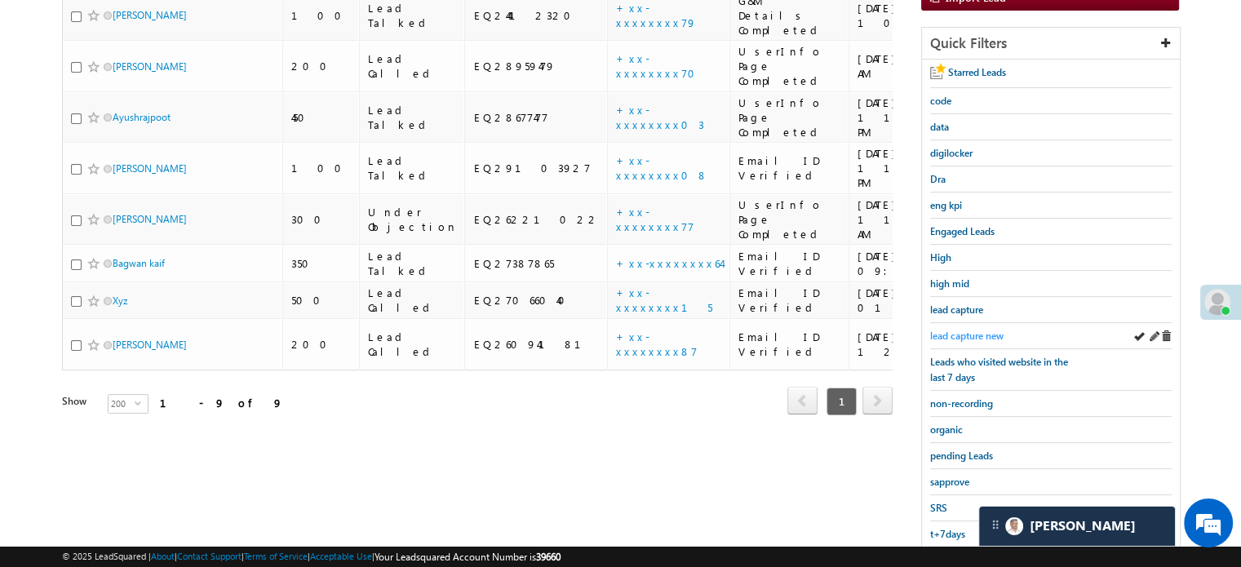
click at [940, 330] on span "lead capture new" at bounding box center [966, 336] width 73 height 12
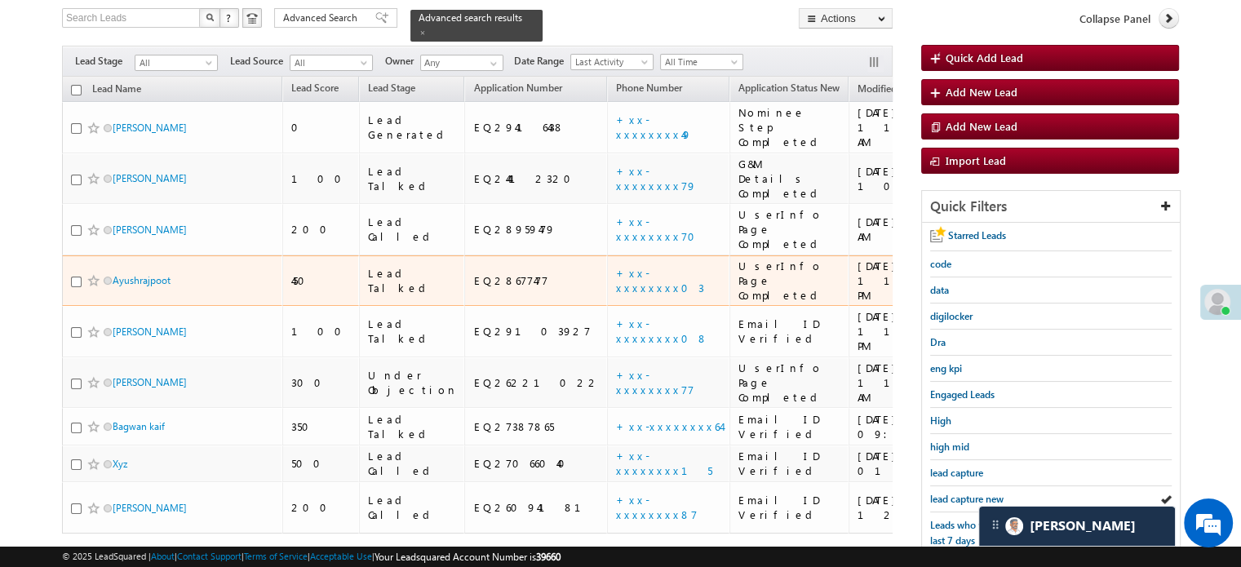
scroll to position [187, 0]
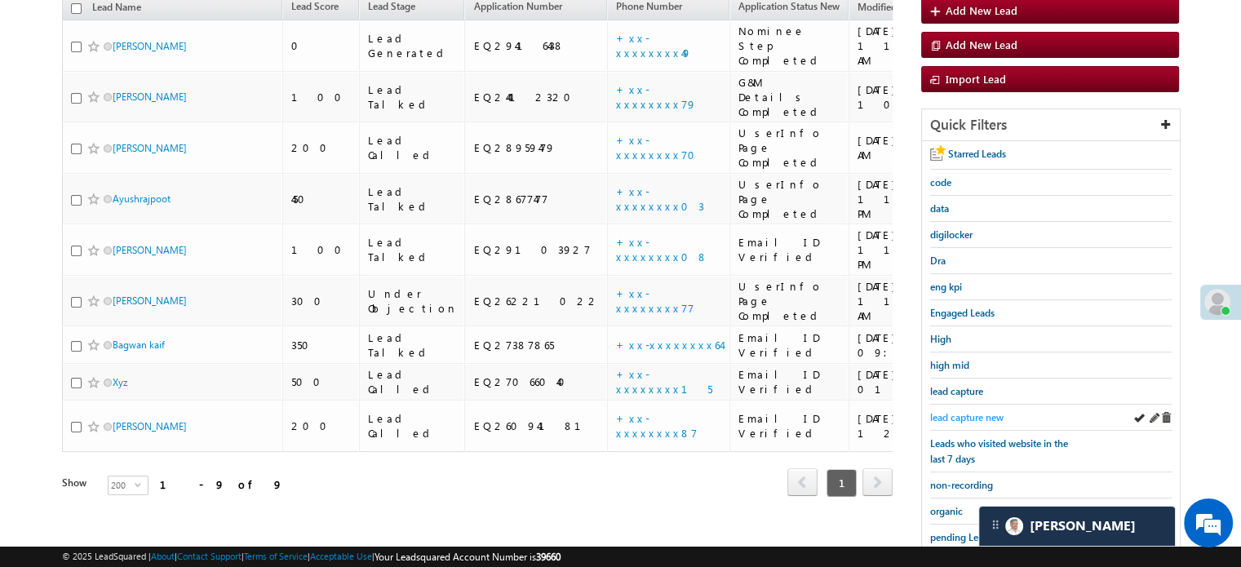
click at [962, 411] on span "lead capture new" at bounding box center [966, 417] width 73 height 12
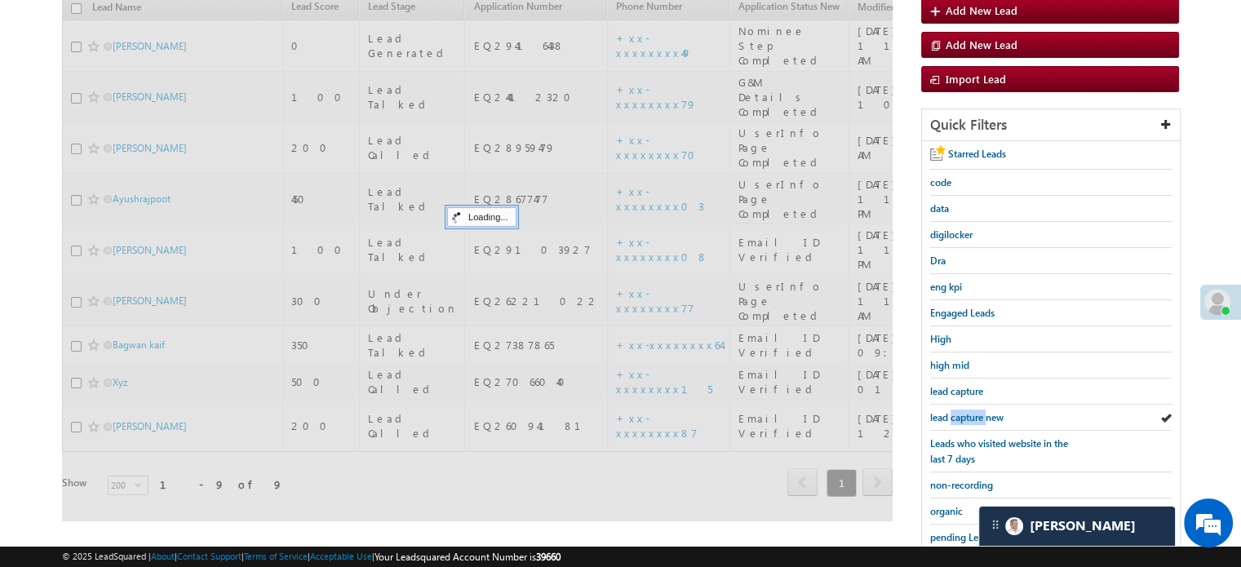
click at [962, 411] on span "lead capture new" at bounding box center [966, 417] width 73 height 12
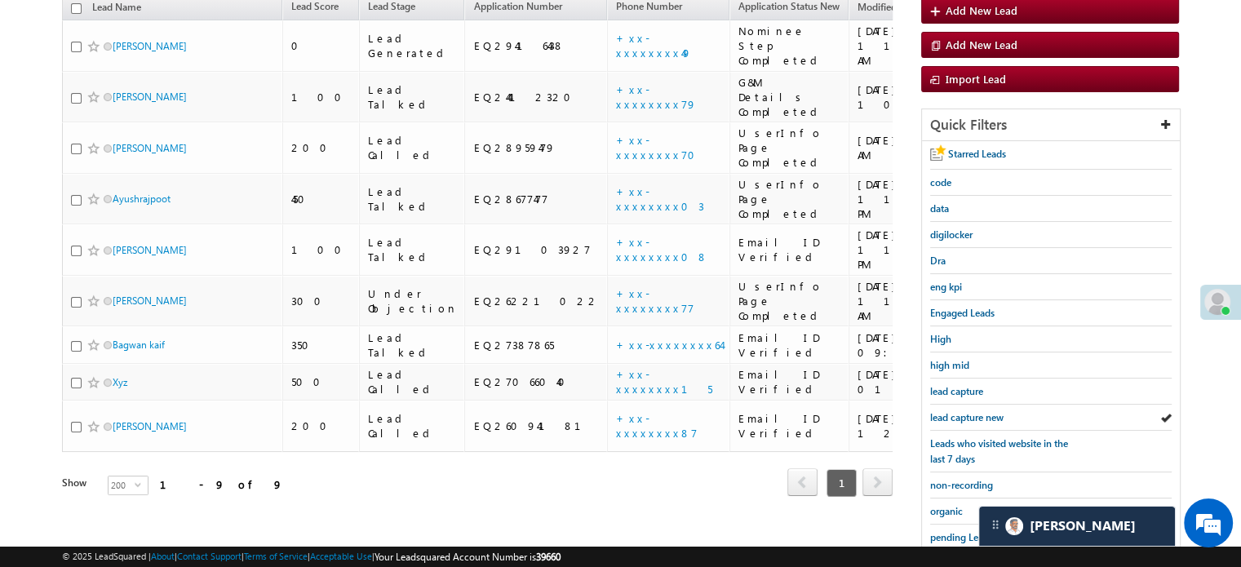
click at [962, 411] on span "lead capture new" at bounding box center [966, 417] width 73 height 12
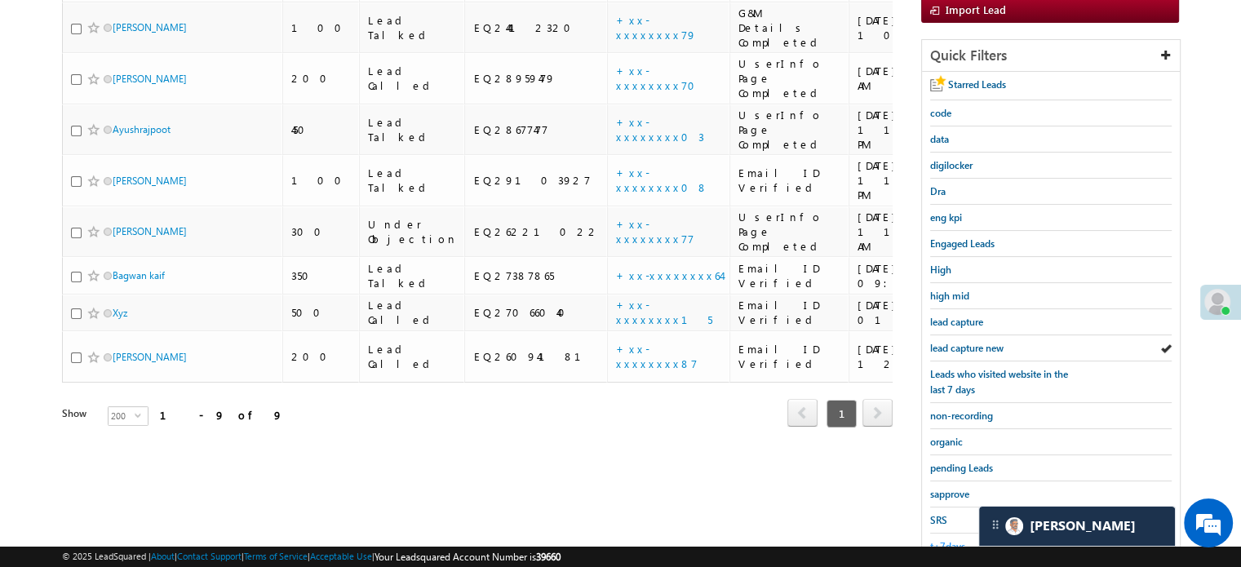
scroll to position [350, 0]
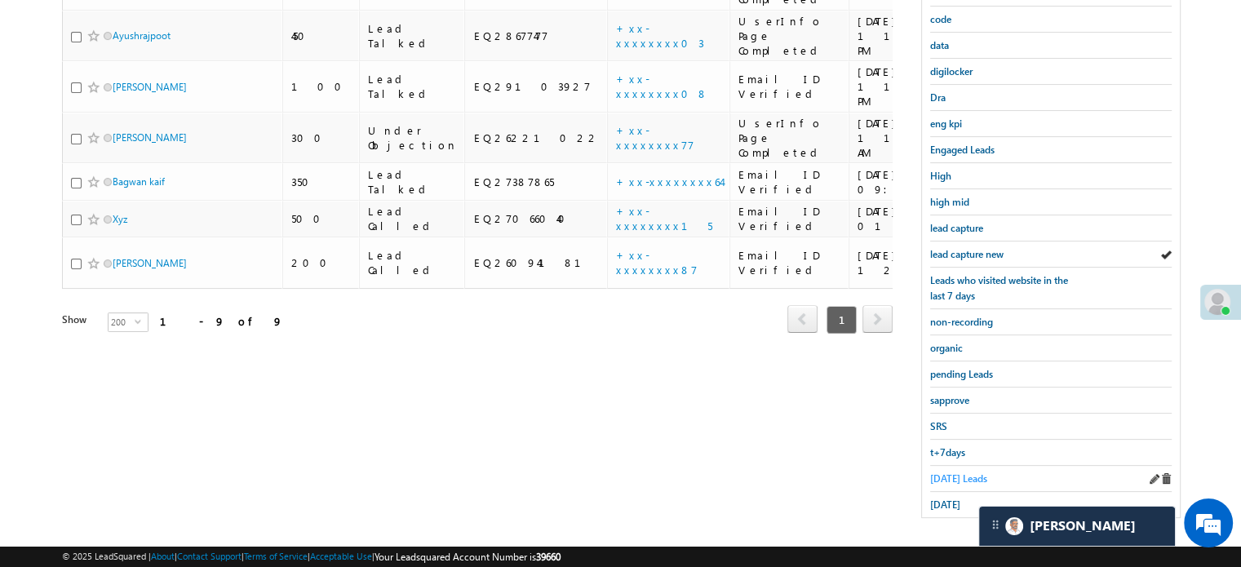
click at [940, 472] on span "Today's Leads" at bounding box center [958, 478] width 57 height 12
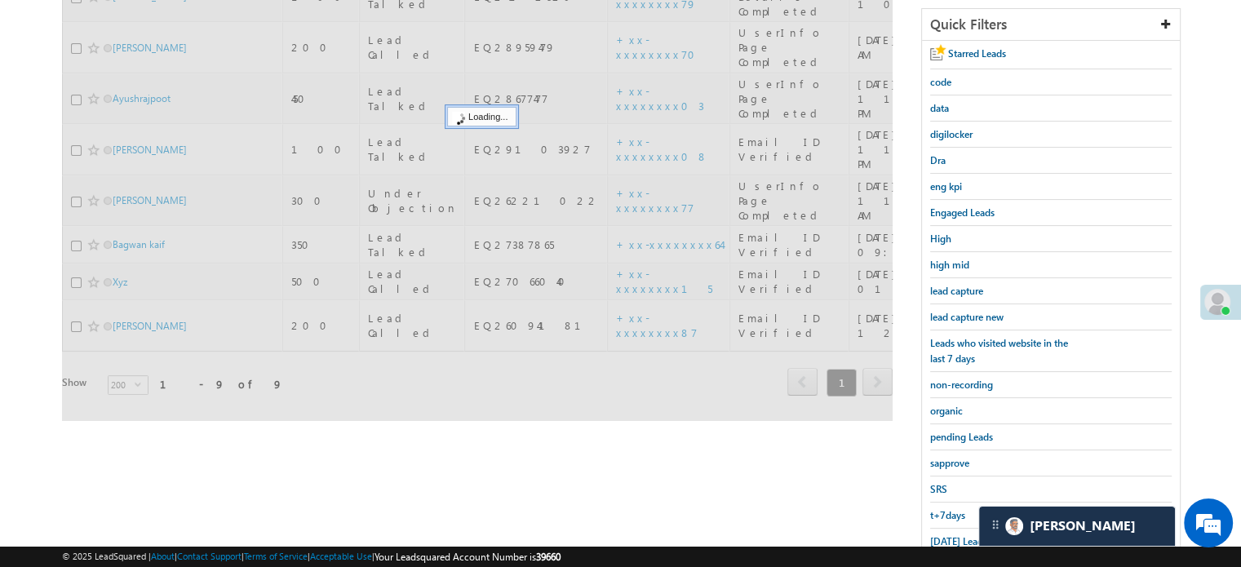
scroll to position [187, 0]
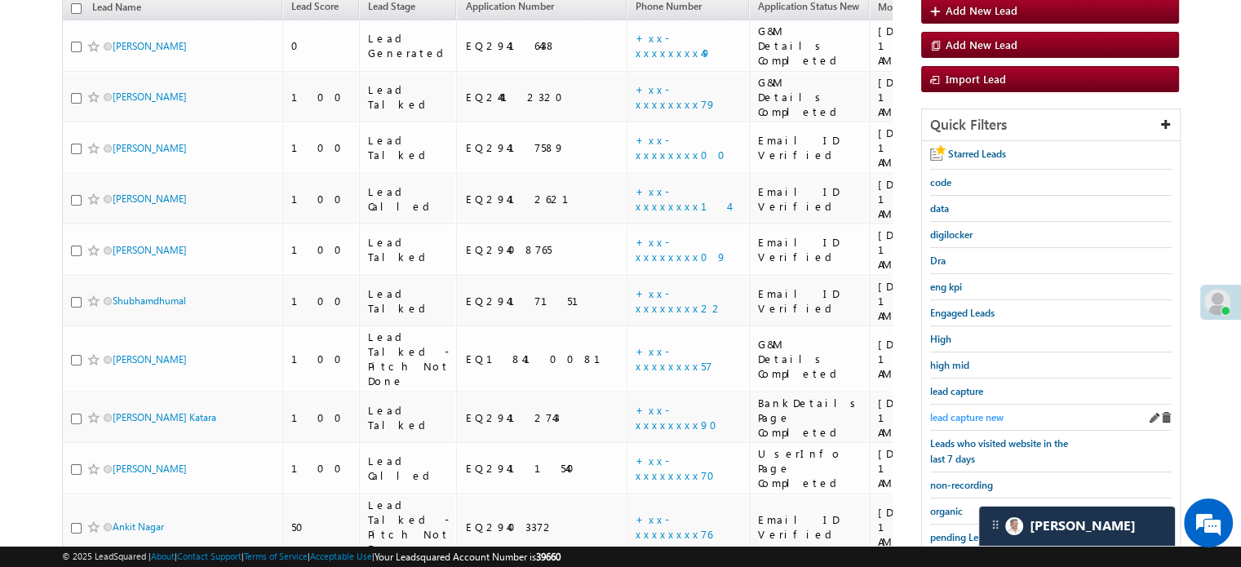
click at [966, 411] on span "lead capture new" at bounding box center [966, 417] width 73 height 12
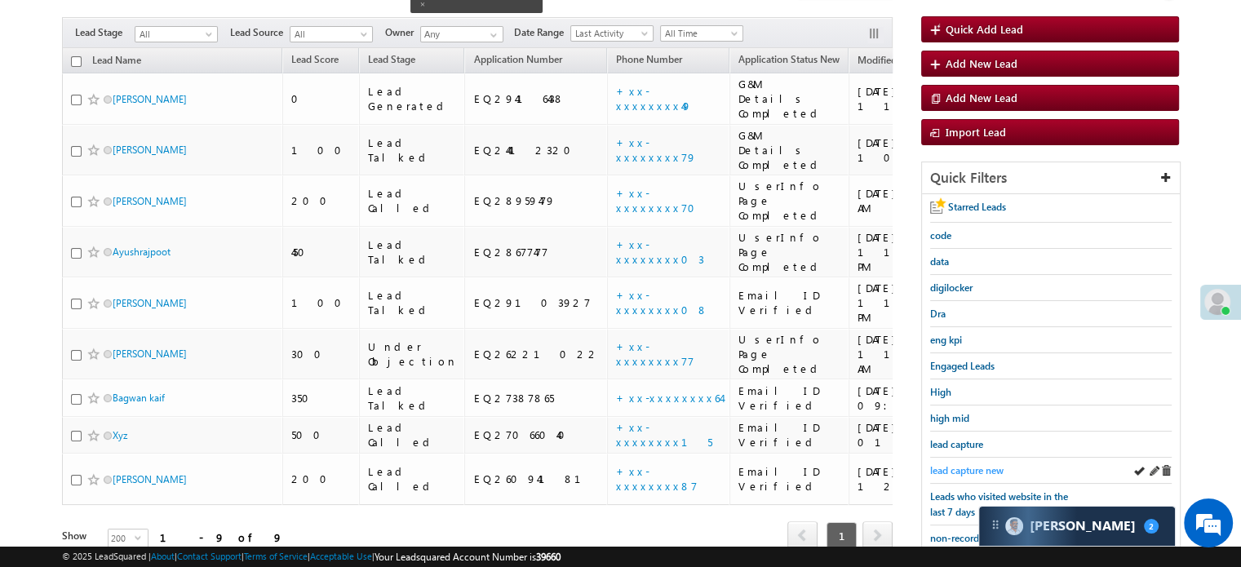
scroll to position [163, 0]
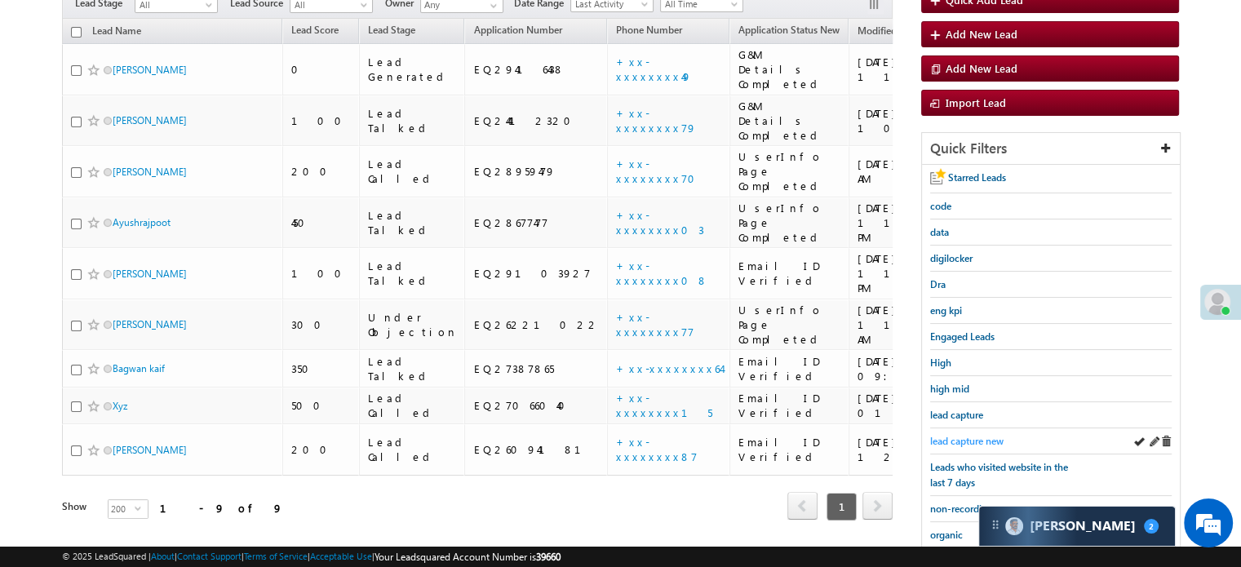
click at [965, 437] on span "lead capture new" at bounding box center [966, 441] width 73 height 12
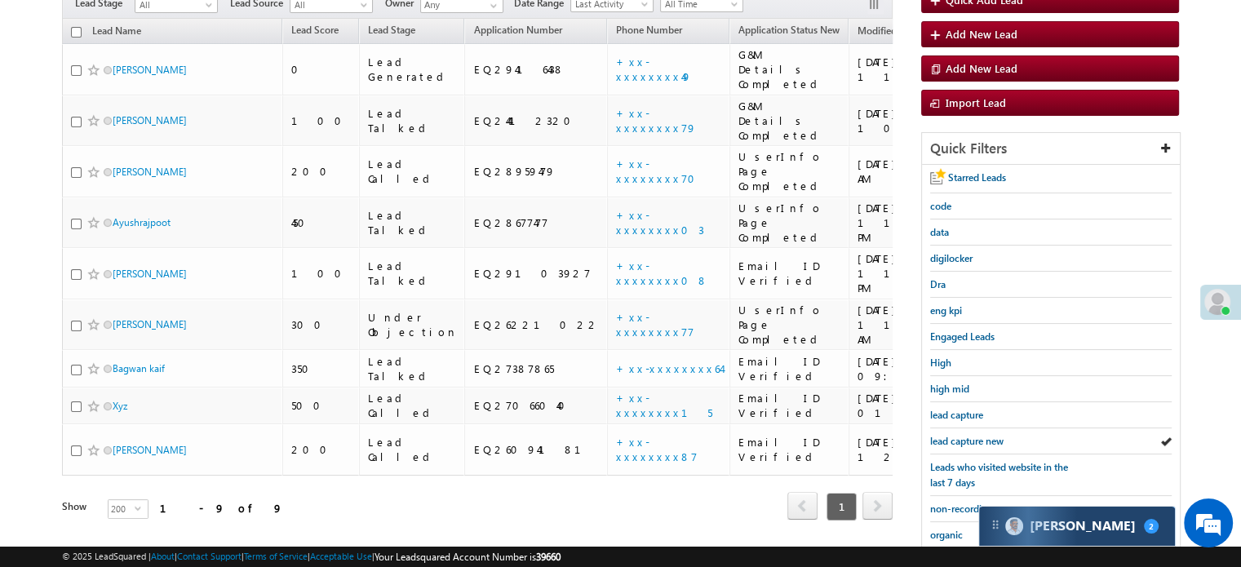
click at [1067, 526] on div "Carter 2" at bounding box center [1077, 525] width 196 height 39
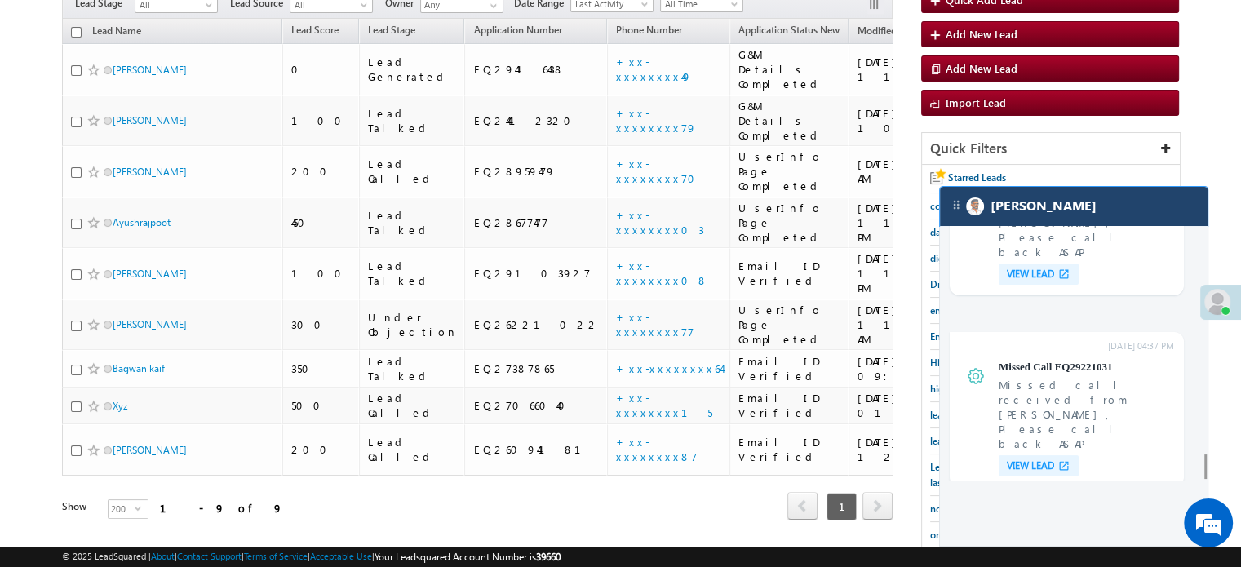
scroll to position [6571, 0]
click at [1043, 219] on div "[PERSON_NAME]" at bounding box center [1074, 206] width 268 height 39
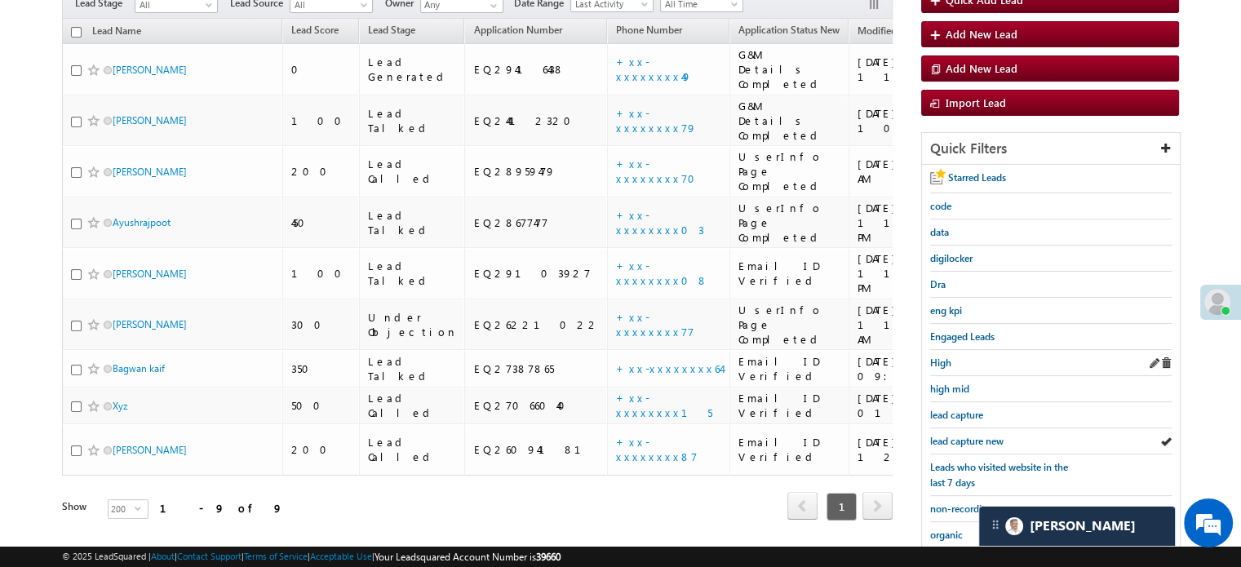
scroll to position [7867, 0]
click at [964, 437] on span "lead capture new" at bounding box center [966, 441] width 73 height 12
click at [933, 435] on span "lead capture new" at bounding box center [966, 441] width 73 height 12
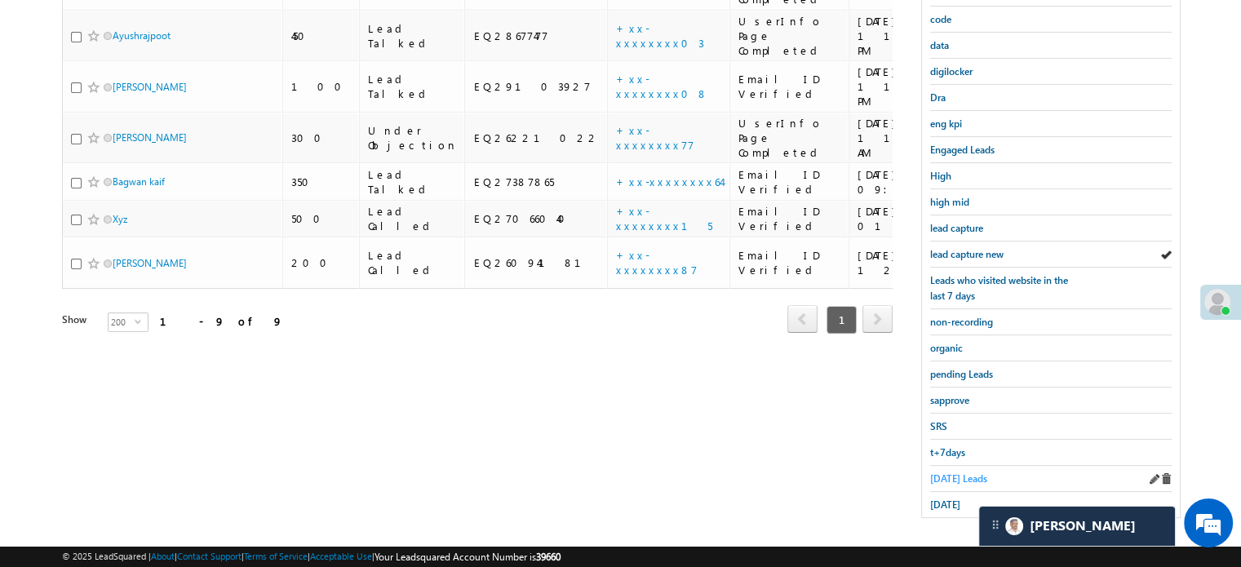
scroll to position [105, 0]
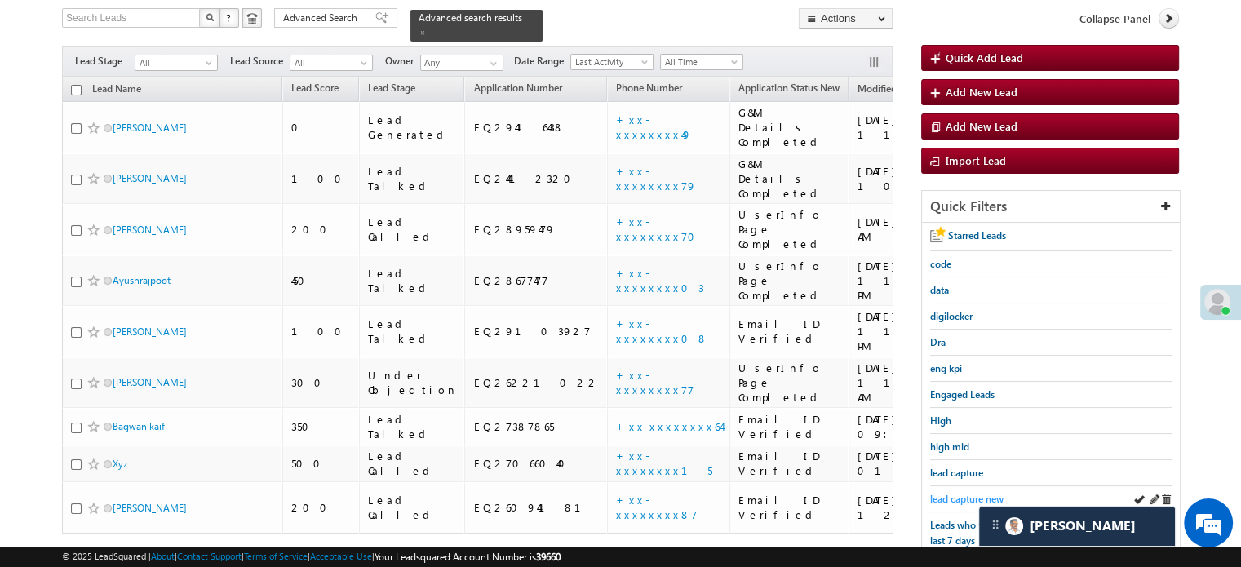
click at [978, 491] on link "lead capture new" at bounding box center [966, 498] width 73 height 15
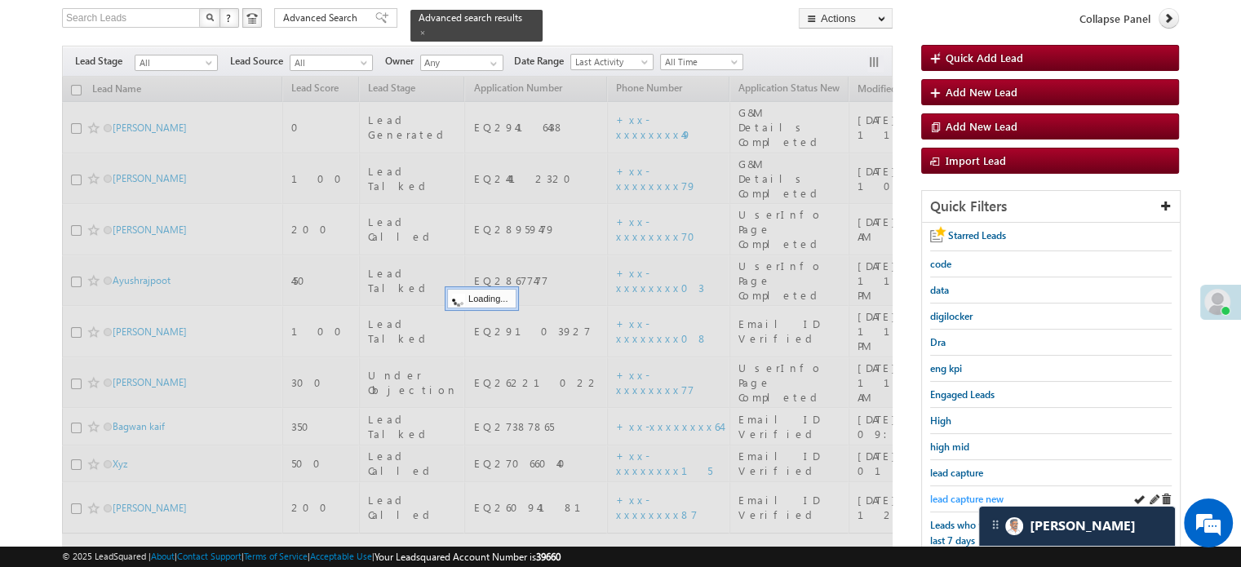
click at [975, 493] on span "lead capture new" at bounding box center [966, 499] width 73 height 12
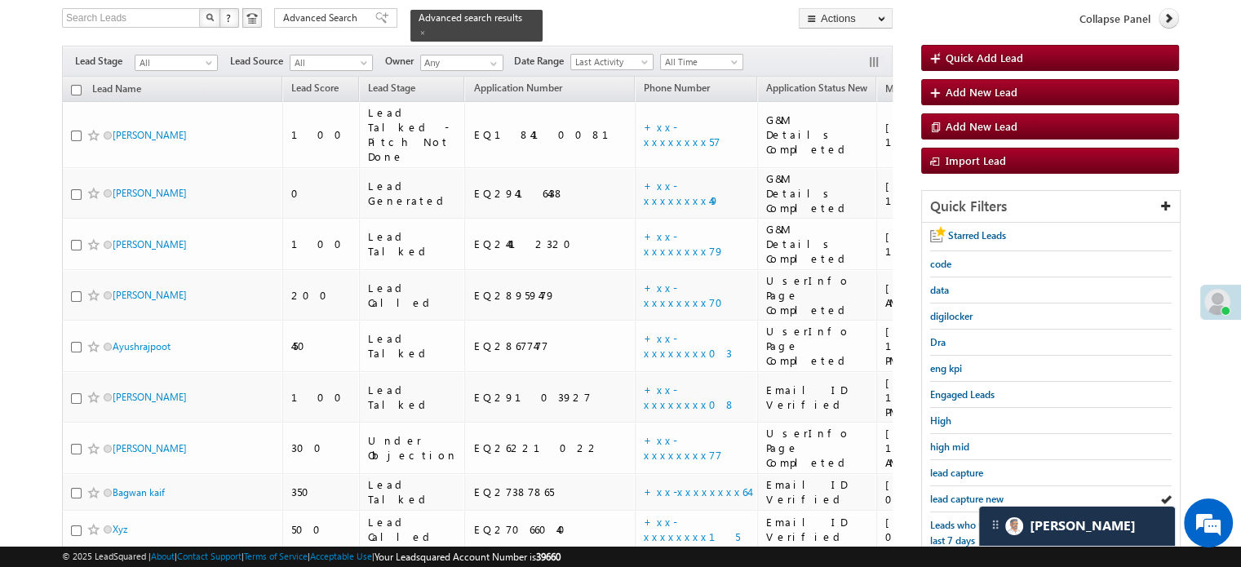
click at [975, 493] on span "lead capture new" at bounding box center [966, 499] width 73 height 12
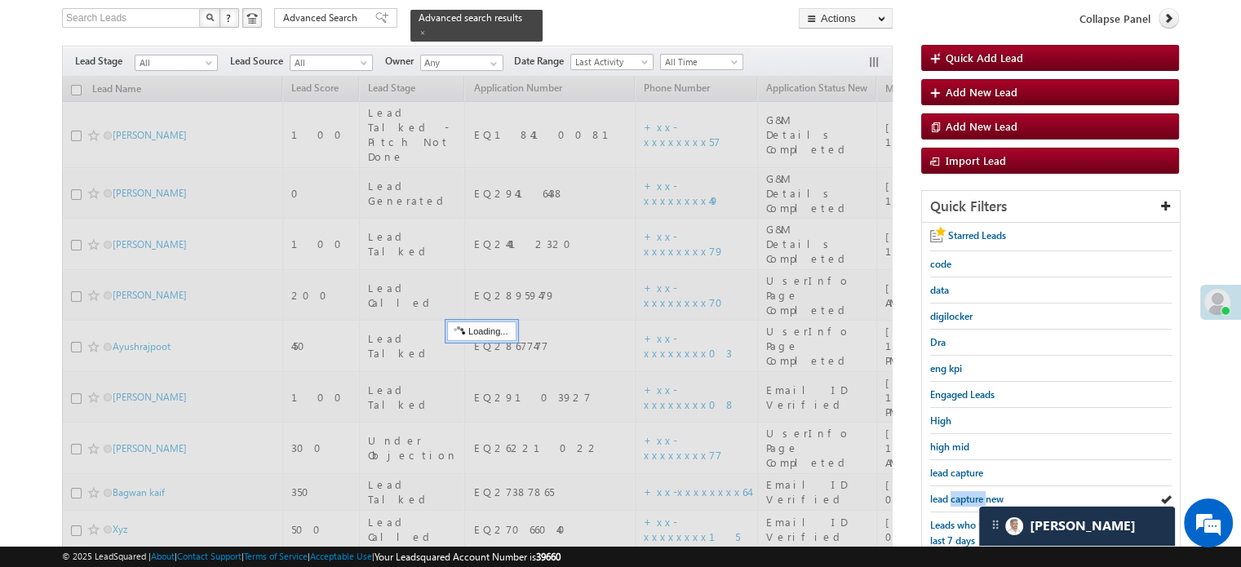
click at [975, 493] on span "lead capture new" at bounding box center [966, 499] width 73 height 12
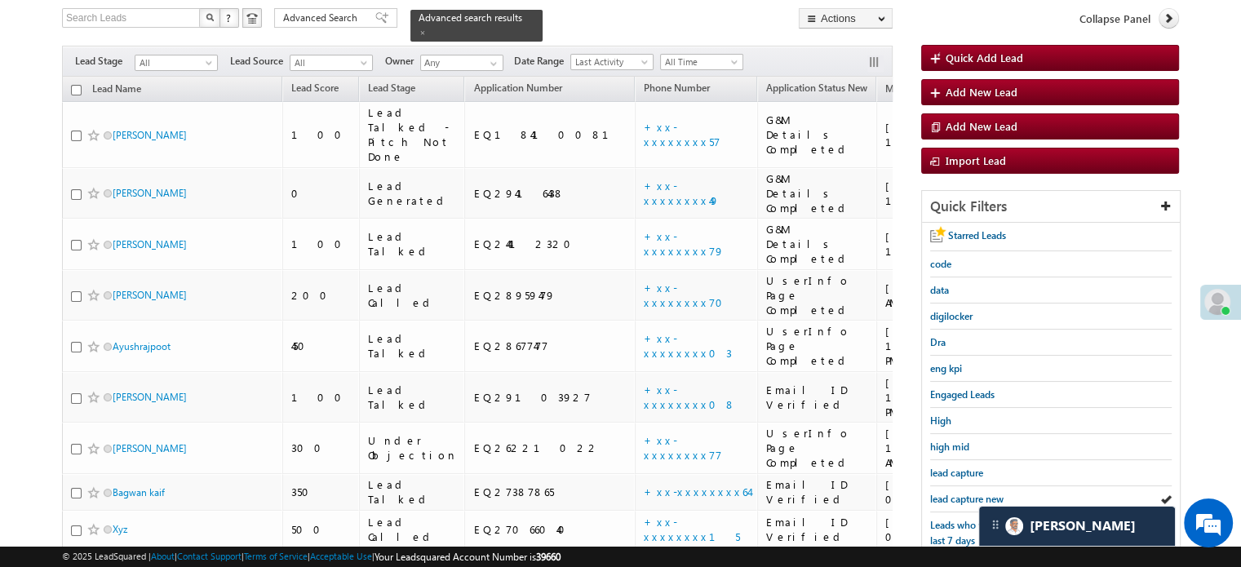
click at [975, 493] on span "lead capture new" at bounding box center [966, 499] width 73 height 12
click at [962, 493] on span "lead capture new" at bounding box center [966, 499] width 73 height 12
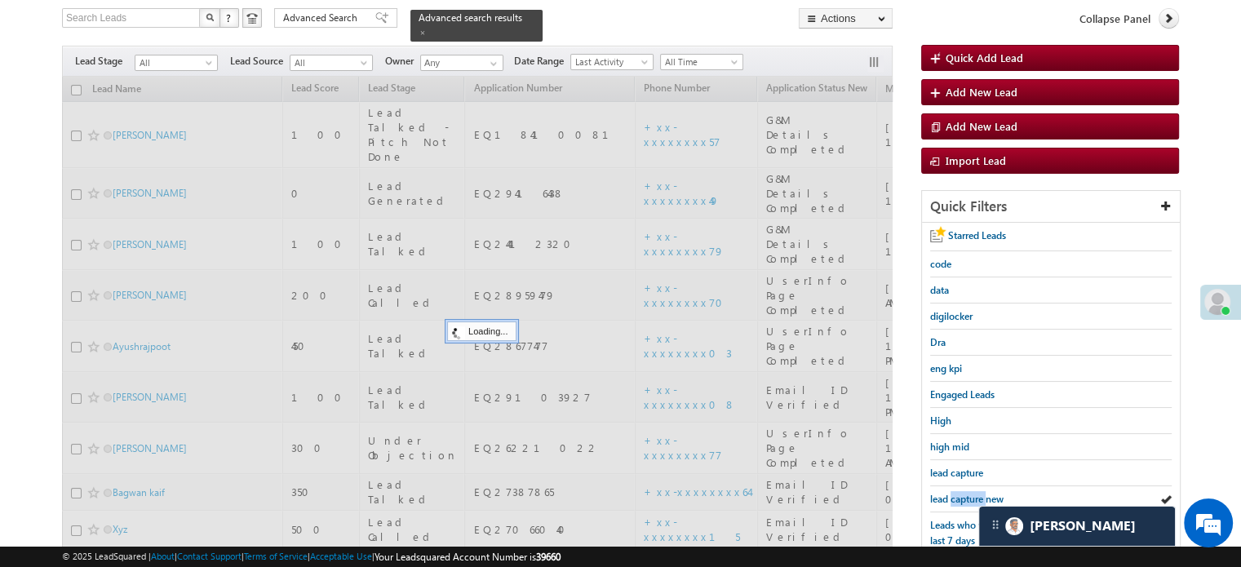
click at [962, 493] on span "lead capture new" at bounding box center [966, 499] width 73 height 12
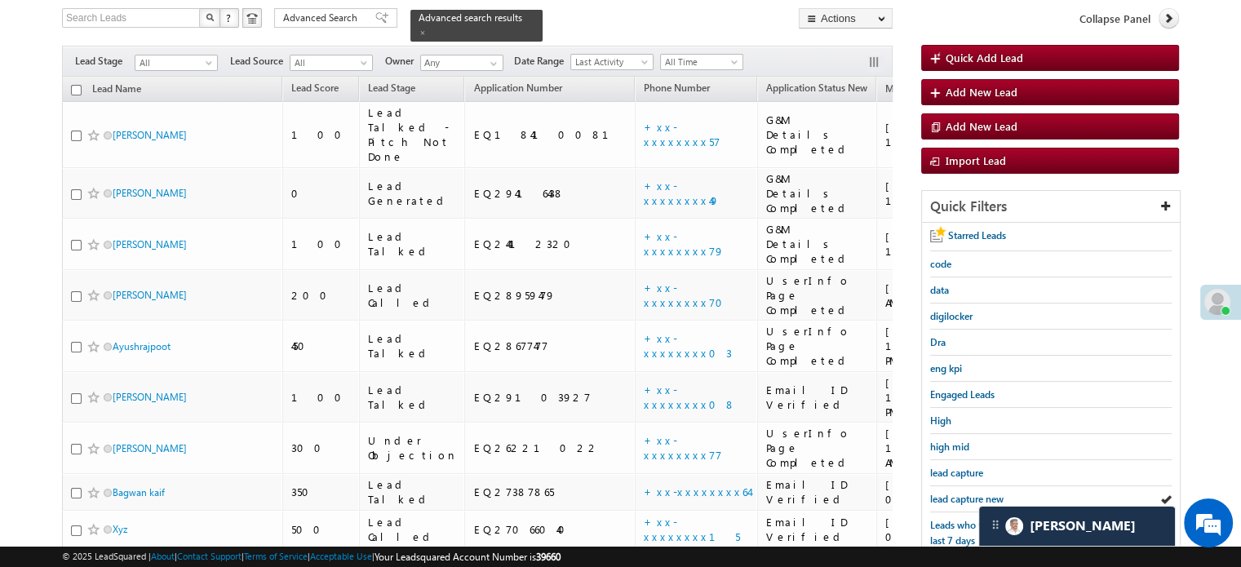
click at [962, 493] on span "lead capture new" at bounding box center [966, 499] width 73 height 12
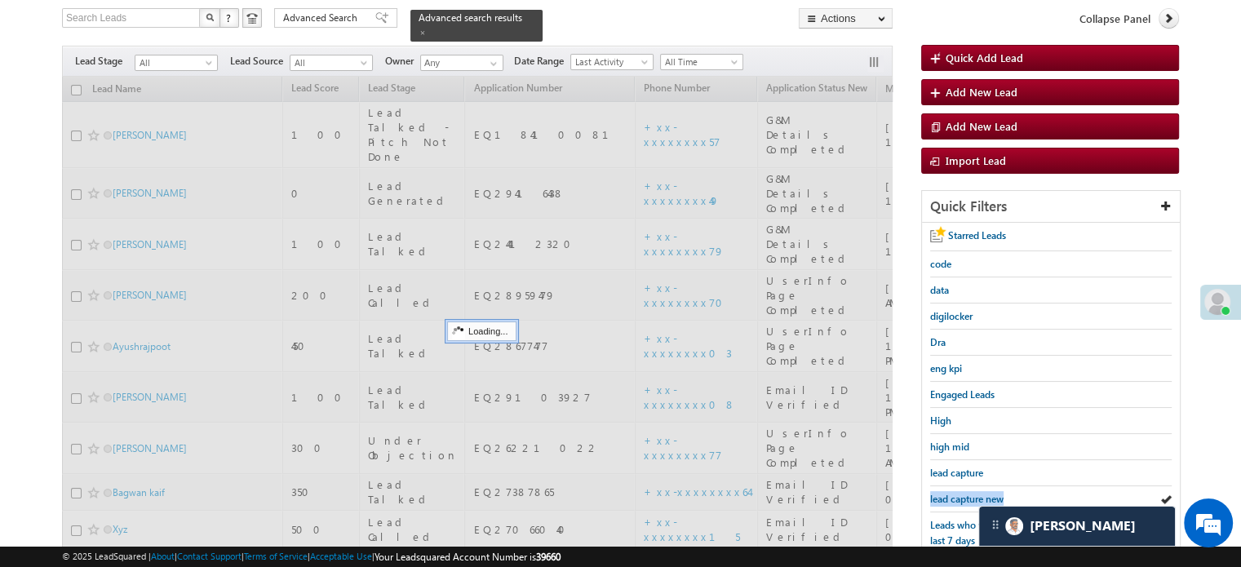
click at [962, 493] on span "lead capture new" at bounding box center [966, 499] width 73 height 12
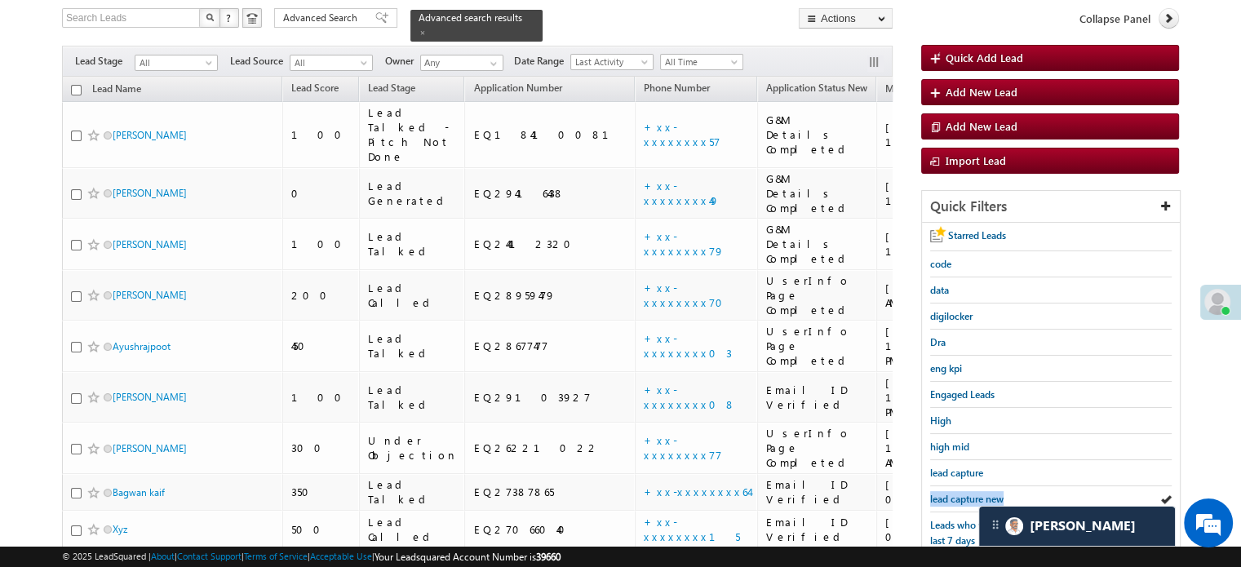
click at [962, 493] on span "lead capture new" at bounding box center [966, 499] width 73 height 12
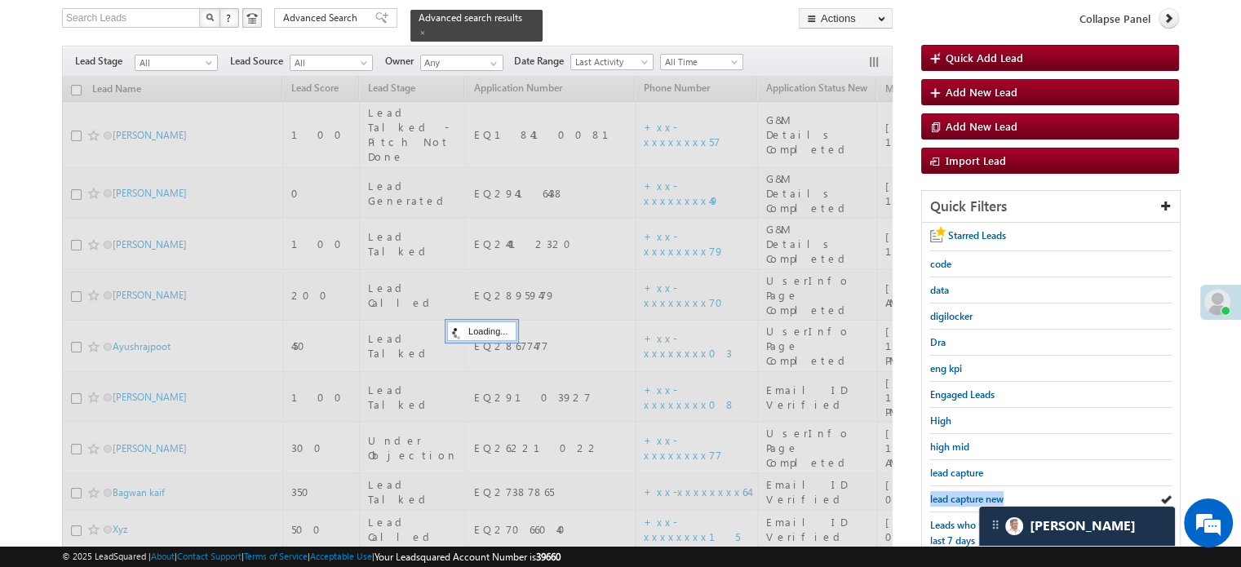
click at [962, 493] on span "lead capture new" at bounding box center [966, 499] width 73 height 12
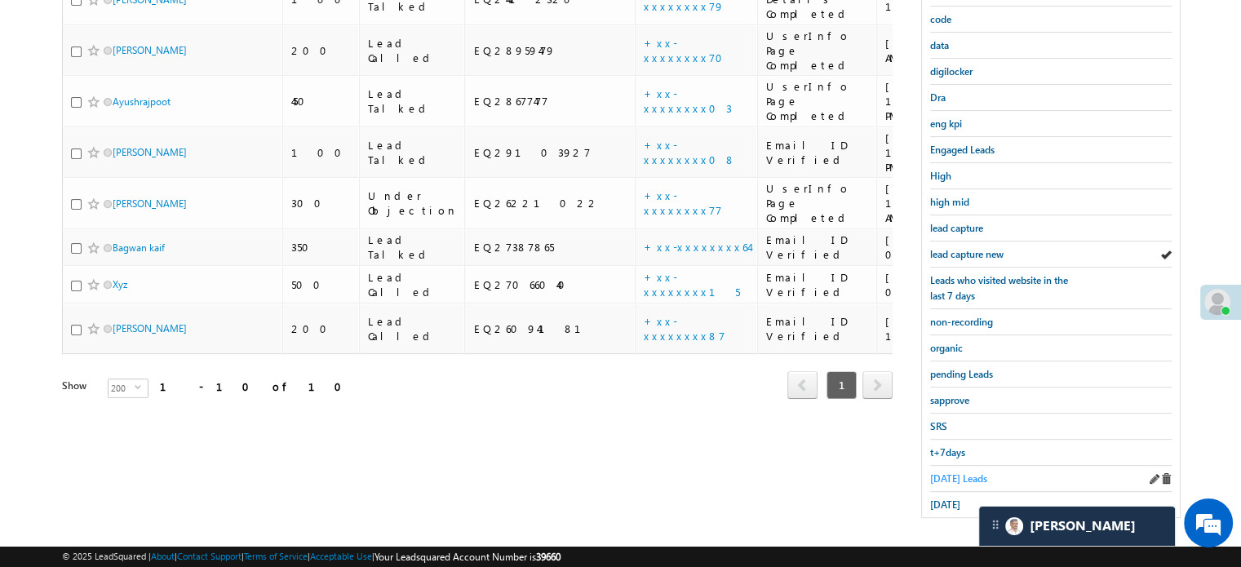
click at [952, 472] on span "Today's Leads" at bounding box center [958, 478] width 57 height 12
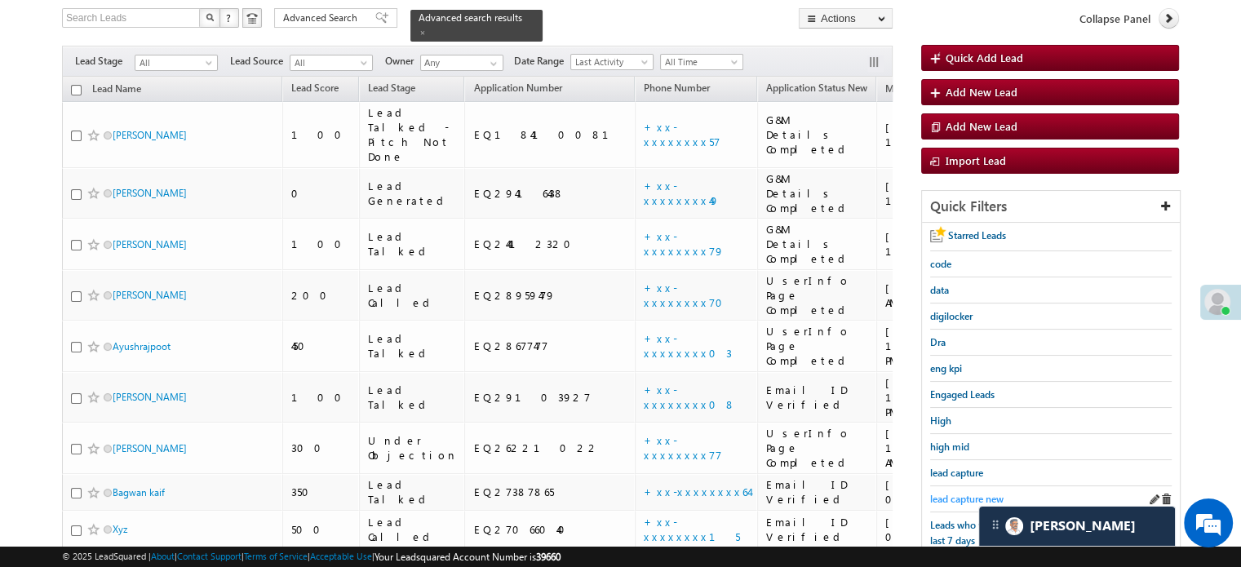
click at [970, 493] on span "lead capture new" at bounding box center [966, 499] width 73 height 12
click at [979, 493] on span "lead capture new" at bounding box center [966, 499] width 73 height 12
click at [973, 493] on span "lead capture new" at bounding box center [966, 499] width 73 height 12
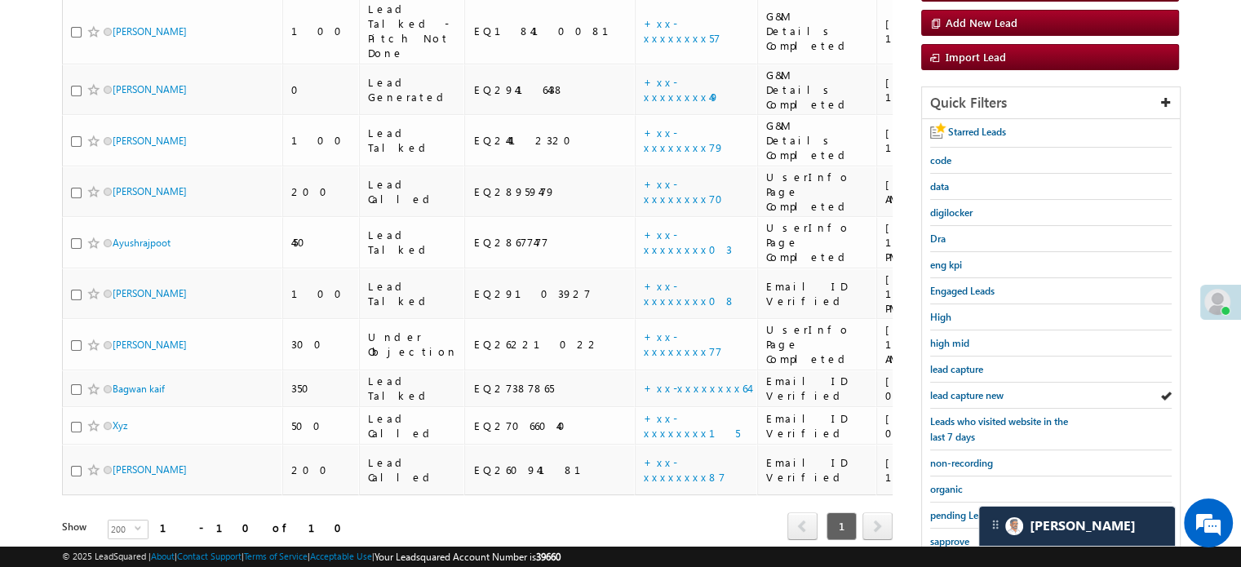
scroll to position [350, 0]
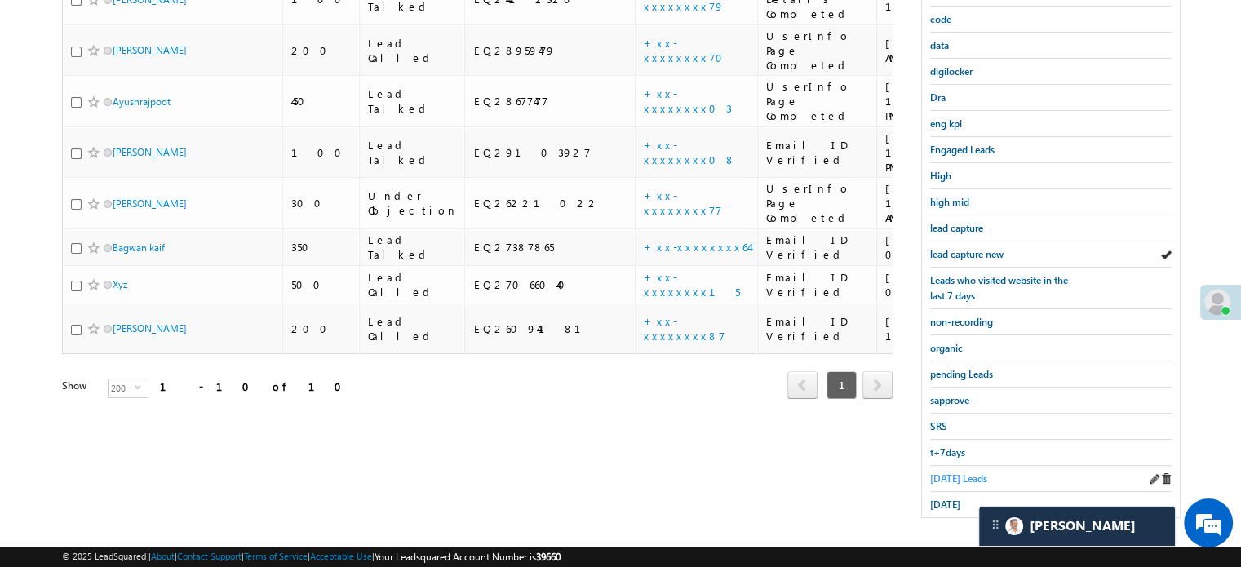
click at [952, 472] on span "Today's Leads" at bounding box center [958, 478] width 57 height 12
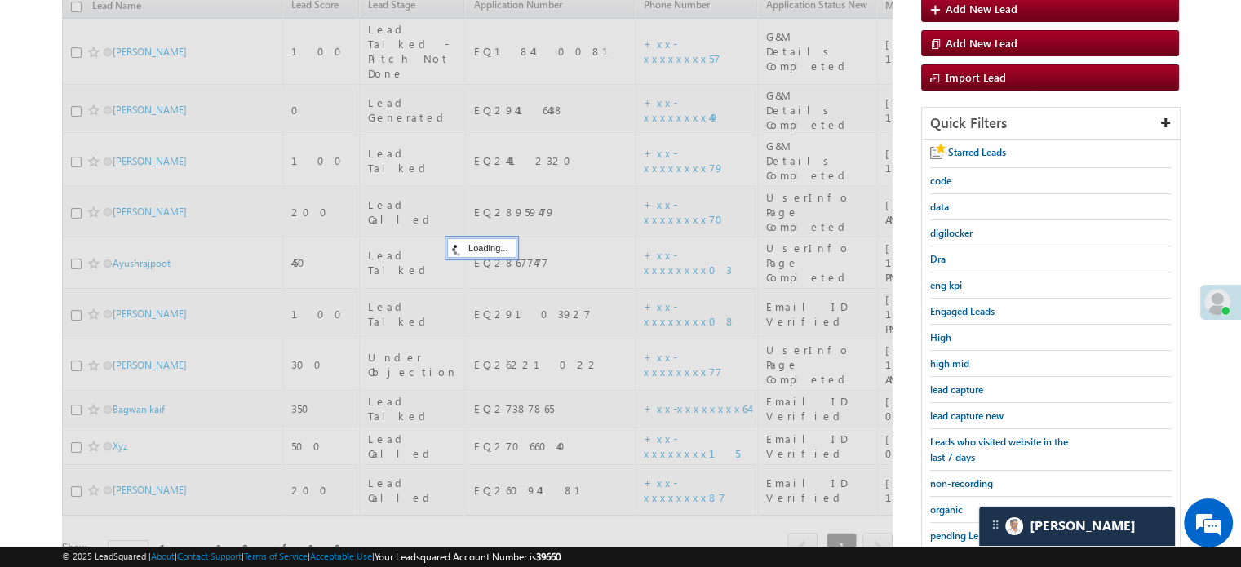
scroll to position [187, 0]
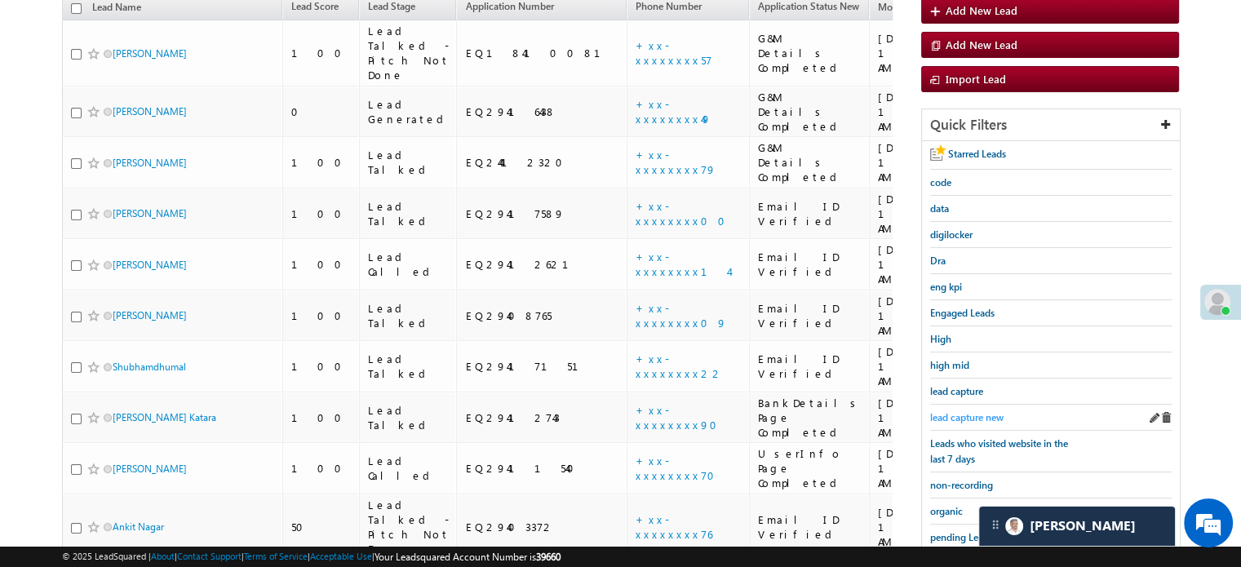
click at [943, 414] on span "lead capture new" at bounding box center [966, 417] width 73 height 12
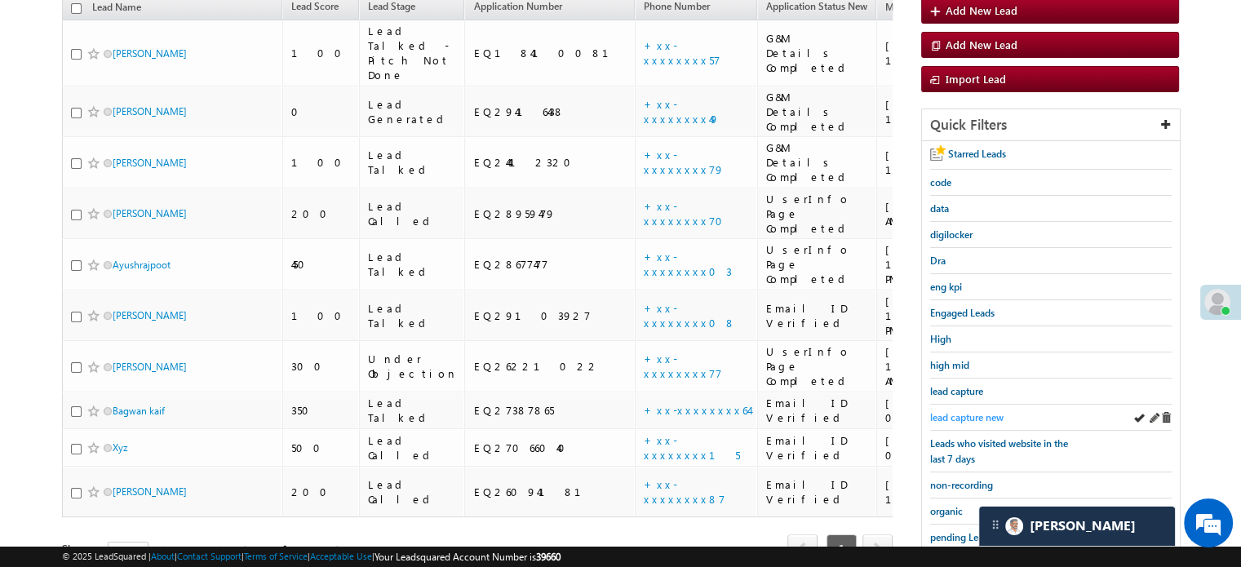
click at [950, 411] on span "lead capture new" at bounding box center [966, 417] width 73 height 12
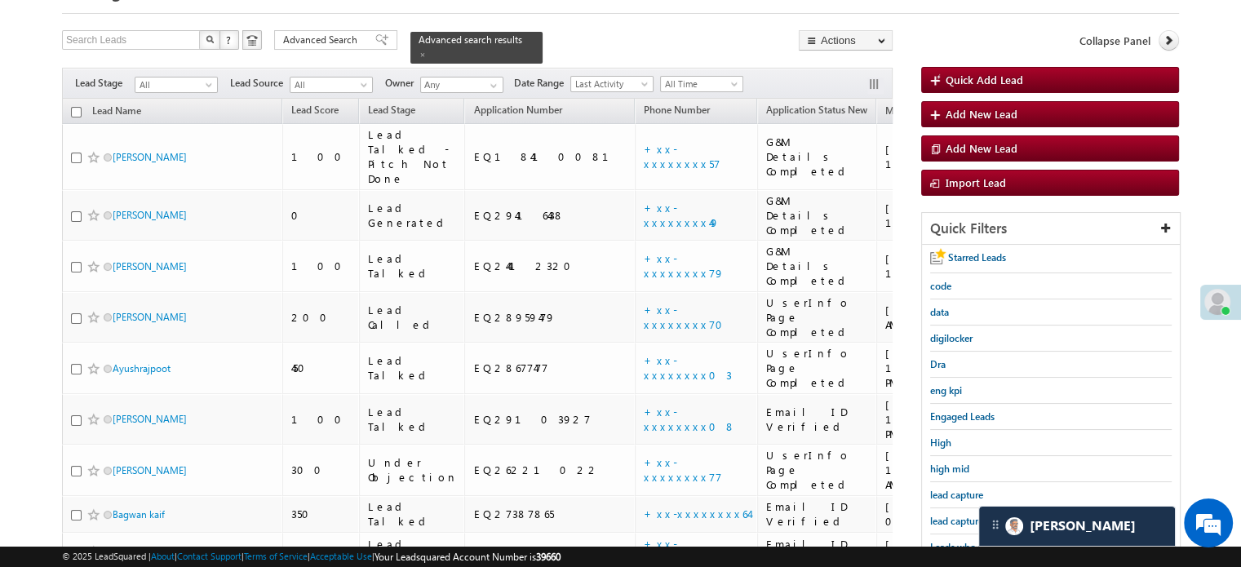
scroll to position [163, 0]
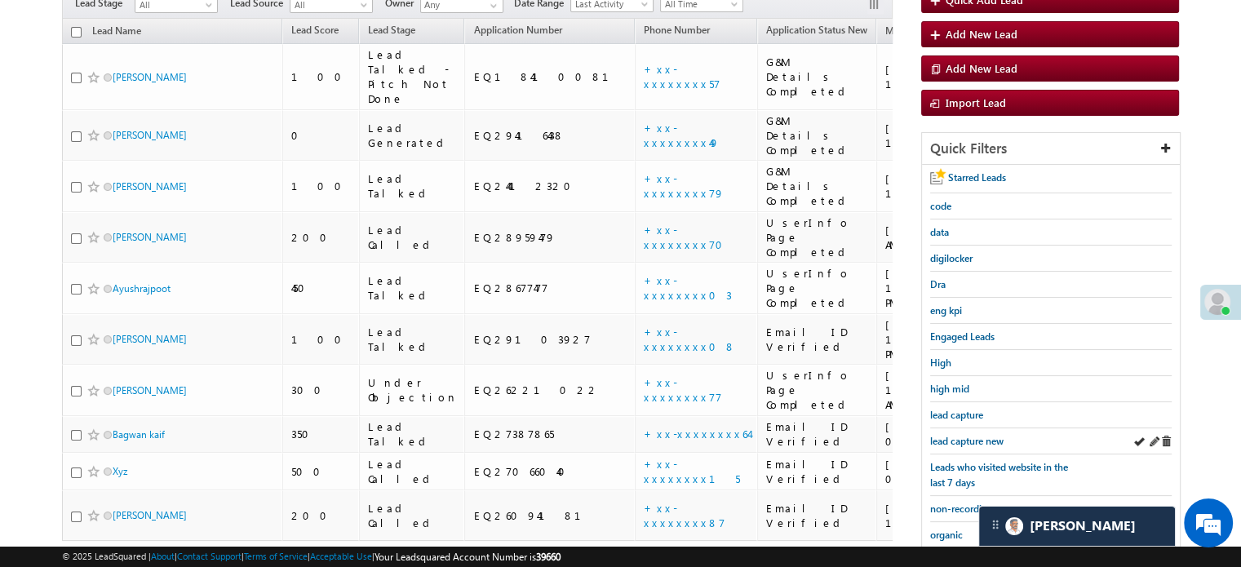
click at [971, 444] on div "lead capture new" at bounding box center [1050, 441] width 241 height 26
click at [975, 440] on span "lead capture new" at bounding box center [966, 441] width 73 height 12
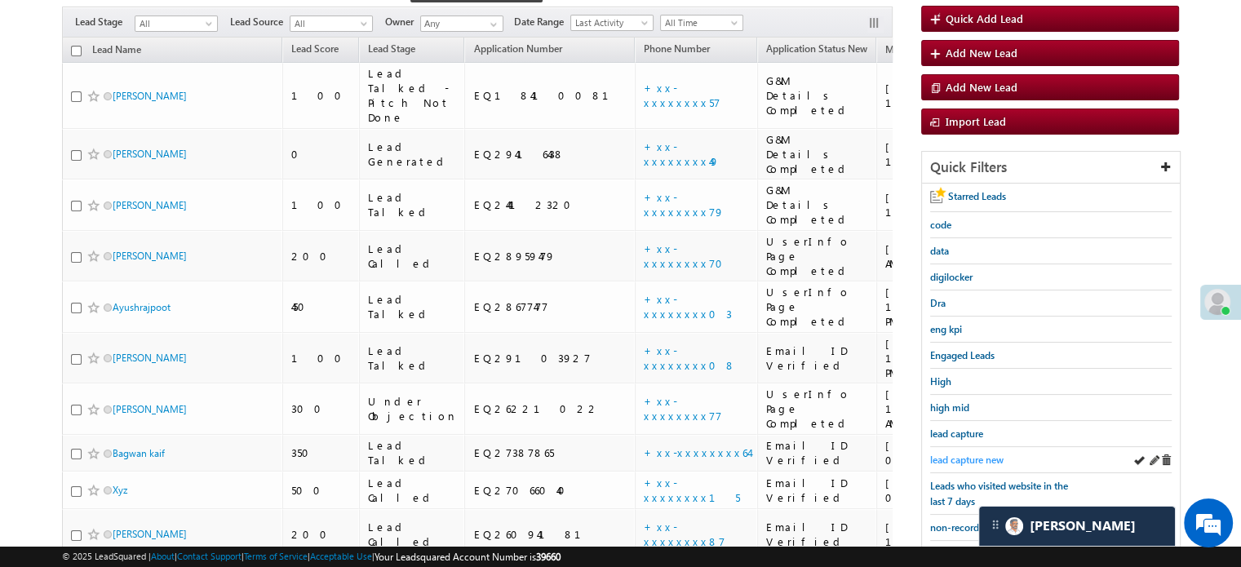
scroll to position [245, 0]
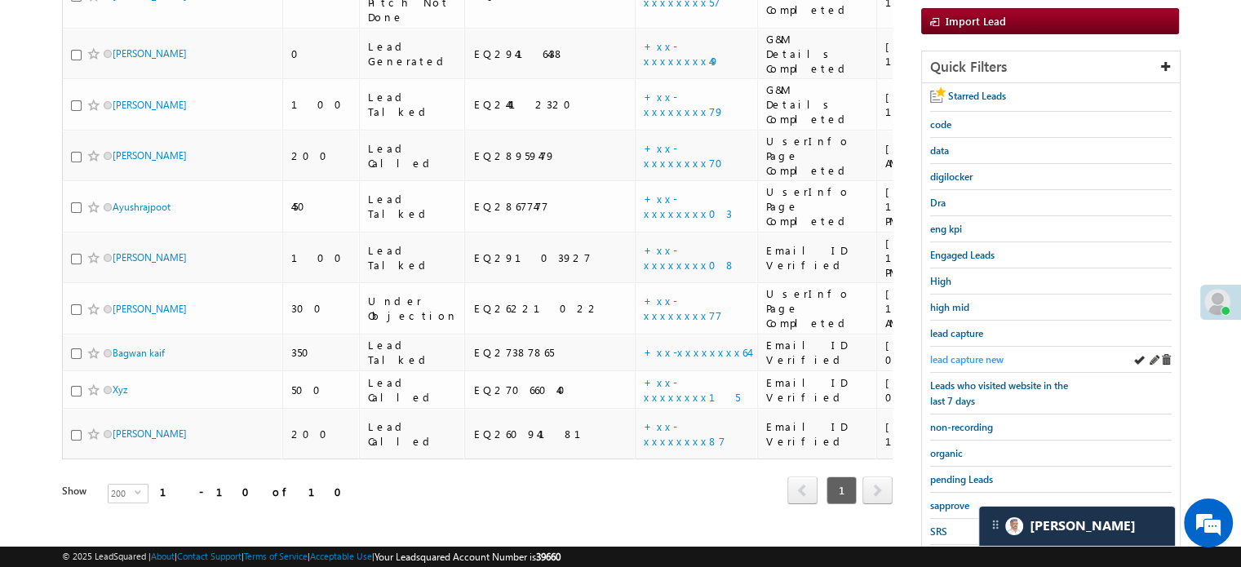
click at [971, 356] on span "lead capture new" at bounding box center [966, 359] width 73 height 12
click at [992, 358] on span "lead capture new" at bounding box center [966, 359] width 73 height 12
click at [973, 359] on span "lead capture new" at bounding box center [966, 359] width 73 height 12
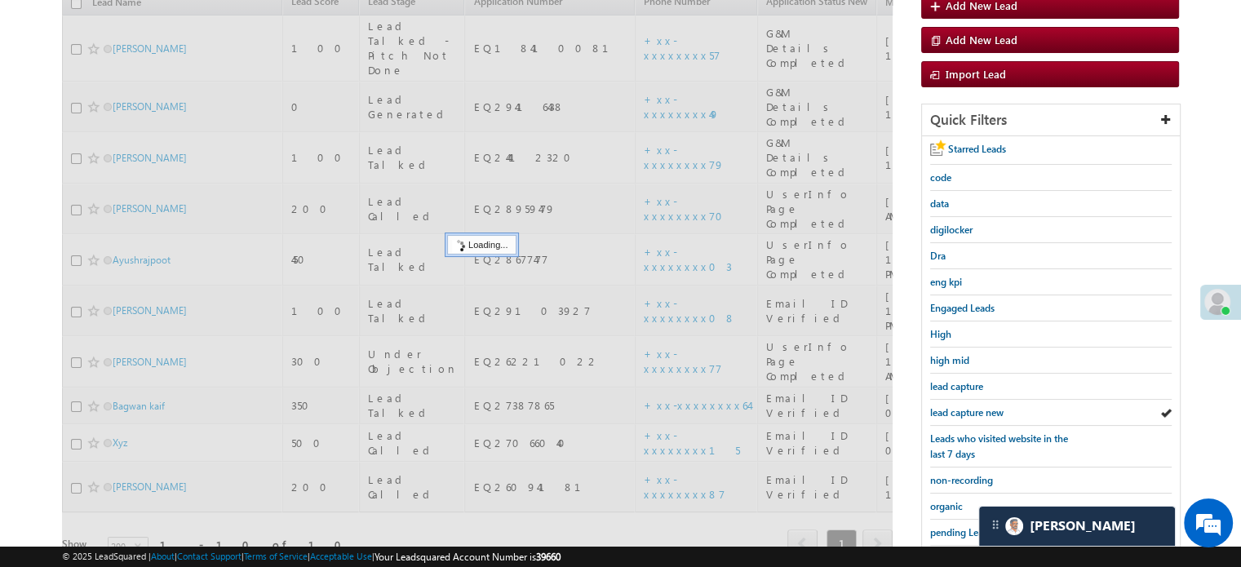
scroll to position [163, 0]
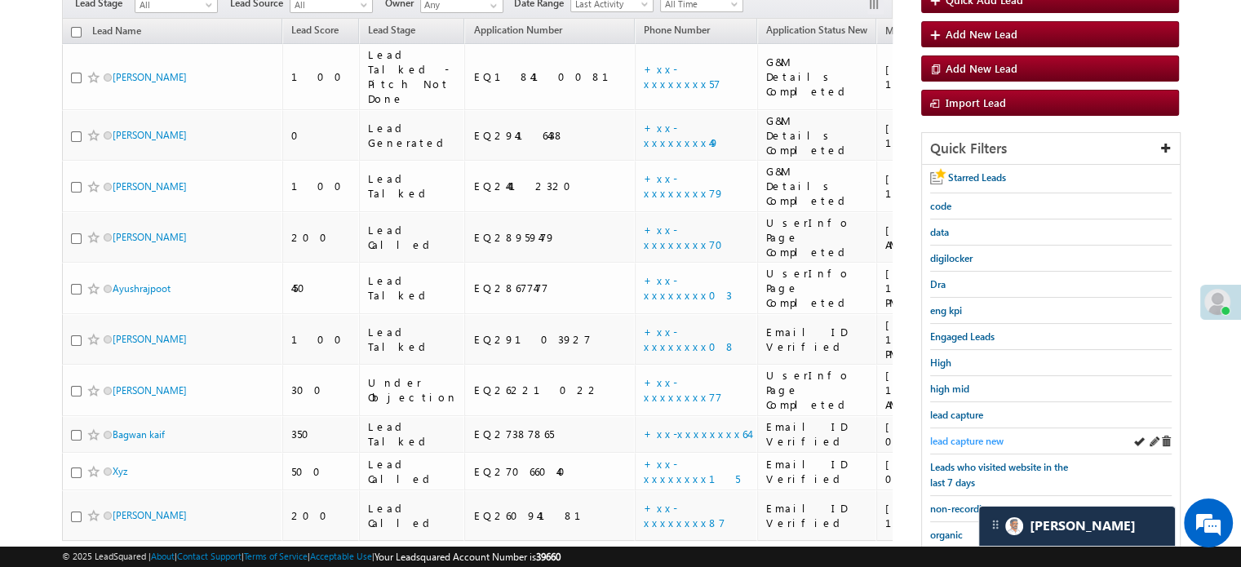
click at [953, 436] on span "lead capture new" at bounding box center [966, 441] width 73 height 12
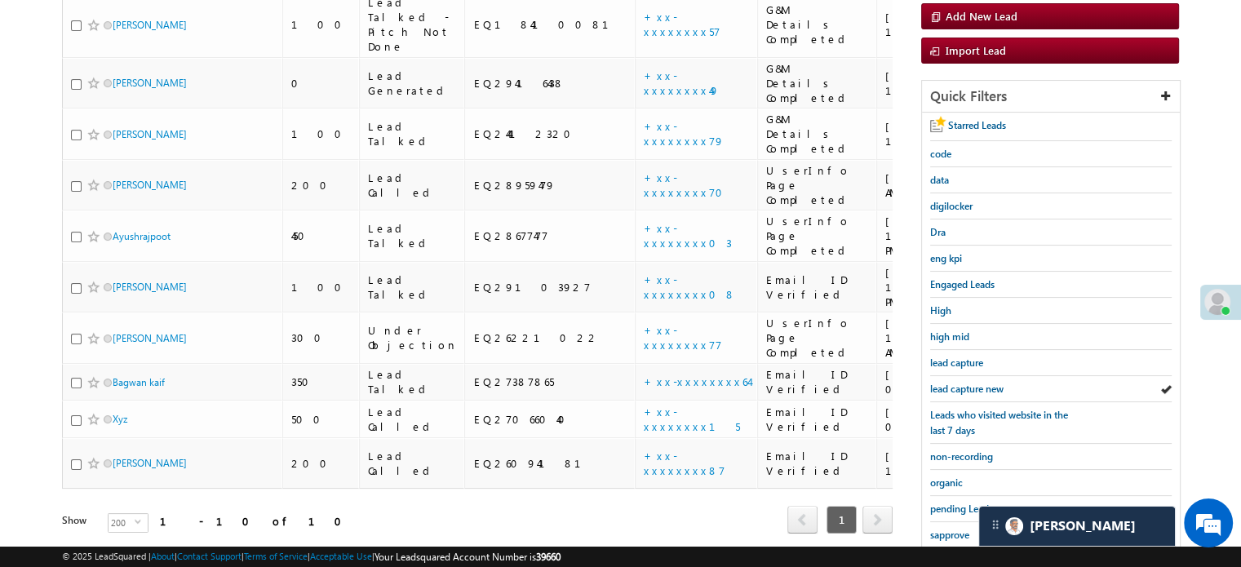
scroll to position [245, 0]
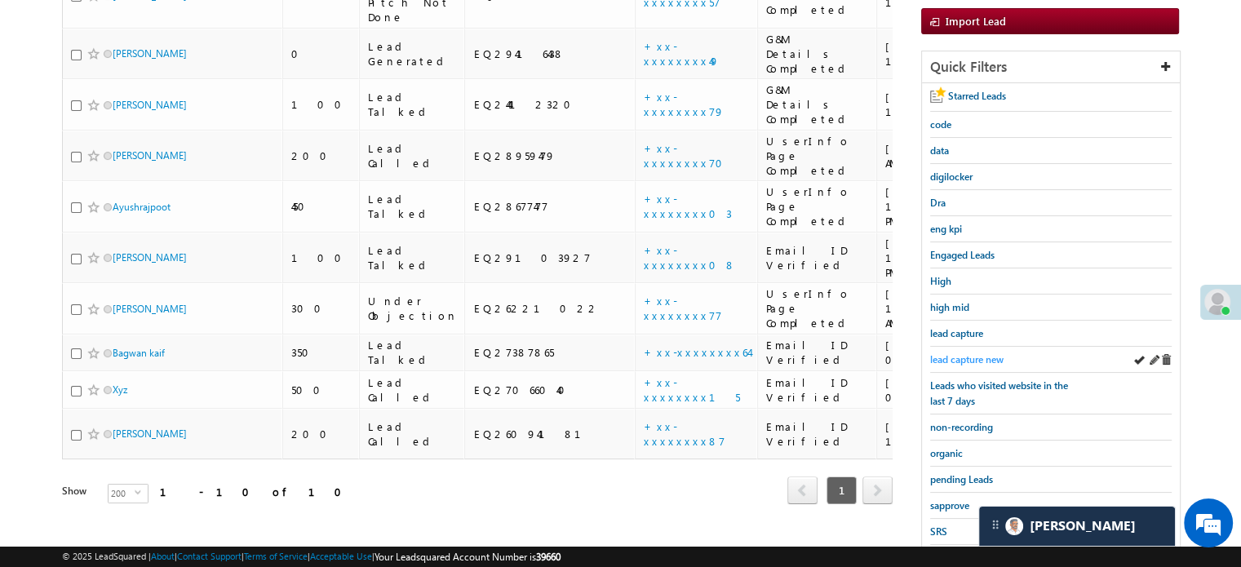
click at [979, 357] on span "lead capture new" at bounding box center [966, 359] width 73 height 12
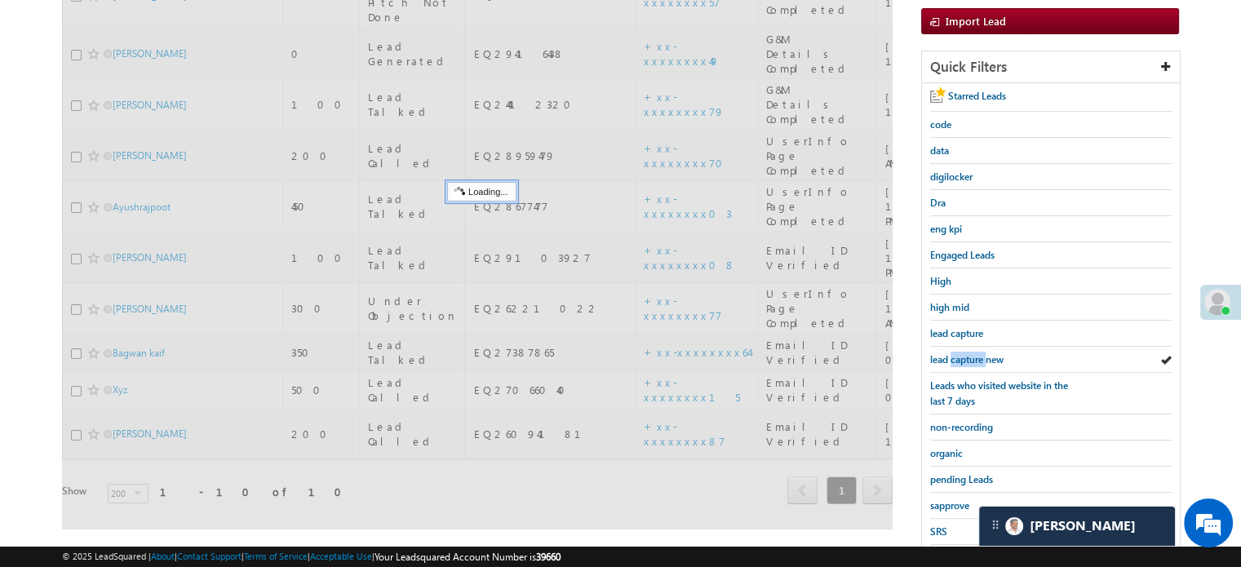
click at [979, 357] on span "lead capture new" at bounding box center [966, 359] width 73 height 12
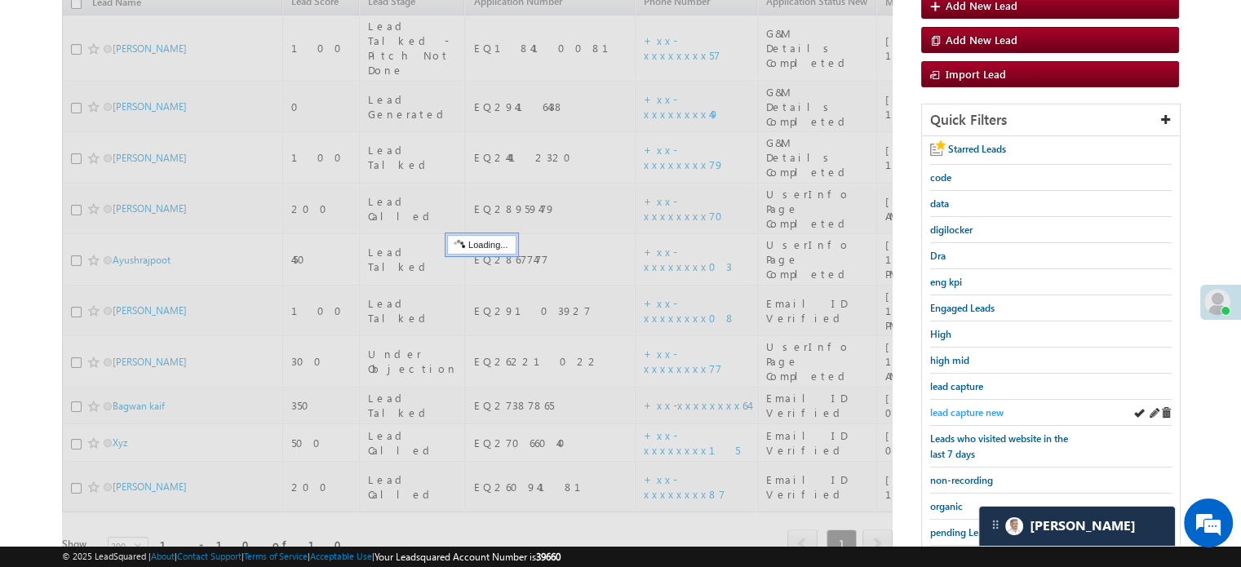
scroll to position [163, 0]
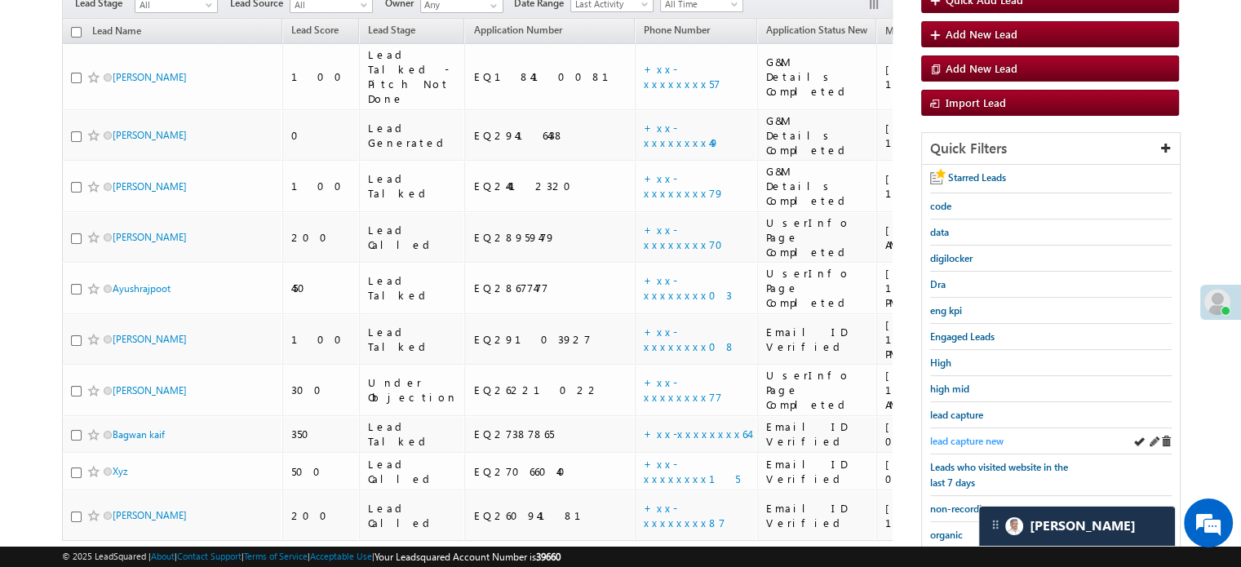
click at [989, 435] on span "lead capture new" at bounding box center [966, 441] width 73 height 12
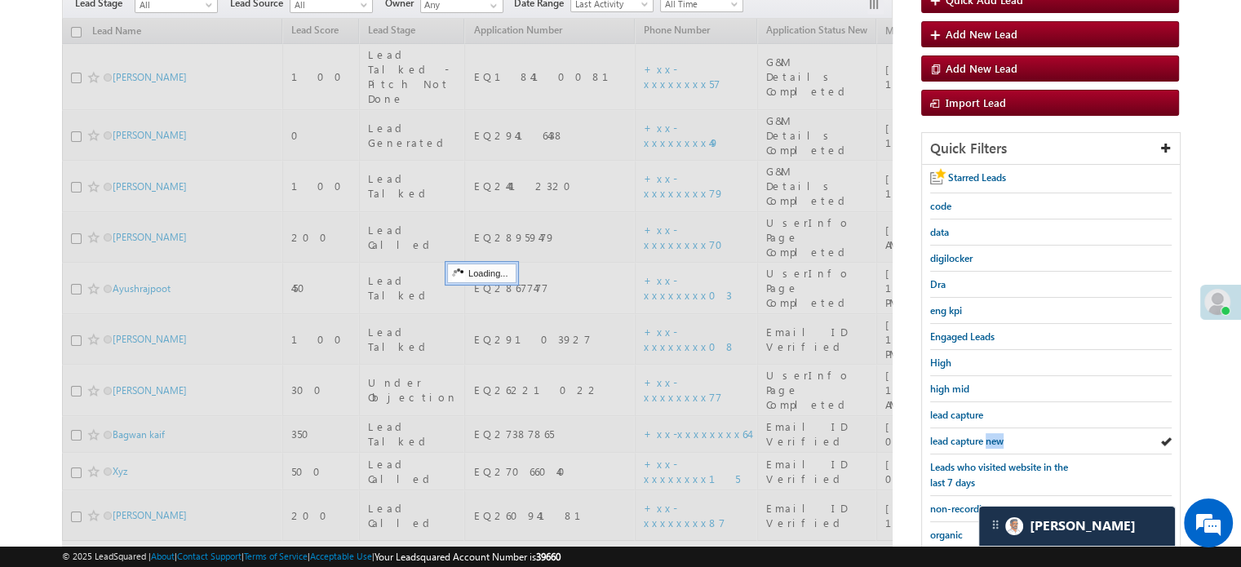
click at [989, 435] on span "lead capture new" at bounding box center [966, 441] width 73 height 12
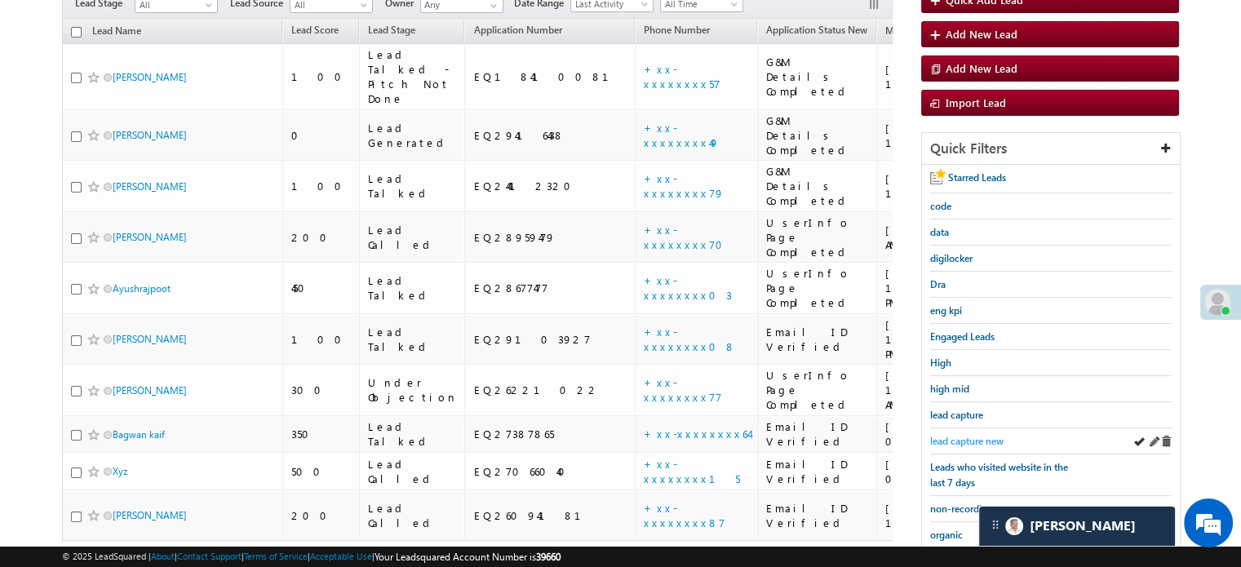
click at [966, 437] on span "lead capture new" at bounding box center [966, 441] width 73 height 12
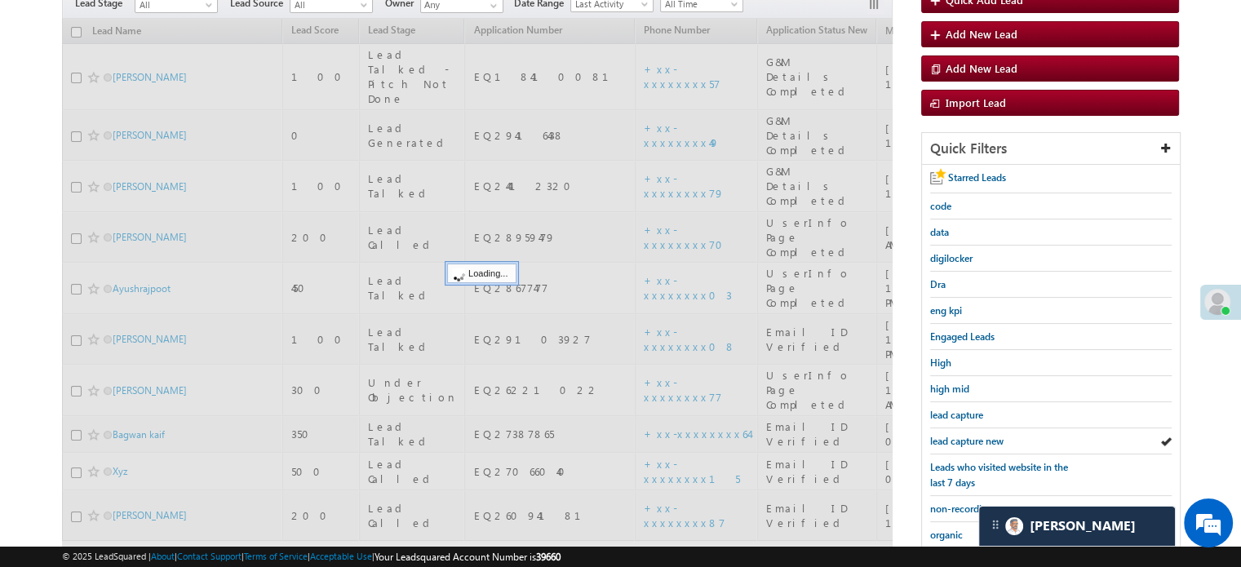
click at [966, 437] on span "lead capture new" at bounding box center [966, 441] width 73 height 12
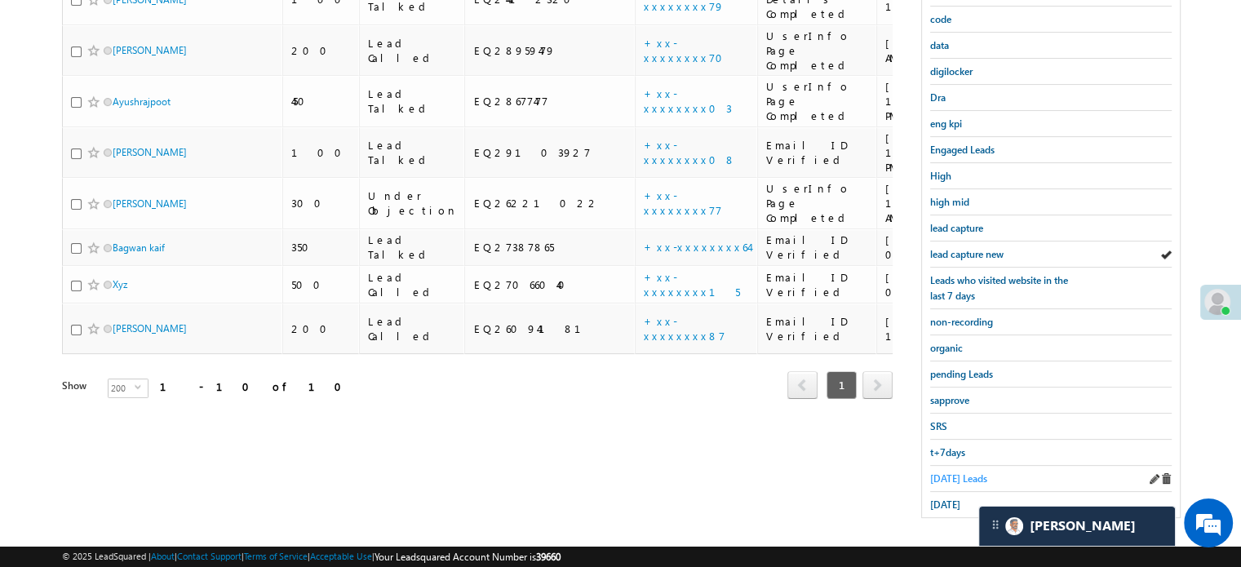
click at [949, 472] on span "Today's Leads" at bounding box center [958, 478] width 57 height 12
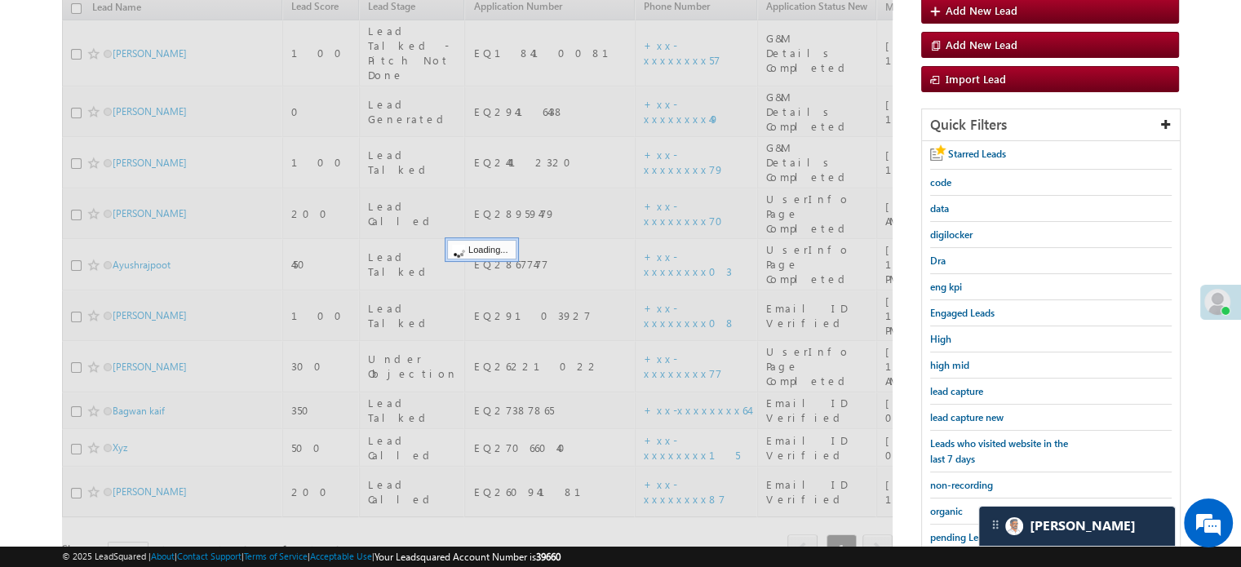
scroll to position [105, 0]
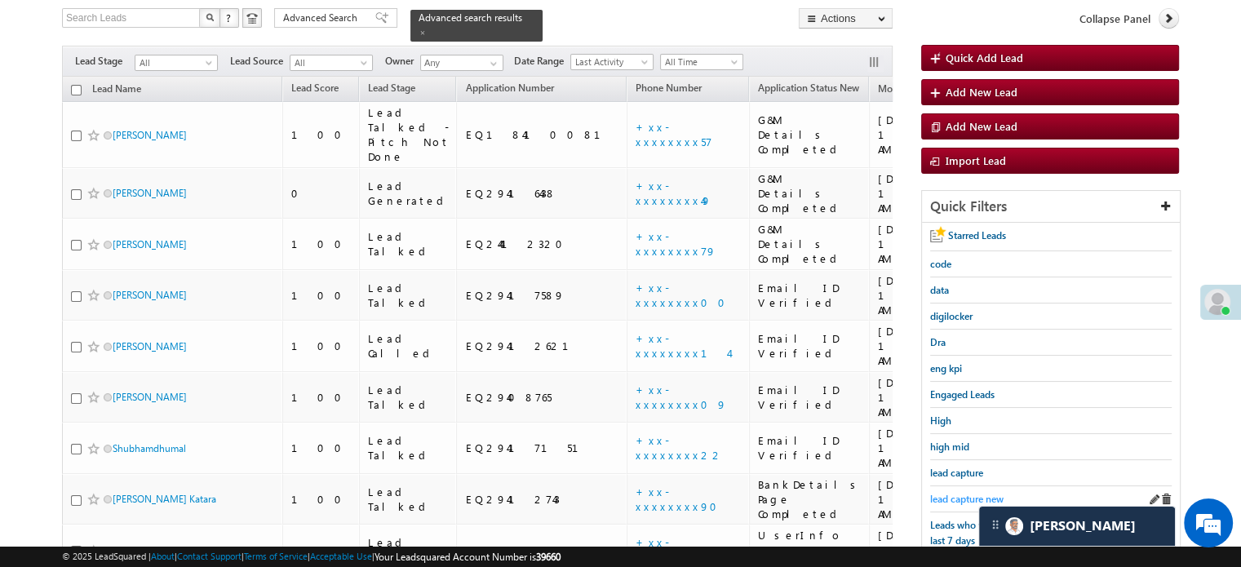
click at [940, 491] on link "lead capture new" at bounding box center [966, 498] width 73 height 15
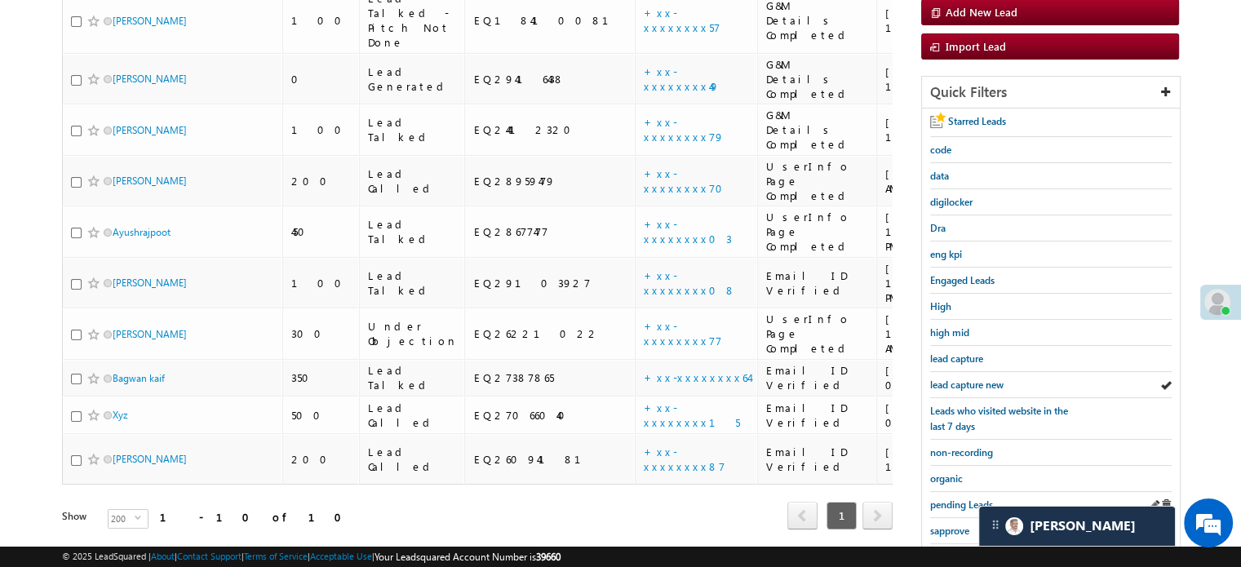
scroll to position [350, 0]
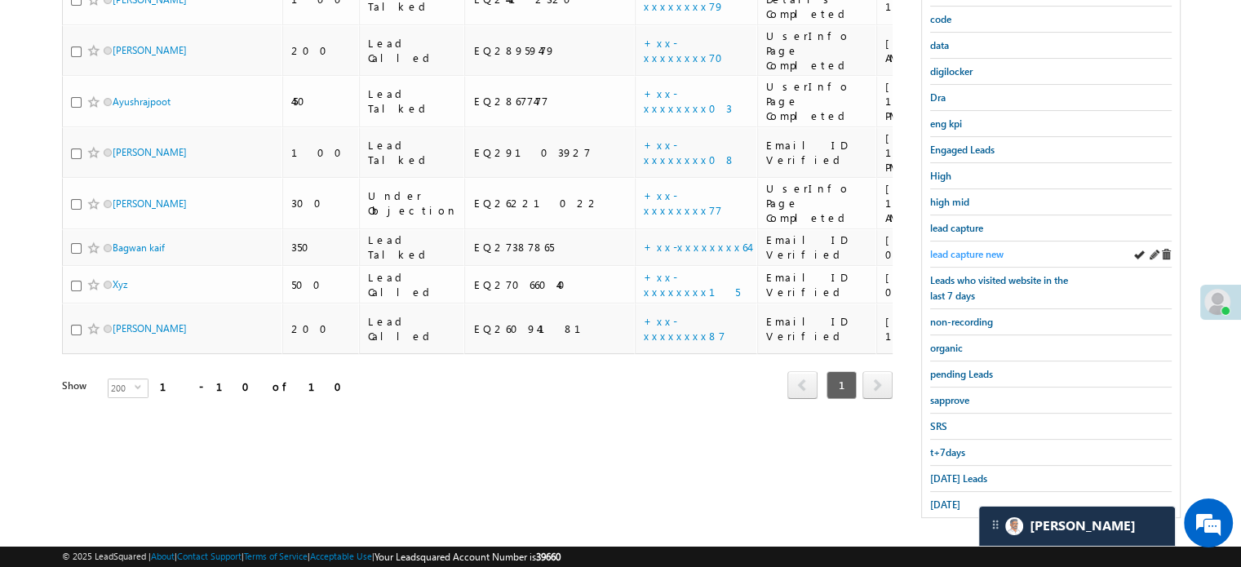
click at [963, 256] on link "lead capture new" at bounding box center [966, 253] width 73 height 15
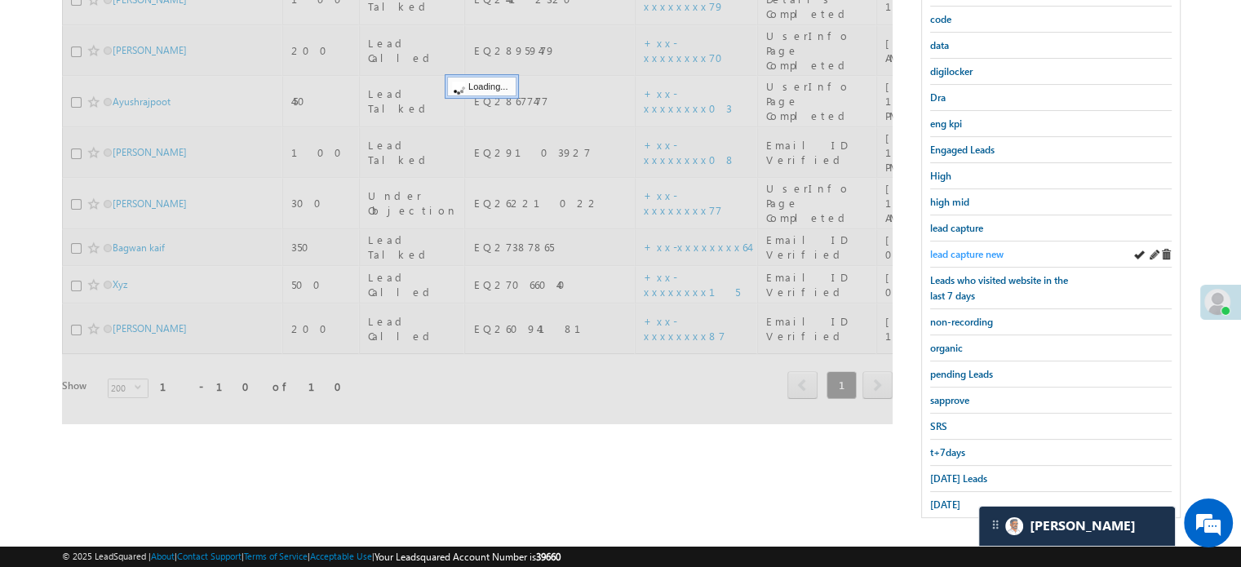
click at [961, 254] on span "lead capture new" at bounding box center [966, 254] width 73 height 12
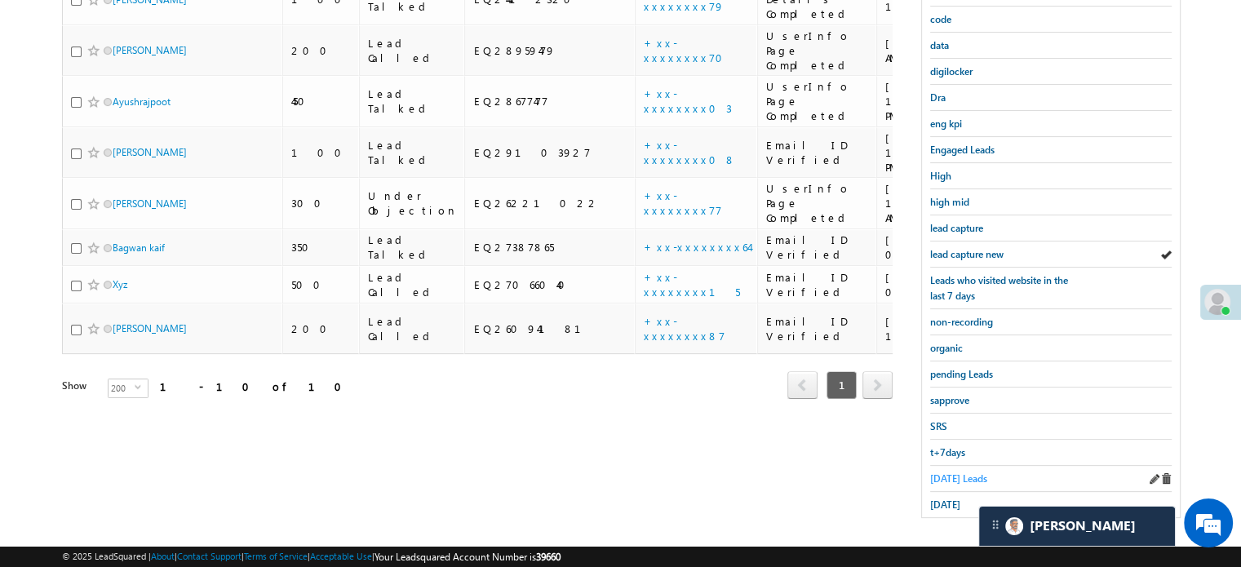
click at [962, 472] on span "Today's Leads" at bounding box center [958, 478] width 57 height 12
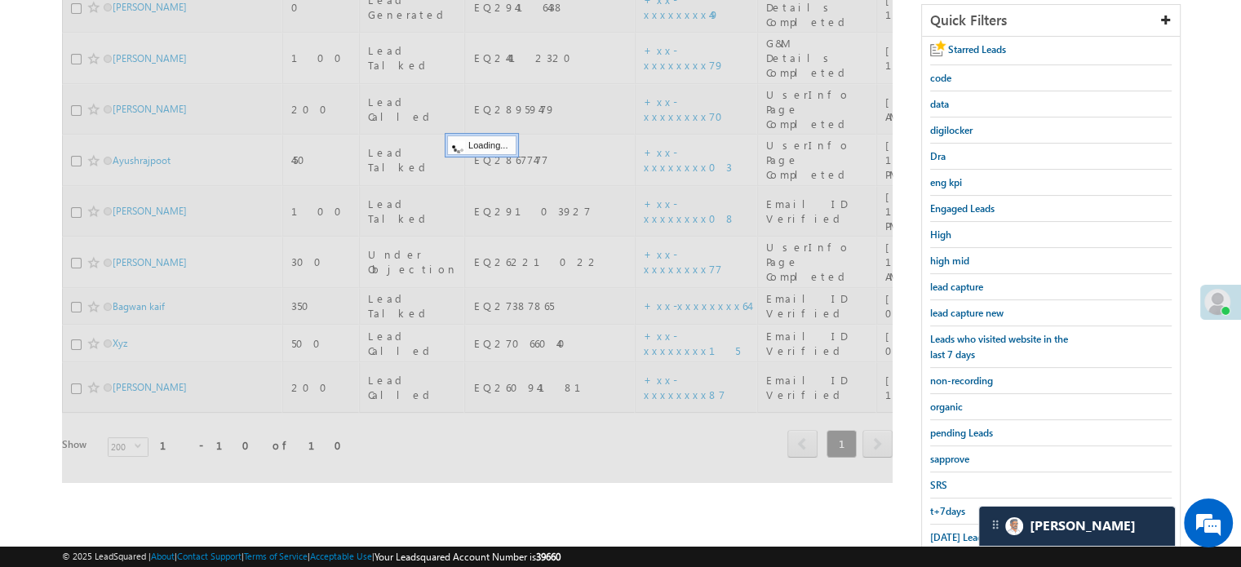
scroll to position [187, 0]
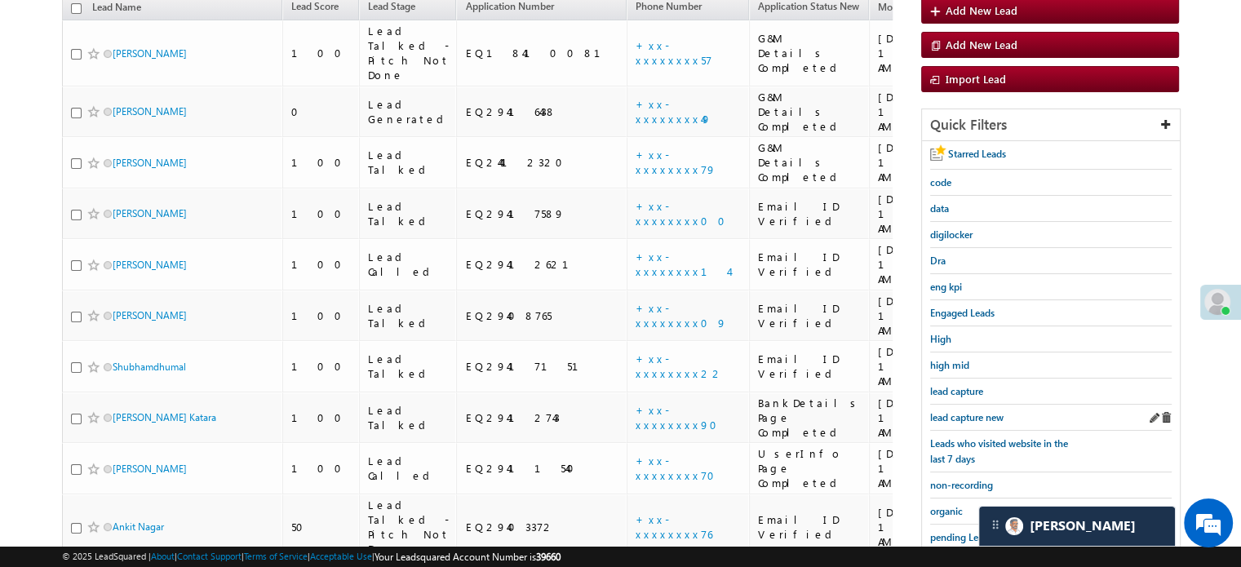
click at [978, 405] on div "lead capture new" at bounding box center [1050, 418] width 241 height 26
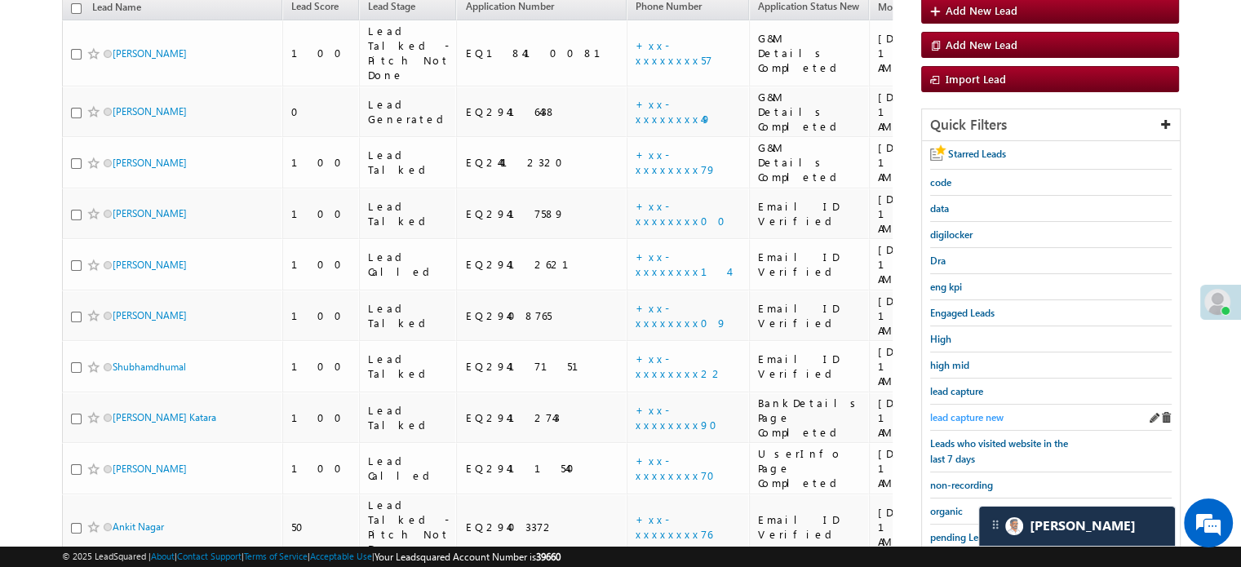
click at [971, 411] on span "lead capture new" at bounding box center [966, 417] width 73 height 12
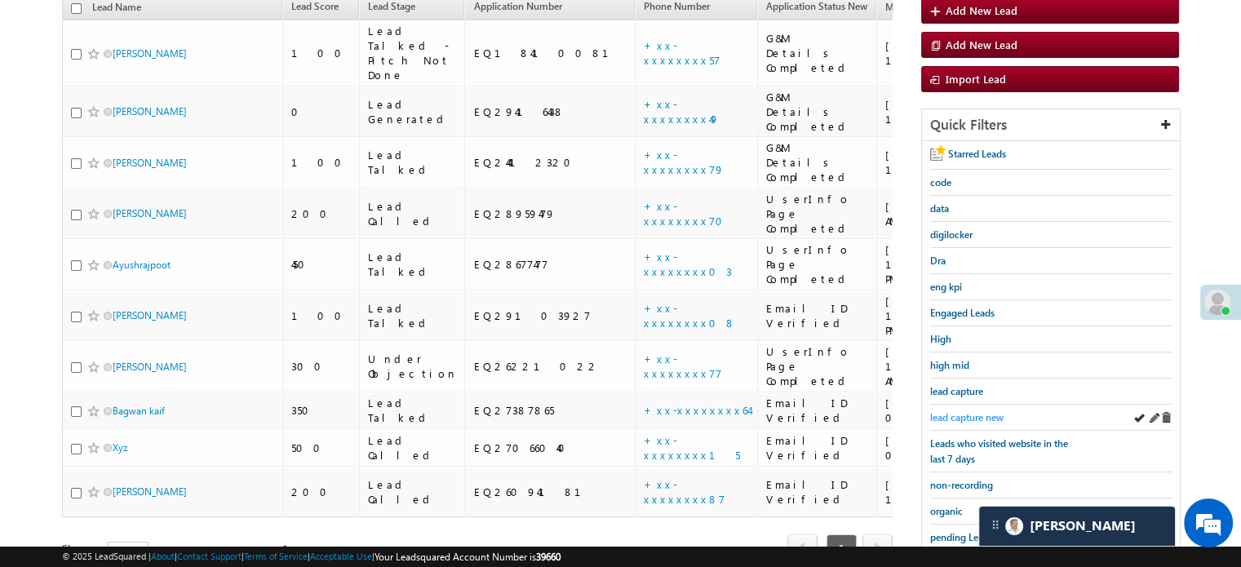
click at [977, 412] on span "lead capture new" at bounding box center [966, 417] width 73 height 12
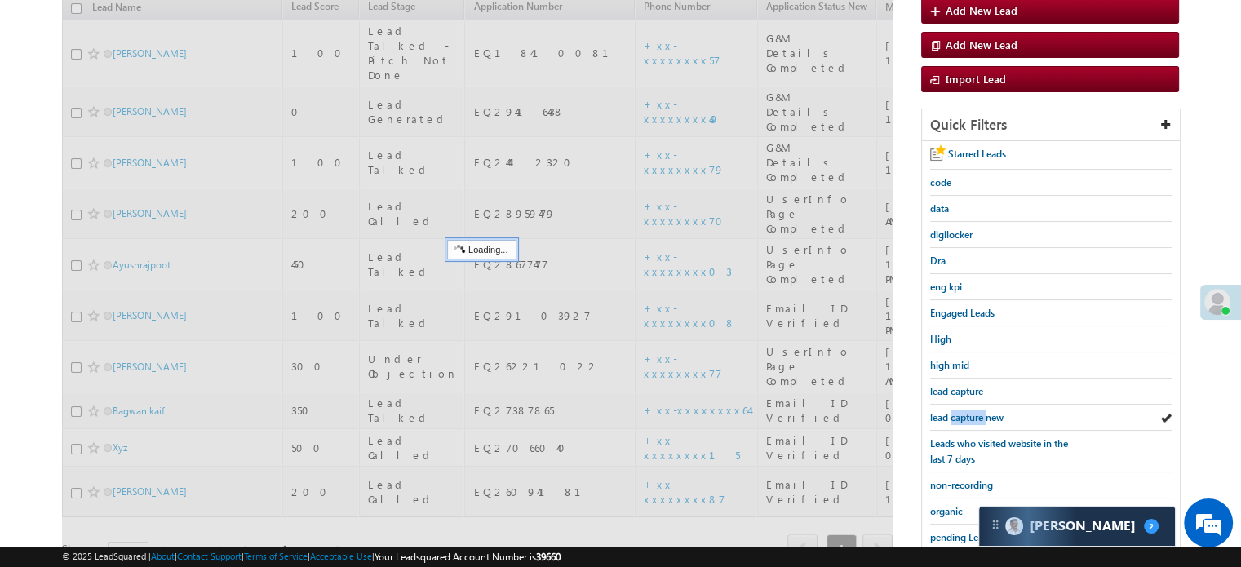
click at [977, 412] on span "lead capture new" at bounding box center [966, 417] width 73 height 12
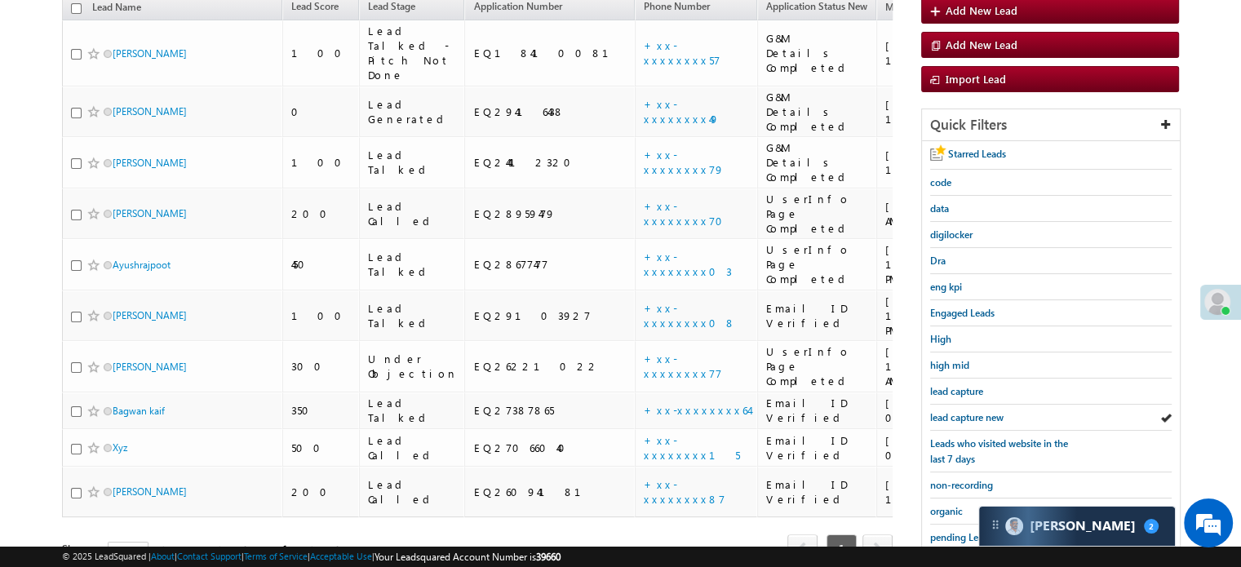
scroll to position [350, 0]
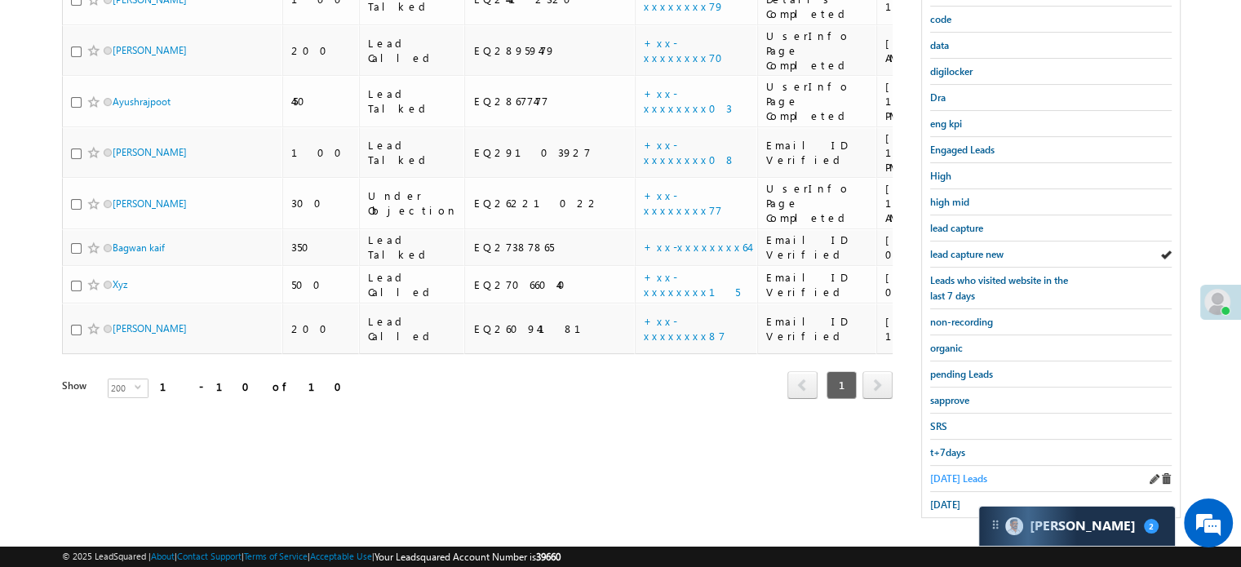
click at [958, 472] on span "[DATE] Leads" at bounding box center [958, 478] width 57 height 12
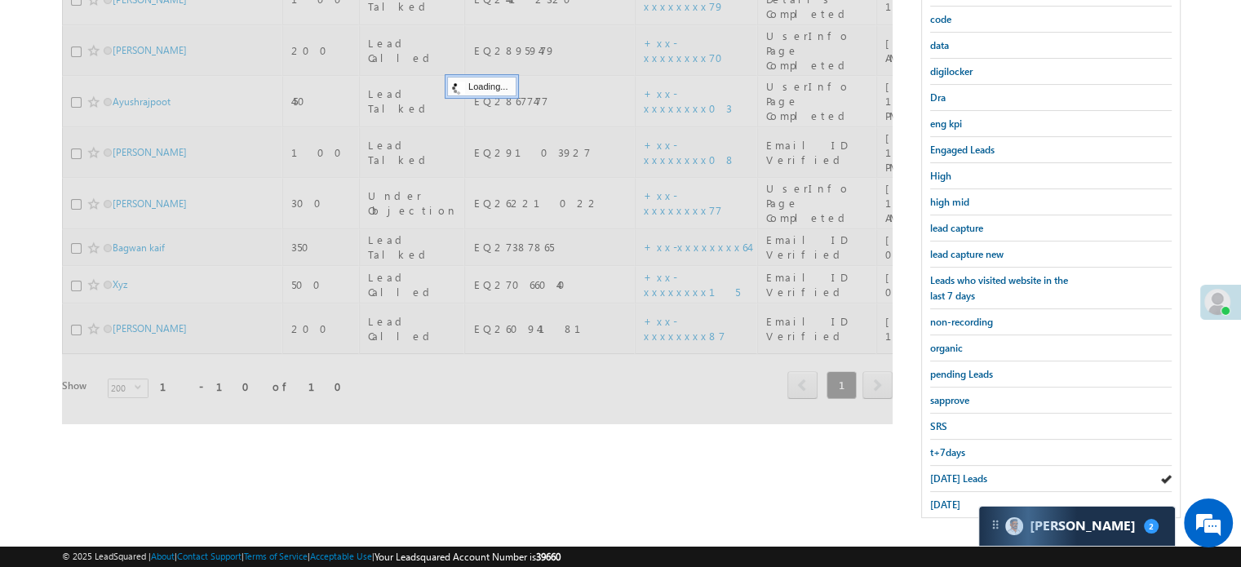
scroll to position [187, 0]
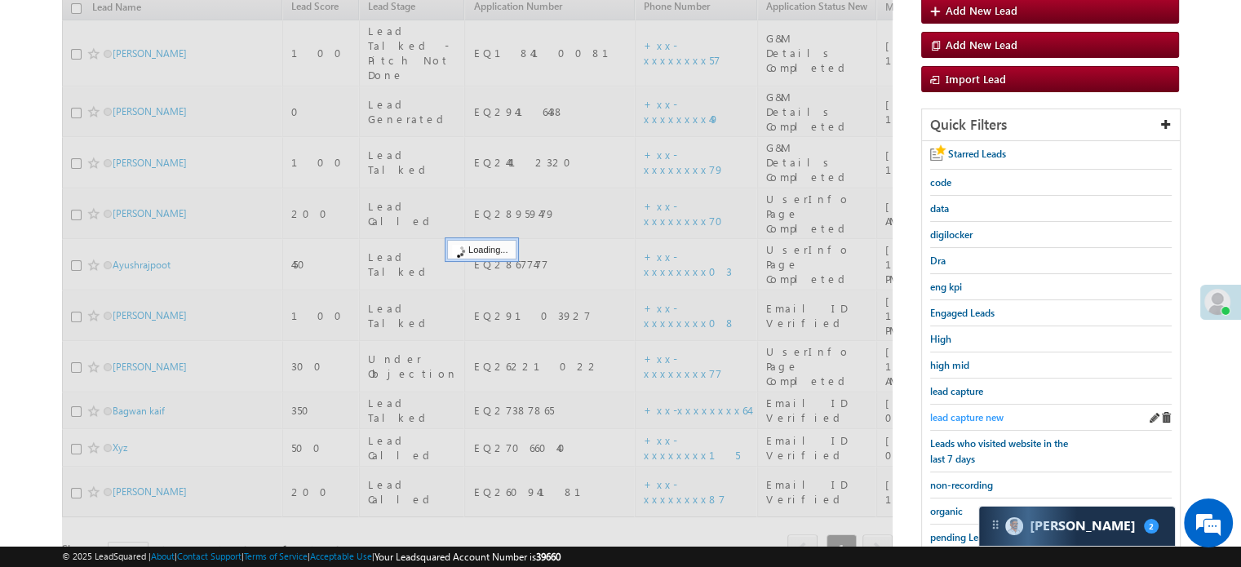
click at [974, 411] on span "lead capture new" at bounding box center [966, 417] width 73 height 12
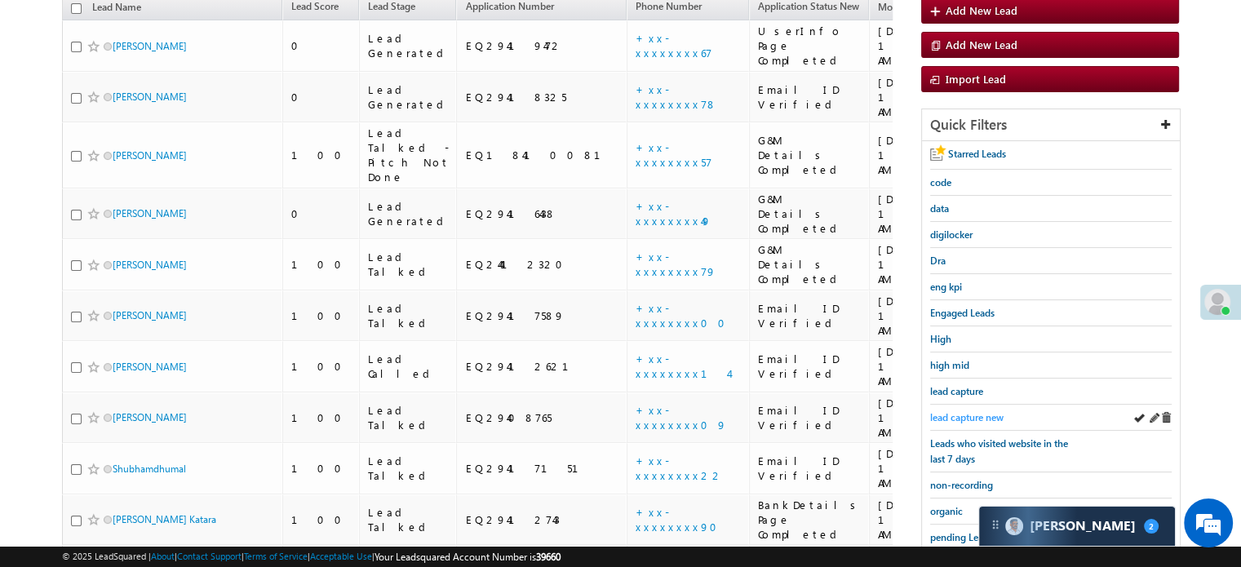
click at [928, 417] on div "Starred Leads code data digilocker Dra eng kpi Engaged Leads High high mid lead…" at bounding box center [1051, 410] width 258 height 539
click at [931, 417] on span "lead capture new" at bounding box center [966, 417] width 73 height 12
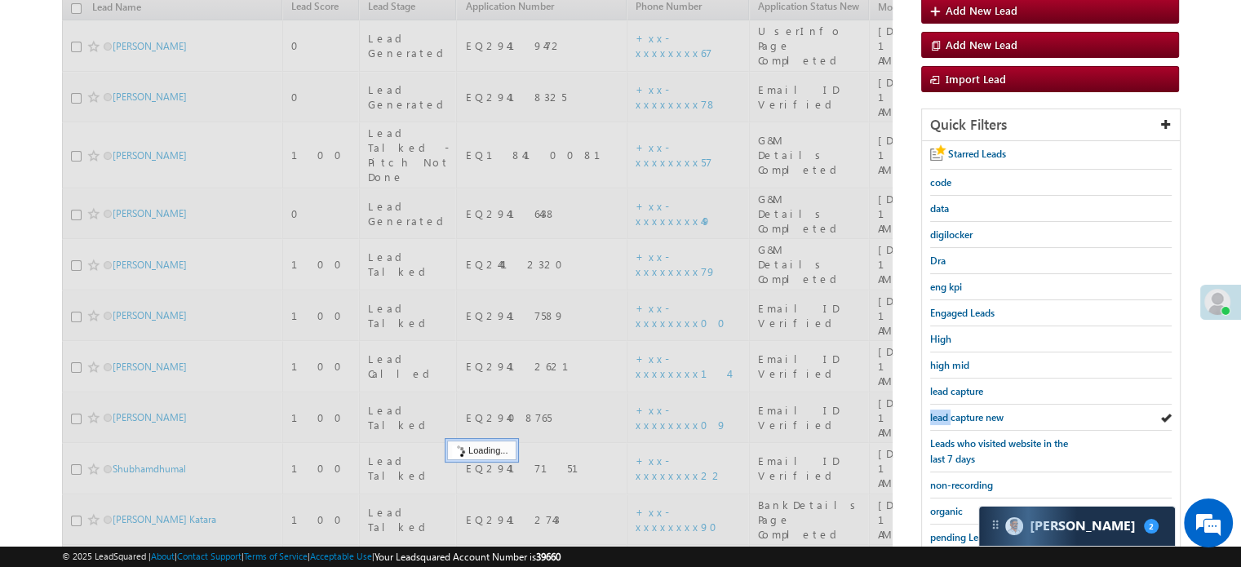
click at [931, 417] on span "lead capture new" at bounding box center [966, 417] width 73 height 12
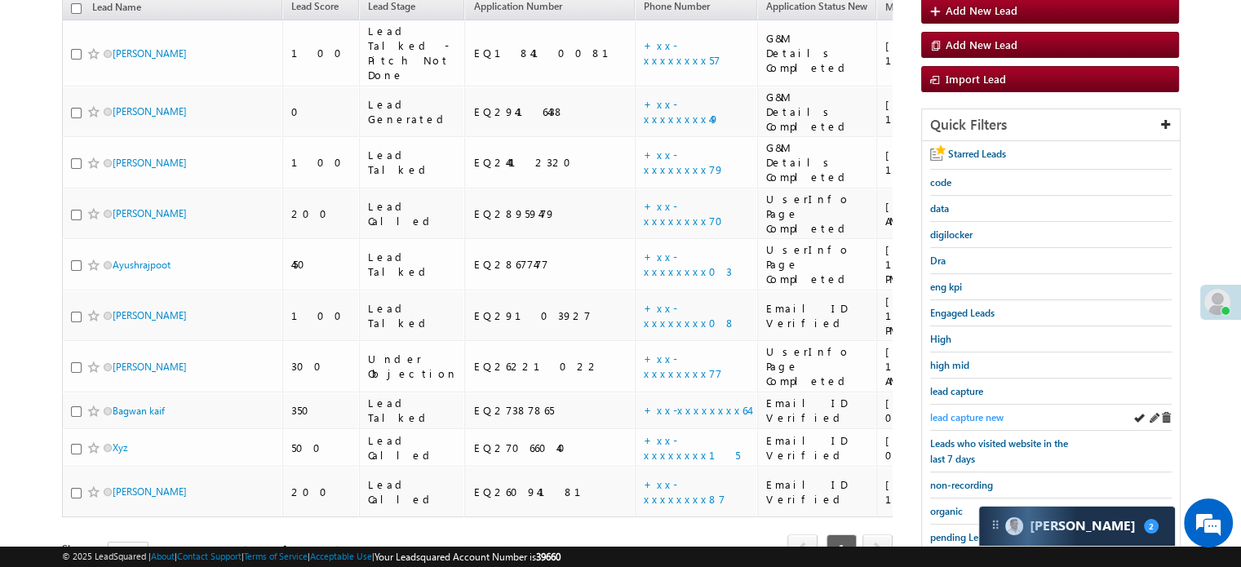
click at [948, 411] on span "lead capture new" at bounding box center [966, 417] width 73 height 12
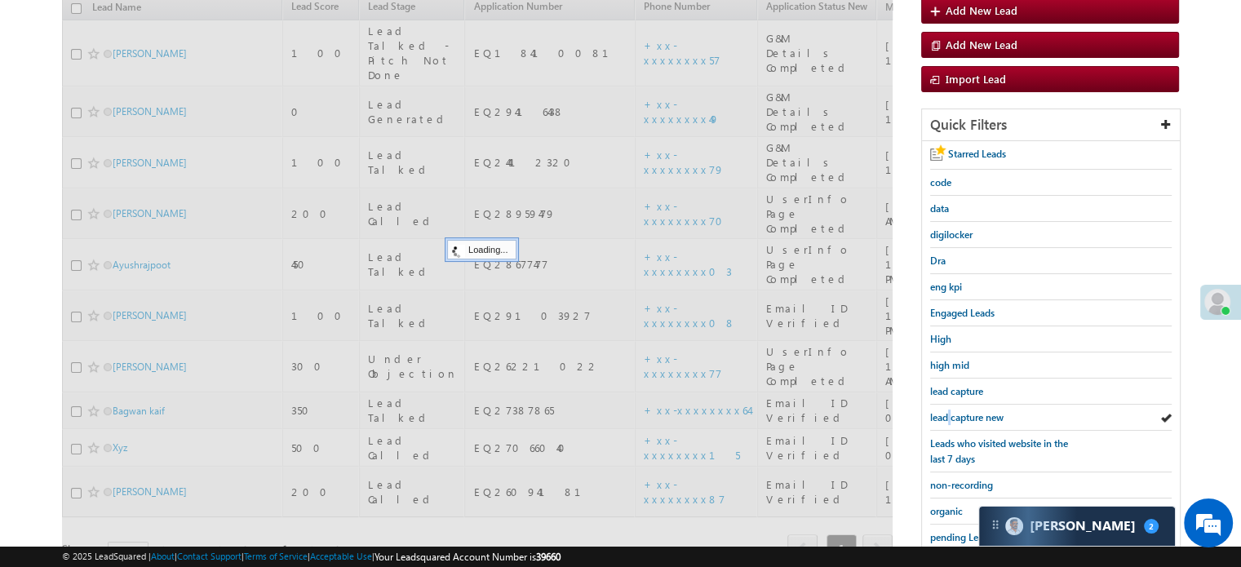
click at [948, 411] on span "lead capture new" at bounding box center [966, 417] width 73 height 12
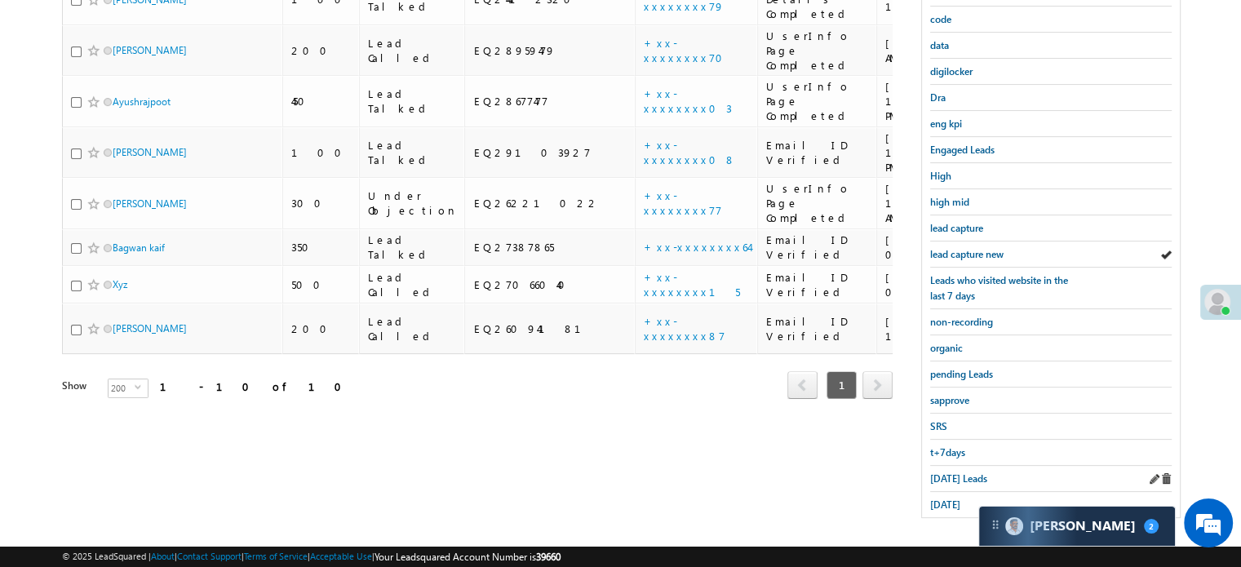
click at [936, 466] on div "Today's Leads" at bounding box center [1050, 479] width 241 height 26
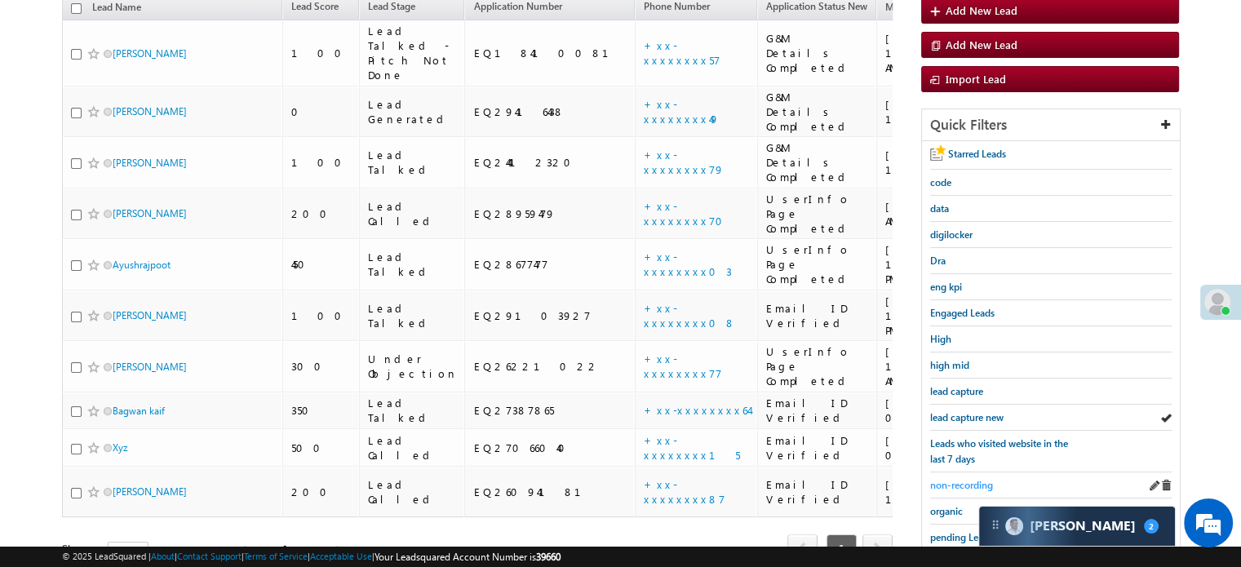
scroll to position [105, 0]
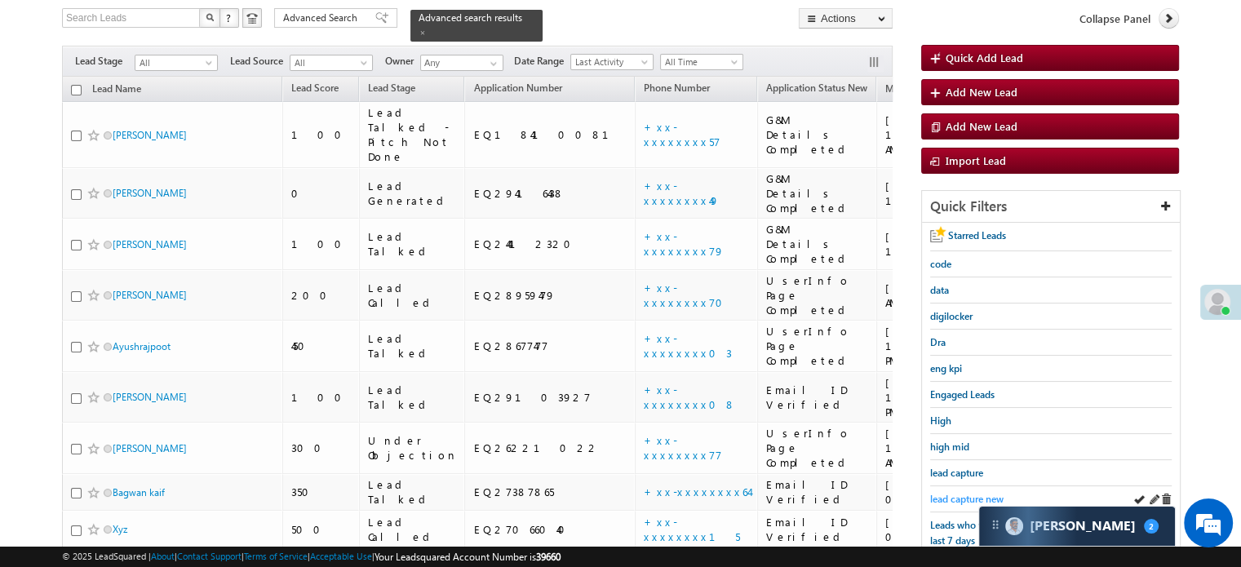
click at [961, 494] on span "lead capture new" at bounding box center [966, 499] width 73 height 12
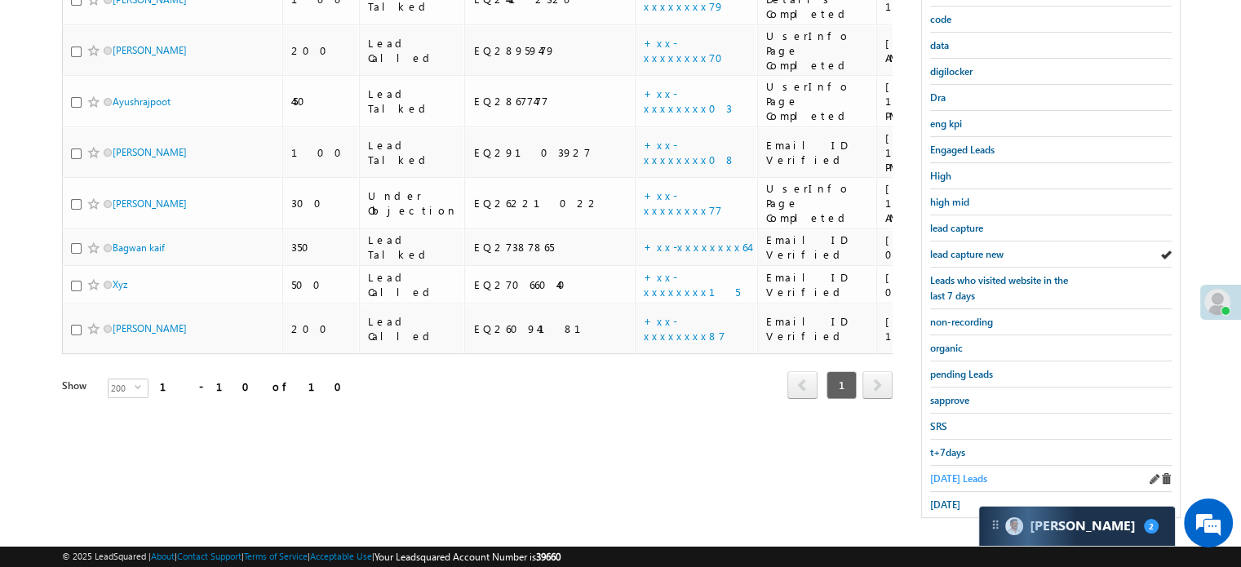
click at [957, 472] on span "Today's Leads" at bounding box center [958, 478] width 57 height 12
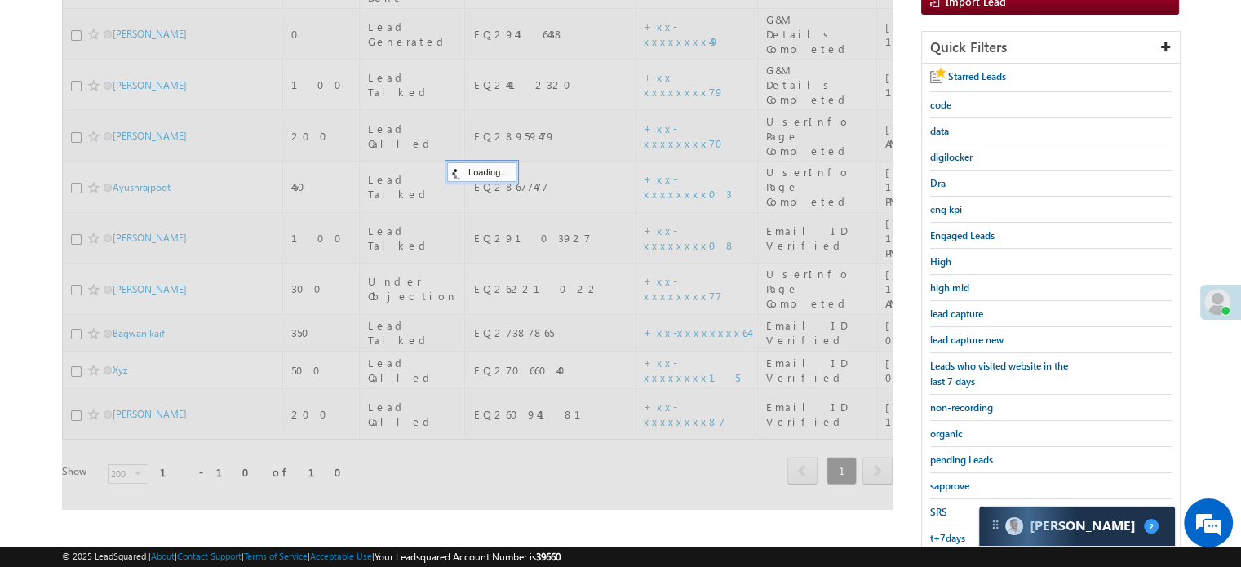
scroll to position [187, 0]
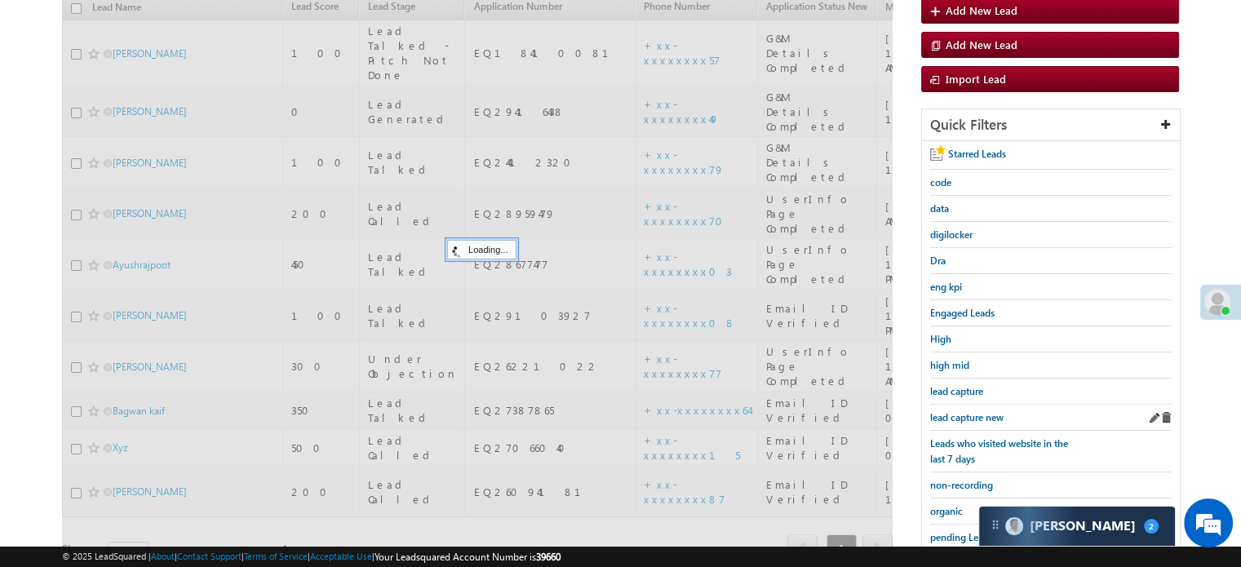
click at [961, 423] on div "lead capture new" at bounding box center [1050, 418] width 241 height 26
click at [965, 420] on div "lead capture new" at bounding box center [1050, 418] width 241 height 26
click at [969, 416] on span "lead capture new" at bounding box center [966, 417] width 73 height 12
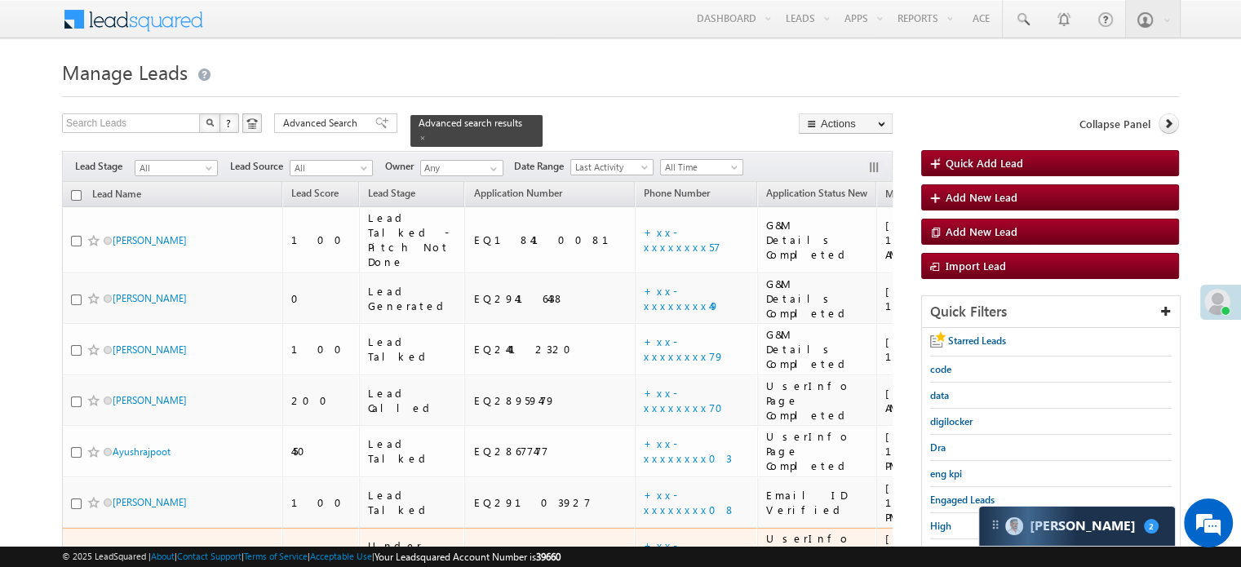
scroll to position [82, 0]
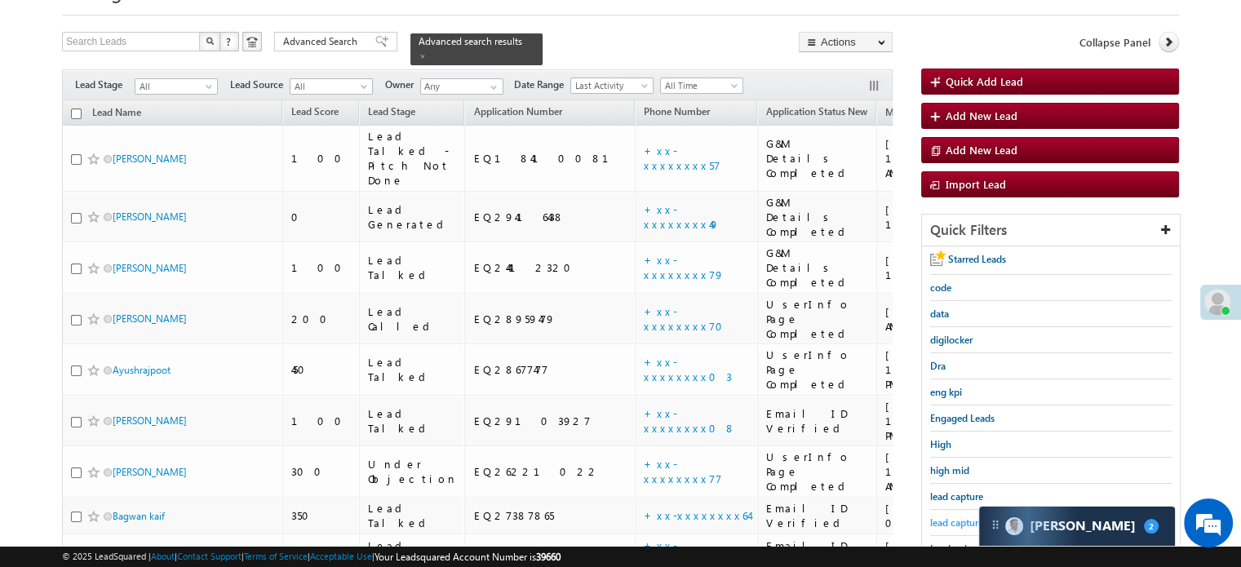
click at [949, 516] on span "lead capture new" at bounding box center [966, 522] width 73 height 12
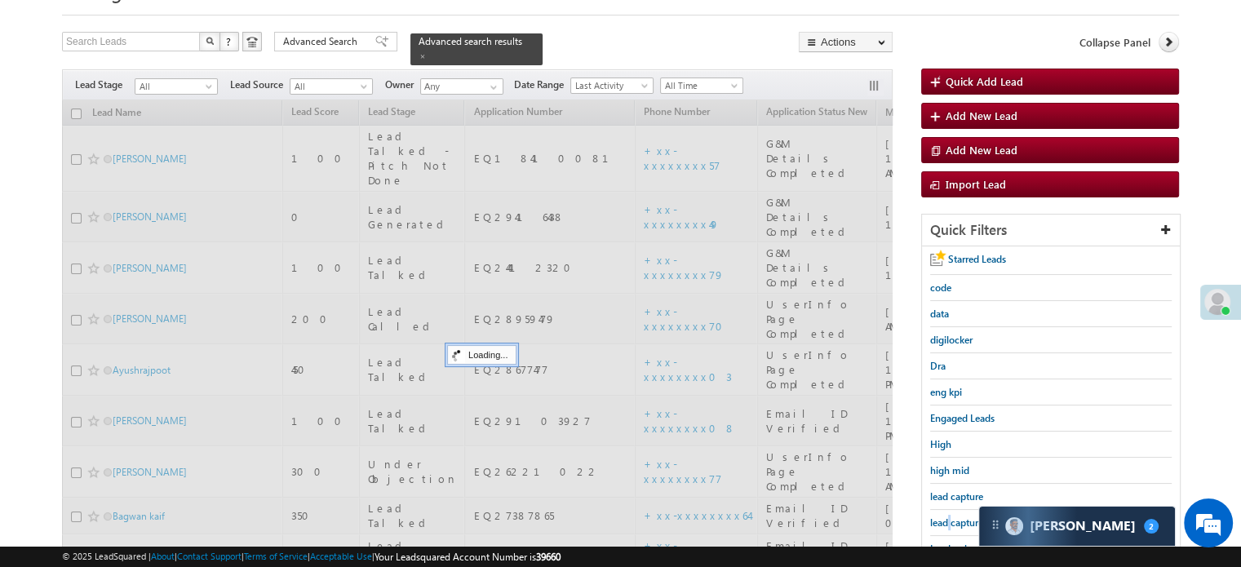
click at [949, 516] on span "lead capture new" at bounding box center [966, 522] width 73 height 12
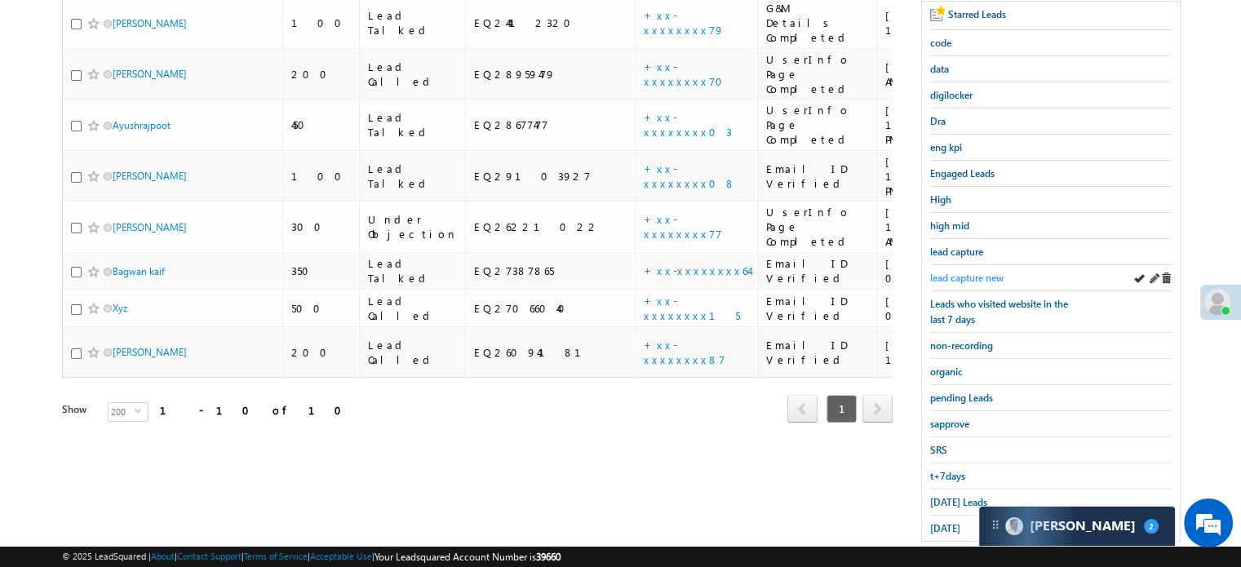
click at [978, 273] on span "lead capture new" at bounding box center [966, 278] width 73 height 12
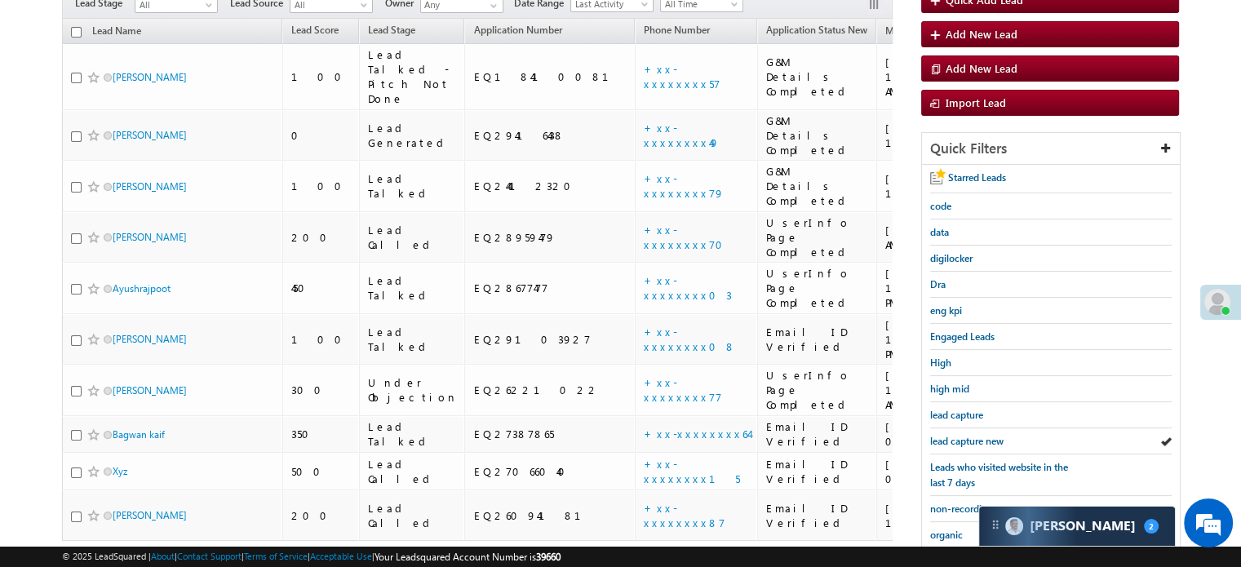
scroll to position [350, 0]
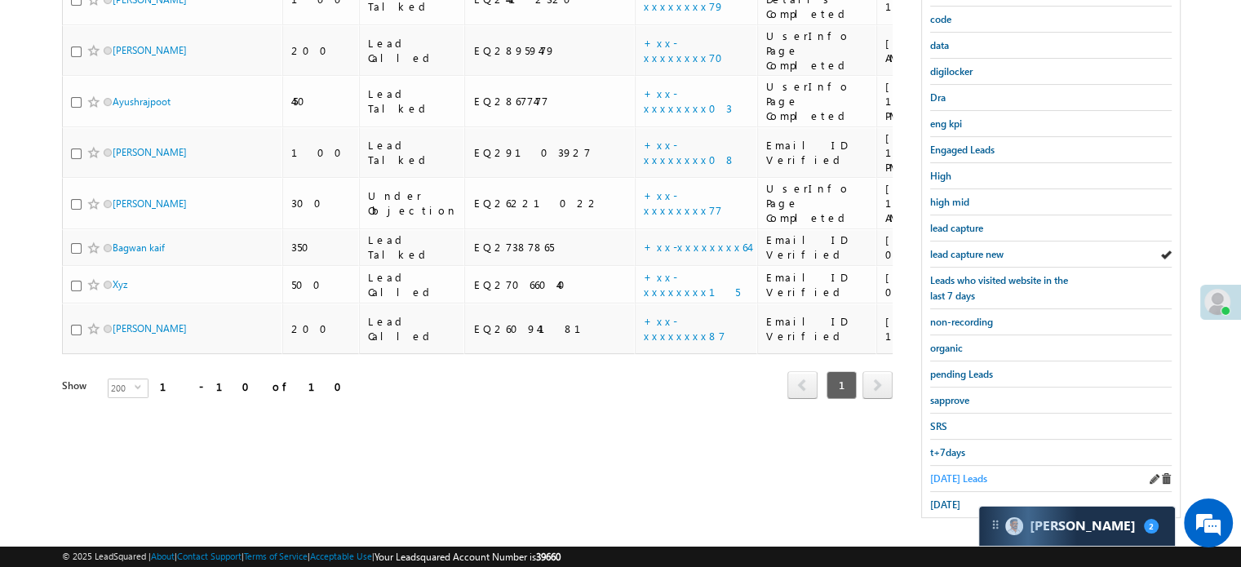
click at [953, 472] on span "Today's Leads" at bounding box center [958, 478] width 57 height 12
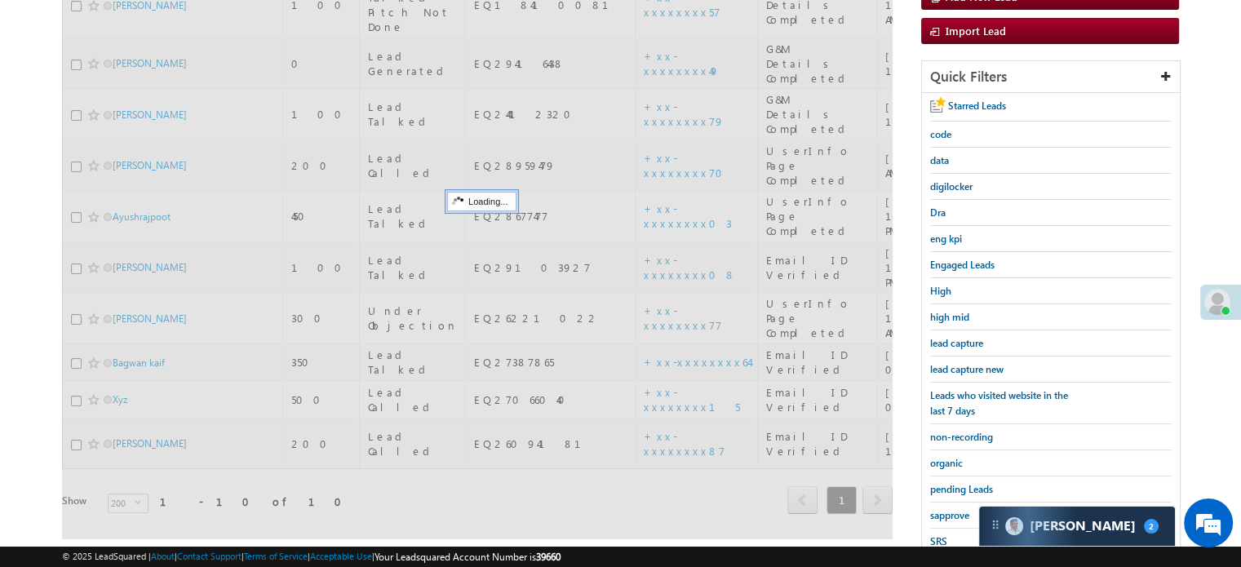
scroll to position [105, 0]
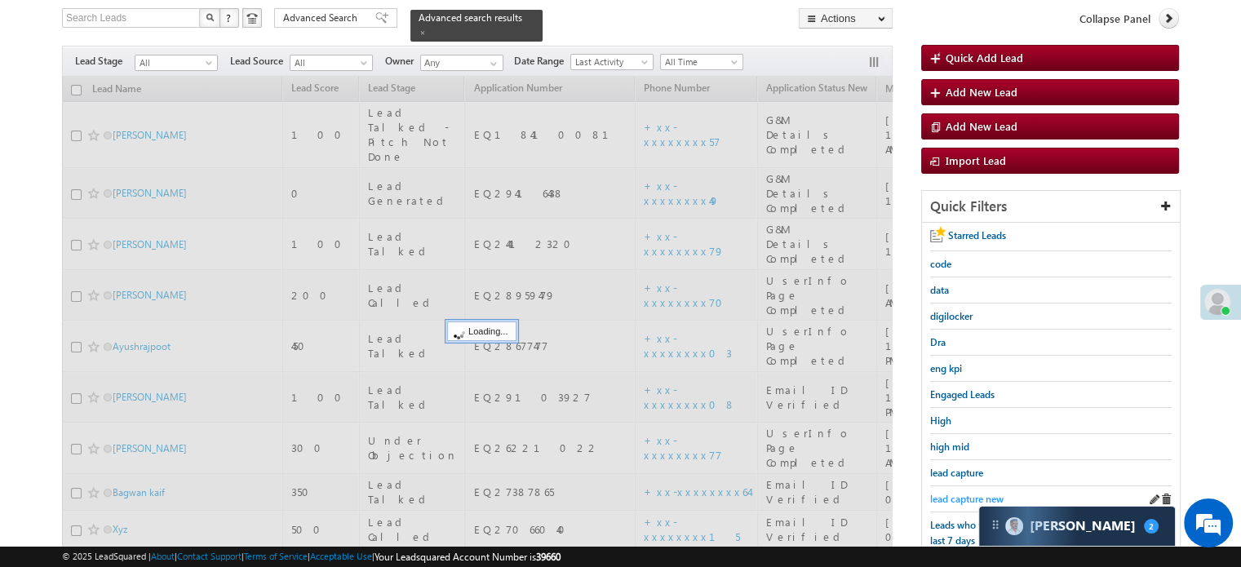
click at [959, 493] on span "lead capture new" at bounding box center [966, 499] width 73 height 12
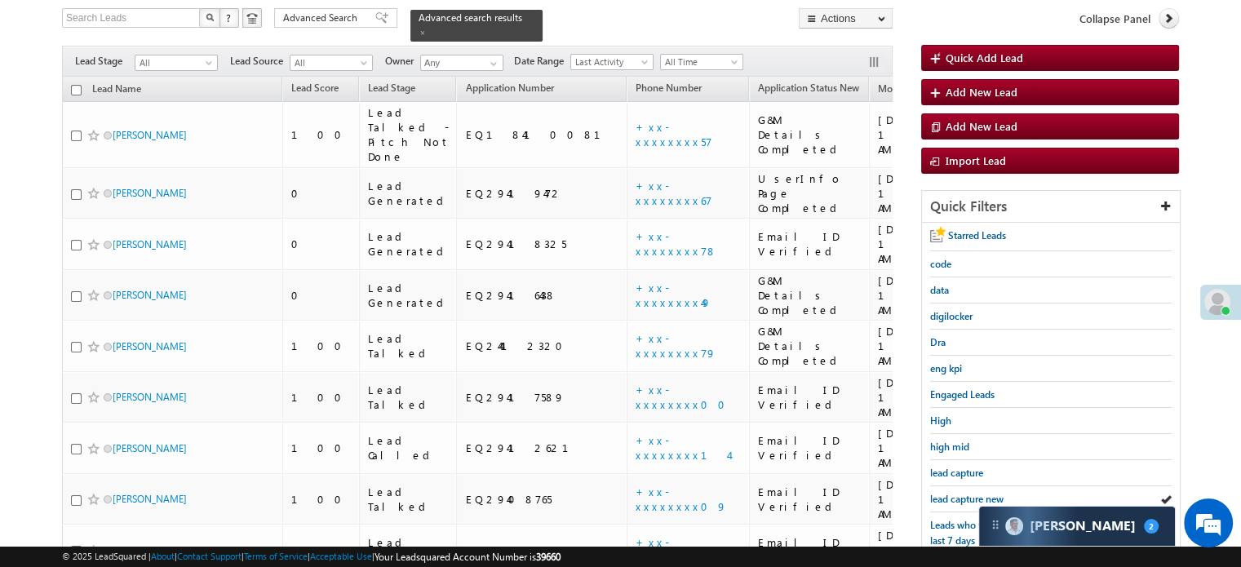
click at [959, 493] on span "lead capture new" at bounding box center [966, 499] width 73 height 12
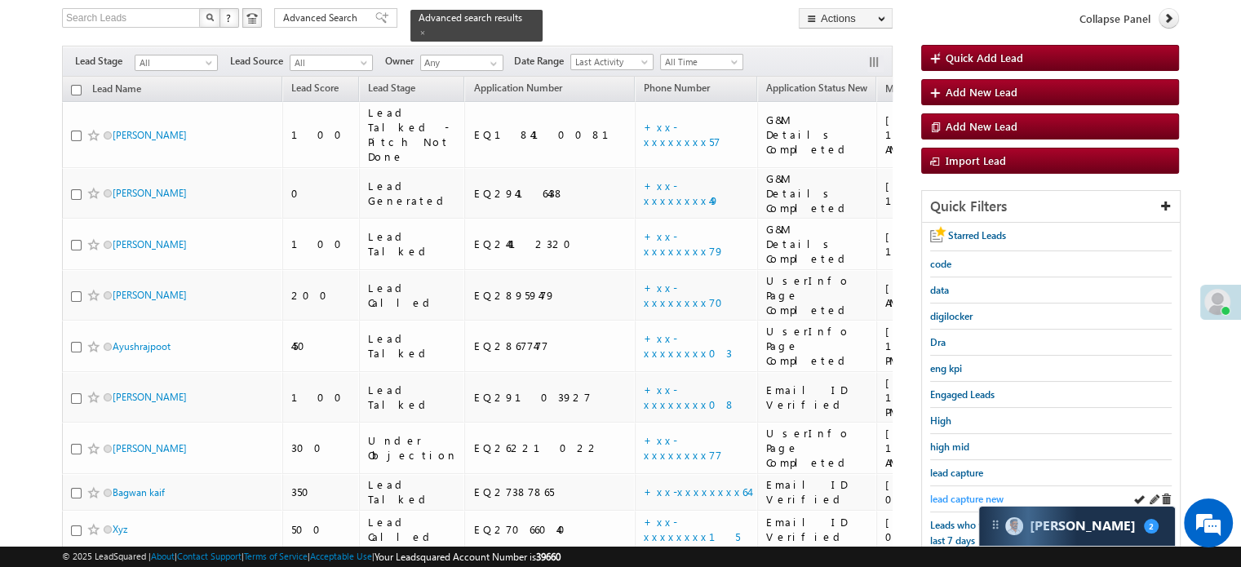
click at [962, 493] on span "lead capture new" at bounding box center [966, 499] width 73 height 12
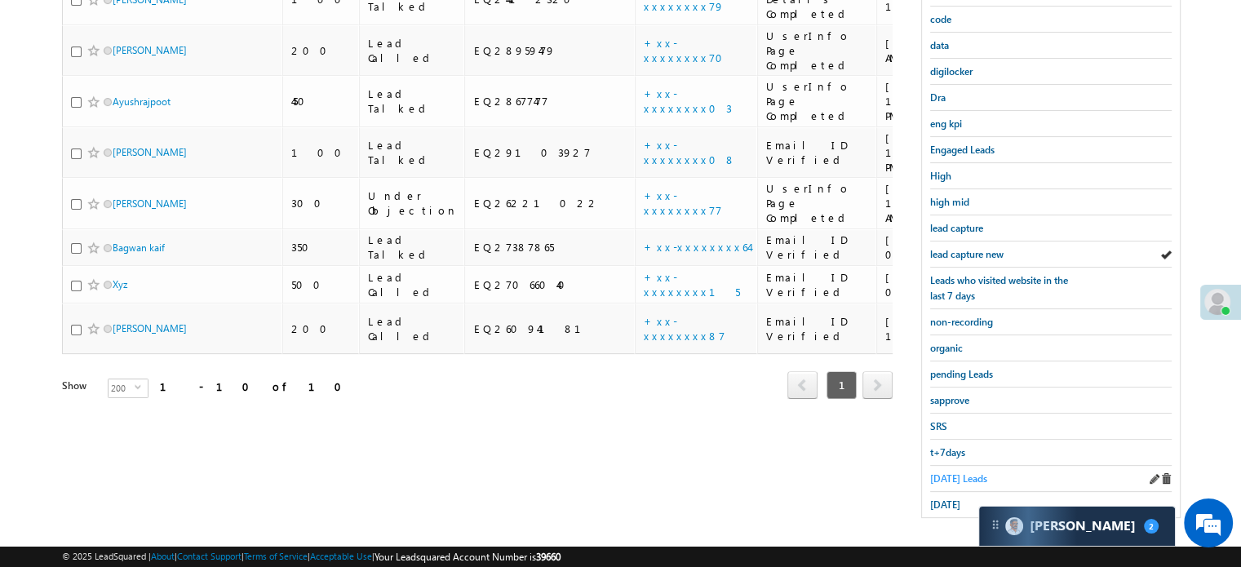
click at [946, 472] on span "Today's Leads" at bounding box center [958, 478] width 57 height 12
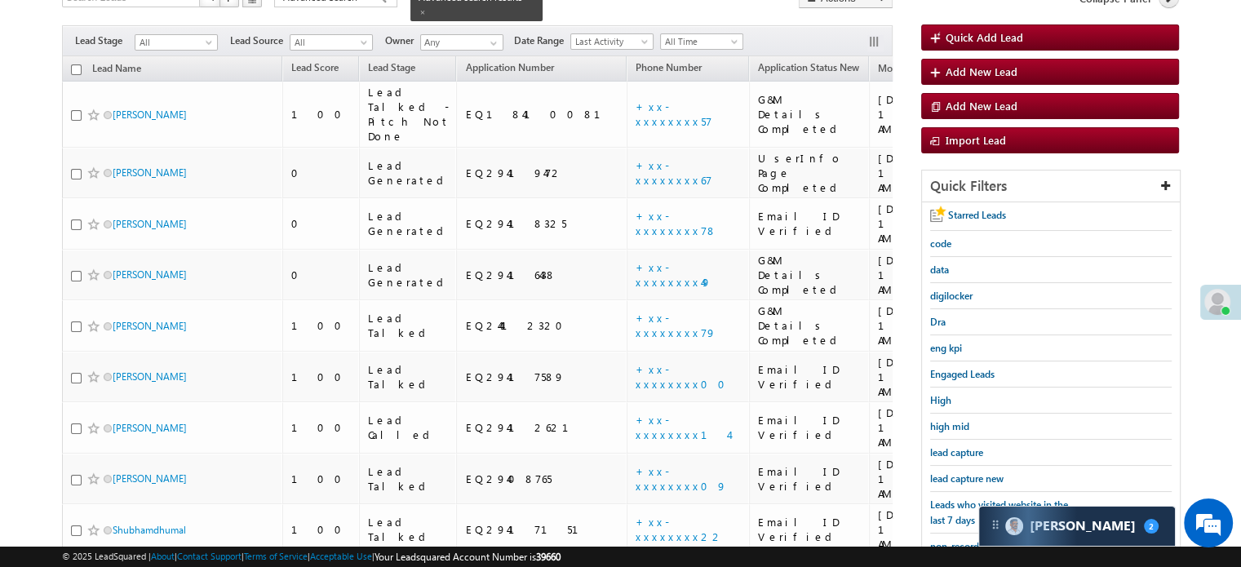
scroll to position [245, 0]
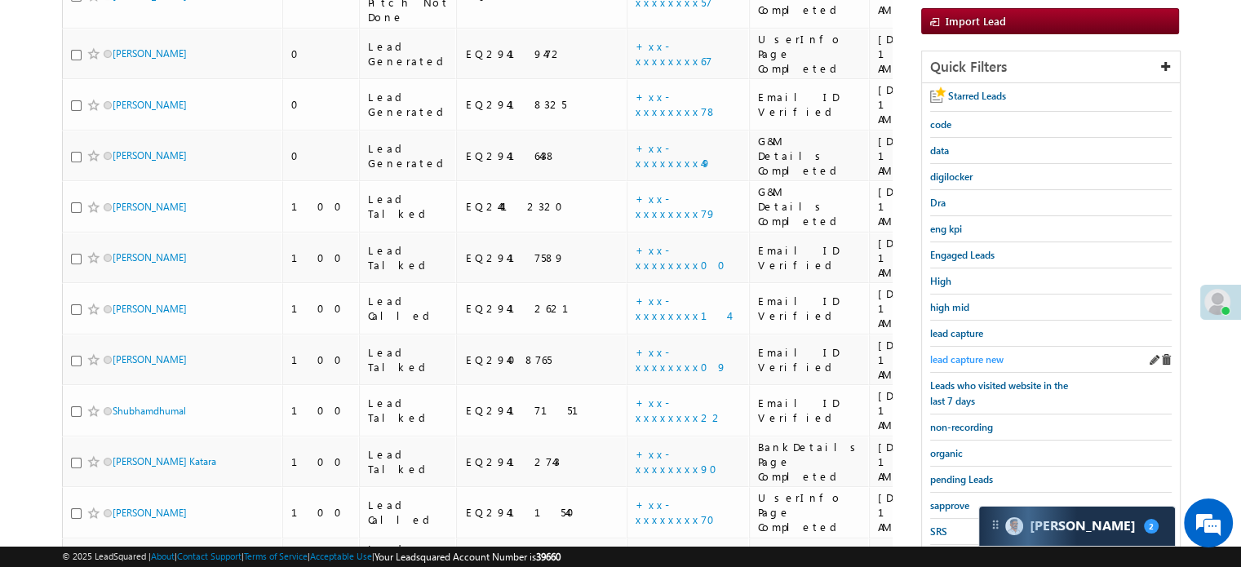
click at [963, 353] on span "lead capture new" at bounding box center [966, 359] width 73 height 12
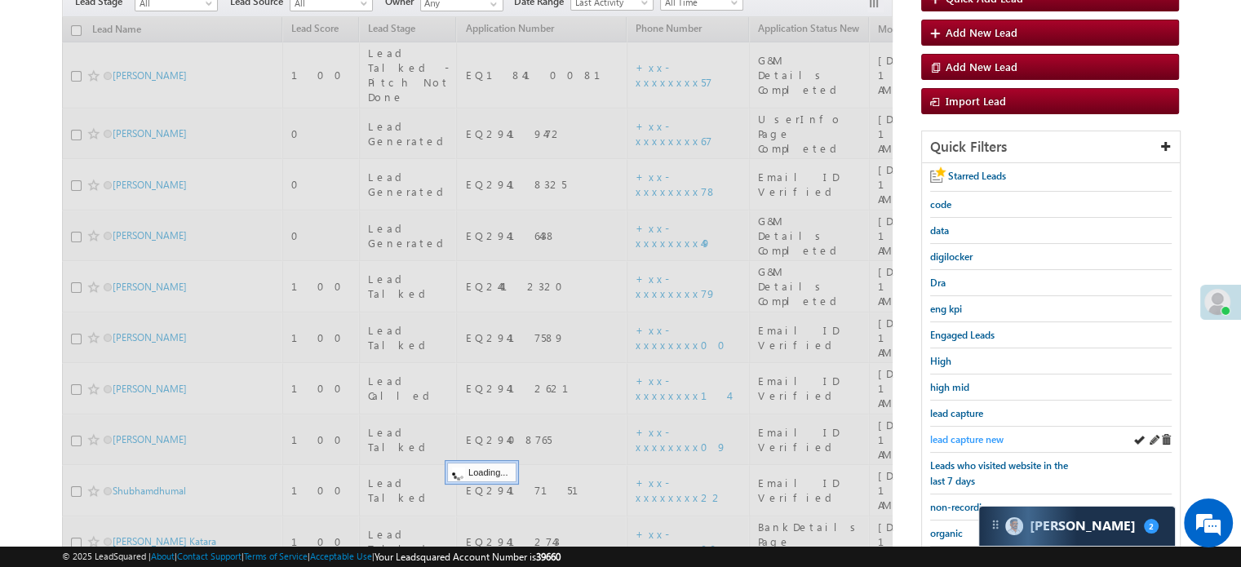
scroll to position [82, 0]
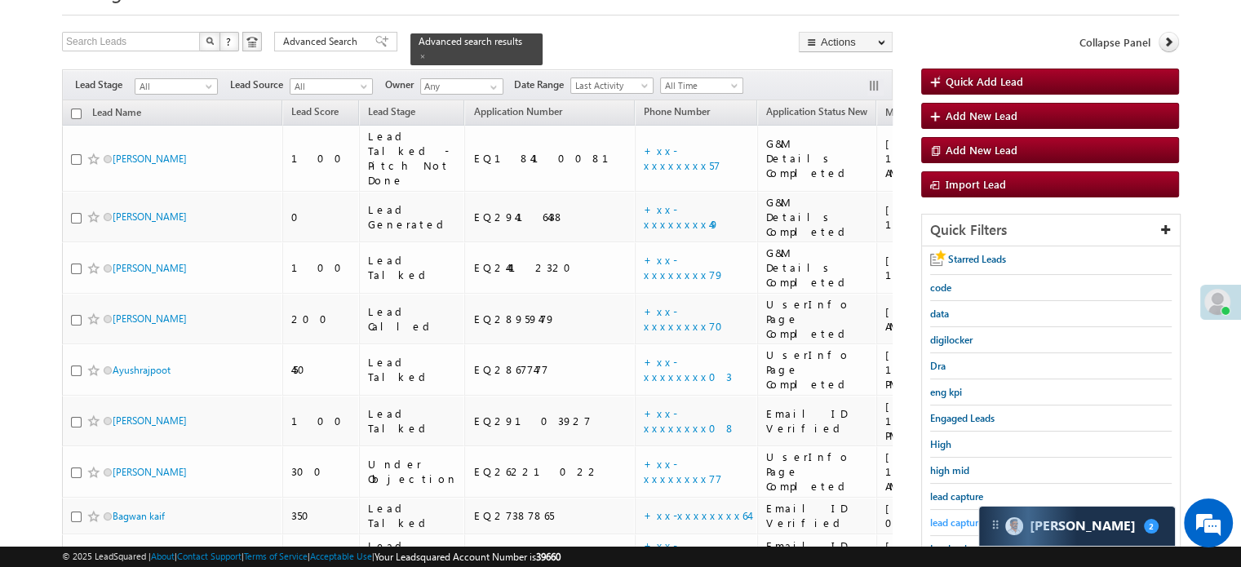
click at [947, 516] on span "lead capture new" at bounding box center [966, 522] width 73 height 12
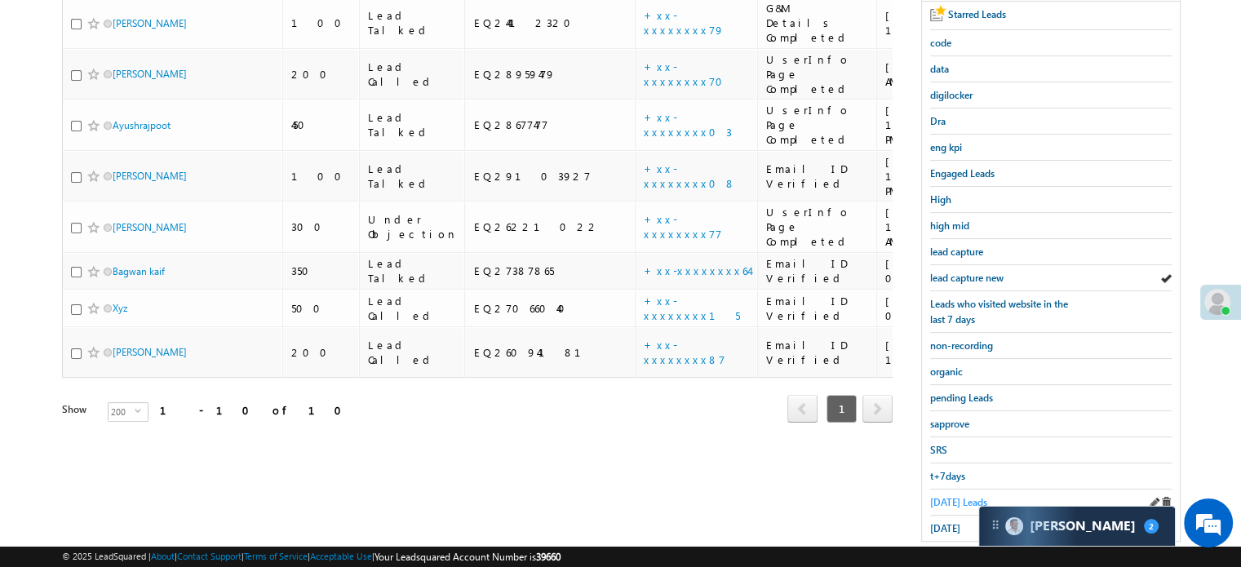
click at [946, 496] on span "Today's Leads" at bounding box center [958, 502] width 57 height 12
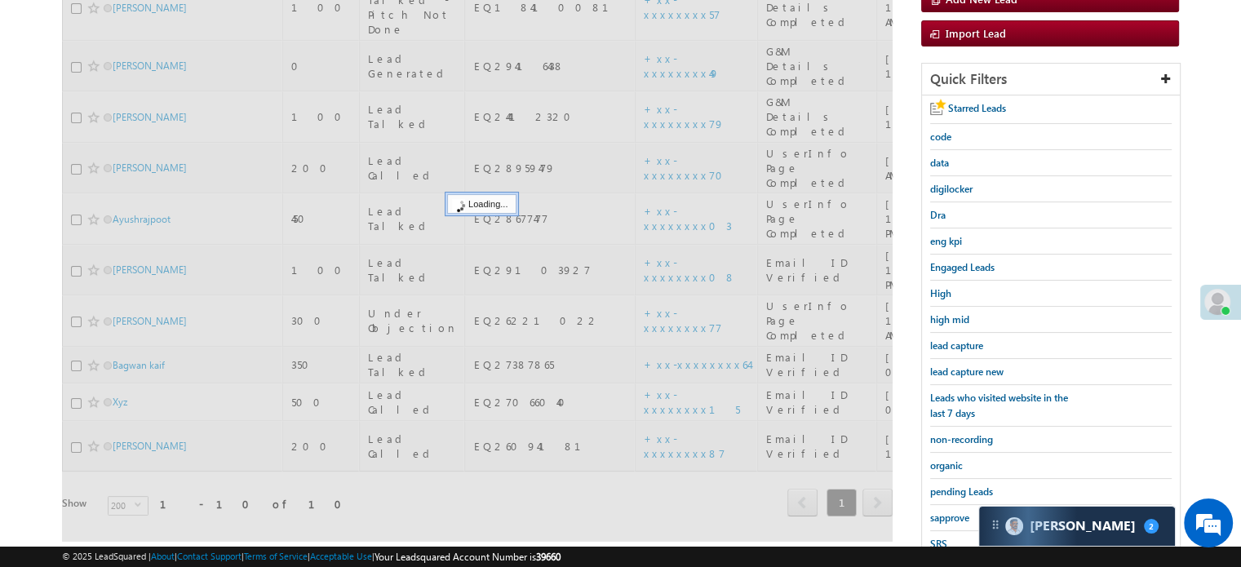
scroll to position [163, 0]
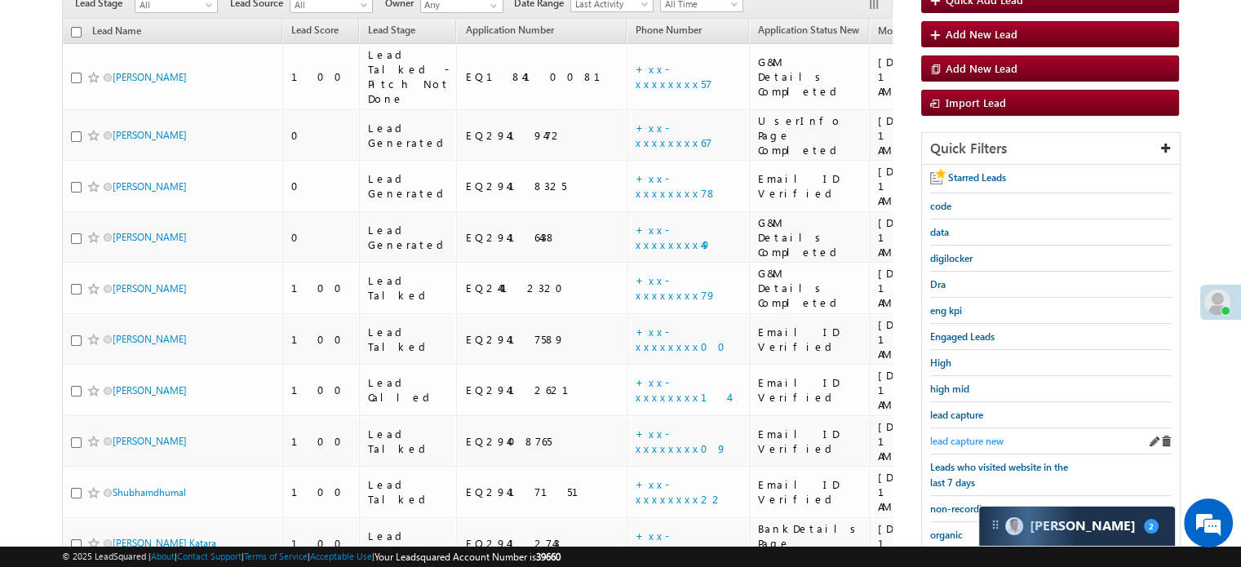
click at [980, 435] on span "lead capture new" at bounding box center [966, 441] width 73 height 12
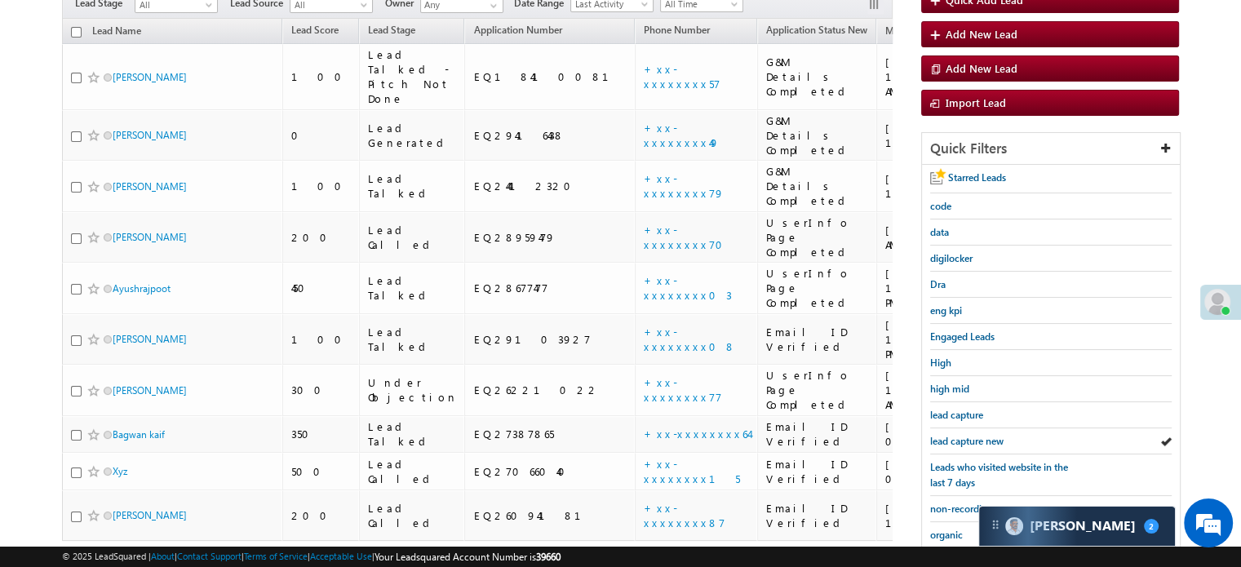
click at [980, 435] on span "lead capture new" at bounding box center [966, 441] width 73 height 12
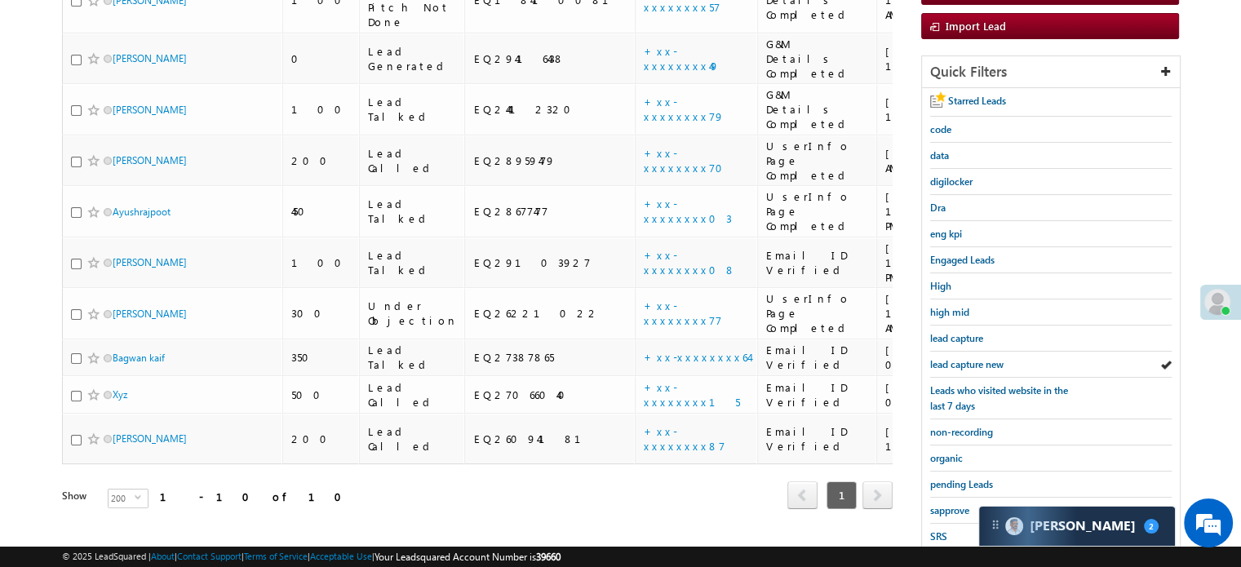
scroll to position [326, 0]
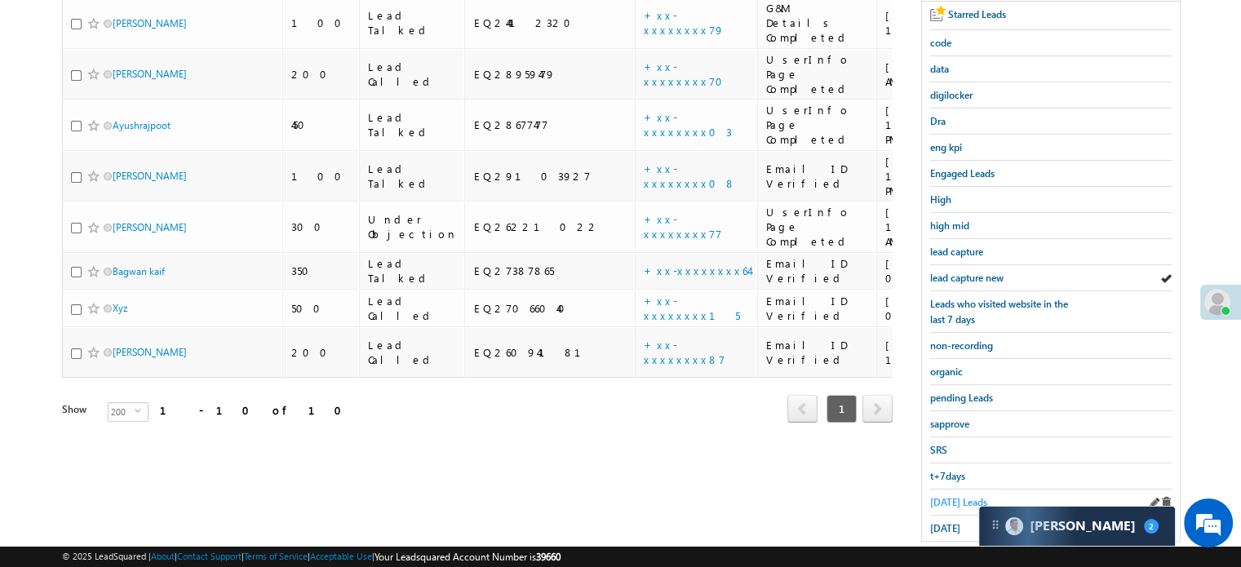
click at [963, 496] on span "Today's Leads" at bounding box center [958, 502] width 57 height 12
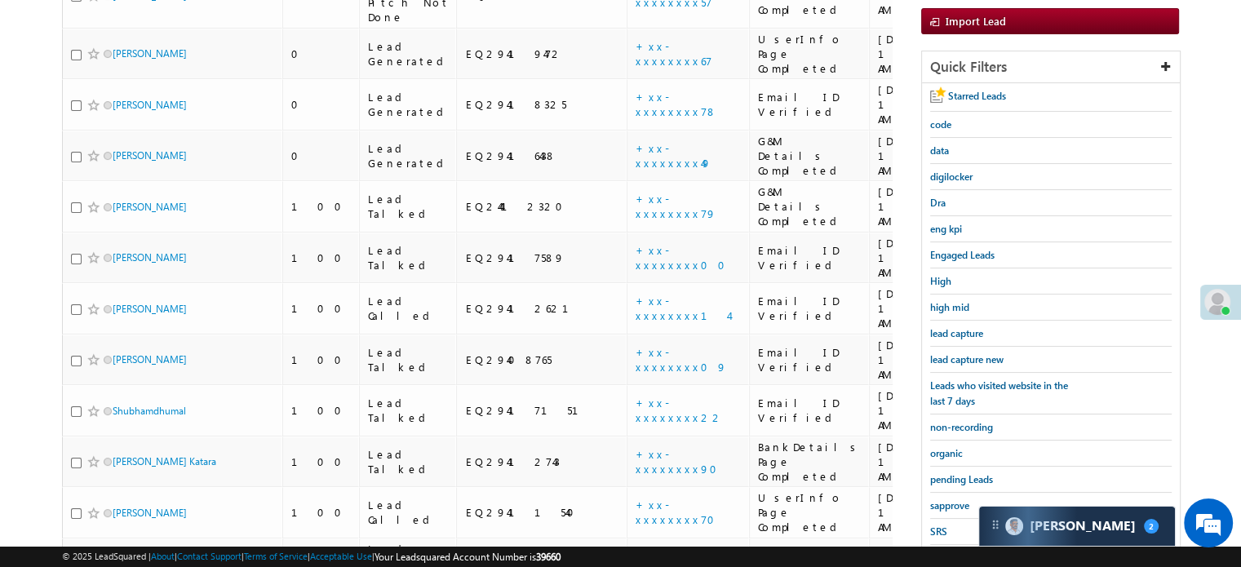
scroll to position [163, 0]
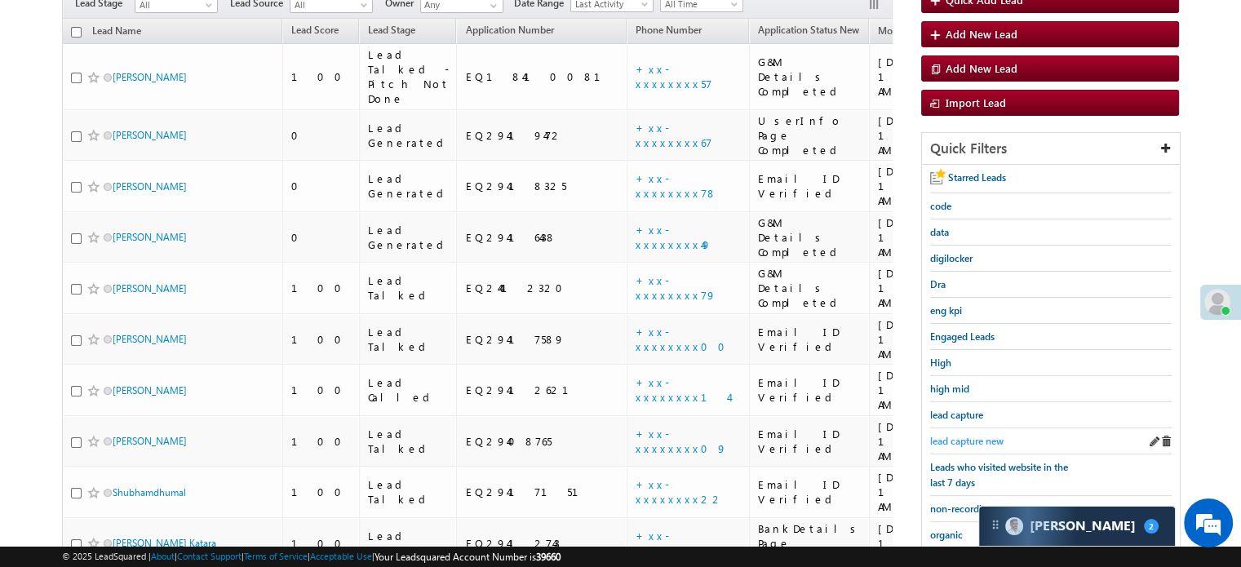
click at [975, 439] on span "lead capture new" at bounding box center [966, 441] width 73 height 12
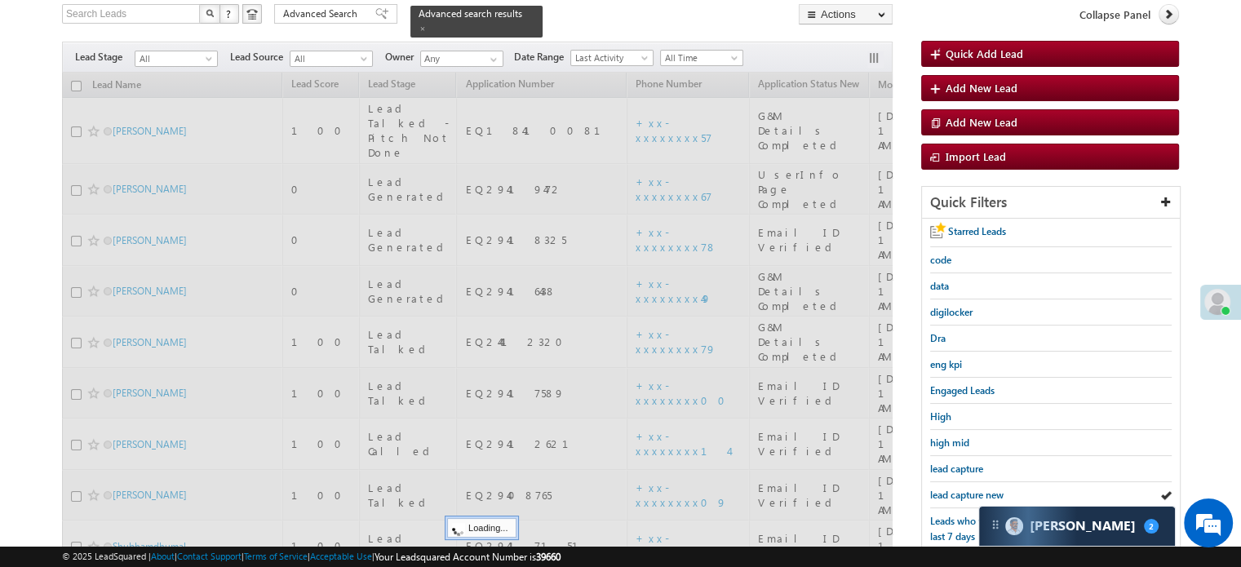
scroll to position [82, 0]
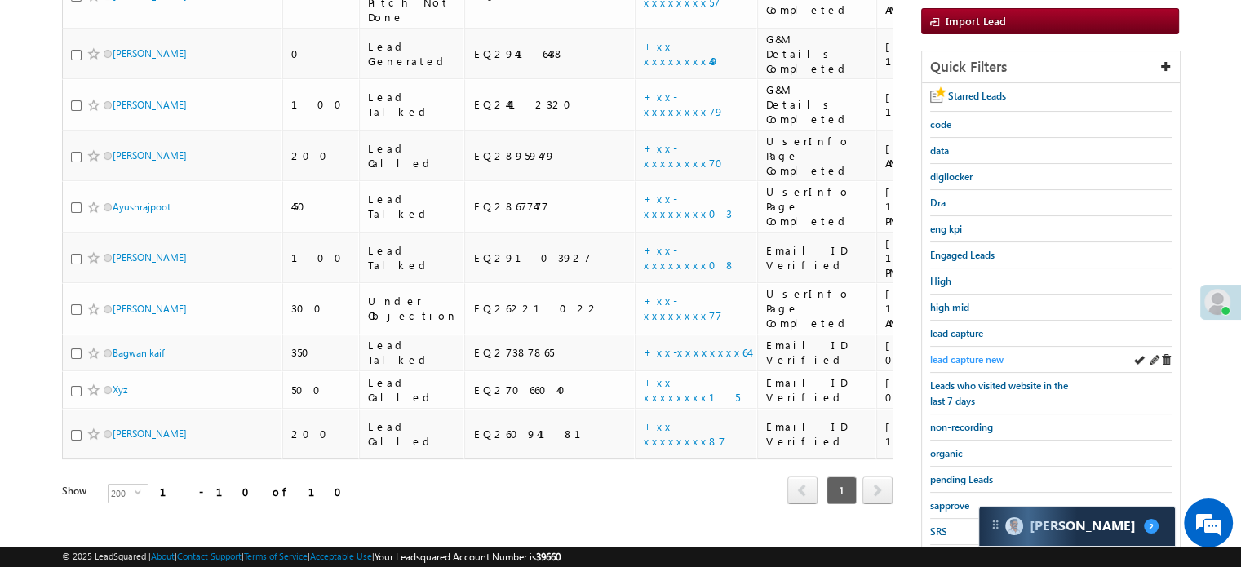
click at [959, 353] on span "lead capture new" at bounding box center [966, 359] width 73 height 12
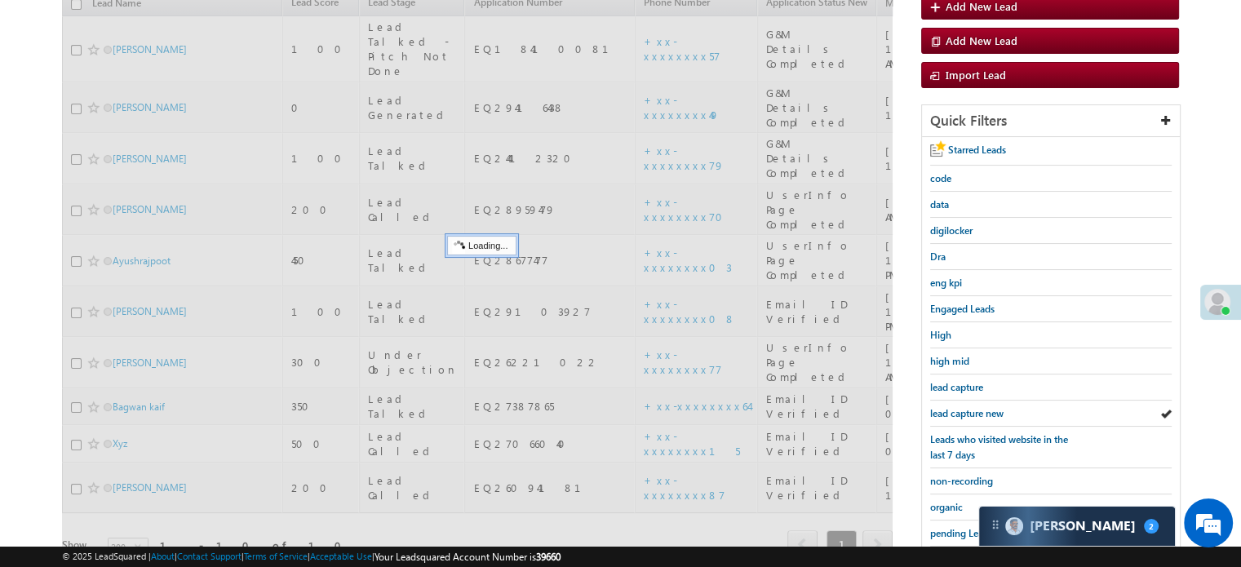
scroll to position [163, 0]
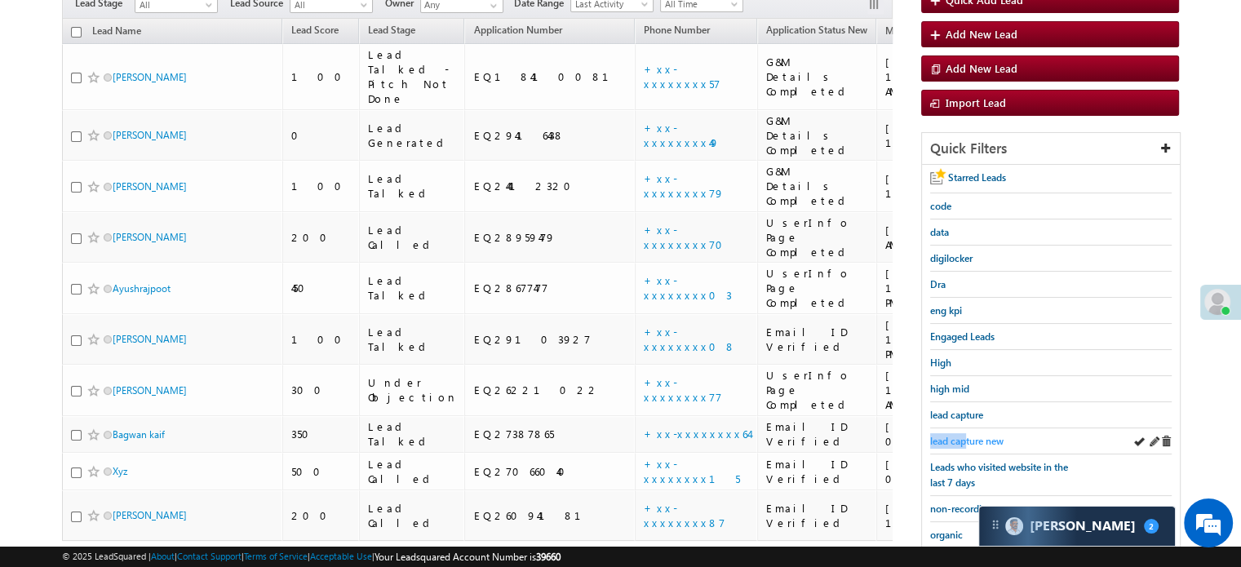
click at [967, 429] on div "lead capture new" at bounding box center [1050, 441] width 241 height 26
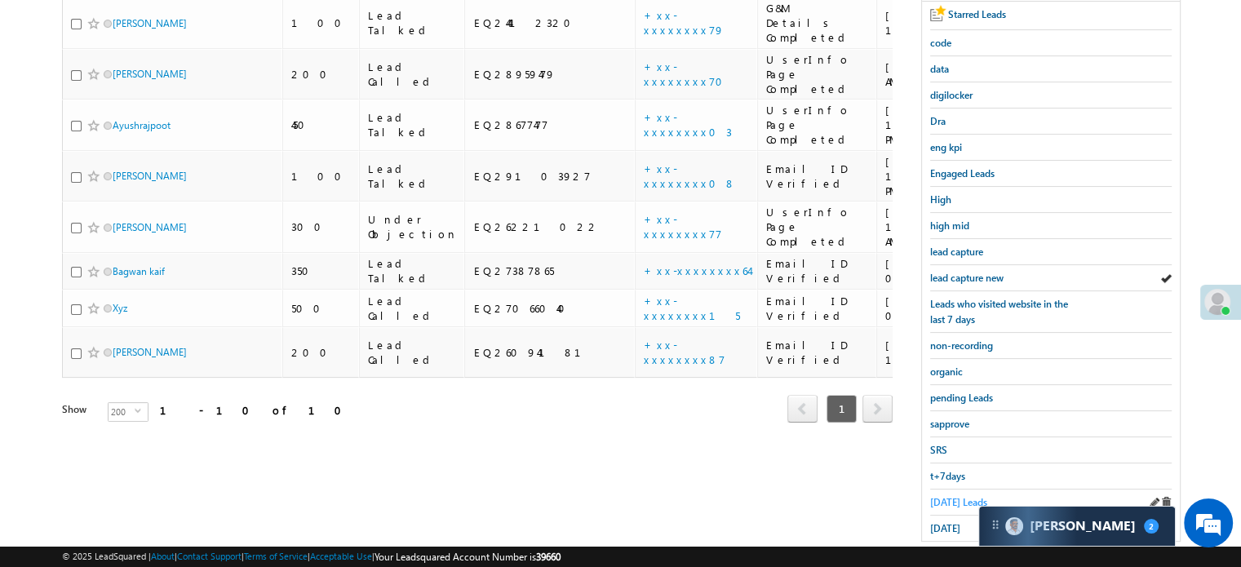
click at [948, 496] on span "Today's Leads" at bounding box center [958, 502] width 57 height 12
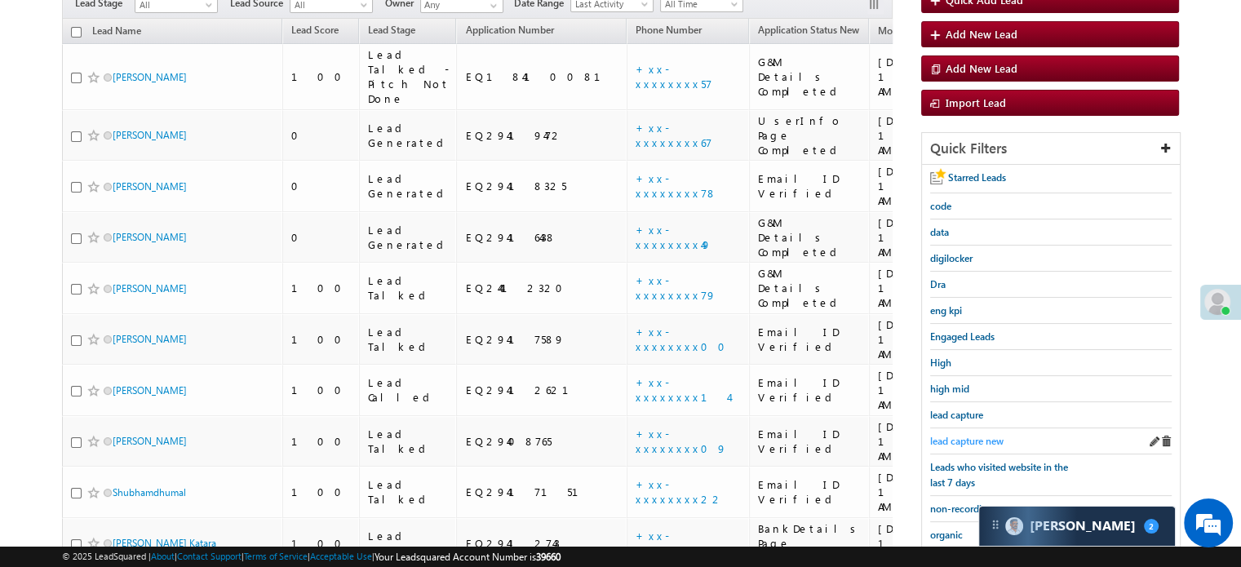
click at [975, 435] on span "lead capture new" at bounding box center [966, 441] width 73 height 12
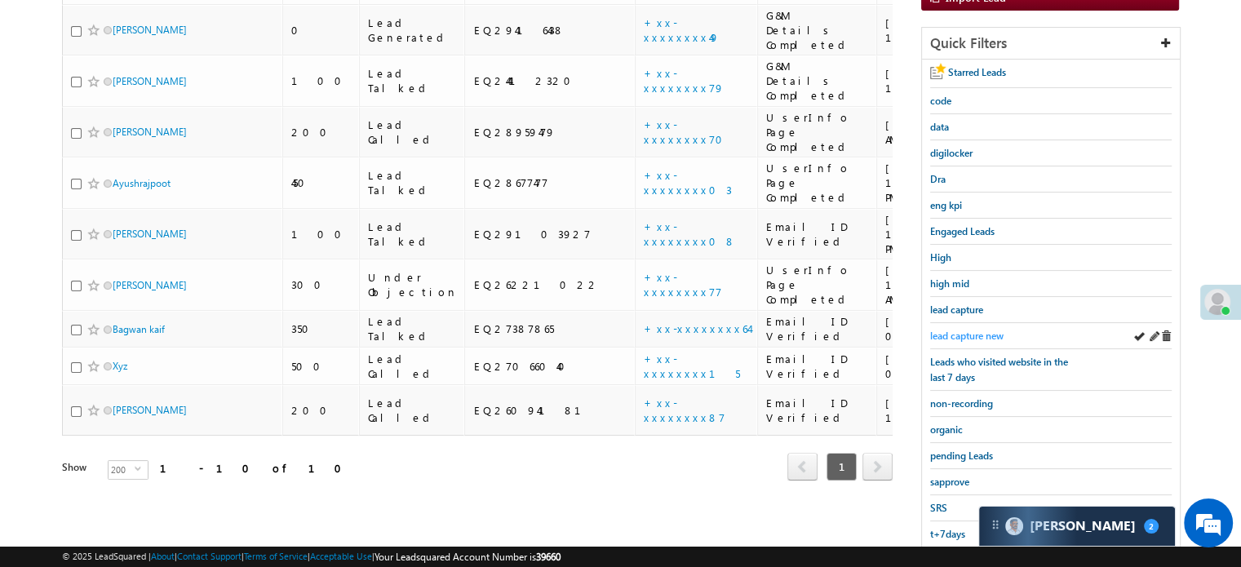
click at [962, 330] on span "lead capture new" at bounding box center [966, 336] width 73 height 12
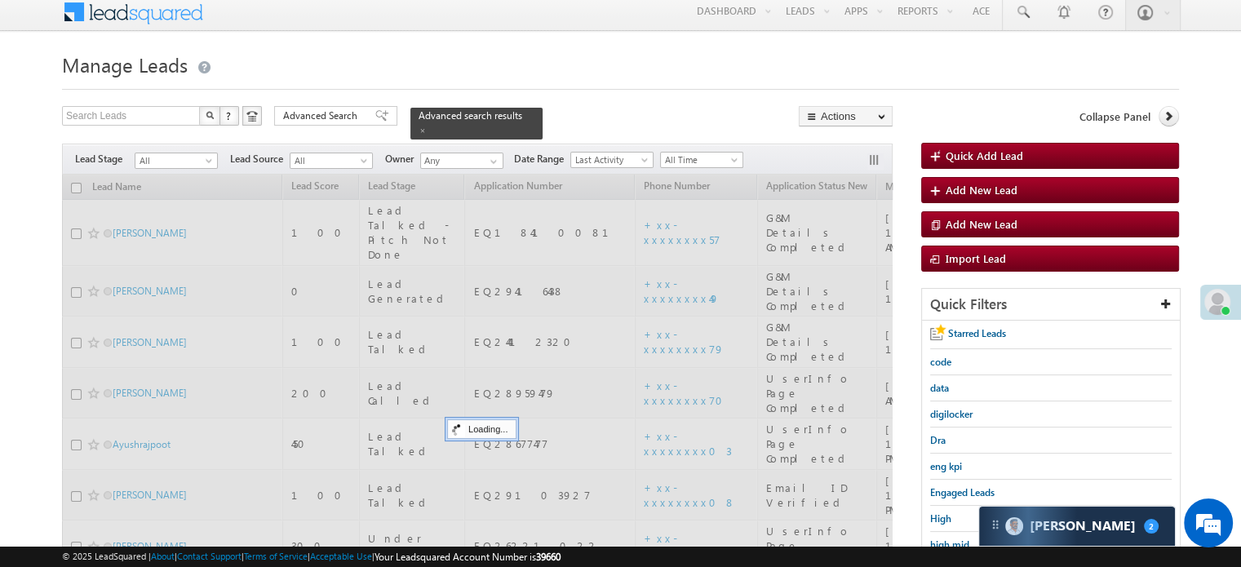
scroll to position [0, 0]
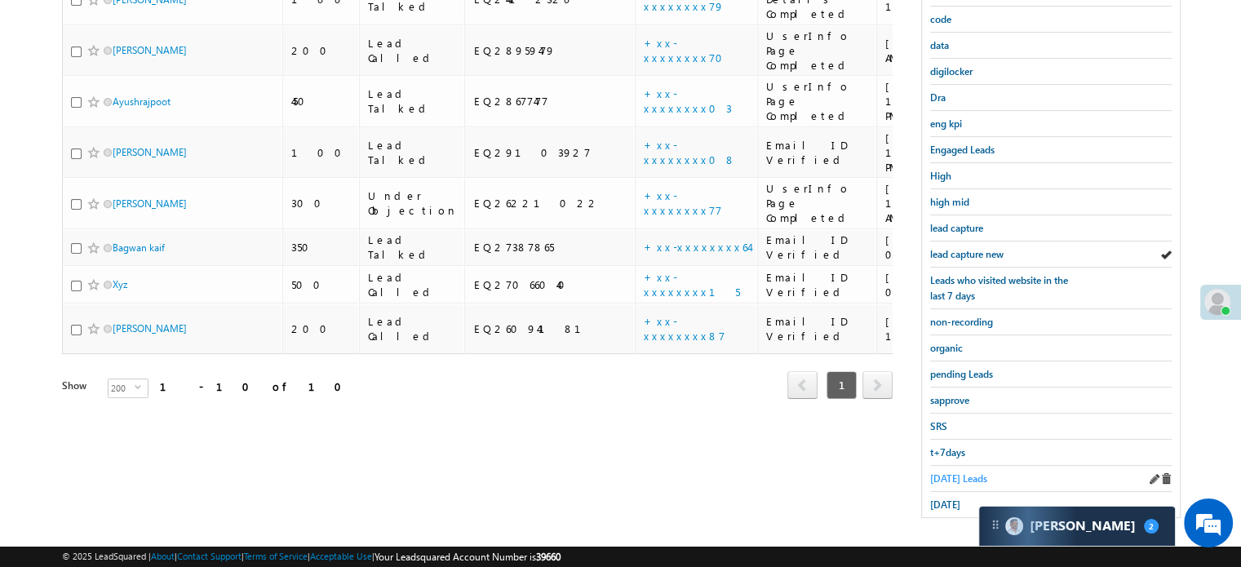
click at [946, 471] on link "Today's Leads" at bounding box center [958, 478] width 57 height 15
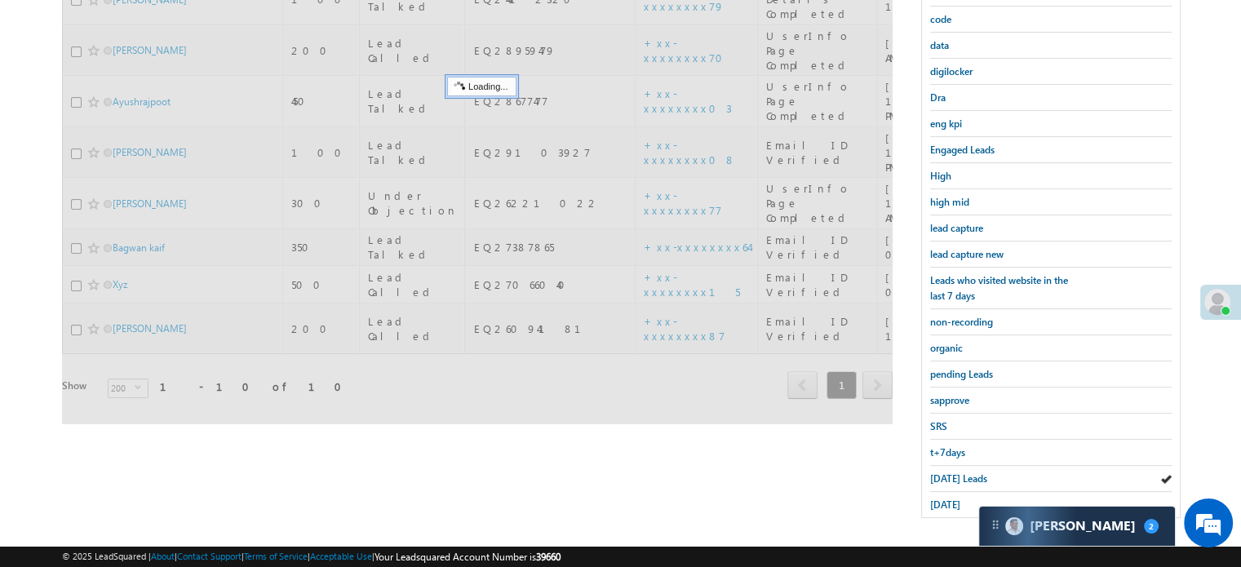
scroll to position [105, 0]
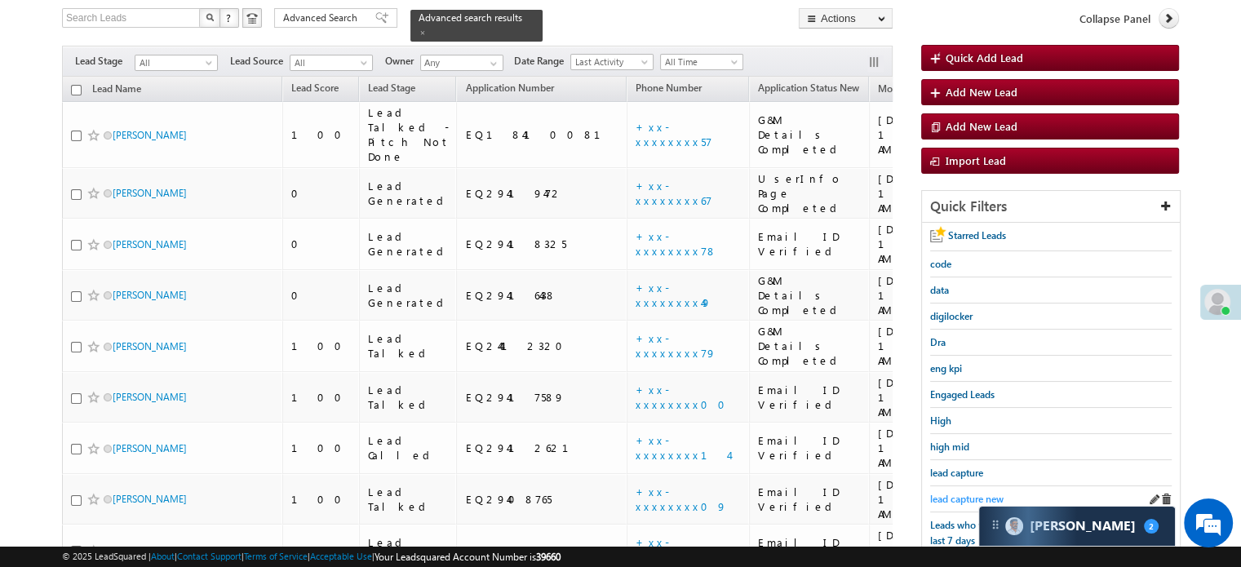
click at [940, 494] on span "lead capture new" at bounding box center [966, 499] width 73 height 12
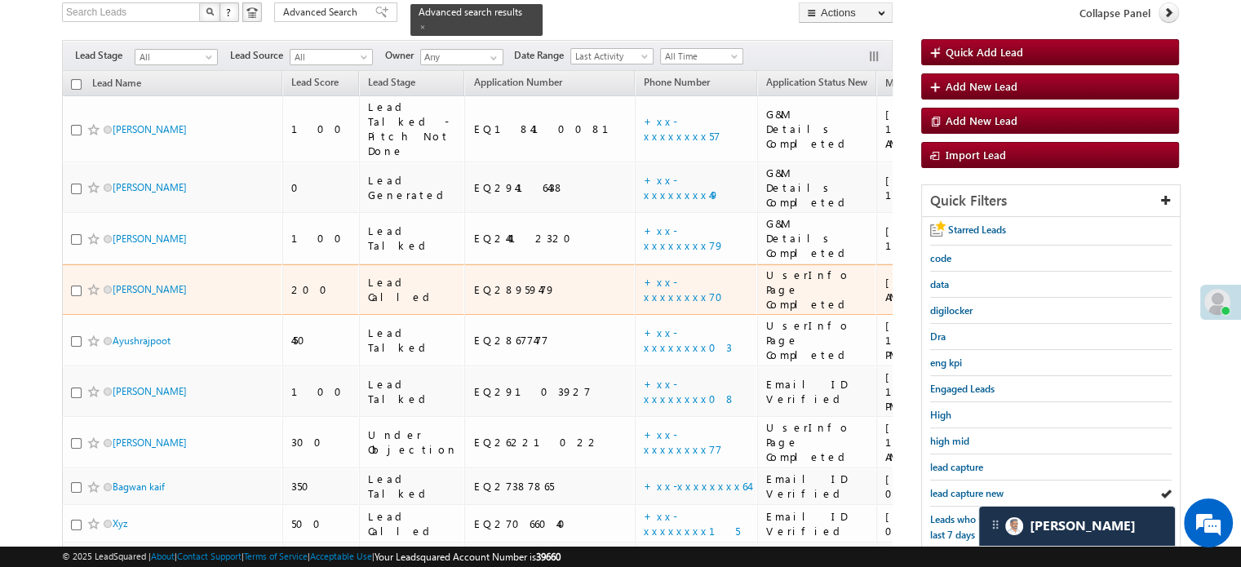
scroll to position [187, 0]
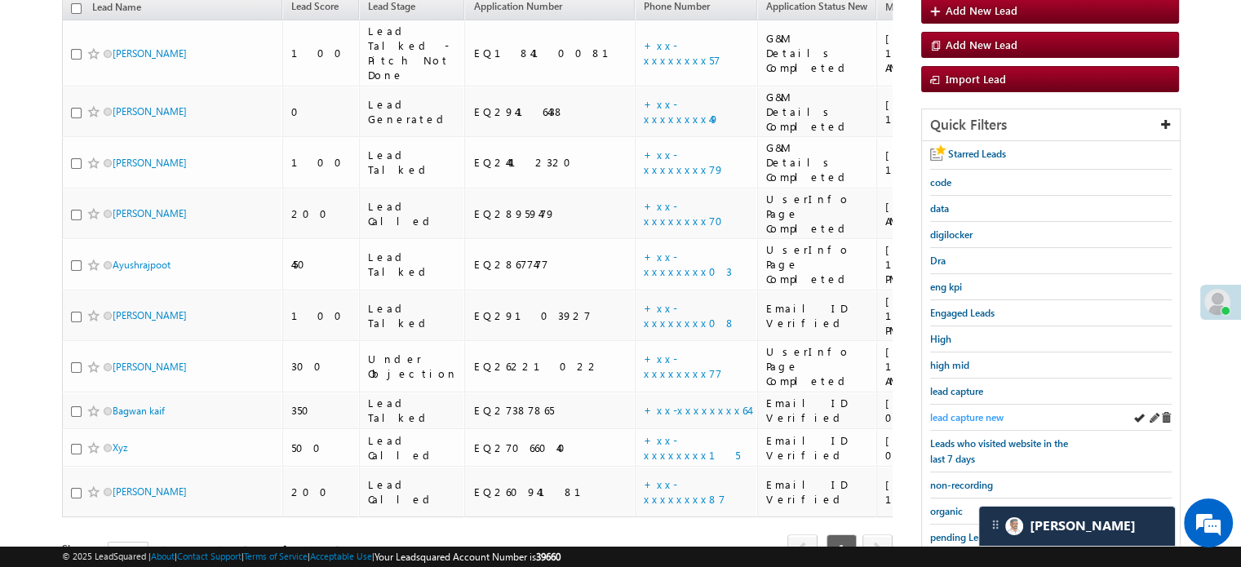
click at [943, 411] on span "lead capture new" at bounding box center [966, 417] width 73 height 12
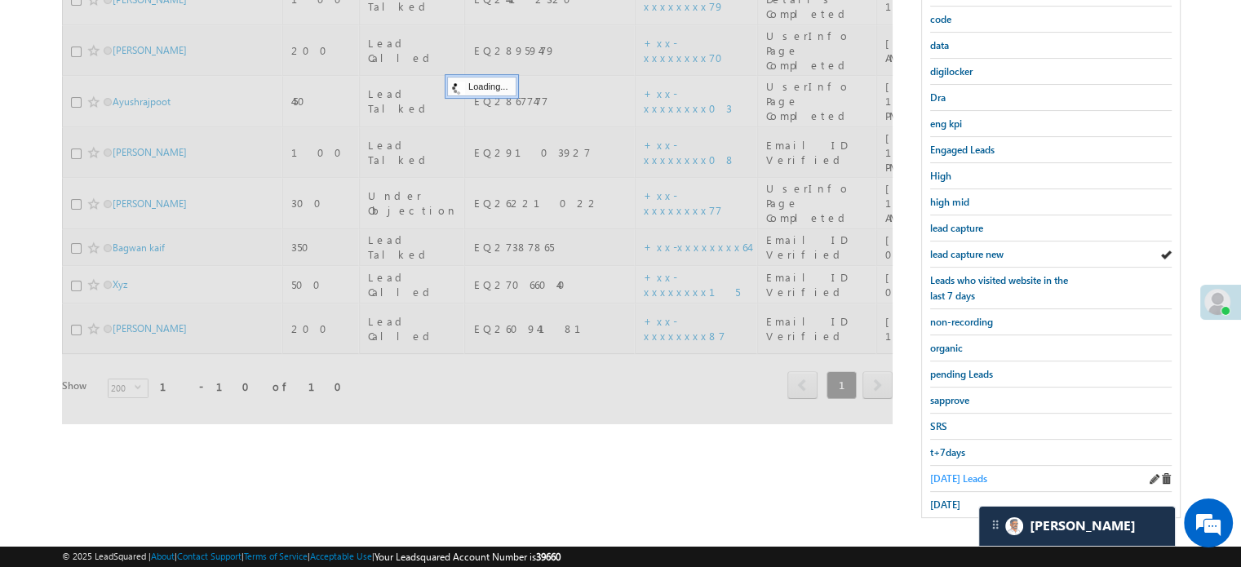
click at [958, 472] on span "Today's Leads" at bounding box center [958, 478] width 57 height 12
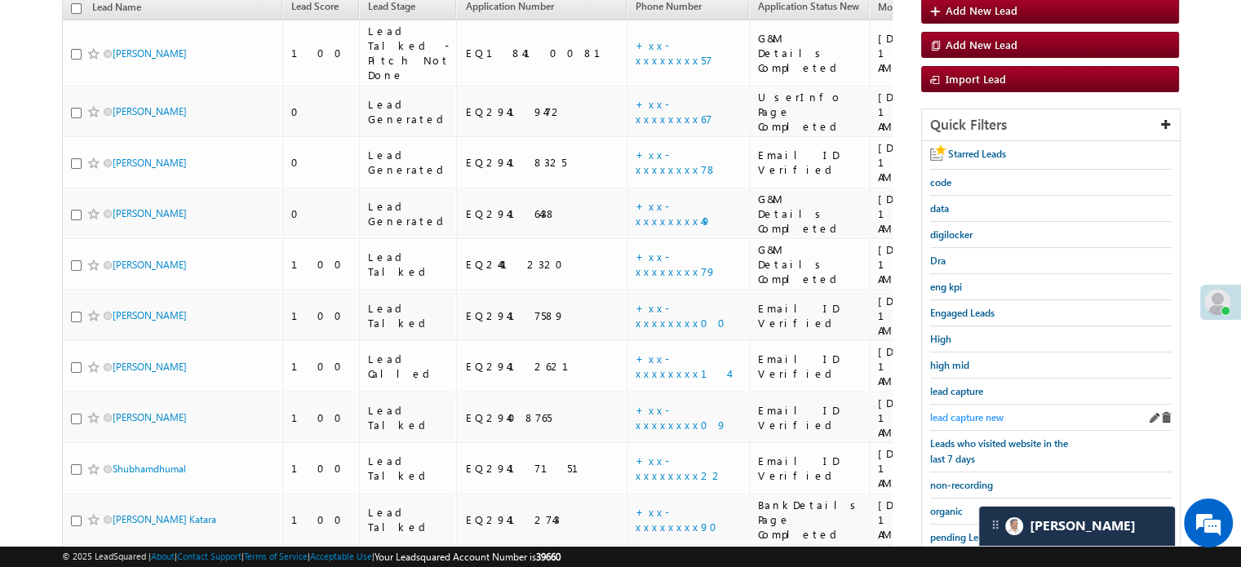
click at [973, 416] on span "lead capture new" at bounding box center [966, 417] width 73 height 12
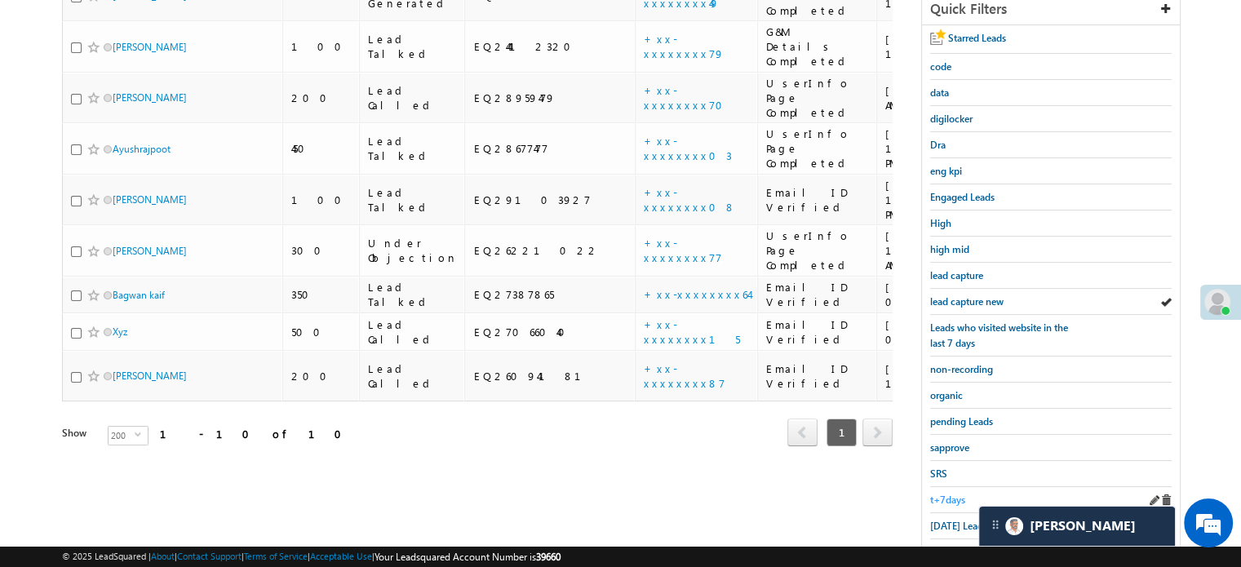
scroll to position [350, 0]
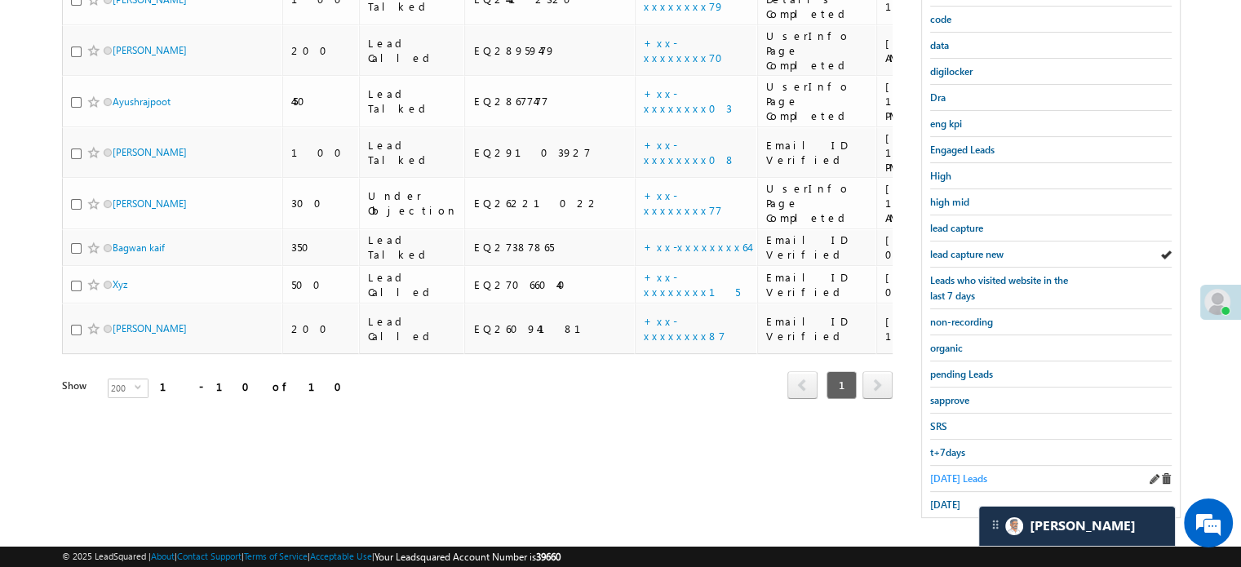
click at [949, 472] on span "Today's Leads" at bounding box center [958, 478] width 57 height 12
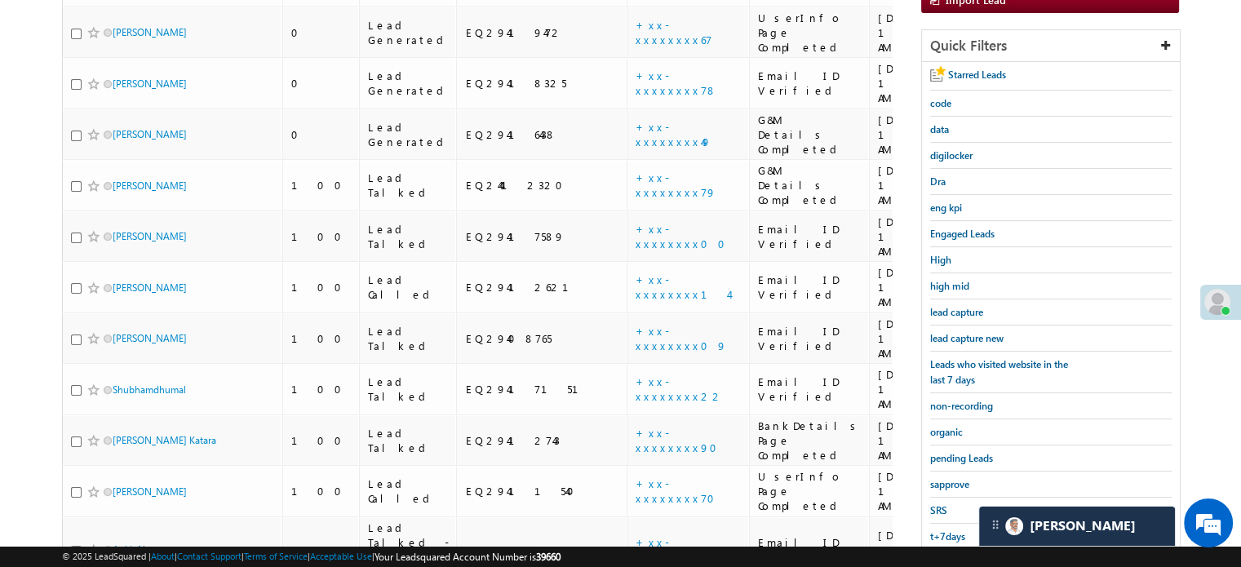
scroll to position [187, 0]
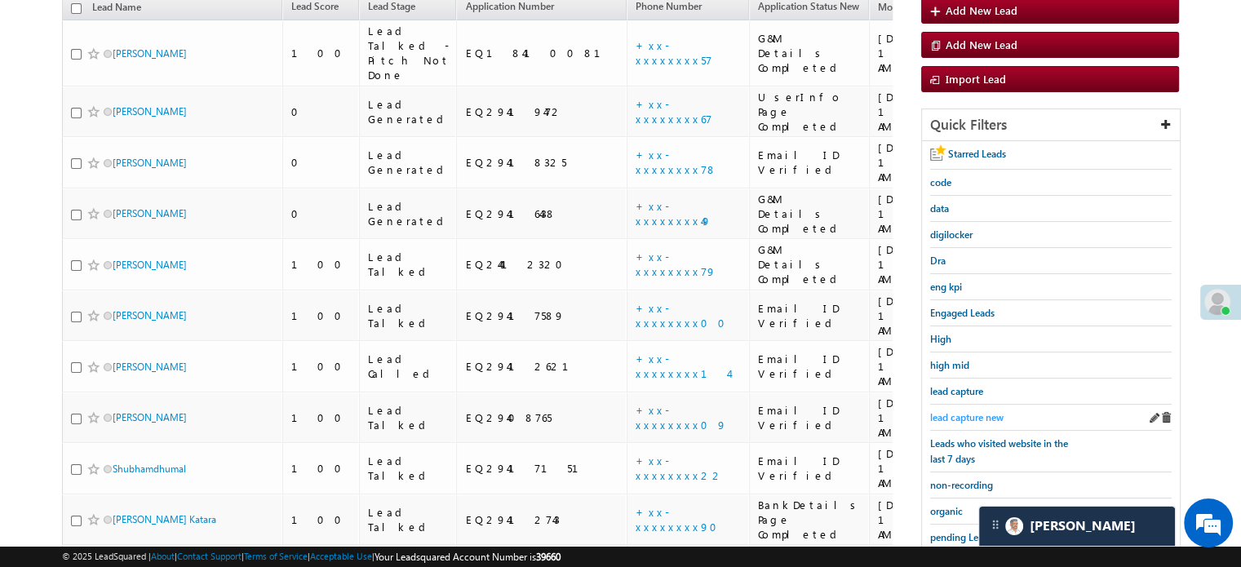
click at [945, 409] on link "lead capture new" at bounding box center [966, 416] width 73 height 15
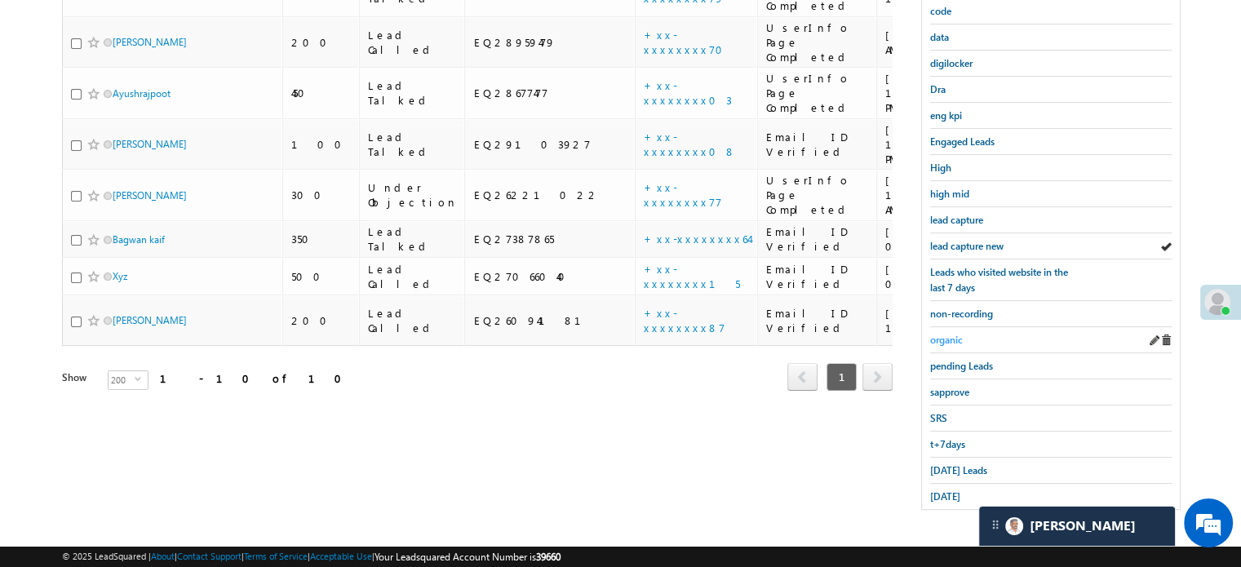
scroll to position [350, 0]
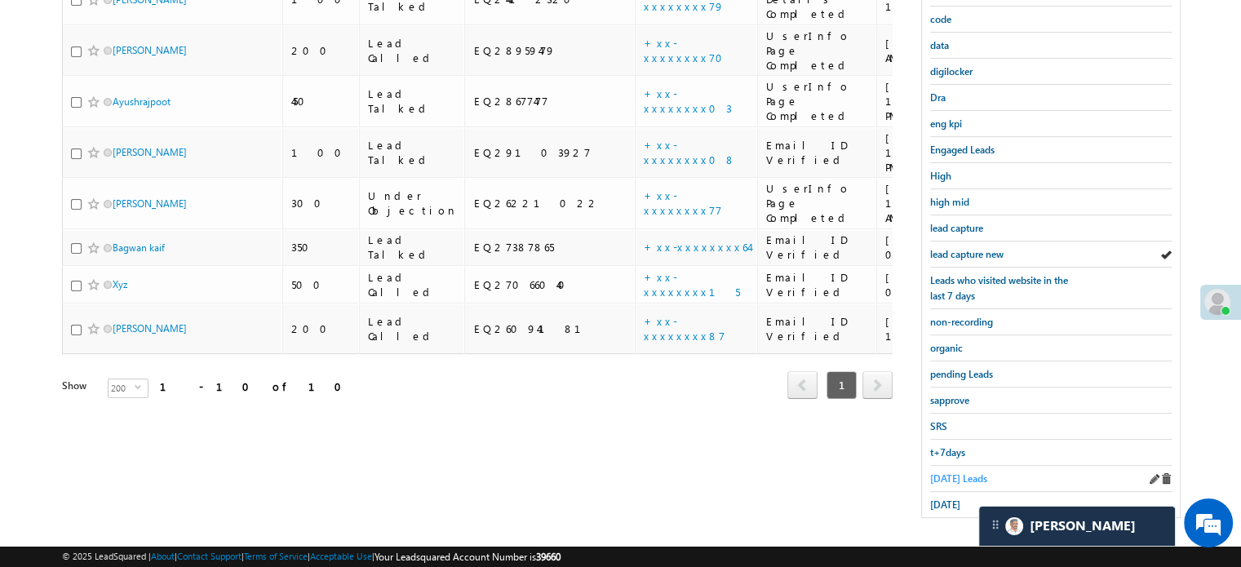
click at [935, 472] on span "Today's Leads" at bounding box center [958, 478] width 57 height 12
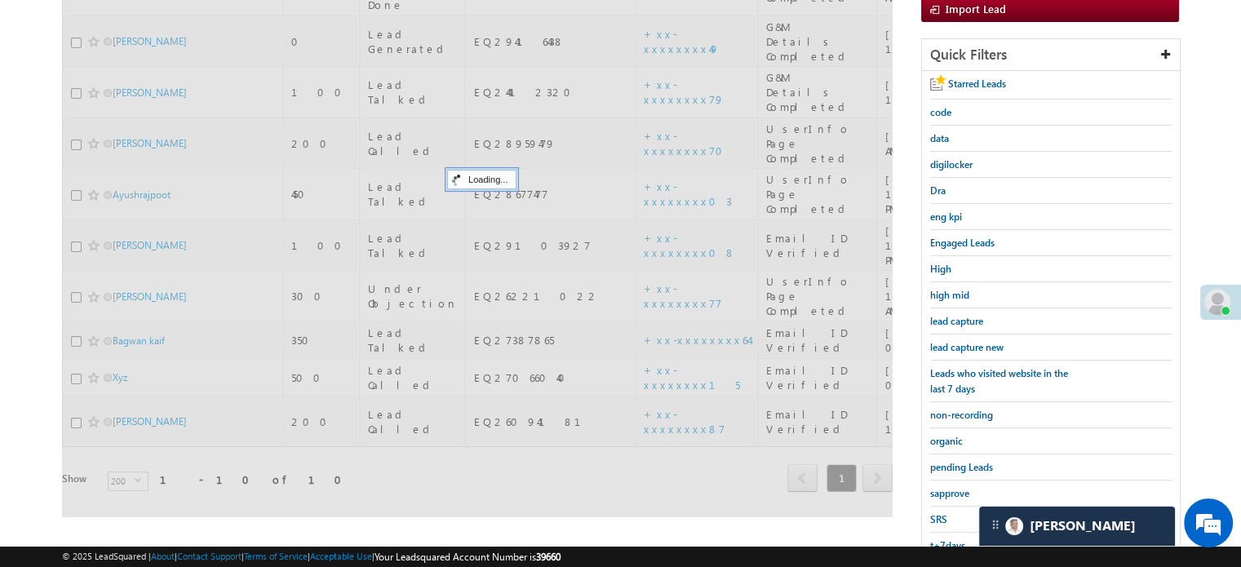
scroll to position [187, 0]
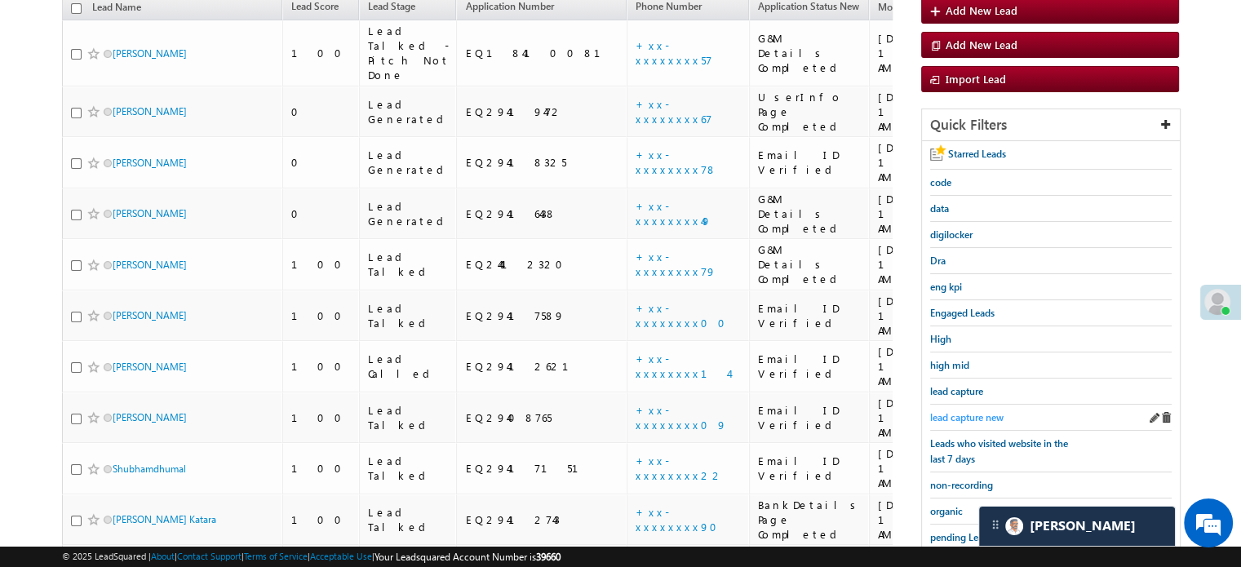
click at [952, 411] on span "lead capture new" at bounding box center [966, 417] width 73 height 12
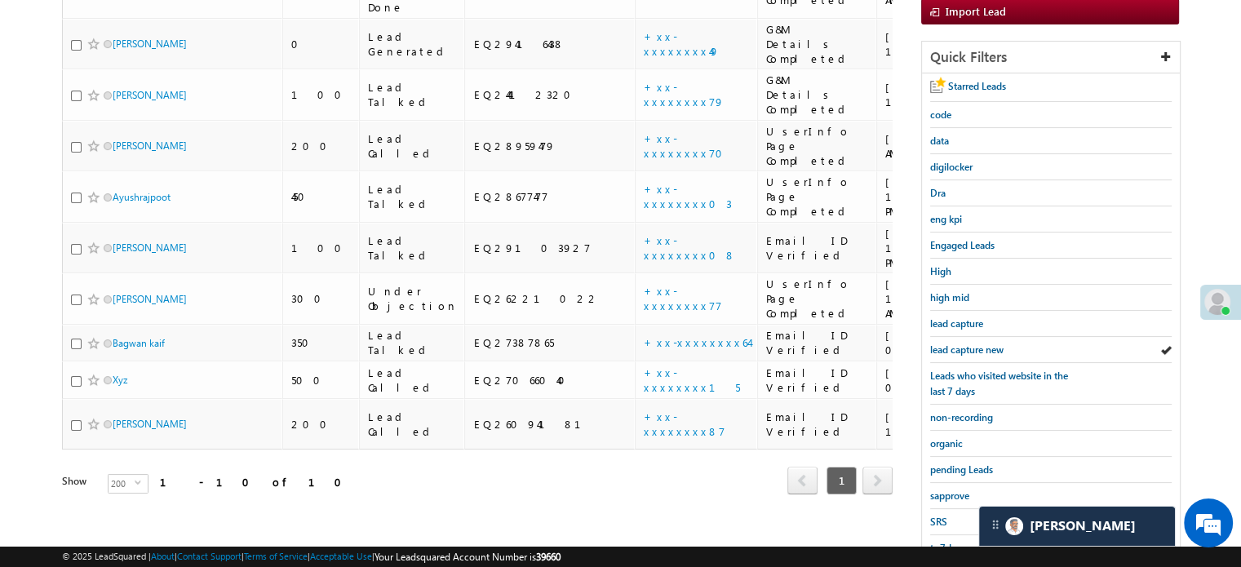
scroll to position [350, 0]
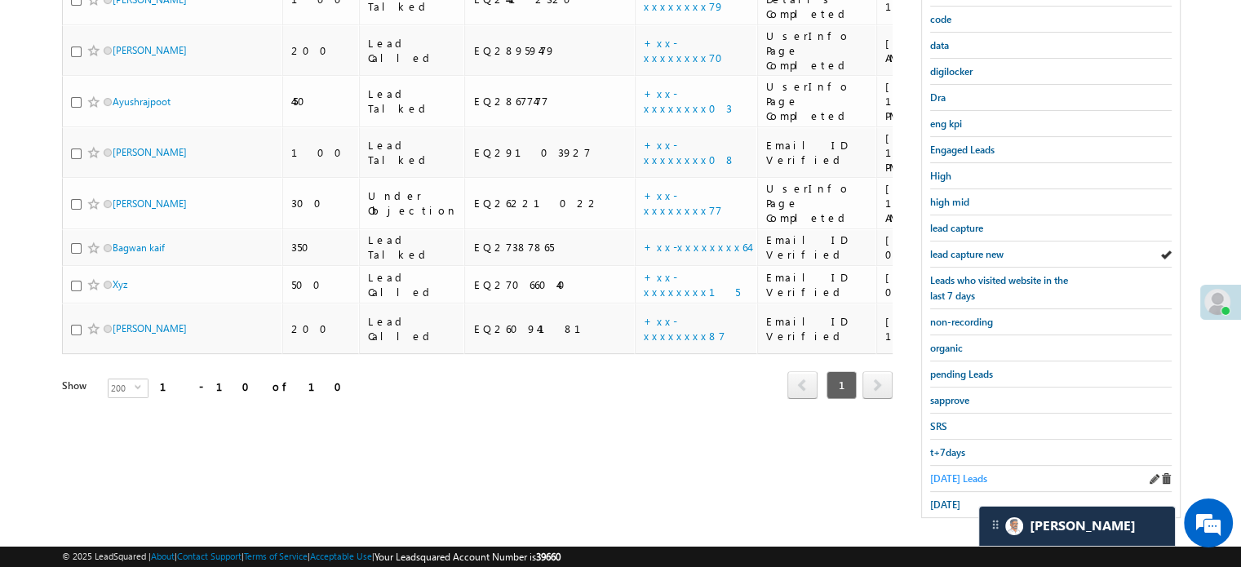
click at [954, 475] on span "Today's Leads" at bounding box center [958, 478] width 57 height 12
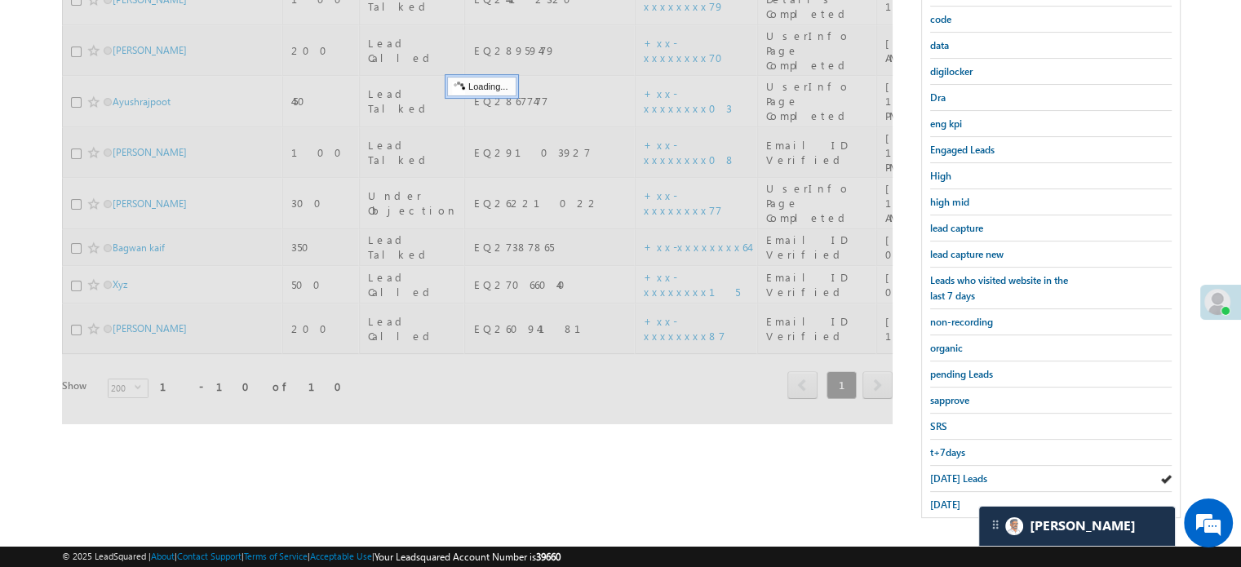
scroll to position [187, 0]
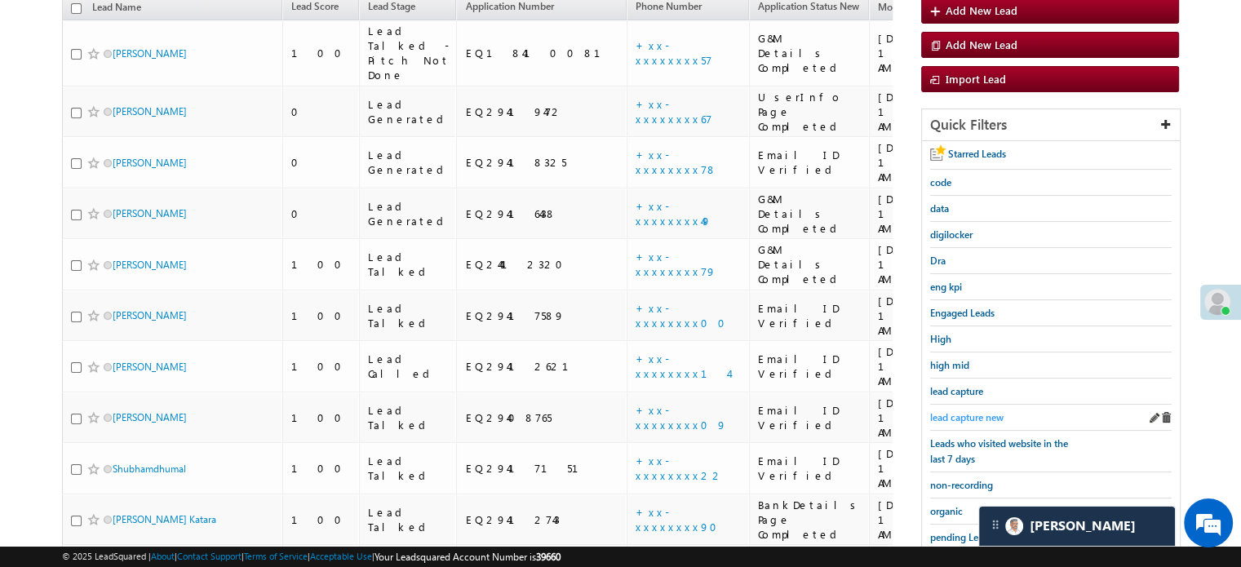
click at [976, 411] on span "lead capture new" at bounding box center [966, 417] width 73 height 12
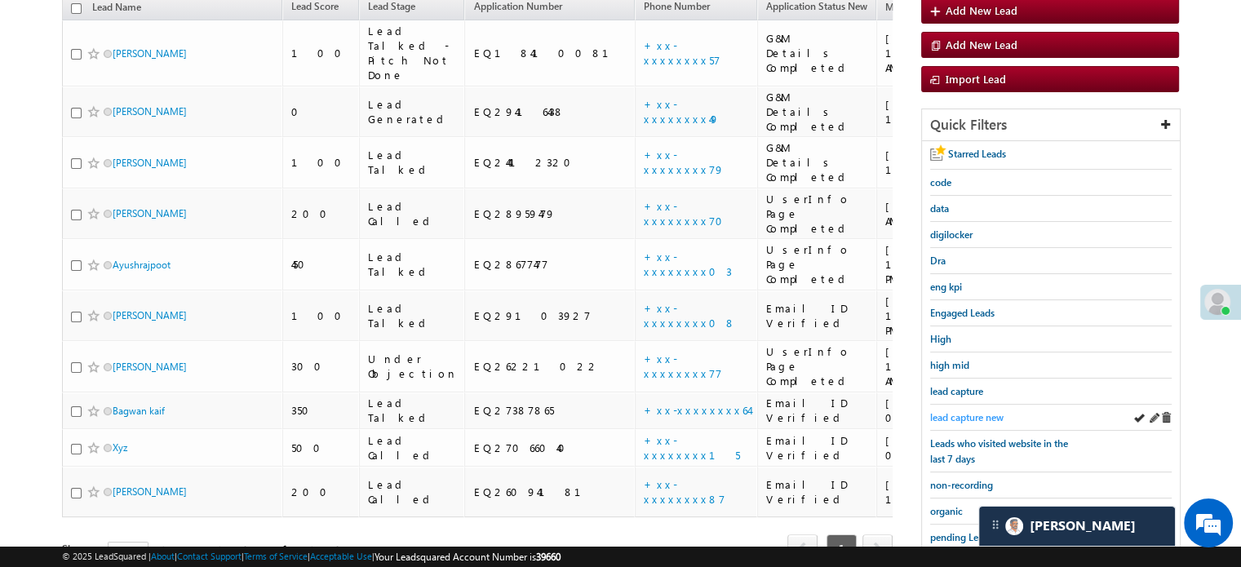
click at [977, 411] on span "lead capture new" at bounding box center [966, 417] width 73 height 12
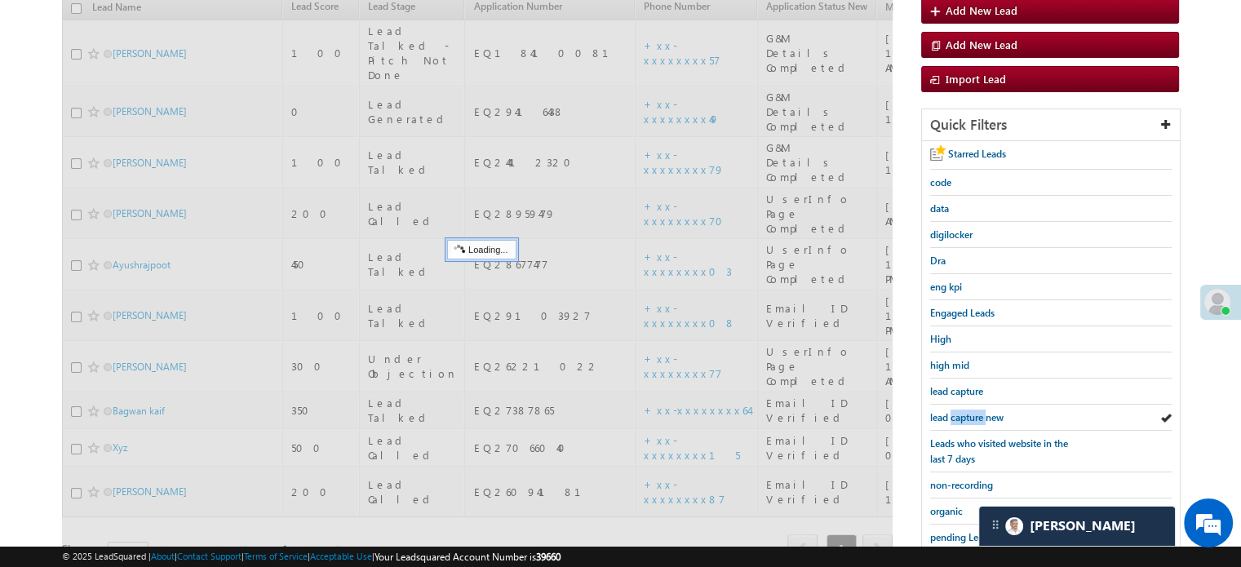
click at [977, 411] on span "lead capture new" at bounding box center [966, 417] width 73 height 12
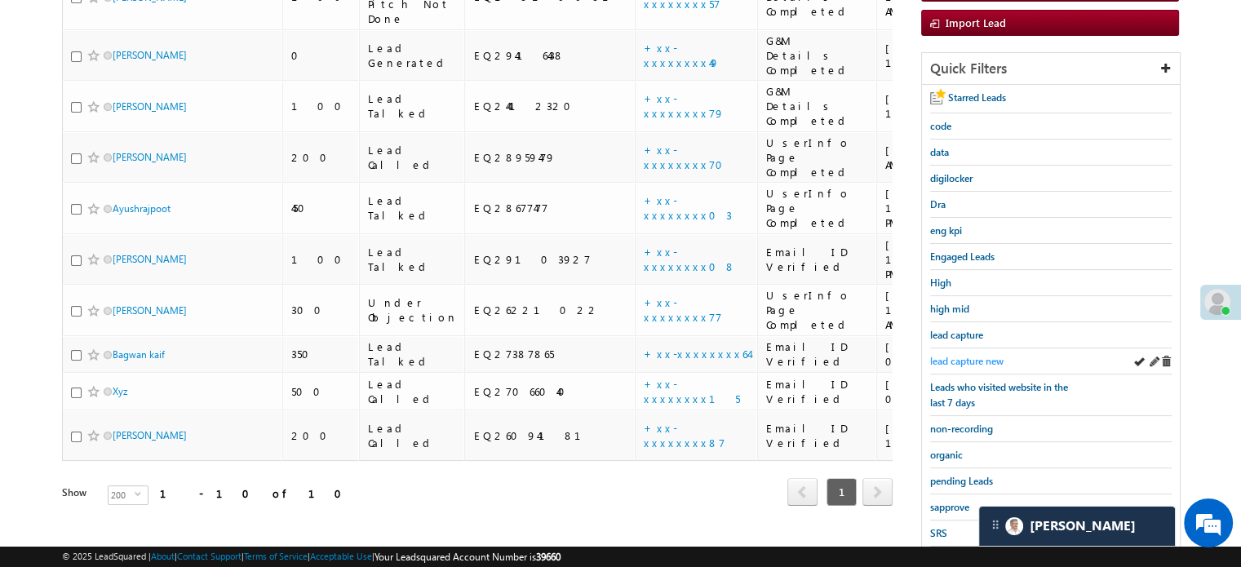
scroll to position [350, 0]
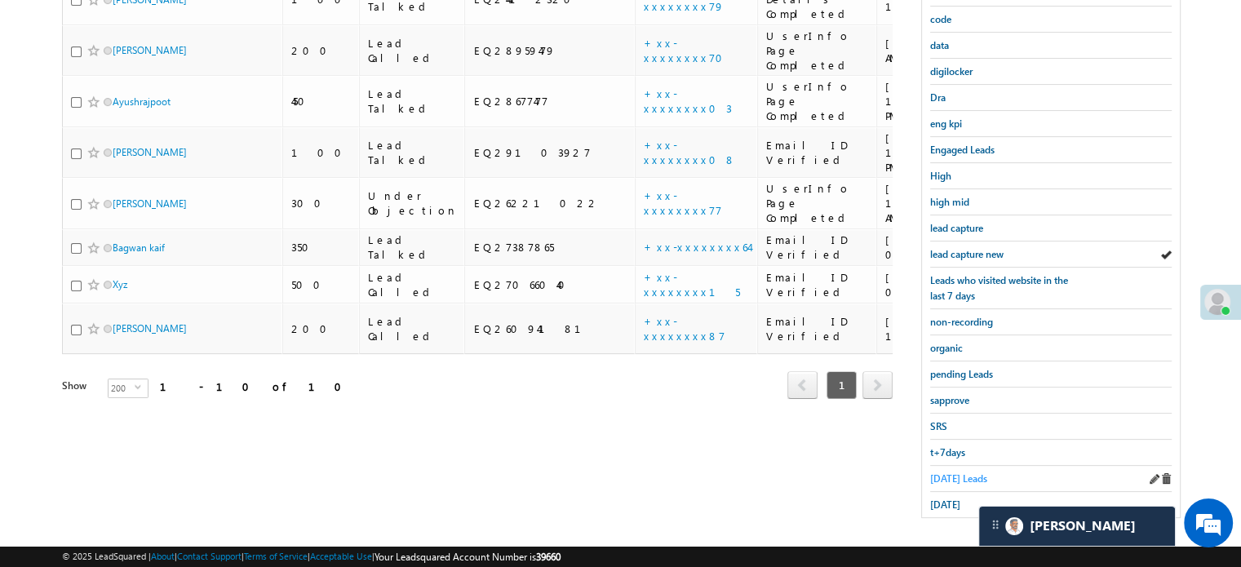
click at [963, 477] on span "Today's Leads" at bounding box center [958, 478] width 57 height 12
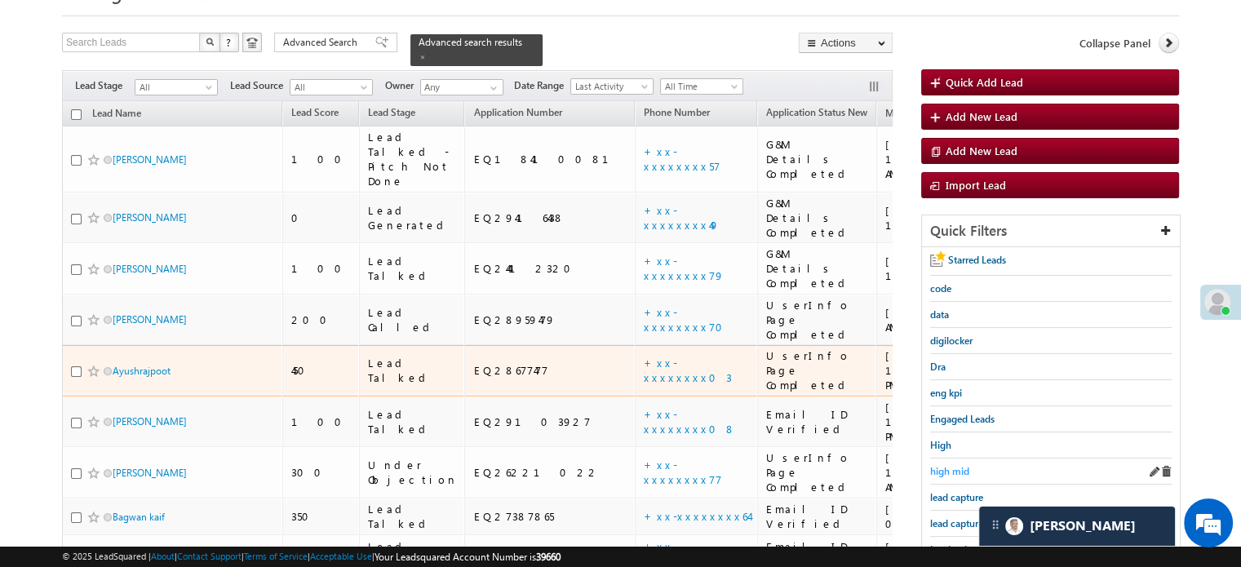
scroll to position [187, 0]
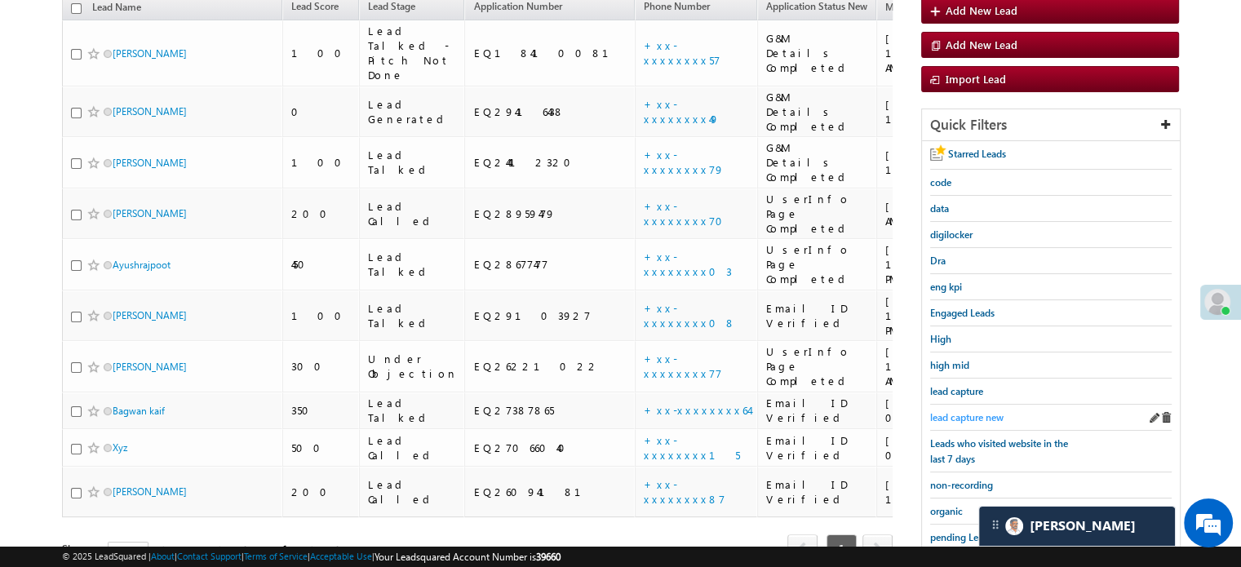
click at [966, 411] on span "lead capture new" at bounding box center [966, 417] width 73 height 12
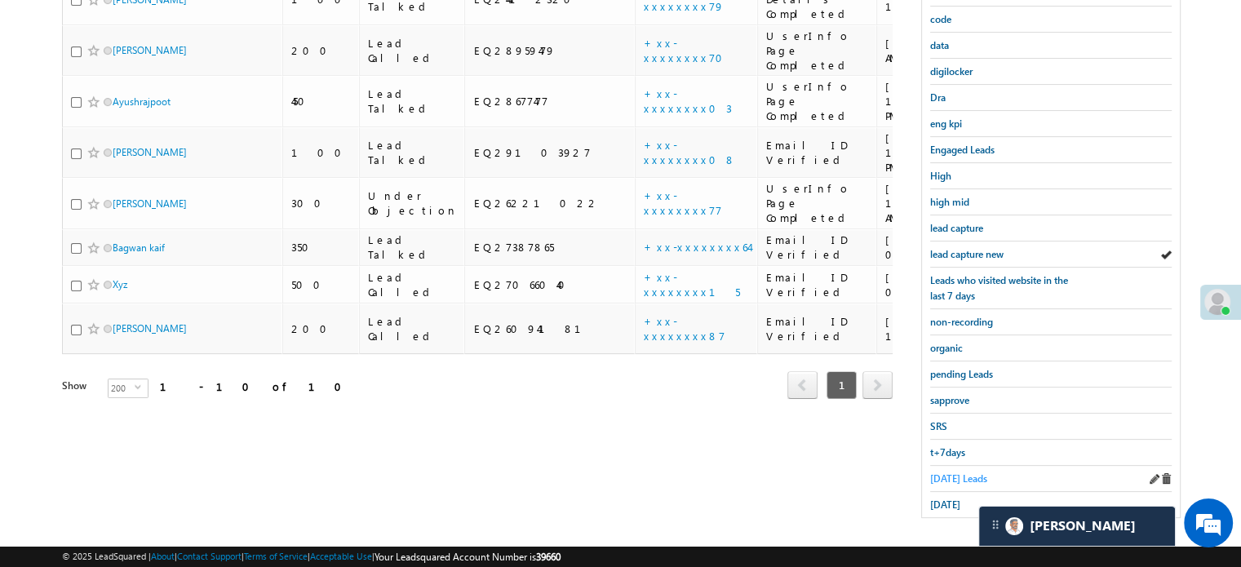
click at [959, 472] on span "Today's Leads" at bounding box center [958, 478] width 57 height 12
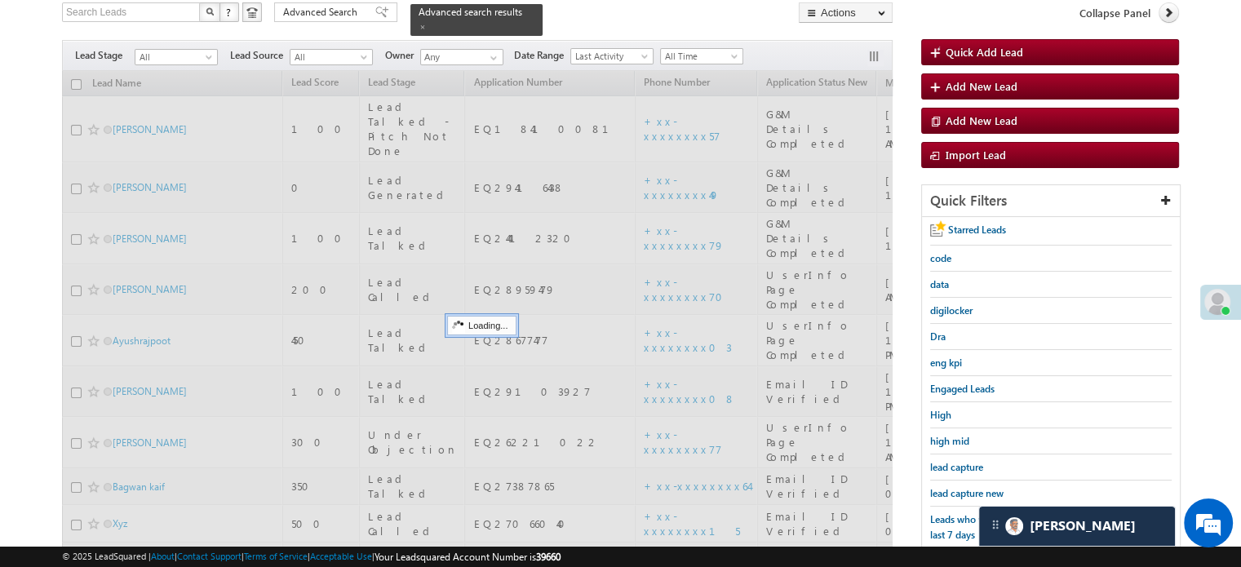
scroll to position [105, 0]
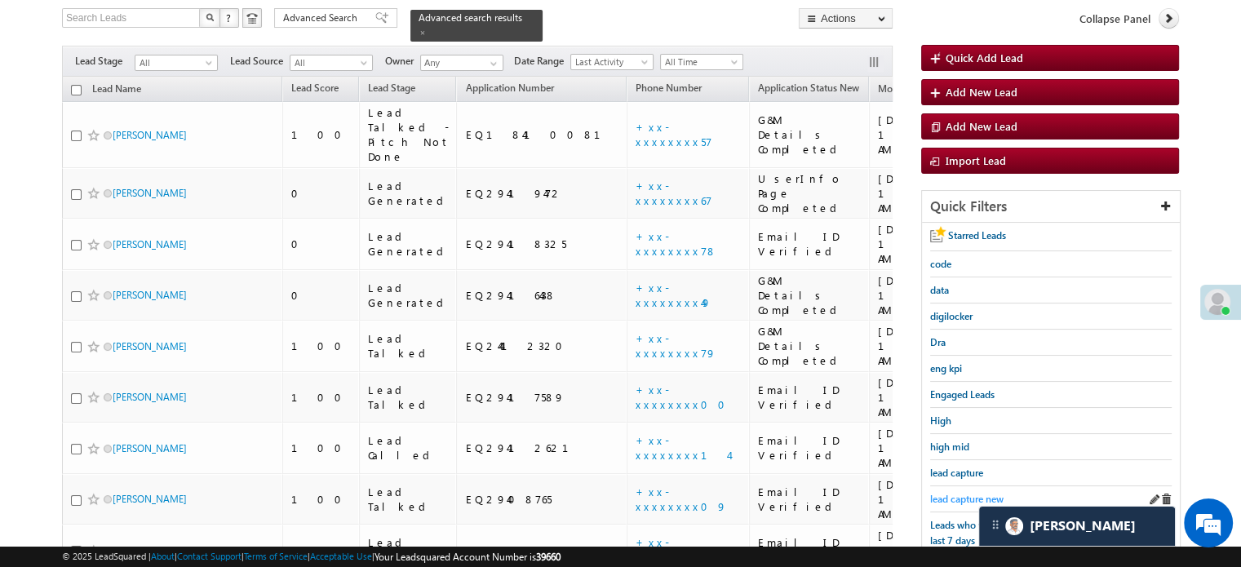
click at [964, 498] on span "lead capture new" at bounding box center [966, 499] width 73 height 12
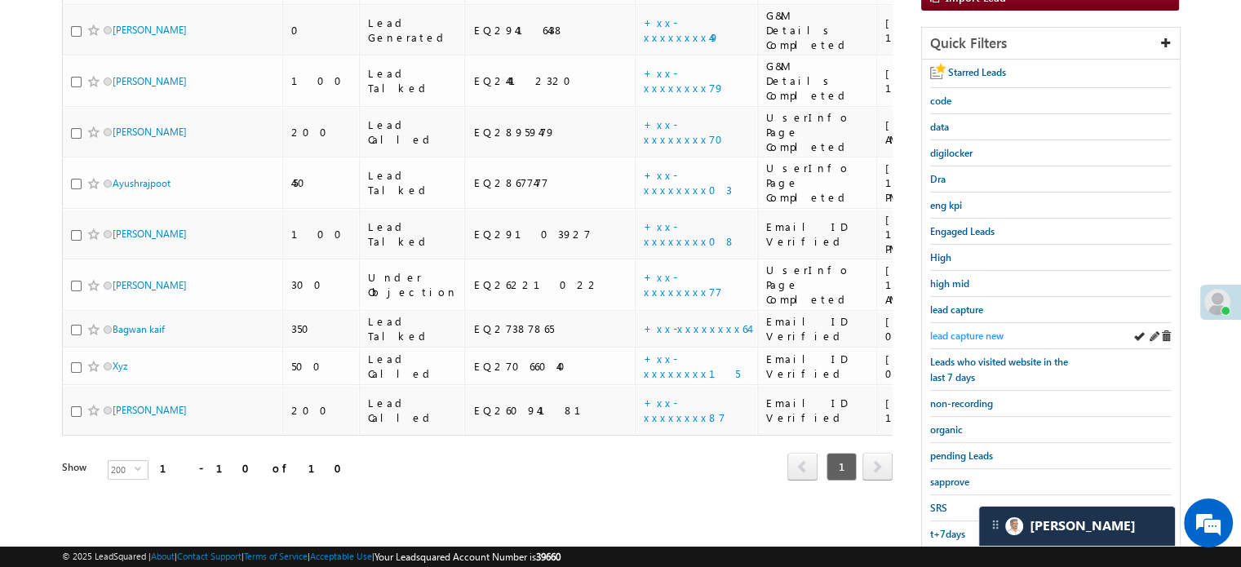
click at [980, 330] on span "lead capture new" at bounding box center [966, 336] width 73 height 12
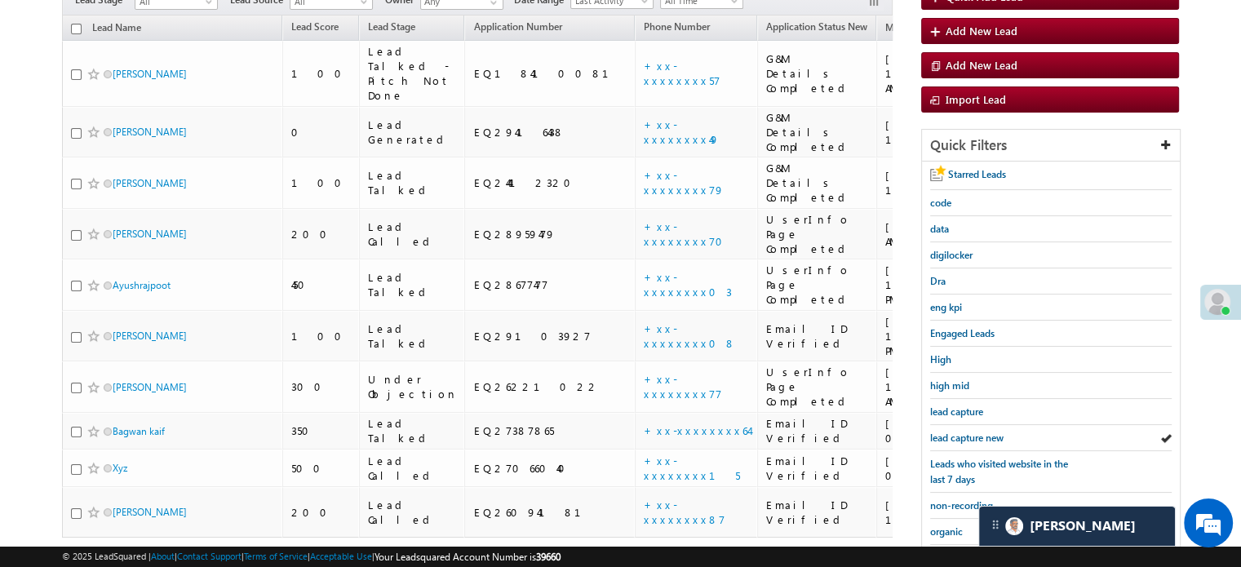
scroll to position [350, 0]
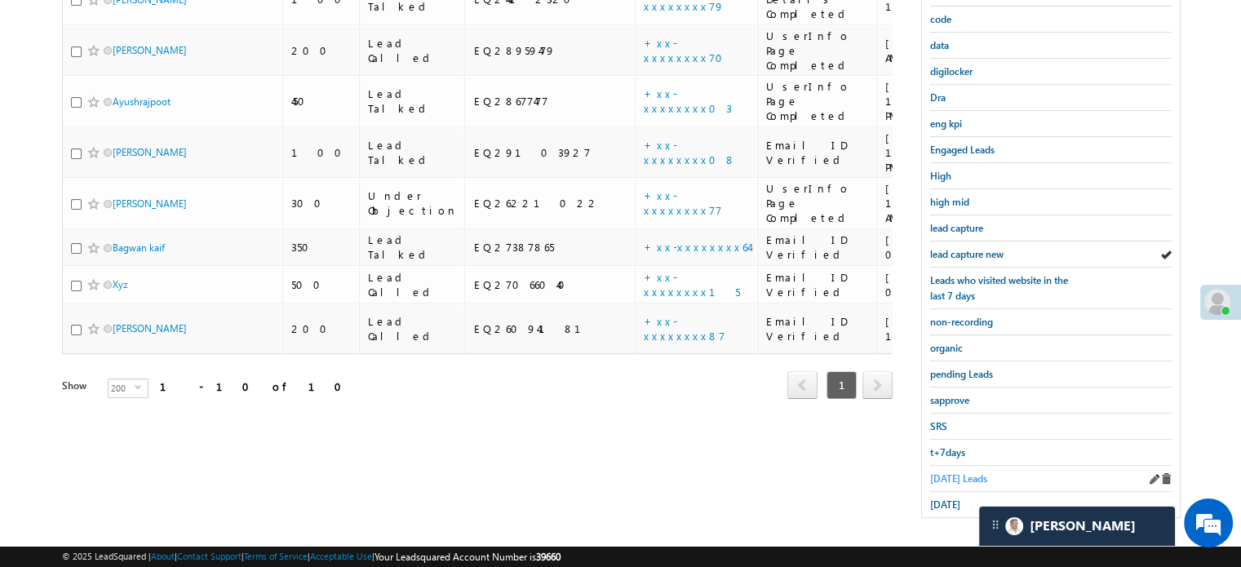
click at [944, 474] on span "Today's Leads" at bounding box center [958, 478] width 57 height 12
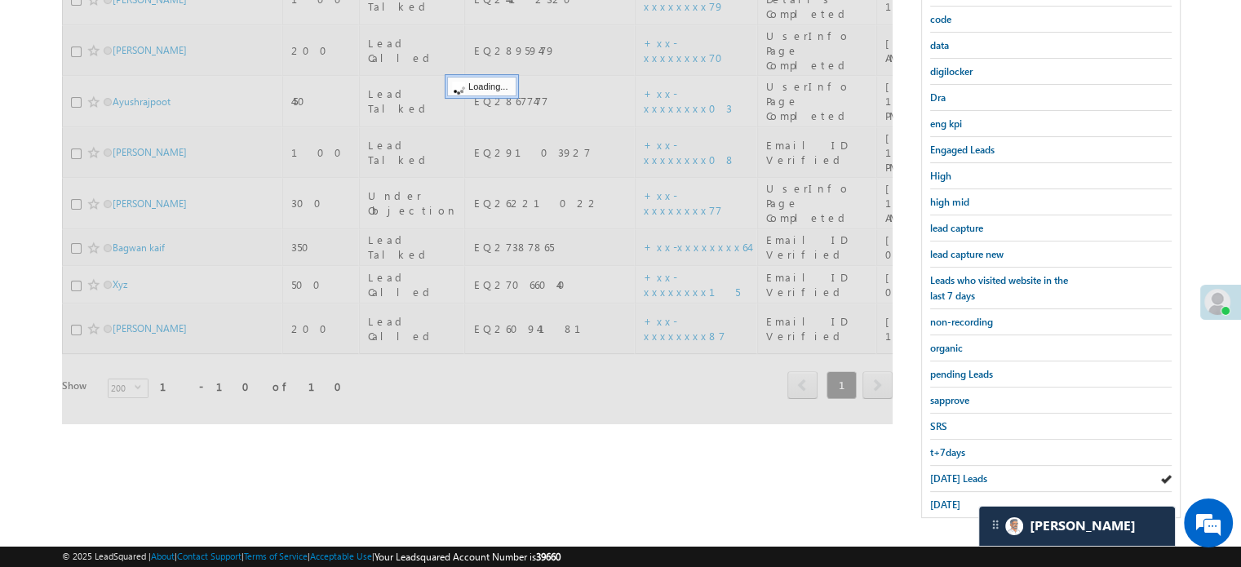
scroll to position [187, 0]
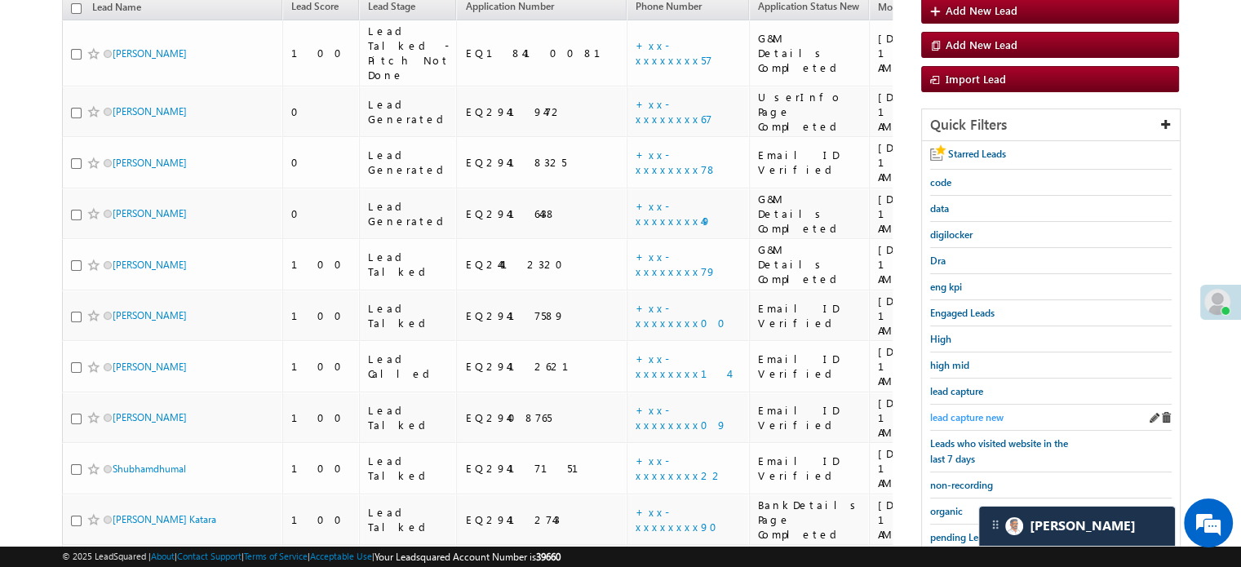
click at [975, 411] on span "lead capture new" at bounding box center [966, 417] width 73 height 12
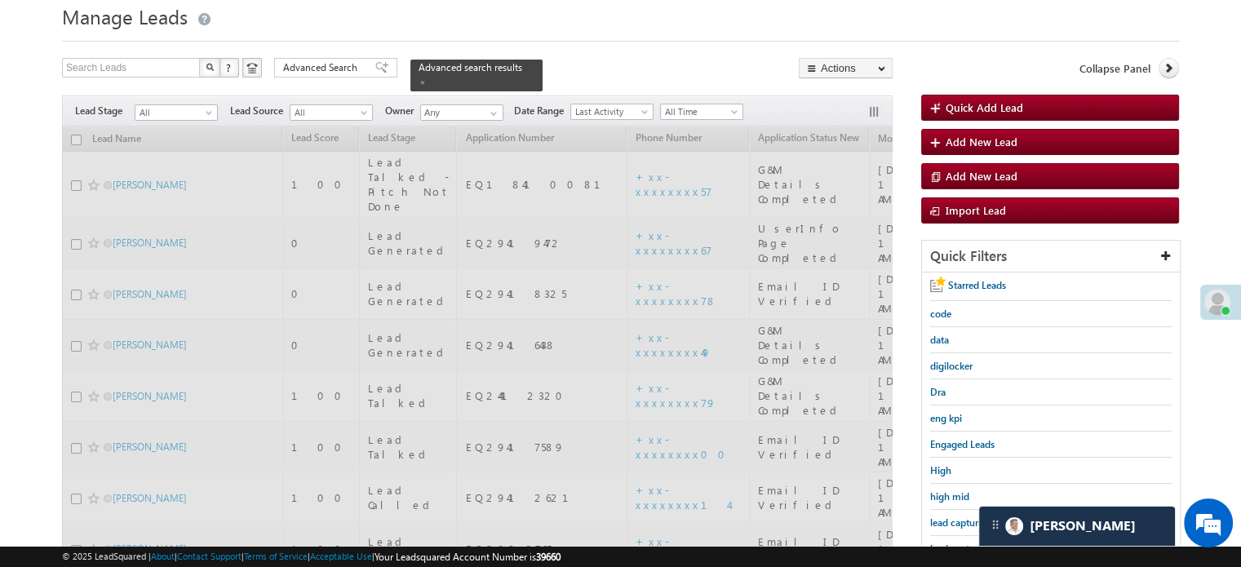
scroll to position [0, 0]
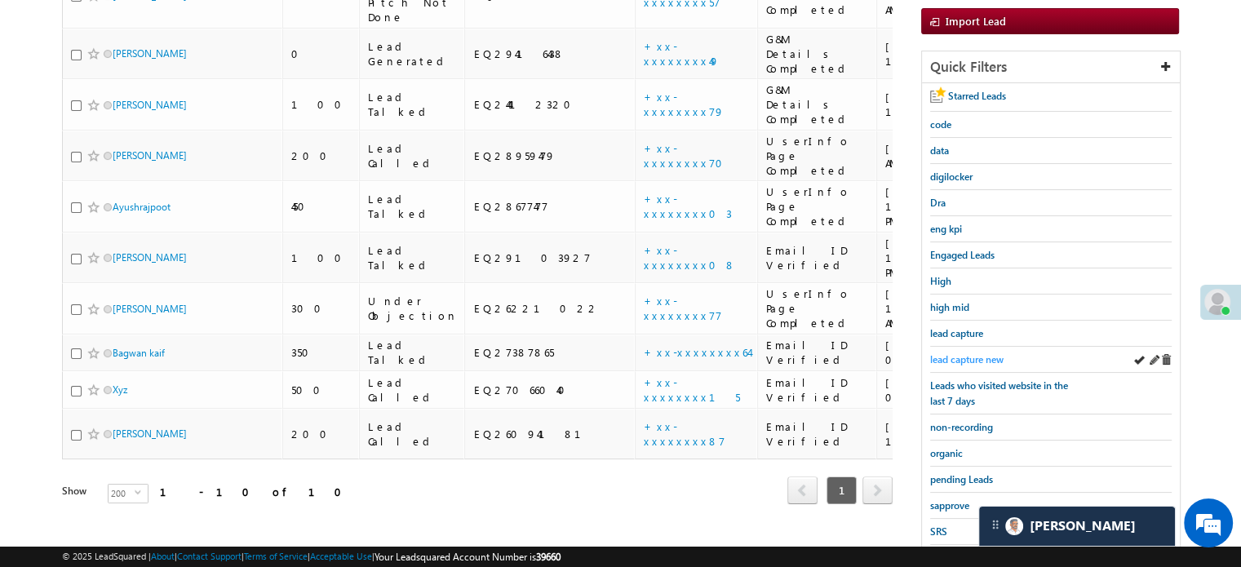
click at [966, 356] on span "lead capture new" at bounding box center [966, 359] width 73 height 12
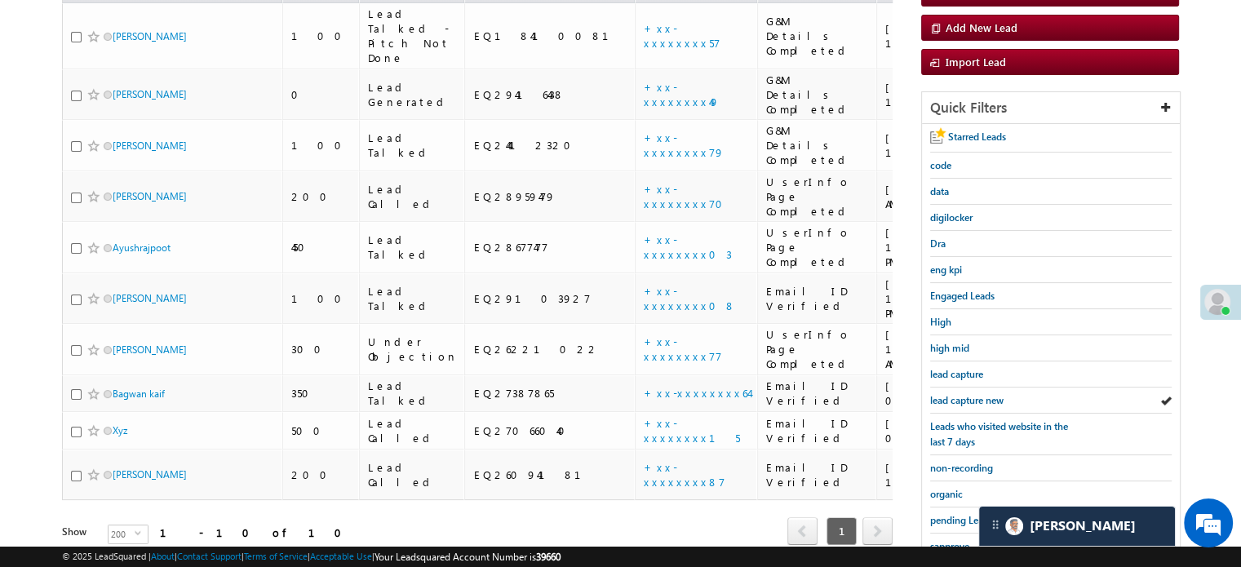
scroll to position [350, 0]
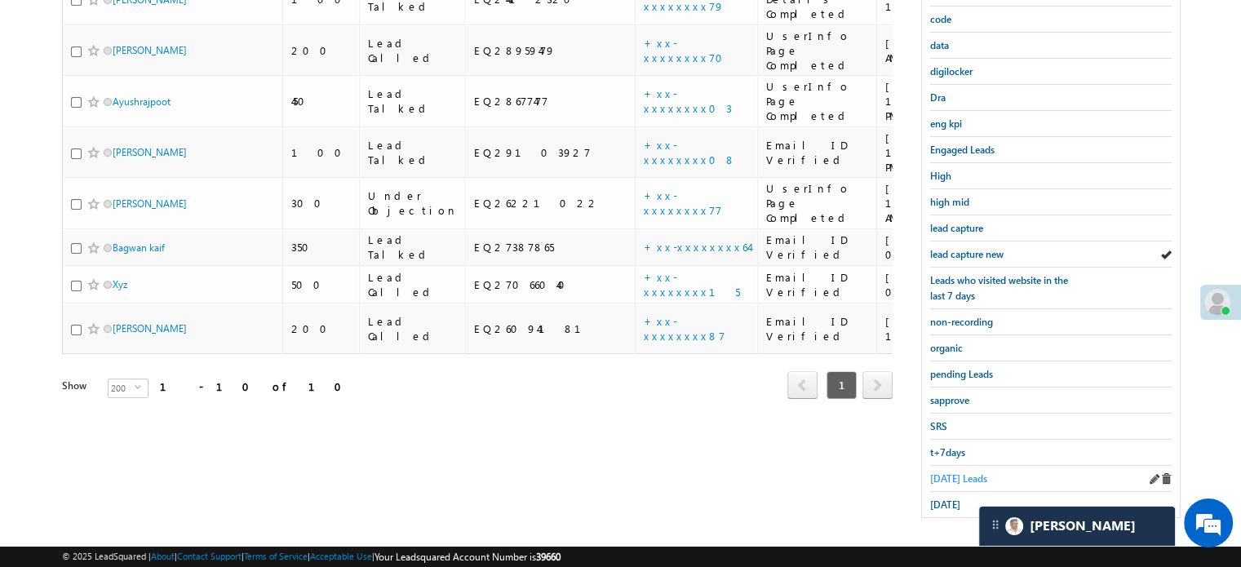
click at [953, 472] on span "Today's Leads" at bounding box center [958, 478] width 57 height 12
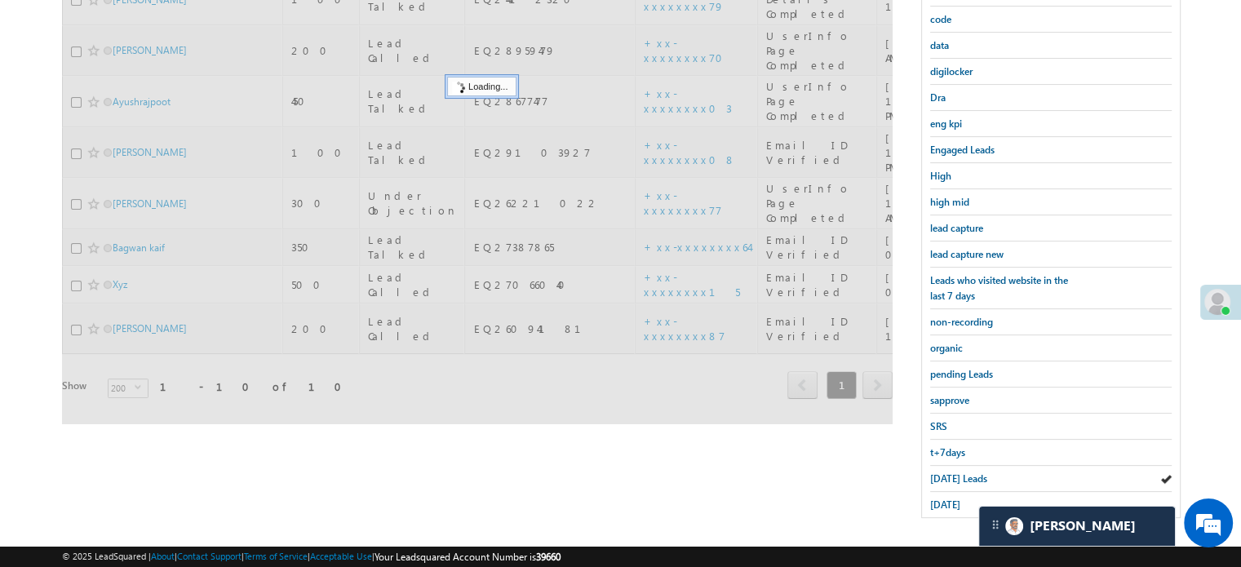
scroll to position [187, 0]
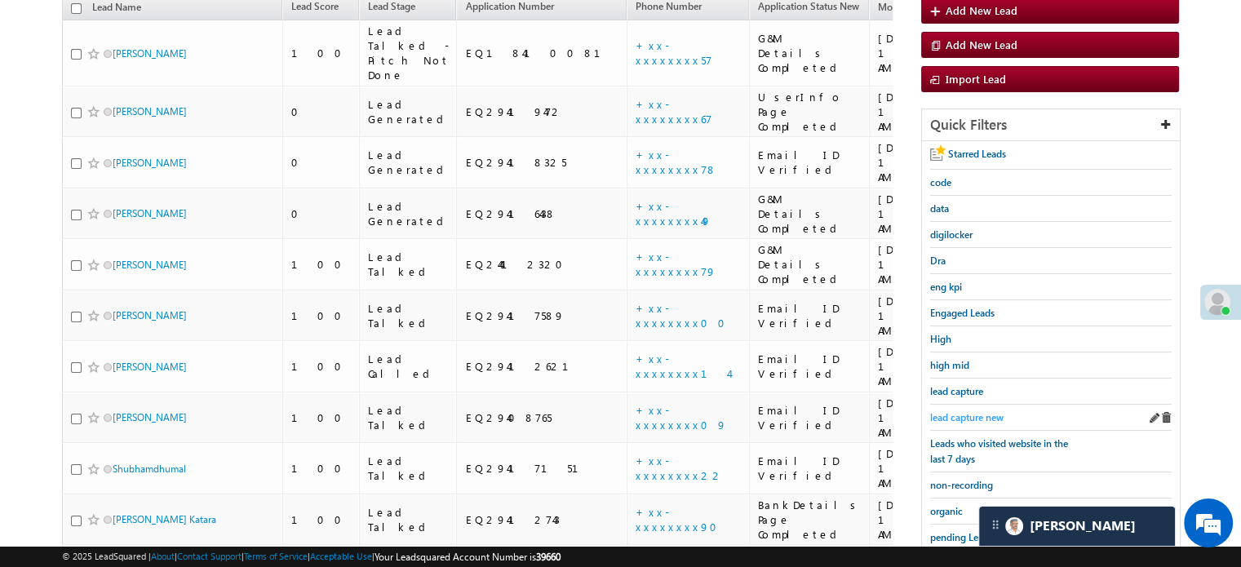
click at [959, 411] on span "lead capture new" at bounding box center [966, 417] width 73 height 12
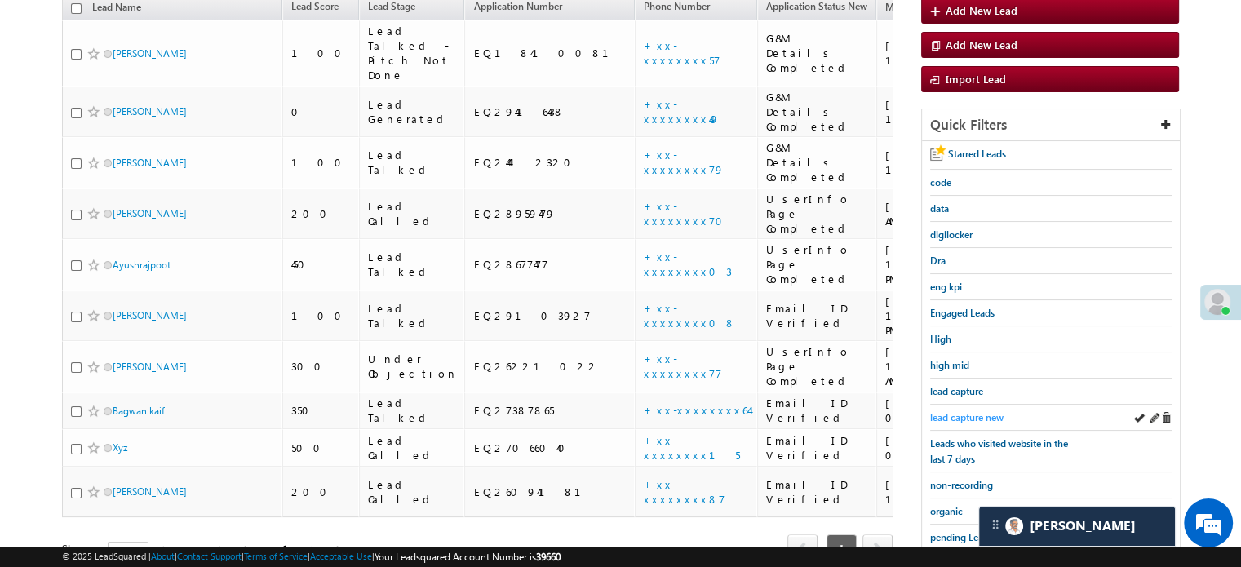
click at [975, 415] on span "lead capture new" at bounding box center [966, 417] width 73 height 12
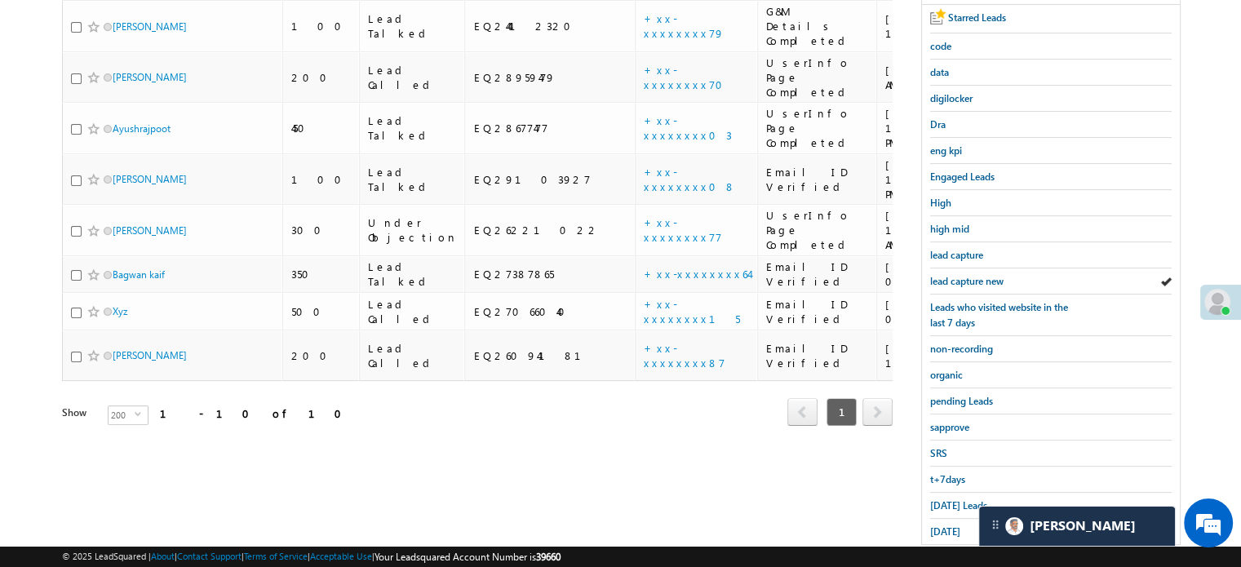
scroll to position [350, 0]
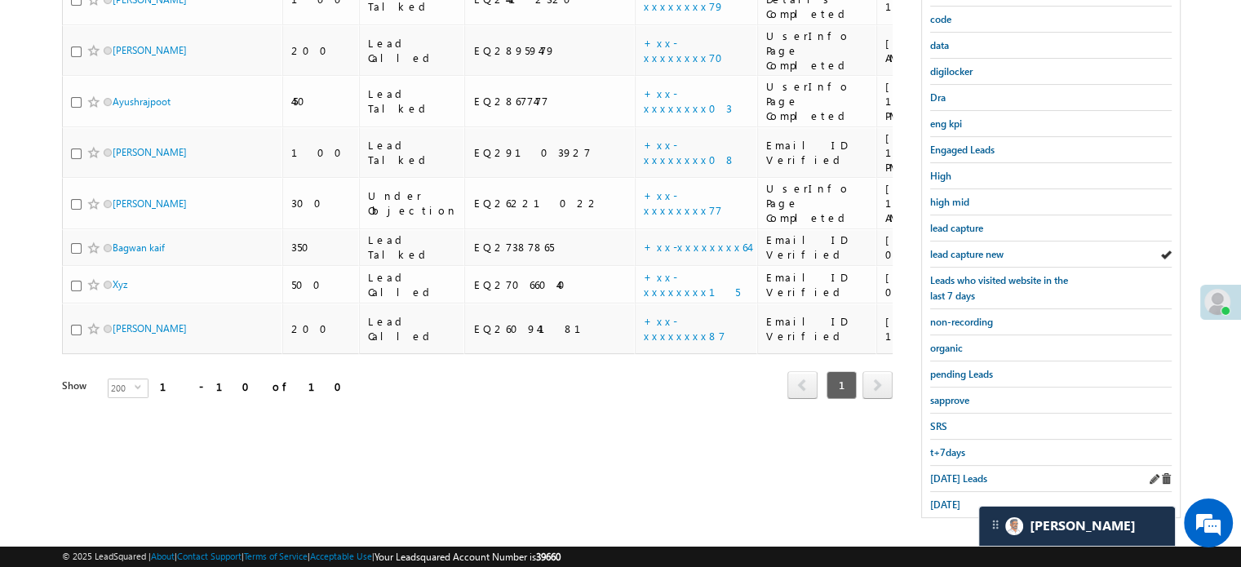
click at [945, 479] on div "Today's Leads" at bounding box center [1050, 479] width 241 height 26
click at [952, 473] on span "Today's Leads" at bounding box center [958, 478] width 57 height 12
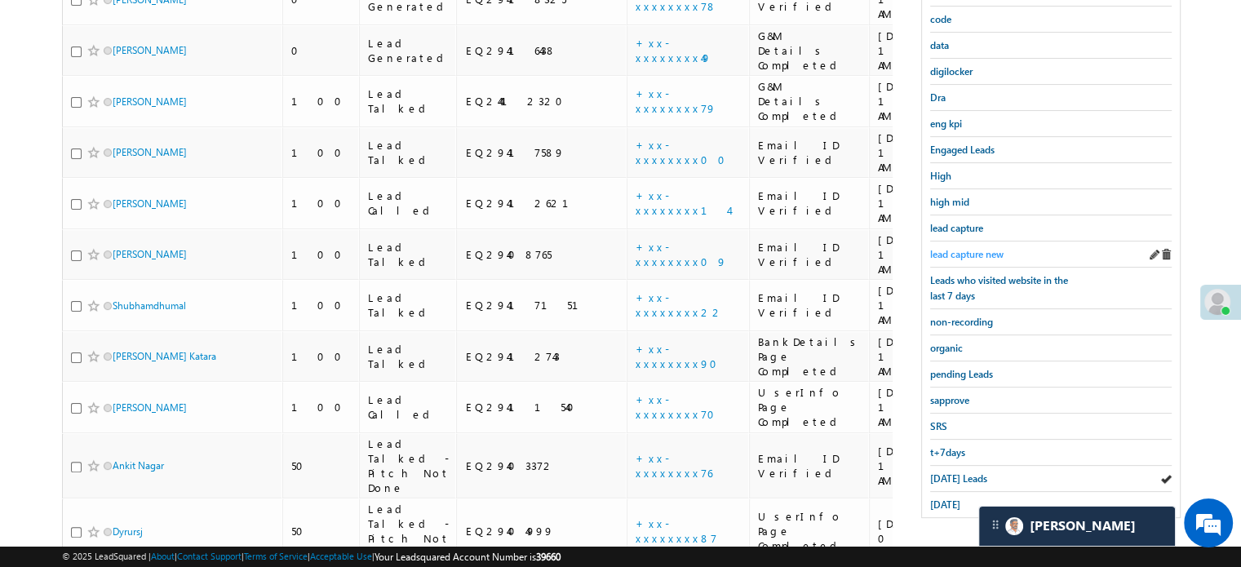
click at [969, 246] on link "lead capture new" at bounding box center [966, 253] width 73 height 15
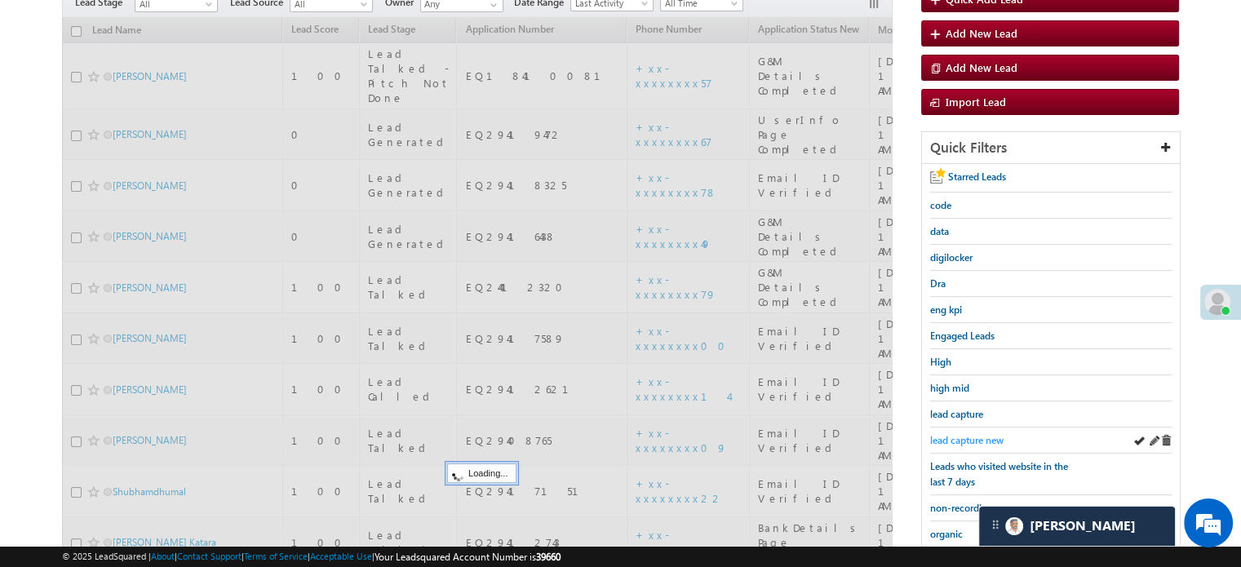
scroll to position [105, 0]
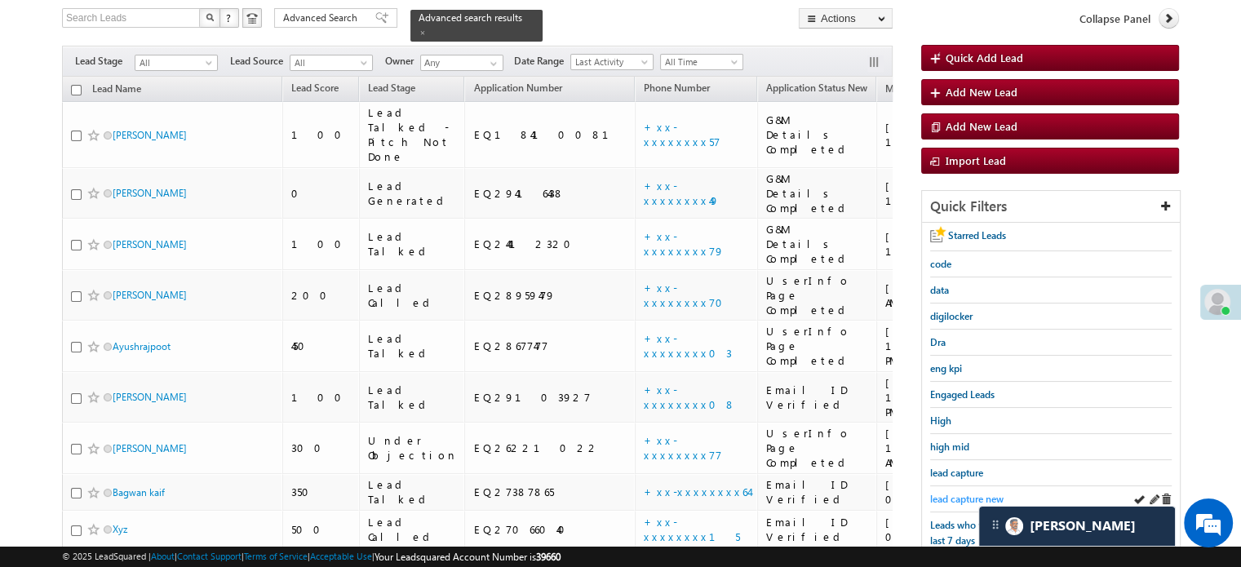
click at [967, 495] on span "lead capture new" at bounding box center [966, 499] width 73 height 12
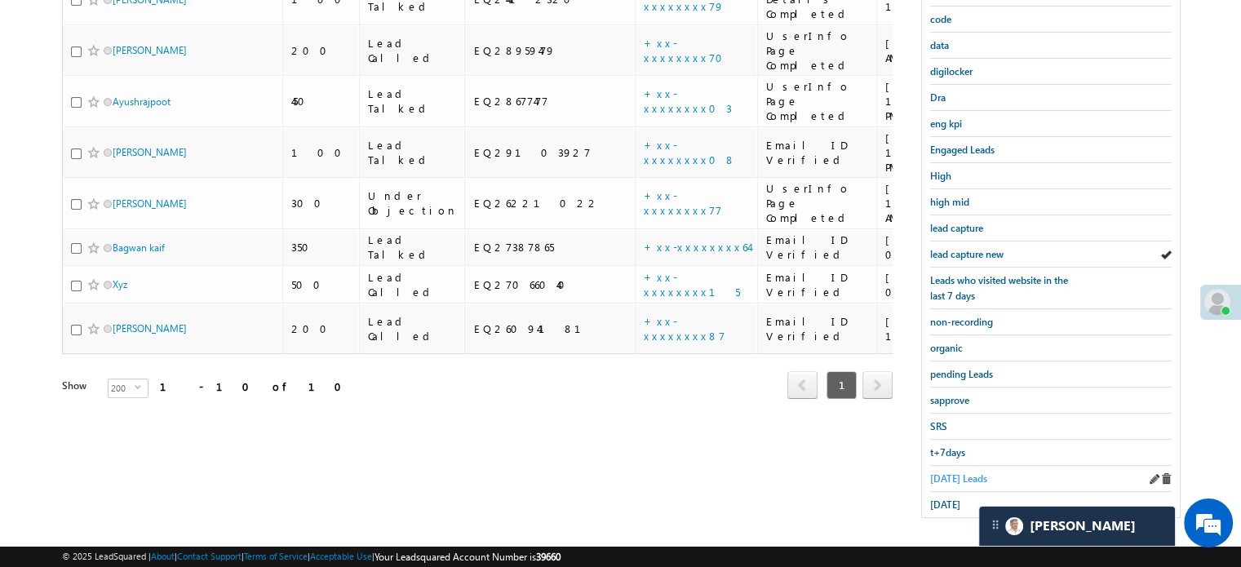
click at [966, 471] on link "Today's Leads" at bounding box center [958, 478] width 57 height 15
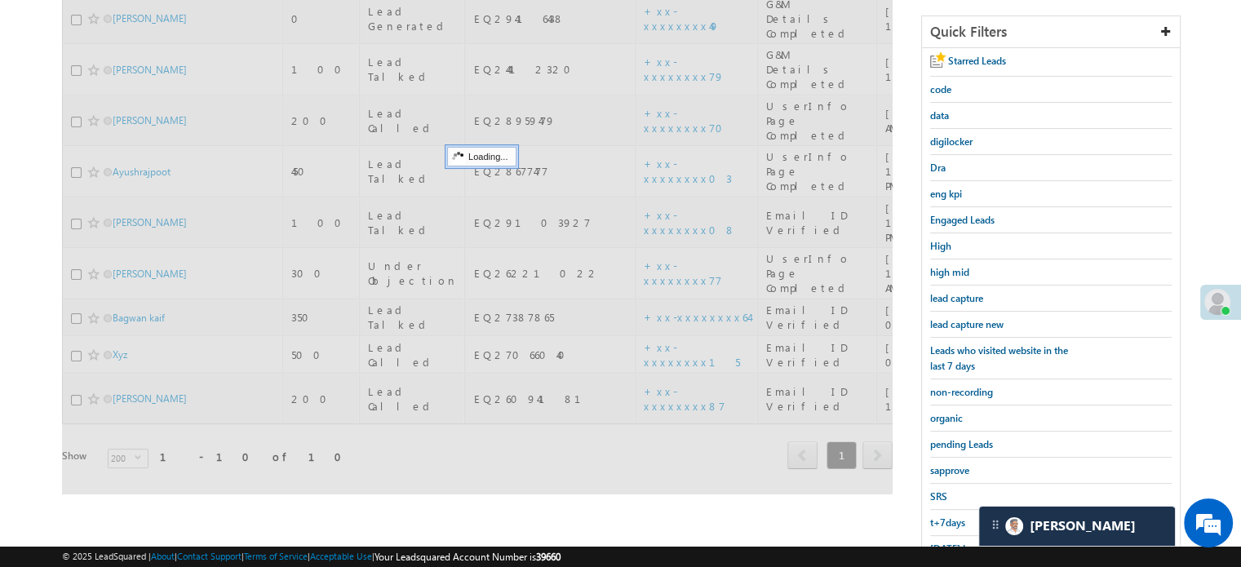
scroll to position [187, 0]
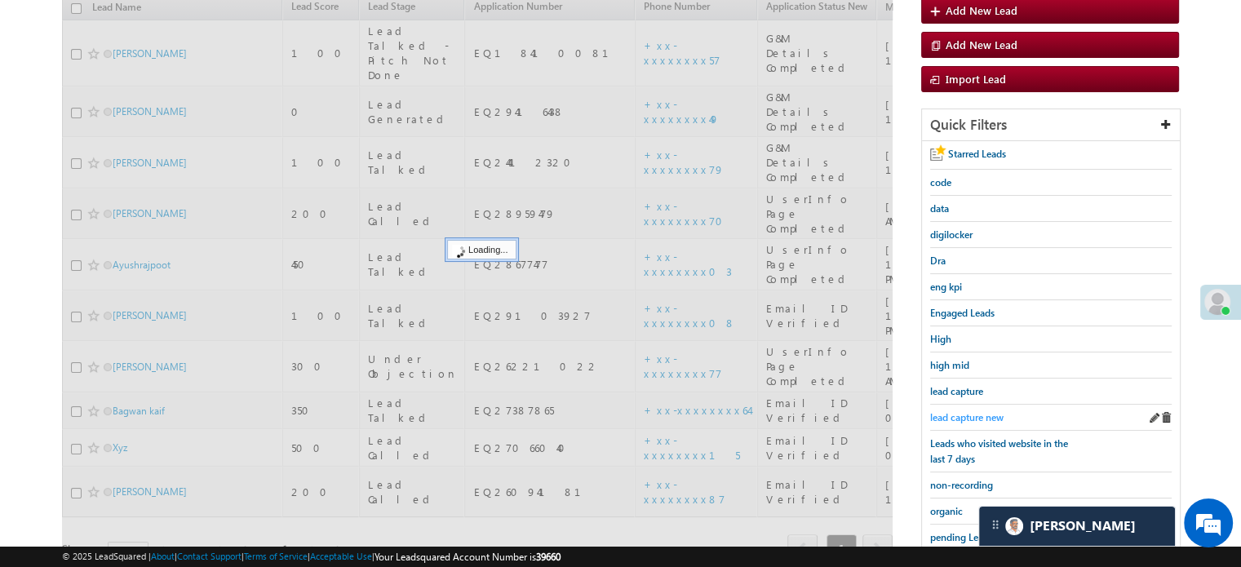
click at [969, 409] on link "lead capture new" at bounding box center [966, 416] width 73 height 15
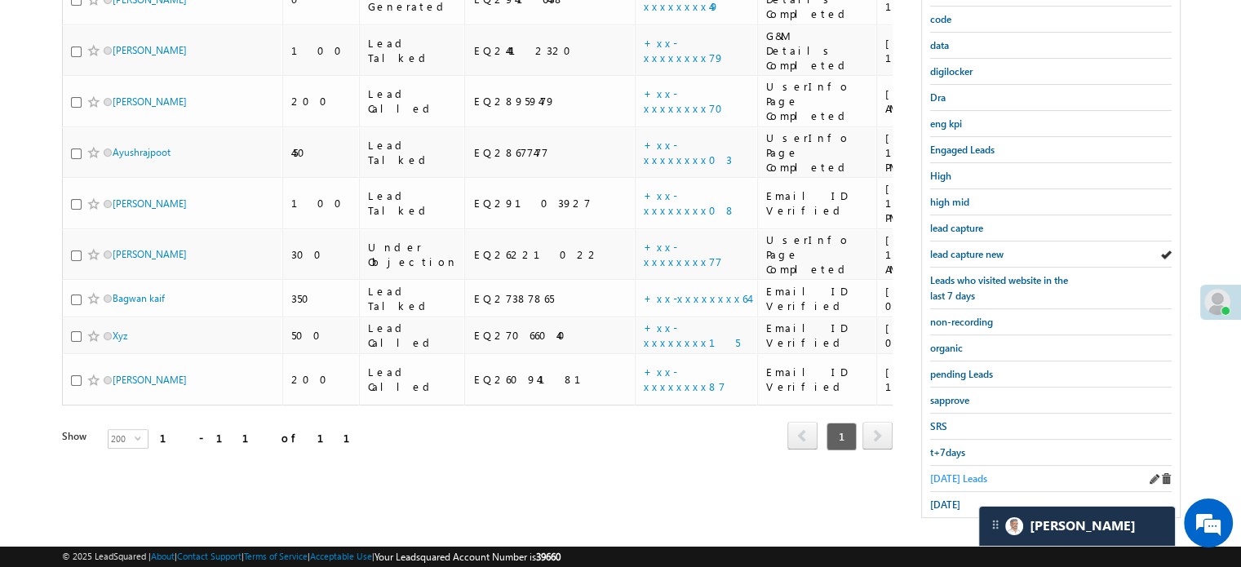
click at [950, 472] on span "Today's Leads" at bounding box center [958, 478] width 57 height 12
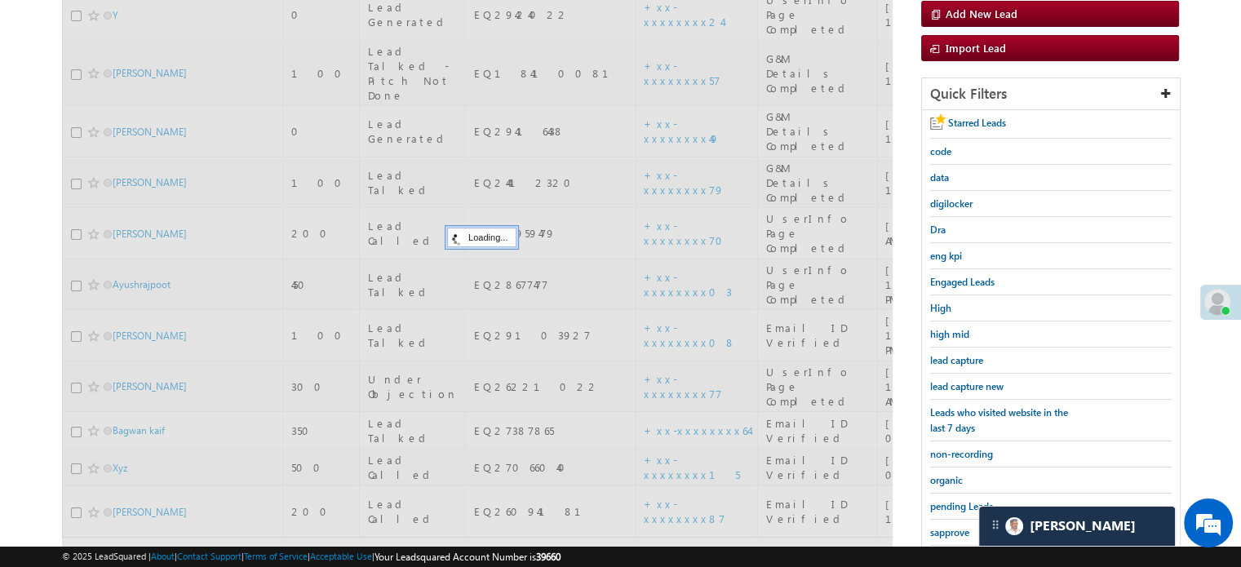
scroll to position [105, 0]
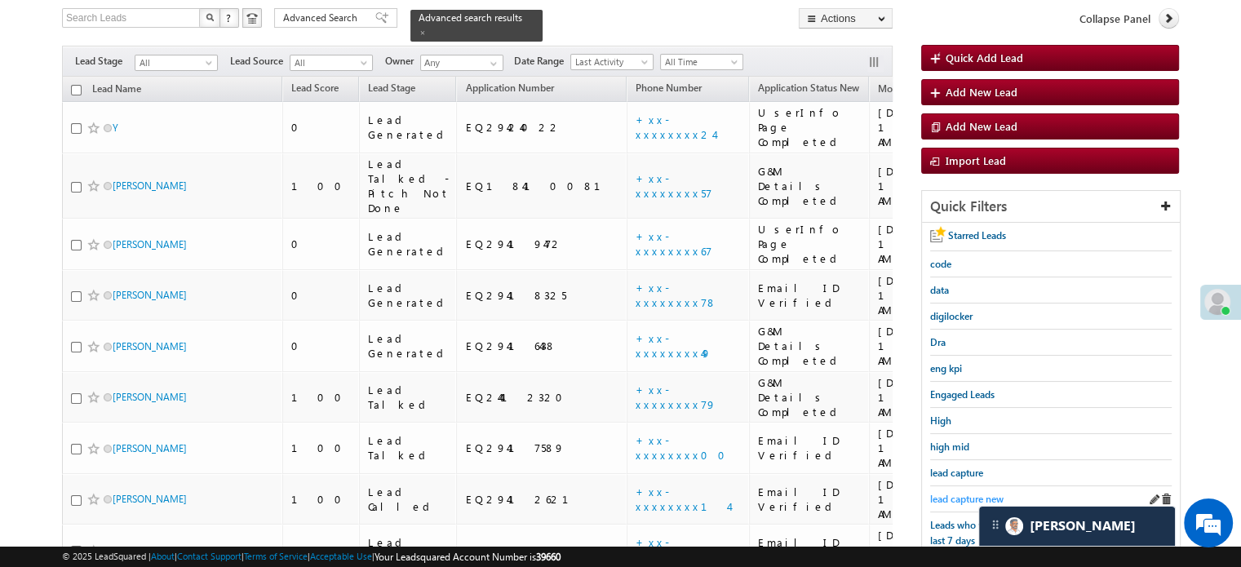
click at [958, 498] on span "lead capture new" at bounding box center [966, 499] width 73 height 12
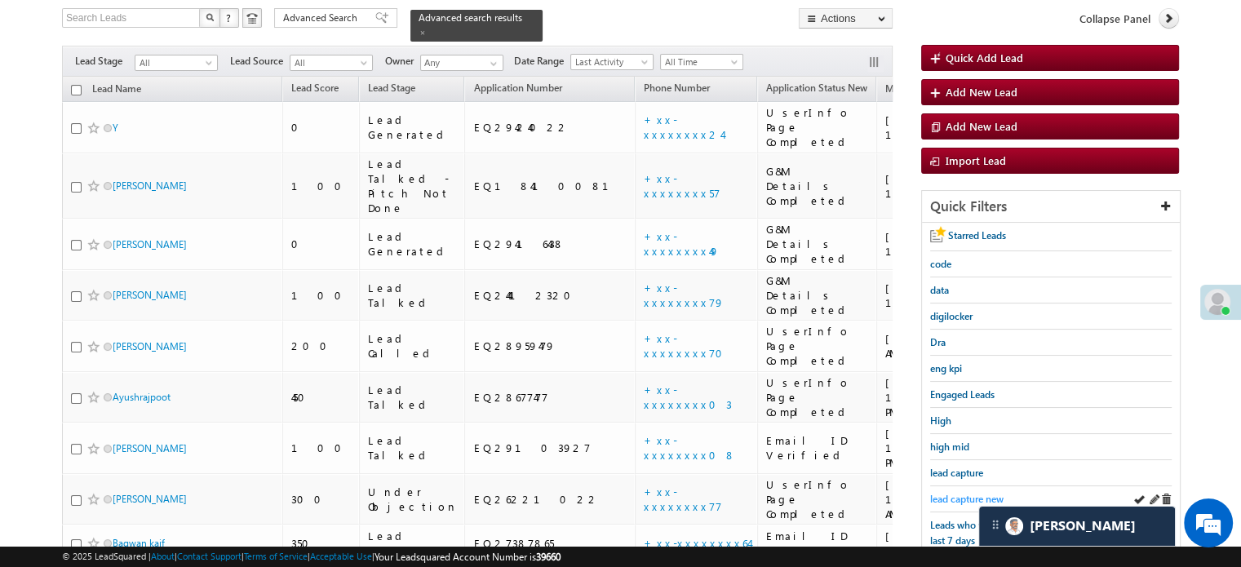
click at [953, 497] on span "lead capture new" at bounding box center [966, 499] width 73 height 12
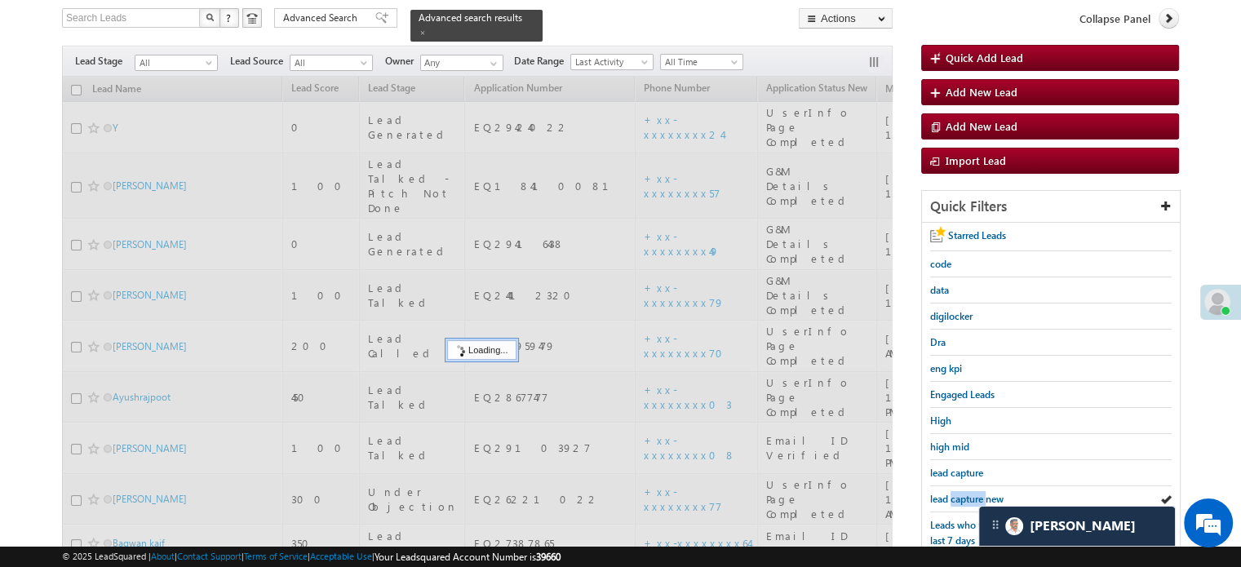
click at [953, 497] on span "lead capture new" at bounding box center [966, 499] width 73 height 12
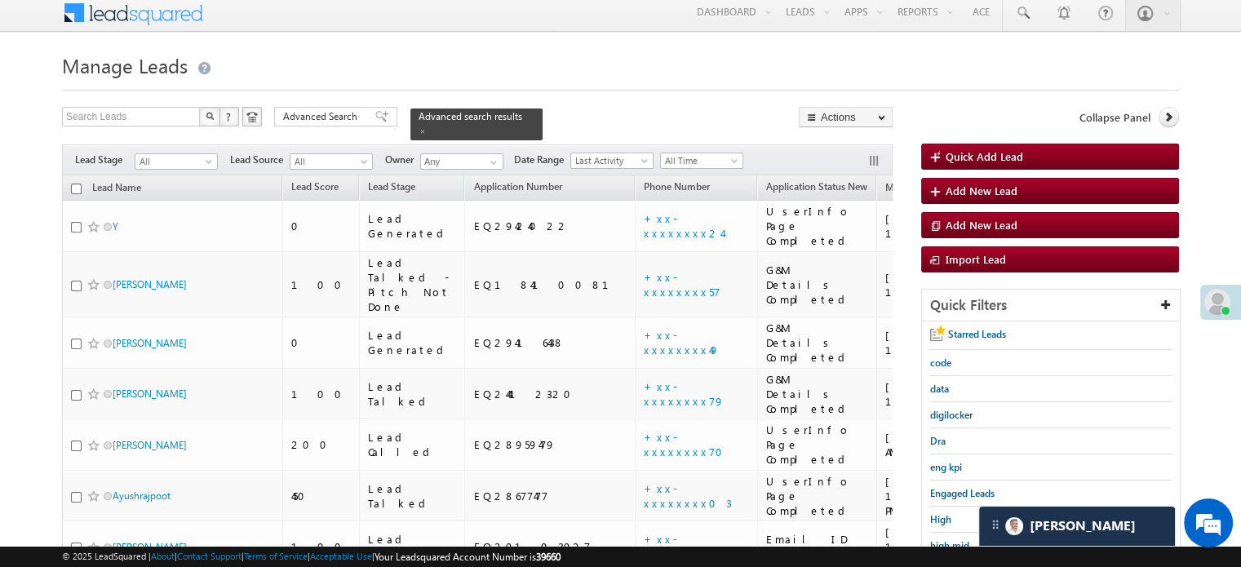
scroll to position [0, 0]
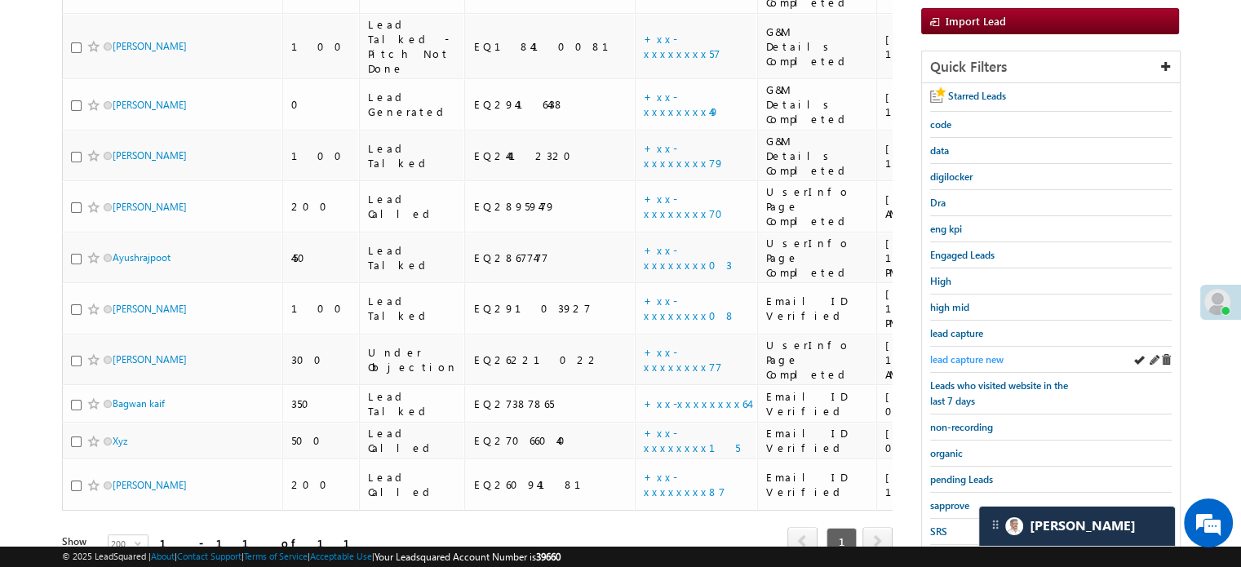
click at [953, 353] on span "lead capture new" at bounding box center [966, 359] width 73 height 12
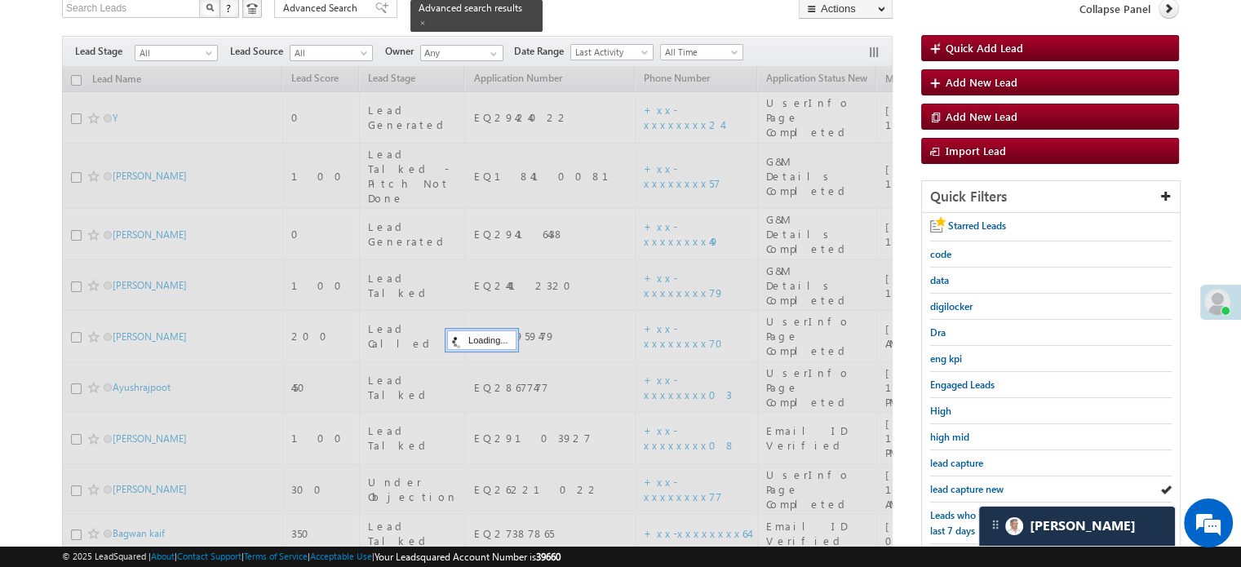
scroll to position [163, 0]
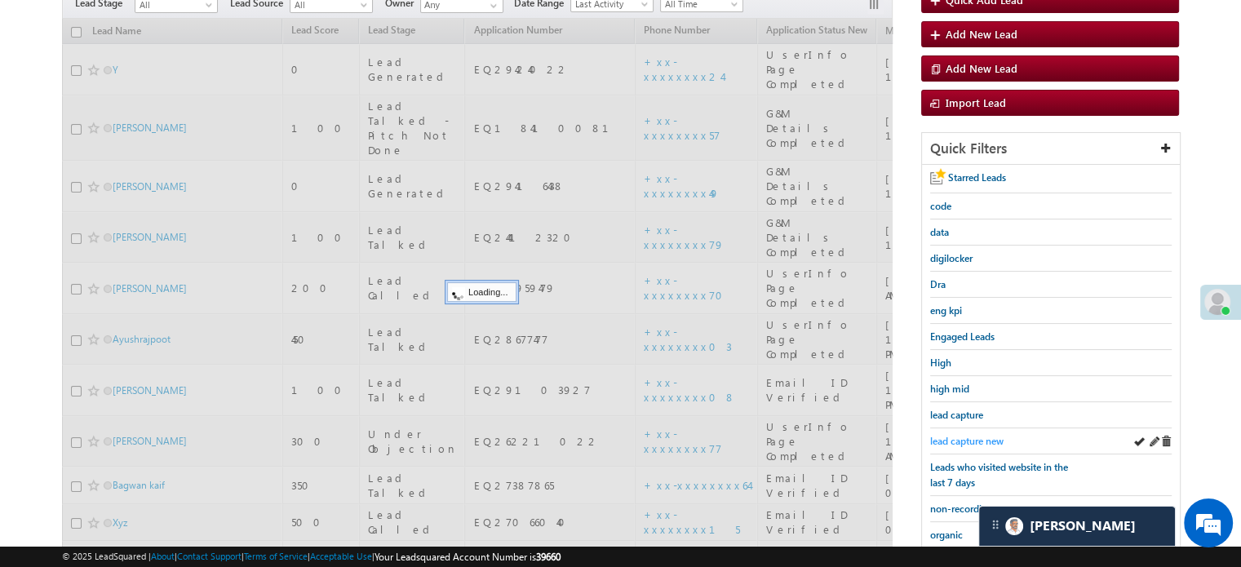
click at [966, 440] on span "lead capture new" at bounding box center [966, 441] width 73 height 12
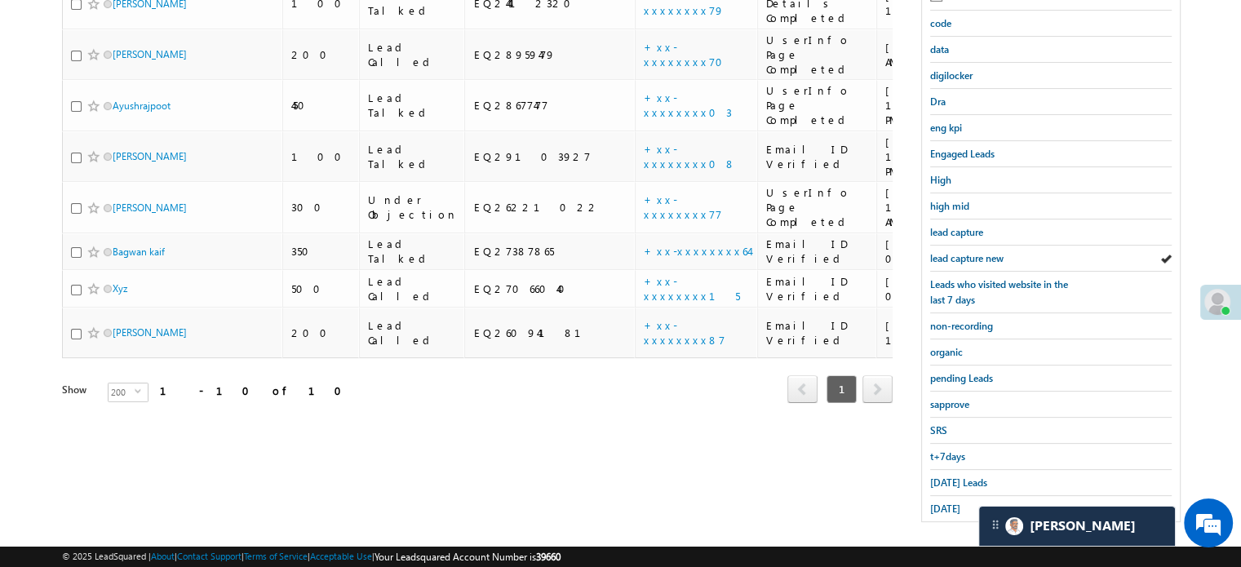
scroll to position [350, 0]
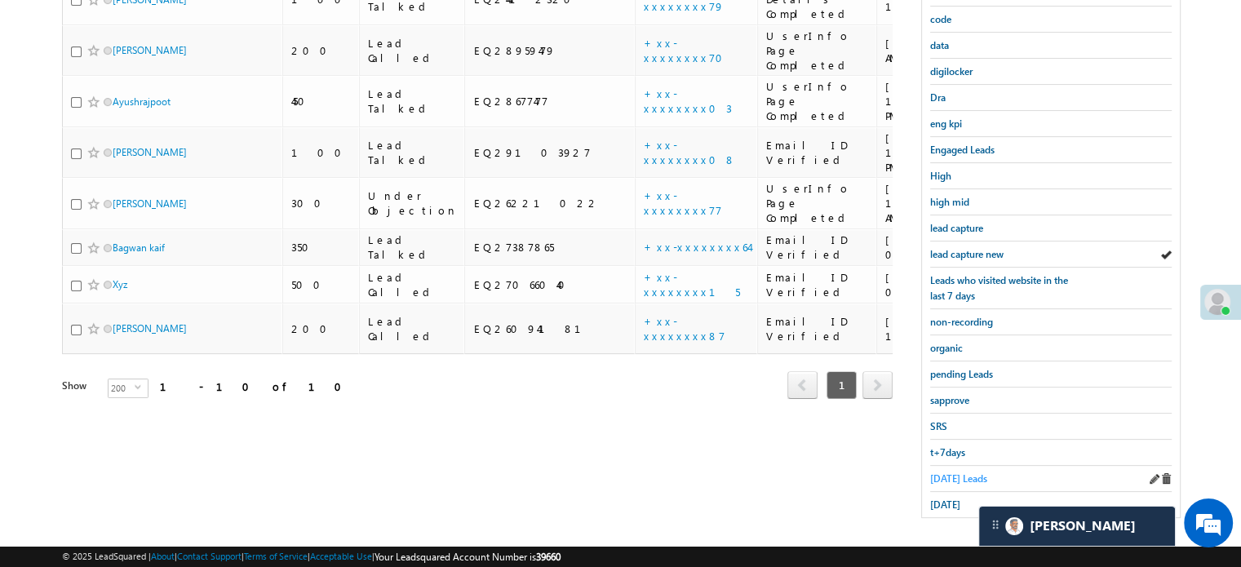
click at [956, 472] on span "Today's Leads" at bounding box center [958, 478] width 57 height 12
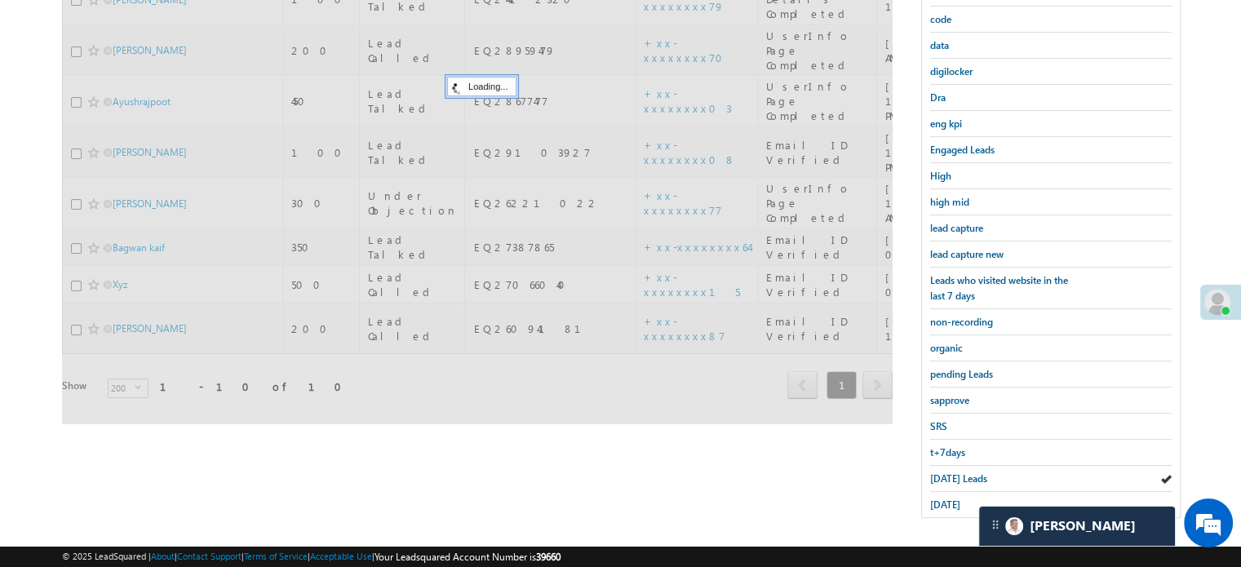
scroll to position [268, 0]
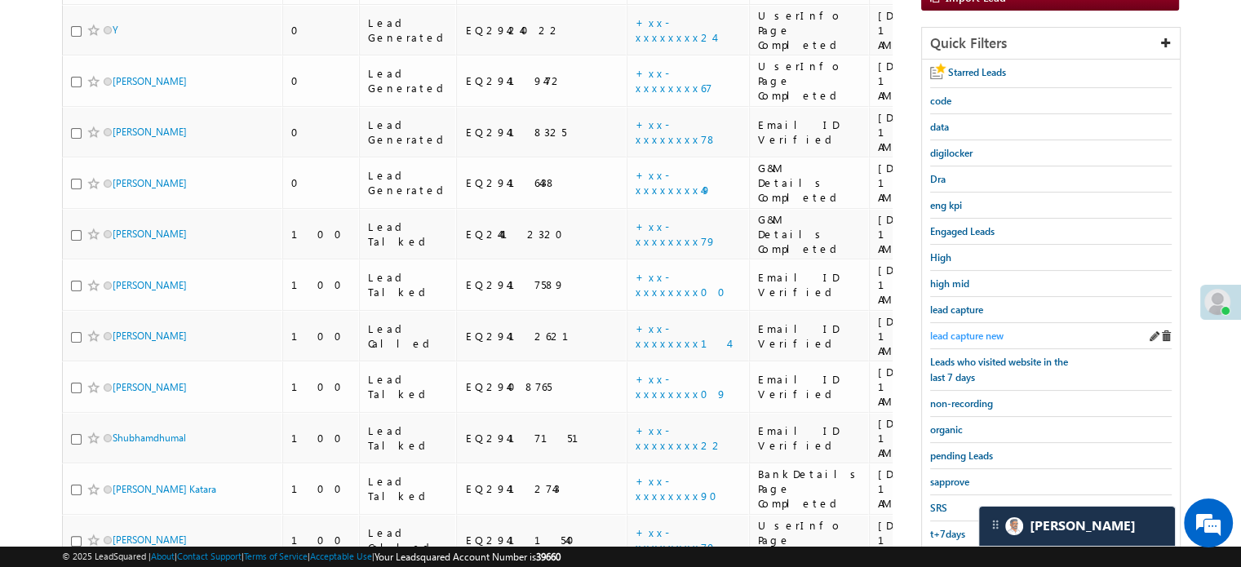
click at [949, 338] on link "lead capture new" at bounding box center [966, 335] width 73 height 15
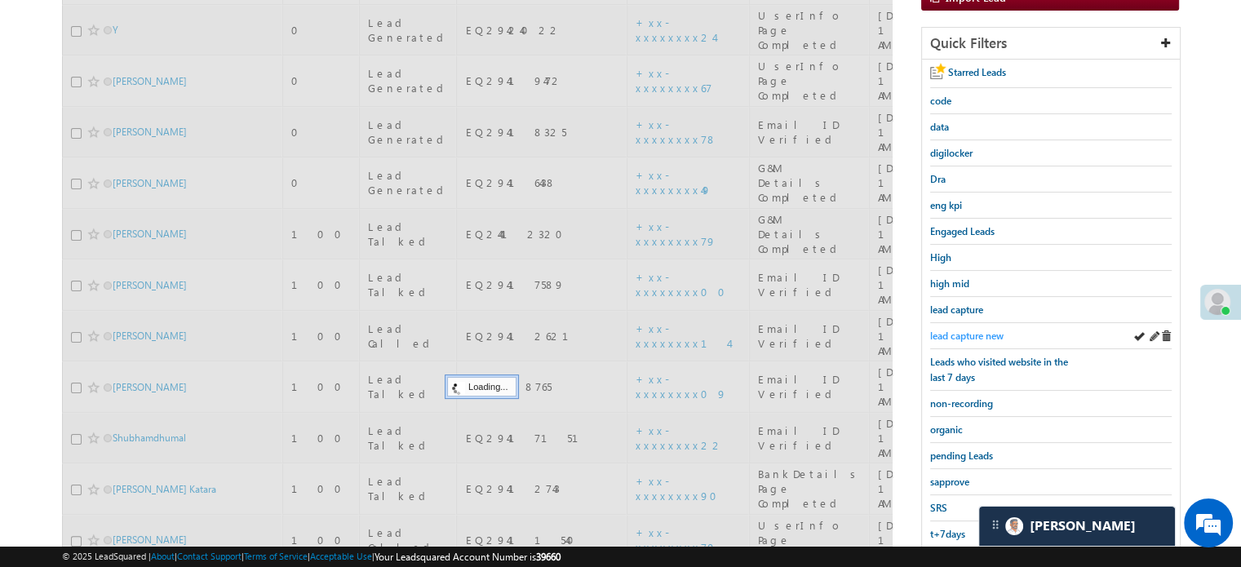
click at [956, 330] on span "lead capture new" at bounding box center [966, 336] width 73 height 12
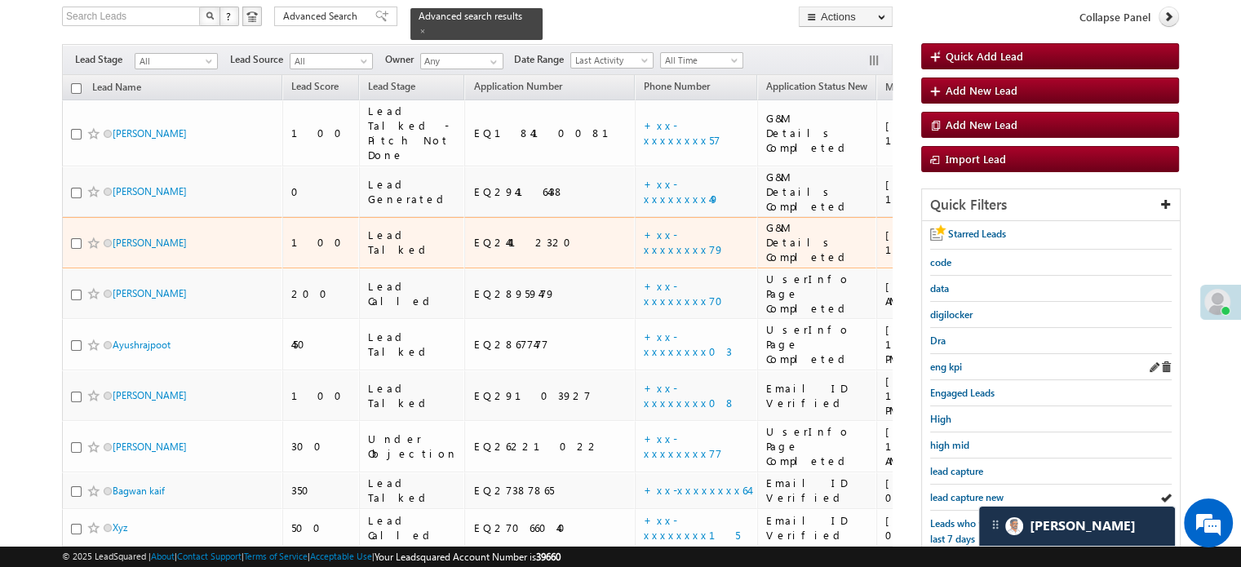
scroll to position [187, 0]
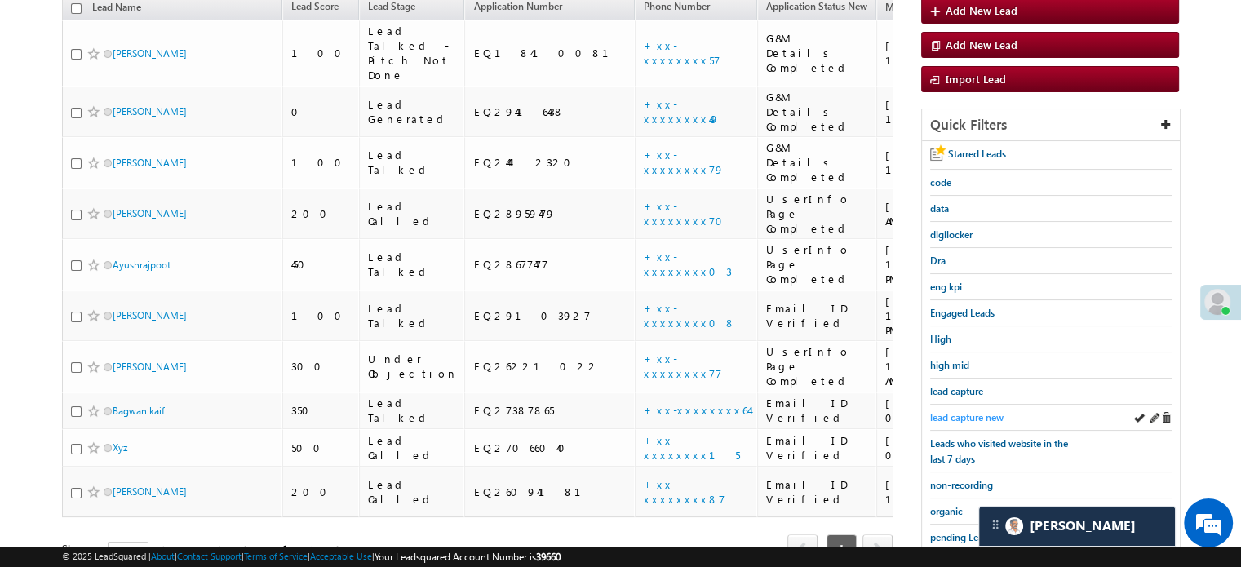
click at [962, 411] on span "lead capture new" at bounding box center [966, 417] width 73 height 12
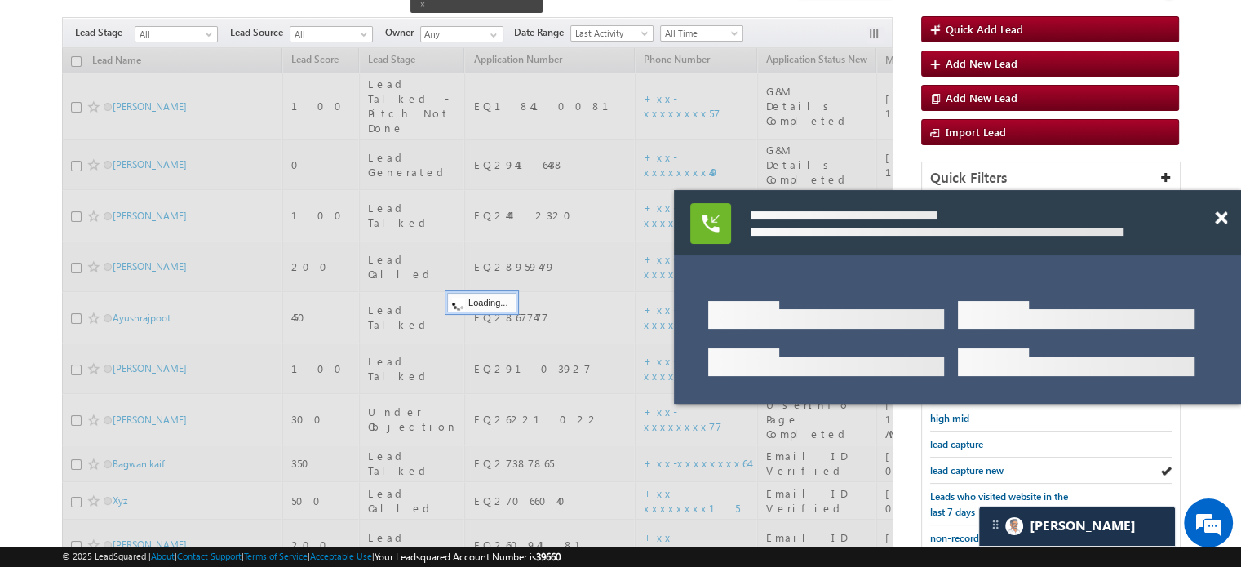
scroll to position [105, 0]
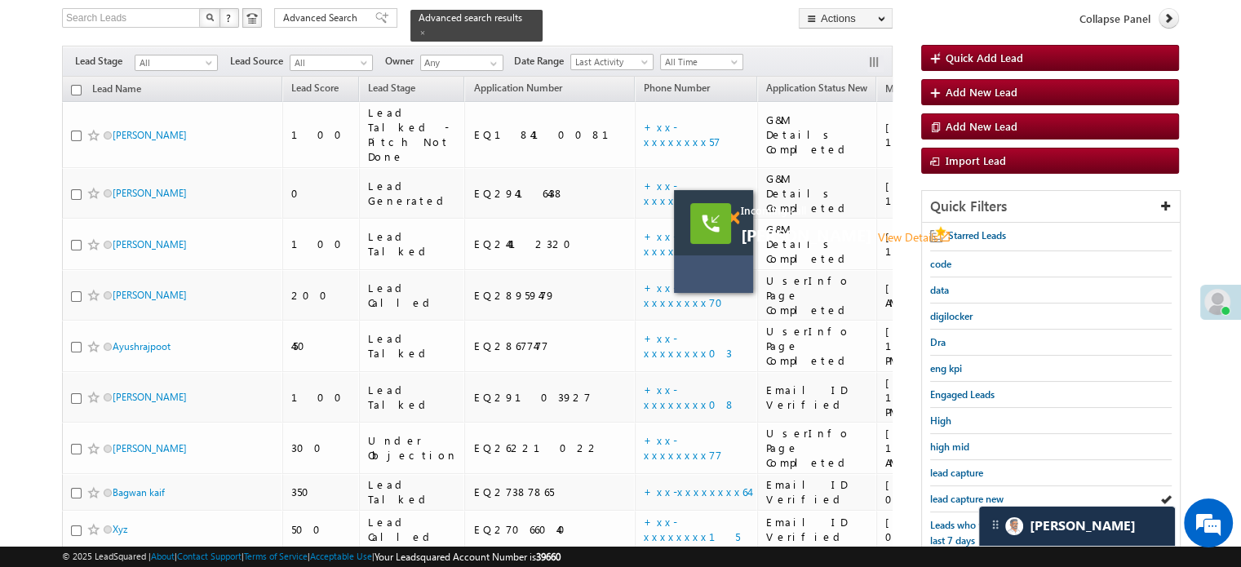
click at [736, 212] on span at bounding box center [733, 218] width 12 height 14
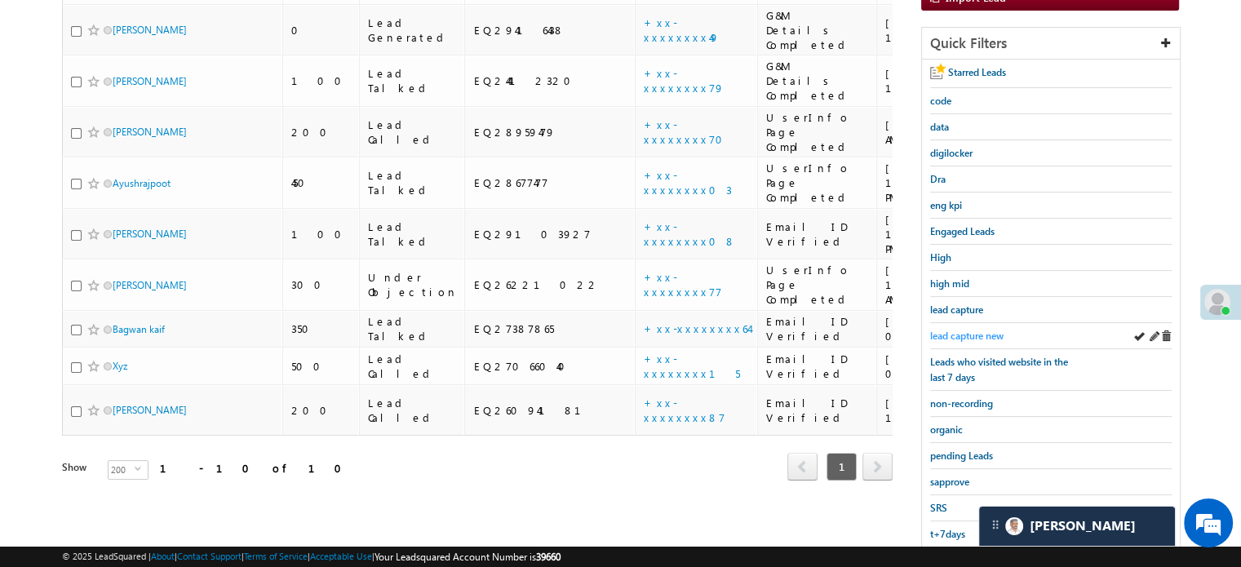
click at [966, 334] on span "lead capture new" at bounding box center [966, 336] width 73 height 12
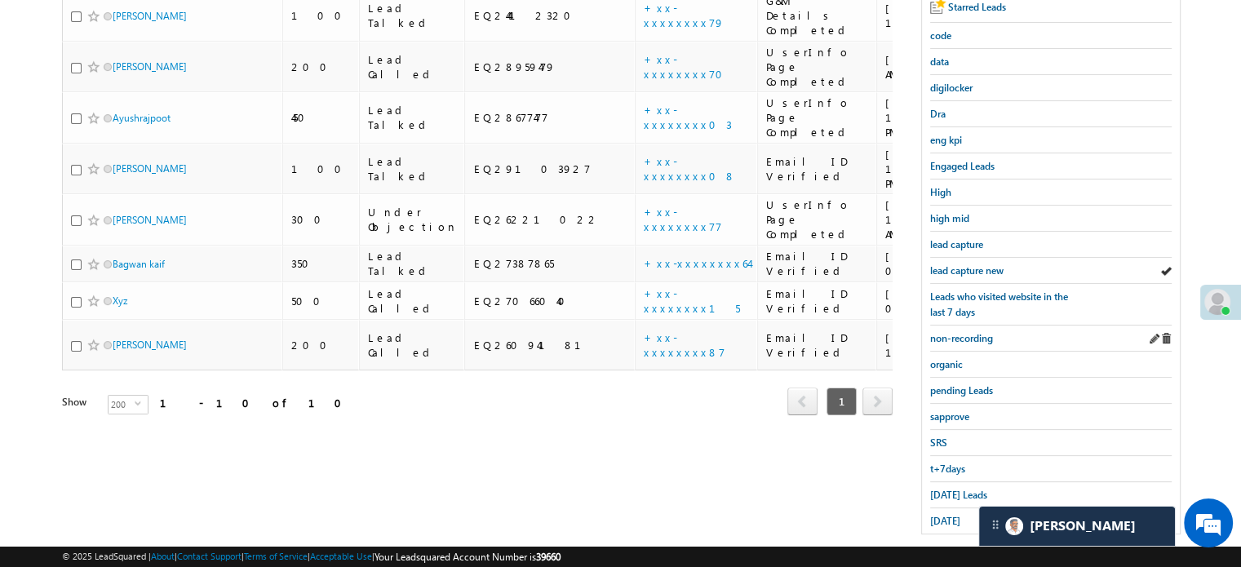
scroll to position [350, 0]
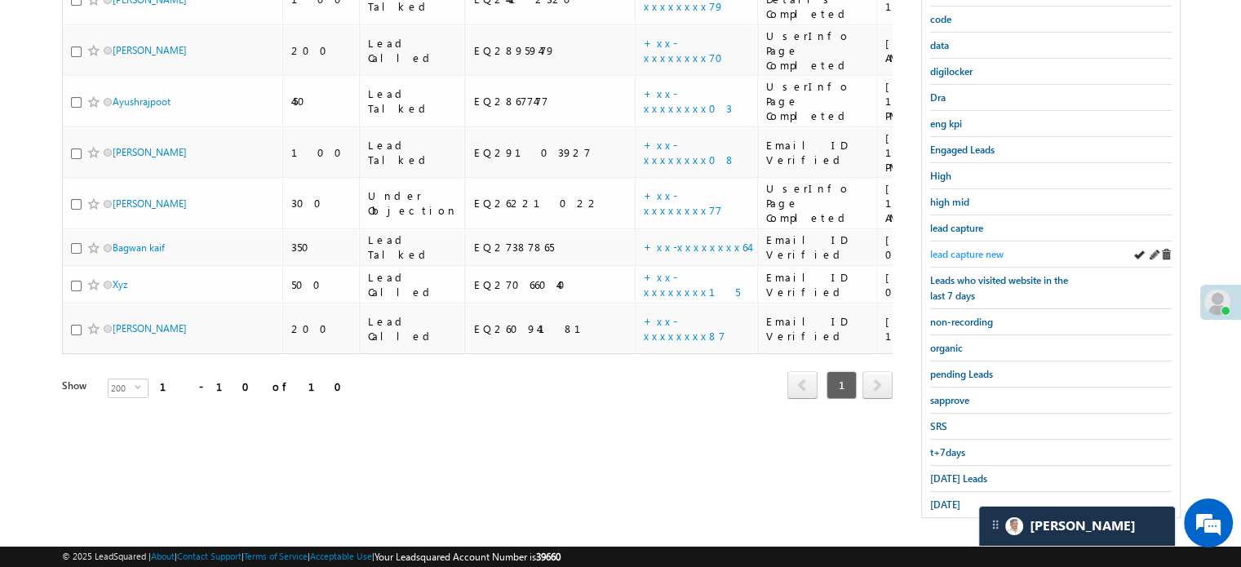
click at [982, 256] on link "lead capture new" at bounding box center [966, 253] width 73 height 15
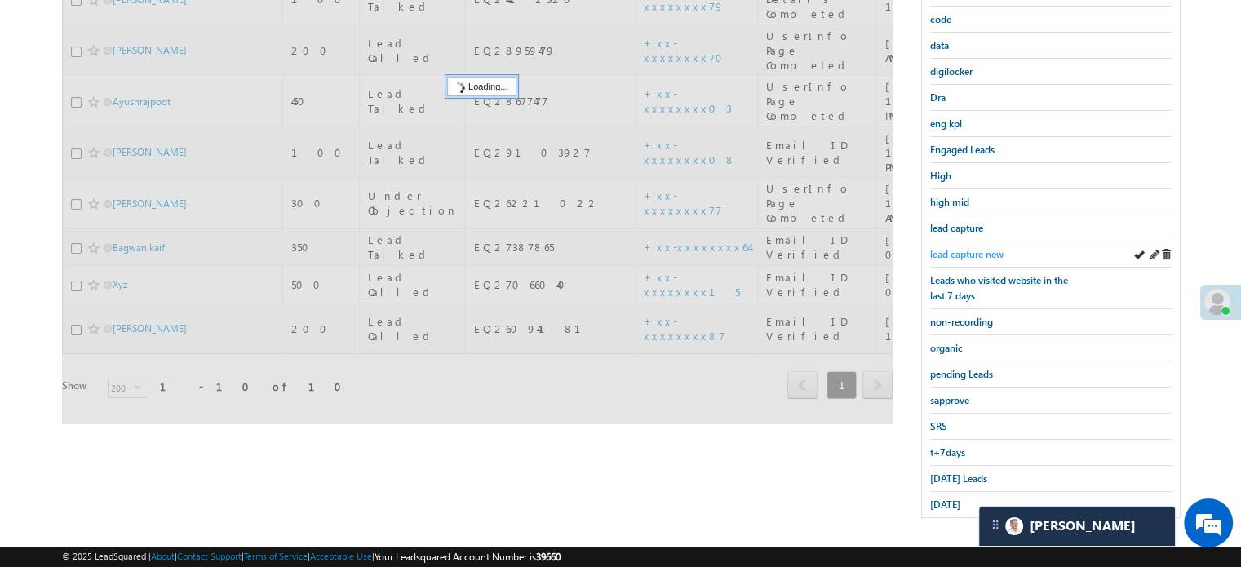
click at [980, 254] on span "lead capture new" at bounding box center [966, 254] width 73 height 12
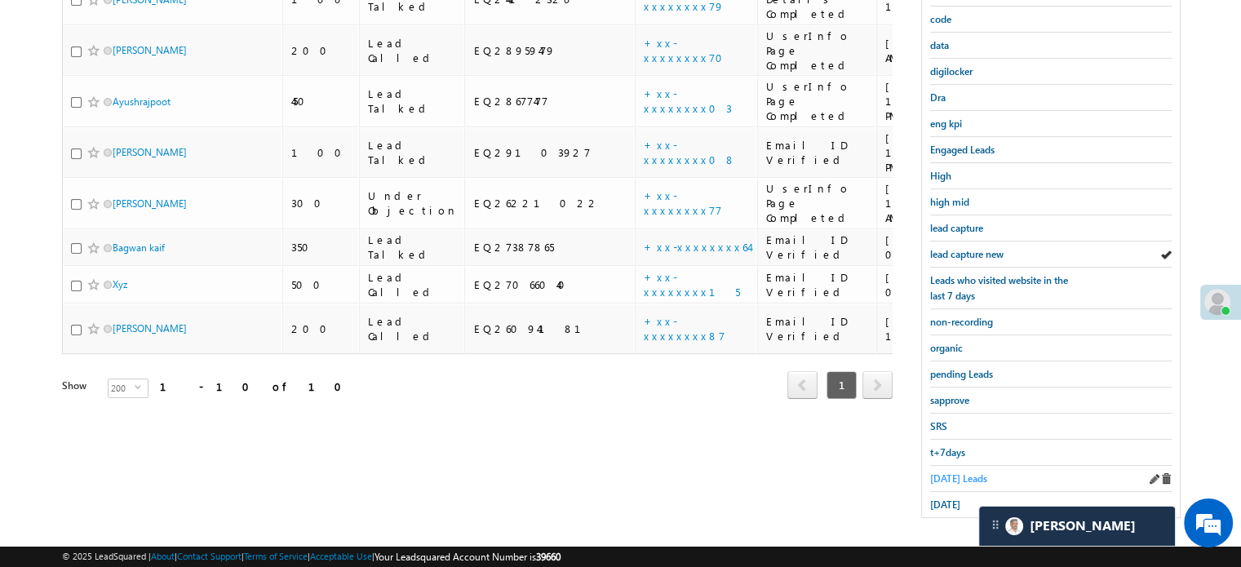
click at [957, 476] on span "Today's Leads" at bounding box center [958, 478] width 57 height 12
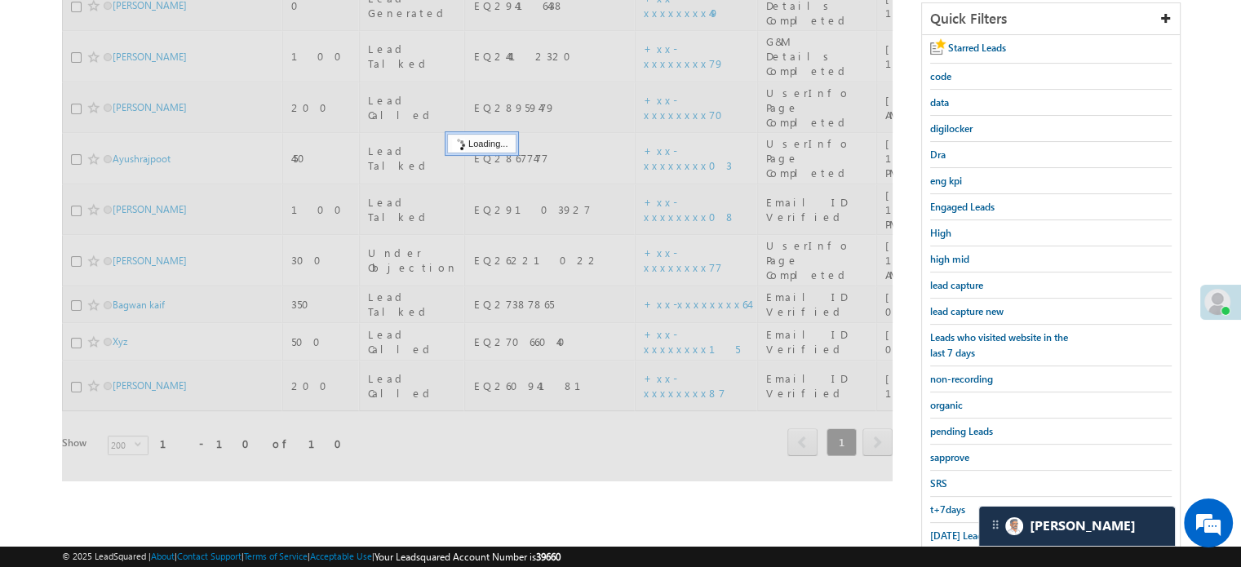
scroll to position [268, 0]
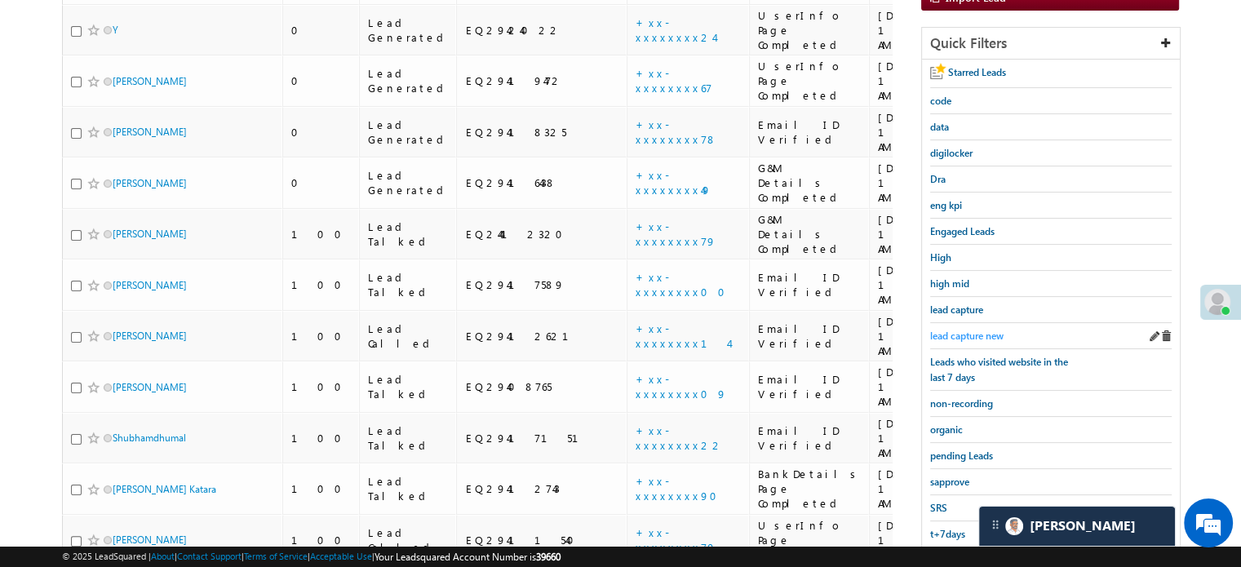
click at [979, 332] on span "lead capture new" at bounding box center [966, 336] width 73 height 12
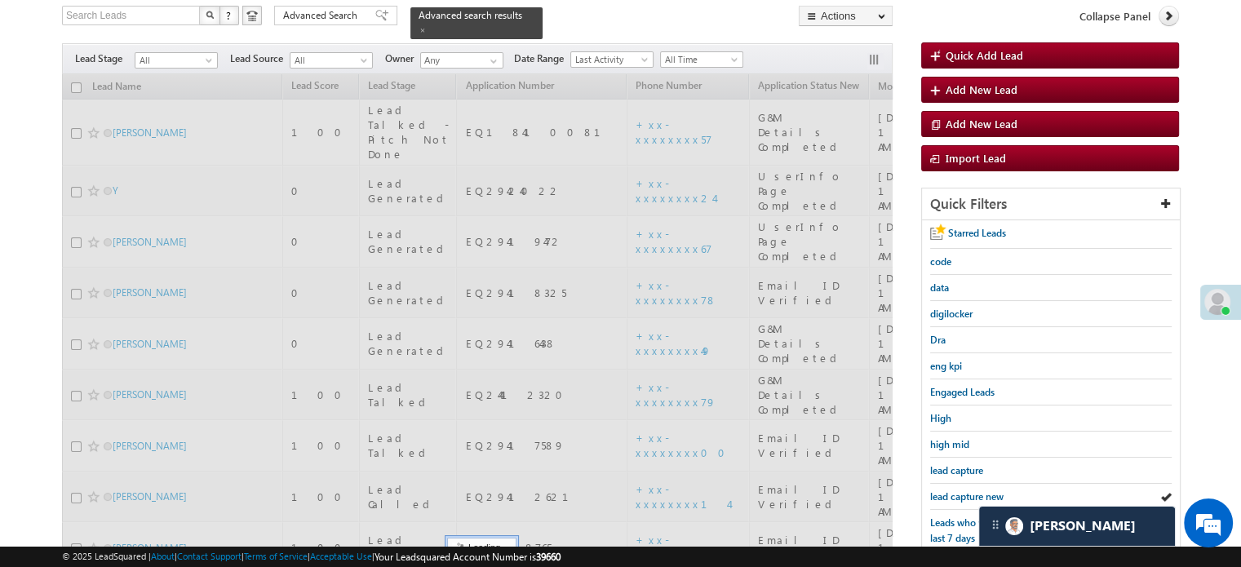
scroll to position [105, 0]
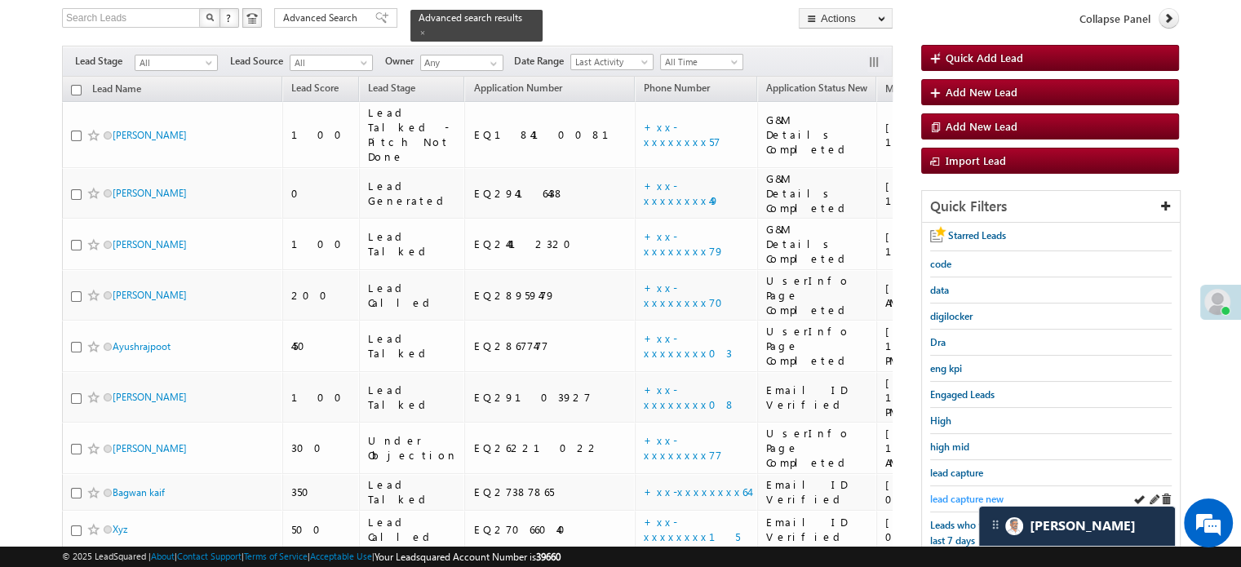
click at [966, 495] on span "lead capture new" at bounding box center [966, 499] width 73 height 12
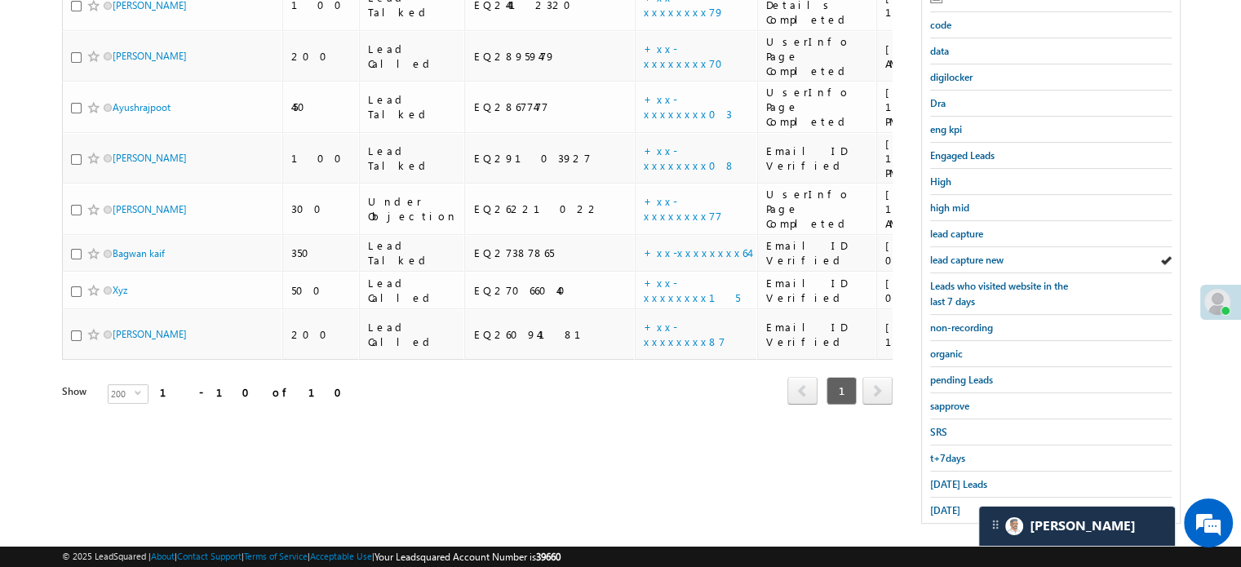
scroll to position [350, 0]
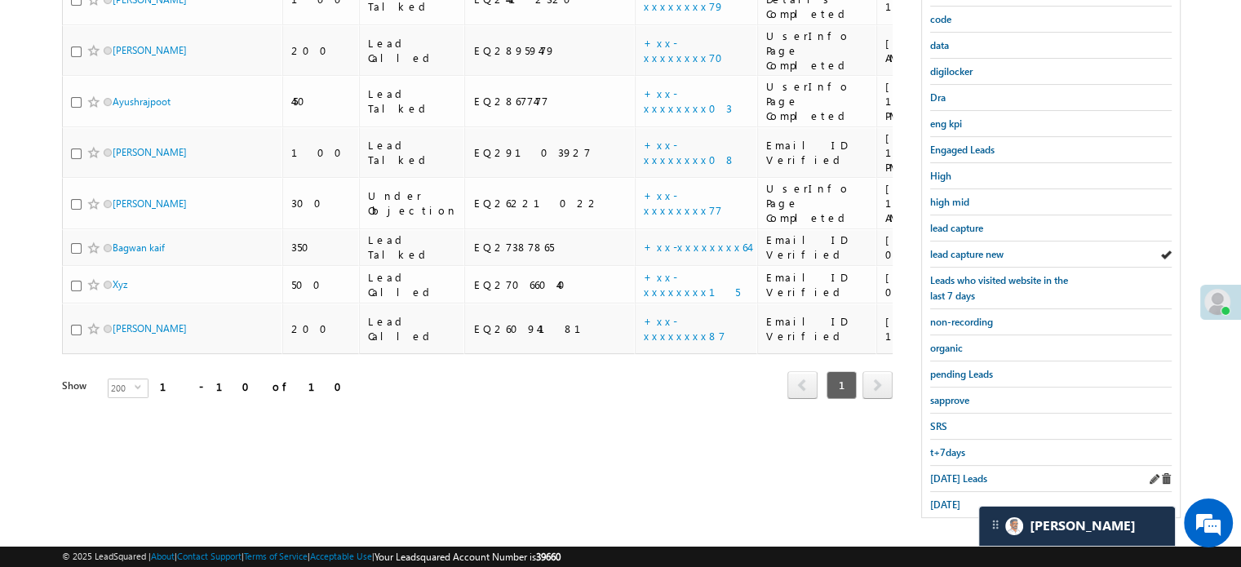
click at [949, 479] on div "Today's Leads" at bounding box center [1050, 479] width 241 height 26
click at [951, 472] on span "Today's Leads" at bounding box center [958, 478] width 57 height 12
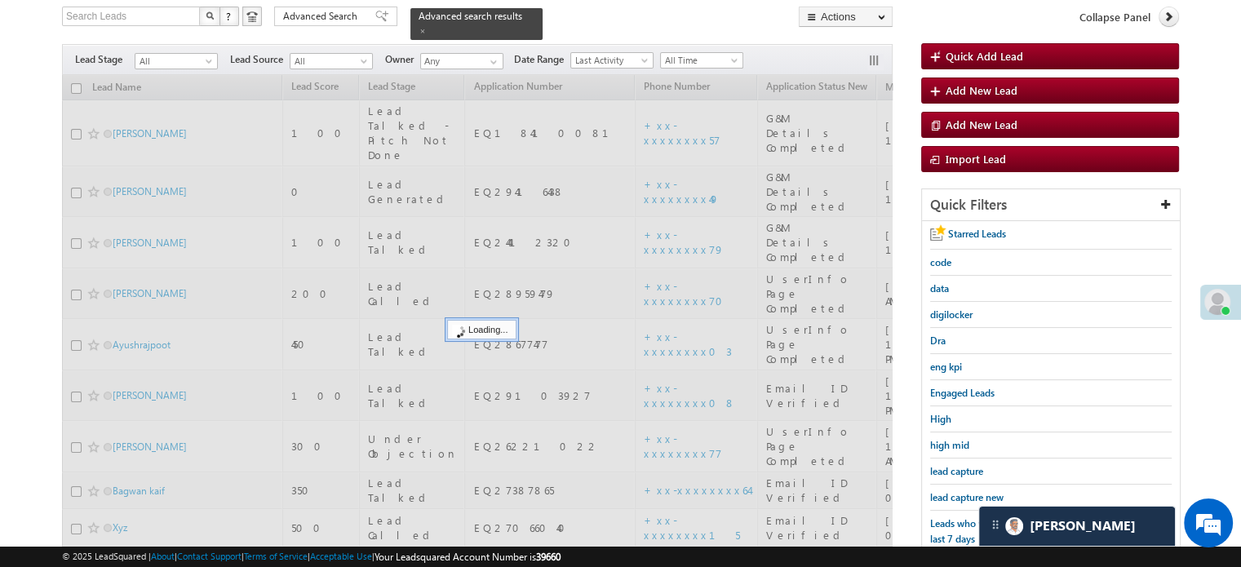
scroll to position [105, 0]
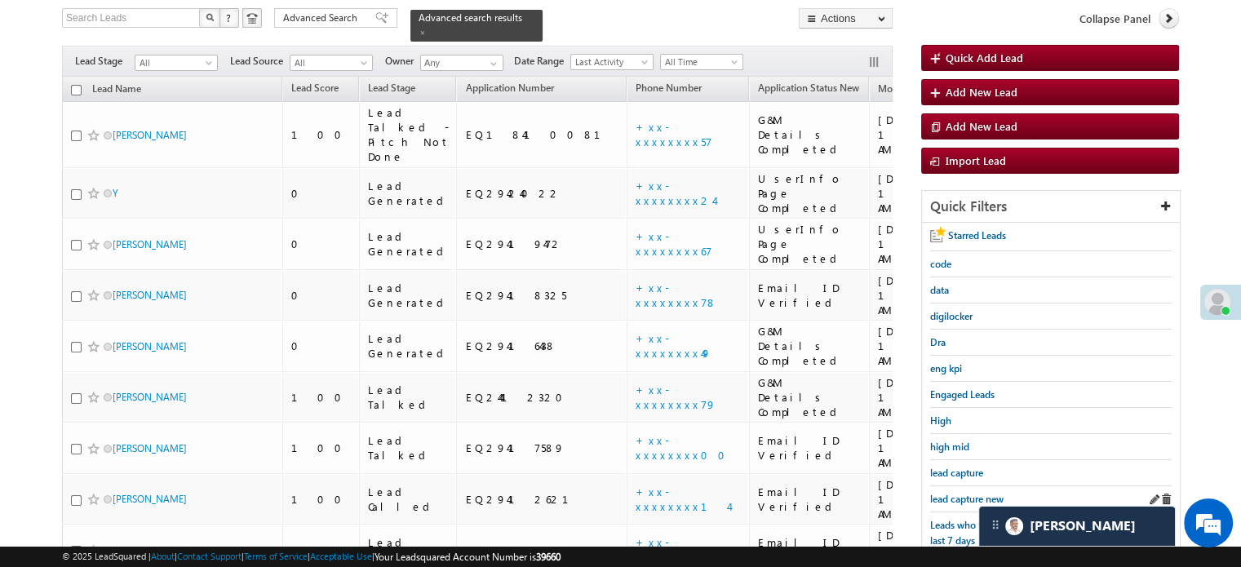
click at [959, 486] on div "lead capture new" at bounding box center [1050, 499] width 241 height 26
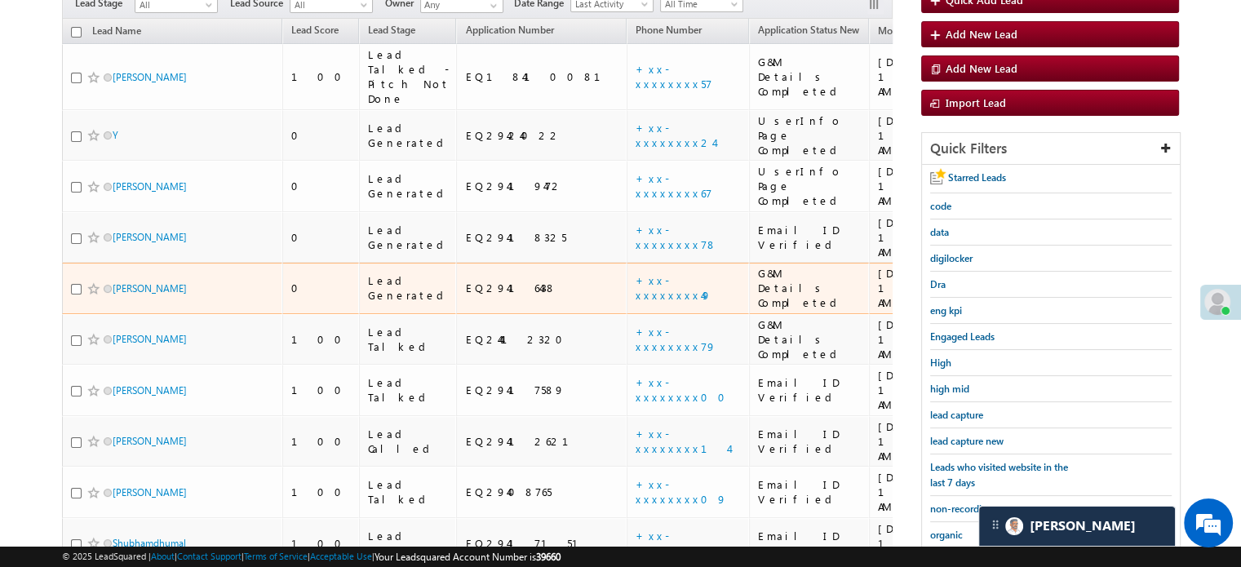
scroll to position [187, 0]
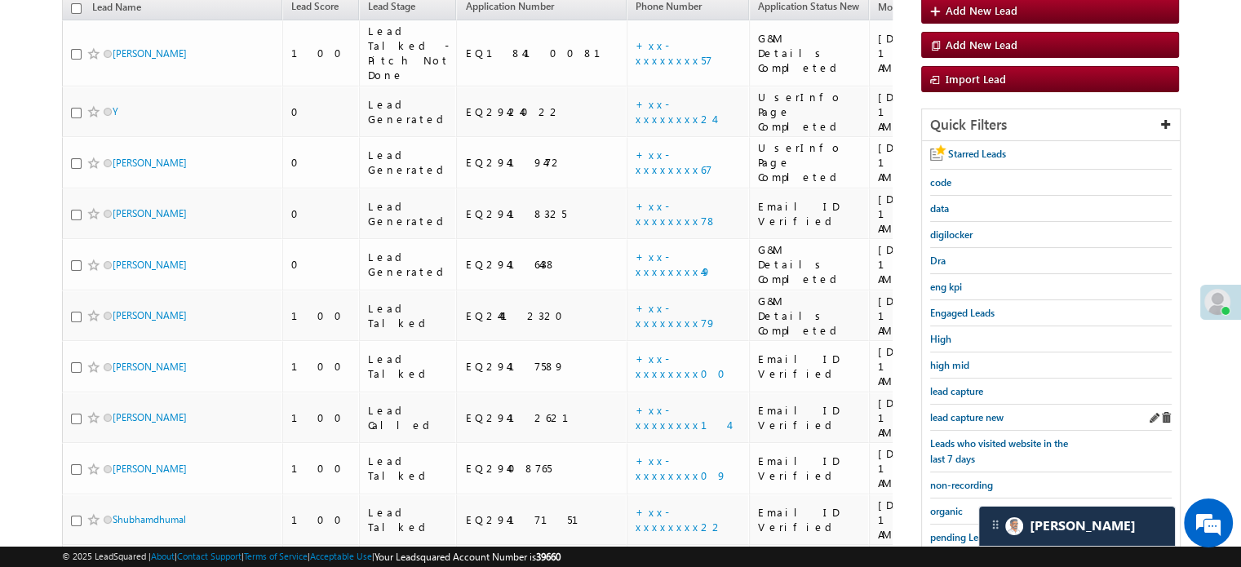
click at [931, 405] on div "lead capture new" at bounding box center [1050, 418] width 241 height 26
click at [939, 414] on span "lead capture new" at bounding box center [966, 417] width 73 height 12
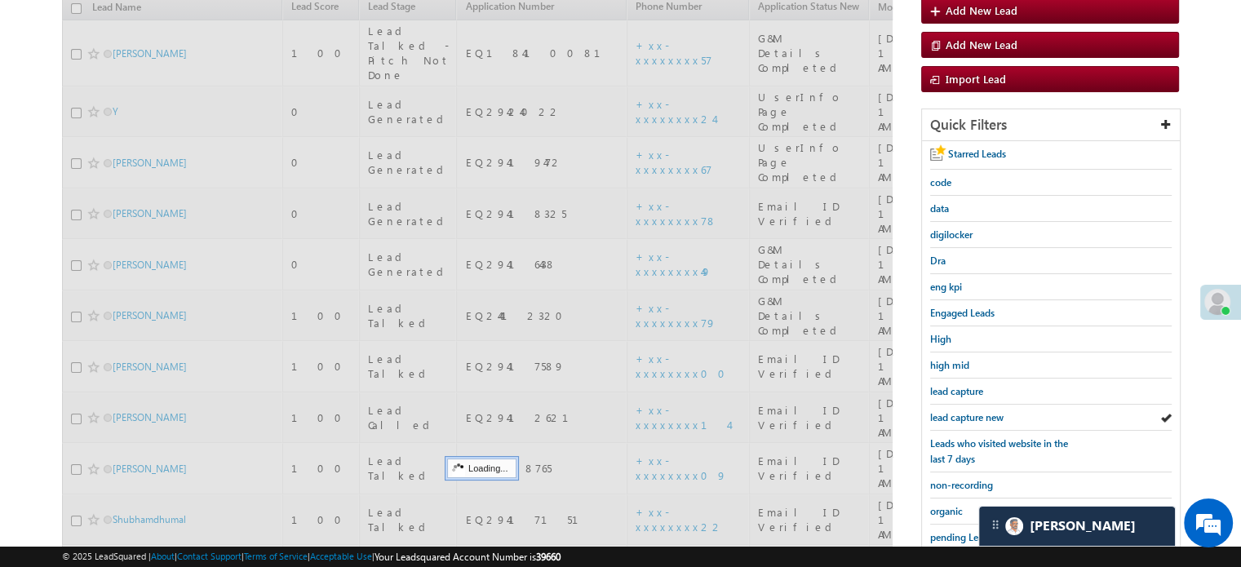
click at [939, 414] on span "lead capture new" at bounding box center [966, 417] width 73 height 12
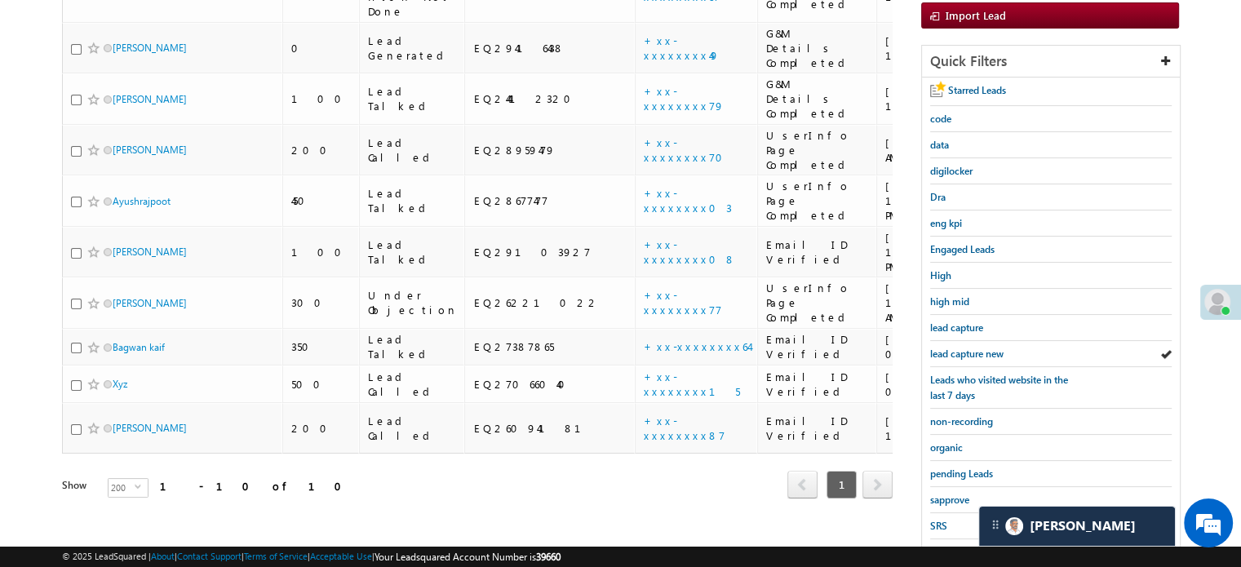
scroll to position [350, 0]
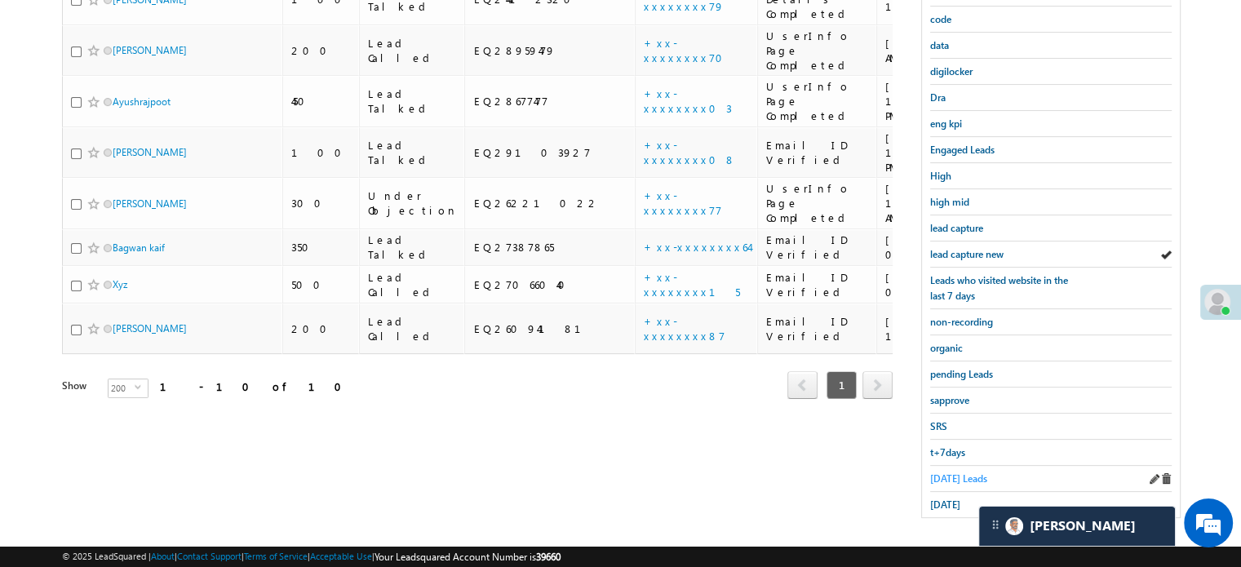
click at [934, 472] on span "Today's Leads" at bounding box center [958, 478] width 57 height 12
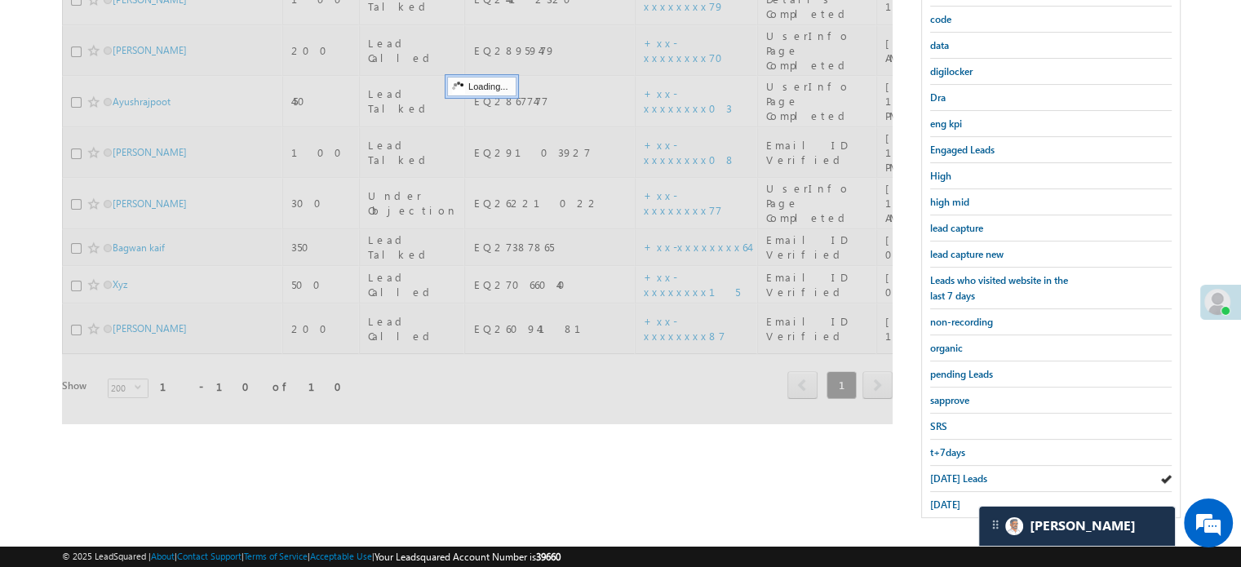
scroll to position [268, 0]
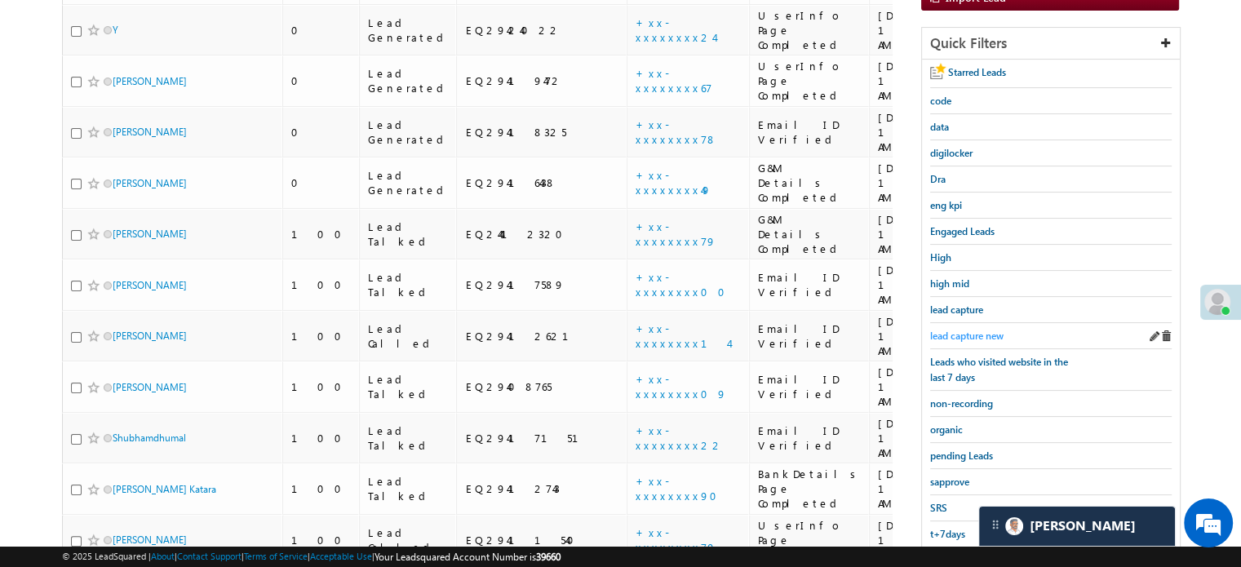
click at [973, 330] on span "lead capture new" at bounding box center [966, 336] width 73 height 12
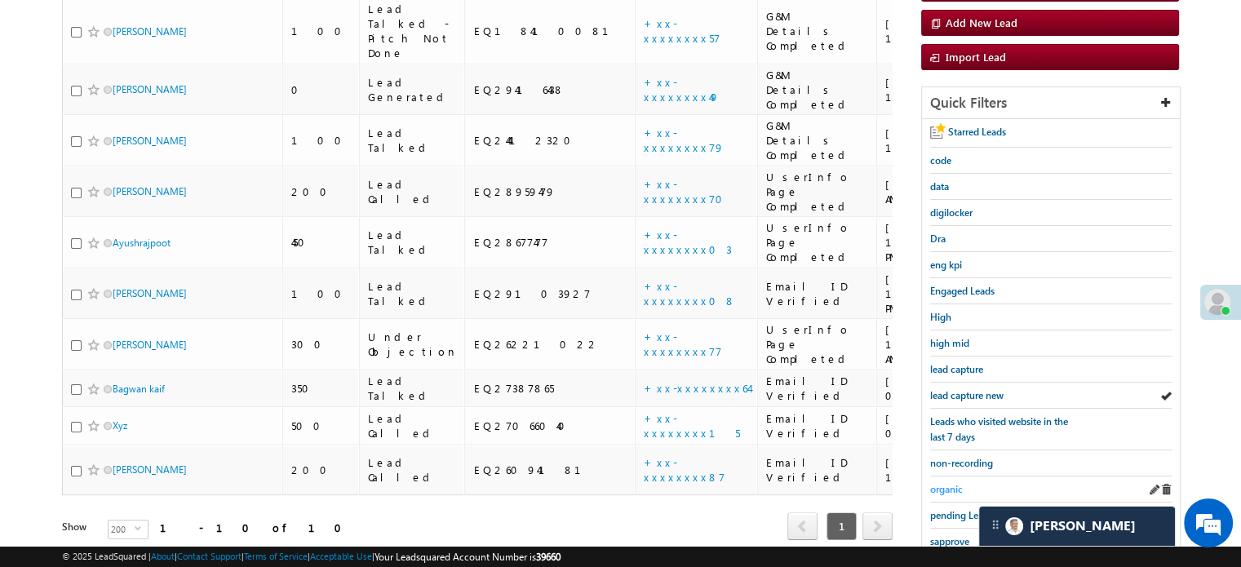
scroll to position [350, 0]
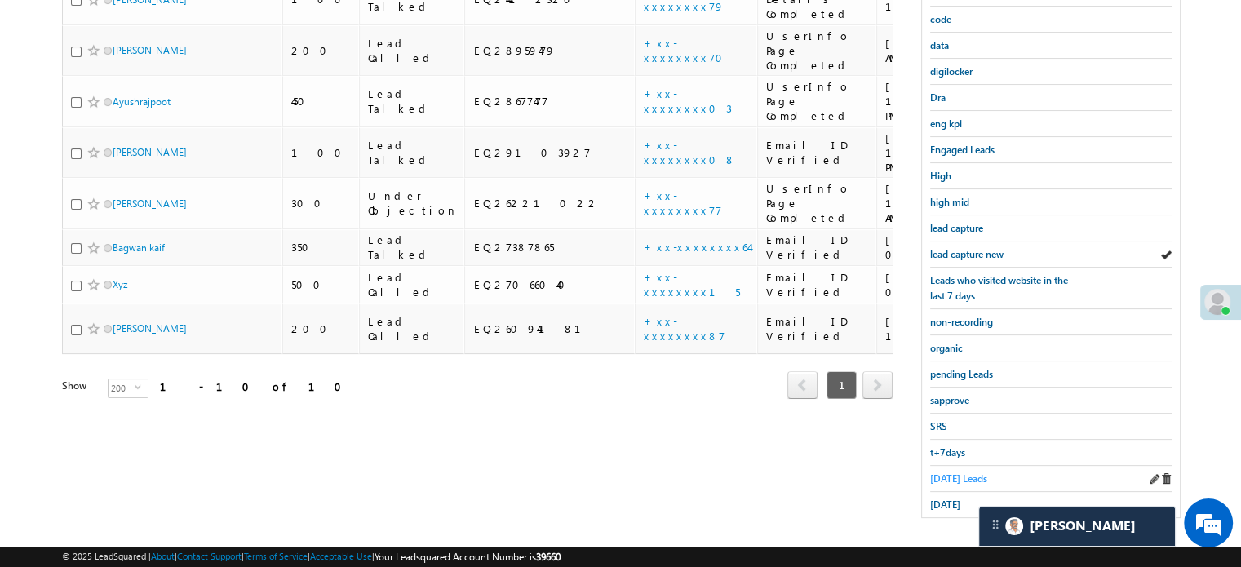
click at [944, 472] on span "Today's Leads" at bounding box center [958, 478] width 57 height 12
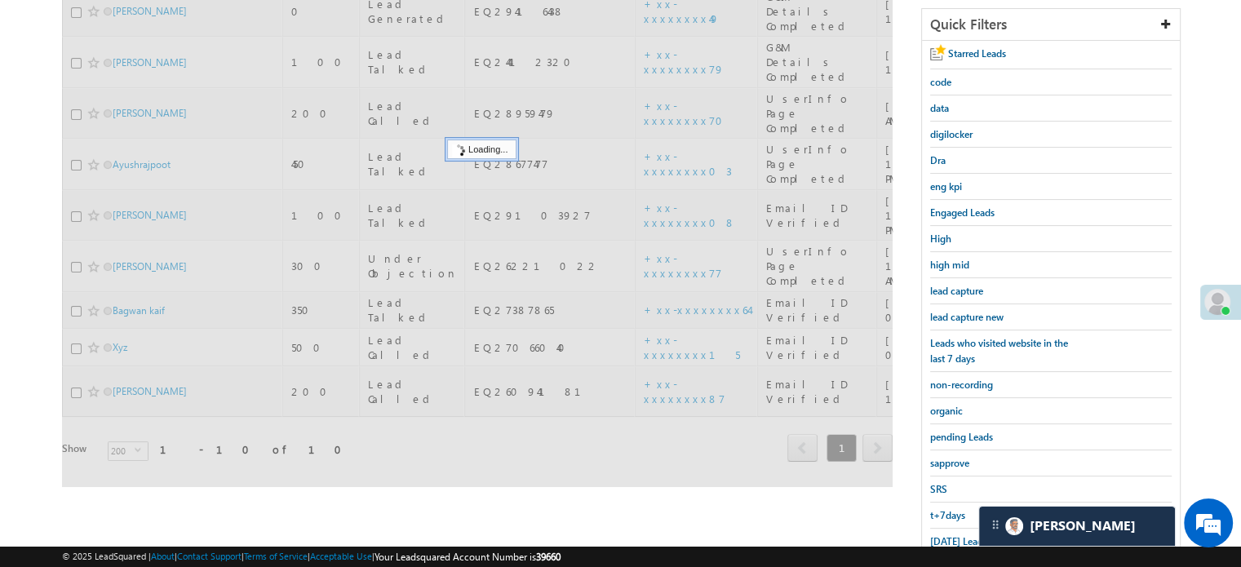
scroll to position [187, 0]
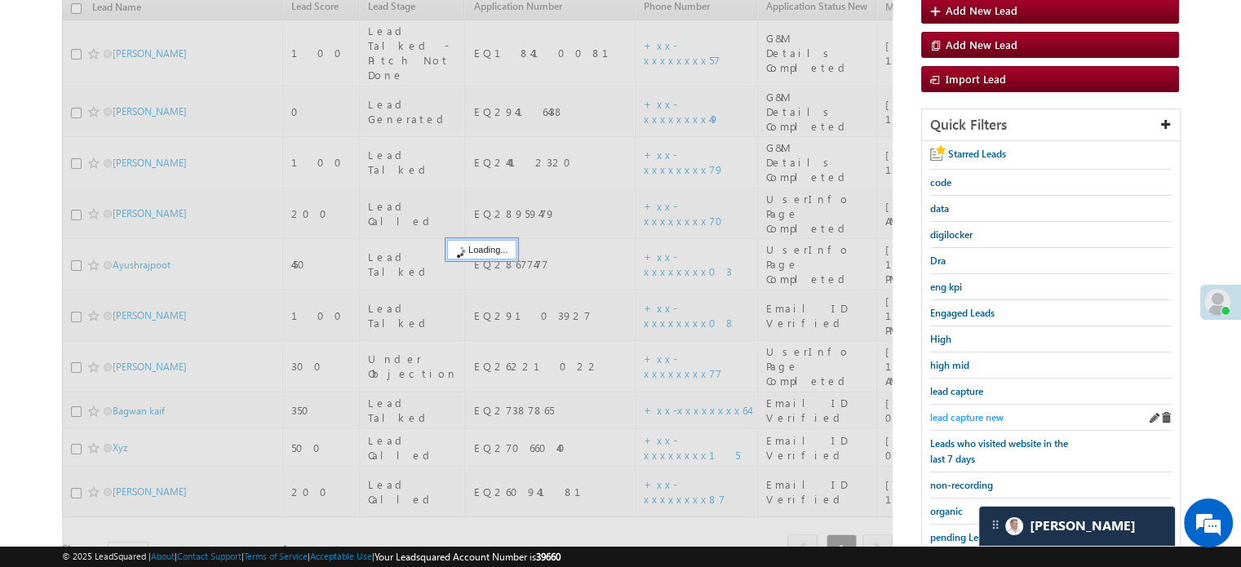
click at [965, 411] on span "lead capture new" at bounding box center [966, 417] width 73 height 12
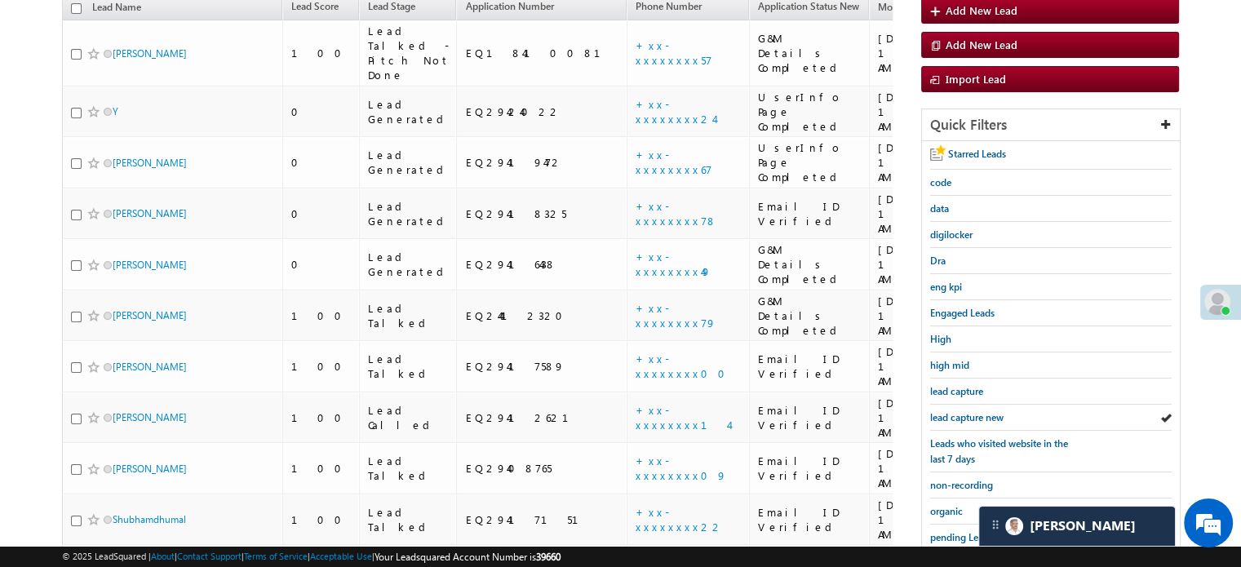
click at [965, 411] on span "lead capture new" at bounding box center [966, 417] width 73 height 12
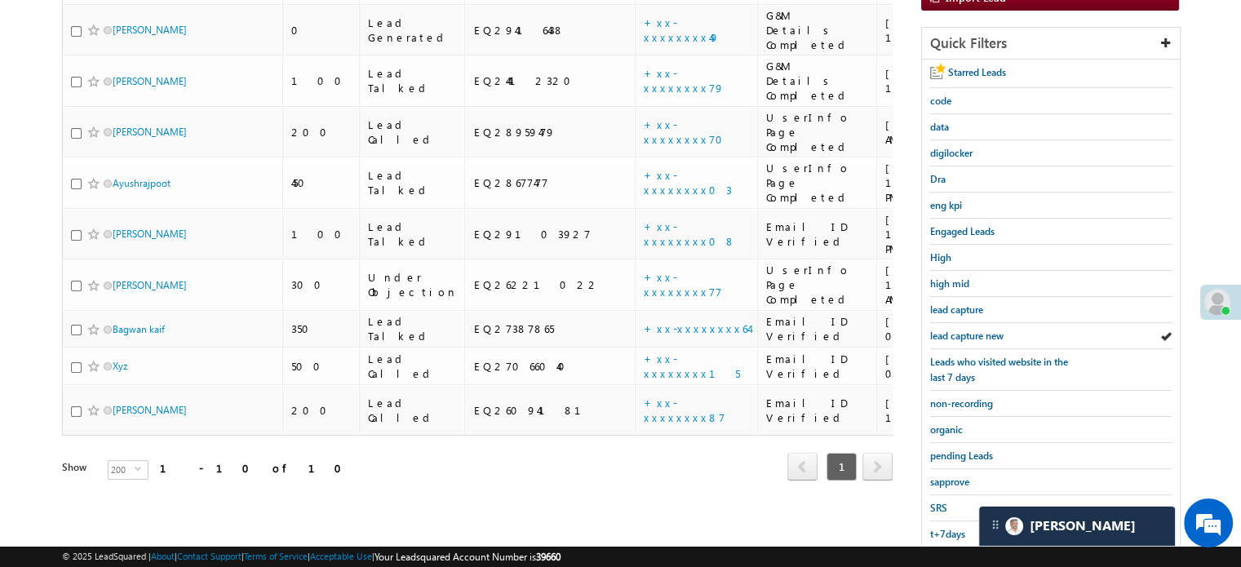
scroll to position [350, 0]
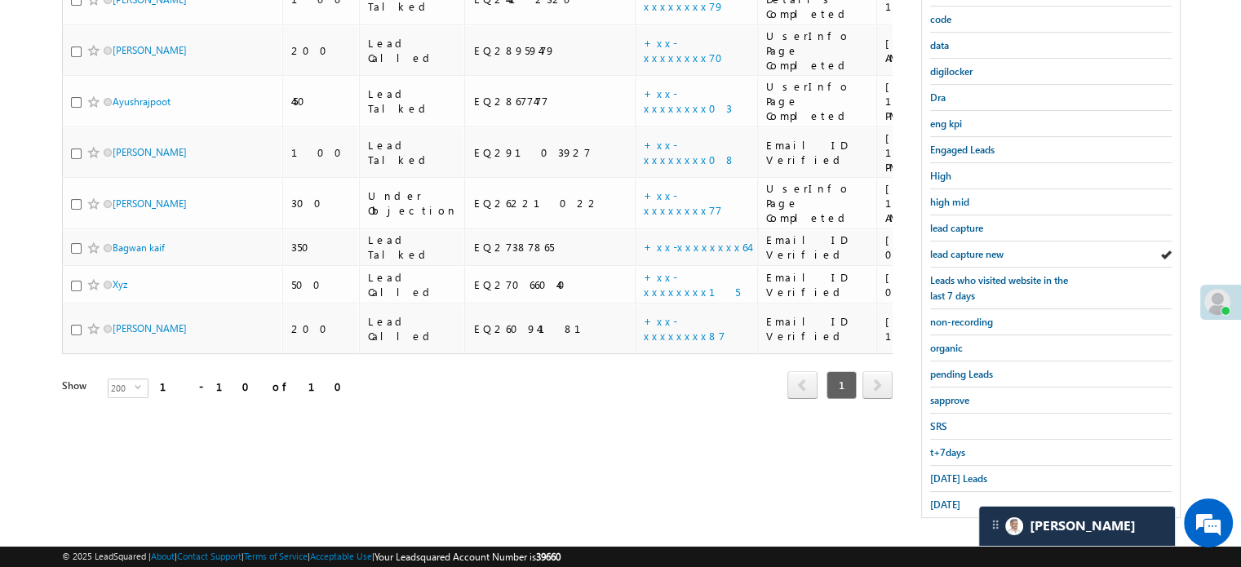
click at [927, 472] on div "Starred Leads code data digilocker Dra eng kpi Engaged Leads High high mid lead…" at bounding box center [1051, 247] width 258 height 539
click at [935, 472] on span "Today's Leads" at bounding box center [958, 478] width 57 height 12
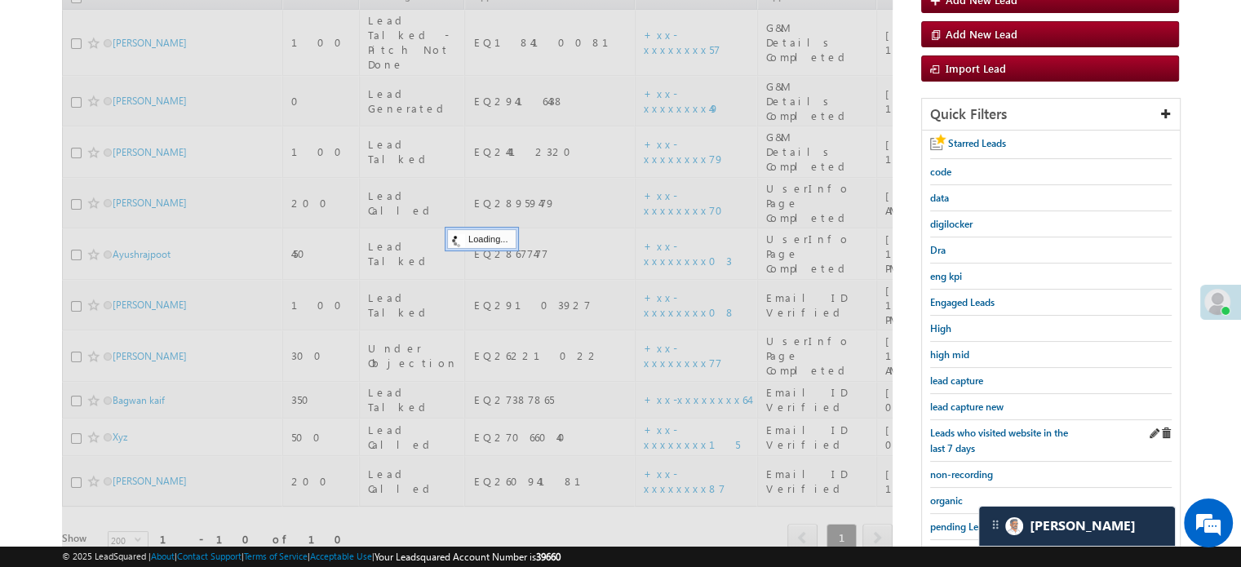
scroll to position [187, 0]
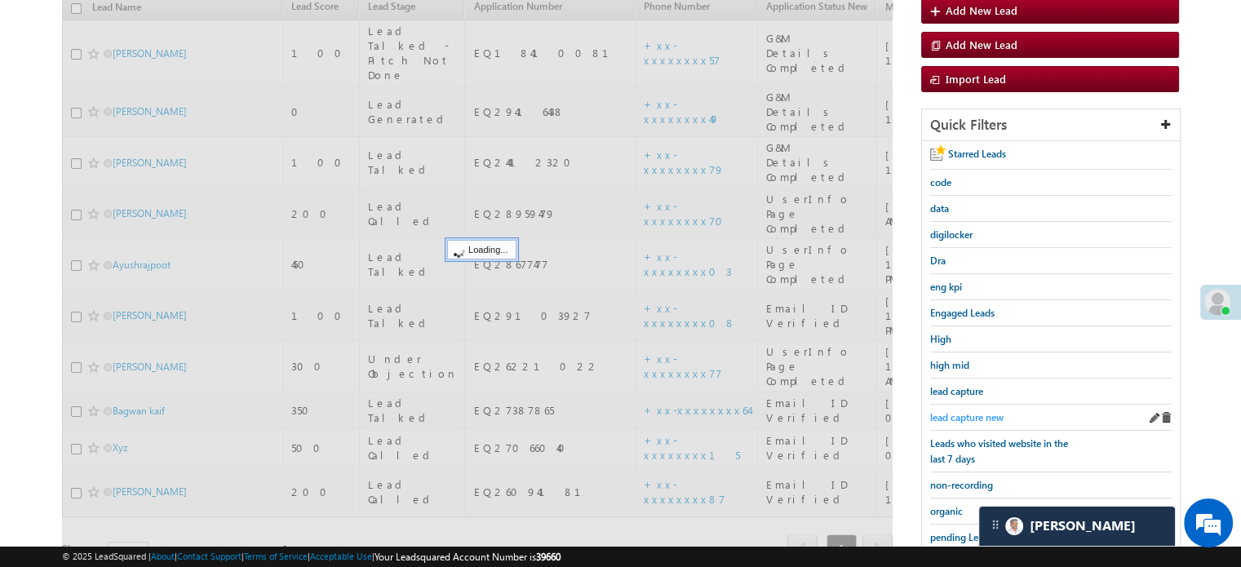
click at [966, 417] on span "lead capture new" at bounding box center [966, 417] width 73 height 12
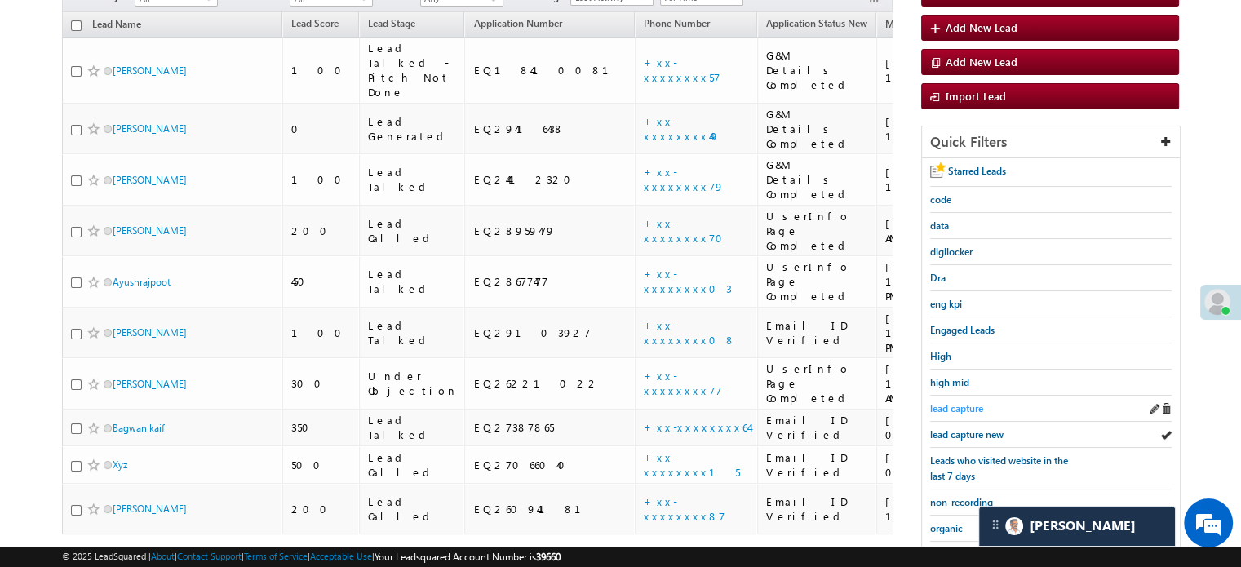
scroll to position [268, 0]
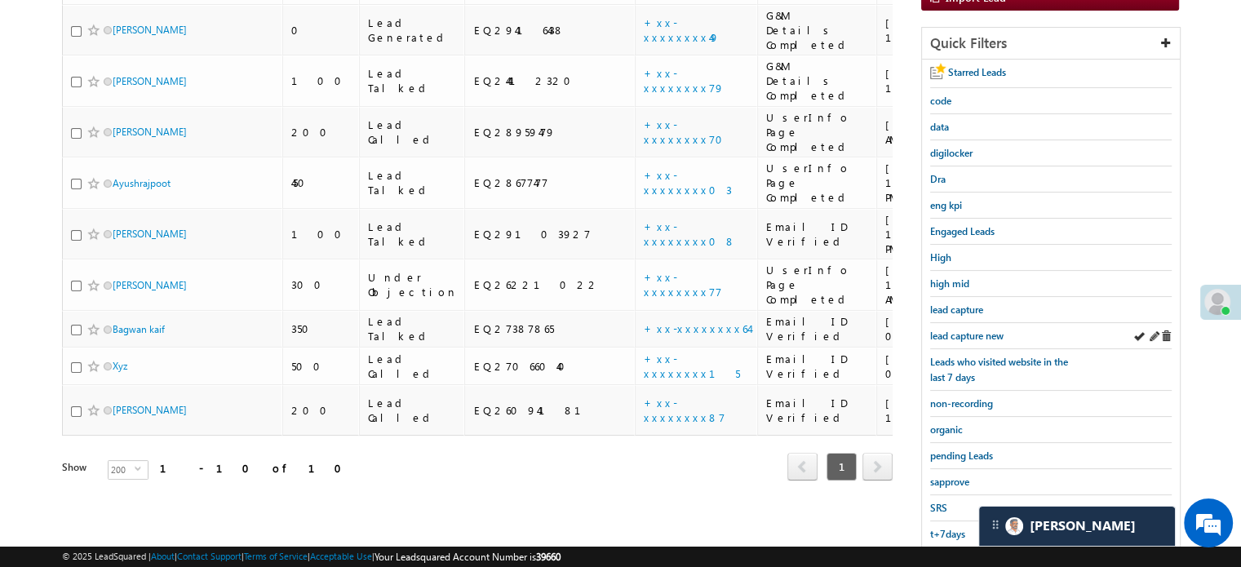
click at [976, 323] on div "lead capture new" at bounding box center [1050, 336] width 241 height 26
click at [972, 332] on span "lead capture new" at bounding box center [966, 336] width 73 height 12
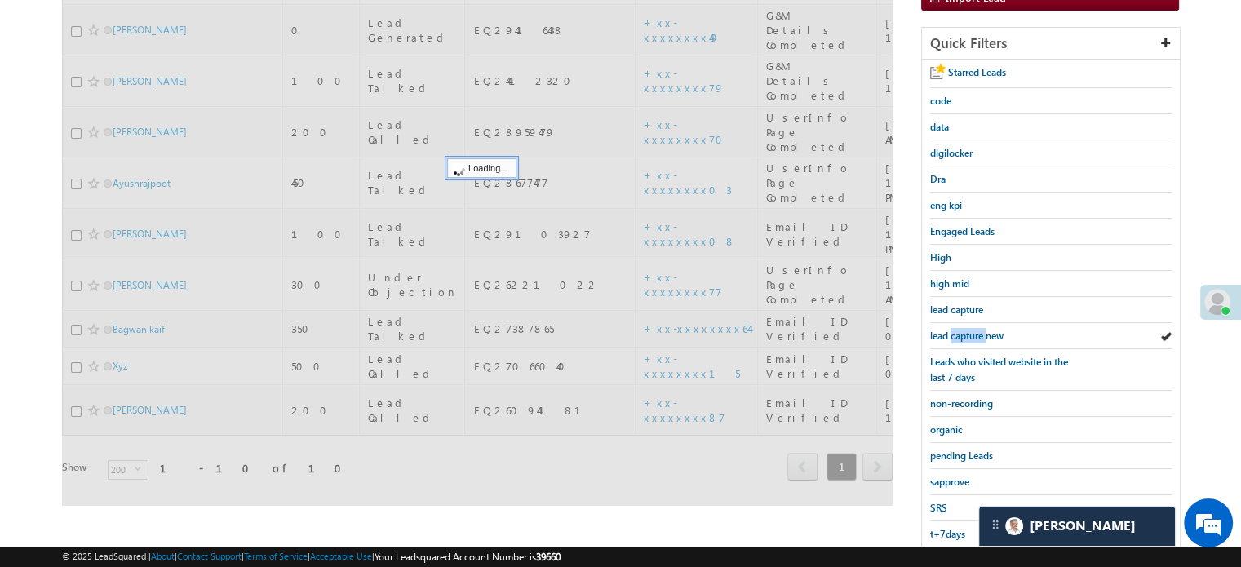
click at [972, 332] on span "lead capture new" at bounding box center [966, 336] width 73 height 12
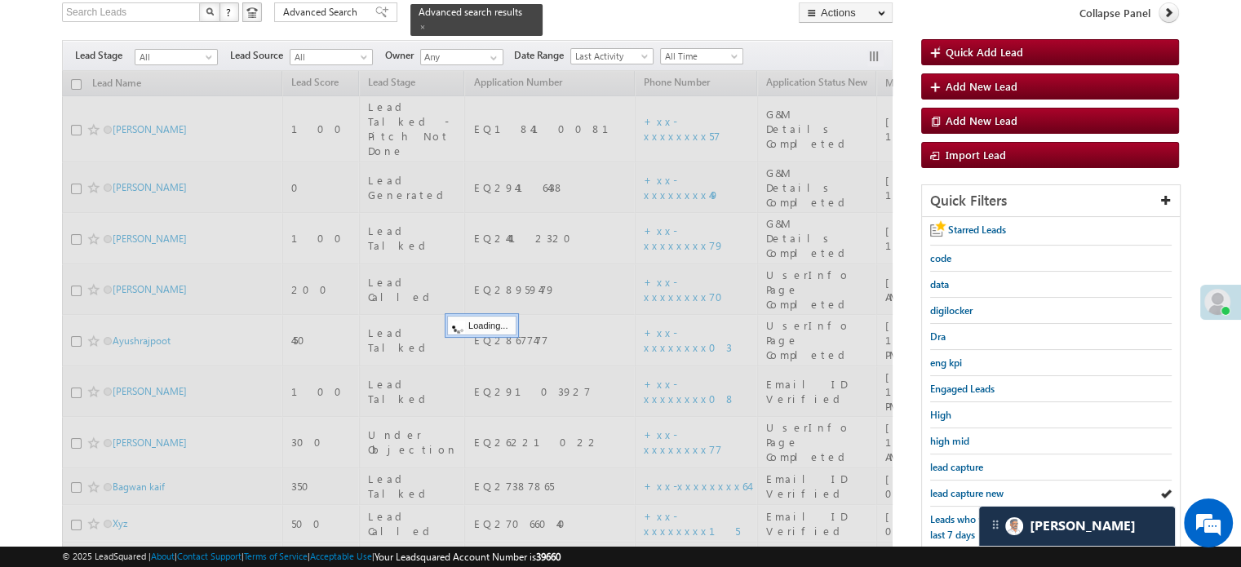
scroll to position [105, 0]
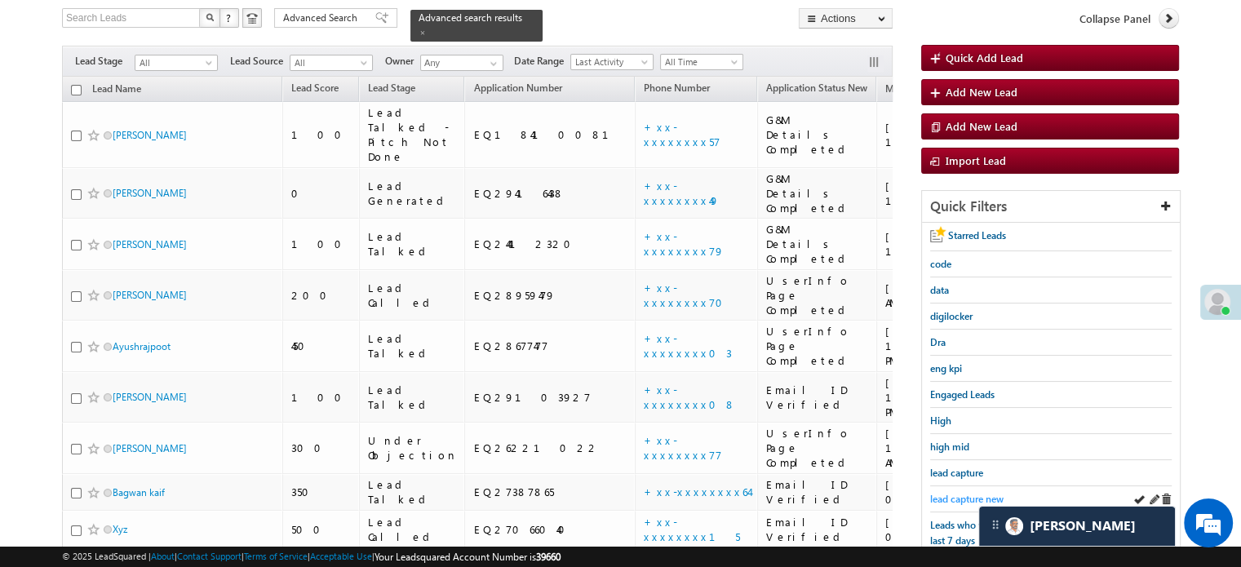
click at [940, 493] on span "lead capture new" at bounding box center [966, 499] width 73 height 12
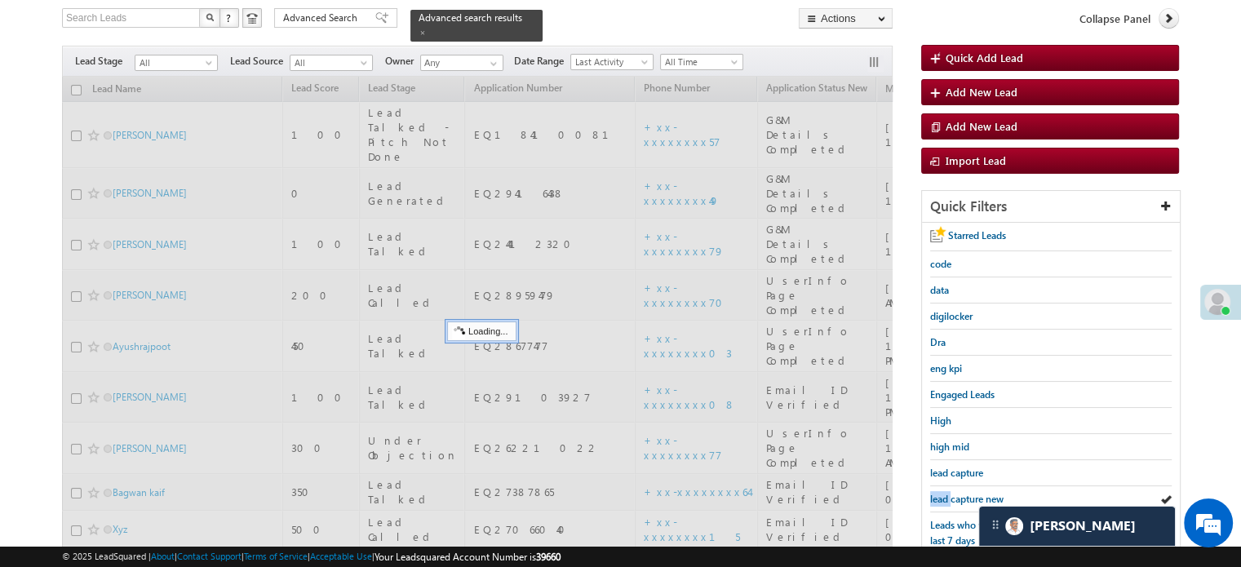
click at [940, 493] on span "lead capture new" at bounding box center [966, 499] width 73 height 12
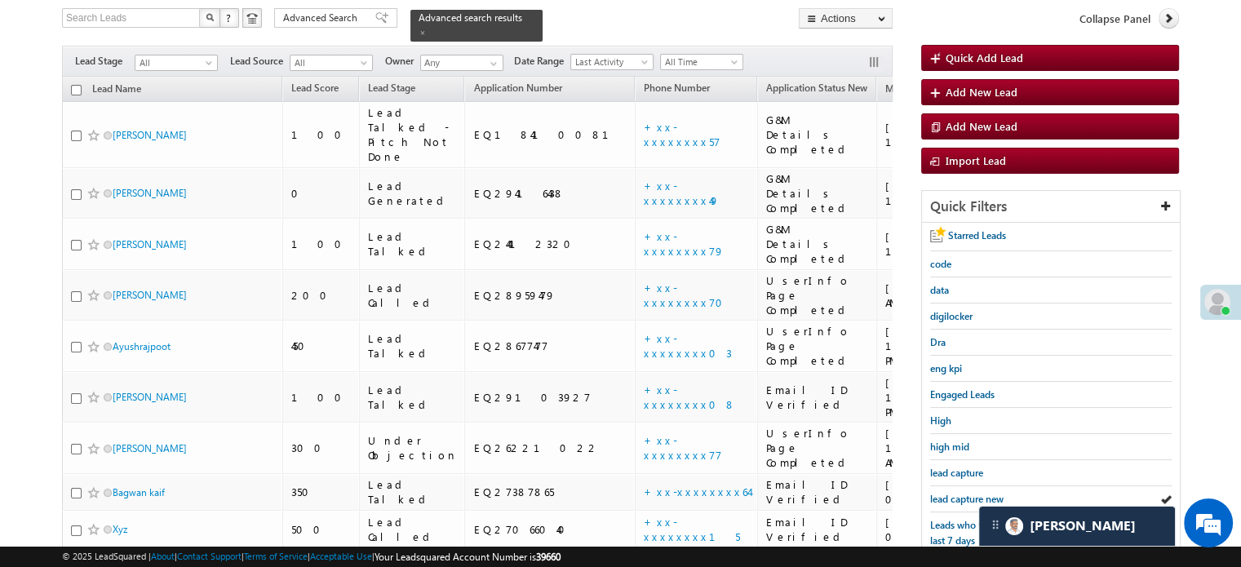
scroll to position [350, 0]
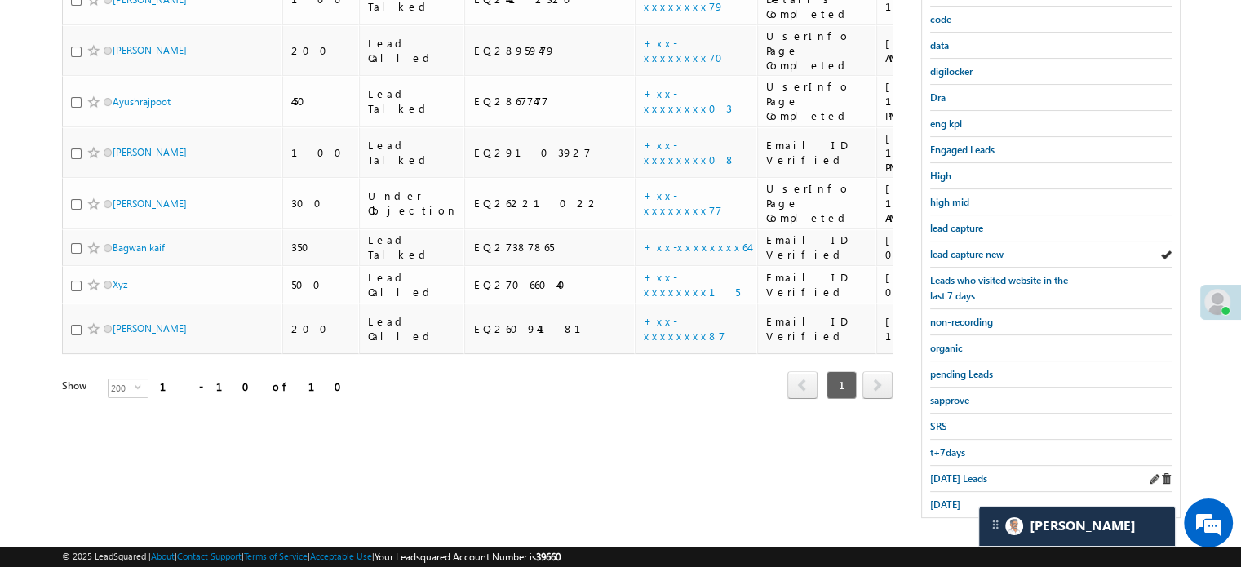
click at [945, 466] on div "Today's Leads" at bounding box center [1050, 479] width 241 height 26
click at [943, 472] on span "Today's Leads" at bounding box center [958, 478] width 57 height 12
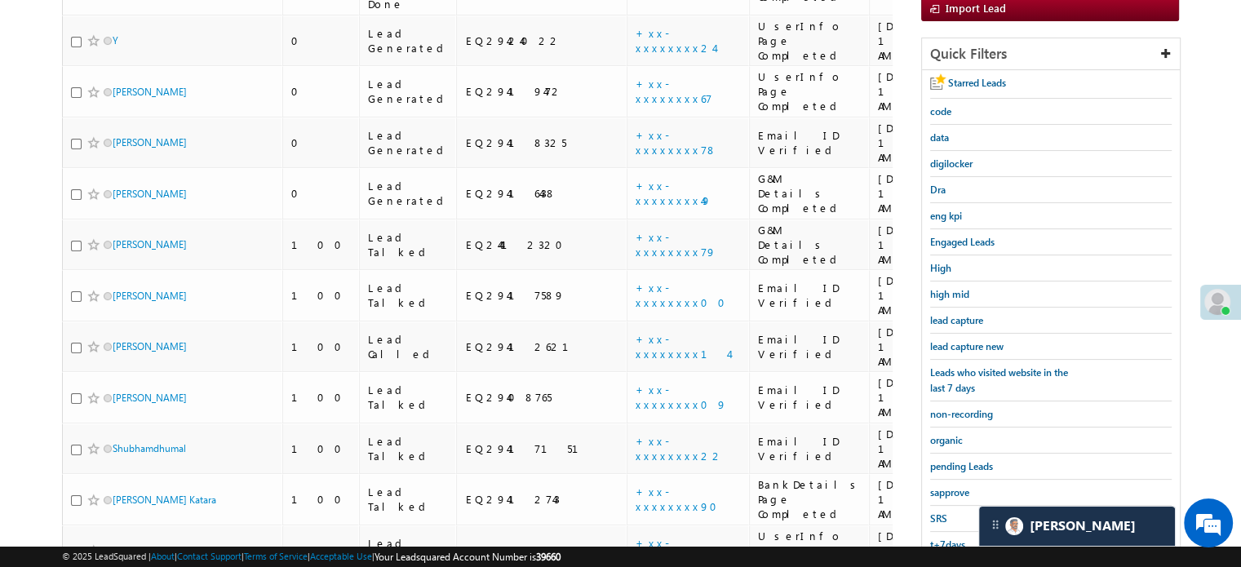
scroll to position [105, 0]
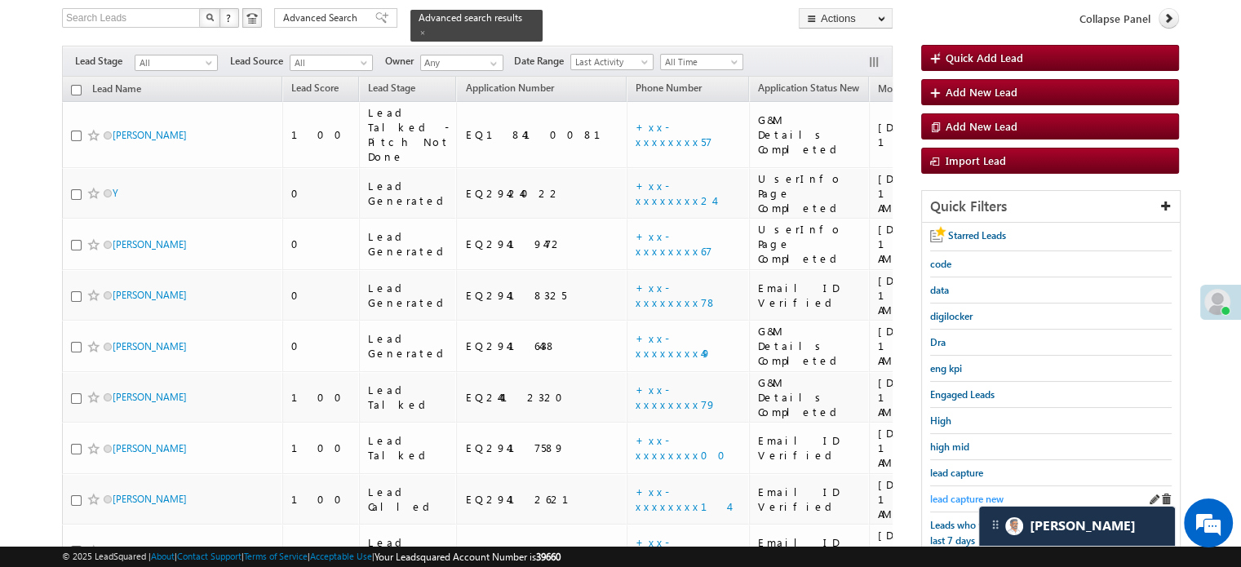
click at [953, 493] on span "lead capture new" at bounding box center [966, 499] width 73 height 12
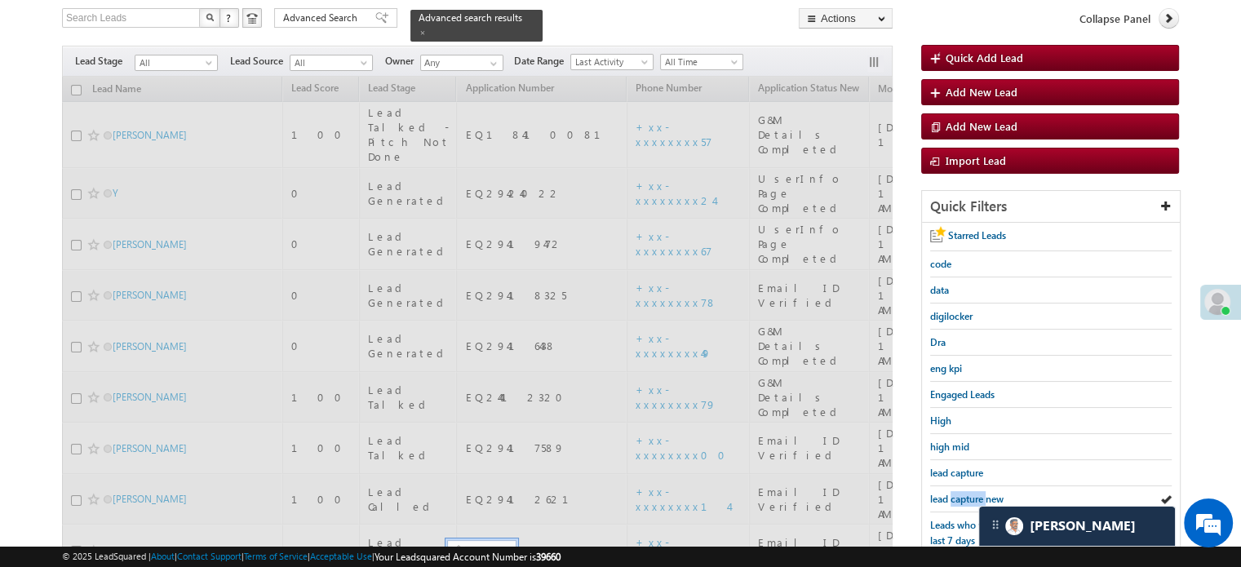
click at [953, 493] on span "lead capture new" at bounding box center [966, 499] width 73 height 12
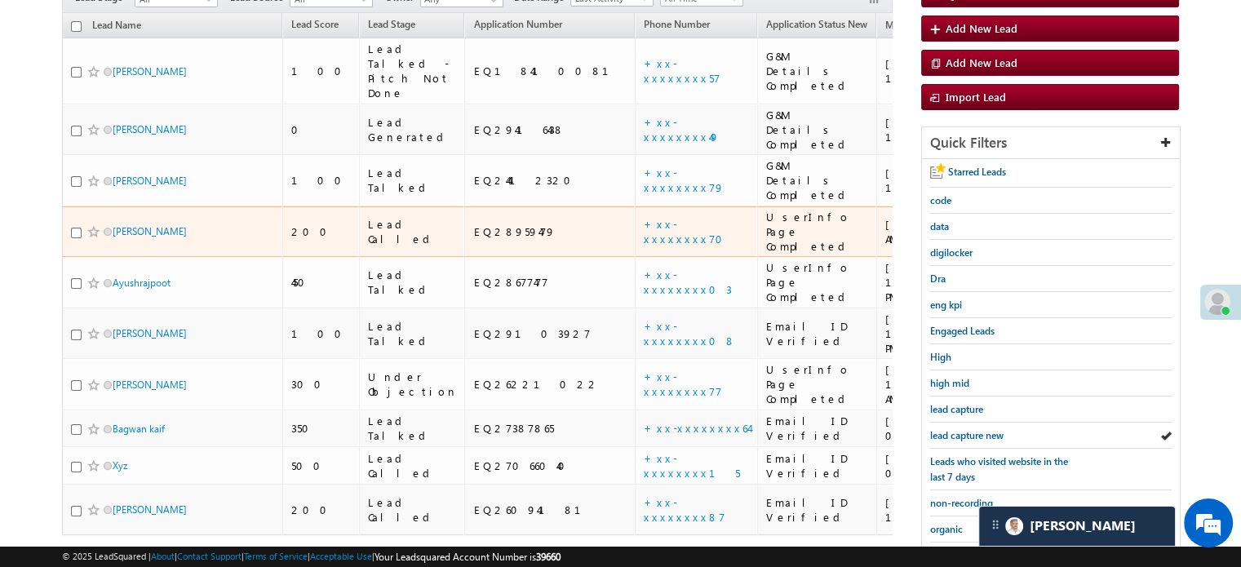
scroll to position [268, 0]
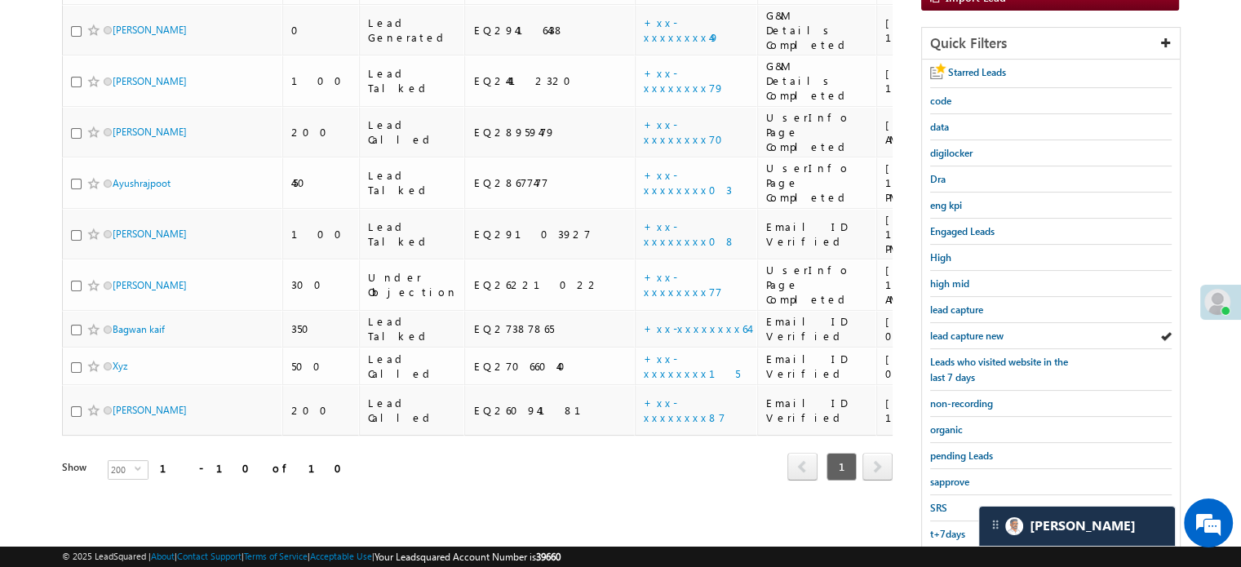
click at [926, 334] on div "Starred Leads code data digilocker Dra eng kpi Engaged Leads High high mid lead…" at bounding box center [1051, 329] width 258 height 539
click at [935, 332] on span "lead capture new" at bounding box center [966, 336] width 73 height 12
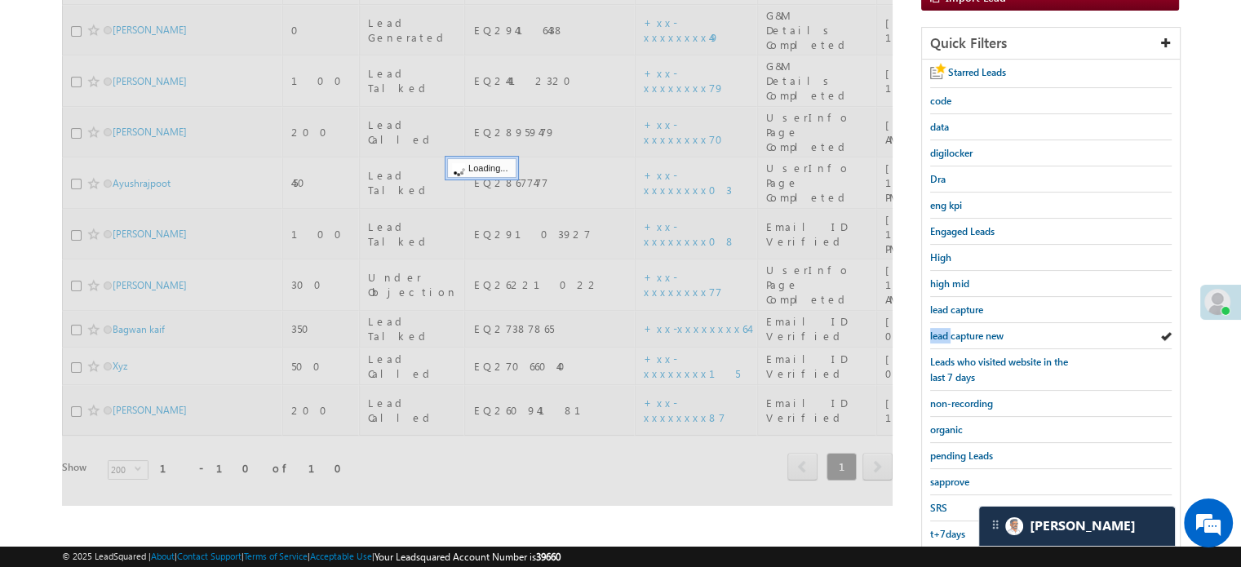
click at [935, 332] on span "lead capture new" at bounding box center [966, 336] width 73 height 12
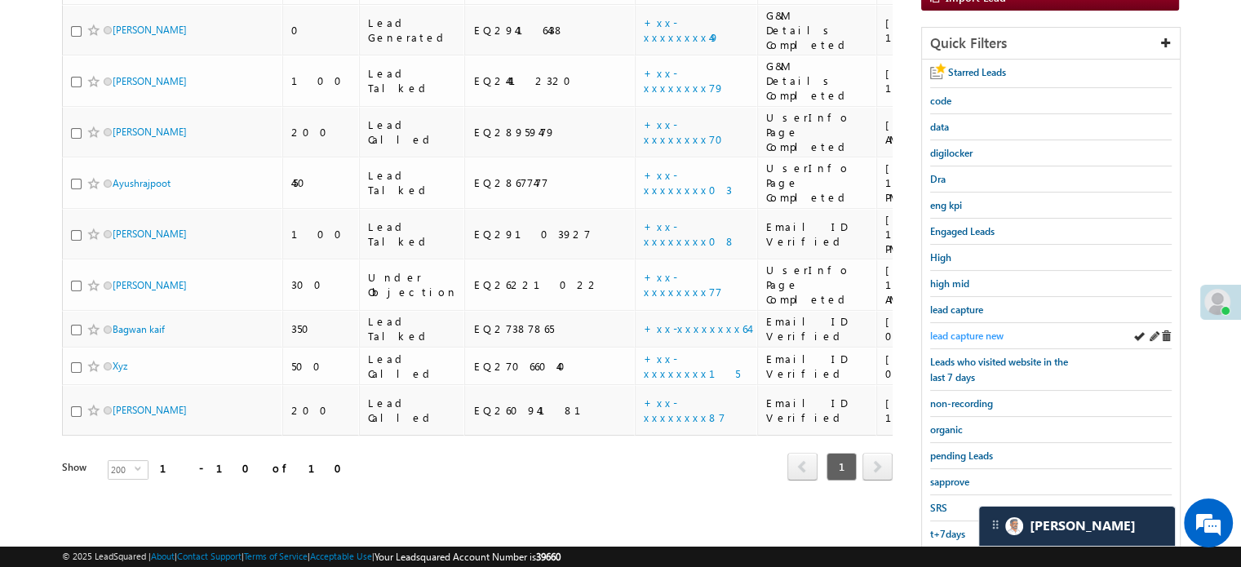
click at [978, 337] on span "lead capture new" at bounding box center [966, 336] width 73 height 12
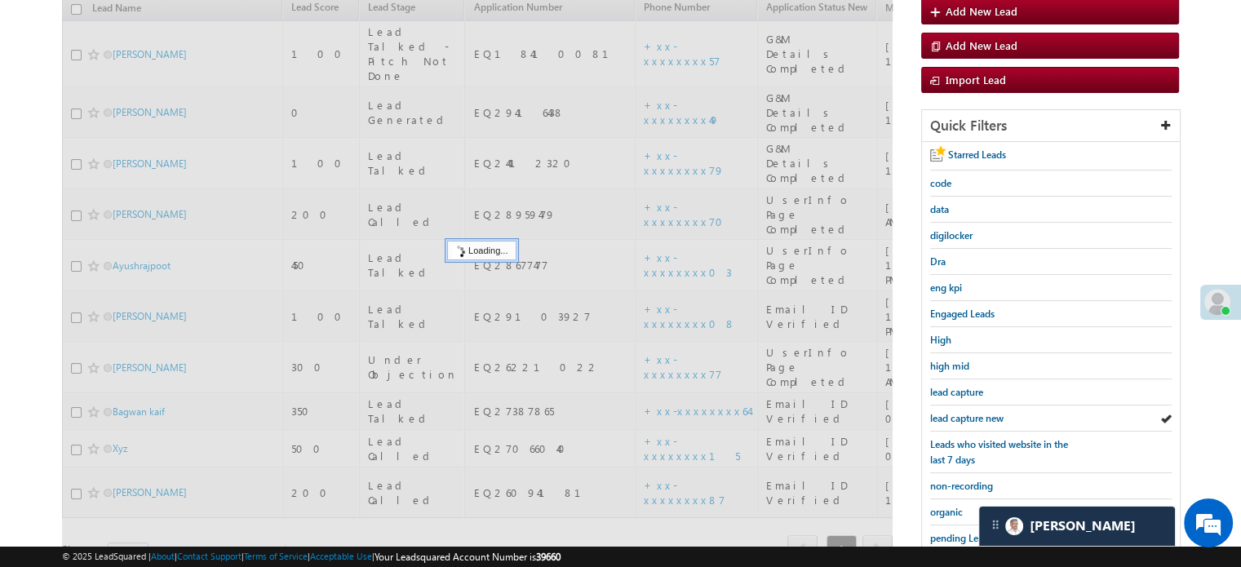
scroll to position [105, 0]
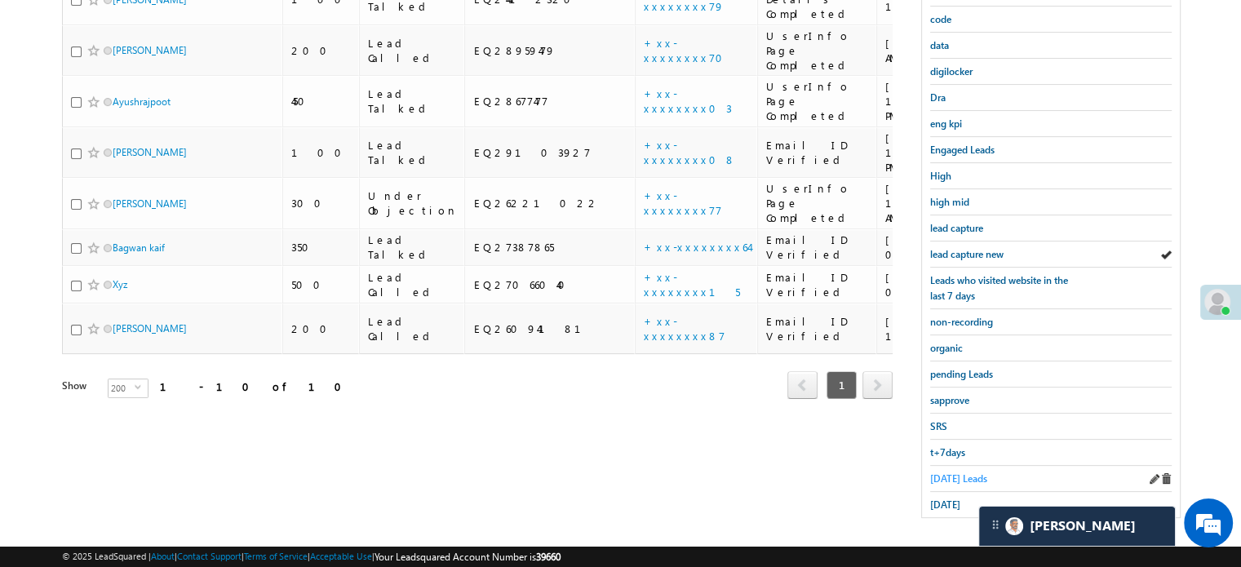
click at [972, 472] on span "Today's Leads" at bounding box center [958, 478] width 57 height 12
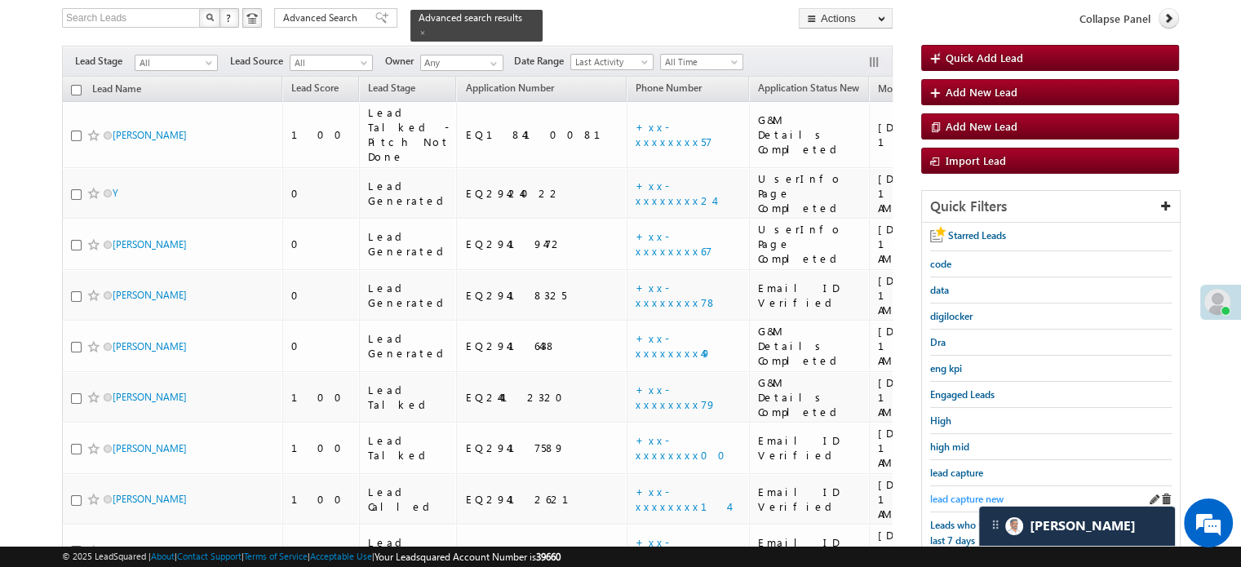
click at [965, 499] on span "lead capture new" at bounding box center [966, 499] width 73 height 12
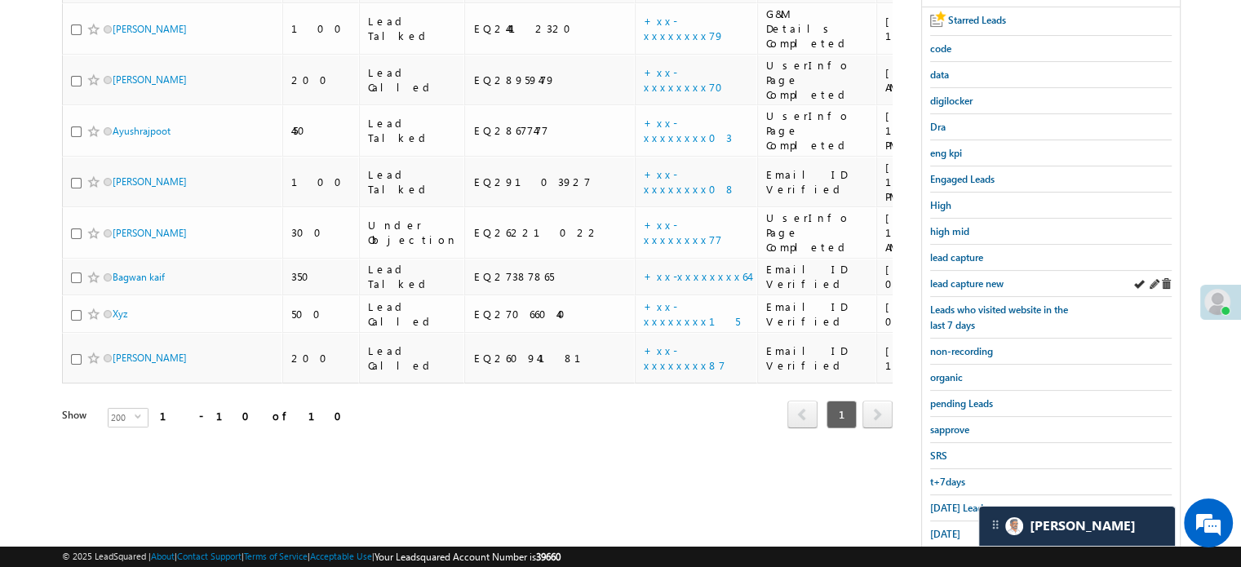
scroll to position [350, 0]
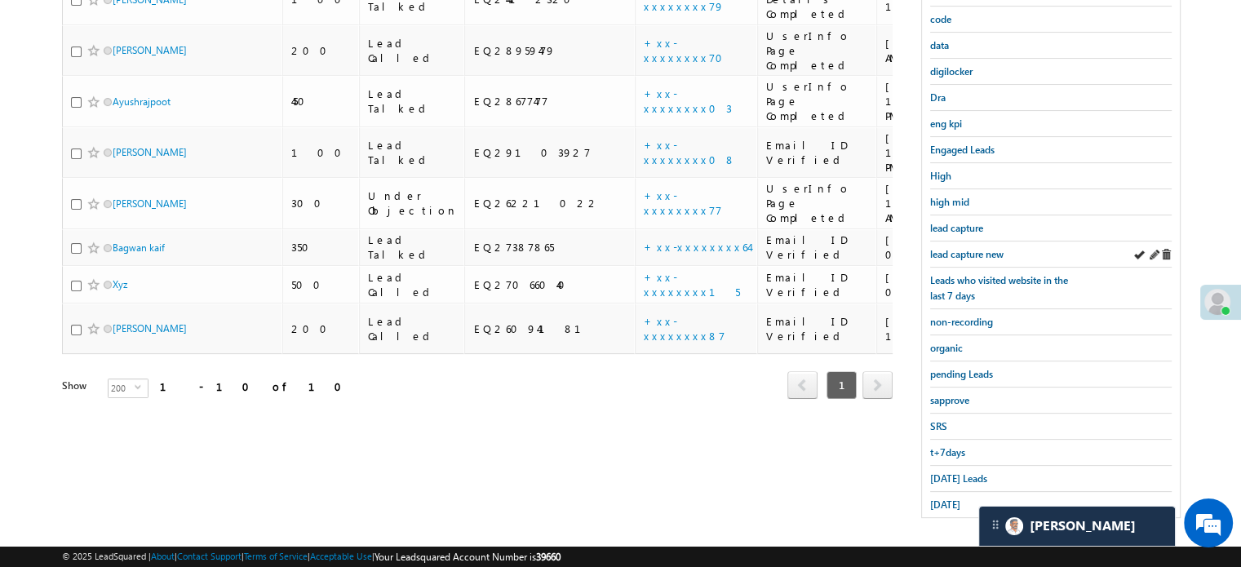
click at [962, 482] on div "Today's Leads" at bounding box center [1050, 479] width 241 height 26
click at [958, 478] on link "Today's Leads" at bounding box center [958, 478] width 57 height 15
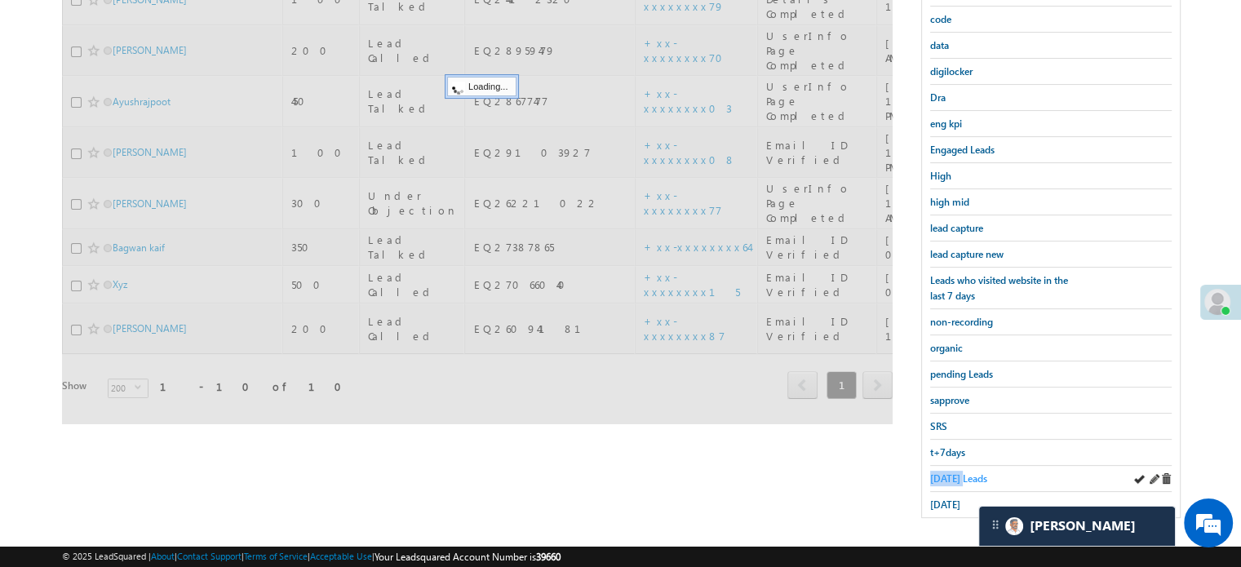
click at [958, 476] on link "Today's Leads" at bounding box center [958, 478] width 57 height 15
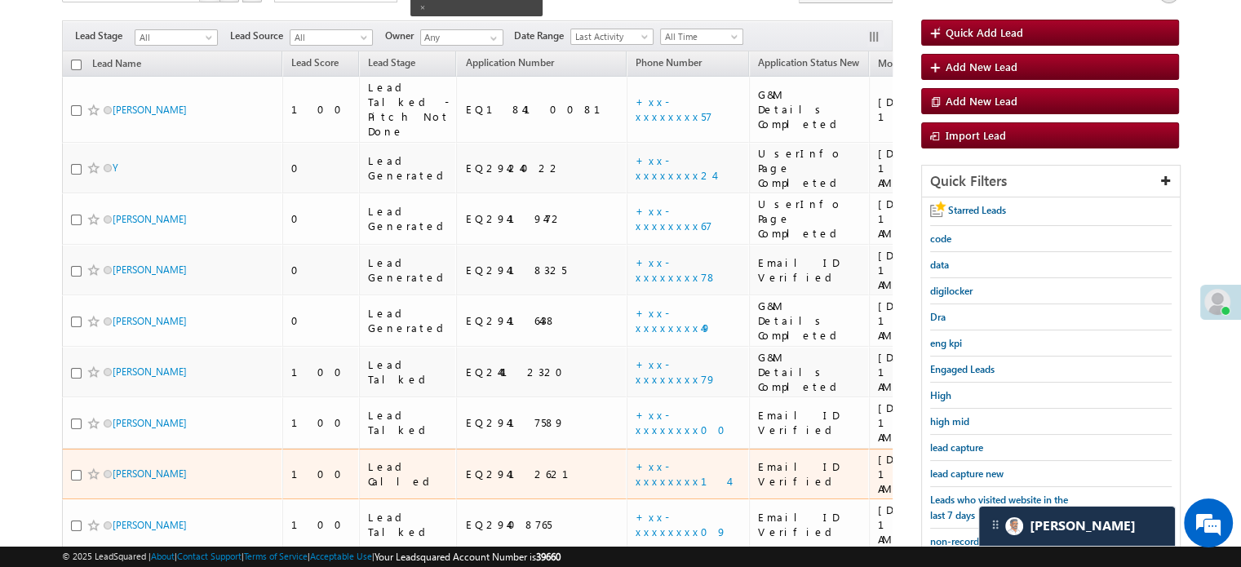
scroll to position [24, 0]
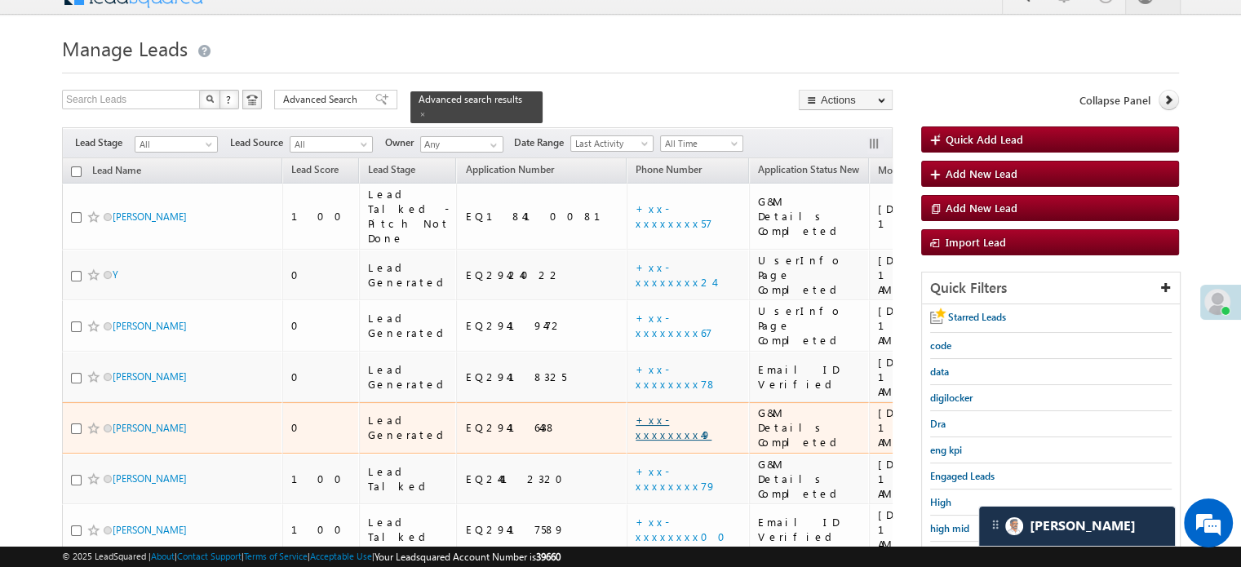
click at [635, 413] on link "+xx-xxxxxxxx49" at bounding box center [673, 427] width 76 height 29
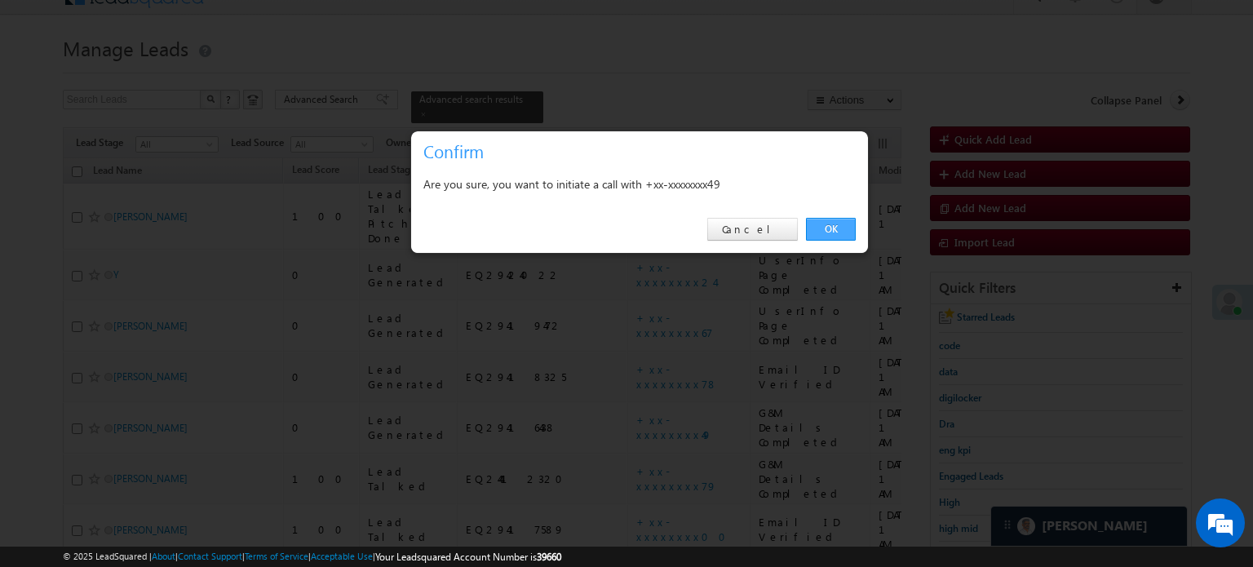
click at [835, 231] on link "OK" at bounding box center [831, 229] width 50 height 23
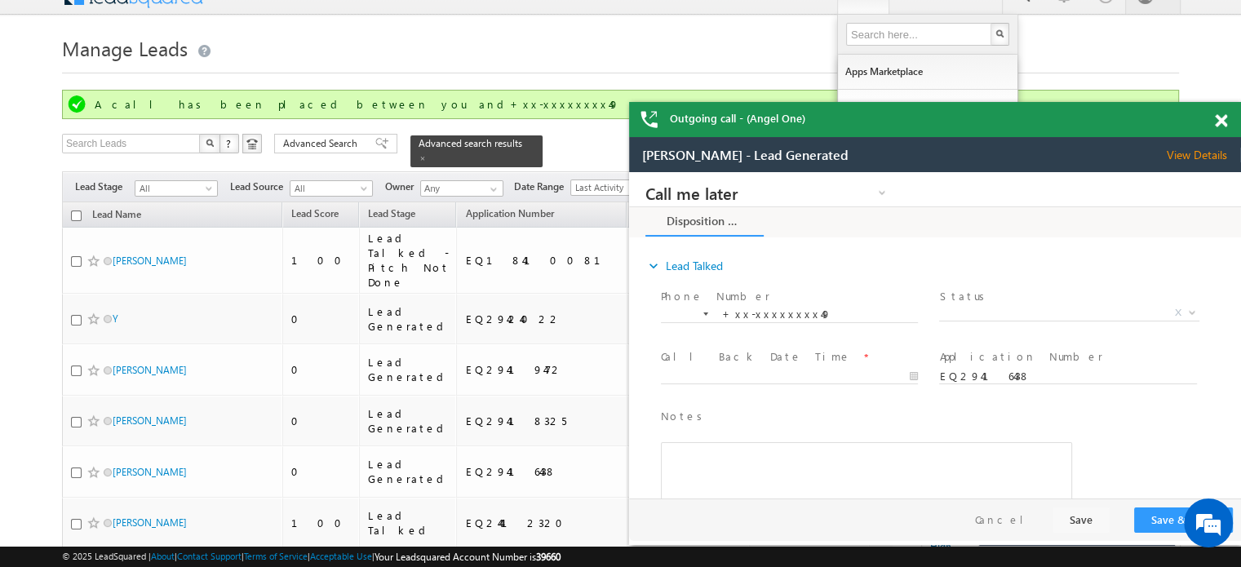
scroll to position [0, 0]
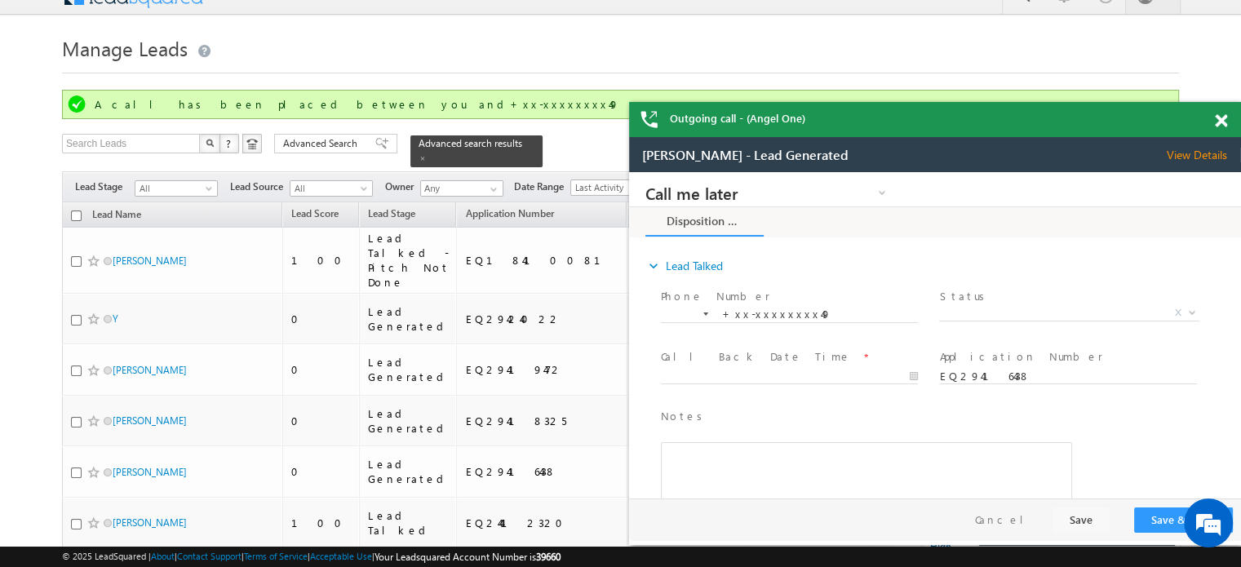
click at [1223, 124] on span at bounding box center [1220, 121] width 12 height 14
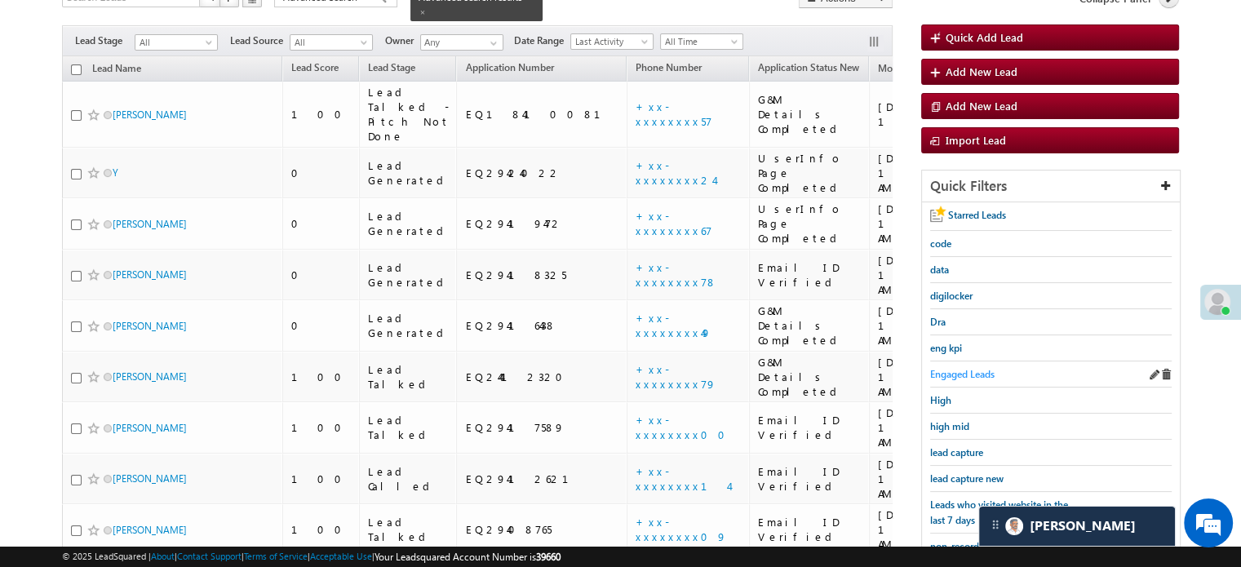
scroll to position [187, 0]
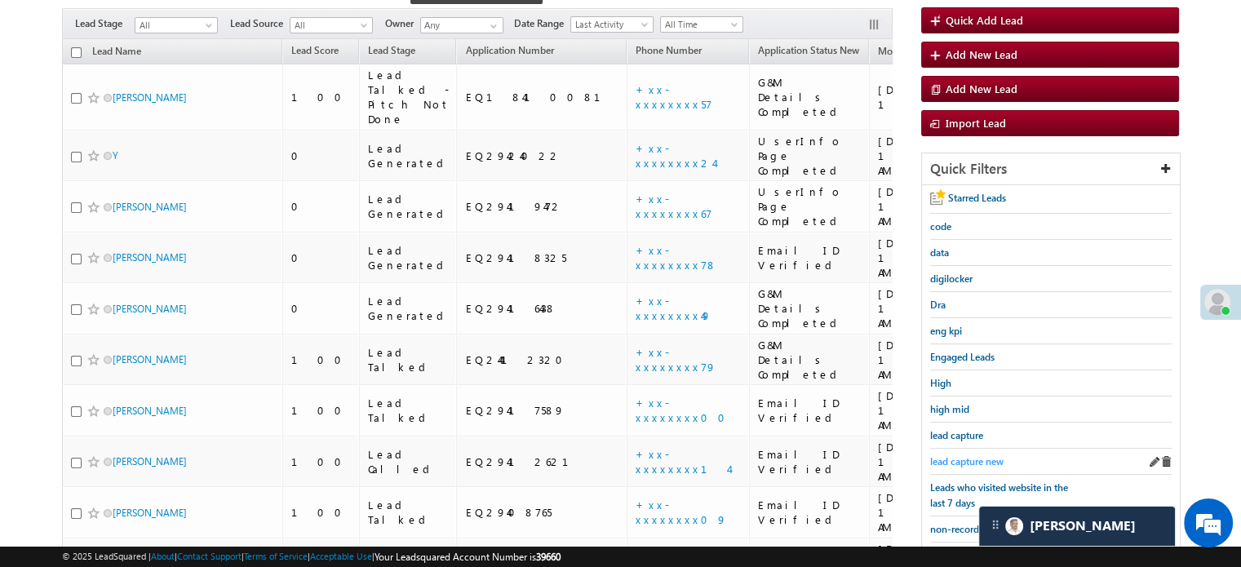
click at [969, 455] on span "lead capture new" at bounding box center [966, 461] width 73 height 12
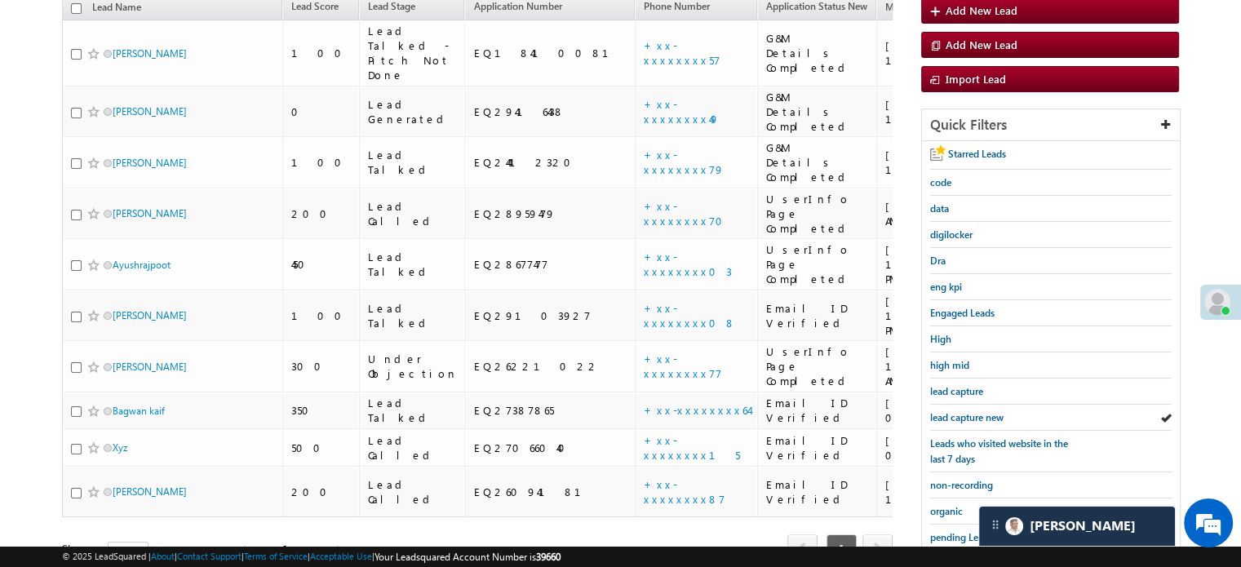
scroll to position [144, 0]
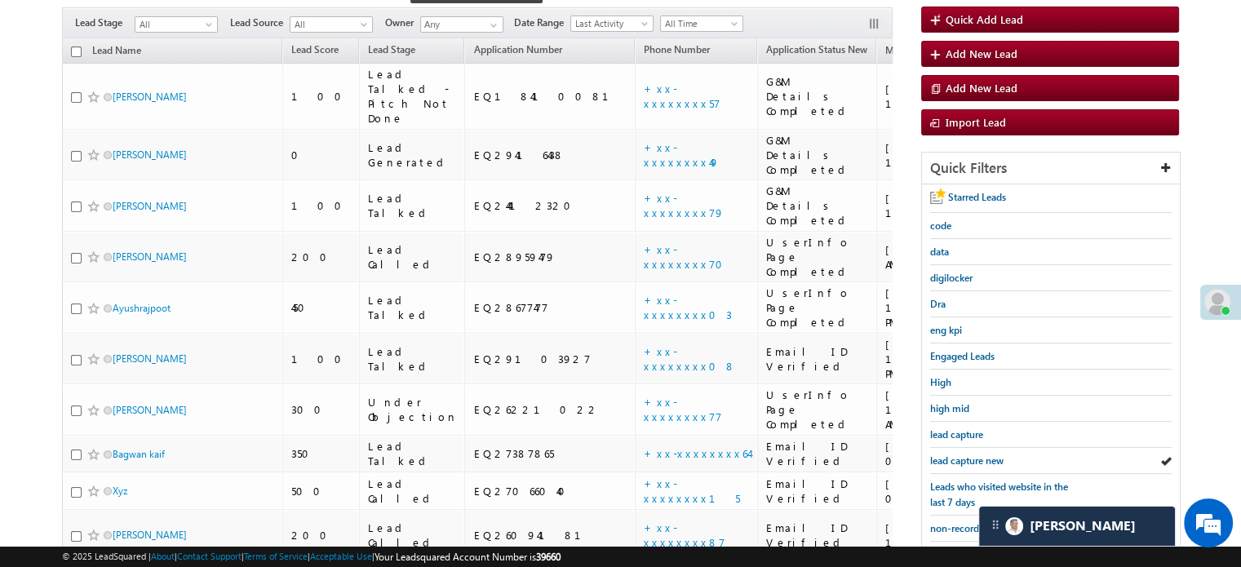
click at [969, 454] on span "lead capture new" at bounding box center [966, 460] width 73 height 12
click at [948, 455] on span "lead capture new" at bounding box center [966, 460] width 73 height 12
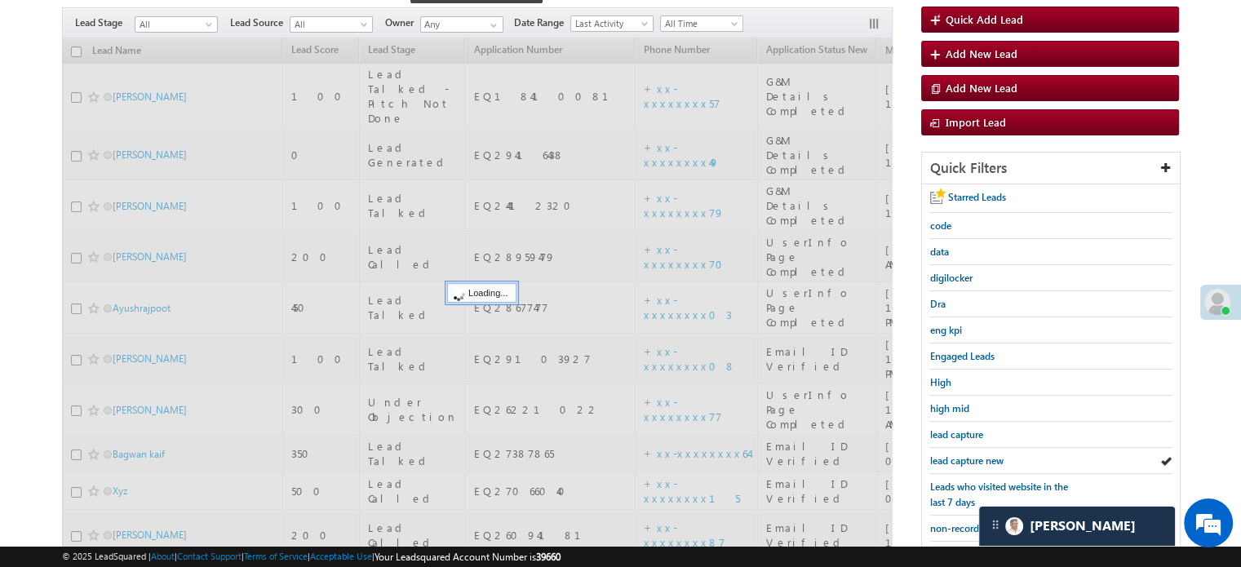
click at [948, 455] on span "lead capture new" at bounding box center [966, 460] width 73 height 12
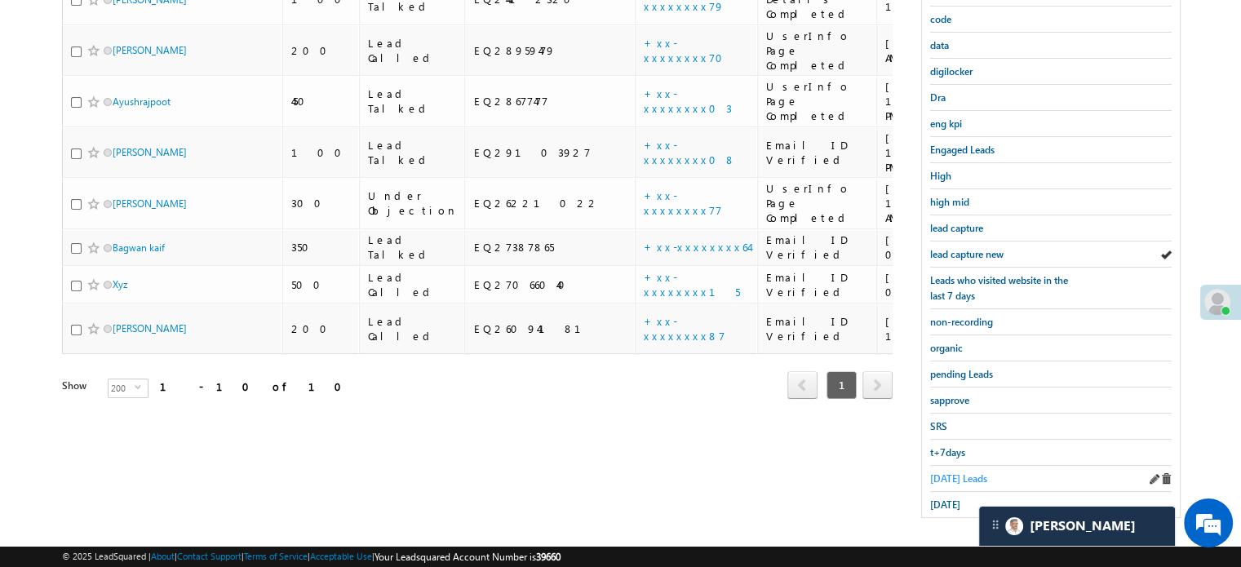
click at [948, 472] on span "Today's Leads" at bounding box center [958, 478] width 57 height 12
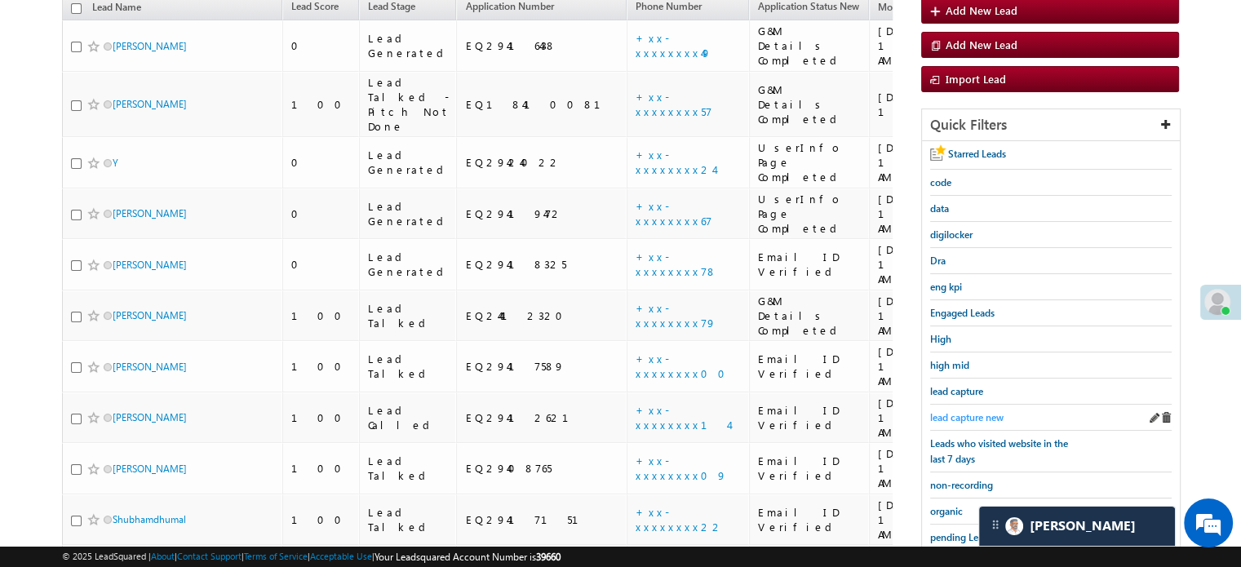
click at [975, 413] on span "lead capture new" at bounding box center [966, 417] width 73 height 12
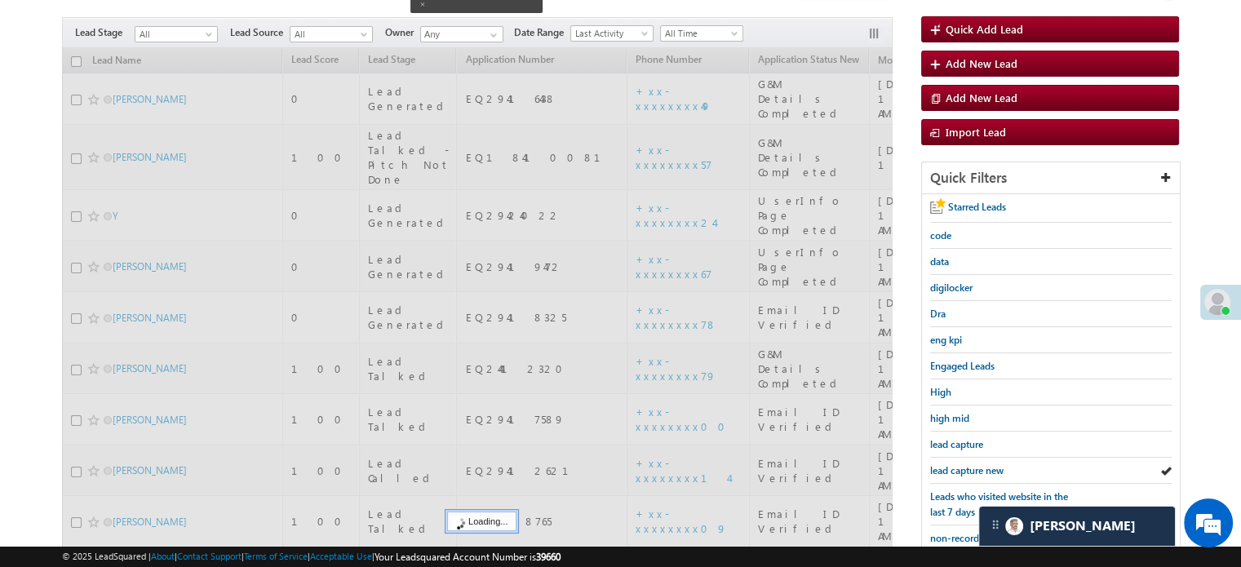
scroll to position [24, 0]
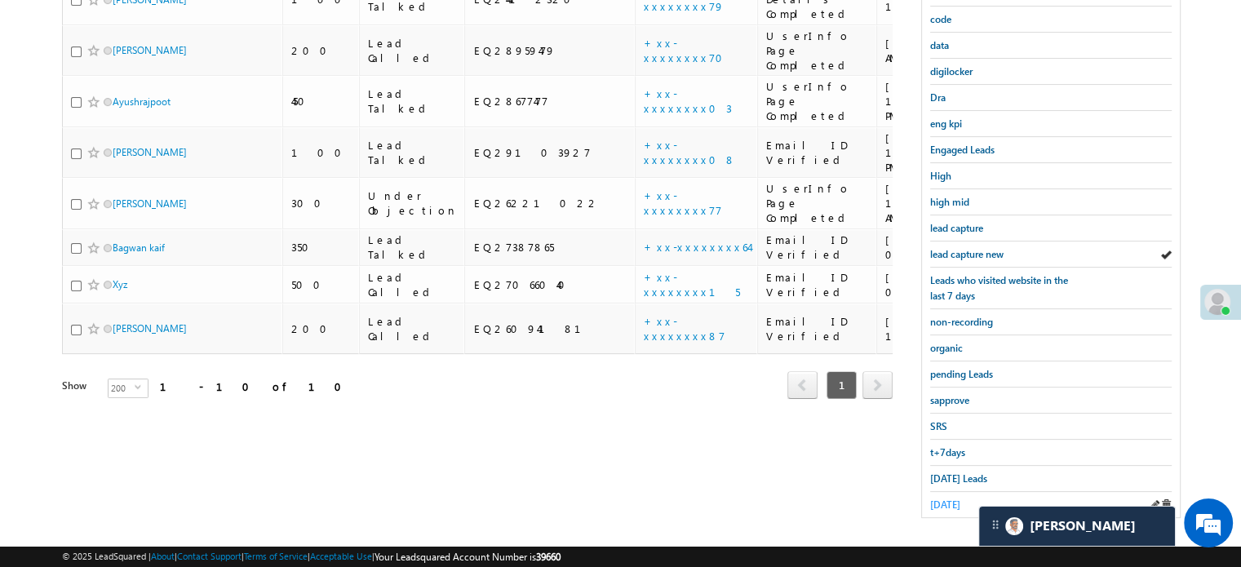
click at [945, 498] on span "yesterday" at bounding box center [945, 504] width 30 height 12
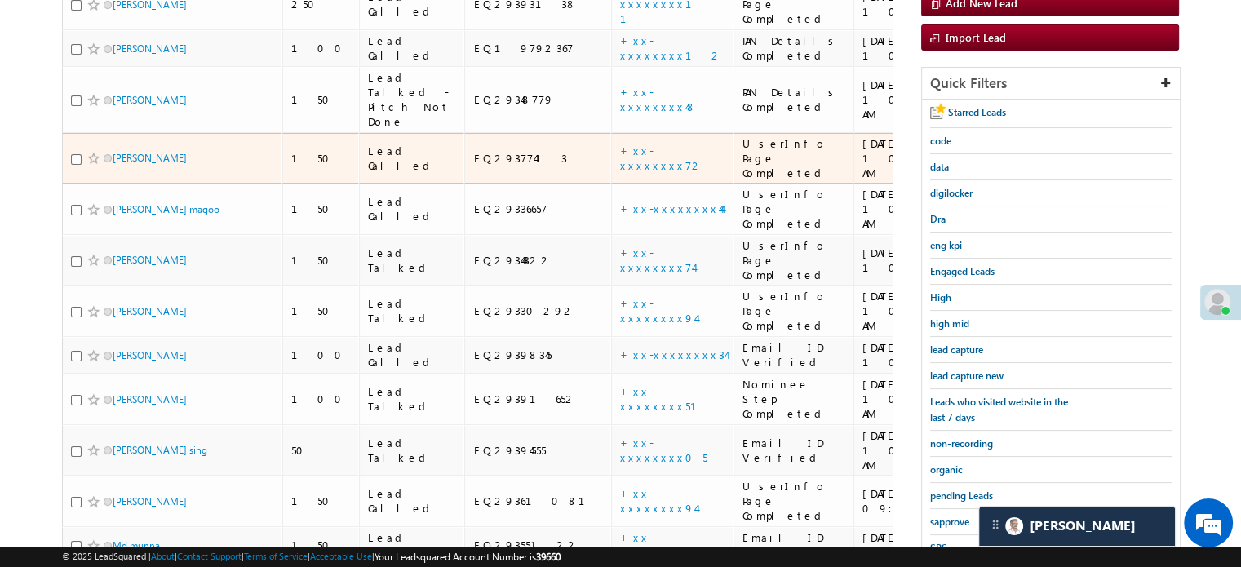
scroll to position [350, 0]
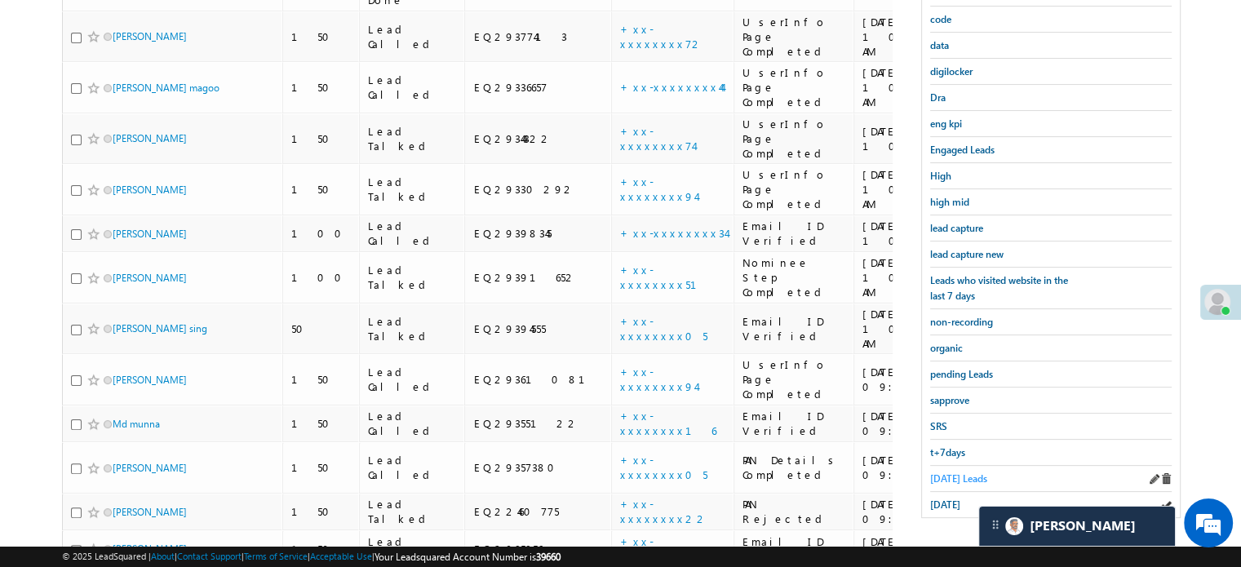
click at [949, 472] on span "Today's Leads" at bounding box center [958, 478] width 57 height 12
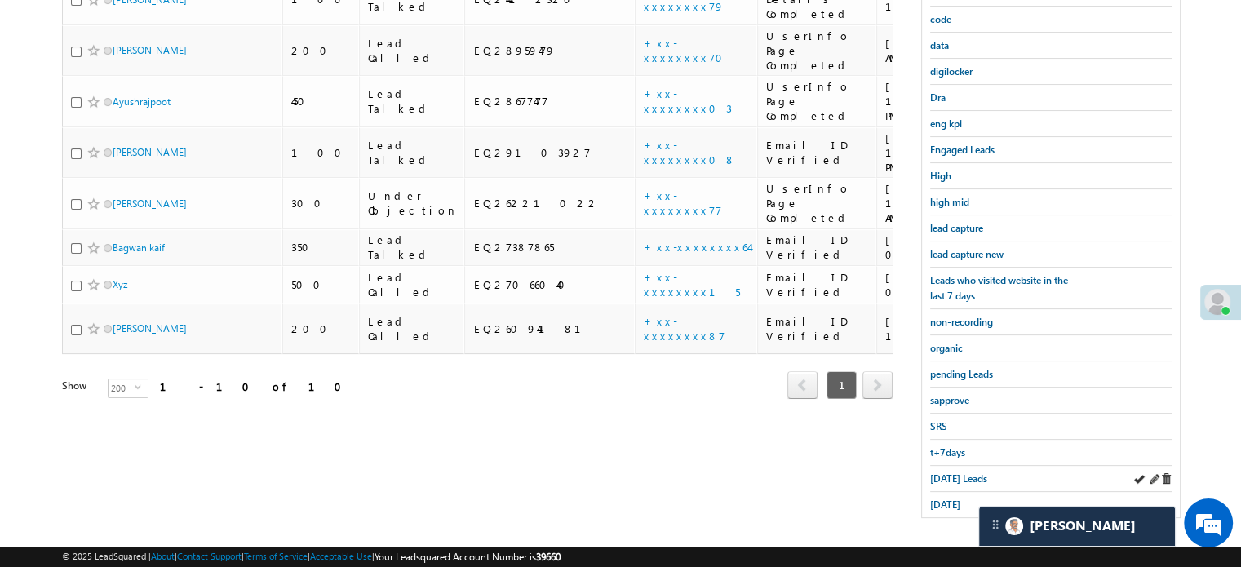
click at [958, 480] on div "Today's Leads" at bounding box center [1050, 479] width 241 height 26
click at [958, 472] on span "Today's Leads" at bounding box center [958, 478] width 57 height 12
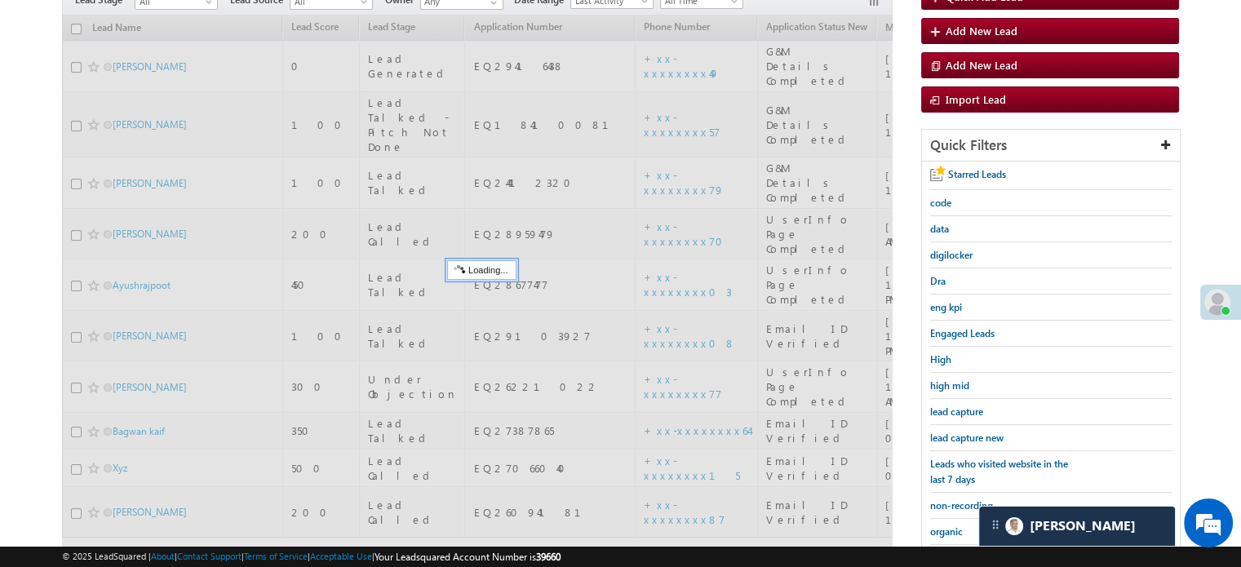
scroll to position [105, 0]
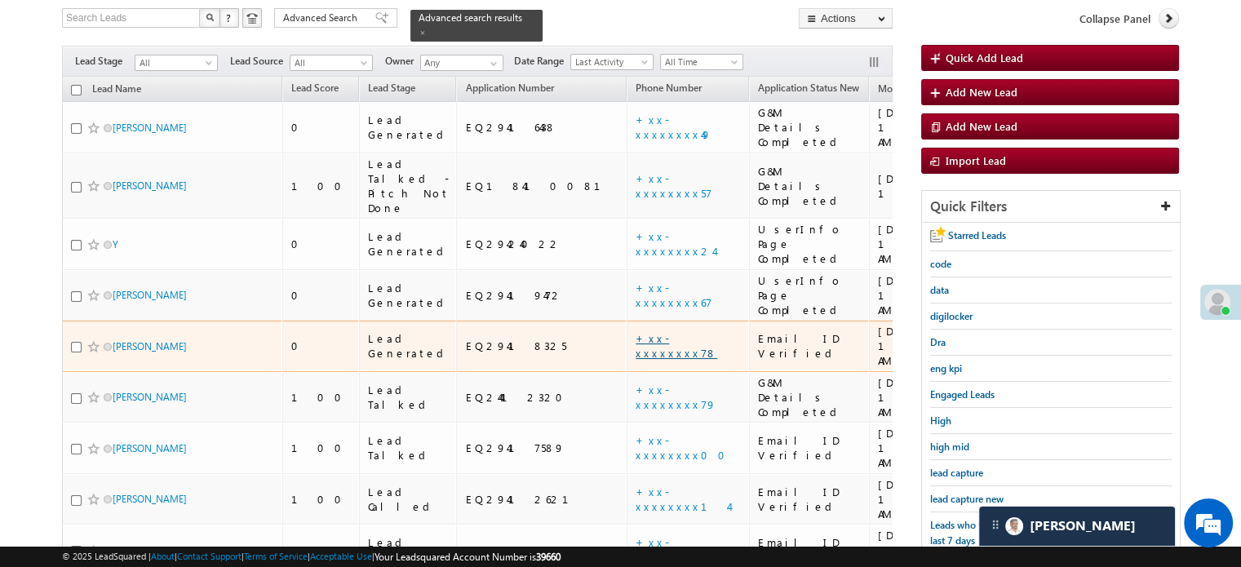
click at [635, 331] on link "+xx-xxxxxxxx78" at bounding box center [676, 345] width 82 height 29
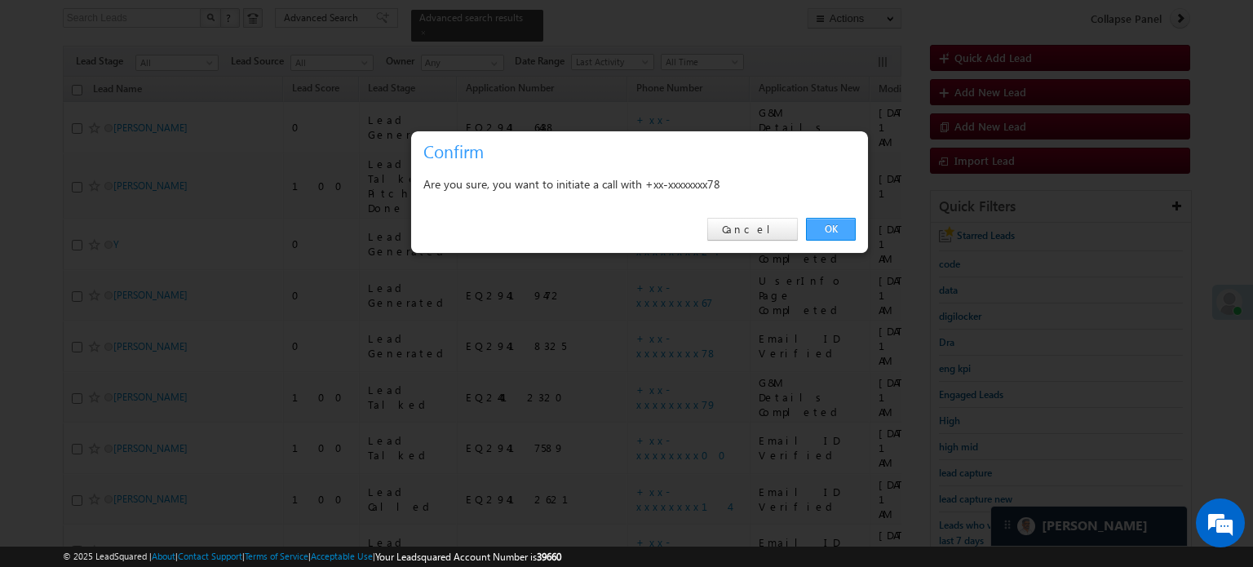
click at [815, 237] on link "OK" at bounding box center [831, 229] width 50 height 23
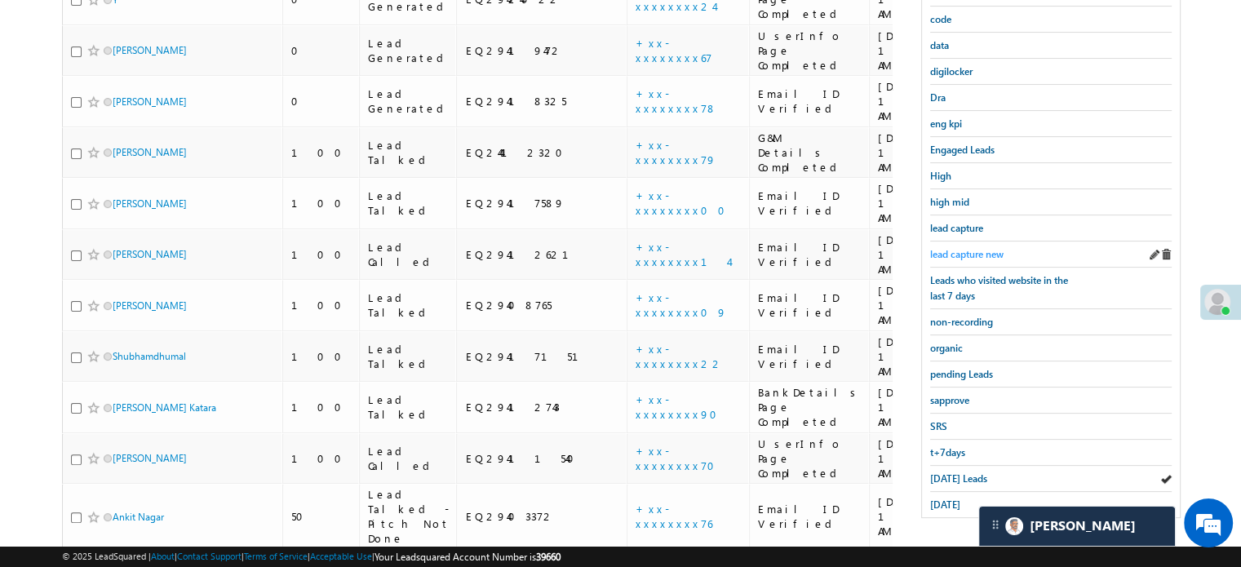
click at [959, 250] on span "lead capture new" at bounding box center [966, 254] width 73 height 12
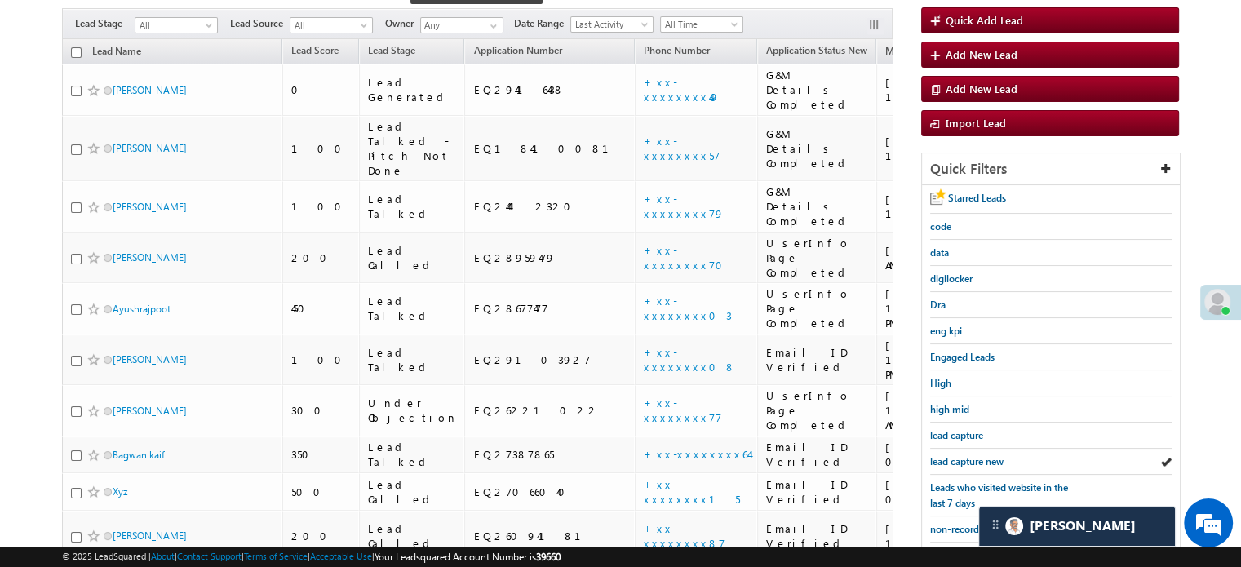
scroll to position [231, 0]
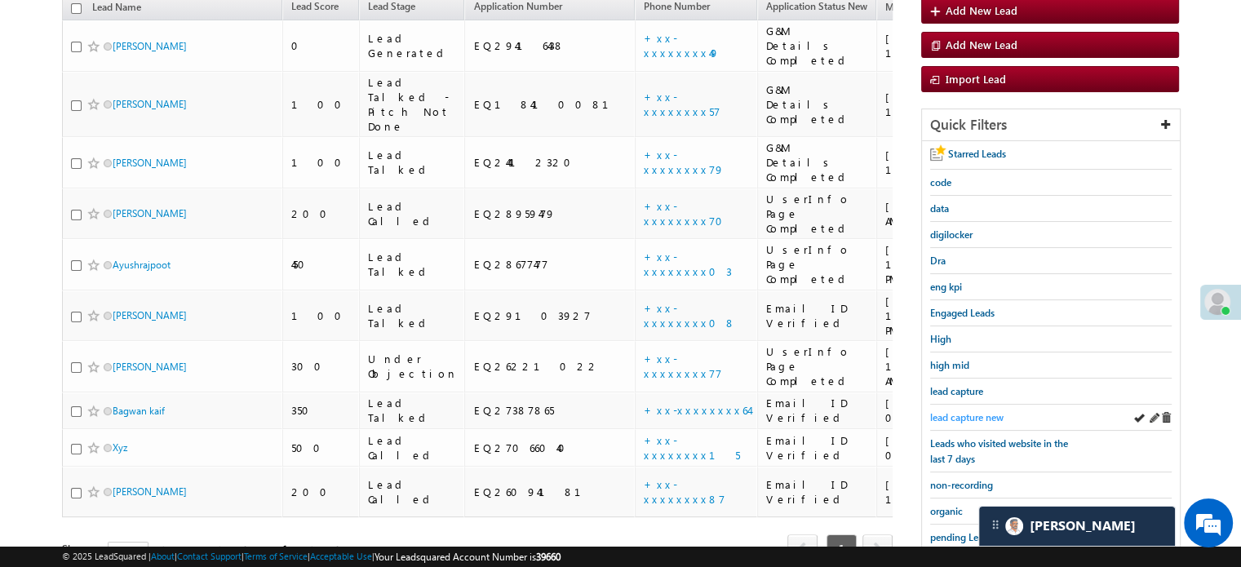
click at [965, 411] on span "lead capture new" at bounding box center [966, 417] width 73 height 12
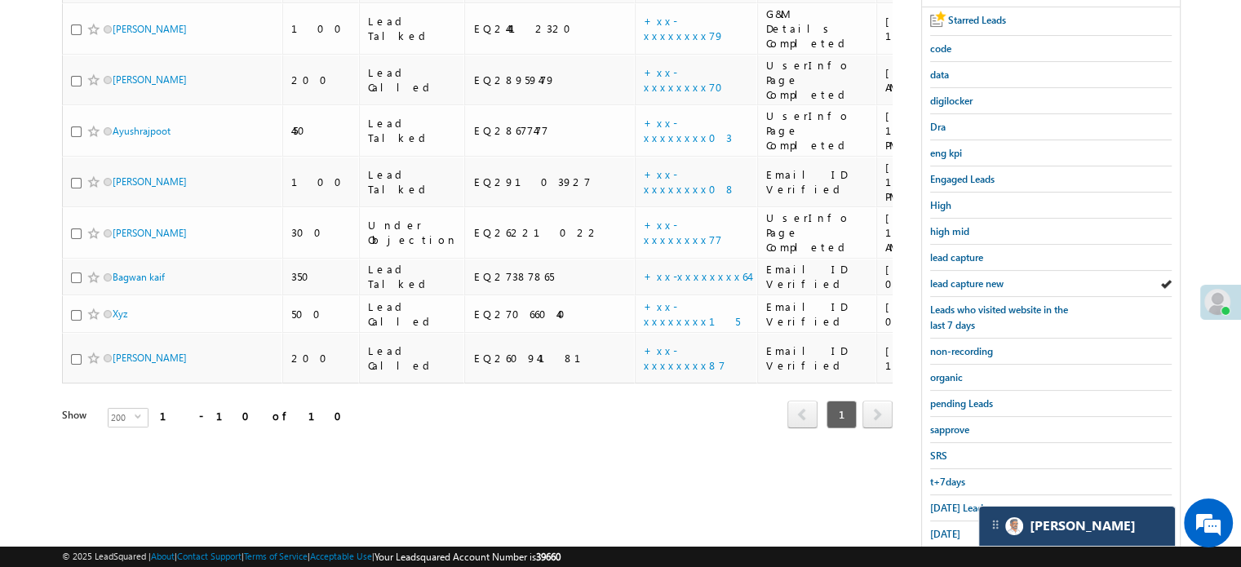
scroll to position [350, 0]
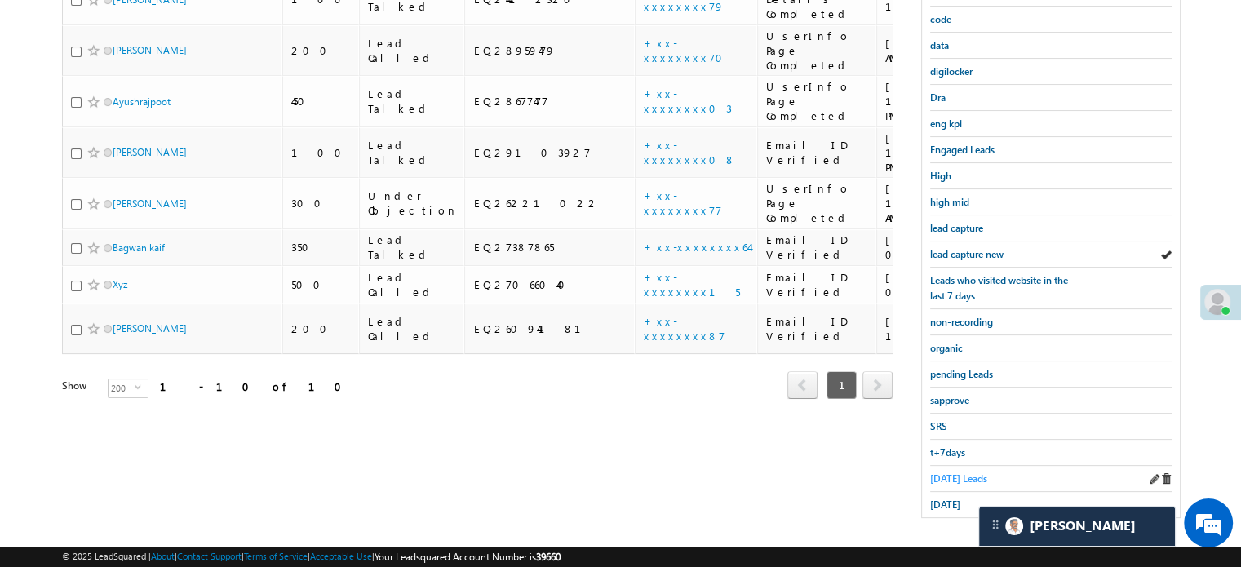
click at [961, 475] on span "Today's Leads" at bounding box center [958, 478] width 57 height 12
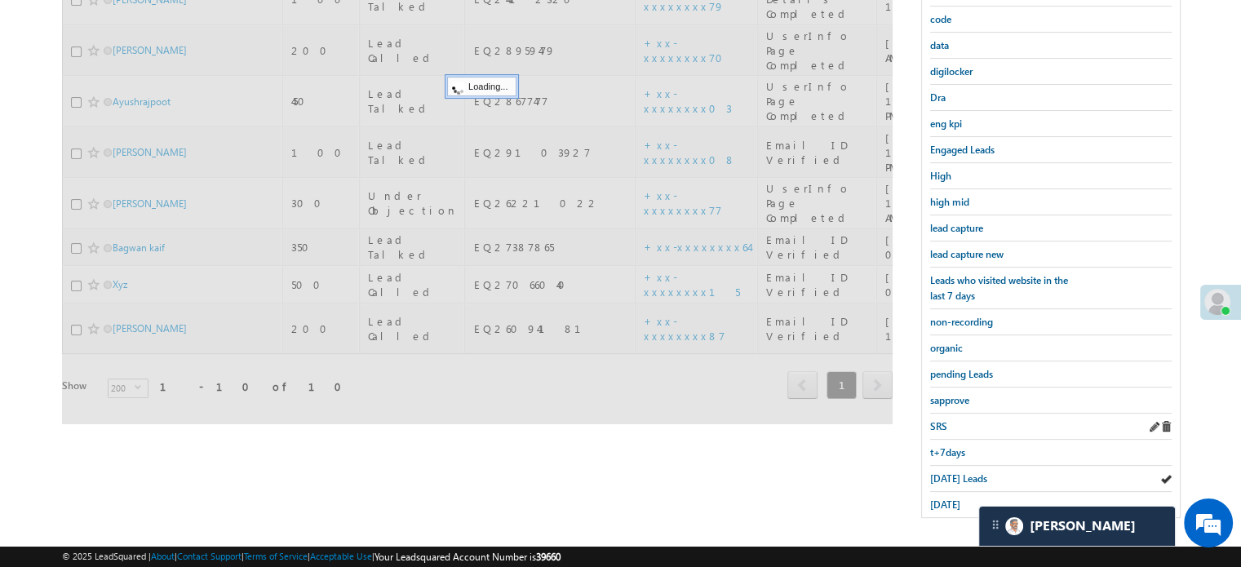
scroll to position [105, 0]
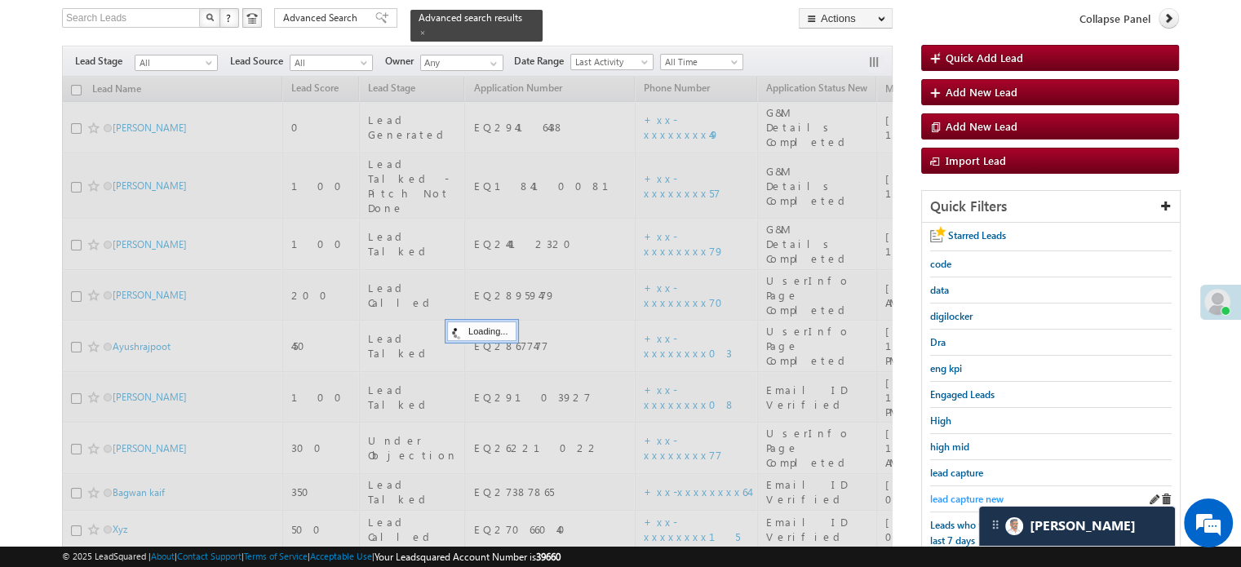
click at [952, 493] on span "lead capture new" at bounding box center [966, 499] width 73 height 12
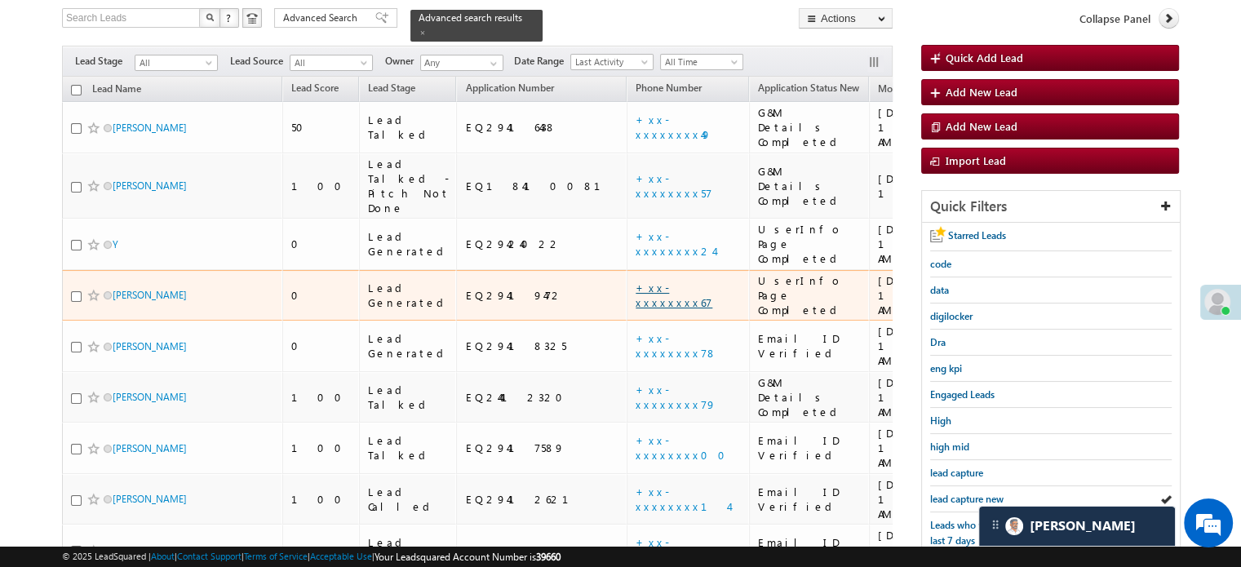
click at [635, 281] on link "+xx-xxxxxxxx67" at bounding box center [673, 295] width 77 height 29
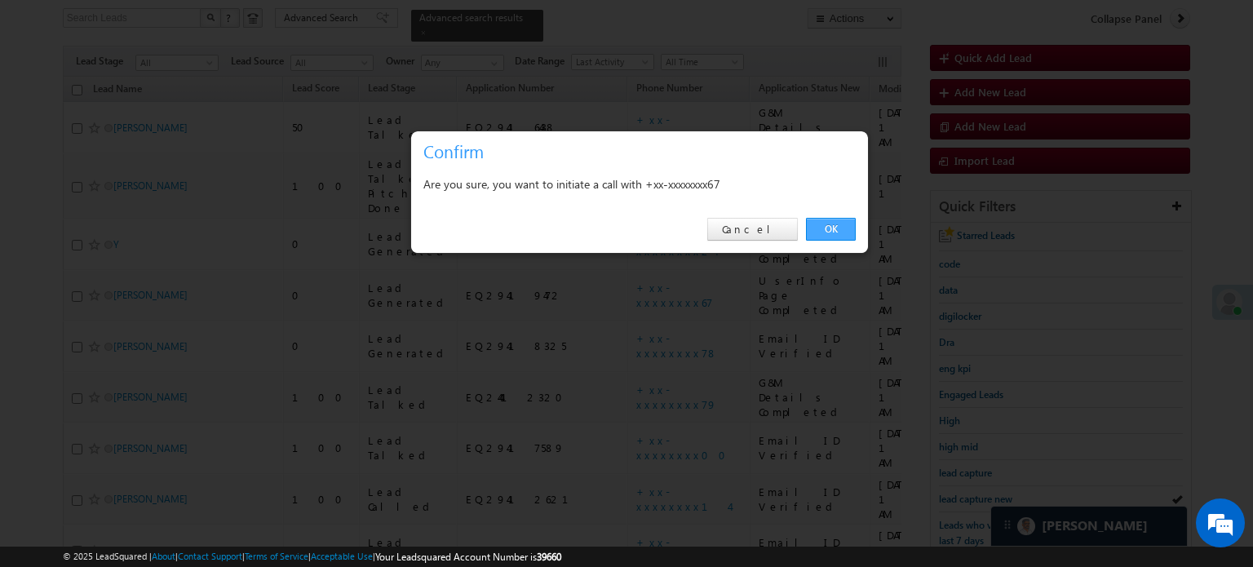
click at [843, 228] on link "OK" at bounding box center [831, 229] width 50 height 23
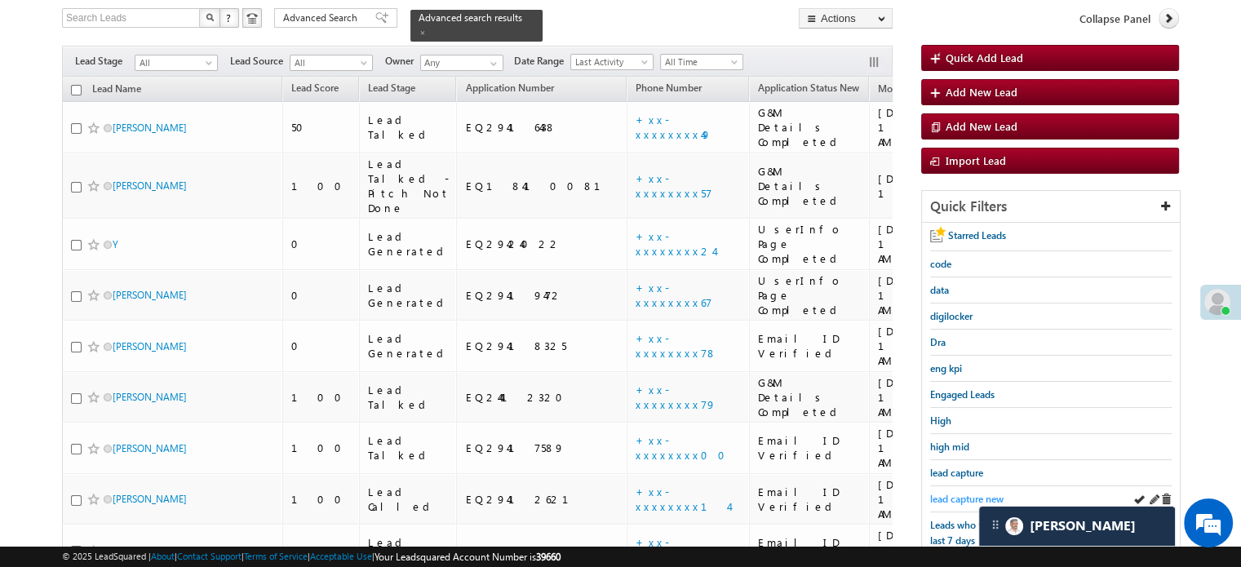
click at [944, 493] on span "lead capture new" at bounding box center [966, 499] width 73 height 12
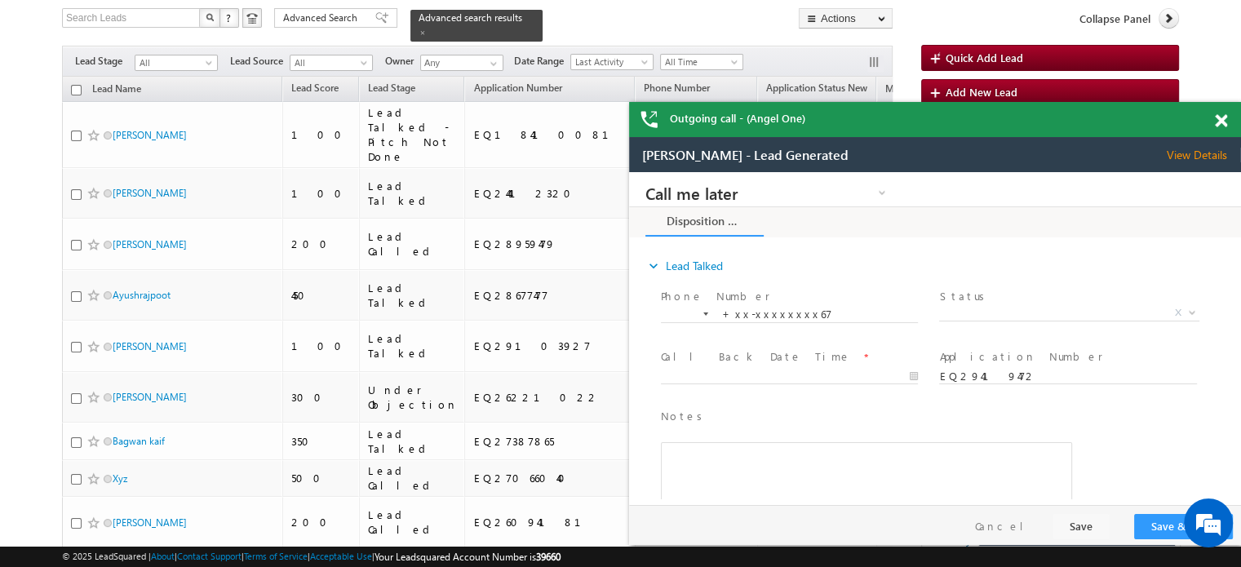
scroll to position [0, 0]
click at [1222, 120] on span at bounding box center [1220, 121] width 12 height 14
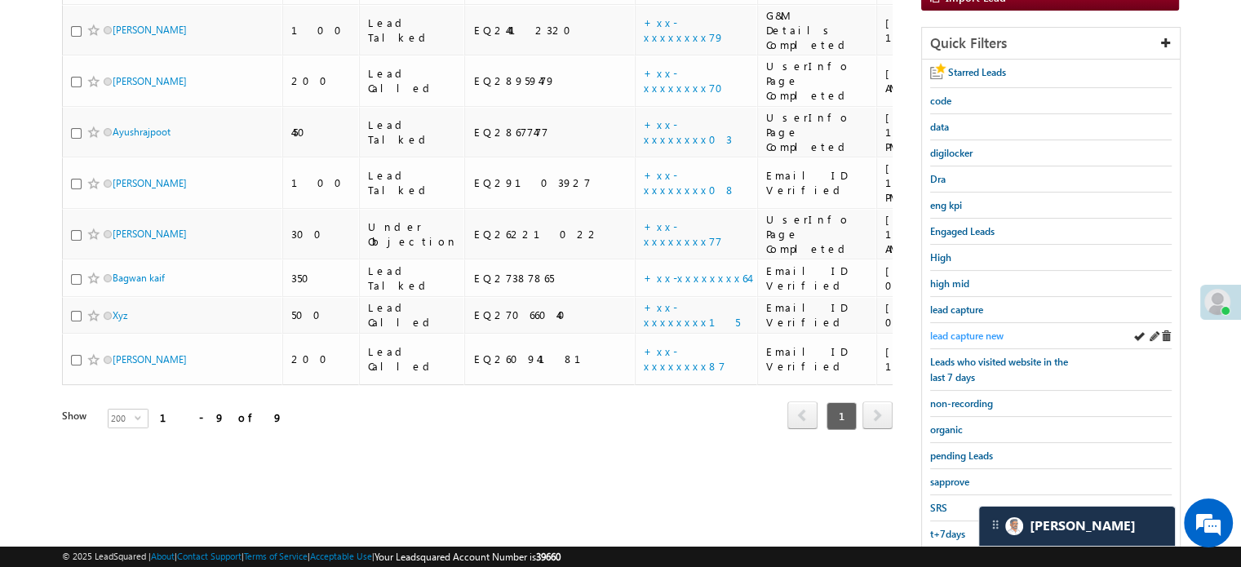
click at [998, 330] on span "lead capture new" at bounding box center [966, 336] width 73 height 12
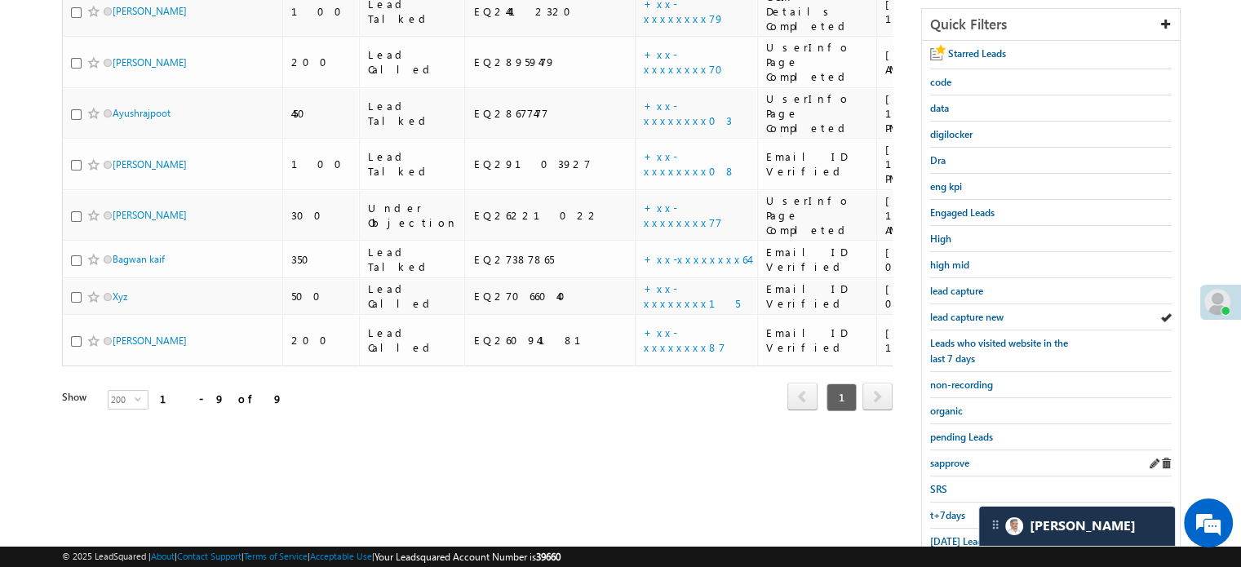
scroll to position [350, 0]
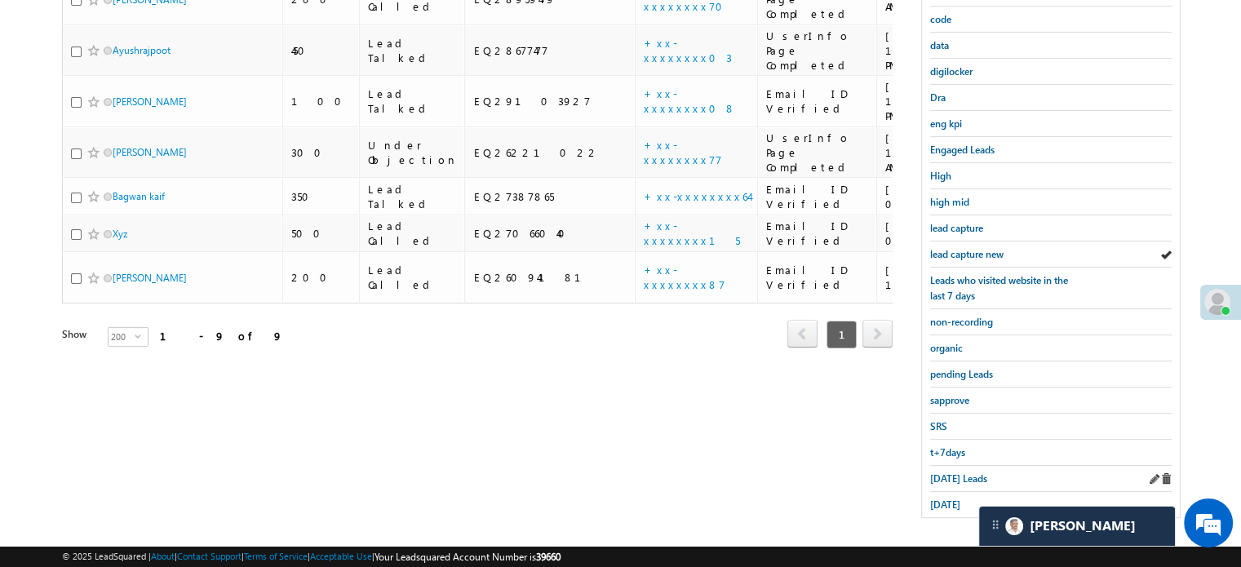
click at [971, 466] on div "Today's Leads" at bounding box center [1050, 479] width 241 height 26
click at [966, 472] on span "Today's Leads" at bounding box center [958, 478] width 57 height 12
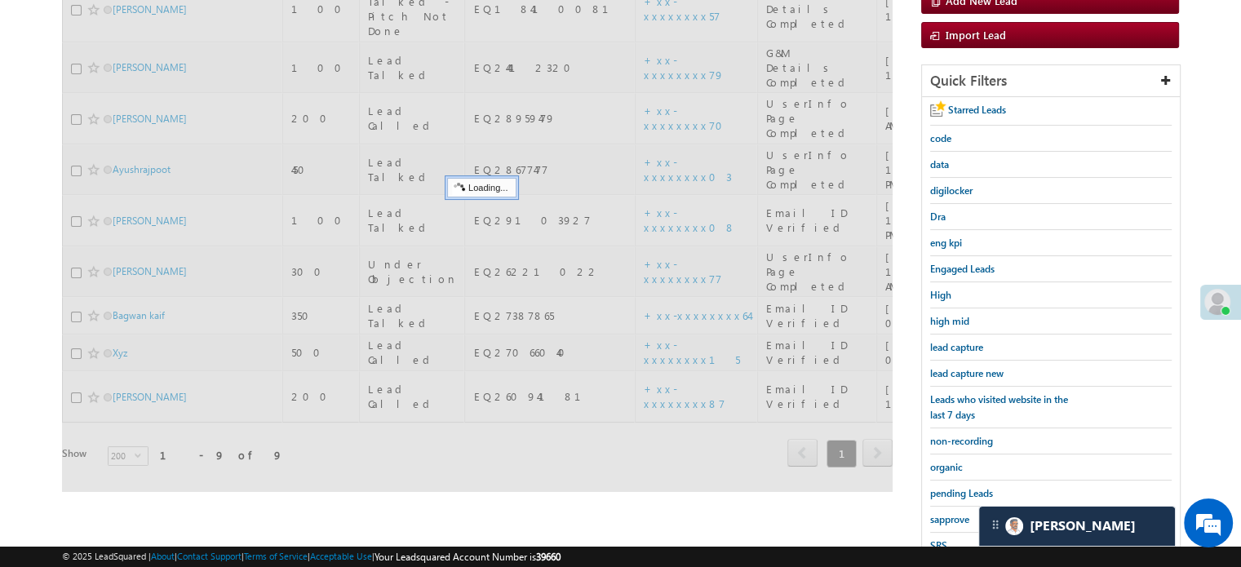
scroll to position [187, 0]
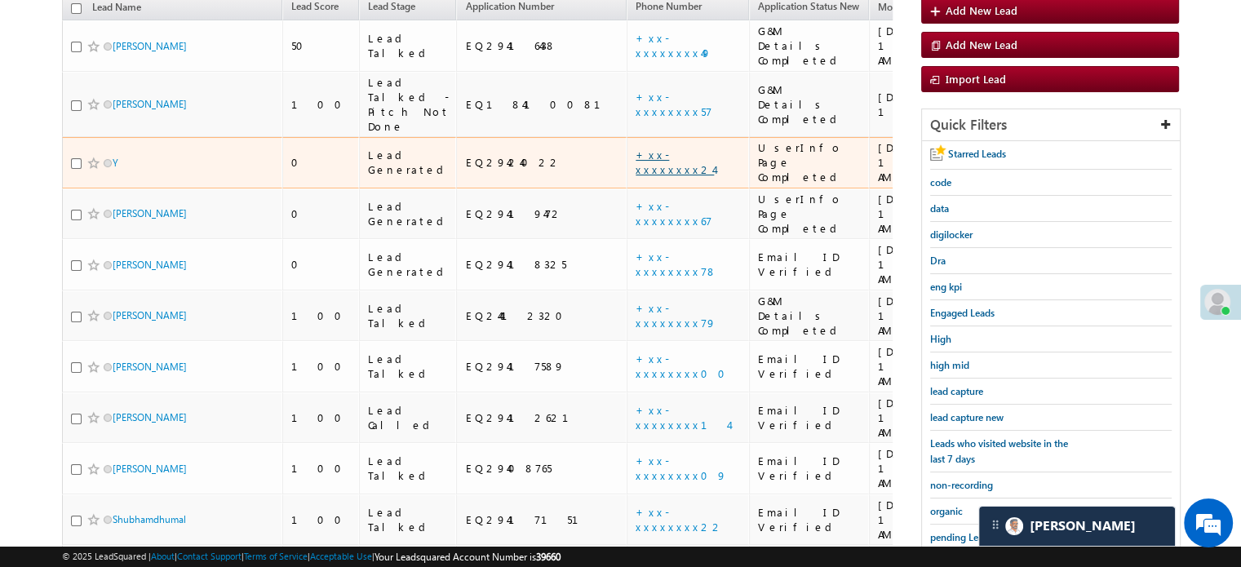
click at [635, 148] on link "+xx-xxxxxxxx24" at bounding box center [674, 162] width 78 height 29
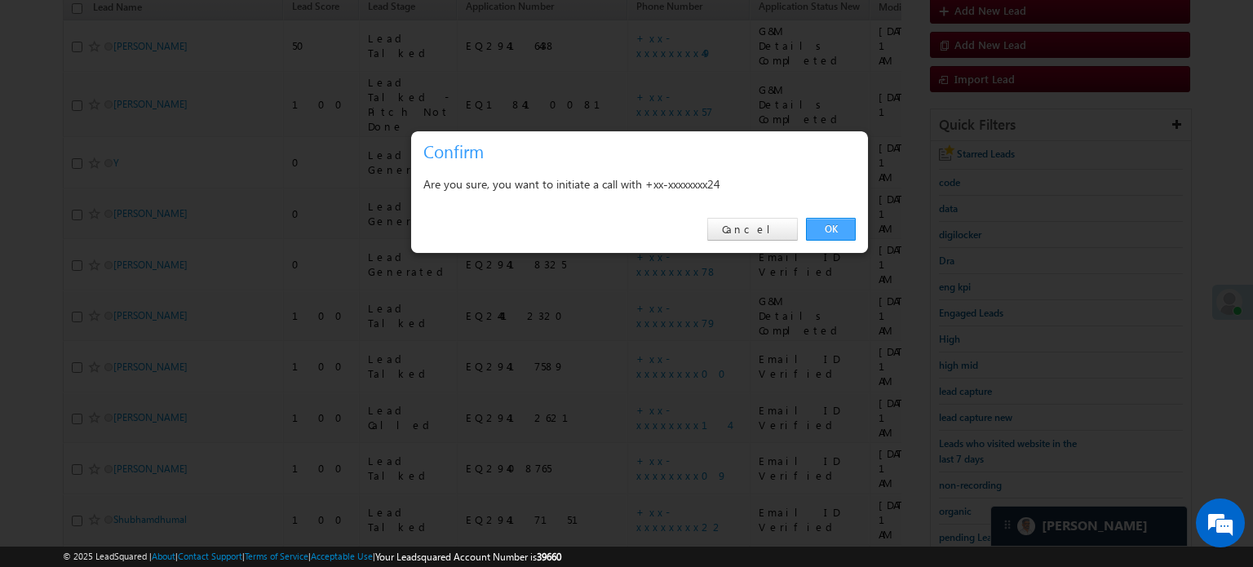
click at [821, 224] on link "OK" at bounding box center [831, 229] width 50 height 23
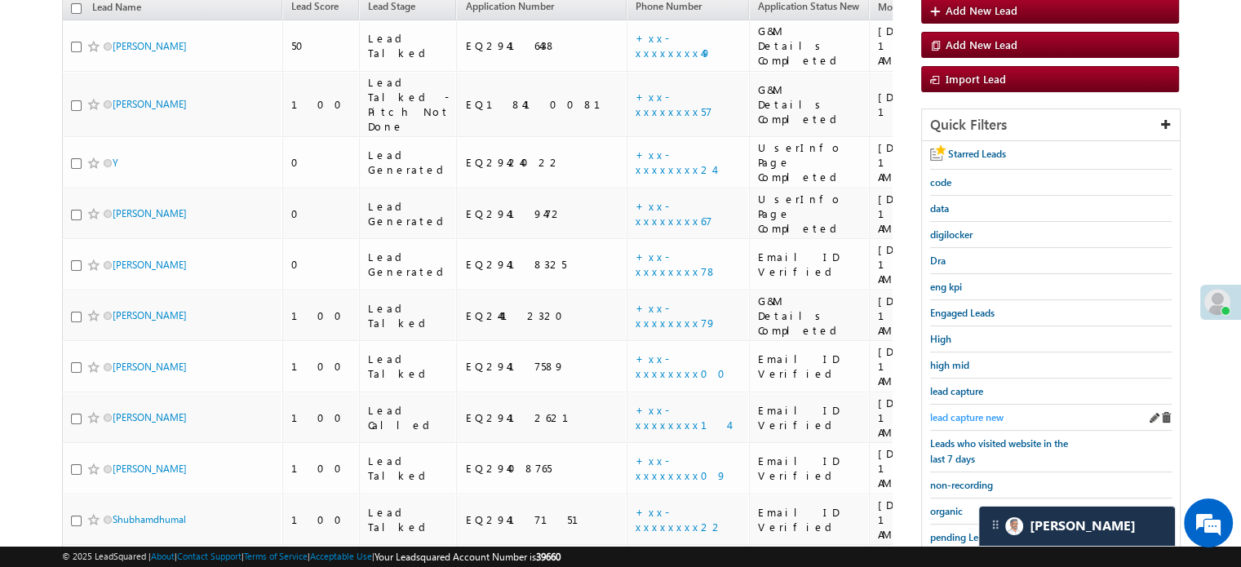
click at [972, 411] on span "lead capture new" at bounding box center [966, 417] width 73 height 12
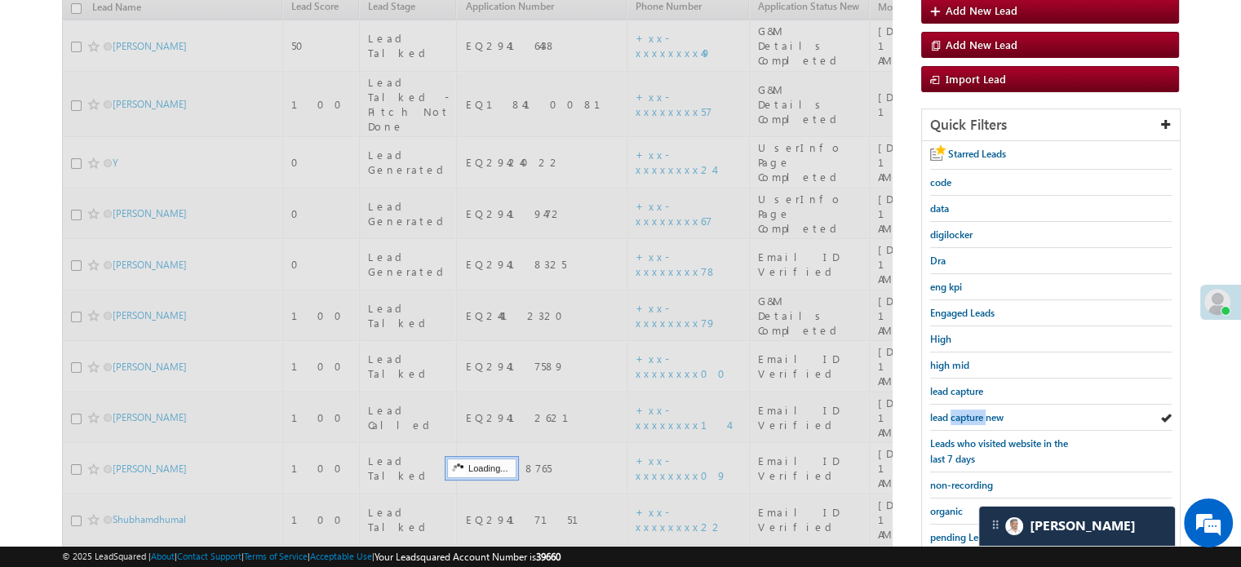
click at [972, 411] on span "lead capture new" at bounding box center [966, 417] width 73 height 12
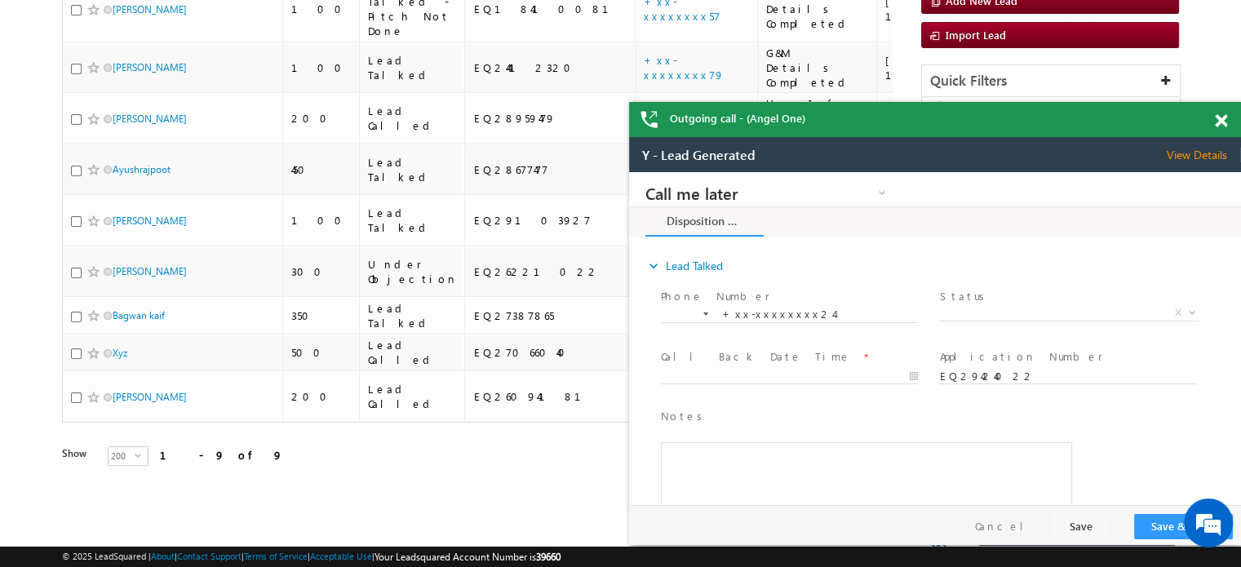
scroll to position [0, 0]
click at [1220, 121] on span at bounding box center [1220, 121] width 12 height 14
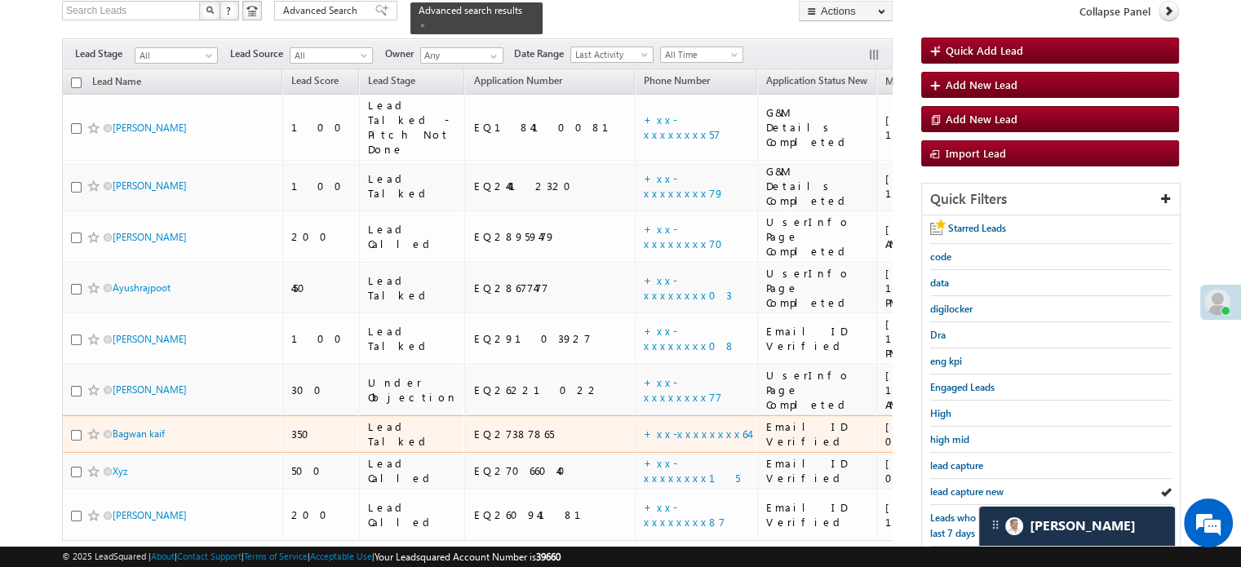
scroll to position [149, 0]
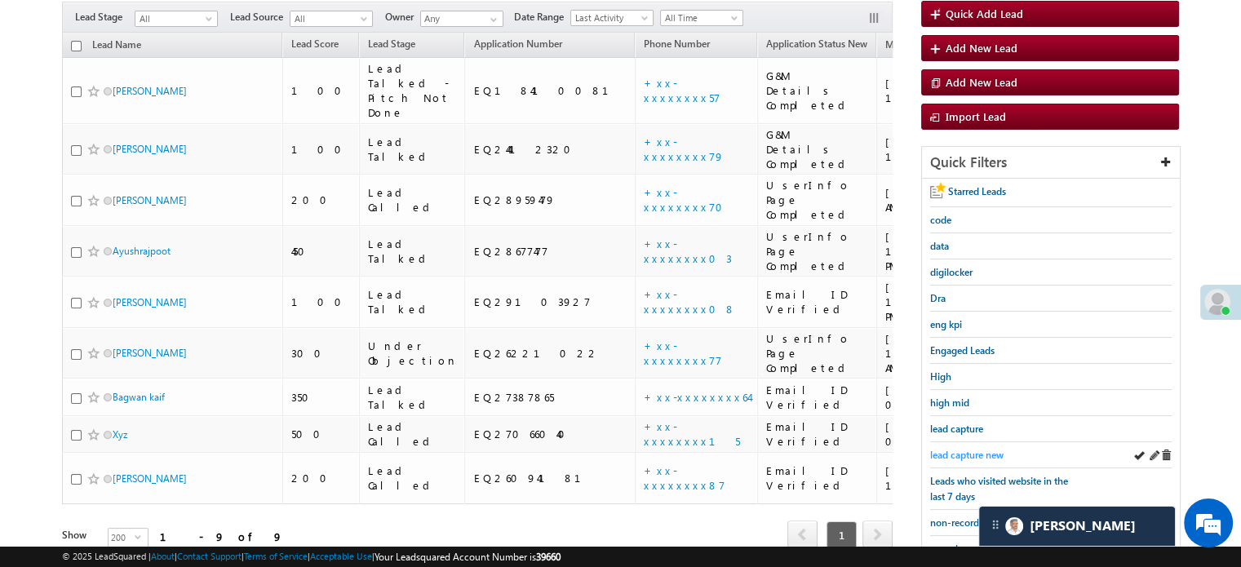
click at [971, 453] on span "lead capture new" at bounding box center [966, 455] width 73 height 12
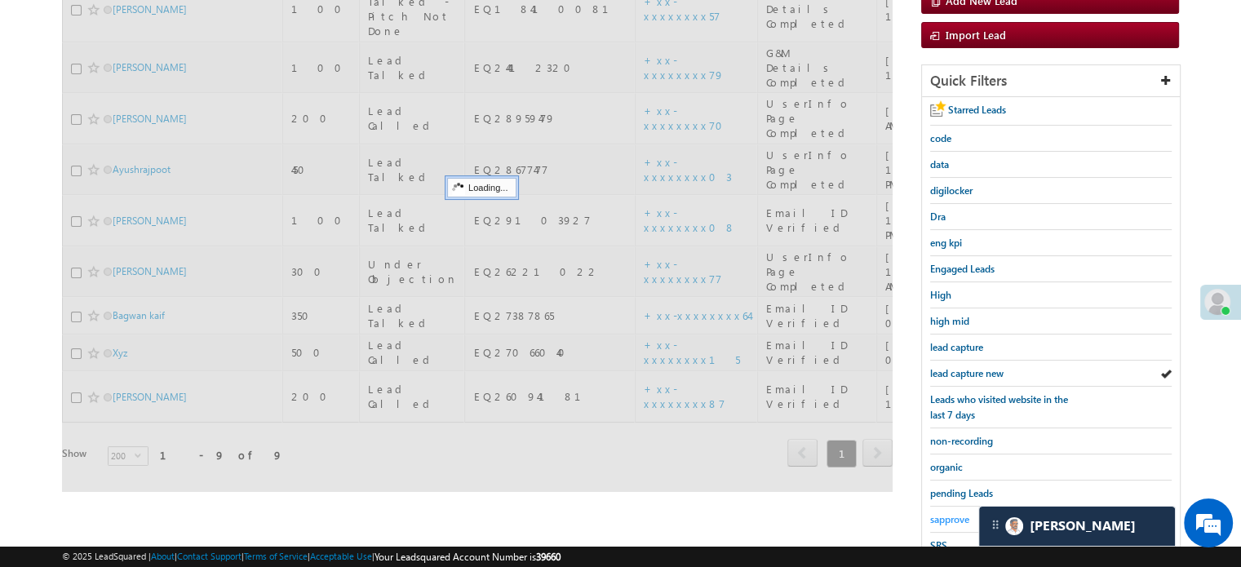
scroll to position [350, 0]
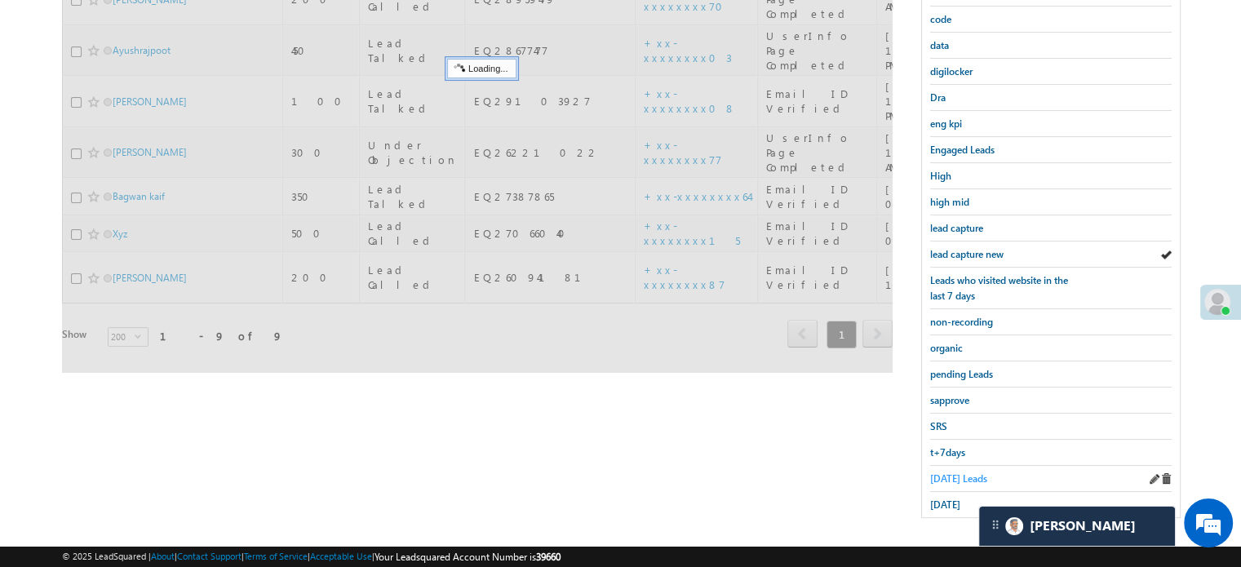
click at [931, 472] on span "Today's Leads" at bounding box center [958, 478] width 57 height 12
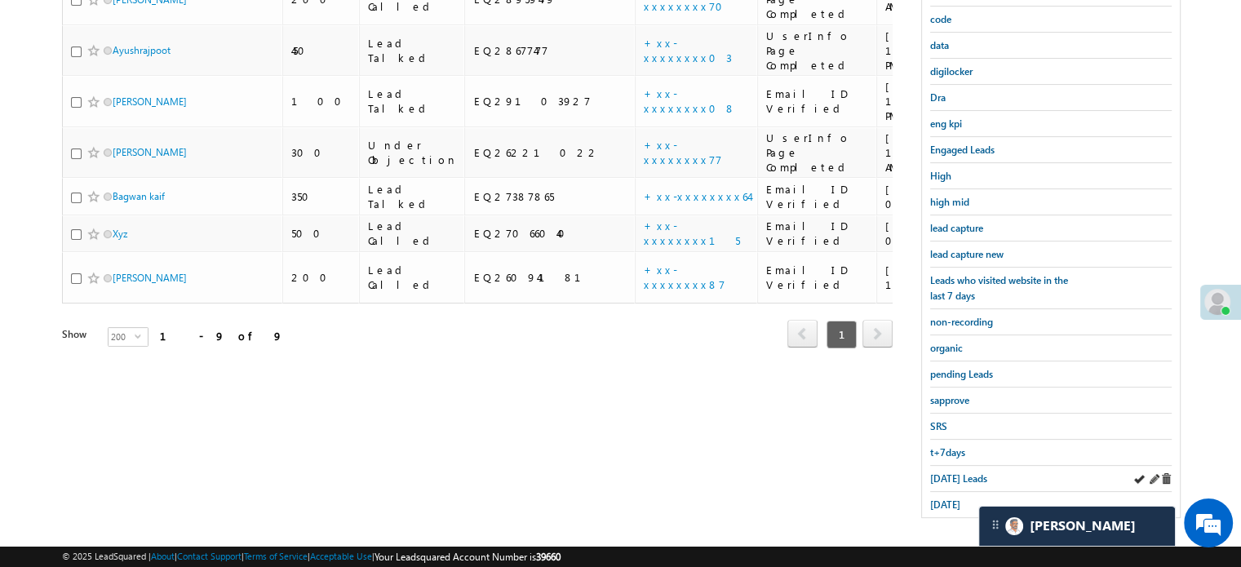
click at [973, 479] on div "Today's Leads" at bounding box center [1050, 479] width 241 height 26
click at [969, 474] on span "Today's Leads" at bounding box center [958, 478] width 57 height 12
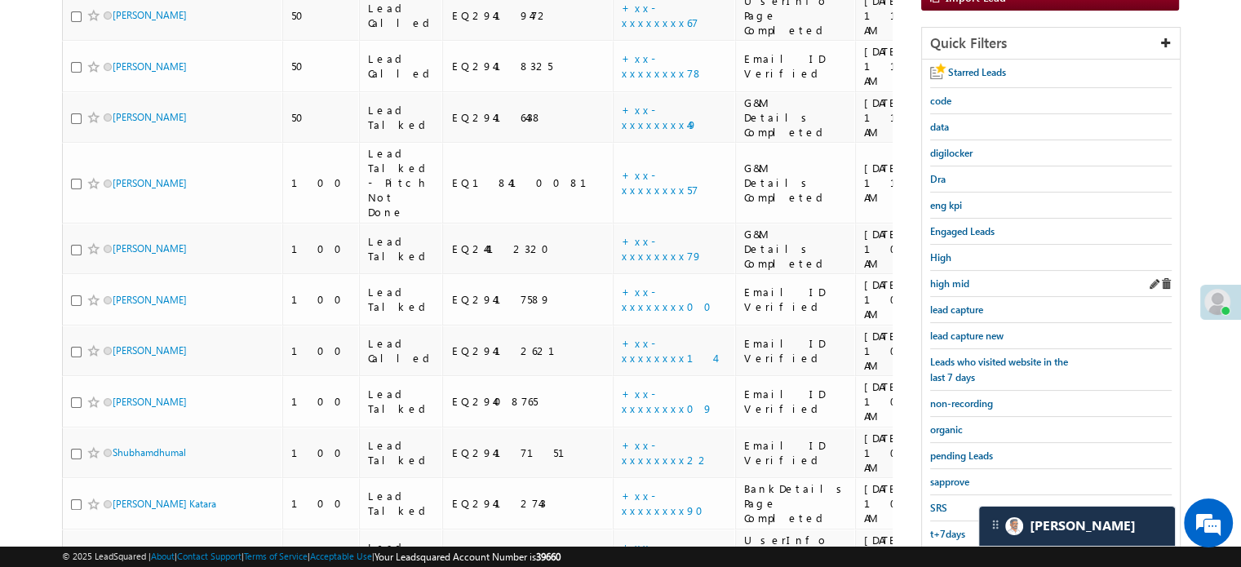
scroll to position [105, 0]
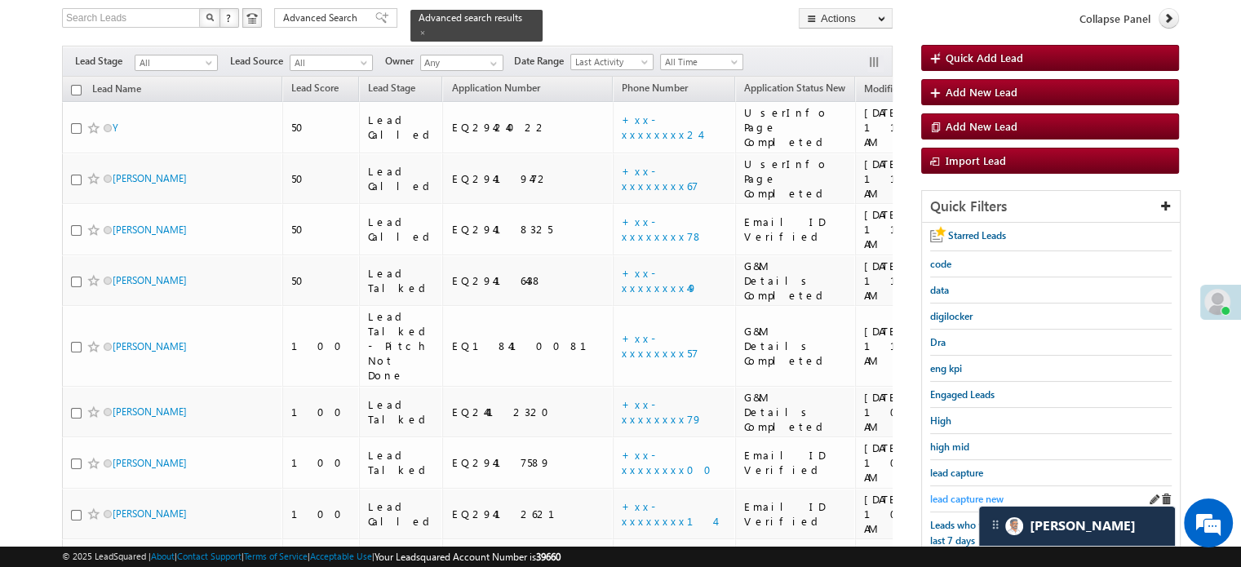
click at [971, 493] on span "lead capture new" at bounding box center [966, 499] width 73 height 12
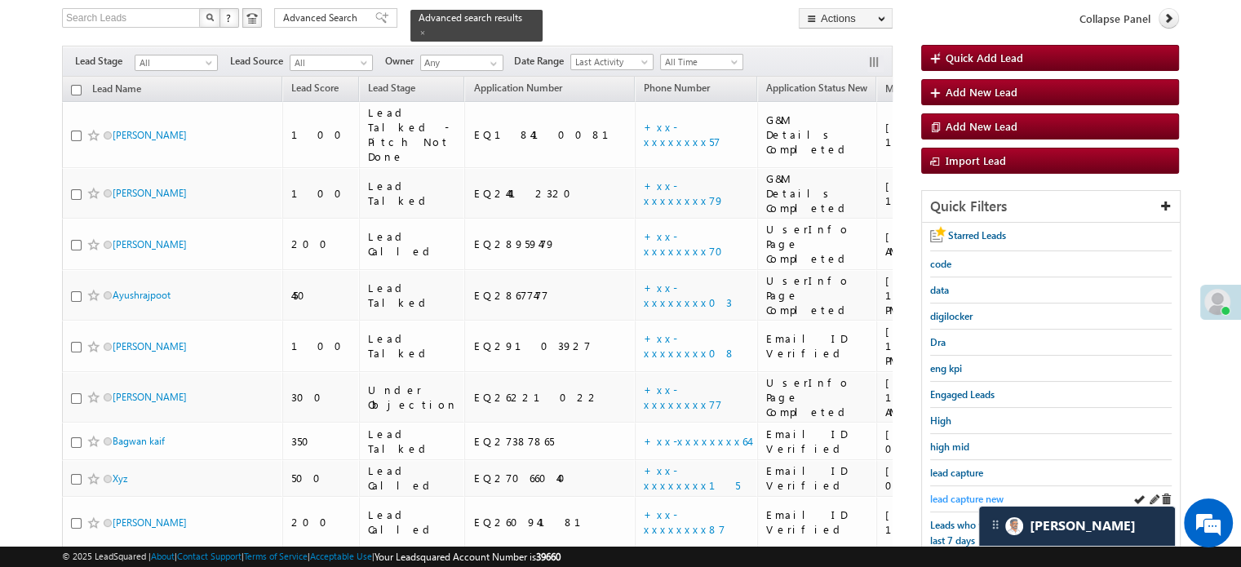
click at [944, 493] on span "lead capture new" at bounding box center [966, 499] width 73 height 12
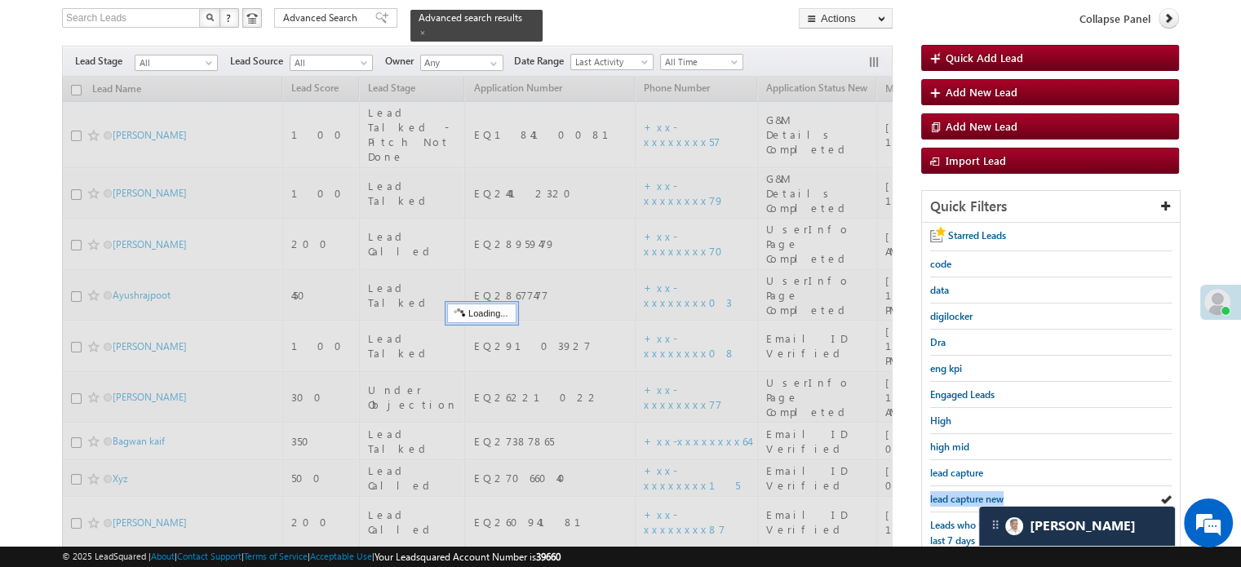
click at [944, 493] on span "lead capture new" at bounding box center [966, 499] width 73 height 12
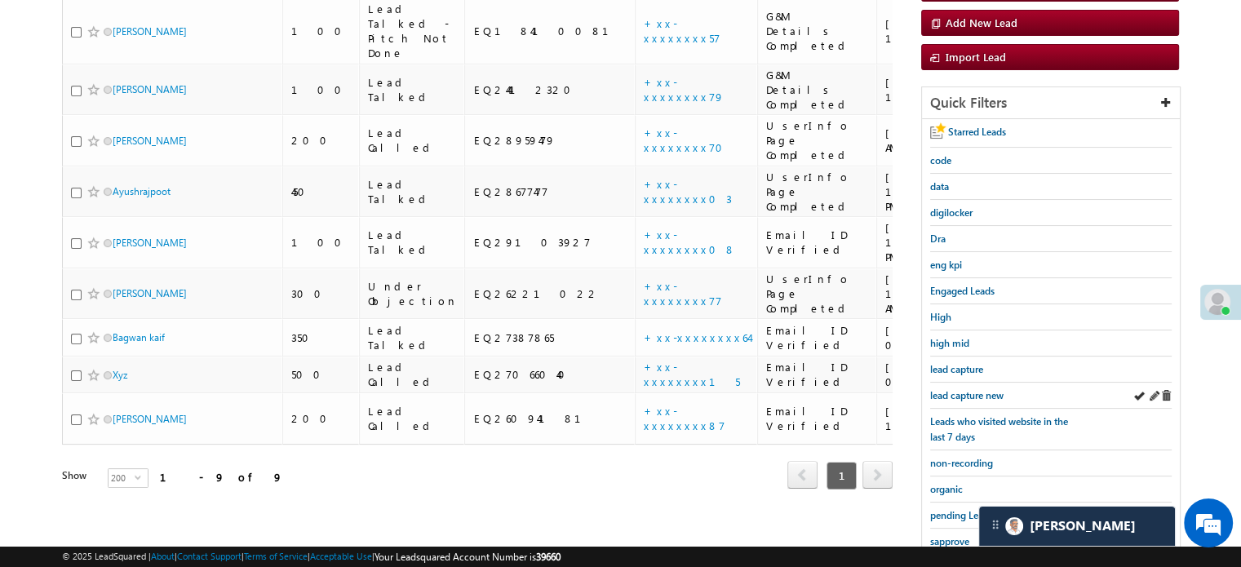
scroll to position [350, 0]
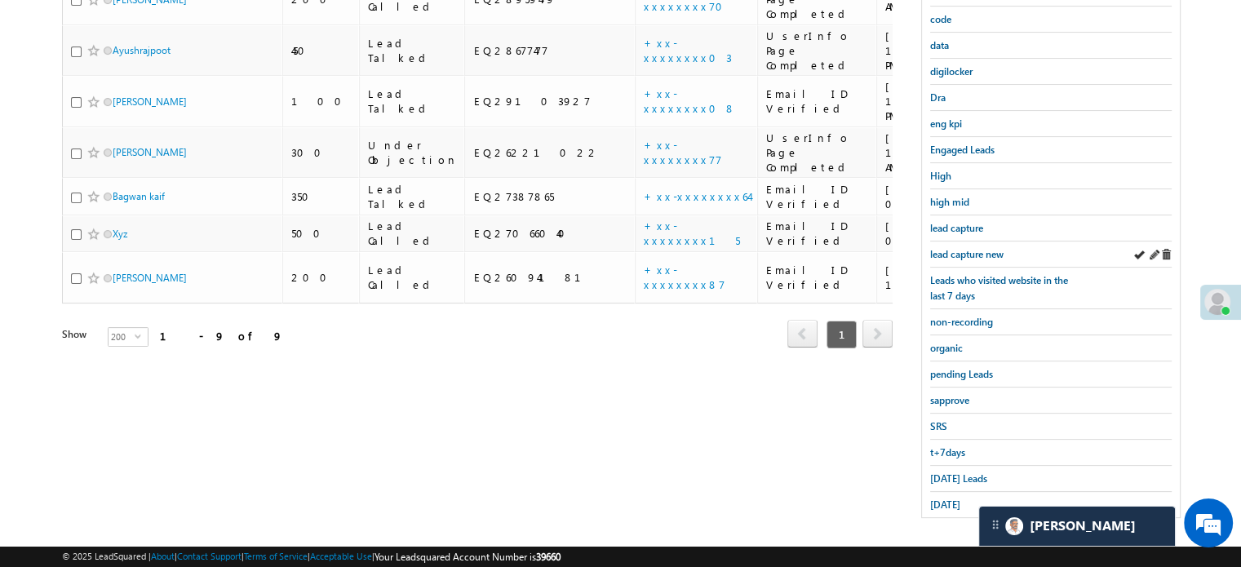
click at [967, 241] on div "lead capture new" at bounding box center [1050, 254] width 241 height 26
click at [971, 249] on span "lead capture new" at bounding box center [966, 254] width 73 height 12
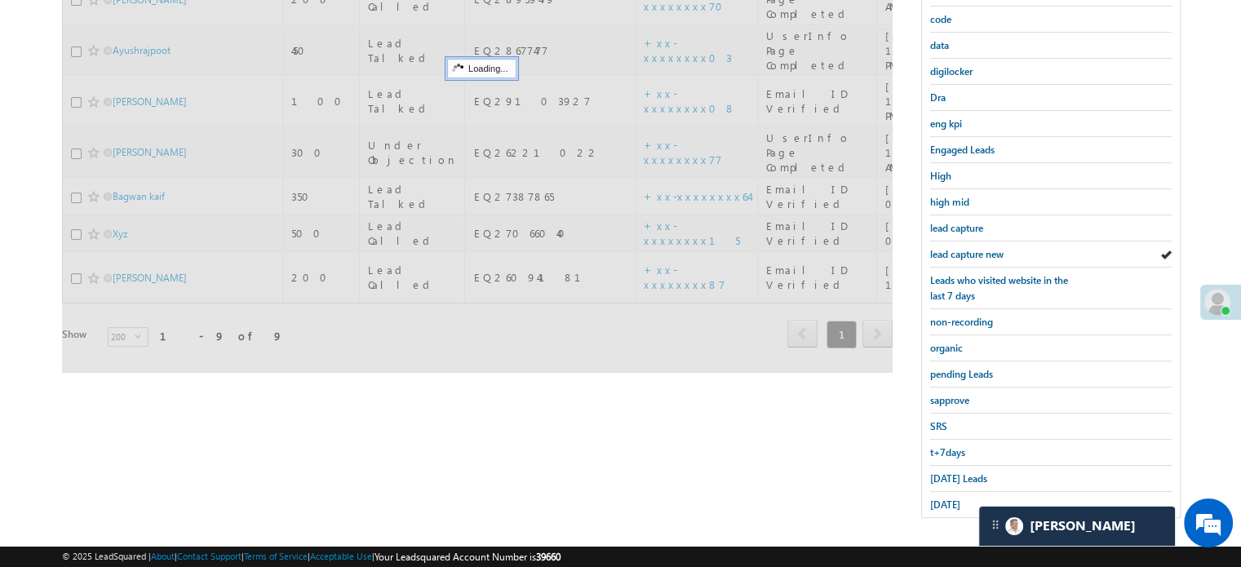
scroll to position [105, 0]
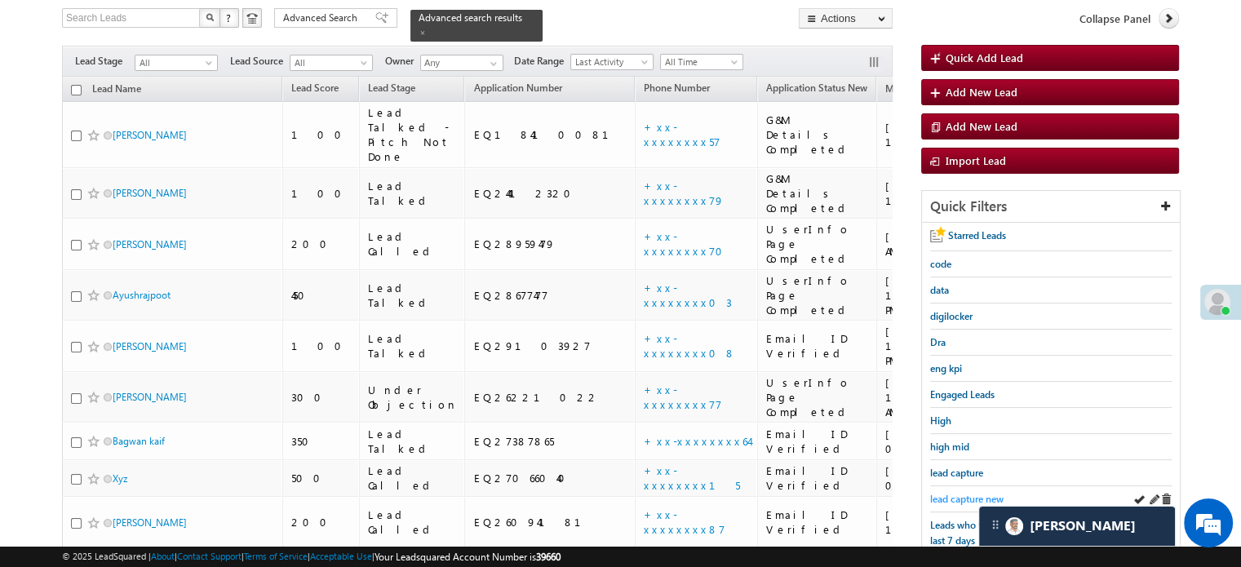
click at [957, 493] on span "lead capture new" at bounding box center [966, 499] width 73 height 12
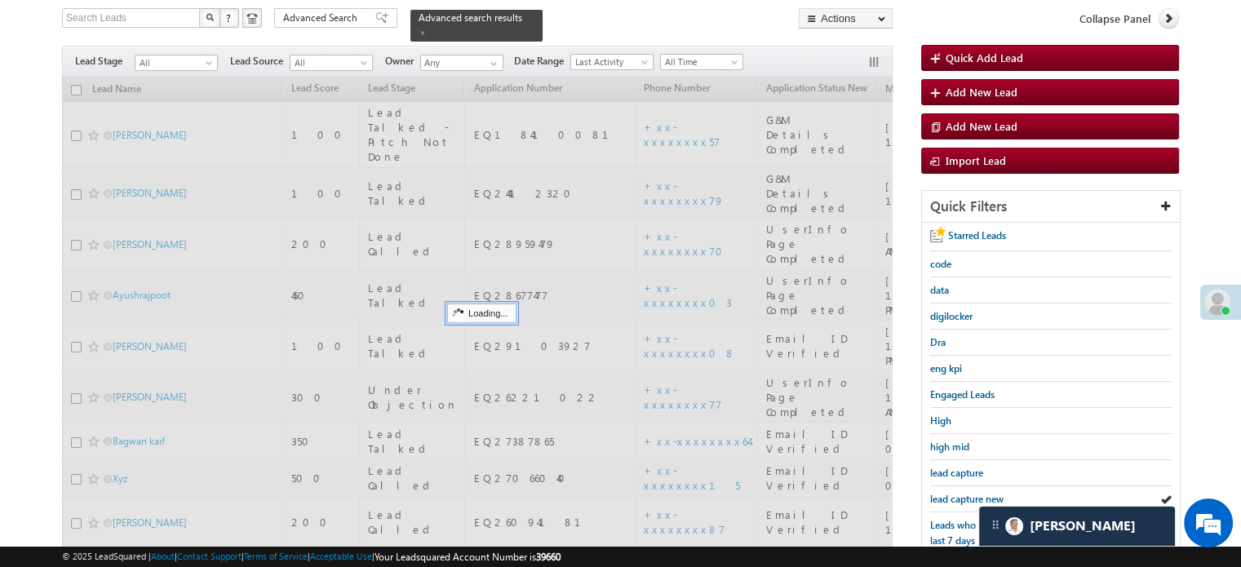
click at [957, 493] on span "lead capture new" at bounding box center [966, 499] width 73 height 12
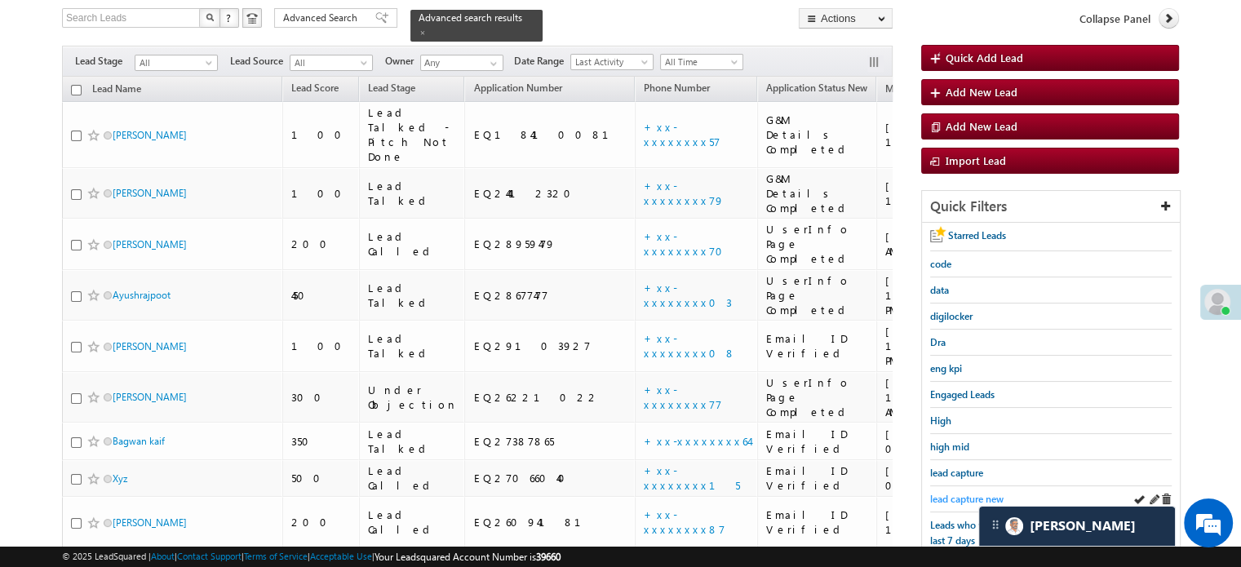
click at [962, 500] on span "lead capture new" at bounding box center [966, 499] width 73 height 12
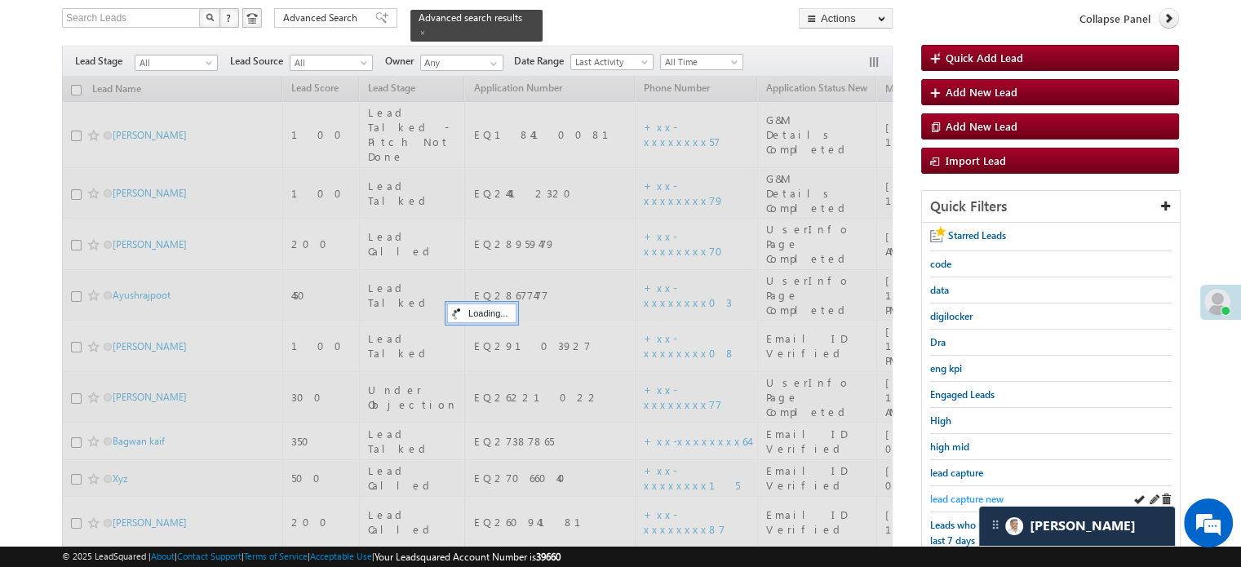
click at [971, 493] on span "lead capture new" at bounding box center [966, 499] width 73 height 12
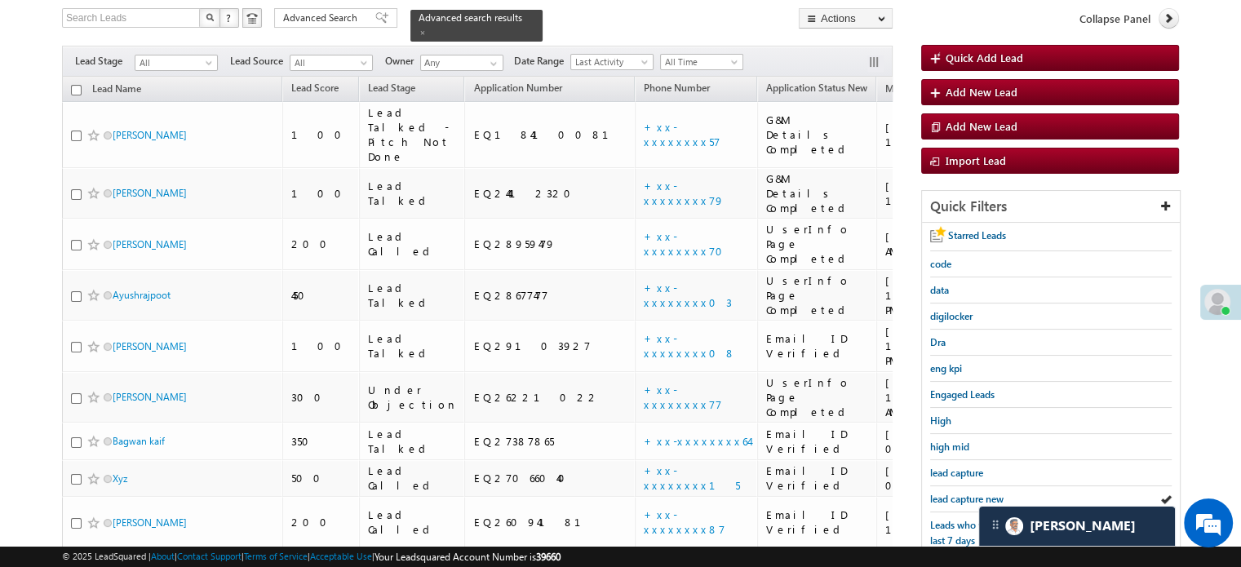
click at [971, 493] on span "lead capture new" at bounding box center [966, 499] width 73 height 12
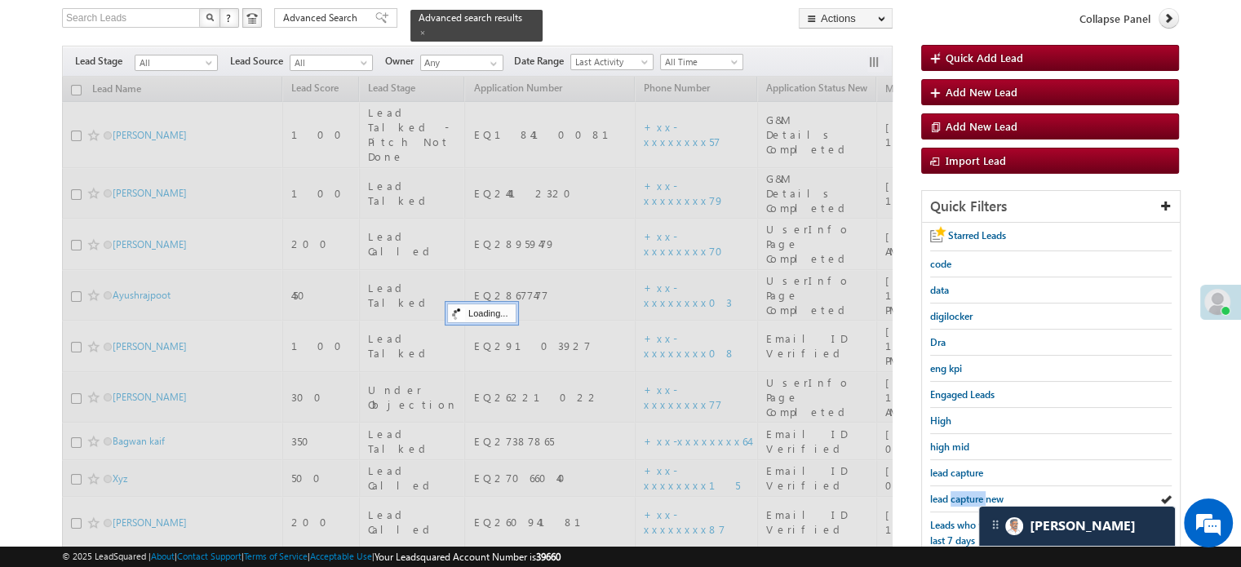
click at [971, 493] on span "lead capture new" at bounding box center [966, 499] width 73 height 12
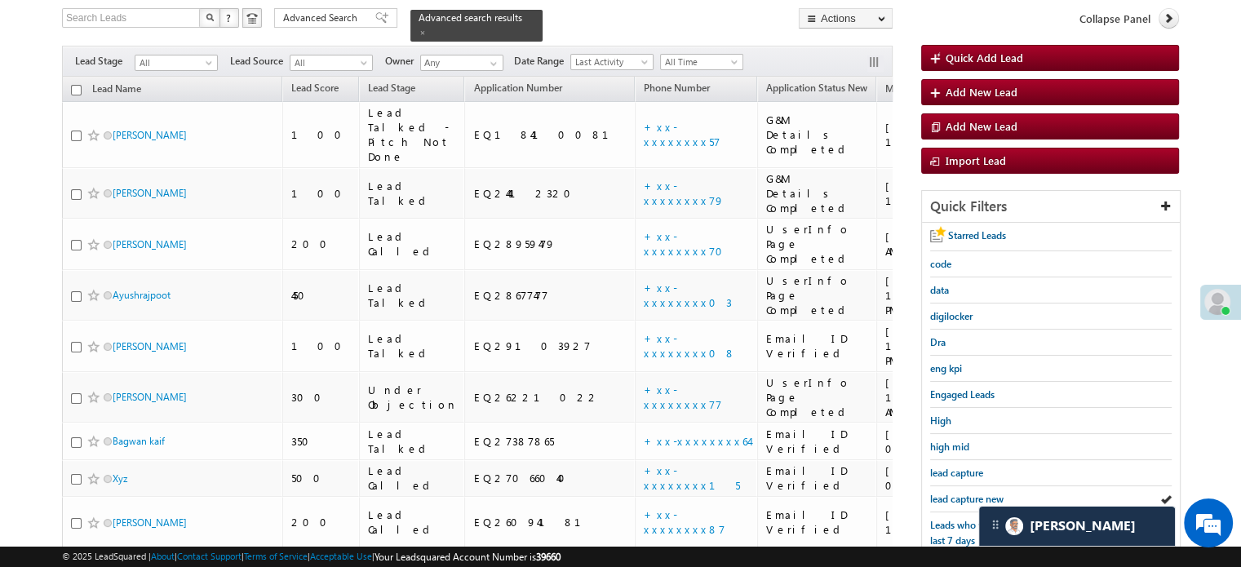
click at [971, 493] on span "lead capture new" at bounding box center [966, 499] width 73 height 12
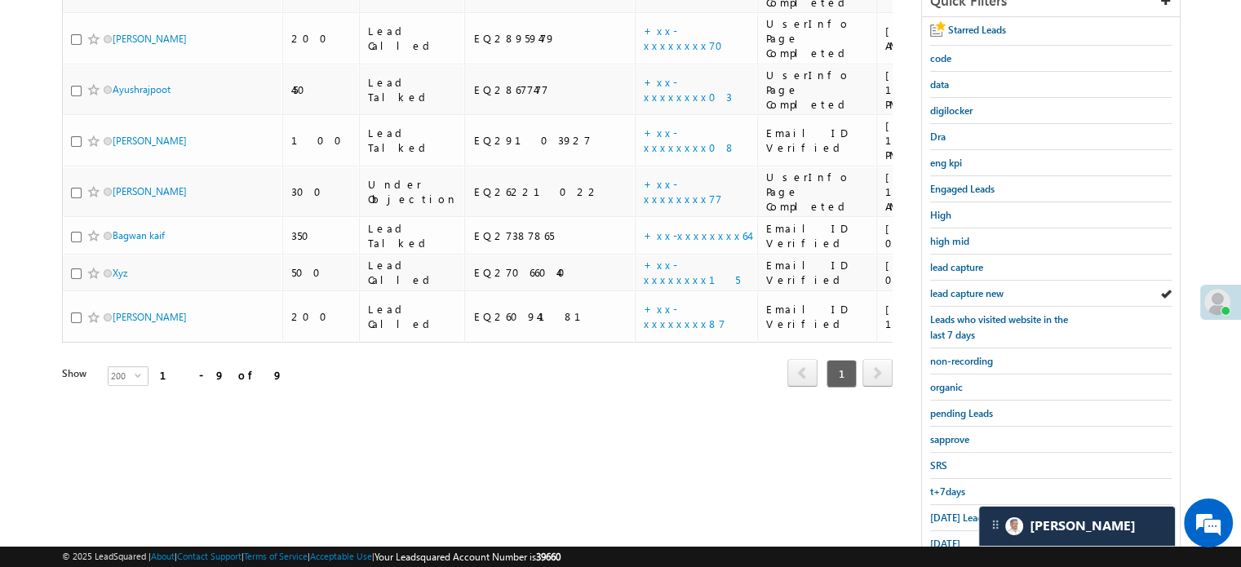
scroll to position [350, 0]
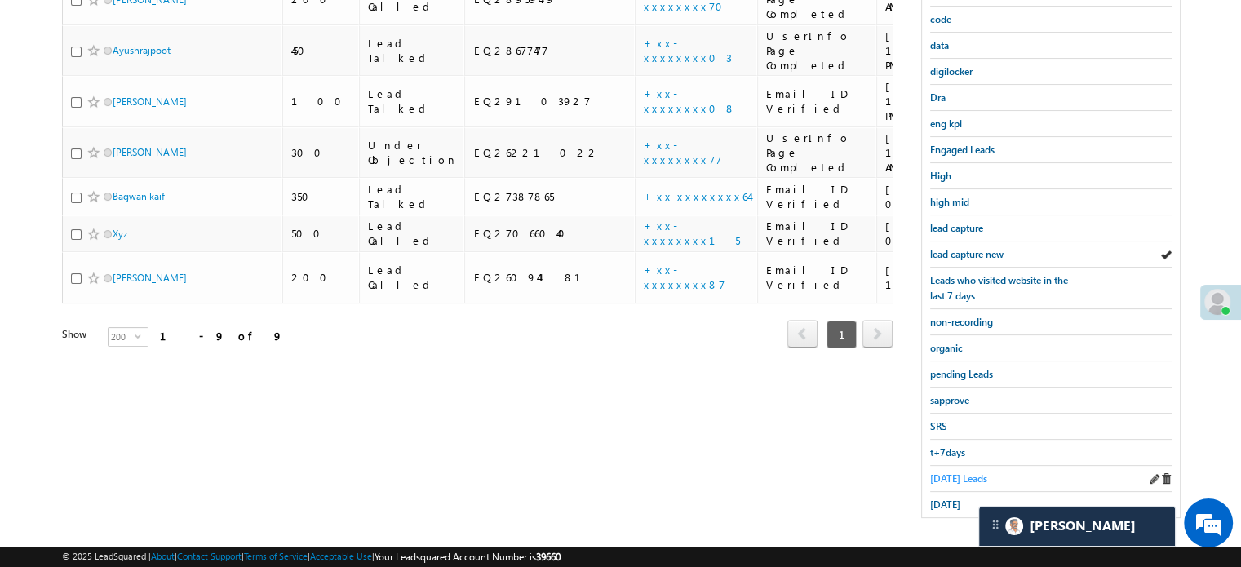
click at [958, 472] on span "Today's Leads" at bounding box center [958, 478] width 57 height 12
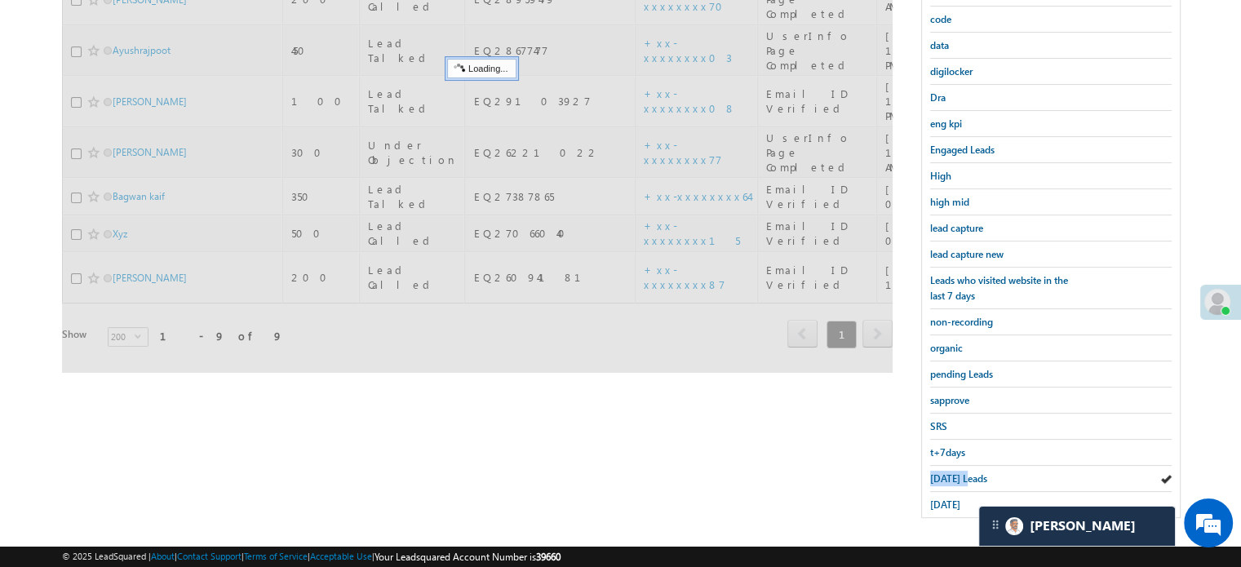
click at [958, 472] on span "Today's Leads" at bounding box center [958, 478] width 57 height 12
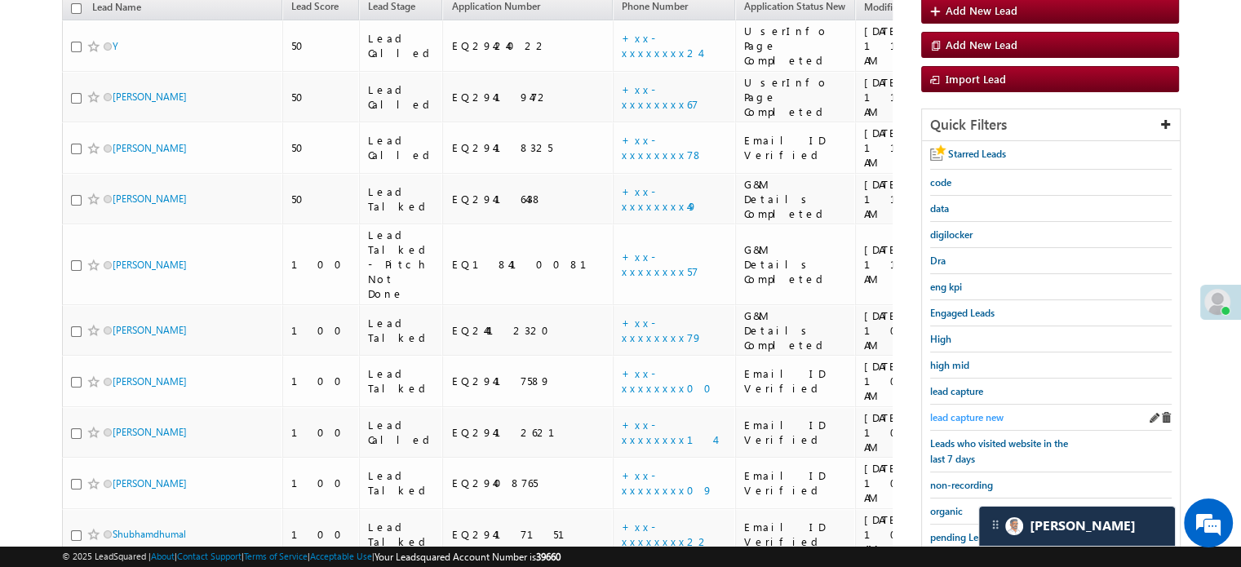
click at [992, 416] on span "lead capture new" at bounding box center [966, 417] width 73 height 12
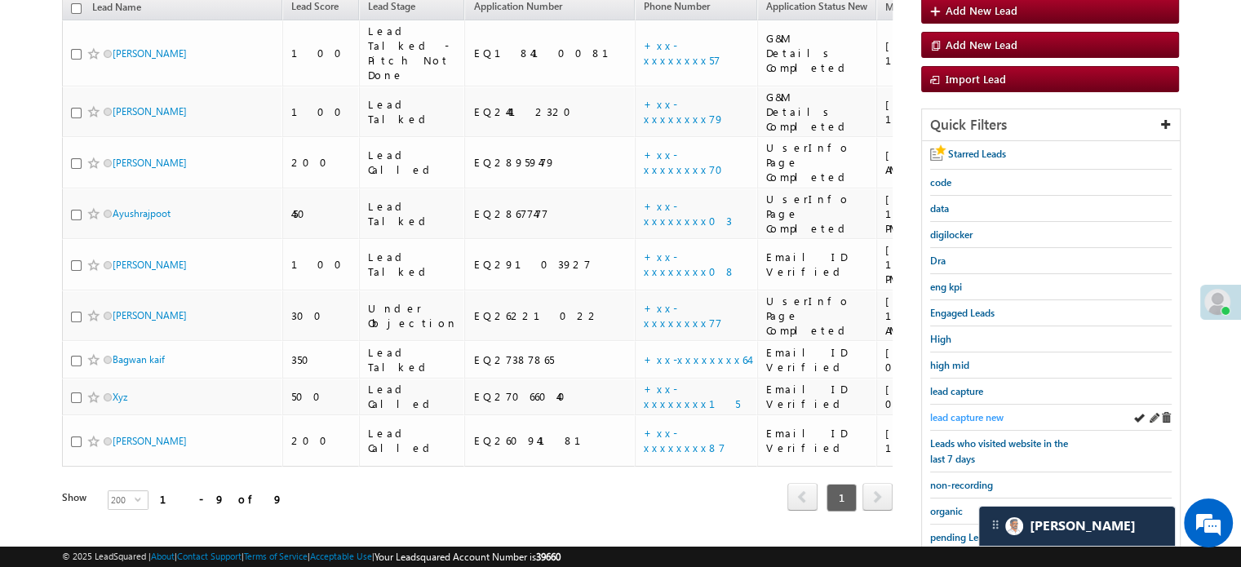
click at [945, 413] on span "lead capture new" at bounding box center [966, 417] width 73 height 12
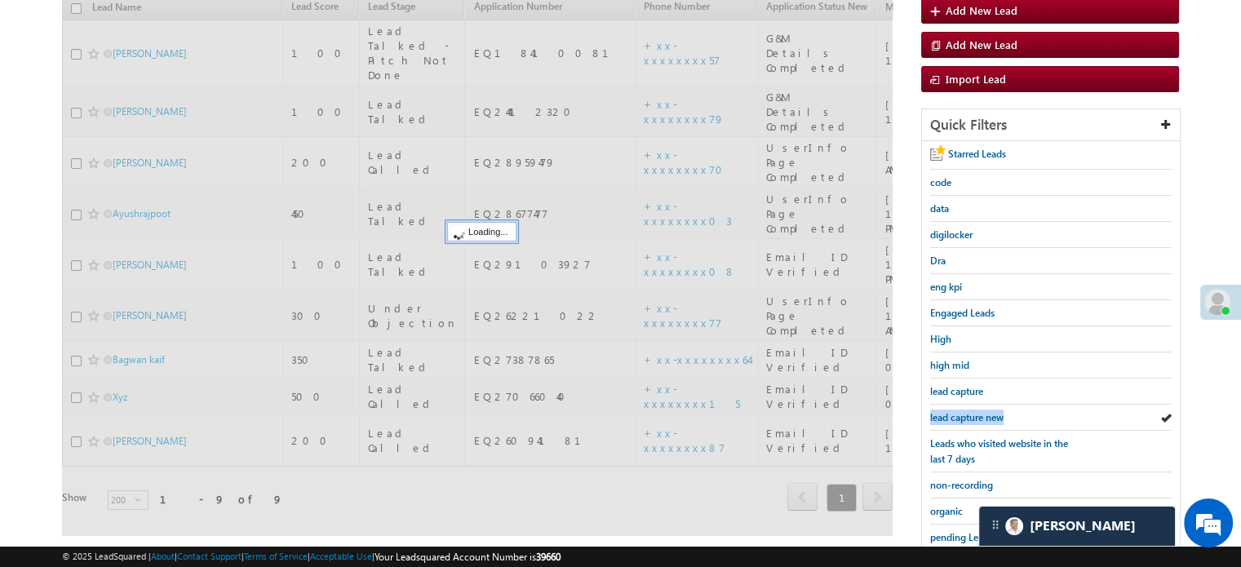
click at [945, 413] on span "lead capture new" at bounding box center [966, 417] width 73 height 12
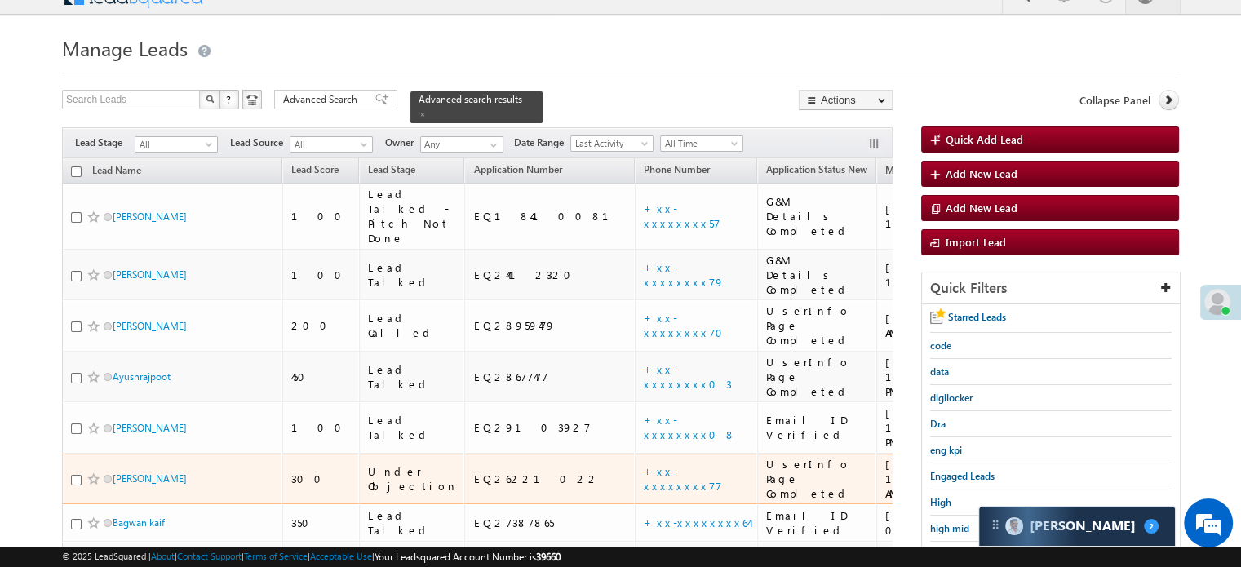
scroll to position [105, 0]
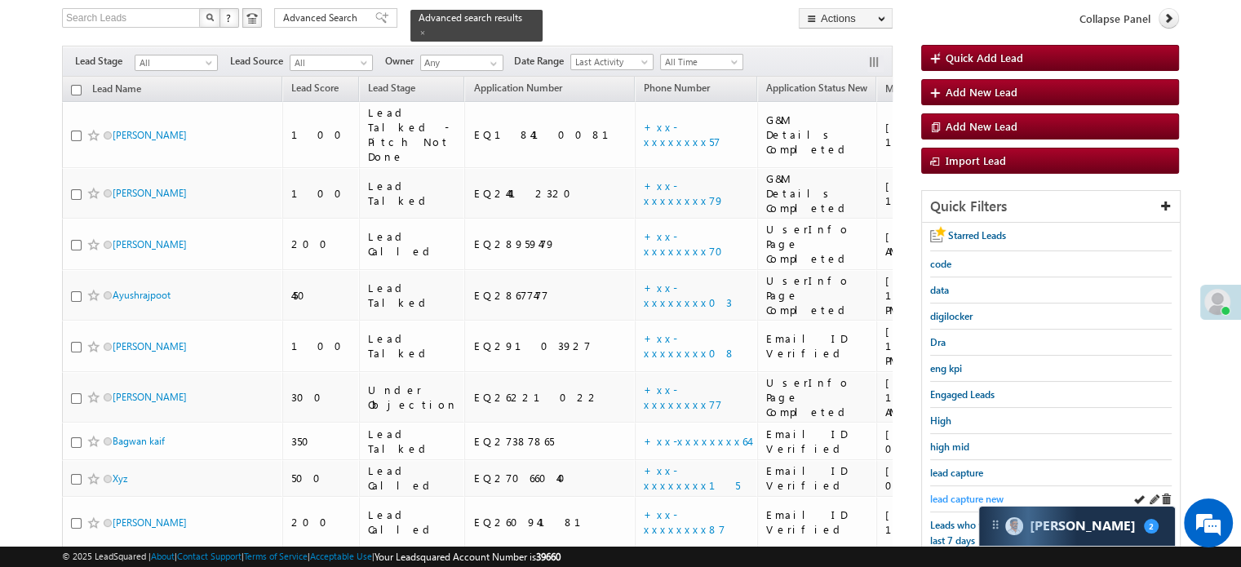
click at [953, 496] on span "lead capture new" at bounding box center [966, 499] width 73 height 12
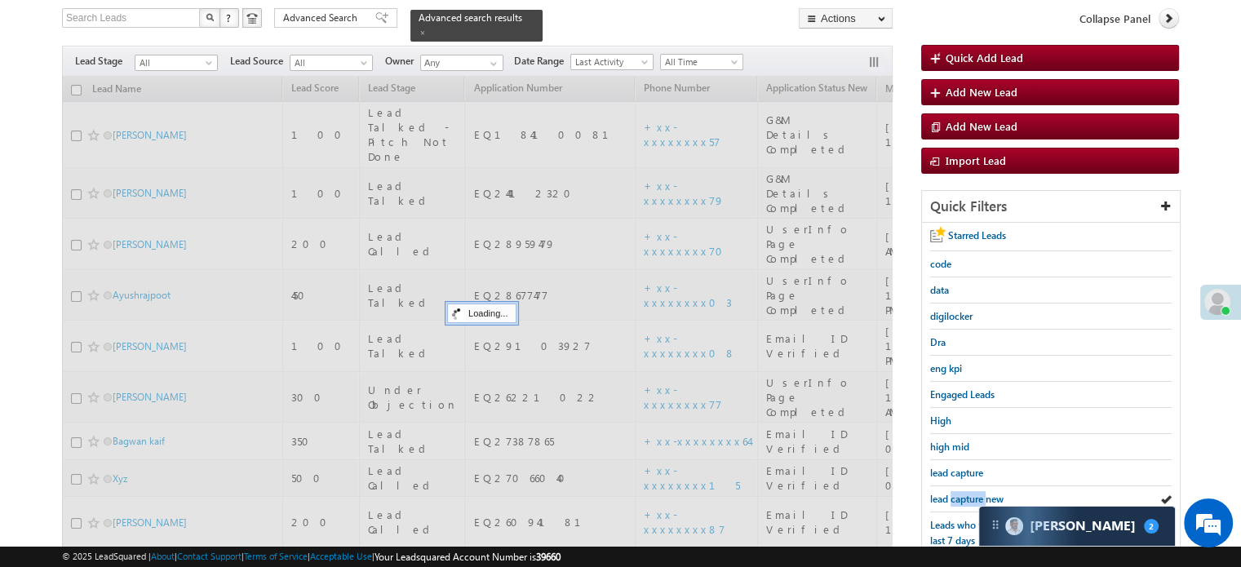
click at [953, 496] on span "lead capture new" at bounding box center [966, 499] width 73 height 12
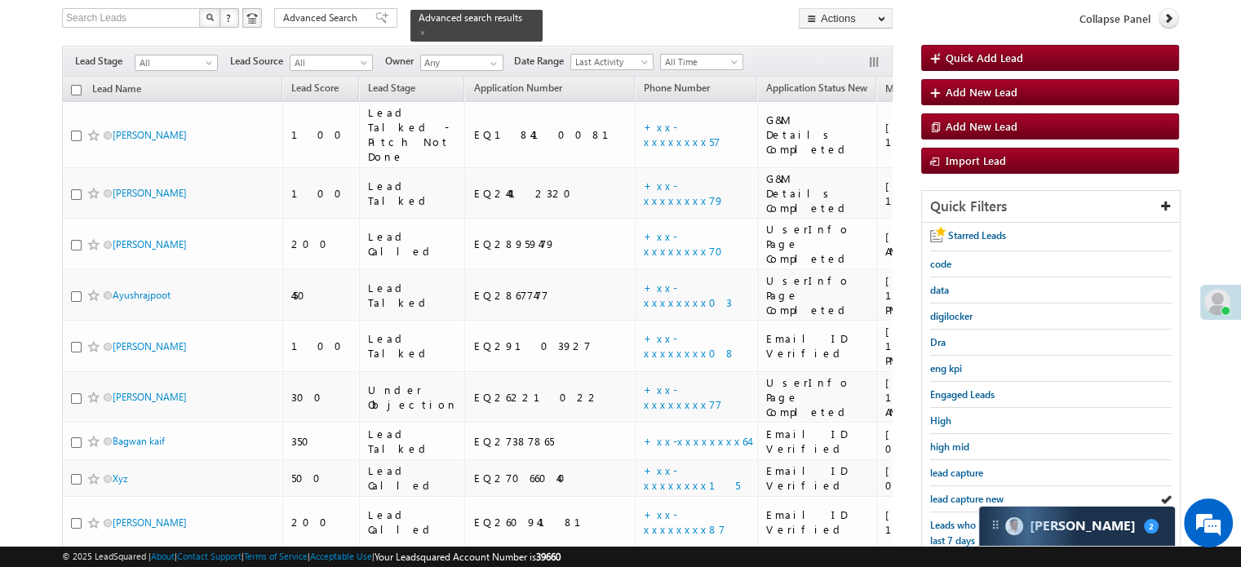
click at [953, 496] on span "lead capture new" at bounding box center [966, 499] width 73 height 12
click at [949, 499] on span "lead capture new" at bounding box center [966, 499] width 73 height 12
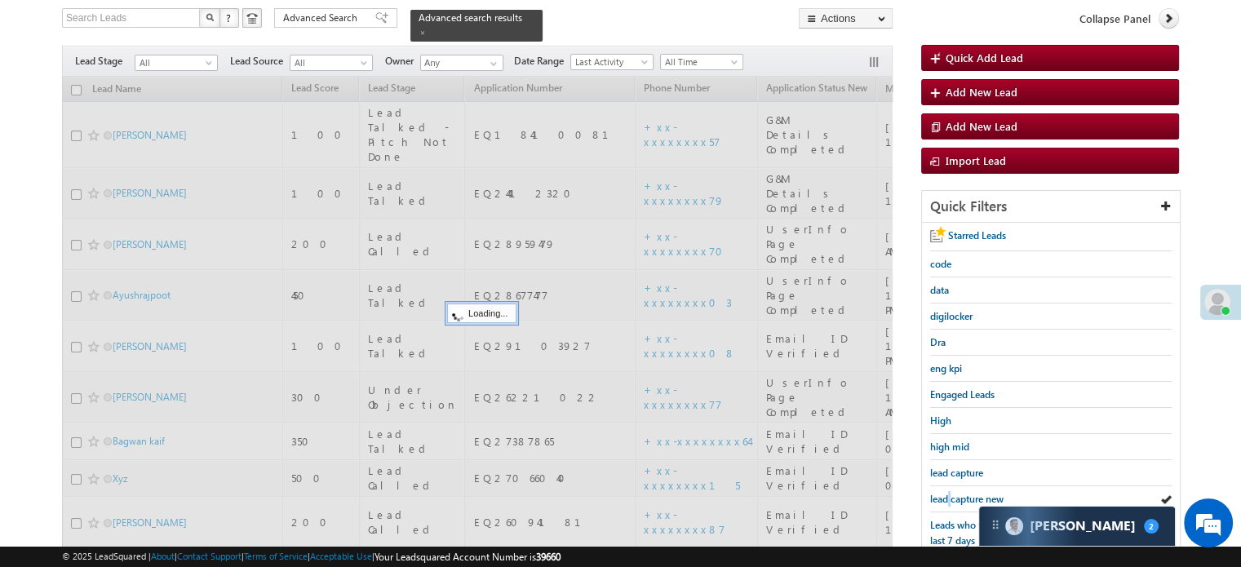
click at [949, 499] on span "lead capture new" at bounding box center [966, 499] width 73 height 12
click at [950, 498] on span "lead capture new" at bounding box center [966, 499] width 73 height 12
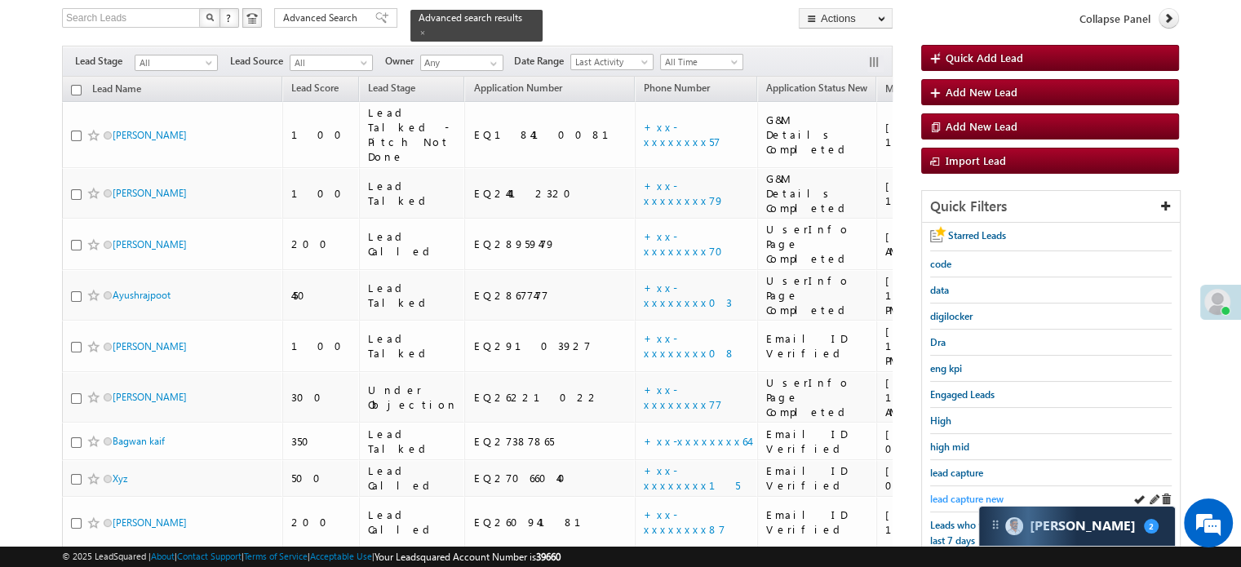
click at [958, 493] on span "lead capture new" at bounding box center [966, 499] width 73 height 12
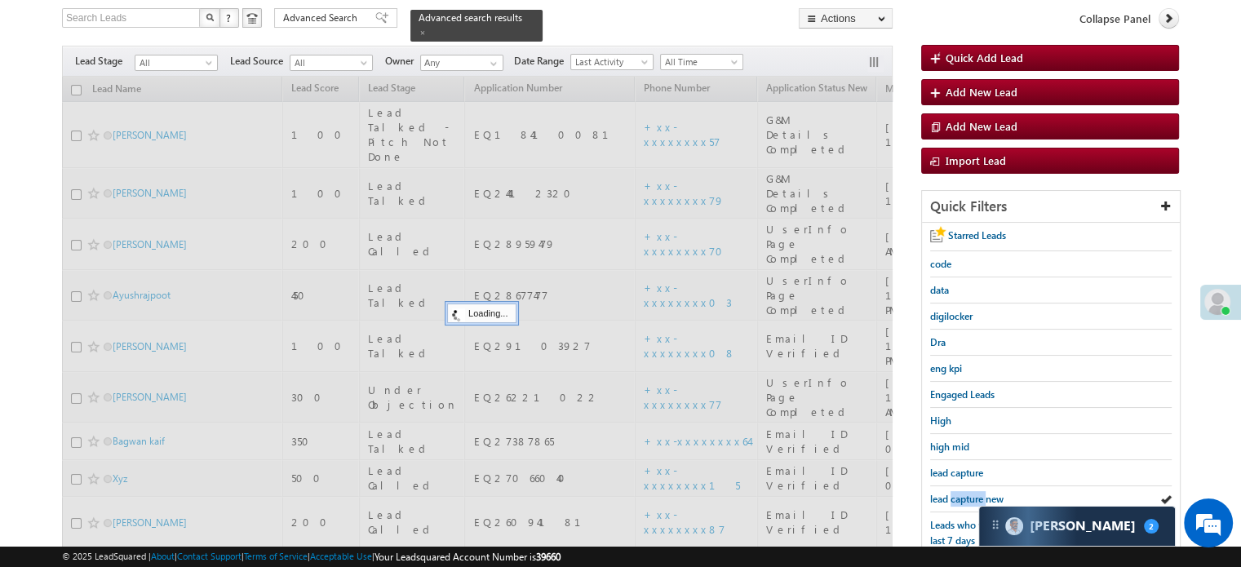
click at [958, 493] on span "lead capture new" at bounding box center [966, 499] width 73 height 12
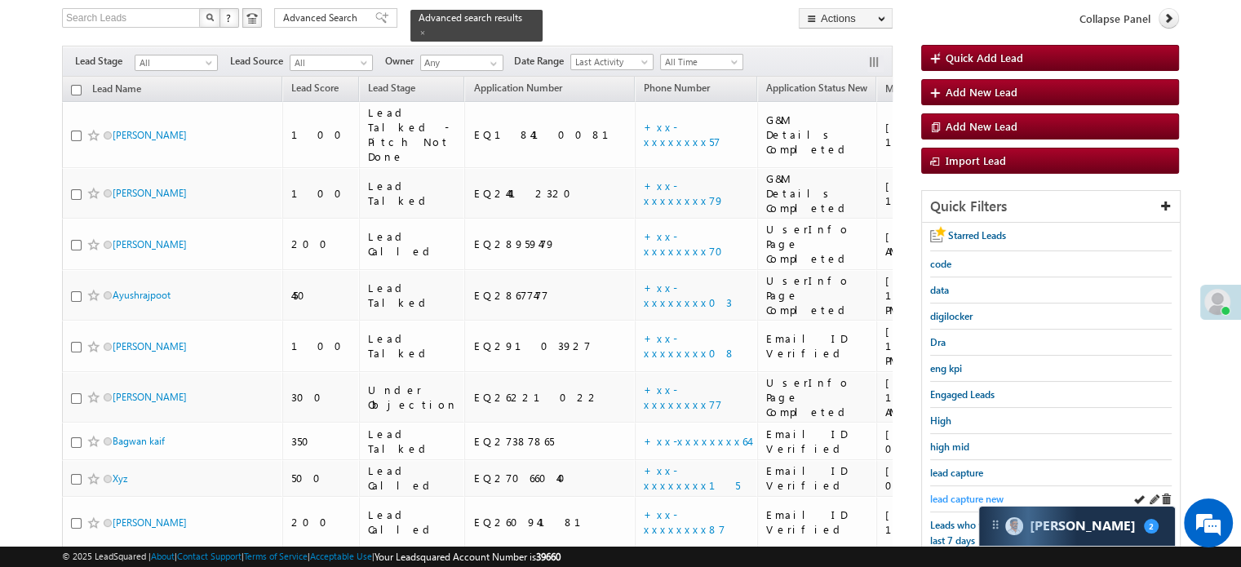
click at [966, 493] on span "lead capture new" at bounding box center [966, 499] width 73 height 12
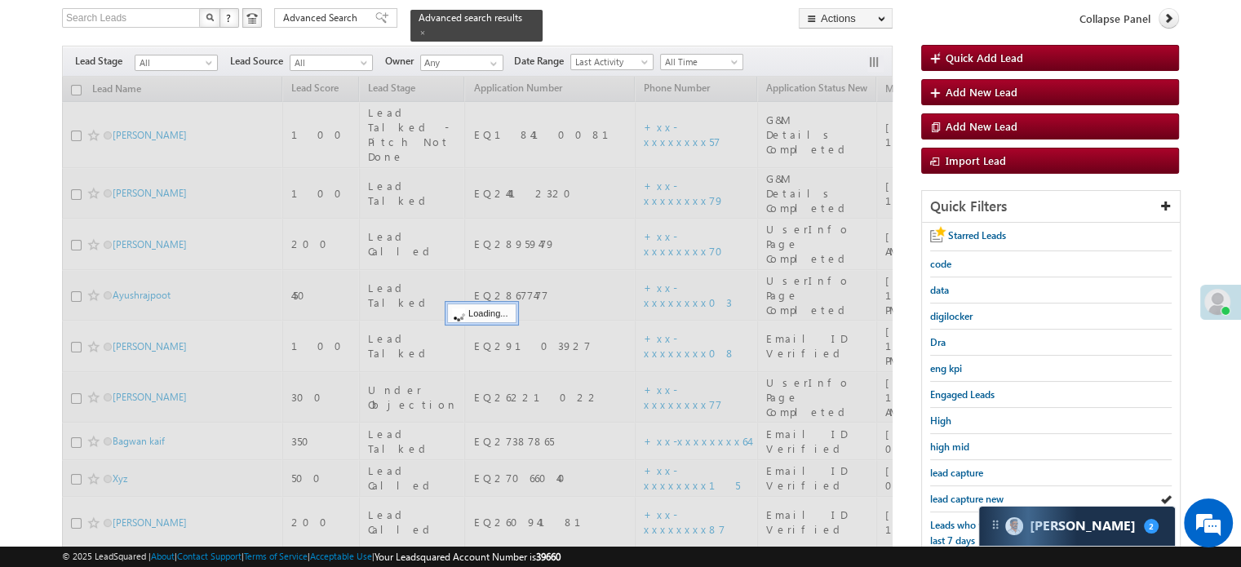
click at [966, 493] on span "lead capture new" at bounding box center [966, 499] width 73 height 12
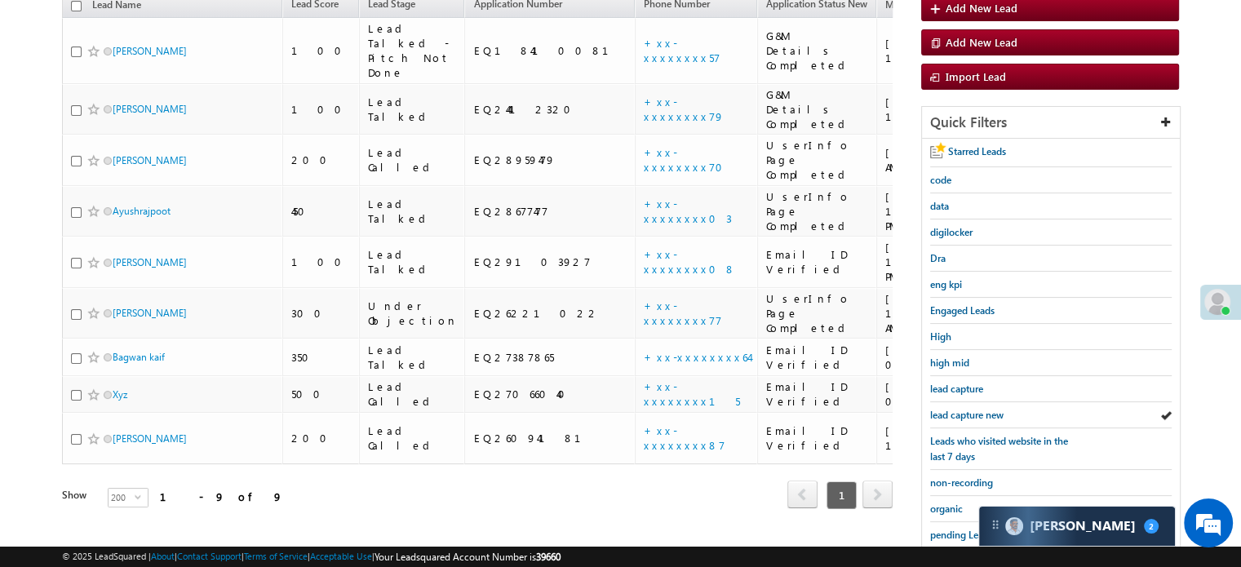
scroll to position [350, 0]
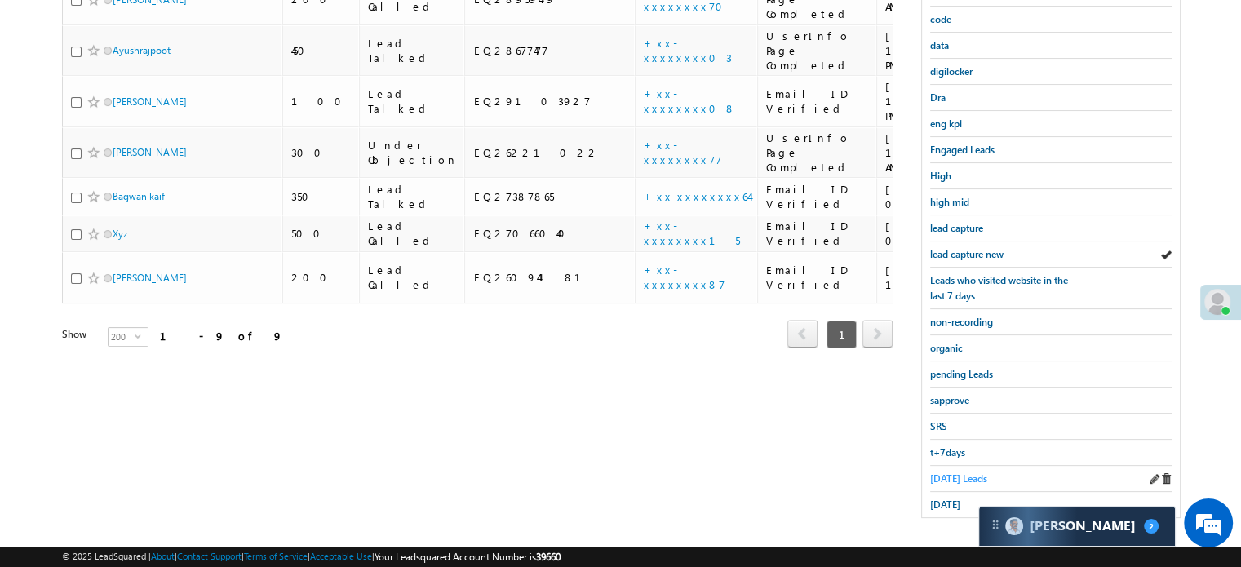
click at [968, 472] on span "Today's Leads" at bounding box center [958, 478] width 57 height 12
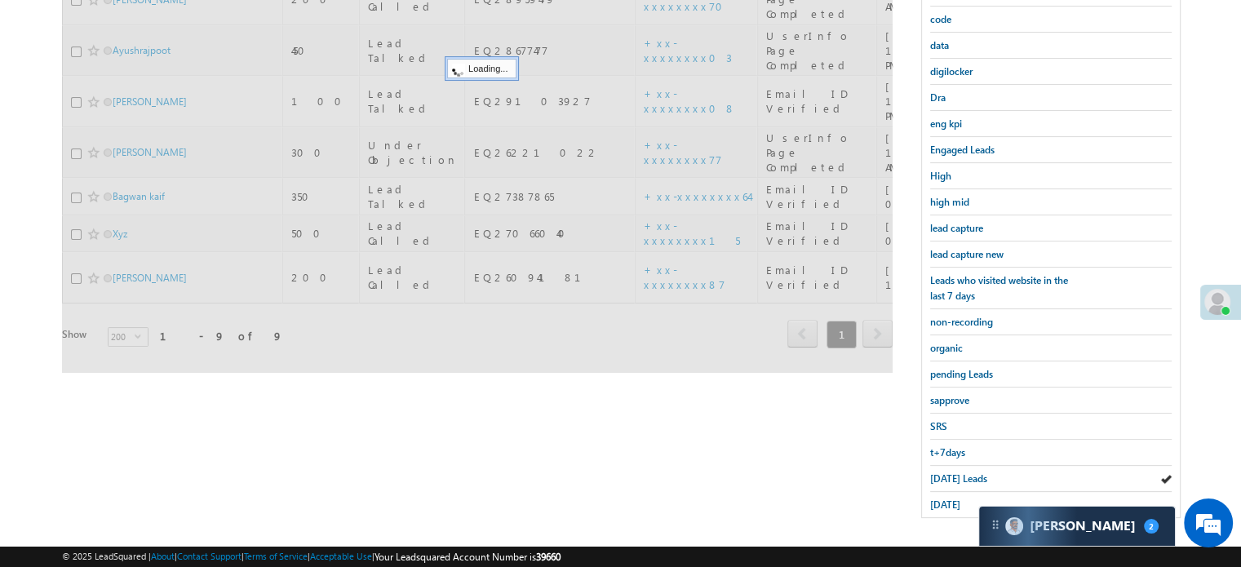
scroll to position [268, 0]
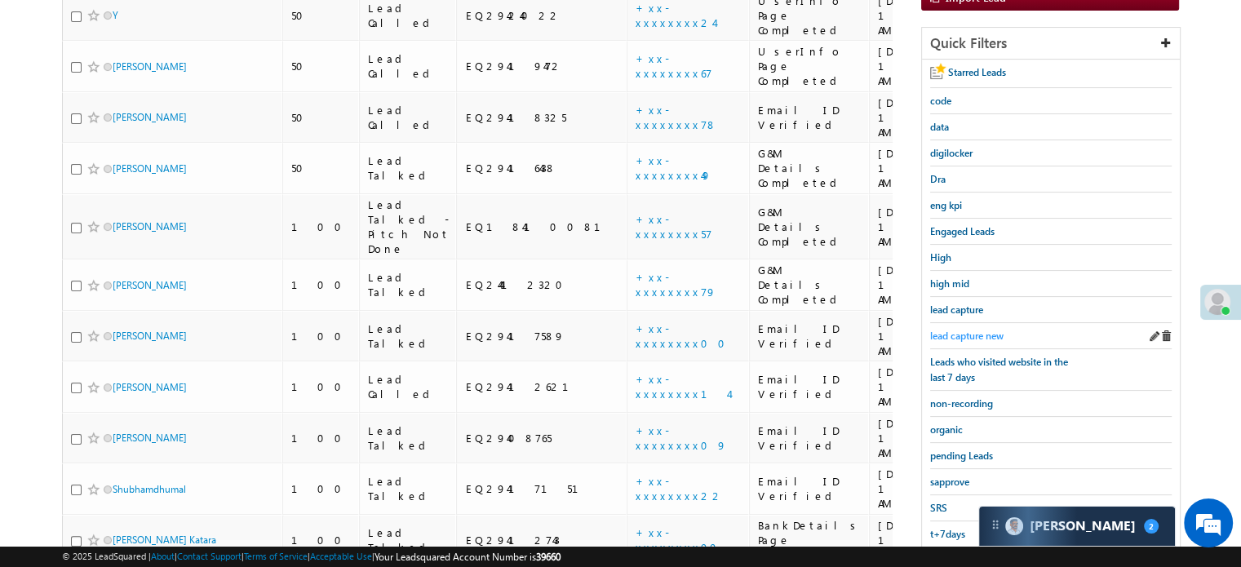
click at [930, 335] on span "lead capture new" at bounding box center [966, 336] width 73 height 12
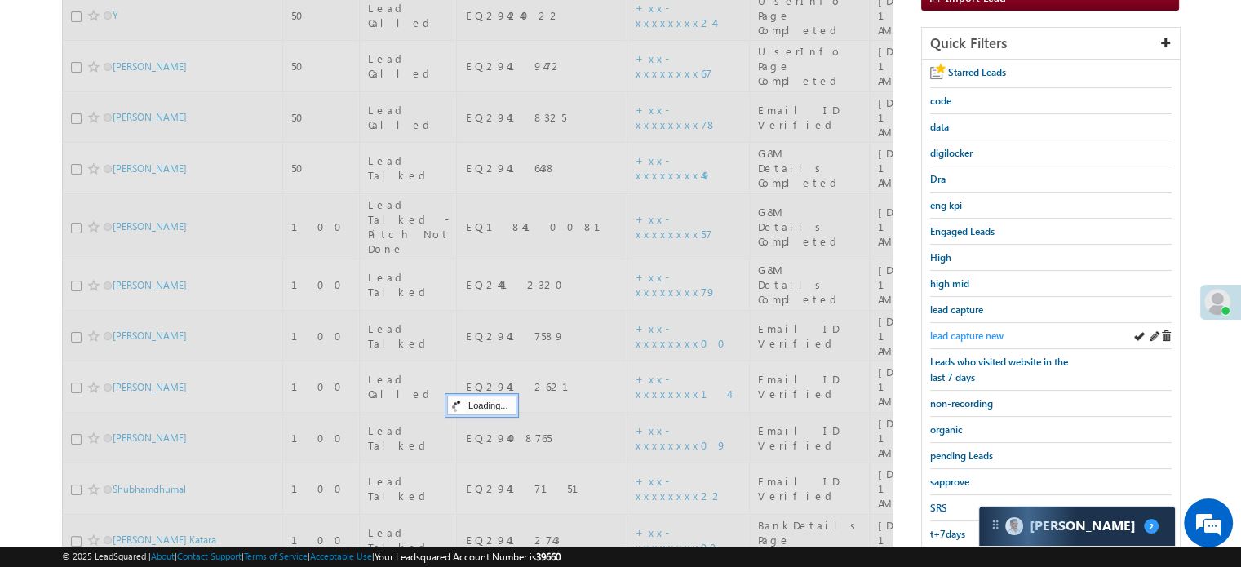
click at [933, 330] on span "lead capture new" at bounding box center [966, 336] width 73 height 12
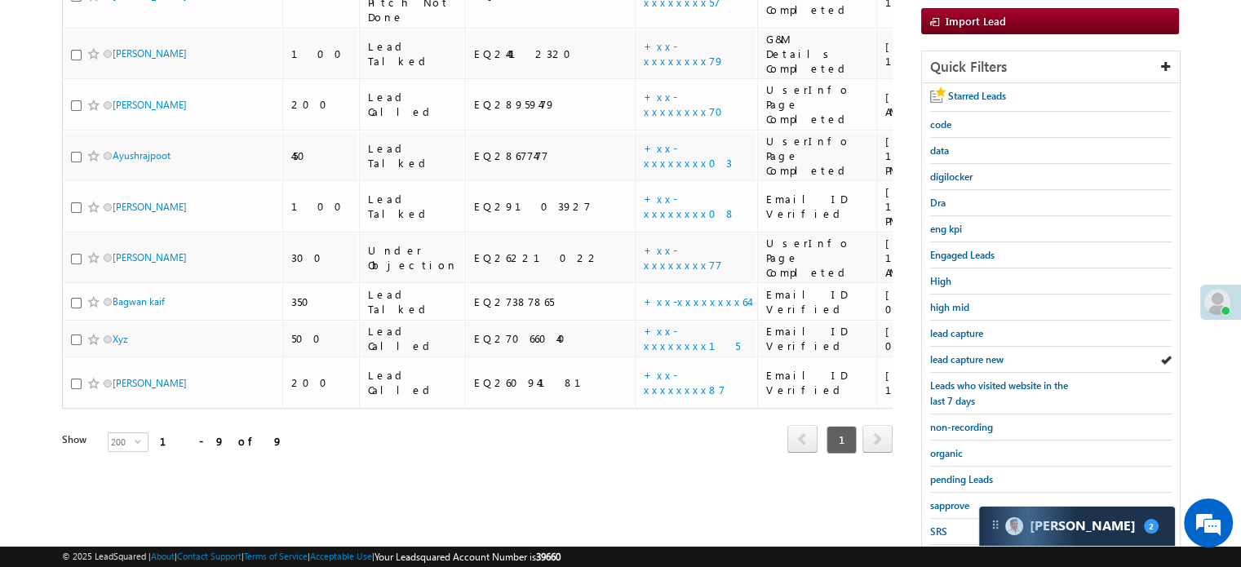
scroll to position [350, 0]
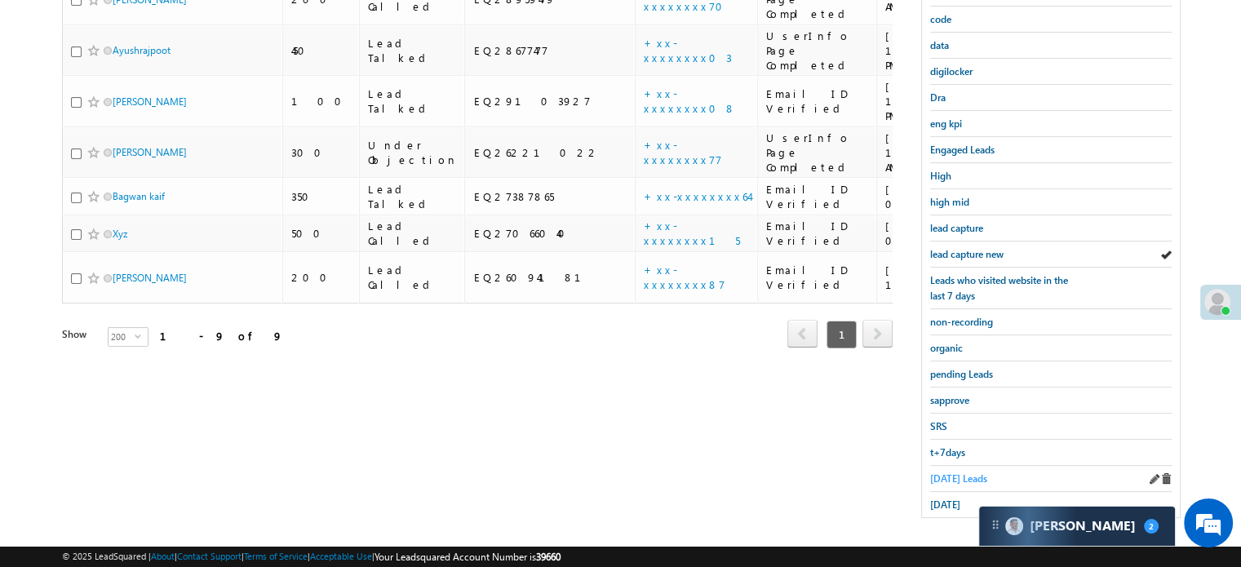
click at [960, 472] on span "Today's Leads" at bounding box center [958, 478] width 57 height 12
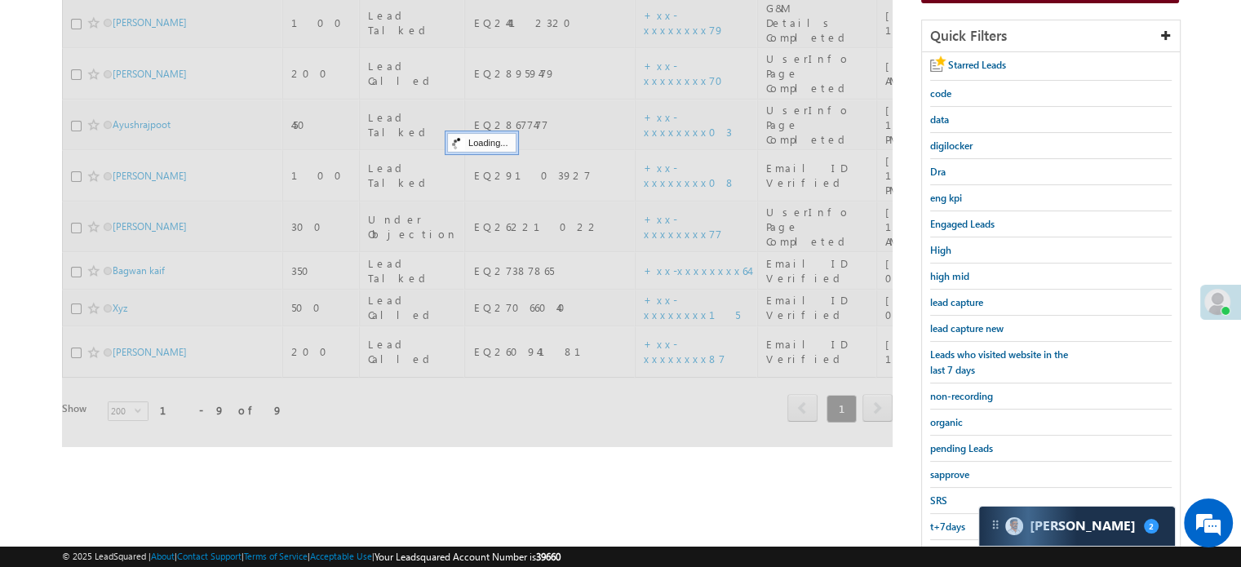
scroll to position [187, 0]
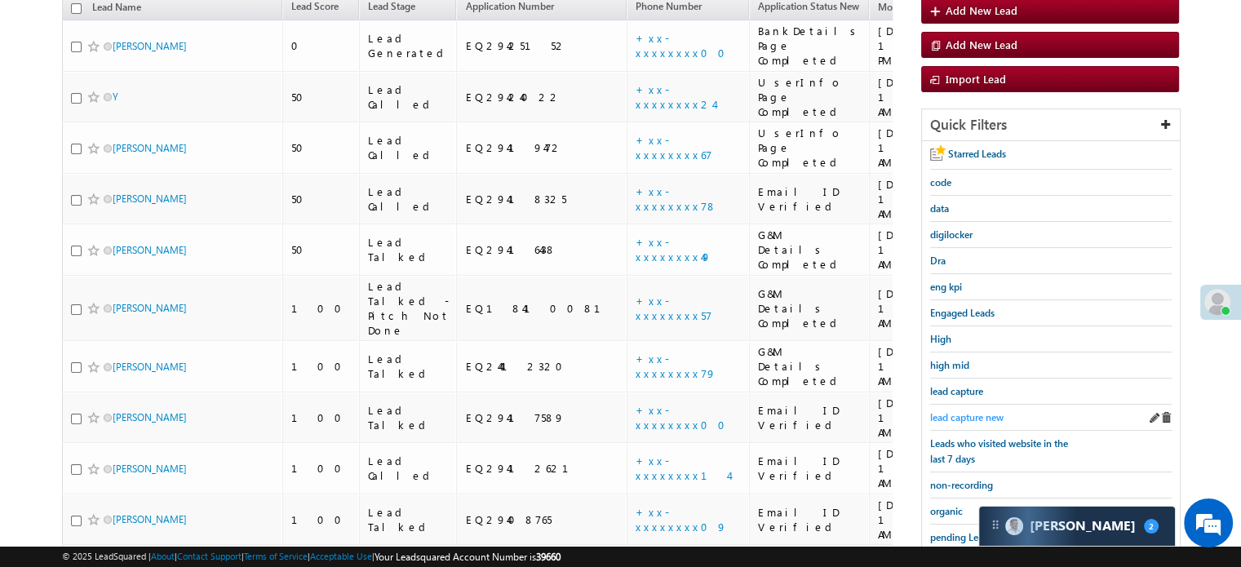
click at [968, 411] on span "lead capture new" at bounding box center [966, 417] width 73 height 12
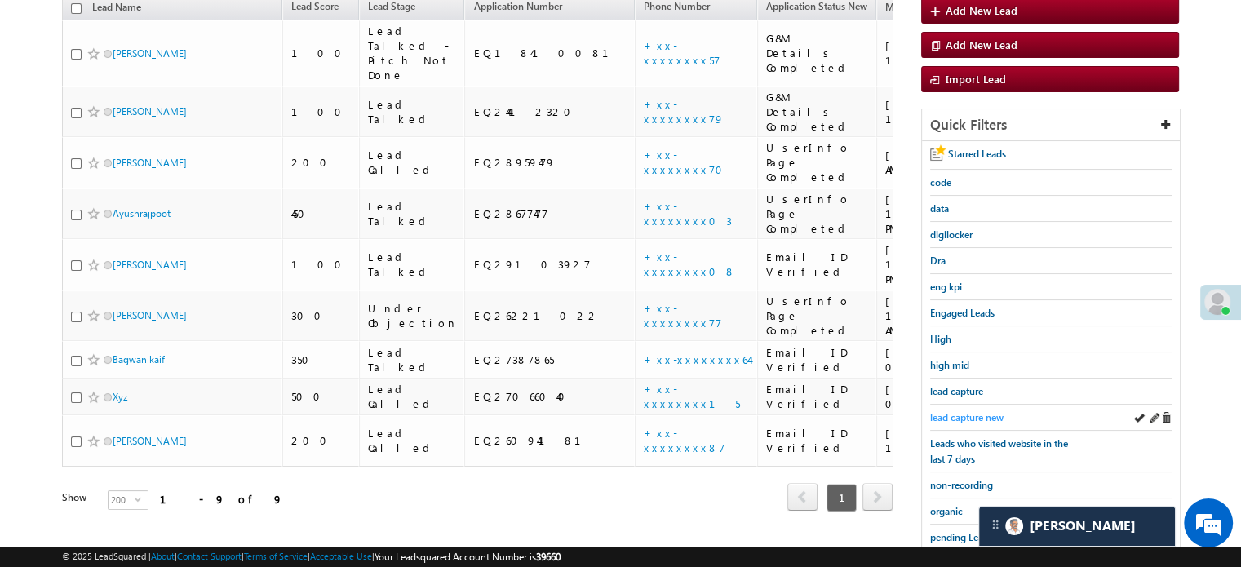
click at [979, 412] on span "lead capture new" at bounding box center [966, 417] width 73 height 12
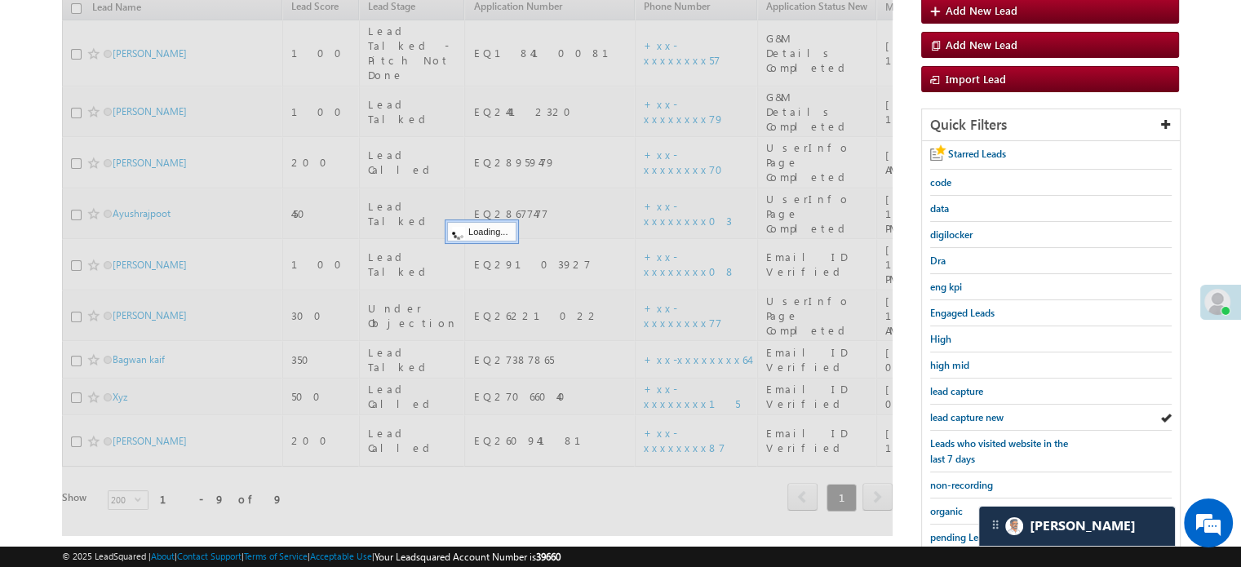
click at [976, 411] on span "lead capture new" at bounding box center [966, 417] width 73 height 12
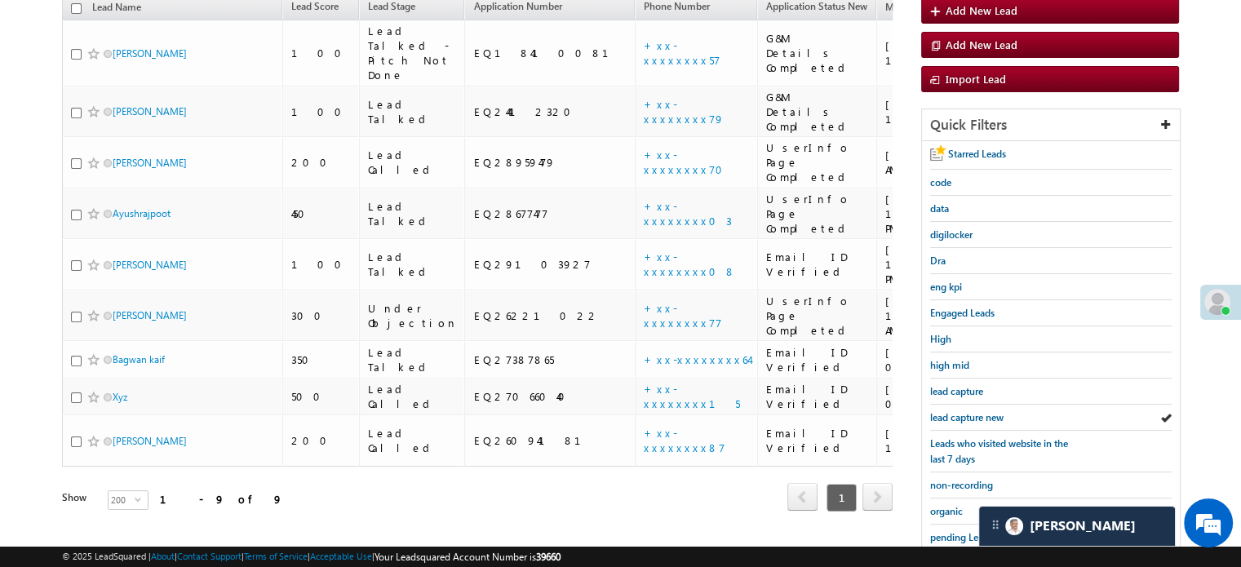
click at [976, 411] on span "lead capture new" at bounding box center [966, 417] width 73 height 12
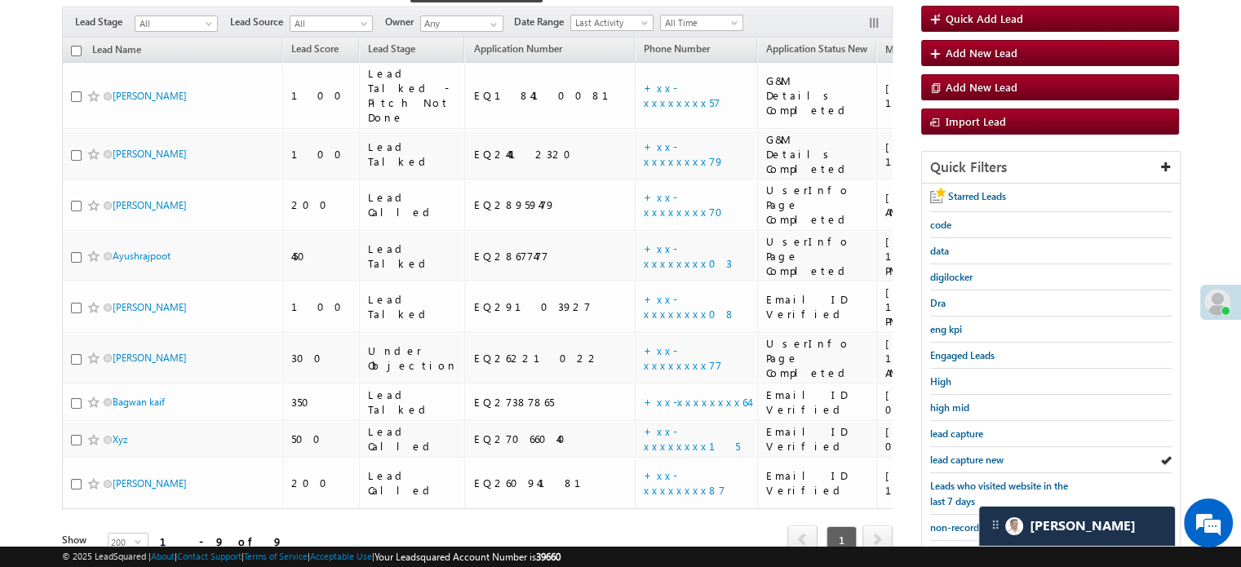
scroll to position [350, 0]
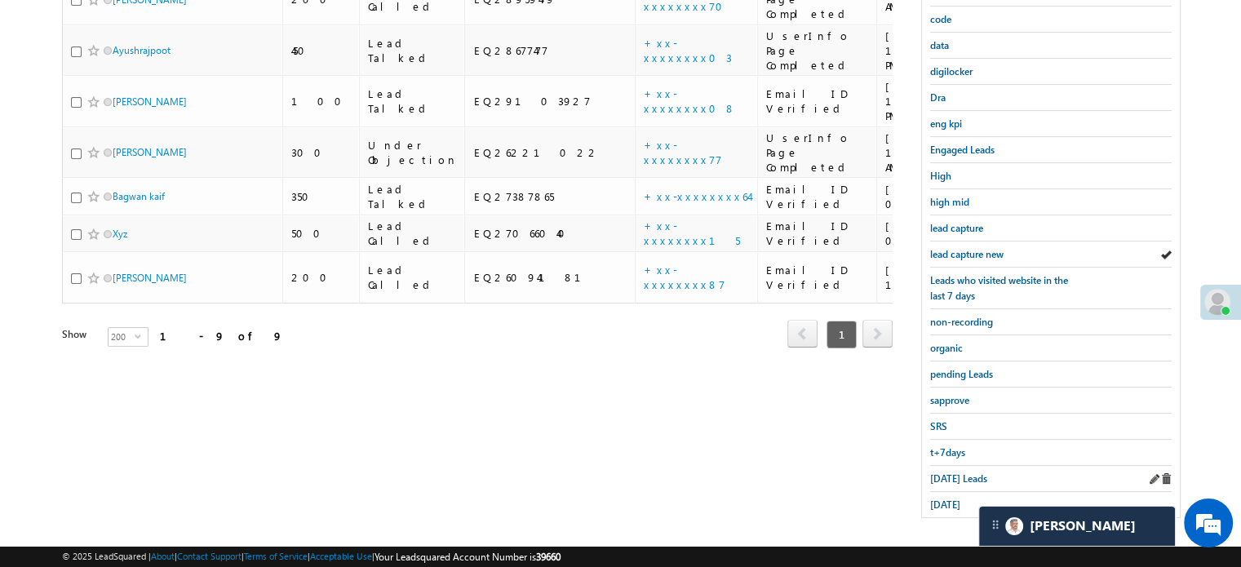
click at [965, 479] on div "Today's Leads" at bounding box center [1050, 479] width 241 height 26
click at [959, 472] on span "Today's Leads" at bounding box center [958, 478] width 57 height 12
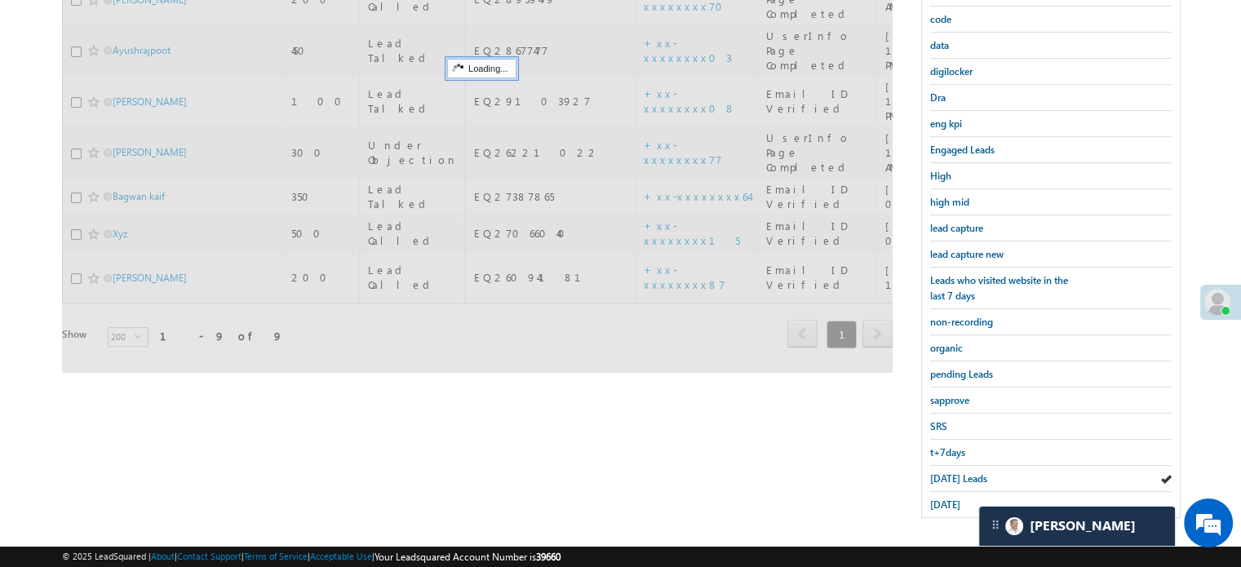
scroll to position [187, 0]
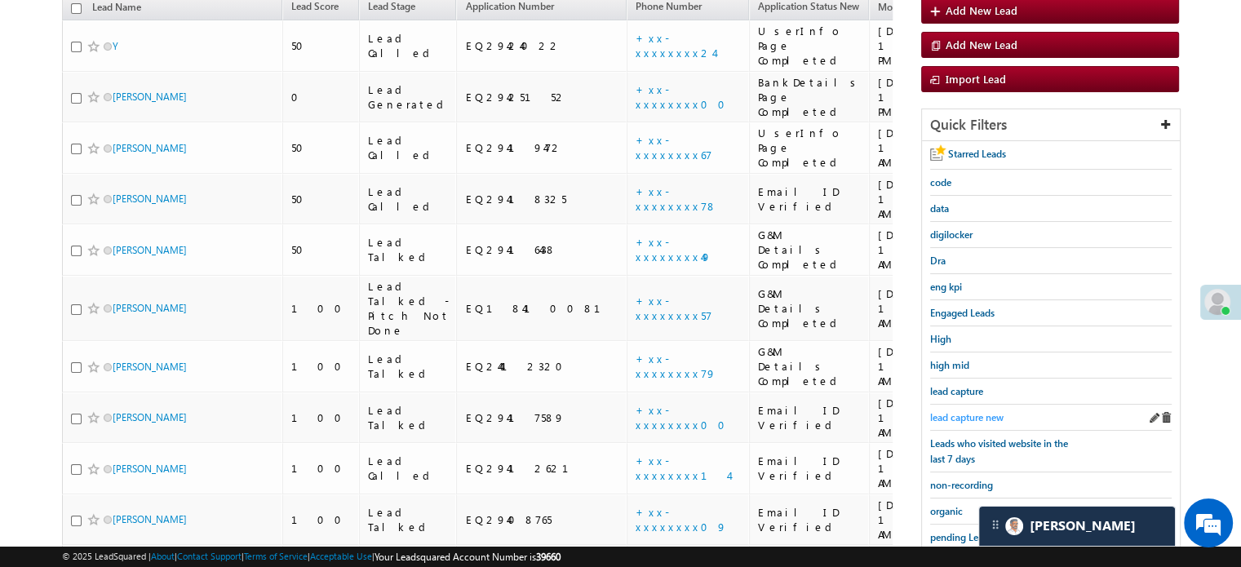
click at [975, 414] on span "lead capture new" at bounding box center [966, 417] width 73 height 12
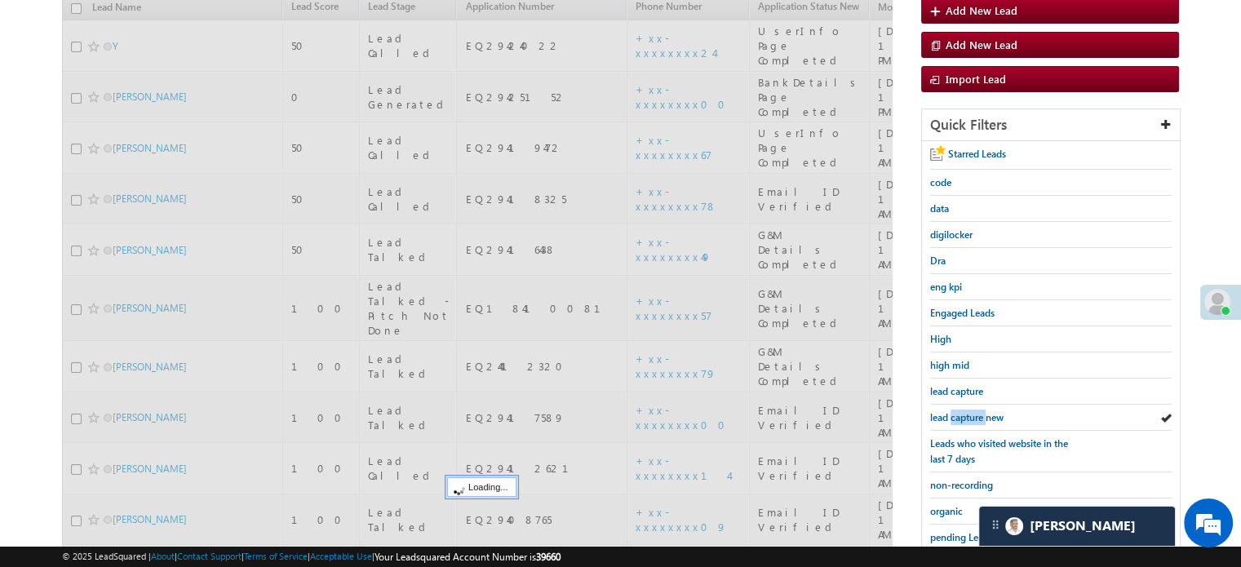
click at [975, 414] on span "lead capture new" at bounding box center [966, 417] width 73 height 12
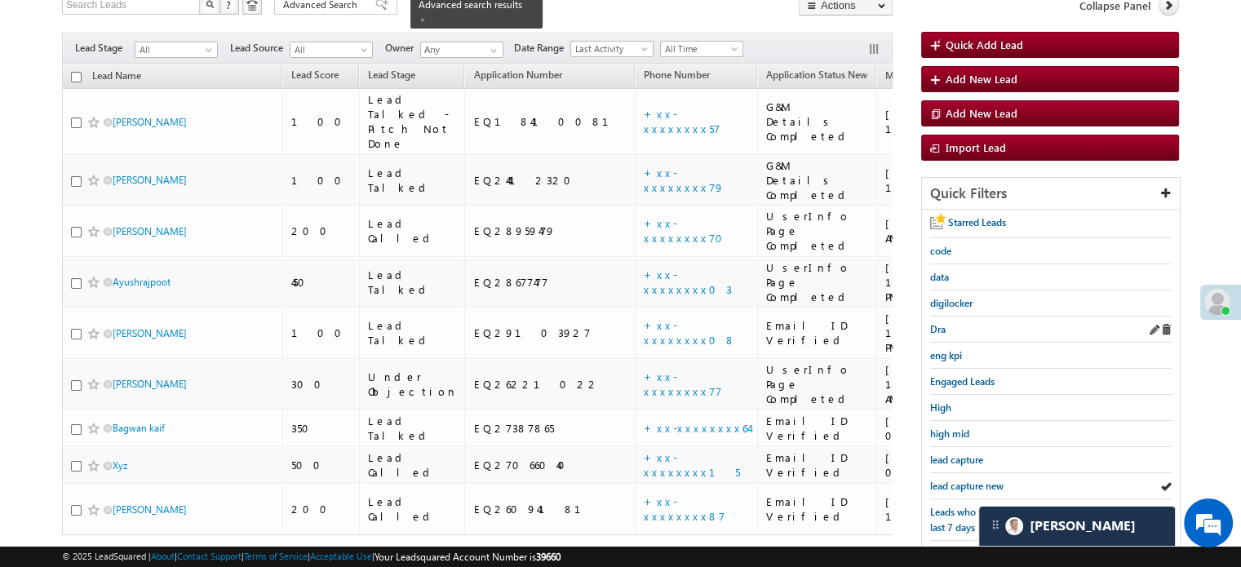
scroll to position [24, 0]
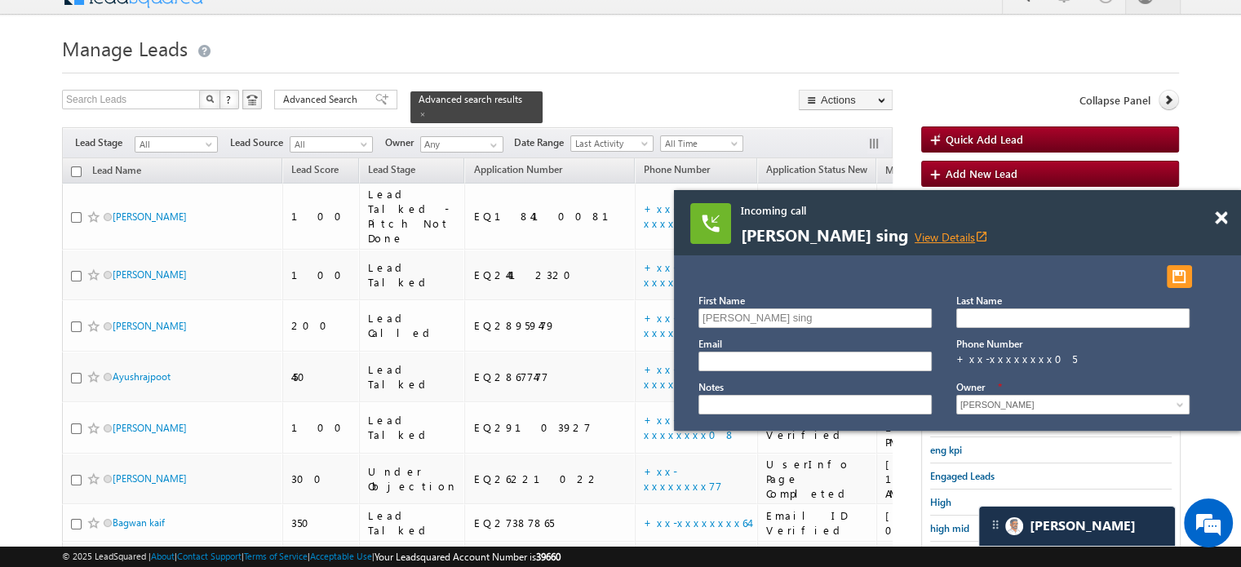
click at [914, 234] on link "View Details open_in_new" at bounding box center [950, 236] width 73 height 15
click at [1220, 221] on span at bounding box center [1220, 218] width 12 height 14
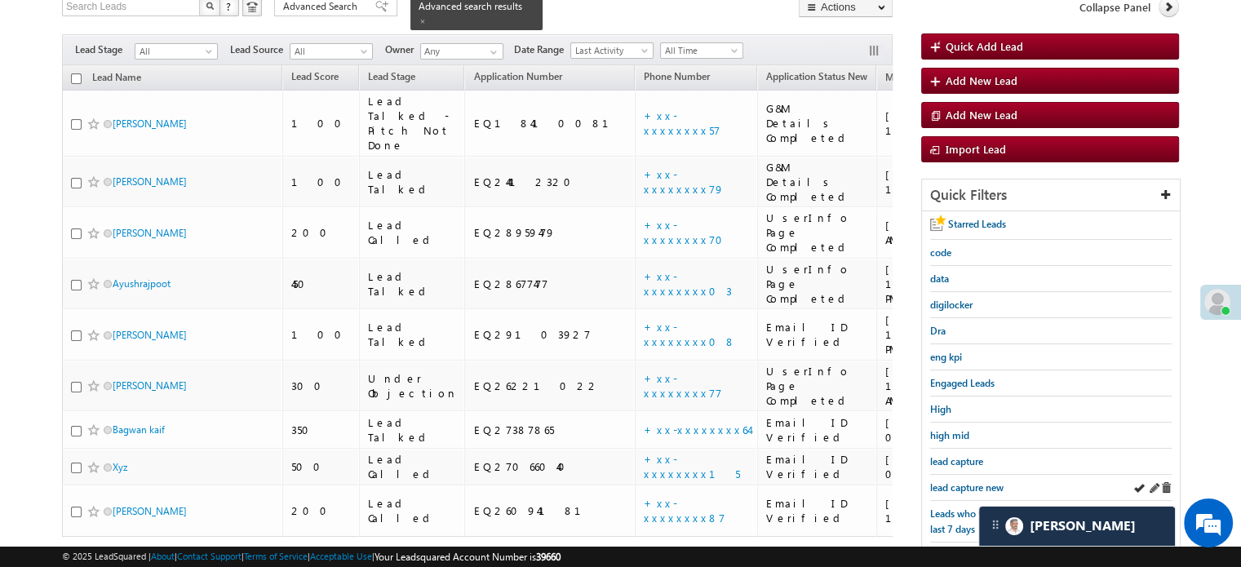
scroll to position [187, 0]
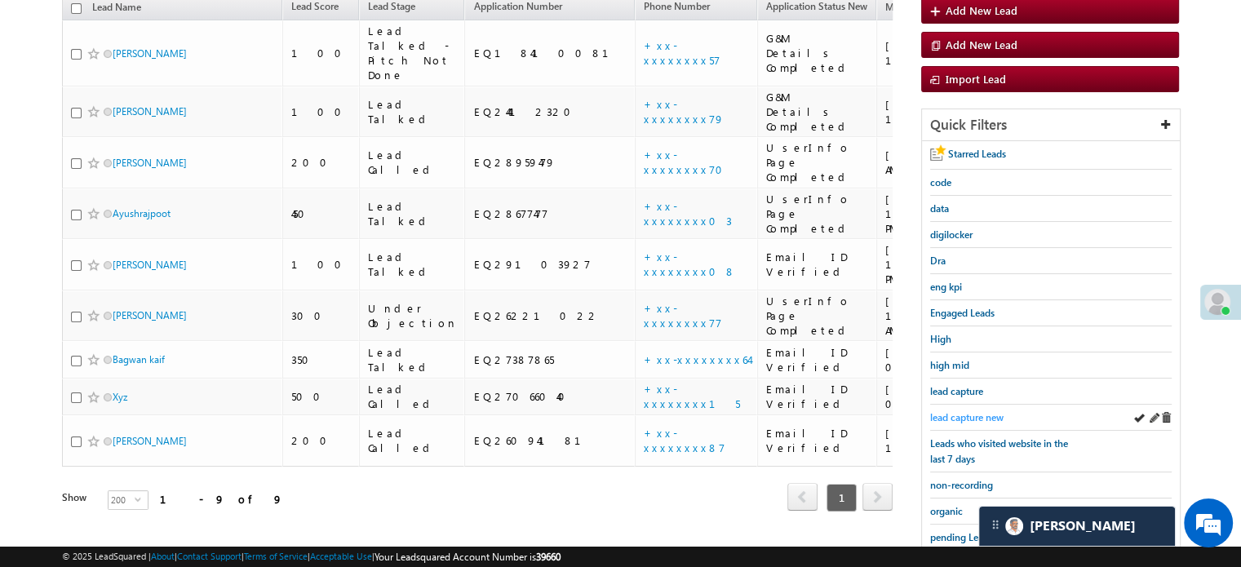
click at [983, 411] on span "lead capture new" at bounding box center [966, 417] width 73 height 12
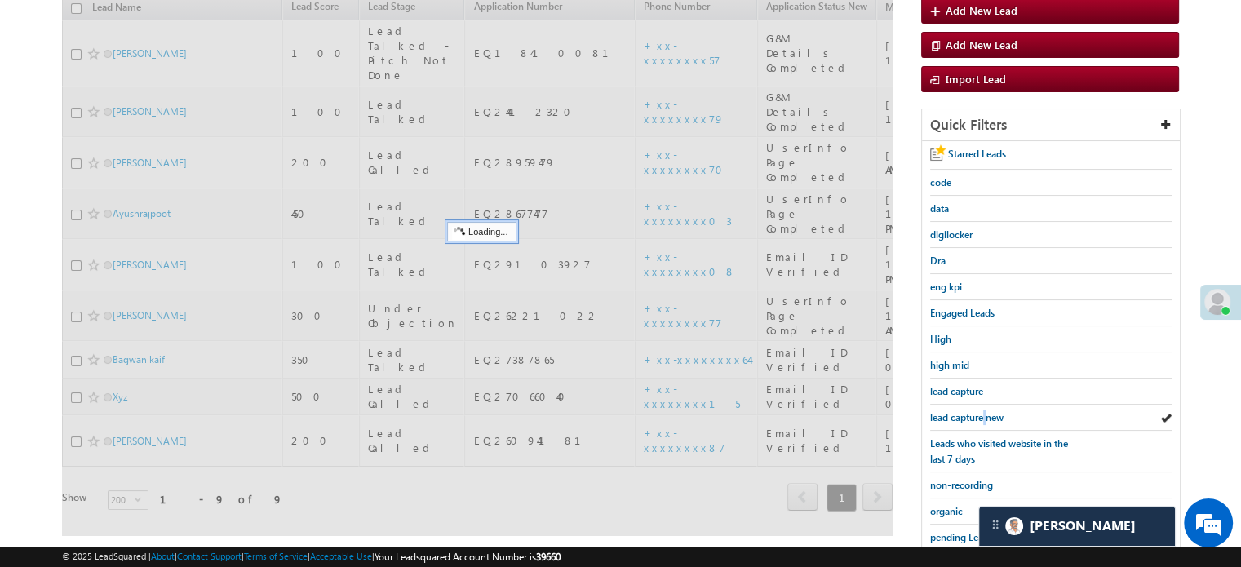
click at [983, 411] on span "lead capture new" at bounding box center [966, 417] width 73 height 12
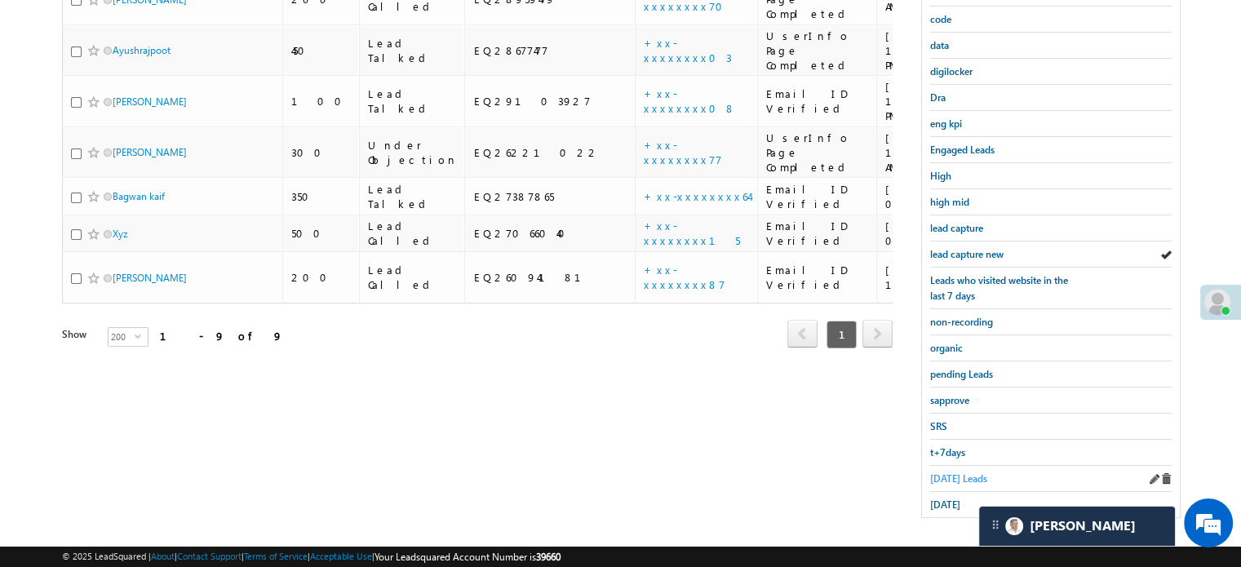
click at [957, 472] on span "Today's Leads" at bounding box center [958, 478] width 57 height 12
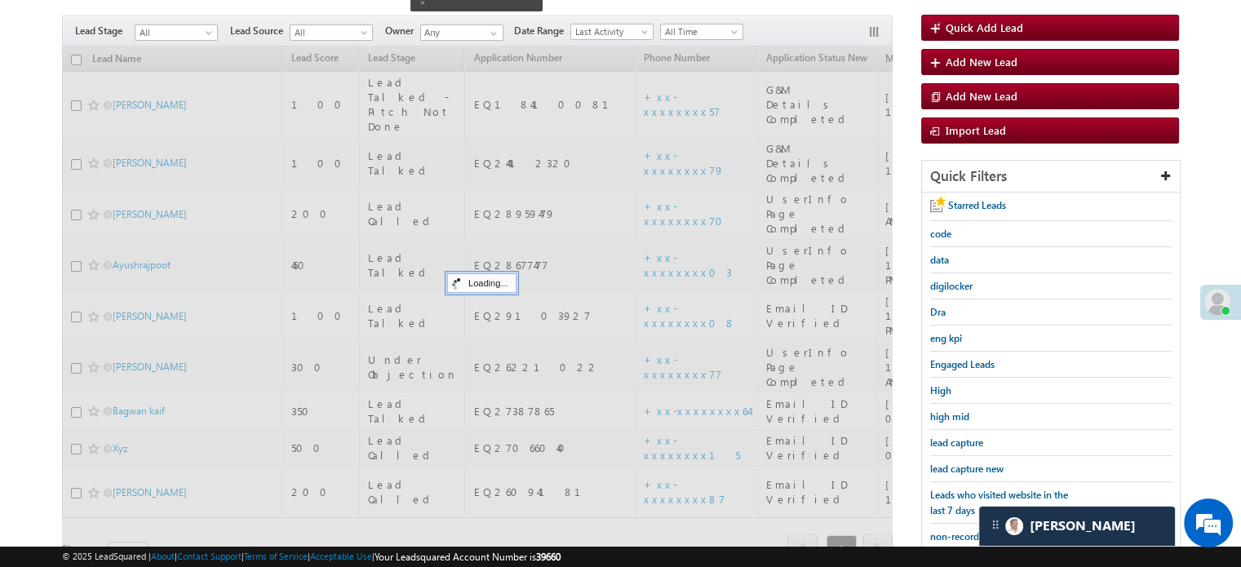
scroll to position [105, 0]
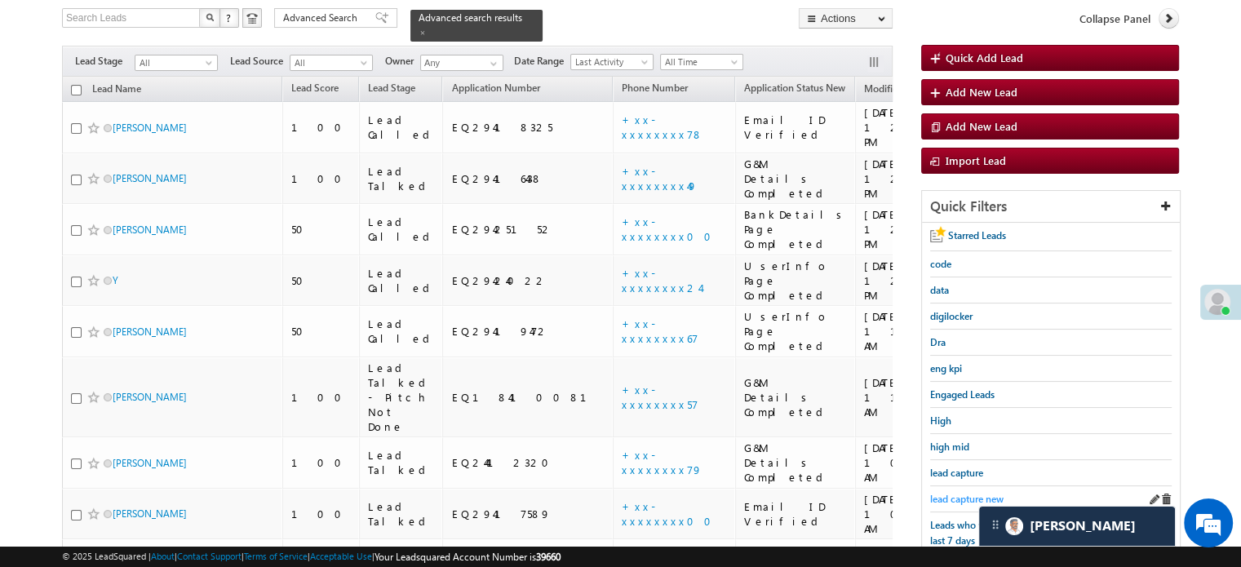
click at [967, 493] on span "lead capture new" at bounding box center [966, 499] width 73 height 12
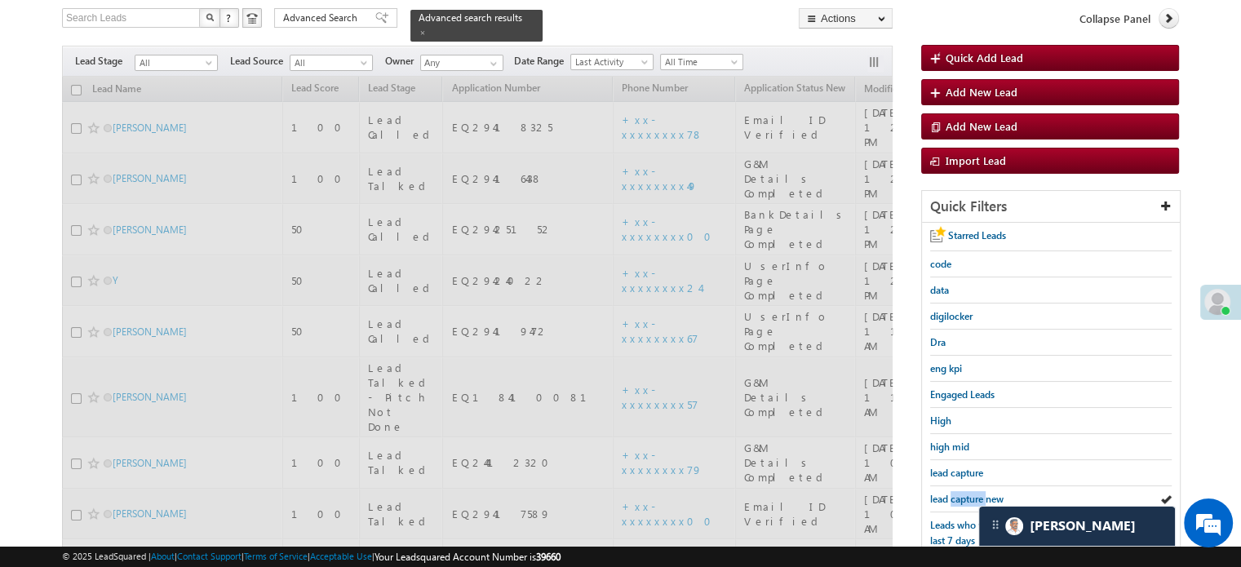
click at [967, 493] on span "lead capture new" at bounding box center [966, 499] width 73 height 12
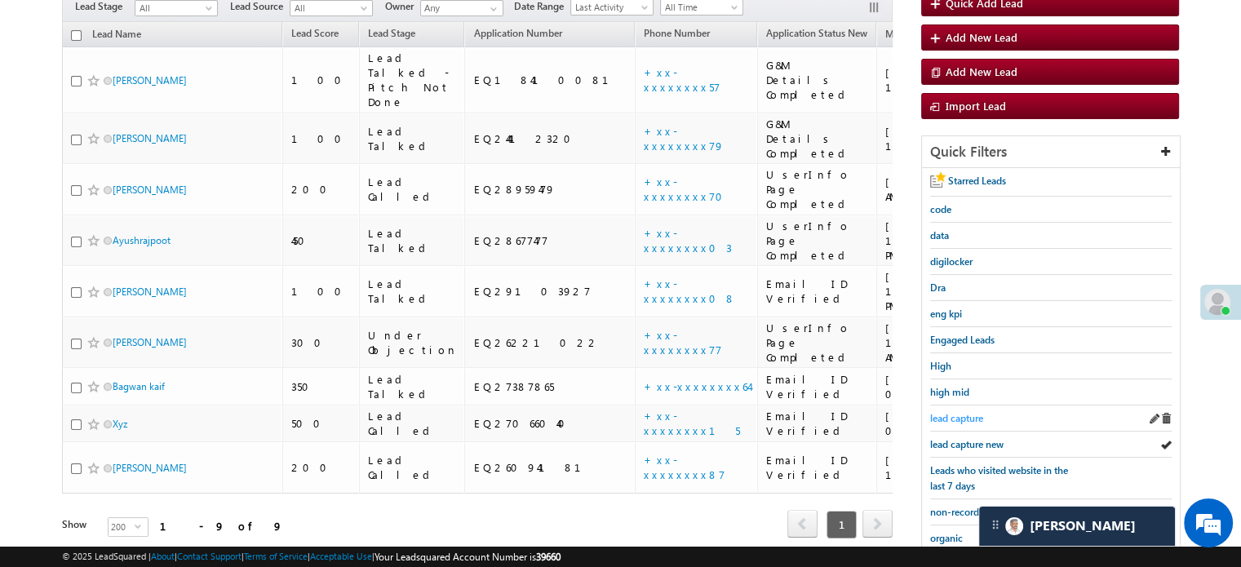
scroll to position [187, 0]
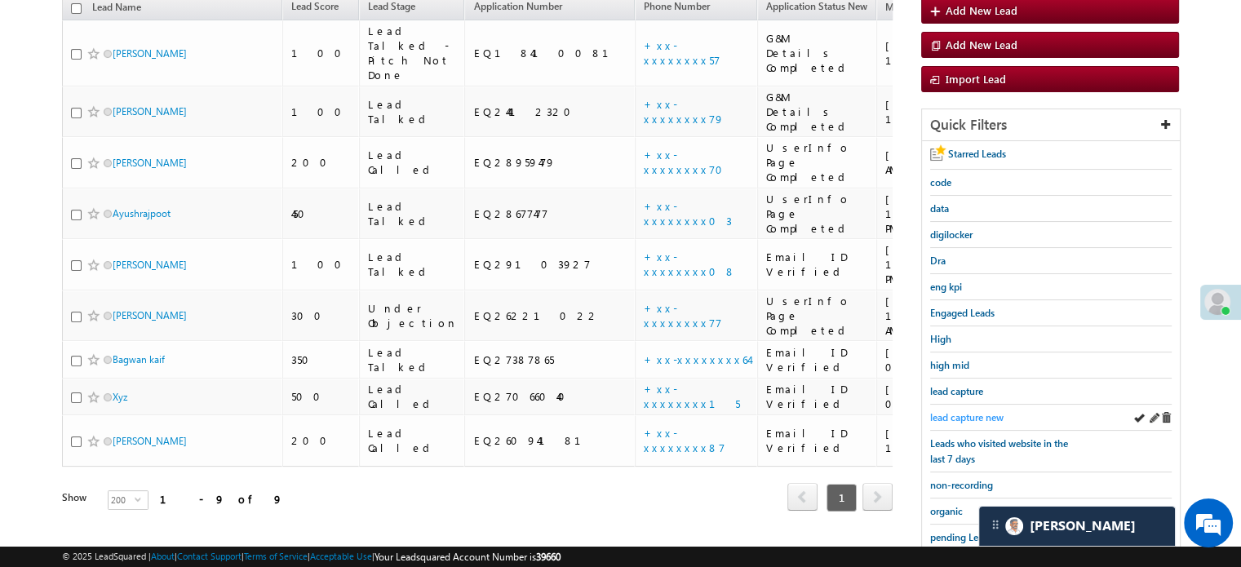
click at [970, 411] on span "lead capture new" at bounding box center [966, 417] width 73 height 12
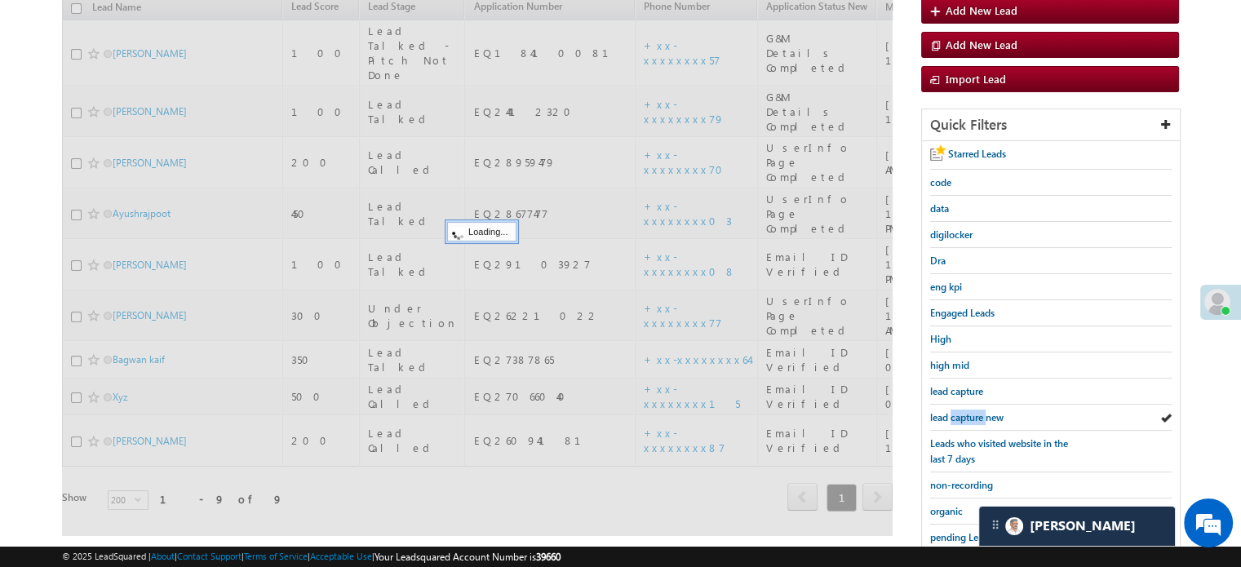
click at [970, 411] on span "lead capture new" at bounding box center [966, 417] width 73 height 12
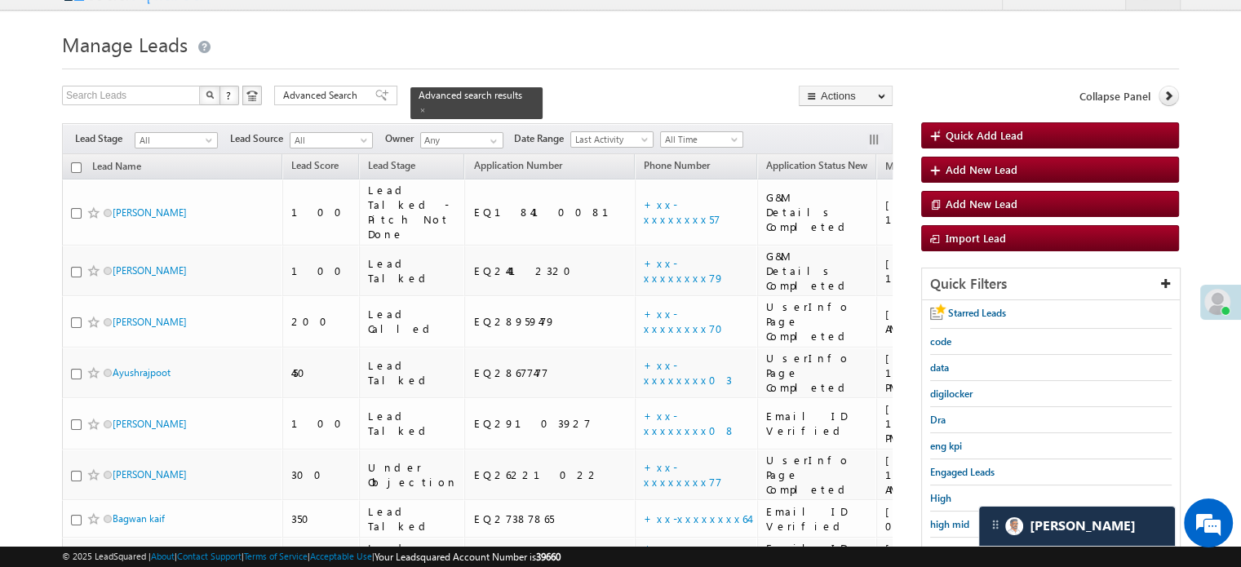
scroll to position [24, 0]
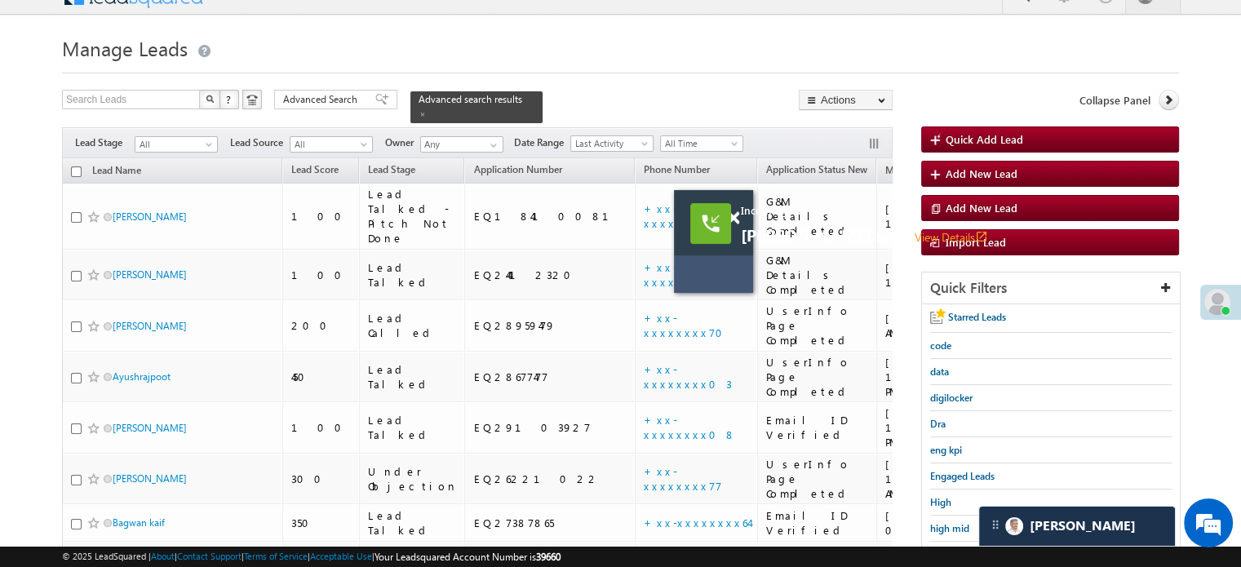
click at [730, 221] on div at bounding box center [710, 223] width 41 height 41
click at [737, 215] on span at bounding box center [733, 218] width 12 height 14
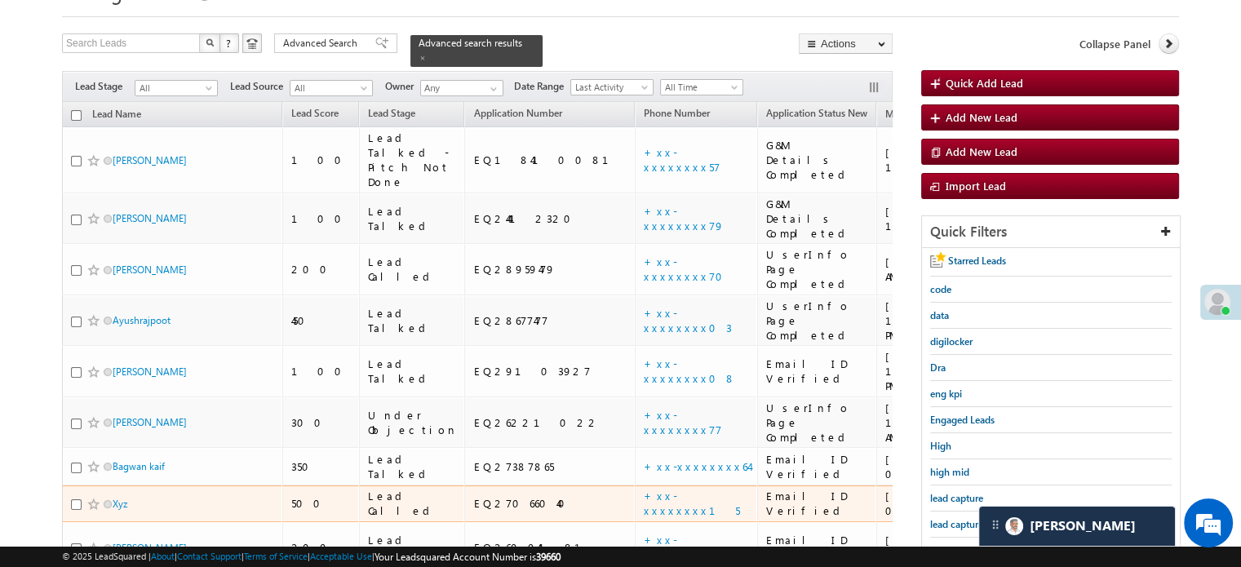
scroll to position [105, 0]
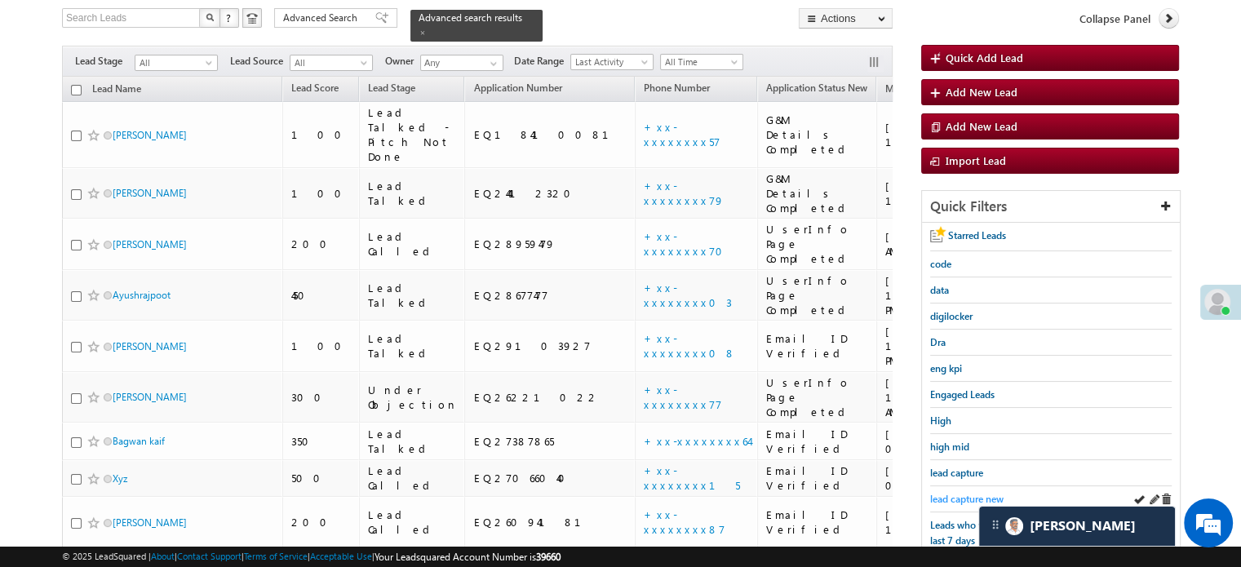
click at [935, 493] on span "lead capture new" at bounding box center [966, 499] width 73 height 12
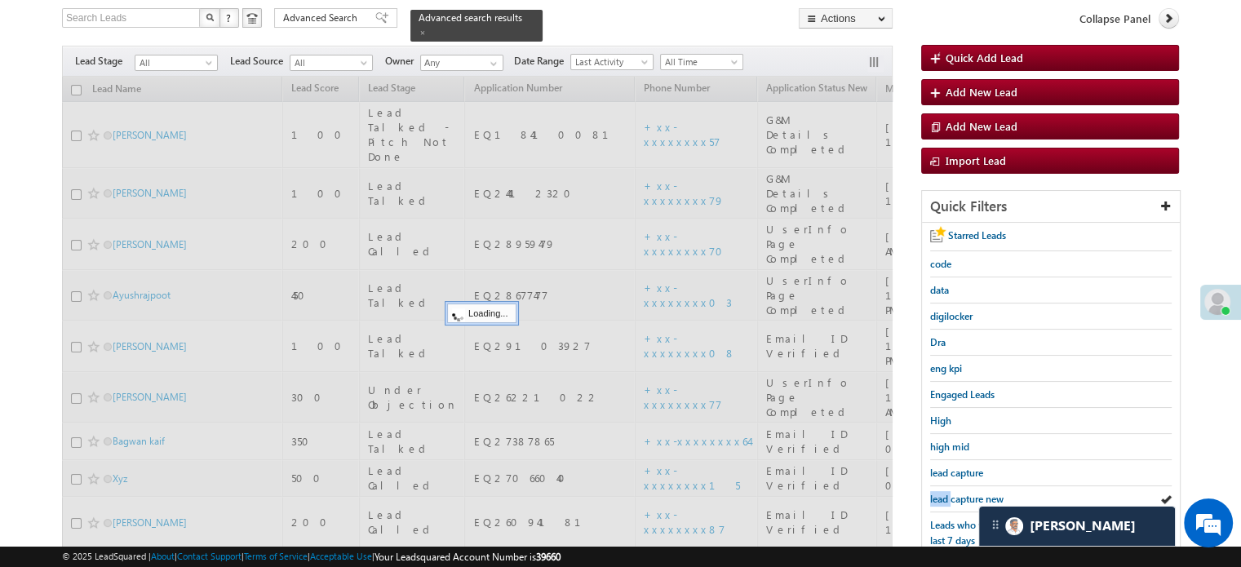
click at [935, 493] on span "lead capture new" at bounding box center [966, 499] width 73 height 12
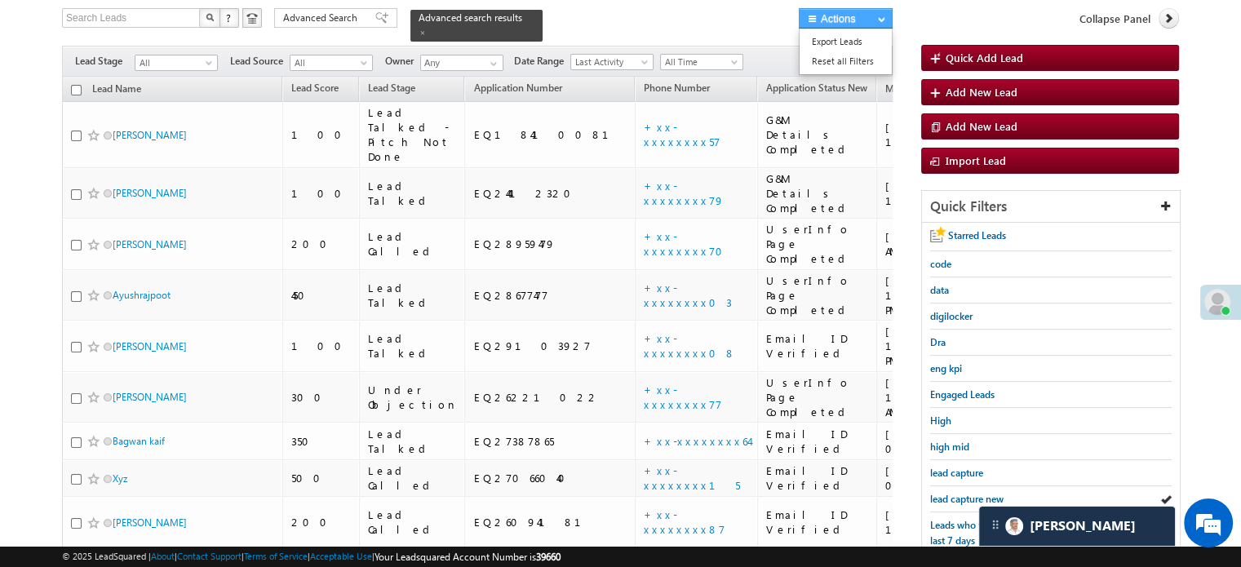
scroll to position [0, 0]
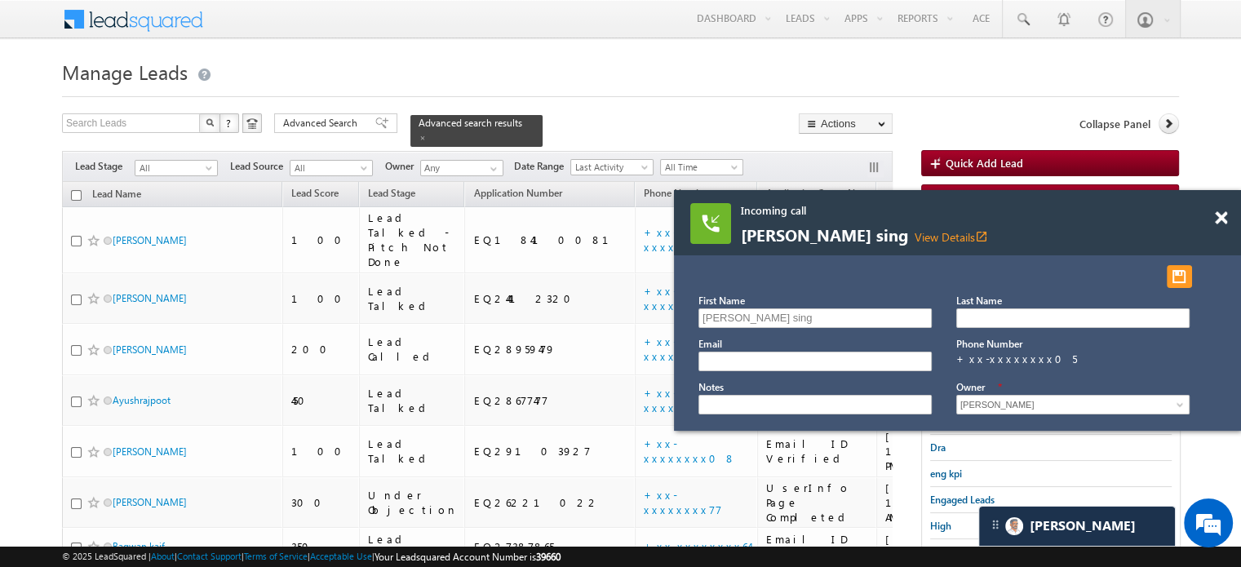
click at [1221, 210] on div at bounding box center [1230, 210] width 22 height 41
click at [1222, 220] on span at bounding box center [1220, 218] width 12 height 14
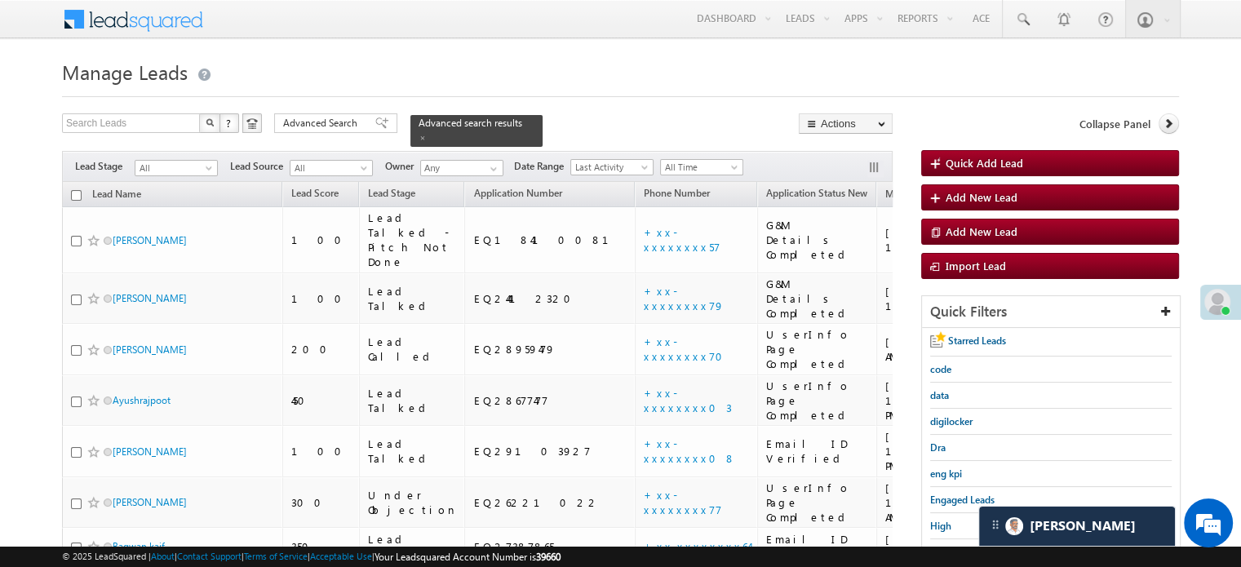
scroll to position [245, 0]
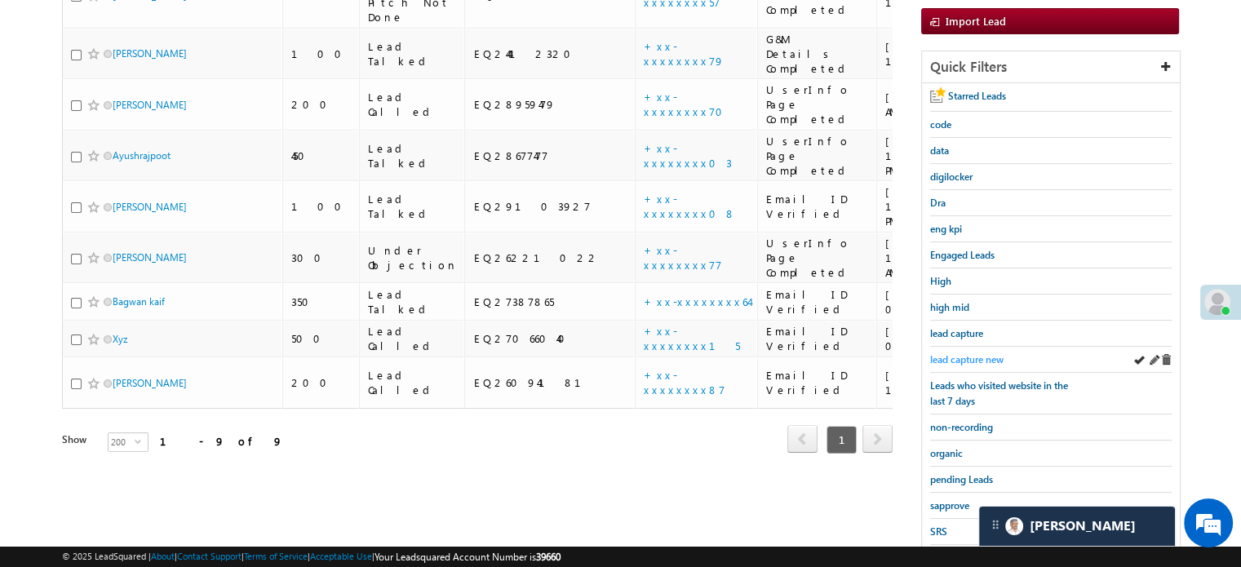
click at [997, 352] on link "lead capture new" at bounding box center [966, 359] width 73 height 15
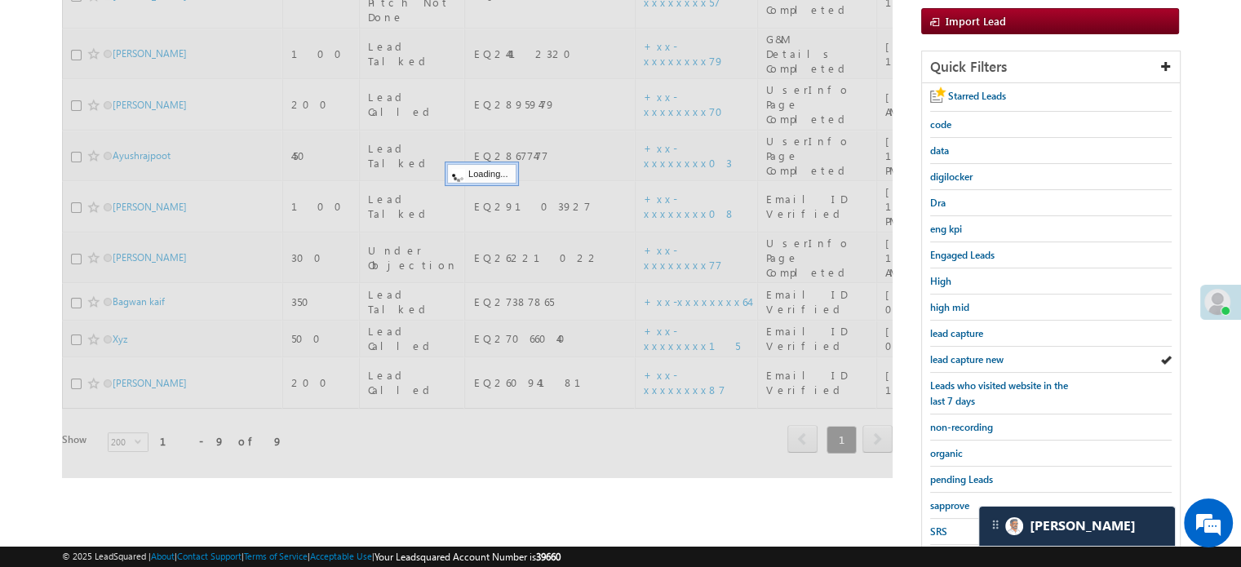
click at [989, 353] on span "lead capture new" at bounding box center [966, 359] width 73 height 12
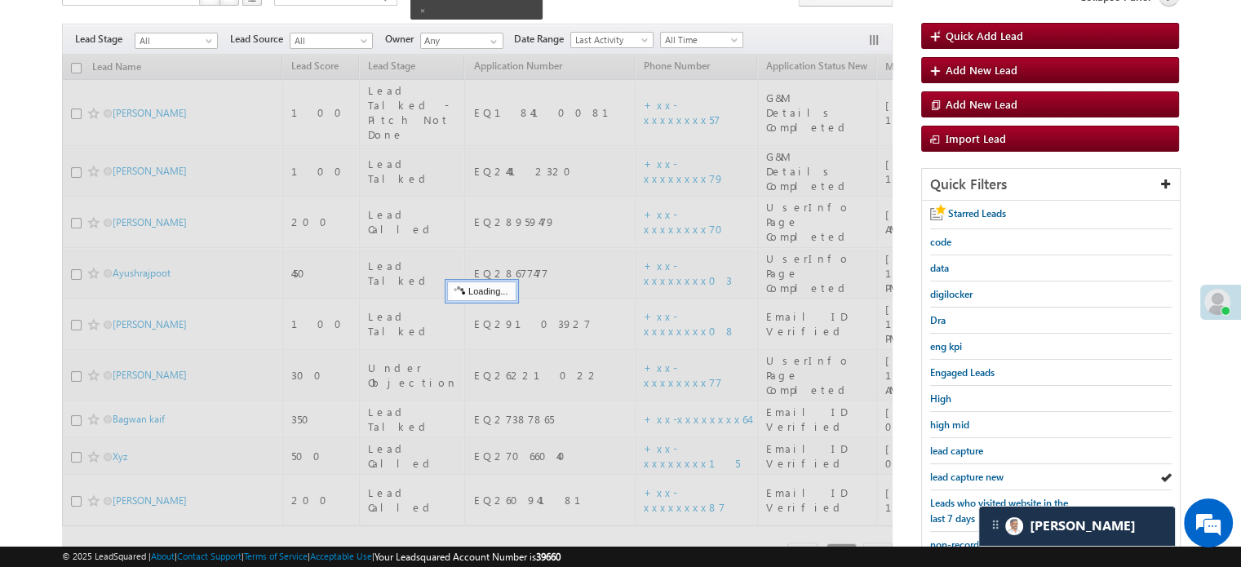
scroll to position [82, 0]
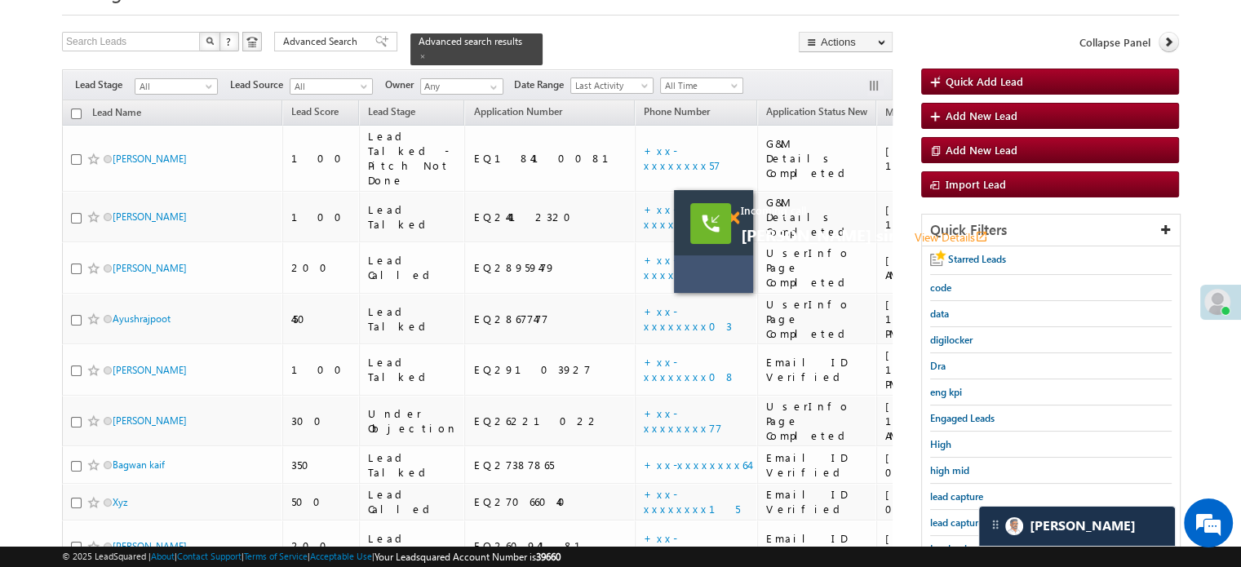
click at [734, 211] on span at bounding box center [733, 218] width 12 height 14
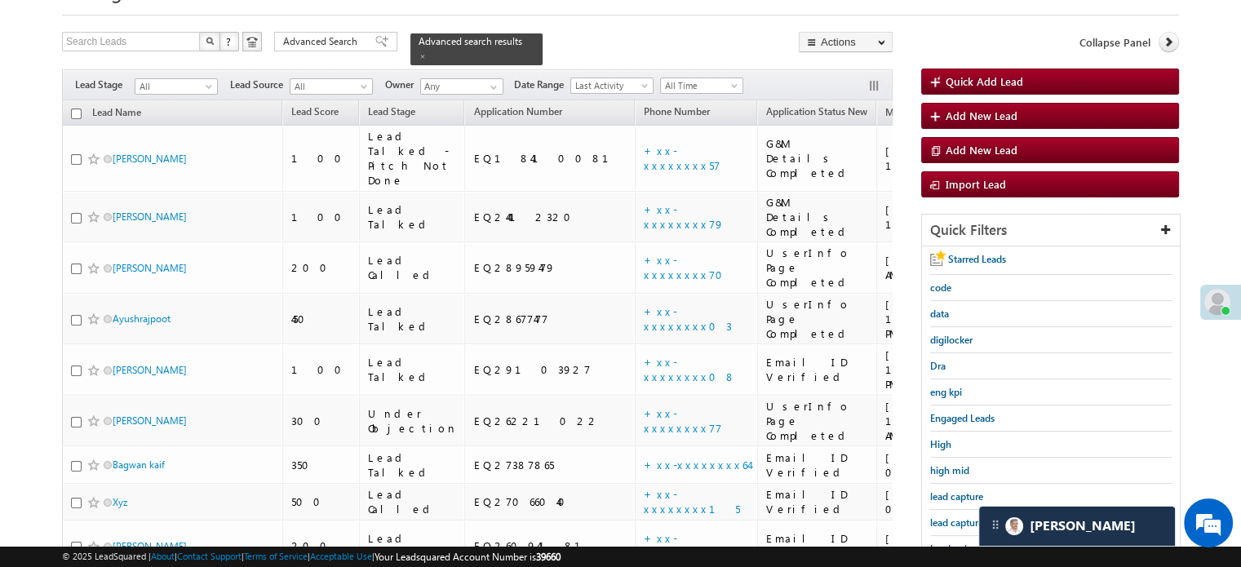
click at [962, 510] on div "lead capture new" at bounding box center [1050, 523] width 241 height 26
click at [961, 516] on span "lead capture new" at bounding box center [966, 522] width 73 height 12
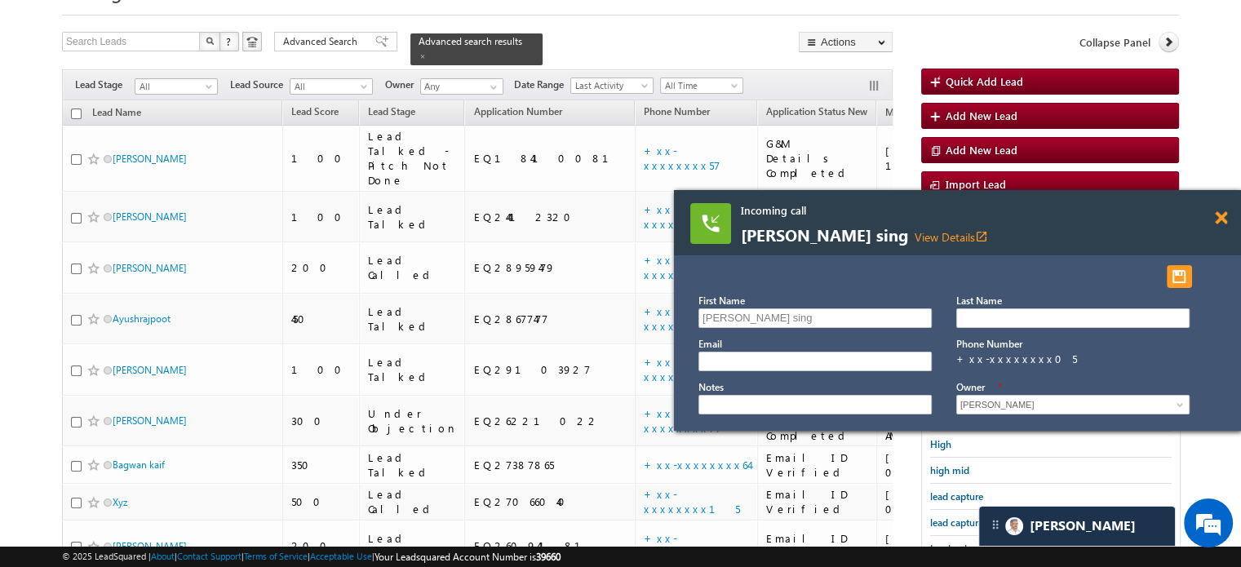
click at [1225, 219] on span at bounding box center [1220, 218] width 12 height 14
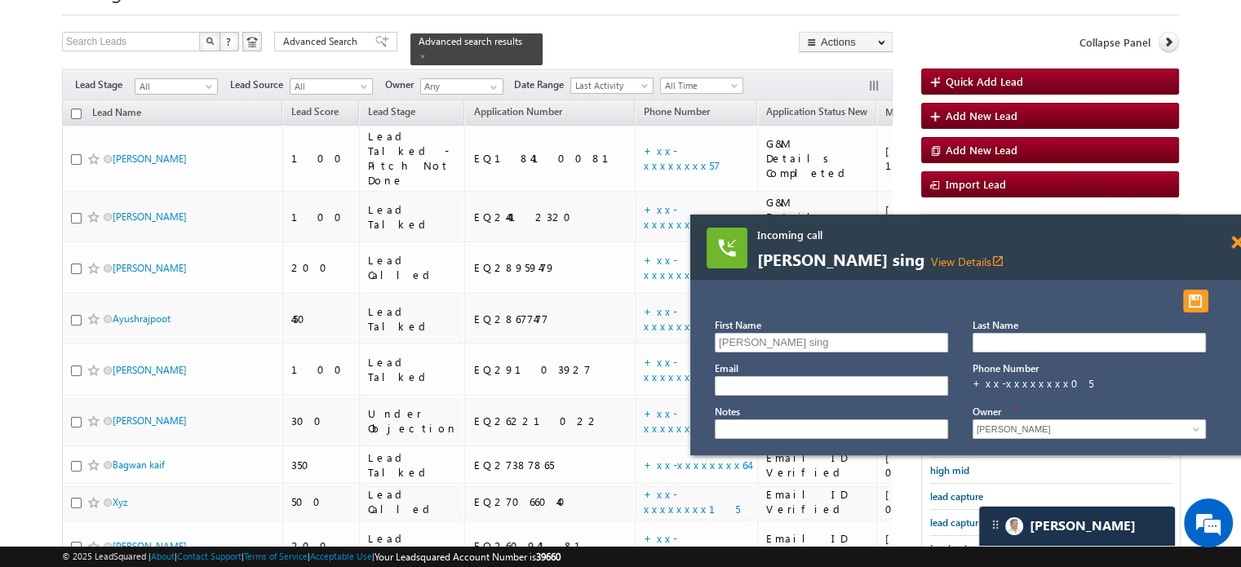
click at [1234, 237] on span at bounding box center [1237, 243] width 12 height 14
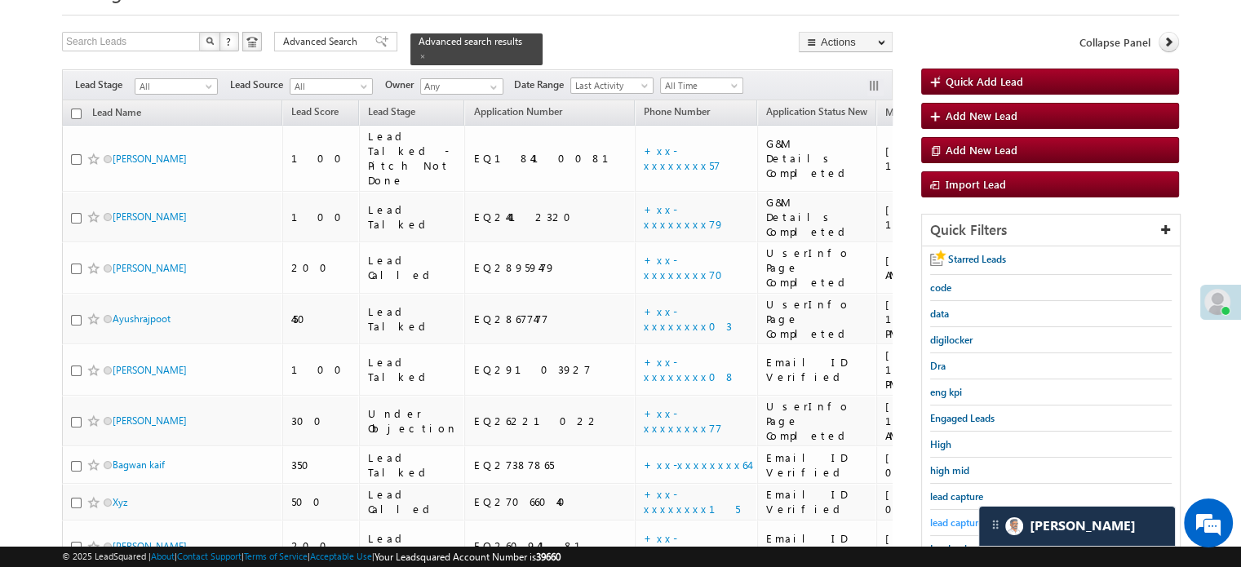
click at [932, 522] on span "lead capture new" at bounding box center [966, 522] width 73 height 12
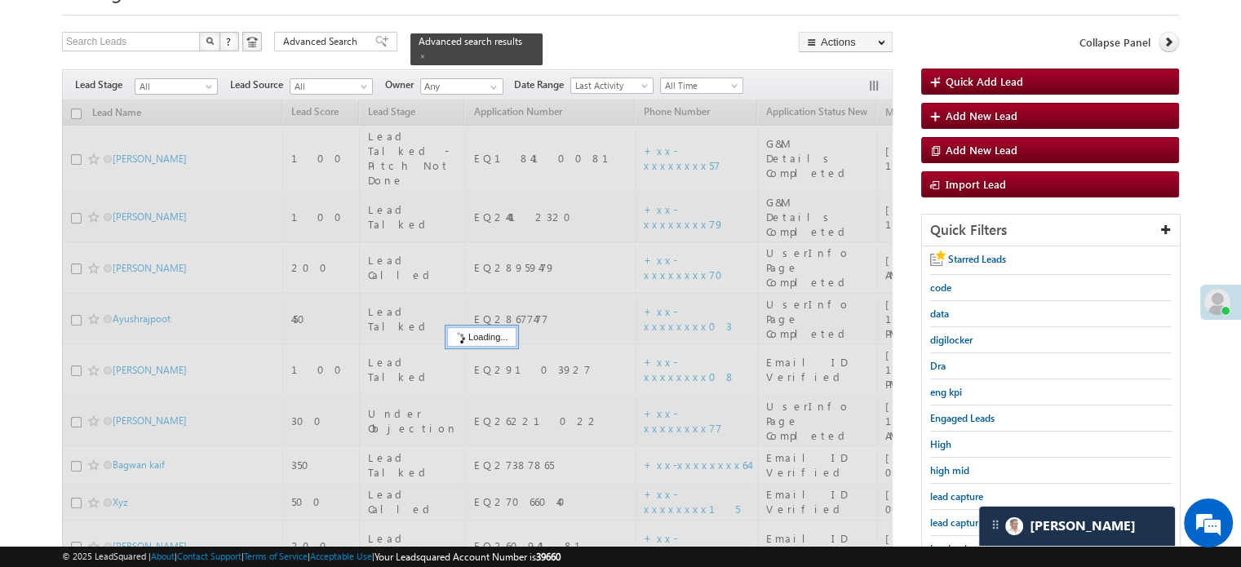
click at [940, 518] on span "lead capture new" at bounding box center [966, 522] width 73 height 12
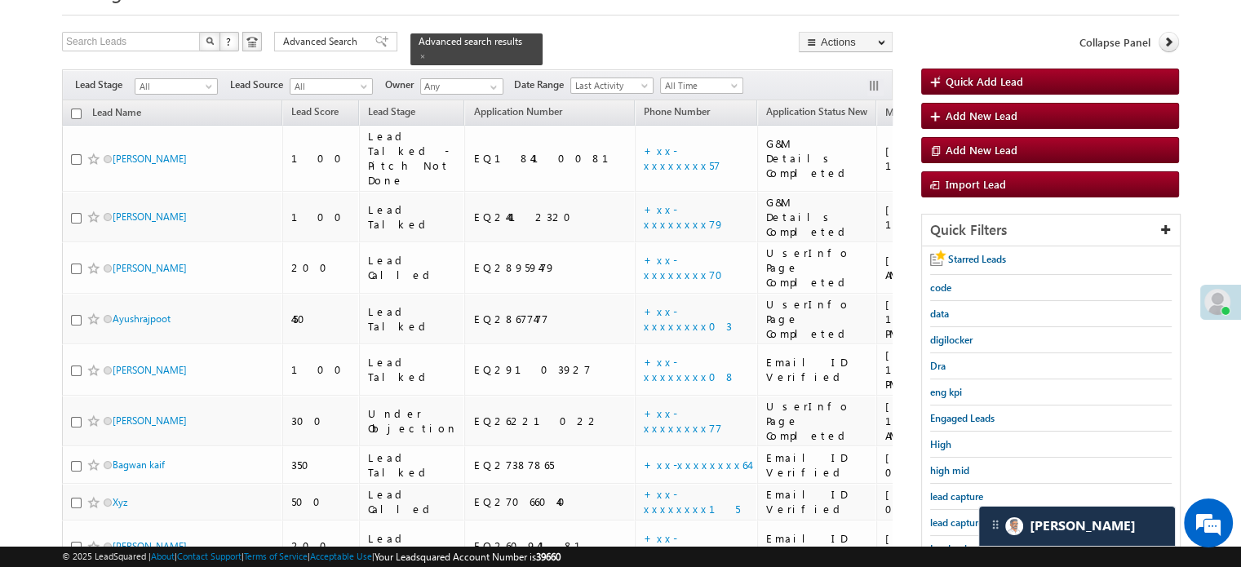
click at [940, 518] on span "lead capture new" at bounding box center [966, 522] width 73 height 12
click at [954, 518] on span "lead capture new" at bounding box center [966, 522] width 73 height 12
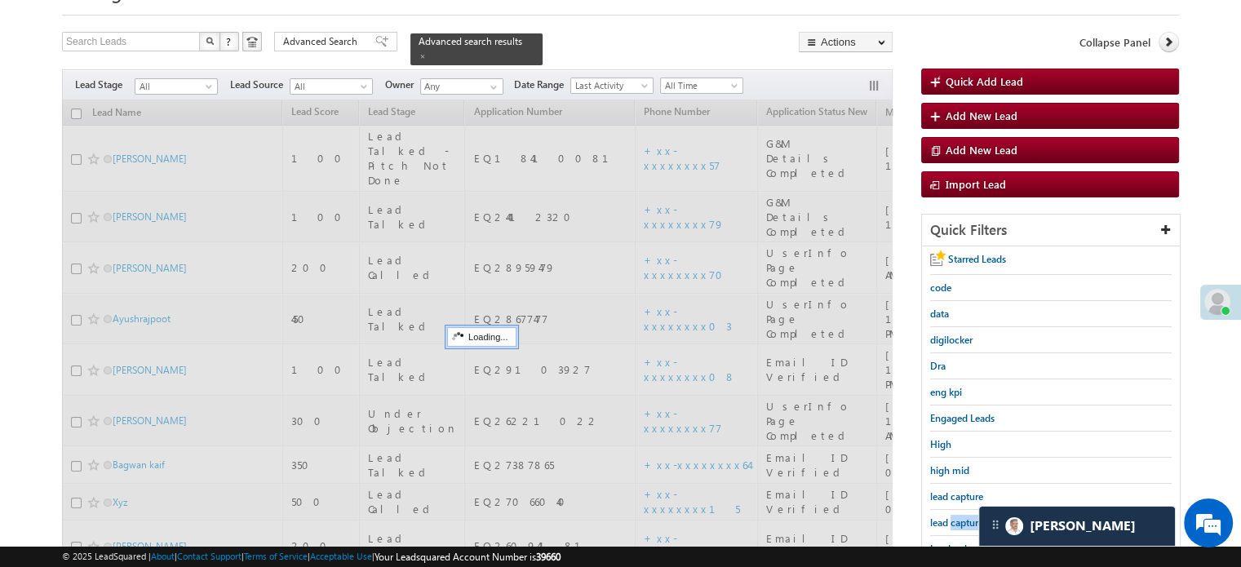
click at [954, 518] on span "lead capture new" at bounding box center [966, 522] width 73 height 12
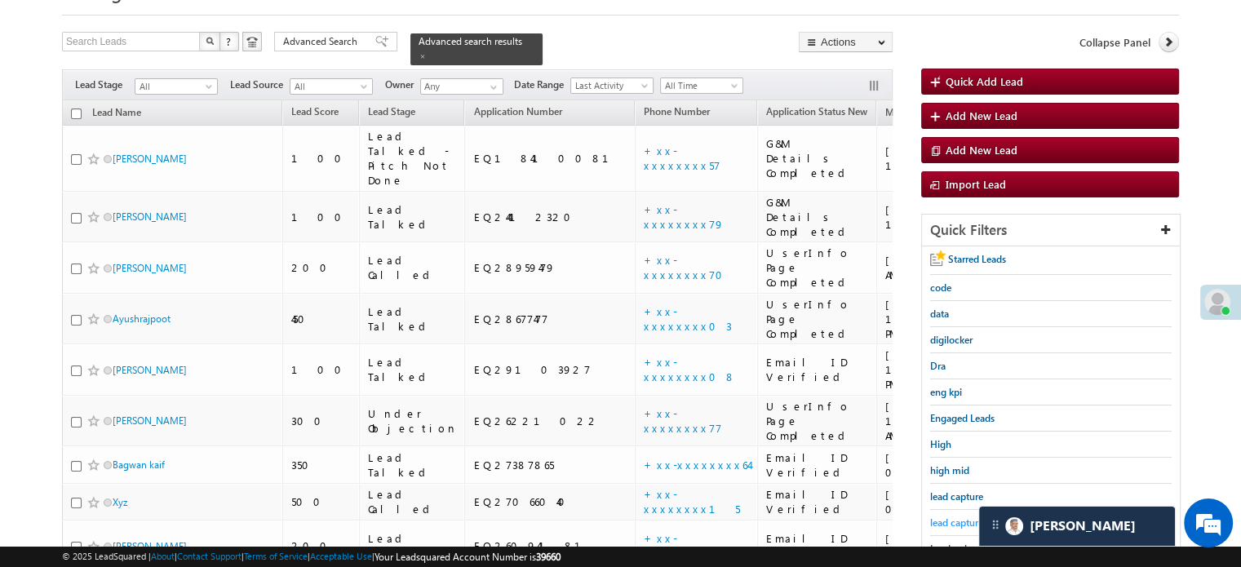
scroll to position [163, 0]
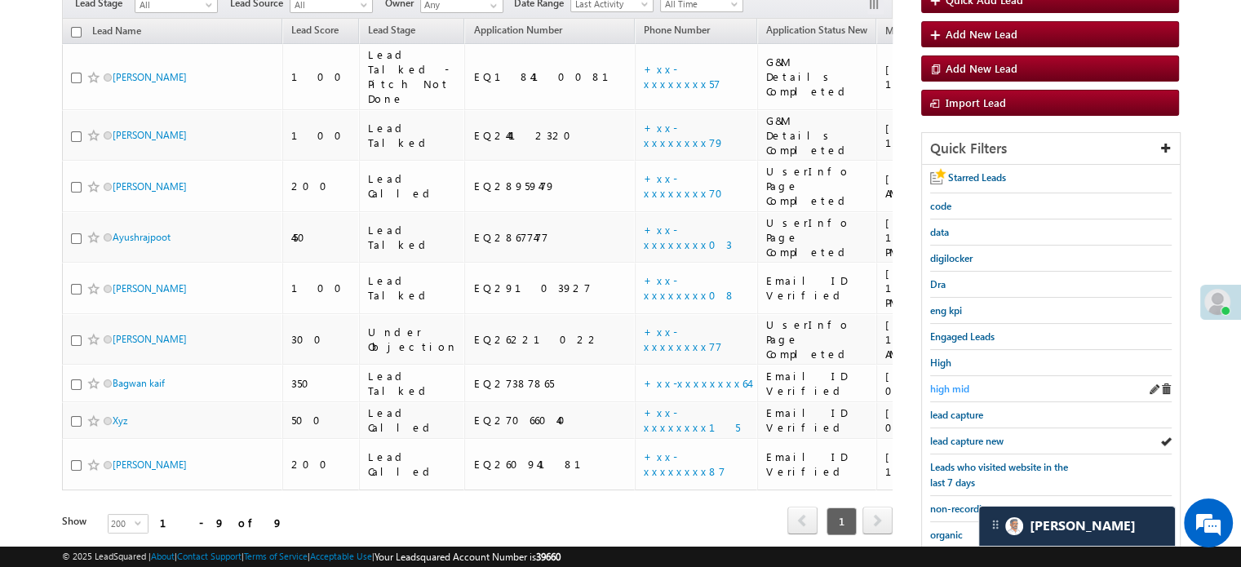
click at [952, 386] on span "high mid" at bounding box center [949, 389] width 39 height 12
click at [972, 435] on span "lead capture new" at bounding box center [966, 441] width 73 height 12
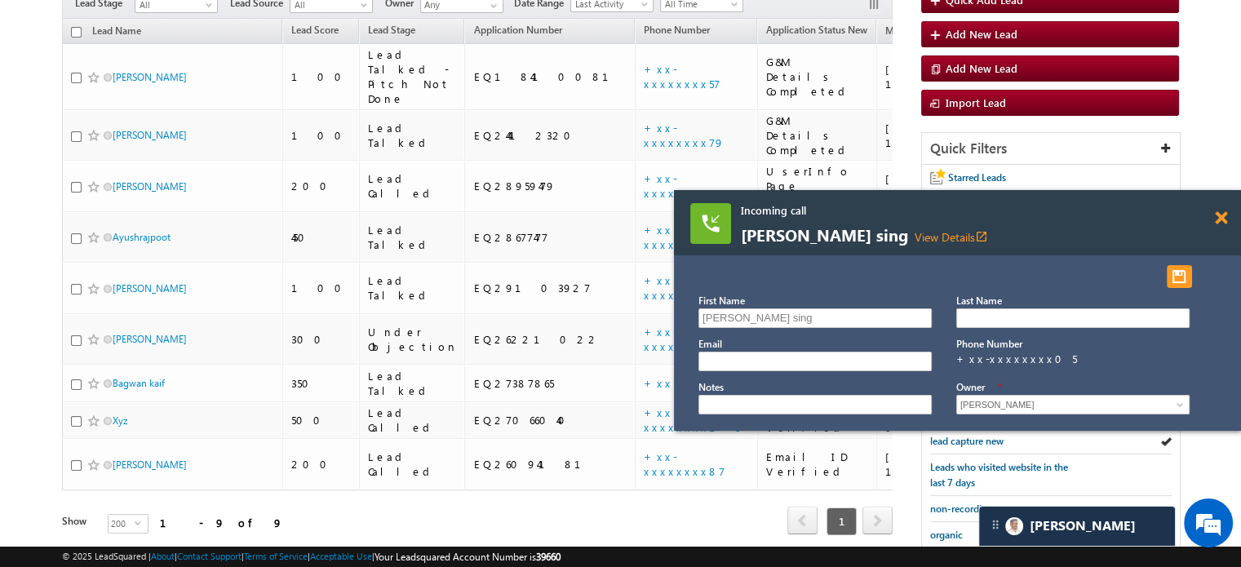
click at [1214, 211] on span at bounding box center [1220, 218] width 12 height 14
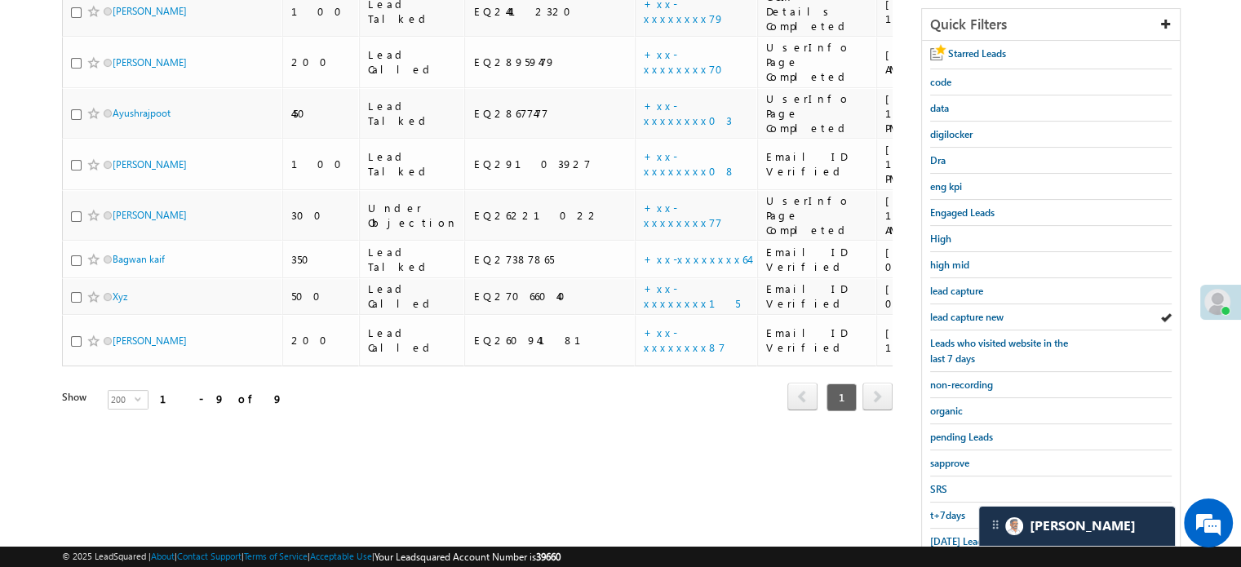
scroll to position [350, 0]
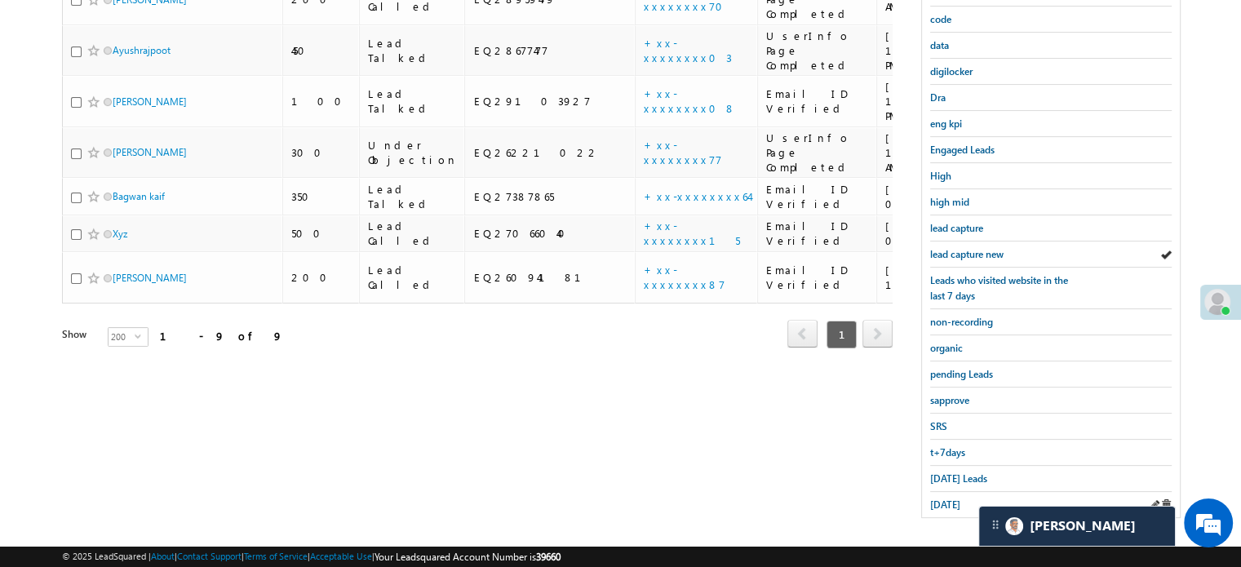
click at [961, 504] on div "yesterday" at bounding box center [1050, 504] width 241 height 25
click at [957, 498] on span "yesterday" at bounding box center [945, 504] width 30 height 12
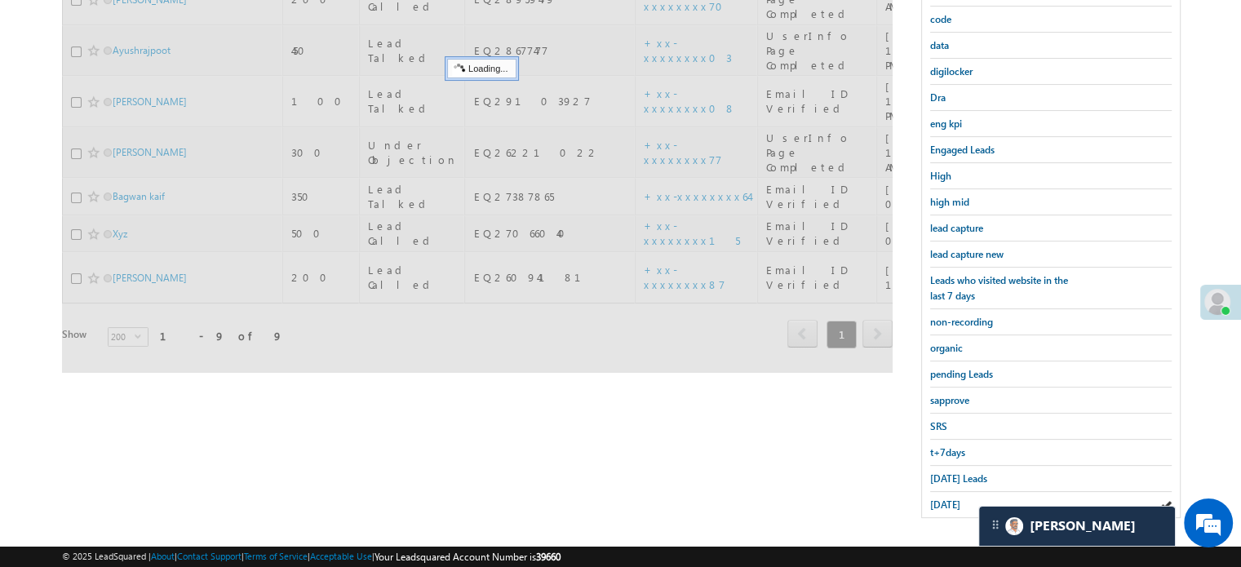
click at [957, 498] on span "yesterday" at bounding box center [945, 504] width 30 height 12
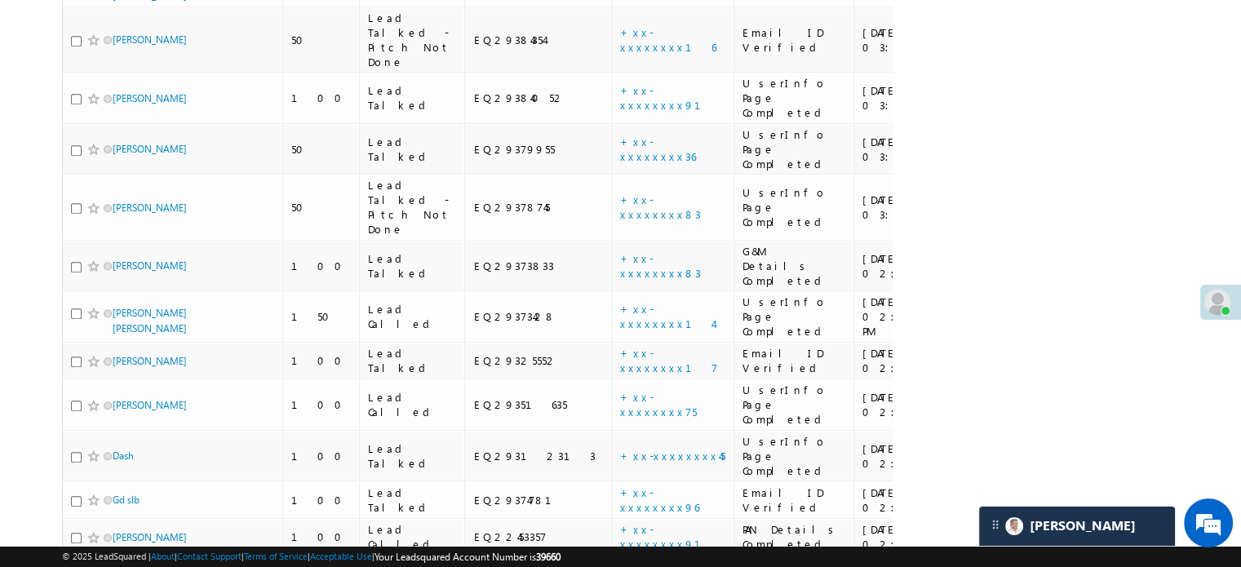
scroll to position [1807, 0]
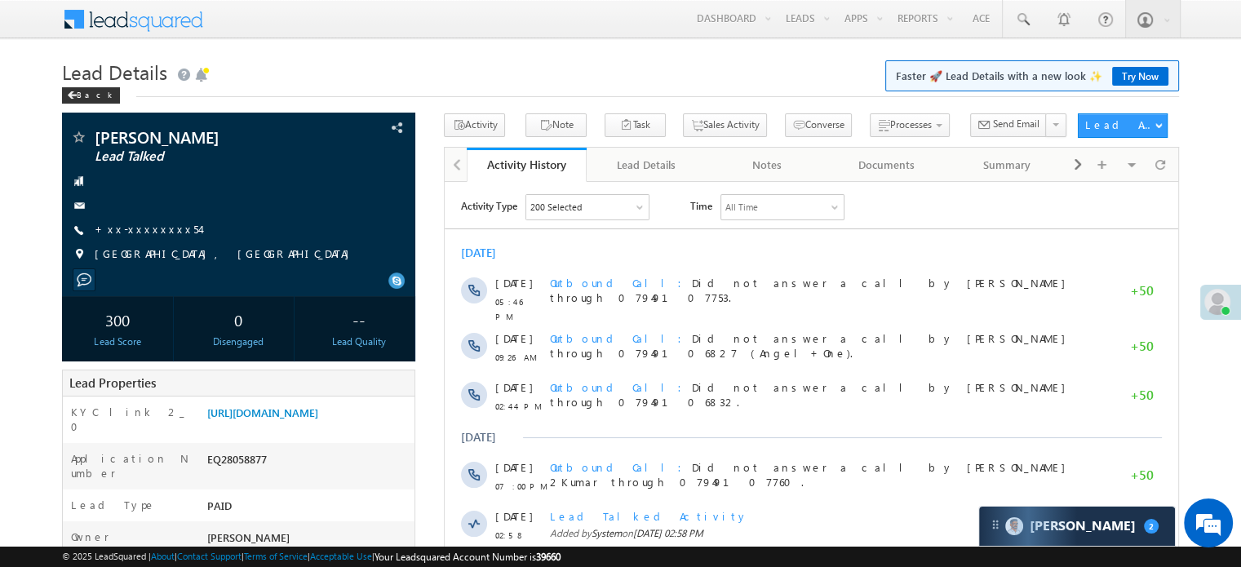
scroll to position [8044, 0]
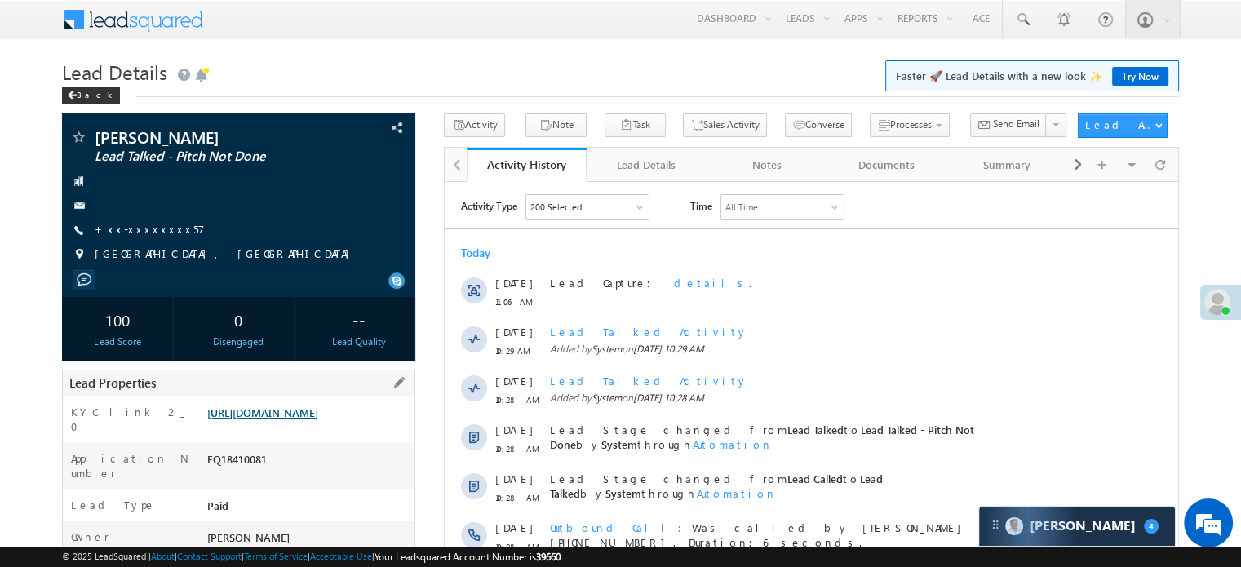
click at [307, 414] on link "[URL][DOMAIN_NAME]" at bounding box center [262, 412] width 111 height 14
drag, startPoint x: 204, startPoint y: 409, endPoint x: 382, endPoint y: 448, distance: 182.1
click at [382, 427] on div "[URL][DOMAIN_NAME]" at bounding box center [308, 416] width 211 height 23
copy link "[URL][DOMAIN_NAME]"
click at [489, 32] on div "Menu [PERSON_NAME] priya .[PERSON_NAME] ore@a ngelb rokin [DOMAIN_NAME] Angel B…" at bounding box center [620, 20] width 1117 height 40
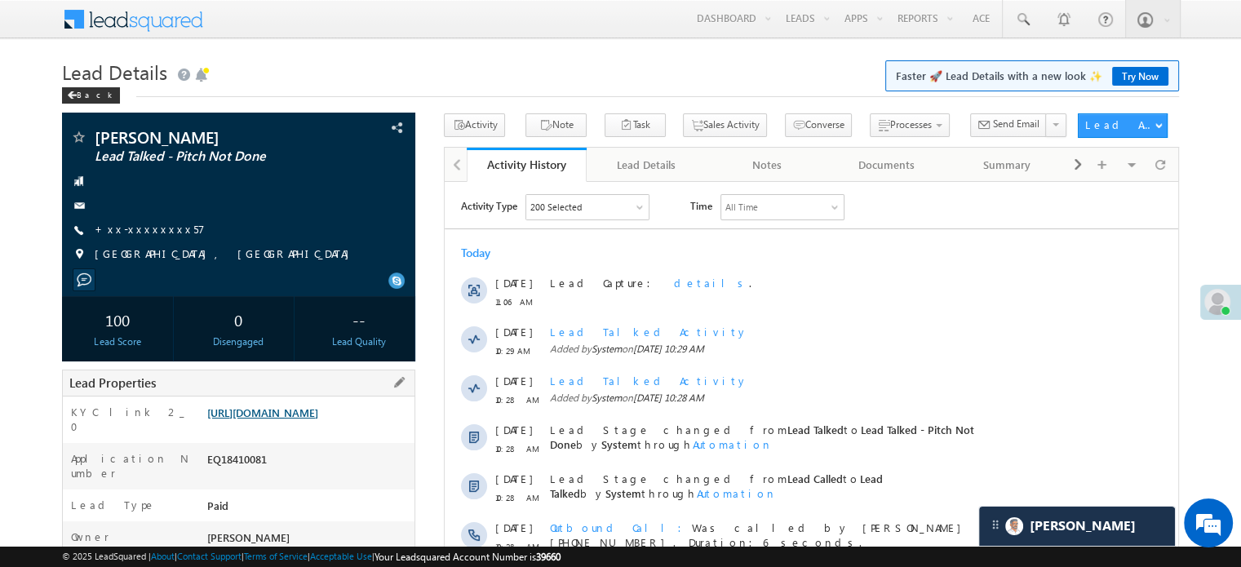
click at [296, 419] on link "[URL][DOMAIN_NAME]" at bounding box center [262, 412] width 111 height 14
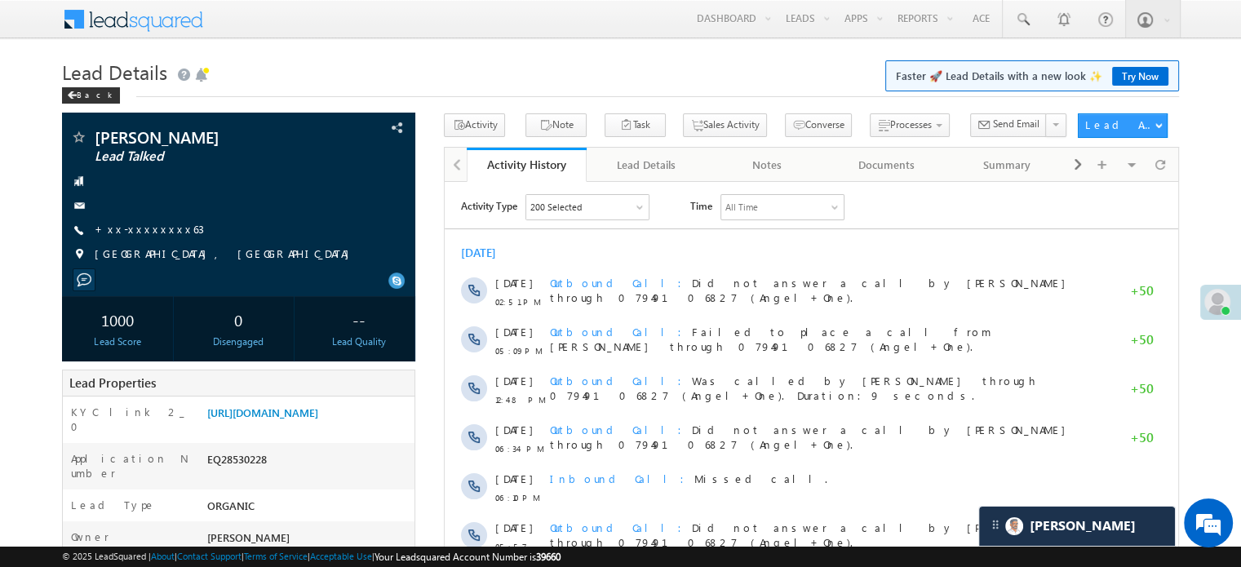
scroll to position [7867, 0]
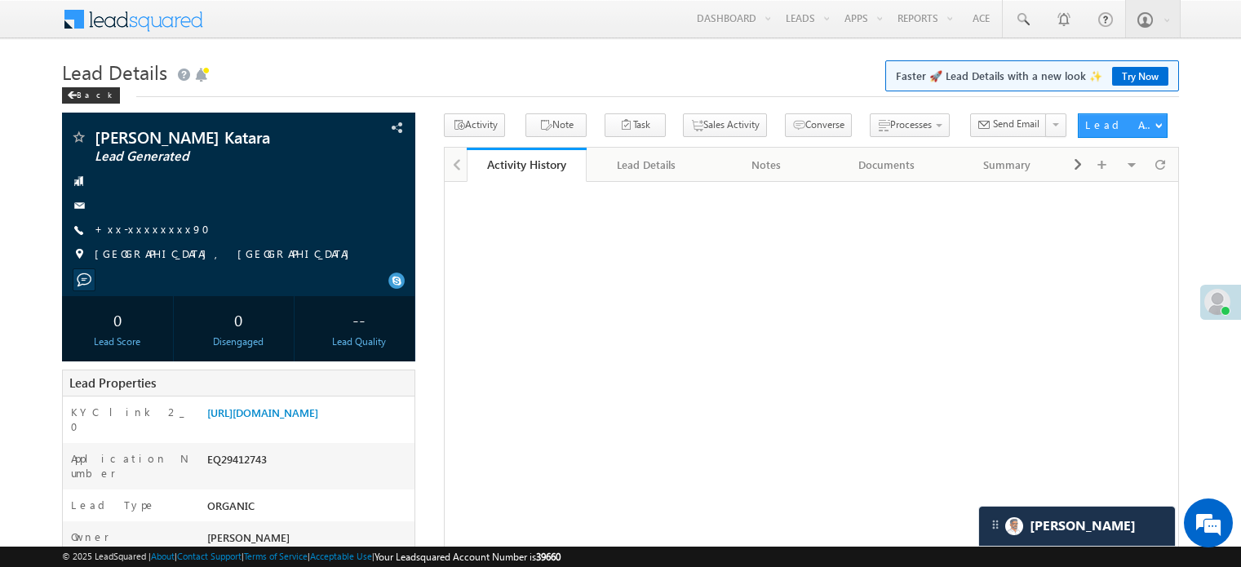
scroll to position [82, 0]
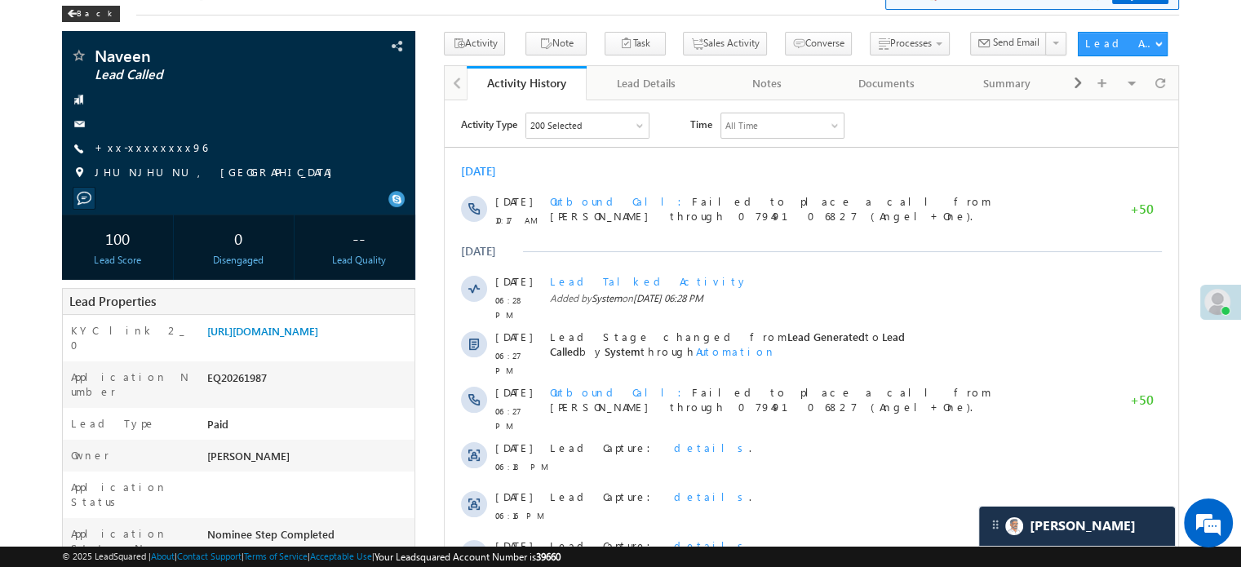
scroll to position [8221, 0]
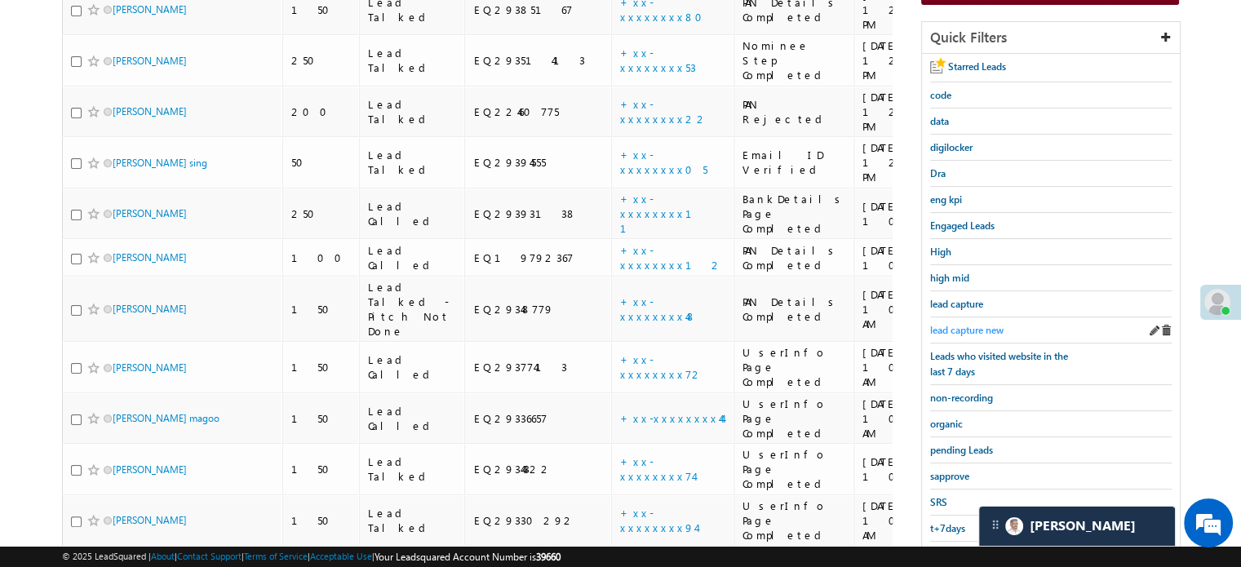
scroll to position [277, 0]
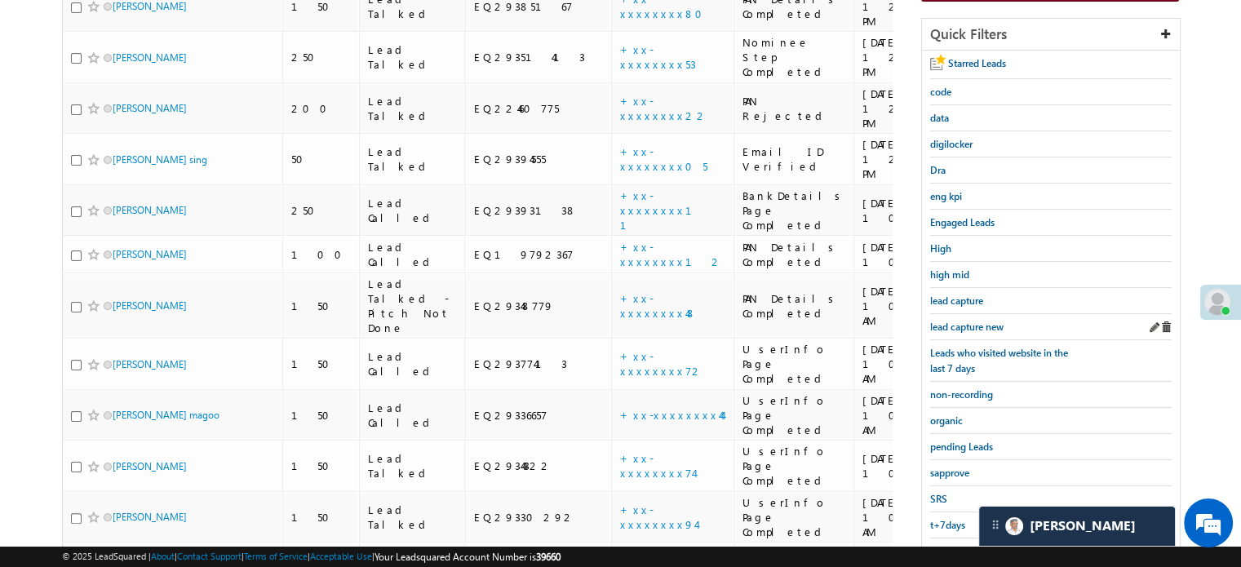
click at [949, 330] on div "lead capture new" at bounding box center [1050, 327] width 241 height 26
click at [957, 324] on span "lead capture new" at bounding box center [966, 327] width 73 height 12
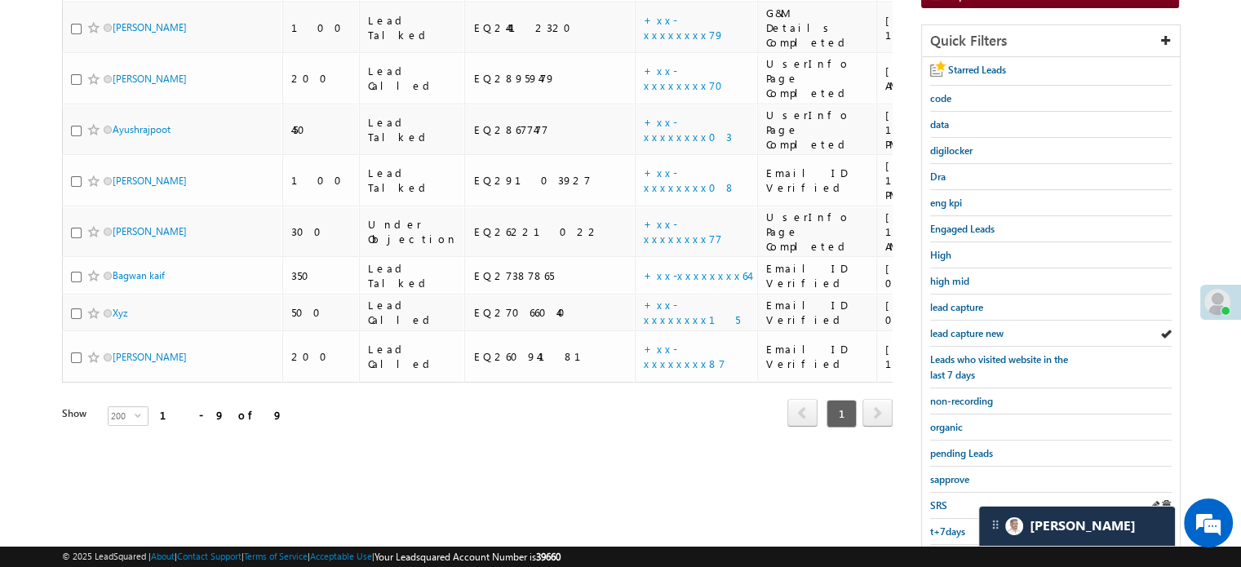
scroll to position [350, 0]
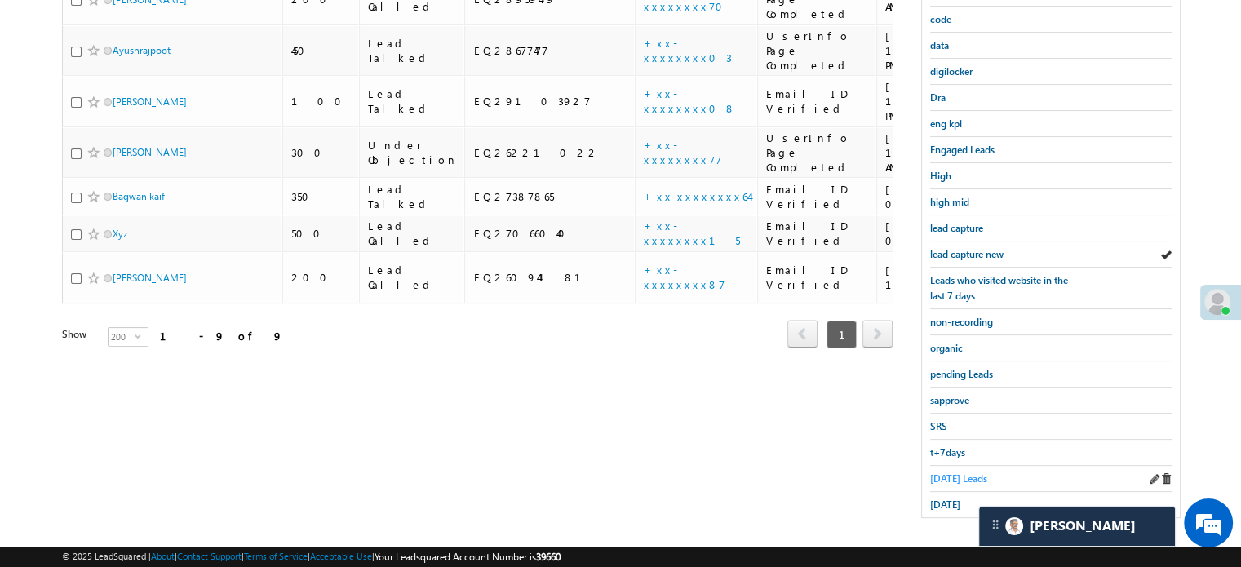
click at [940, 475] on span "Today's Leads" at bounding box center [958, 478] width 57 height 12
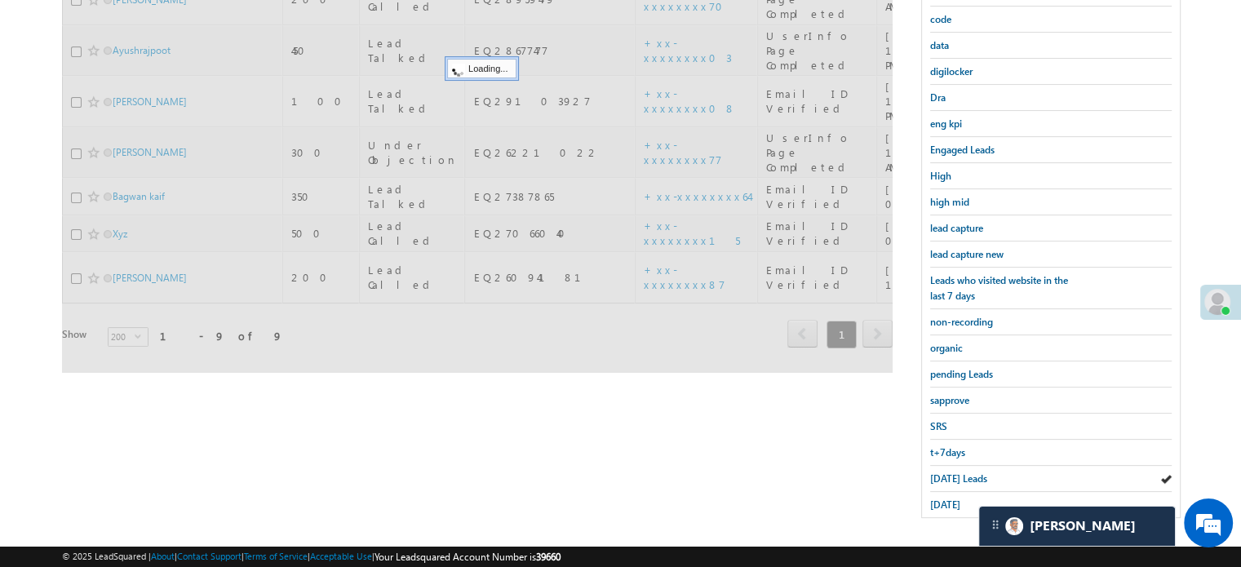
scroll to position [268, 0]
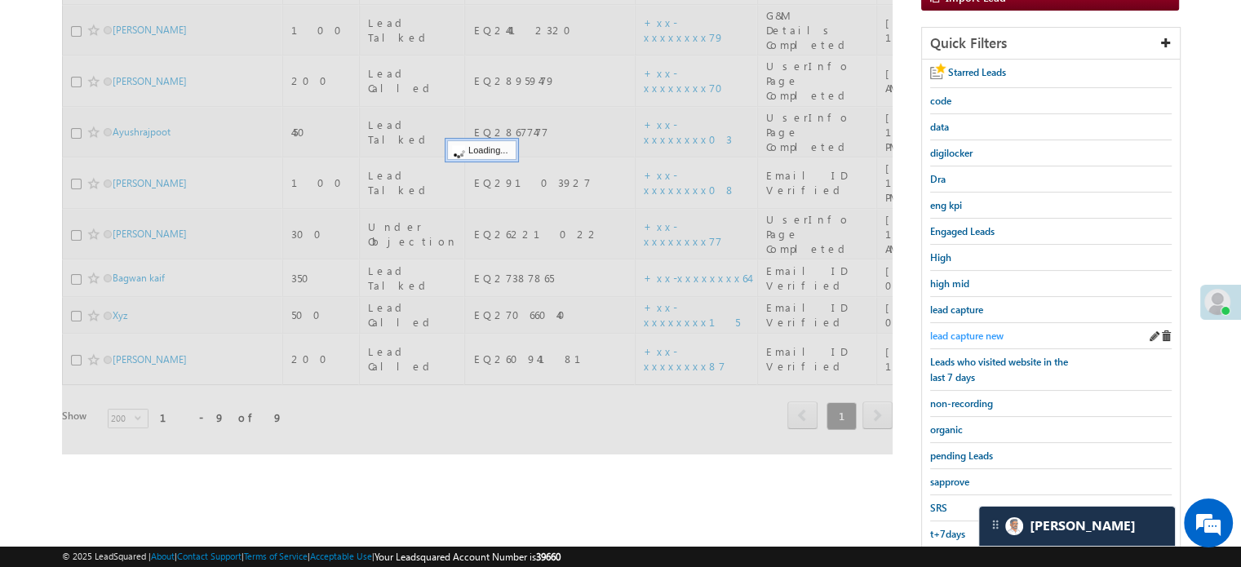
click at [964, 330] on span "lead capture new" at bounding box center [966, 336] width 73 height 12
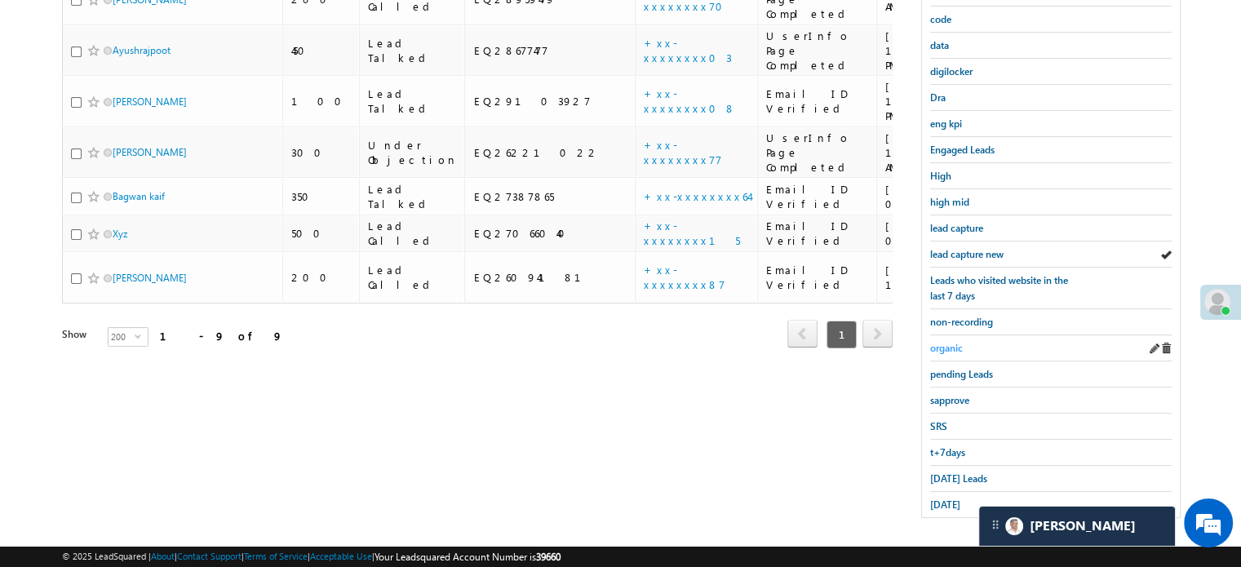
click at [935, 342] on span "organic" at bounding box center [946, 348] width 33 height 12
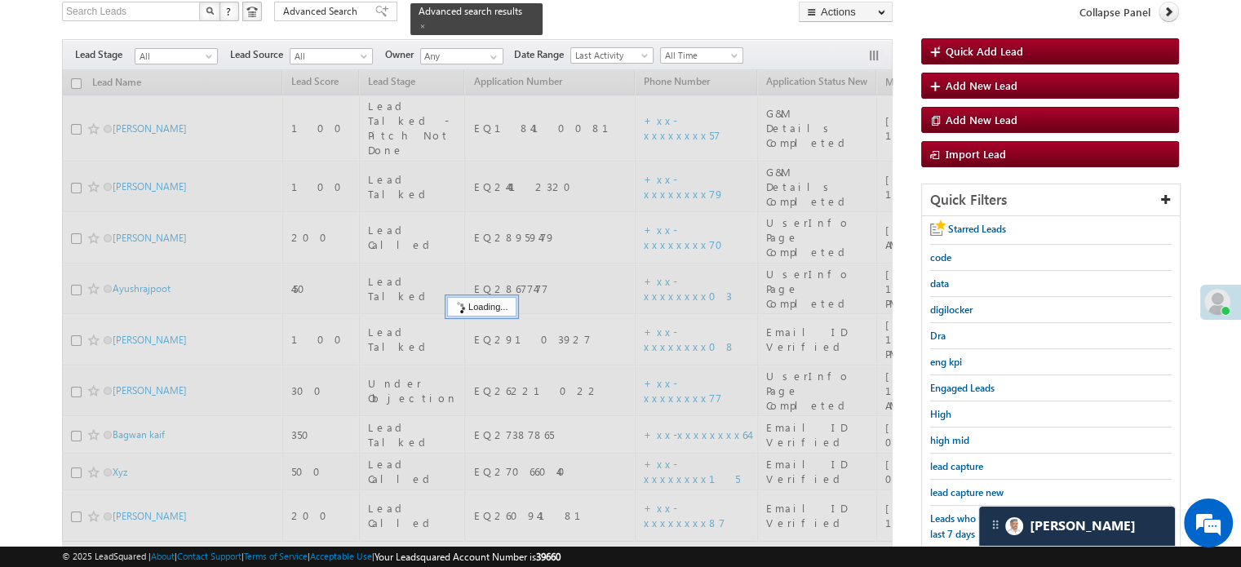
scroll to position [105, 0]
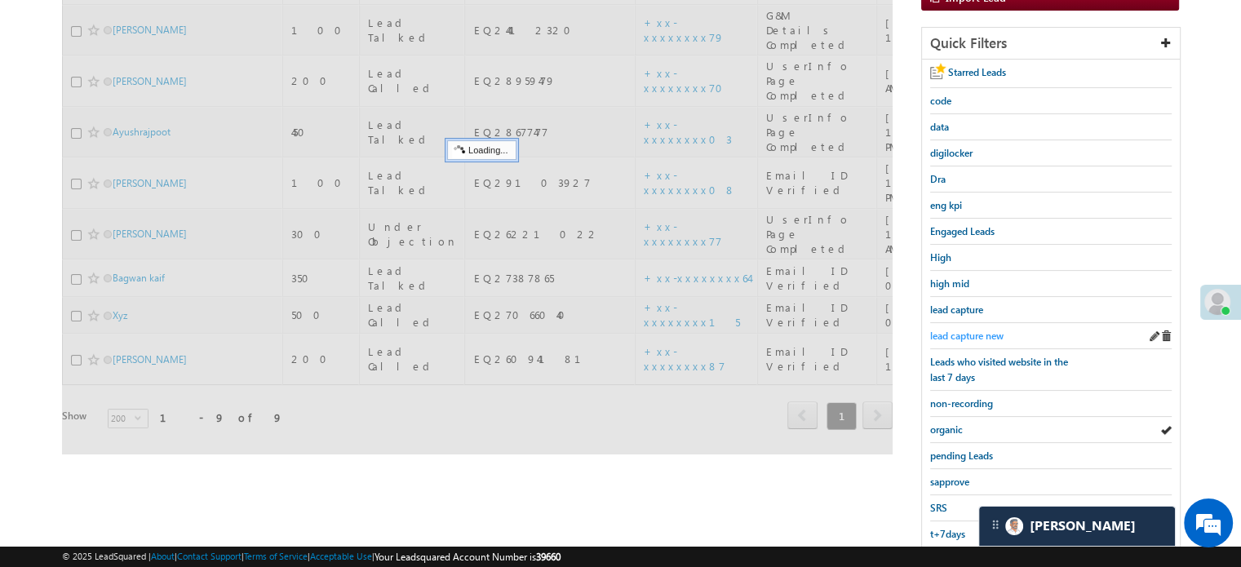
click at [942, 334] on span "lead capture new" at bounding box center [966, 336] width 73 height 12
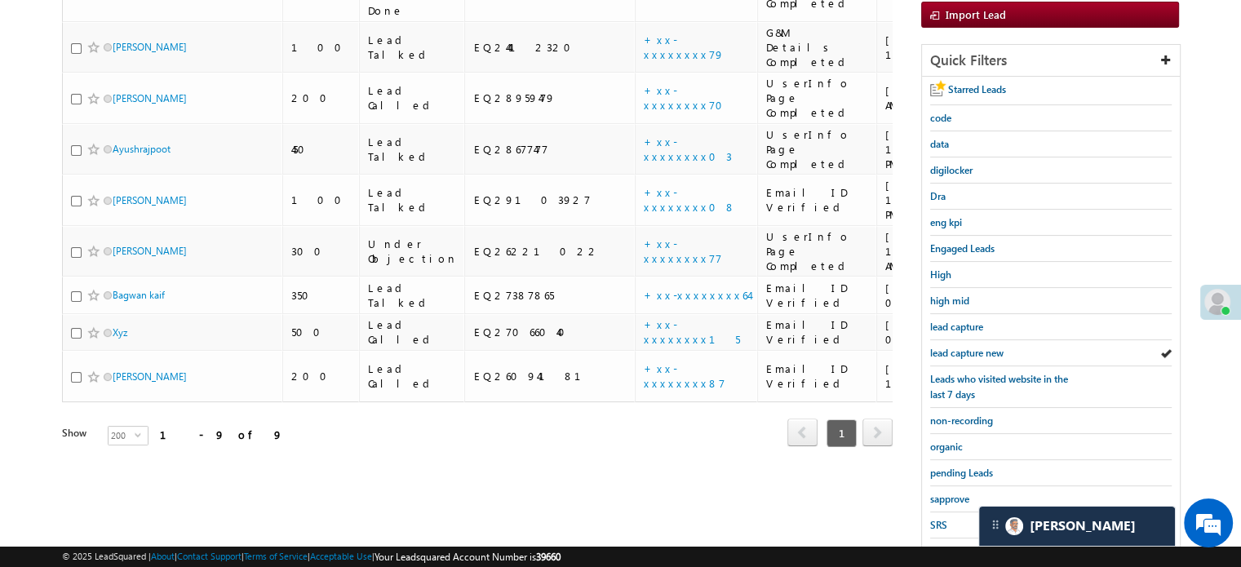
scroll to position [350, 0]
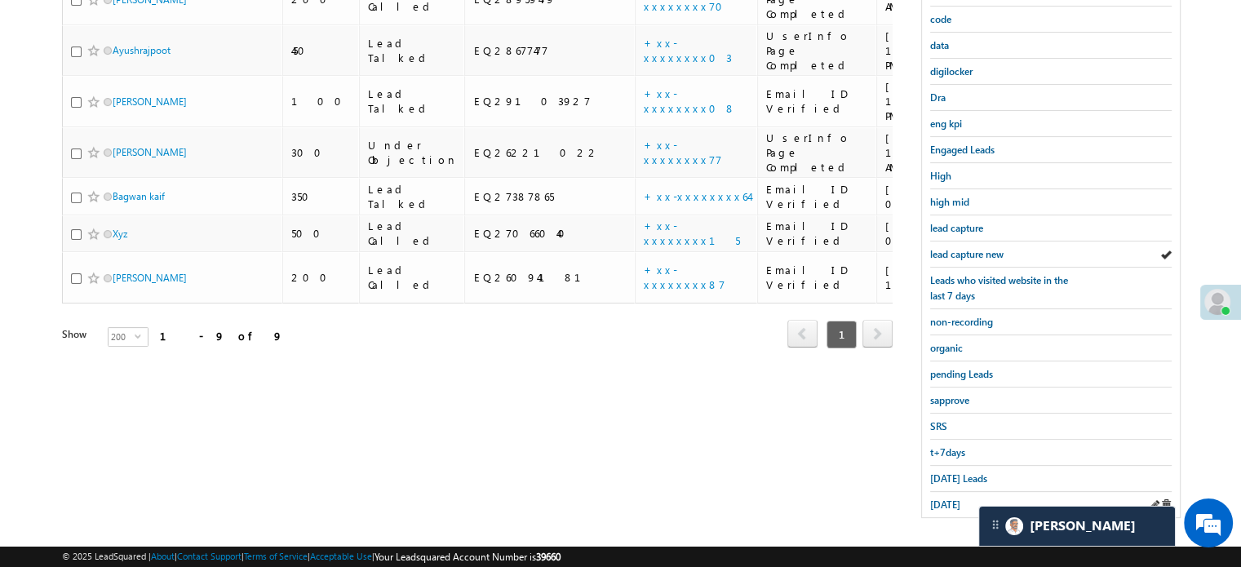
click at [943, 492] on div "yesterday" at bounding box center [1050, 504] width 241 height 25
click at [946, 498] on span "yesterday" at bounding box center [945, 504] width 30 height 12
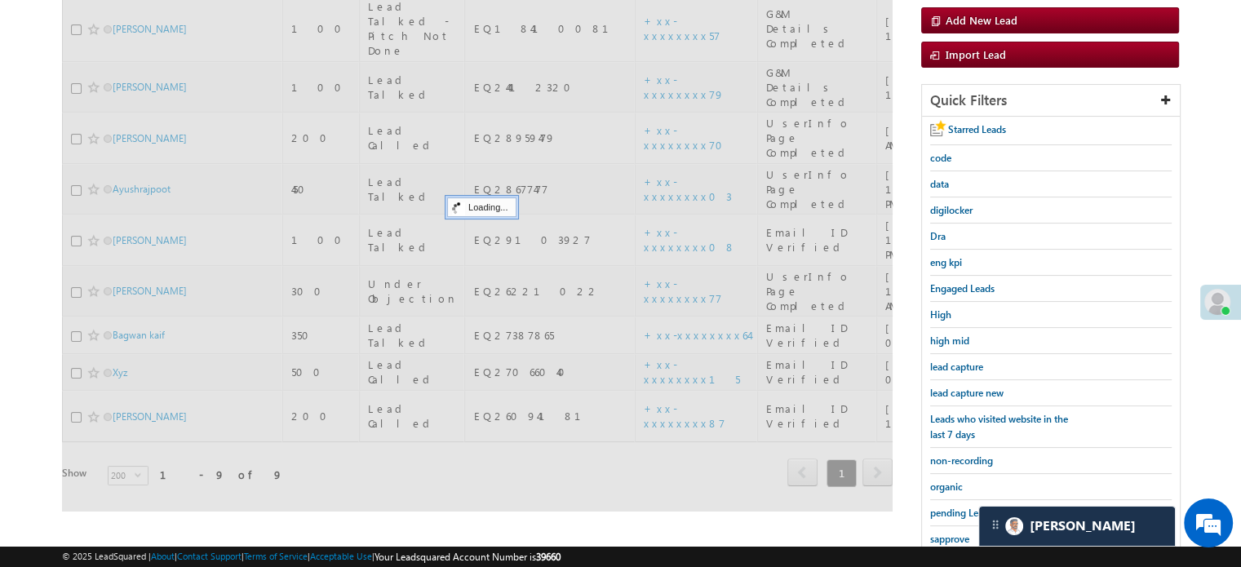
scroll to position [187, 0]
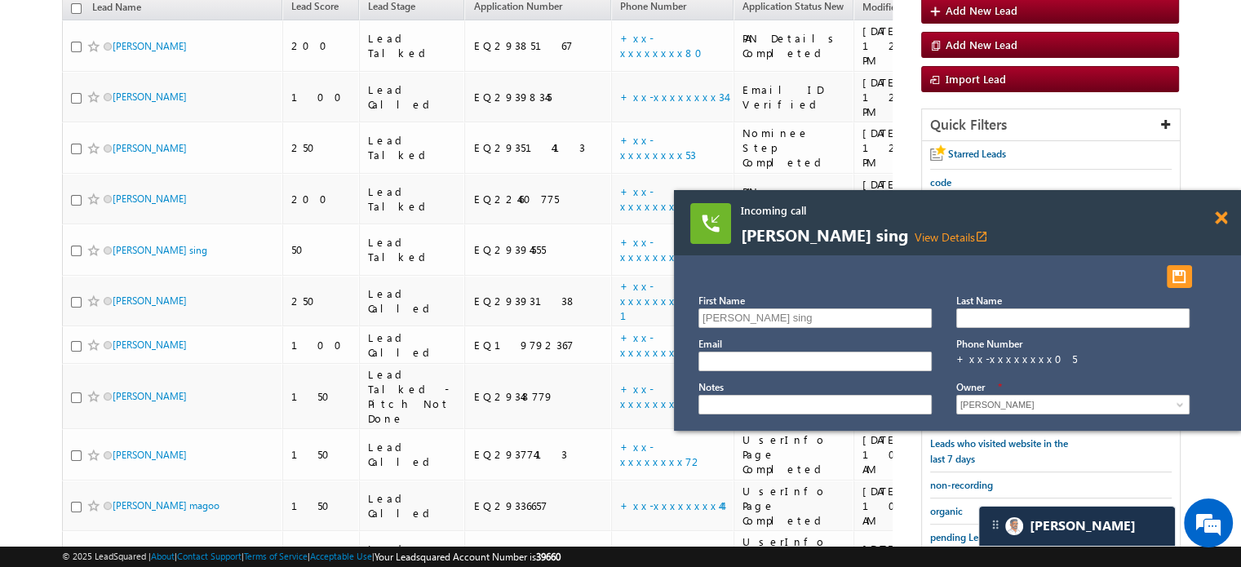
click at [1219, 218] on span at bounding box center [1220, 218] width 12 height 14
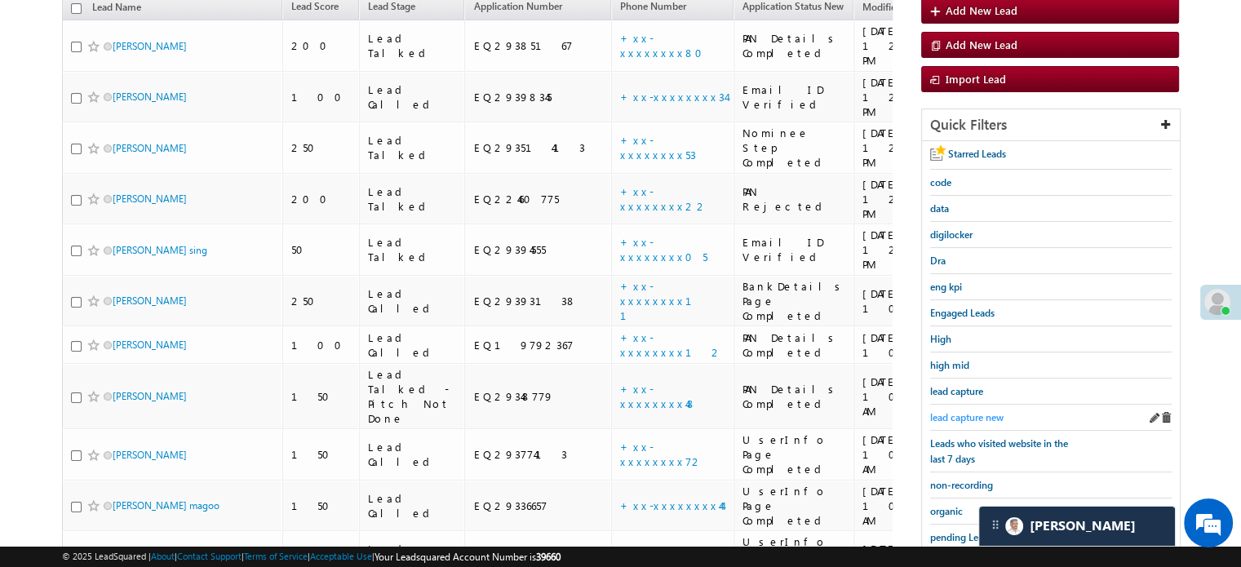
click at [976, 413] on span "lead capture new" at bounding box center [966, 417] width 73 height 12
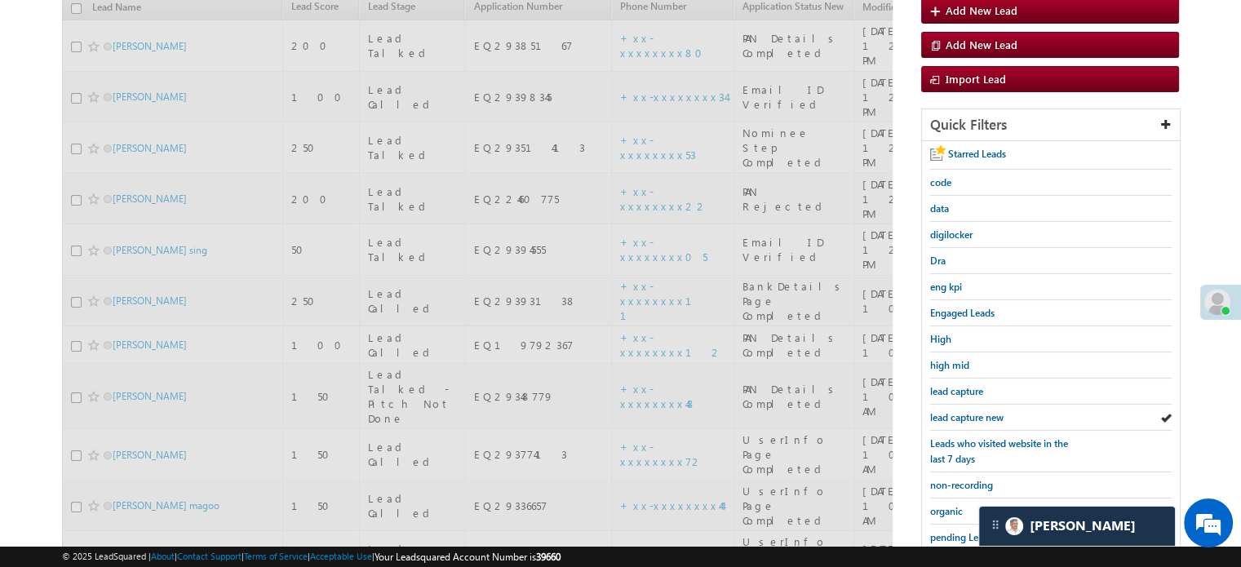
click at [976, 413] on span "lead capture new" at bounding box center [966, 417] width 73 height 12
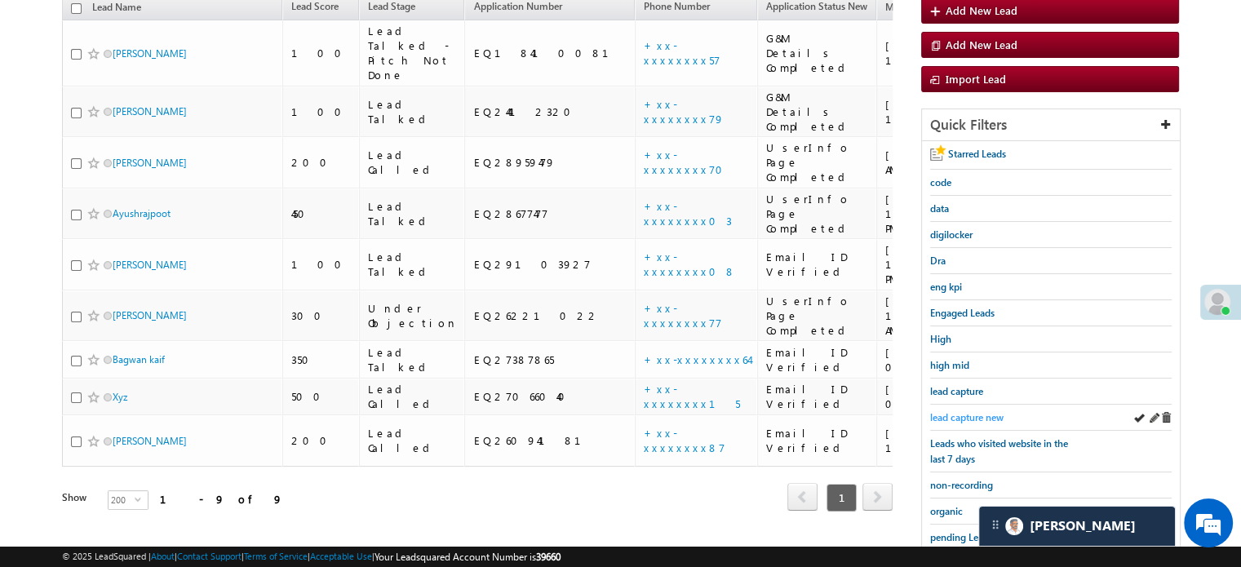
click at [969, 414] on span "lead capture new" at bounding box center [966, 417] width 73 height 12
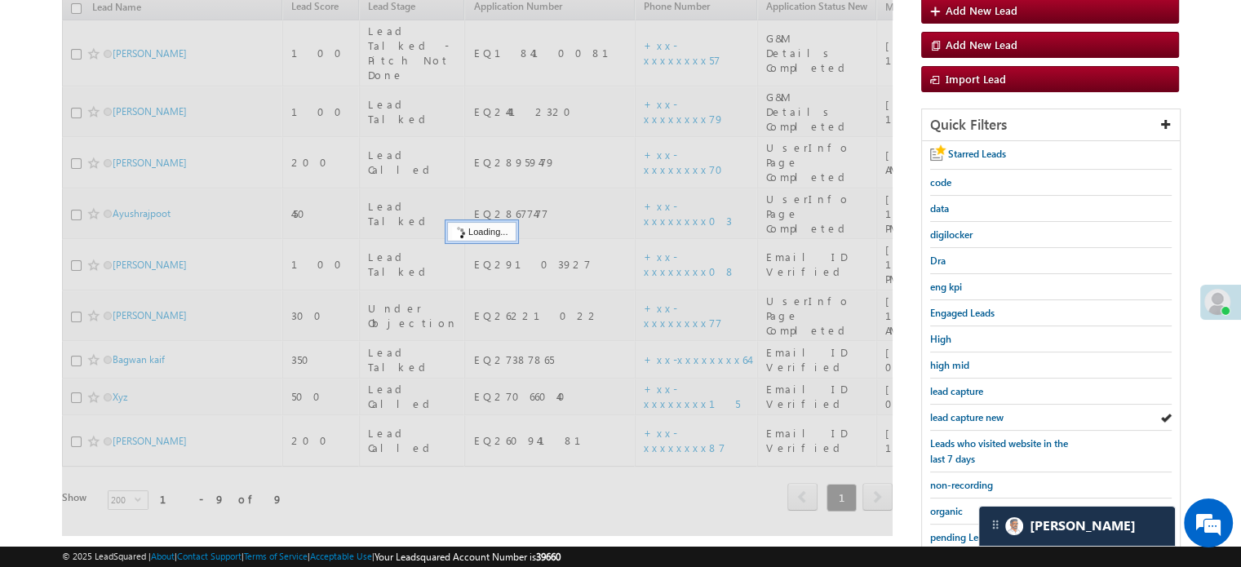
scroll to position [105, 0]
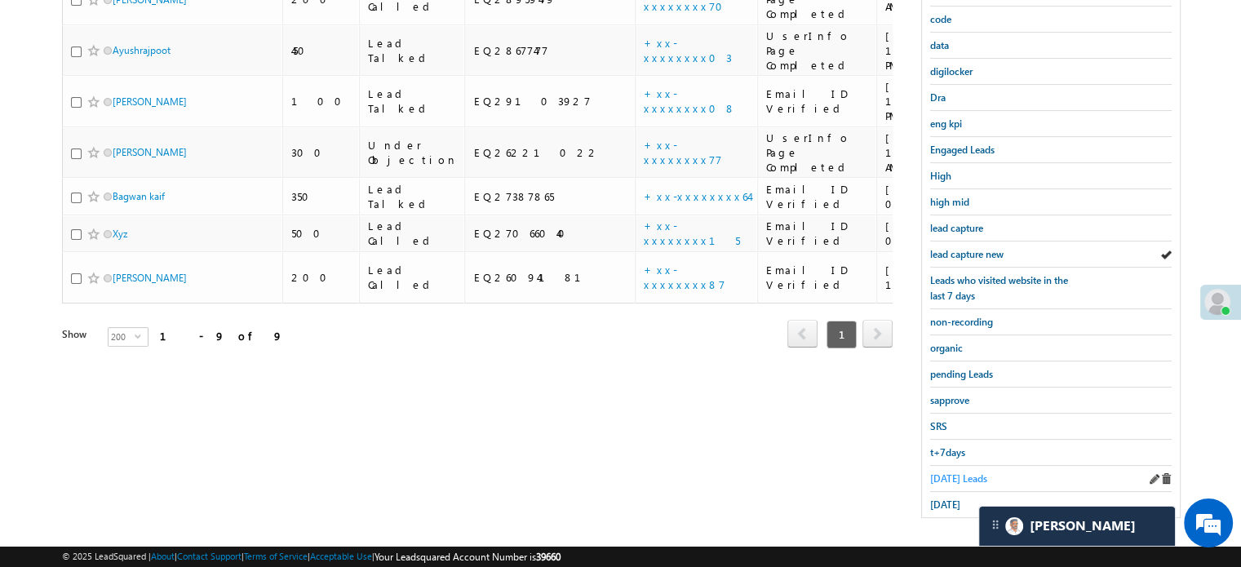
click at [946, 472] on span "Today's Leads" at bounding box center [958, 478] width 57 height 12
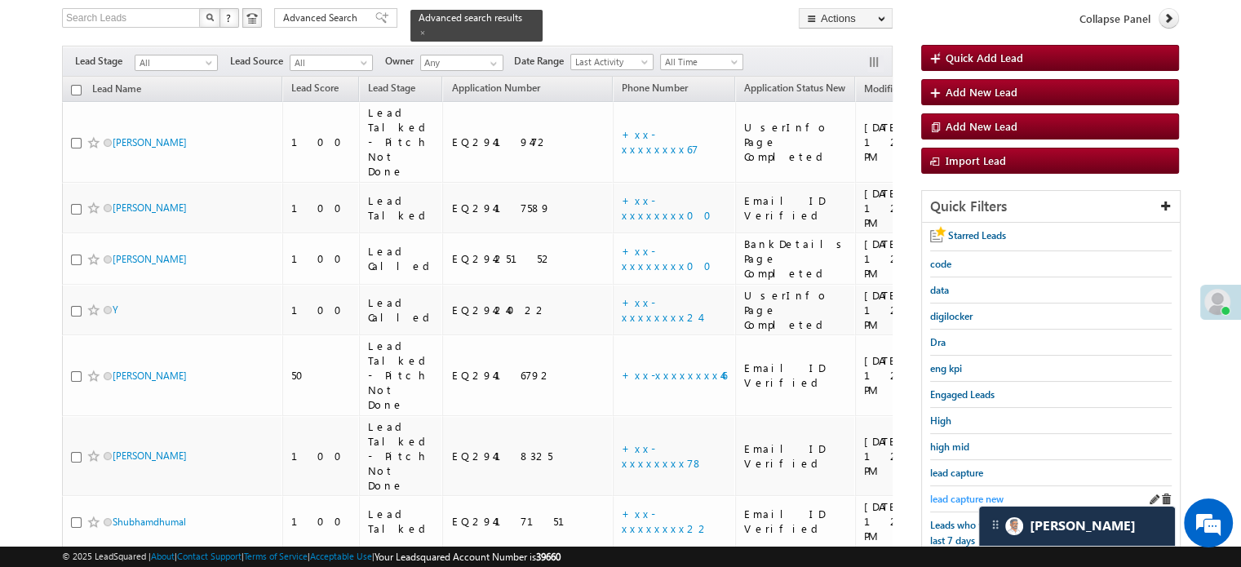
click at [947, 496] on span "lead capture new" at bounding box center [966, 499] width 73 height 12
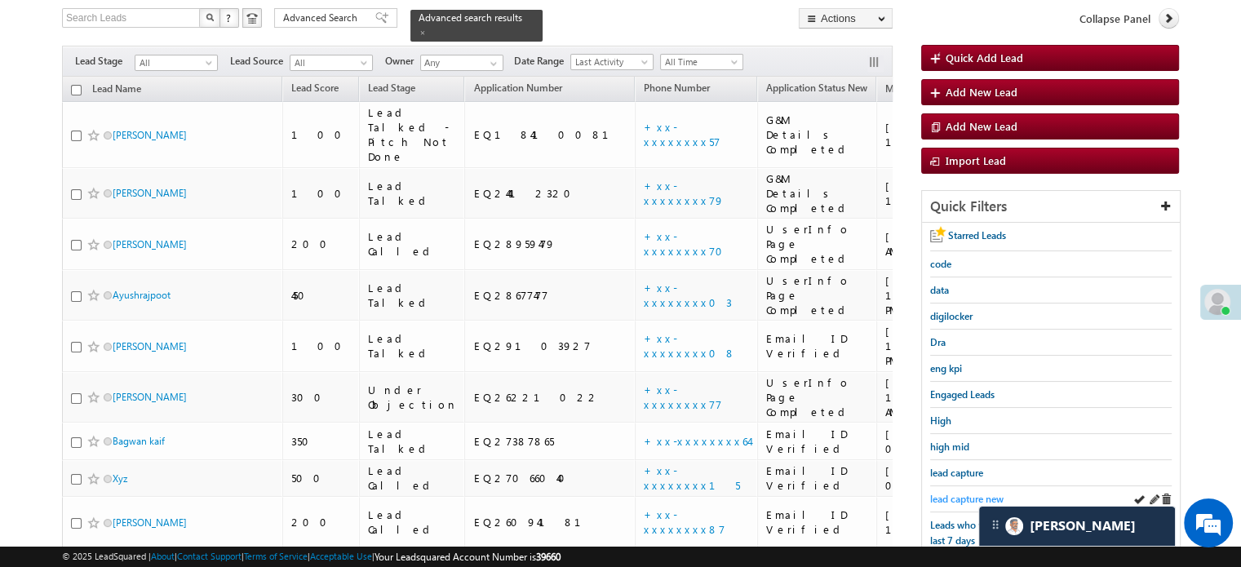
click at [959, 496] on span "lead capture new" at bounding box center [966, 499] width 73 height 12
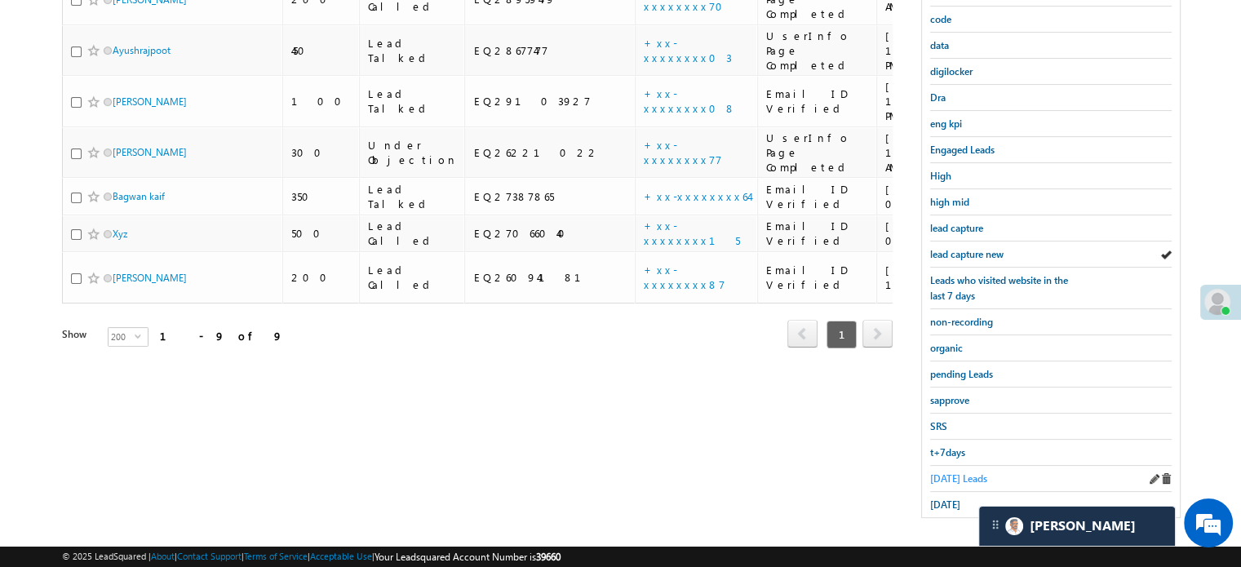
click at [949, 474] on span "Today's Leads" at bounding box center [958, 478] width 57 height 12
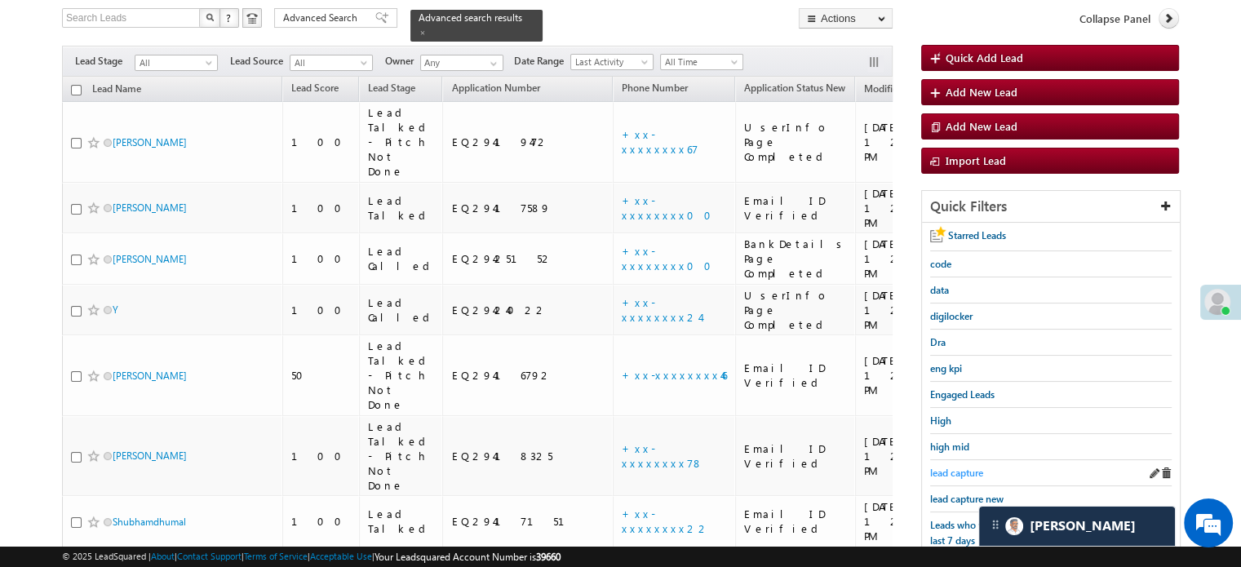
scroll to position [268, 0]
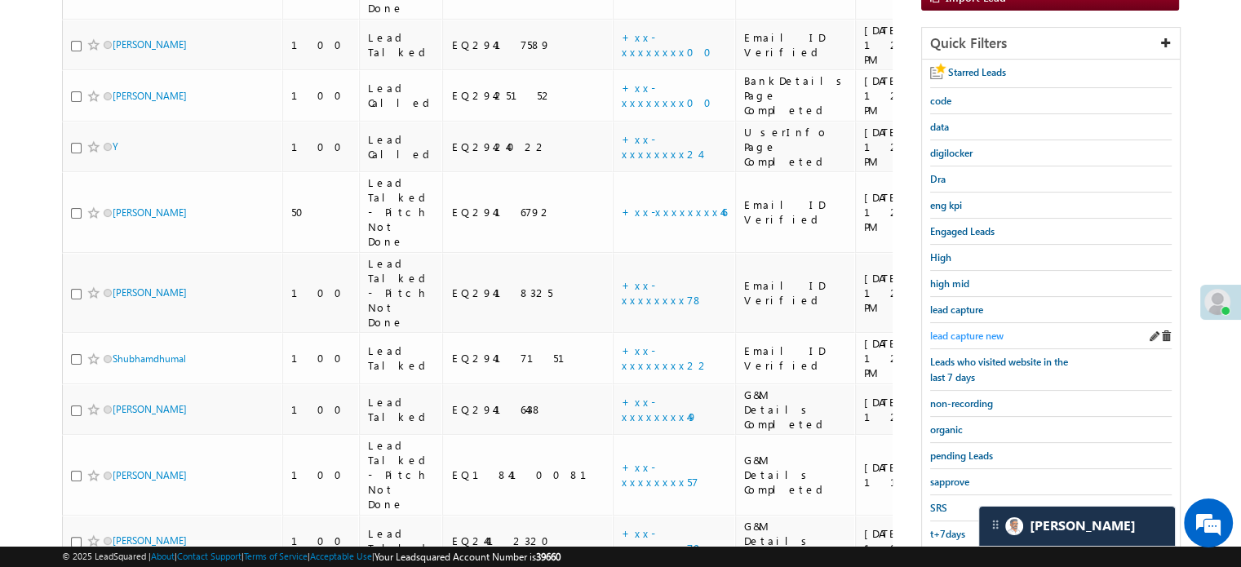
click at [962, 330] on span "lead capture new" at bounding box center [966, 336] width 73 height 12
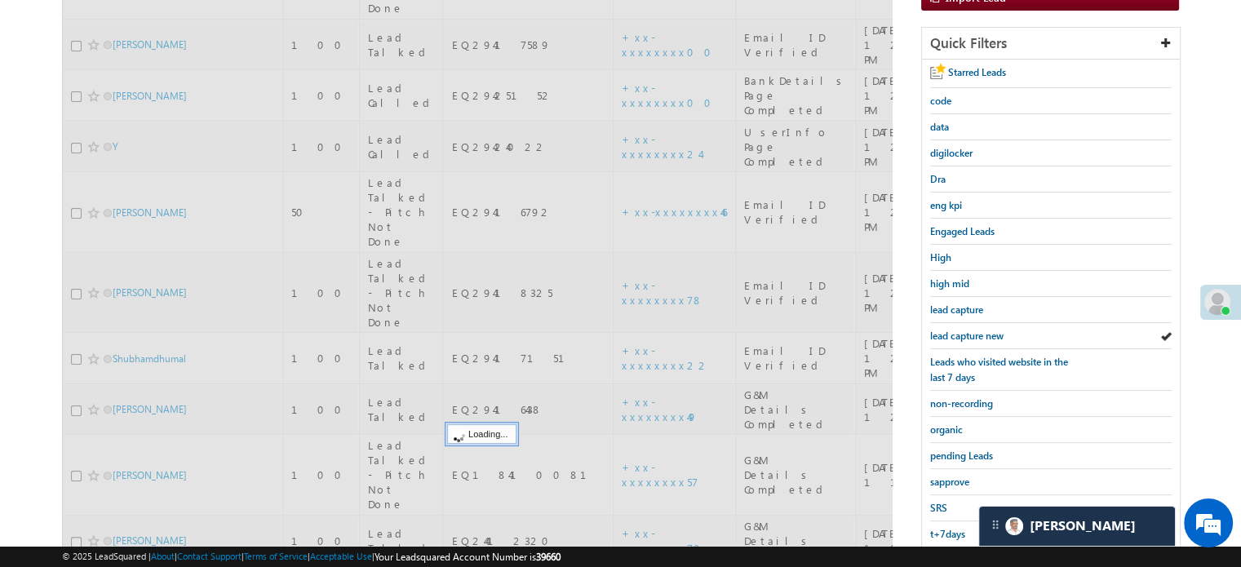
click at [962, 330] on span "lead capture new" at bounding box center [966, 336] width 73 height 12
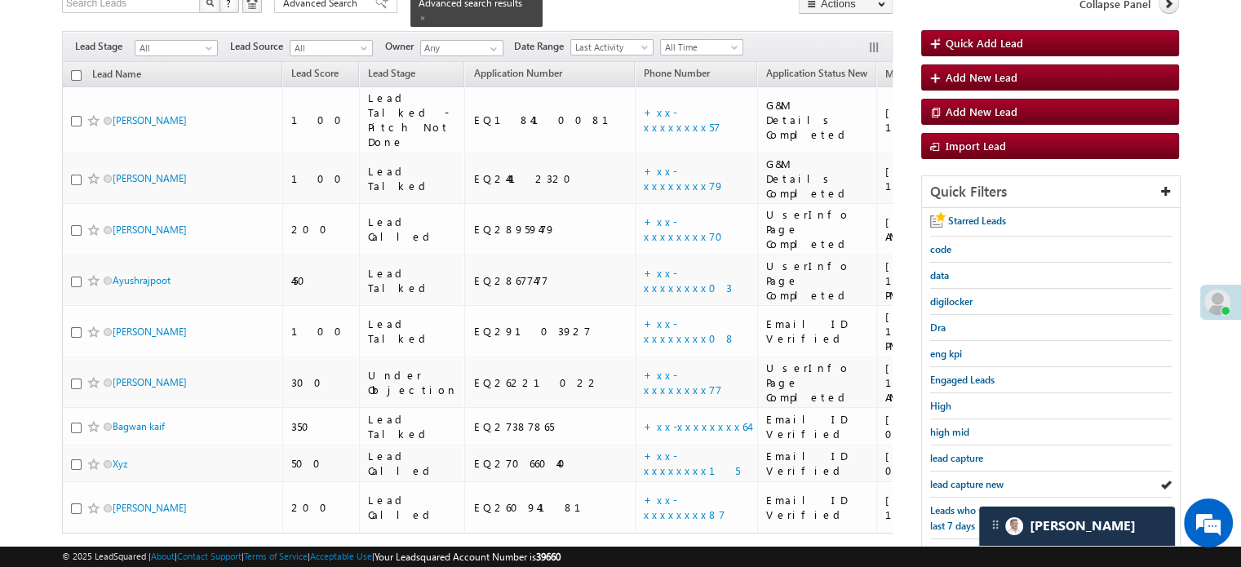
scroll to position [105, 0]
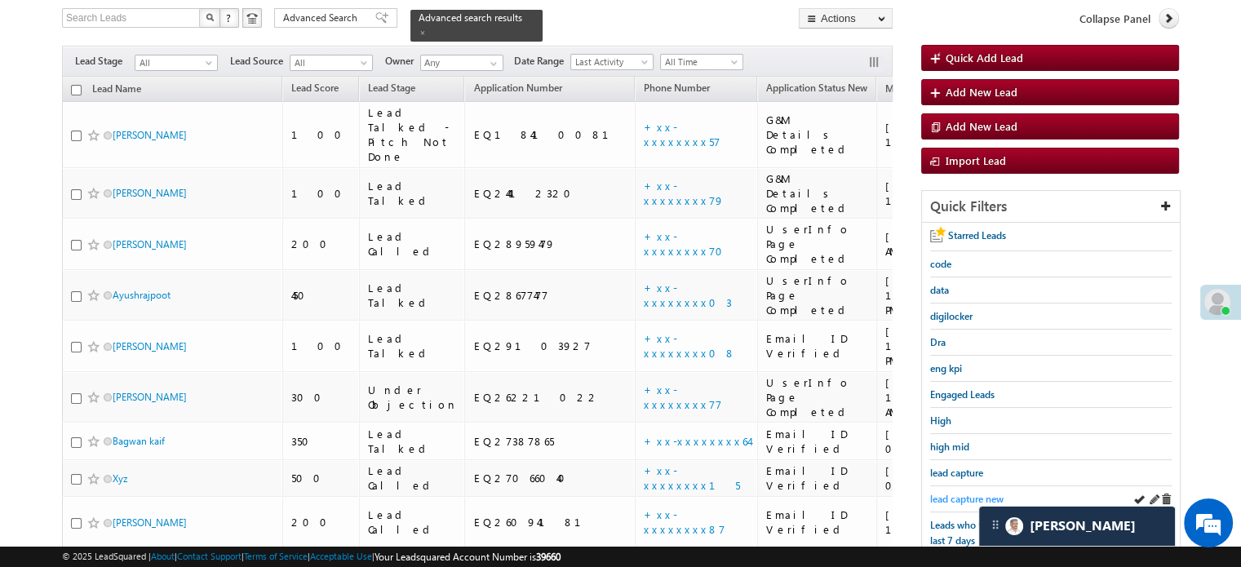
click at [962, 499] on span "lead capture new" at bounding box center [966, 499] width 73 height 12
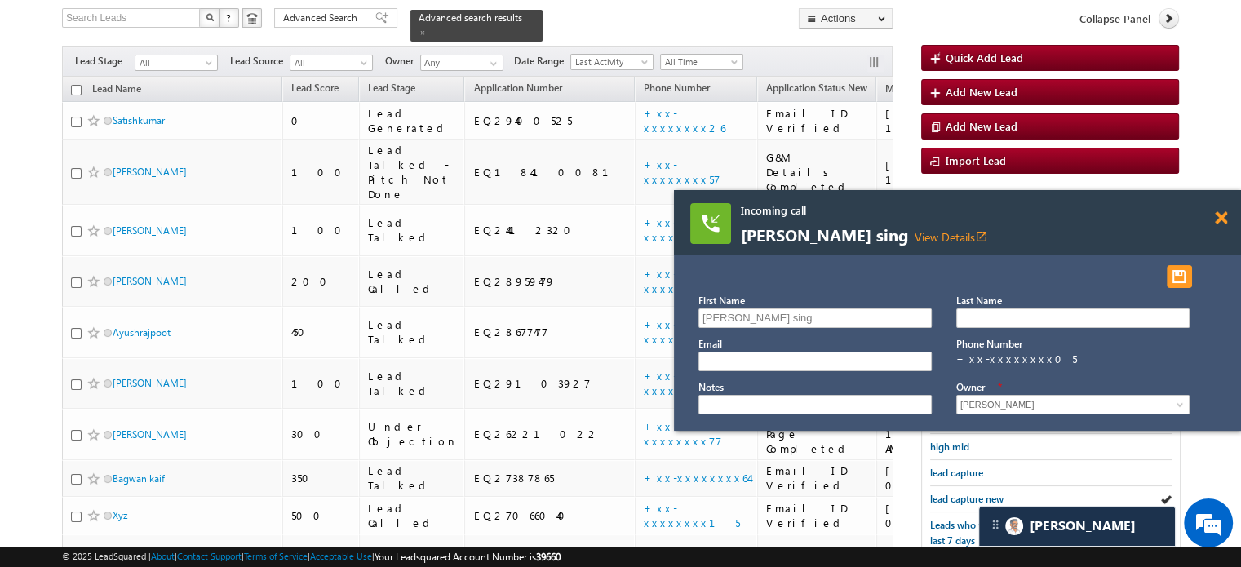
click at [1221, 218] on span at bounding box center [1220, 218] width 12 height 14
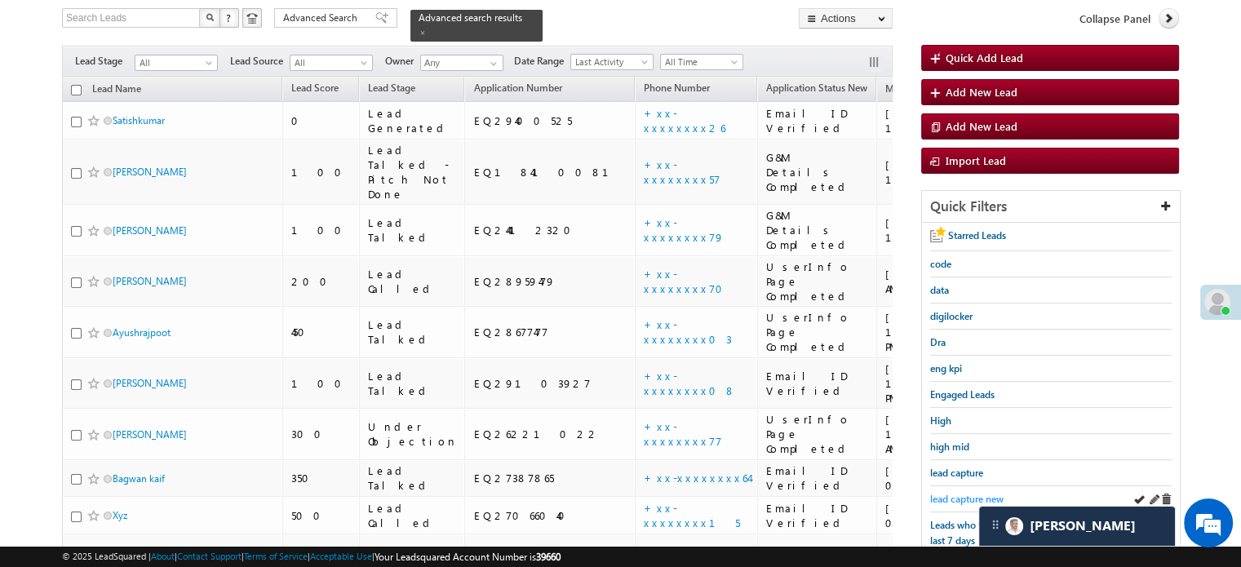
click at [980, 493] on span "lead capture new" at bounding box center [966, 499] width 73 height 12
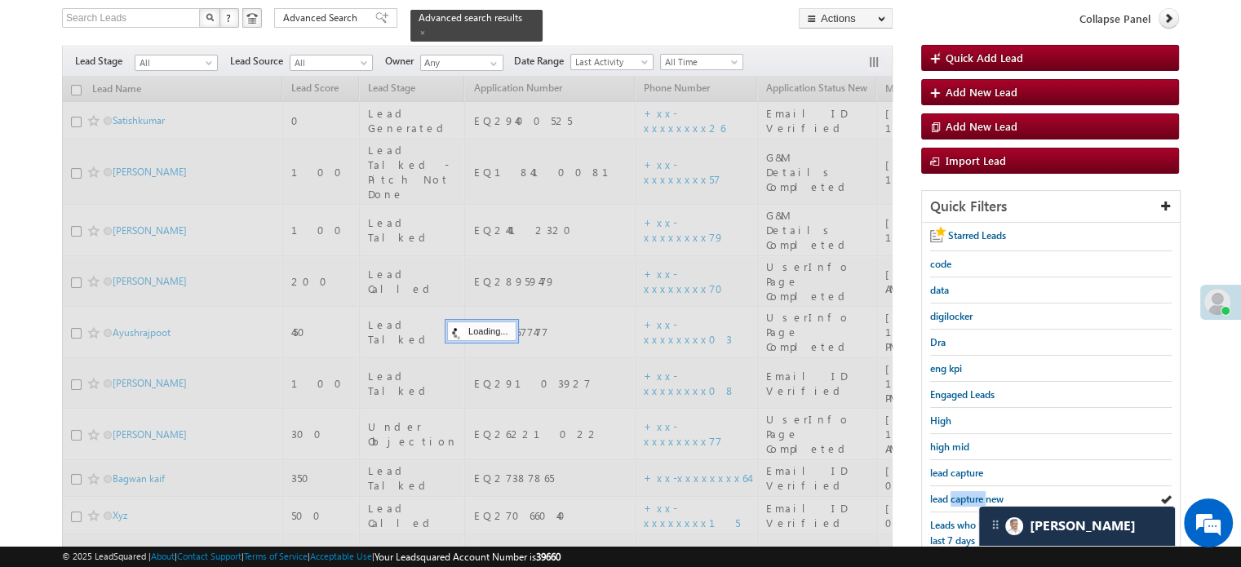
click at [980, 493] on span "lead capture new" at bounding box center [966, 499] width 73 height 12
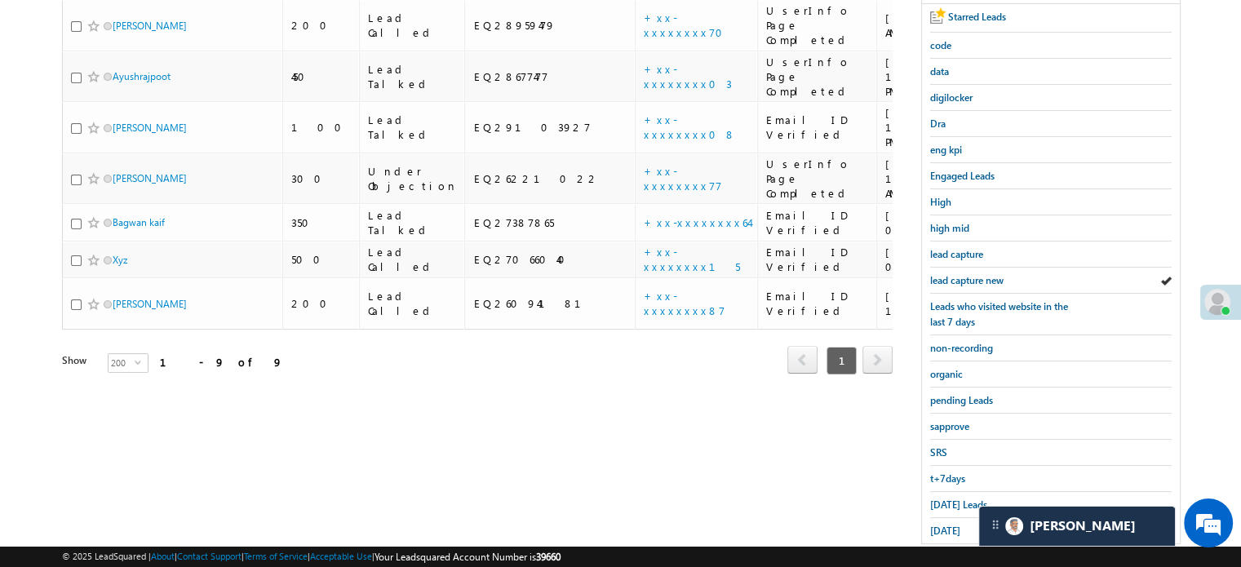
scroll to position [350, 0]
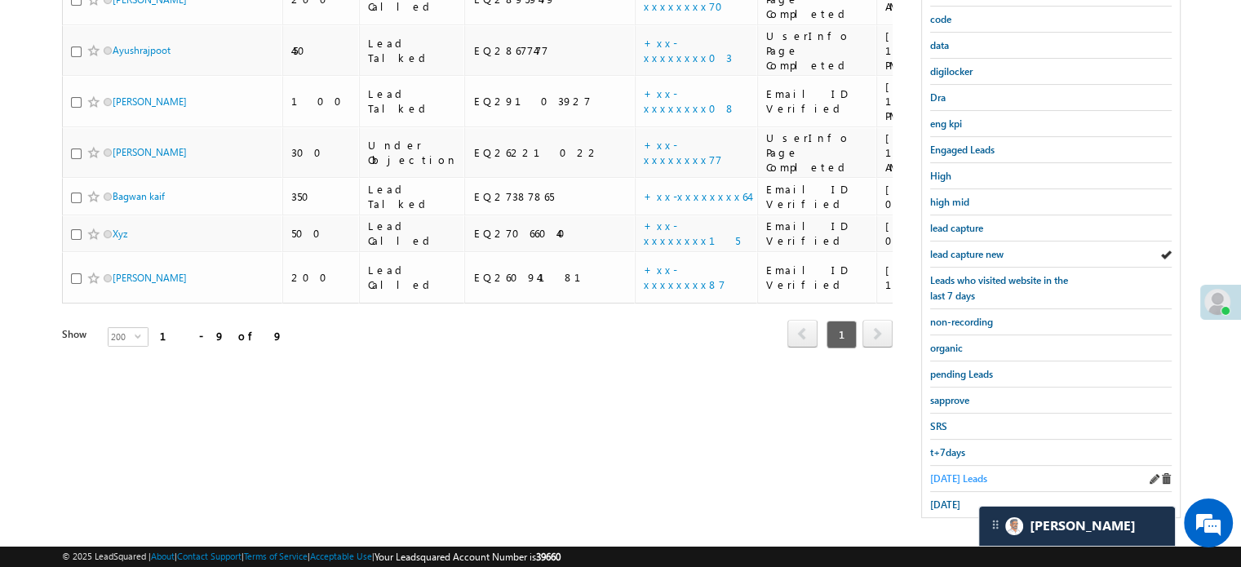
click at [958, 471] on link "Today's Leads" at bounding box center [958, 478] width 57 height 15
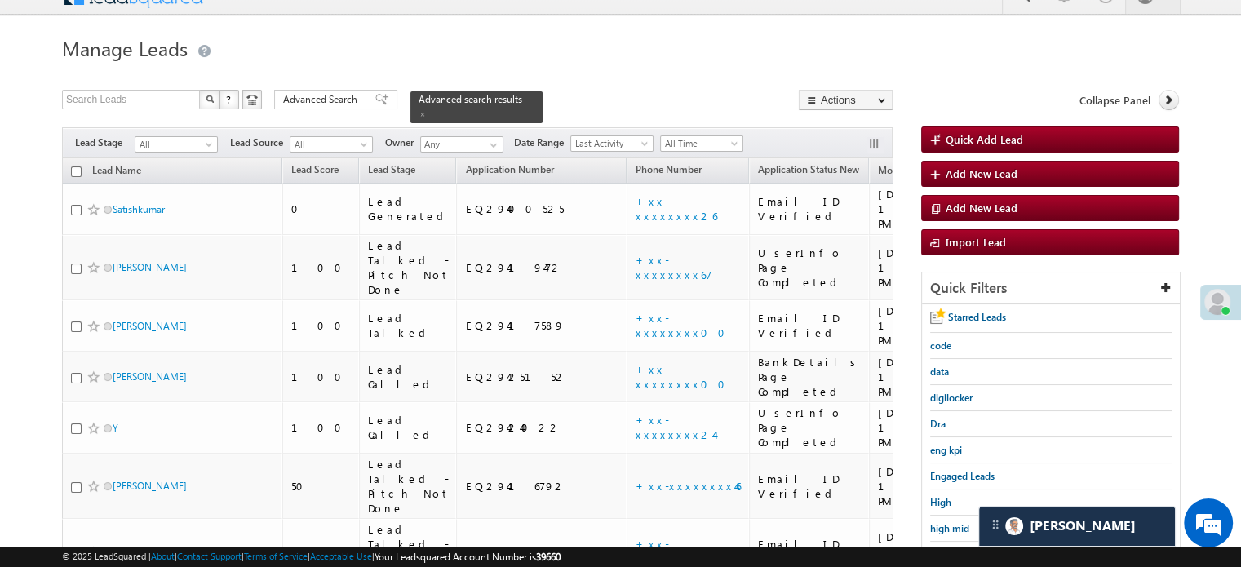
scroll to position [105, 0]
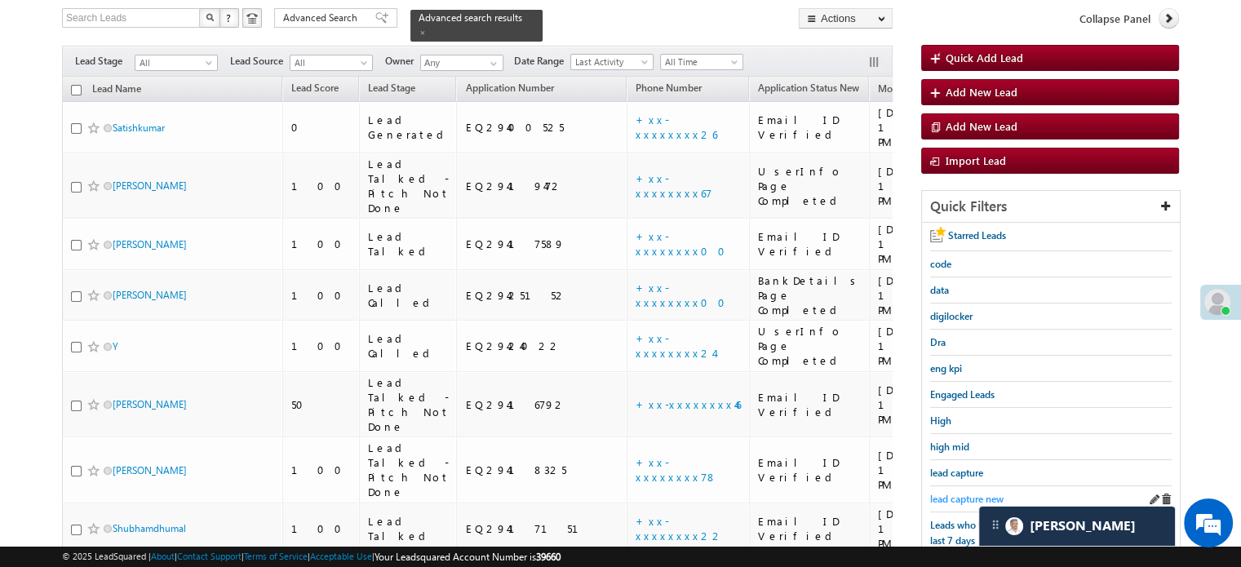
click at [949, 494] on span "lead capture new" at bounding box center [966, 499] width 73 height 12
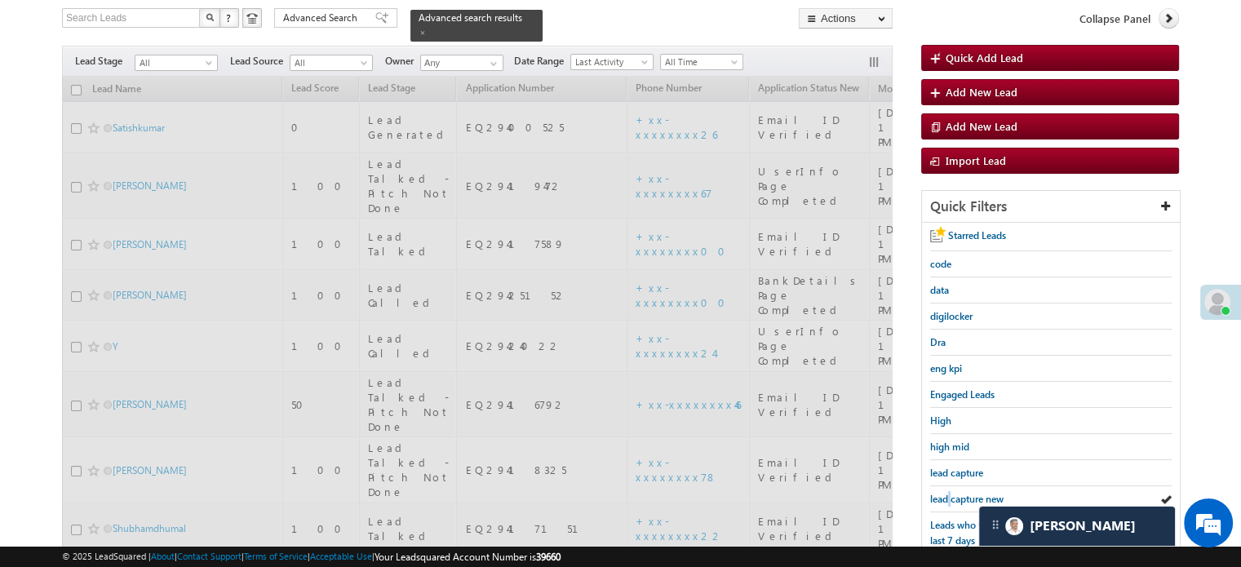
click at [949, 494] on span "lead capture new" at bounding box center [966, 499] width 73 height 12
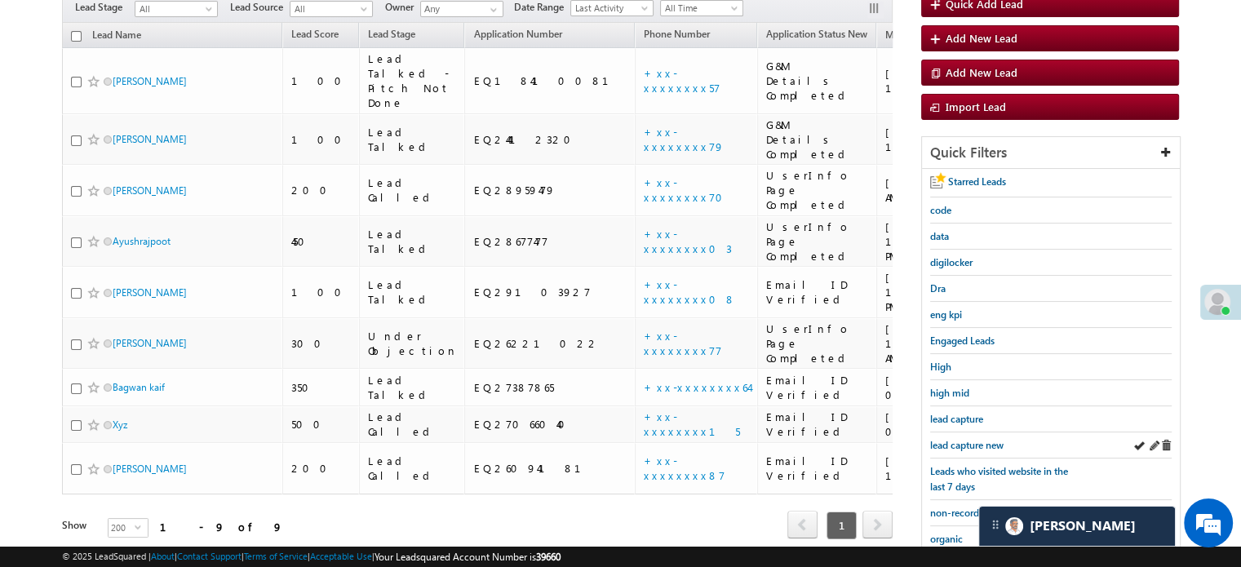
scroll to position [187, 0]
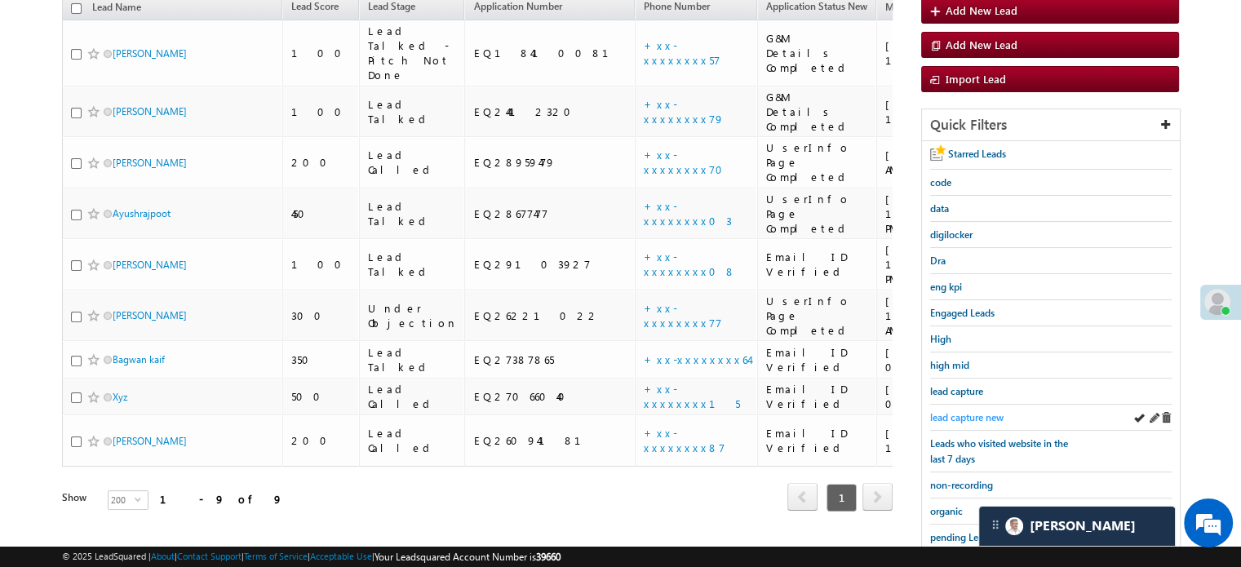
click at [961, 409] on link "lead capture new" at bounding box center [966, 416] width 73 height 15
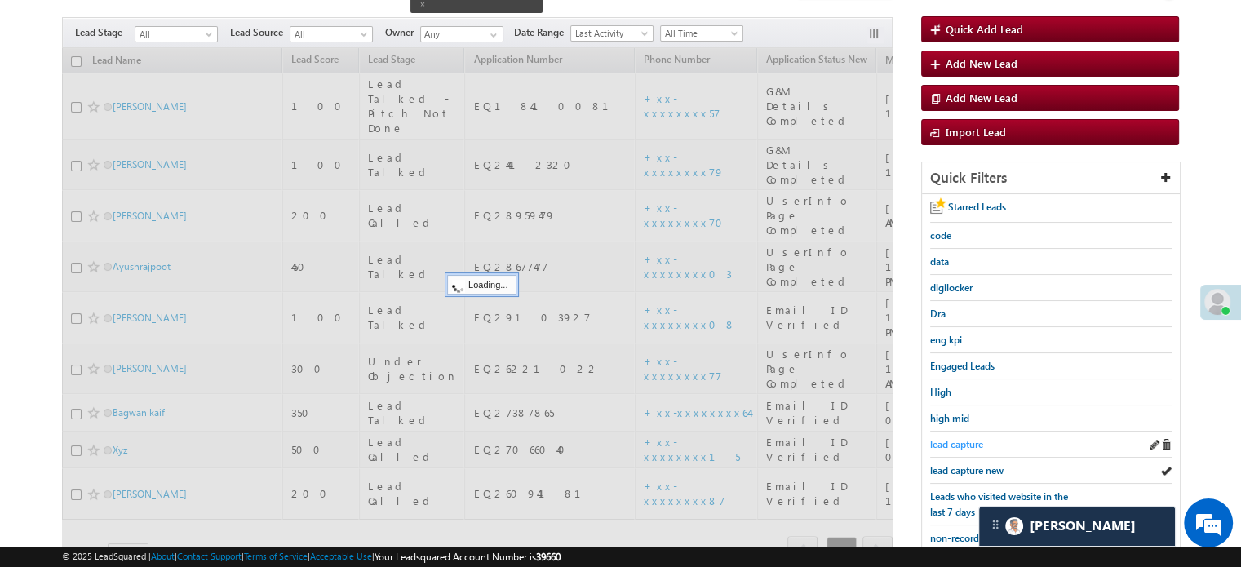
scroll to position [105, 0]
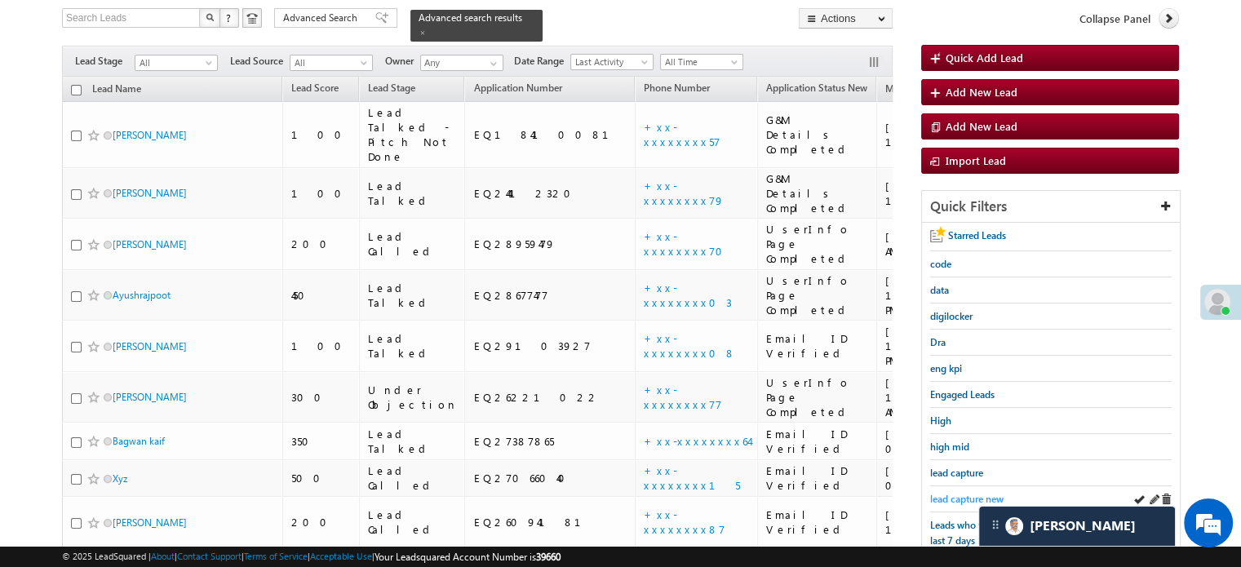
click at [965, 497] on span "lead capture new" at bounding box center [966, 499] width 73 height 12
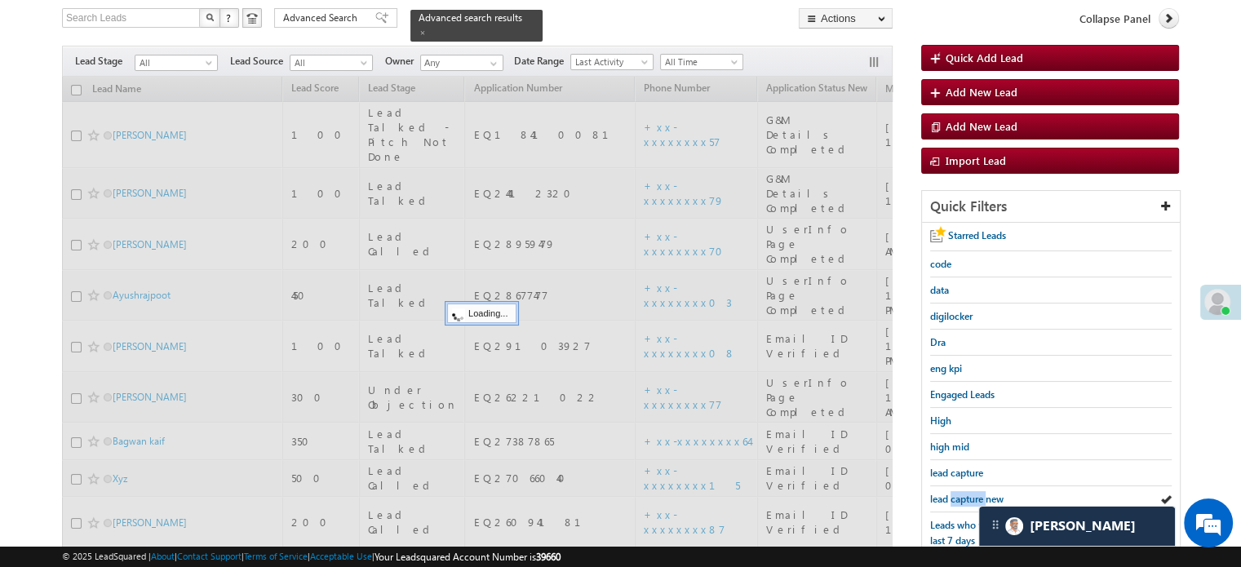
click at [965, 497] on span "lead capture new" at bounding box center [966, 499] width 73 height 12
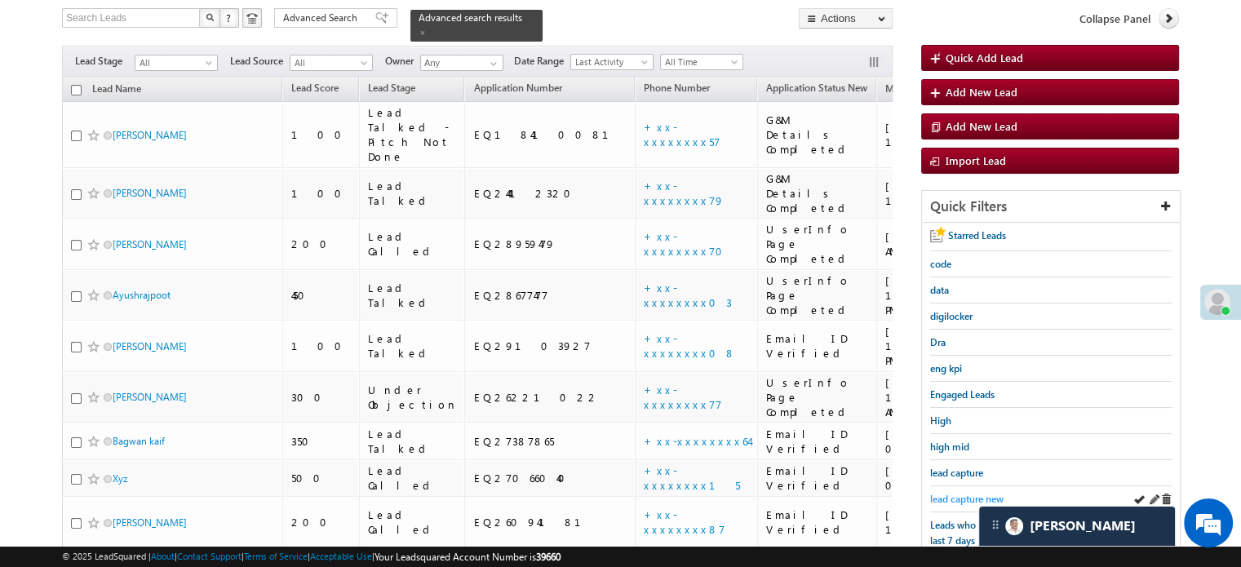
click at [966, 497] on span "lead capture new" at bounding box center [966, 499] width 73 height 12
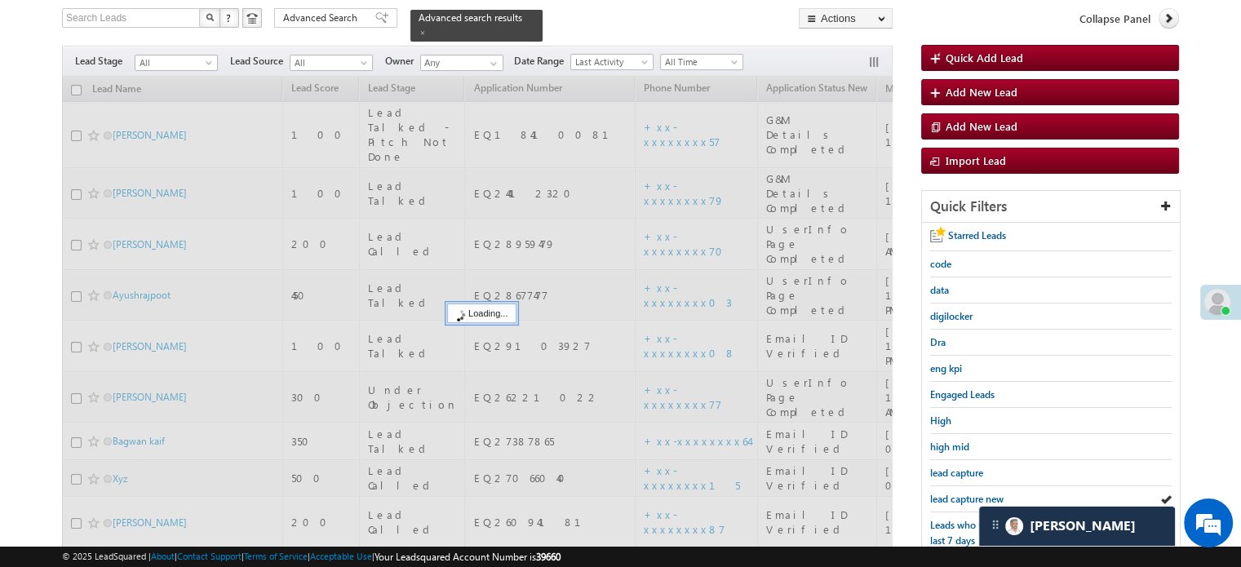
click at [966, 497] on span "lead capture new" at bounding box center [966, 499] width 73 height 12
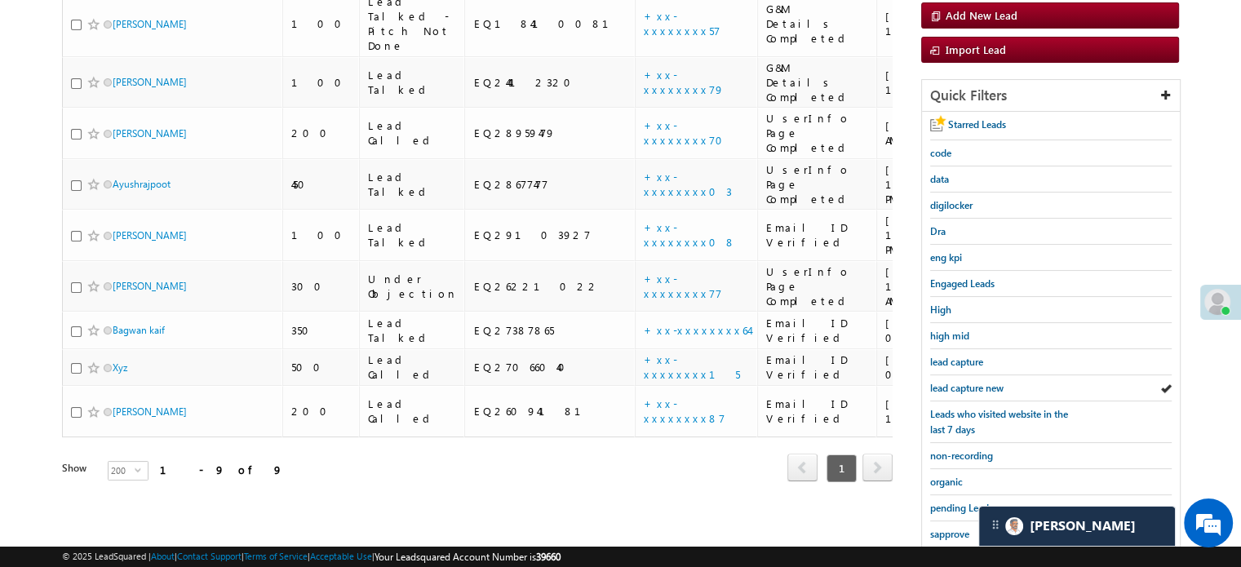
scroll to position [350, 0]
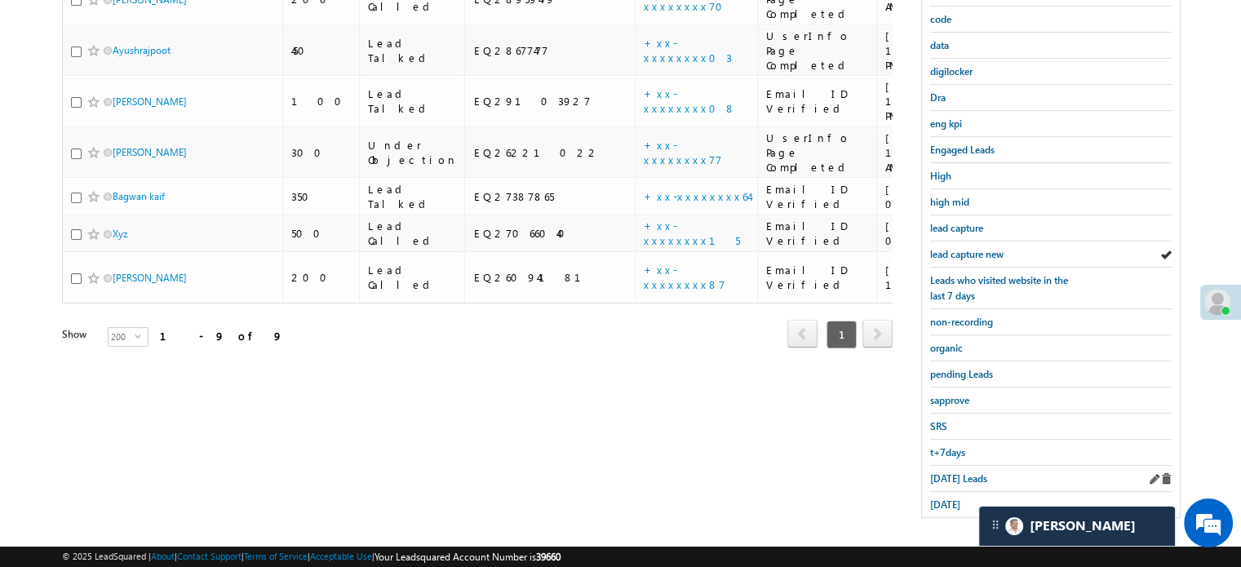
click at [945, 479] on div "Today's Leads" at bounding box center [1050, 479] width 241 height 26
click at [949, 472] on span "Today's Leads" at bounding box center [958, 478] width 57 height 12
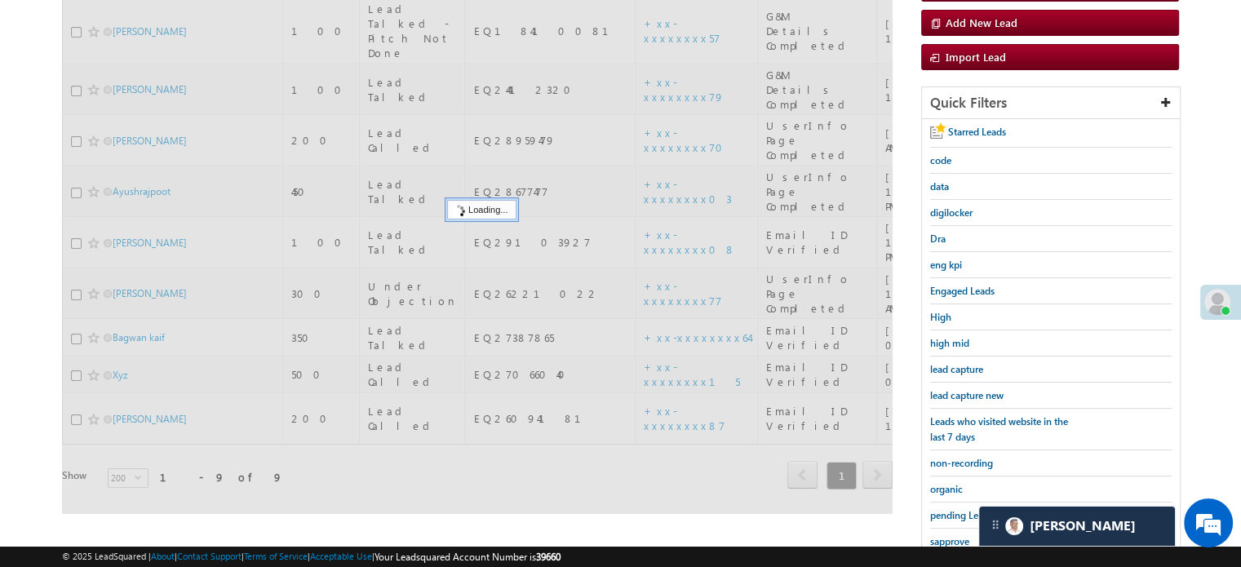
scroll to position [187, 0]
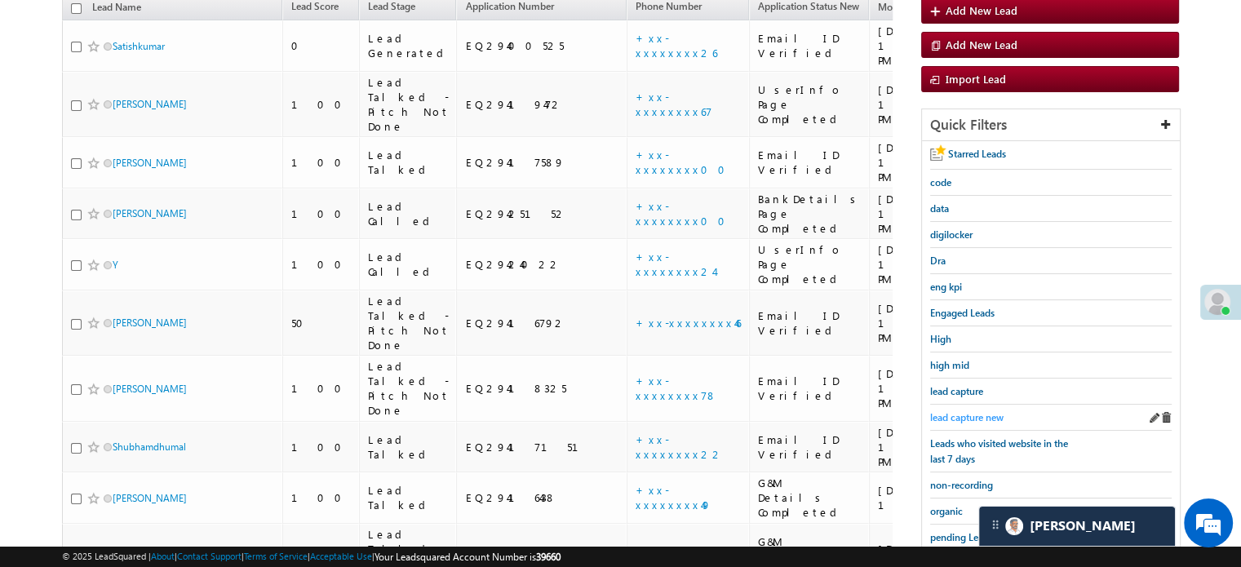
click at [965, 413] on span "lead capture new" at bounding box center [966, 417] width 73 height 12
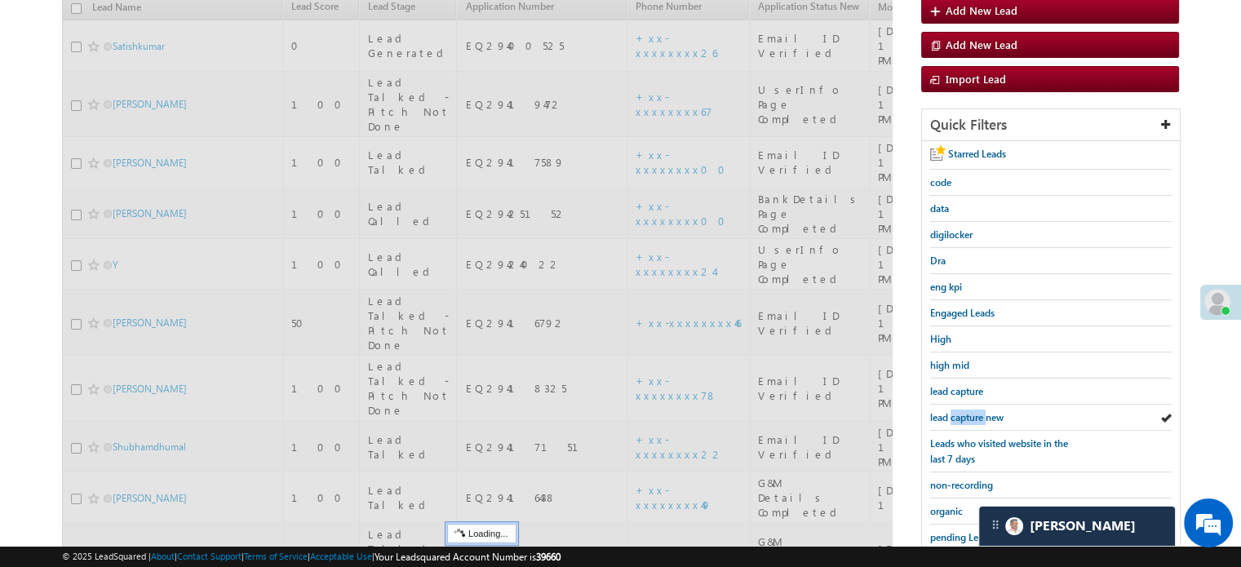
click at [965, 413] on span "lead capture new" at bounding box center [966, 417] width 73 height 12
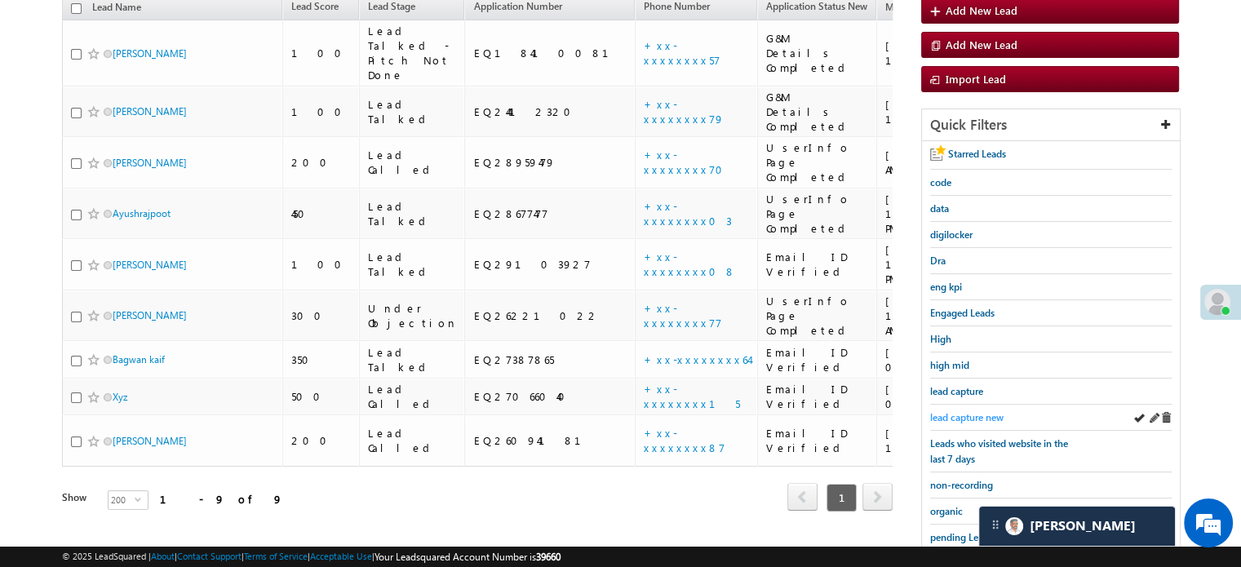
click at [981, 414] on span "lead capture new" at bounding box center [966, 417] width 73 height 12
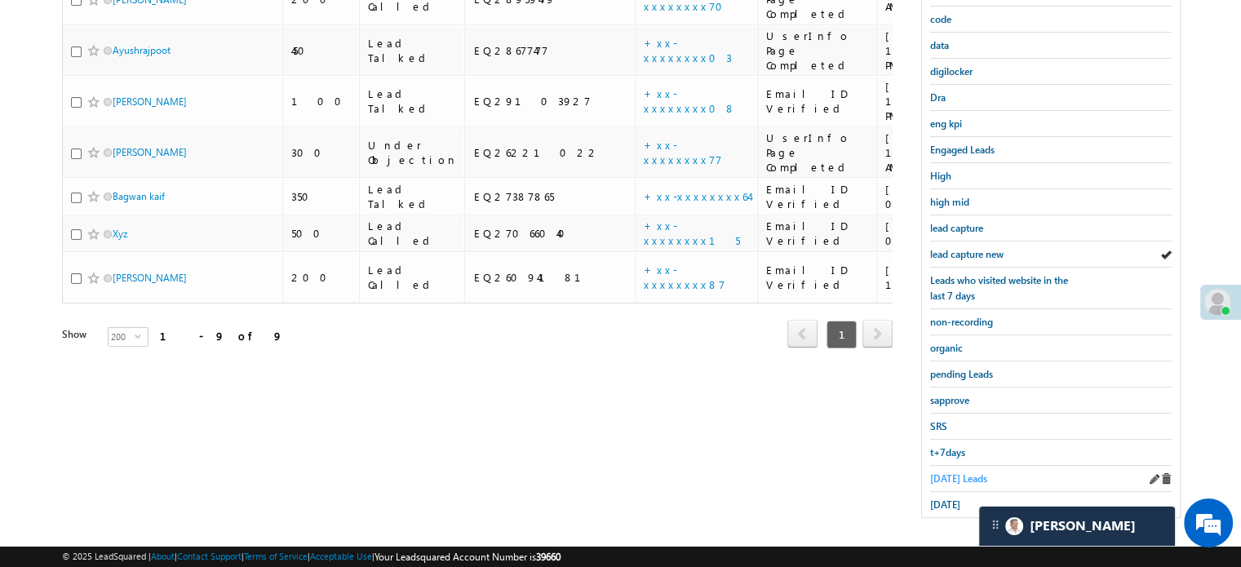
click at [957, 472] on span "Today's Leads" at bounding box center [958, 478] width 57 height 12
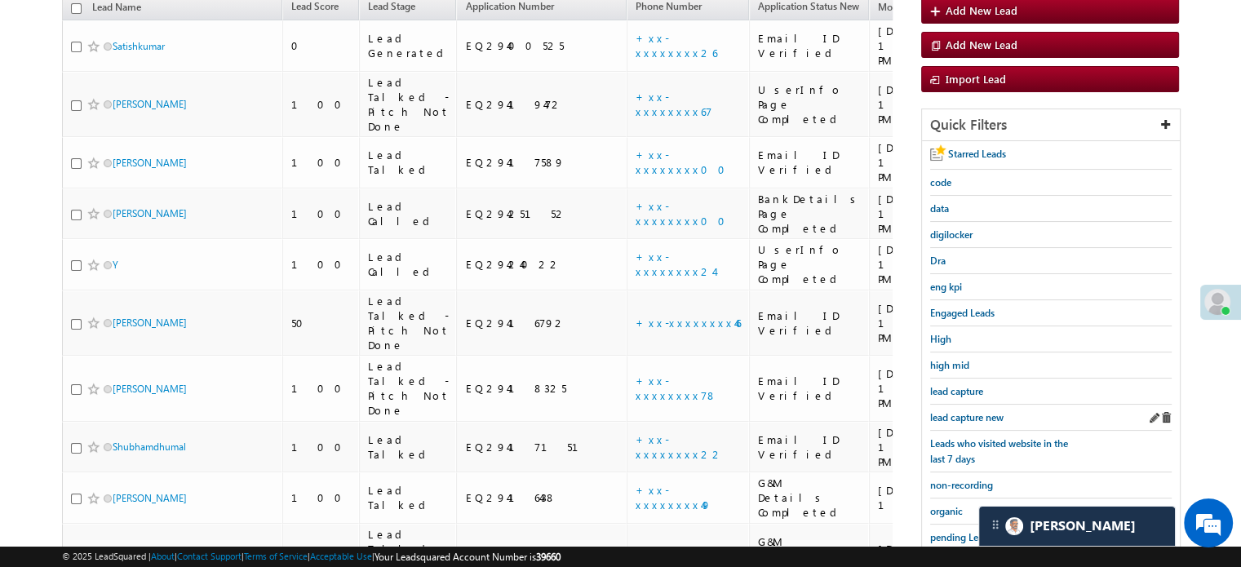
click at [976, 405] on div "lead capture new" at bounding box center [1050, 418] width 241 height 26
click at [976, 411] on span "lead capture new" at bounding box center [966, 417] width 73 height 12
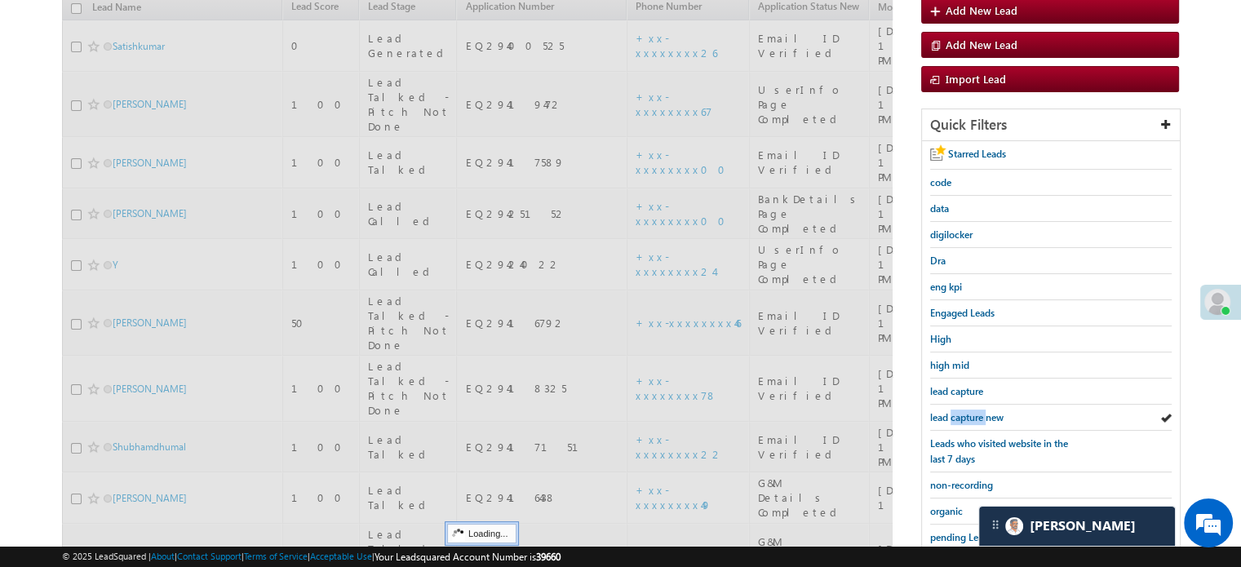
click at [976, 411] on span "lead capture new" at bounding box center [966, 417] width 73 height 12
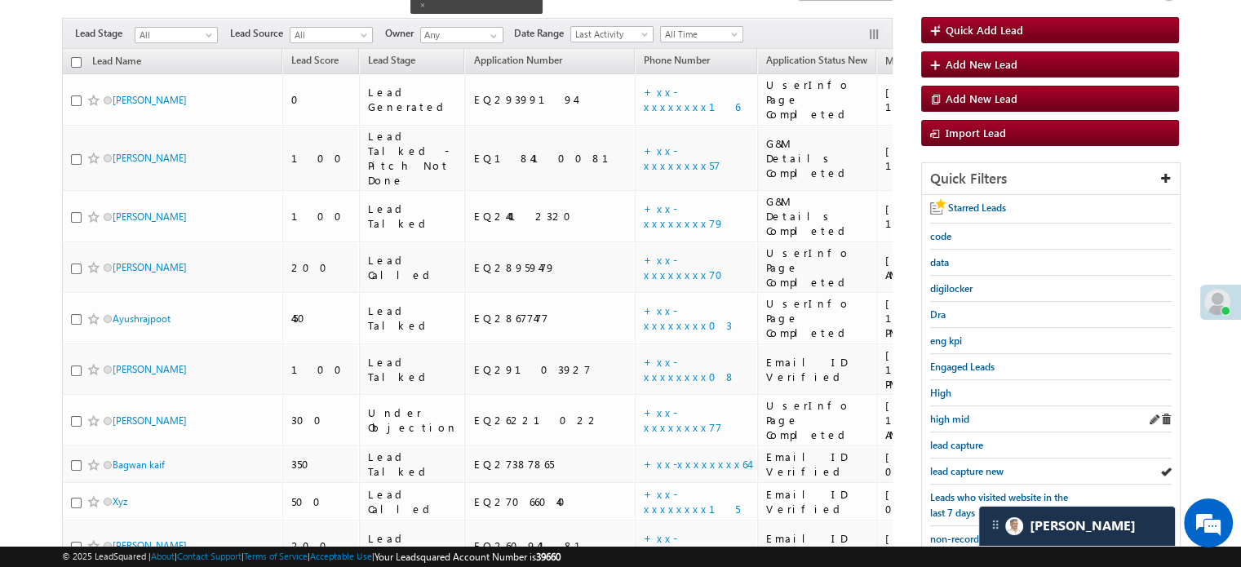
scroll to position [105, 0]
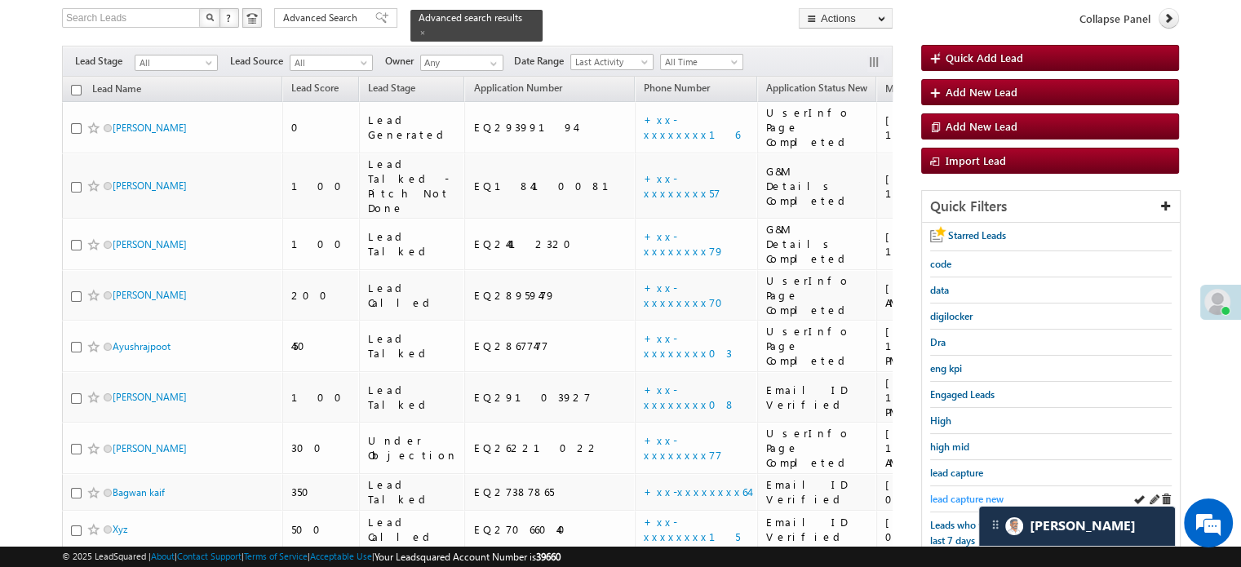
click at [947, 494] on span "lead capture new" at bounding box center [966, 499] width 73 height 12
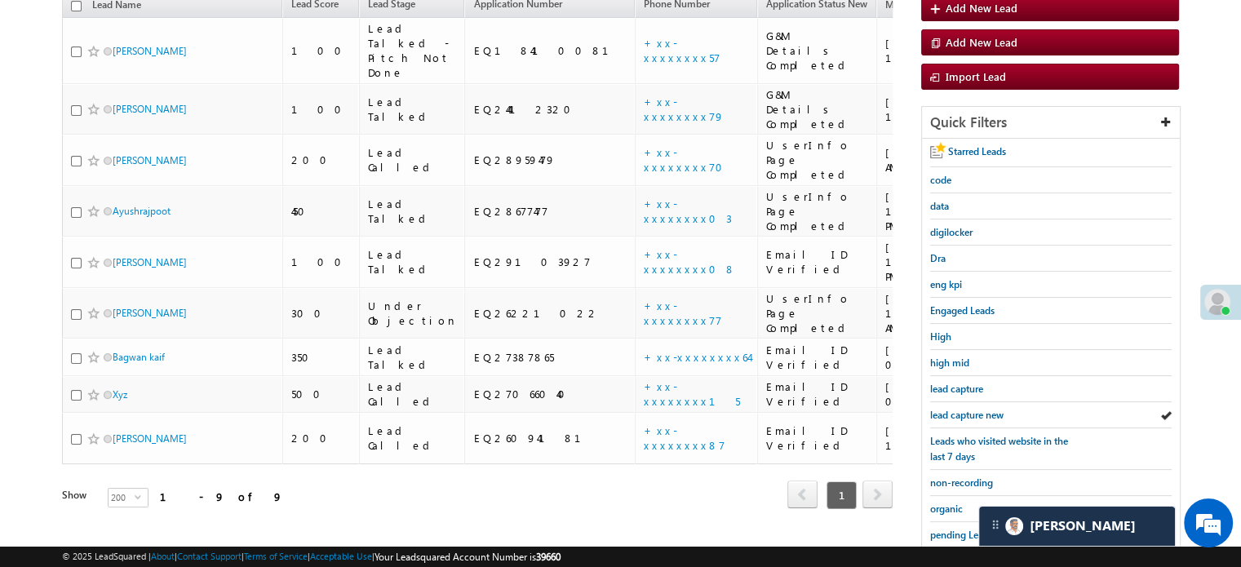
scroll to position [350, 0]
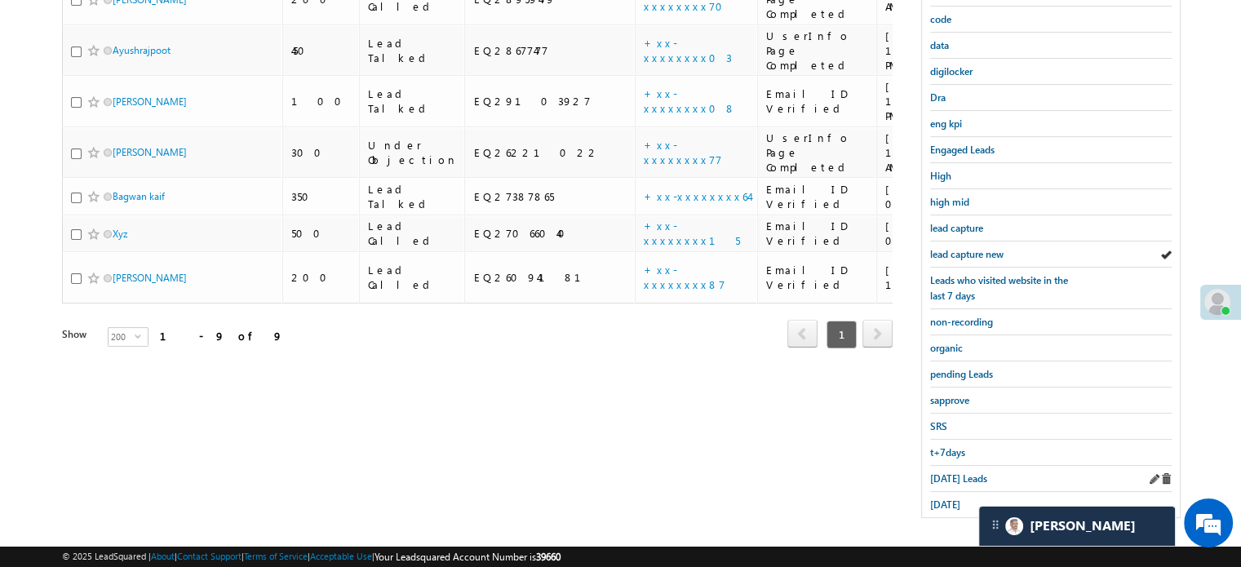
click at [956, 466] on div "Today's Leads" at bounding box center [1050, 479] width 241 height 26
click at [953, 472] on span "Today's Leads" at bounding box center [958, 478] width 57 height 12
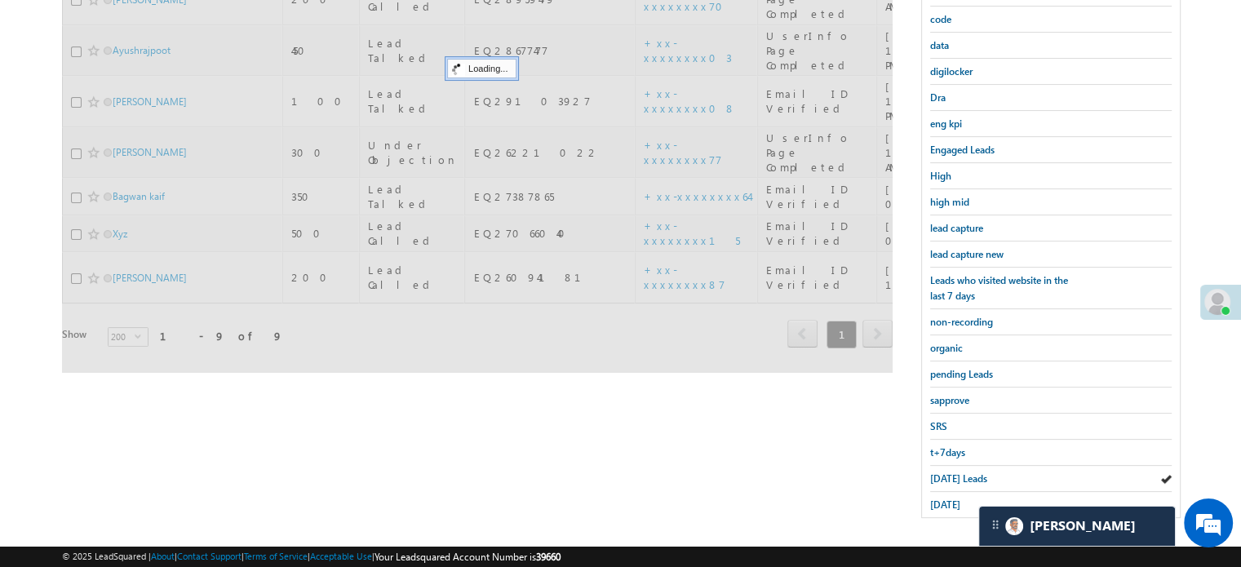
click at [953, 472] on span "Today's Leads" at bounding box center [958, 478] width 57 height 12
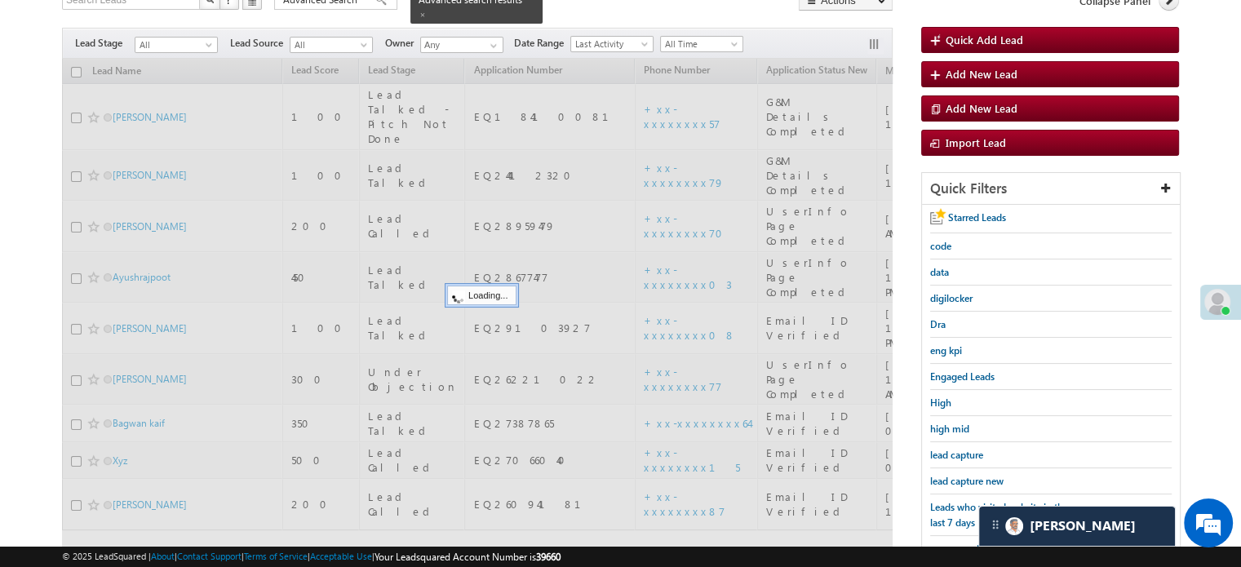
scroll to position [105, 0]
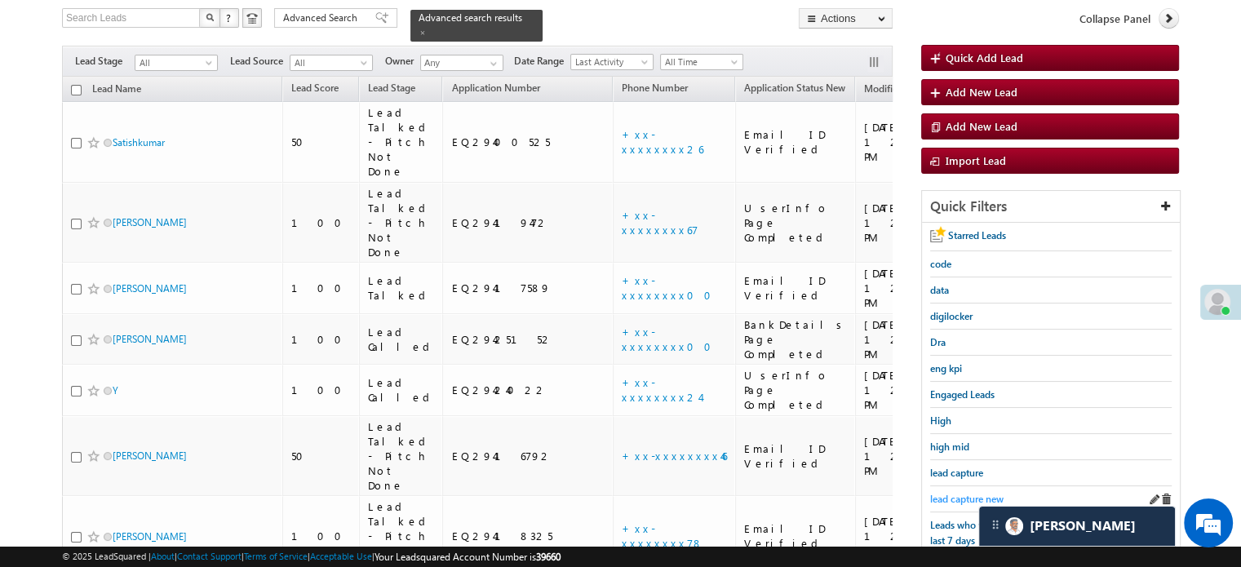
click at [958, 493] on span "lead capture new" at bounding box center [966, 499] width 73 height 12
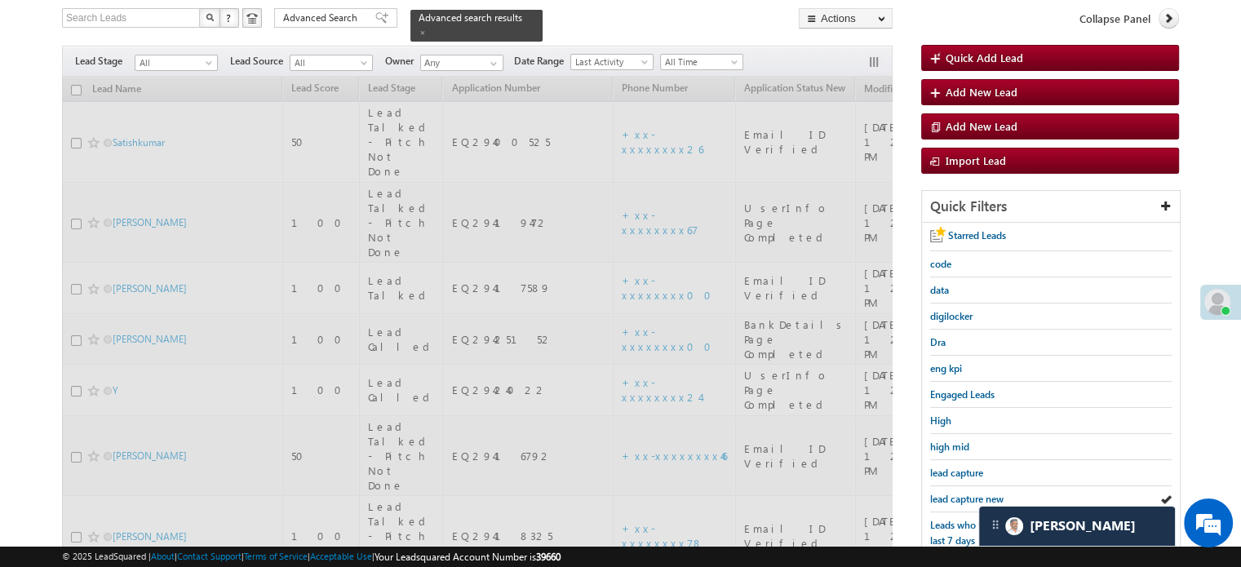
click at [960, 493] on span "lead capture new" at bounding box center [966, 499] width 73 height 12
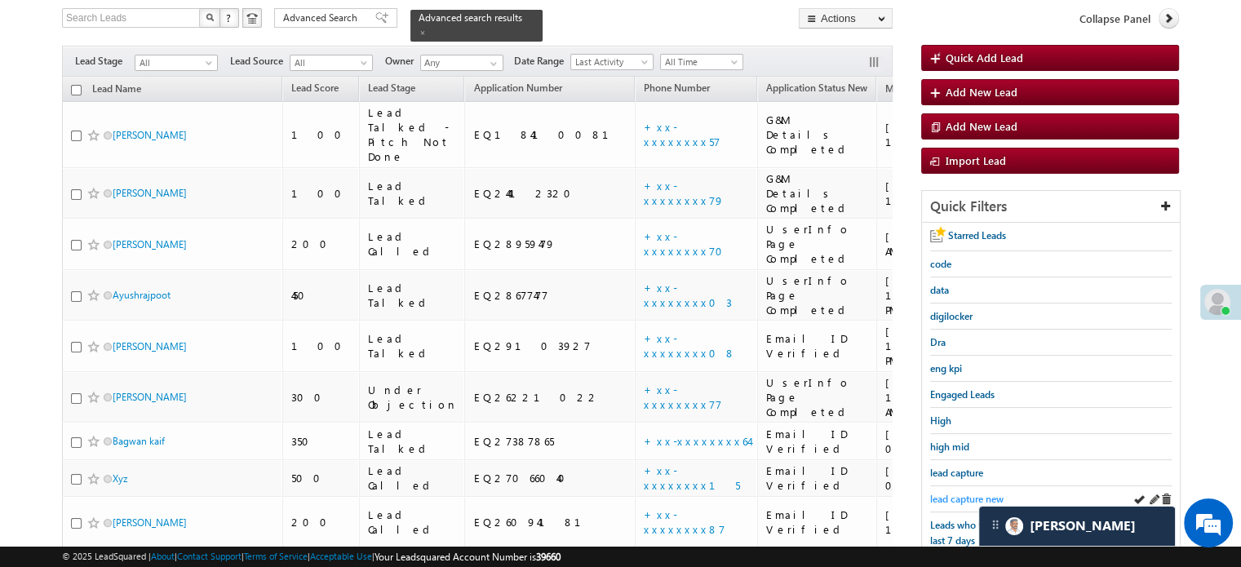
click at [954, 493] on span "lead capture new" at bounding box center [966, 499] width 73 height 12
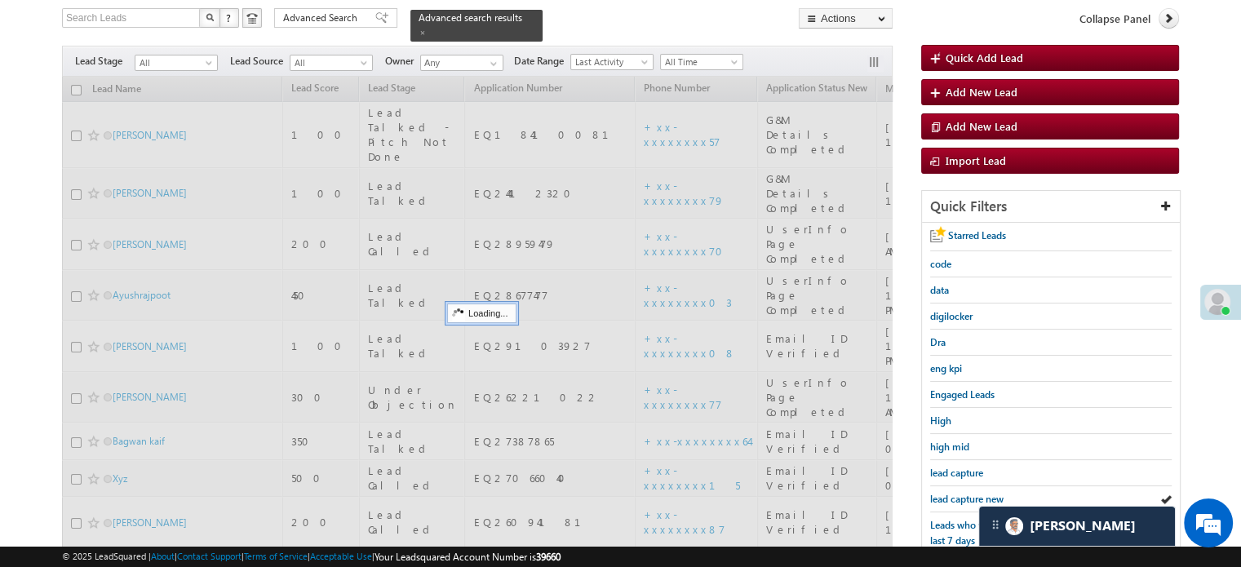
click at [954, 493] on span "lead capture new" at bounding box center [966, 499] width 73 height 12
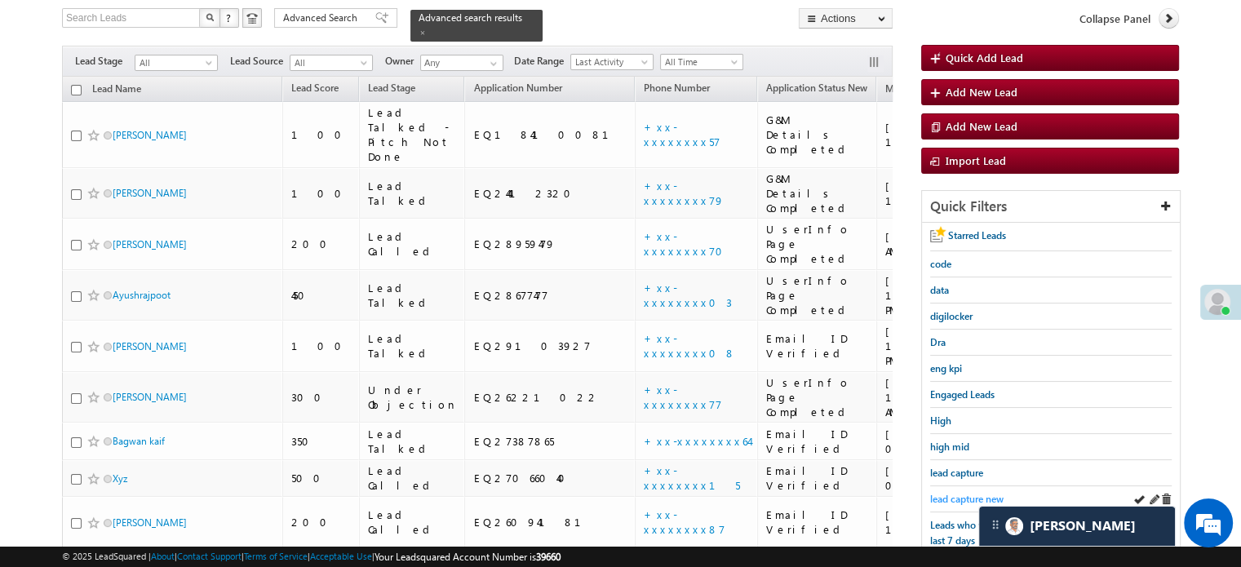
click at [959, 493] on span "lead capture new" at bounding box center [966, 499] width 73 height 12
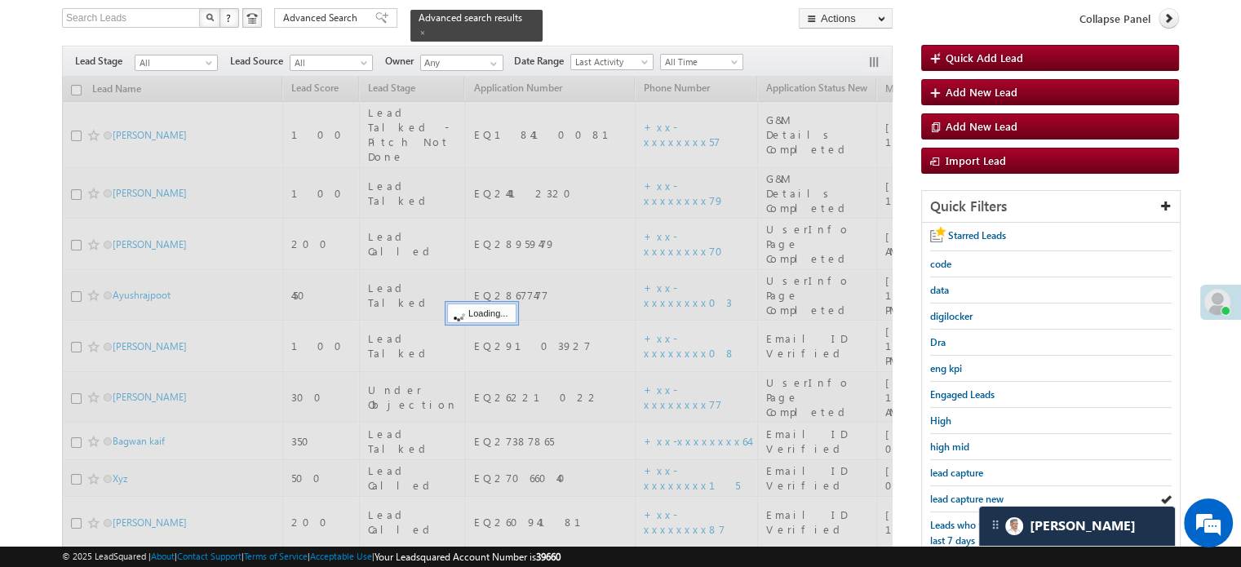
click at [959, 493] on span "lead capture new" at bounding box center [966, 499] width 73 height 12
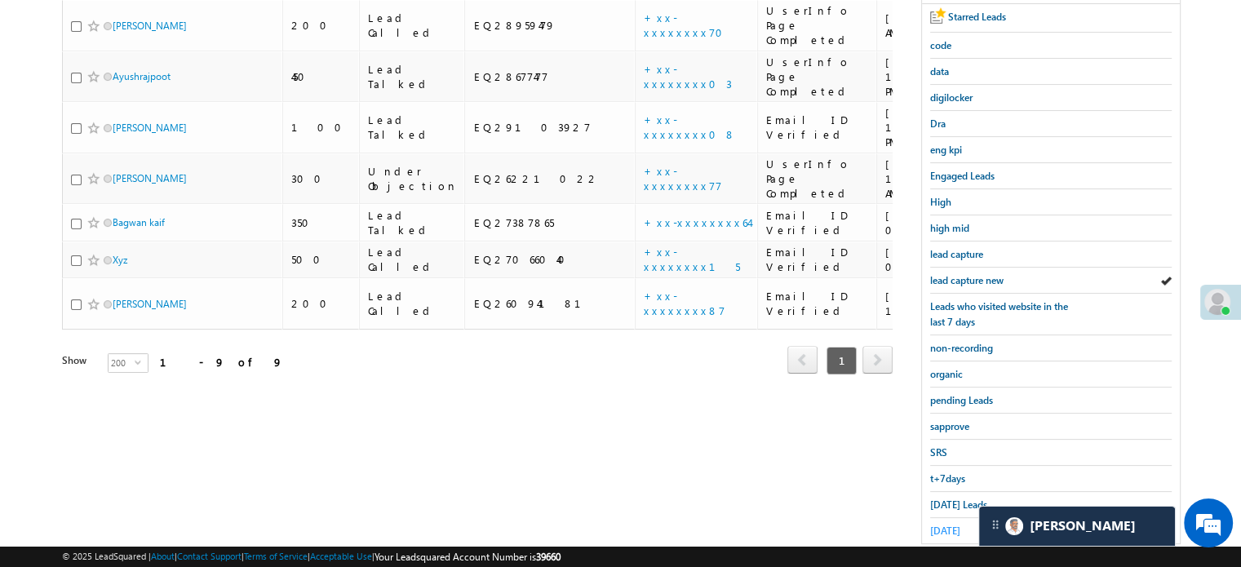
scroll to position [350, 0]
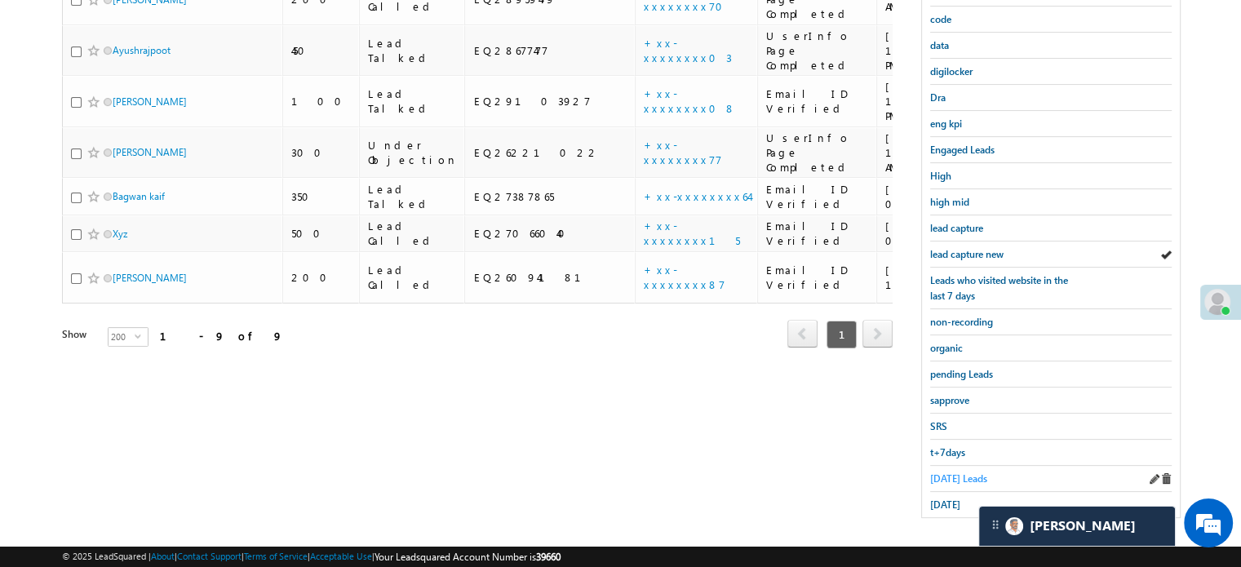
click at [951, 472] on span "Today's Leads" at bounding box center [958, 478] width 57 height 12
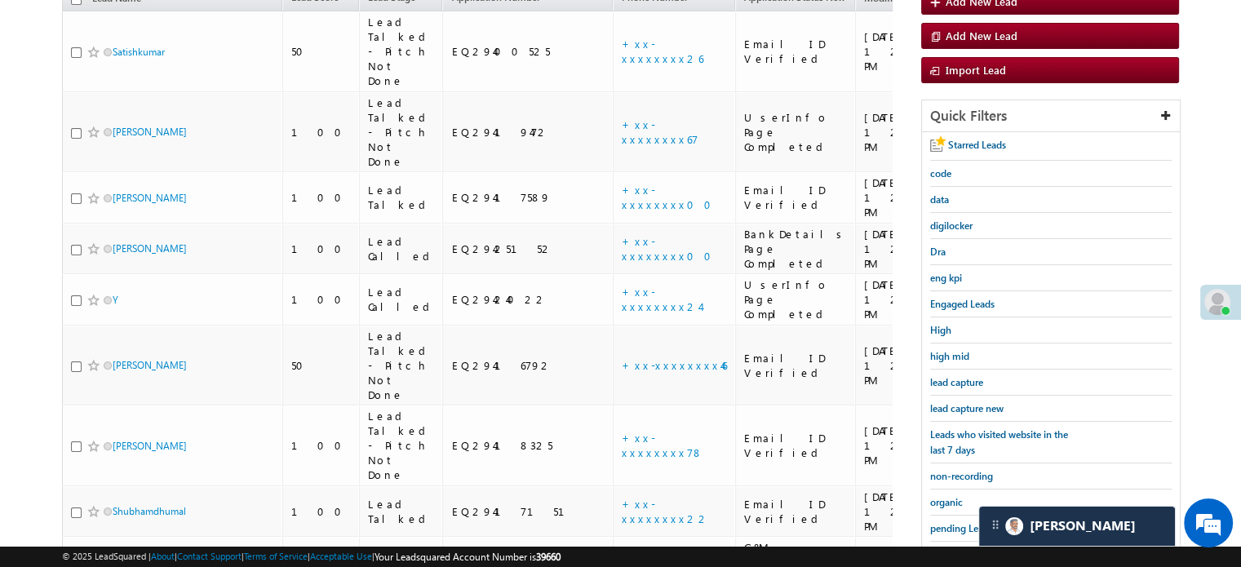
scroll to position [194, 0]
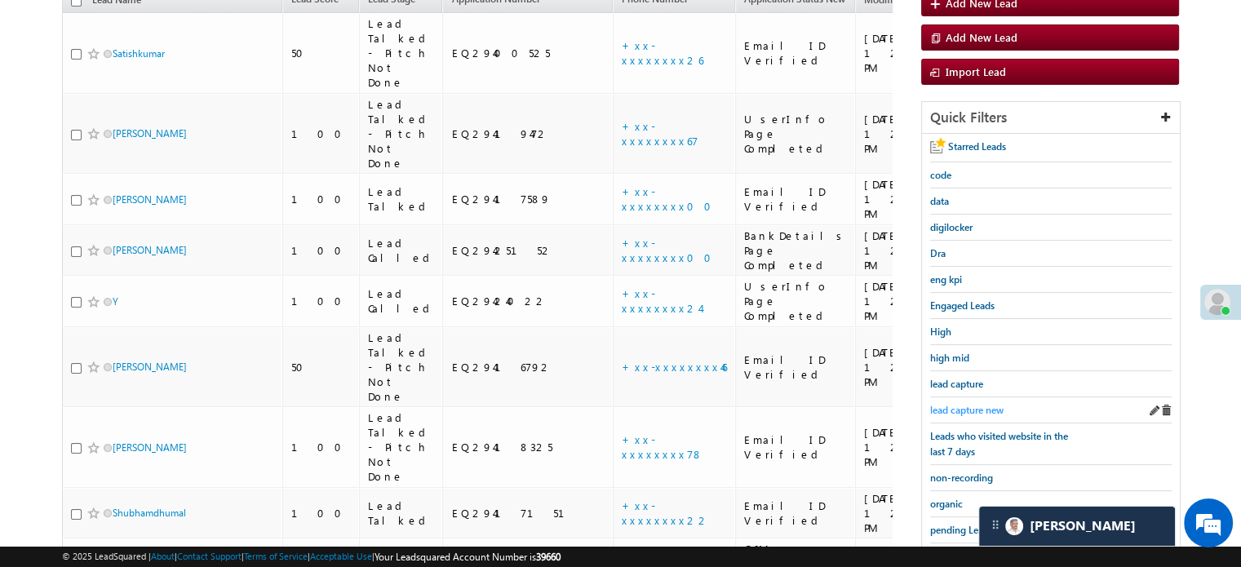
click at [962, 404] on span "lead capture new" at bounding box center [966, 410] width 73 height 12
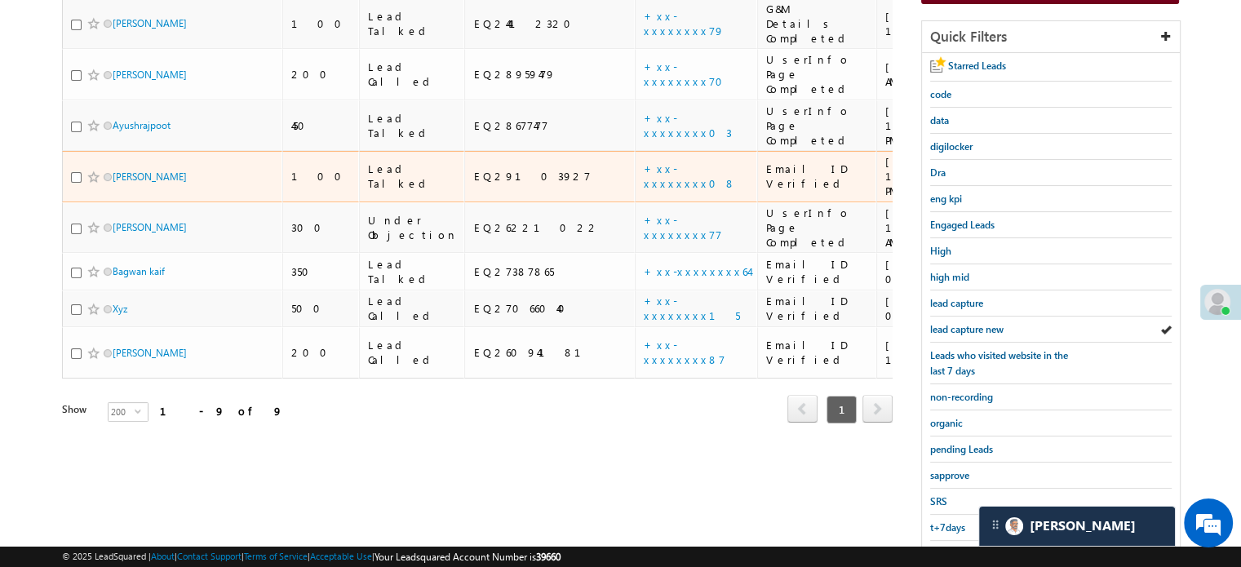
scroll to position [276, 0]
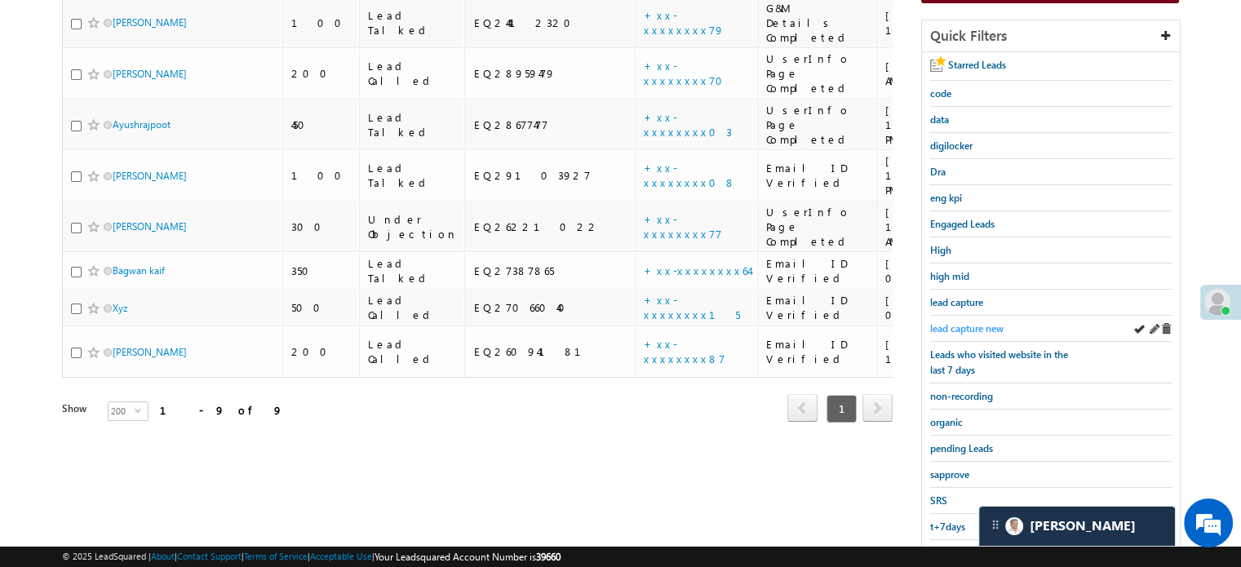
click at [953, 322] on span "lead capture new" at bounding box center [966, 328] width 73 height 12
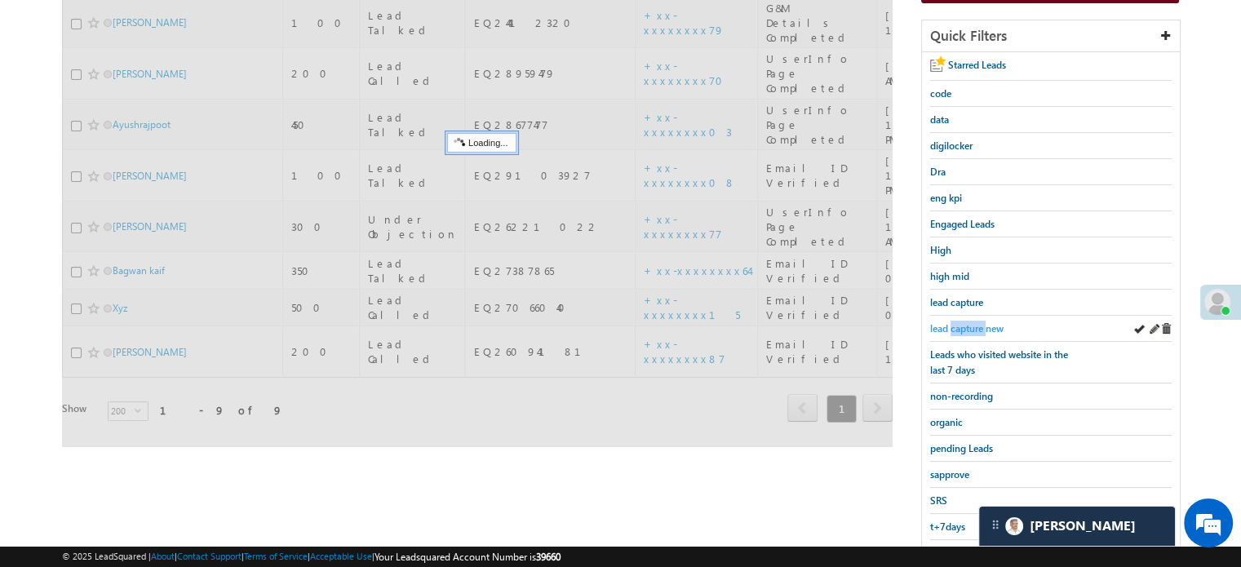
click at [953, 322] on span "lead capture new" at bounding box center [966, 328] width 73 height 12
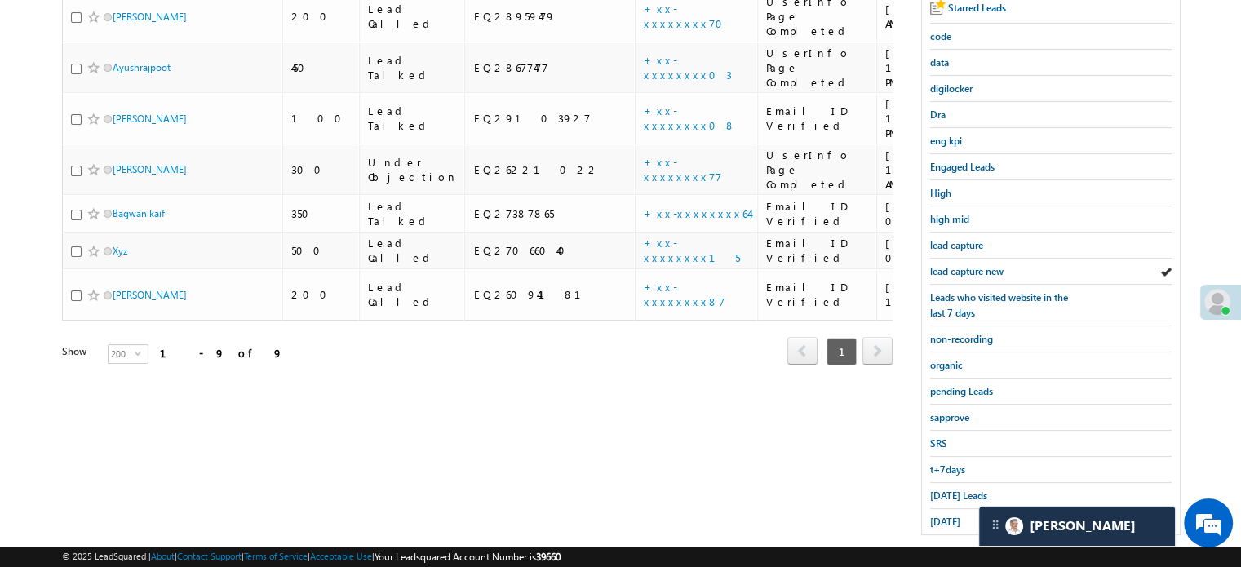
scroll to position [350, 0]
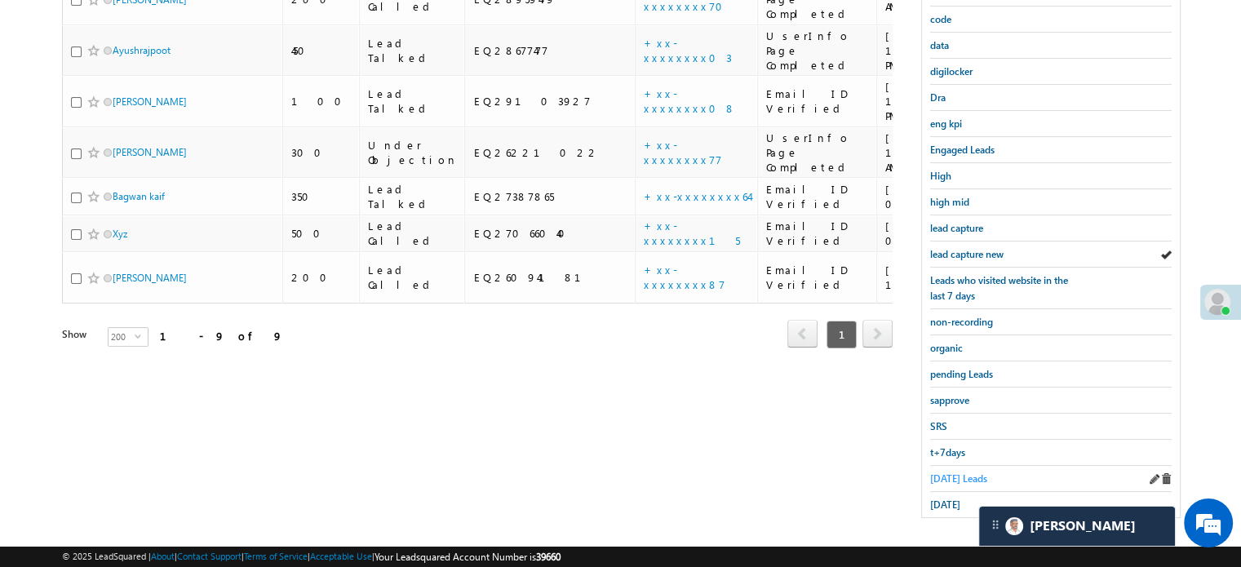
click at [953, 475] on span "Today's Leads" at bounding box center [958, 478] width 57 height 12
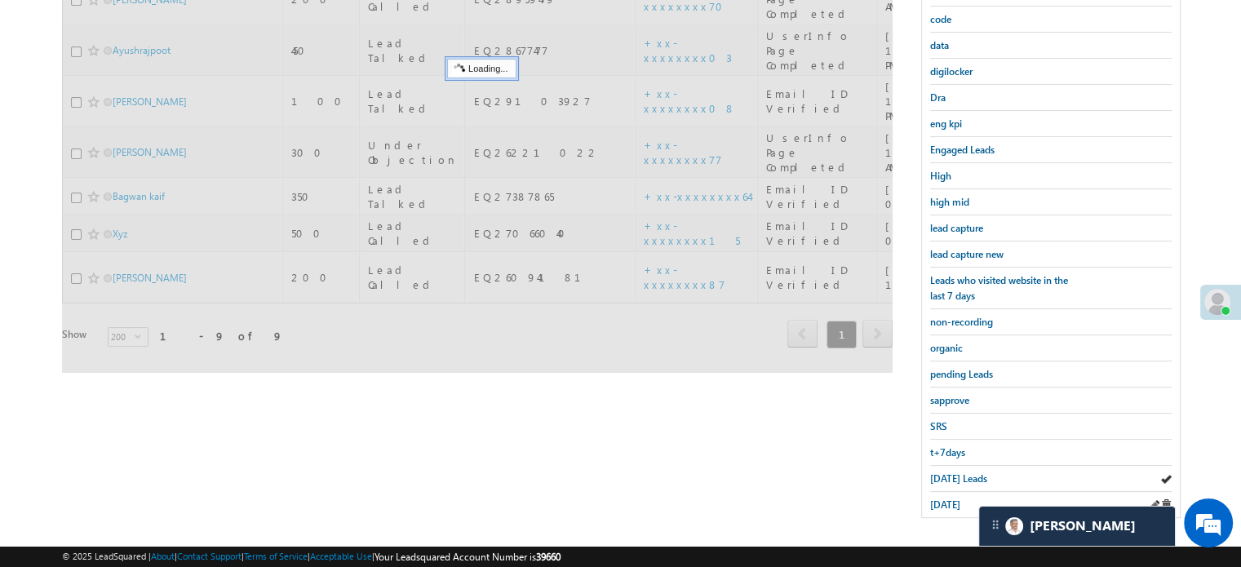
click at [948, 492] on div "yesterday" at bounding box center [1050, 504] width 241 height 25
click at [949, 498] on span "yesterday" at bounding box center [945, 504] width 30 height 12
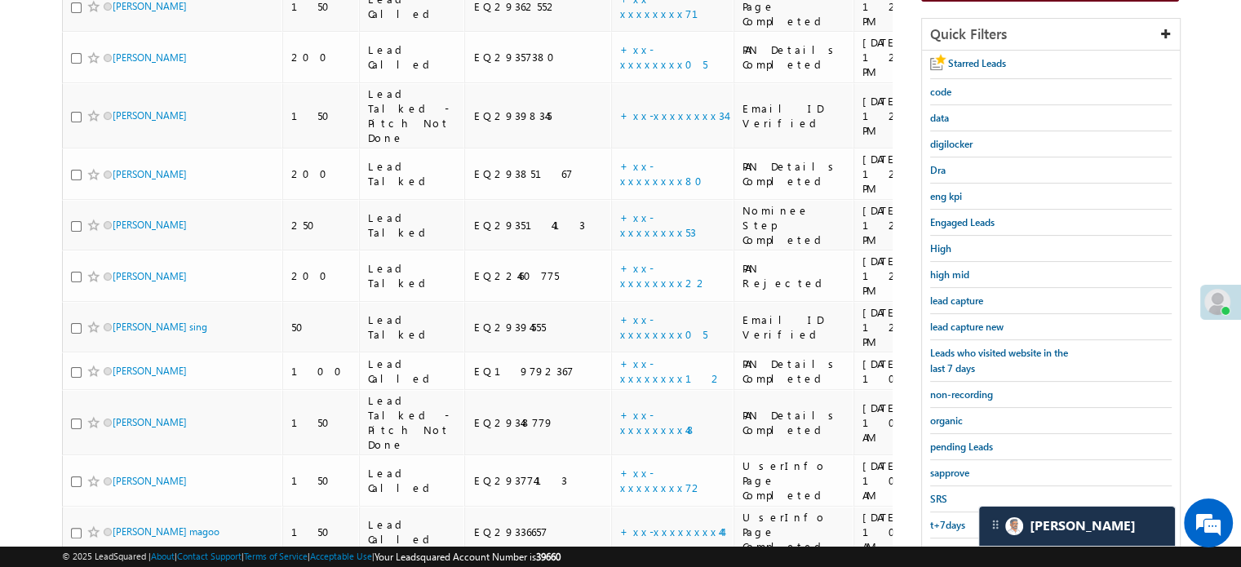
scroll to position [266, 0]
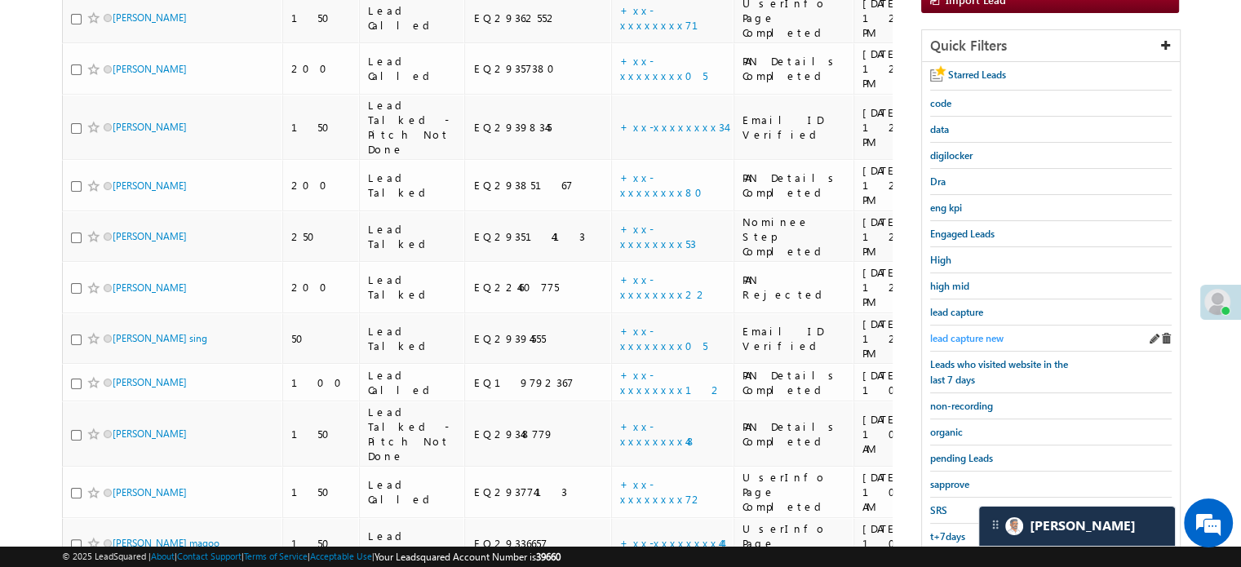
click at [992, 335] on span "lead capture new" at bounding box center [966, 338] width 73 height 12
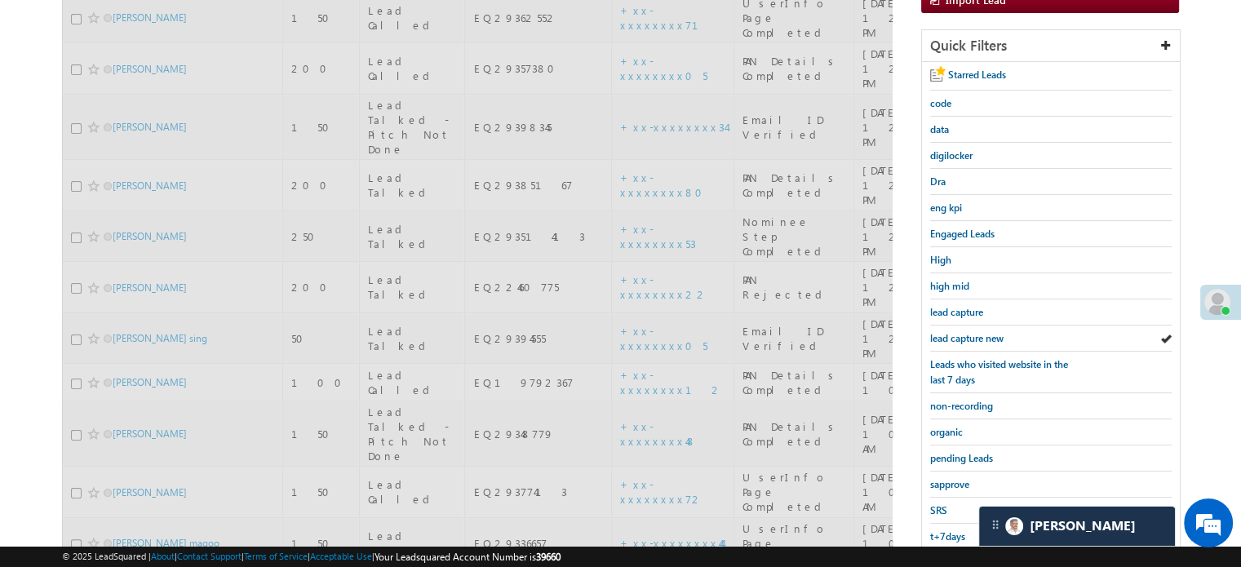
click at [992, 335] on span "lead capture new" at bounding box center [966, 338] width 73 height 12
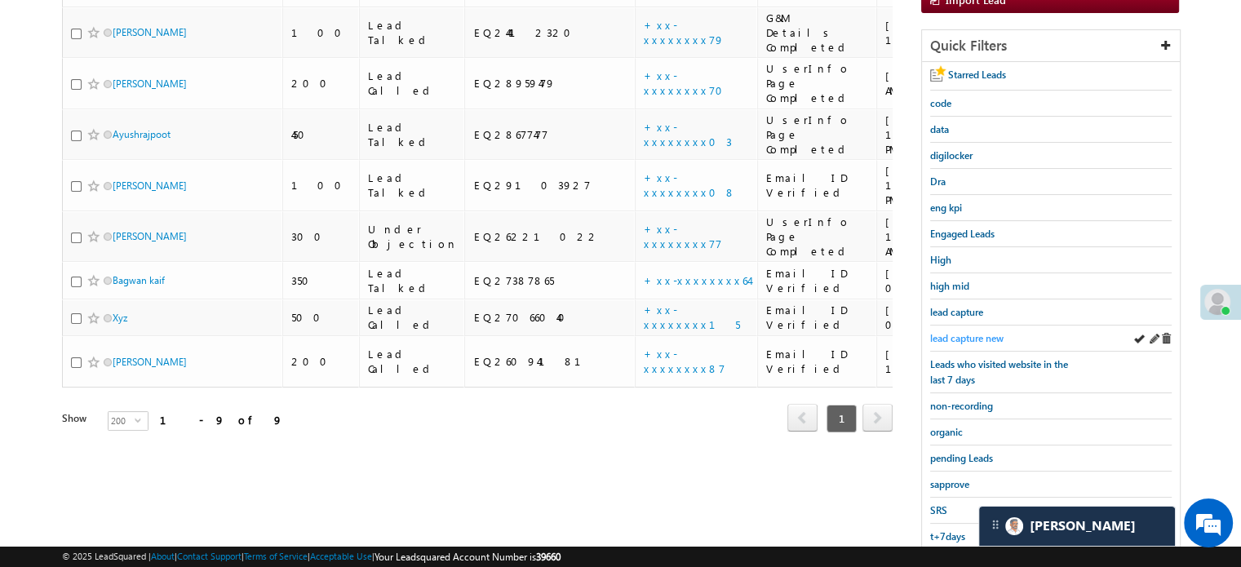
click at [933, 334] on span "lead capture new" at bounding box center [966, 338] width 73 height 12
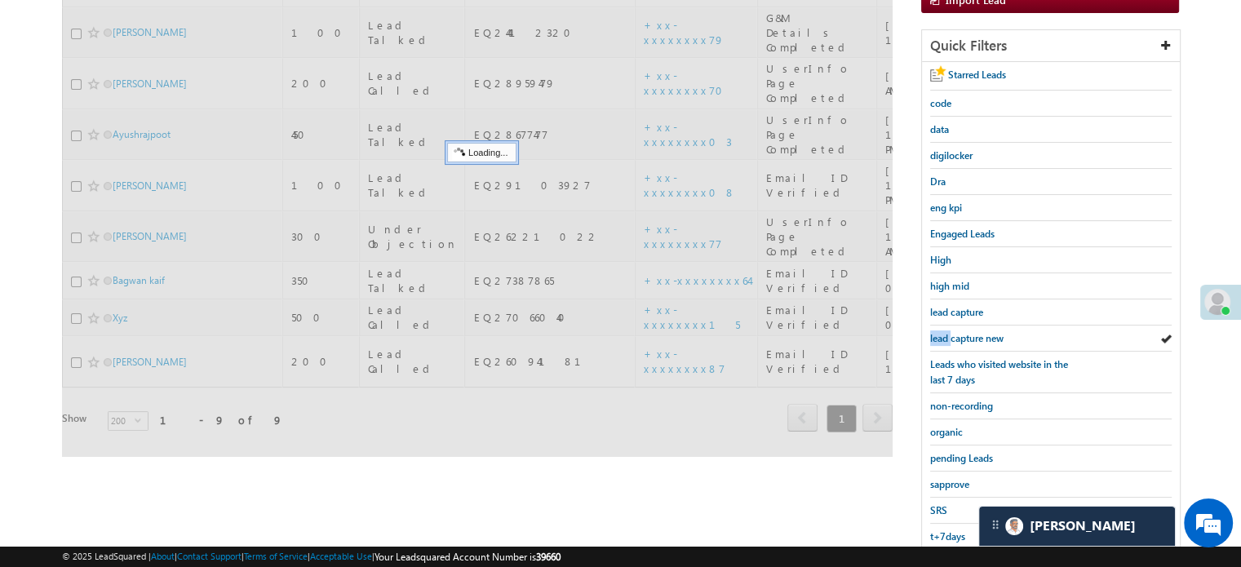
click at [933, 334] on span "lead capture new" at bounding box center [966, 338] width 73 height 12
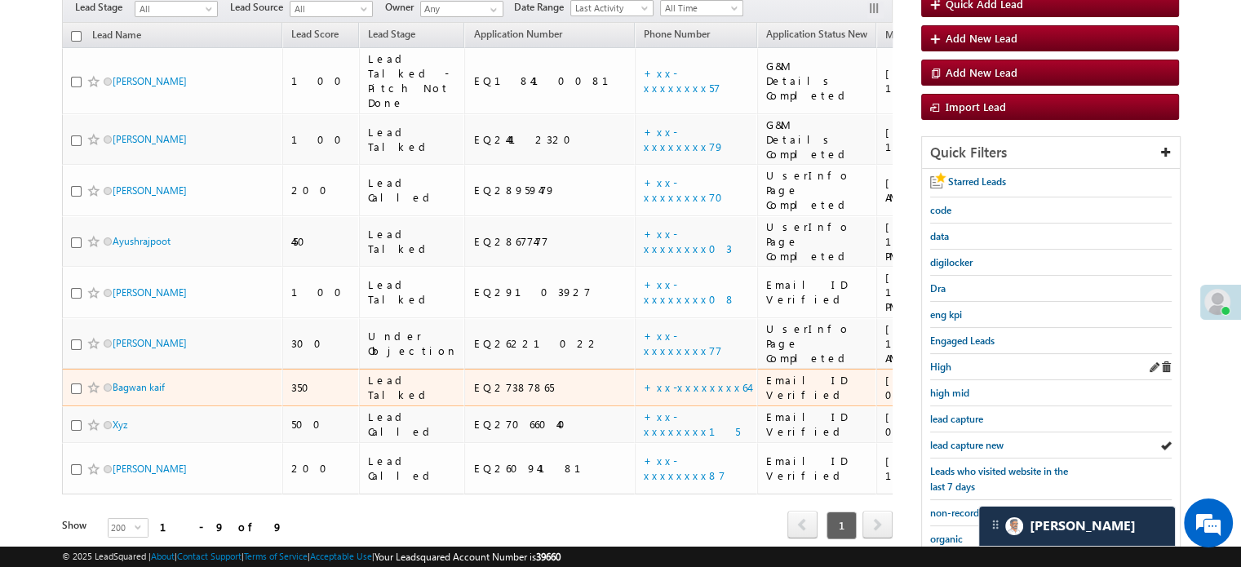
scroll to position [184, 0]
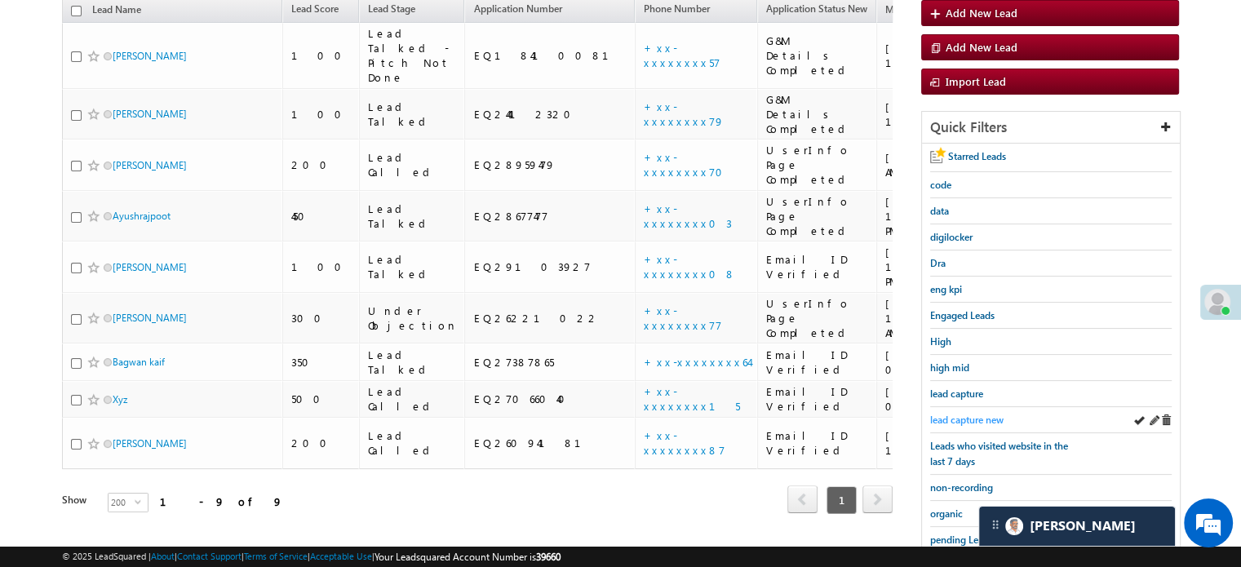
click at [982, 414] on span "lead capture new" at bounding box center [966, 420] width 73 height 12
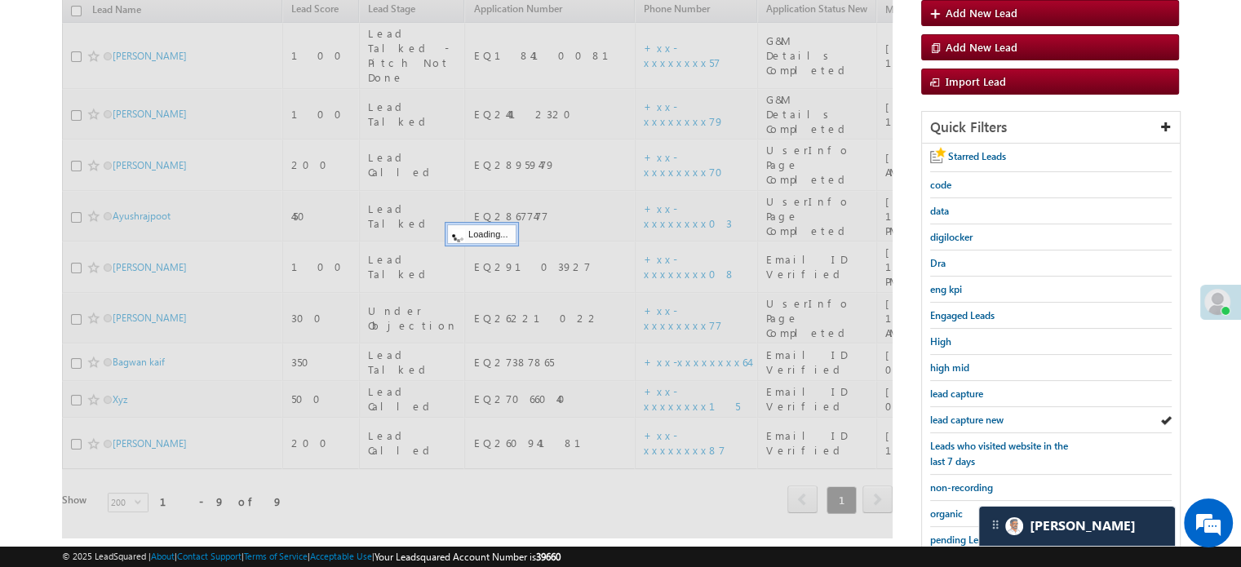
click at [982, 414] on span "lead capture new" at bounding box center [966, 420] width 73 height 12
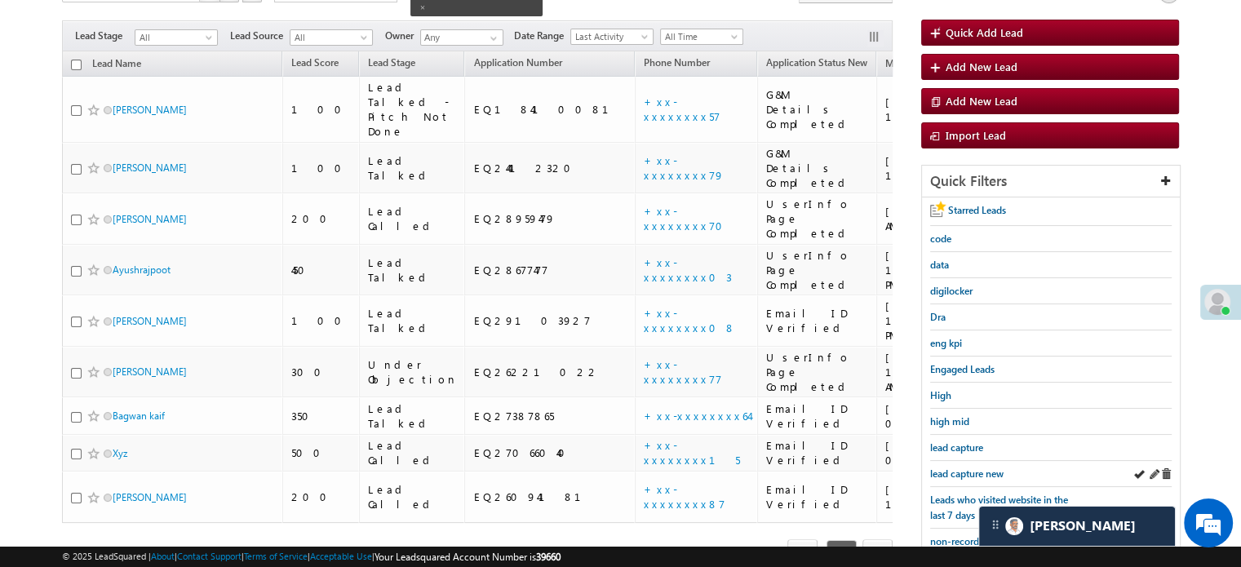
scroll to position [103, 0]
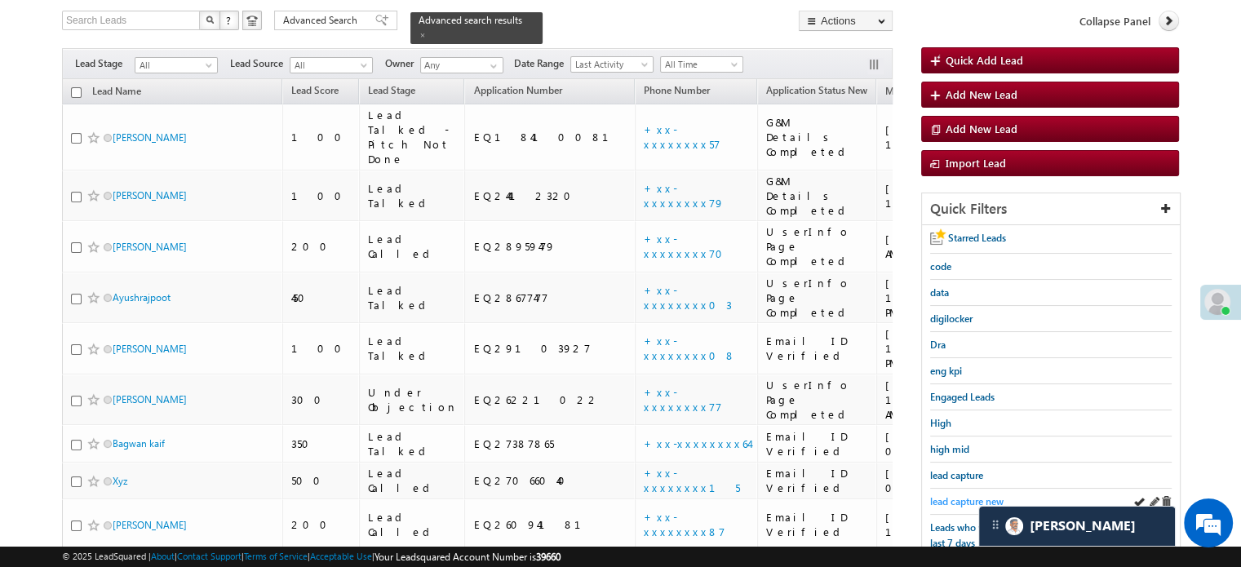
click at [962, 502] on span "lead capture new" at bounding box center [966, 501] width 73 height 12
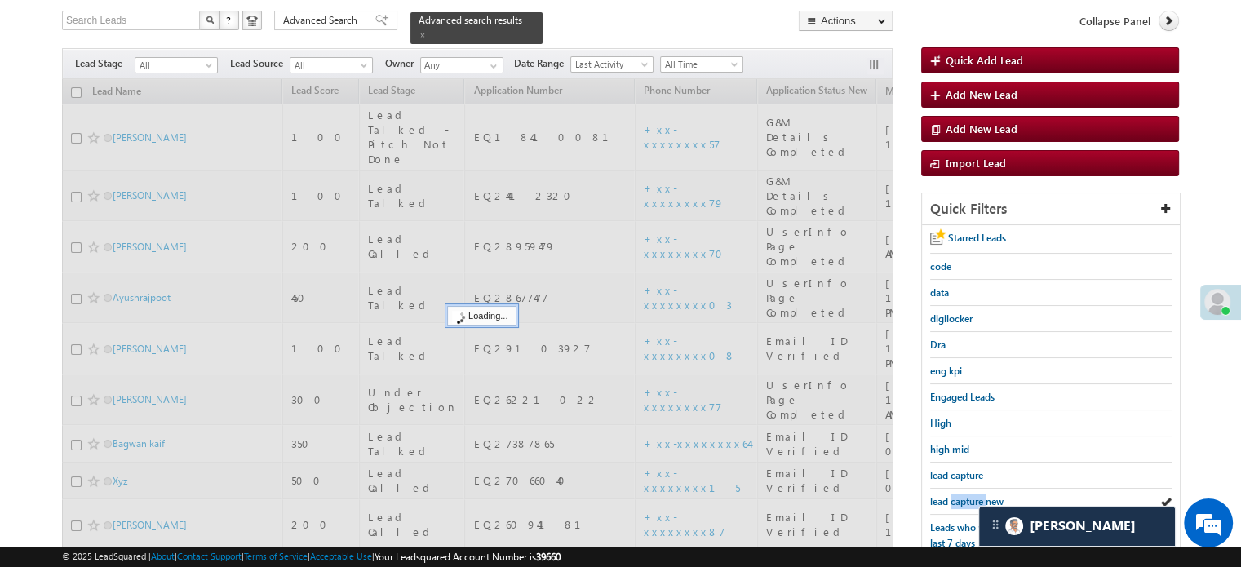
click at [962, 502] on span "lead capture new" at bounding box center [966, 501] width 73 height 12
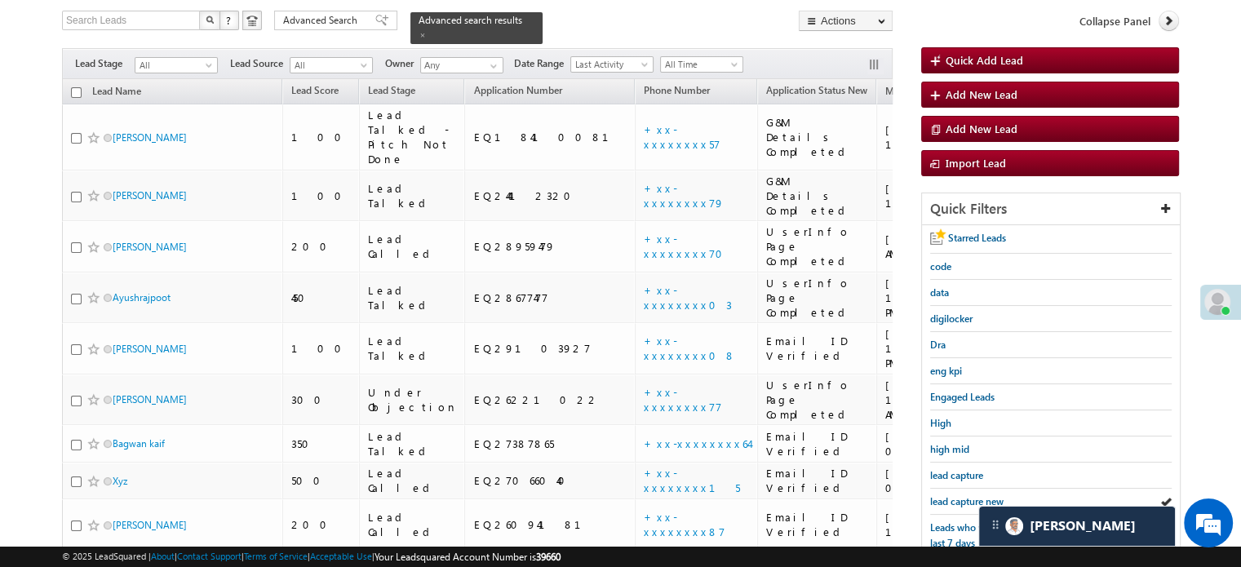
click at [962, 502] on span "lead capture new" at bounding box center [966, 501] width 73 height 12
click at [959, 498] on span "lead capture new" at bounding box center [966, 501] width 73 height 12
click at [962, 498] on span "lead capture new" at bounding box center [966, 501] width 73 height 12
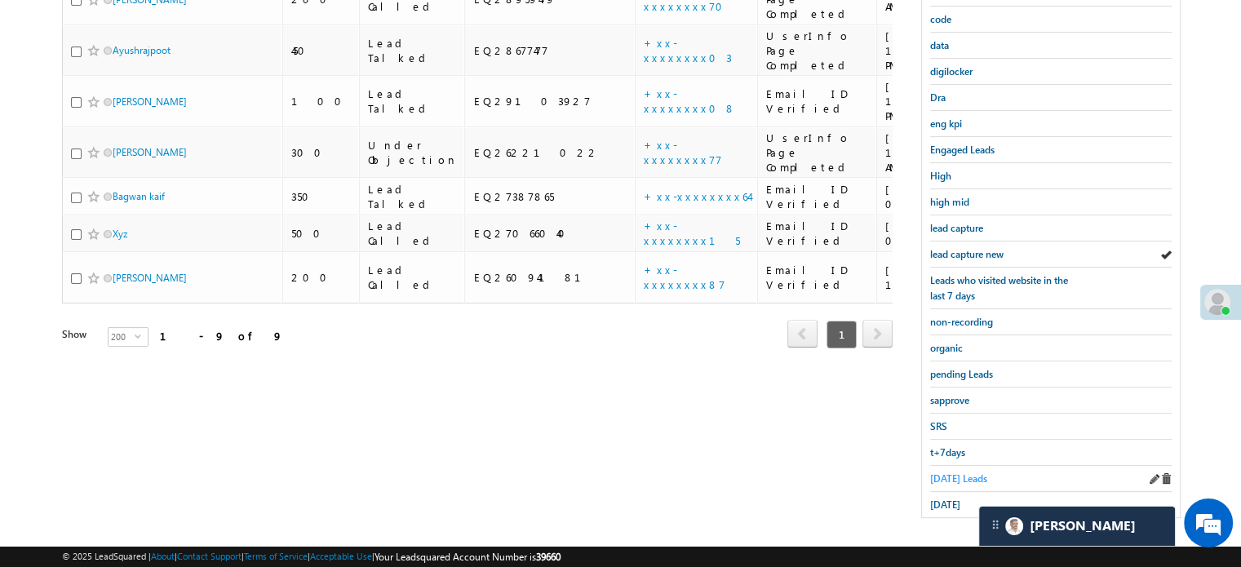
click at [961, 475] on span "Today's Leads" at bounding box center [958, 478] width 57 height 12
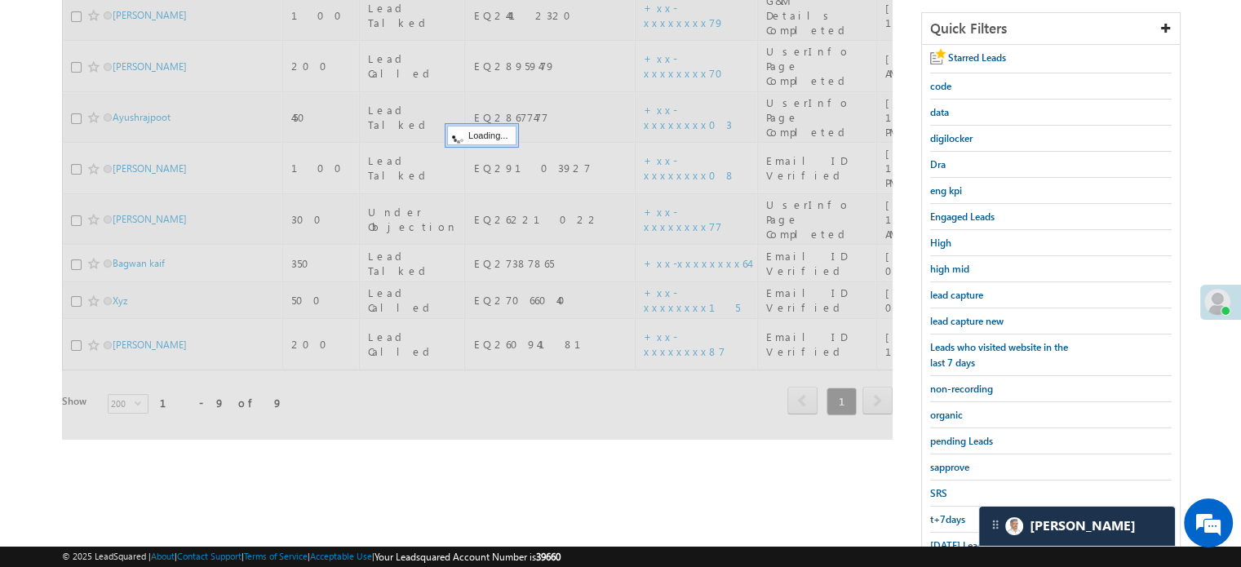
scroll to position [187, 0]
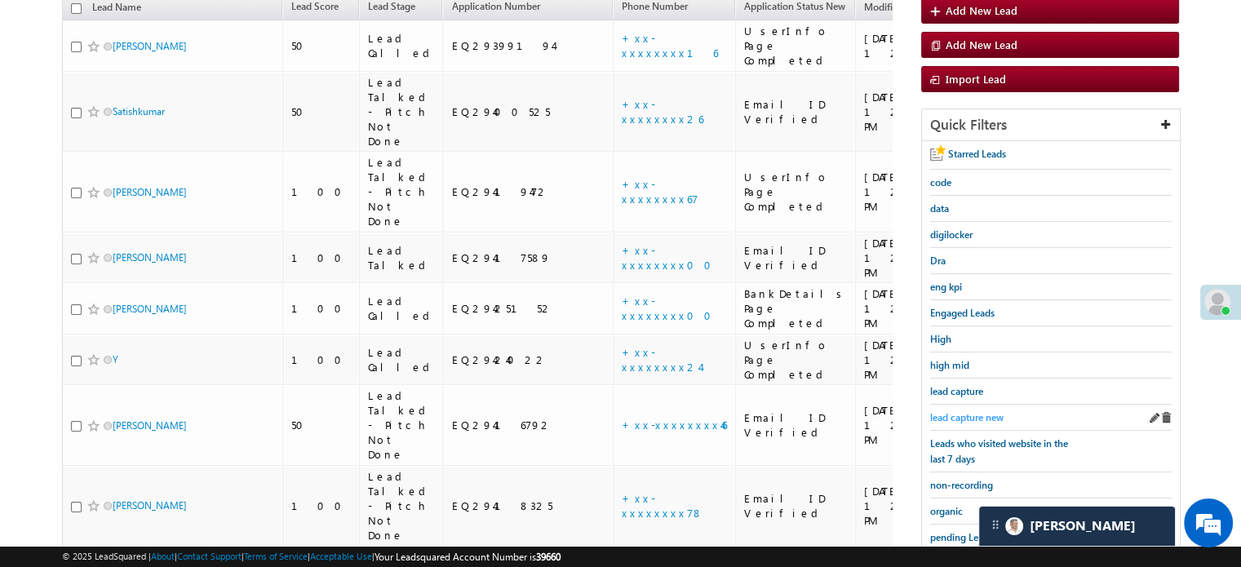
click at [972, 411] on span "lead capture new" at bounding box center [966, 417] width 73 height 12
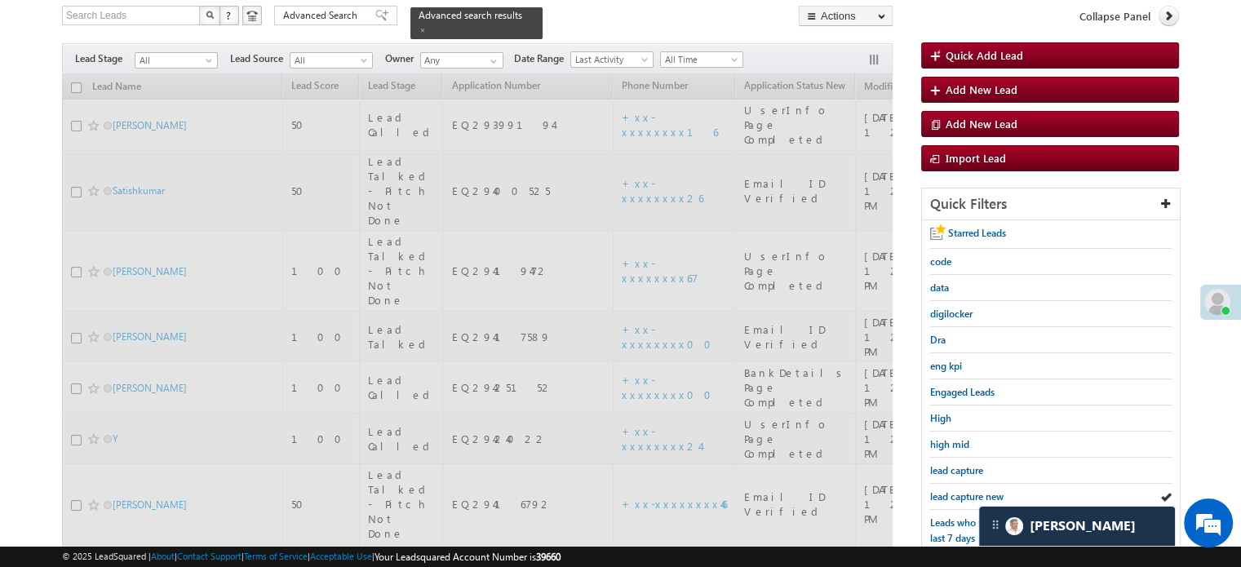
scroll to position [24, 0]
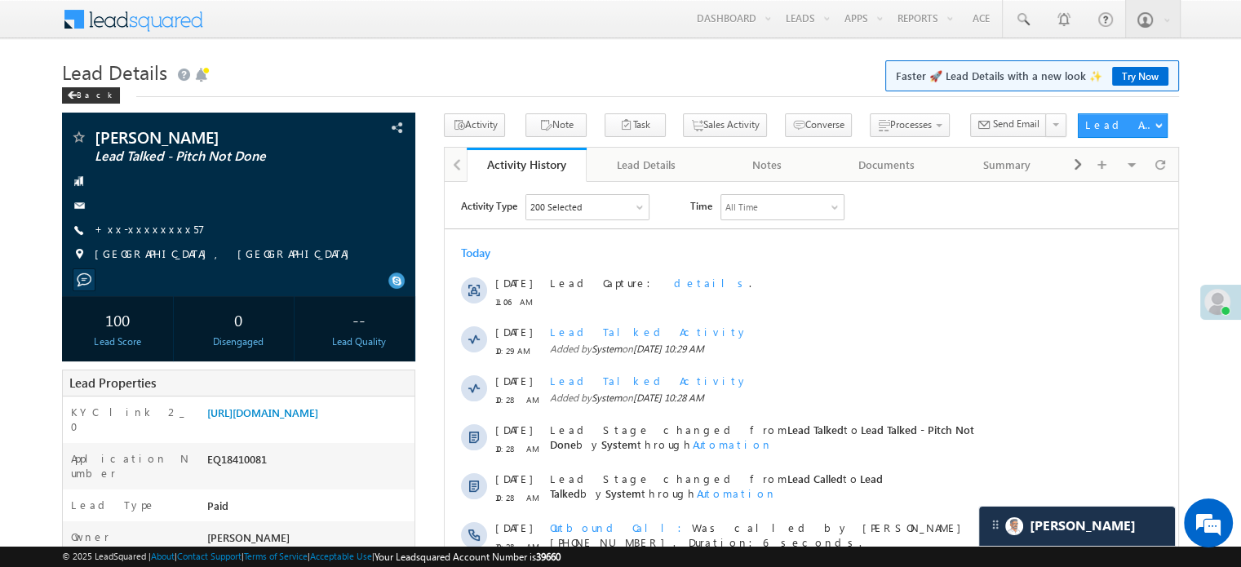
scroll to position [8044, 0]
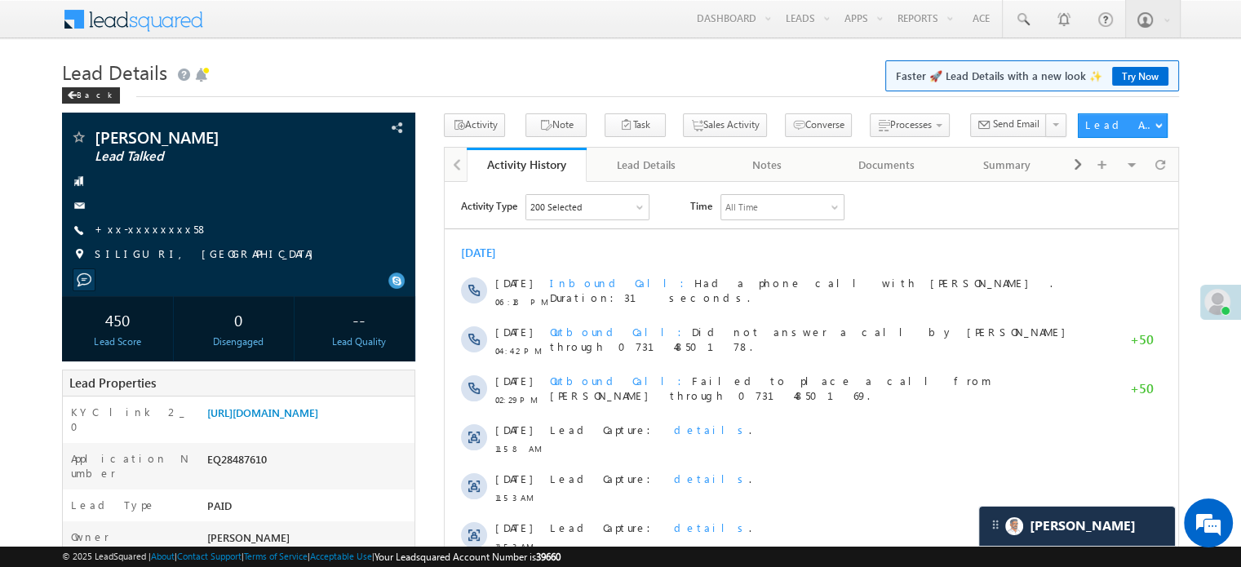
scroll to position [8221, 0]
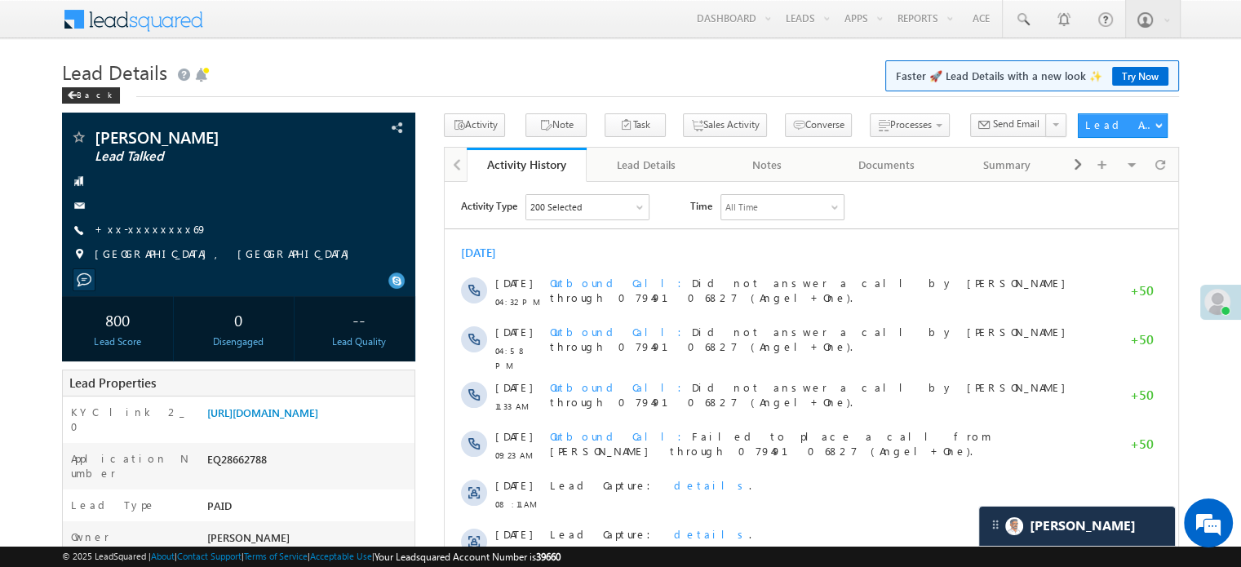
scroll to position [8221, 0]
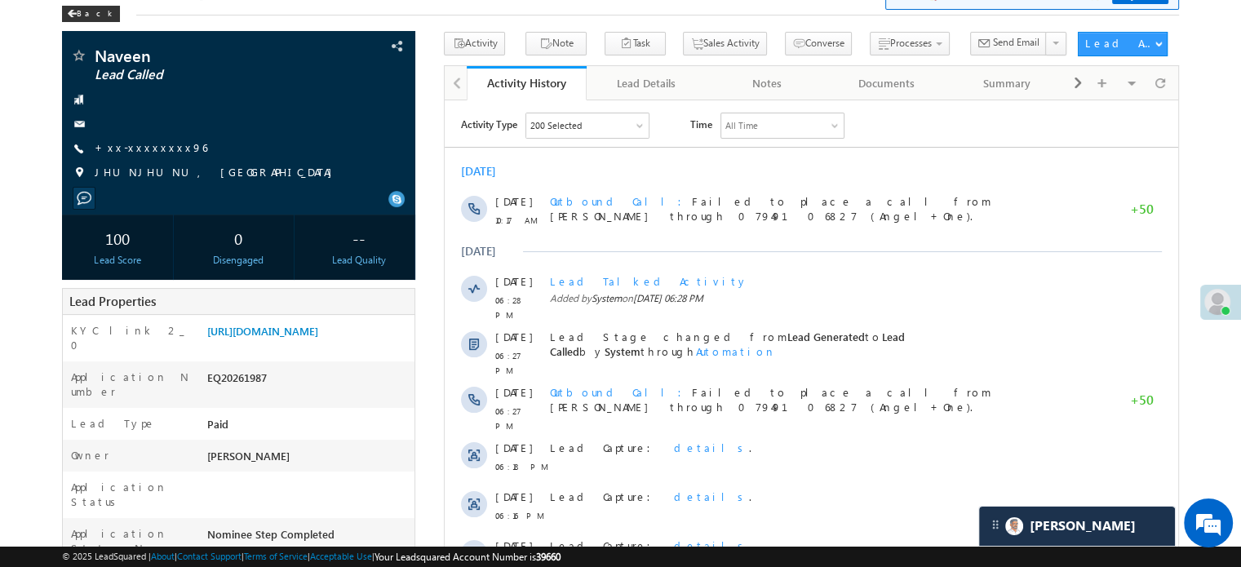
scroll to position [8221, 0]
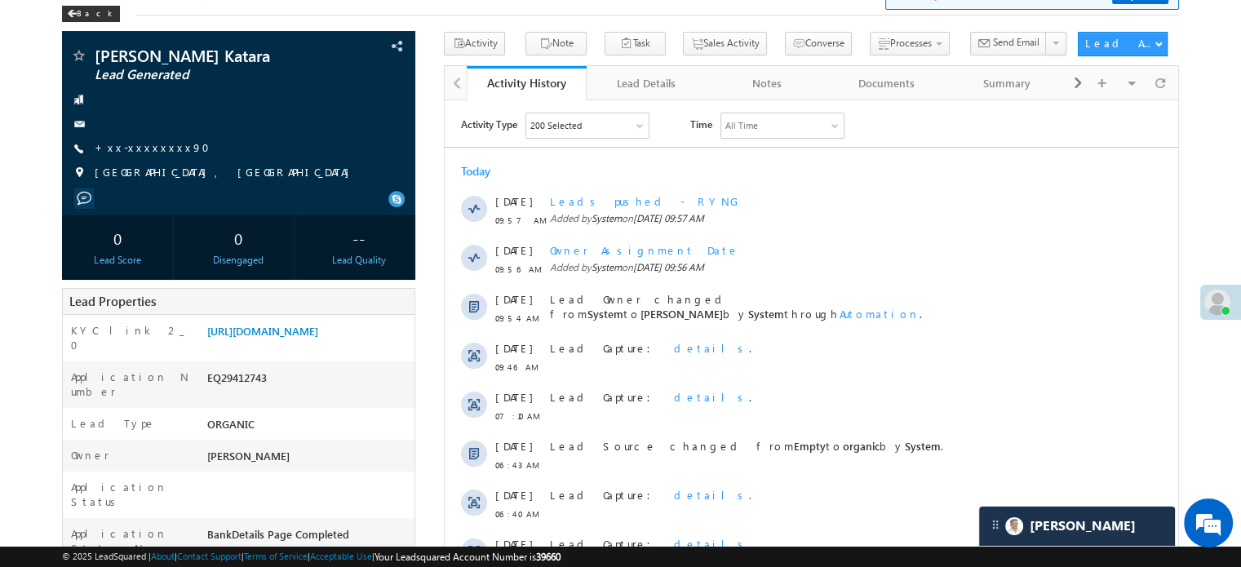
scroll to position [8221, 0]
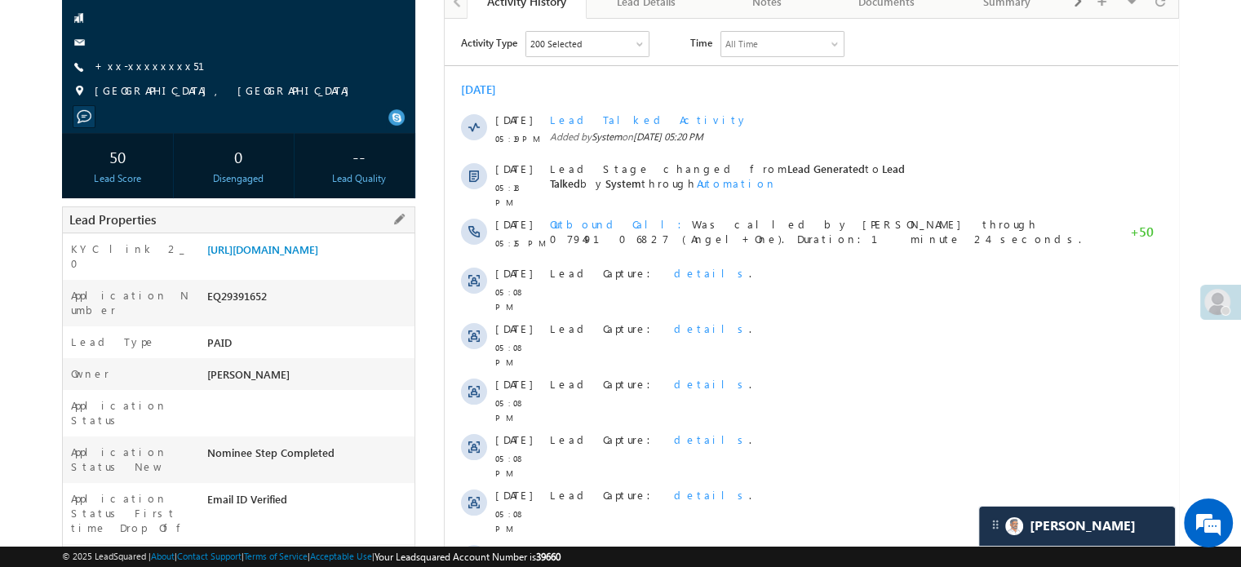
scroll to position [82, 0]
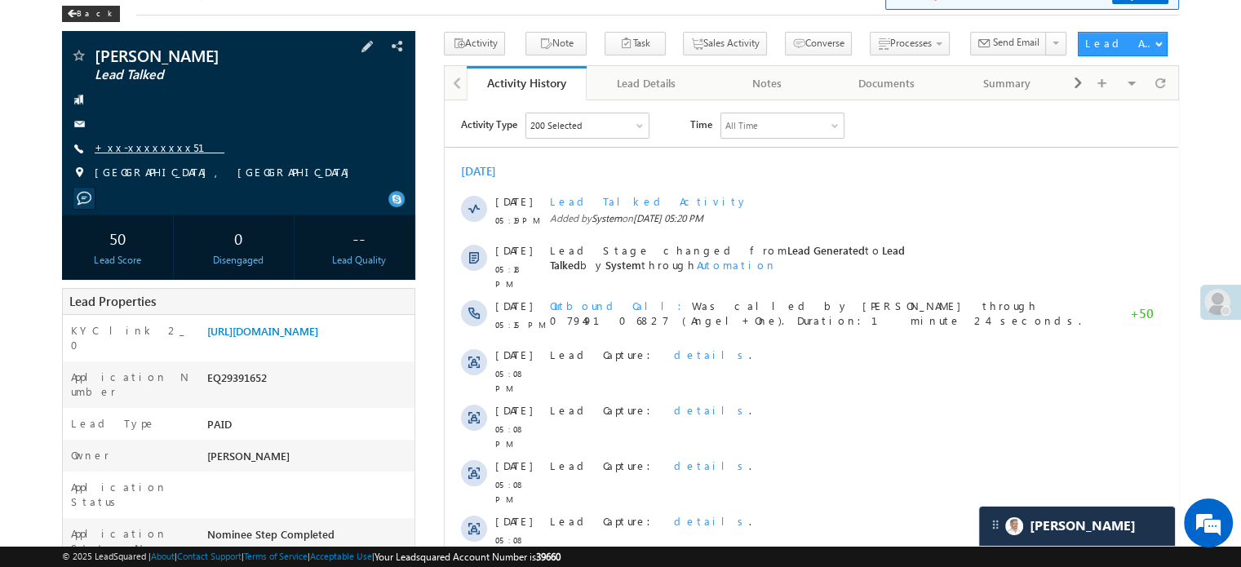
click at [146, 148] on link "+xx-xxxxxxxx51" at bounding box center [160, 147] width 130 height 14
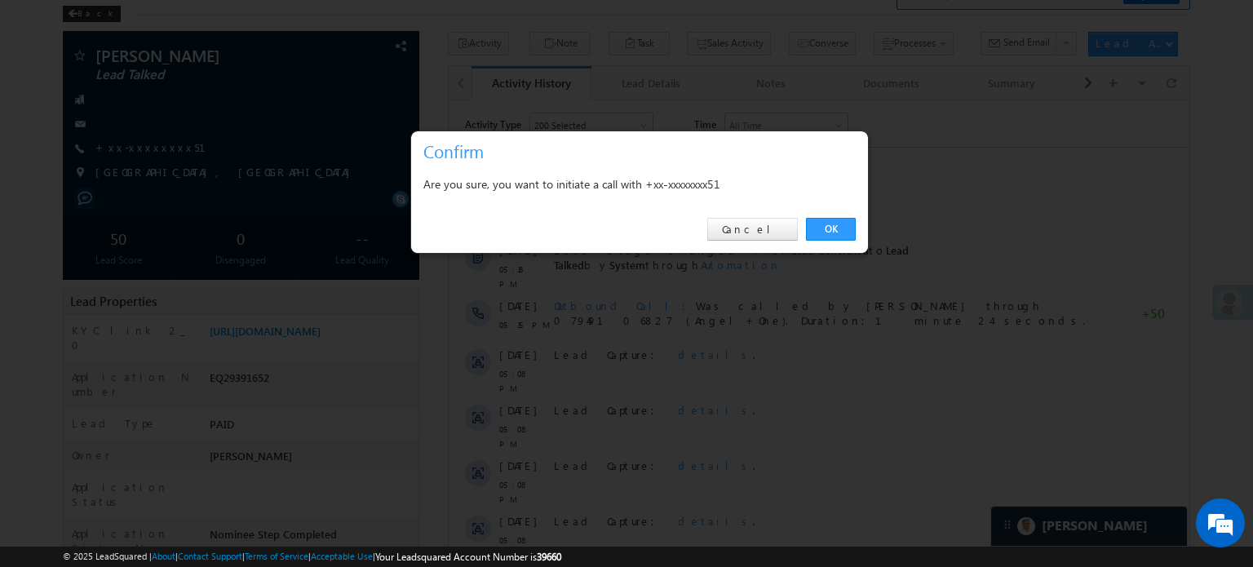
click at [856, 238] on div "OK Cancel" at bounding box center [639, 229] width 457 height 46
click at [844, 231] on link "OK" at bounding box center [831, 229] width 50 height 23
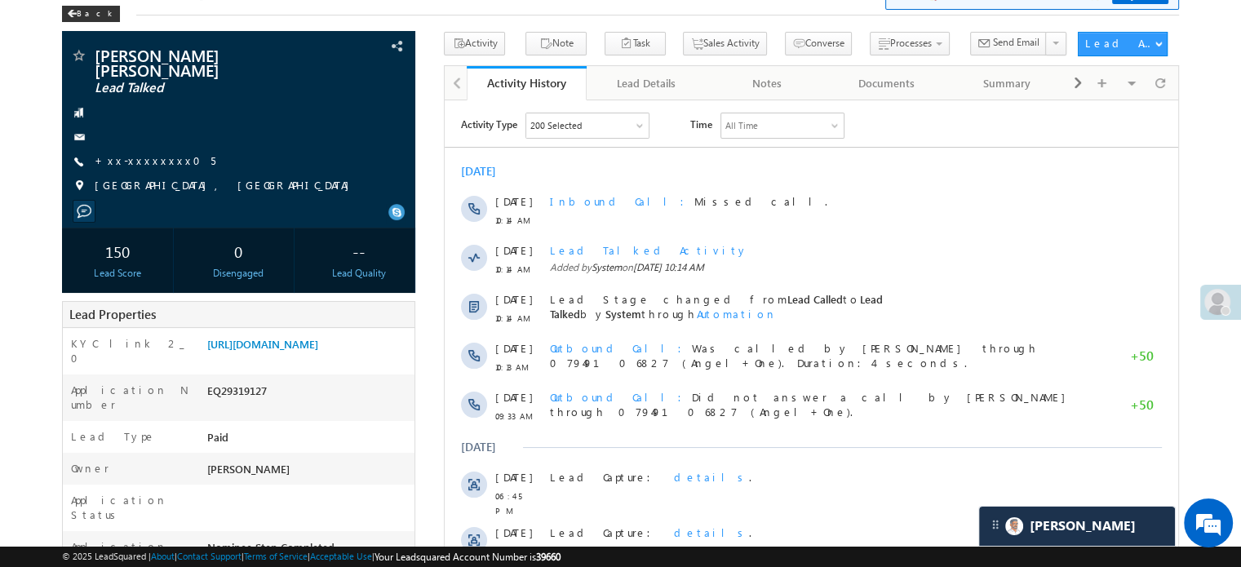
scroll to position [8221, 0]
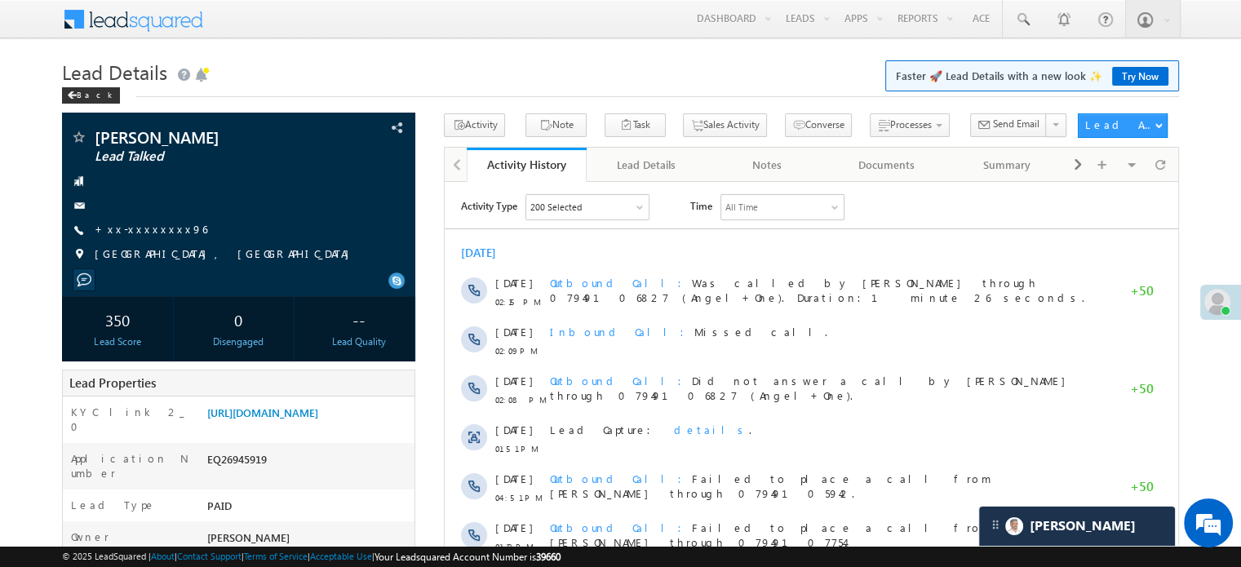
scroll to position [8221, 0]
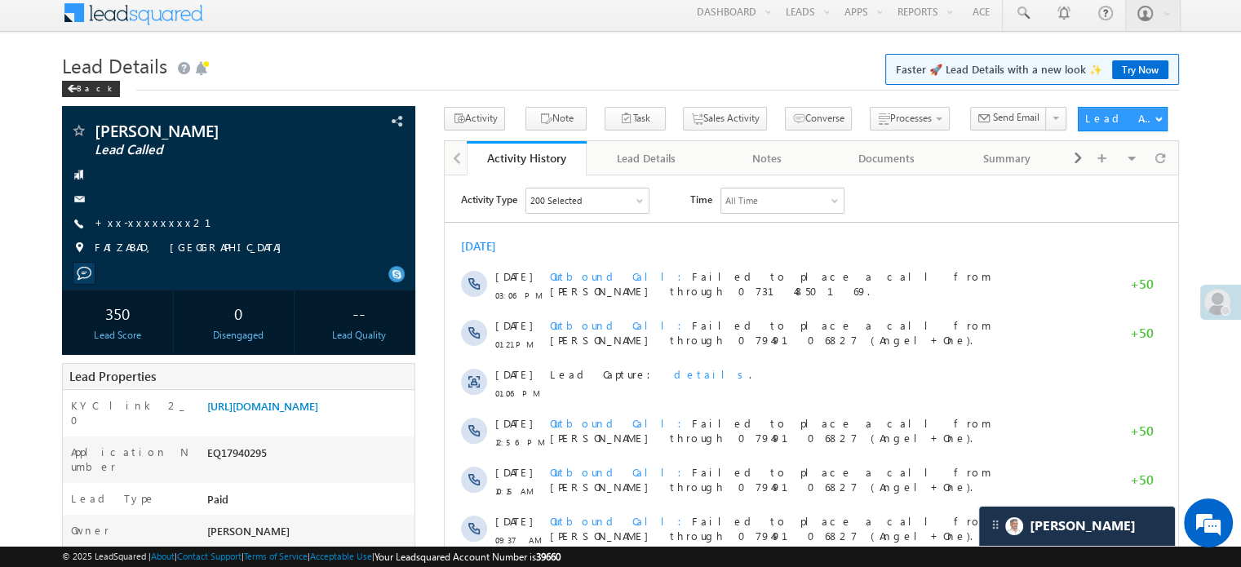
scroll to position [8221, 0]
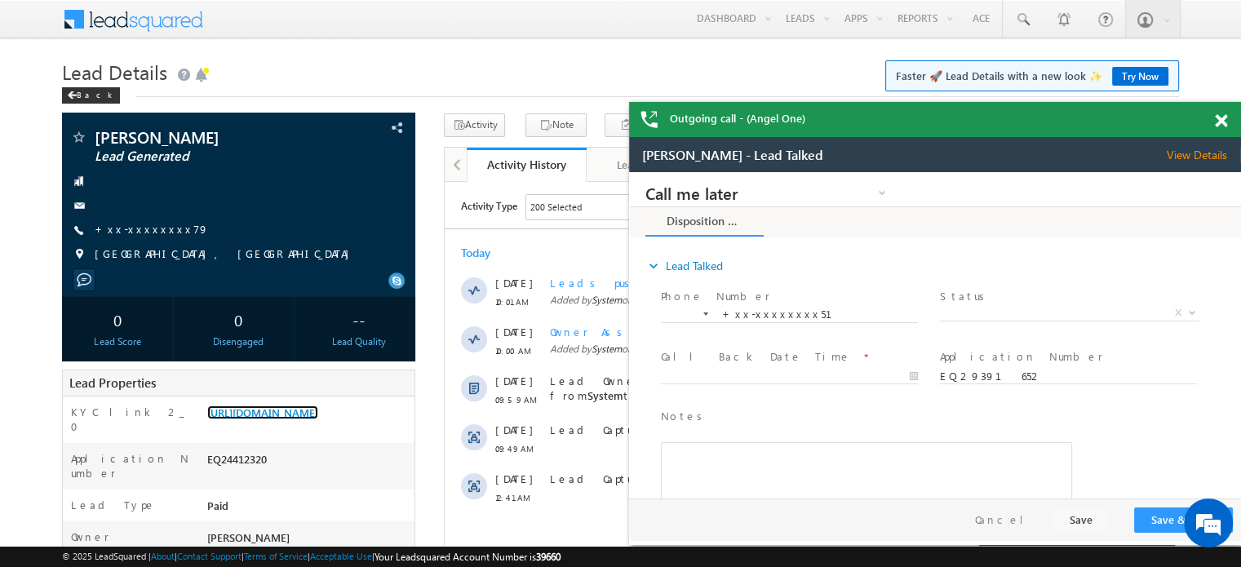
scroll to position [10211, 0]
